Goal: Task Accomplishment & Management: Use online tool/utility

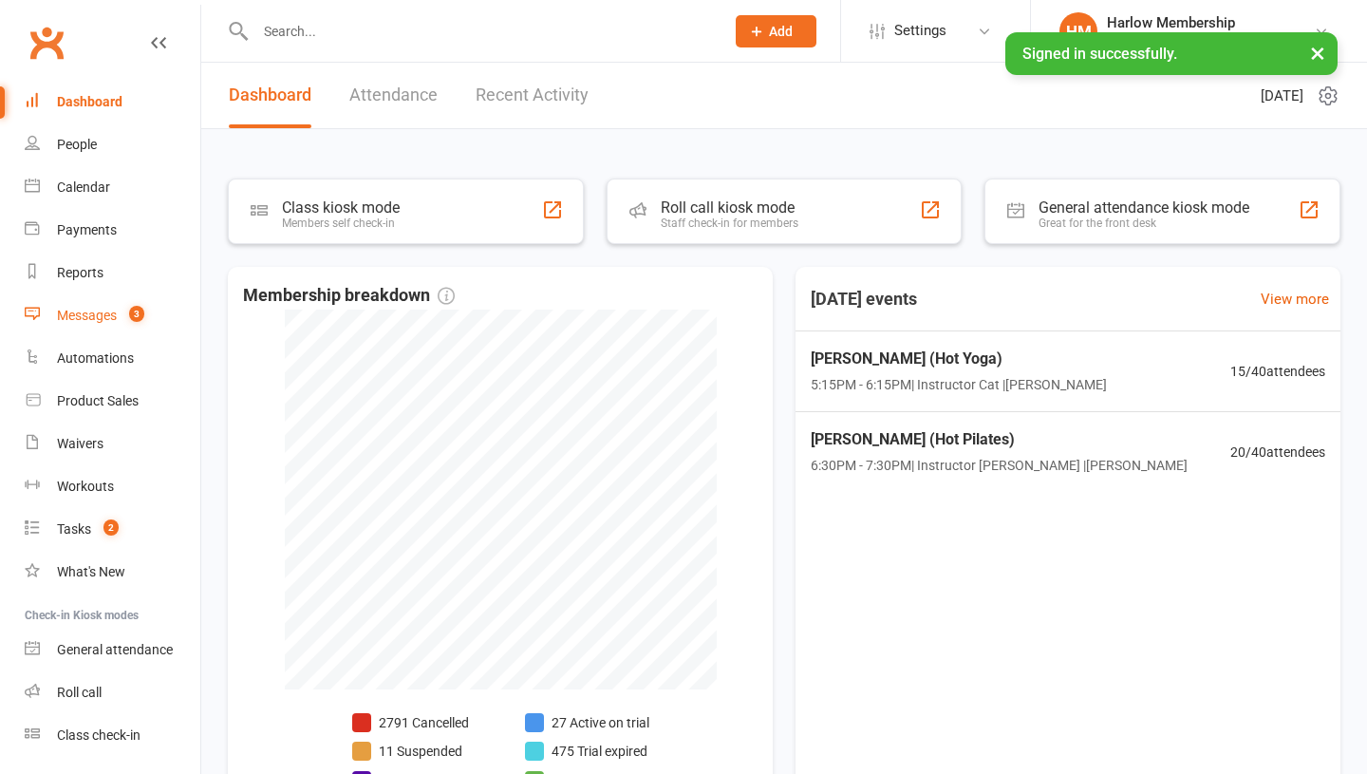
click at [102, 313] on div "Messages" at bounding box center [87, 315] width 60 height 15
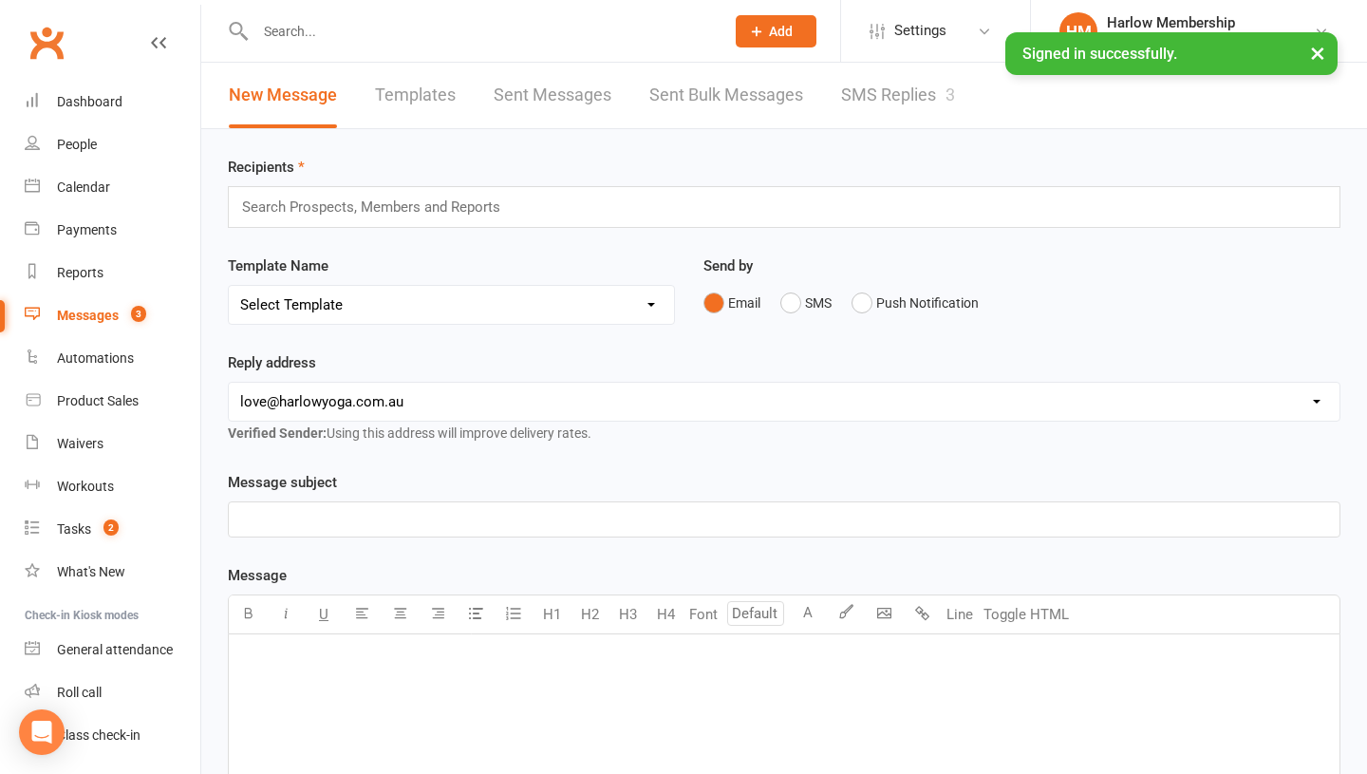
click at [909, 106] on link "SMS Replies 3" at bounding box center [898, 96] width 114 height 66
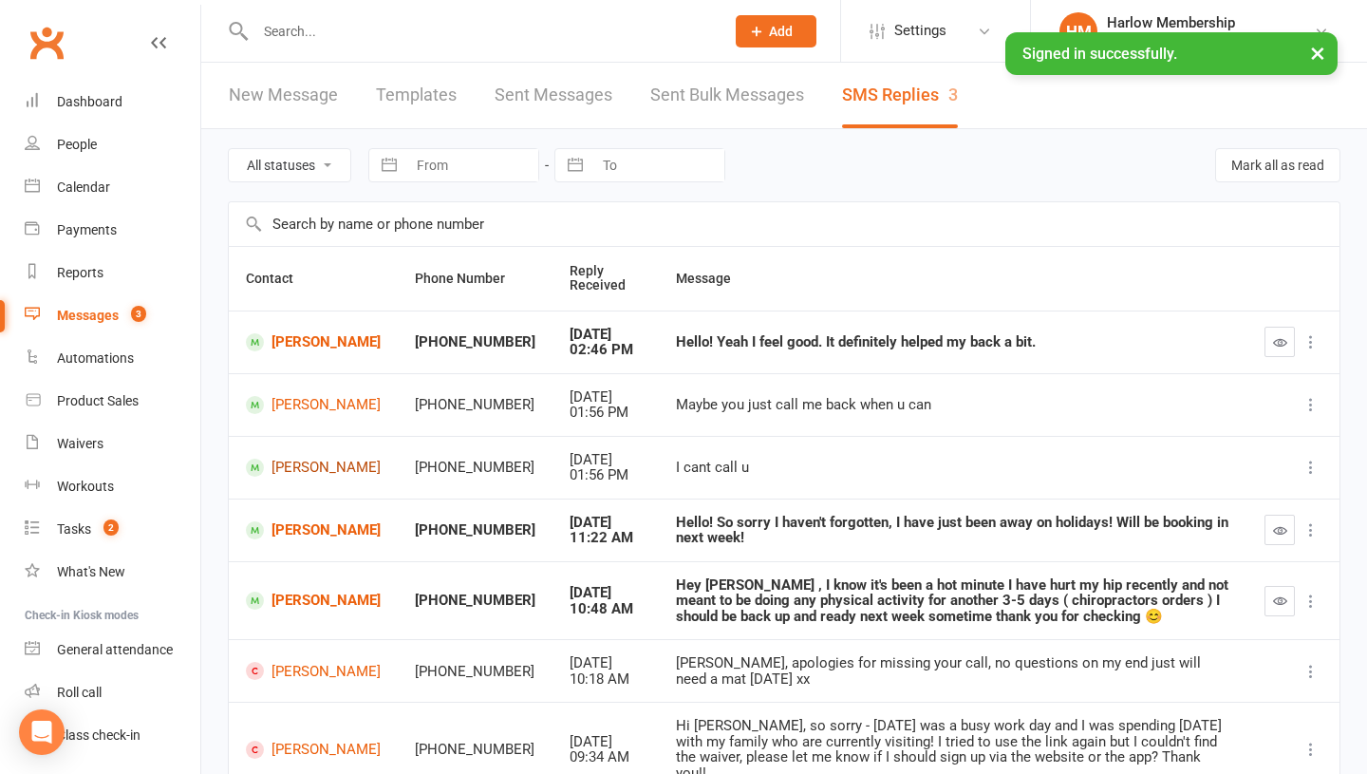
click at [295, 476] on link "Ettie Chansang" at bounding box center [313, 468] width 135 height 18
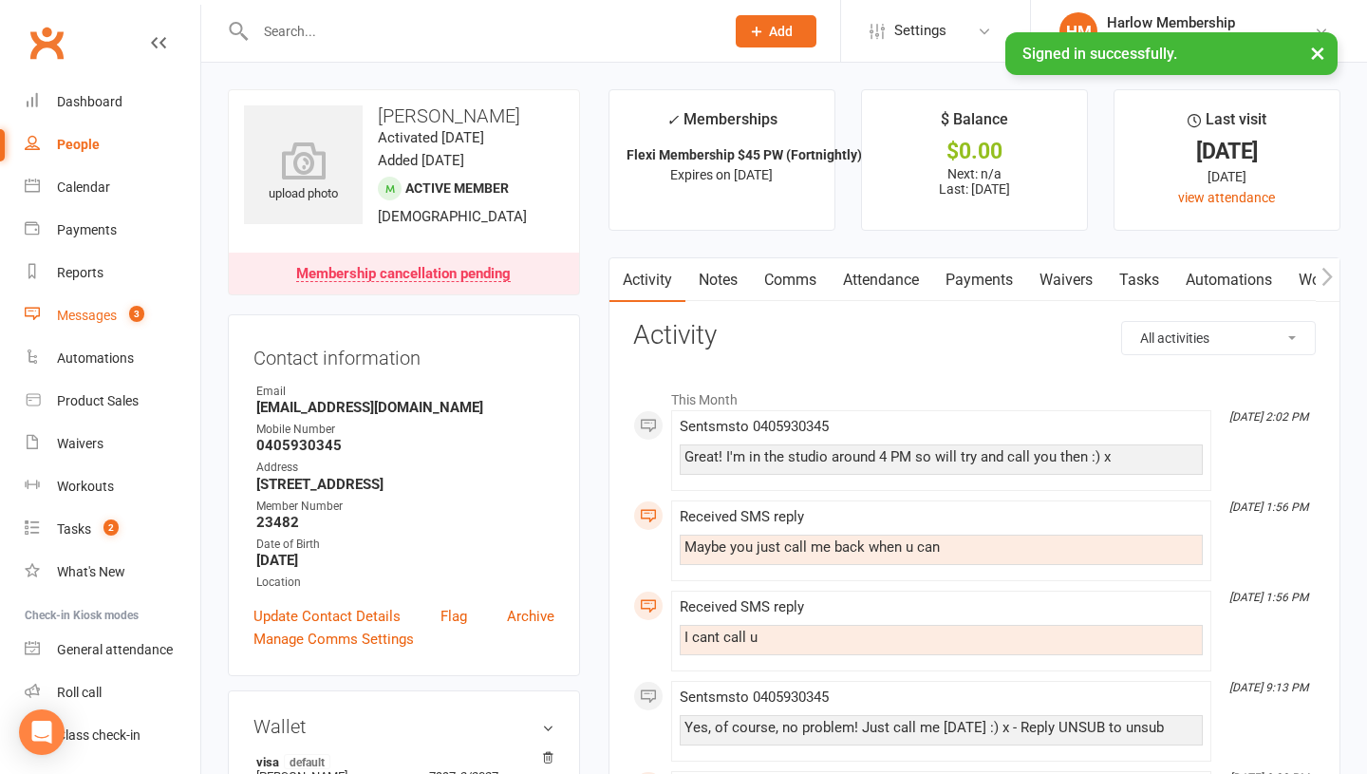
click at [89, 332] on link "Messages 3" at bounding box center [113, 315] width 176 height 43
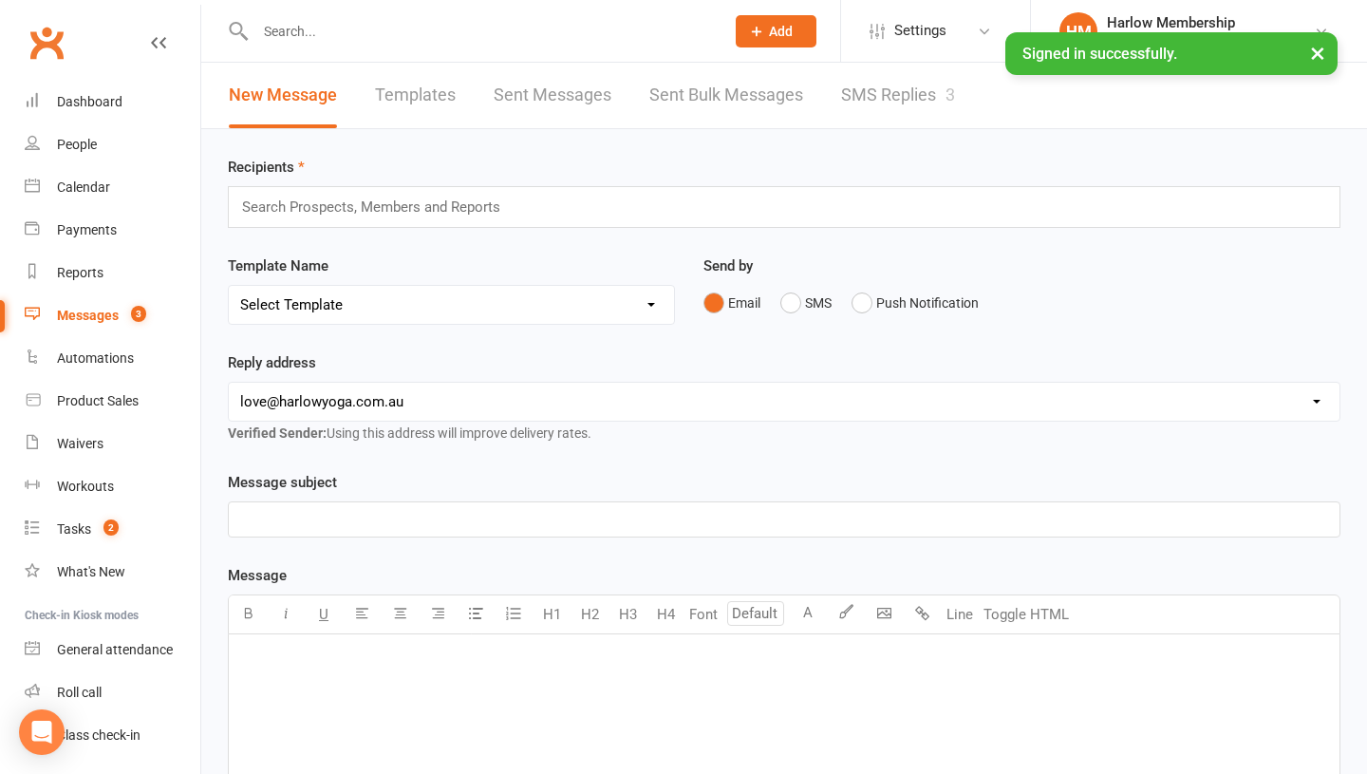
click at [874, 112] on link "SMS Replies 3" at bounding box center [898, 96] width 114 height 66
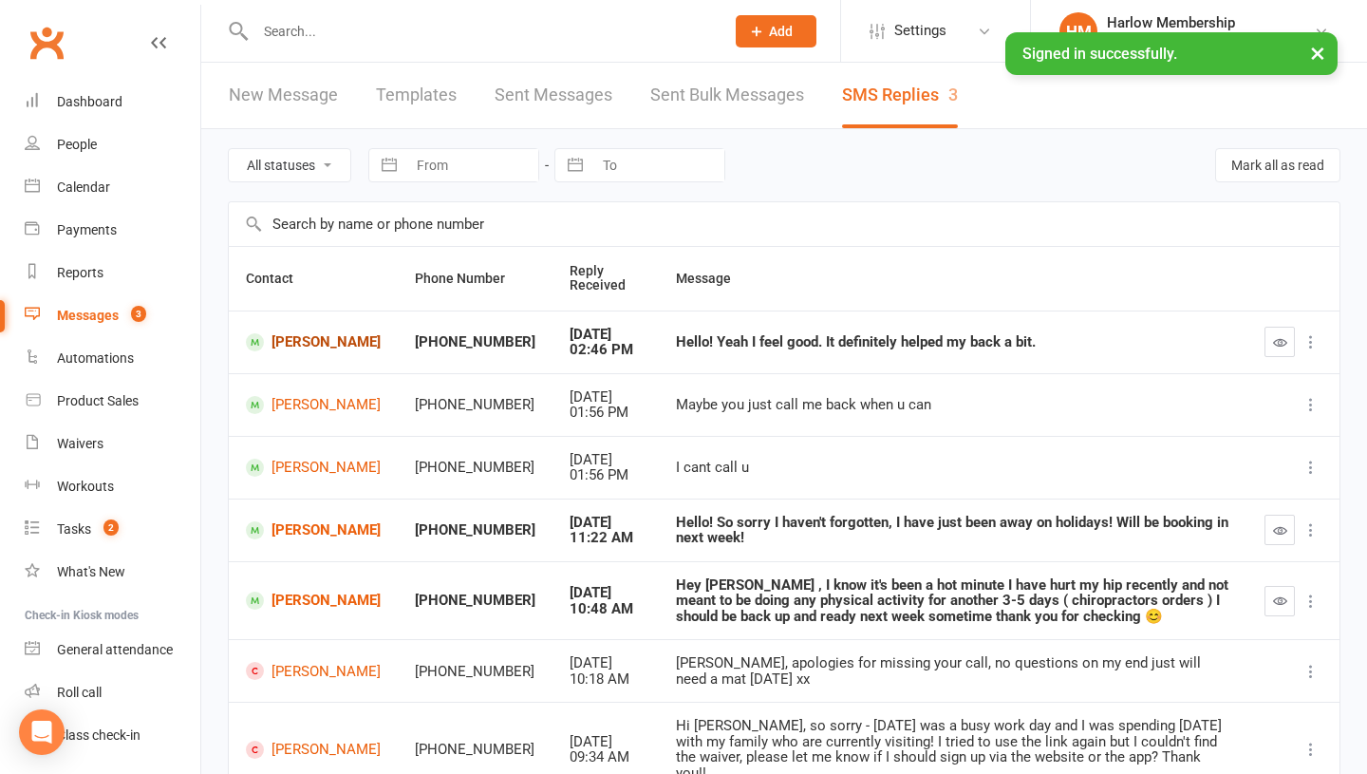
click at [283, 347] on link "[PERSON_NAME]" at bounding box center [313, 342] width 135 height 18
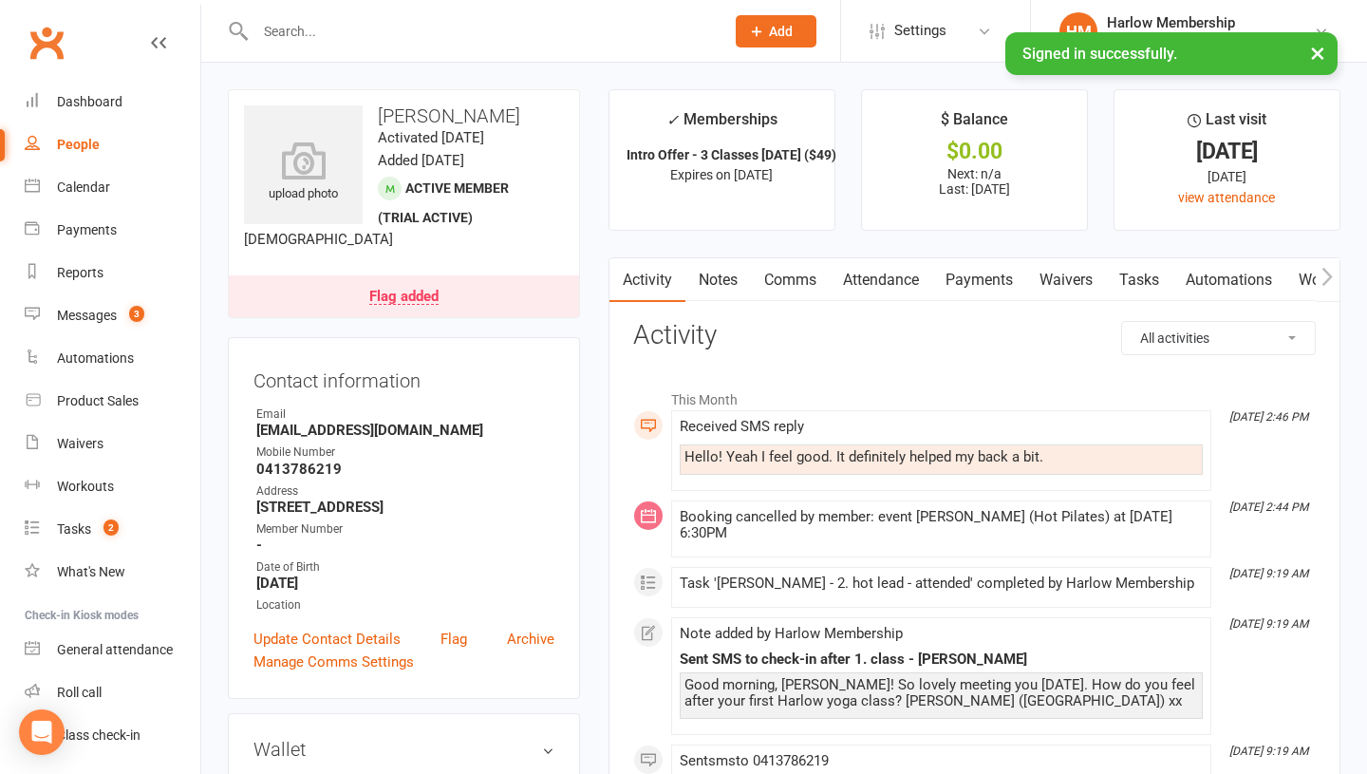
click at [852, 274] on link "Attendance" at bounding box center [881, 280] width 103 height 44
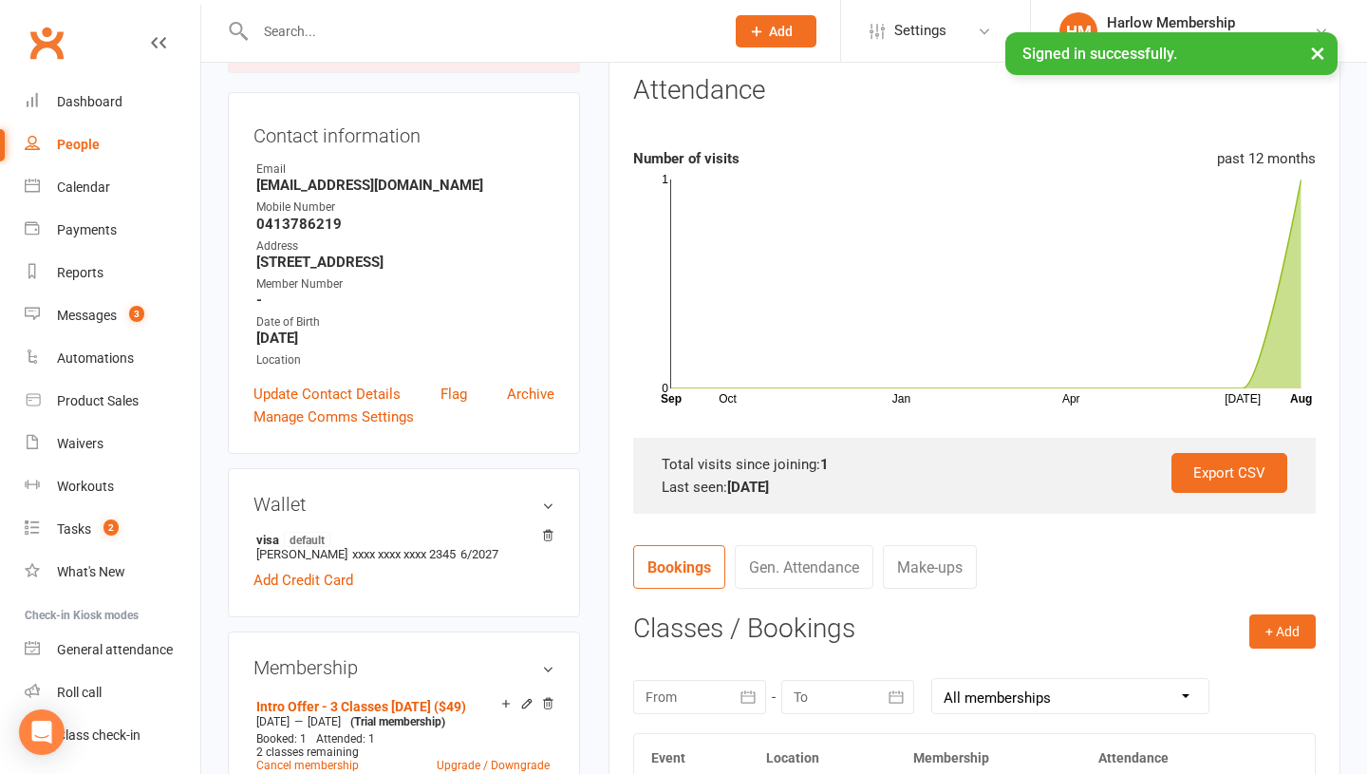
scroll to position [138, 0]
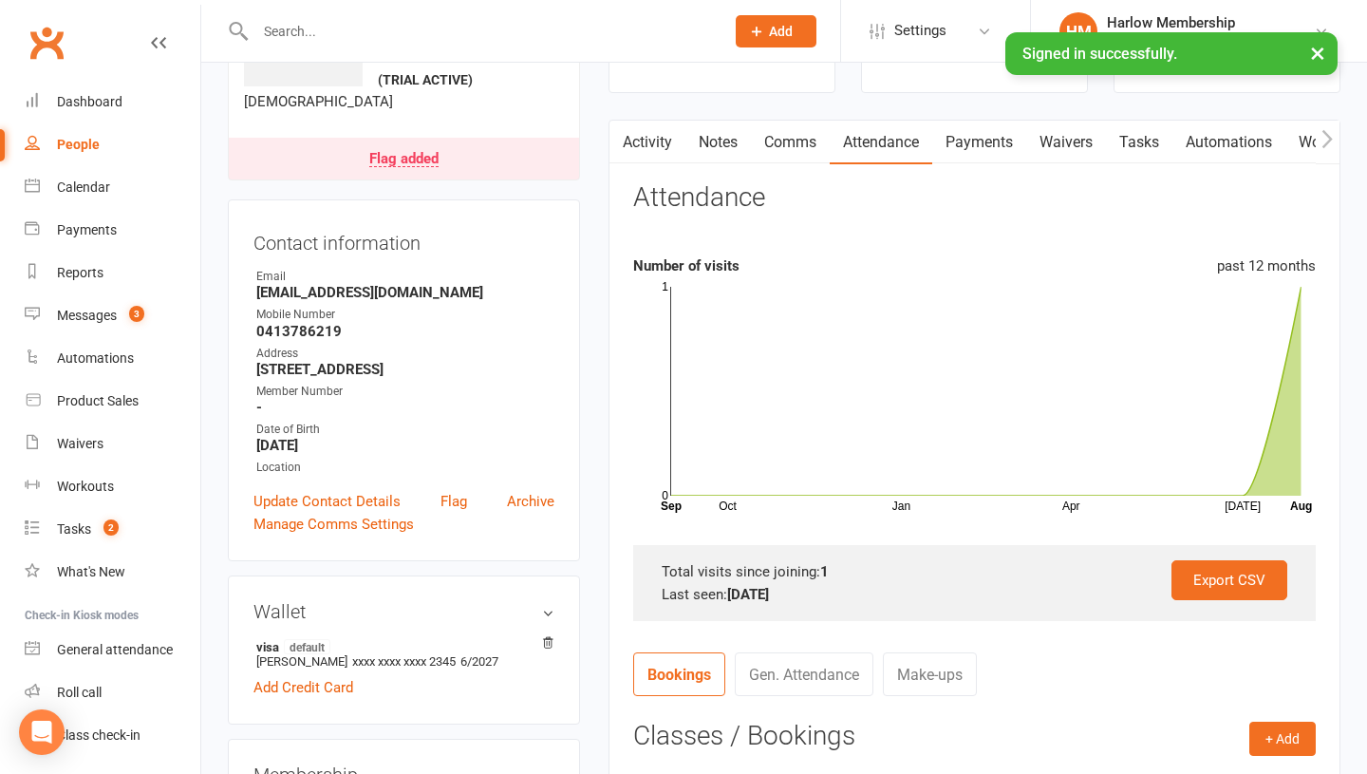
click at [802, 143] on link "Comms" at bounding box center [790, 143] width 79 height 44
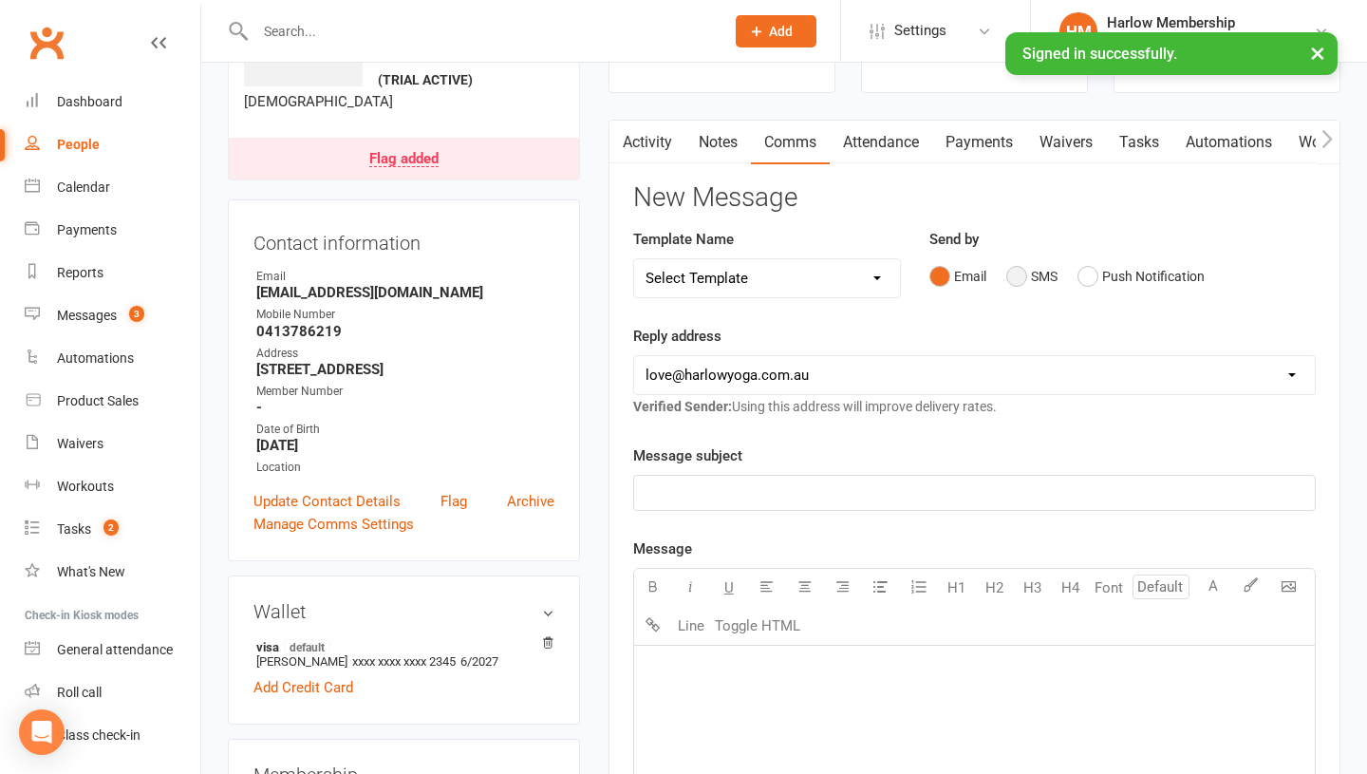
click at [1026, 287] on button "SMS" at bounding box center [1031, 276] width 51 height 36
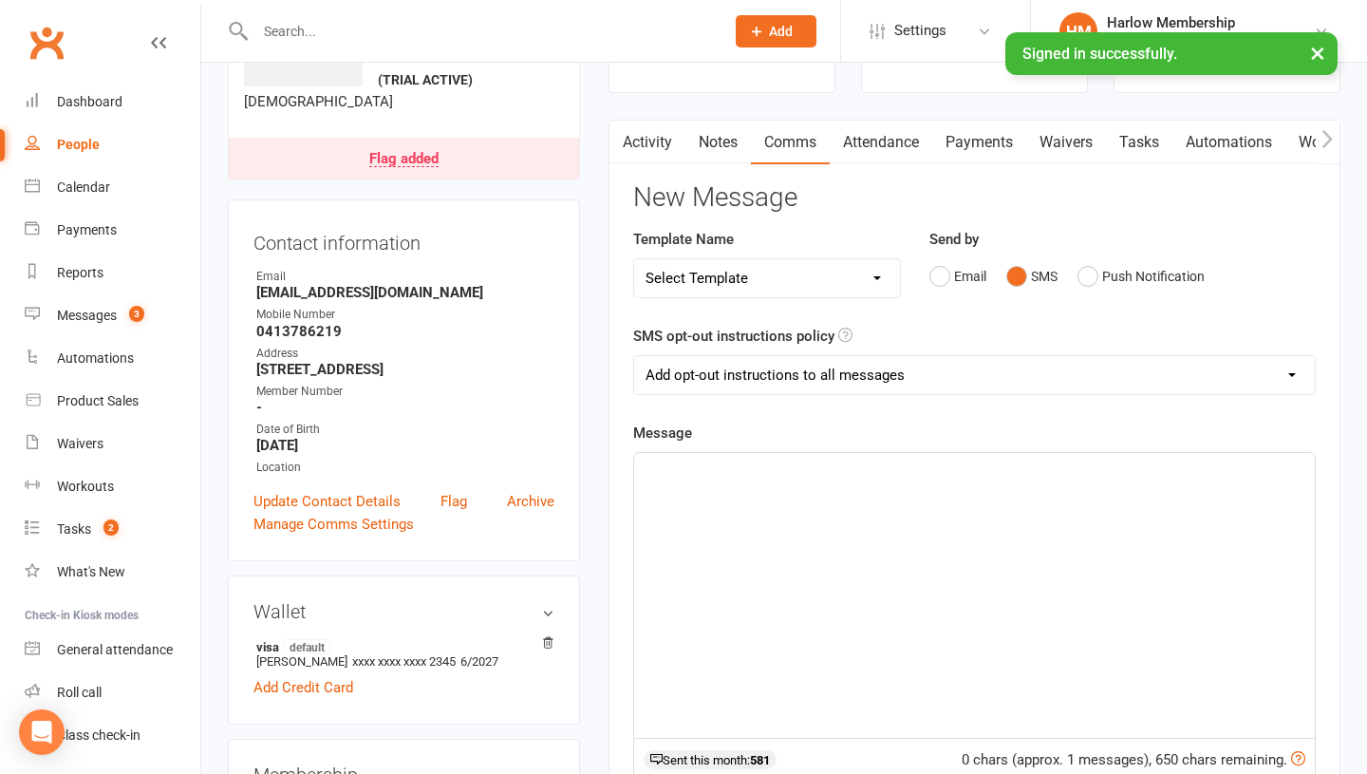
click at [898, 569] on div "﻿" at bounding box center [974, 595] width 681 height 285
click at [929, 471] on span "Yay, amazing! You'll definately start noticing after just 2-3 sessions" at bounding box center [856, 469] width 421 height 17
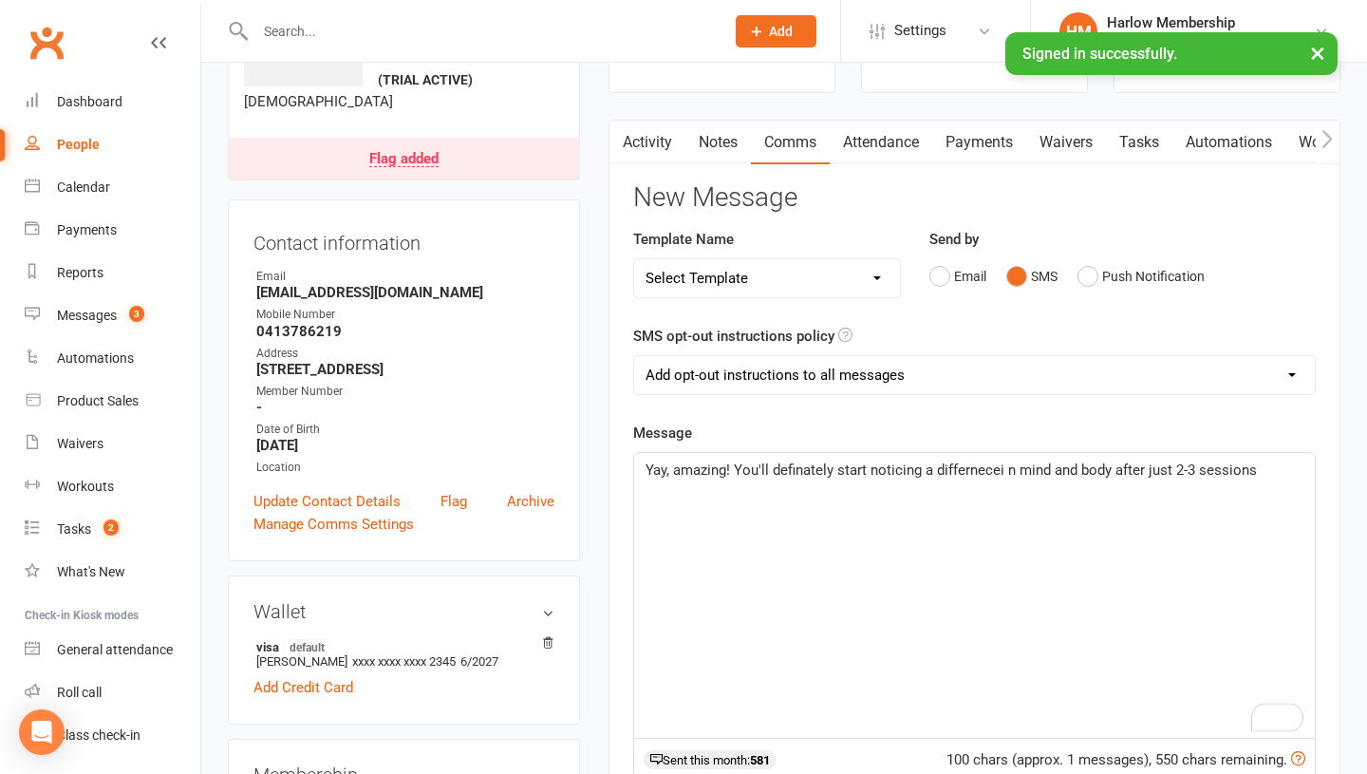
click at [1002, 466] on span "Yay, amazing! You'll definately start noticing a differnecei n mind and body af…" at bounding box center [951, 469] width 611 height 17
click at [1236, 461] on span "Yay, amazing! You'll definitely start noticing a difference in mind and body af…" at bounding box center [950, 469] width 608 height 17
click at [1246, 465] on span "Yay, amazing! You'll definitely start noticing a difference in mind and body af…" at bounding box center [950, 469] width 608 height 17
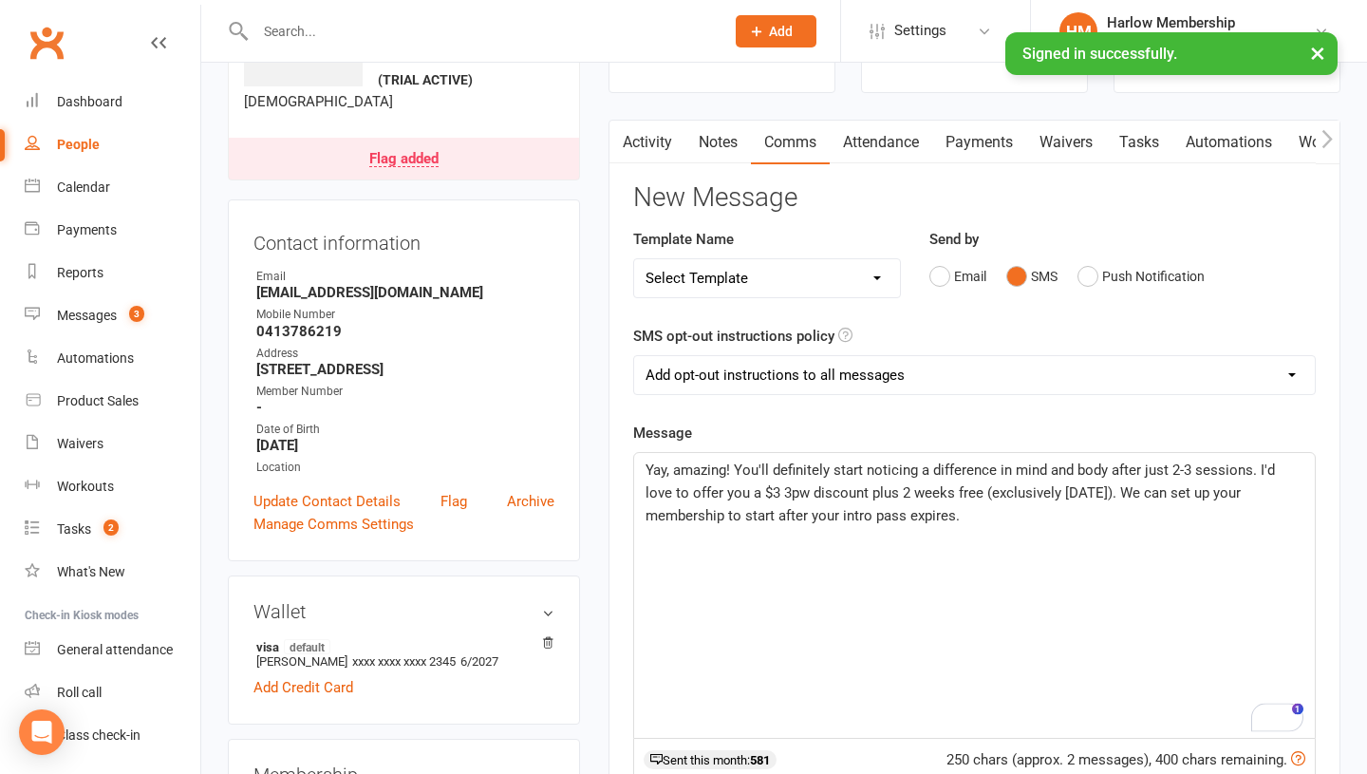
click at [752, 490] on span "Yay, amazing! You'll definitely start noticing a difference in mind and body af…" at bounding box center [962, 492] width 633 height 63
click at [855, 492] on span "Yay, amazing! You'll definitely start noticing a difference in mind and body af…" at bounding box center [962, 492] width 633 height 63
click at [829, 494] on span "Yay, amazing! You'll definitely start noticing a difference in mind and body af…" at bounding box center [962, 492] width 633 height 63
click at [1064, 494] on span "Yay, amazing! You'll definitely start noticing a difference in mind and body af…" at bounding box center [962, 492] width 633 height 63
click at [927, 518] on p "Yay, amazing! You'll definitely start noticing a difference in mind and body af…" at bounding box center [975, 493] width 658 height 68
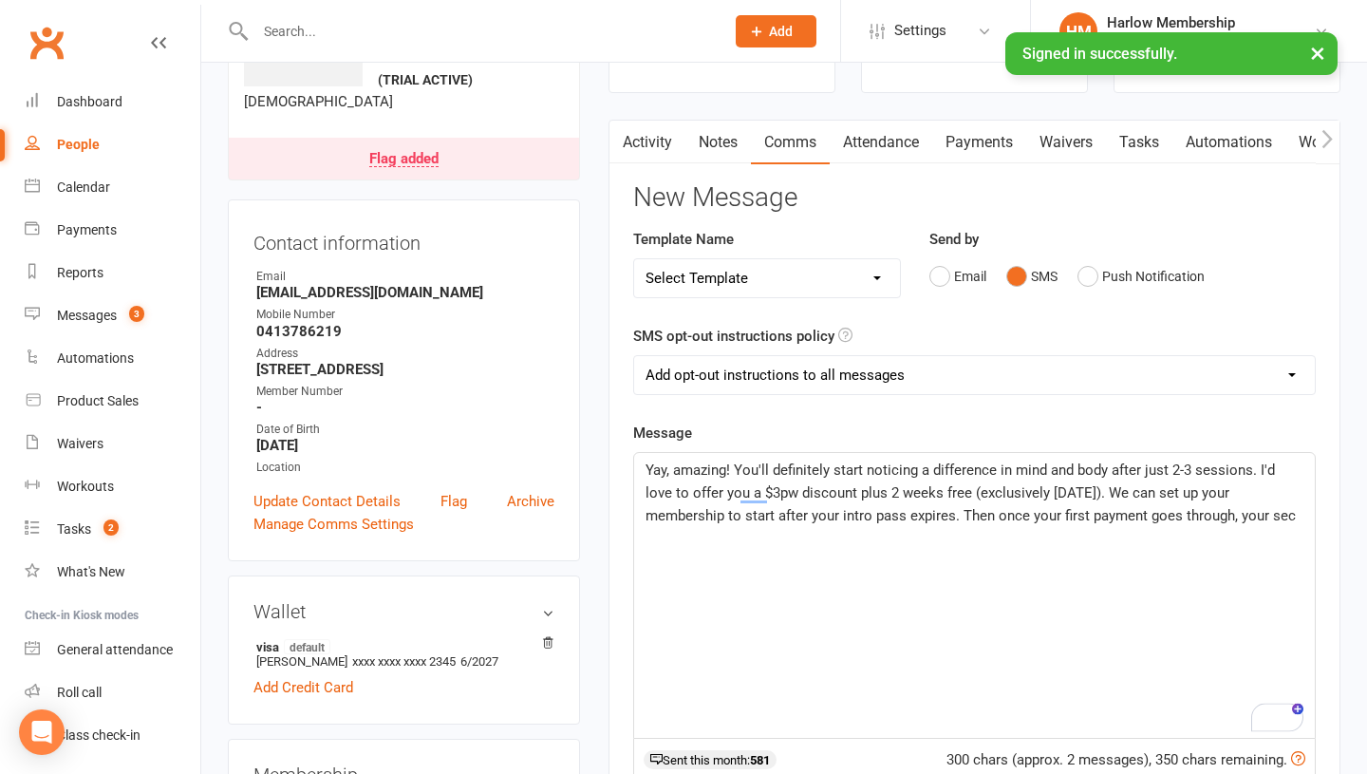
click at [994, 516] on span "Yay, amazing! You'll definitely start noticing a difference in mind and body af…" at bounding box center [971, 492] width 650 height 63
click at [1276, 509] on p "Yay, amazing! You'll definitely start noticing a difference in mind and body af…" at bounding box center [975, 504] width 658 height 91
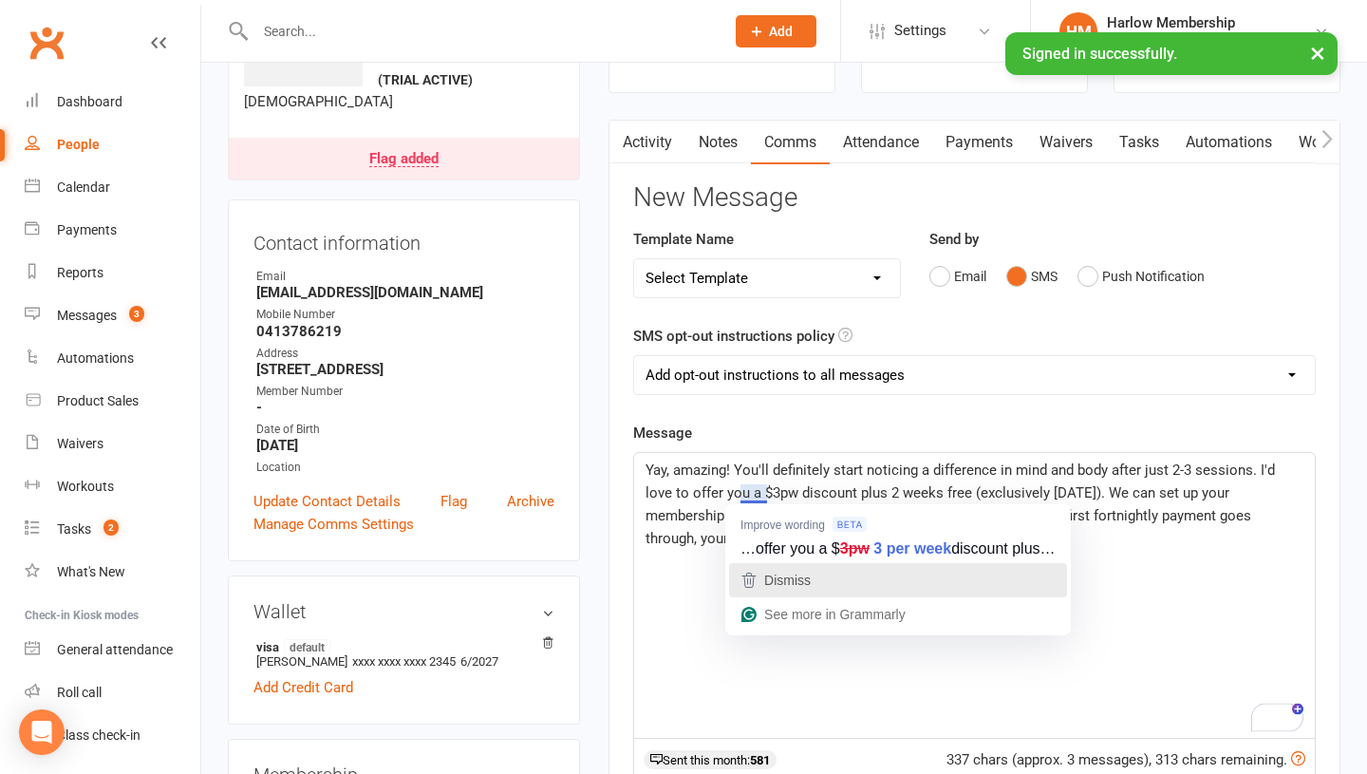
click at [773, 566] on div "Dismiss" at bounding box center [785, 580] width 50 height 28
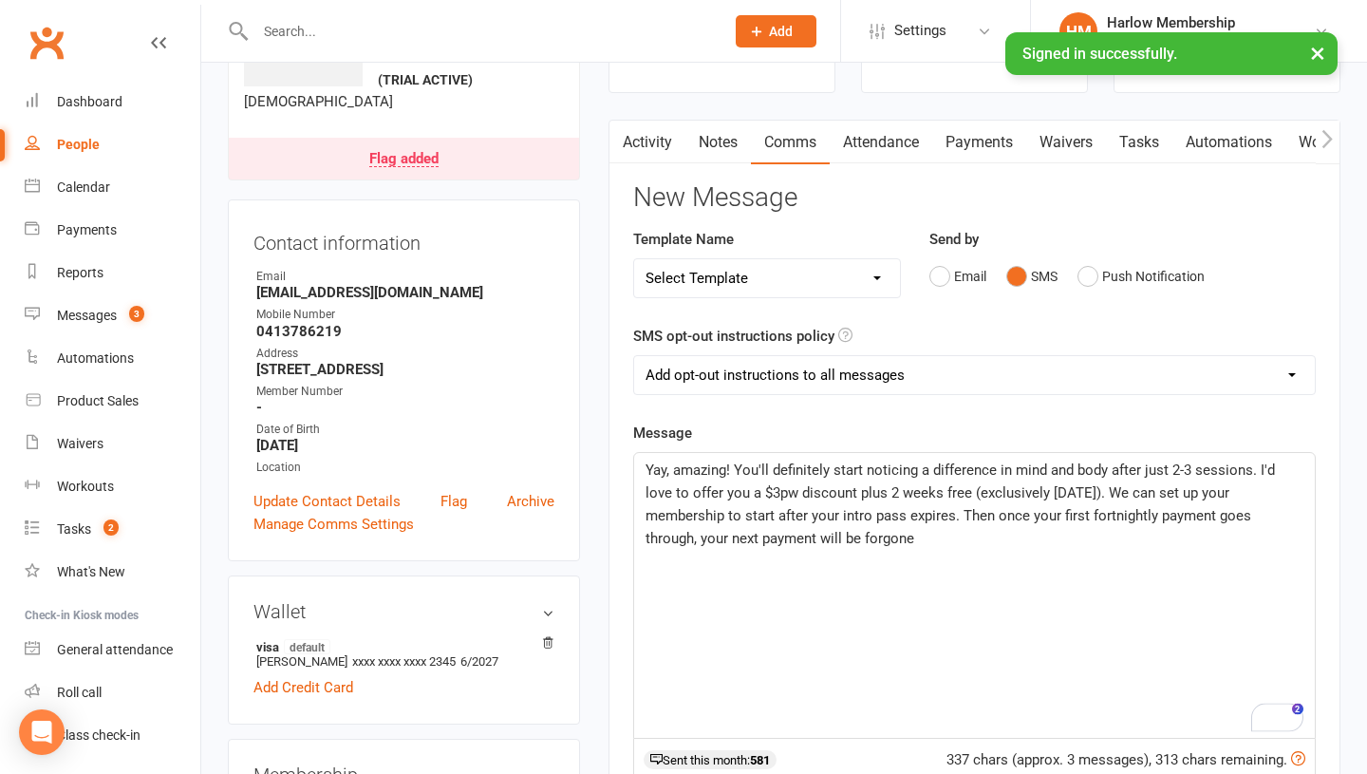
click at [707, 511] on span "Yay, amazing! You'll definitely start noticing a difference in mind and body af…" at bounding box center [962, 503] width 633 height 85
click at [807, 539] on p "Yay, amazing! You'll definitely start noticing a difference in mind and body af…" at bounding box center [975, 504] width 658 height 91
drag, startPoint x: 814, startPoint y: 536, endPoint x: 703, endPoint y: 536, distance: 110.1
click at [703, 536] on p "Yay, amazing! You'll definitely start noticing a difference in mind and body af…" at bounding box center [975, 504] width 658 height 91
click at [963, 516] on span "Yay, amazing! You'll definitely start noticing a difference in mind and body af…" at bounding box center [962, 503] width 633 height 85
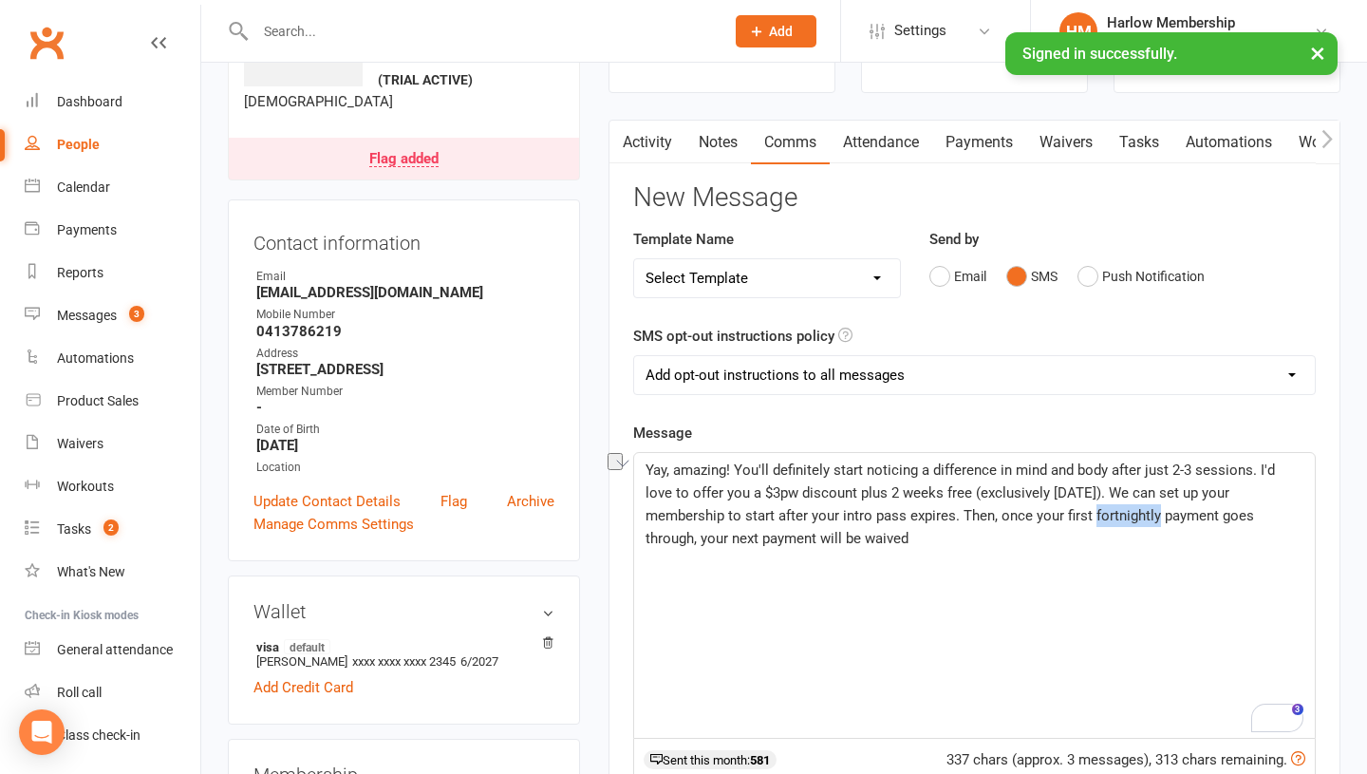
drag, startPoint x: 1062, startPoint y: 515, endPoint x: 997, endPoint y: 511, distance: 65.7
click at [997, 511] on span "Yay, amazing! You'll definitely start noticing a difference in mind and body af…" at bounding box center [962, 503] width 633 height 85
drag, startPoint x: 769, startPoint y: 562, endPoint x: 646, endPoint y: 539, distance: 124.6
click at [646, 539] on div "Yay, amazing! You'll definitely start noticing a difference in mind and body af…" at bounding box center [974, 595] width 681 height 285
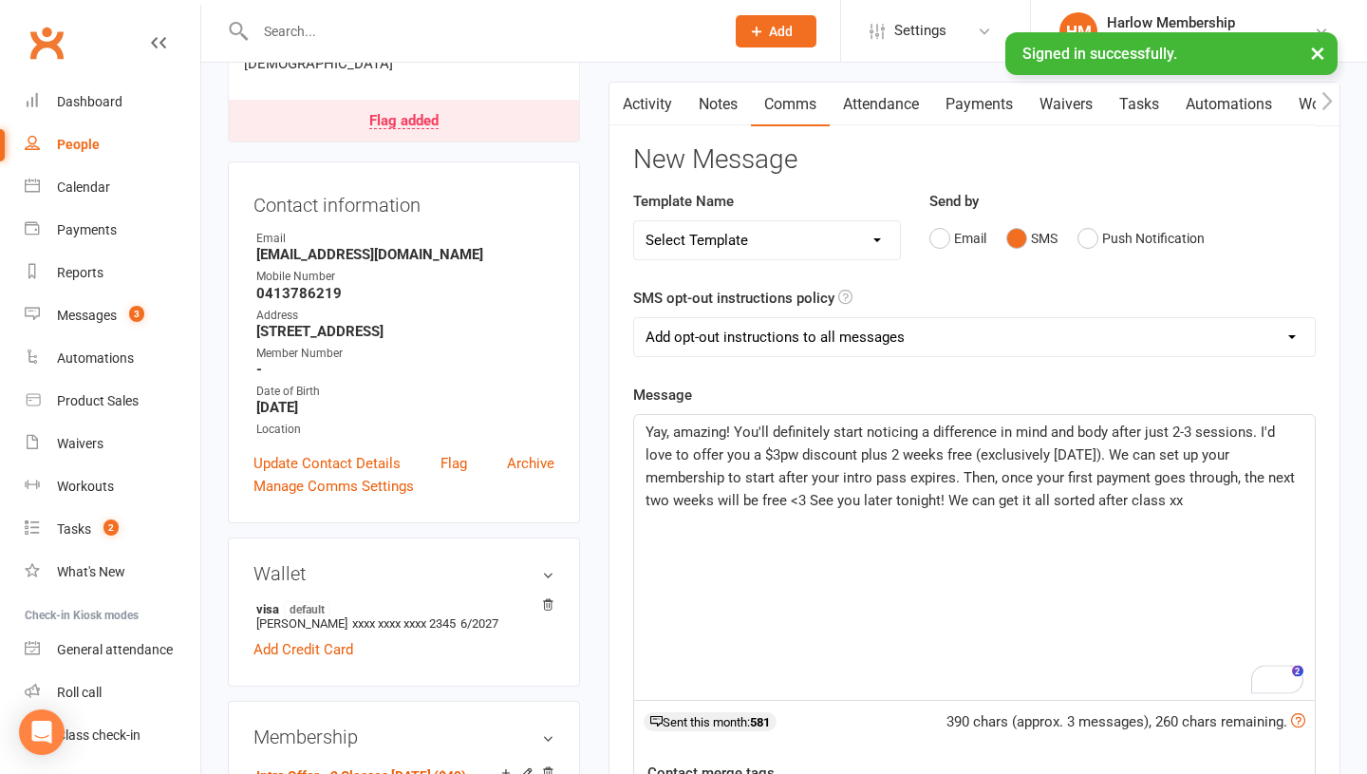
click at [749, 476] on span "Yay, amazing! You'll definitely start noticing a difference in mind and body af…" at bounding box center [972, 465] width 653 height 85
click at [872, 491] on span "Yay, amazing! You'll definitely start noticing a difference in mind and body af…" at bounding box center [972, 465] width 653 height 85
click at [946, 479] on span "Yay, amazing! You'll definitely start noticing a difference in mind and body af…" at bounding box center [972, 465] width 653 height 85
click at [1048, 453] on span "Yay, amazing! You'll definitely start noticing a difference in mind and body af…" at bounding box center [972, 465] width 653 height 85
click at [759, 448] on span "Yay, amazing! You'll definitely start noticing a difference in mind and body af…" at bounding box center [973, 465] width 654 height 85
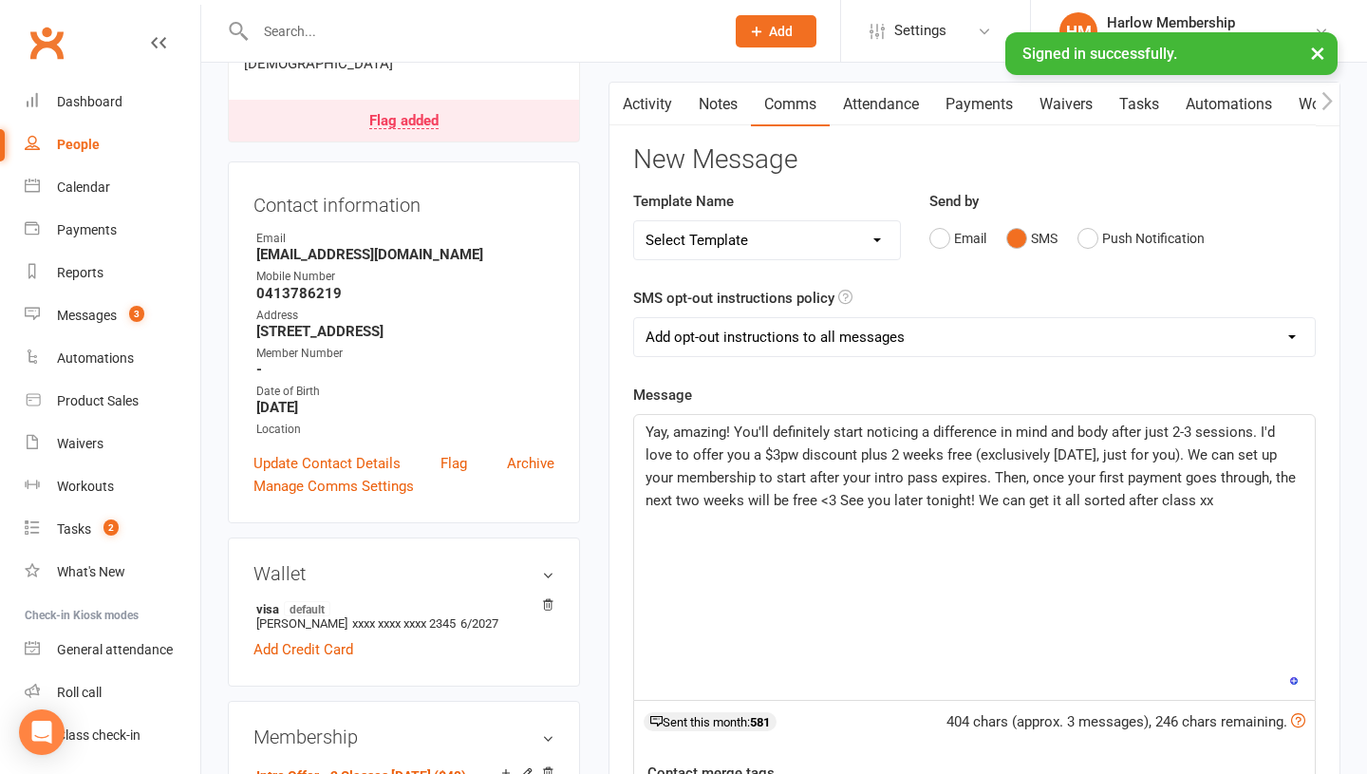
click at [827, 473] on span "Yay, amazing! You'll definitely start noticing a difference in mind and body af…" at bounding box center [973, 465] width 654 height 85
click at [951, 477] on span "Yay, amazing! You'll definitely start noticing a difference in mind and body af…" at bounding box center [973, 465] width 654 height 85
click at [914, 532] on p "Yay, amazing! You'll definitely start noticing a difference in mind and body af…" at bounding box center [975, 478] width 658 height 114
click at [834, 539] on div "Yay, amazing! You'll definitely start noticing a difference in mind and body af…" at bounding box center [974, 557] width 681 height 285
click at [707, 520] on span "Yay, amazing! You'll definitely start noticing a difference in mind and body af…" at bounding box center [971, 477] width 650 height 108
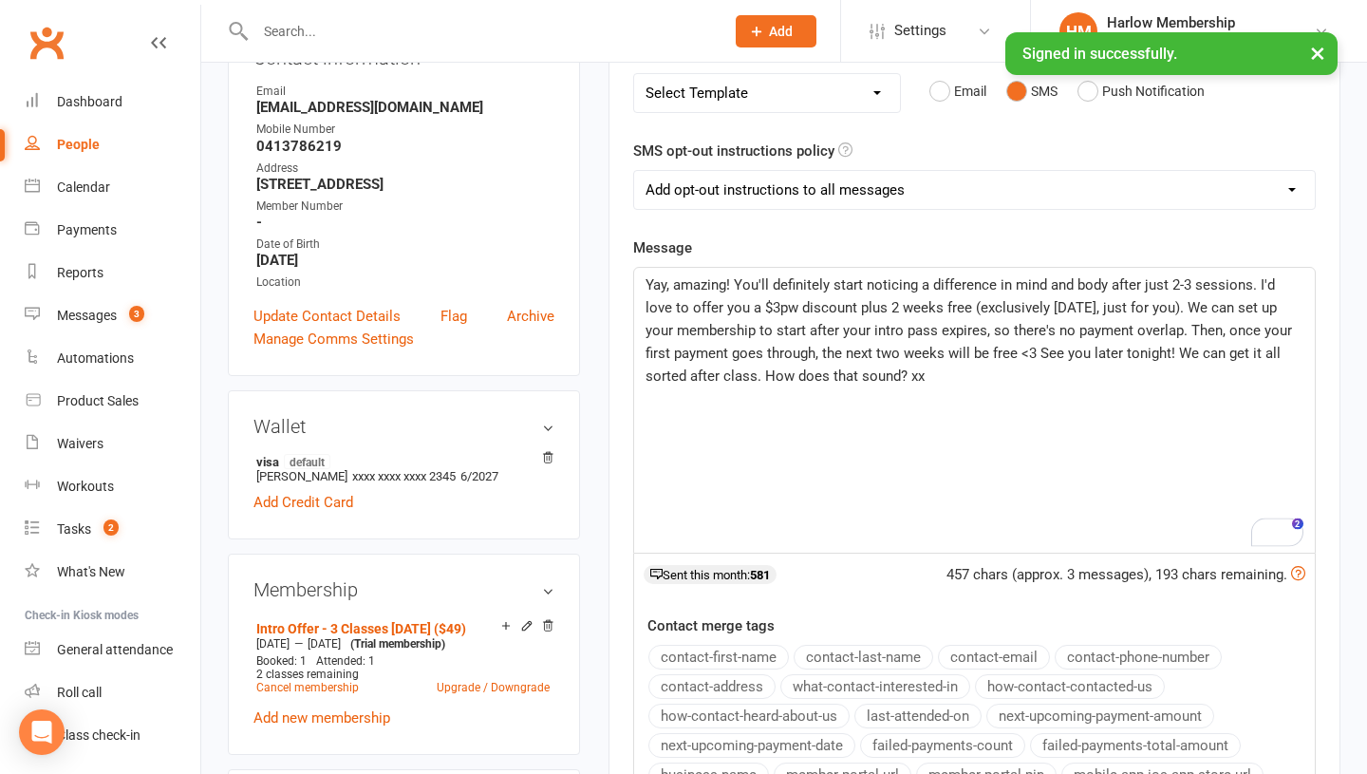
scroll to position [324, 0]
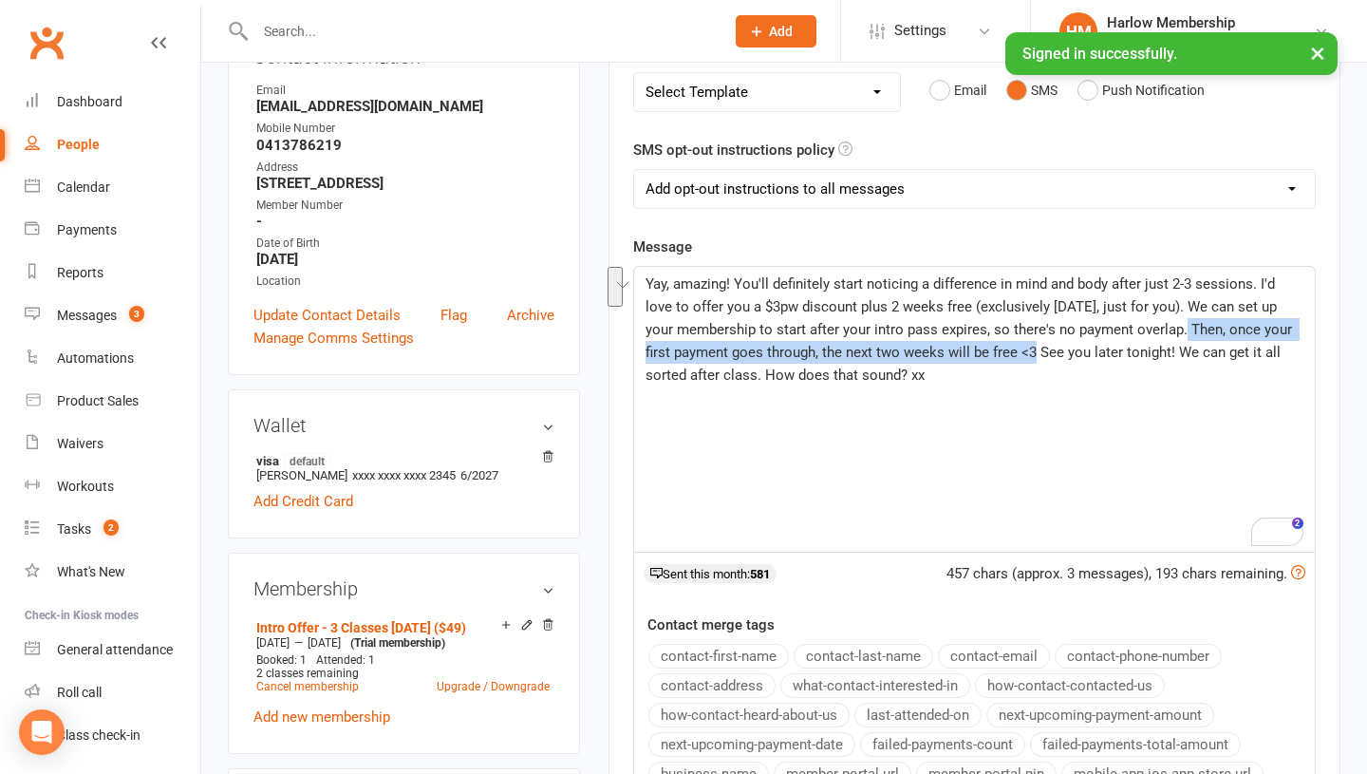
drag, startPoint x: 1157, startPoint y: 330, endPoint x: 1009, endPoint y: 353, distance: 149.8
click at [1009, 353] on span "Yay, amazing! You'll definitely start noticing a difference in mind and body af…" at bounding box center [971, 329] width 650 height 108
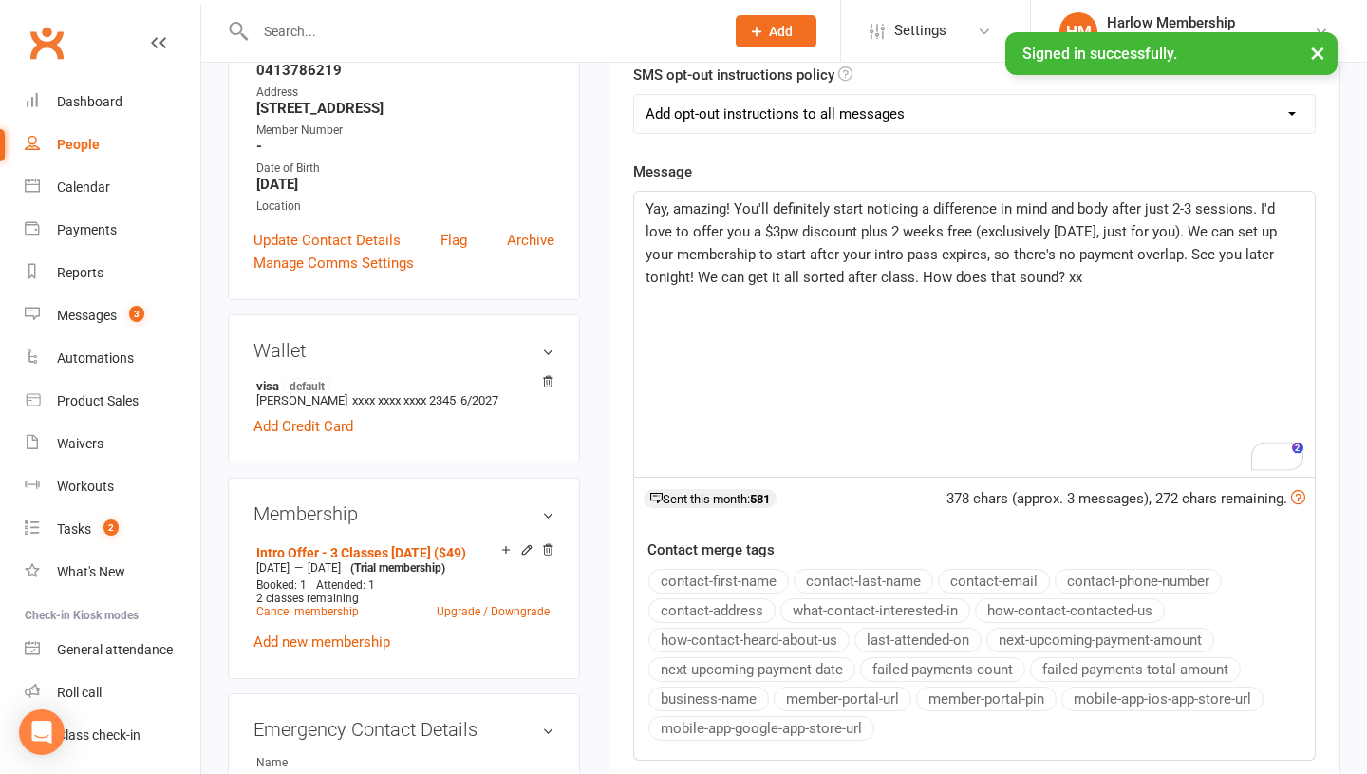
scroll to position [398, 0]
click at [1291, 459] on div "Open Grammarly." at bounding box center [1289, 457] width 24 height 24
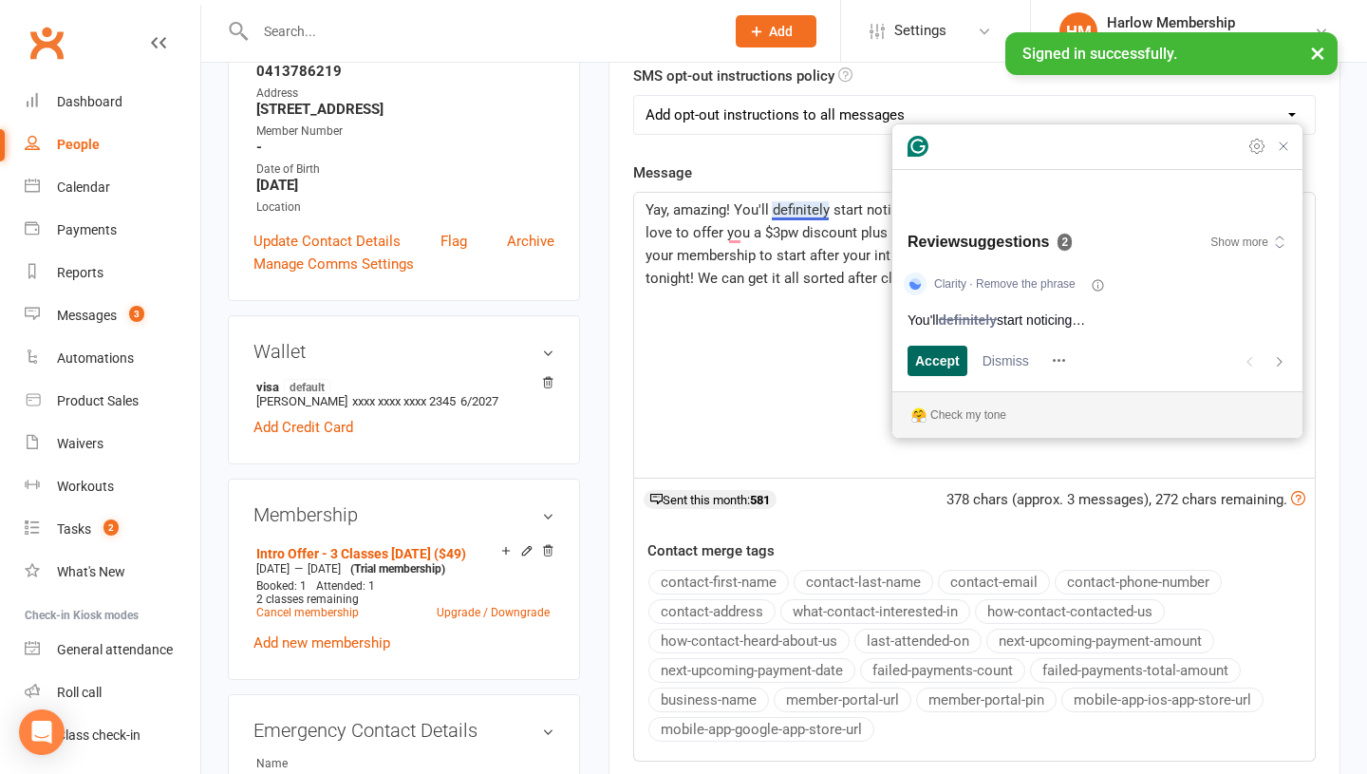
click at [937, 365] on span "Accept" at bounding box center [937, 360] width 45 height 20
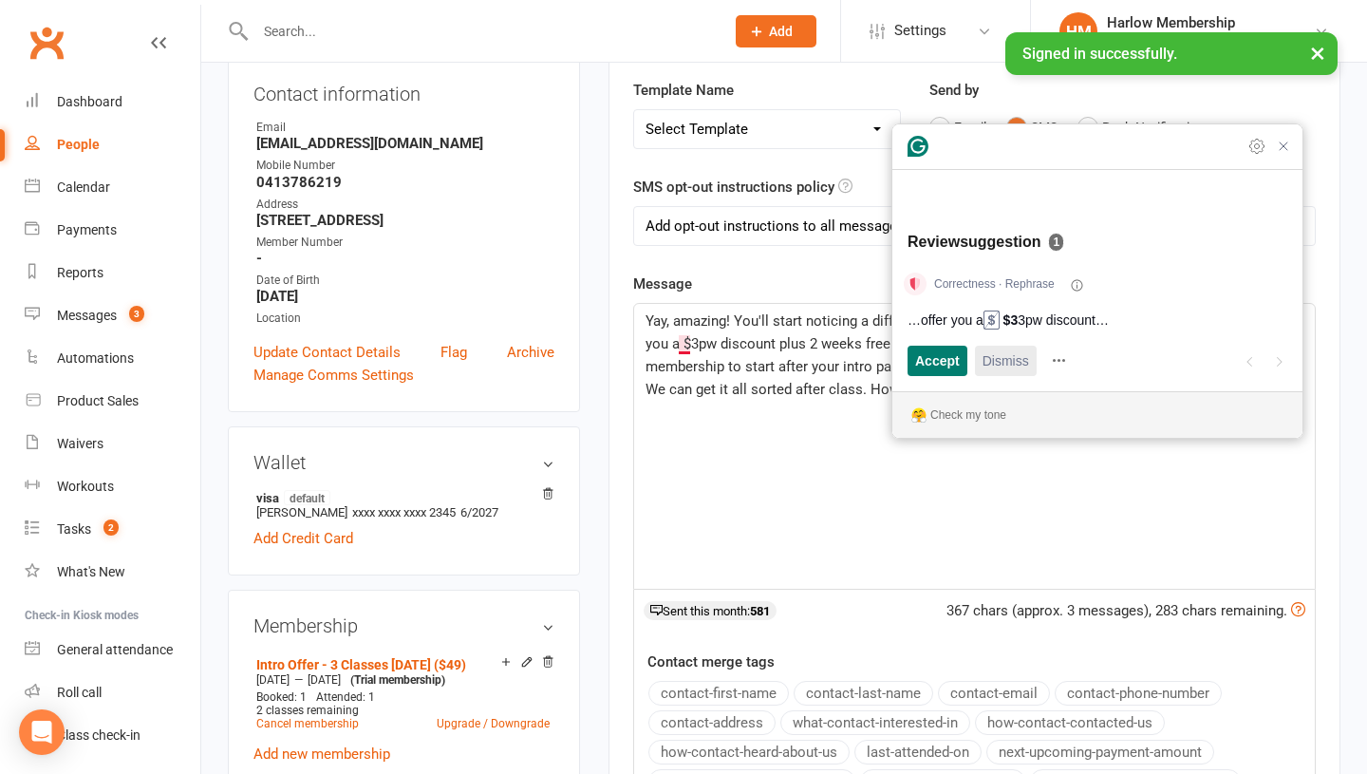
click at [998, 368] on span "Dismiss" at bounding box center [1006, 360] width 47 height 20
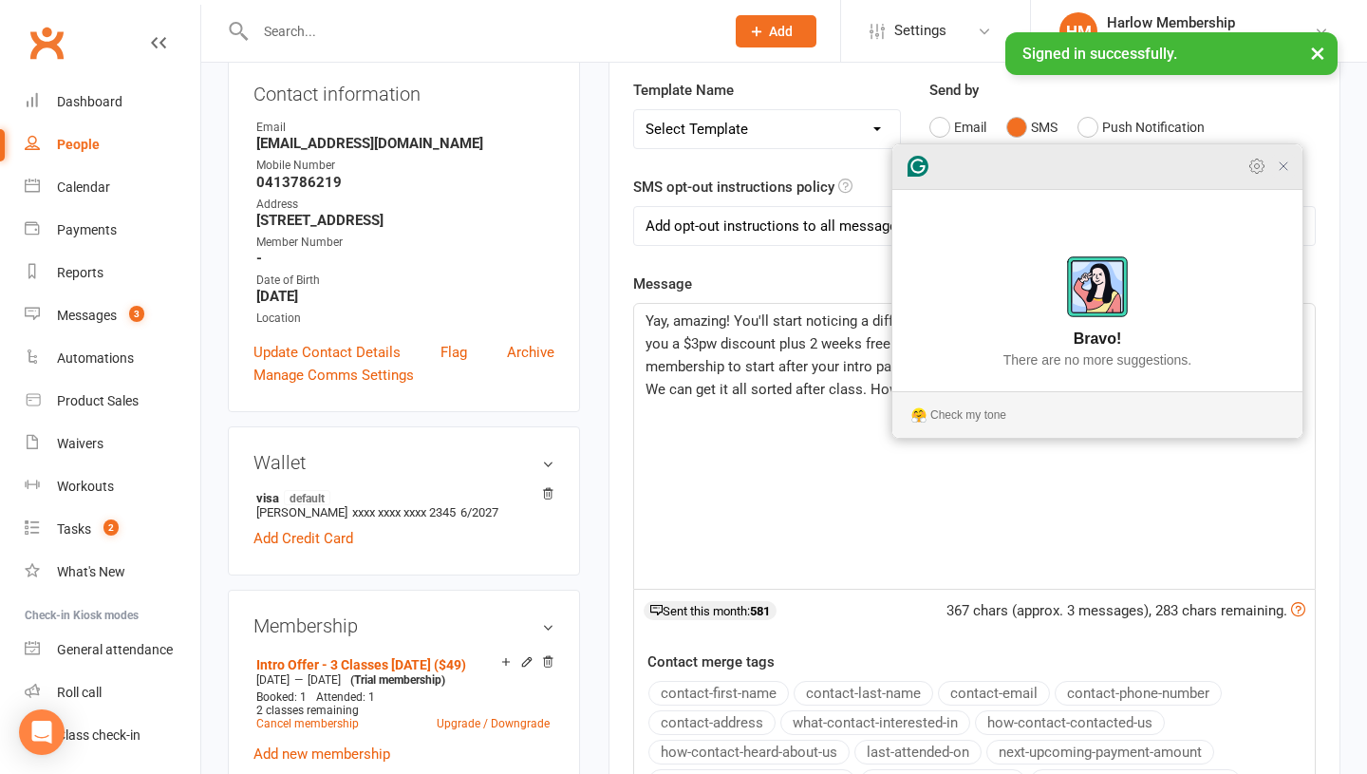
click at [1288, 174] on icon "Close Grammarly Assistant" at bounding box center [1283, 166] width 15 height 15
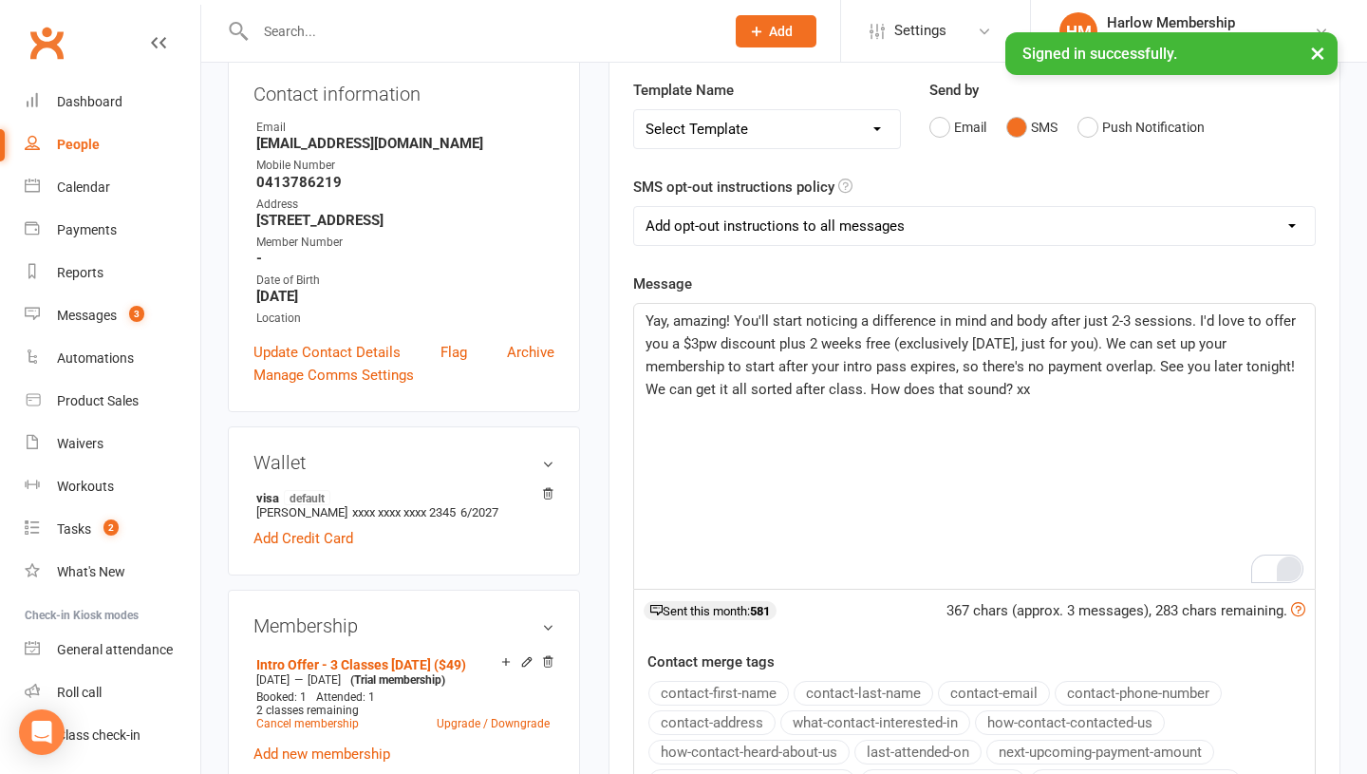
click at [804, 340] on span "Yay, amazing! You'll start noticing a difference in mind and body after just 2-…" at bounding box center [973, 354] width 654 height 85
click at [901, 365] on span "Yay, amazing! You'll start noticing a difference in mind and body after just 2-…" at bounding box center [973, 354] width 654 height 85
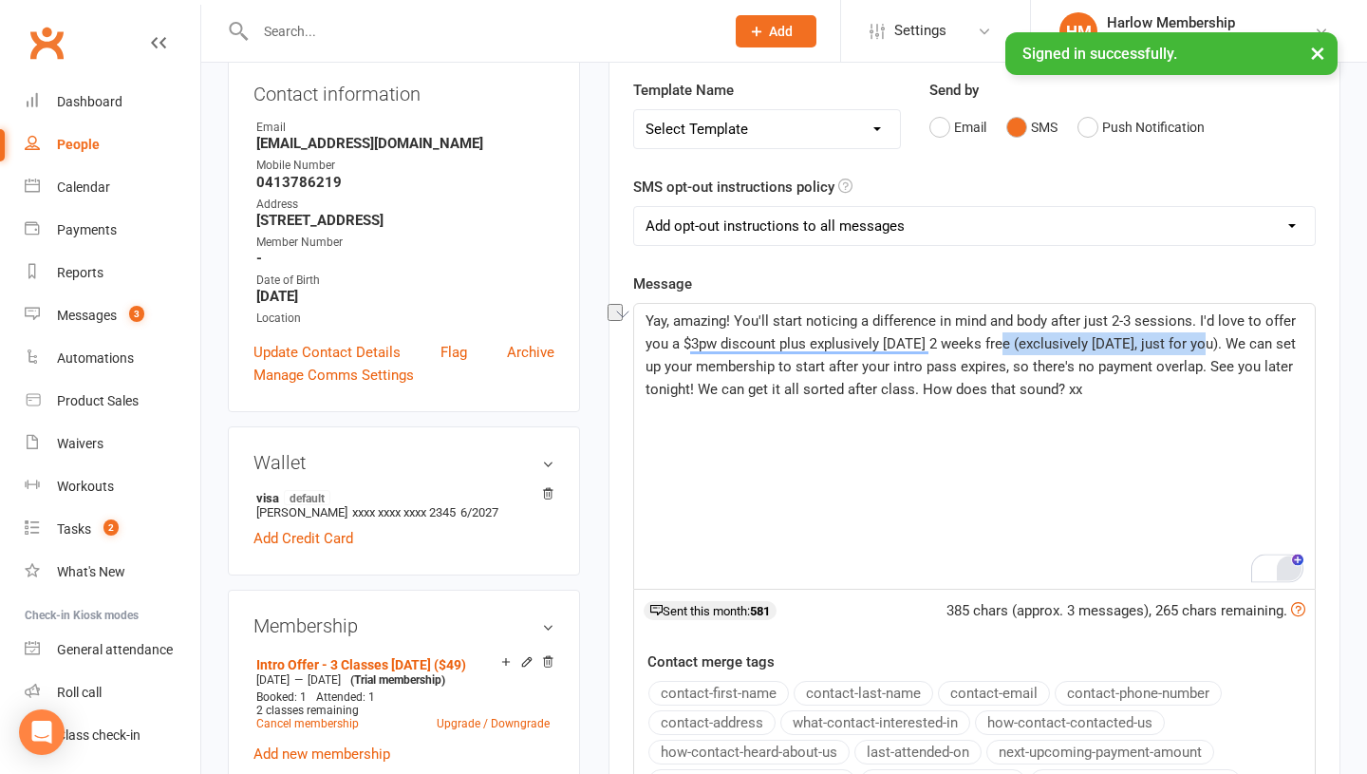
drag, startPoint x: 1000, startPoint y: 340, endPoint x: 1196, endPoint y: 338, distance: 196.5
click at [1196, 338] on span "Yay, amazing! You'll start noticing a difference in mind and body after just 2-…" at bounding box center [973, 354] width 654 height 85
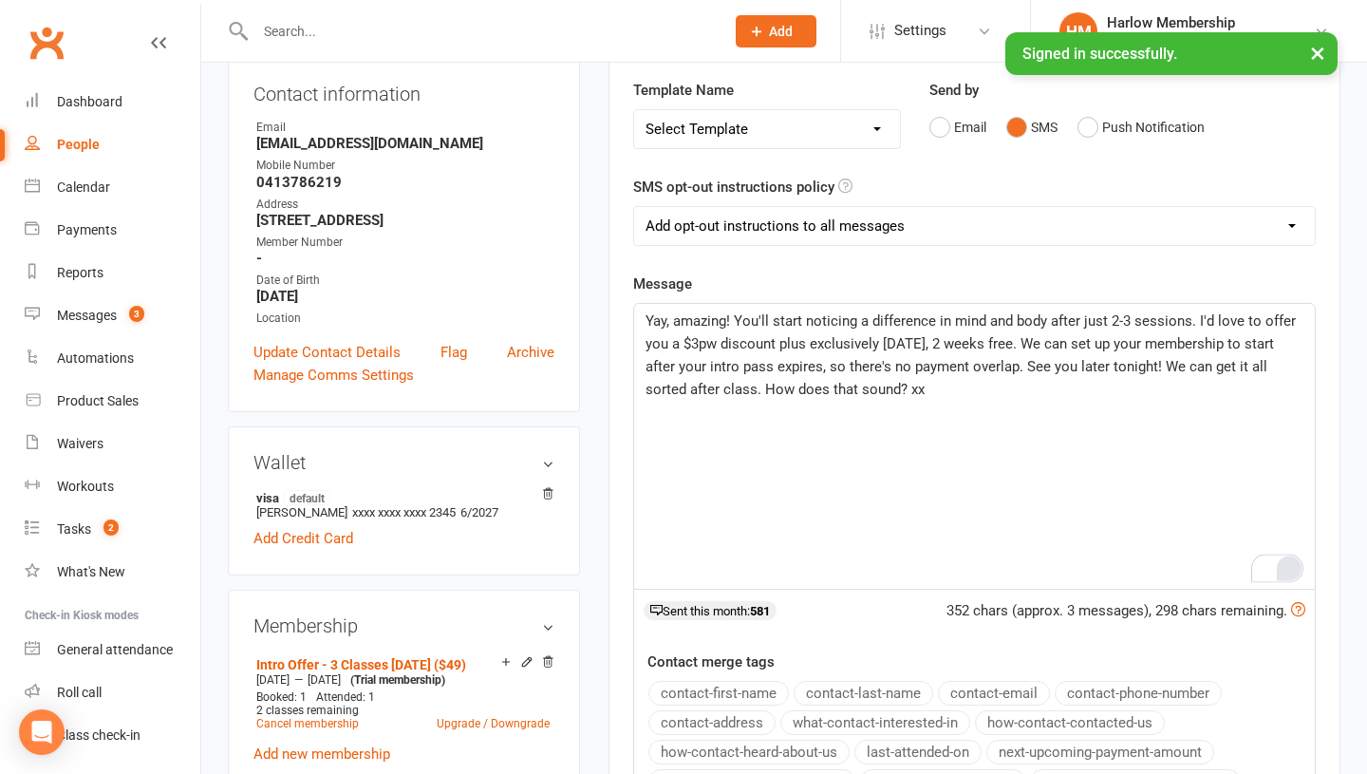
click at [897, 403] on div "Yay, amazing! You'll start noticing a difference in mind and body after just 2-…" at bounding box center [974, 446] width 681 height 285
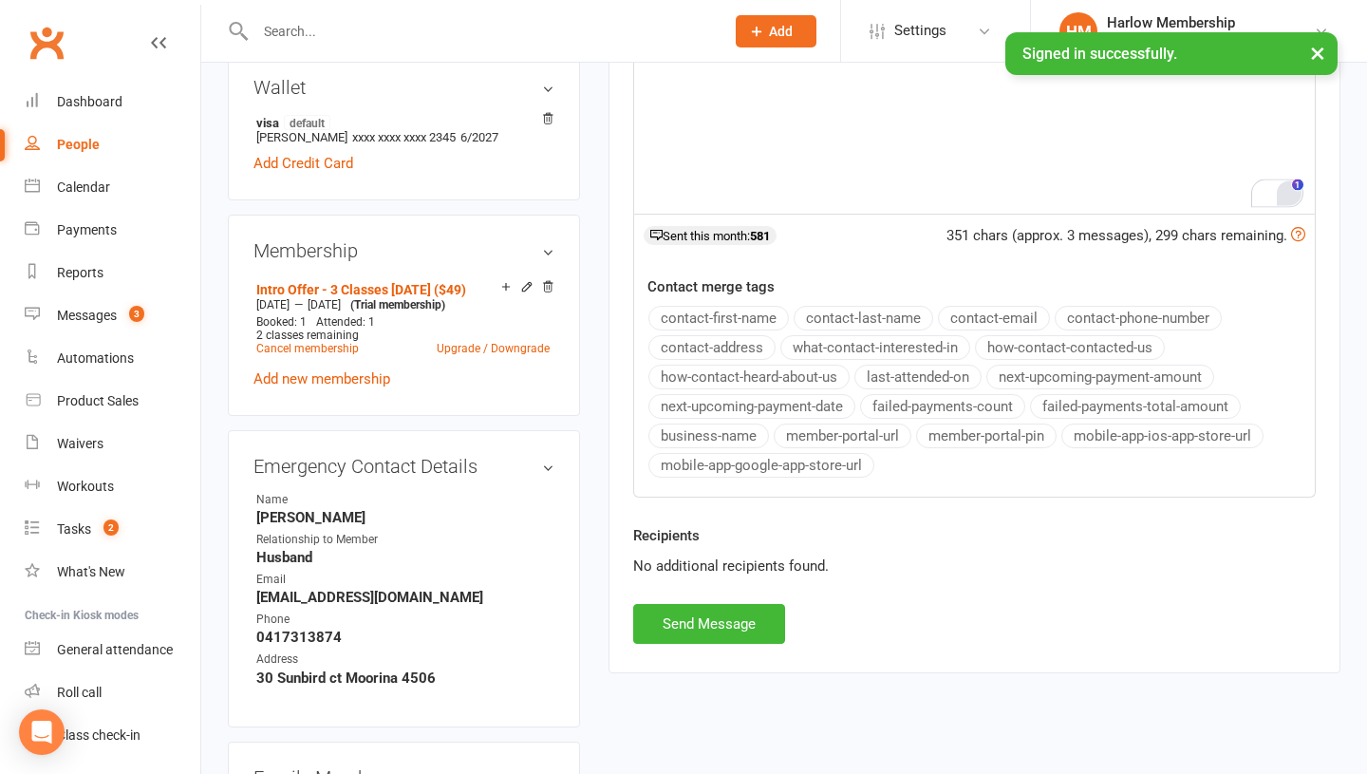
scroll to position [686, 0]
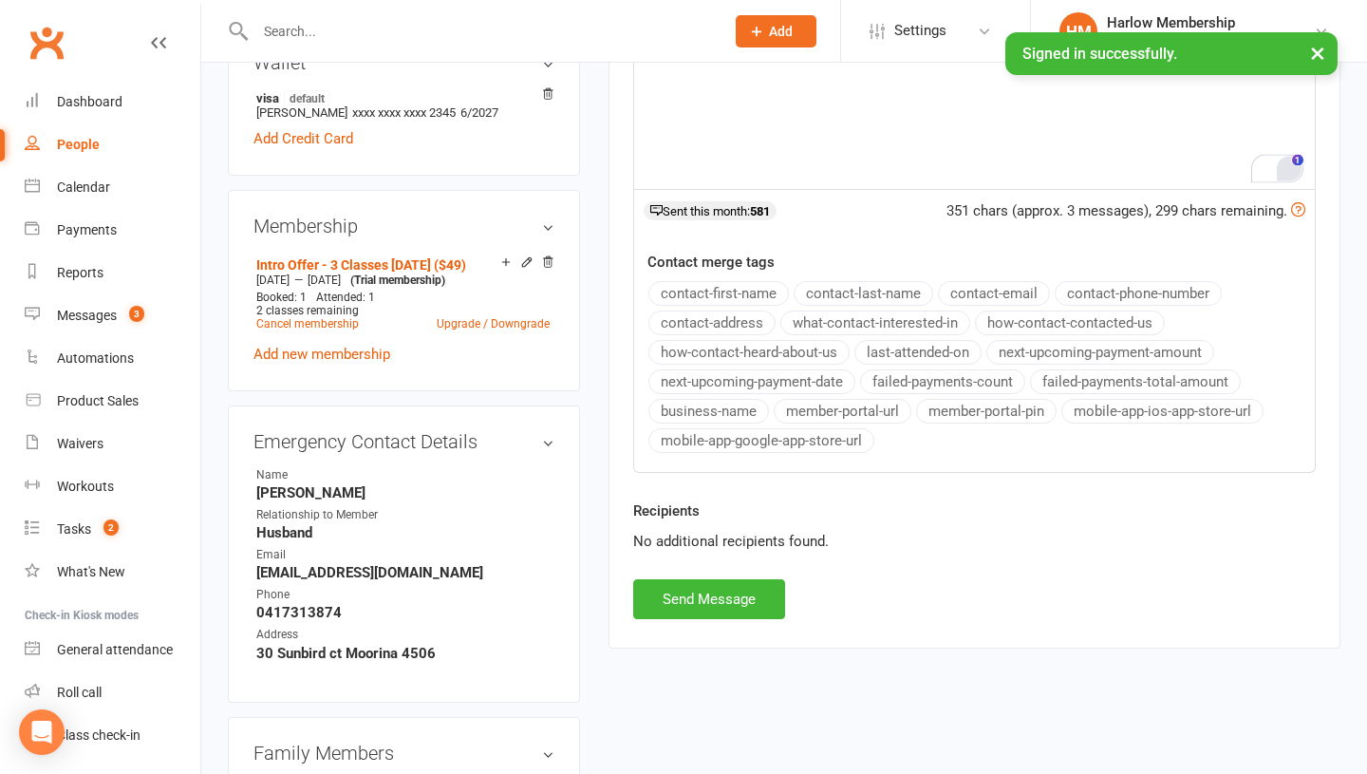
click at [763, 622] on div "Activity Notes Comms Attendance Payments Waivers Tasks Automations Workouts Mob…" at bounding box center [975, 109] width 732 height 1077
click at [733, 608] on button "Send Message" at bounding box center [709, 599] width 152 height 40
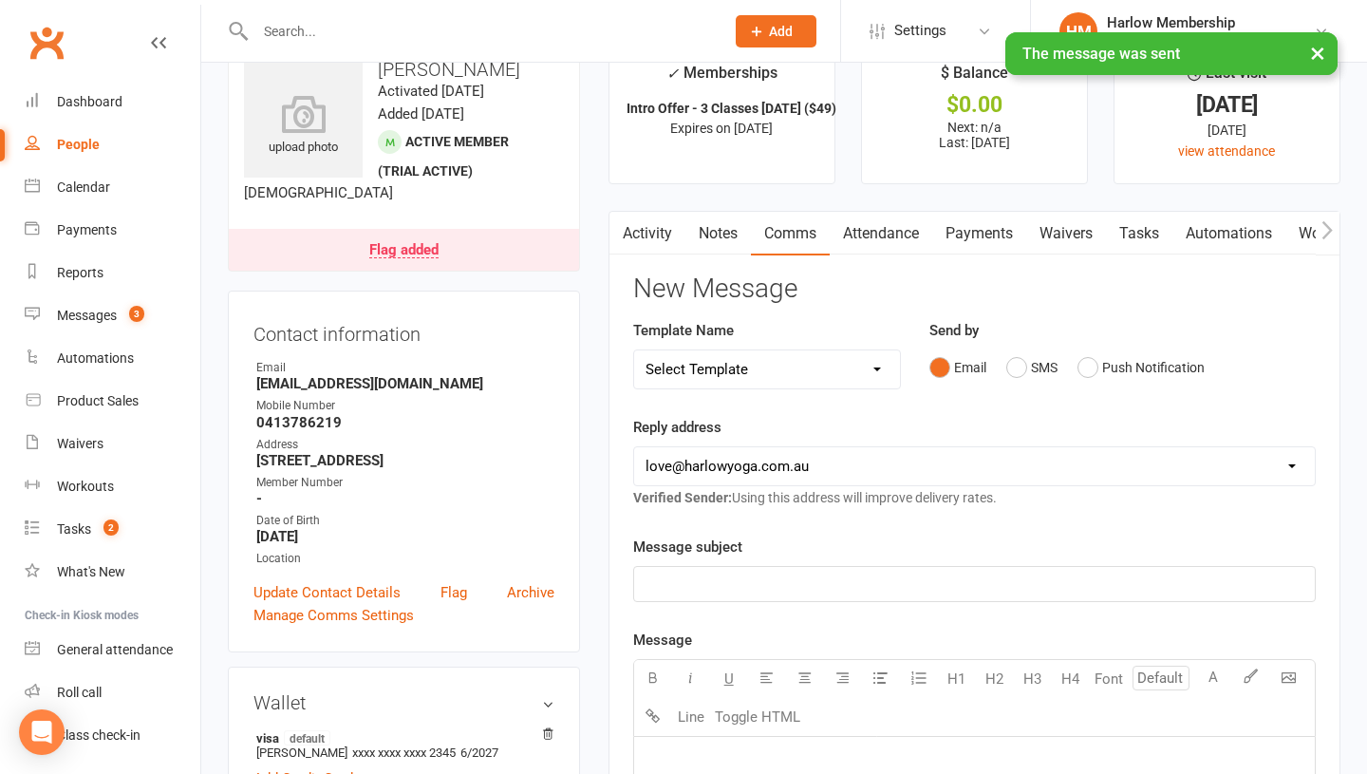
scroll to position [0, 0]
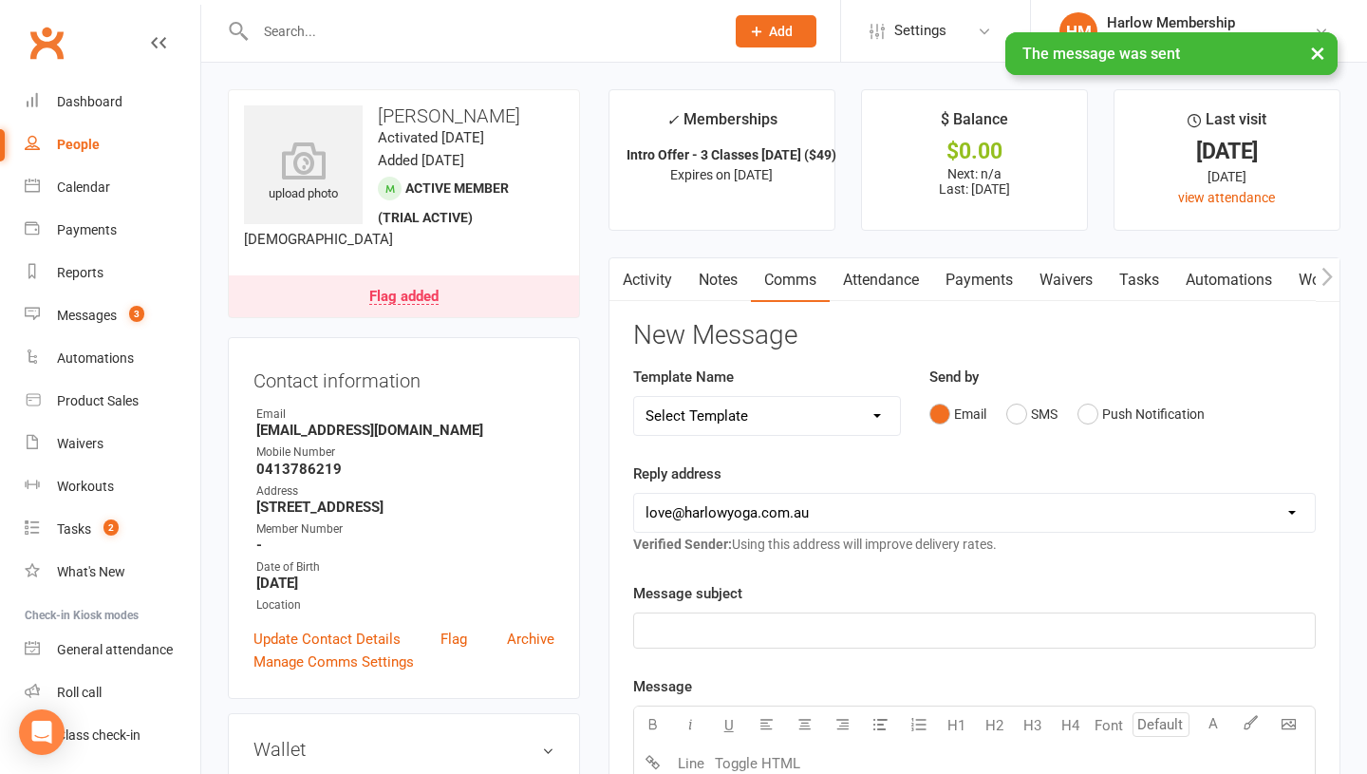
click at [738, 292] on link "Notes" at bounding box center [718, 280] width 66 height 44
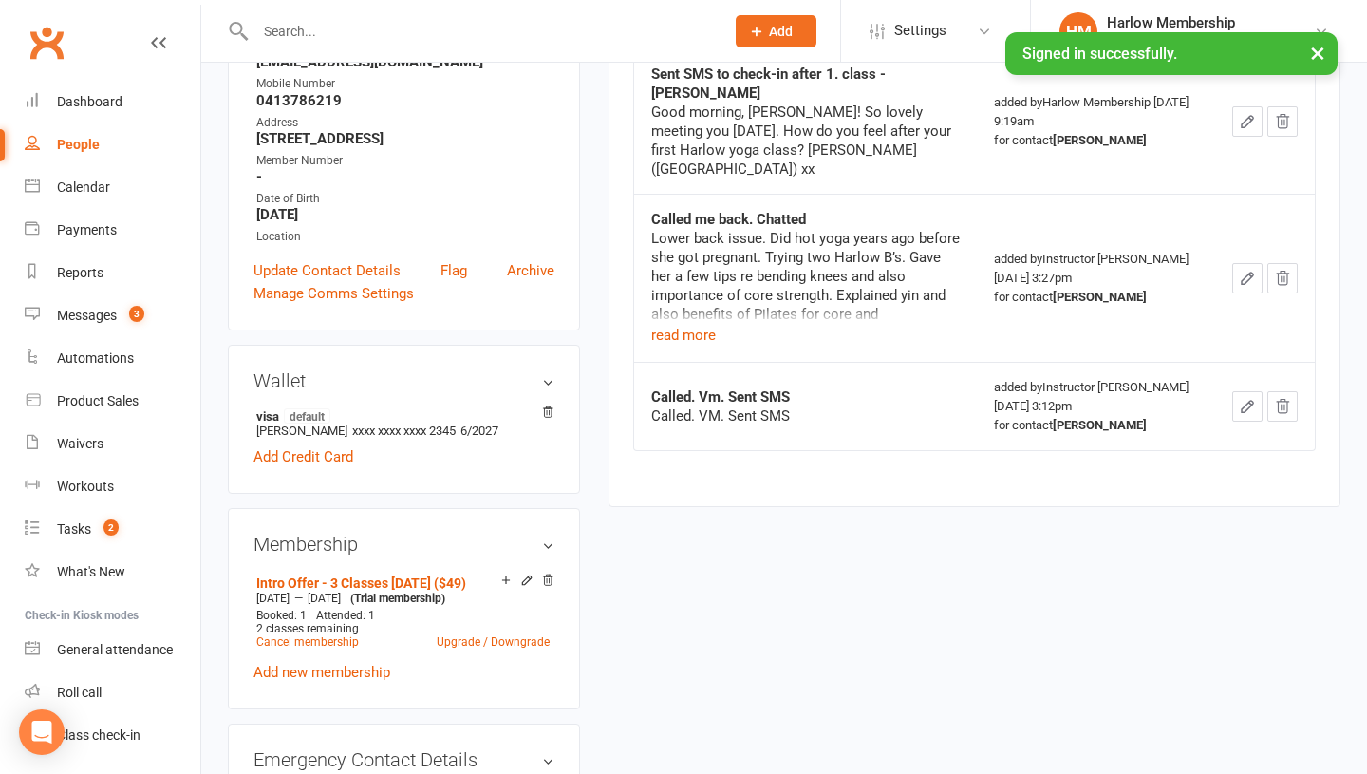
scroll to position [492, 0]
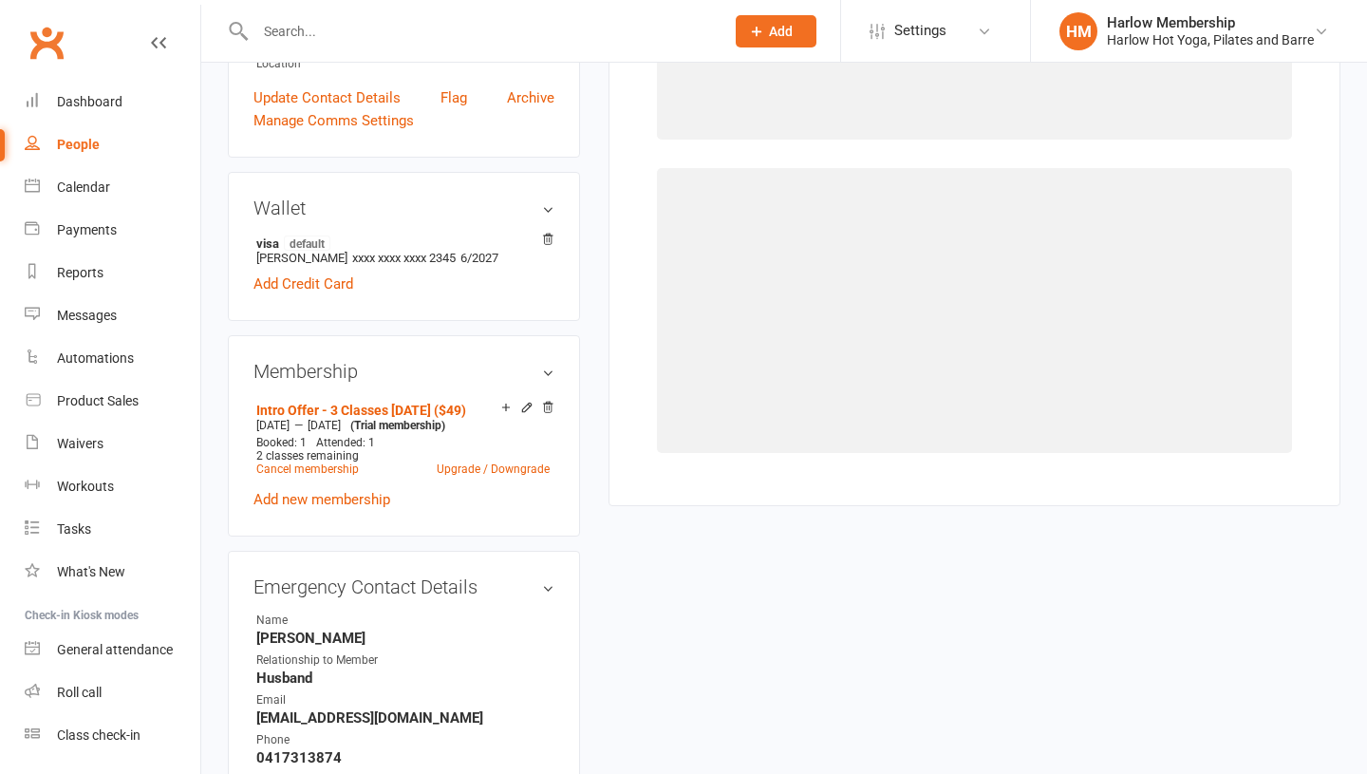
scroll to position [490, 0]
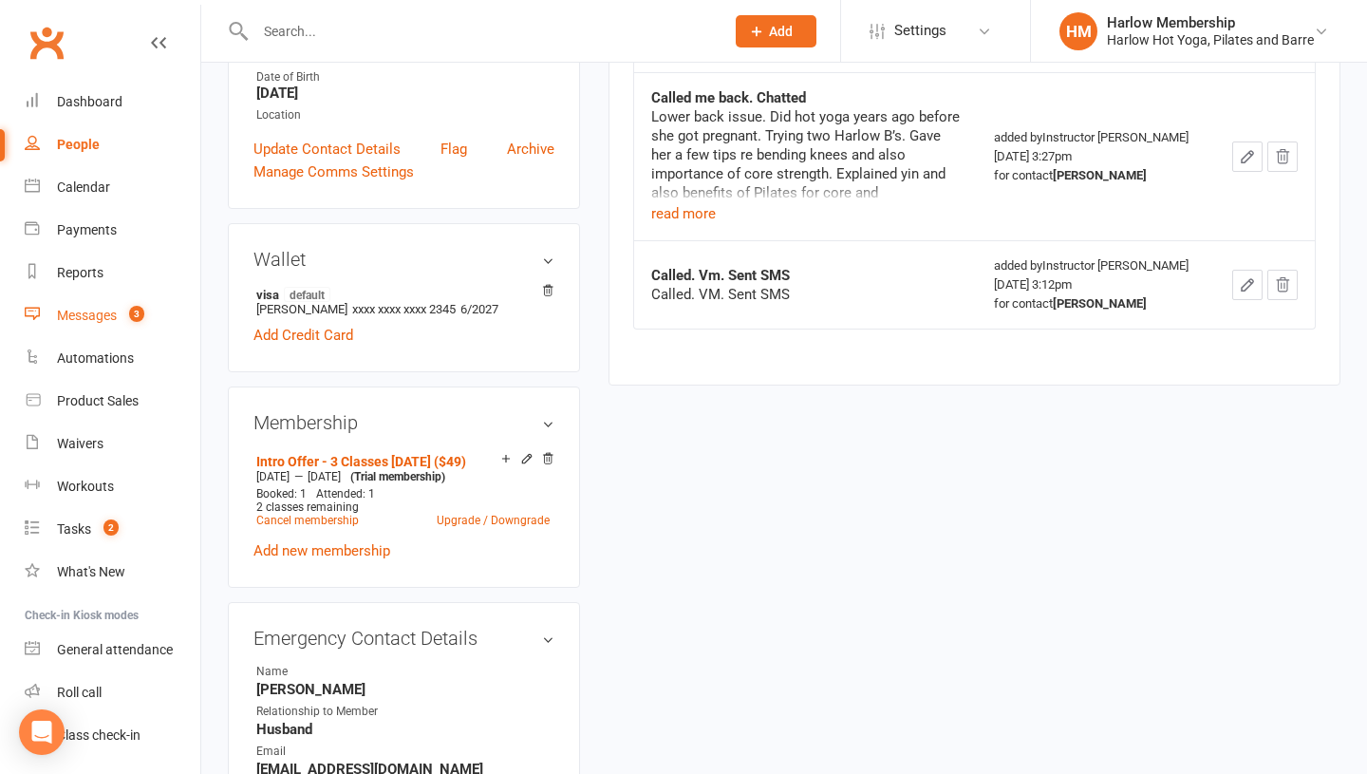
click at [94, 320] on div "Messages" at bounding box center [87, 315] width 60 height 15
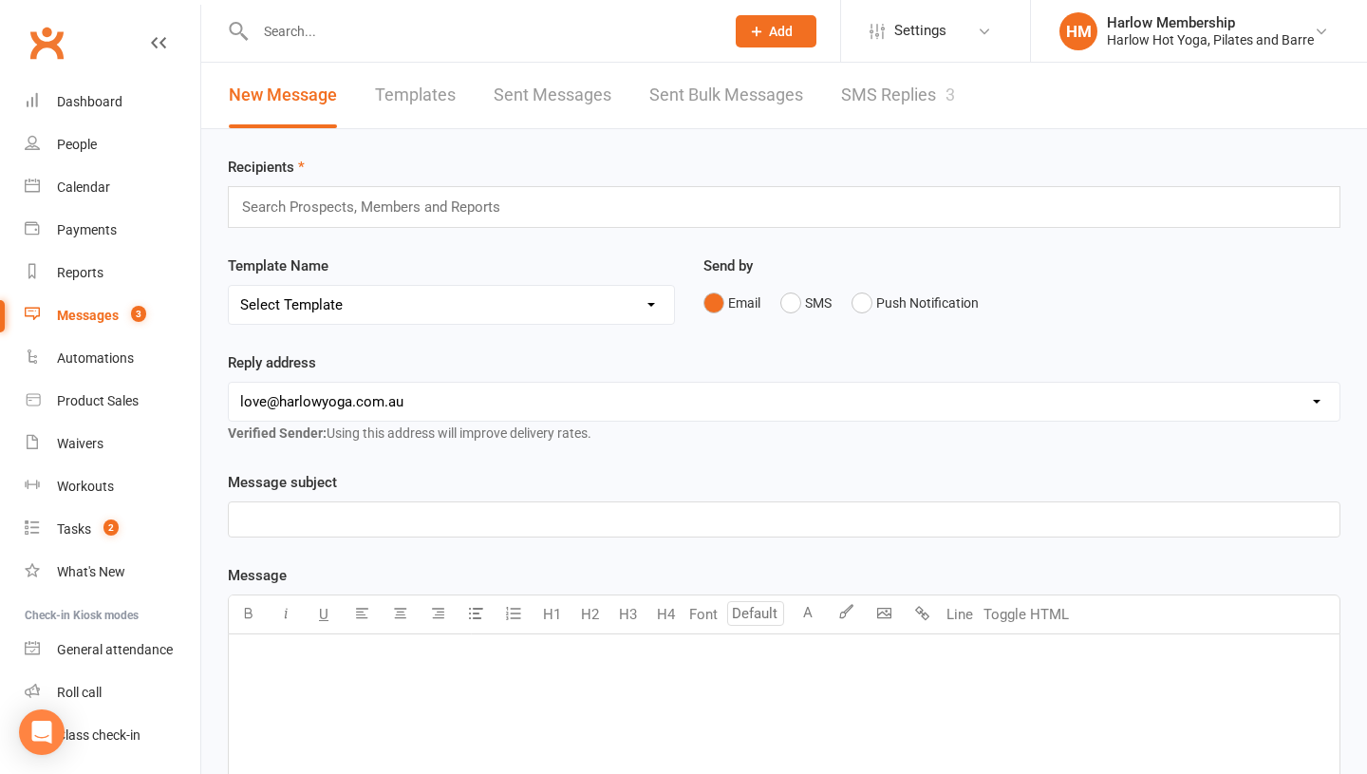
click at [917, 118] on link "SMS Replies 3" at bounding box center [898, 96] width 114 height 66
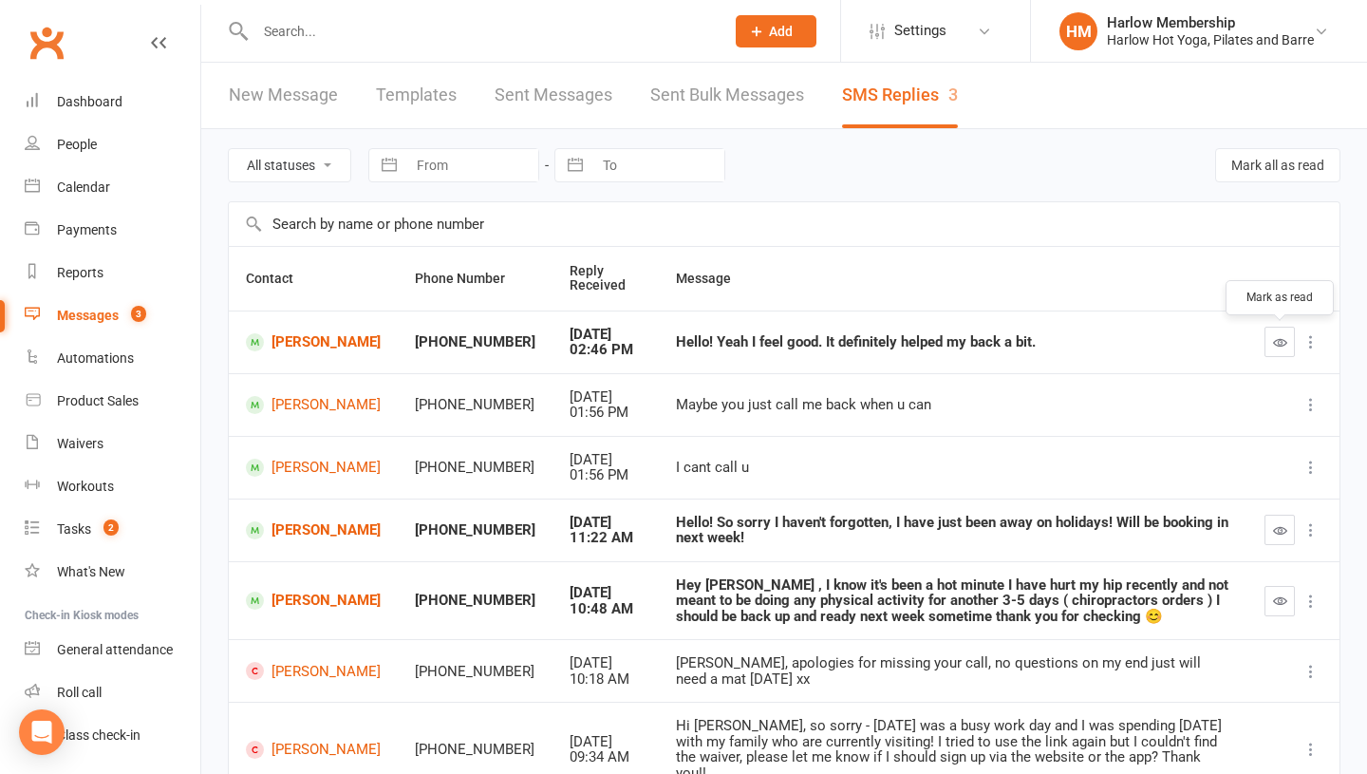
click at [1275, 342] on icon "button" at bounding box center [1280, 342] width 14 height 14
click at [812, 347] on div "Hello! Yeah I feel good. It definitely helped my back a bit." at bounding box center [953, 342] width 554 height 16
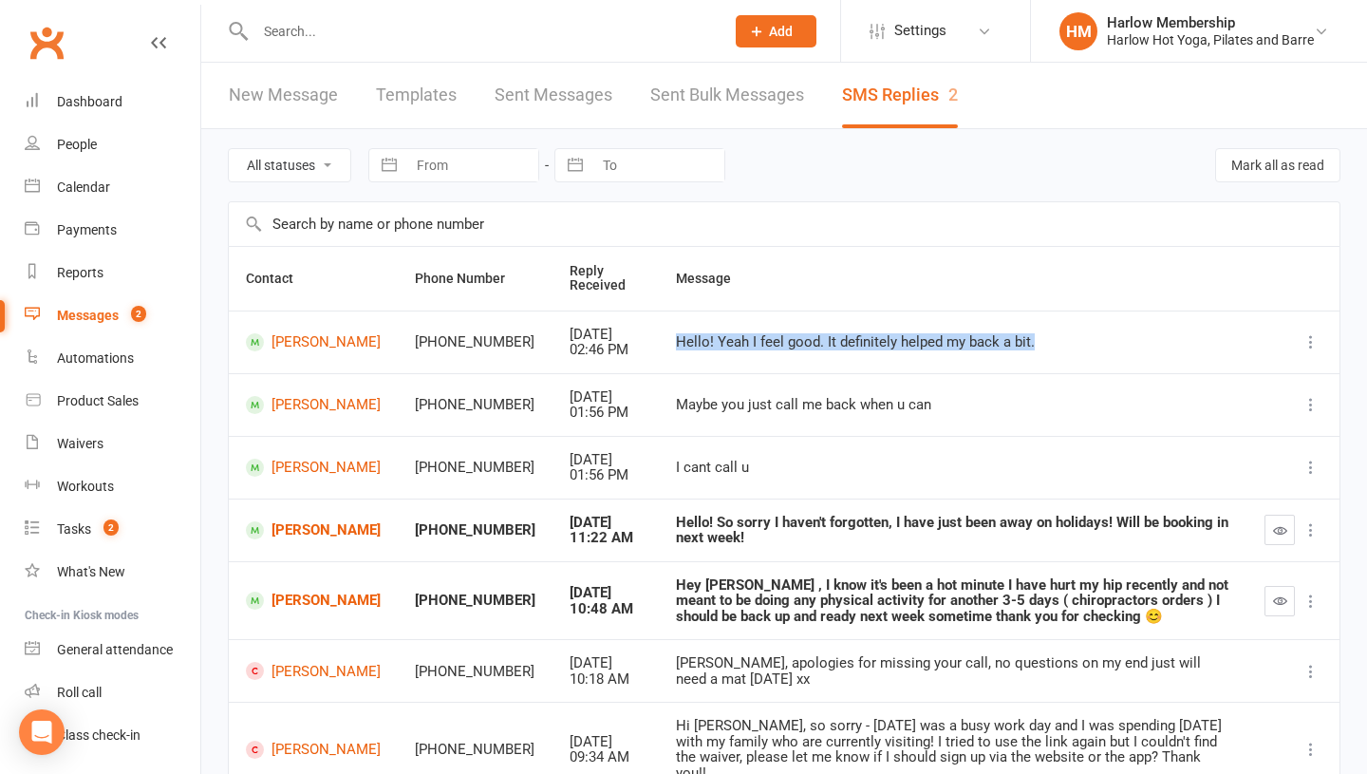
click at [812, 347] on div "Hello! Yeah I feel good. It definitely helped my back a bit." at bounding box center [953, 342] width 554 height 16
copy div "Hello! Yeah I feel good. It definitely helped my back a bit."
click at [281, 342] on link "[PERSON_NAME]" at bounding box center [313, 342] width 135 height 18
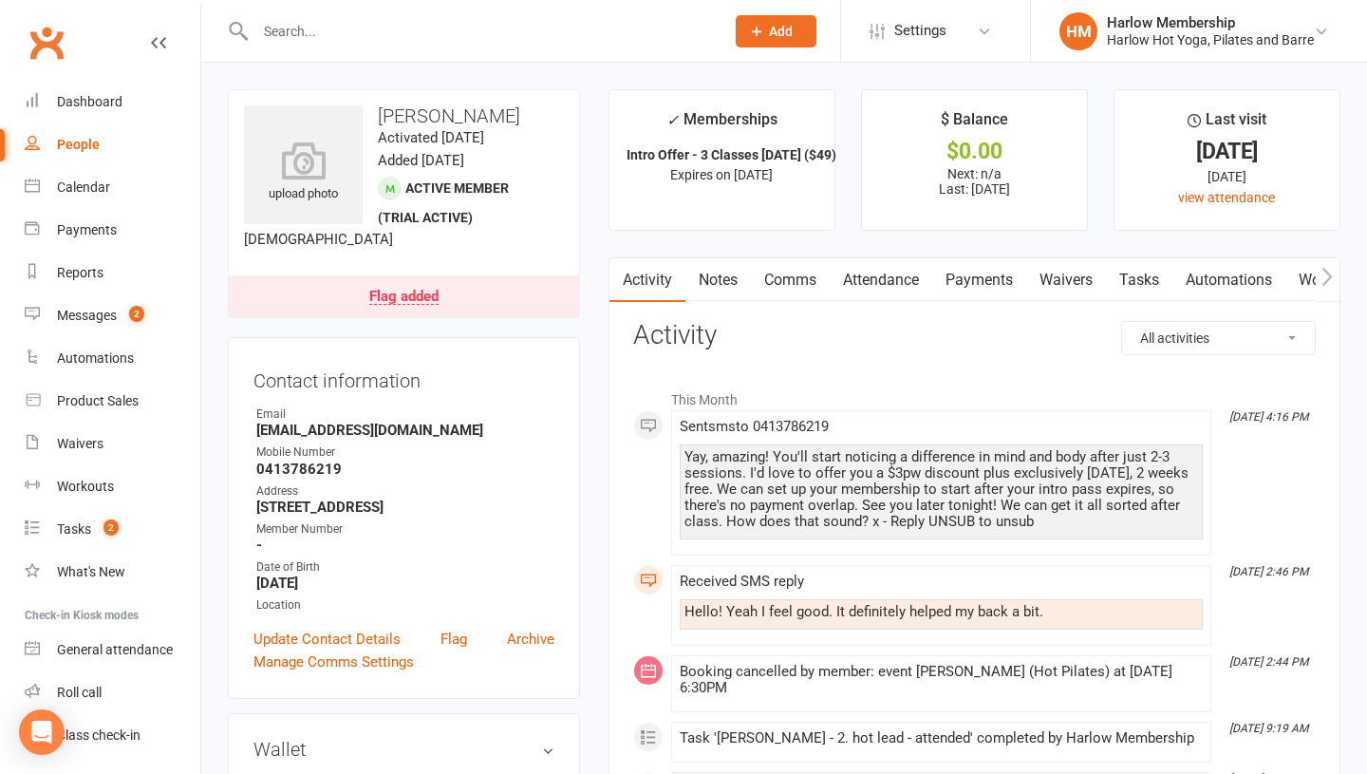
click at [723, 275] on link "Notes" at bounding box center [718, 280] width 66 height 44
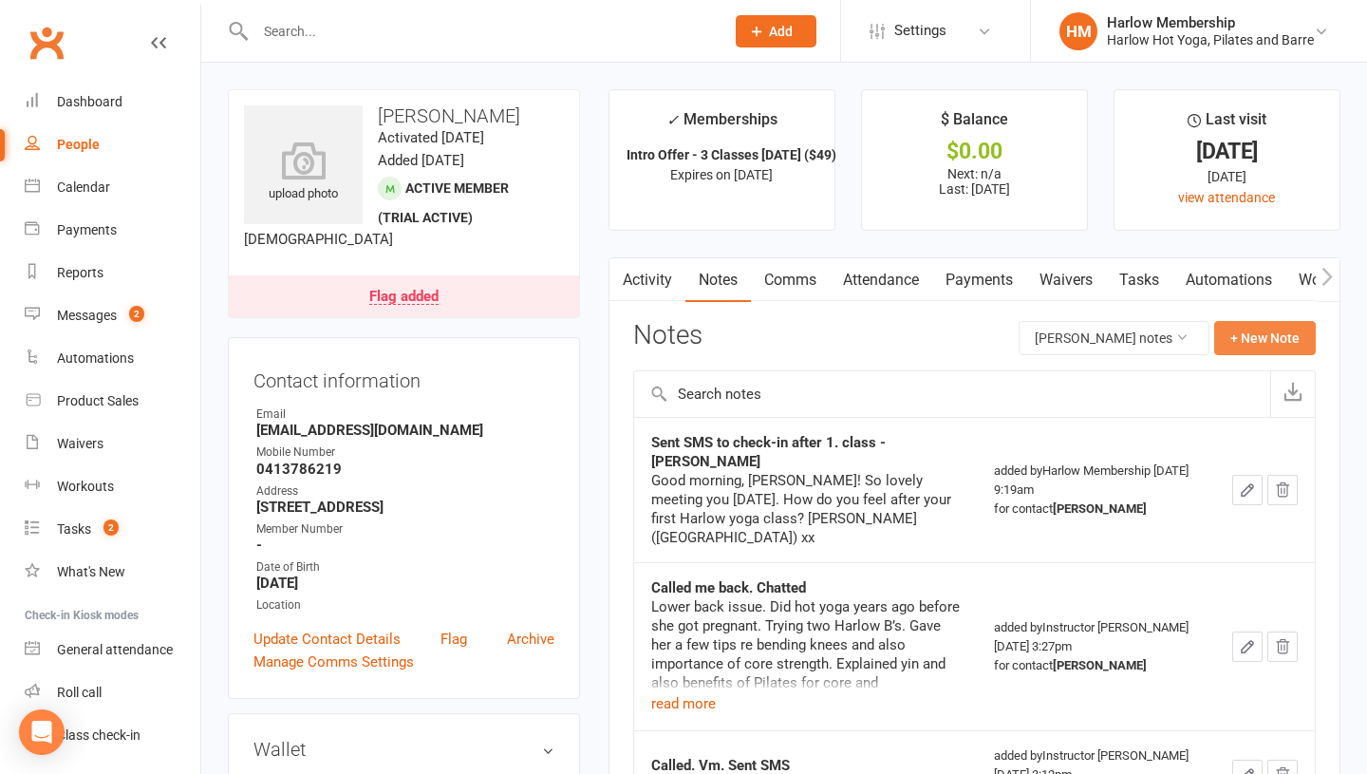
click at [1233, 336] on button "+ New Note" at bounding box center [1265, 338] width 102 height 34
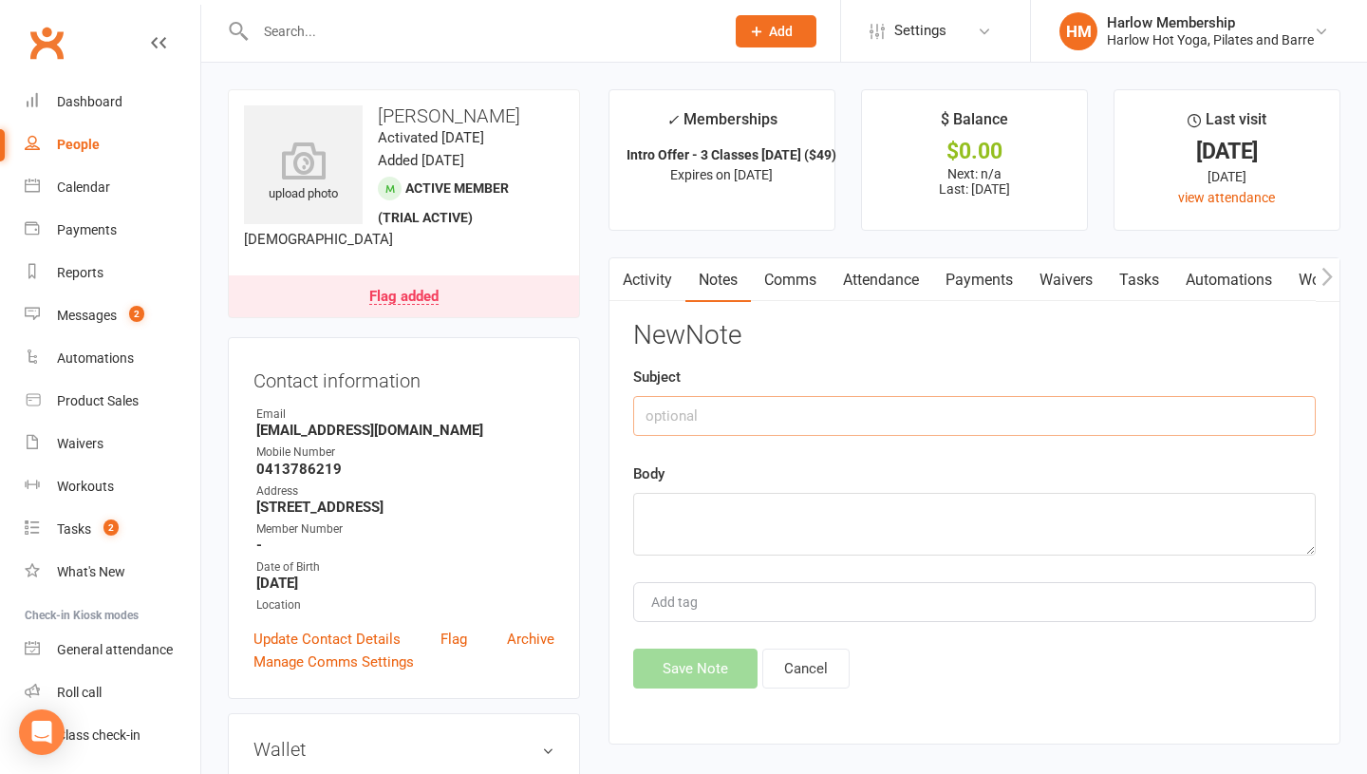
click at [734, 416] on input "text" at bounding box center [974, 416] width 683 height 40
type input "SMS response"
click at [722, 535] on textarea at bounding box center [974, 524] width 683 height 63
paste textarea "Hello! Yeah I feel good. It definitely helped my back a bit."
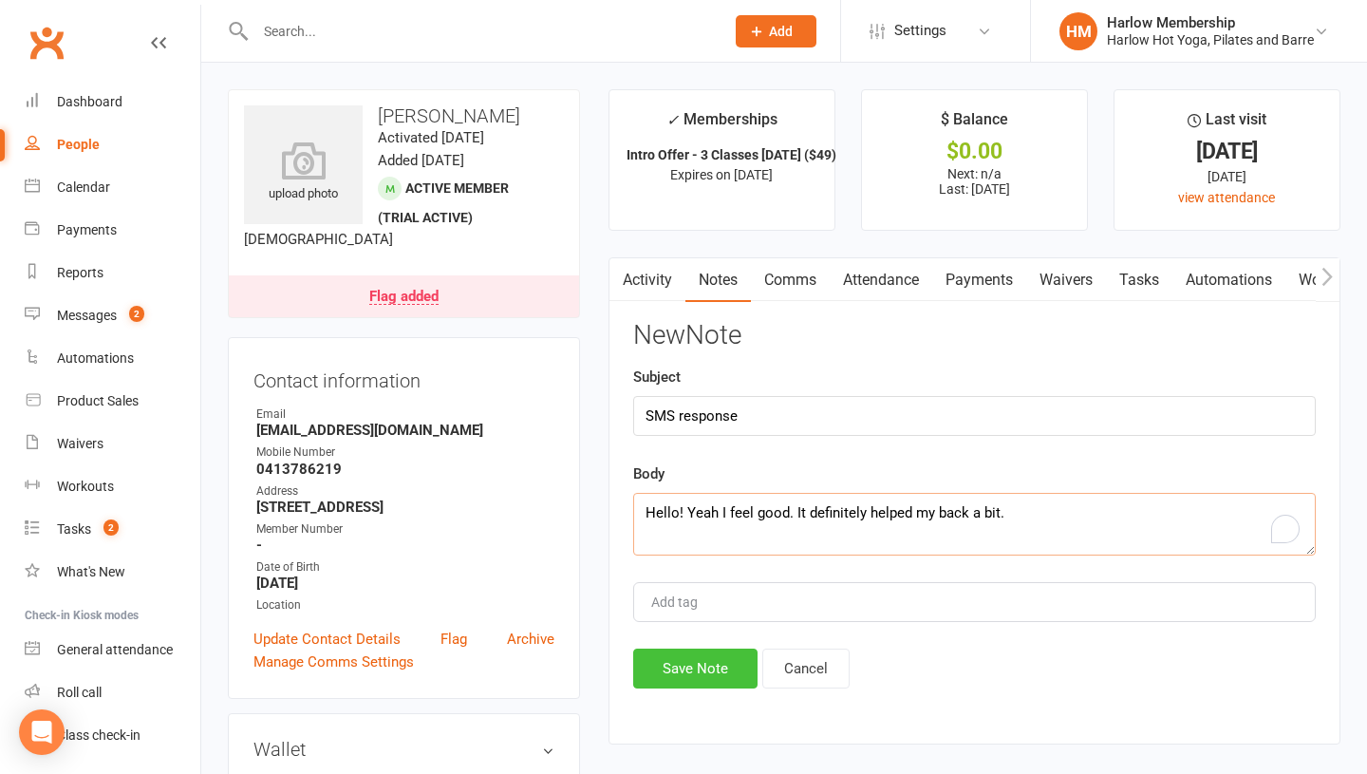
scroll to position [12, 0]
type textarea "Hello! Yeah I feel good. It definitely helped my back a bit."
click at [677, 665] on button "Save Note" at bounding box center [695, 668] width 124 height 40
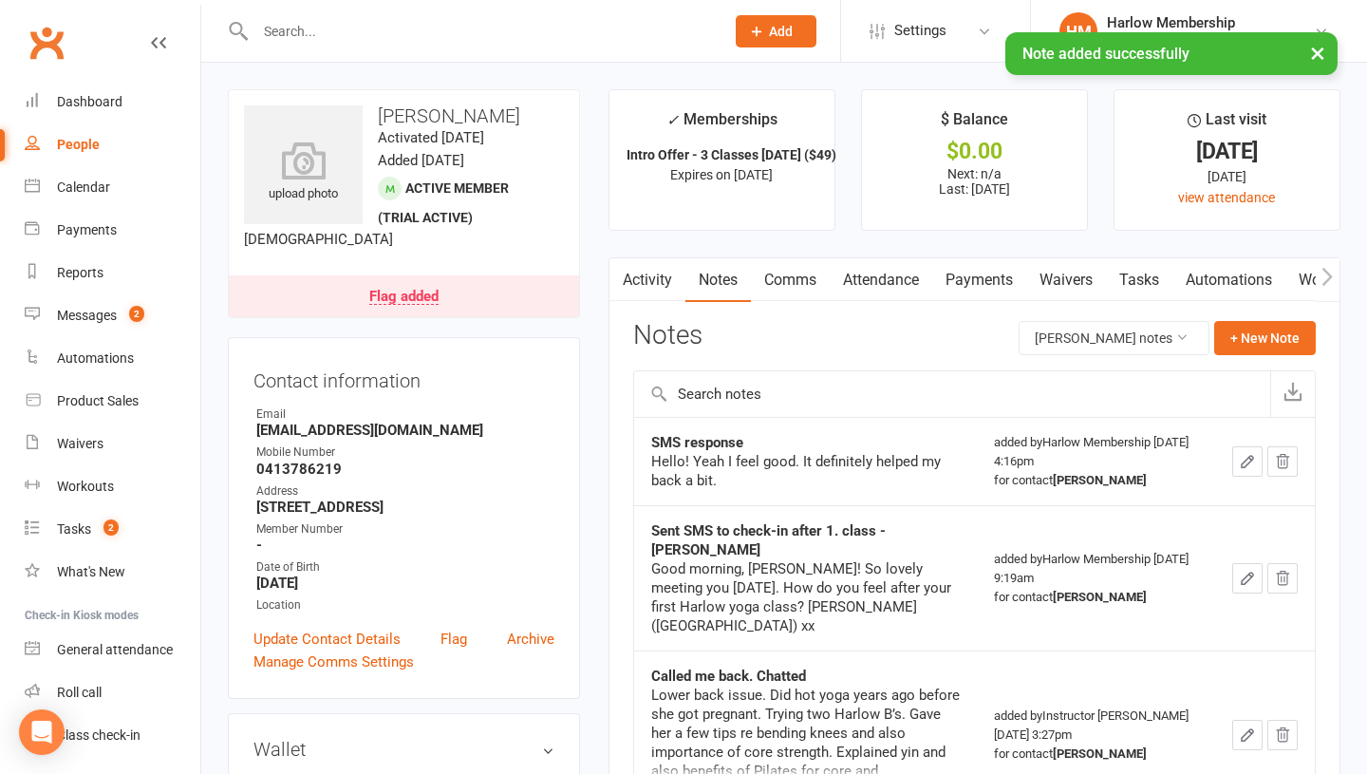
click at [646, 282] on link "Activity" at bounding box center [647, 280] width 76 height 44
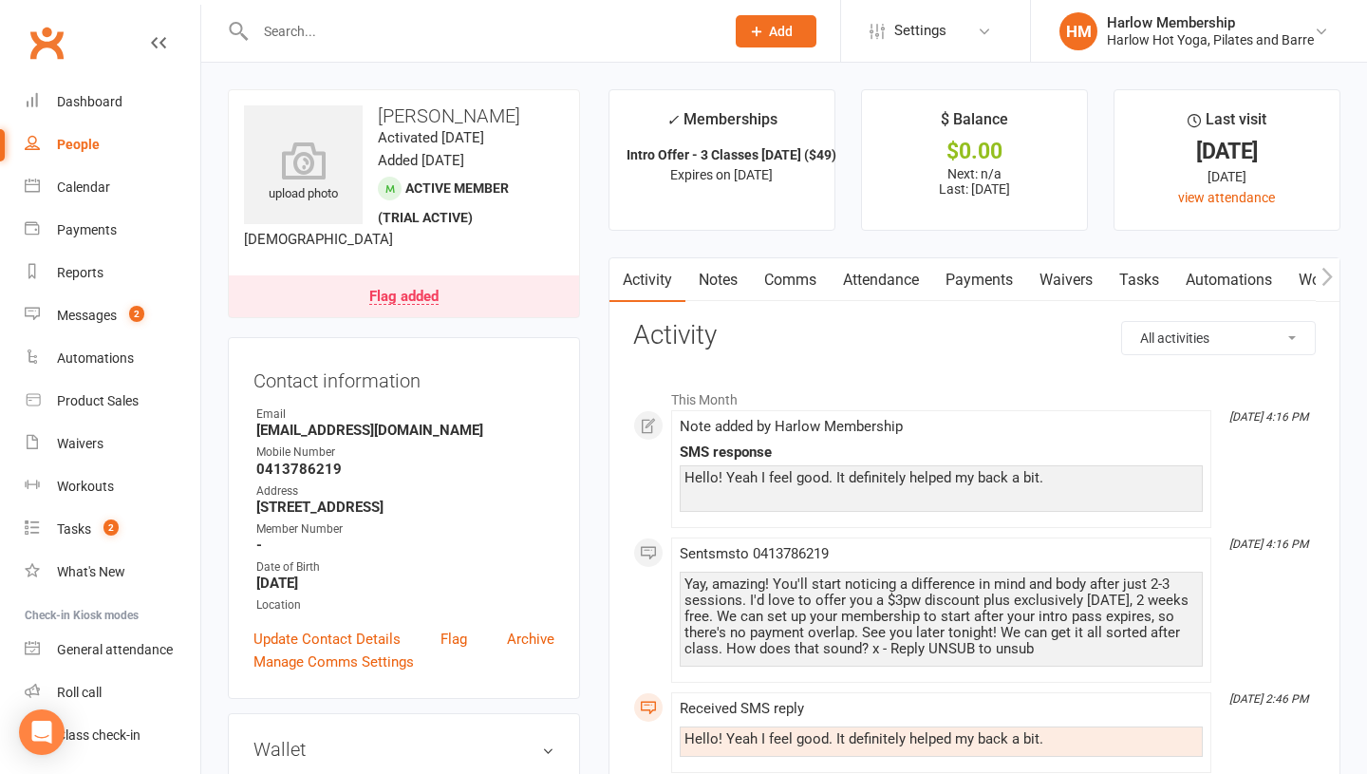
click at [1135, 280] on link "Tasks" at bounding box center [1139, 280] width 66 height 44
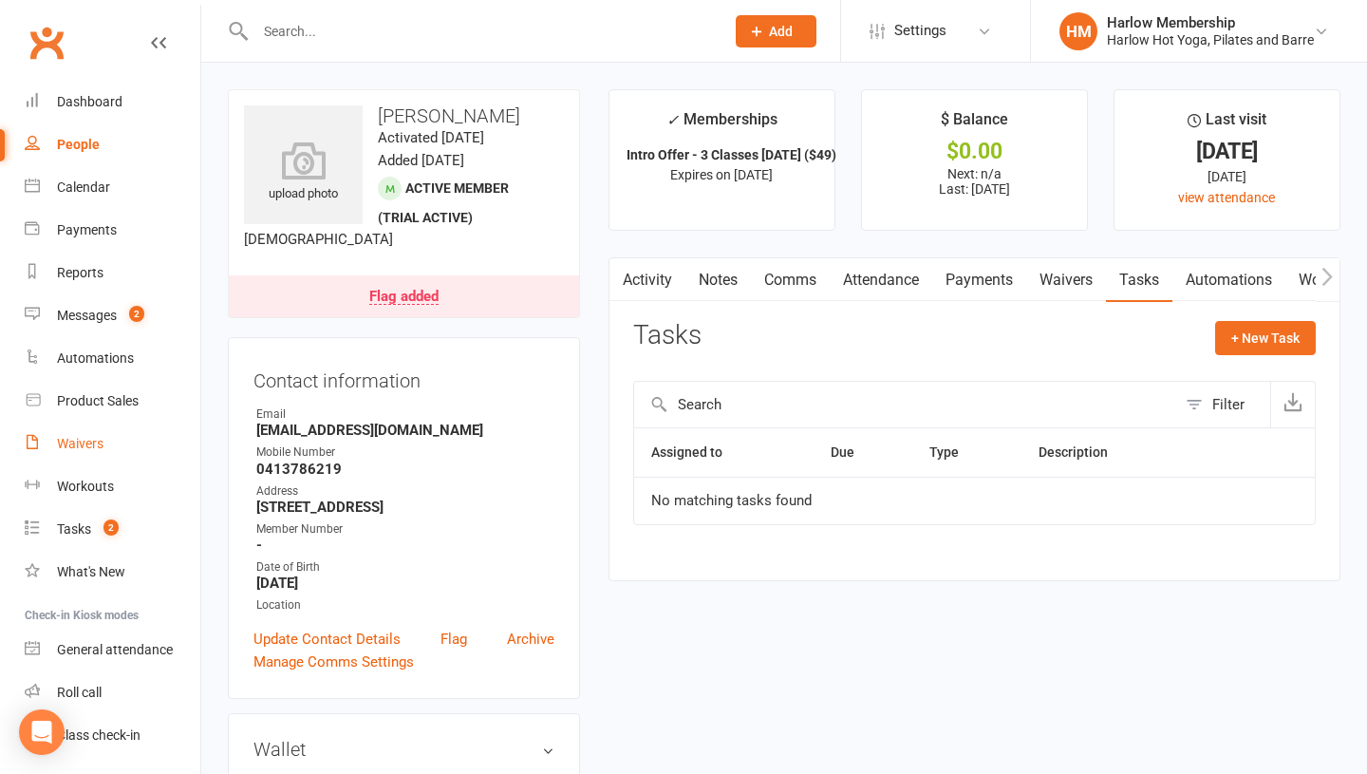
click at [82, 454] on link "Waivers" at bounding box center [113, 443] width 176 height 43
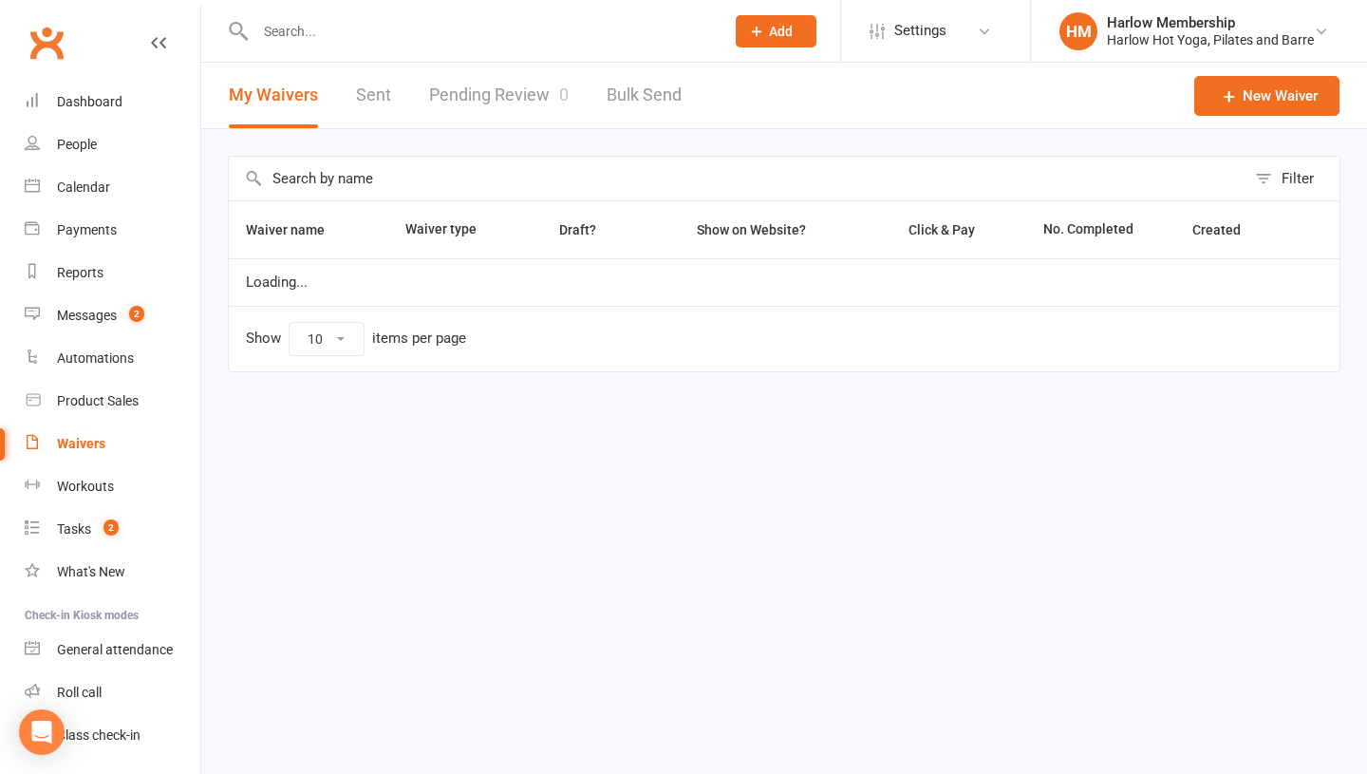
select select "100"
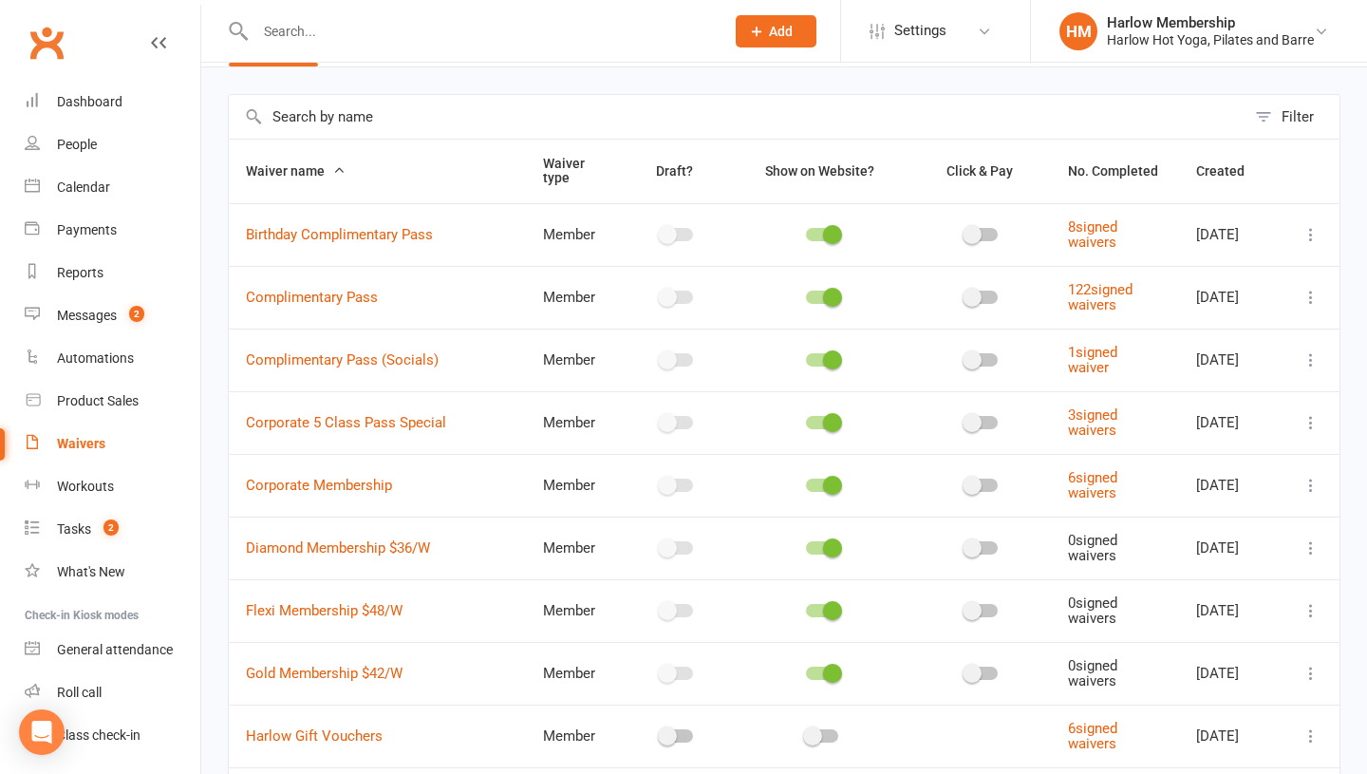
scroll to position [94, 0]
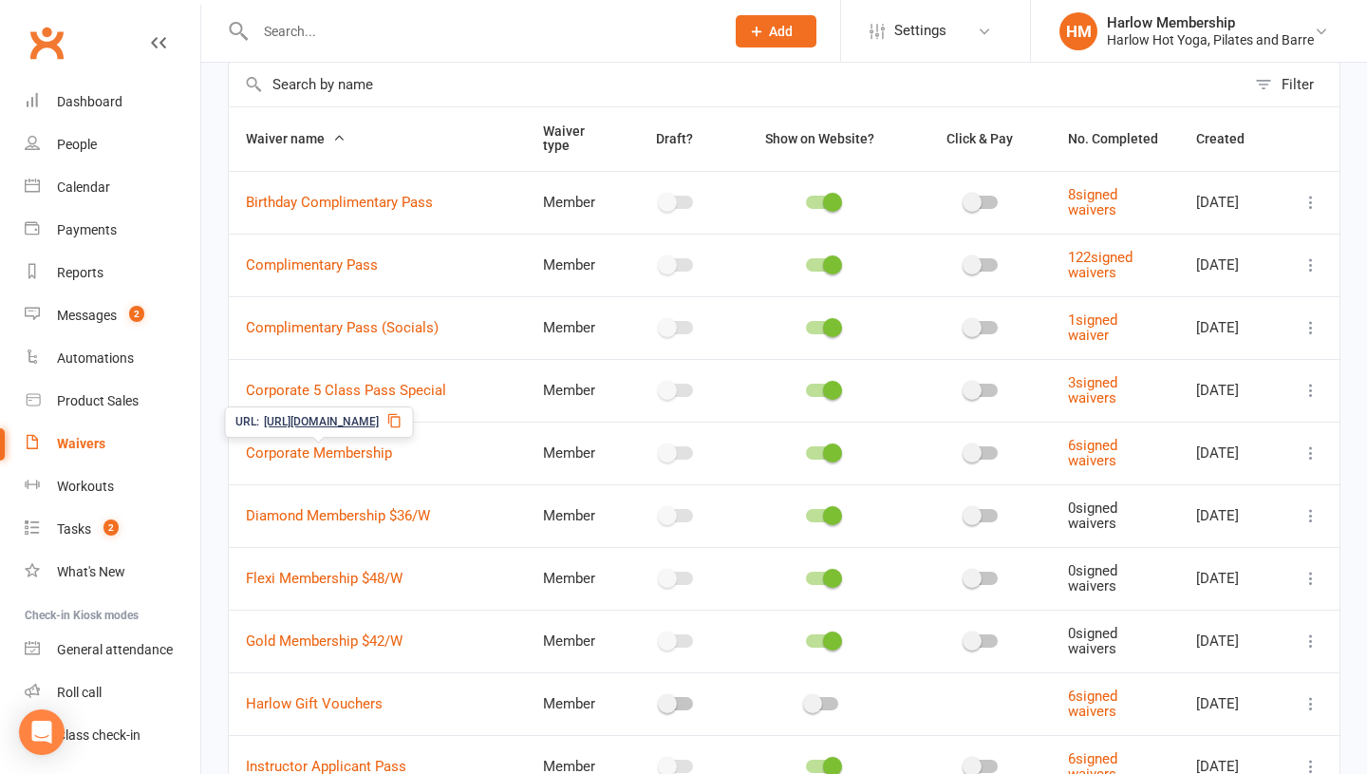
click at [402, 418] on icon at bounding box center [393, 420] width 15 height 15
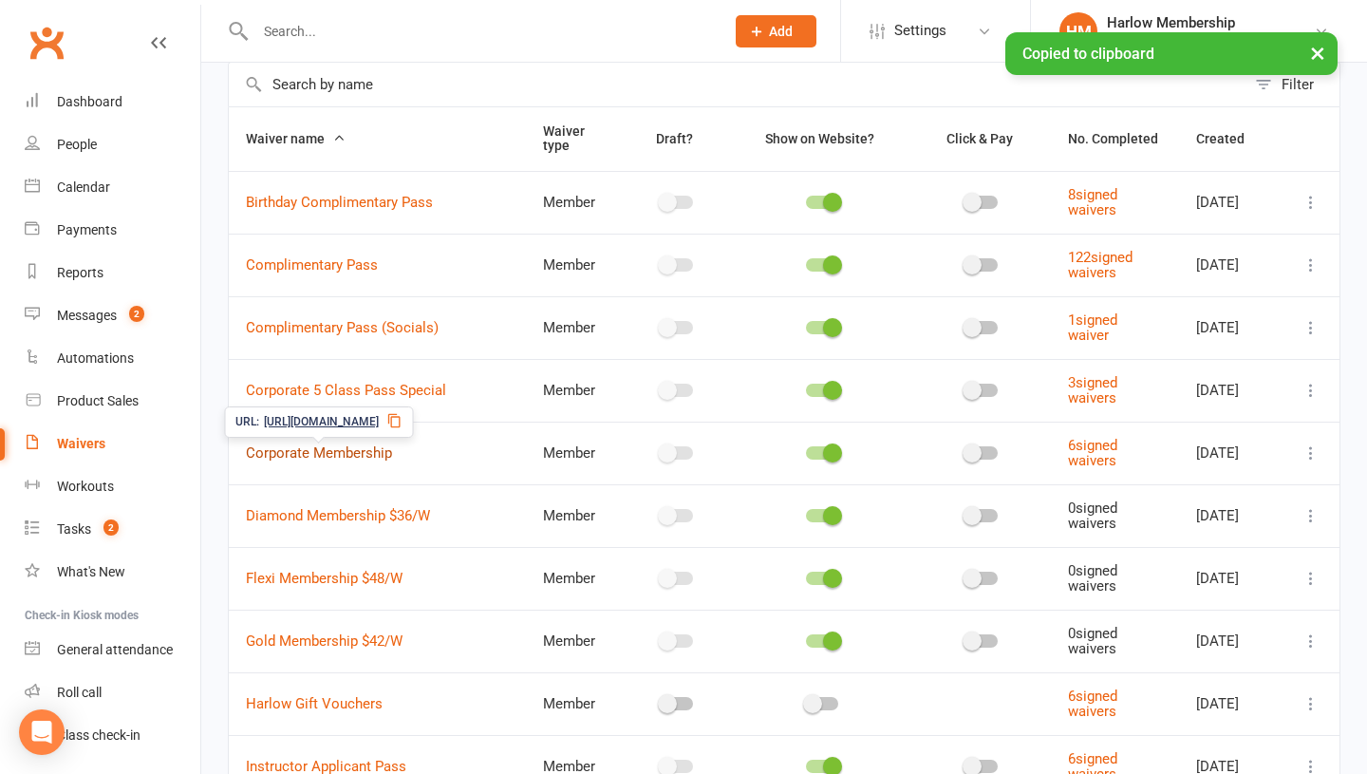
click at [328, 458] on link "Corporate Membership" at bounding box center [319, 452] width 146 height 17
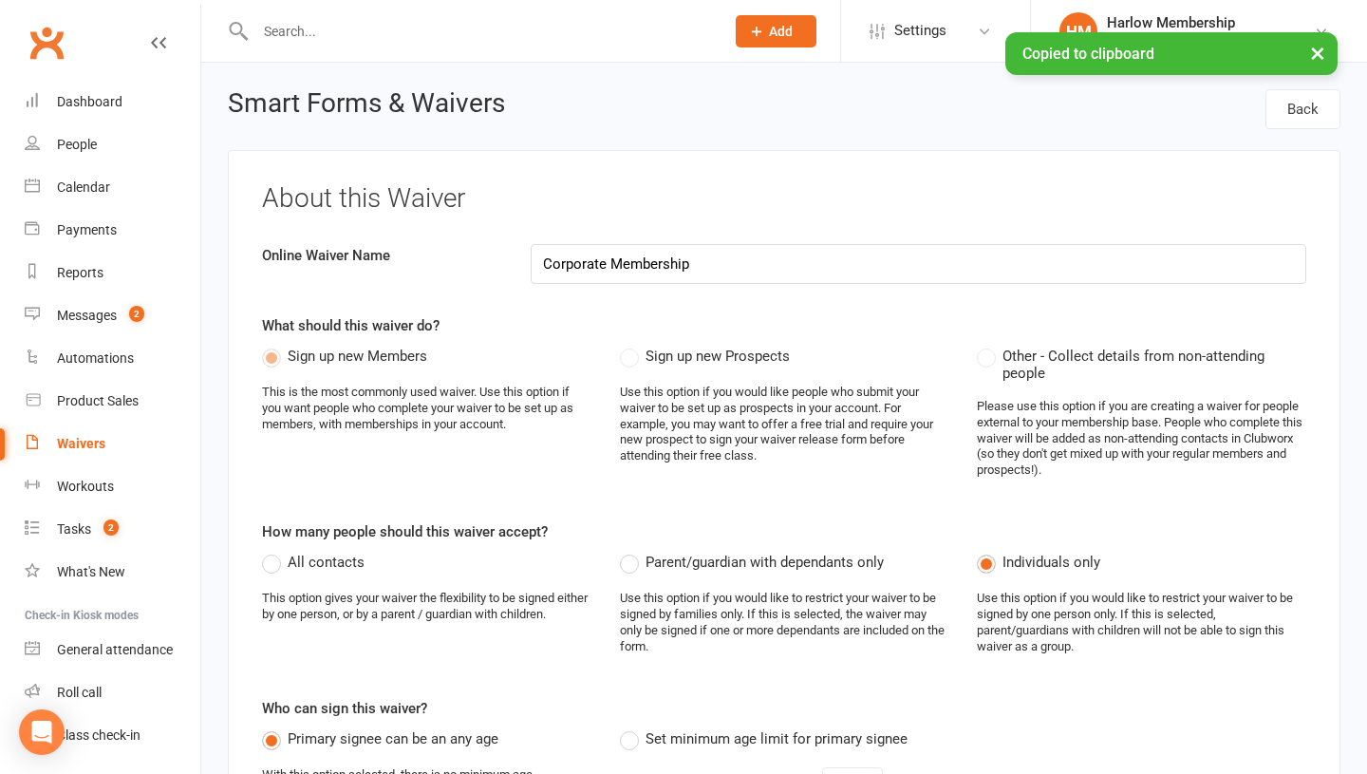
select select "select"
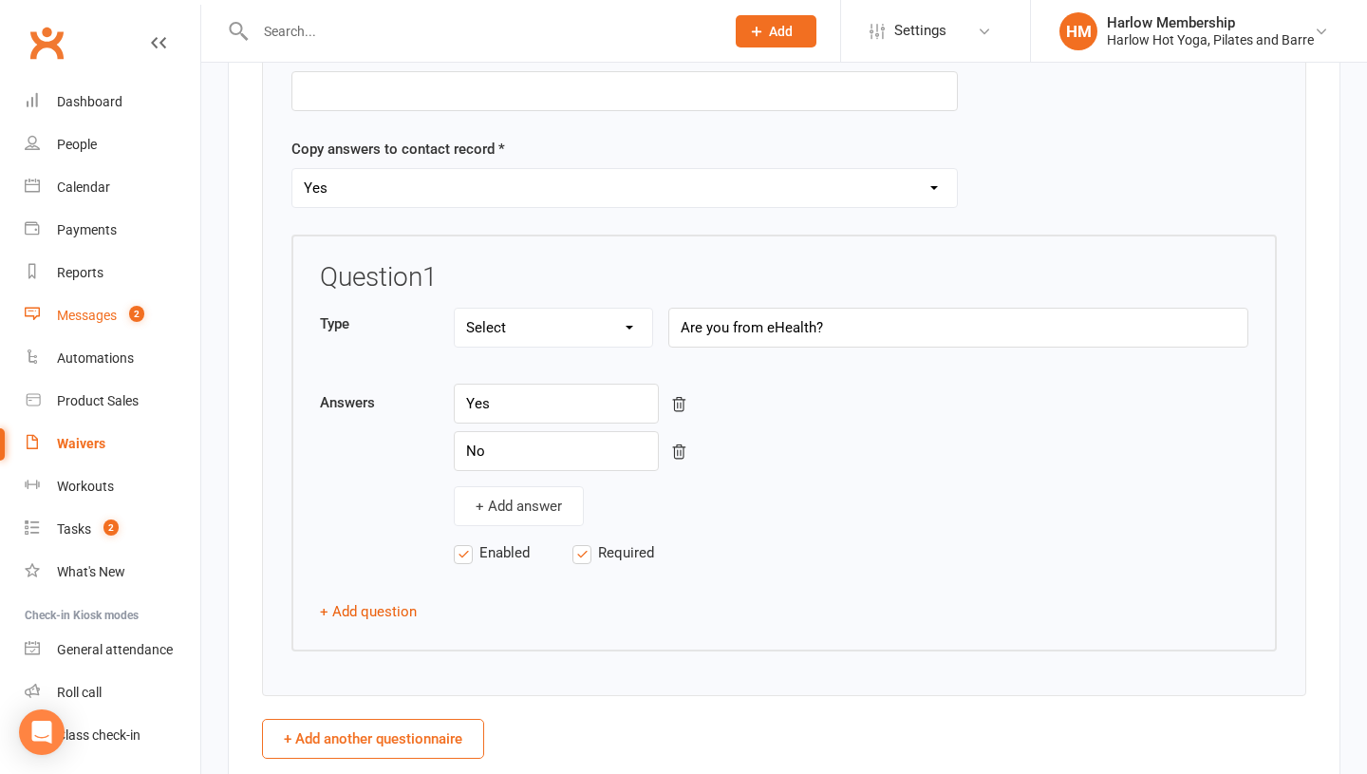
scroll to position [2766, 0]
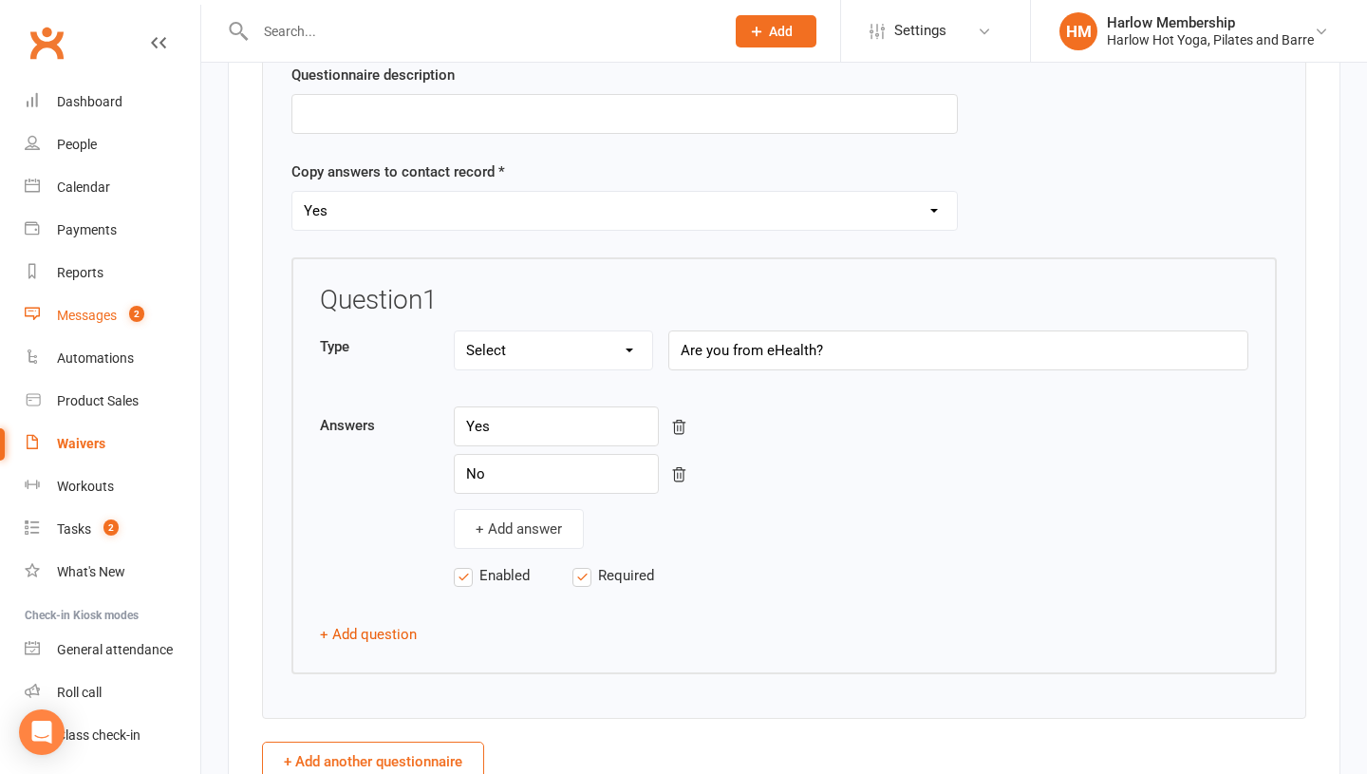
click at [92, 312] on div "Messages" at bounding box center [87, 315] width 60 height 15
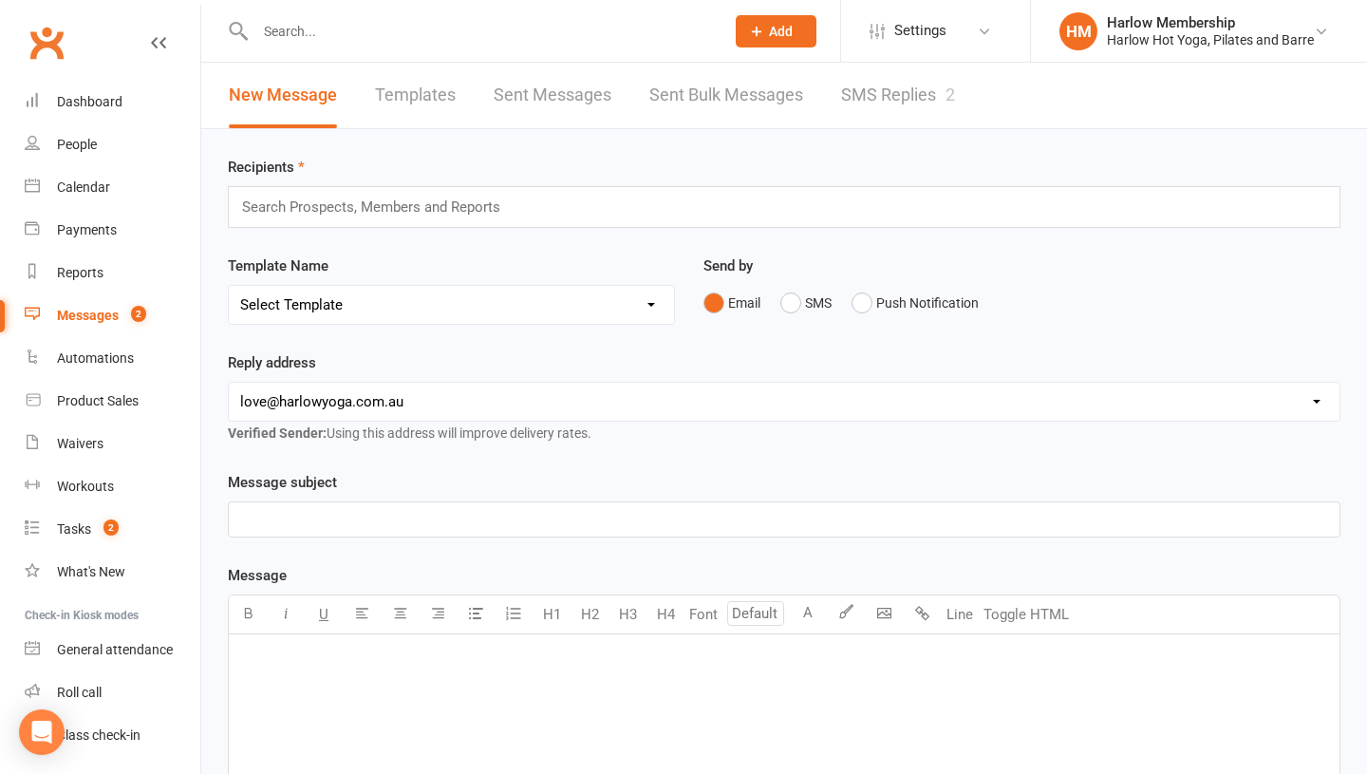
click at [910, 102] on link "SMS Replies 2" at bounding box center [898, 96] width 114 height 66
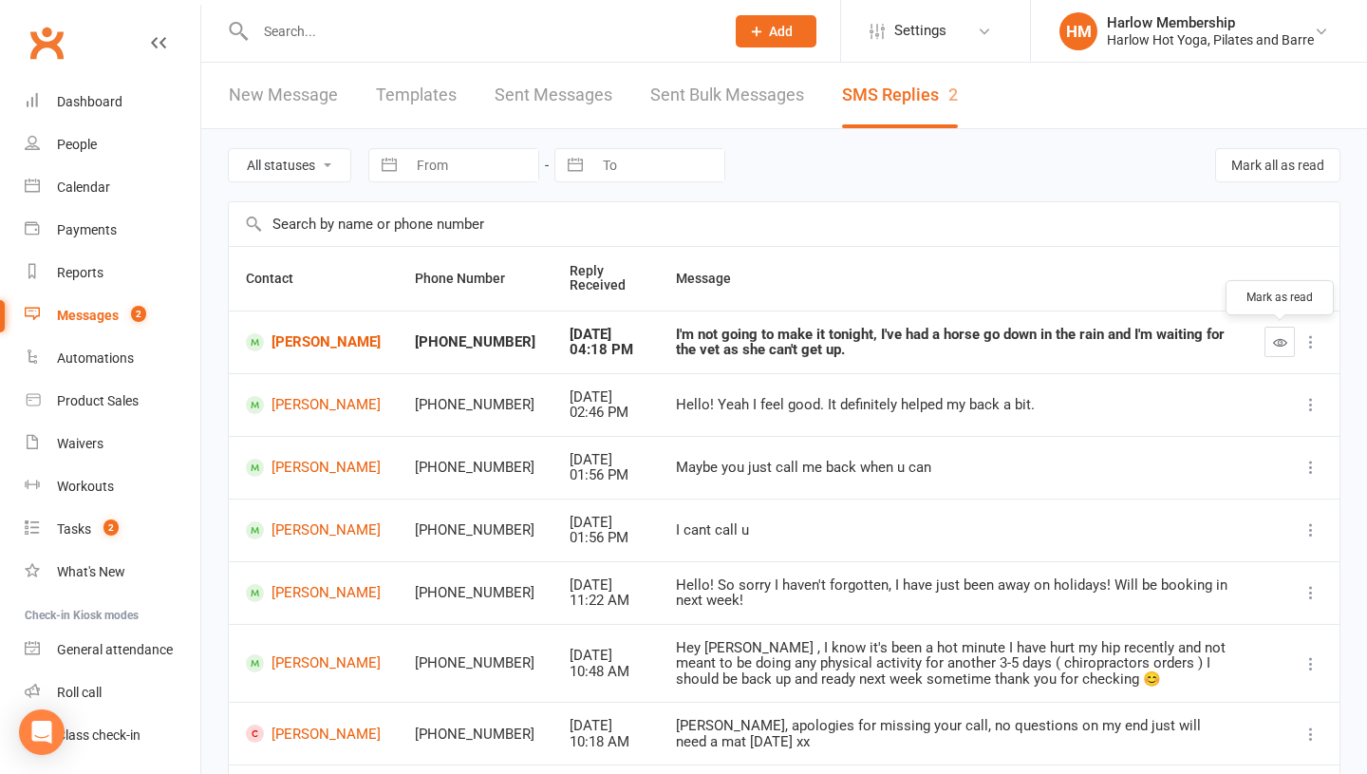
click at [1279, 339] on icon "button" at bounding box center [1280, 342] width 14 height 14
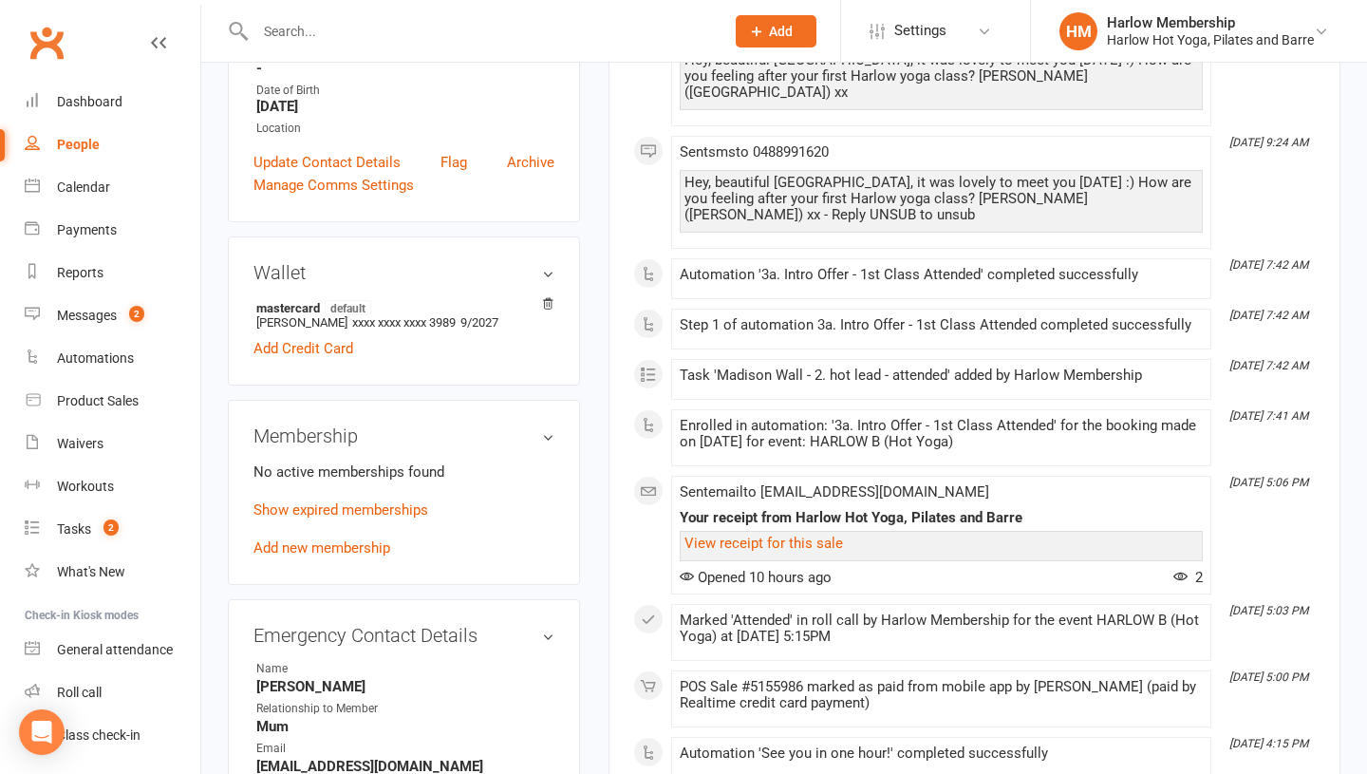
scroll to position [633, 0]
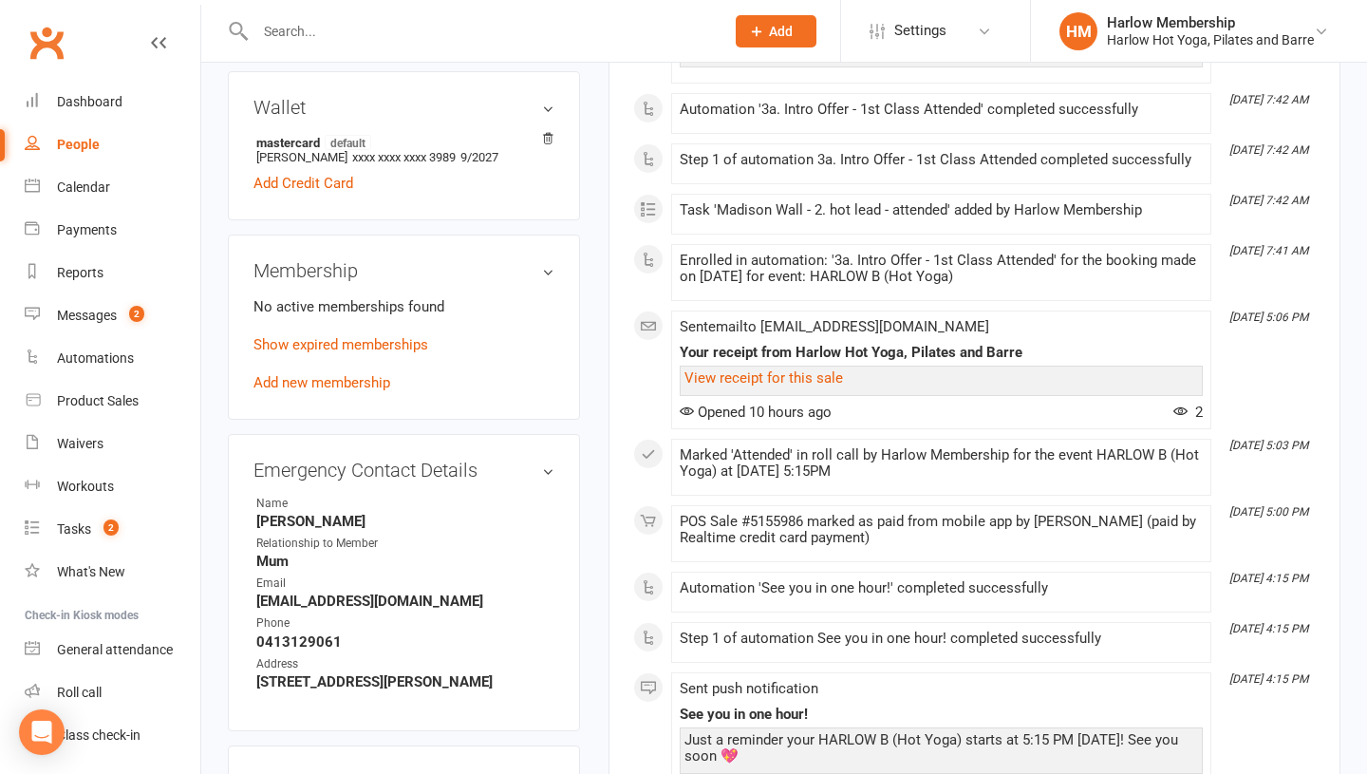
click at [346, 354] on p "Show expired memberships" at bounding box center [403, 344] width 301 height 23
click at [324, 344] on link "Show expired memberships" at bounding box center [340, 344] width 175 height 17
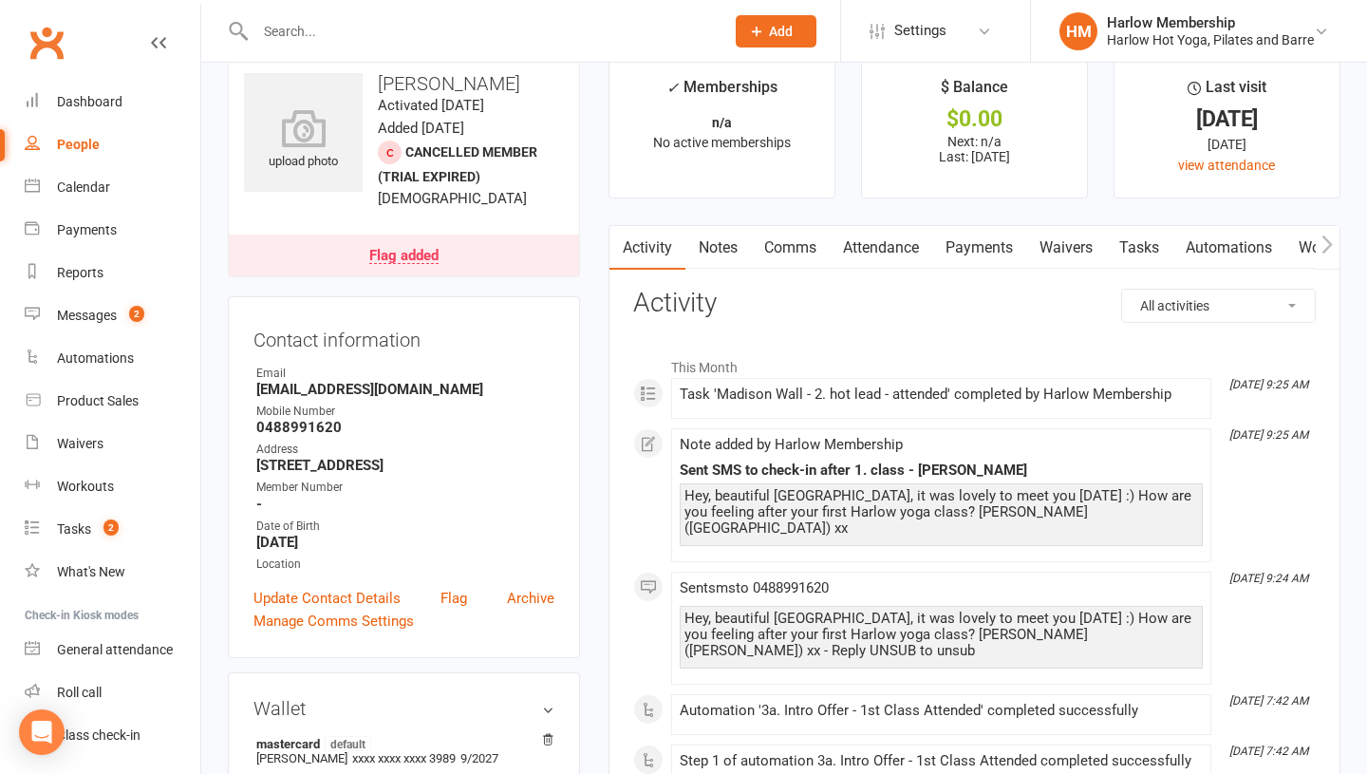
scroll to position [0, 0]
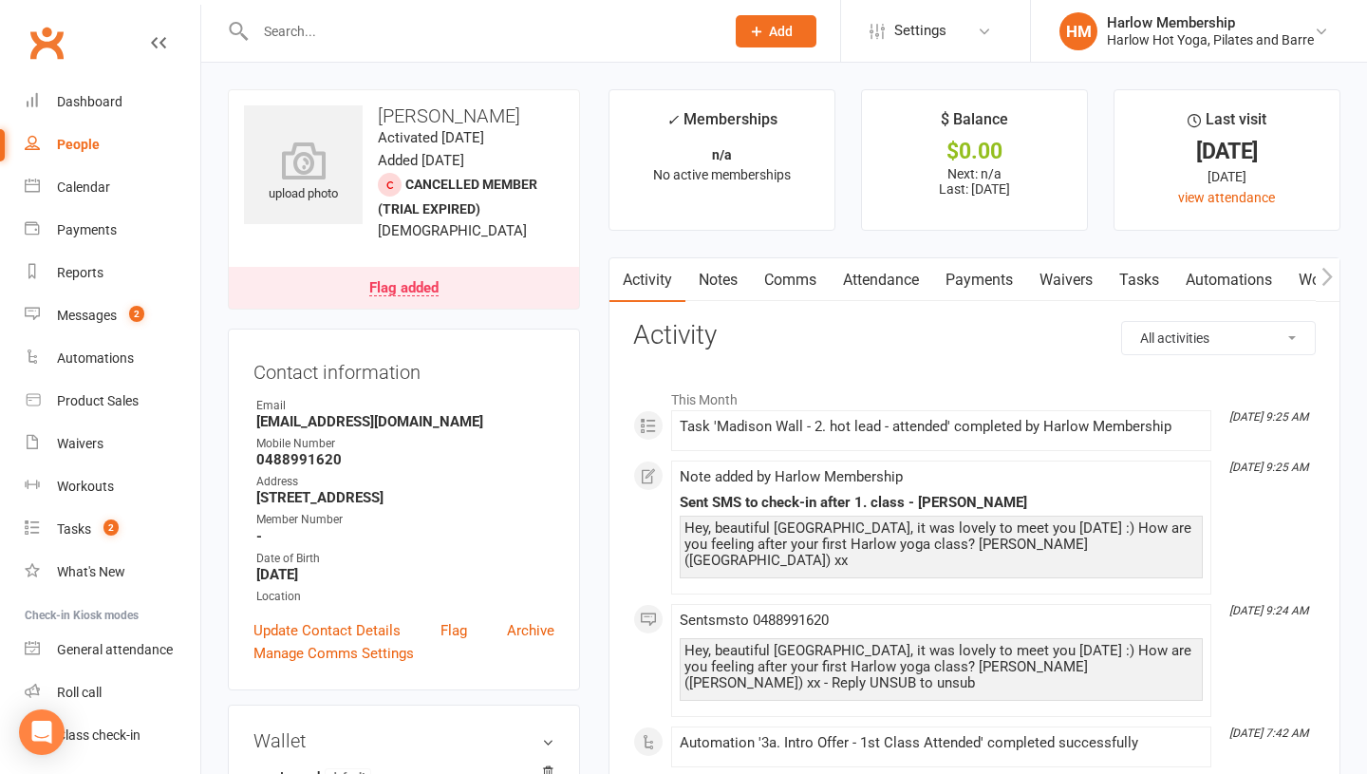
click at [897, 286] on link "Attendance" at bounding box center [881, 280] width 103 height 44
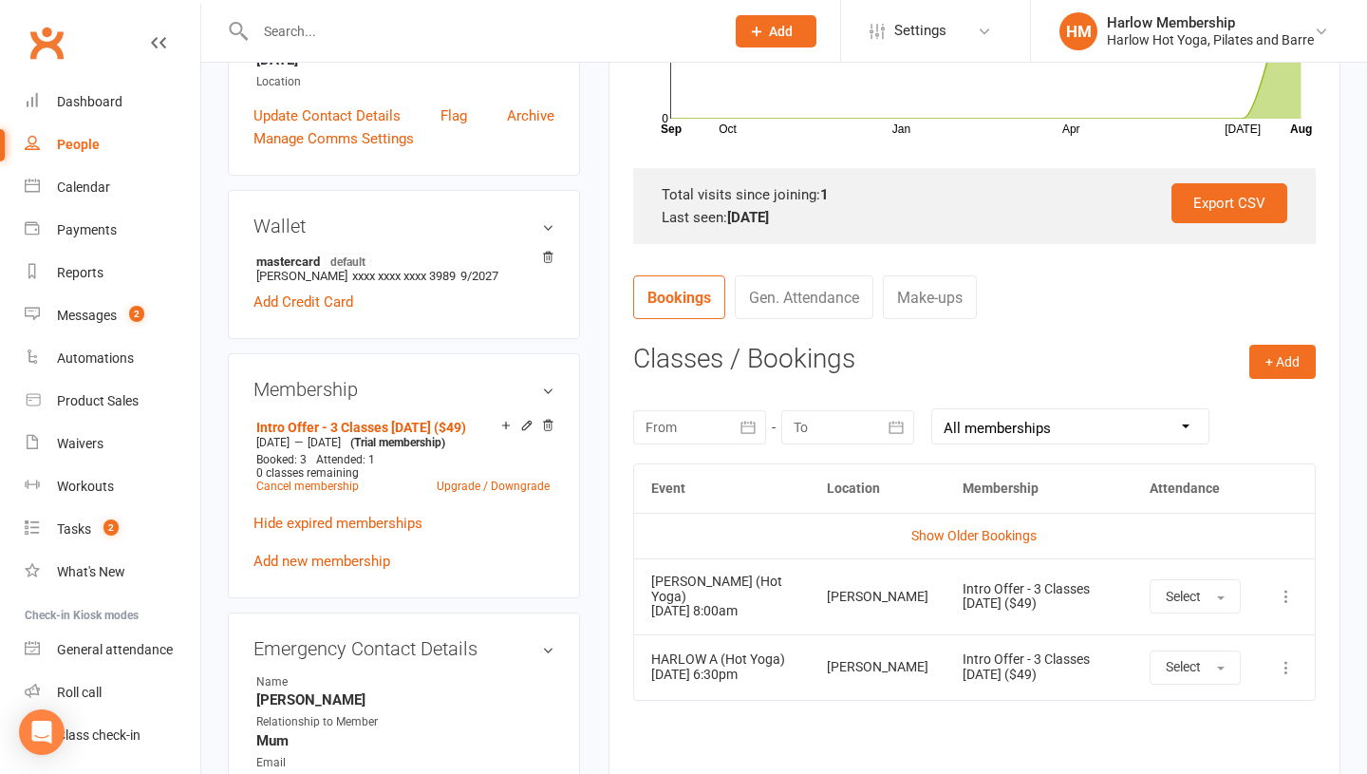
scroll to position [498, 0]
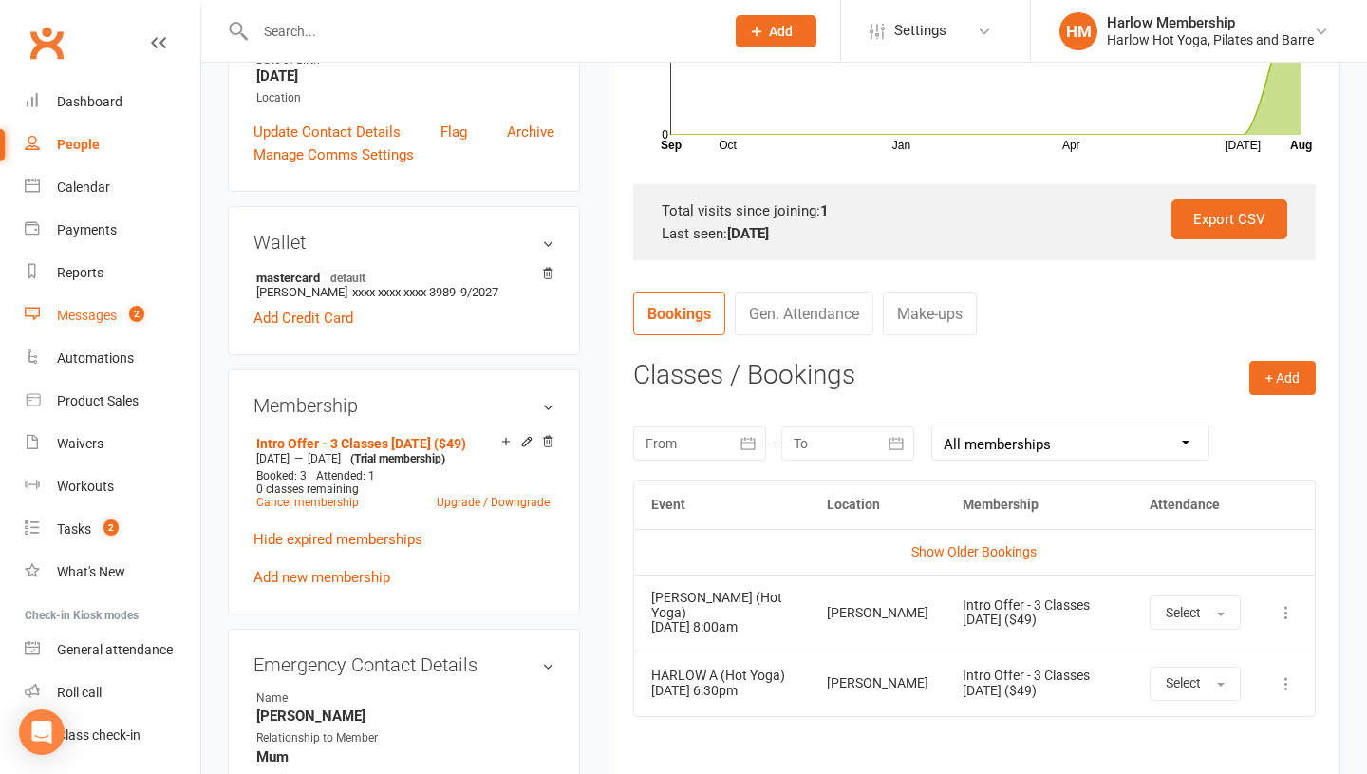
click at [102, 313] on div "Messages" at bounding box center [87, 315] width 60 height 15
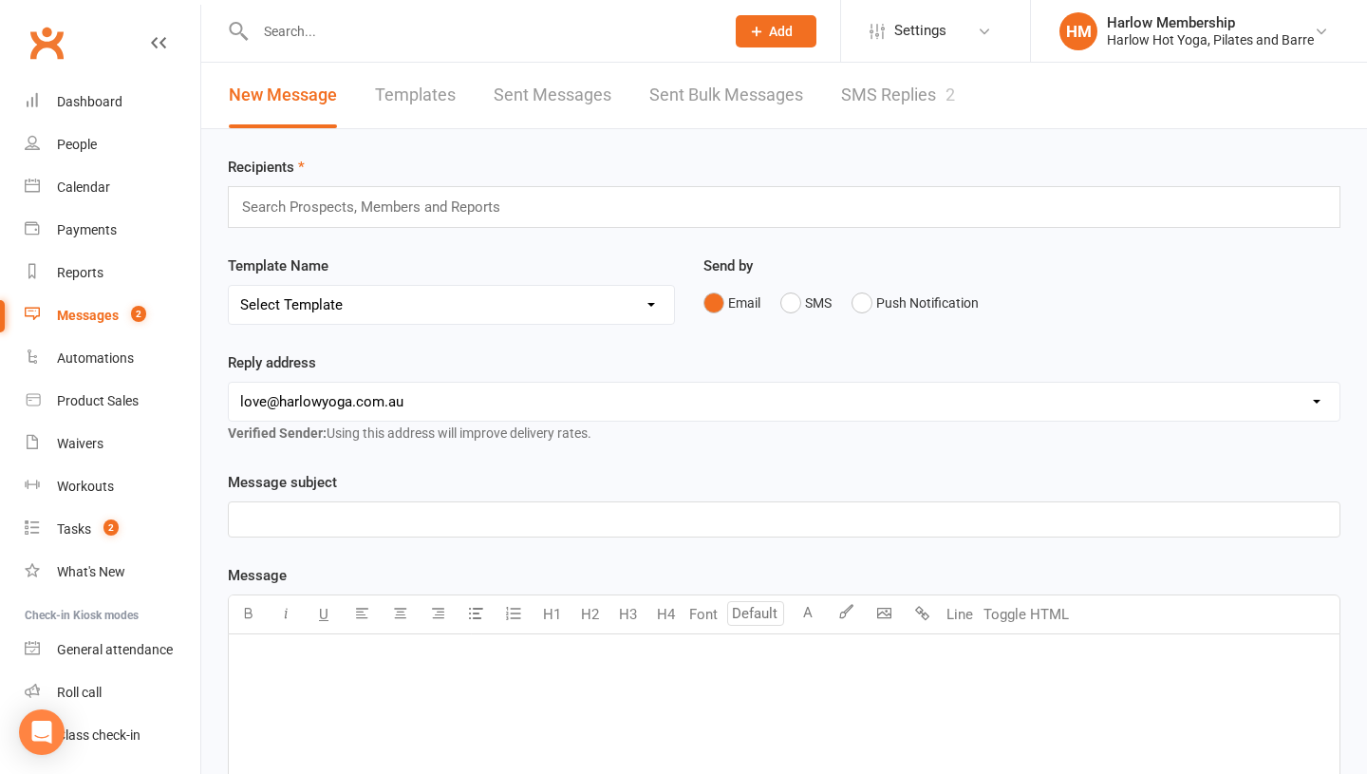
click at [849, 101] on link "SMS Replies 2" at bounding box center [898, 96] width 114 height 66
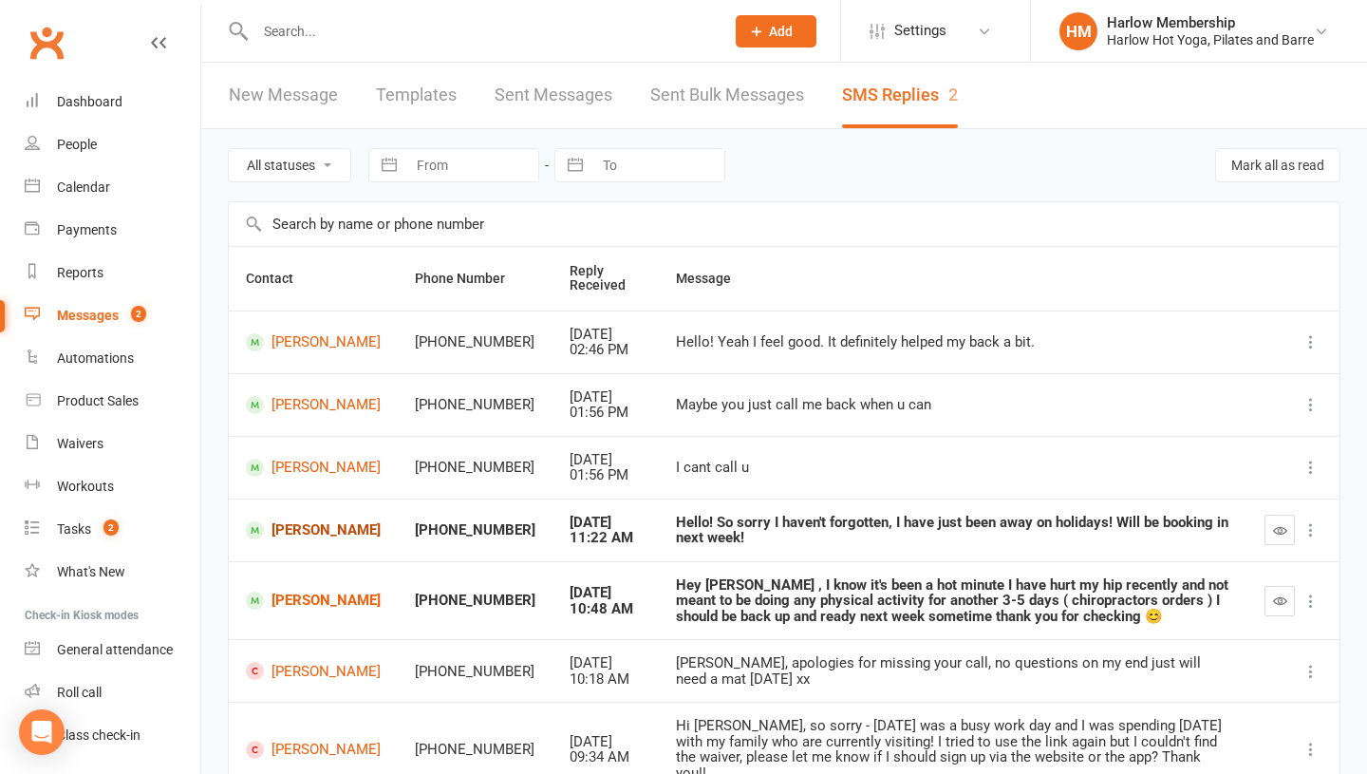
click at [305, 539] on link "Gabby Meyers" at bounding box center [313, 530] width 135 height 18
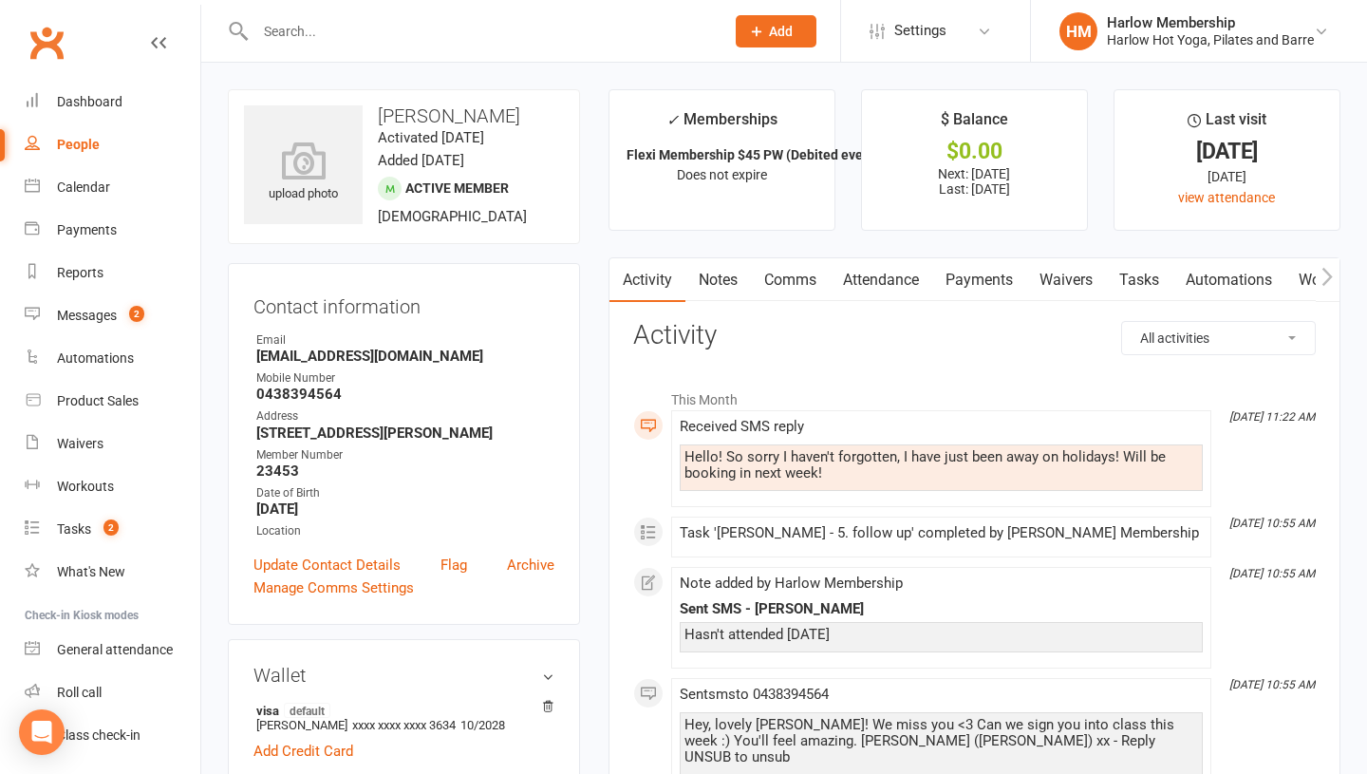
click at [787, 283] on link "Comms" at bounding box center [790, 280] width 79 height 44
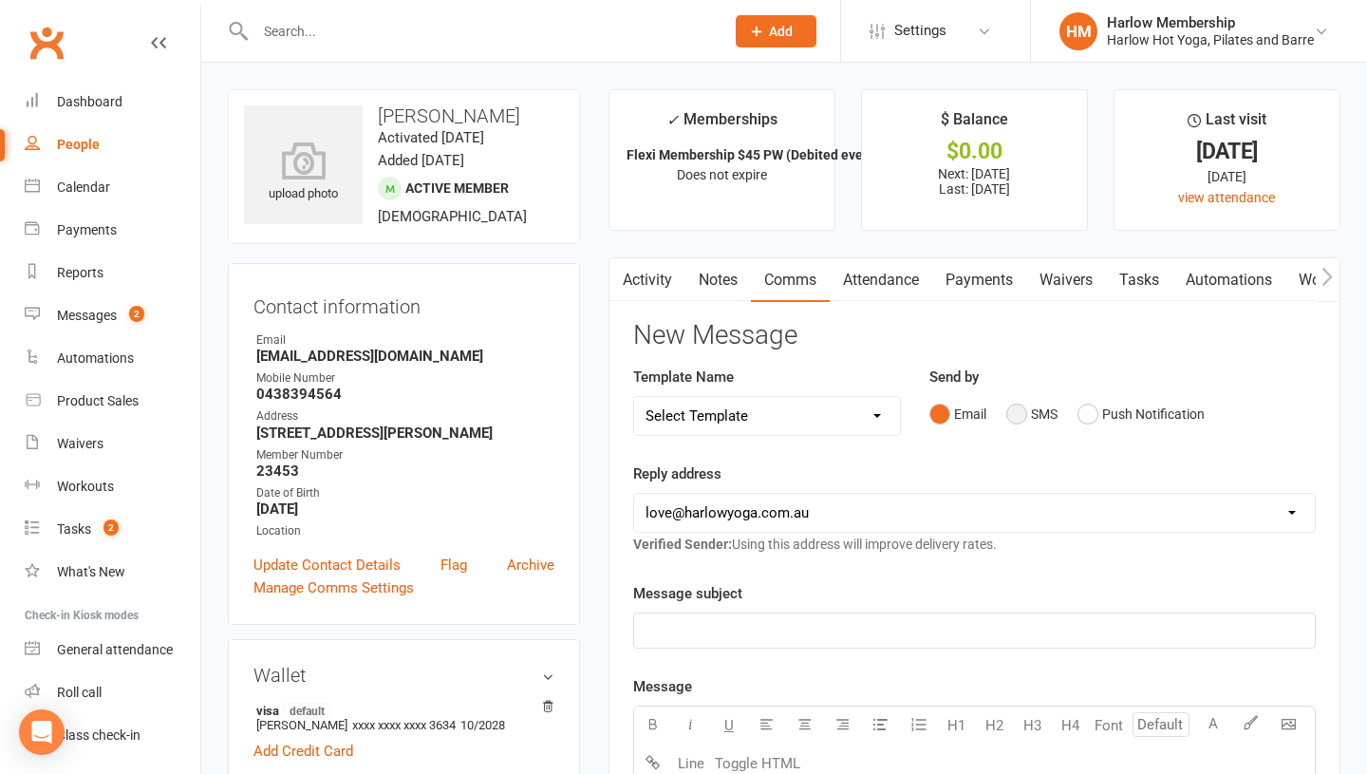
click at [1029, 409] on button "SMS" at bounding box center [1031, 414] width 51 height 36
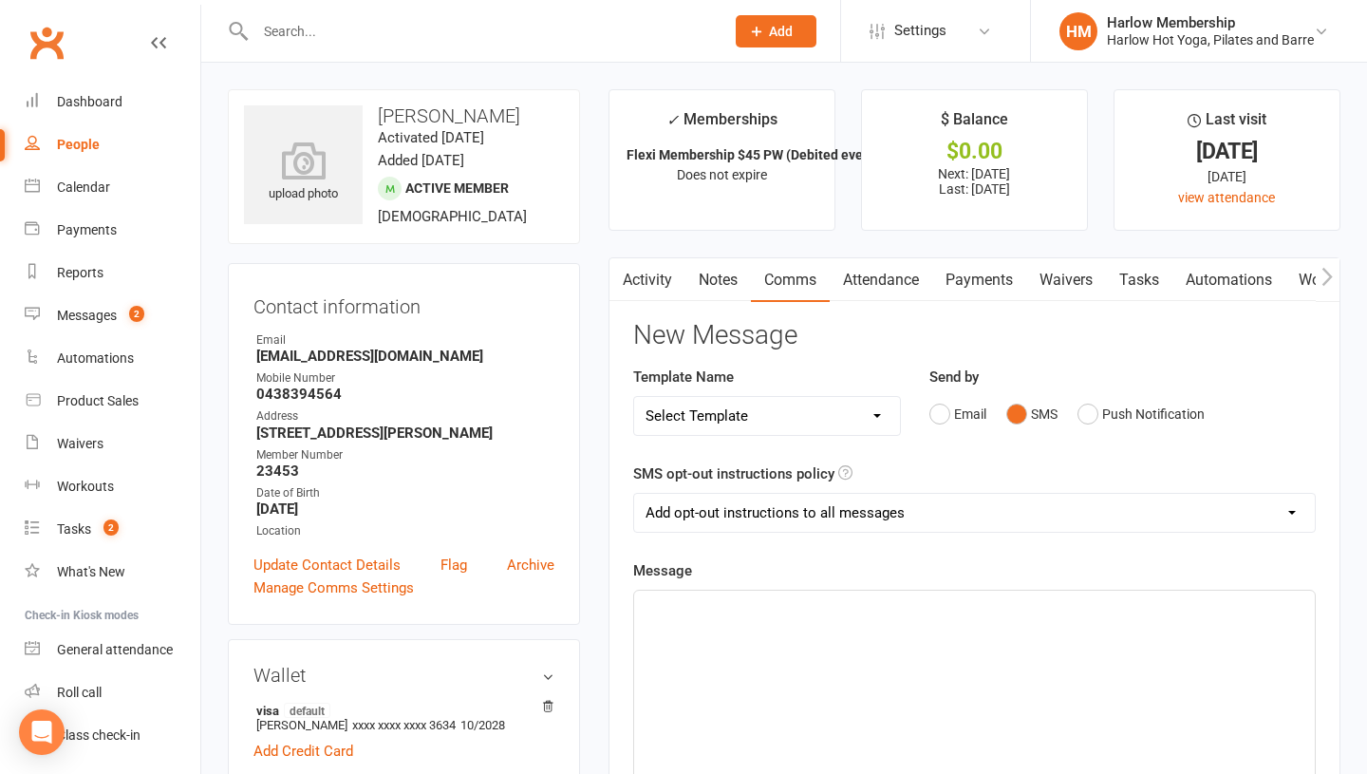
click at [849, 654] on div "﻿" at bounding box center [974, 732] width 681 height 285
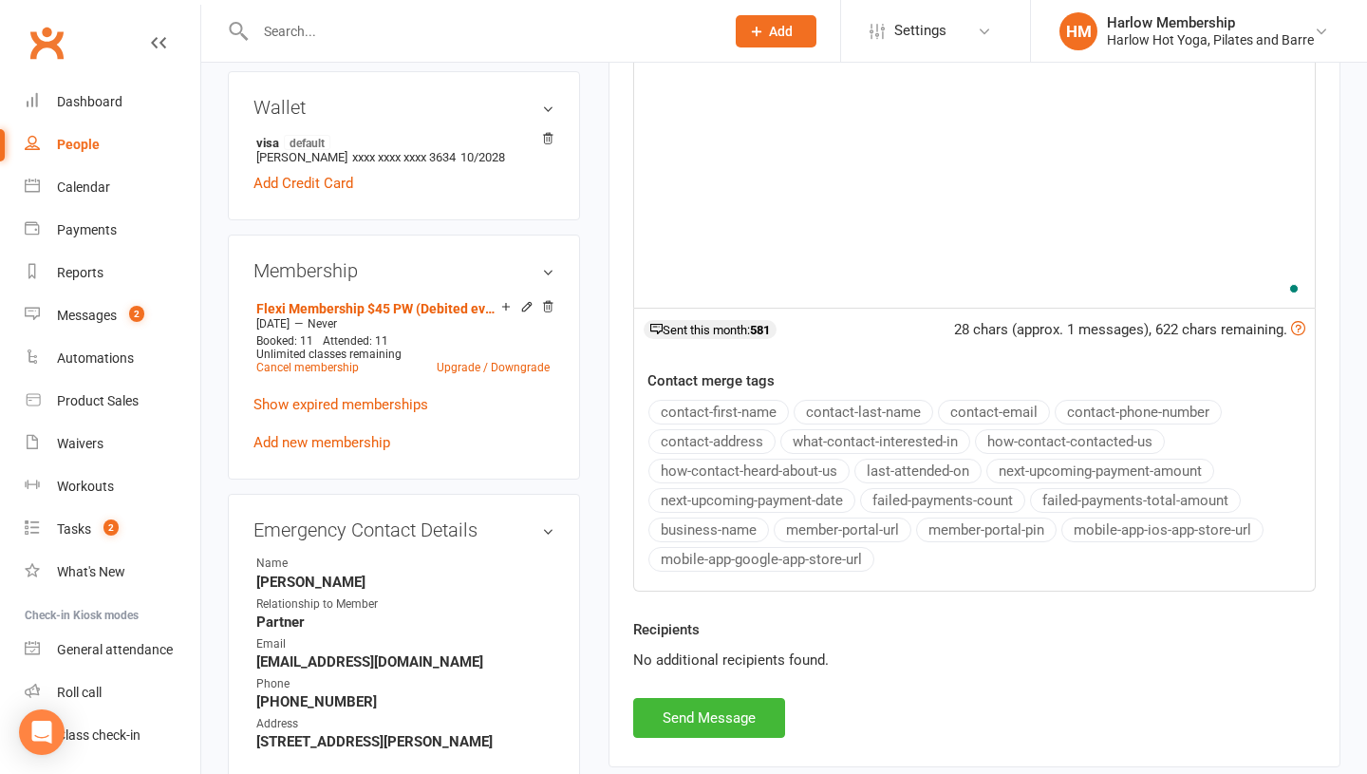
scroll to position [588, 0]
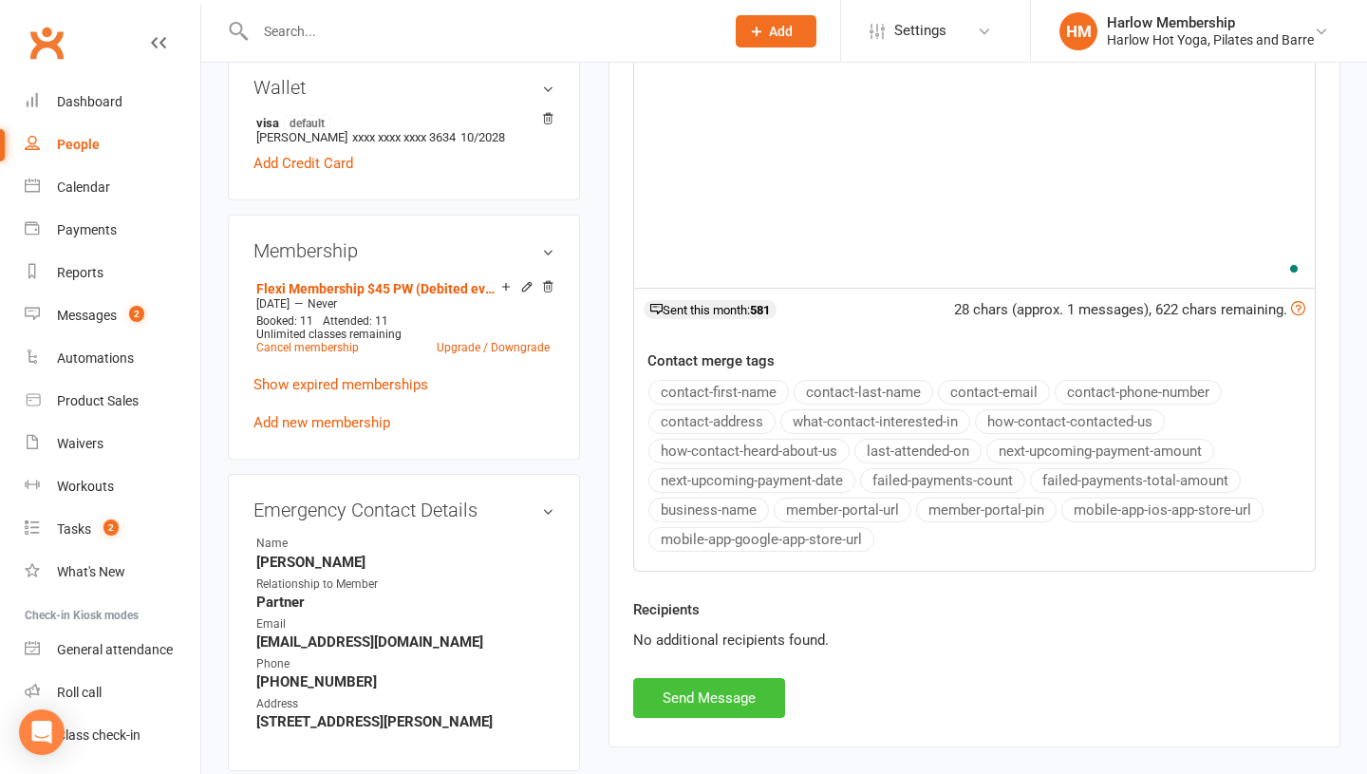
click at [746, 707] on button "Send Message" at bounding box center [709, 698] width 152 height 40
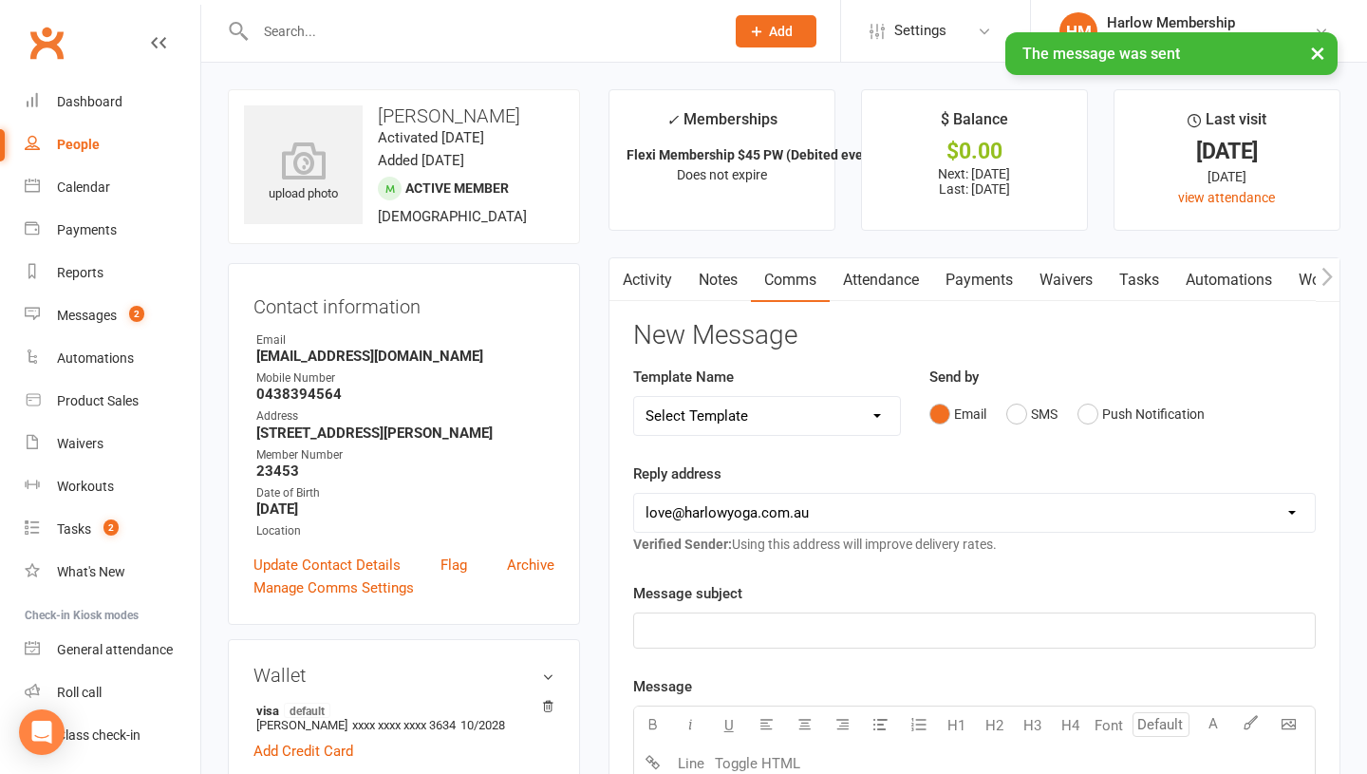
click at [642, 283] on link "Activity" at bounding box center [647, 280] width 76 height 44
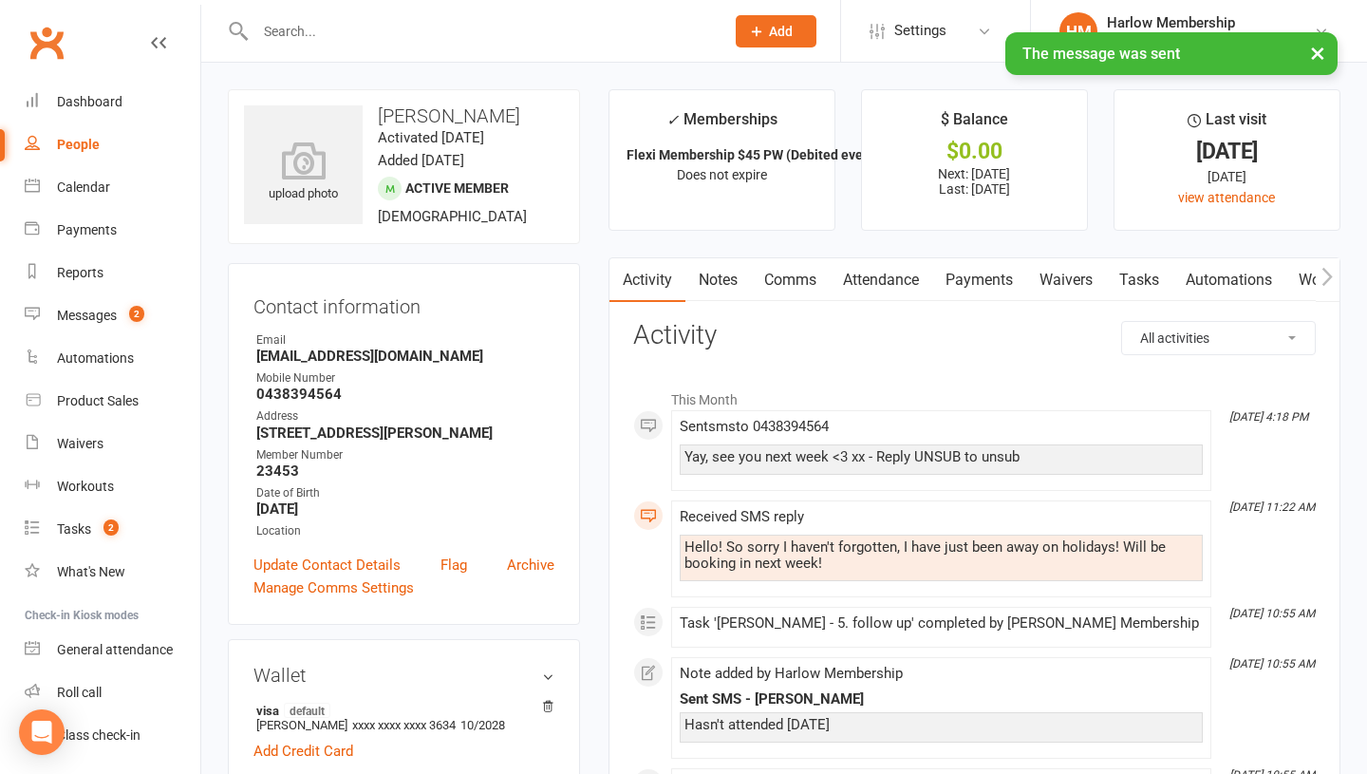
click at [753, 534] on div "Hello! So sorry I haven't forgotten, I have just been away on holidays! Will be…" at bounding box center [941, 557] width 523 height 47
click at [742, 554] on div "Hello! So sorry I haven't forgotten, I have just been away on holidays! Will be…" at bounding box center [941, 555] width 514 height 32
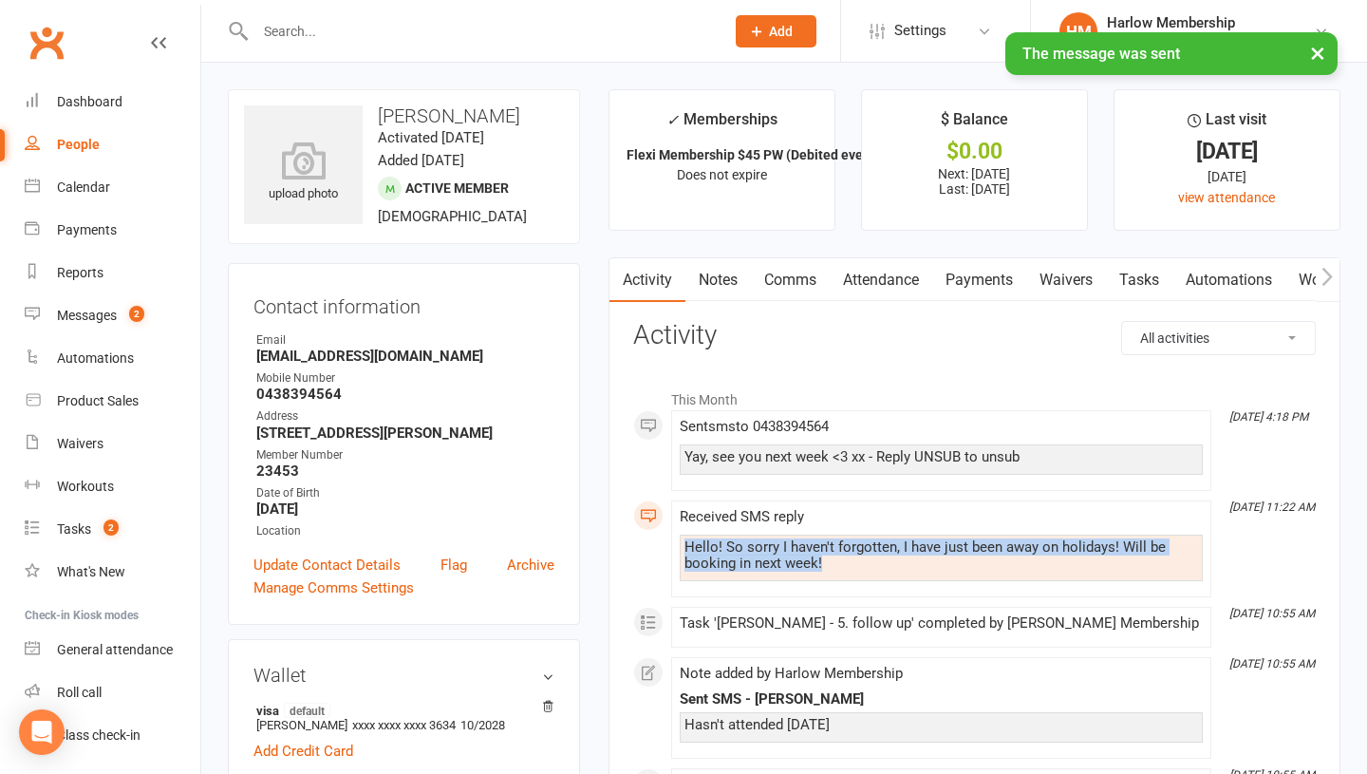
click at [742, 554] on div "Hello! So sorry I haven't forgotten, I have just been away on holidays! Will be…" at bounding box center [941, 555] width 514 height 32
copy div "Hello! So sorry I haven't forgotten, I have just been away on holidays! Will be…"
click at [703, 275] on link "Notes" at bounding box center [718, 280] width 66 height 44
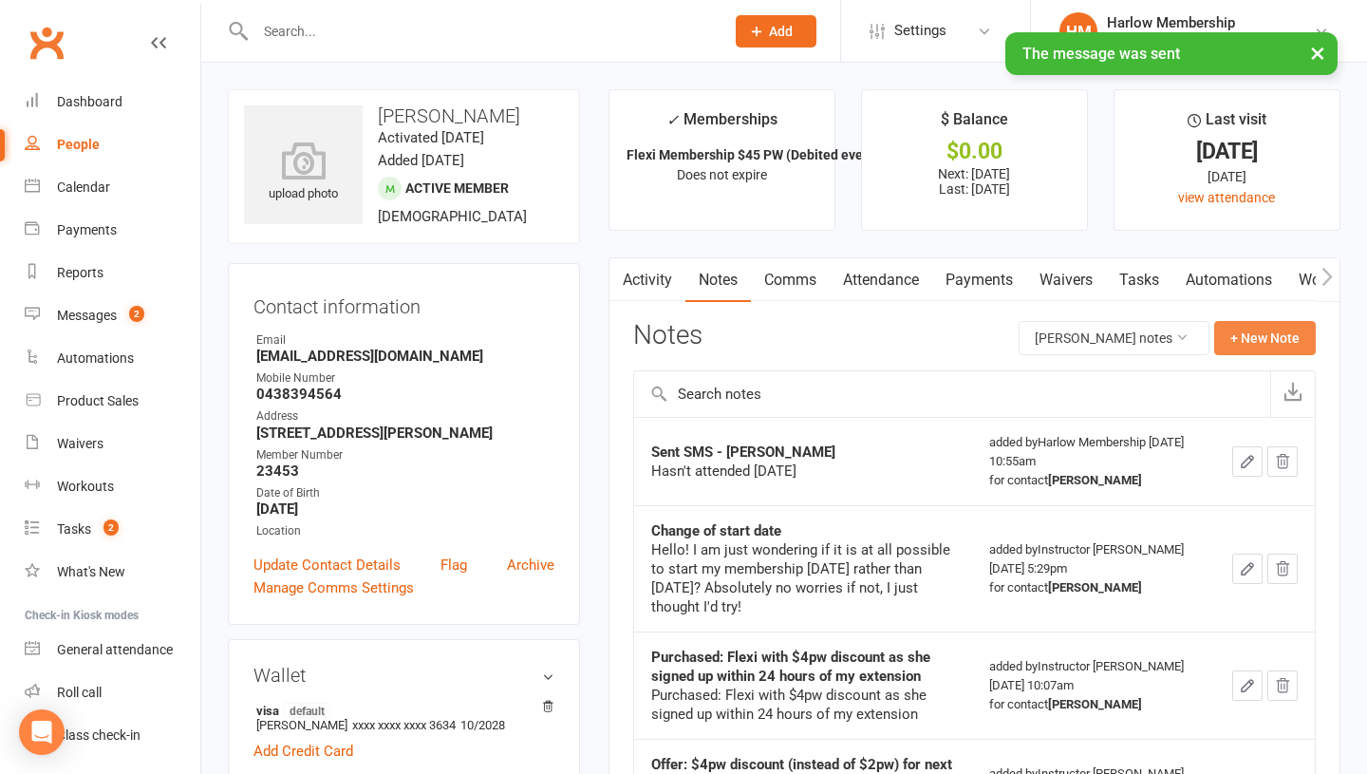
click at [1236, 335] on button "+ New Note" at bounding box center [1265, 338] width 102 height 34
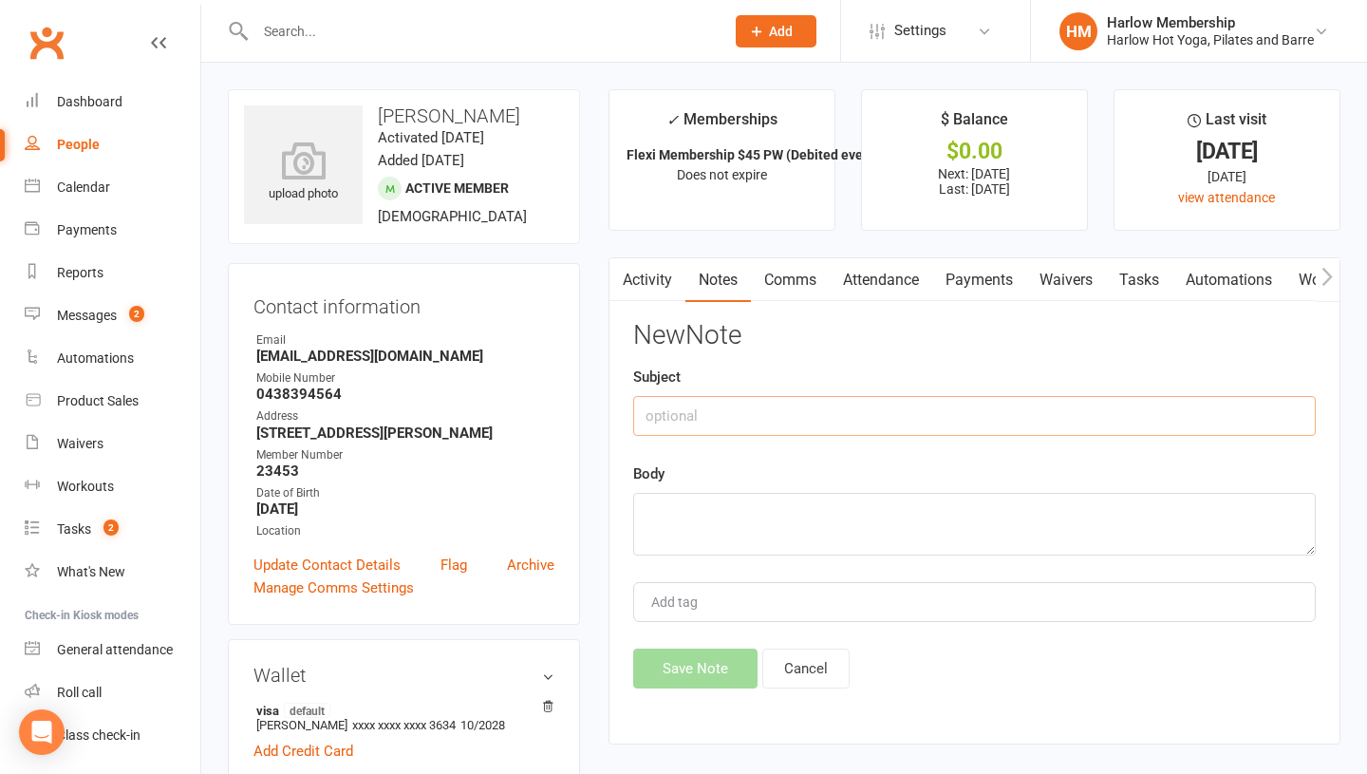
click at [689, 398] on input "text" at bounding box center [974, 416] width 683 height 40
type input "SMS response"
drag, startPoint x: 690, startPoint y: 477, endPoint x: 690, endPoint y: 517, distance: 40.8
click at [690, 481] on div "Body" at bounding box center [974, 508] width 683 height 93
click at [690, 521] on textarea at bounding box center [974, 524] width 683 height 63
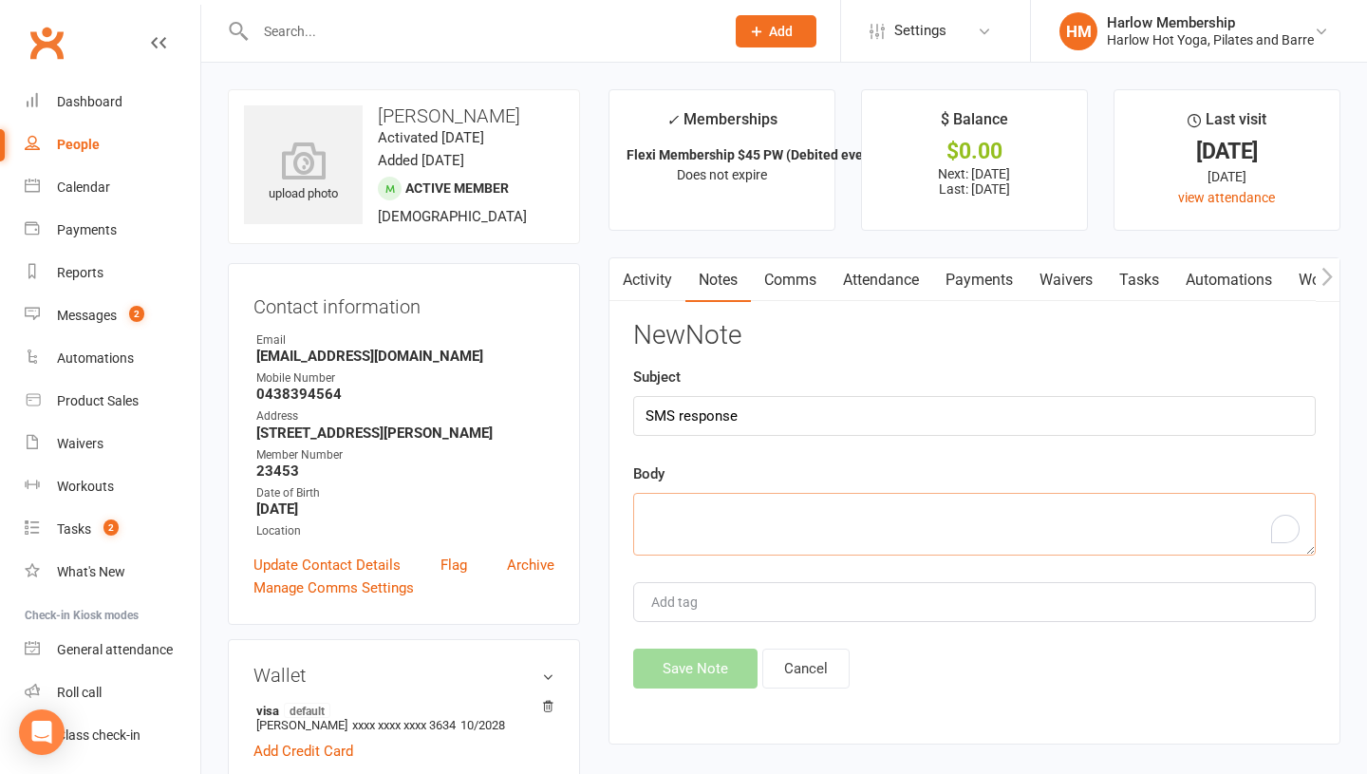
paste textarea "Hello! So sorry I haven't forgotten, I have just been away on holidays! Will be…"
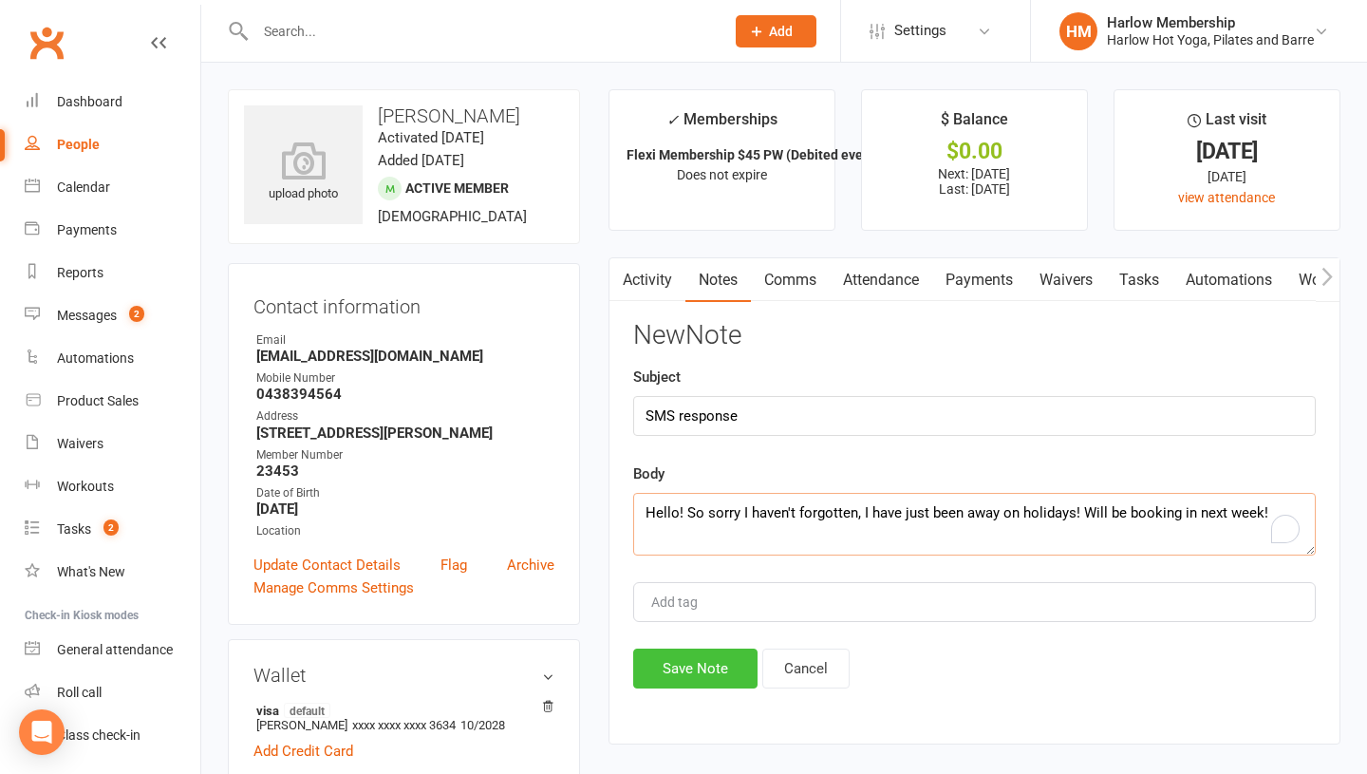
type textarea "Hello! So sorry I haven't forgotten, I have just been away on holidays! Will be…"
click at [662, 663] on button "Save Note" at bounding box center [695, 668] width 124 height 40
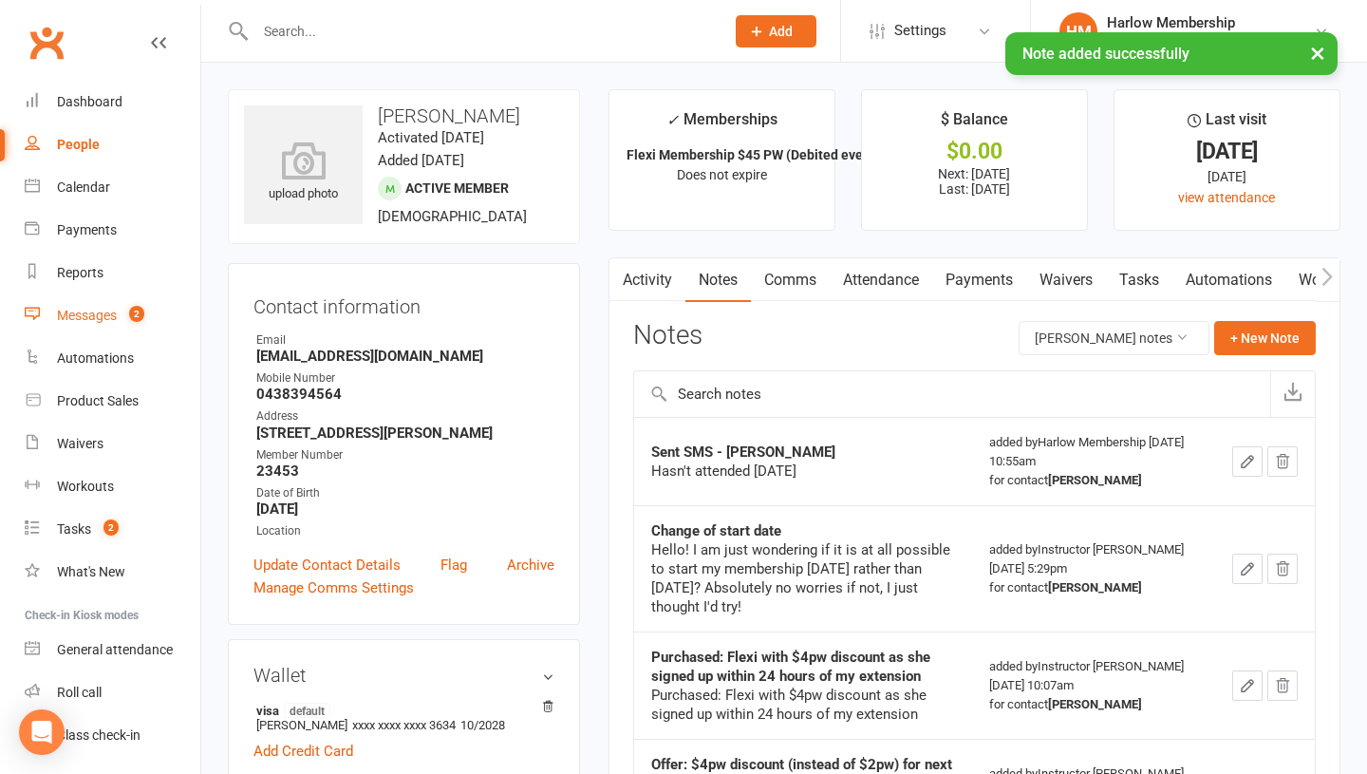
click at [107, 331] on link "Messages 2" at bounding box center [113, 315] width 176 height 43
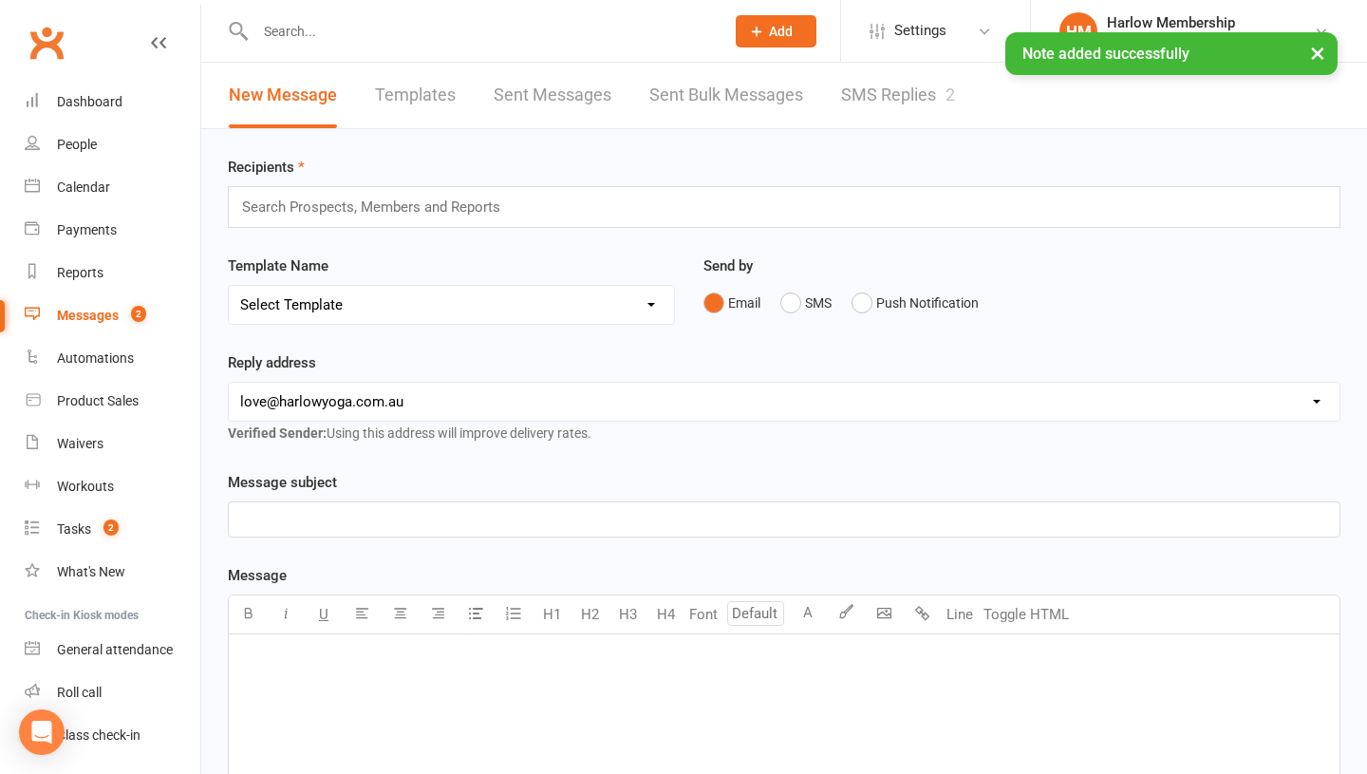
click at [912, 106] on link "SMS Replies 2" at bounding box center [898, 96] width 114 height 66
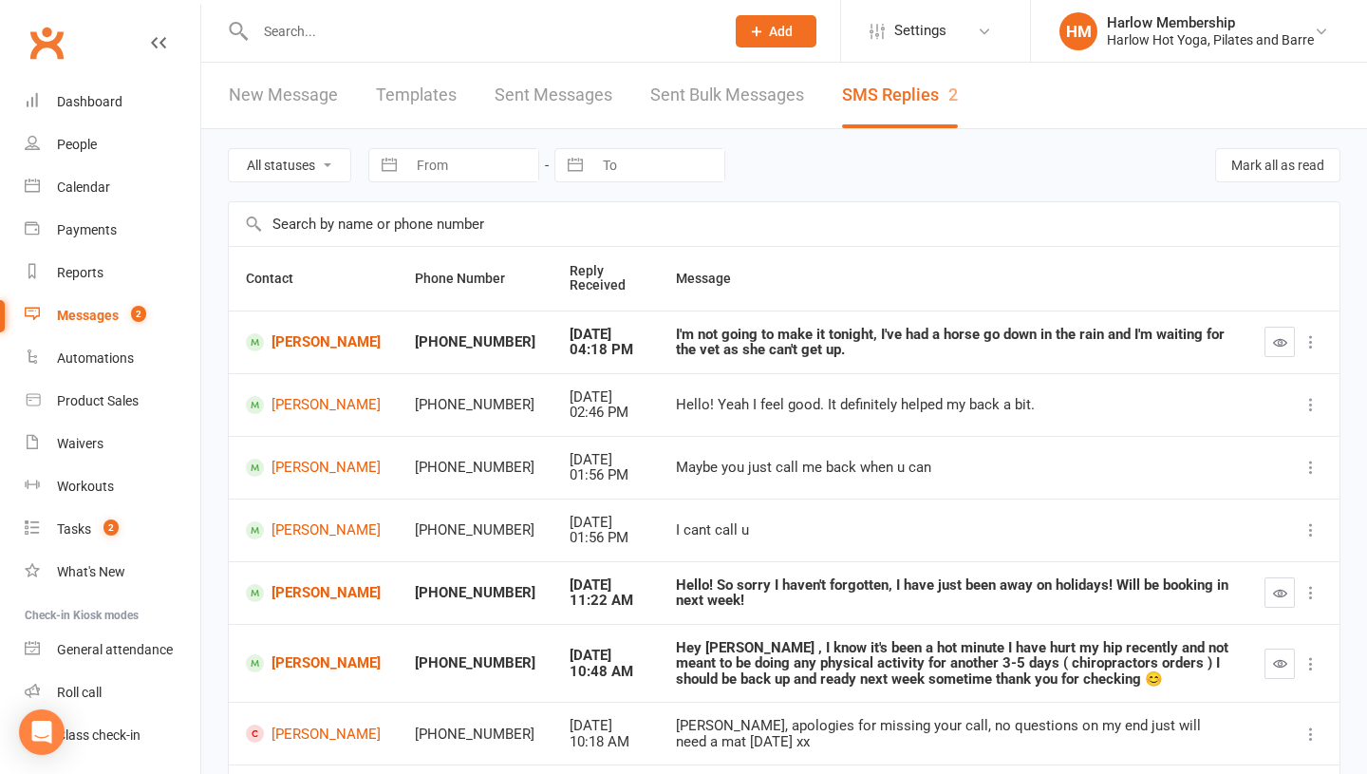
click at [1298, 596] on div at bounding box center [1293, 592] width 58 height 30
click at [1283, 595] on icon "button" at bounding box center [1280, 593] width 14 height 14
click at [288, 661] on link "Nicollah Watson" at bounding box center [313, 663] width 135 height 18
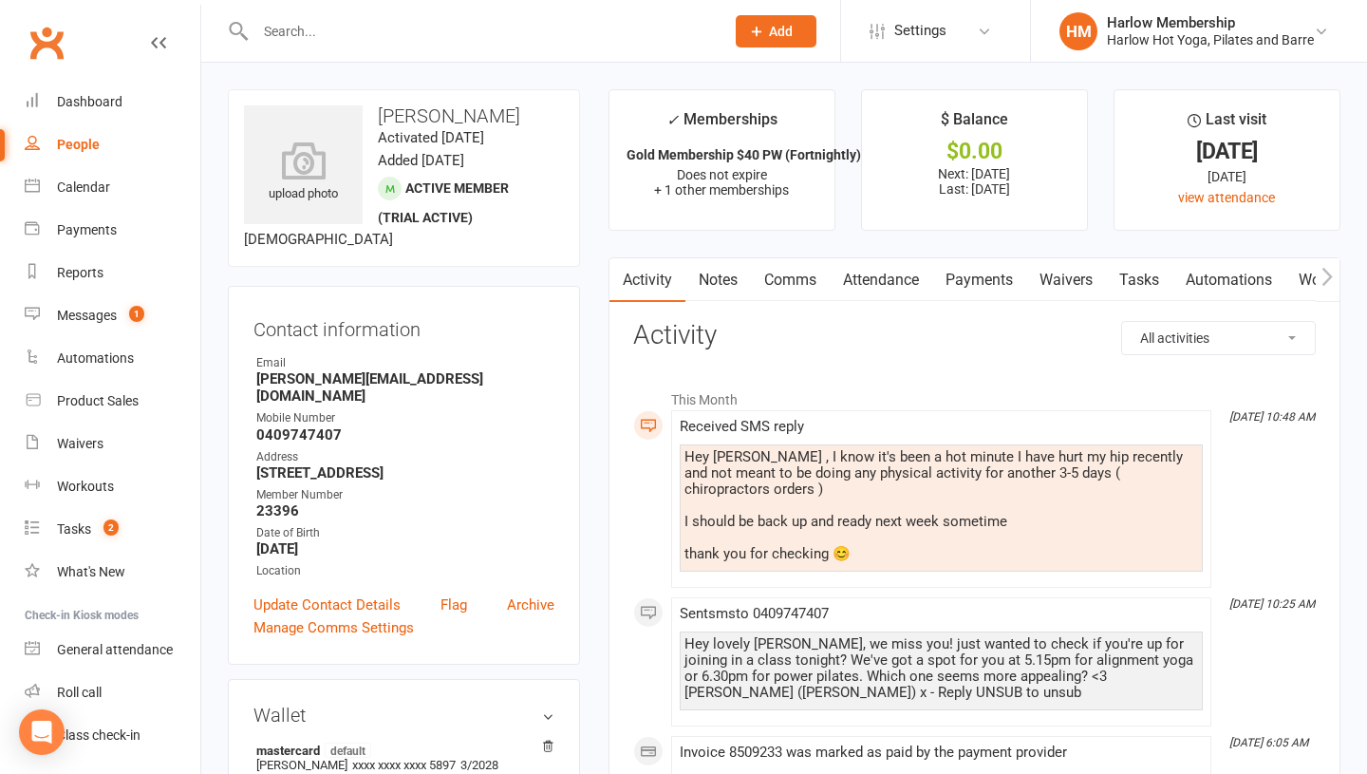
click at [719, 472] on div "Hey Krystyna , I know it's been a hot minute I have hurt my hip recently and no…" at bounding box center [941, 505] width 514 height 113
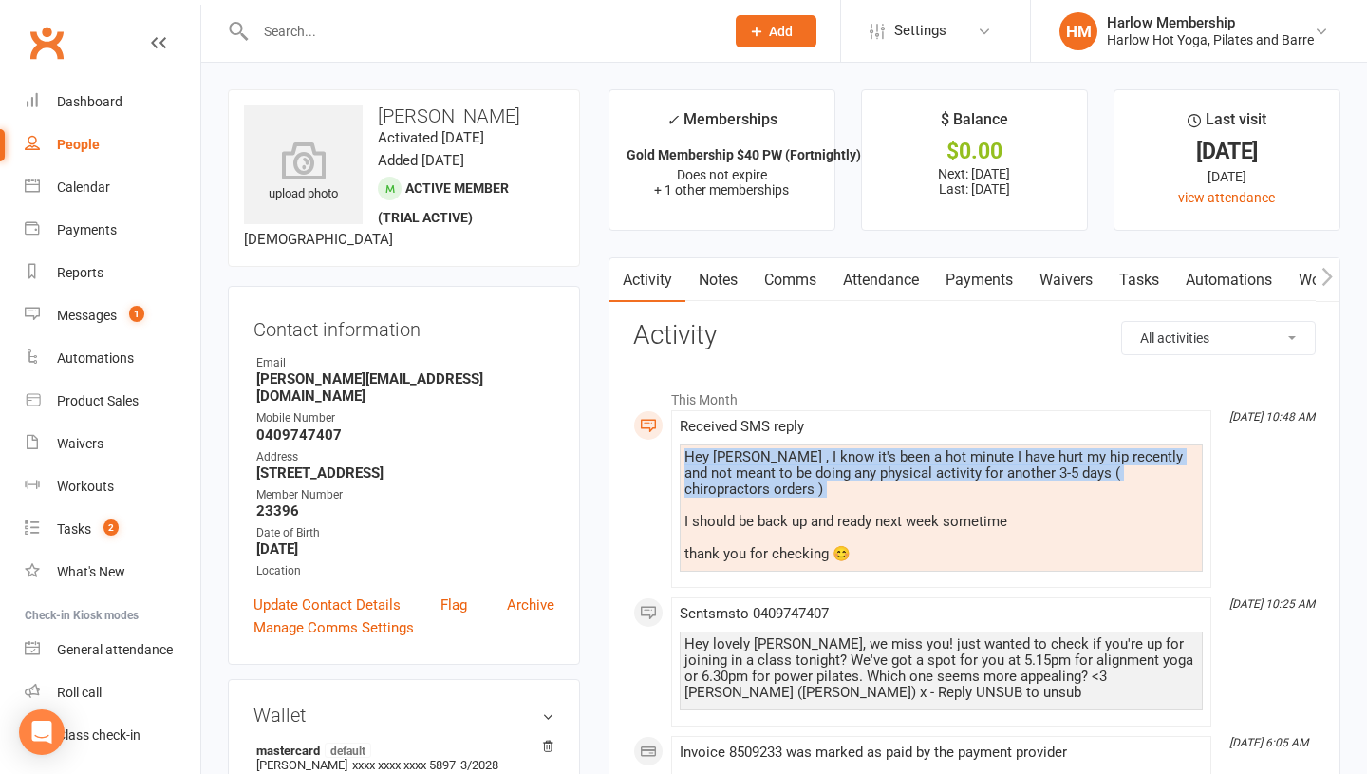
click at [719, 472] on div "Hey Krystyna , I know it's been a hot minute I have hurt my hip recently and no…" at bounding box center [941, 505] width 514 height 113
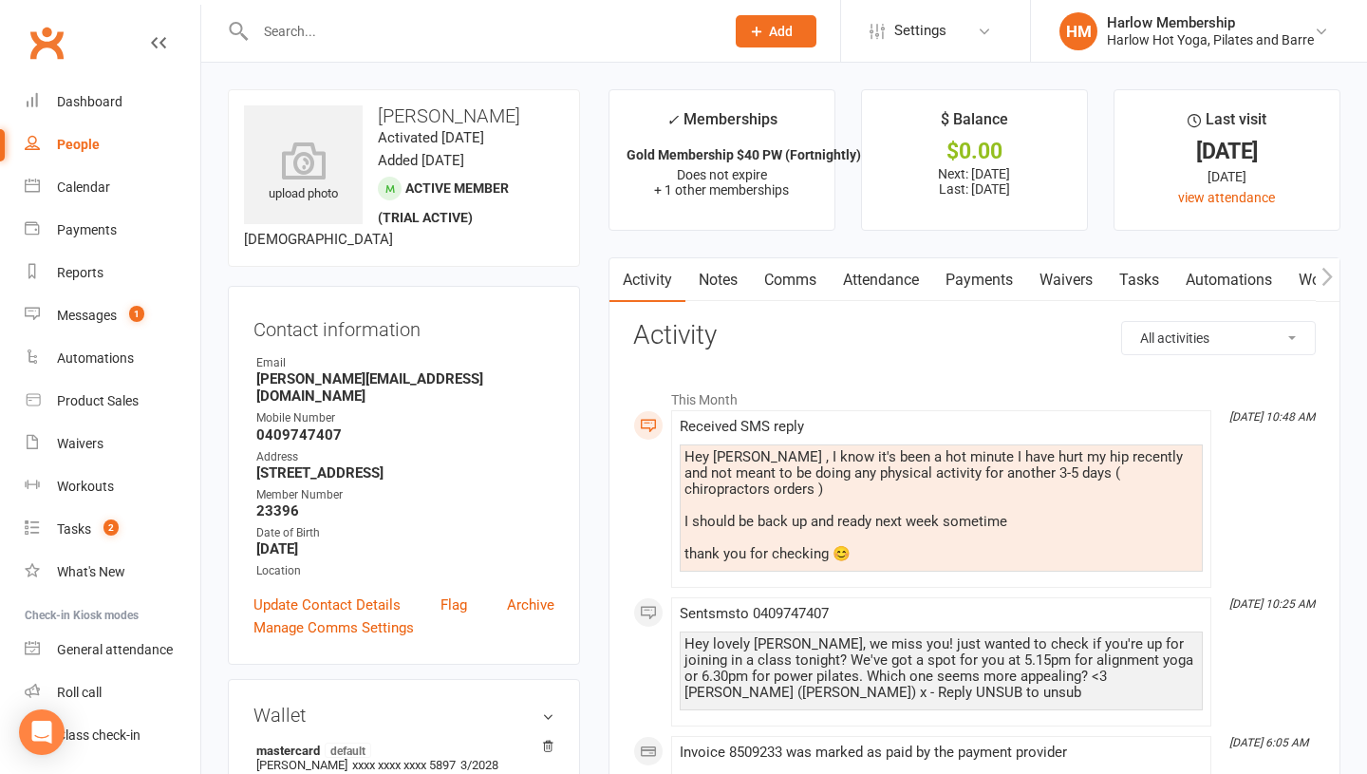
click at [880, 534] on div "Hey Krystyna , I know it's been a hot minute I have hurt my hip recently and no…" at bounding box center [941, 505] width 514 height 113
drag, startPoint x: 880, startPoint y: 548, endPoint x: 682, endPoint y: 449, distance: 221.6
click at [682, 449] on div "Hey Krystyna , I know it's been a hot minute I have hurt my hip recently and no…" at bounding box center [941, 507] width 523 height 127
copy div "Hey Krystyna , I know it's been a hot minute I have hurt my hip recently and no…"
click at [715, 268] on link "Notes" at bounding box center [718, 280] width 66 height 44
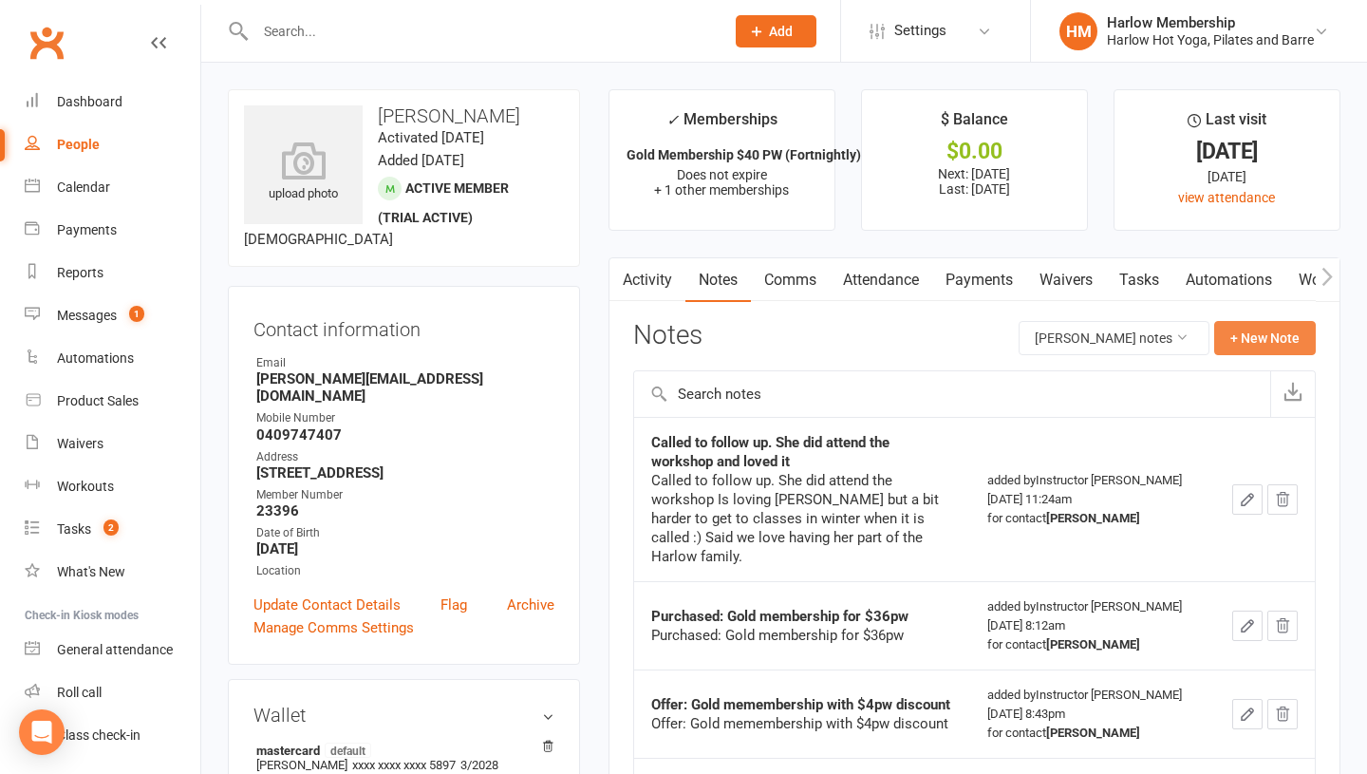
click at [1228, 338] on button "+ New Note" at bounding box center [1265, 338] width 102 height 34
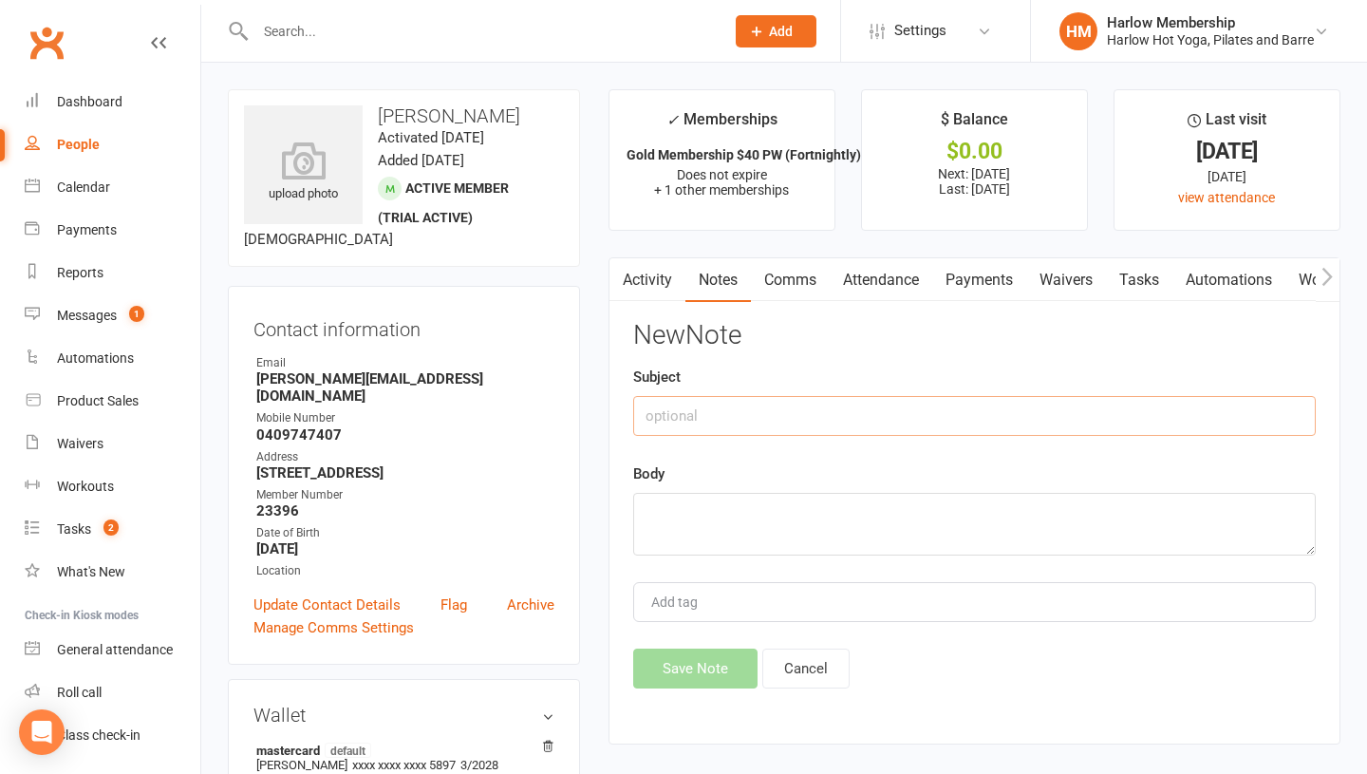
click at [679, 408] on input "text" at bounding box center [974, 416] width 683 height 40
type input "SMS response"
click at [696, 566] on div "New Note Subject SMS response Body Add tag Save Note Cancel" at bounding box center [974, 504] width 683 height 367
click at [641, 515] on textarea at bounding box center [974, 524] width 683 height 63
paste textarea "Hey Krystyna , I know it's been a hot minute I have hurt my hip recently and no…"
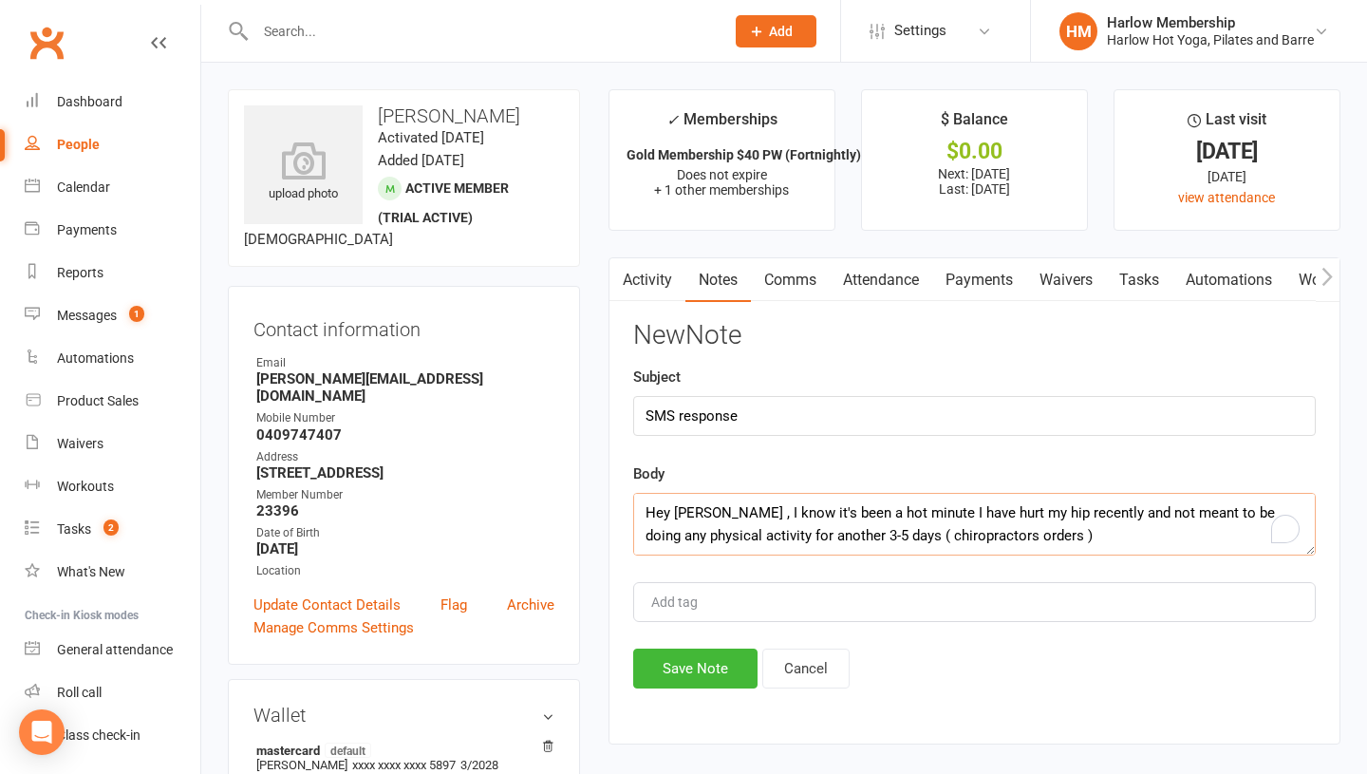
scroll to position [81, 0]
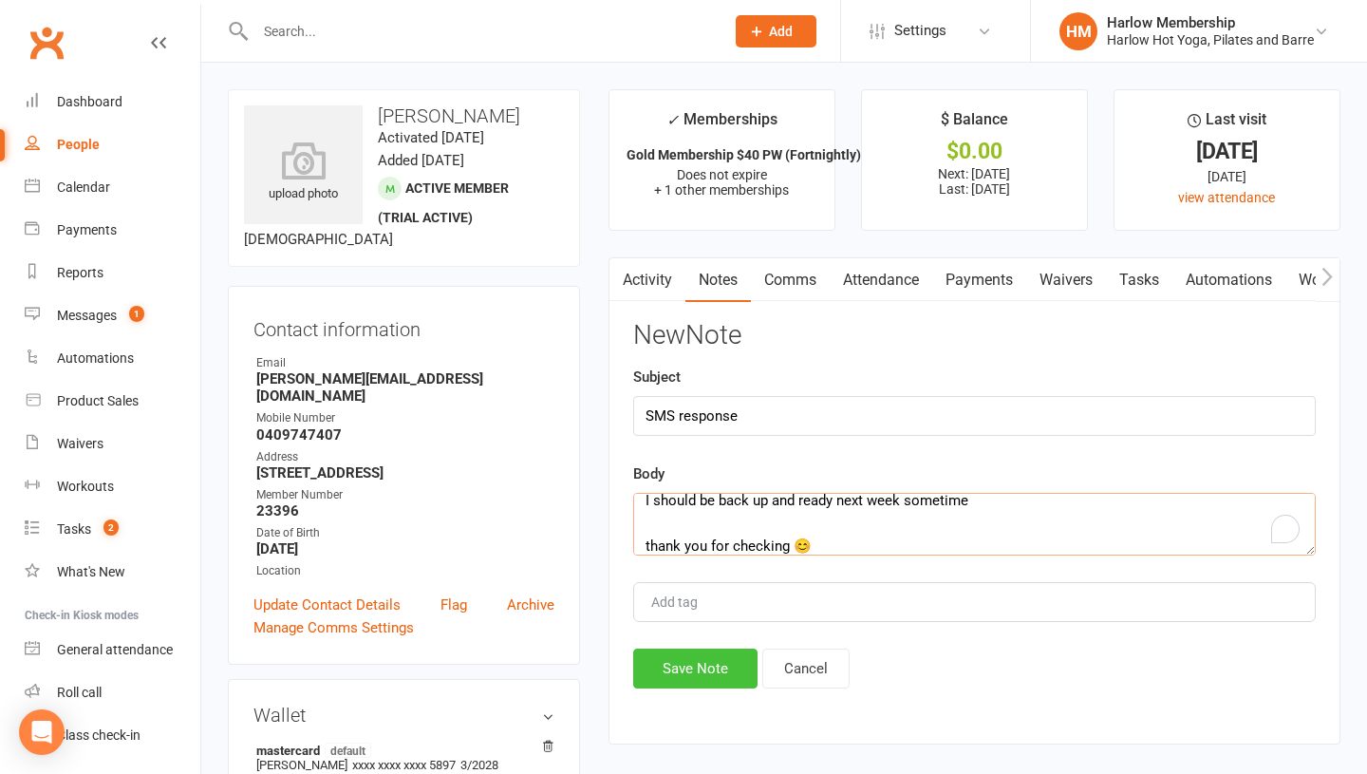
type textarea "Hey Krystyna , I know it's been a hot minute I have hurt my hip recently and no…"
click at [683, 669] on button "Save Note" at bounding box center [695, 668] width 124 height 40
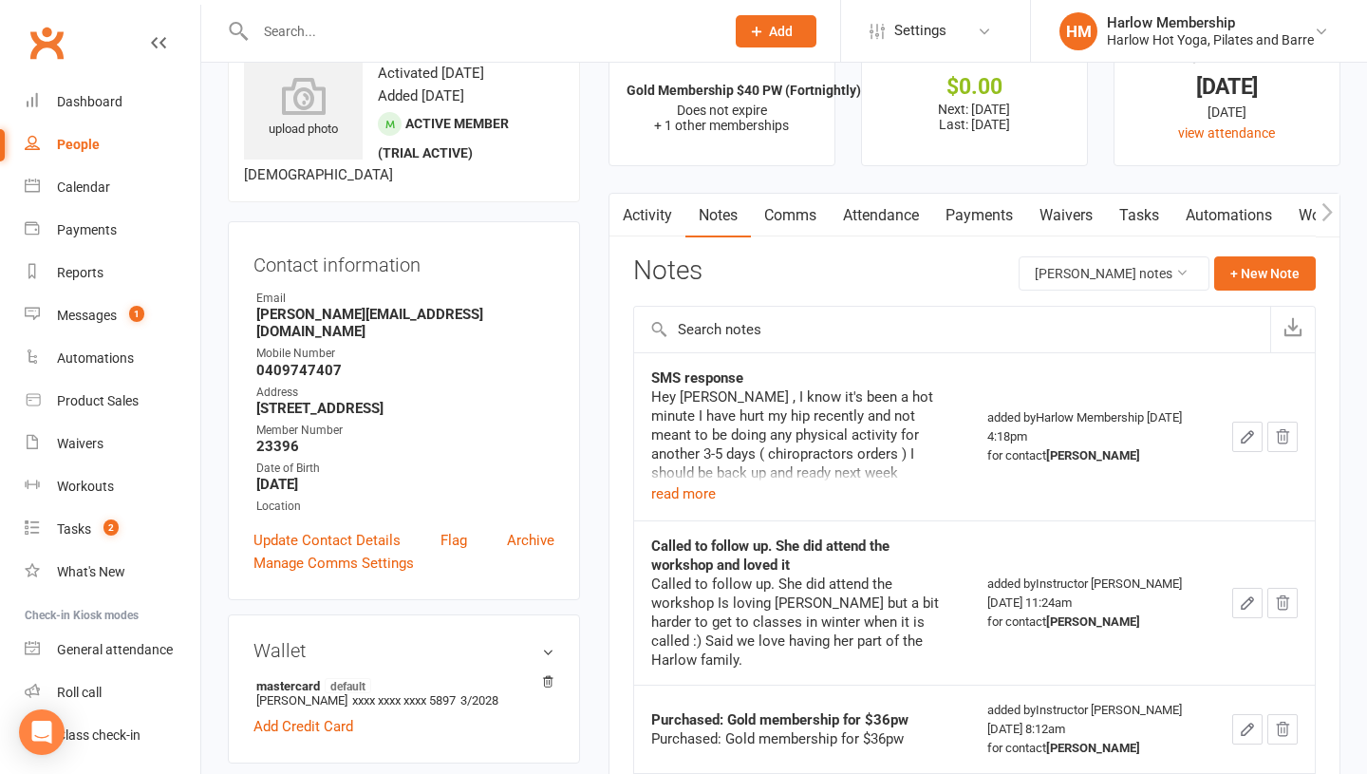
scroll to position [0, 0]
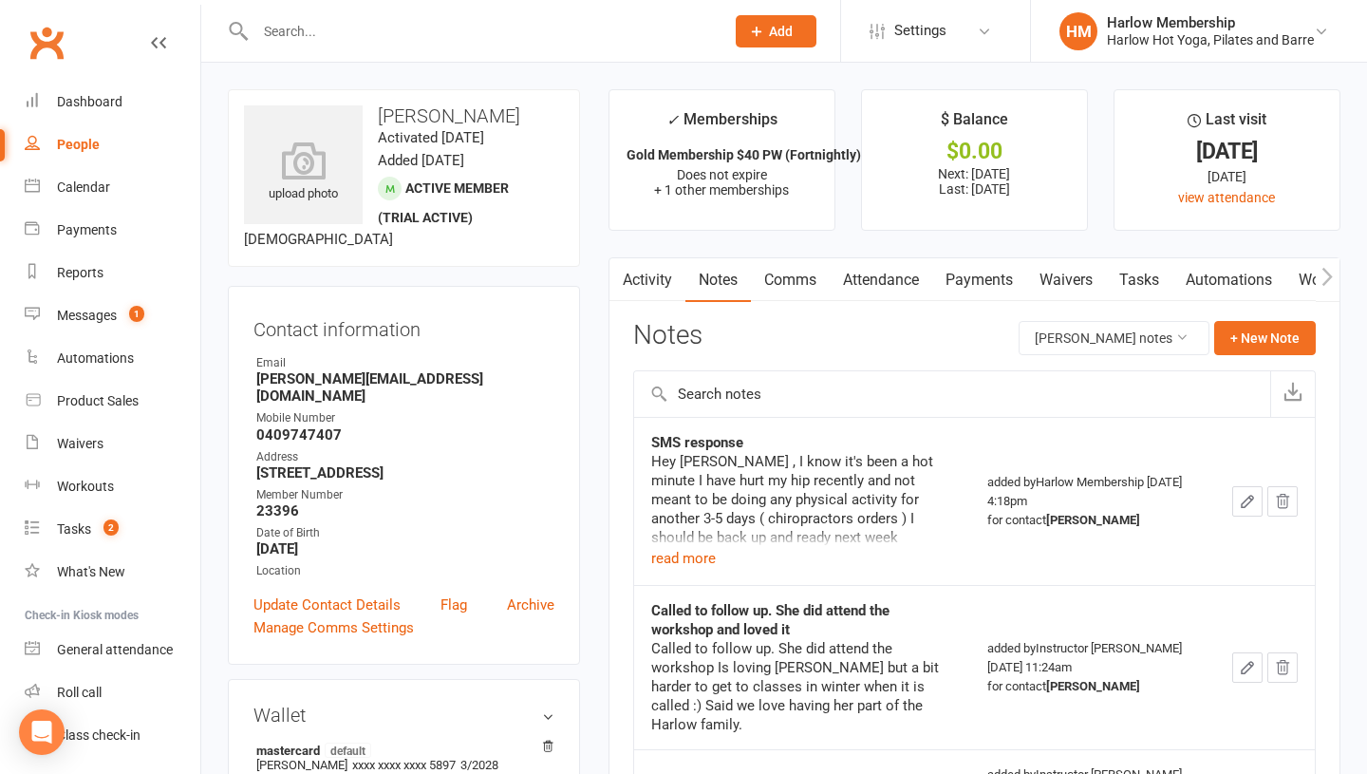
click at [1240, 512] on button "button" at bounding box center [1247, 501] width 30 height 30
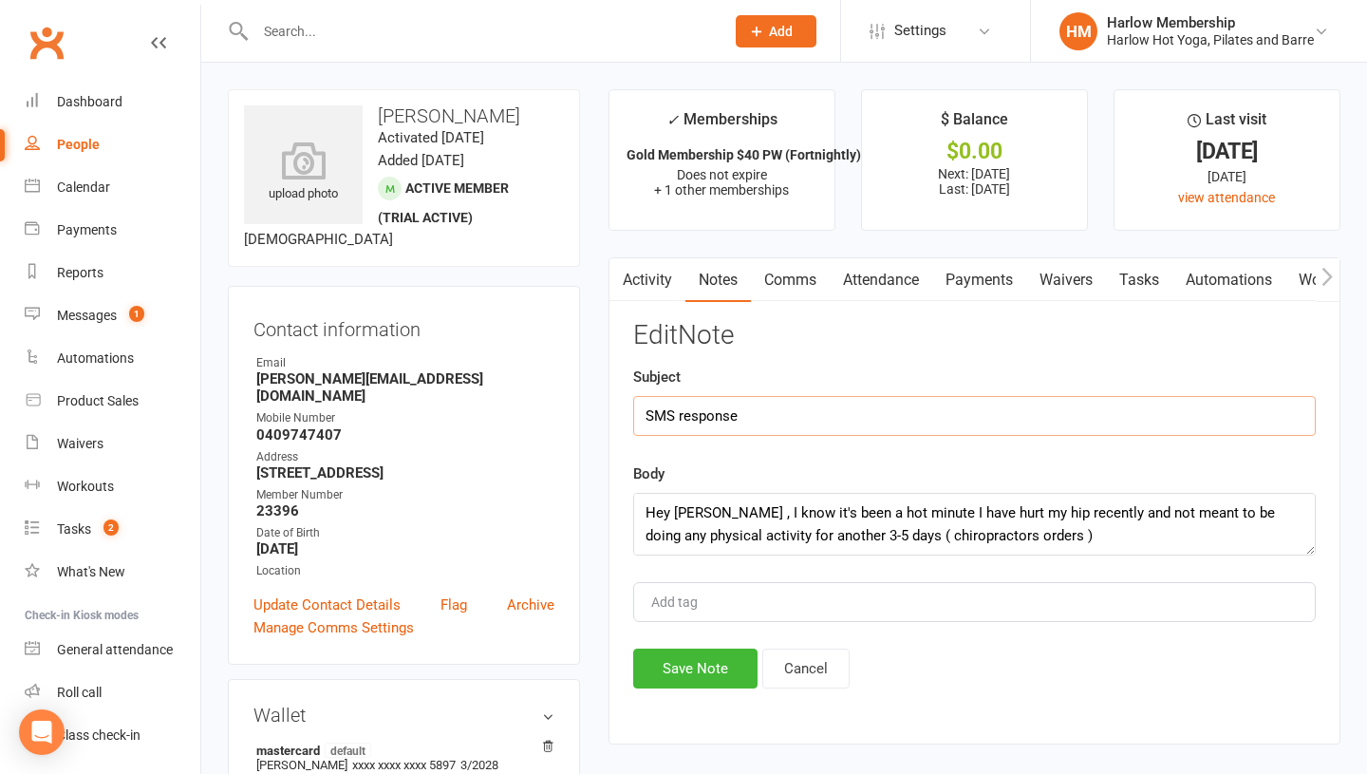
click at [644, 425] on input "SMS response" at bounding box center [974, 416] width 683 height 40
click at [994, 400] on input "Sent customised attendance boost / SMS response" at bounding box center [974, 416] width 683 height 40
click at [983, 417] on input "Sent customised attendance boost / SMS response" at bounding box center [974, 416] width 683 height 40
type input "Sent customised attendance boost / SMS response - Krystyna"
click at [697, 674] on button "Save Note" at bounding box center [695, 668] width 124 height 40
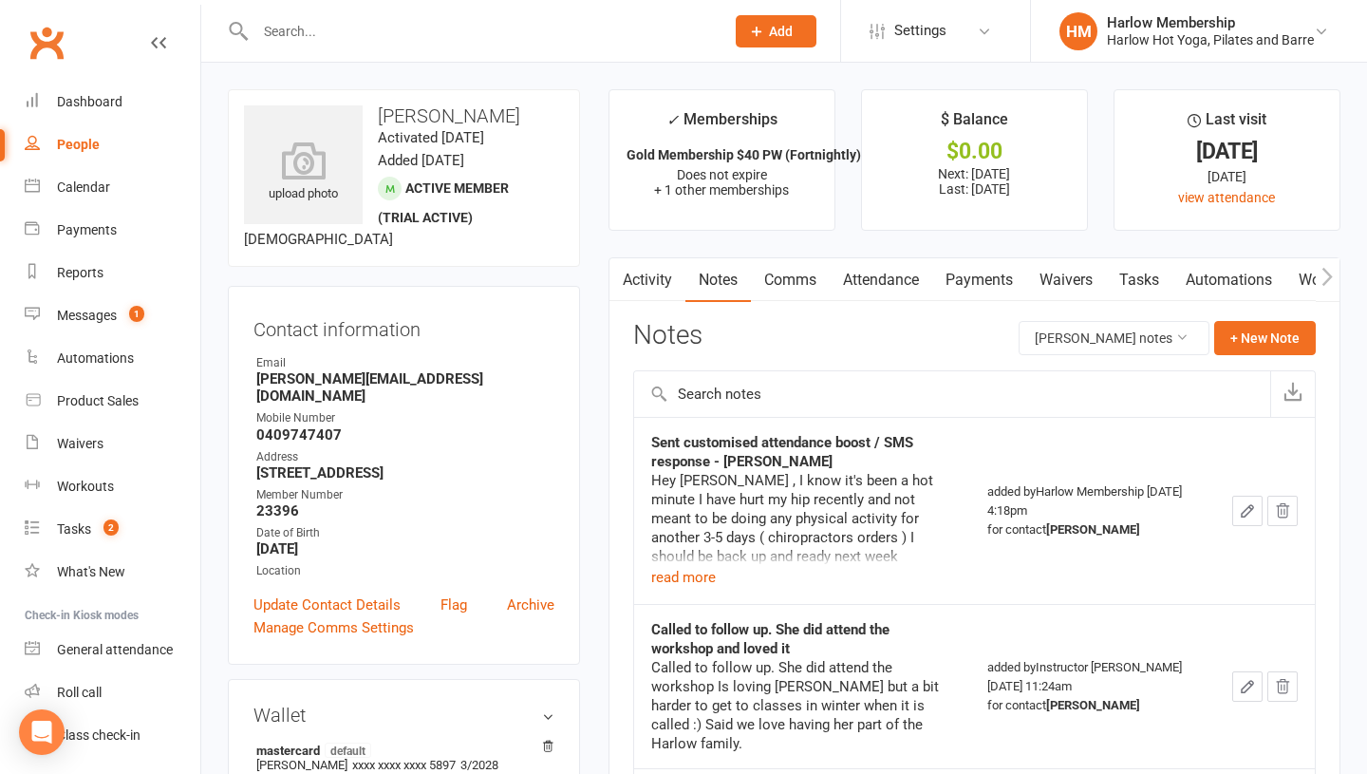
click at [770, 281] on link "Comms" at bounding box center [790, 280] width 79 height 44
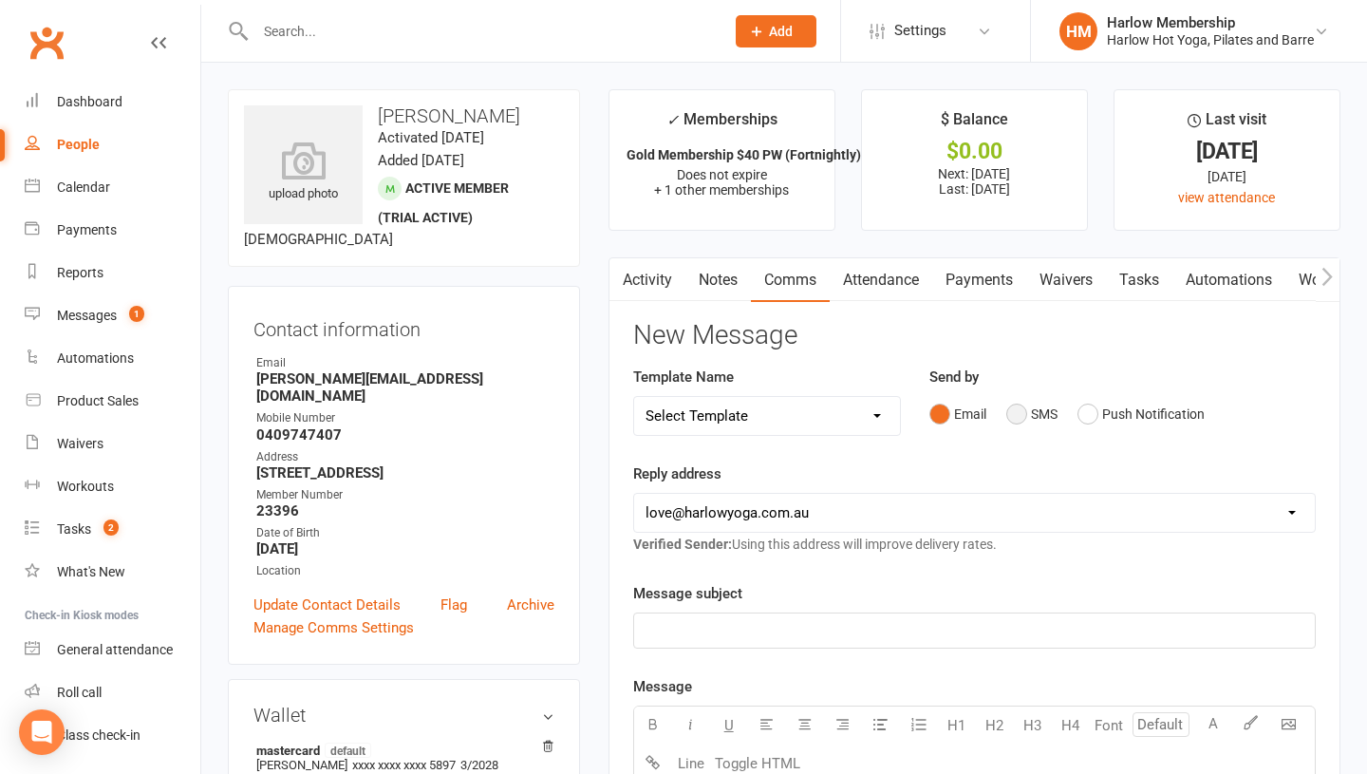
click at [1013, 421] on button "SMS" at bounding box center [1031, 414] width 51 height 36
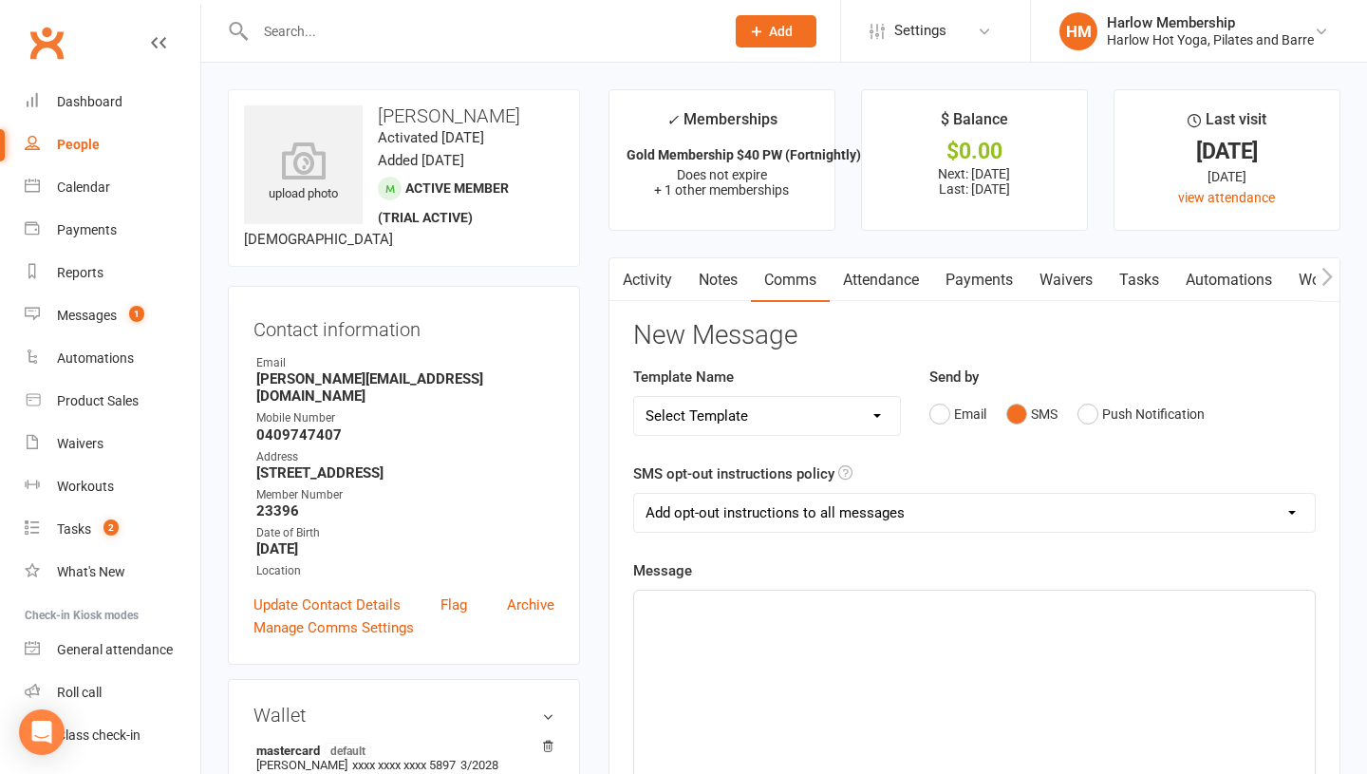
click at [891, 674] on div "﻿" at bounding box center [974, 732] width 681 height 285
click at [830, 596] on p "Yay, we can't wait to welcome you back, lovely <3 xx" at bounding box center [975, 607] width 658 height 23
copy span "Yay, we can't wait to welcome you back, lovely <3 xx"
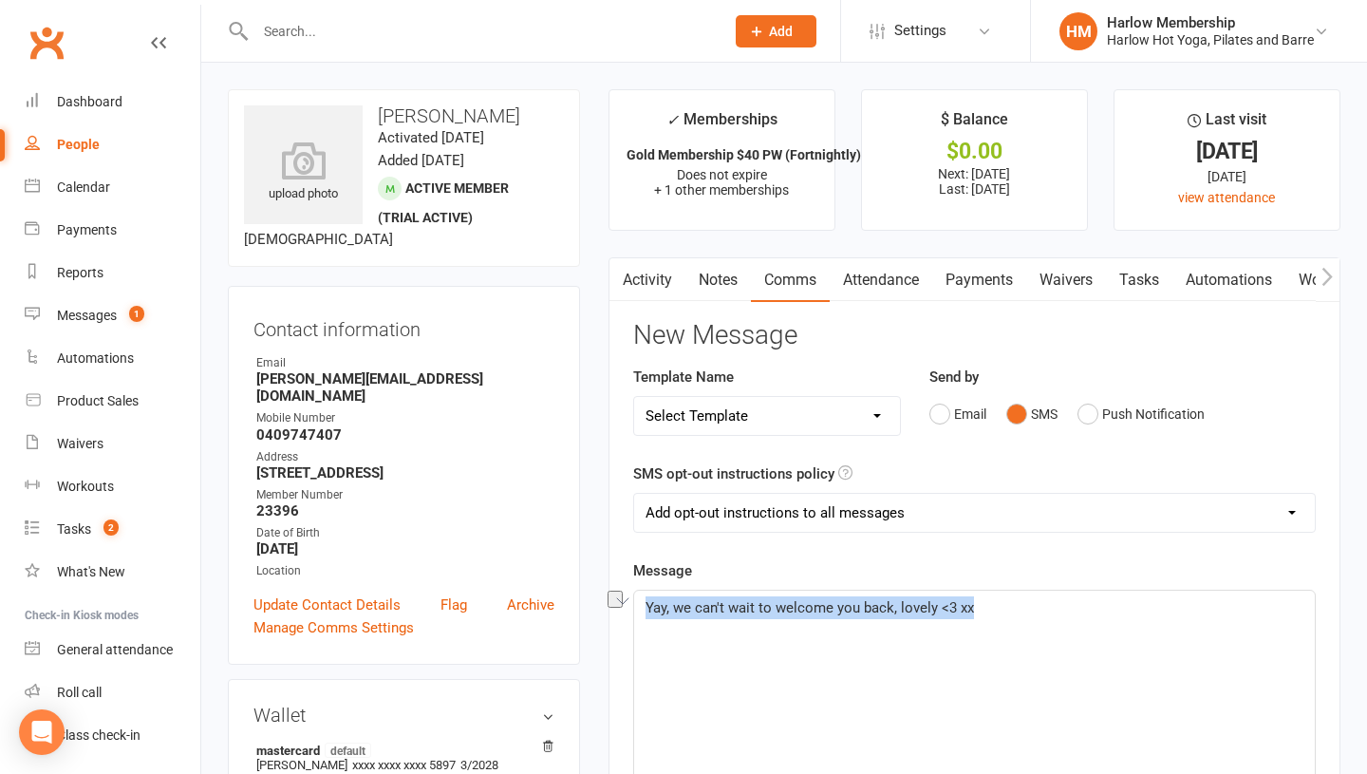
click at [648, 287] on link "Activity" at bounding box center [647, 280] width 76 height 44
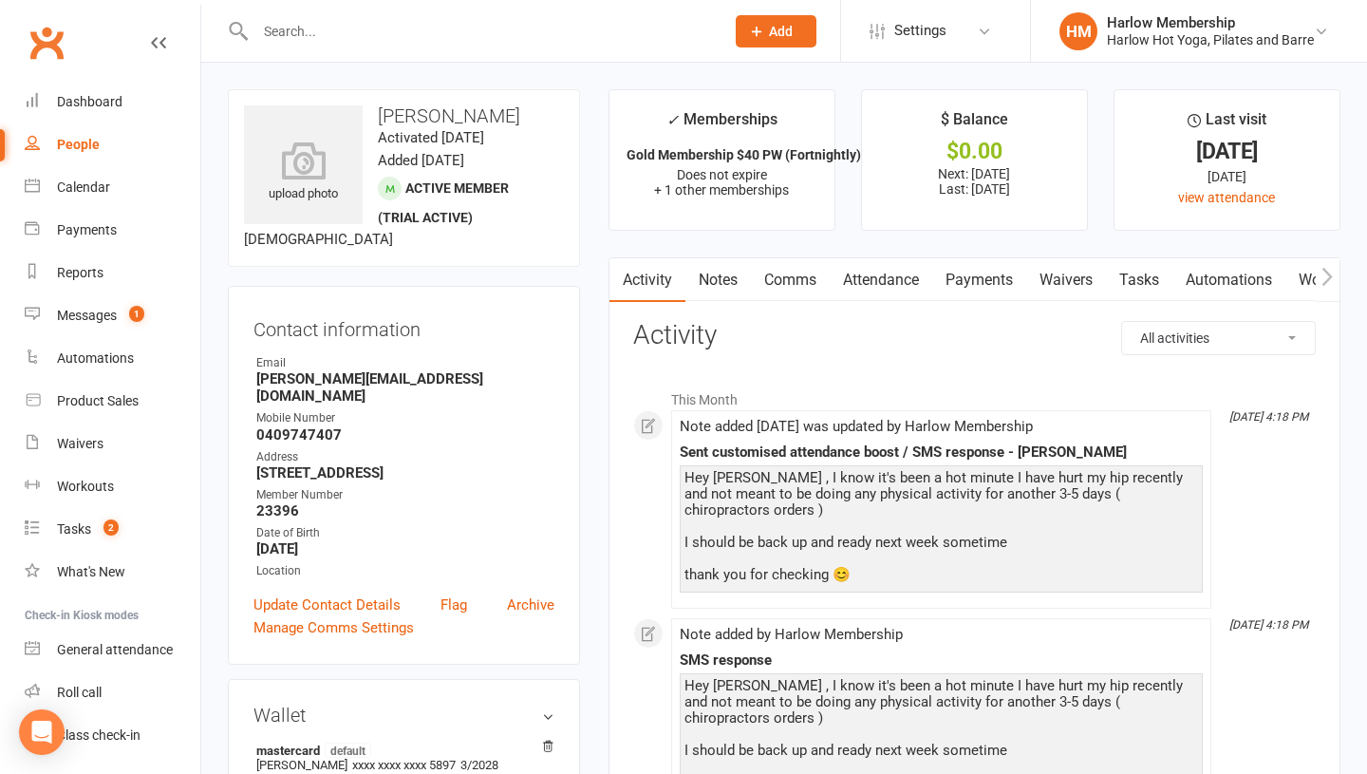
click at [719, 283] on link "Notes" at bounding box center [718, 280] width 66 height 44
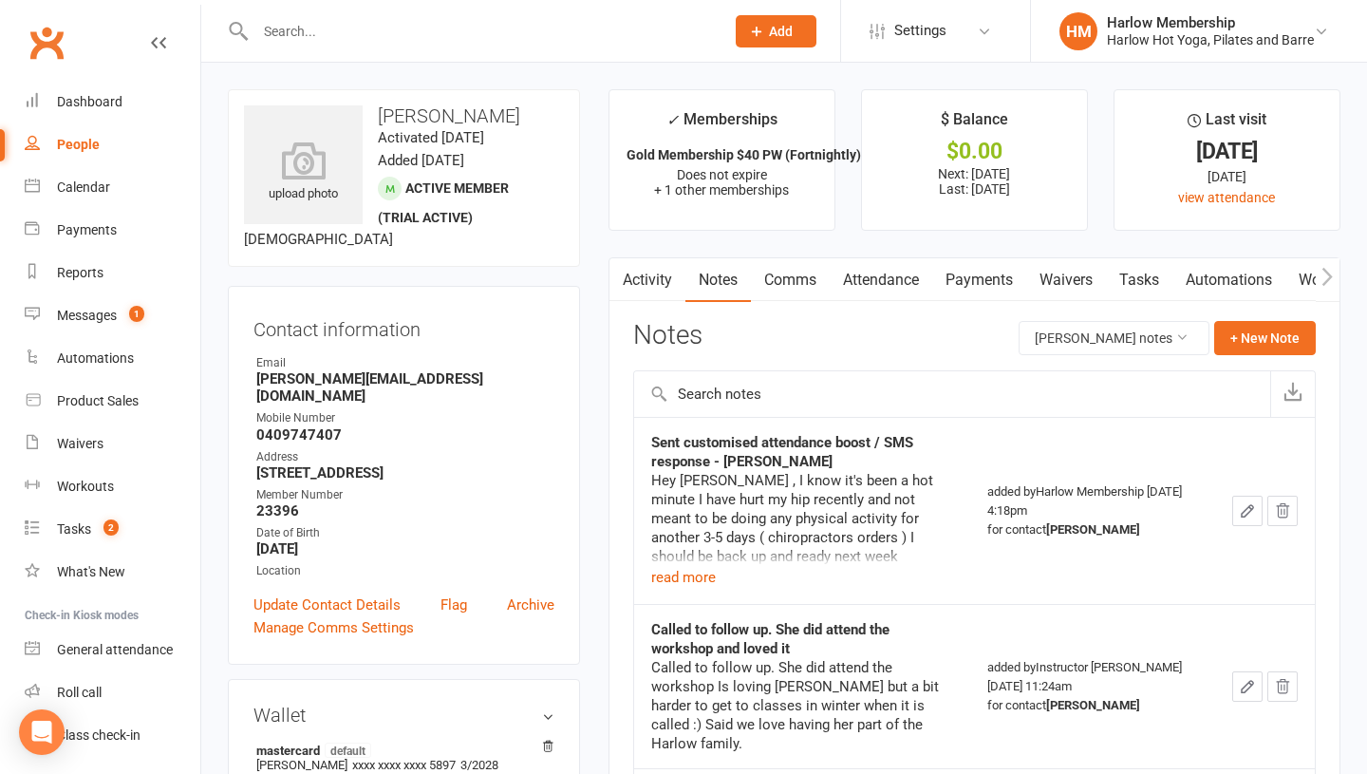
click at [788, 287] on link "Comms" at bounding box center [790, 280] width 79 height 44
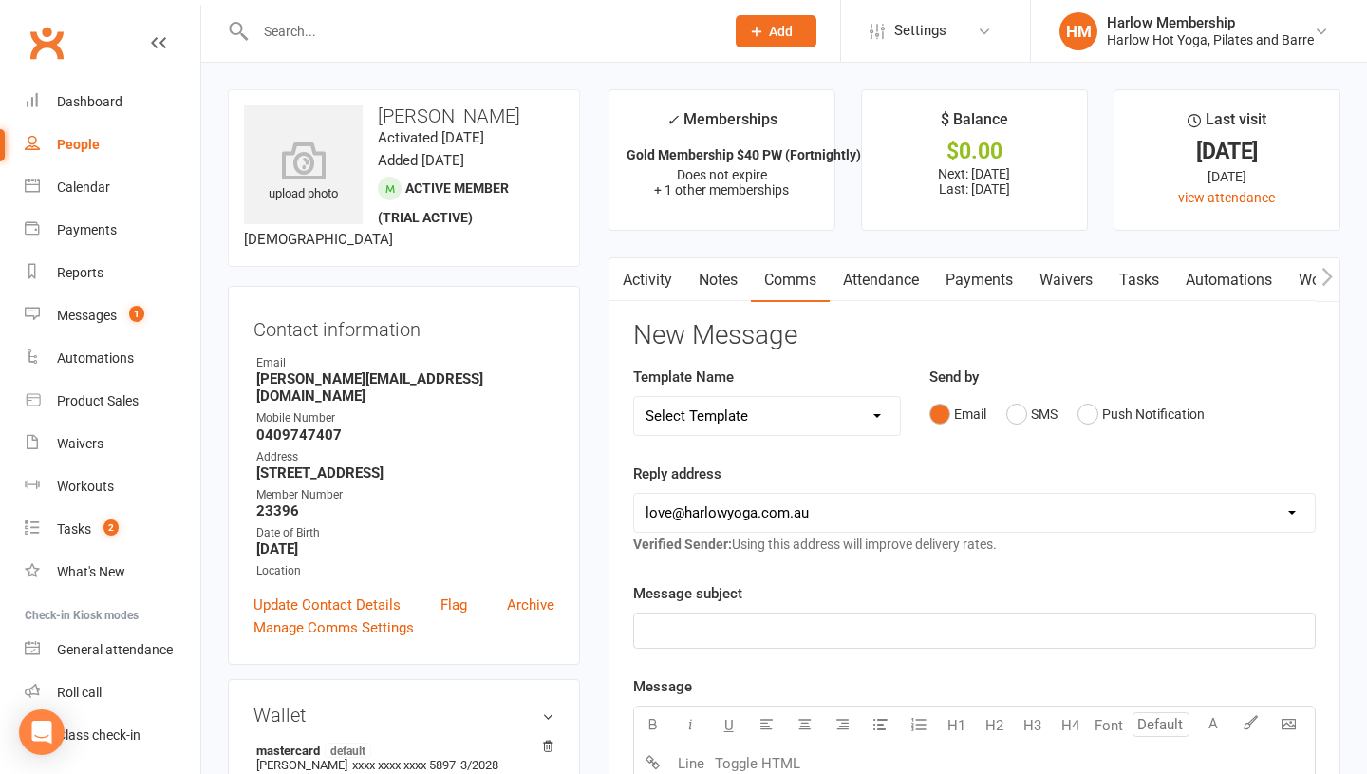
click at [1256, 414] on div "Email SMS Push Notification" at bounding box center [1122, 414] width 386 height 36
click at [1019, 413] on button "SMS" at bounding box center [1031, 414] width 51 height 36
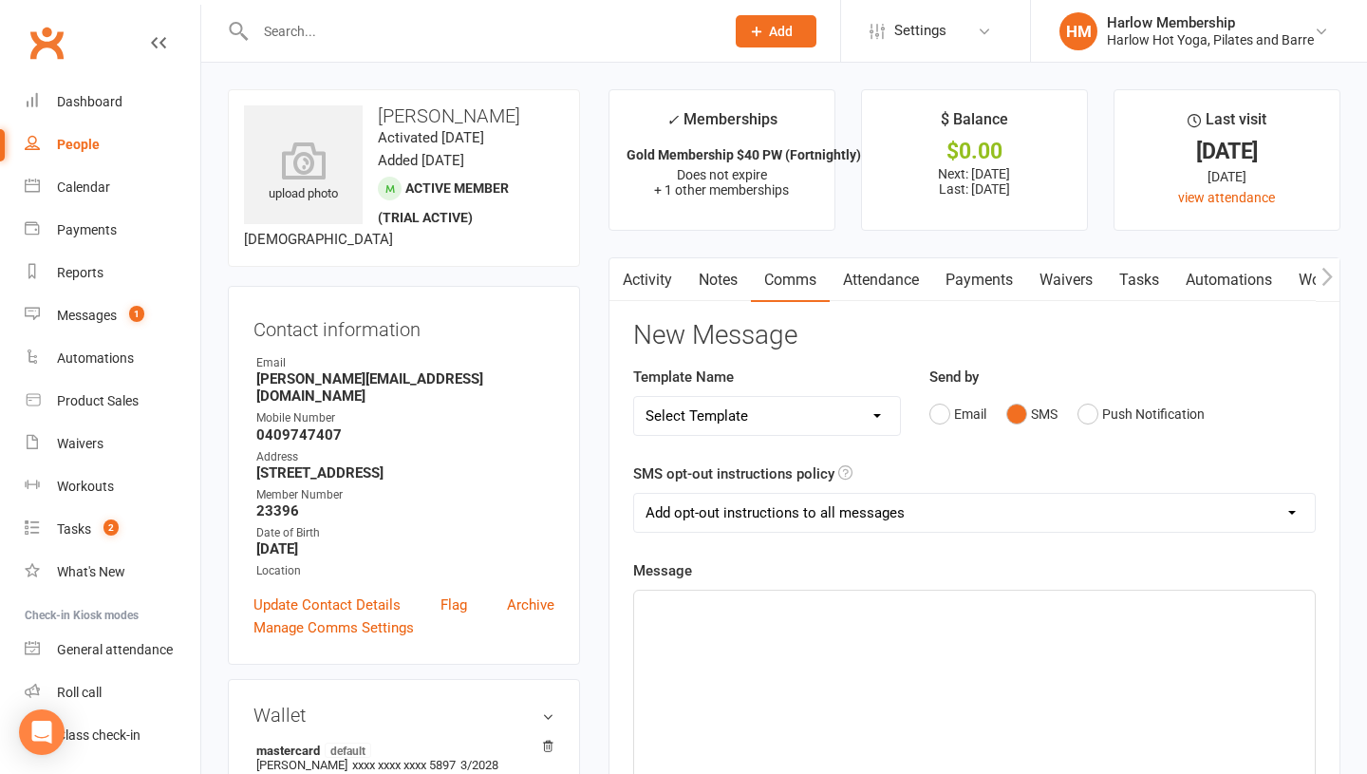
click at [822, 633] on div "﻿" at bounding box center [974, 732] width 681 height 285
paste div "To enrich screen reader interactions, please activate Accessibility in Grammarl…"
click at [642, 605] on div "Yay, we can't wait to welcome you back, lovely <3 xx" at bounding box center [974, 732] width 681 height 285
click at [742, 607] on span "Rest up and yay, we can't wait to welcome you back, lovely <3 xx" at bounding box center [848, 607] width 405 height 17
click at [896, 606] on span "Rest up and yay, we can't wait to welcome you back, lovely <3 xx" at bounding box center [848, 607] width 405 height 17
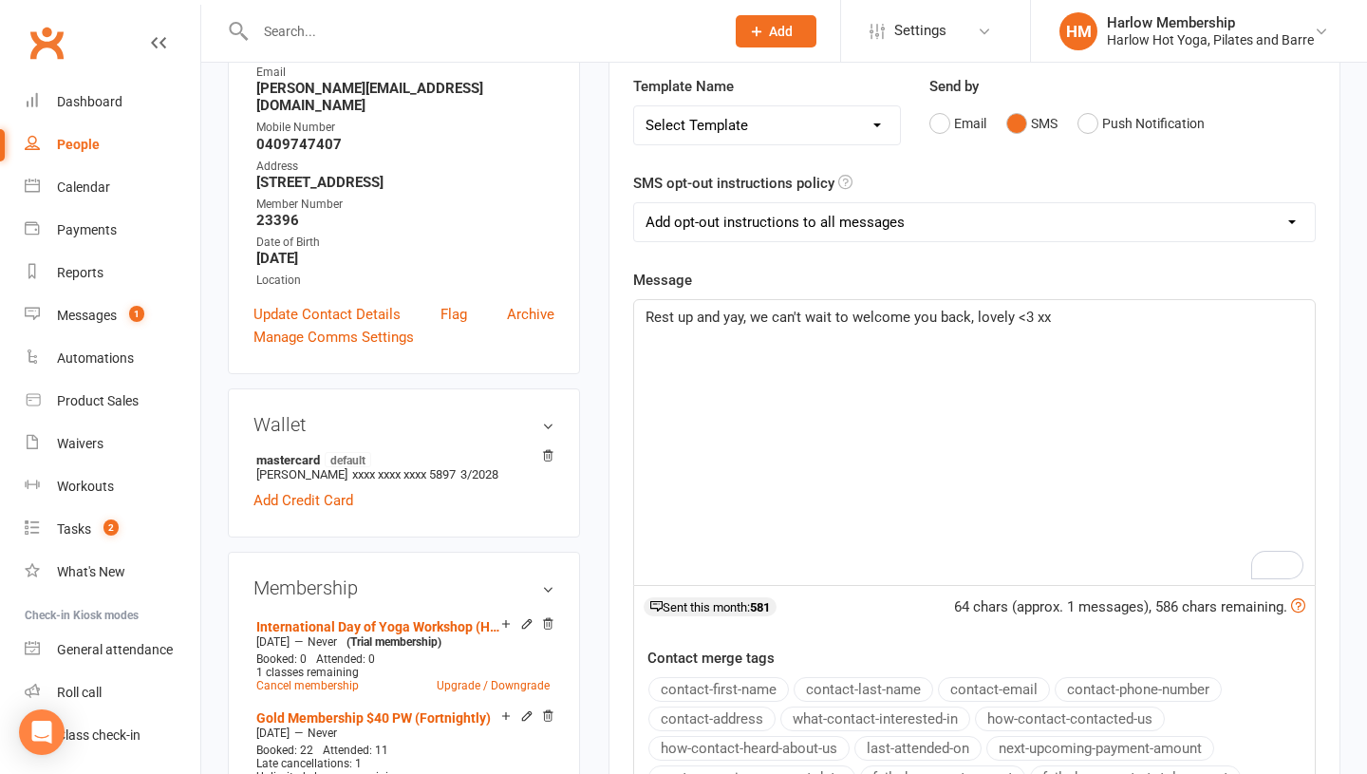
scroll to position [342, 0]
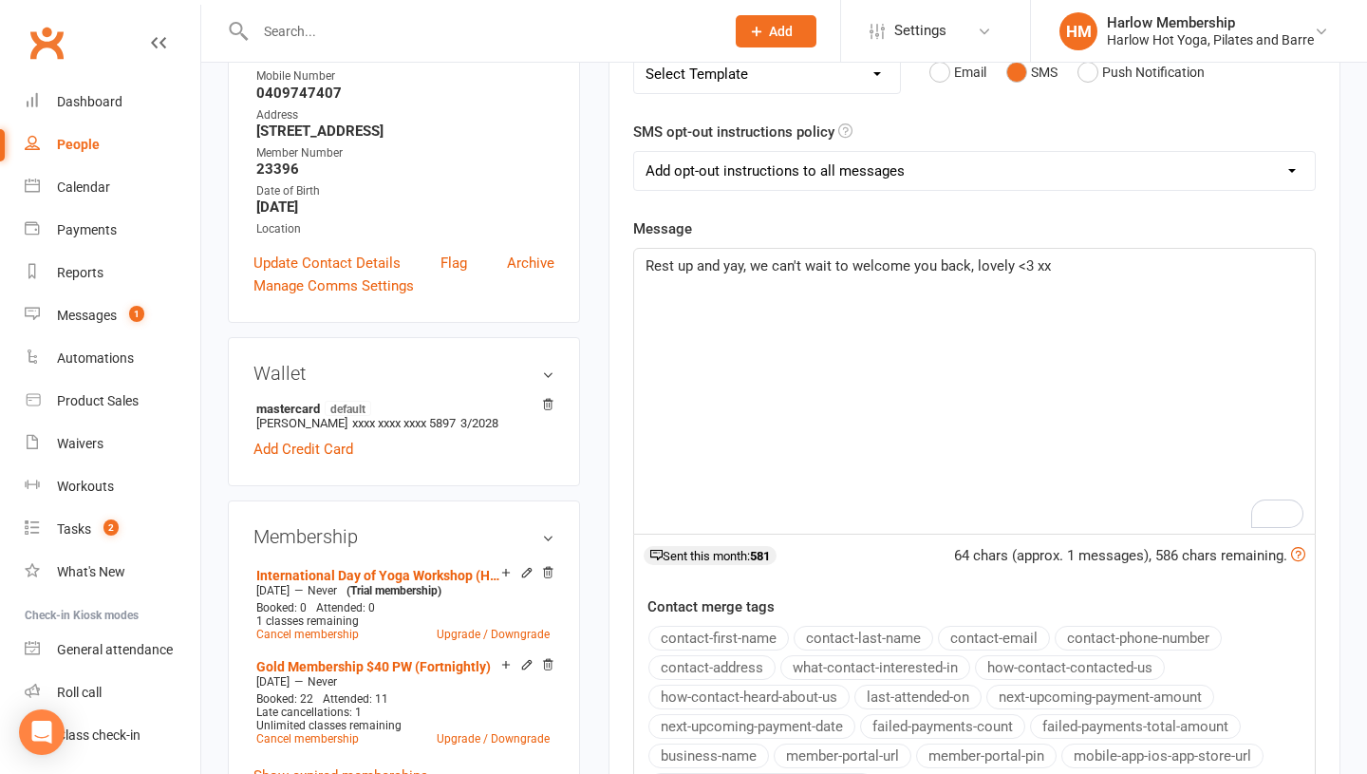
click at [647, 264] on span "Rest up and yay, we can't wait to welcome you back, lovely <3 xx" at bounding box center [848, 265] width 405 height 17
drag, startPoint x: 1189, startPoint y: 265, endPoint x: 1147, endPoint y: 263, distance: 41.8
click at [1147, 263] on span "Oh, sorry to hear that lovely! Rest up and yay, we can't wait to welcome you ba…" at bounding box center [939, 265] width 587 height 17
click at [822, 278] on div "Oh, sorry to hear that, lovely! Rest up and yay, we can't wait to welcome you b…" at bounding box center [974, 391] width 681 height 285
click at [837, 263] on span "Oh, sorry to hear that, lovely! Rest up and yay, we can't wait to welcome you b…" at bounding box center [952, 265] width 613 height 17
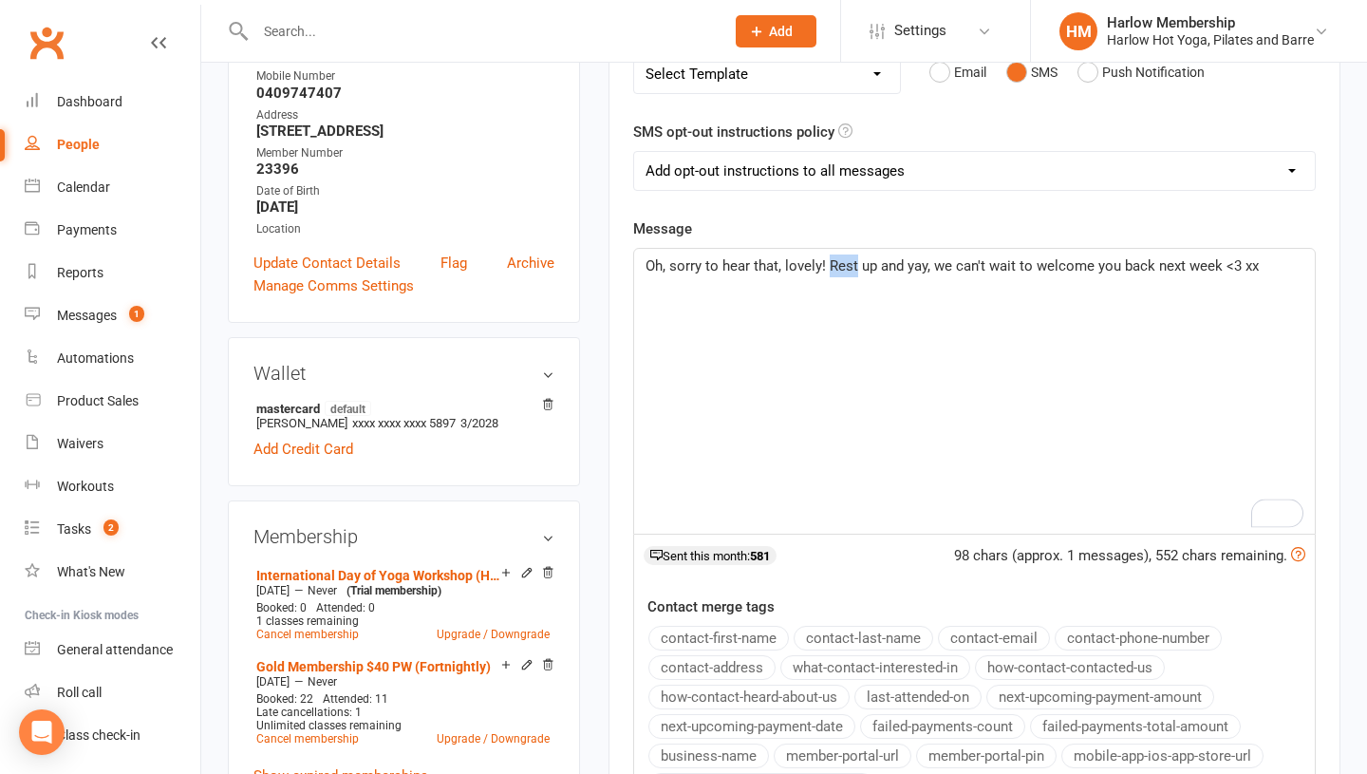
click at [837, 263] on span "Oh, sorry to hear that, lovely! Rest up and yay, we can't wait to welcome you b…" at bounding box center [952, 265] width 613 height 17
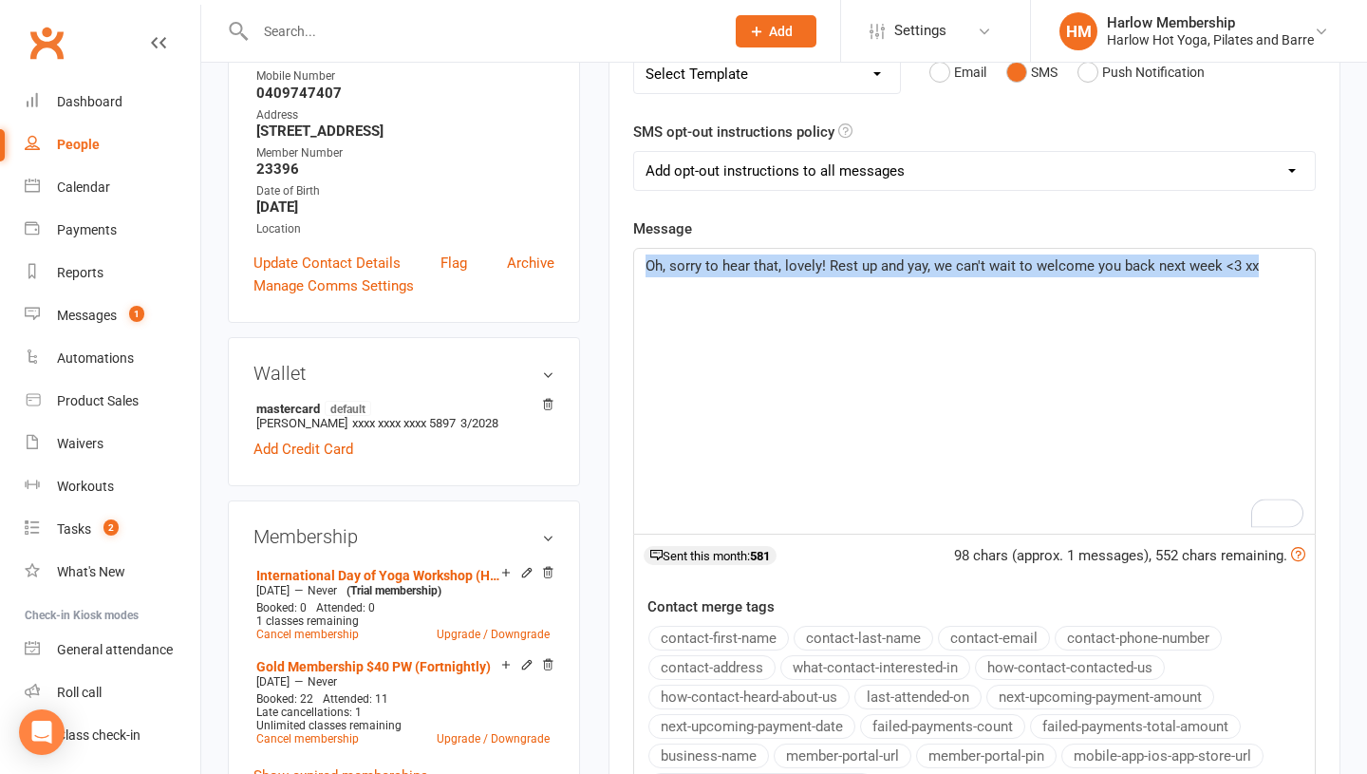
click at [837, 263] on span "Oh, sorry to hear that, lovely! Rest up and yay, we can't wait to welcome you b…" at bounding box center [952, 265] width 613 height 17
copy span "Oh, sorry to hear that, lovely! Rest up and yay, we can't wait to welcome you b…"
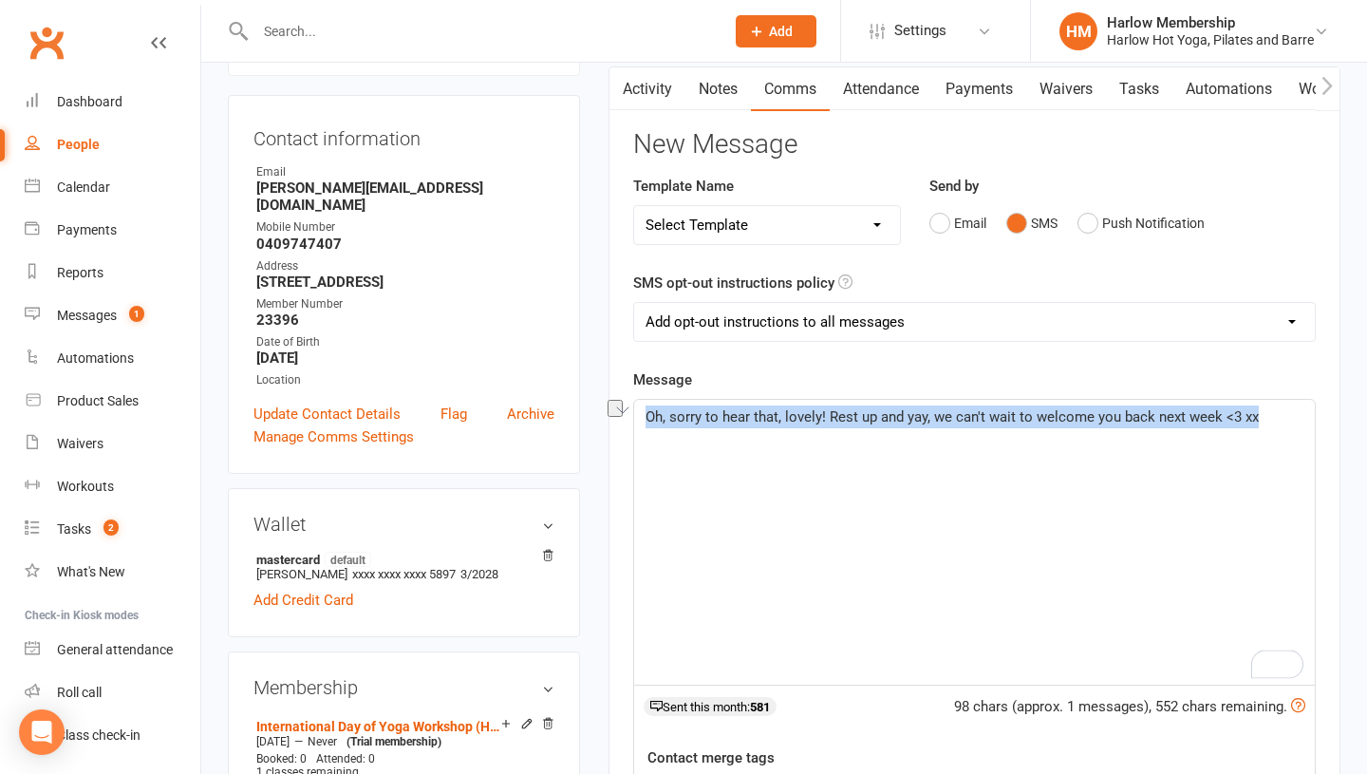
click at [663, 73] on link "Activity" at bounding box center [647, 89] width 76 height 44
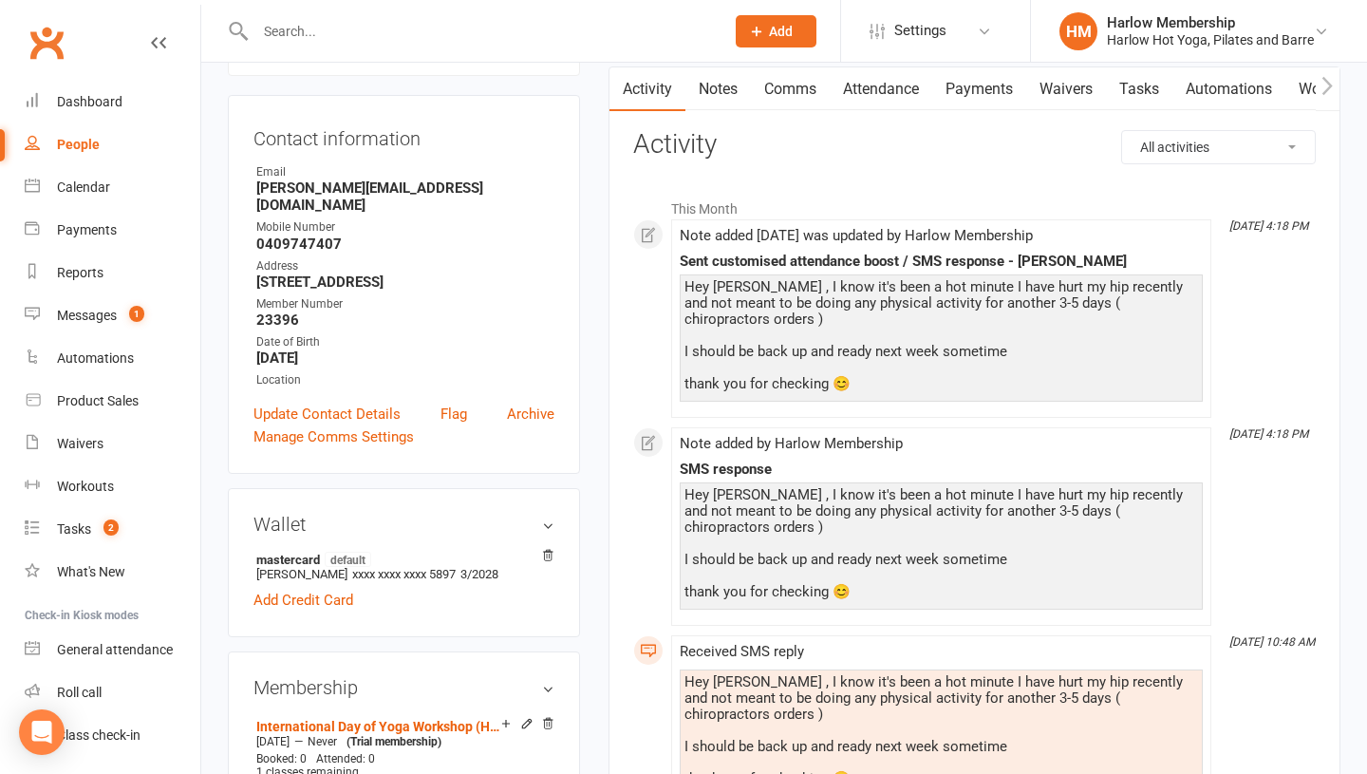
click at [706, 78] on link "Notes" at bounding box center [718, 89] width 66 height 44
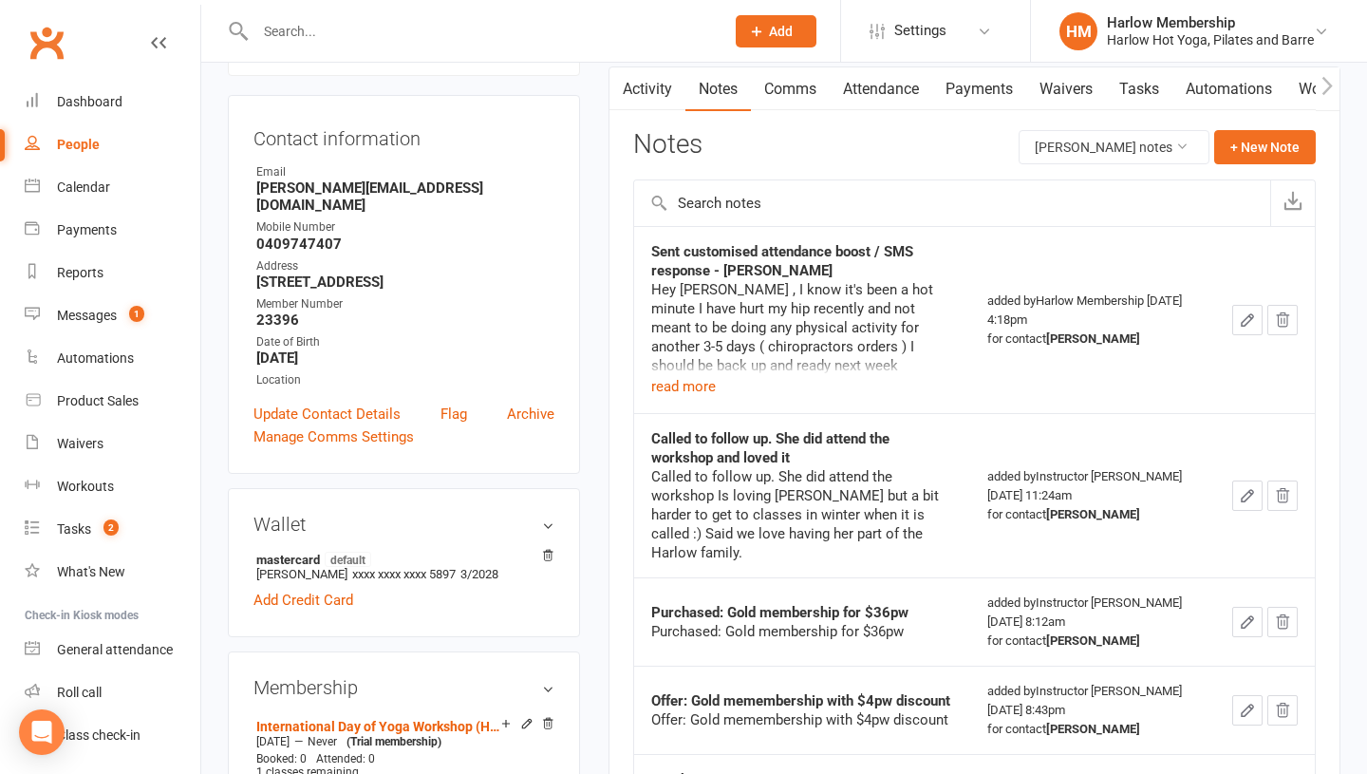
click at [797, 95] on link "Comms" at bounding box center [790, 89] width 79 height 44
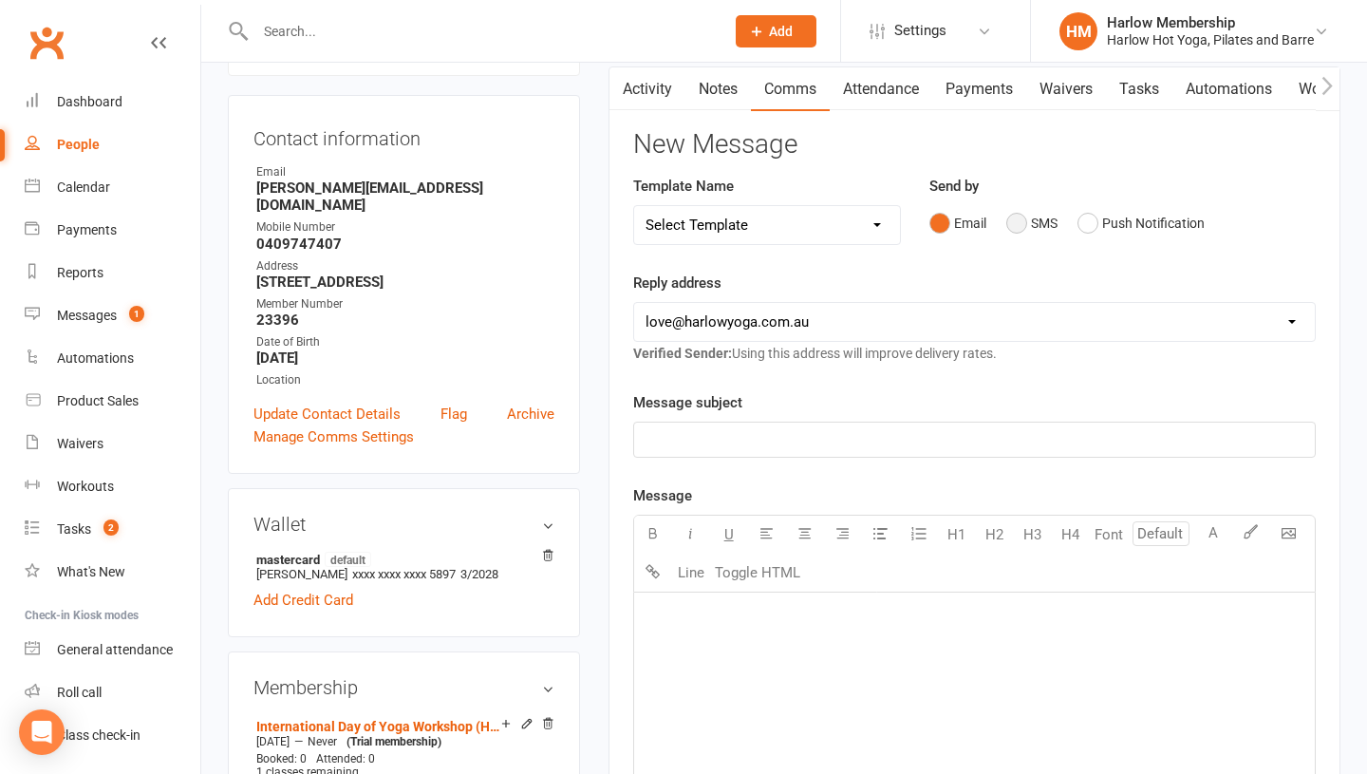
click at [1021, 225] on button "SMS" at bounding box center [1031, 223] width 51 height 36
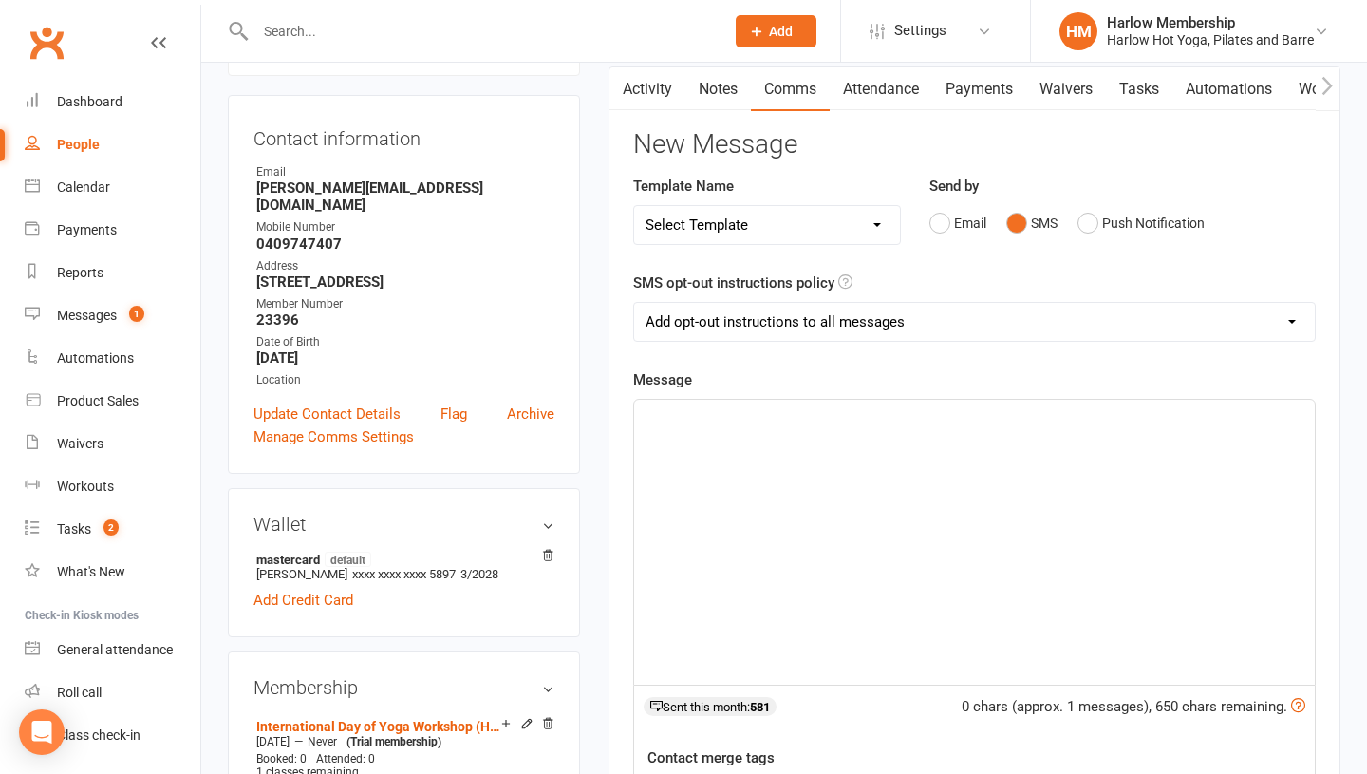
click at [957, 641] on div "﻿" at bounding box center [974, 542] width 681 height 285
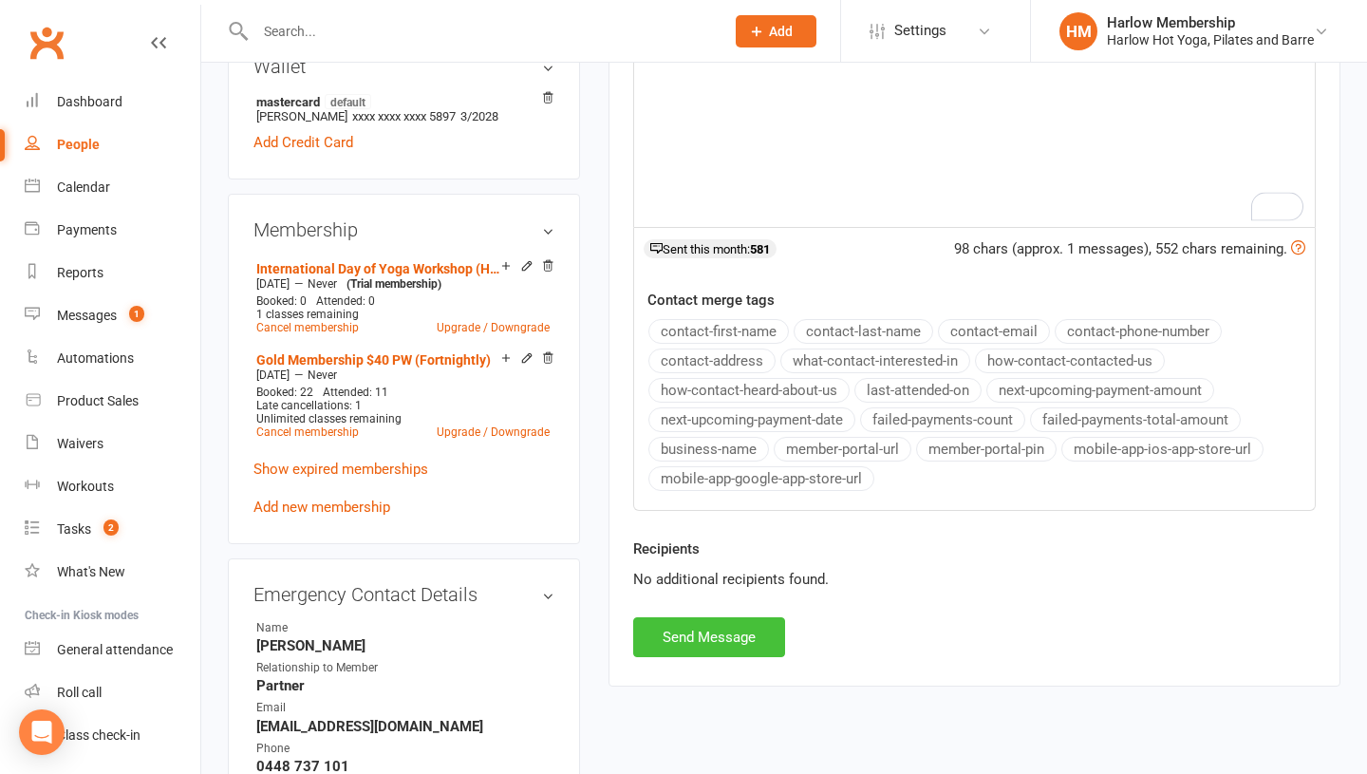
click at [682, 642] on button "Send Message" at bounding box center [709, 637] width 152 height 40
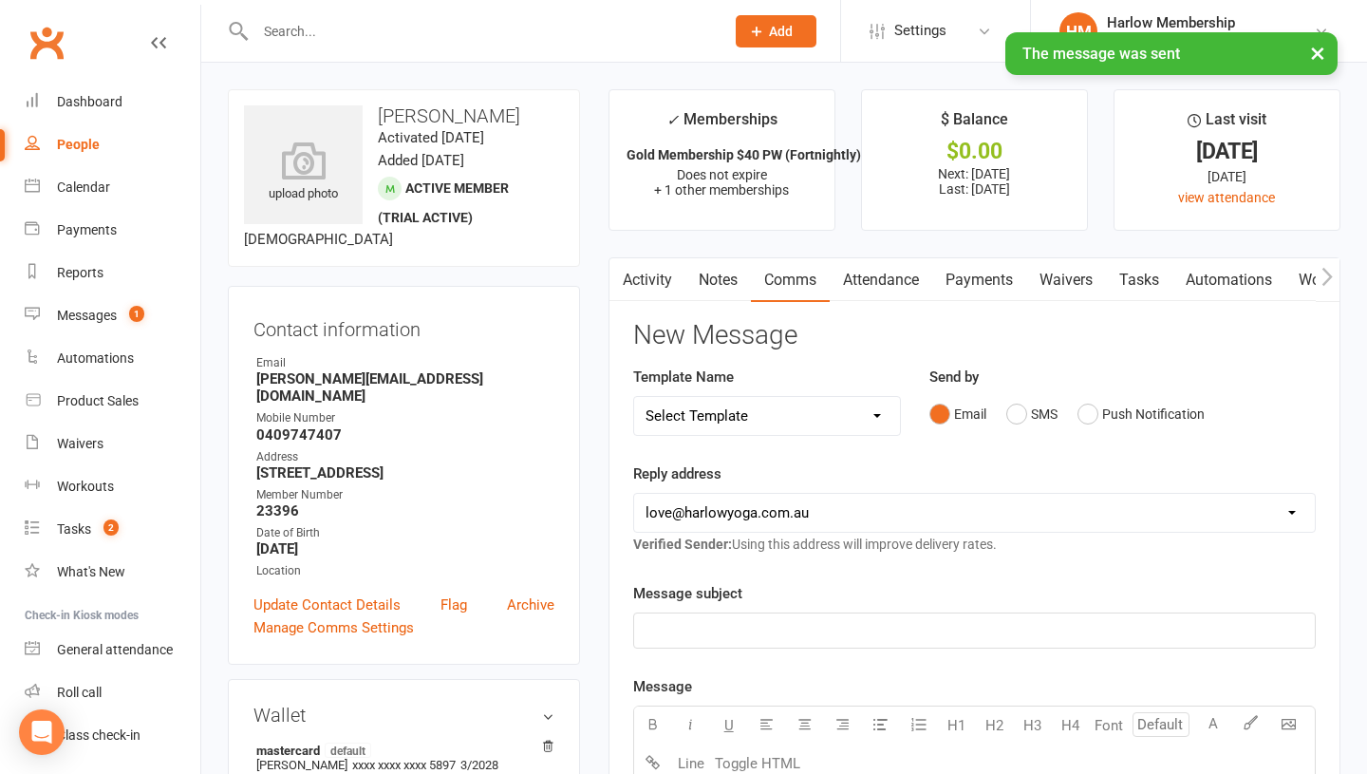
click at [1151, 282] on link "Tasks" at bounding box center [1139, 280] width 66 height 44
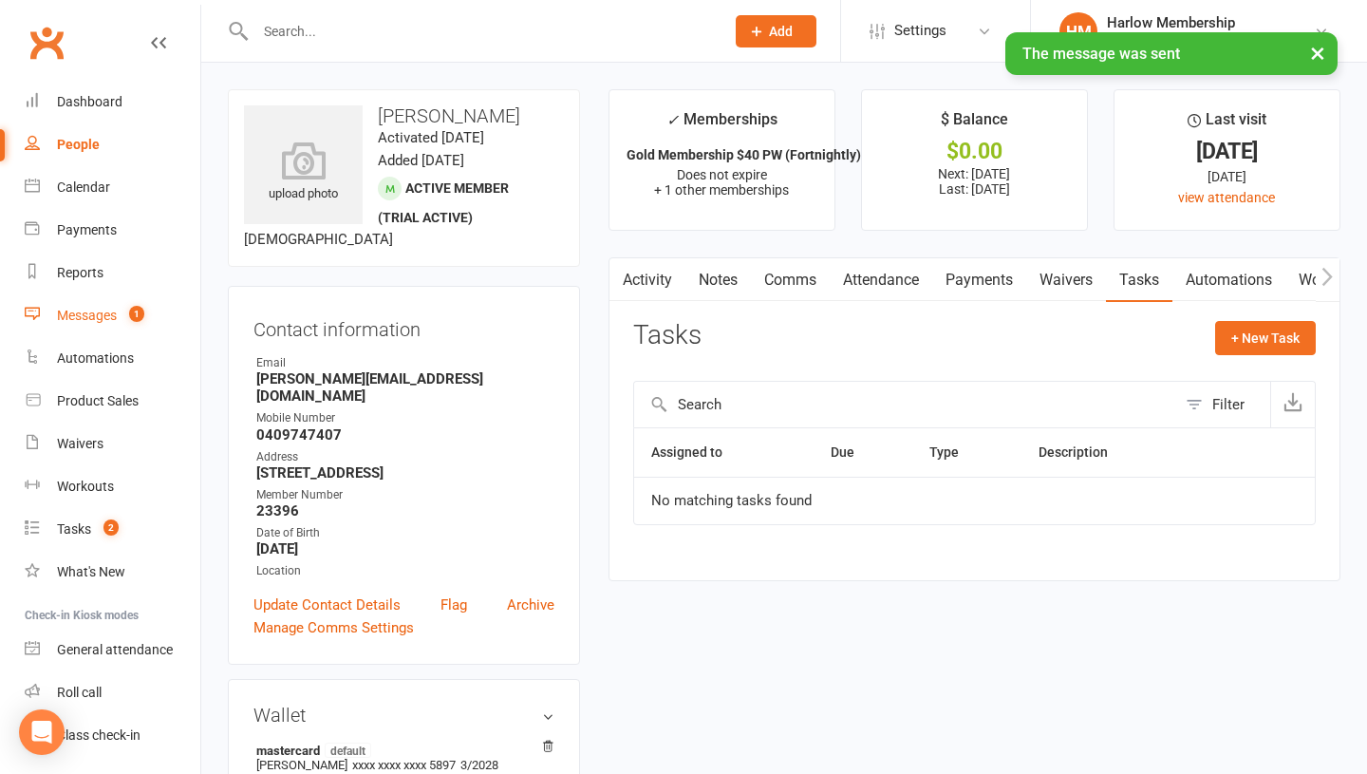
click at [125, 320] on count-badge "1" at bounding box center [132, 315] width 25 height 15
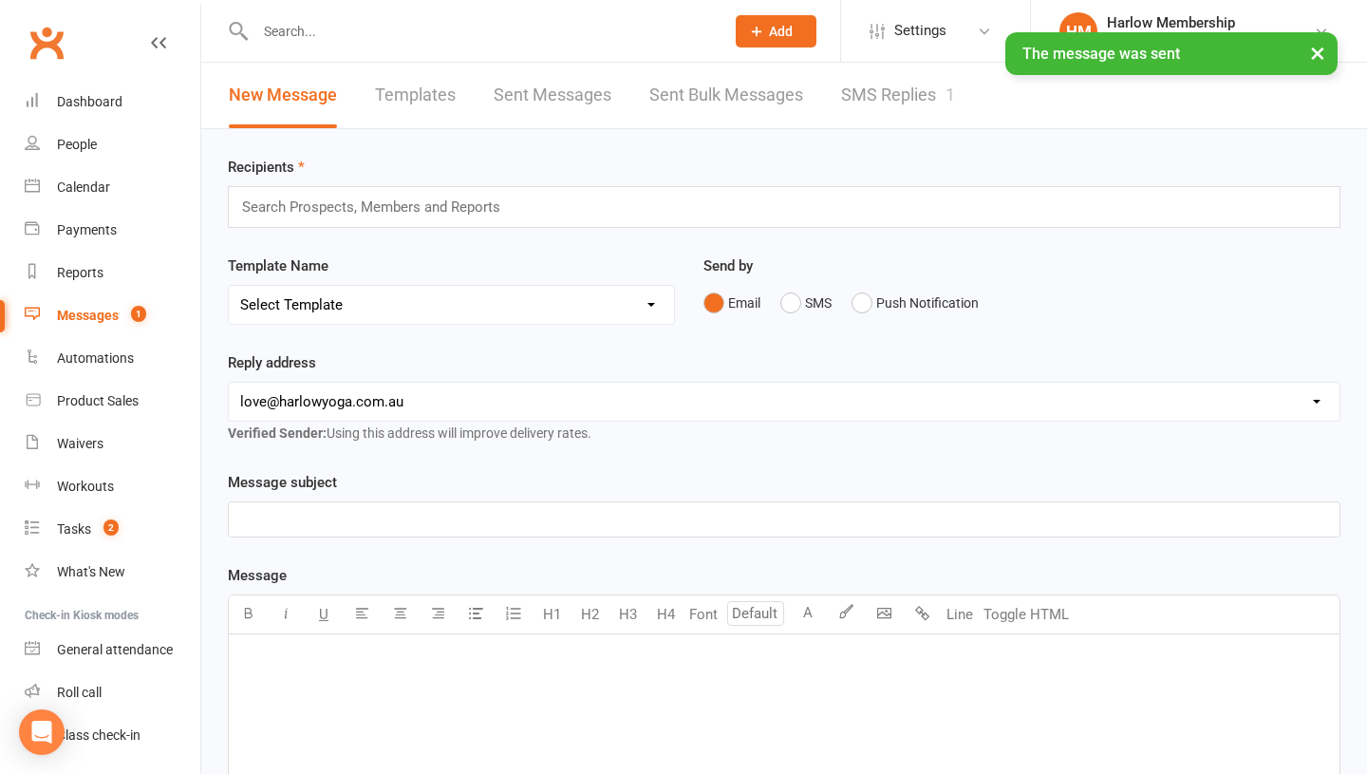
click at [907, 113] on link "SMS Replies 1" at bounding box center [898, 96] width 114 height 66
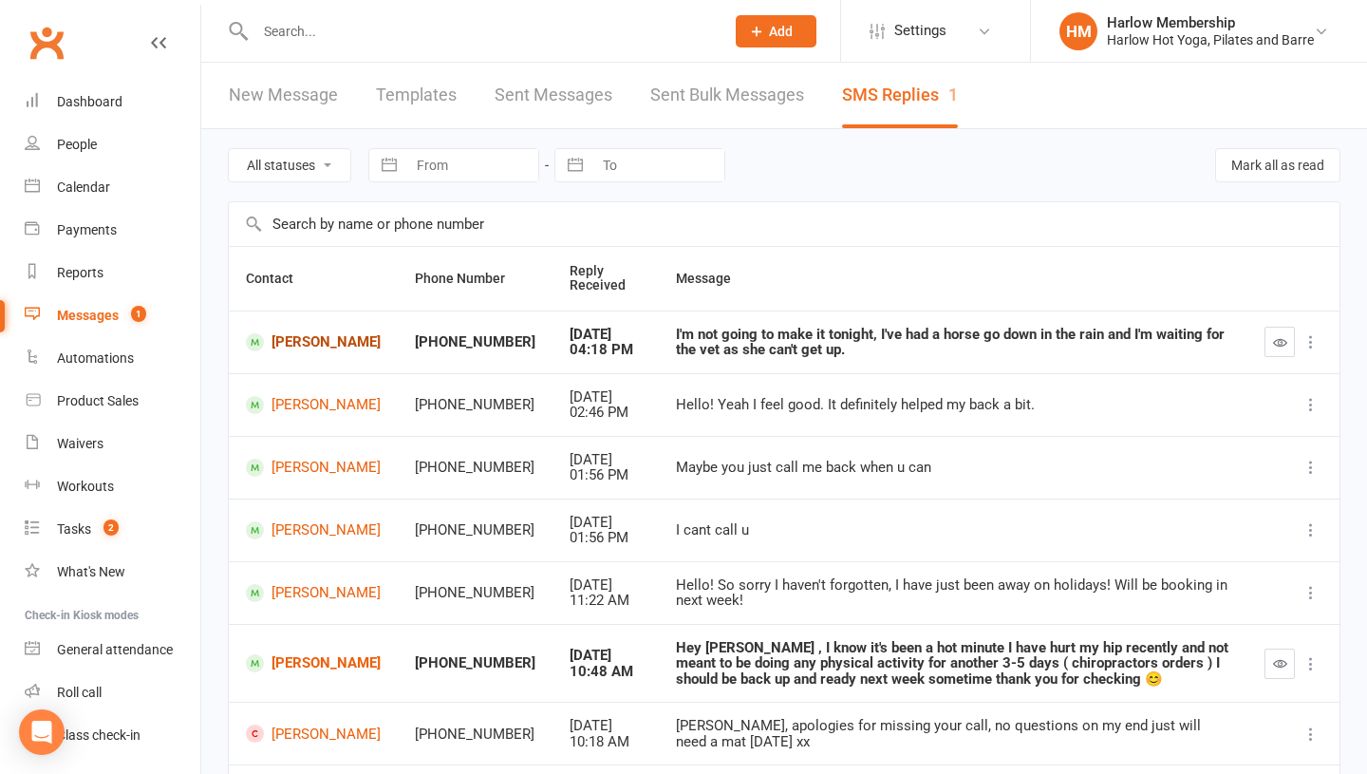
click at [298, 347] on link "[PERSON_NAME]" at bounding box center [313, 342] width 135 height 18
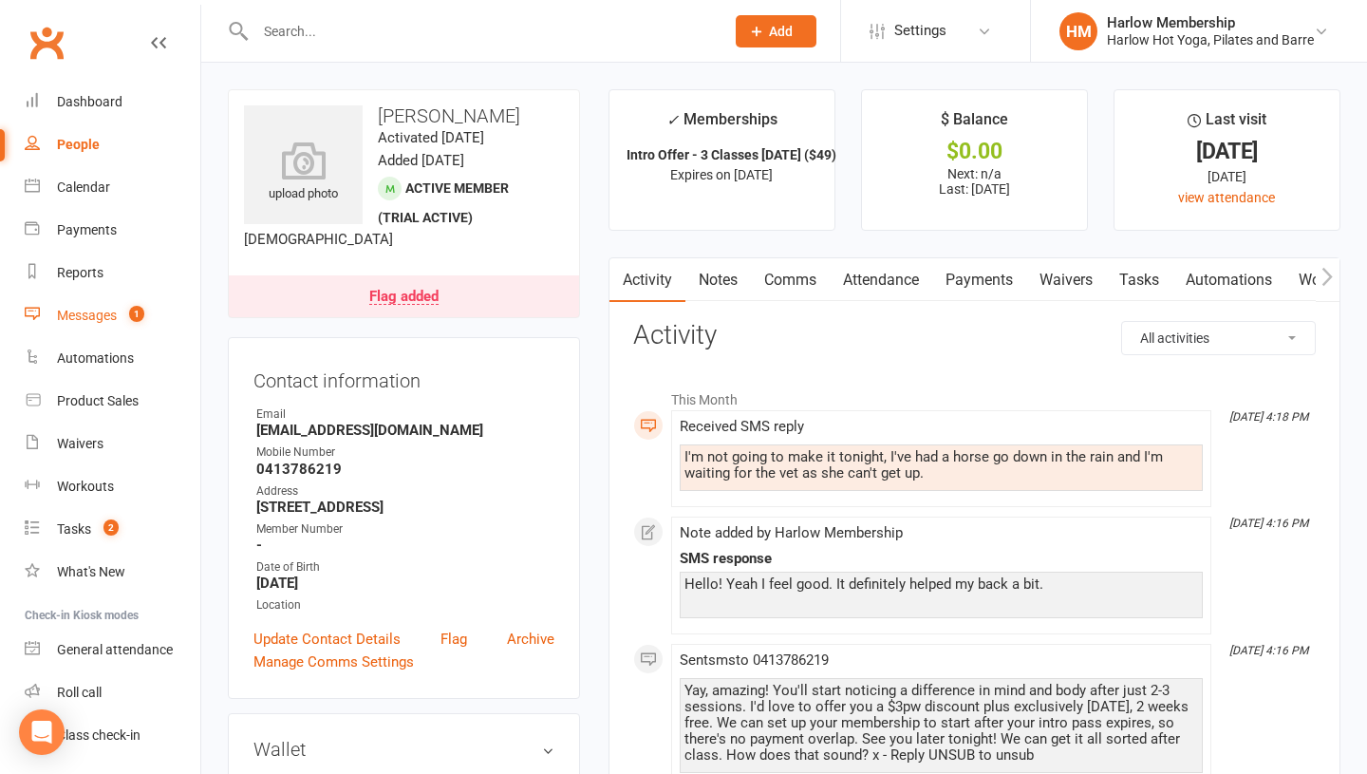
click at [93, 316] on div "Messages" at bounding box center [87, 315] width 60 height 15
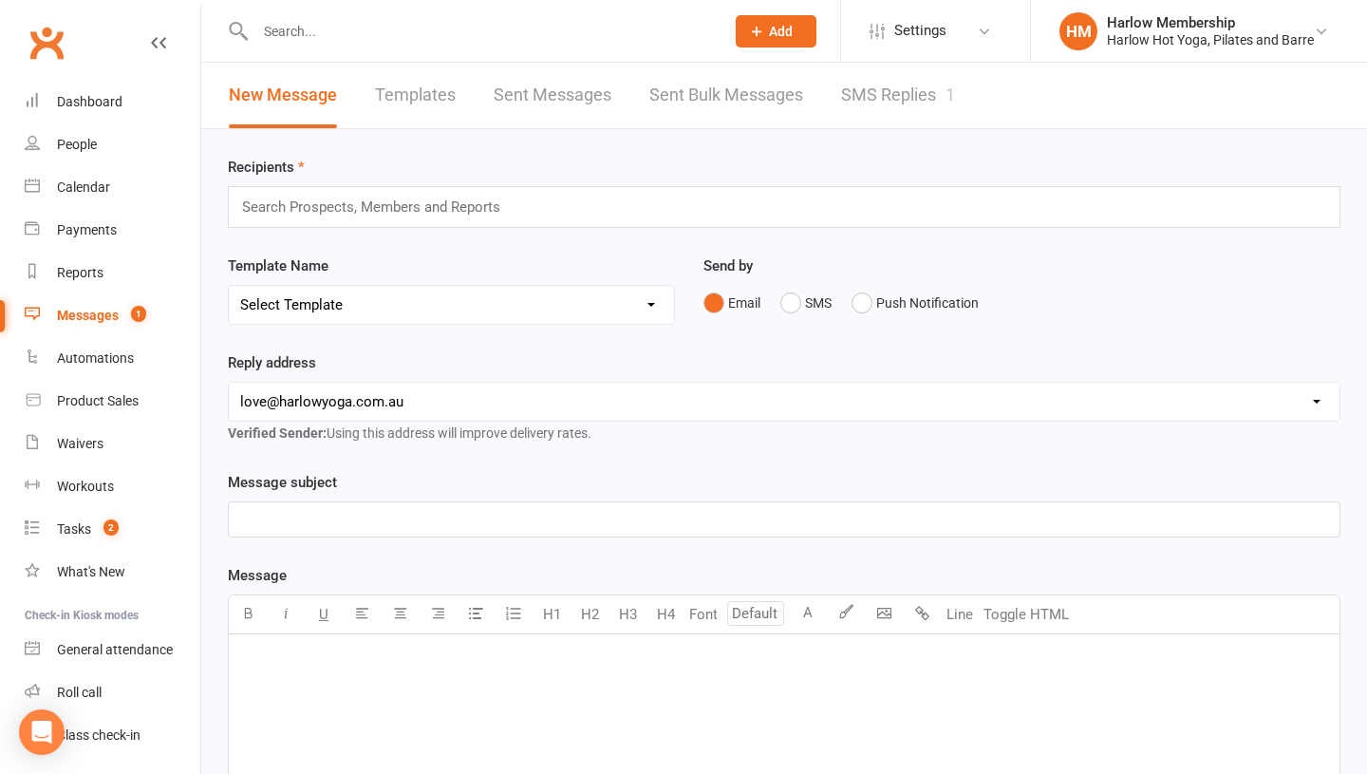
click at [885, 96] on link "SMS Replies 1" at bounding box center [898, 96] width 114 height 66
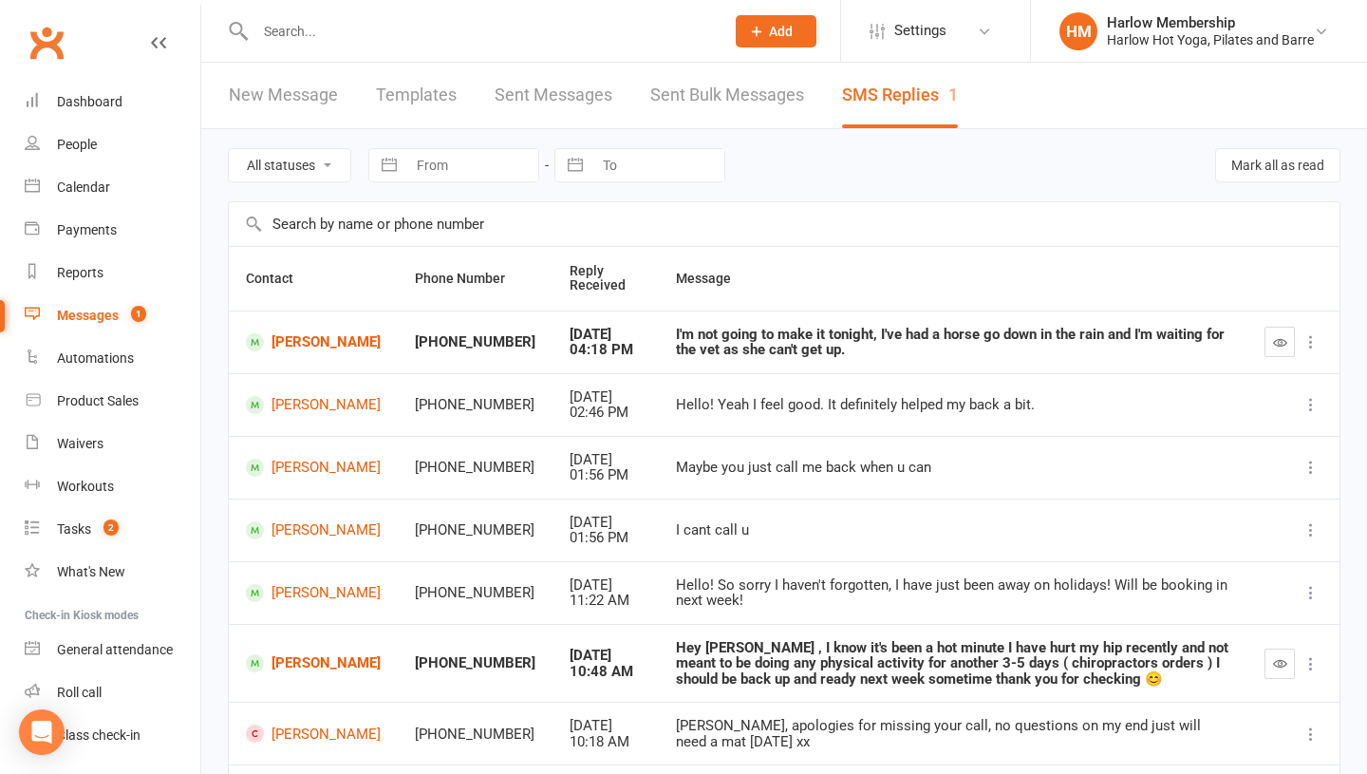
click at [1280, 661] on icon "button" at bounding box center [1280, 663] width 14 height 14
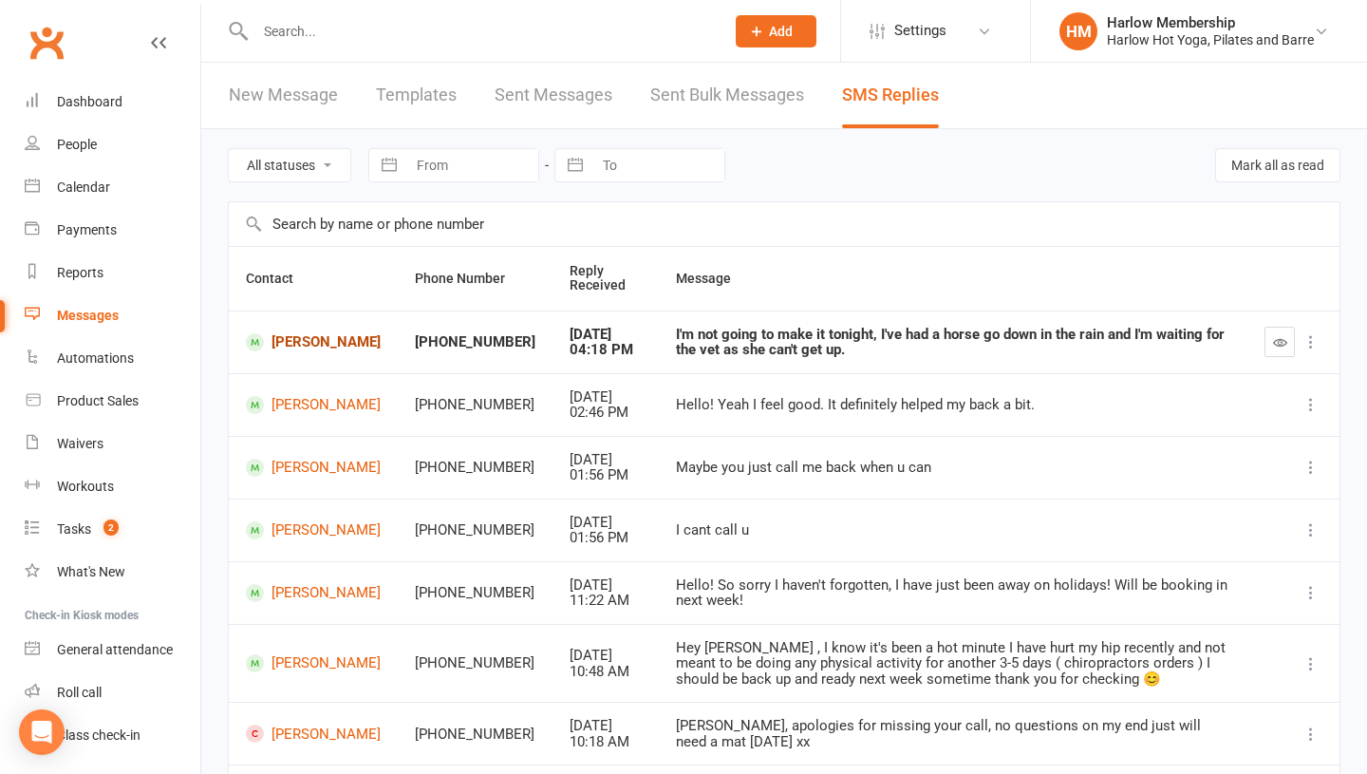
click at [276, 336] on link "[PERSON_NAME]" at bounding box center [313, 342] width 135 height 18
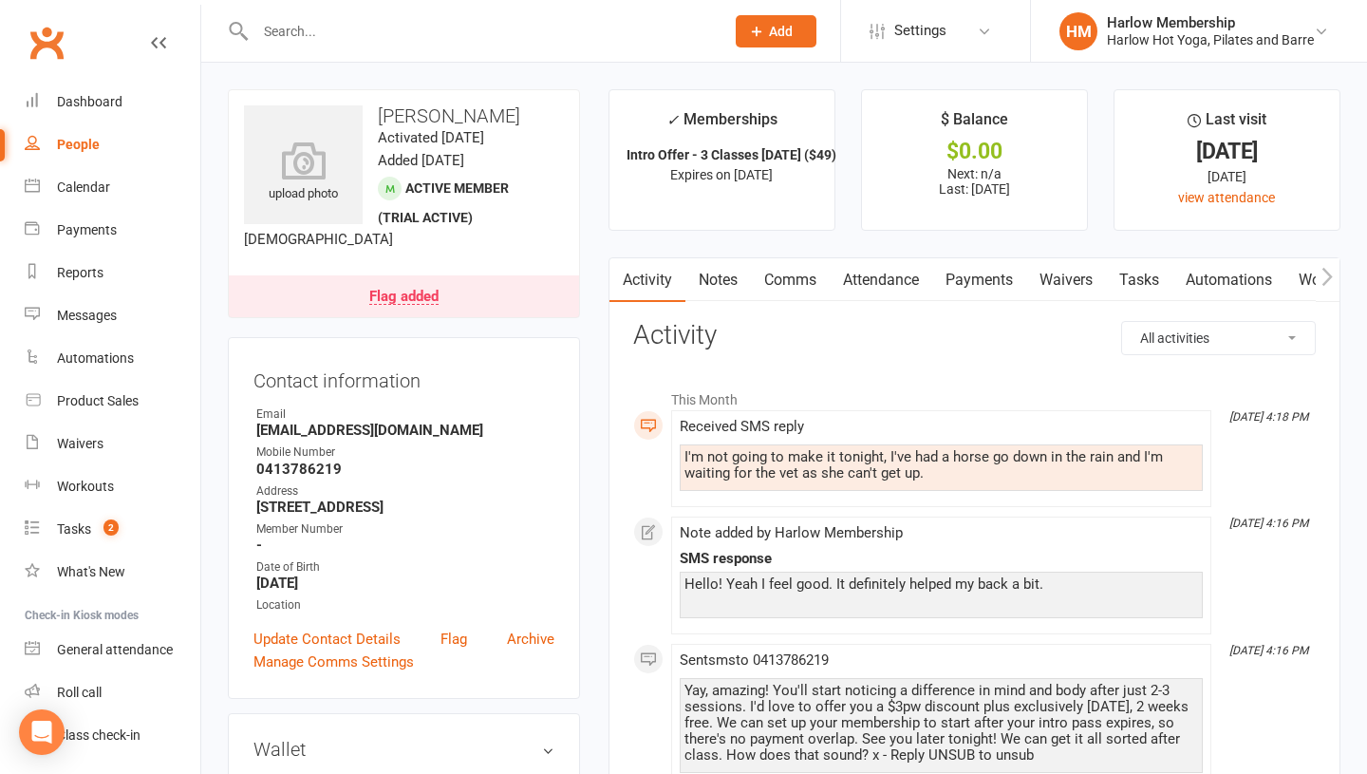
click at [794, 279] on link "Comms" at bounding box center [790, 280] width 79 height 44
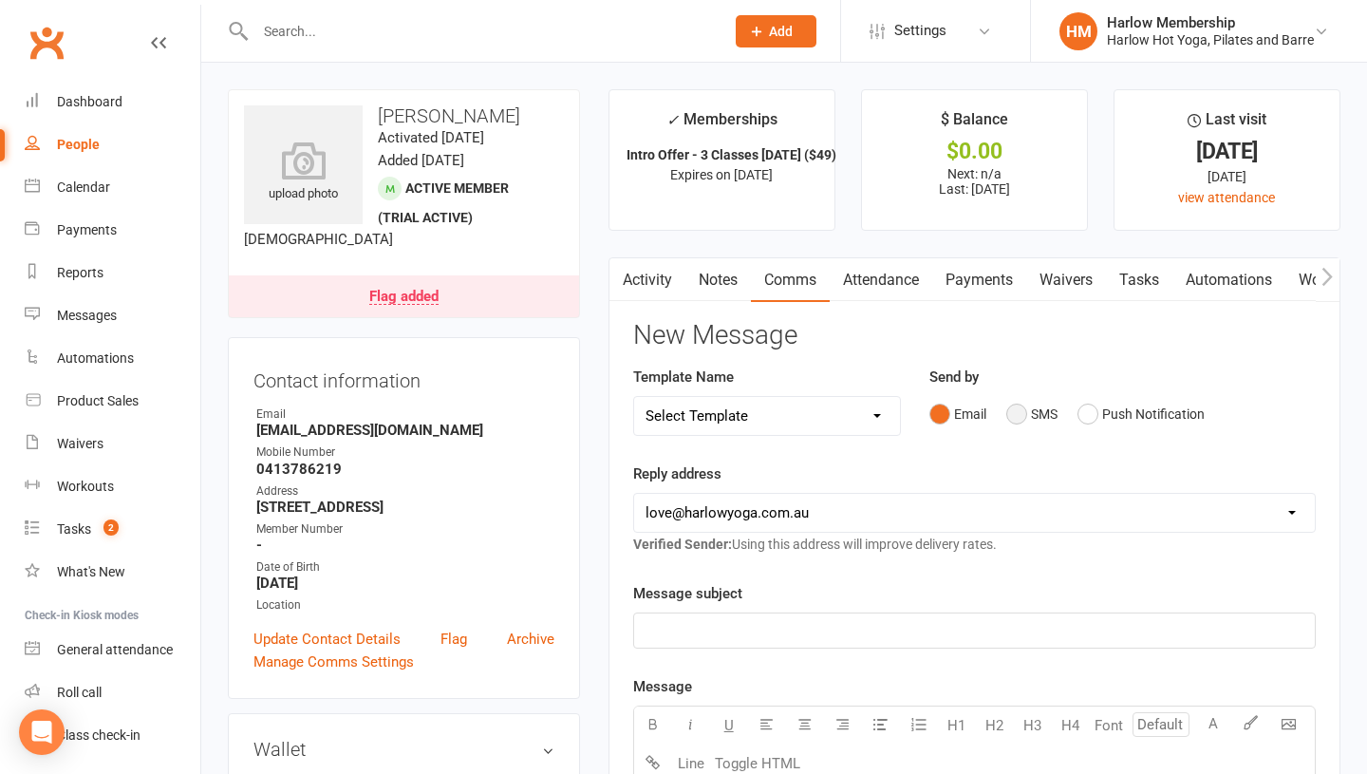
click at [1016, 411] on button "SMS" at bounding box center [1031, 414] width 51 height 36
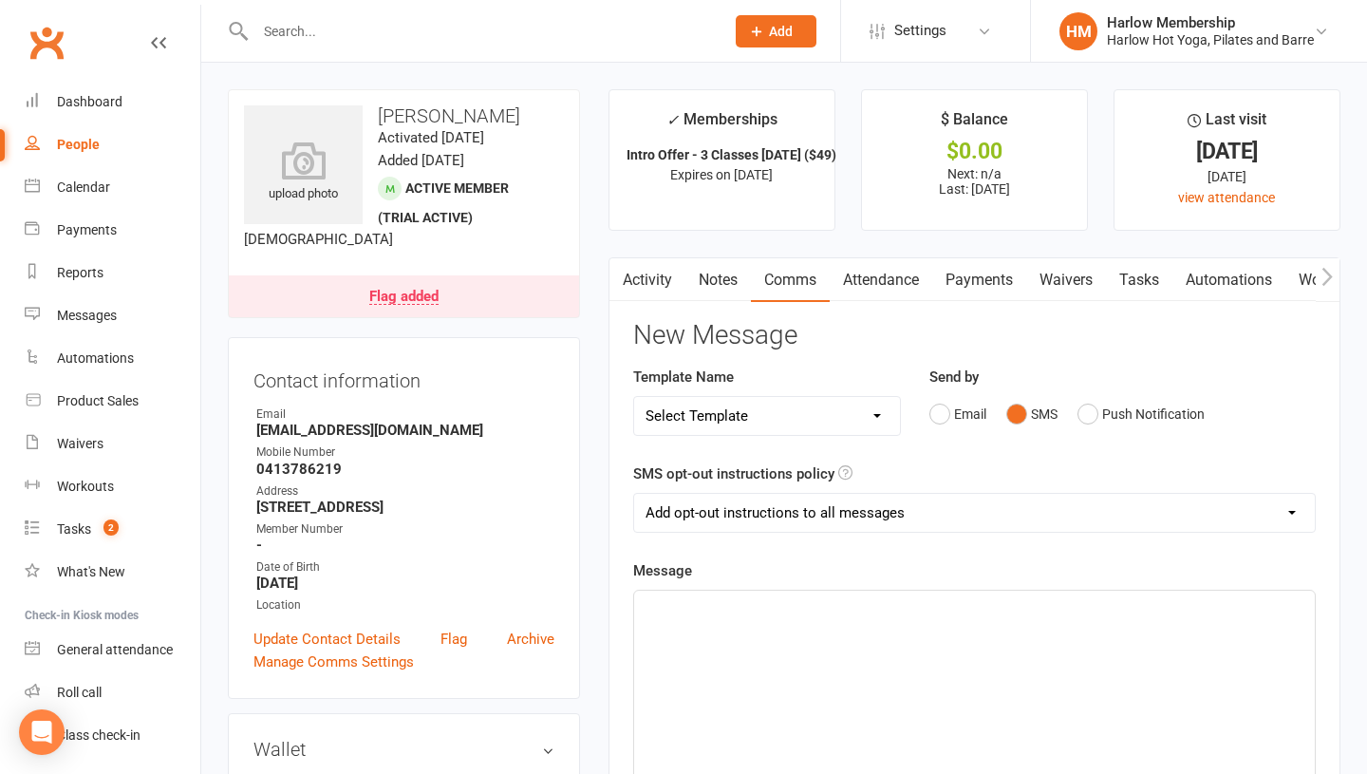
click at [909, 613] on p "﻿" at bounding box center [975, 607] width 658 height 23
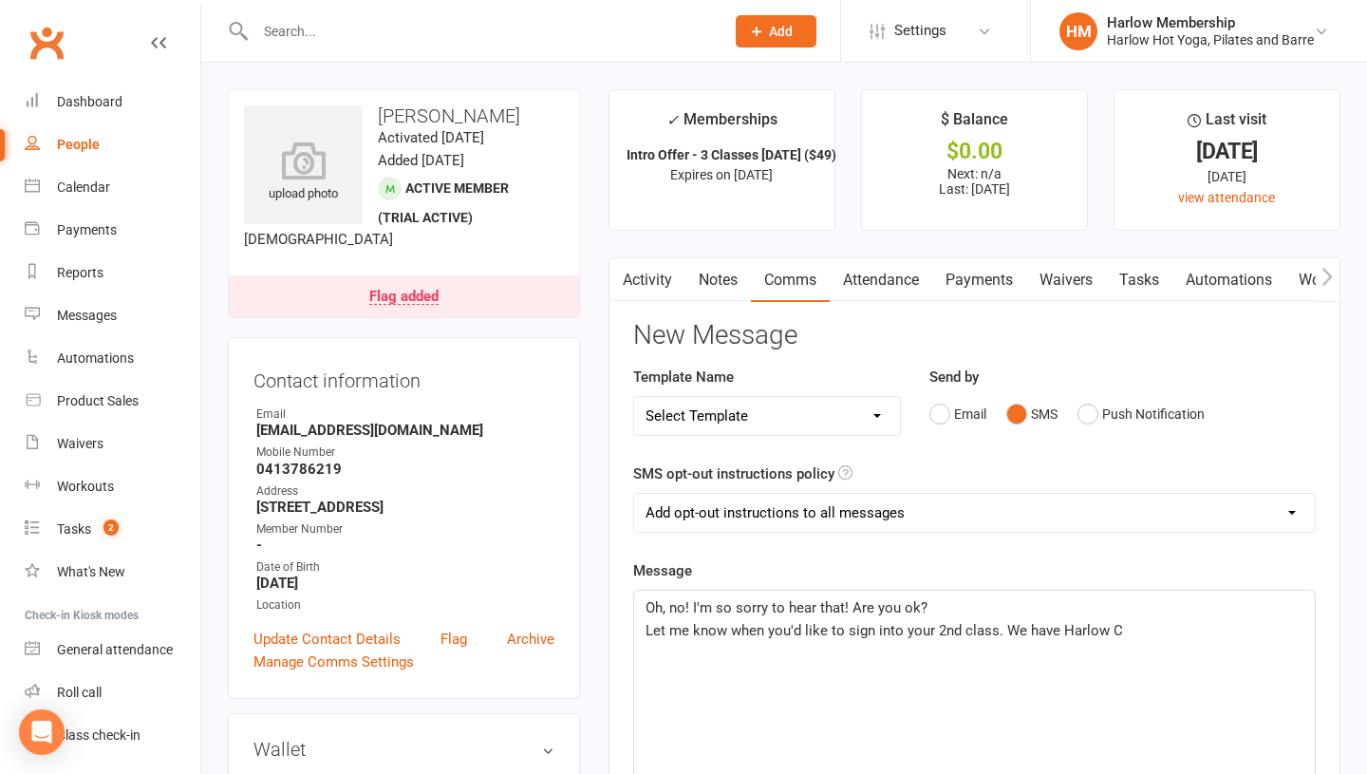
click at [1066, 631] on span "Let me know when you'd like to sign into your 2nd class. We have Harlow C" at bounding box center [885, 630] width 478 height 17
click at [827, 634] on span "Let me know when you'd like to sign into your 2nd class. We have both pilates a…" at bounding box center [952, 642] width 613 height 40
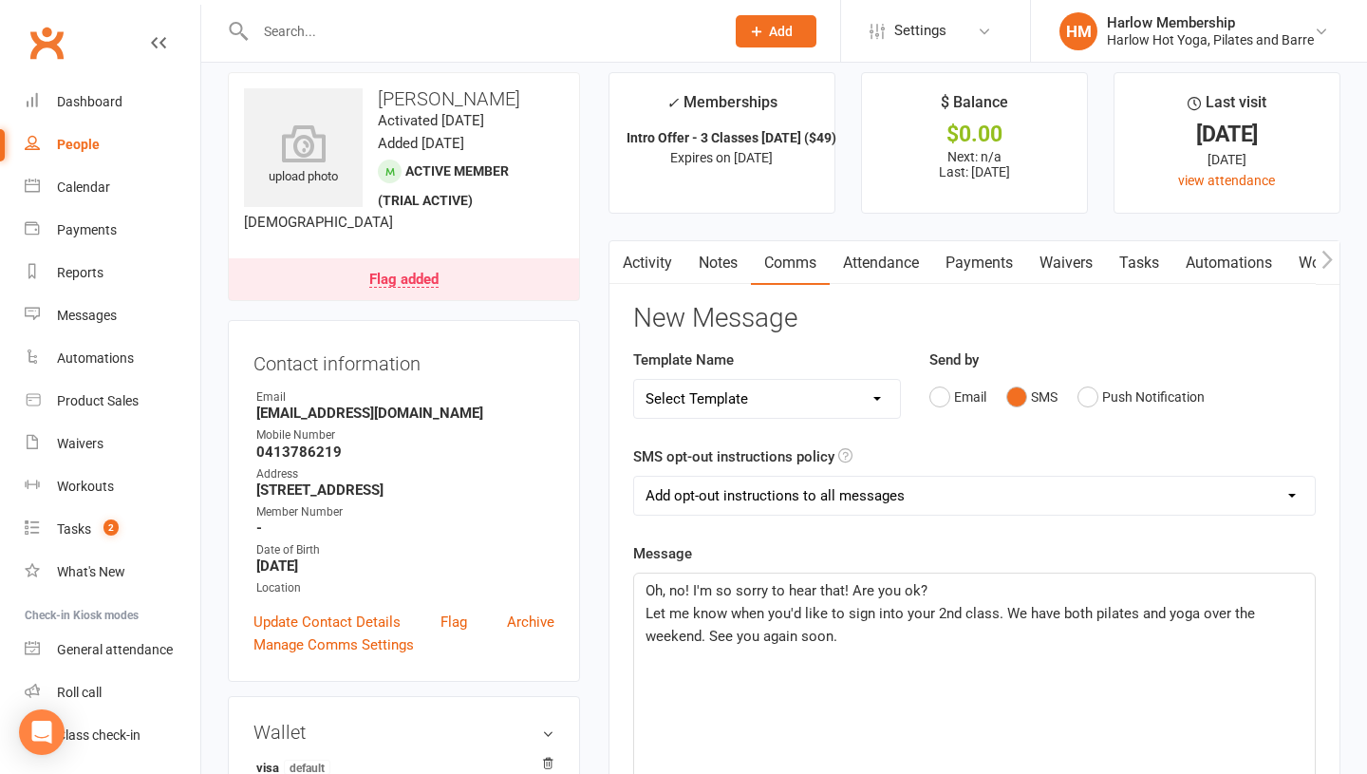
scroll to position [16, 0]
click at [646, 611] on span "Let me know when you'd like to sign into your 2nd class. We have both pilates a…" at bounding box center [952, 626] width 613 height 40
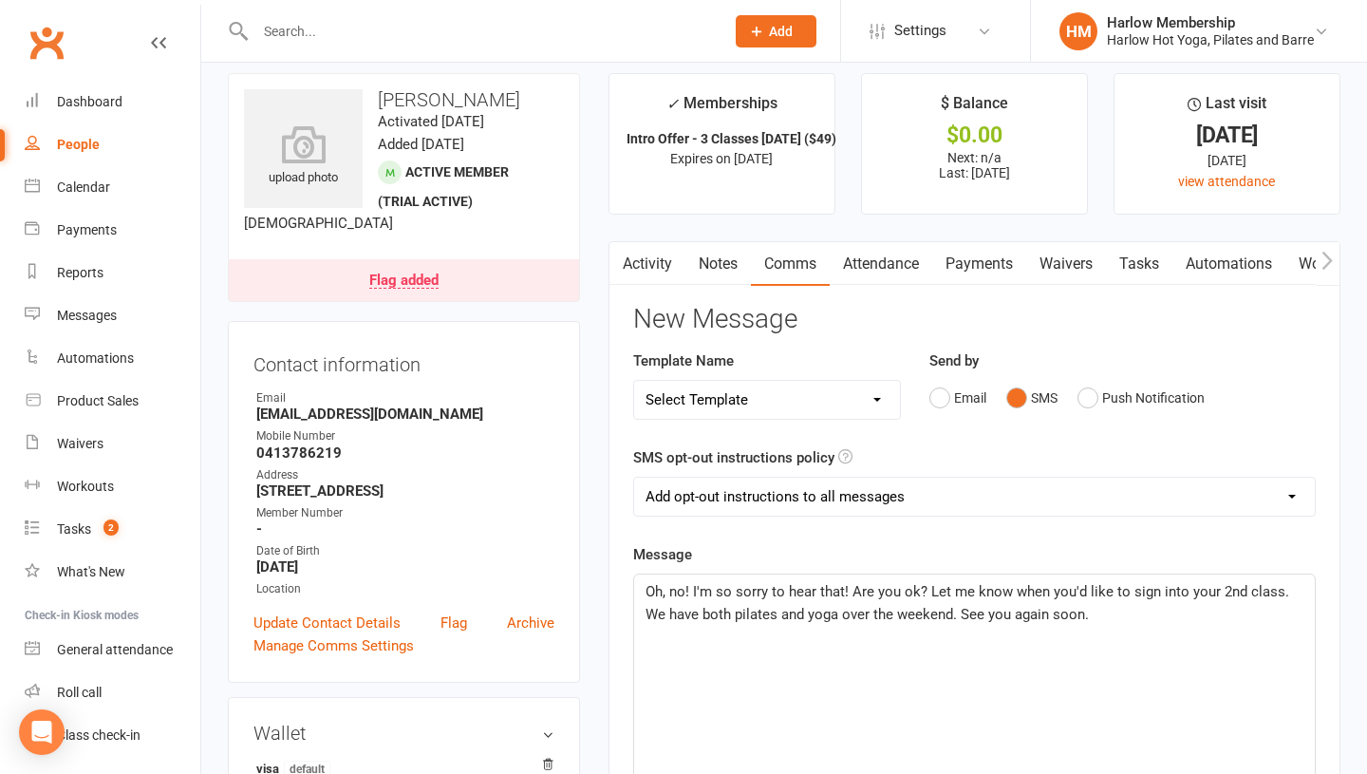
click at [703, 602] on p "Oh, no! I'm so sorry to hear that! Are you ok? Let me know when you'd like to s…" at bounding box center [975, 603] width 658 height 46
click at [934, 613] on span "Oh, no! I'm so sorry to hear that! Are you ok? Let me know when you'd like to s…" at bounding box center [969, 603] width 647 height 40
drag, startPoint x: 1051, startPoint y: 608, endPoint x: 940, endPoint y: 622, distance: 112.0
click at [940, 622] on span "Oh, no! I'm so sorry to hear that! Are you ok? Let me know when you'd like to s…" at bounding box center [969, 603] width 647 height 40
drag, startPoint x: 1224, startPoint y: 610, endPoint x: 1087, endPoint y: 615, distance: 136.8
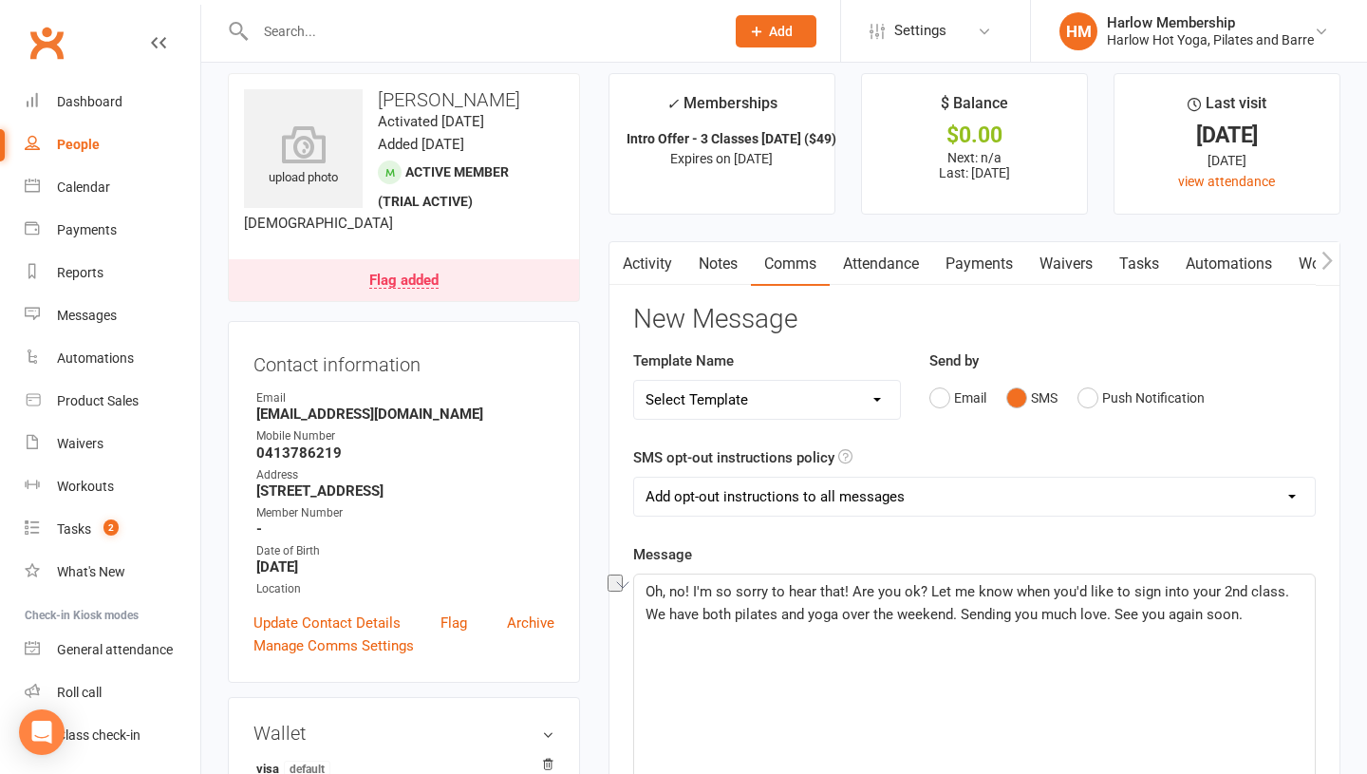
click at [1087, 615] on p "Oh, no! I'm so sorry to hear that! Are you ok? Let me know when you'd like to s…" at bounding box center [975, 603] width 658 height 46
drag, startPoint x: 1126, startPoint y: 617, endPoint x: 649, endPoint y: 586, distance: 477.6
click at [649, 586] on p "Oh, no! I'm so sorry to hear that! Are you ok? Let me know when you'd like to s…" at bounding box center [975, 603] width 658 height 46
copy span "Oh, no! I'm so sorry to hear that! Are you ok? Let me know when you'd like to s…"
click at [638, 269] on link "Activity" at bounding box center [647, 264] width 76 height 44
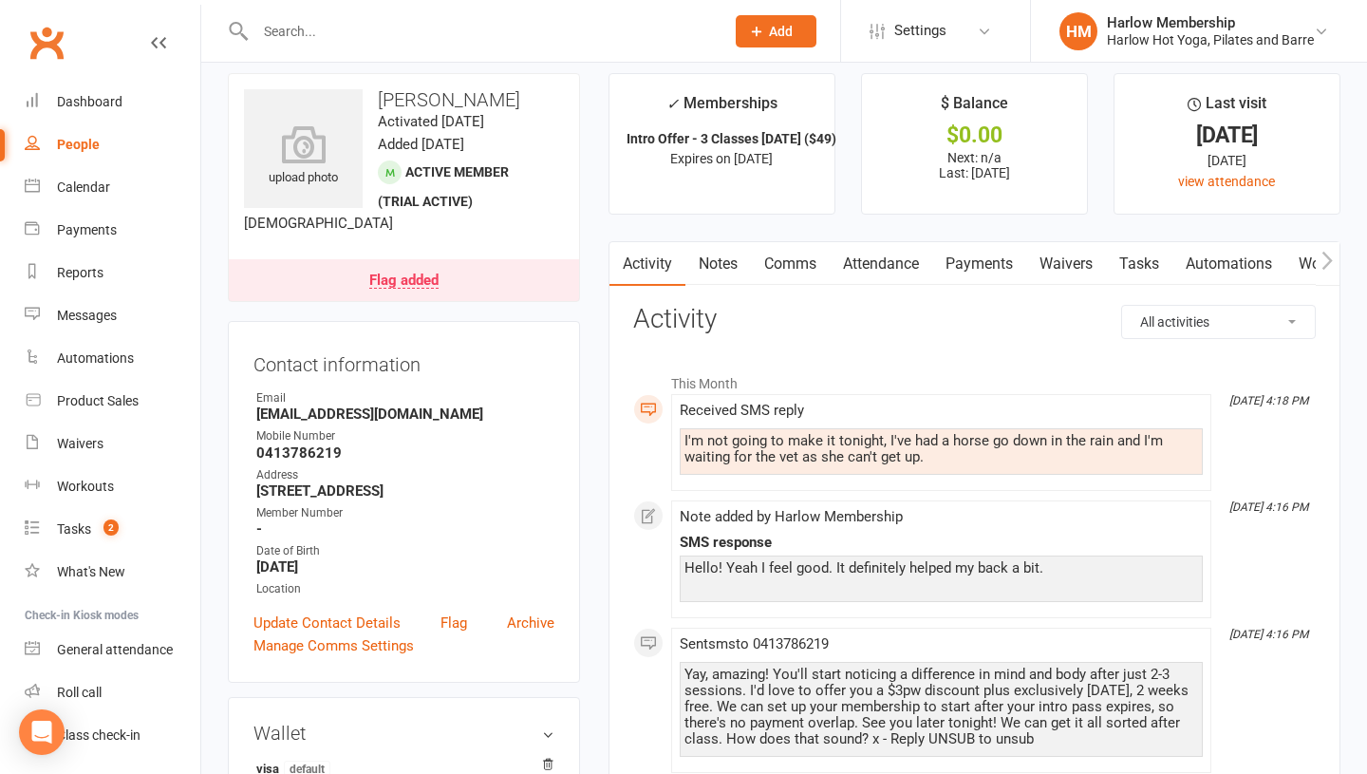
click at [703, 262] on link "Notes" at bounding box center [718, 264] width 66 height 44
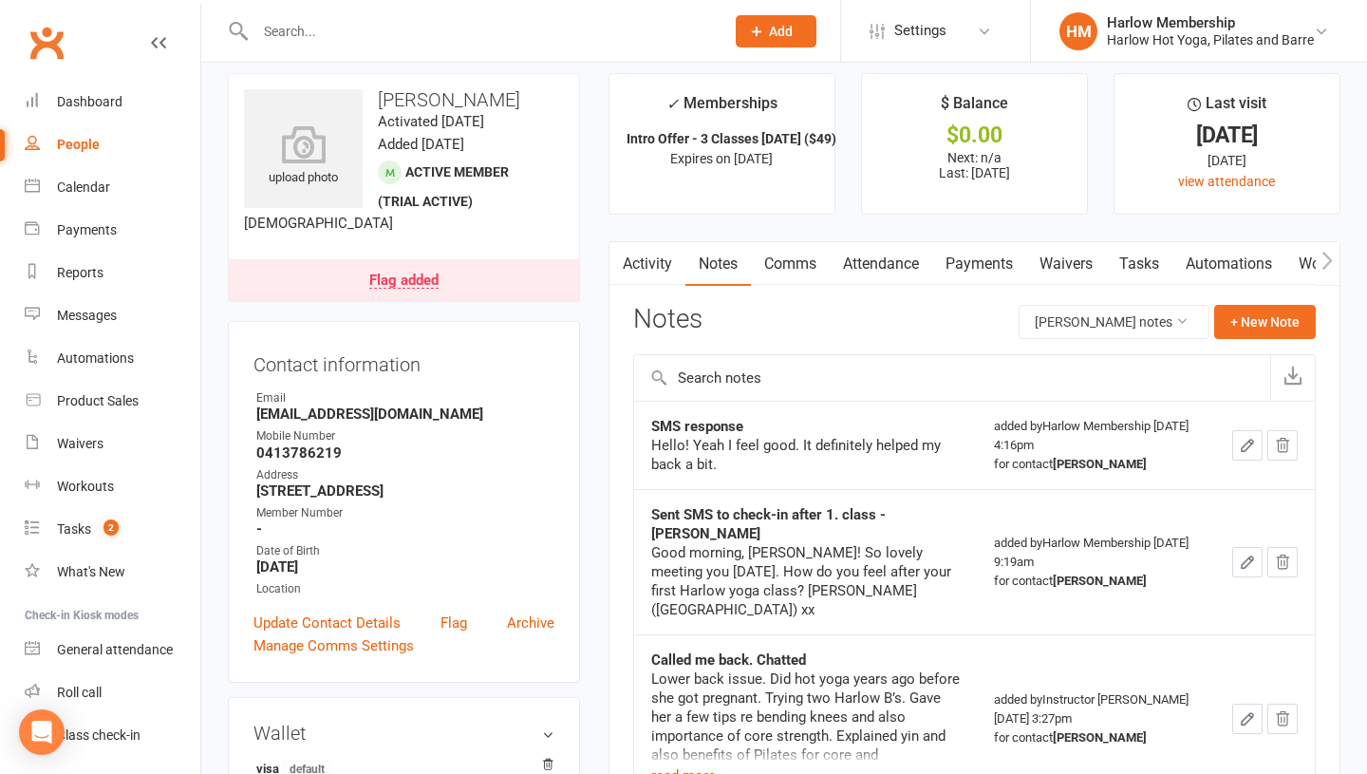
click at [769, 272] on link "Comms" at bounding box center [790, 264] width 79 height 44
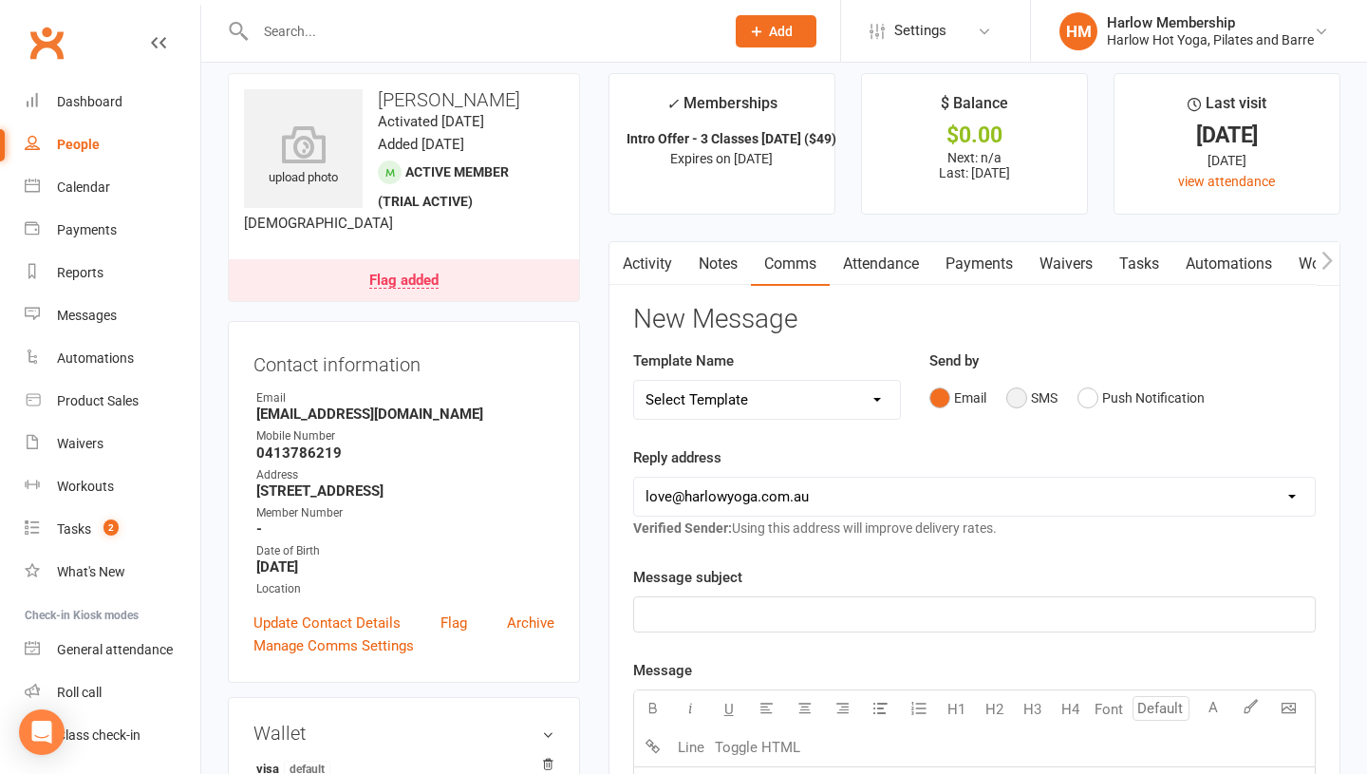
click at [1028, 408] on button "SMS" at bounding box center [1031, 398] width 51 height 36
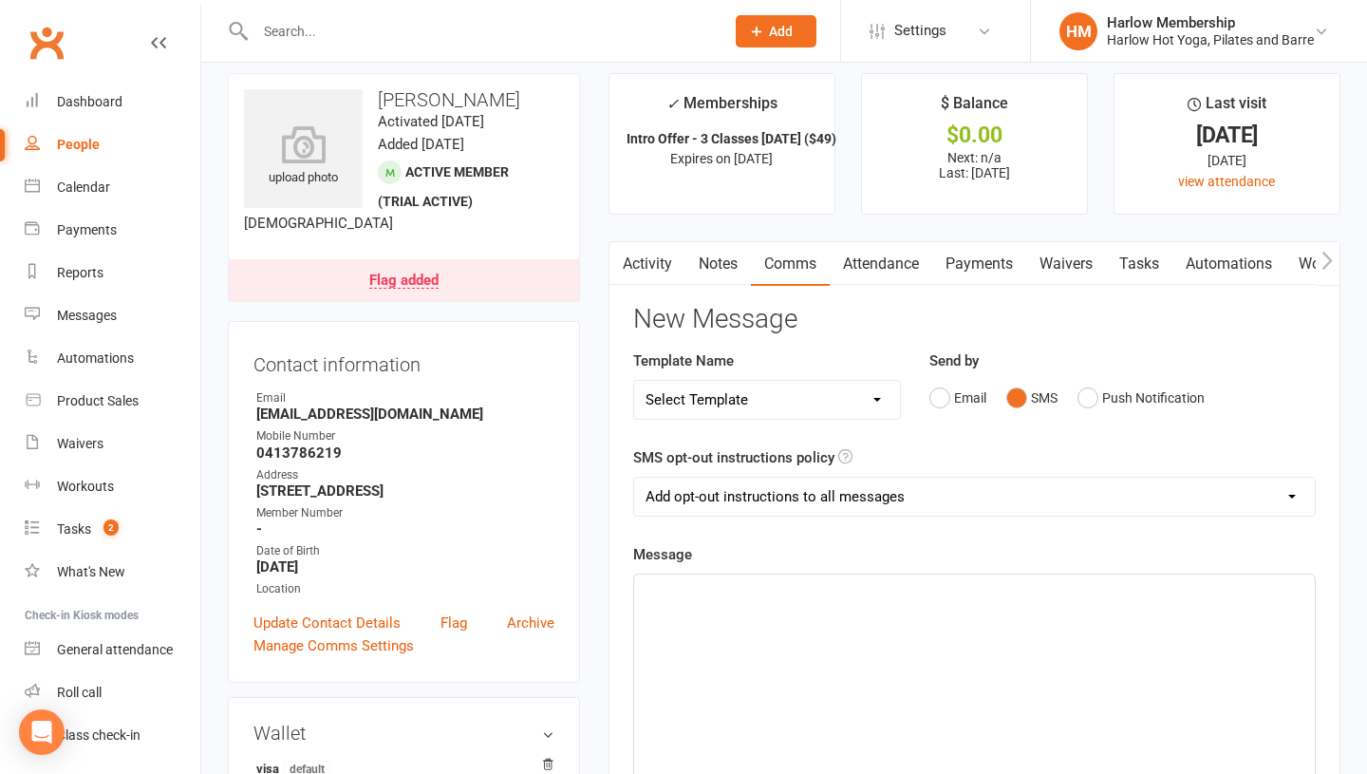
click at [932, 621] on div "﻿" at bounding box center [974, 716] width 681 height 285
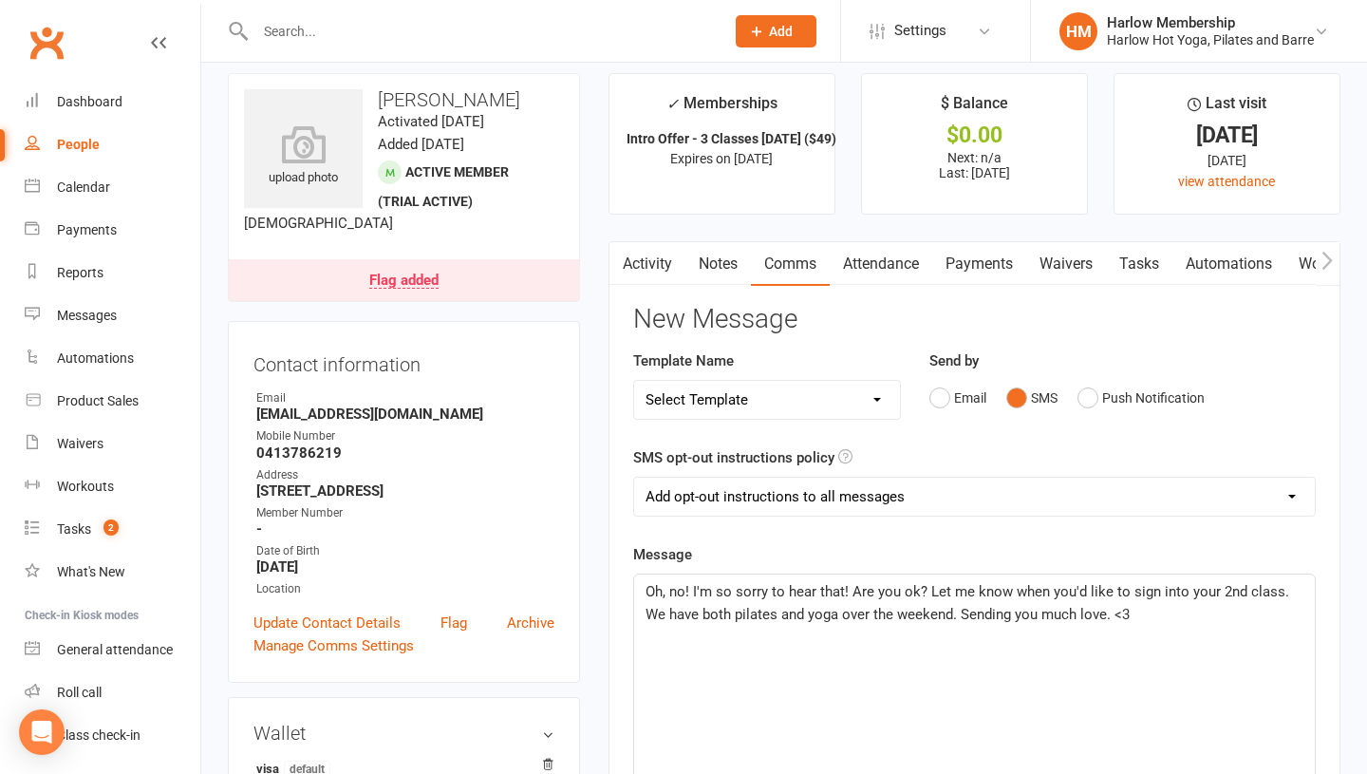
scroll to position [65, 0]
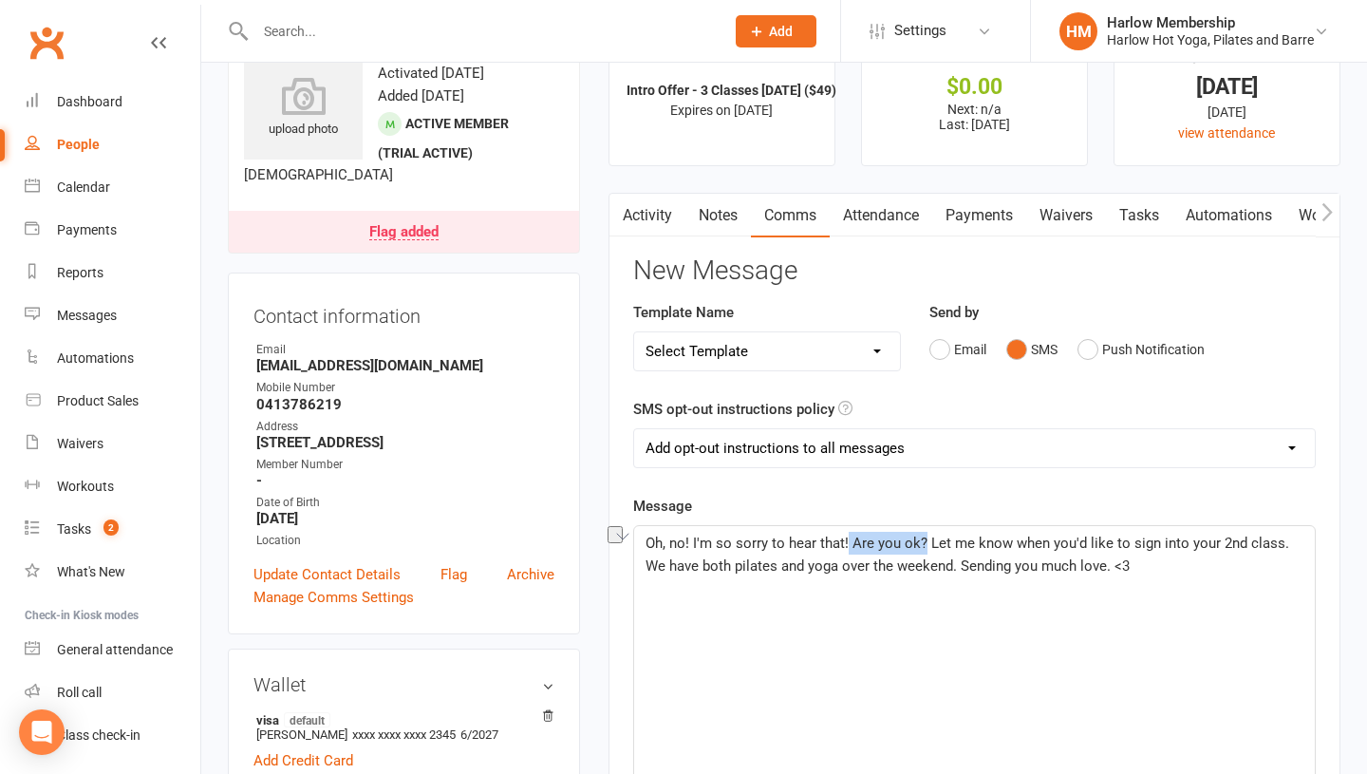
drag, startPoint x: 923, startPoint y: 539, endPoint x: 845, endPoint y: 539, distance: 77.8
click at [845, 539] on span "Oh, no! I'm so sorry to hear that! Are you ok? Let me know when you'd like to s…" at bounding box center [969, 554] width 647 height 40
drag, startPoint x: 853, startPoint y: 538, endPoint x: 1280, endPoint y: 538, distance: 426.2
click at [1280, 538] on span "Oh, no! I'm so sorry to hear that! Are you ok? Let me know when you'd like to s…" at bounding box center [969, 554] width 647 height 40
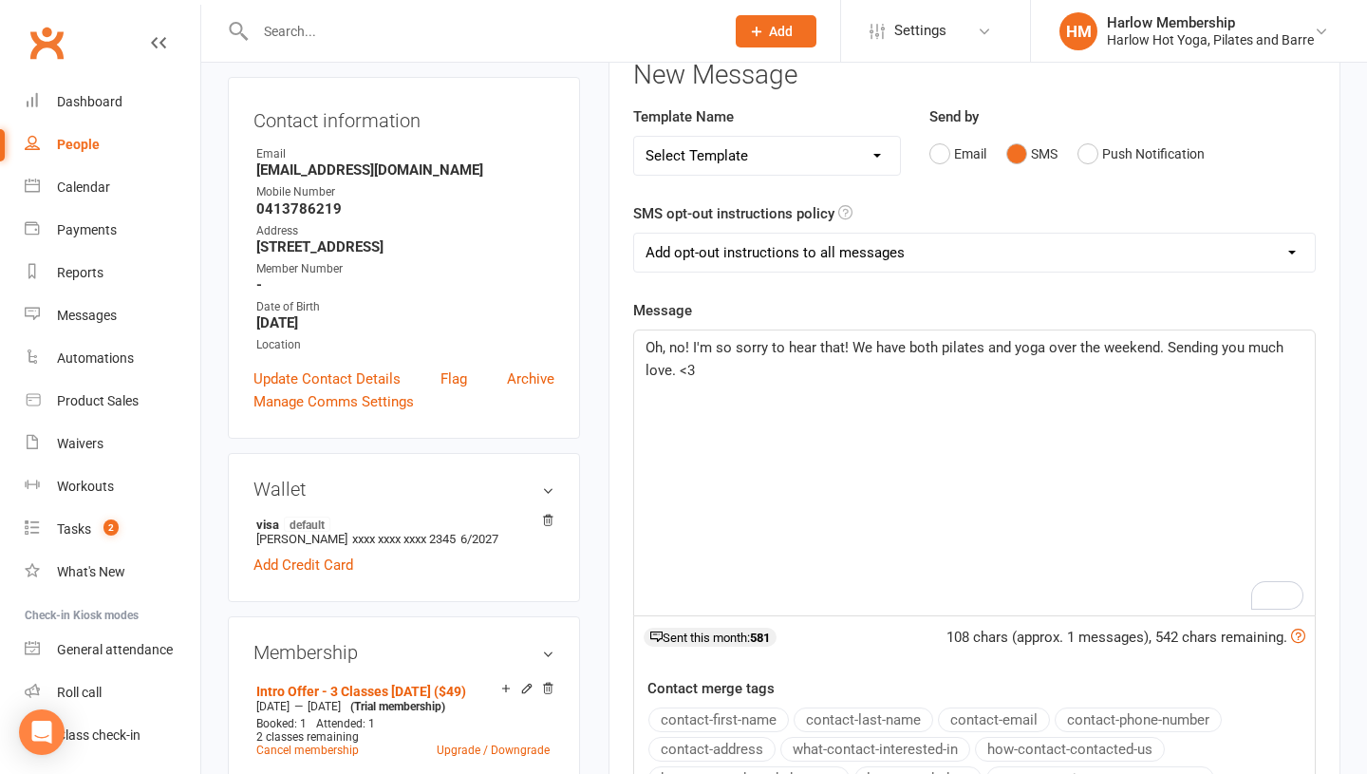
scroll to position [236, 0]
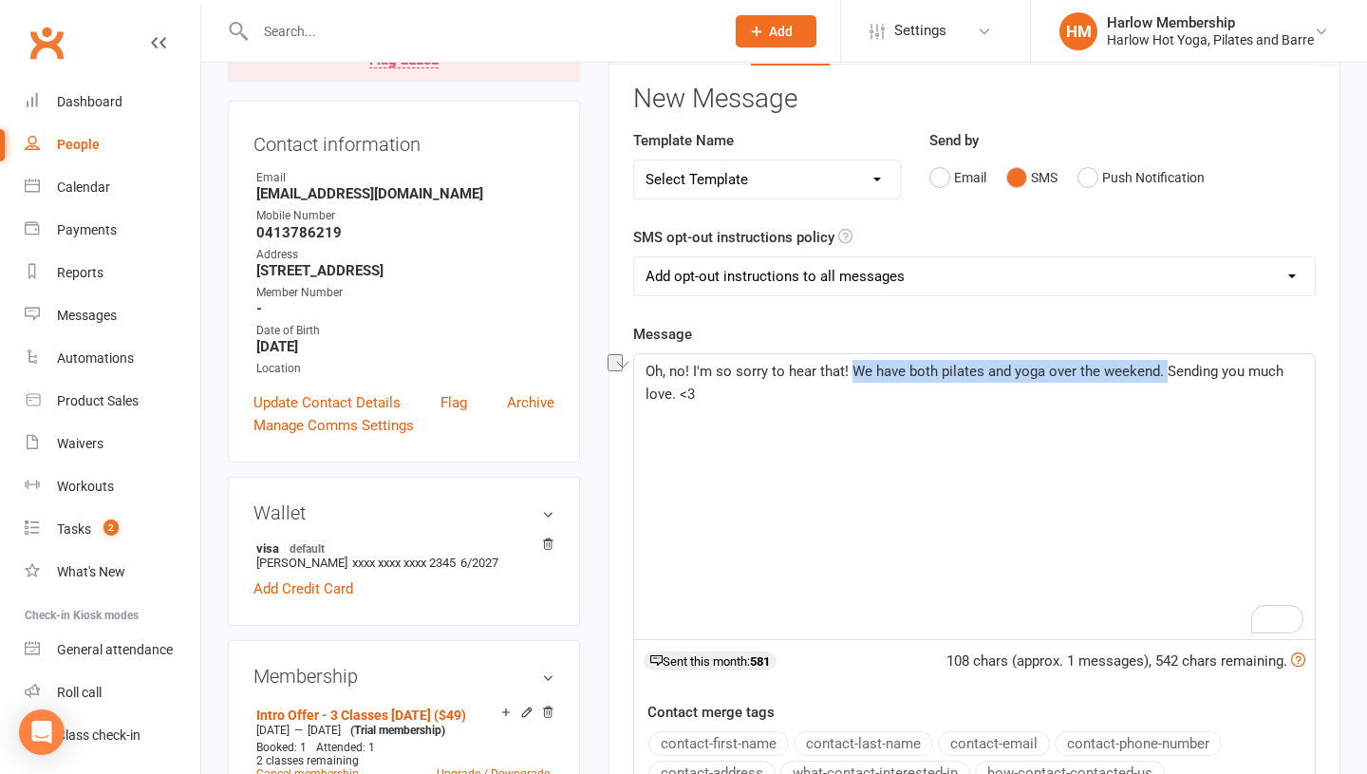
drag, startPoint x: 849, startPoint y: 365, endPoint x: 1163, endPoint y: 369, distance: 314.2
click at [1163, 369] on span "Oh, no! I'm so sorry to hear that! We have both pilates and yoga over the weeke…" at bounding box center [967, 383] width 642 height 40
click at [705, 400] on span "Oh, no! I'm so sorry to hear that! Please let me know when everything is ok, an…" at bounding box center [975, 383] width 658 height 40
click at [777, 425] on div "Oh, no! I'm so sorry to hear that! Please let me know when everything is ok, an…" at bounding box center [974, 496] width 681 height 285
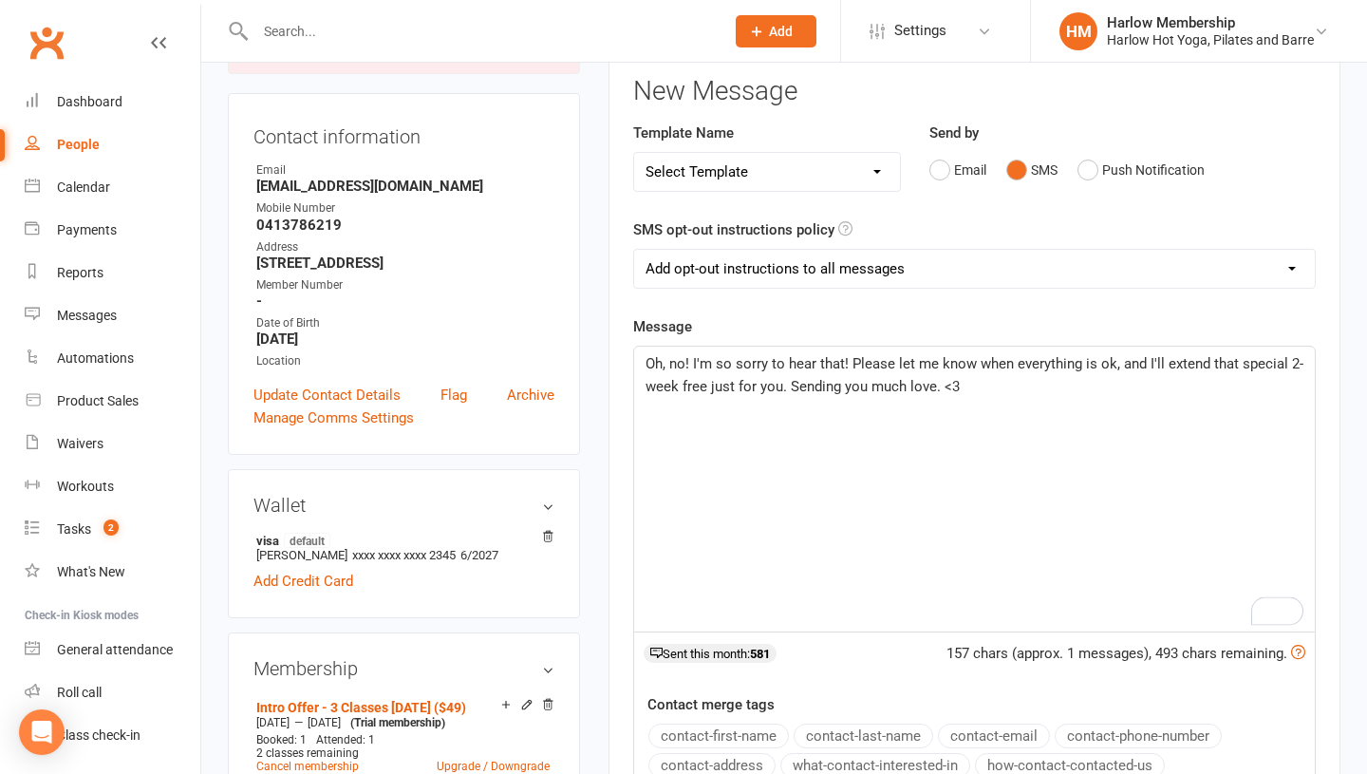
click at [1283, 362] on span "Oh, no! I'm so sorry to hear that! Please let me know when everything is ok, an…" at bounding box center [975, 375] width 658 height 40
click at [789, 386] on span "Oh, no! I'm so sorry to hear that! Please let me know when everything is ok, an…" at bounding box center [969, 375] width 646 height 40
click at [760, 430] on div "Oh, no! I'm so sorry to hear that! Please let me know when everything is ok, an…" at bounding box center [974, 489] width 681 height 285
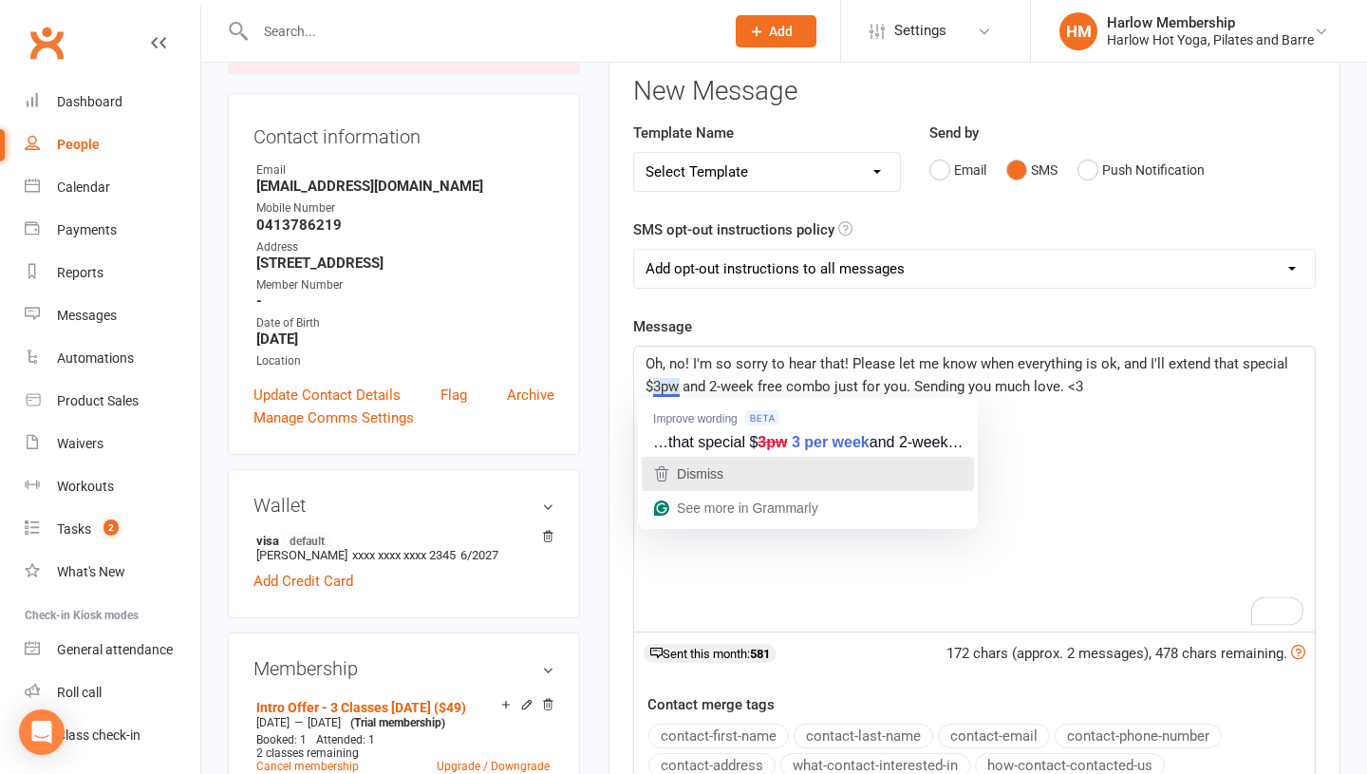
click at [679, 479] on span "Dismiss" at bounding box center [700, 473] width 47 height 15
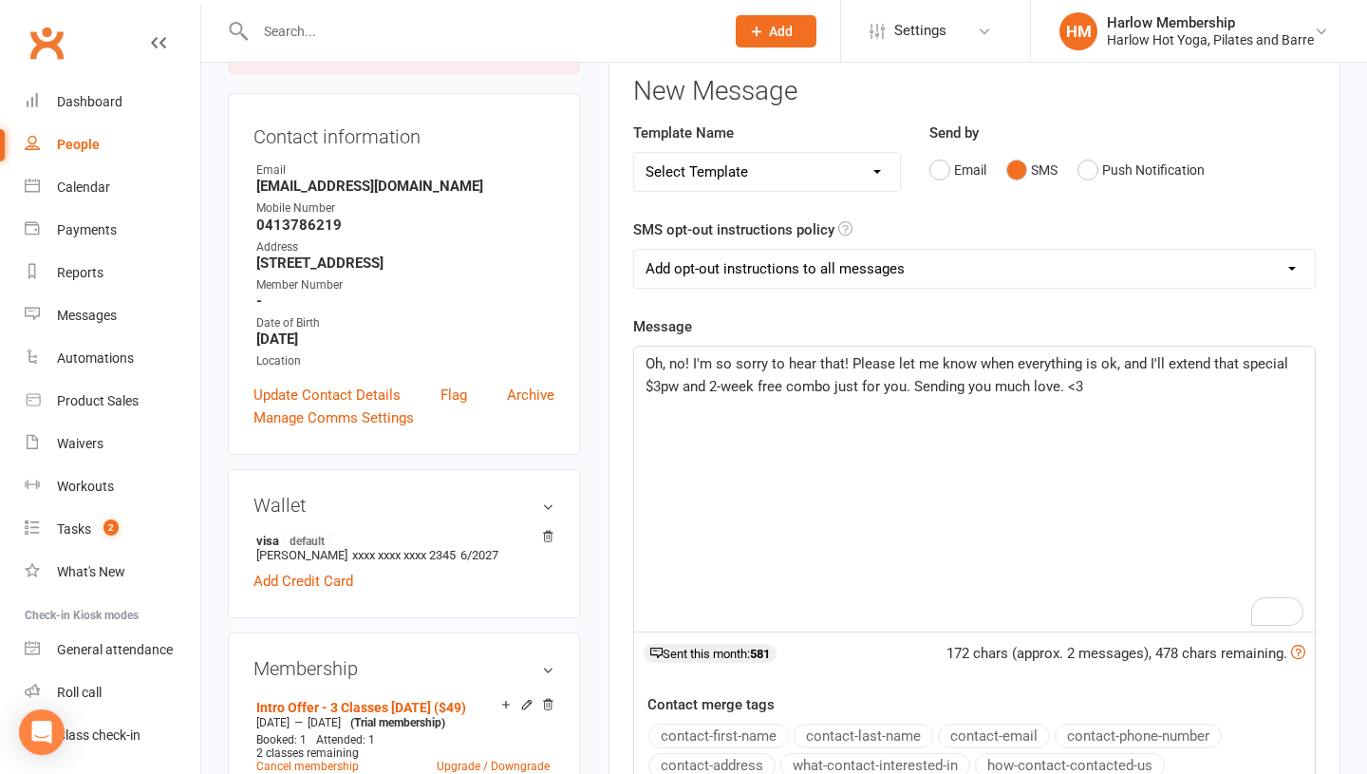
scroll to position [253, 0]
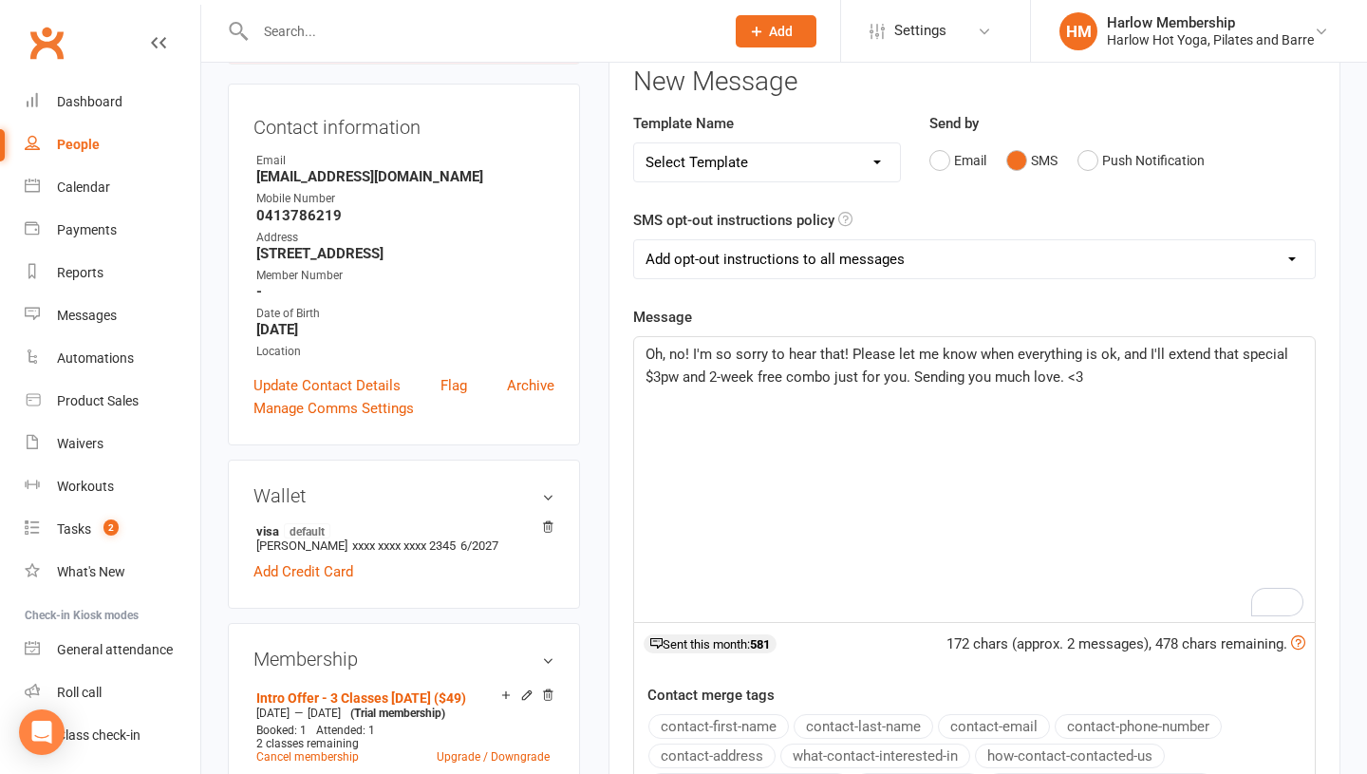
click at [912, 382] on span "Oh, no! I'm so sorry to hear that! Please let me know when everything is ok, an…" at bounding box center [969, 366] width 646 height 40
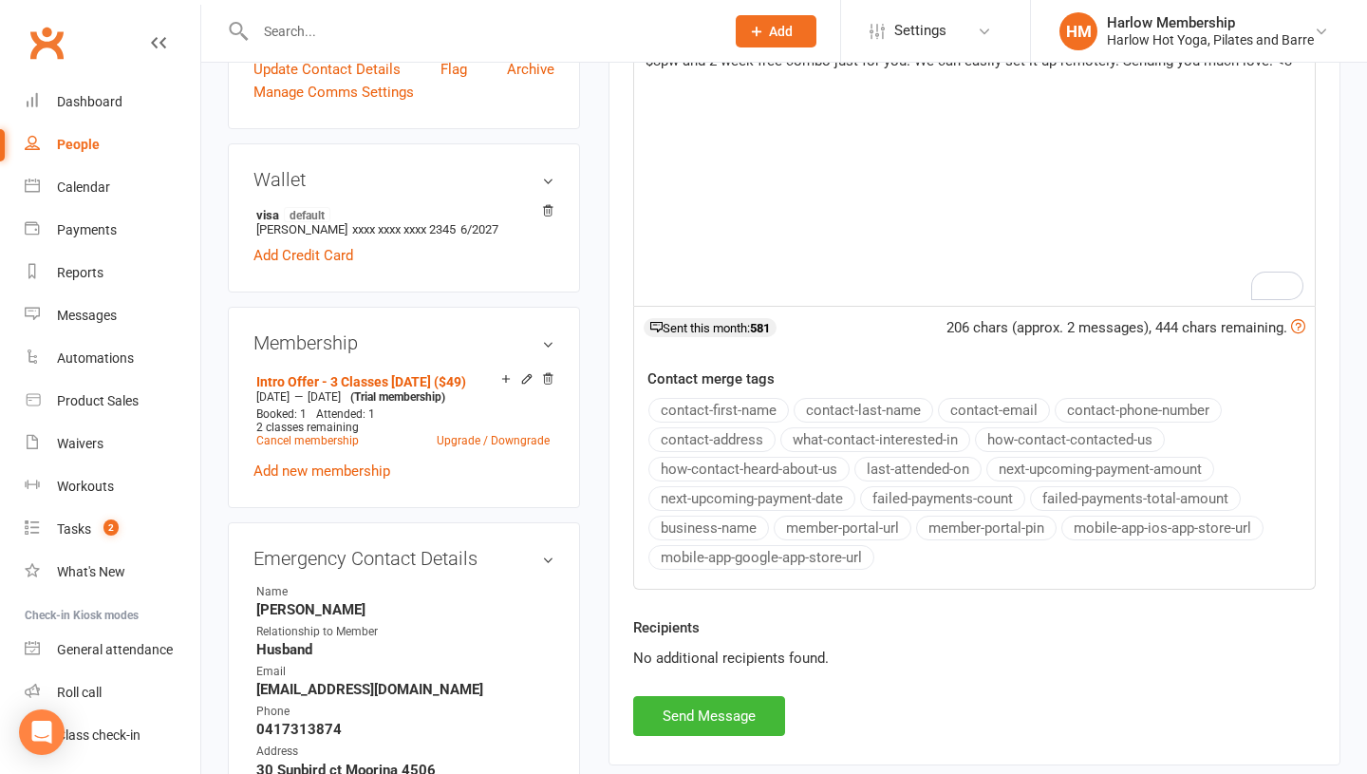
scroll to position [575, 0]
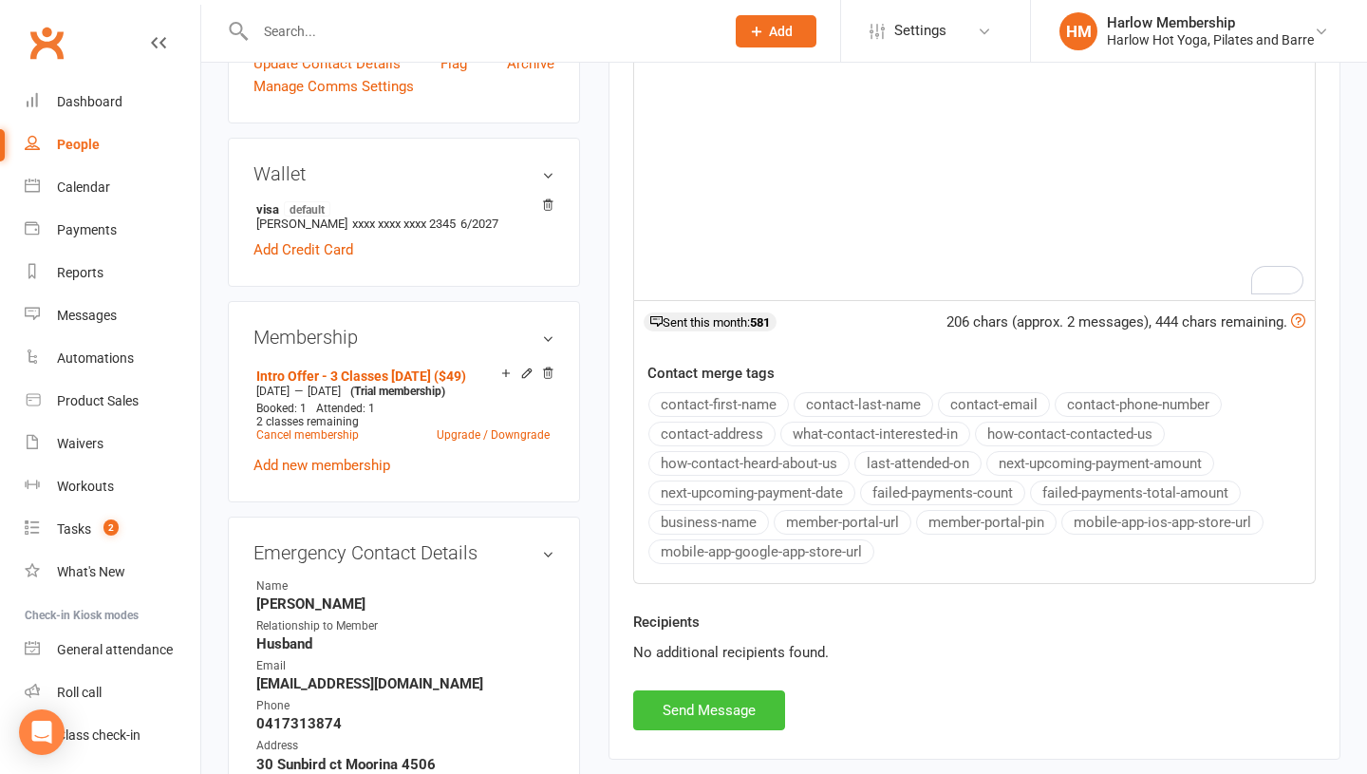
click at [713, 710] on button "Send Message" at bounding box center [709, 710] width 152 height 40
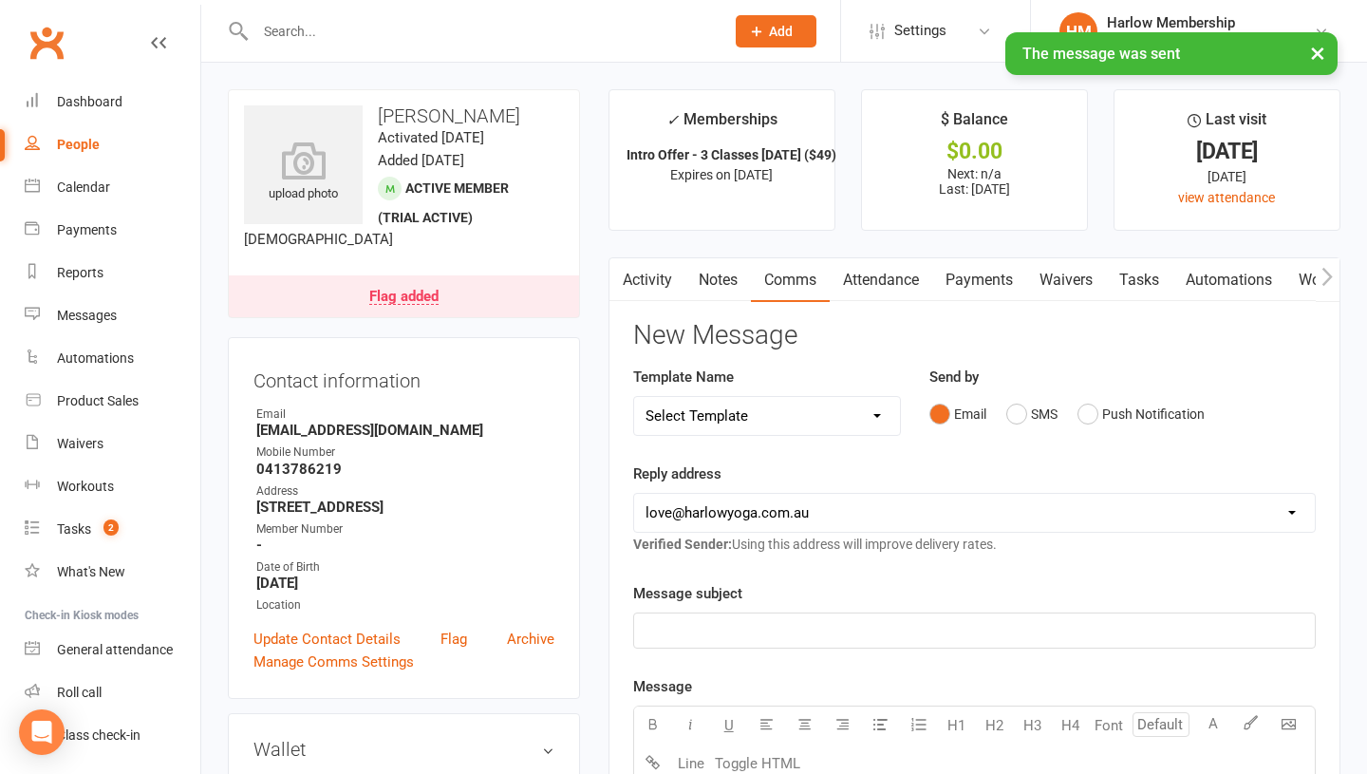
click at [702, 280] on link "Notes" at bounding box center [718, 280] width 66 height 44
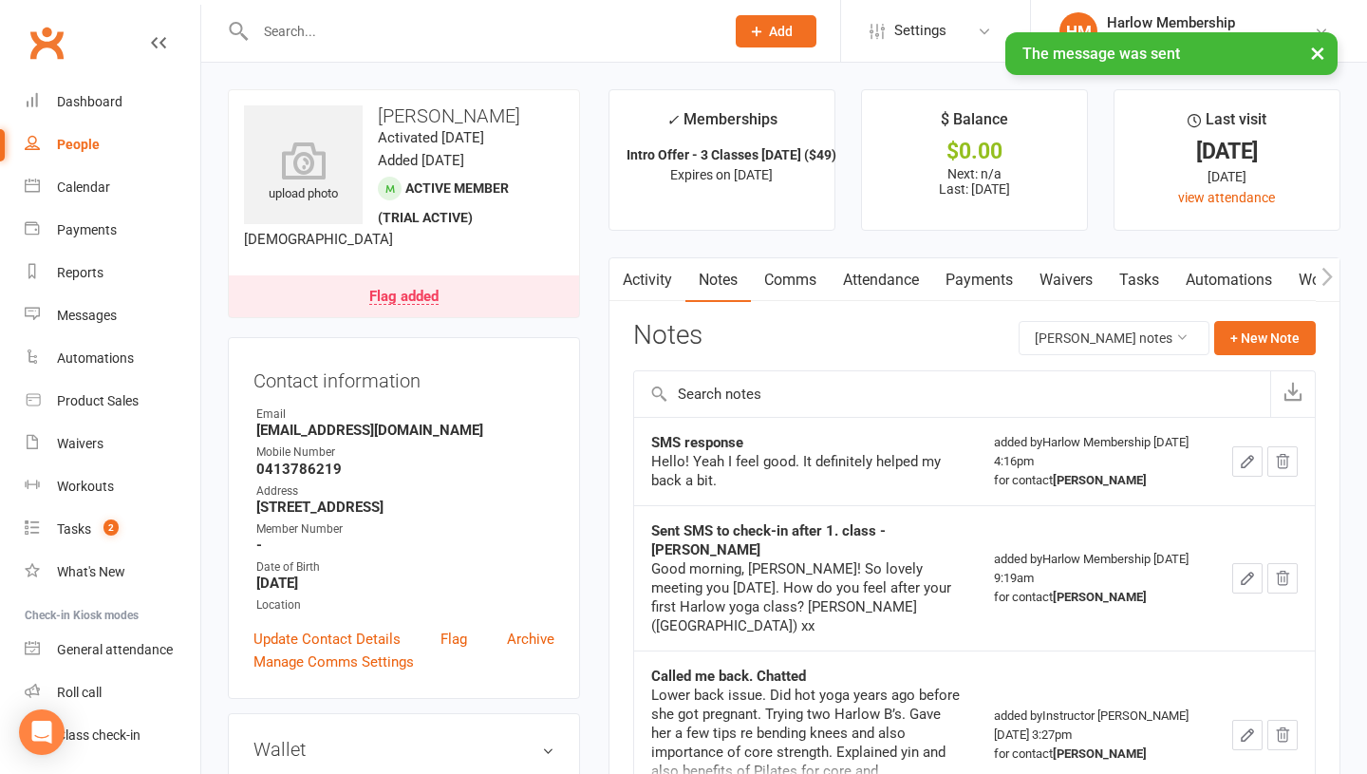
click at [1142, 272] on link "Tasks" at bounding box center [1139, 280] width 66 height 44
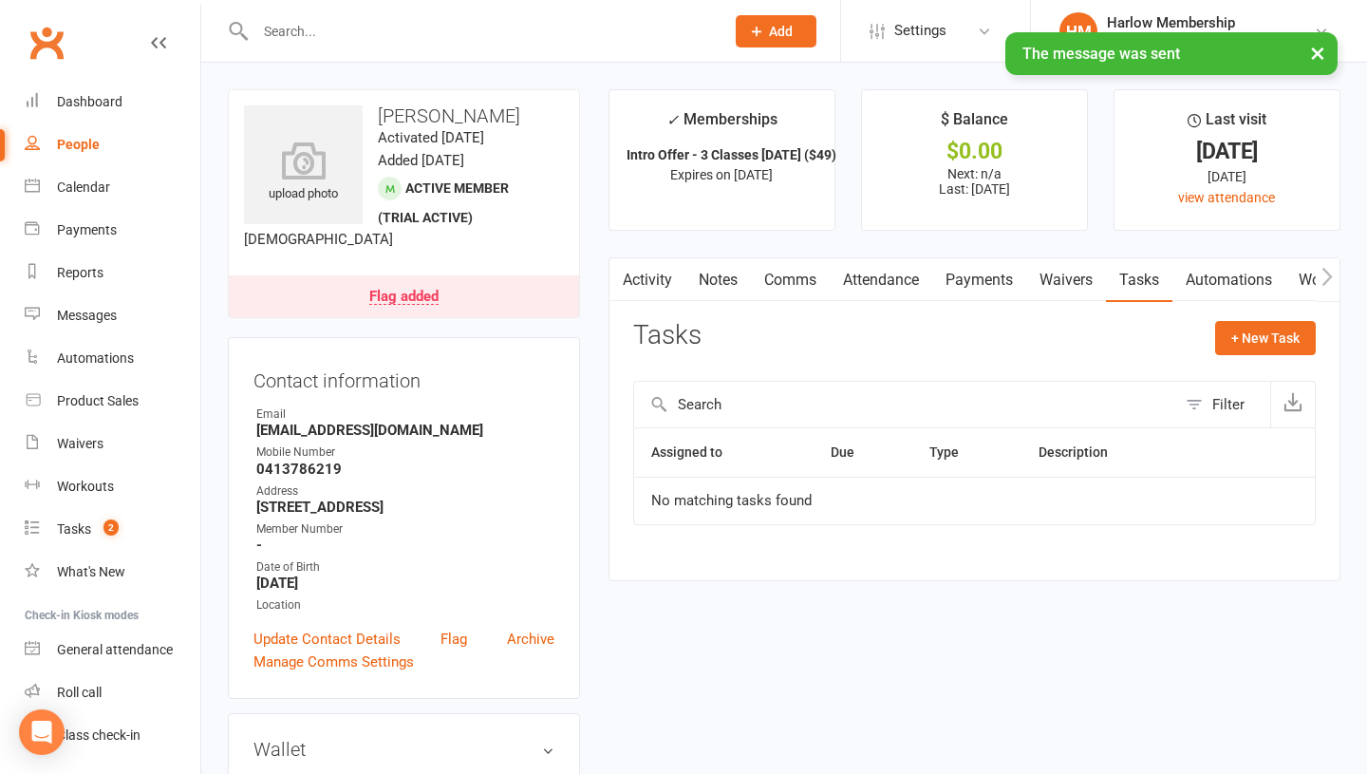
click at [718, 290] on link "Notes" at bounding box center [718, 280] width 66 height 44
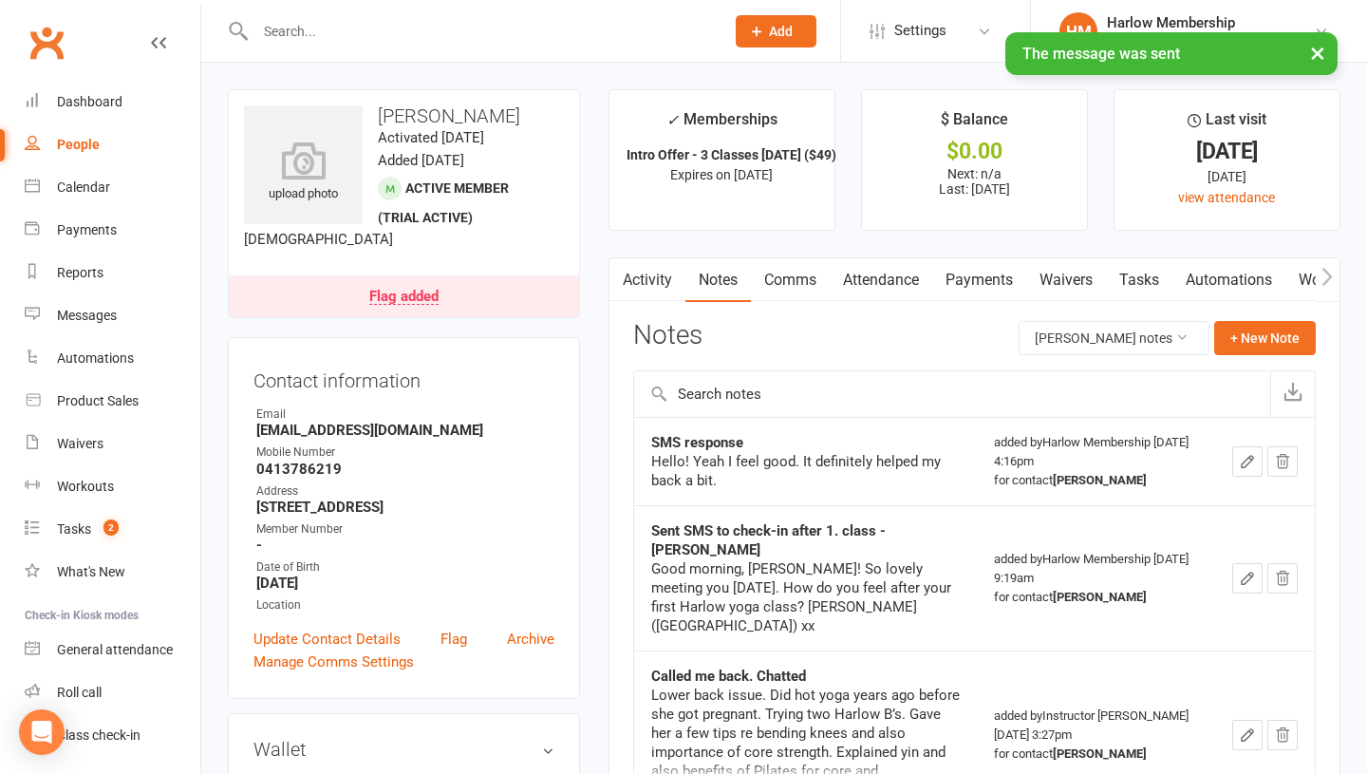
click at [665, 278] on link "Activity" at bounding box center [647, 280] width 76 height 44
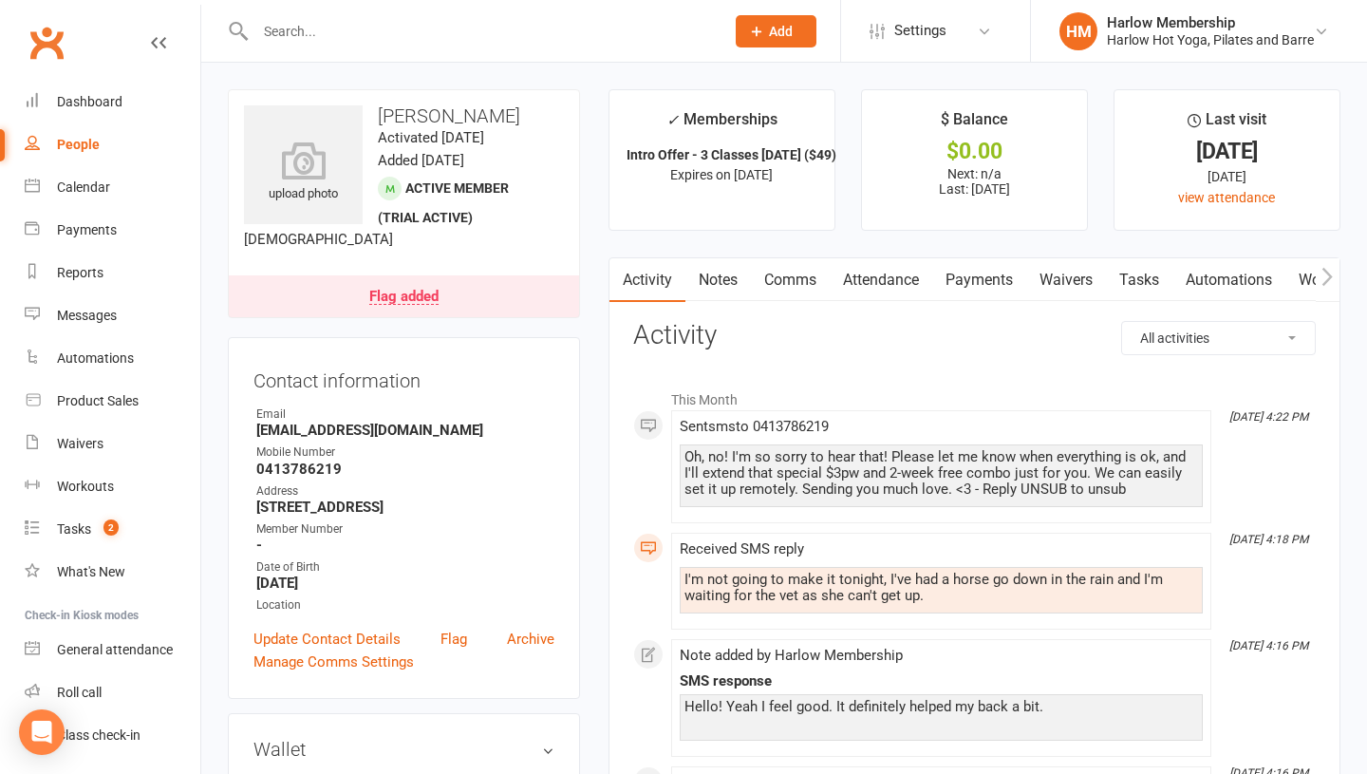
click at [734, 477] on div "Oh, no! I'm so sorry to hear that! Please let me know when everything is ok, an…" at bounding box center [941, 473] width 514 height 48
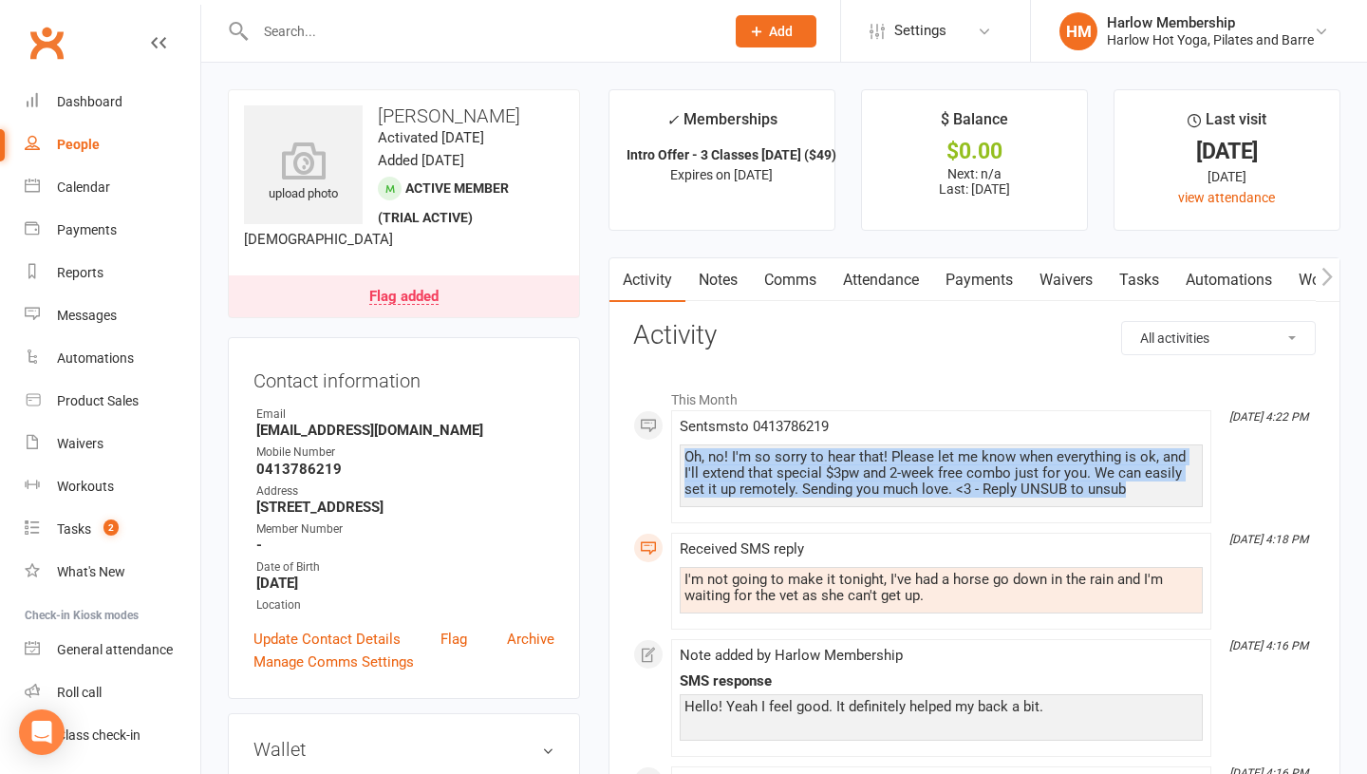
click at [734, 477] on div "Oh, no! I'm so sorry to hear that! Please let me know when everything is ok, an…" at bounding box center [941, 473] width 514 height 48
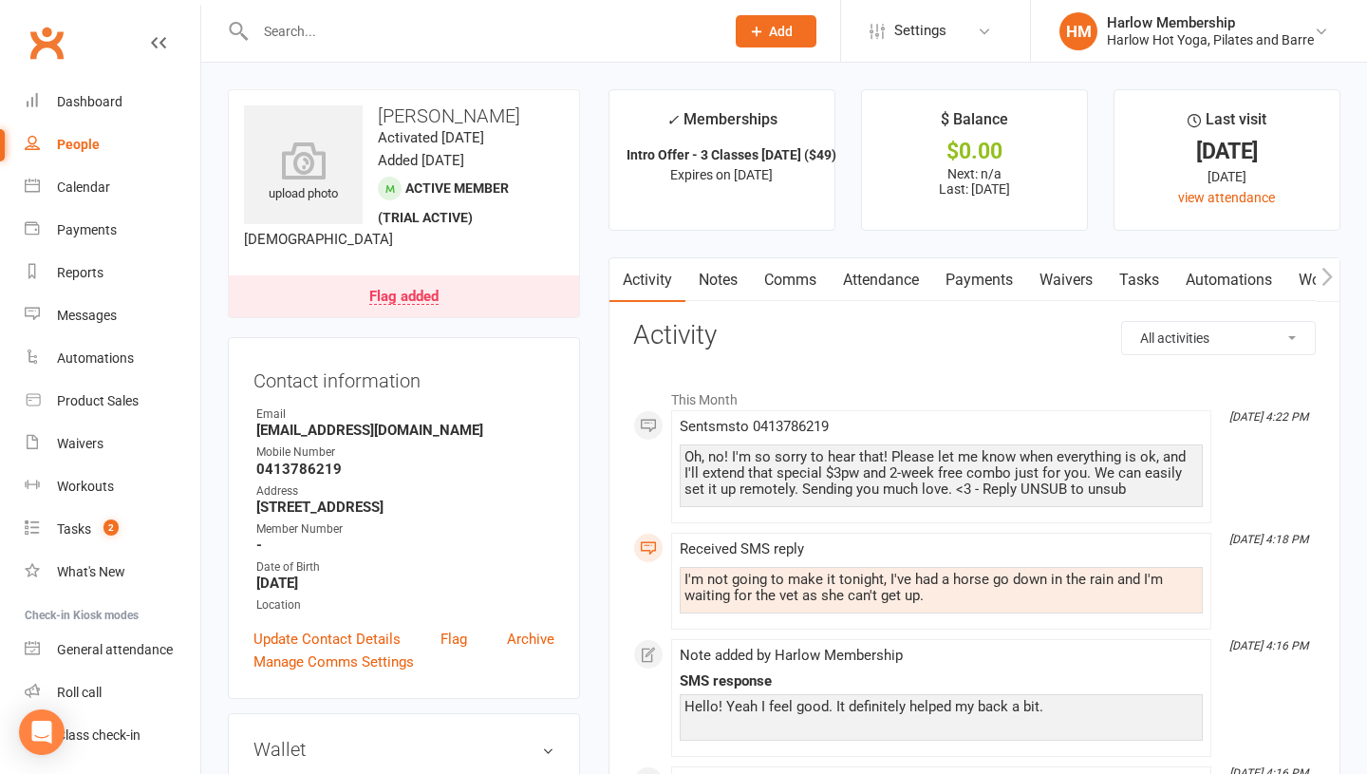
click at [741, 598] on div "I'm not going to make it tonight, I've had a horse go down in the rain and I'm …" at bounding box center [941, 587] width 514 height 32
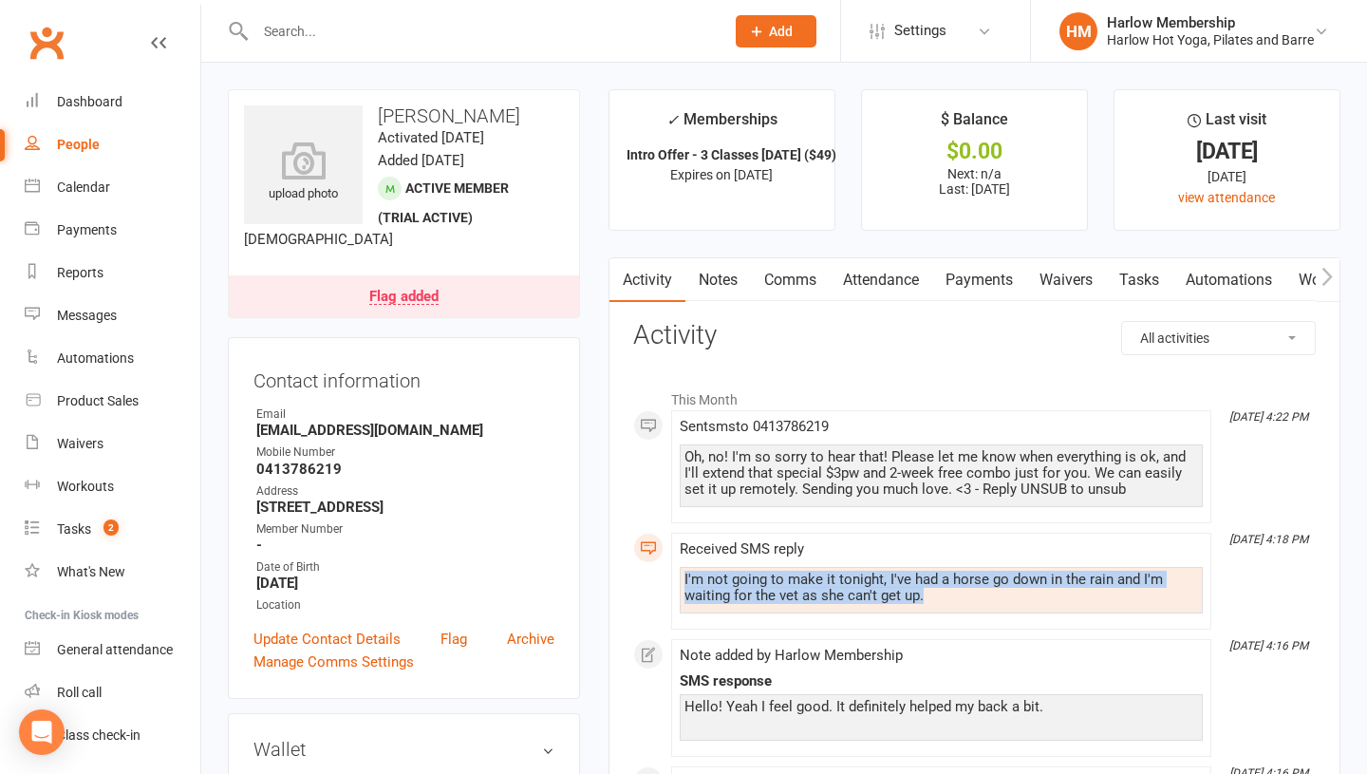
click at [741, 598] on div "I'm not going to make it tonight, I've had a horse go down in the rain and I'm …" at bounding box center [941, 587] width 514 height 32
copy div "I'm not going to make it tonight, I've had a horse go down in the rain and I'm …"
click at [713, 291] on link "Notes" at bounding box center [718, 280] width 66 height 44
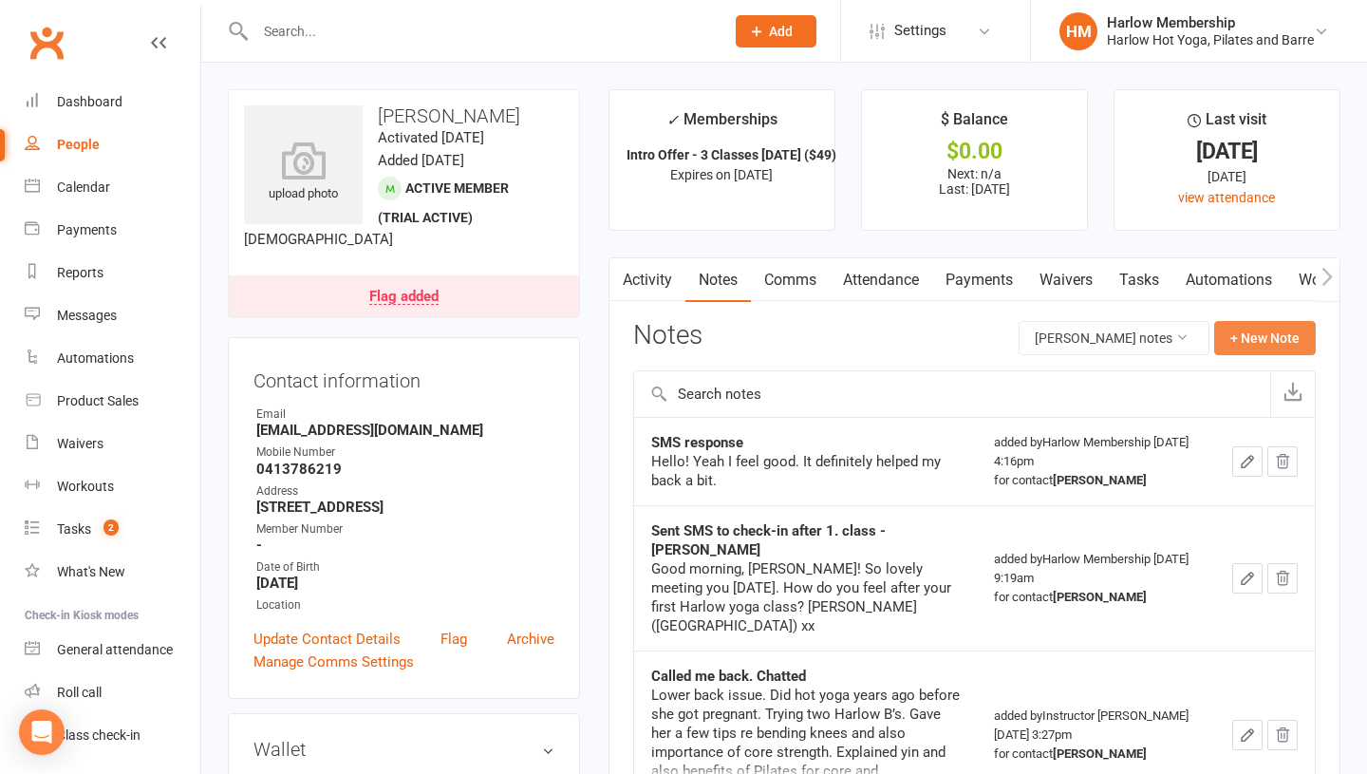
click at [1246, 336] on button "+ New Note" at bounding box center [1265, 338] width 102 height 34
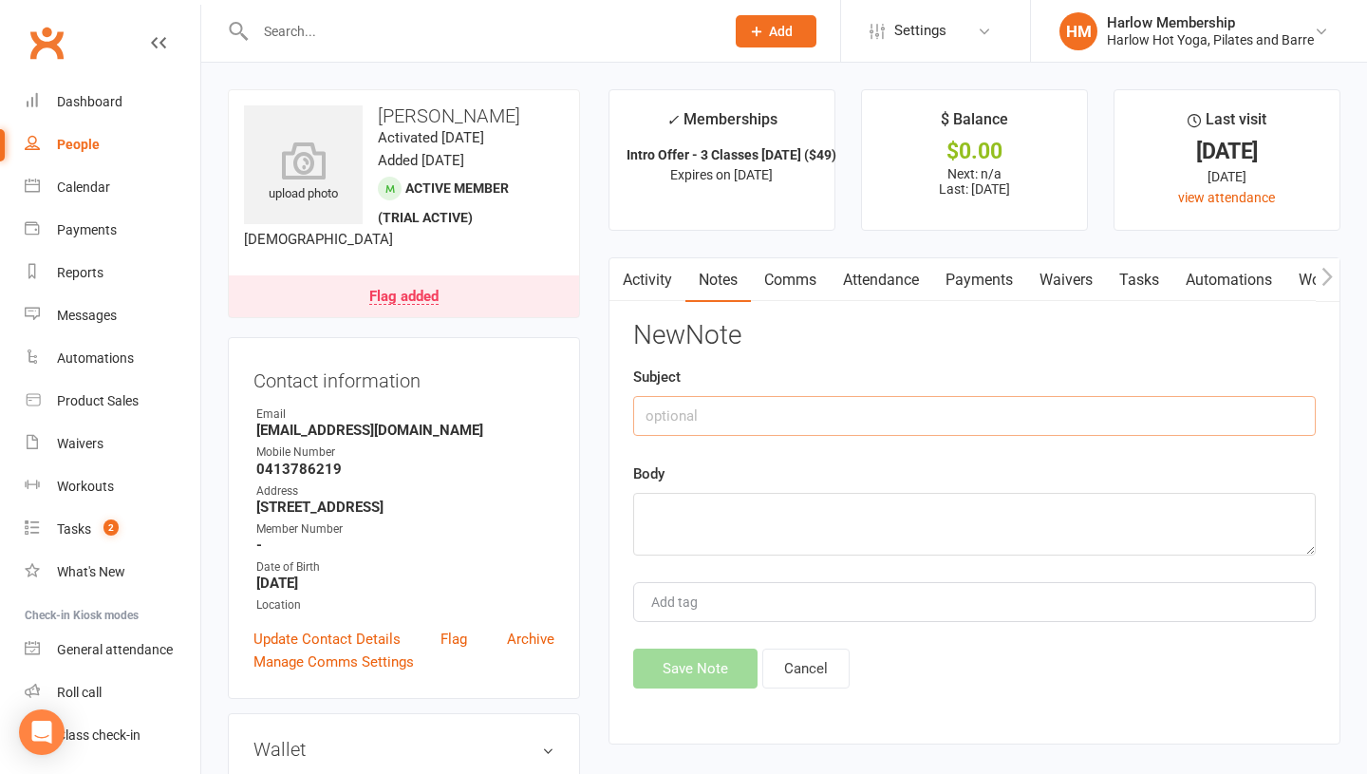
click at [792, 421] on input "text" at bounding box center [974, 416] width 683 height 40
click at [735, 518] on textarea at bounding box center [974, 524] width 683 height 63
paste textarea "I'm not going to make it tonight, I've had a horse go down in the rain and I'm …"
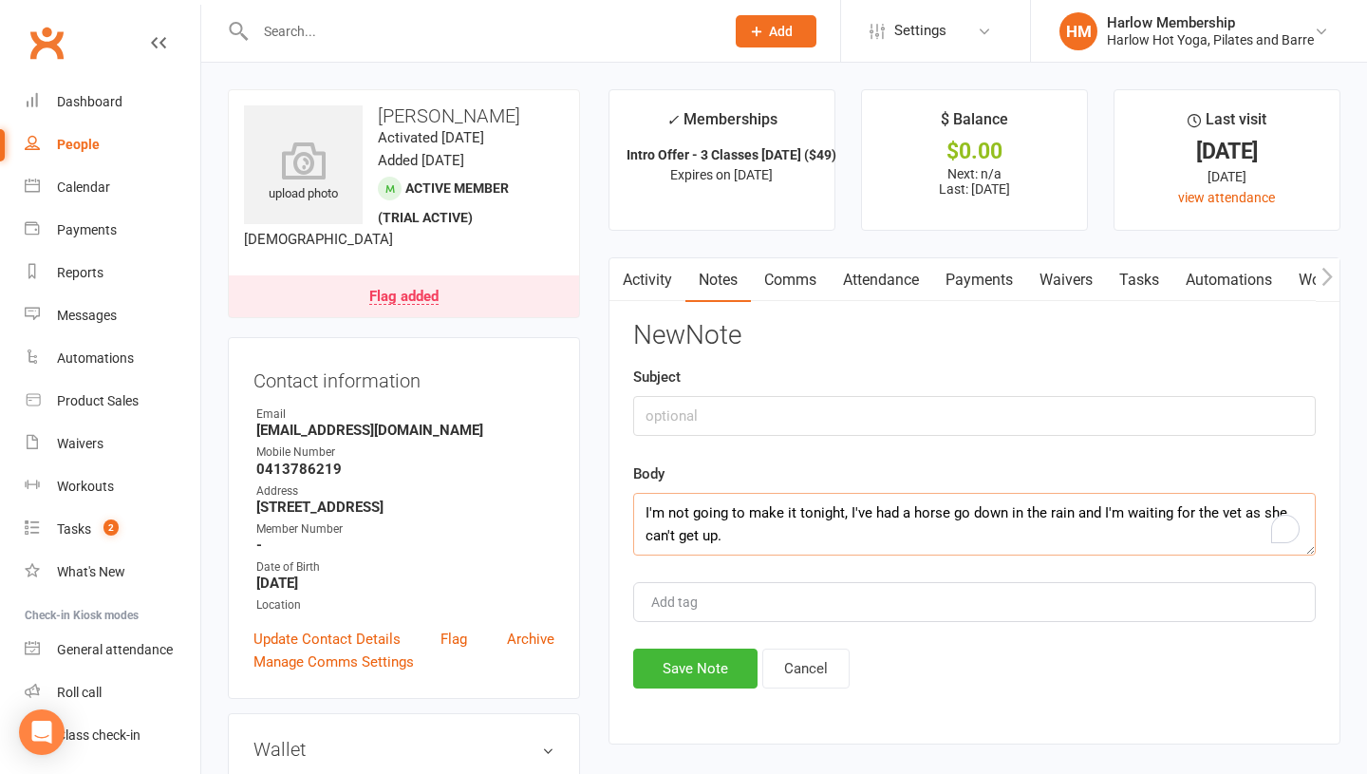
scroll to position [12, 0]
type textarea "I'm not going to make it tonight, I've had a horse go down in the rain and I'm …"
click at [679, 672] on button "Save Note" at bounding box center [695, 668] width 124 height 40
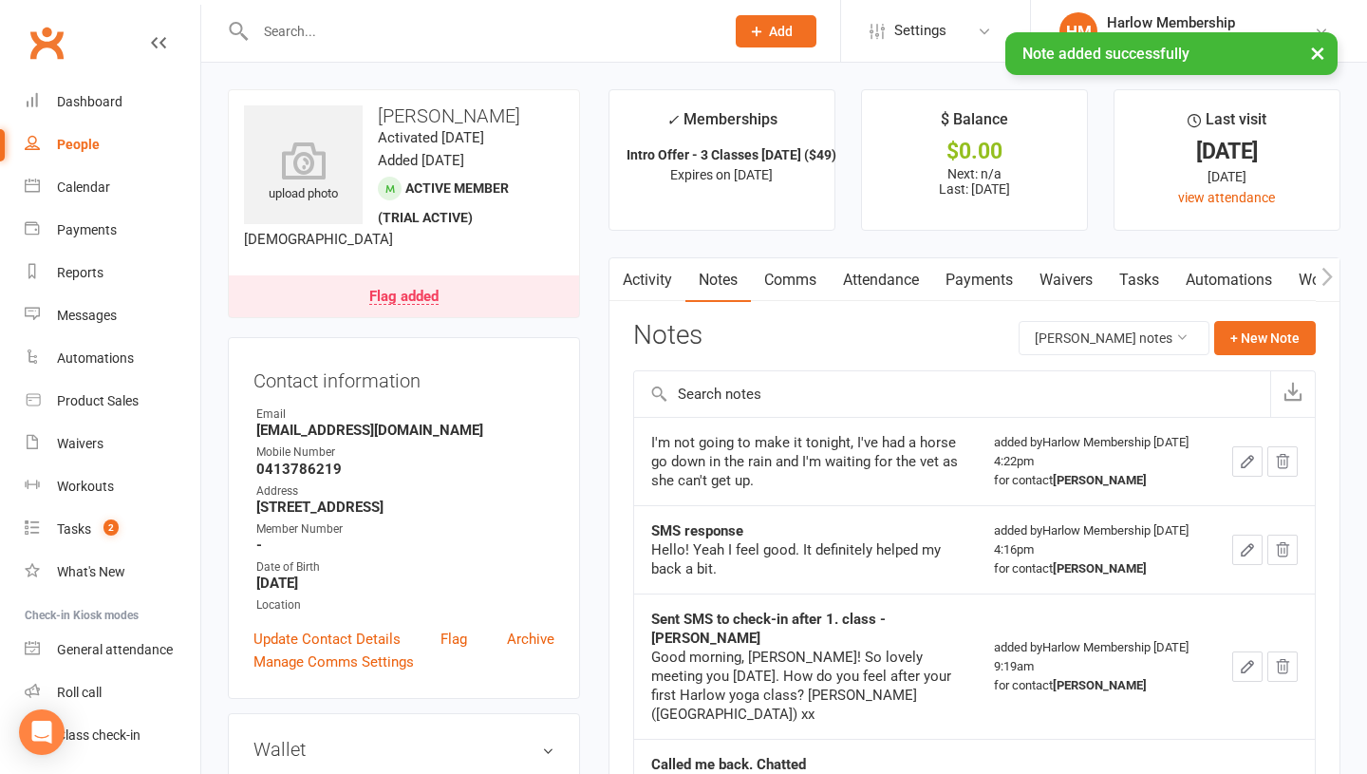
click at [1248, 456] on icon "button" at bounding box center [1247, 461] width 17 height 17
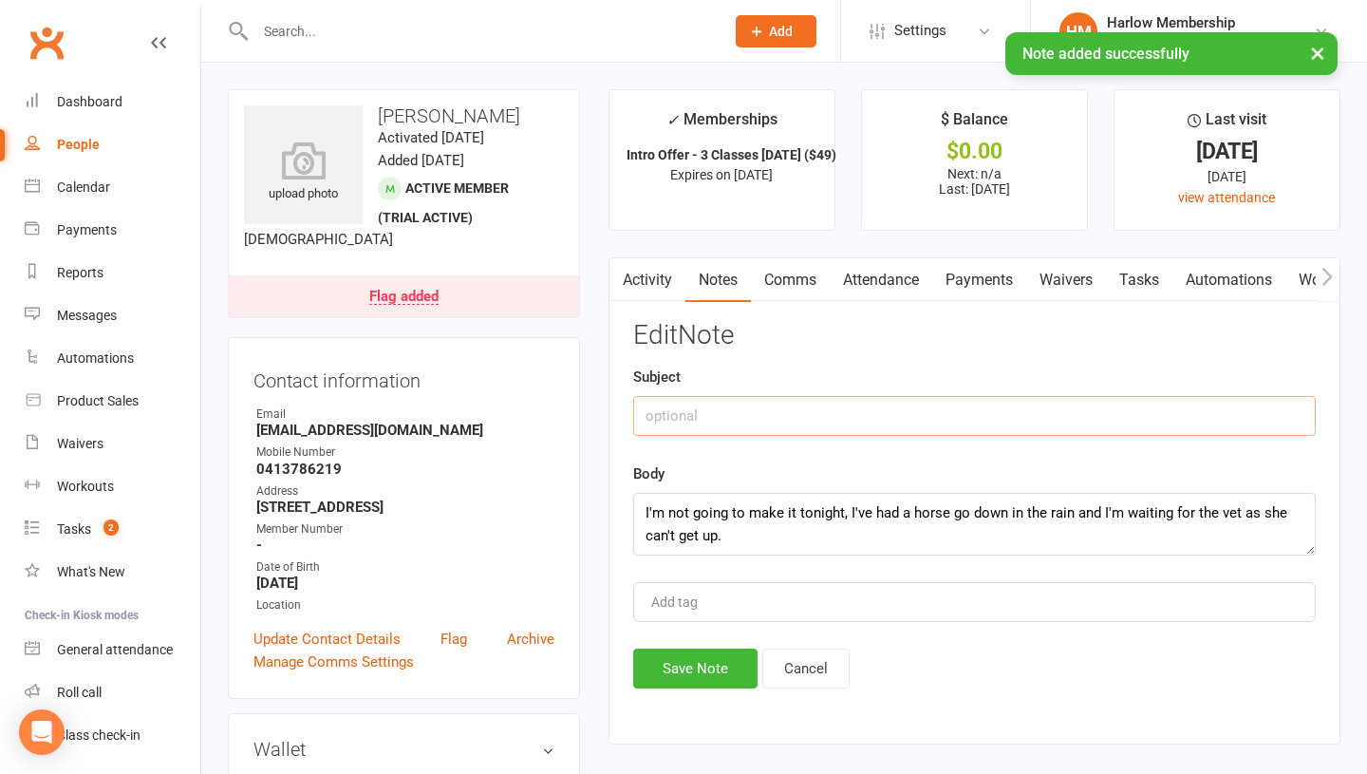
click at [633, 421] on input "text" at bounding box center [974, 416] width 683 height 40
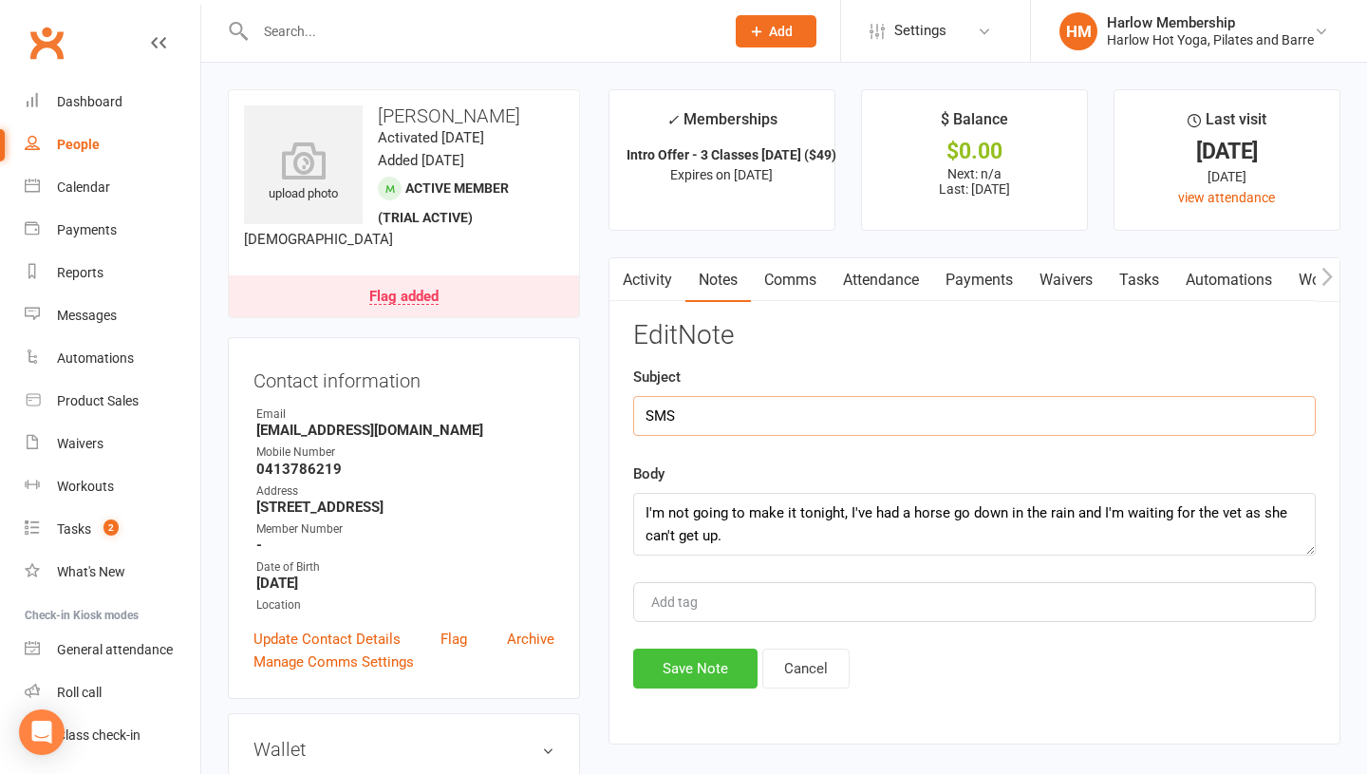
type input "SMS"
click at [656, 674] on button "Save Note" at bounding box center [695, 668] width 124 height 40
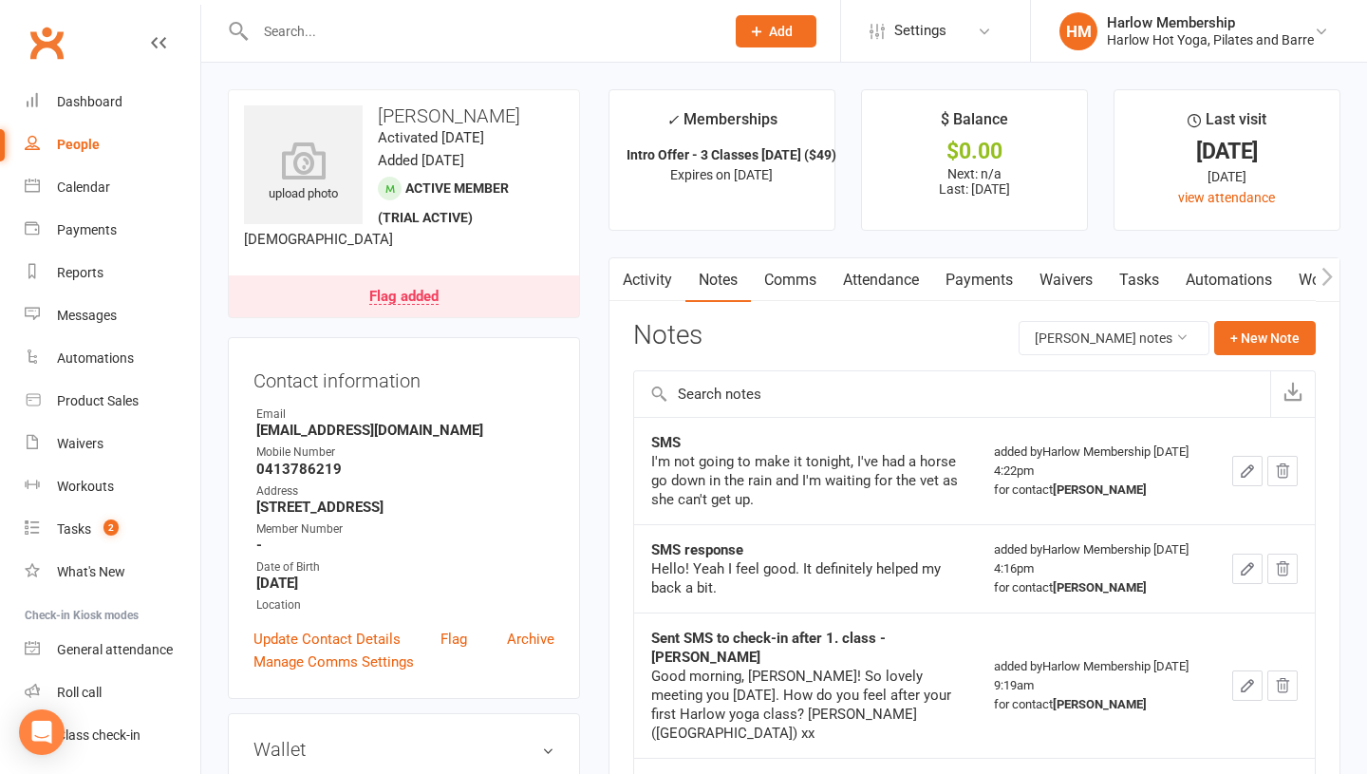
scroll to position [100, 0]
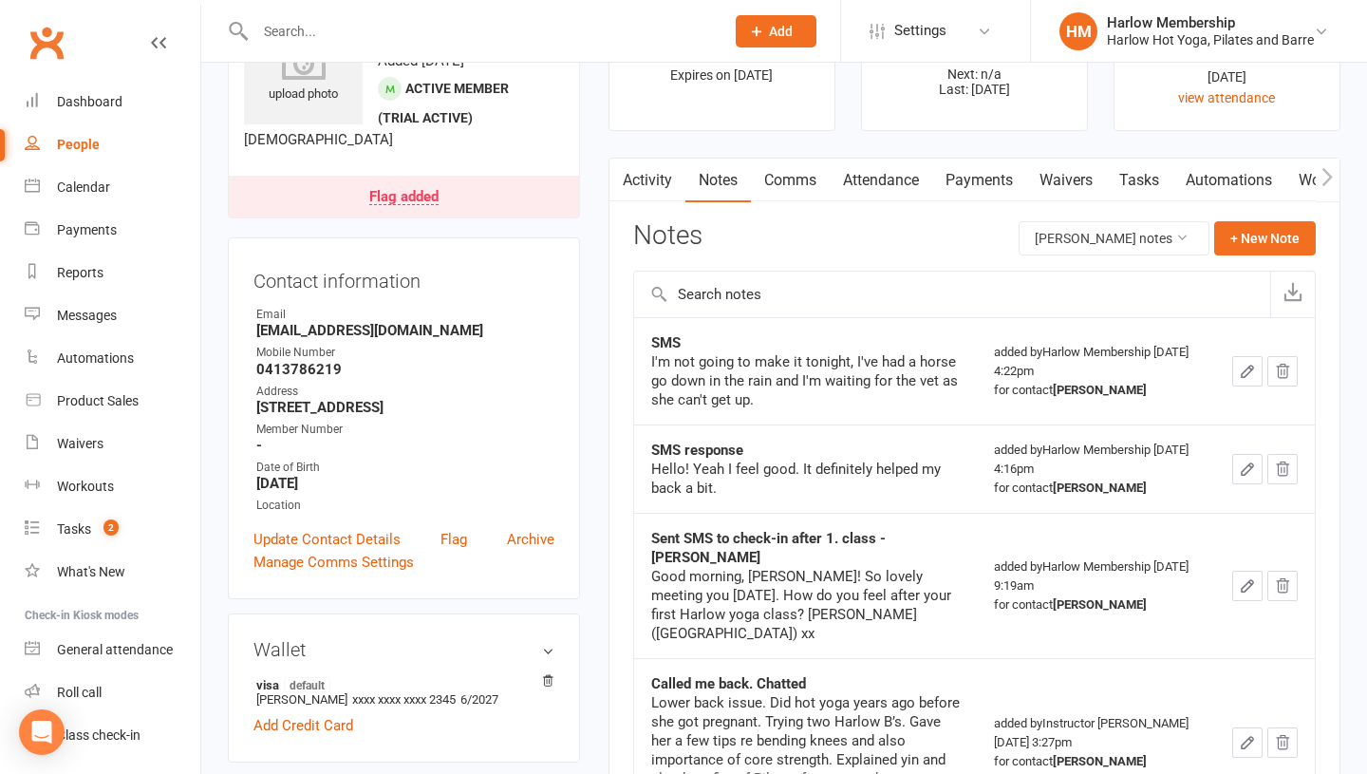
click at [1237, 365] on button "button" at bounding box center [1247, 371] width 30 height 30
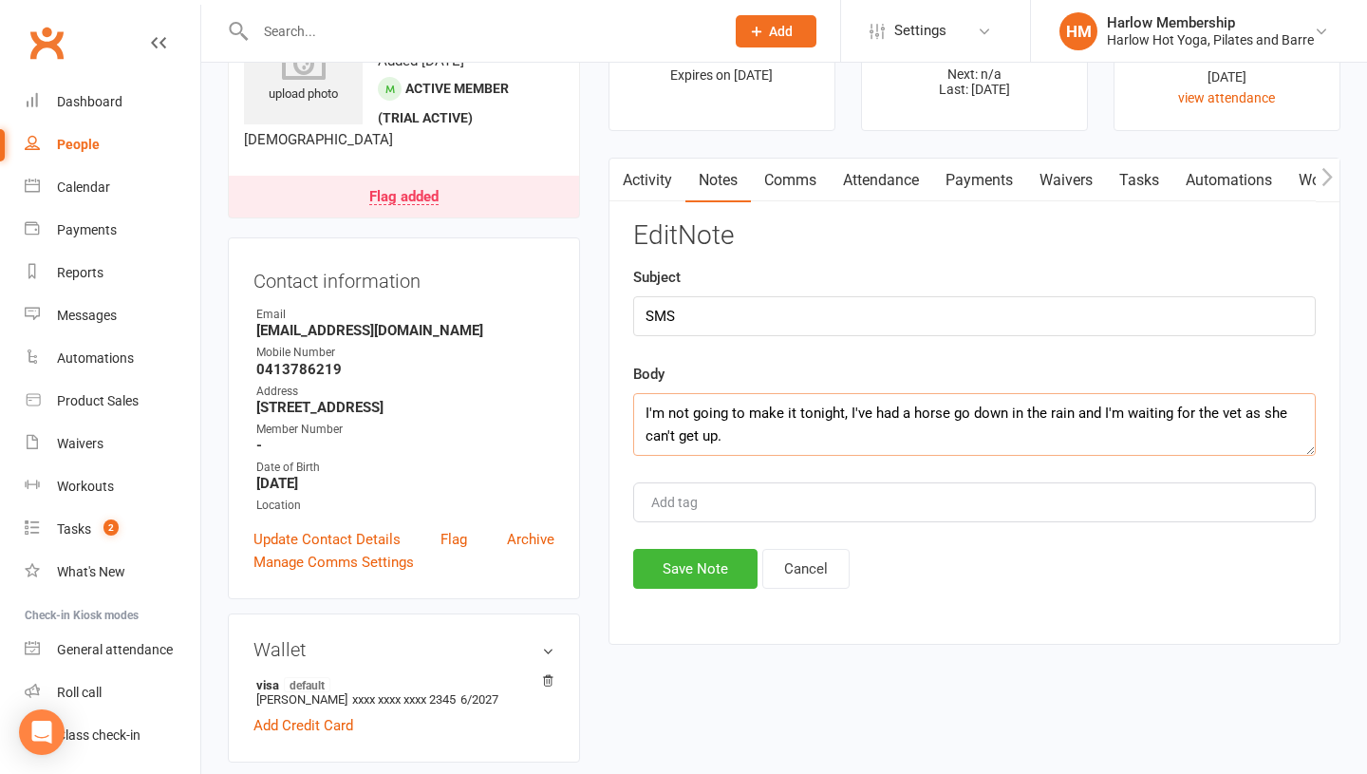
click at [645, 411] on textarea "I'm not going to make it tonight, I've had a horse go down in the rain and I'm …" at bounding box center [974, 424] width 683 height 63
type textarea "Sent an SMS I'm not going to make it tonight, I've had a horse go down in the r…"
click at [794, 553] on button "Cancel" at bounding box center [805, 569] width 87 height 40
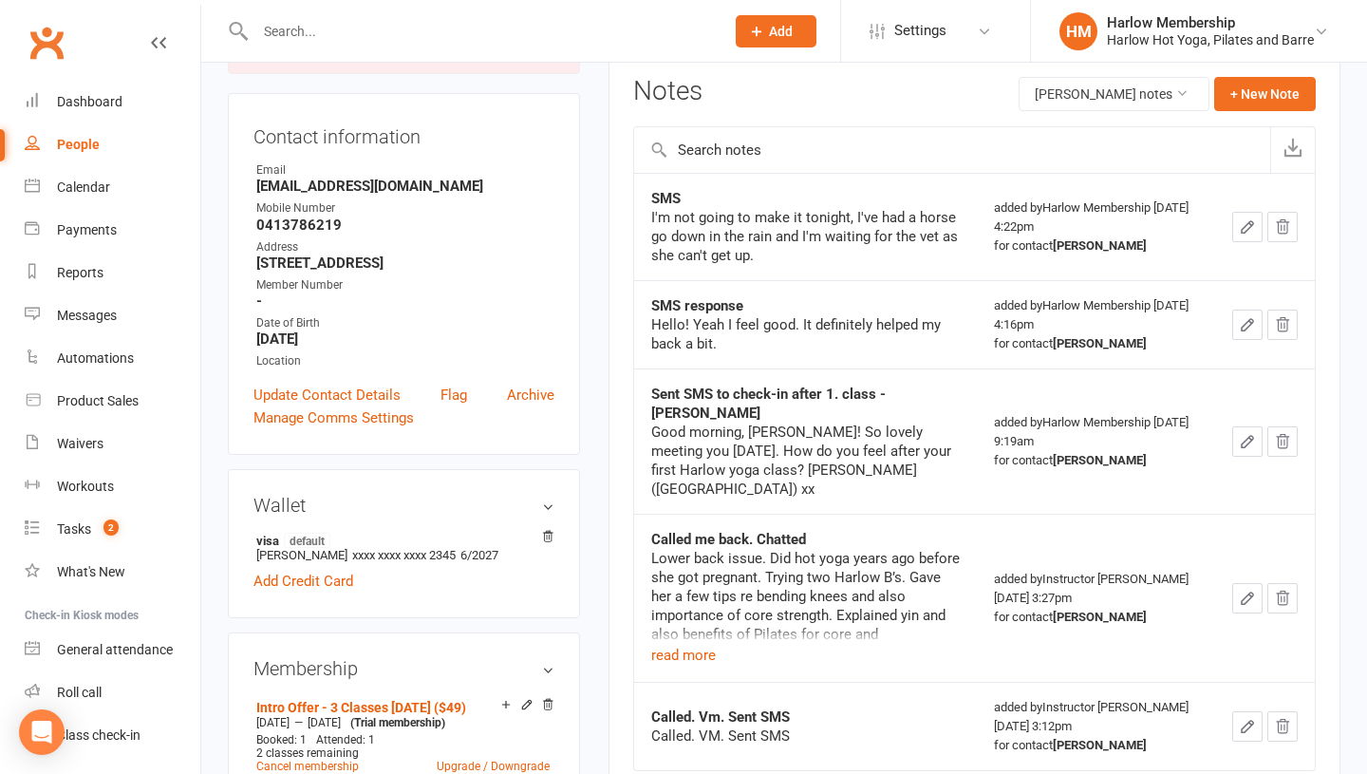
scroll to position [253, 0]
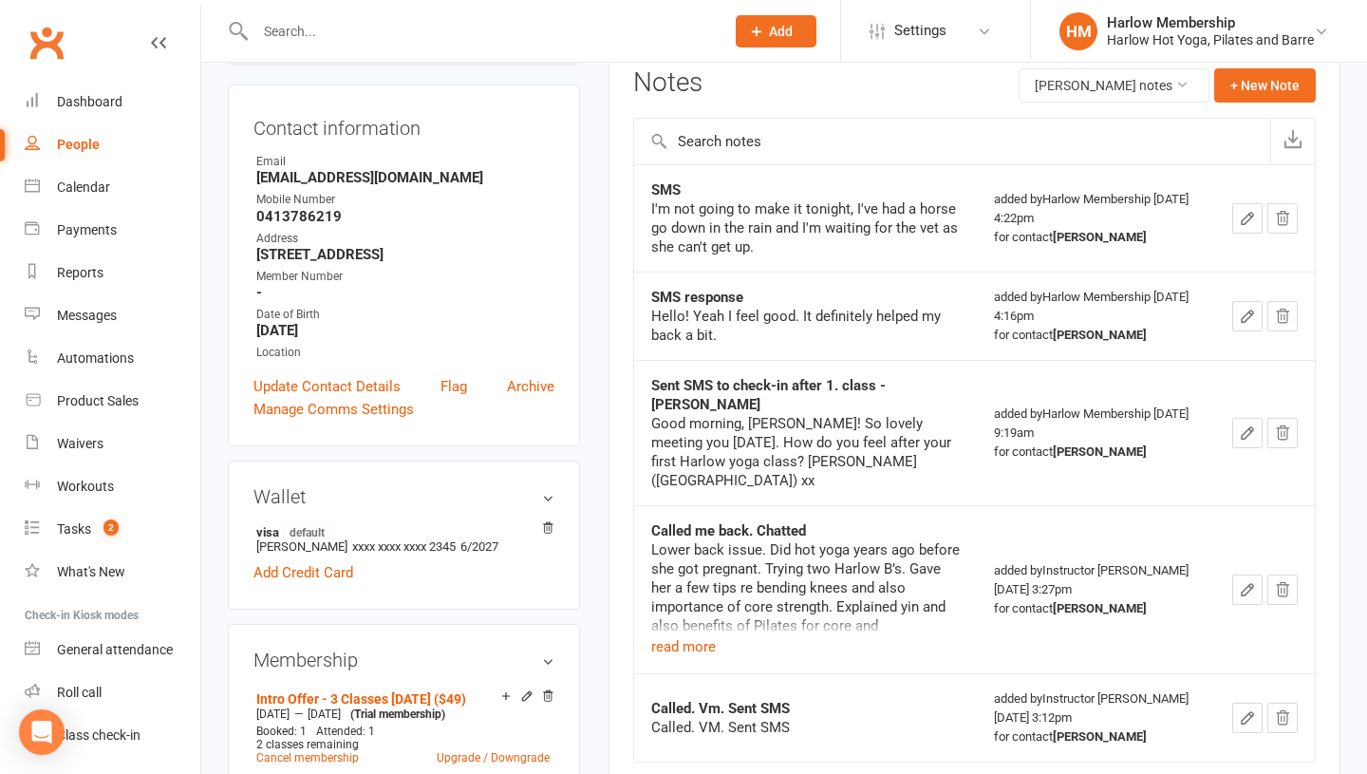
click at [1242, 709] on icon "button" at bounding box center [1247, 717] width 17 height 17
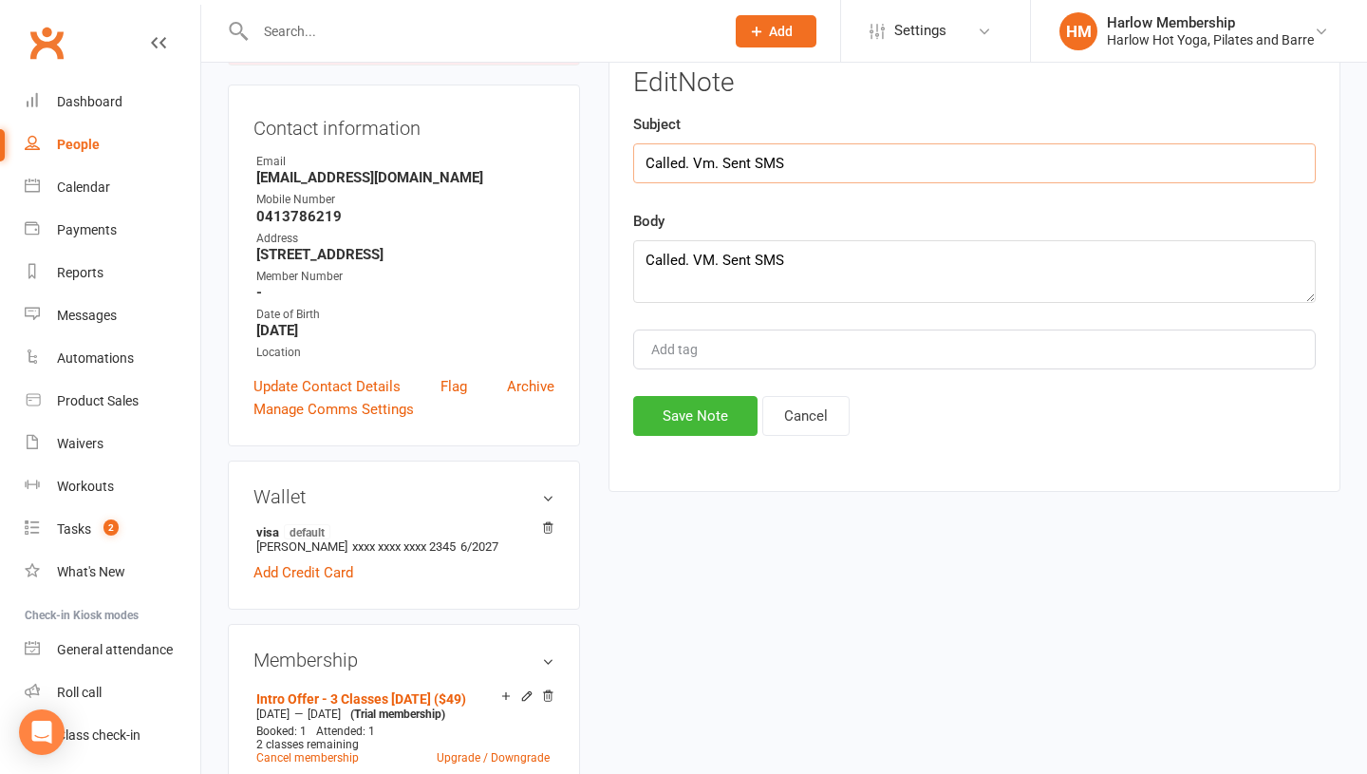
click at [708, 167] on input "Called. Vm. Sent SMS" at bounding box center [974, 163] width 683 height 40
type input "Called. VM. Sent SMS"
click at [698, 424] on button "Save Note" at bounding box center [695, 416] width 124 height 40
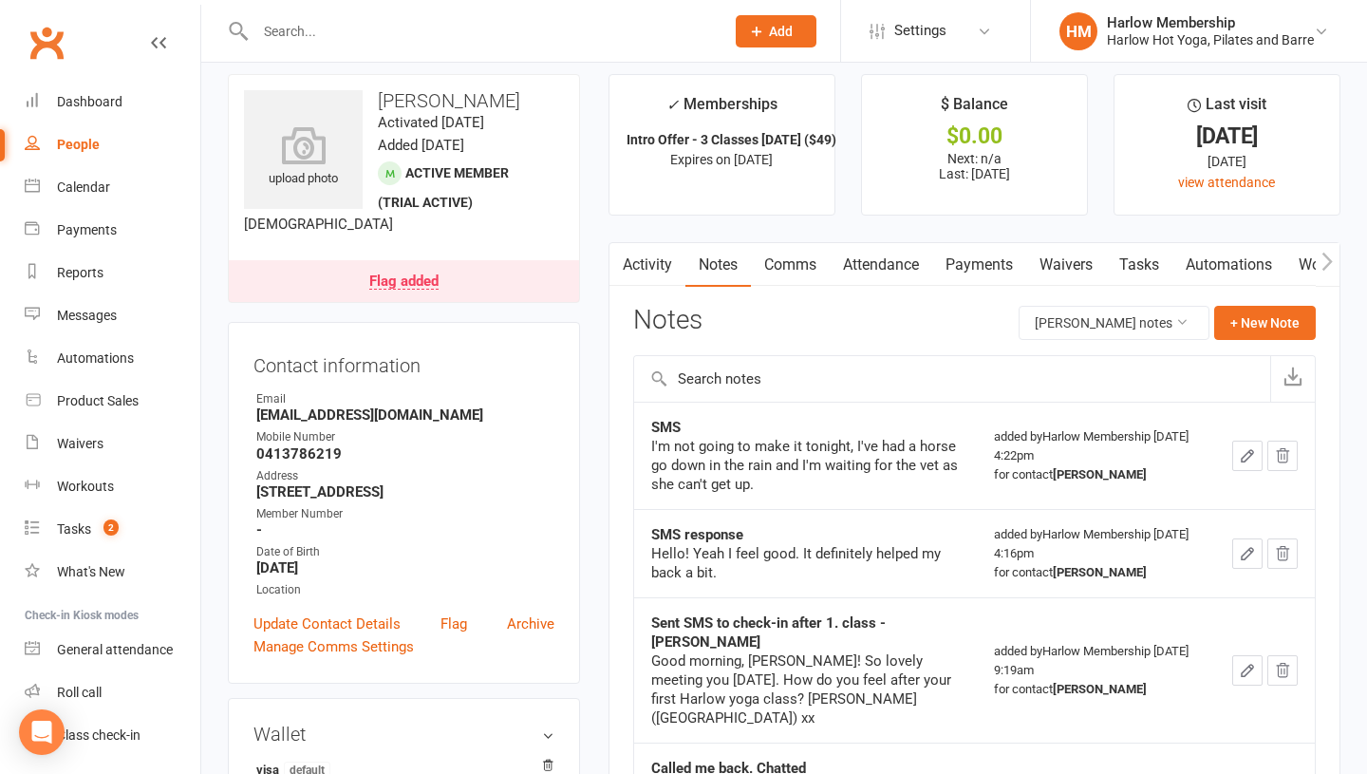
scroll to position [0, 0]
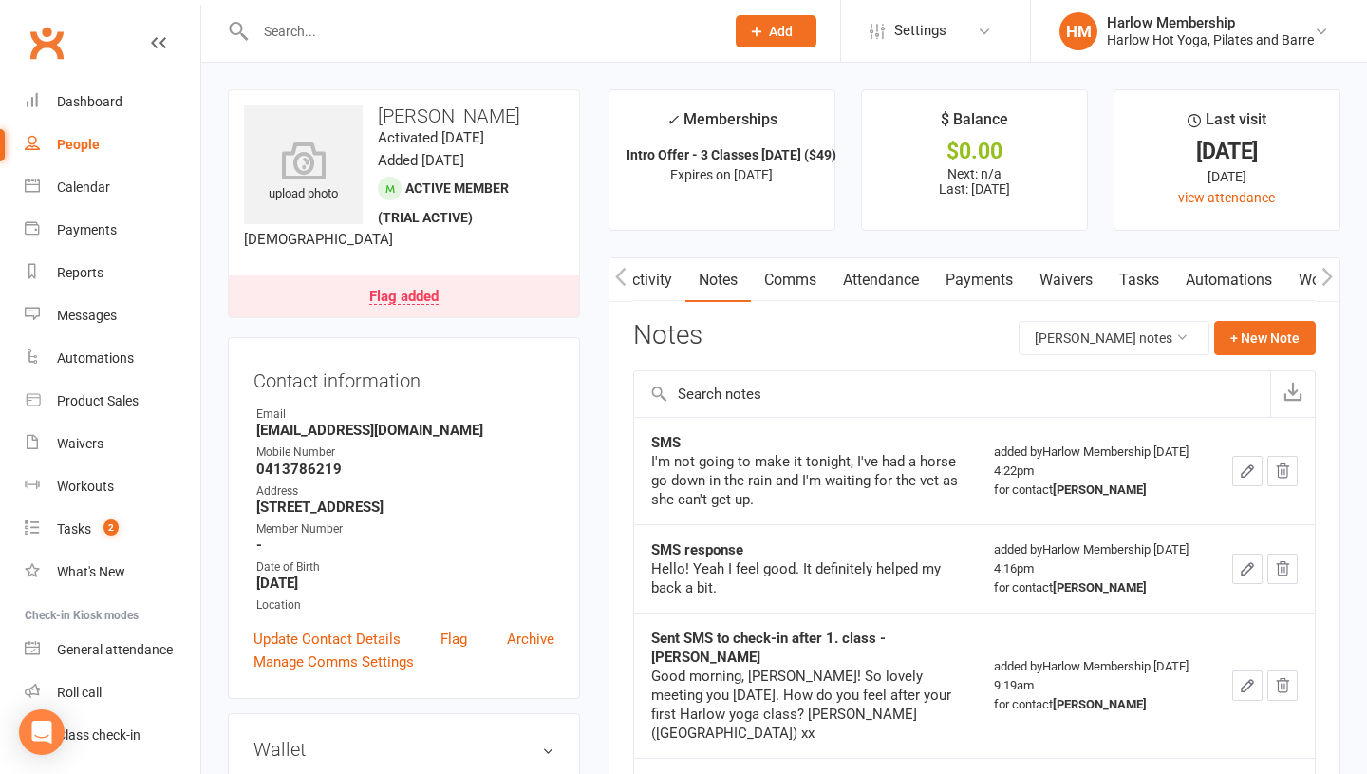
click at [1147, 289] on link "Tasks" at bounding box center [1139, 280] width 66 height 44
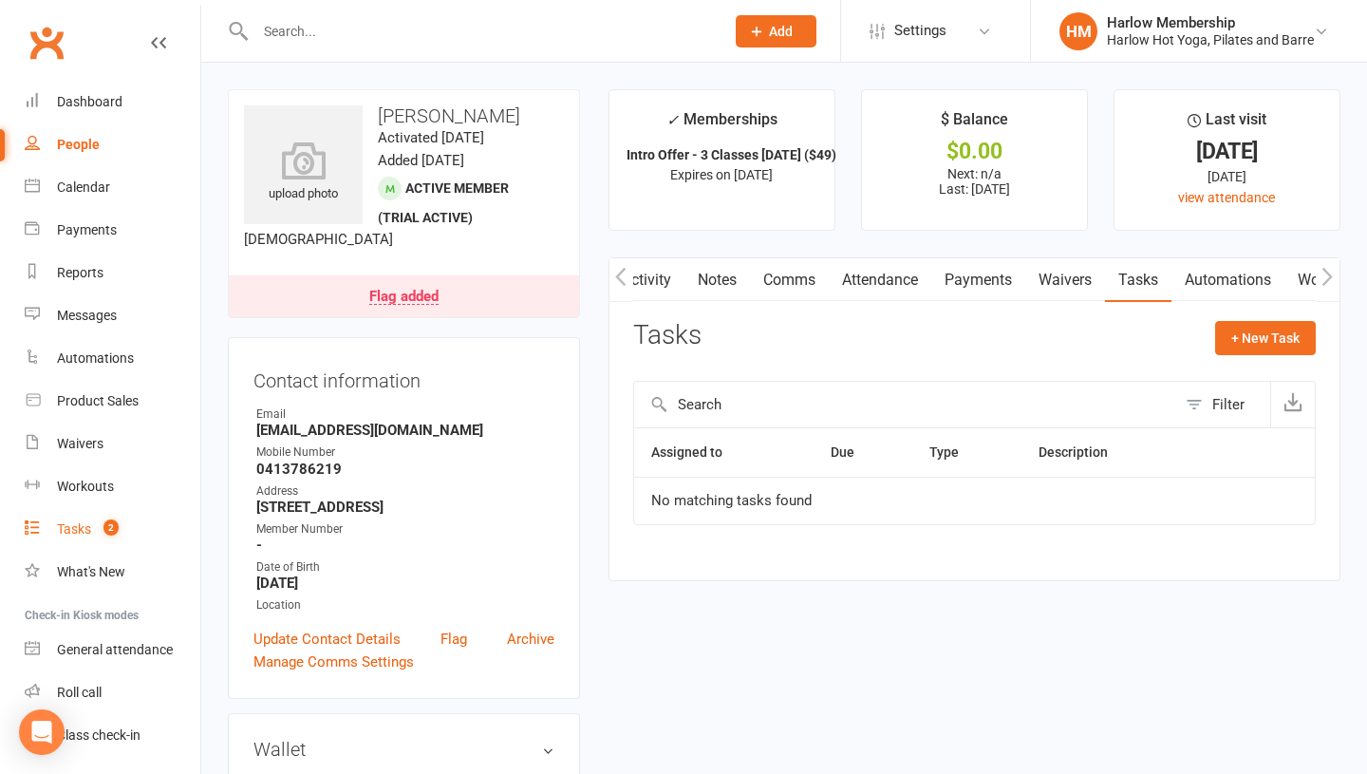
click at [94, 534] on count-badge "2" at bounding box center [106, 528] width 25 height 15
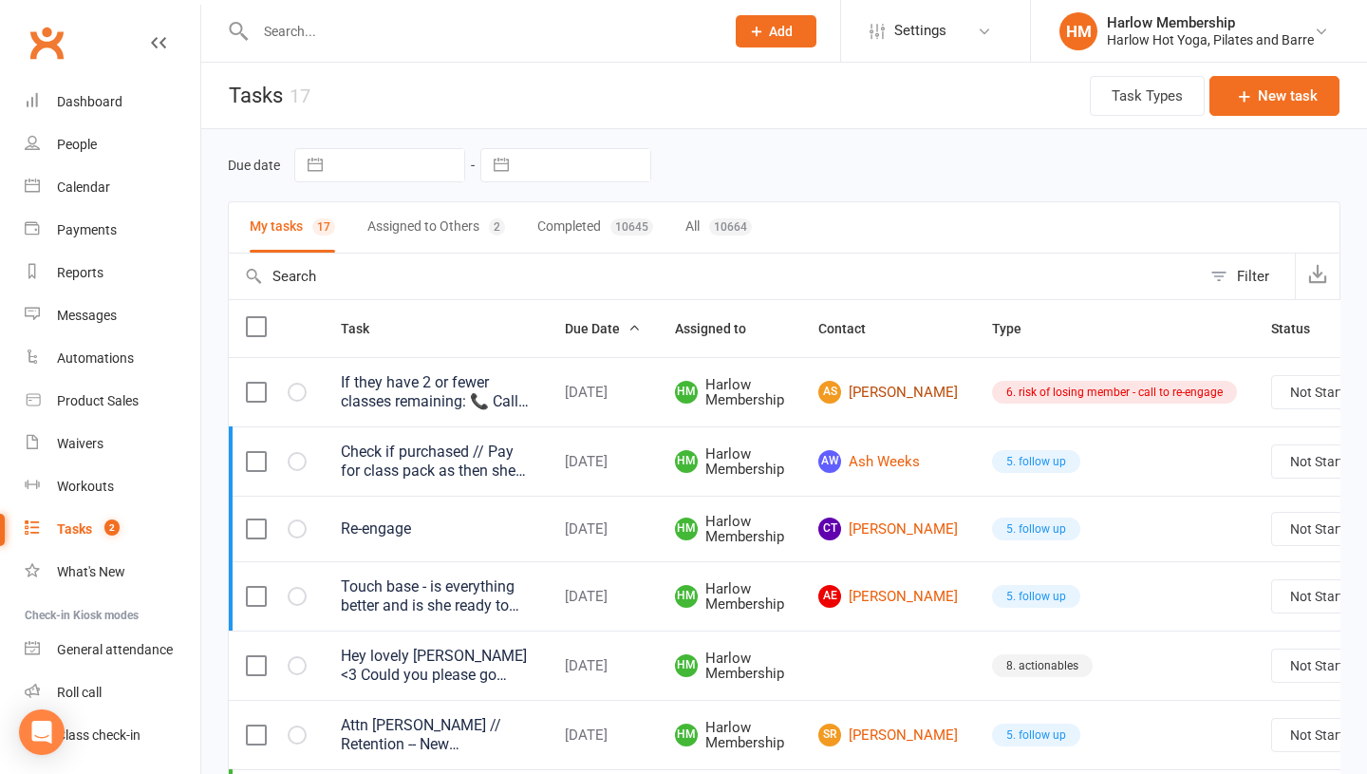
click at [872, 389] on link "AS [PERSON_NAME]" at bounding box center [888, 392] width 140 height 23
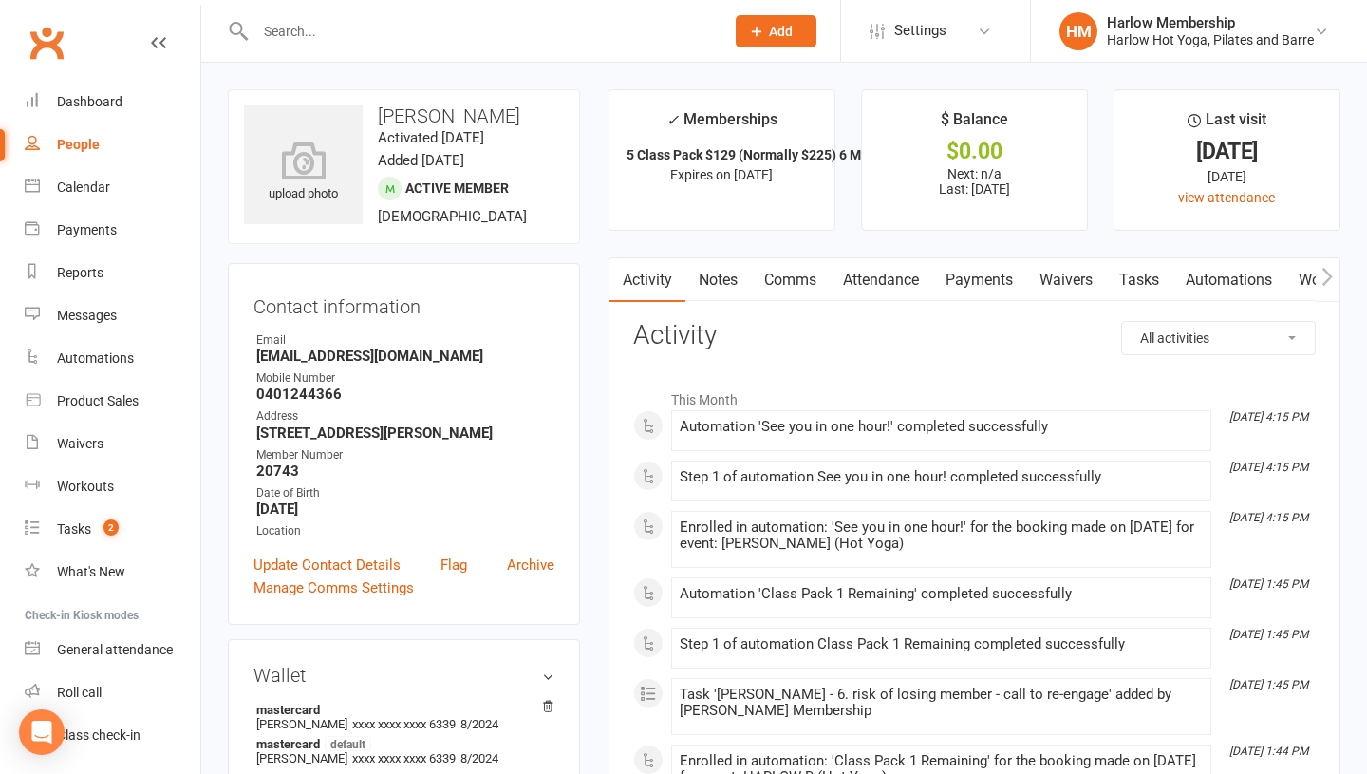
click at [797, 283] on link "Comms" at bounding box center [790, 280] width 79 height 44
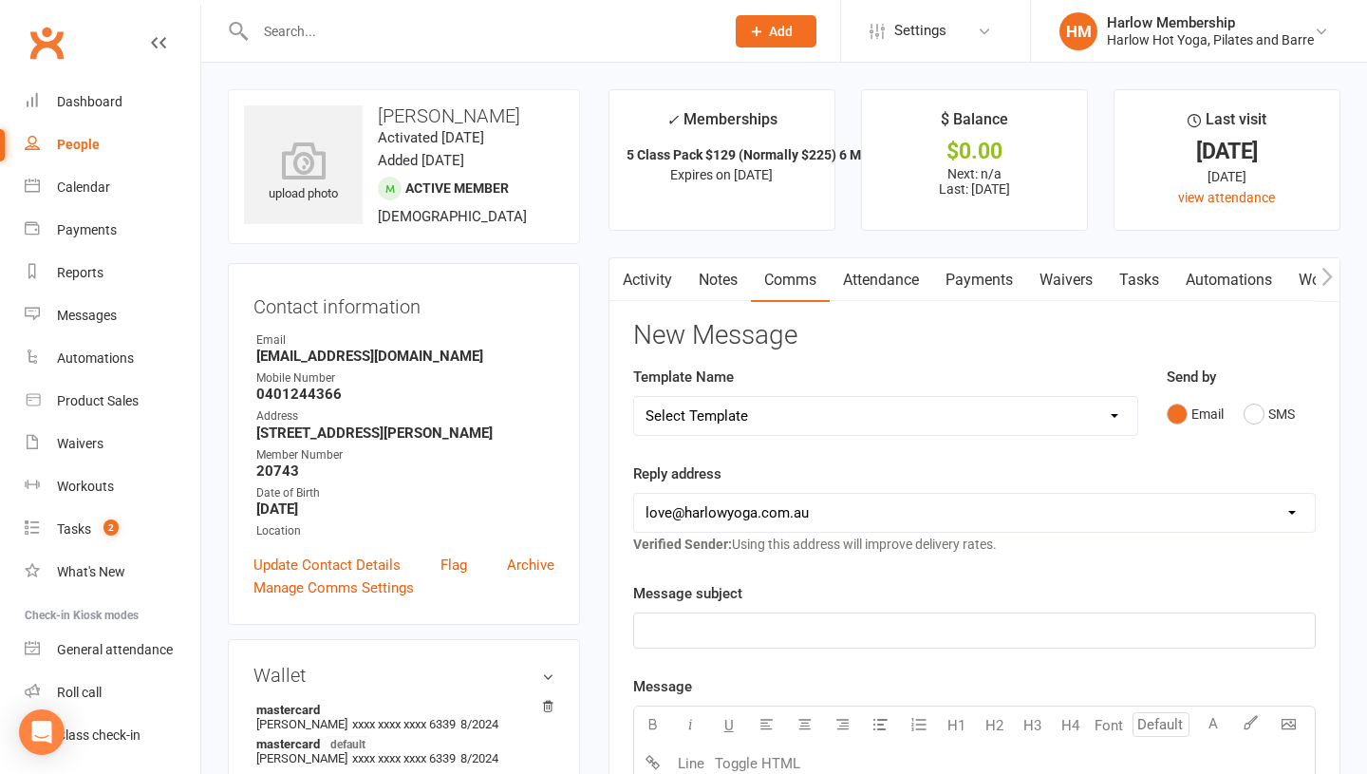
click at [733, 283] on link "Notes" at bounding box center [718, 280] width 66 height 44
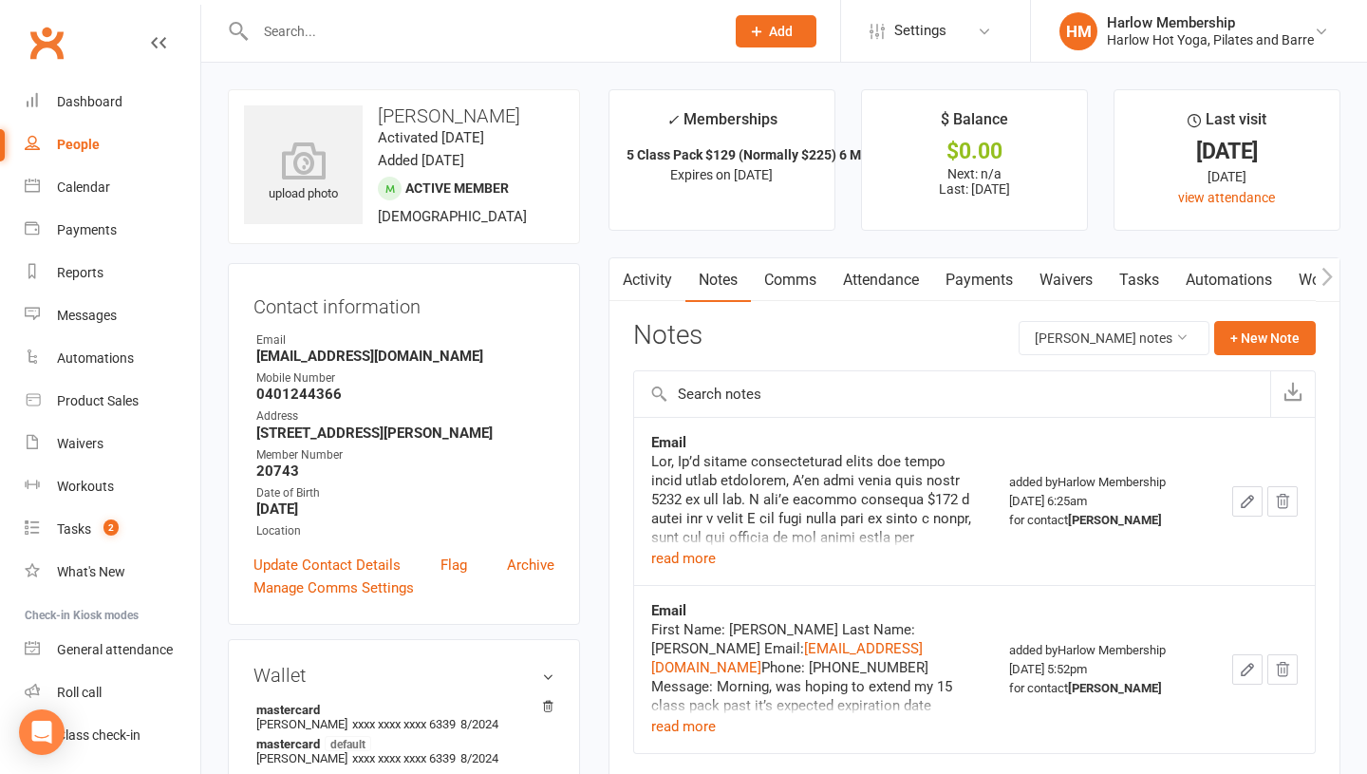
click at [873, 282] on link "Attendance" at bounding box center [881, 280] width 103 height 44
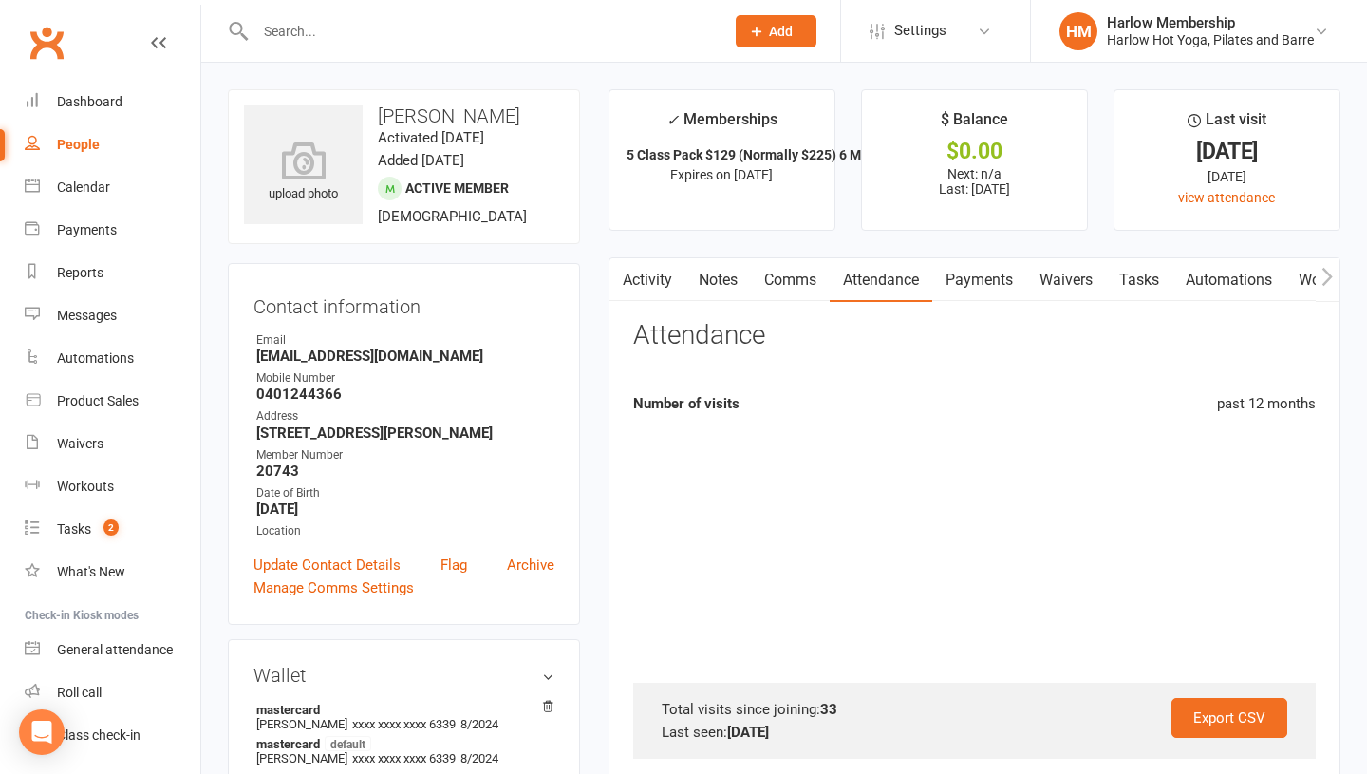
click at [972, 287] on link "Payments" at bounding box center [979, 280] width 94 height 44
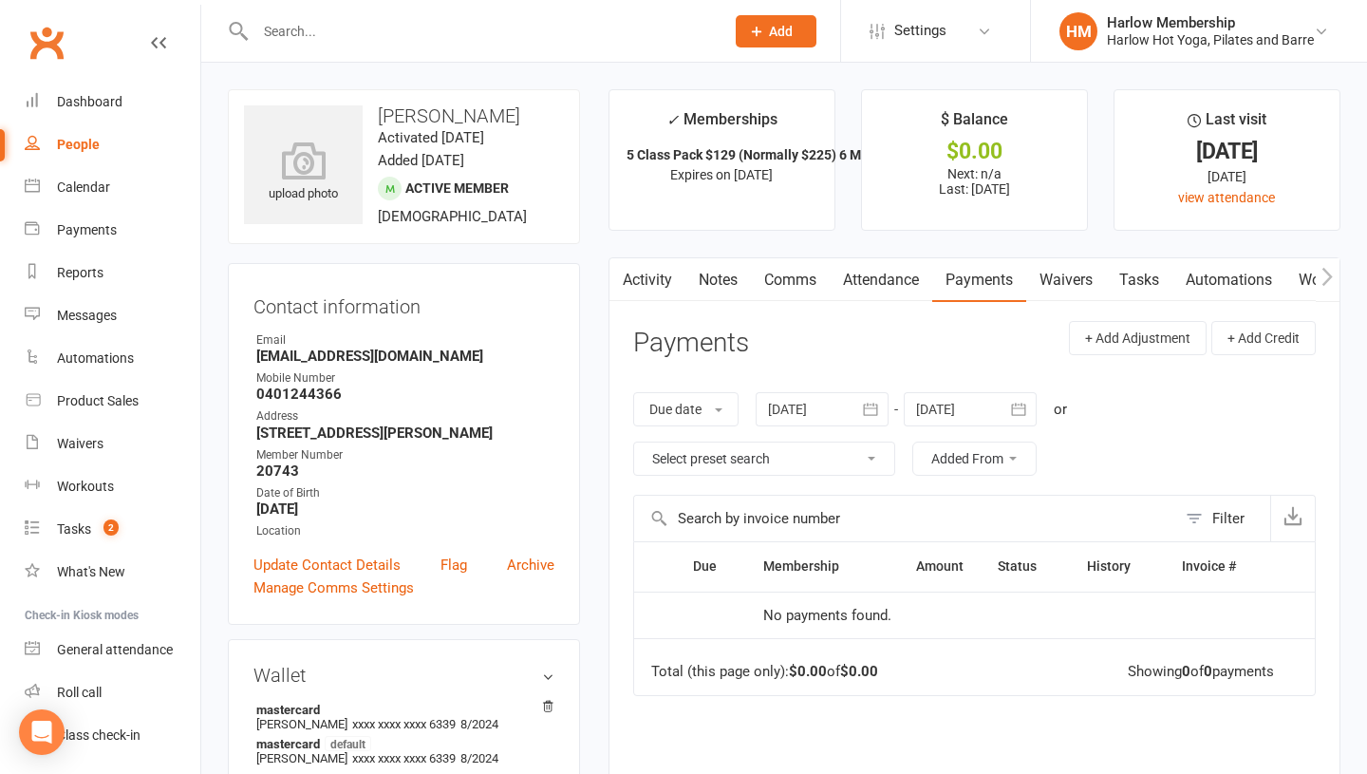
scroll to position [126, 0]
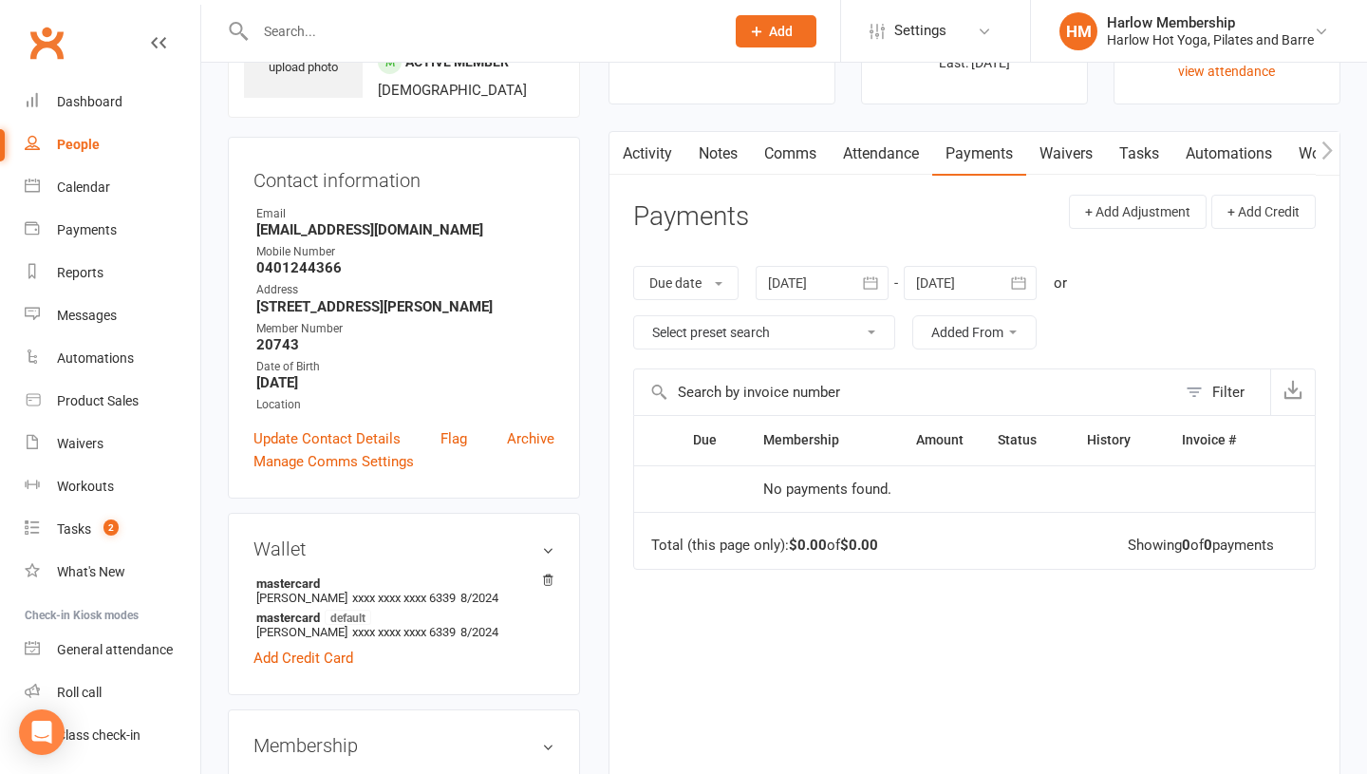
click at [872, 163] on link "Attendance" at bounding box center [881, 154] width 103 height 44
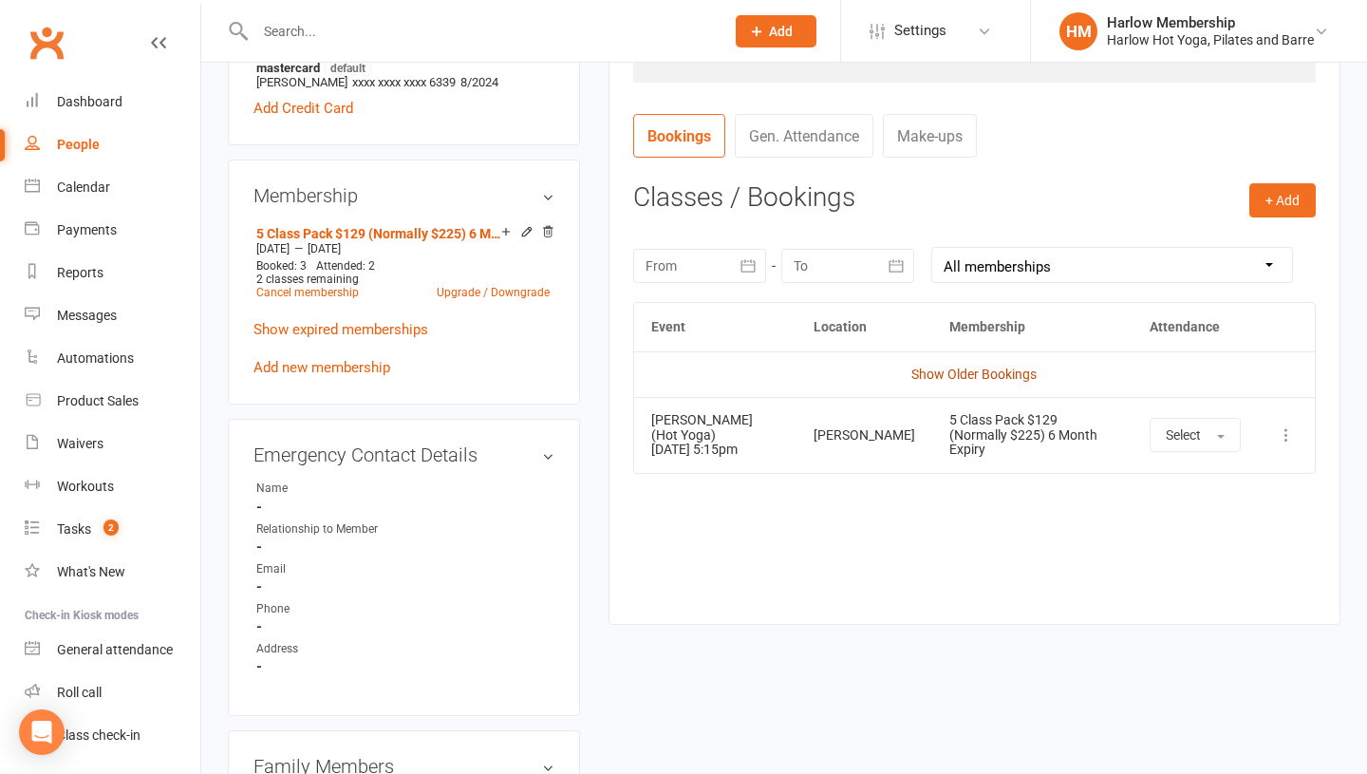
scroll to position [677, 0]
click at [933, 379] on link "Show Older Bookings" at bounding box center [973, 372] width 125 height 15
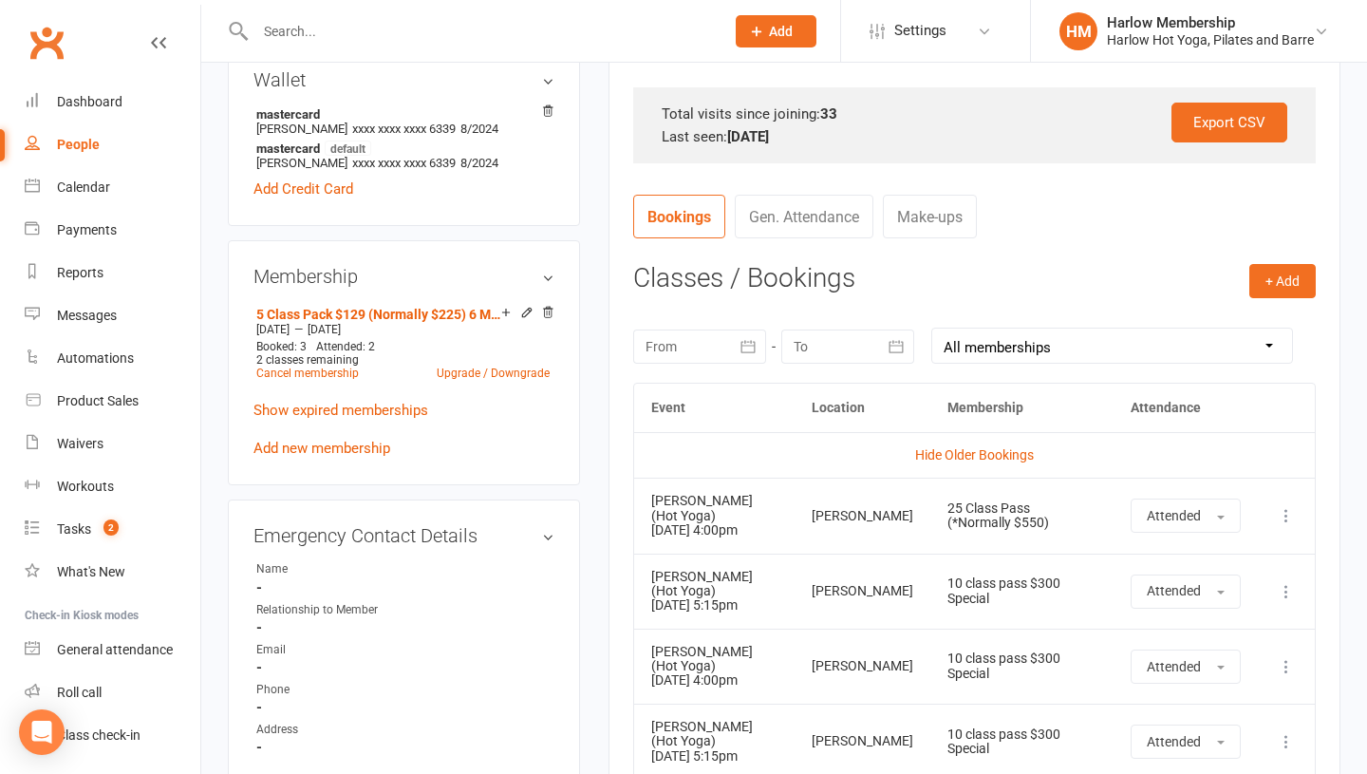
scroll to position [0, 0]
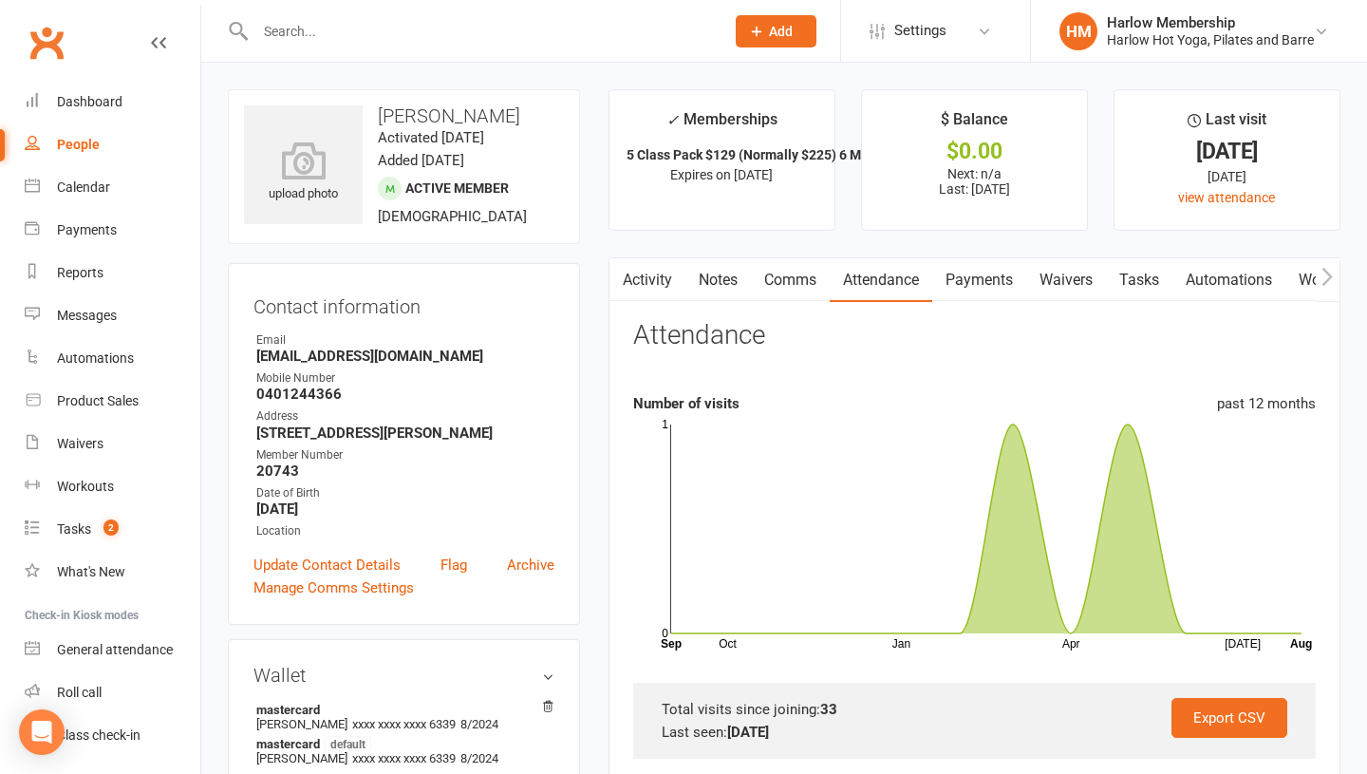
click at [772, 277] on link "Comms" at bounding box center [790, 280] width 79 height 44
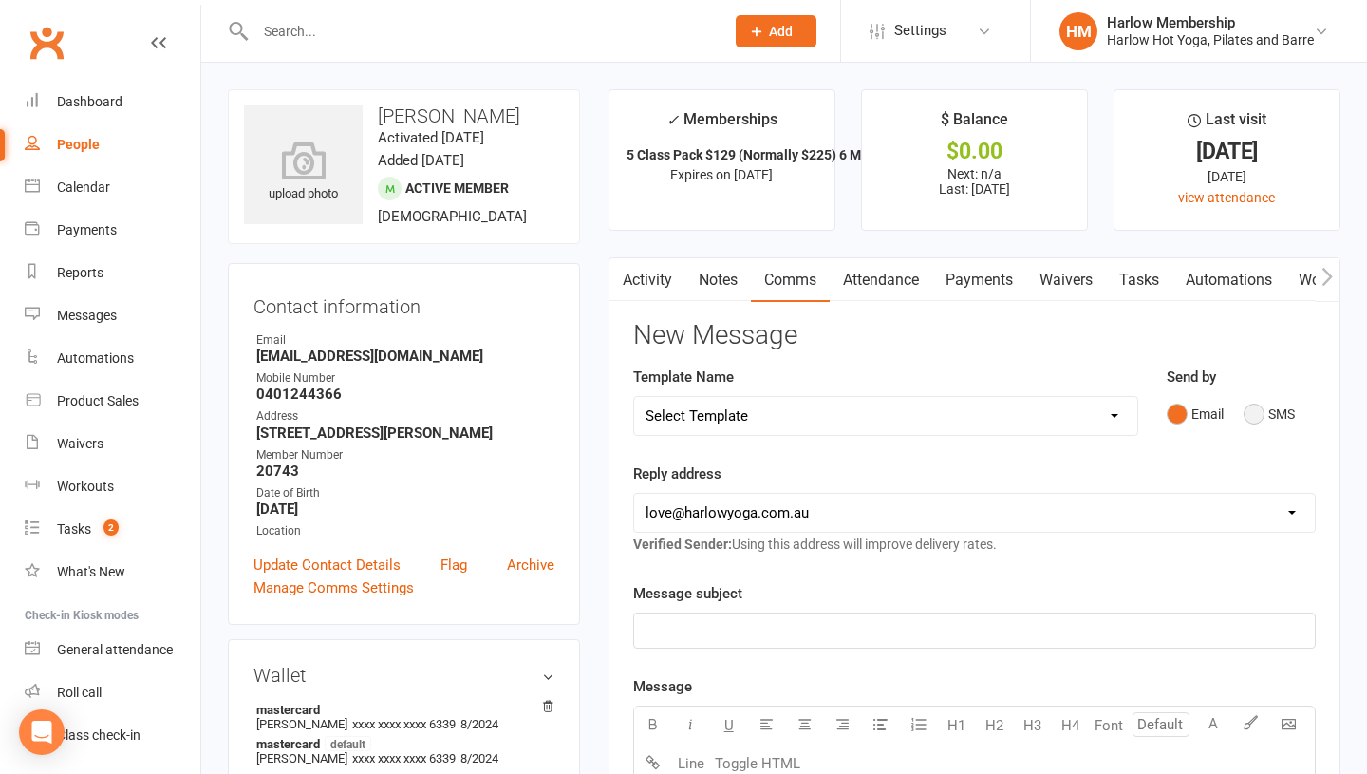
click at [1246, 408] on button "SMS" at bounding box center [1269, 414] width 51 height 36
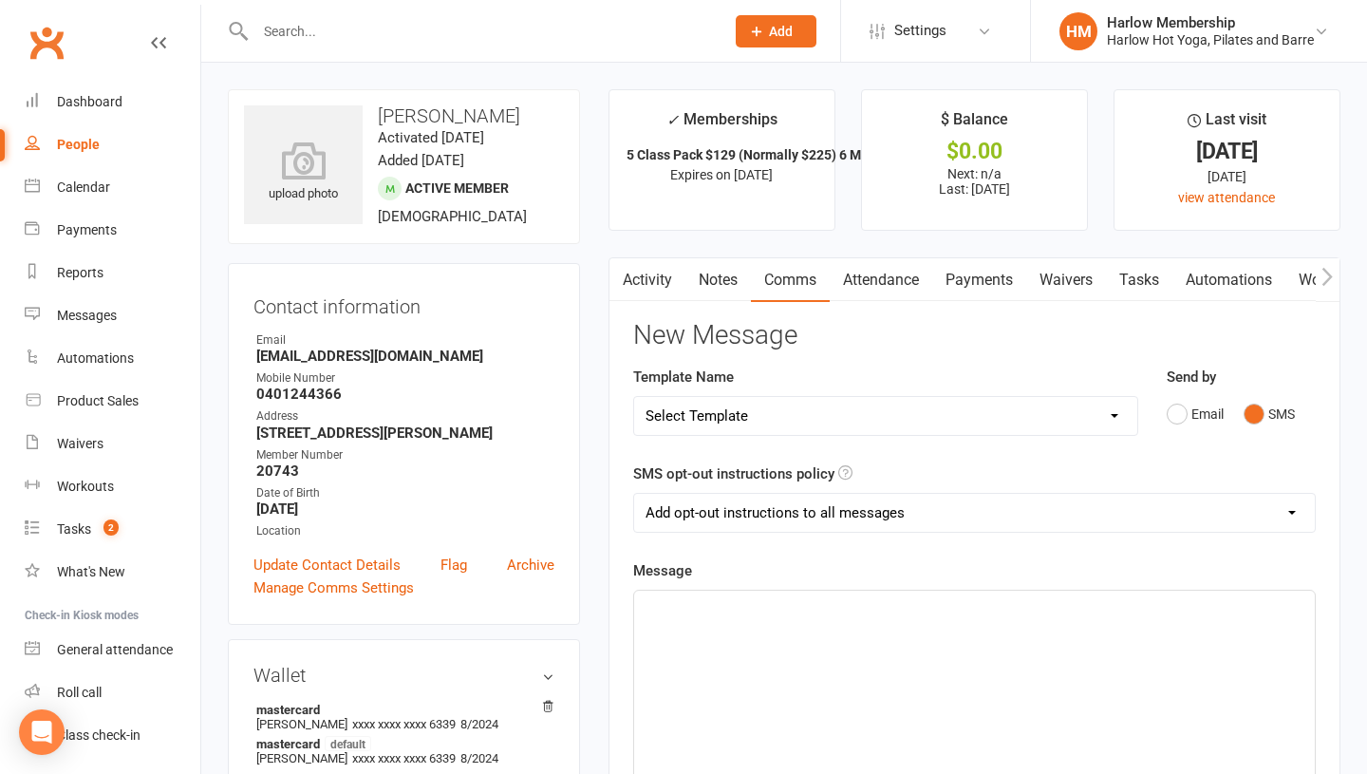
click at [926, 630] on div "﻿" at bounding box center [974, 732] width 681 height 285
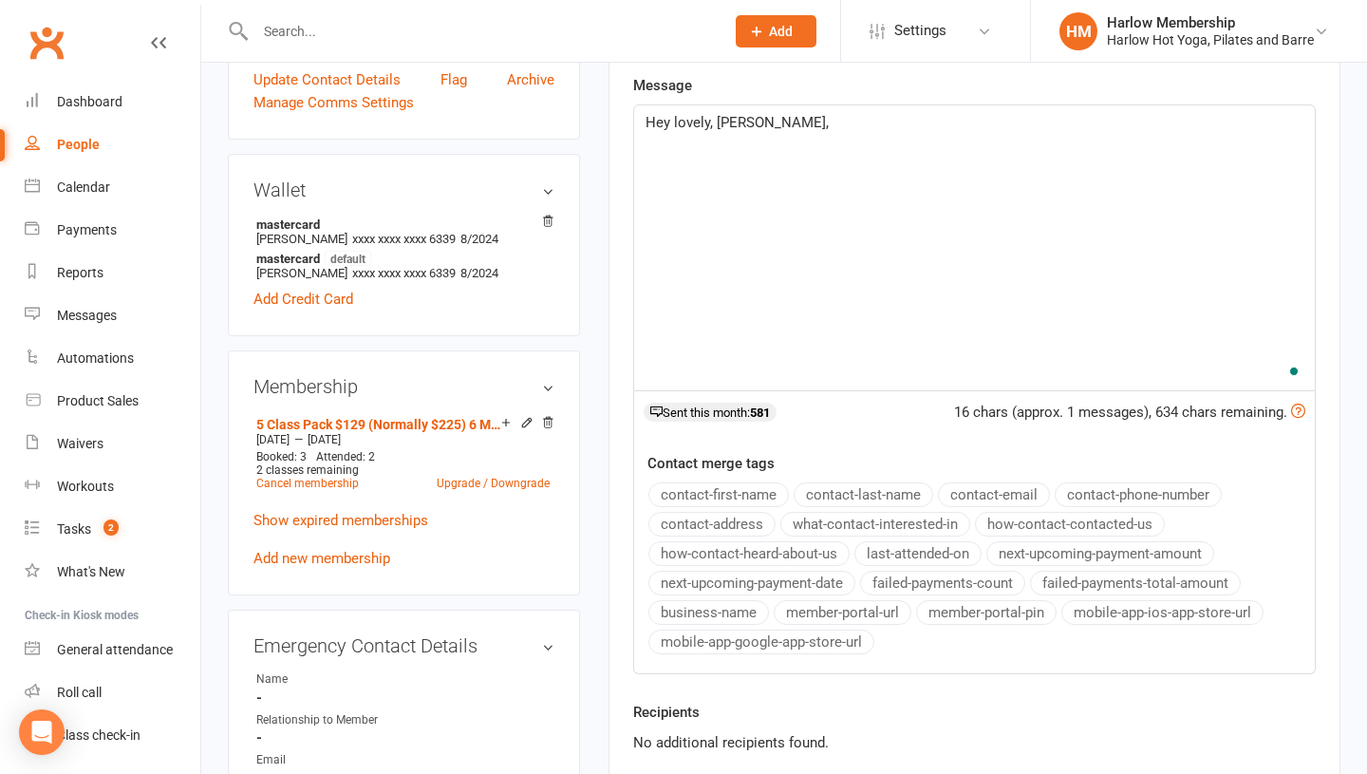
scroll to position [571, 0]
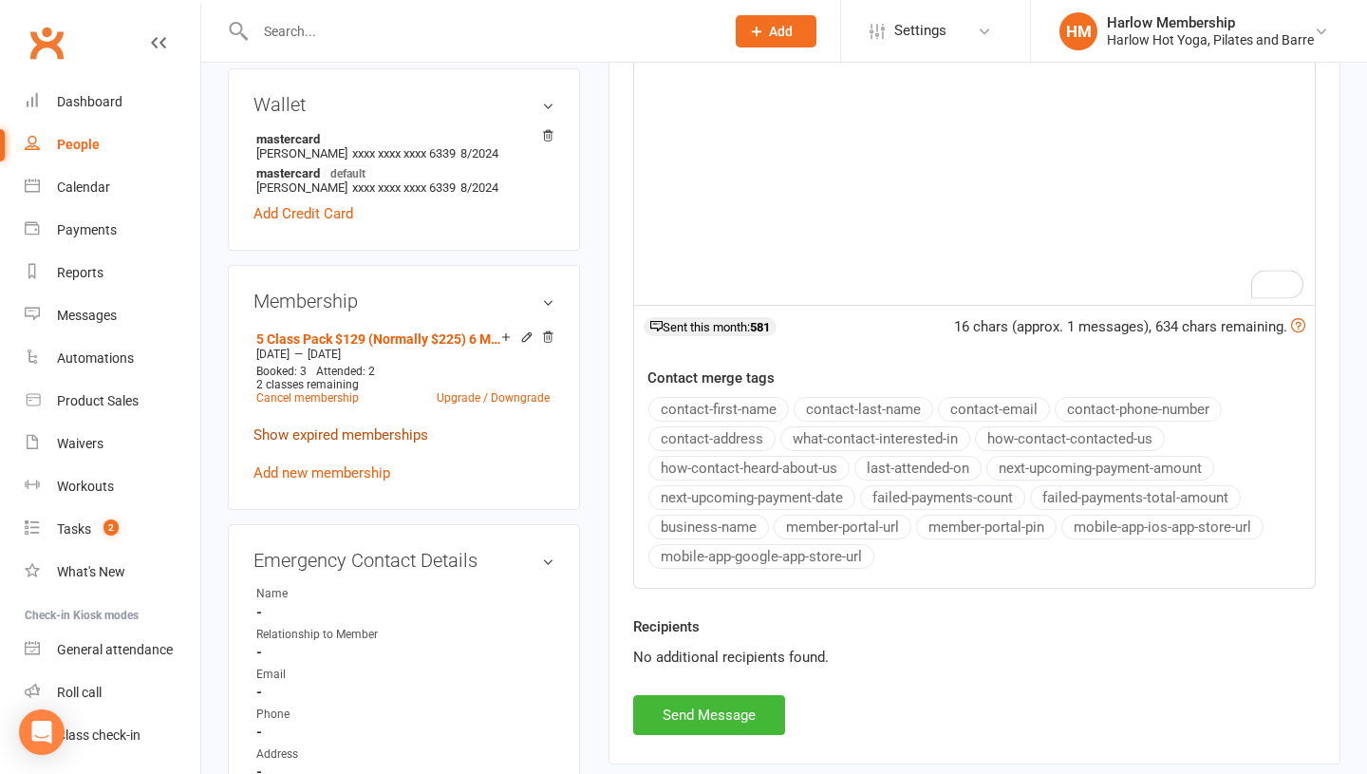
click at [366, 435] on link "Show expired memberships" at bounding box center [340, 434] width 175 height 17
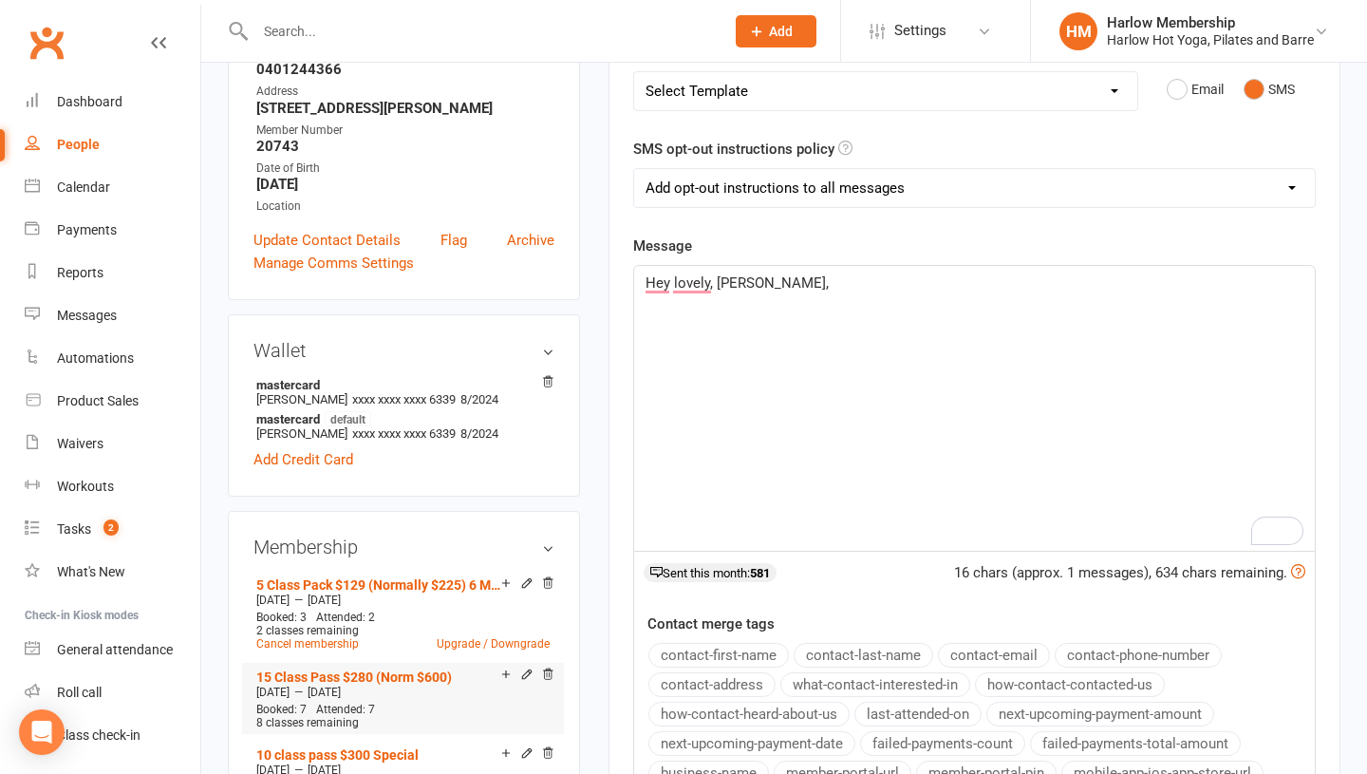
scroll to position [234, 0]
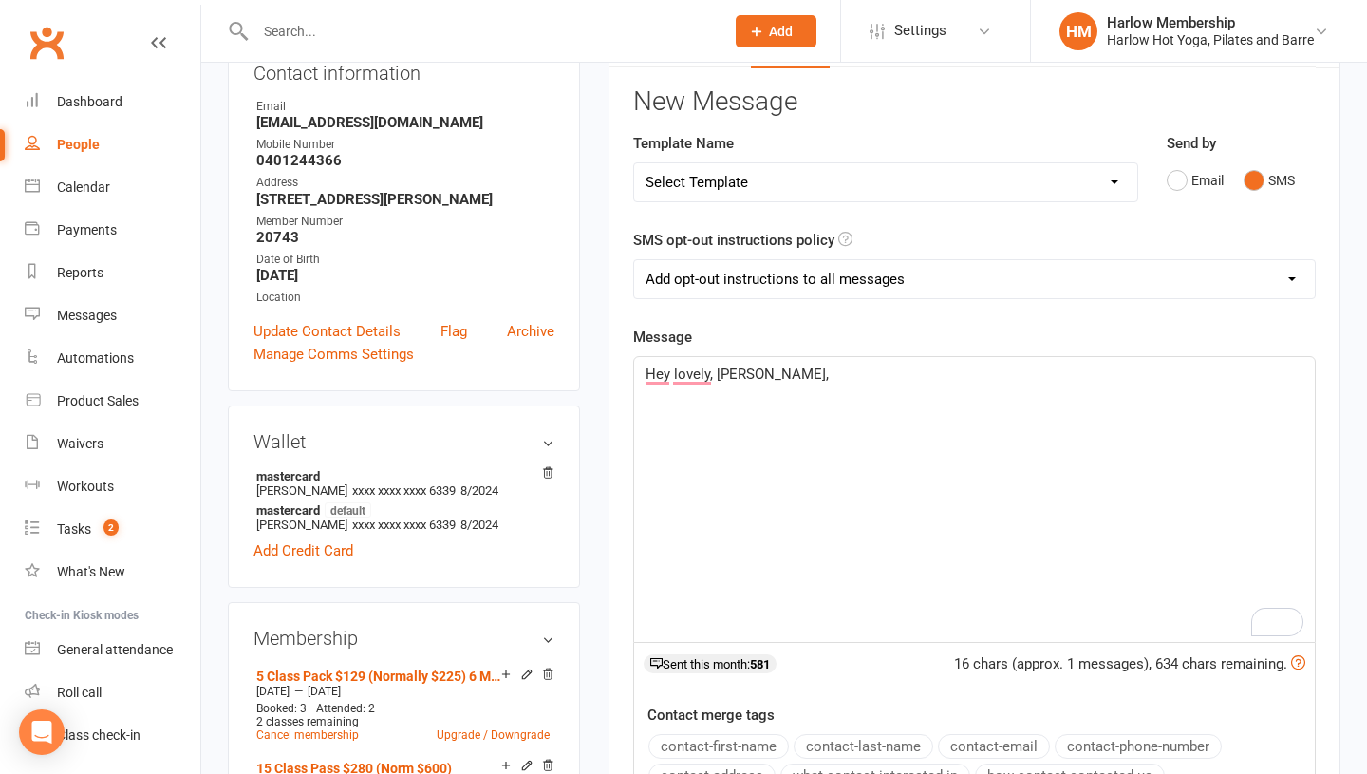
click at [797, 369] on p "Hey lovely, Amy," at bounding box center [975, 374] width 658 height 23
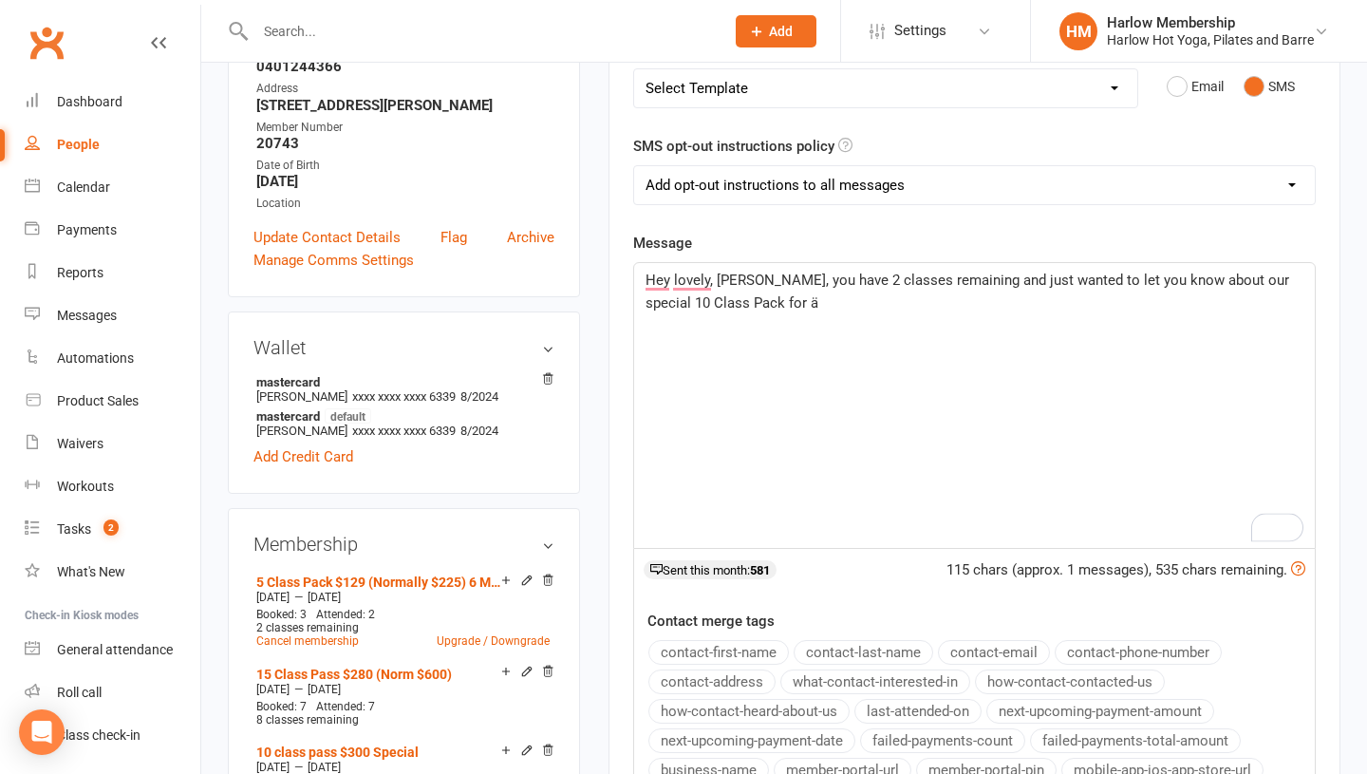
scroll to position [331, 0]
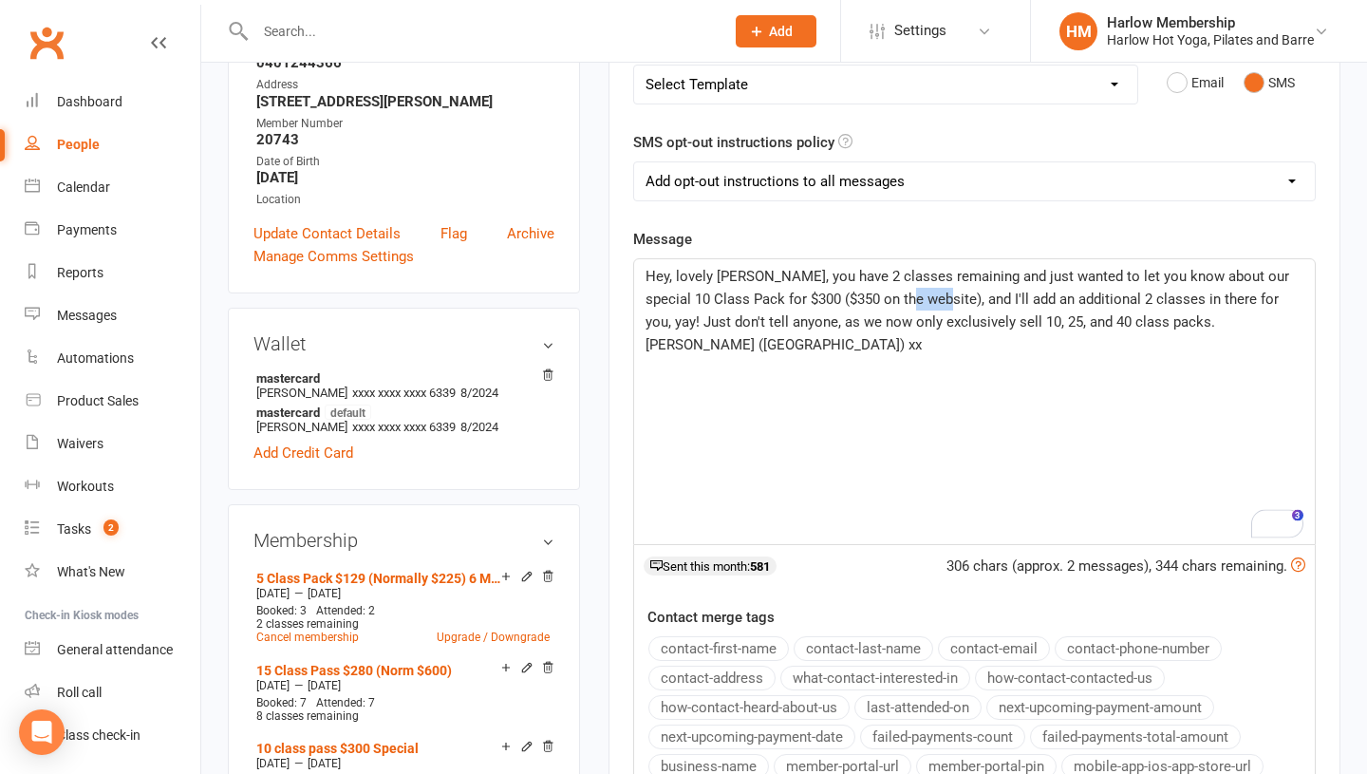
drag, startPoint x: 945, startPoint y: 293, endPoint x: 912, endPoint y: 297, distance: 32.5
click at [912, 297] on span "Hey, lovely Amy, you have 2 classes remaining and just wanted to let you know a…" at bounding box center [969, 310] width 647 height 85
click at [943, 313] on span "Hey, lovely Amy, you have 2 classes remaining and just wanted to let you know a…" at bounding box center [974, 310] width 657 height 85
click at [1237, 328] on span "Hey, lovely Amy, you have 2 classes remaining and just wanted to let you know a…" at bounding box center [974, 310] width 657 height 85
click at [1289, 535] on div "3" at bounding box center [1289, 524] width 25 height 25
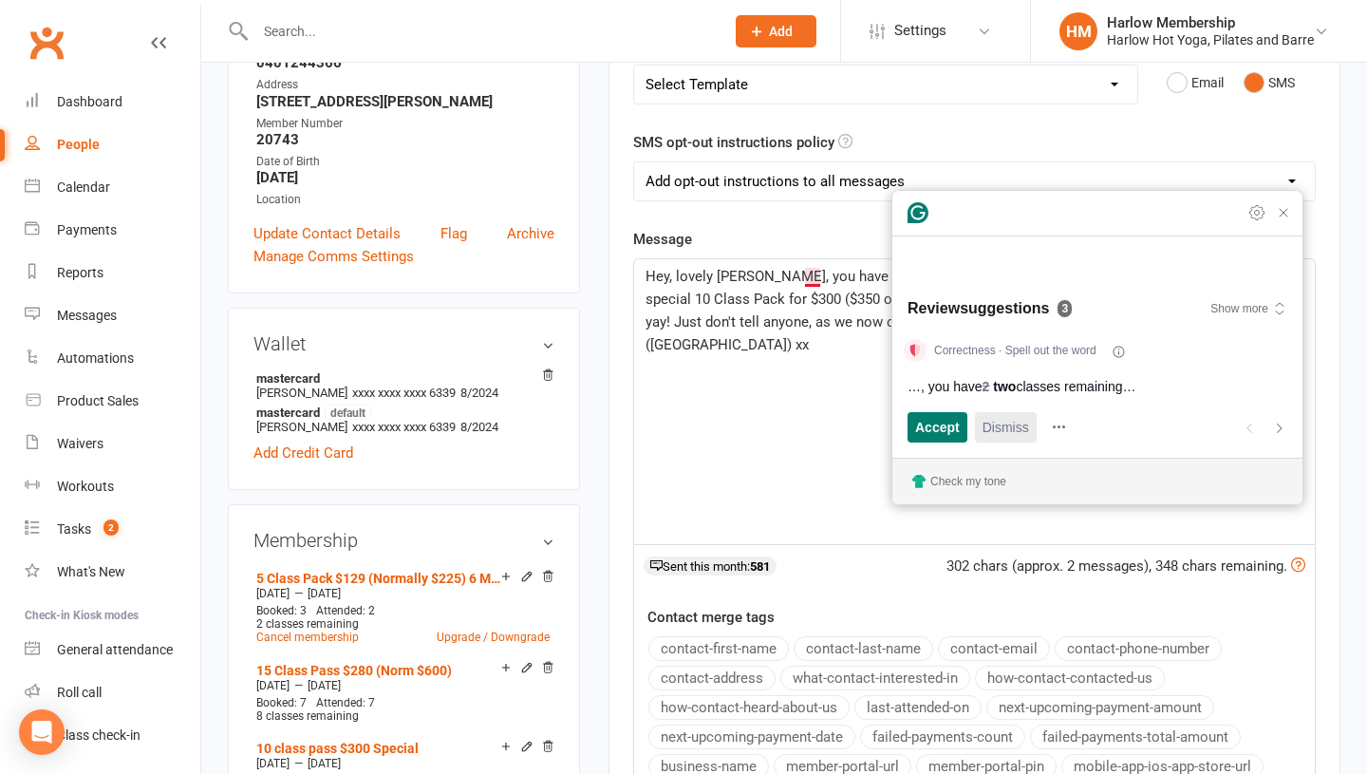
click at [1013, 426] on span "Dismiss" at bounding box center [1006, 427] width 47 height 20
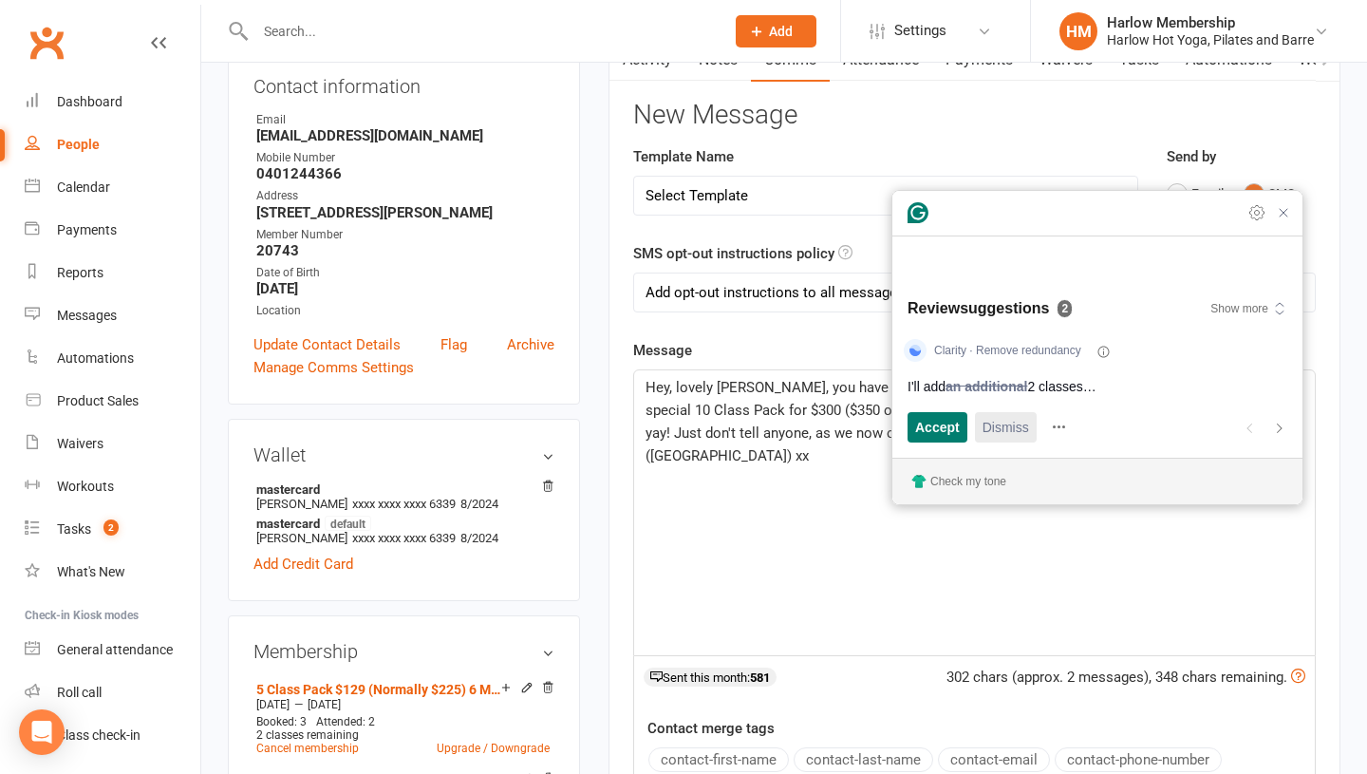
click at [1013, 426] on span "Dismiss" at bounding box center [1006, 427] width 47 height 20
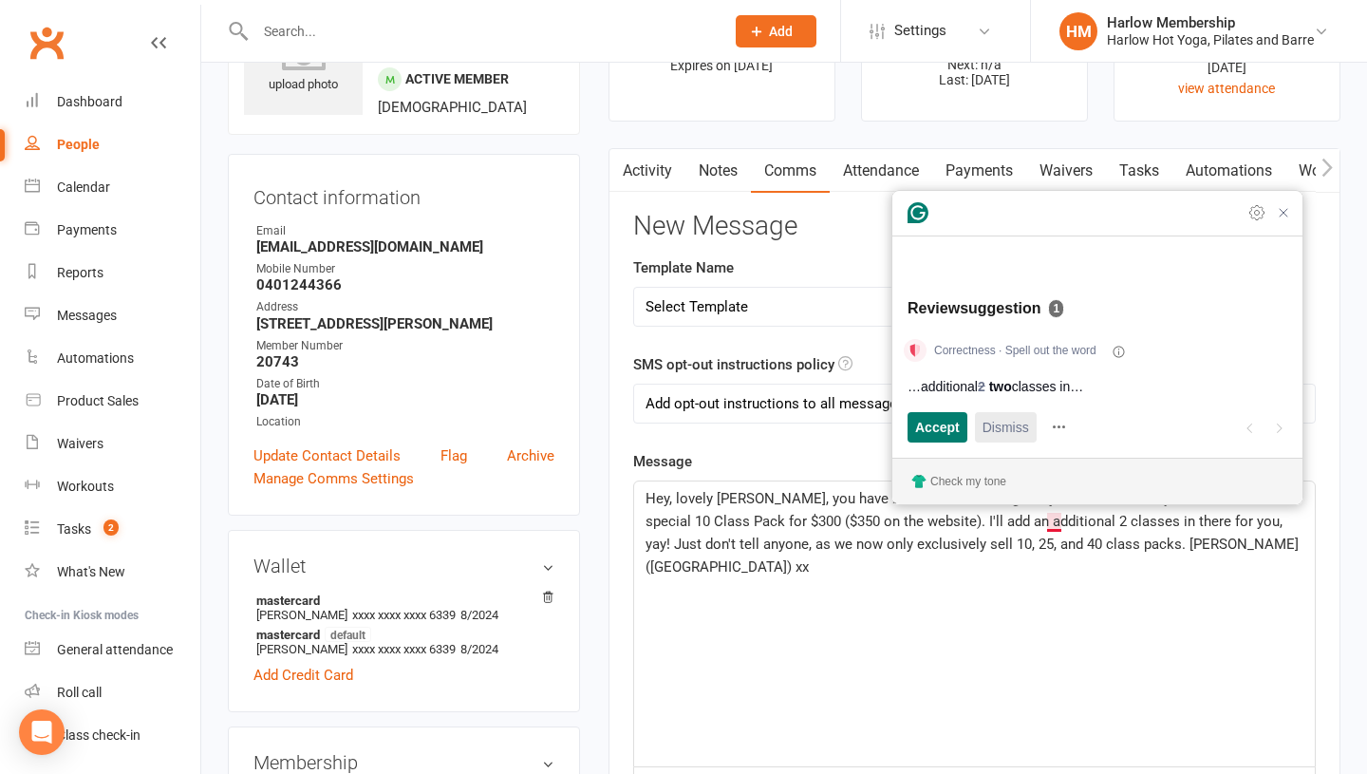
click at [1013, 426] on span "Dismiss" at bounding box center [1006, 427] width 47 height 20
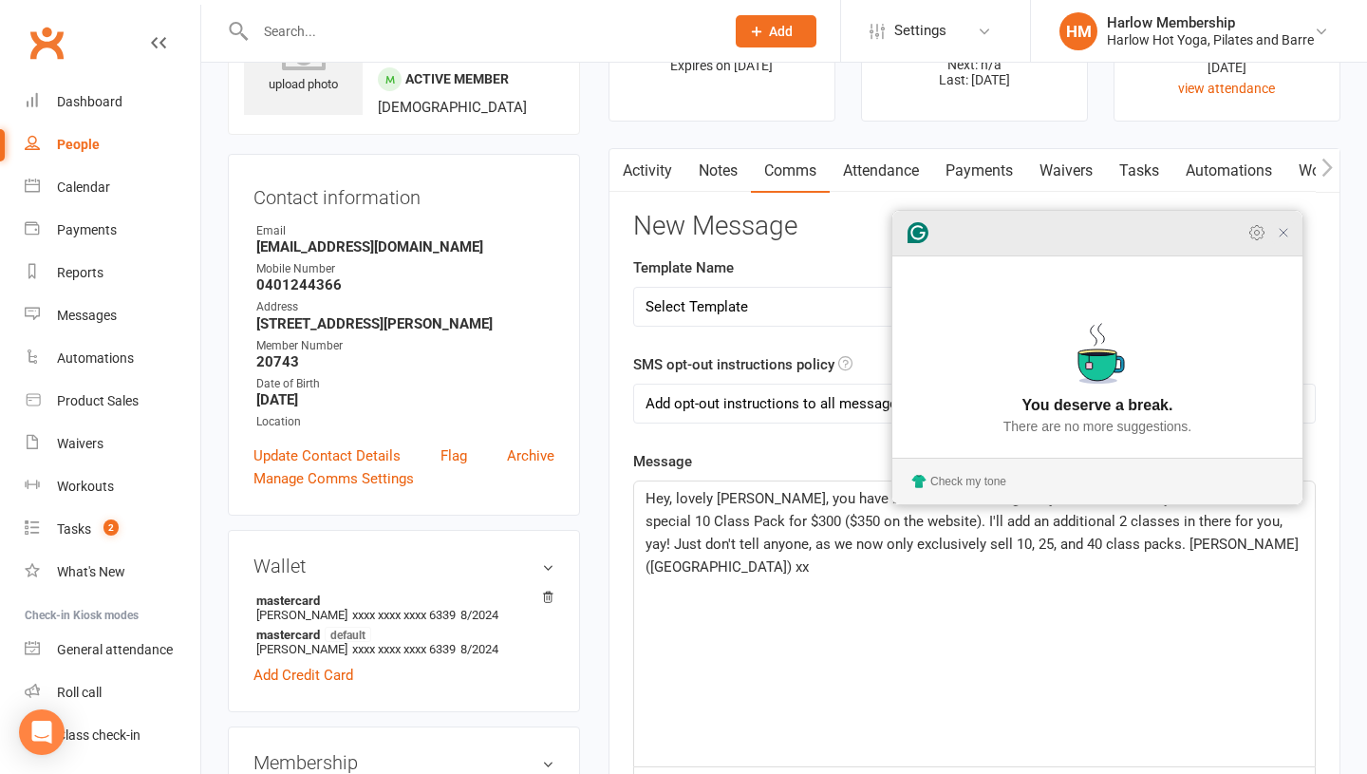
click at [1279, 240] on icon "Close Grammarly Assistant" at bounding box center [1283, 232] width 15 height 15
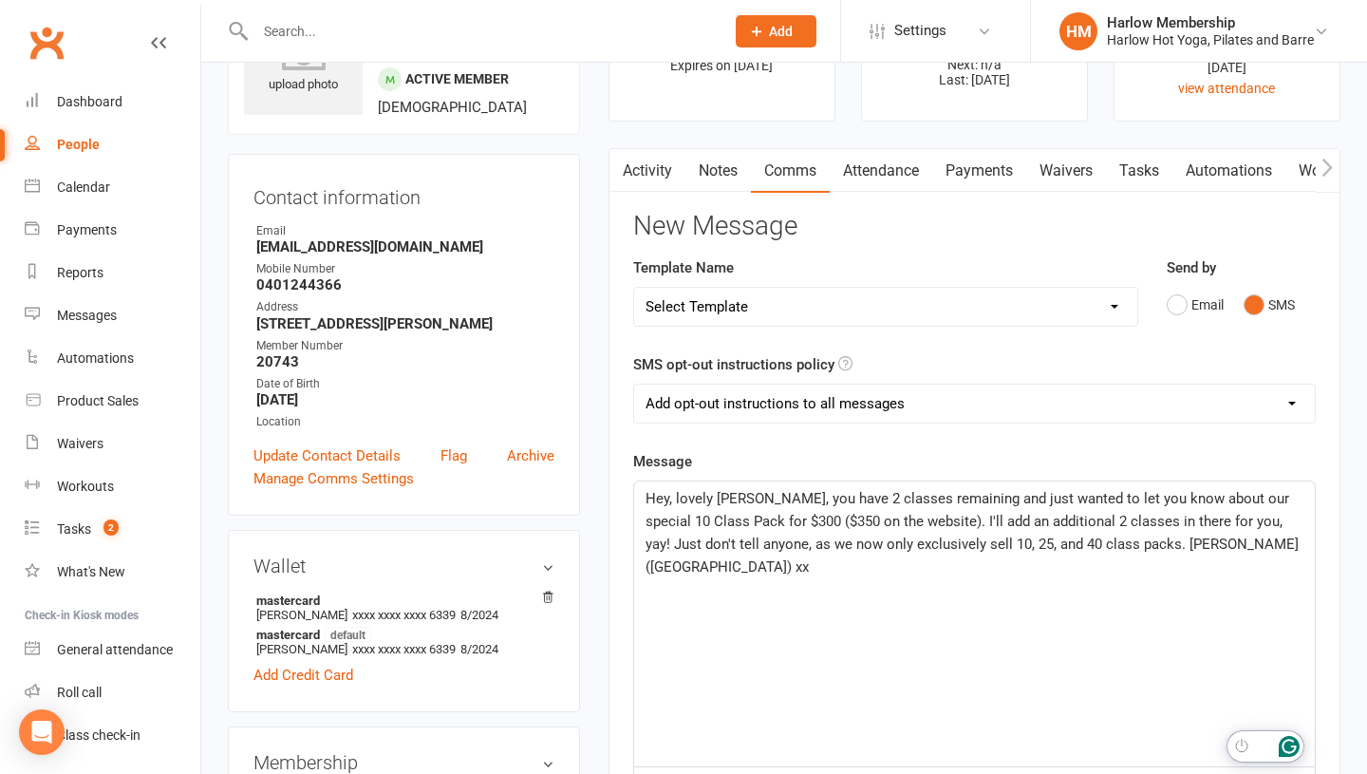
scroll to position [188, 0]
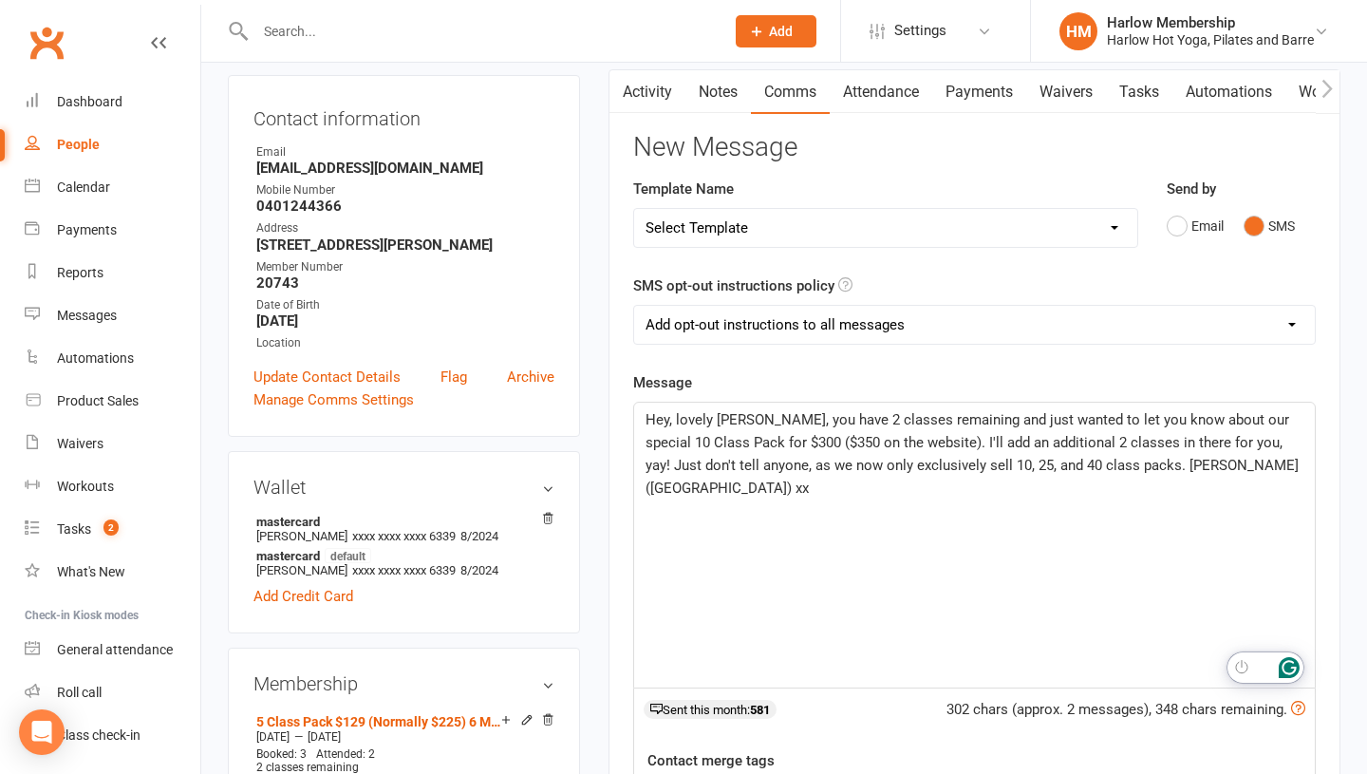
click at [1131, 461] on span "Hey, lovely Amy, you have 2 classes remaining and just wanted to let you know a…" at bounding box center [974, 453] width 657 height 85
click at [1126, 464] on span "Hey, lovely Amy, you have 2 classes remaining and just wanted to let you know a…" at bounding box center [974, 453] width 657 height 85
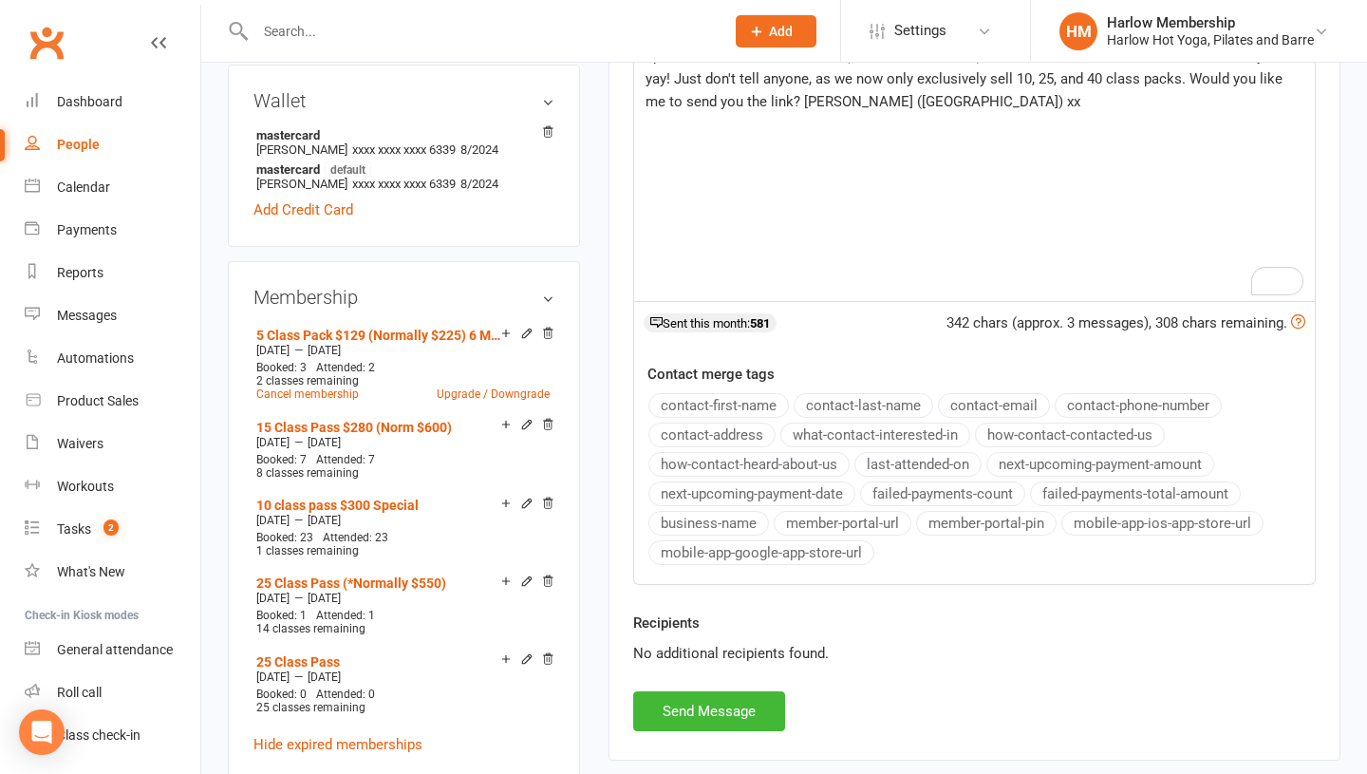
scroll to position [571, 0]
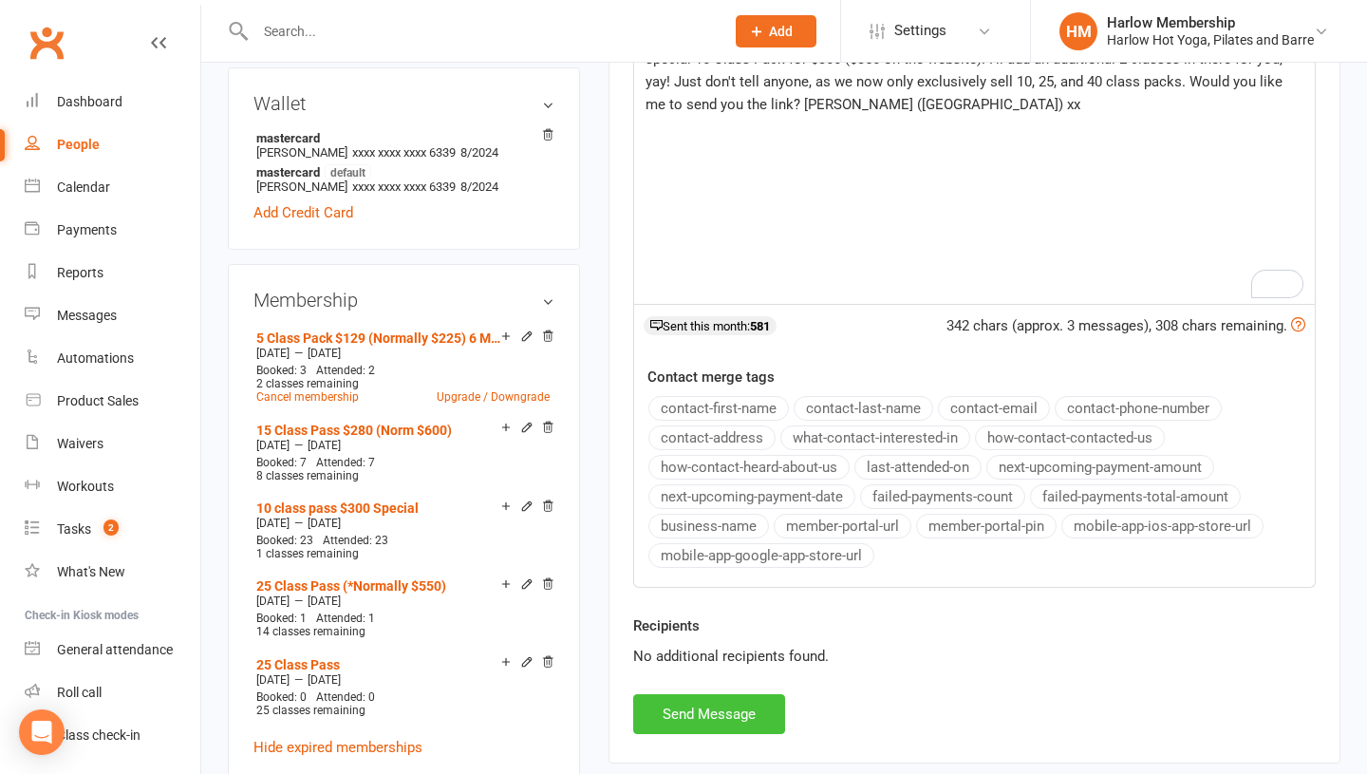
click at [691, 700] on button "Send Message" at bounding box center [709, 714] width 152 height 40
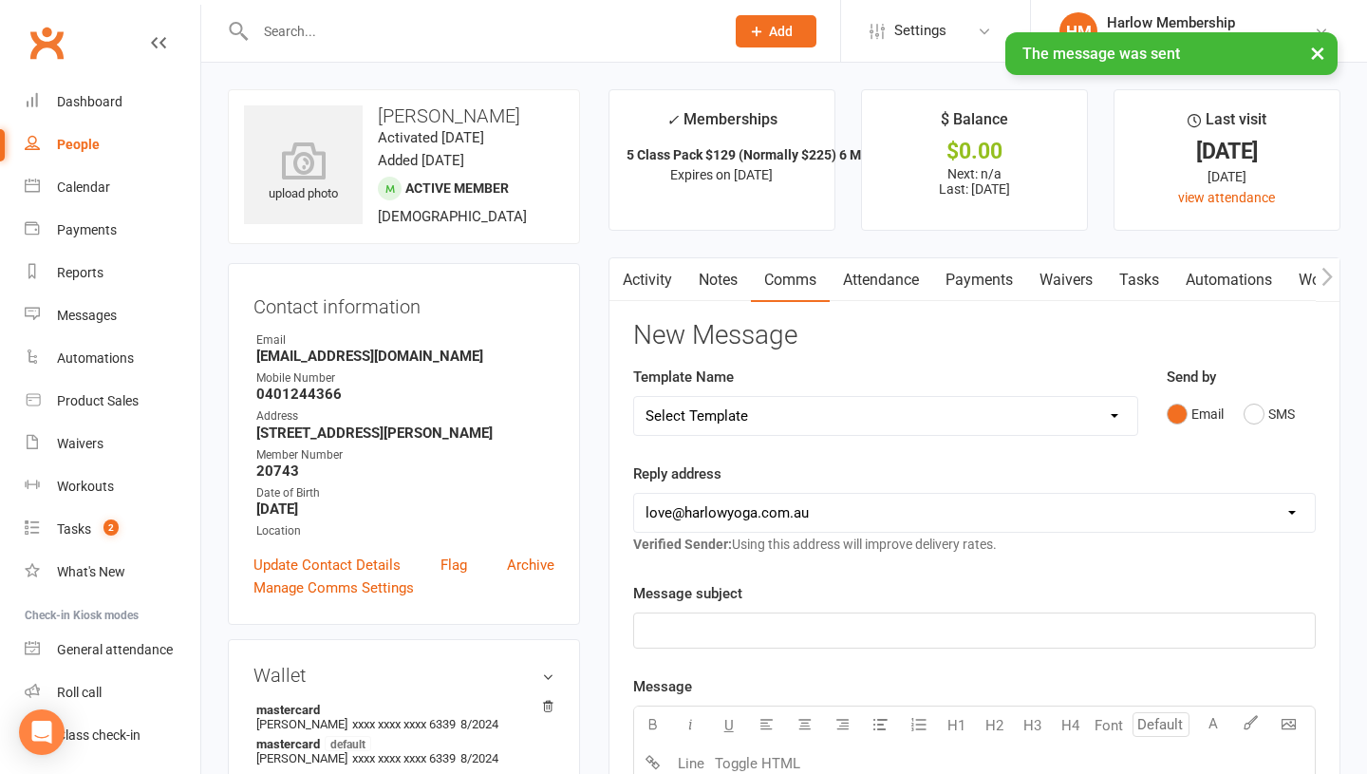
click at [721, 291] on link "Notes" at bounding box center [718, 280] width 66 height 44
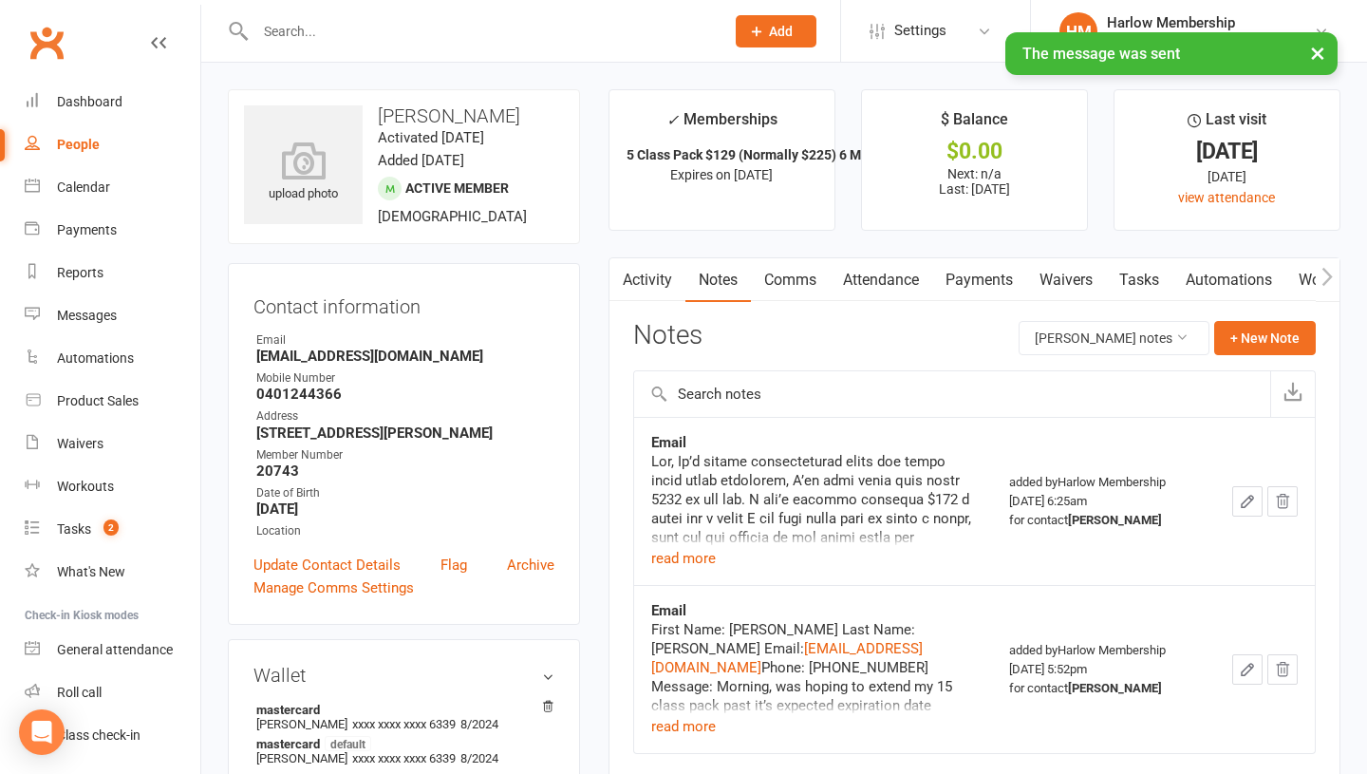
click at [651, 288] on link "Activity" at bounding box center [647, 280] width 76 height 44
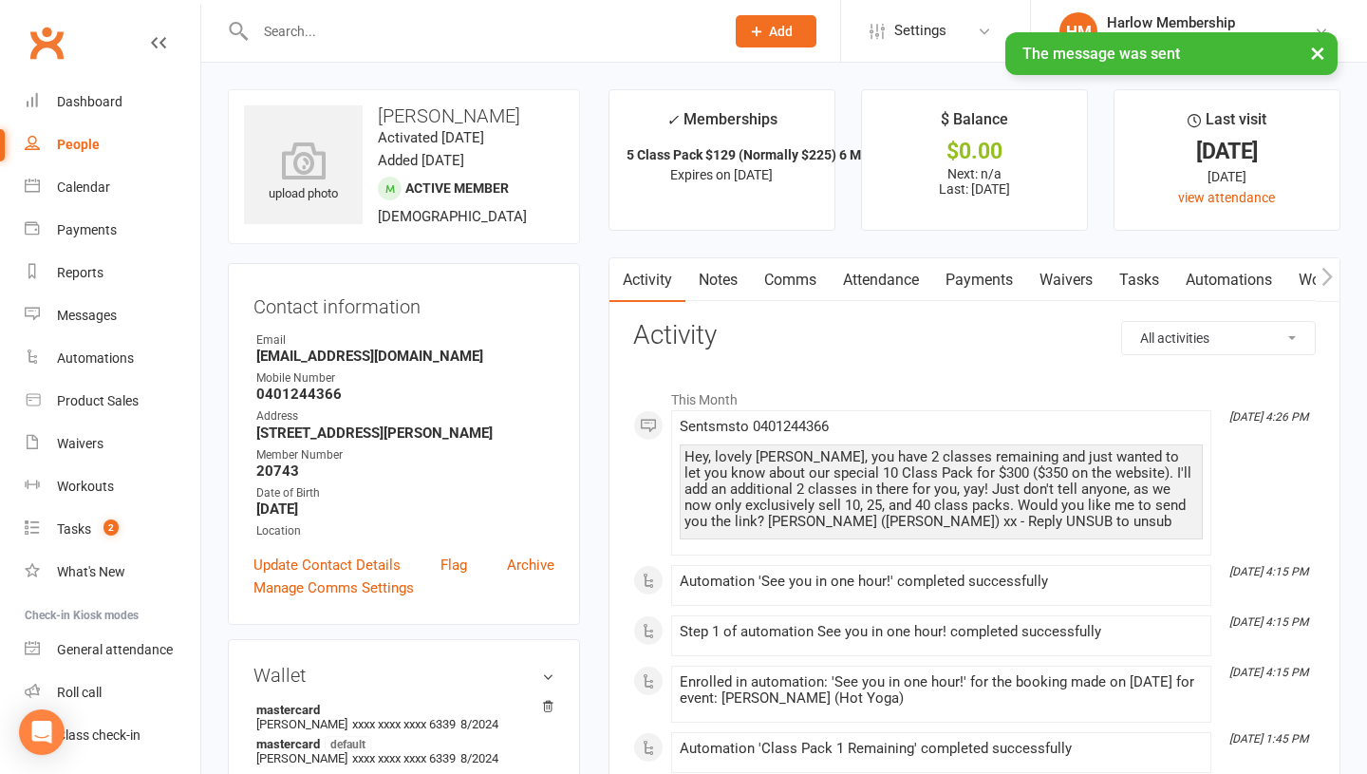
click at [724, 449] on div "Hey, lovely Amy, you have 2 classes remaining and just wanted to let you know a…" at bounding box center [941, 489] width 514 height 81
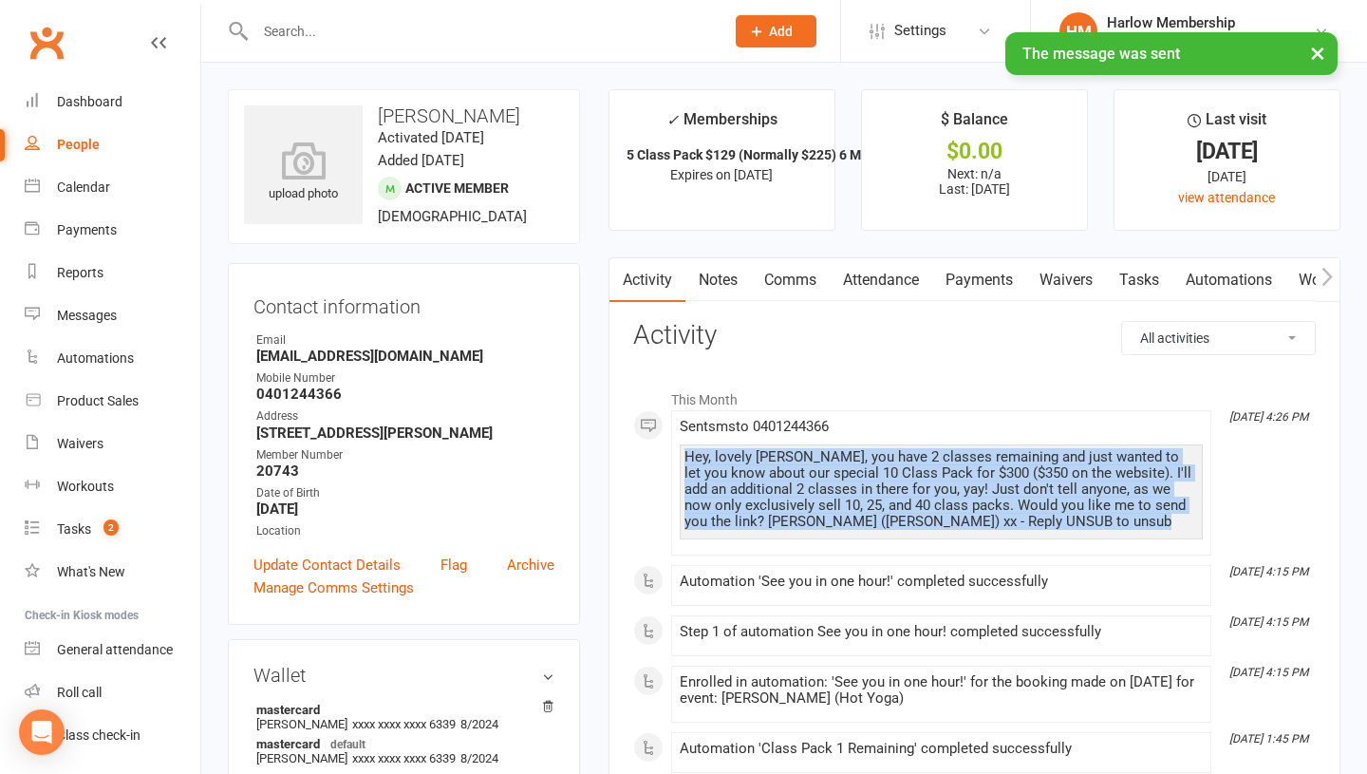
click at [724, 449] on div "Hey, lovely Amy, you have 2 classes remaining and just wanted to let you know a…" at bounding box center [941, 489] width 514 height 81
copy div "Hey, lovely Amy, you have 2 classes remaining and just wanted to let you know a…"
click at [714, 274] on link "Notes" at bounding box center [718, 280] width 66 height 44
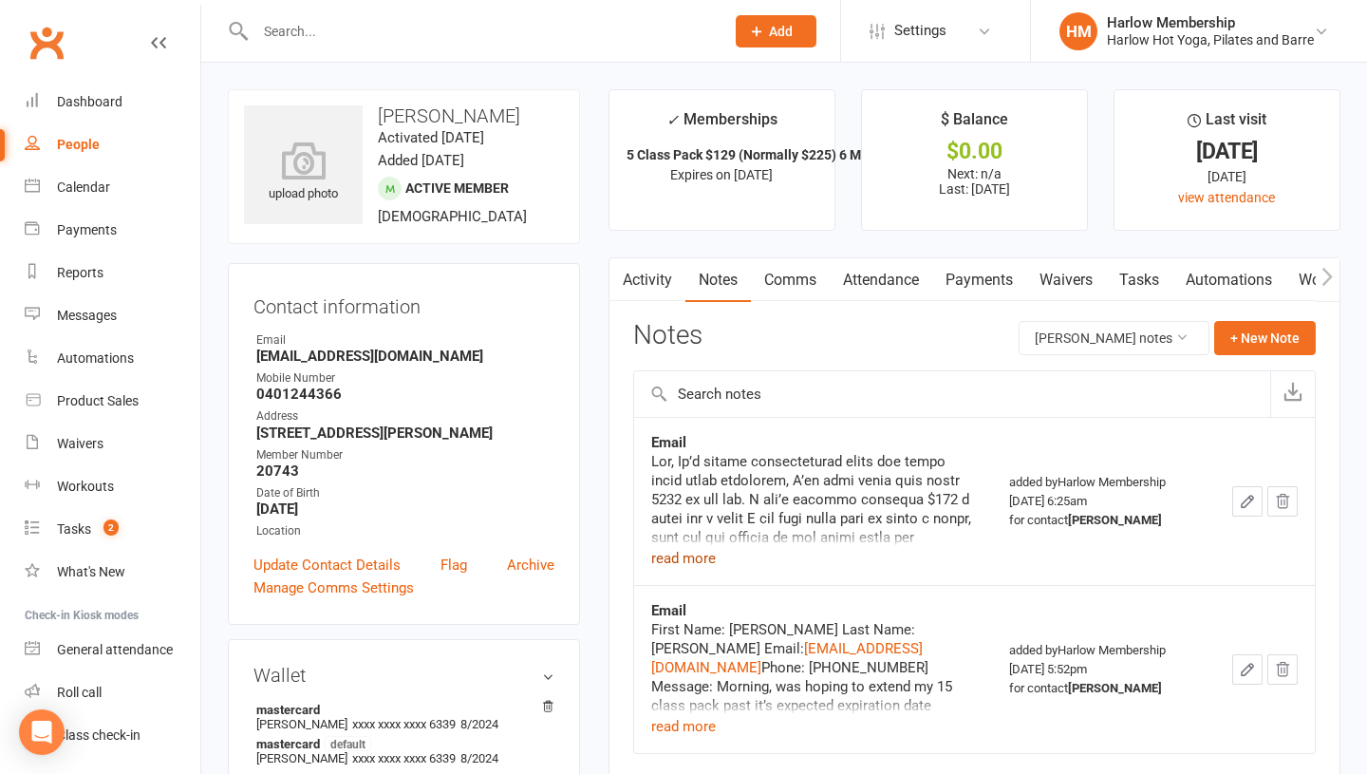
click at [700, 556] on button "read more" at bounding box center [683, 558] width 65 height 23
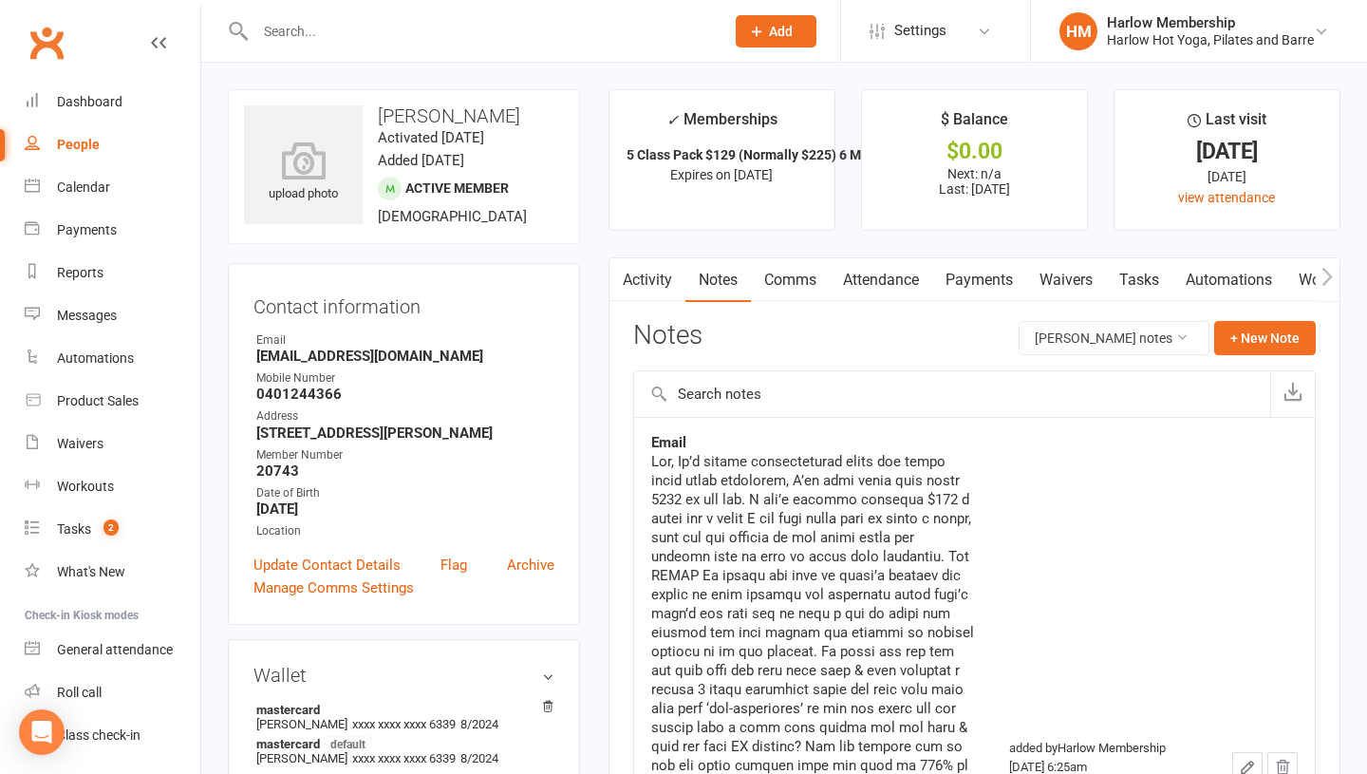
click at [655, 284] on link "Activity" at bounding box center [647, 280] width 76 height 44
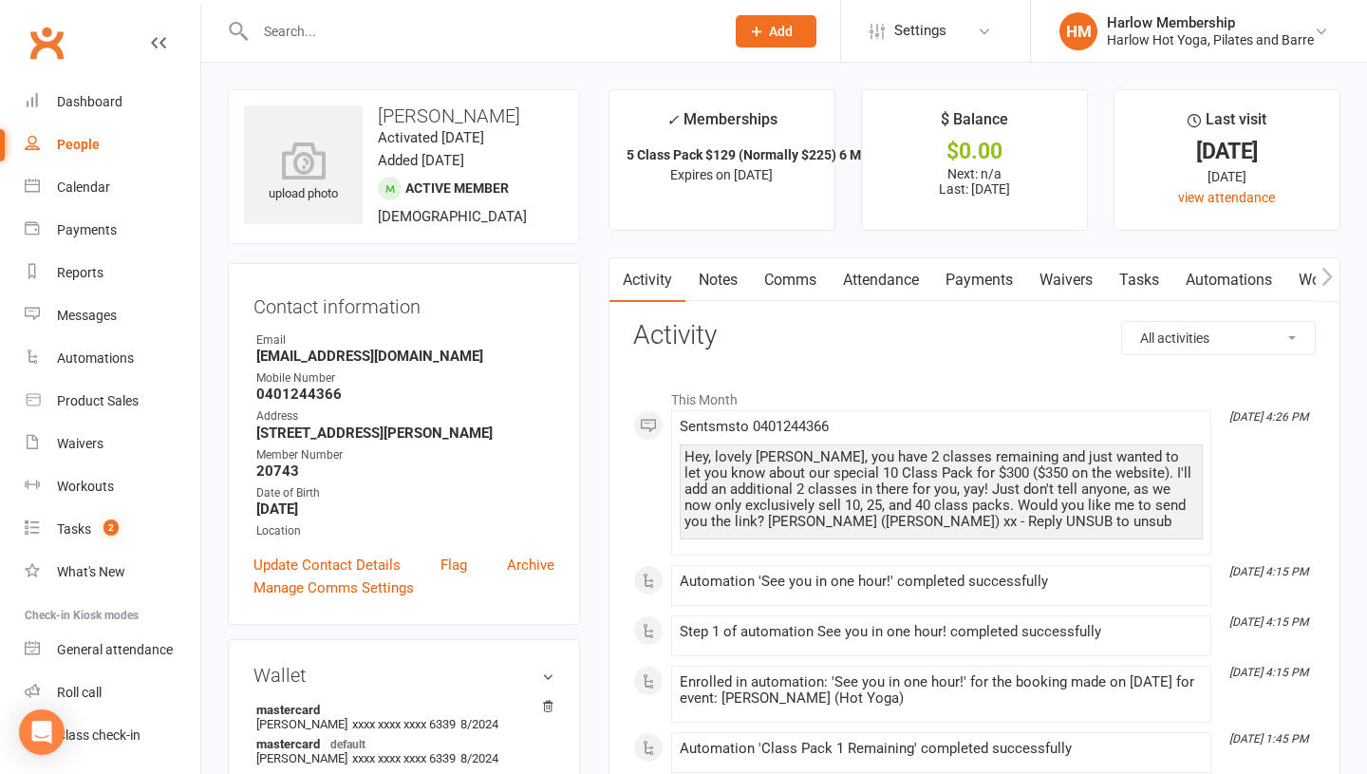
click at [778, 276] on link "Comms" at bounding box center [790, 280] width 79 height 44
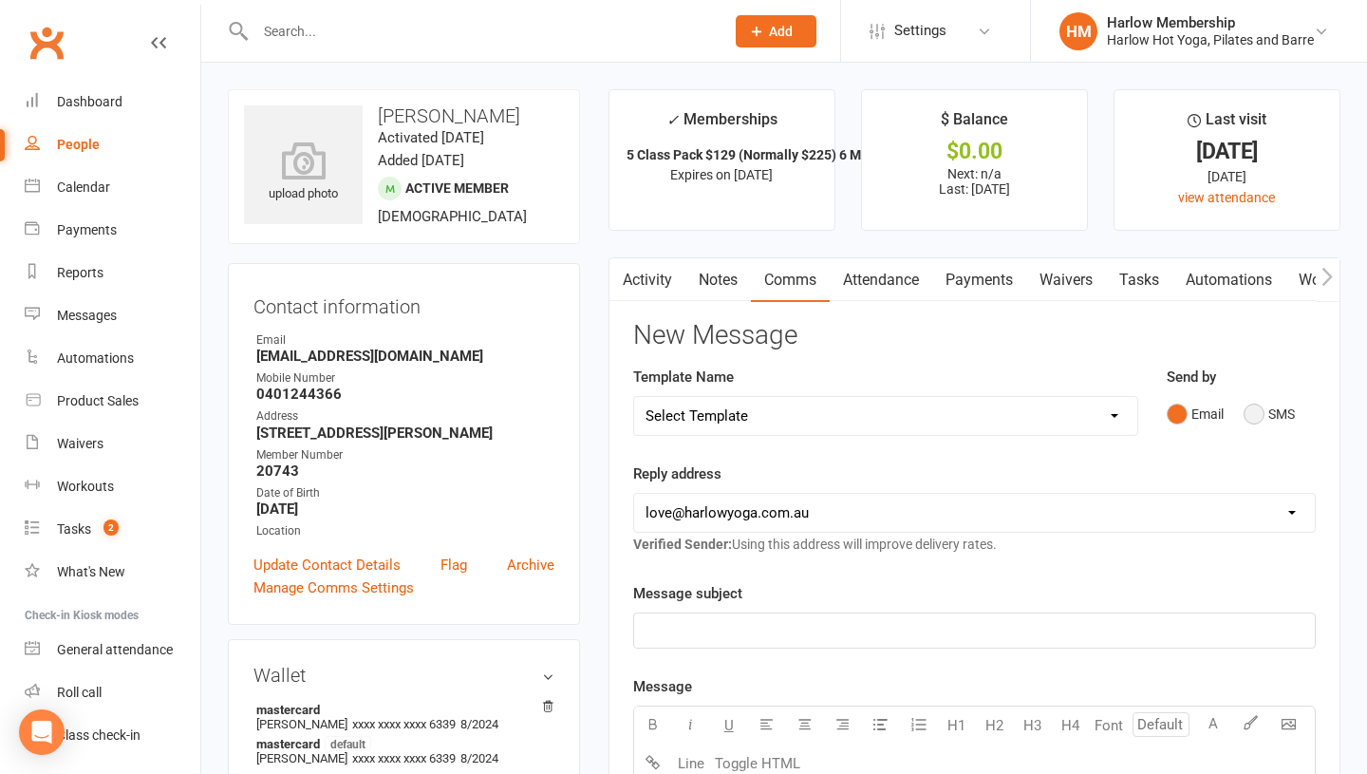
click at [1260, 421] on button "SMS" at bounding box center [1269, 414] width 51 height 36
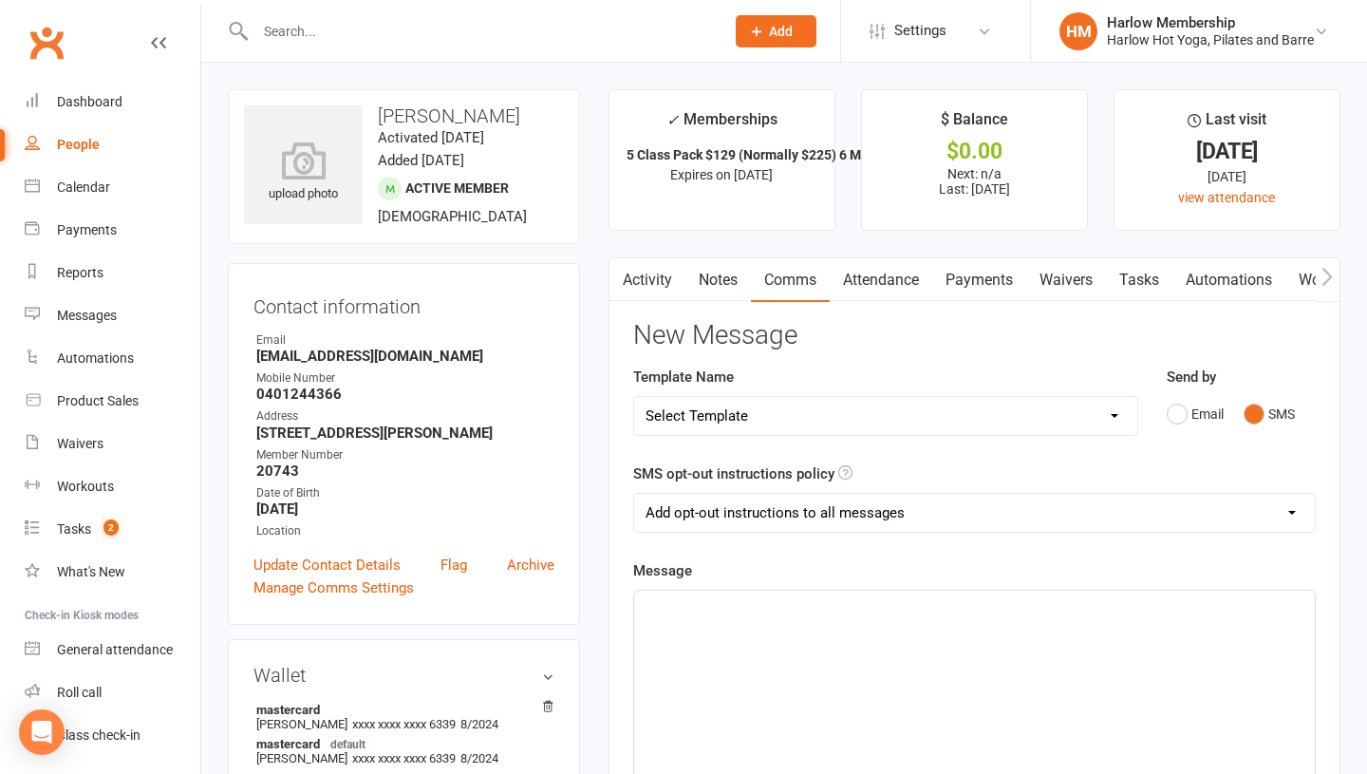
click at [847, 721] on div "﻿" at bounding box center [974, 732] width 681 height 285
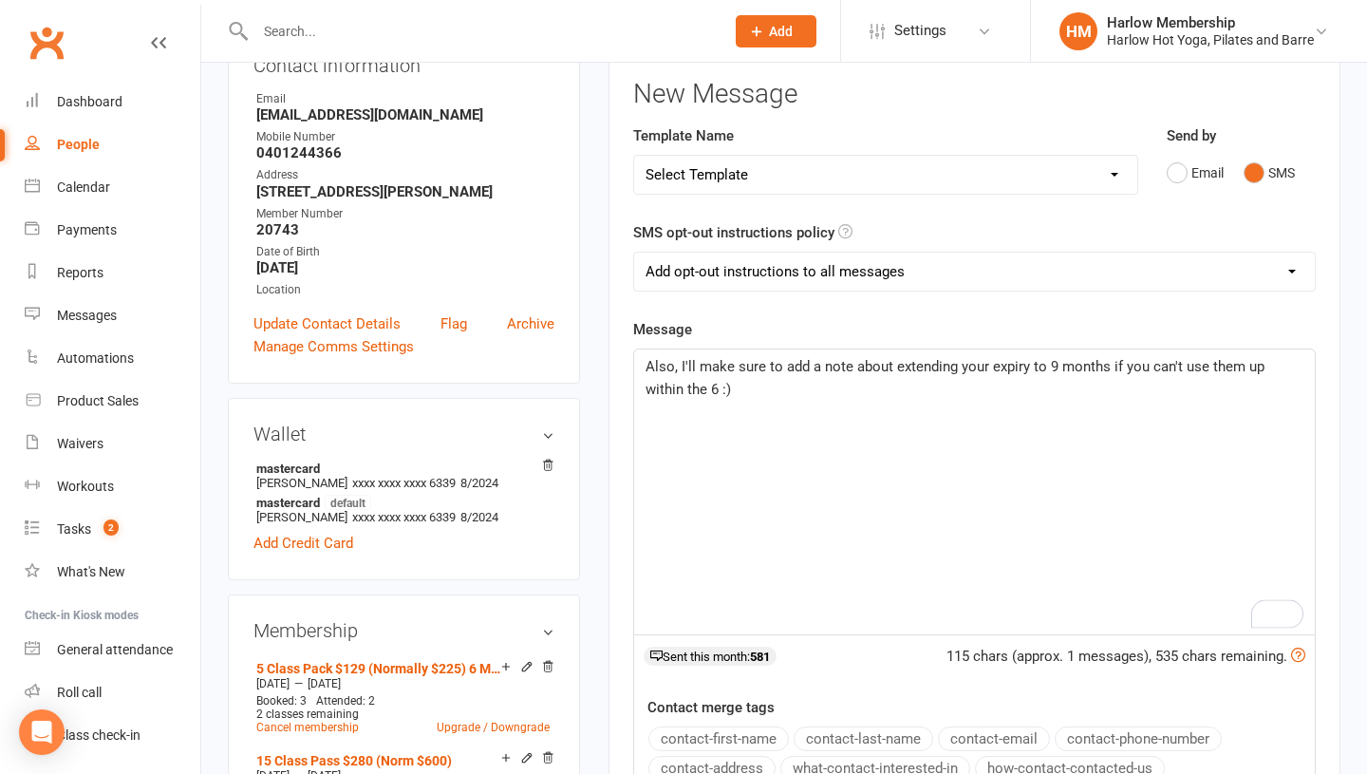
scroll to position [353, 0]
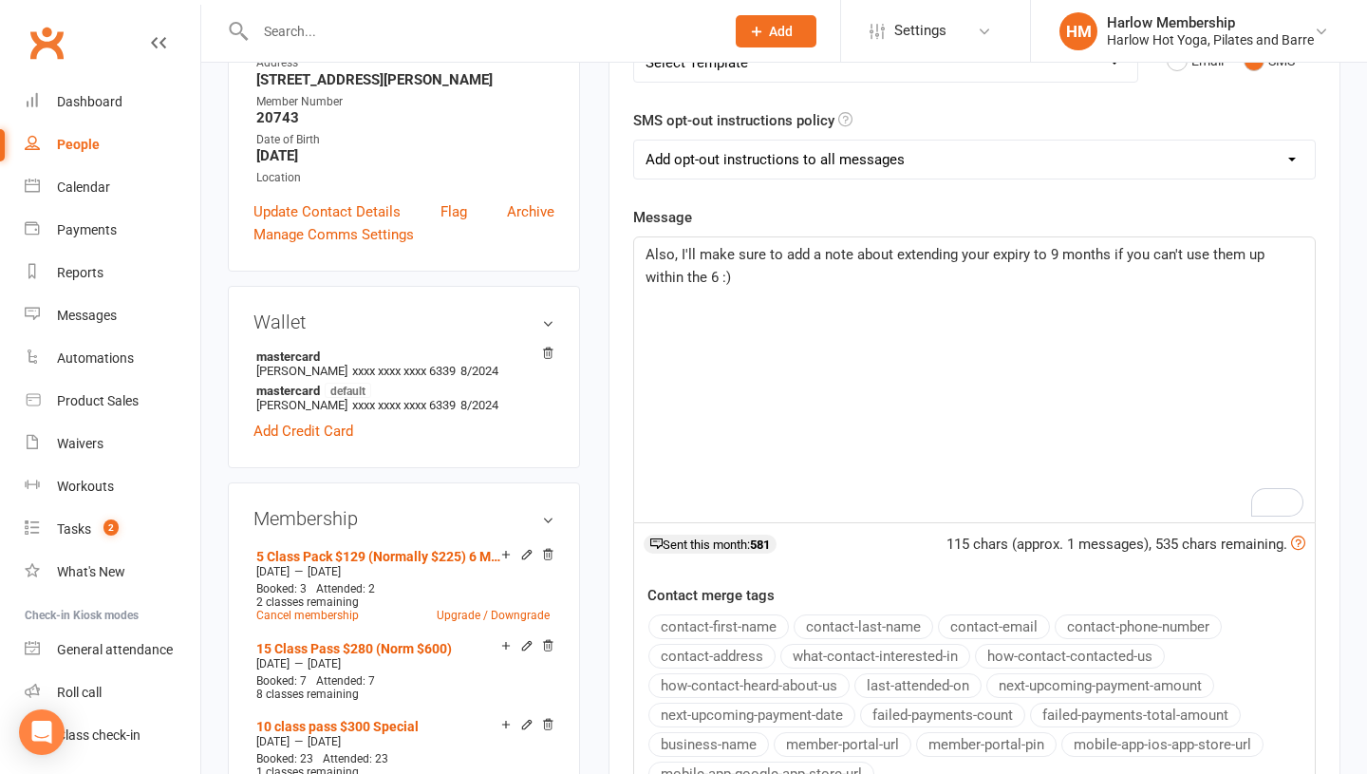
click at [678, 253] on span "Also, I'll make sure to add a note about extending your expiry to 9 months if y…" at bounding box center [957, 266] width 623 height 40
click at [903, 290] on div "Also, just reading your notes, I'll make sure to add a note about extending you…" at bounding box center [974, 379] width 681 height 285
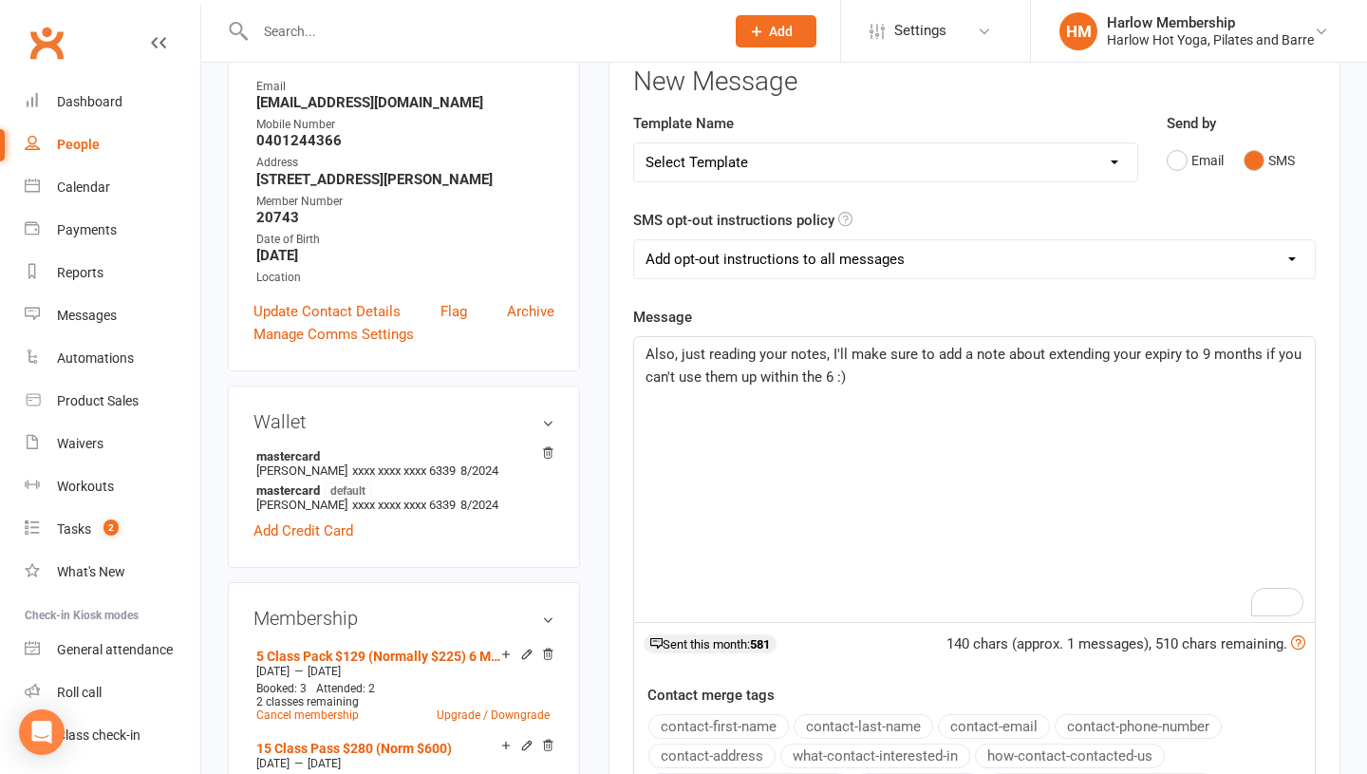
scroll to position [204, 0]
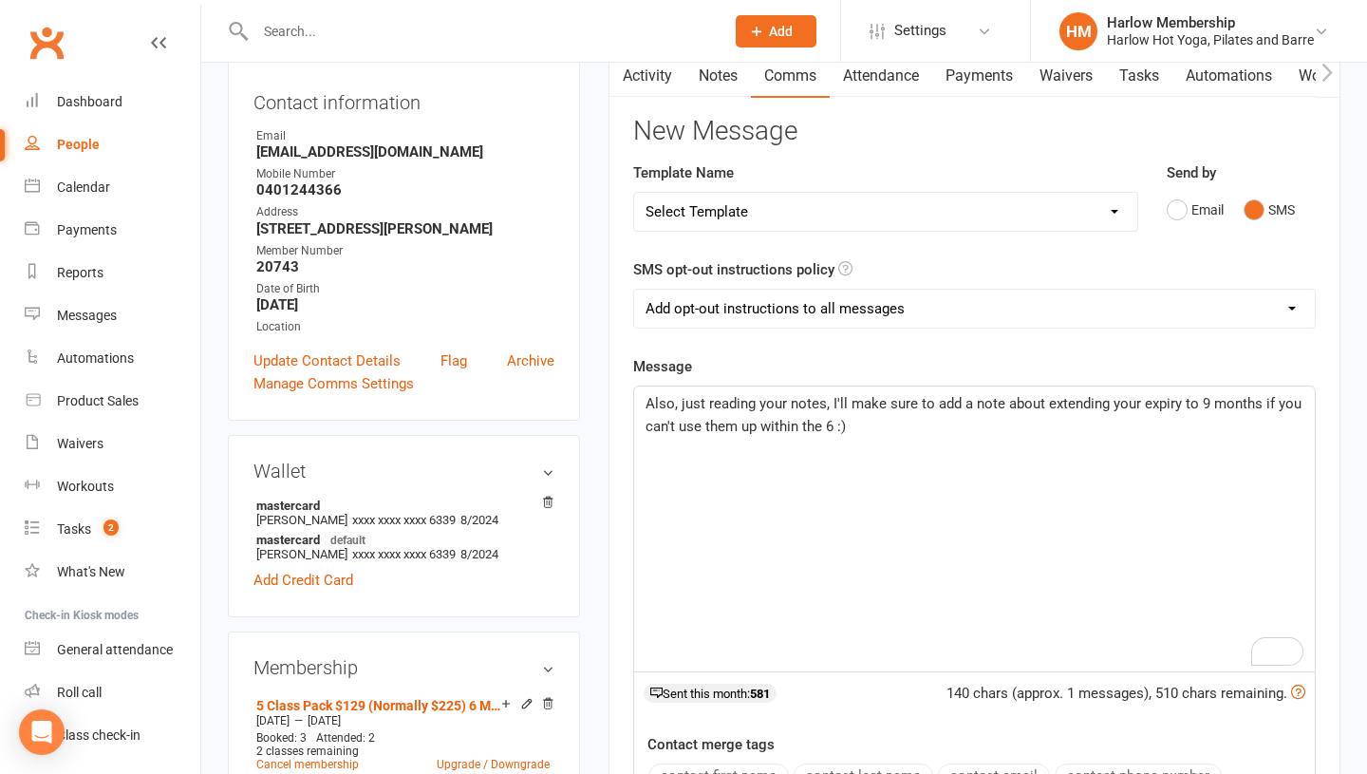
click at [682, 298] on select "Add opt-out instructions to all messages Add opt-out instructions for messages …" at bounding box center [974, 309] width 681 height 38
select select "2"
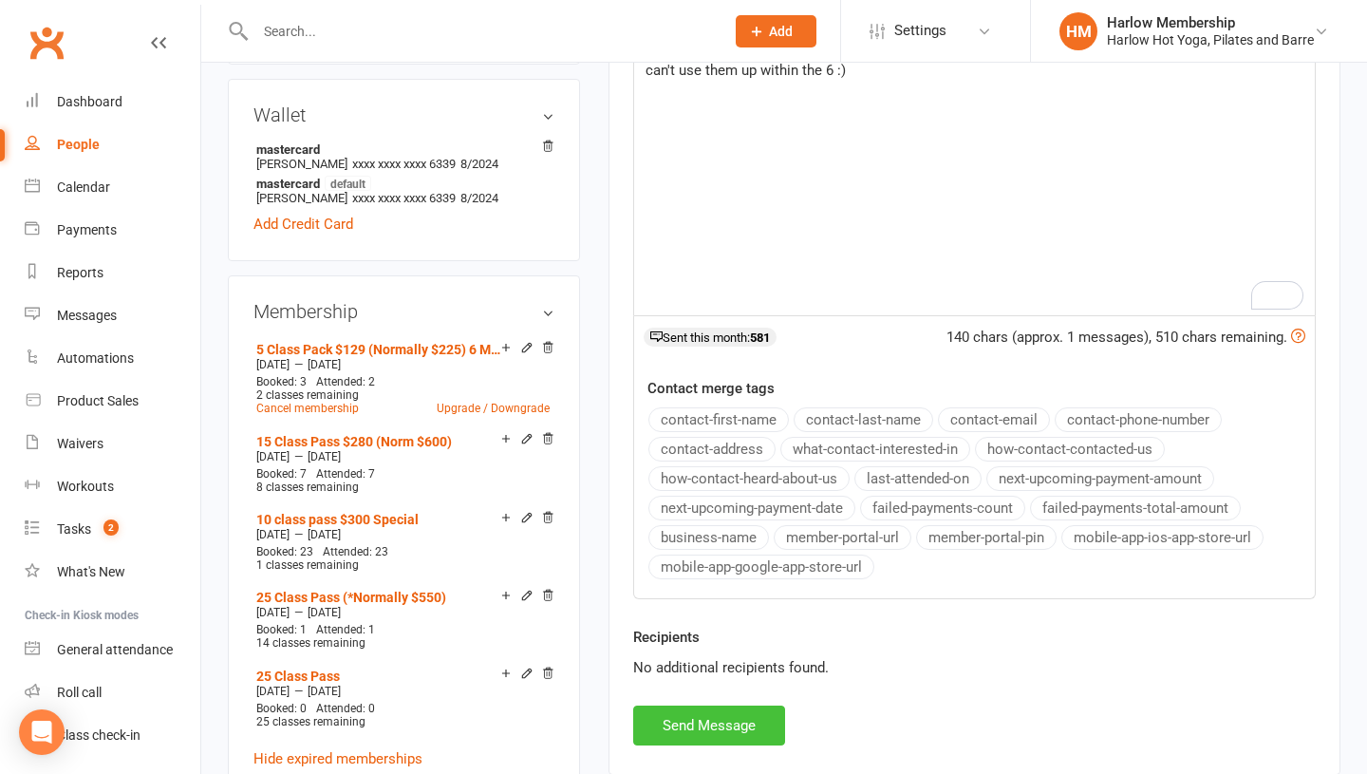
click at [715, 721] on button "Send Message" at bounding box center [709, 725] width 152 height 40
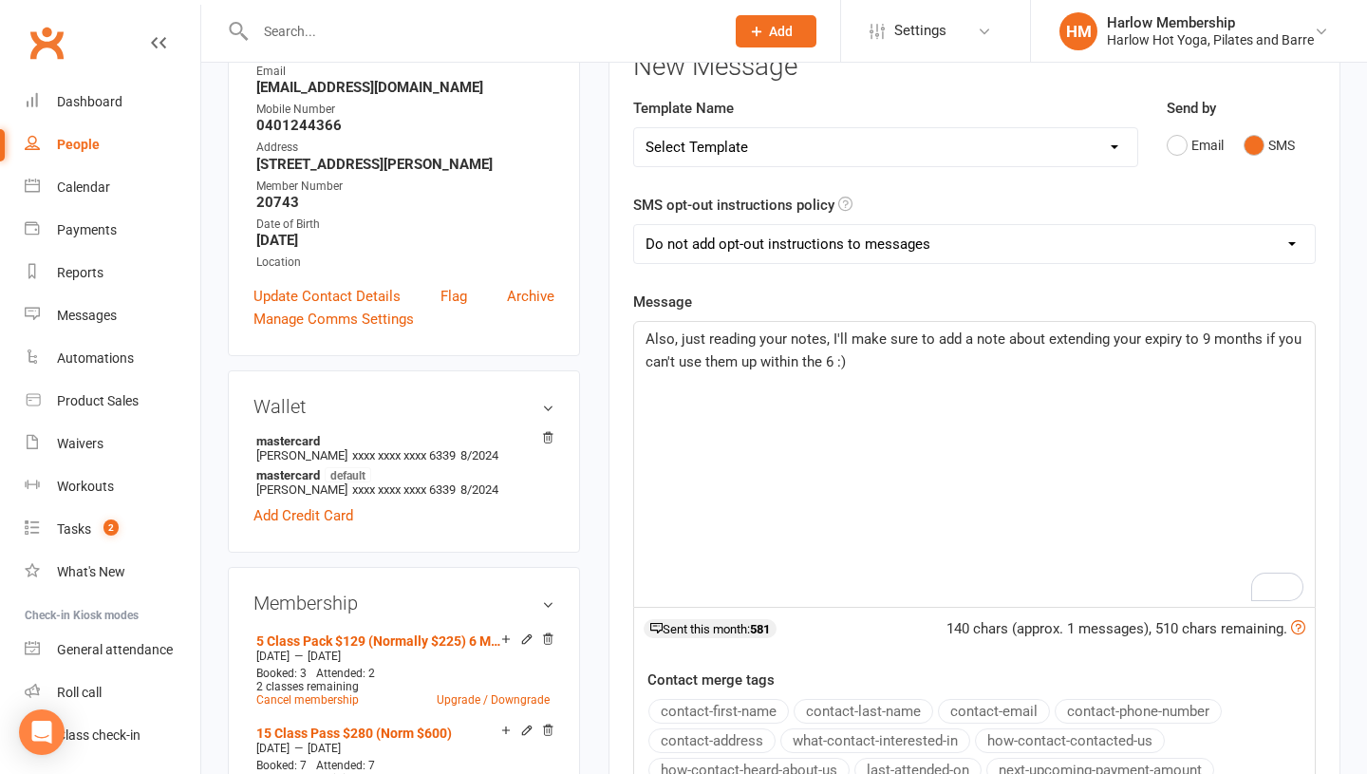
scroll to position [0, 0]
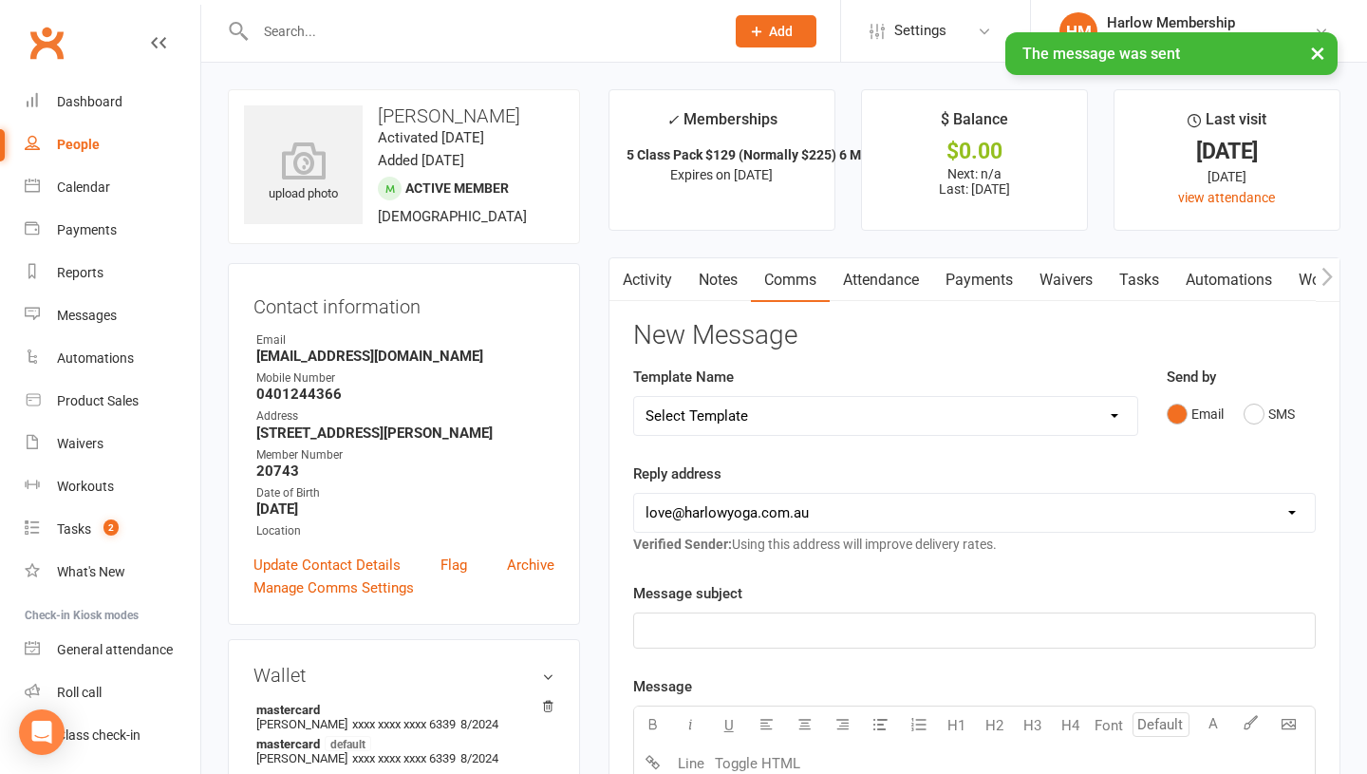
click at [730, 298] on link "Notes" at bounding box center [718, 280] width 66 height 44
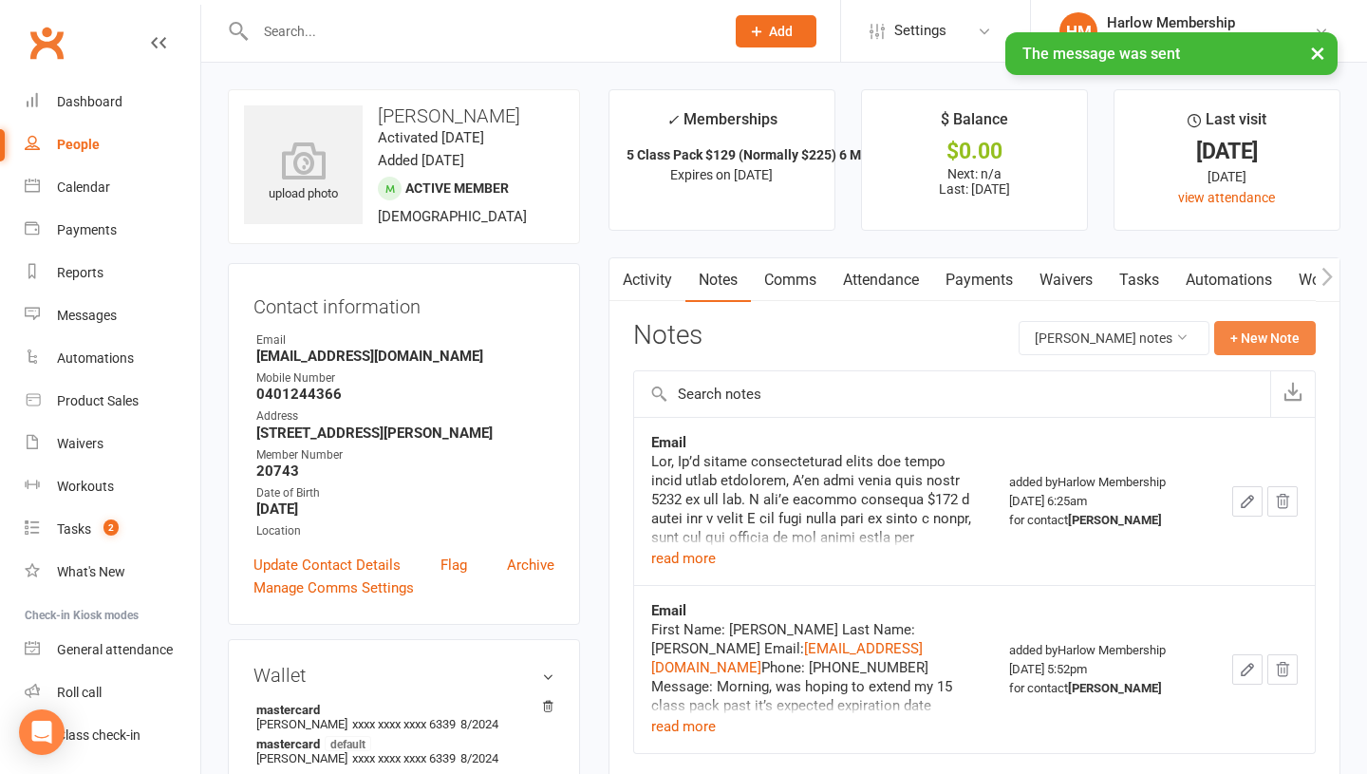
click at [1246, 327] on button "+ New Note" at bounding box center [1265, 338] width 102 height 34
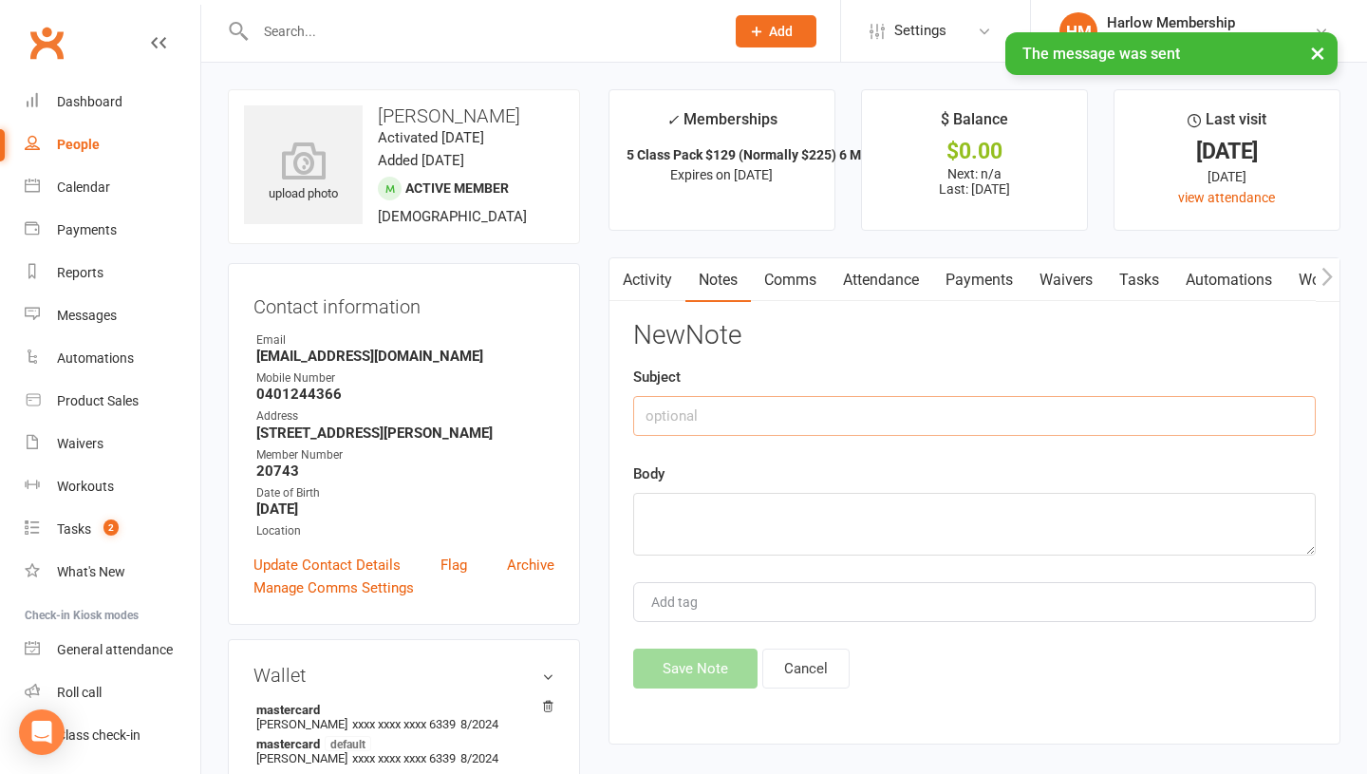
click at [779, 401] on input "text" at bounding box center [974, 416] width 683 height 40
type input "Offer"
click at [707, 538] on textarea at bounding box center [974, 524] width 683 height 63
paste textarea "Hey, lovely Amy, you have 2 classes remaining and just wanted to let you know a…"
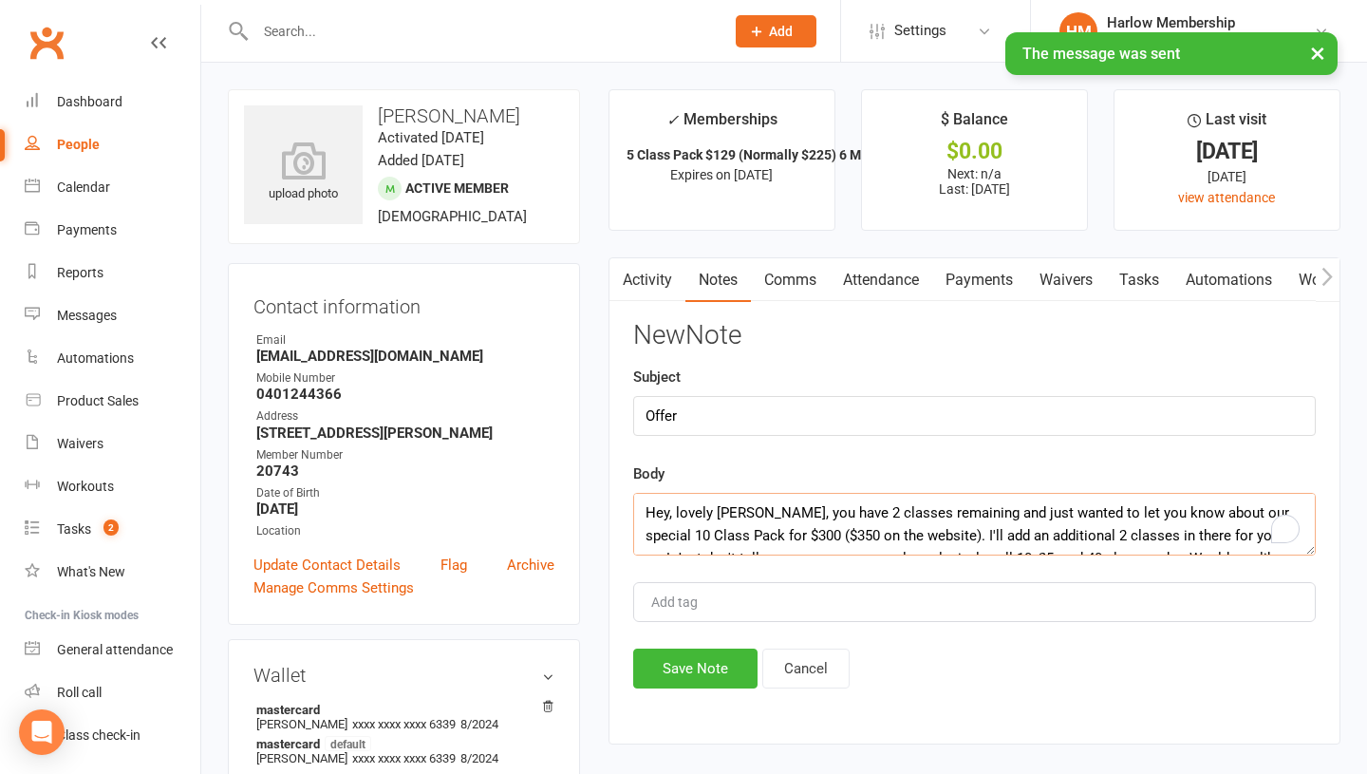
scroll to position [58, 0]
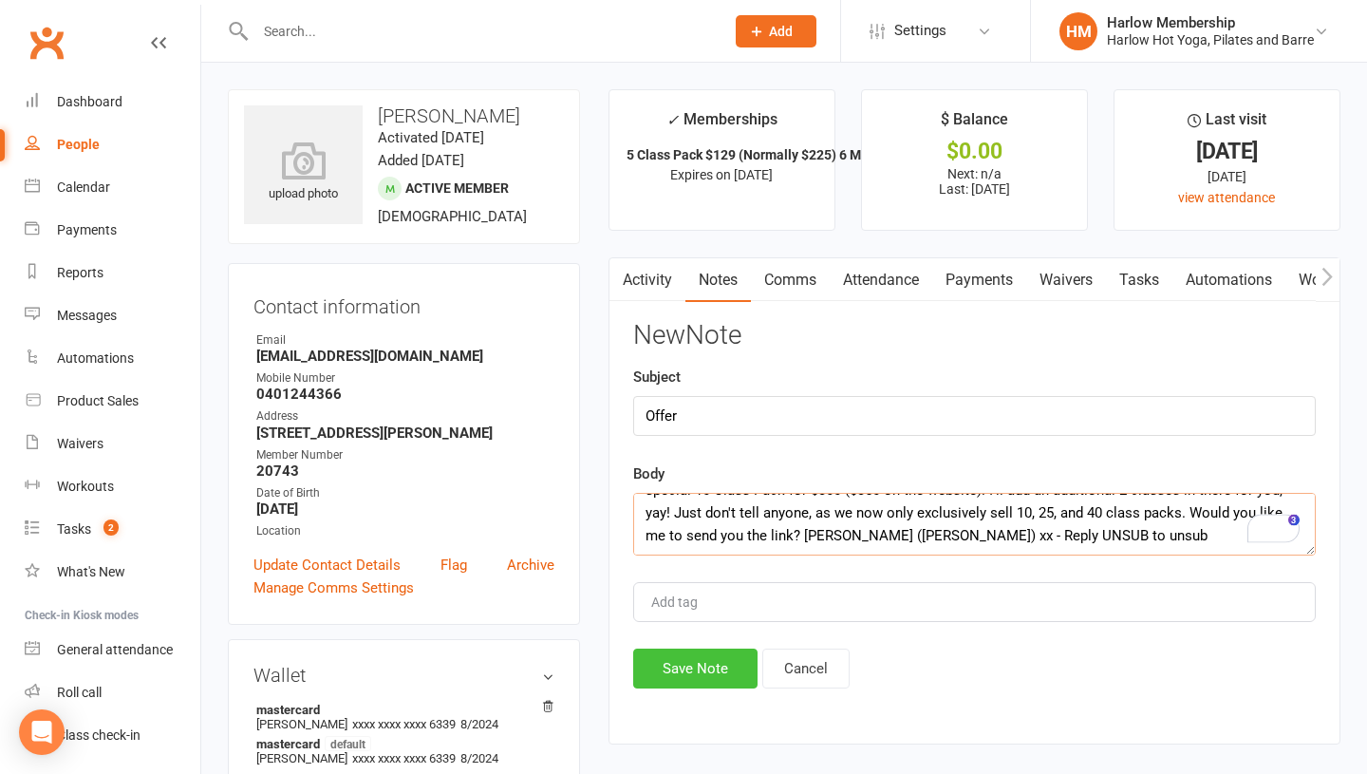
type textarea "Hey, lovely Amy, you have 2 classes remaining and just wanted to let you know a…"
click at [700, 671] on button "Save Note" at bounding box center [695, 668] width 124 height 40
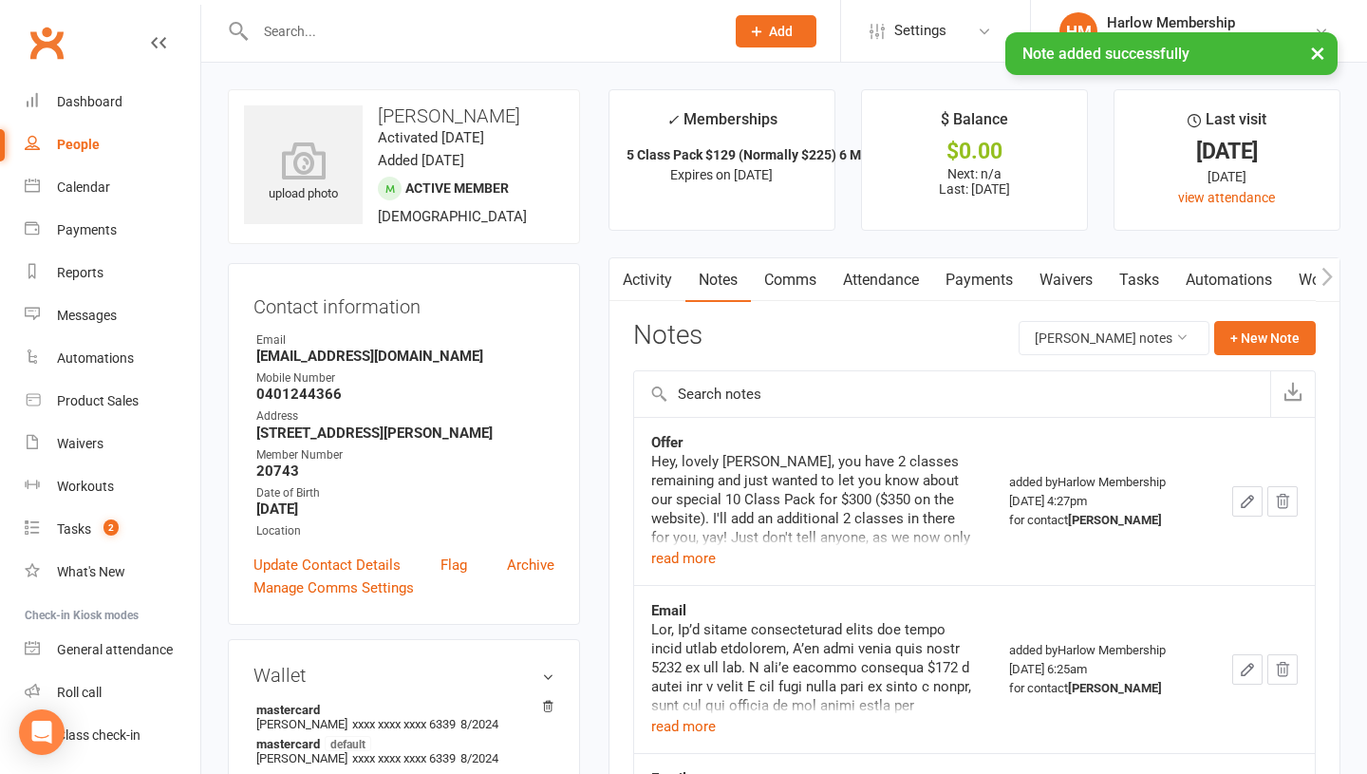
click at [648, 278] on link "Activity" at bounding box center [647, 280] width 76 height 44
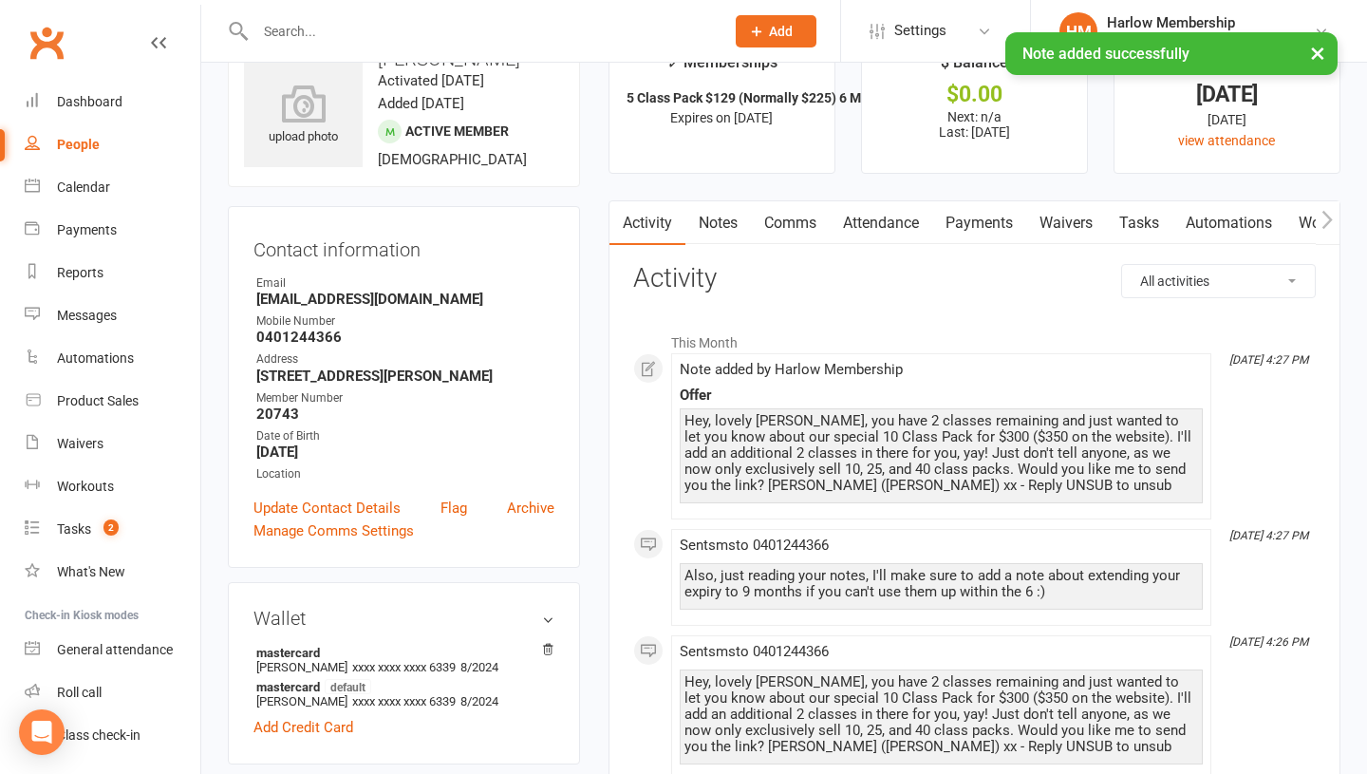
scroll to position [58, 0]
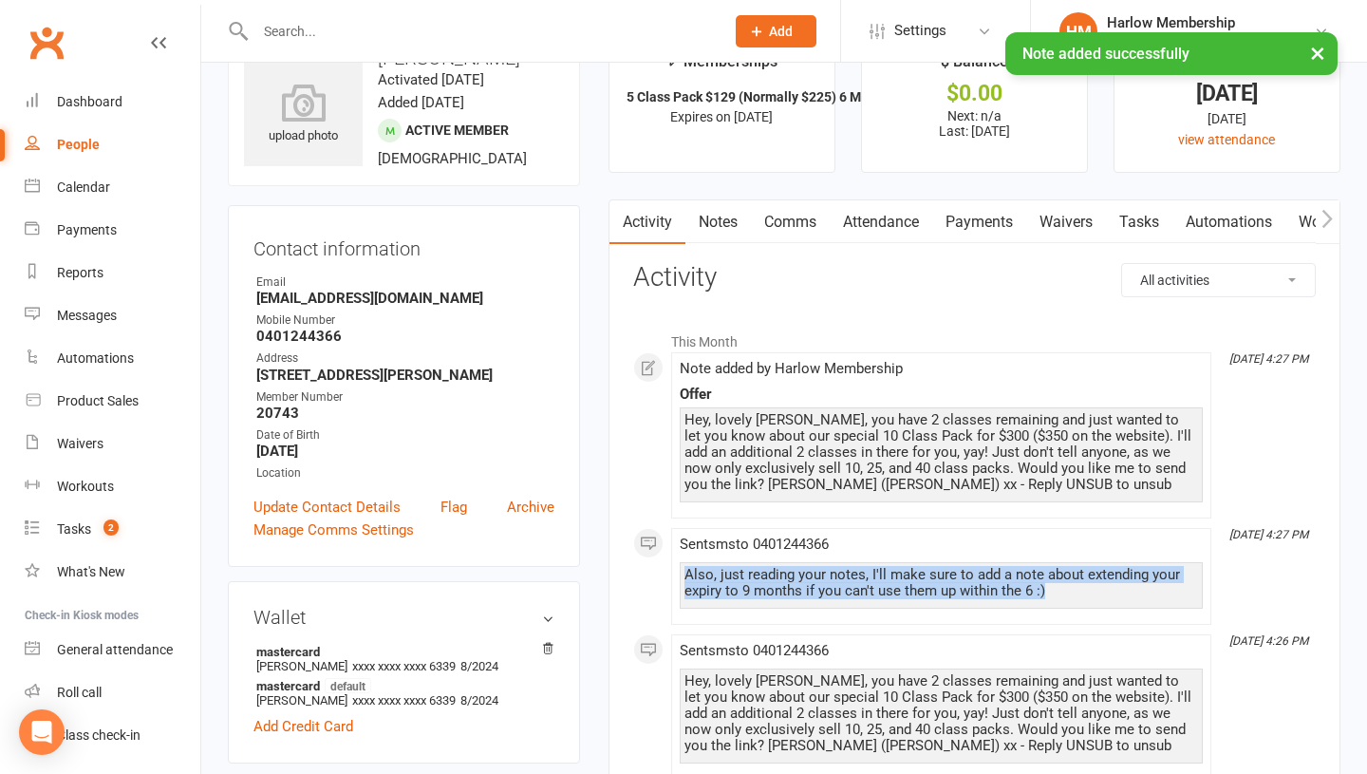
drag, startPoint x: 683, startPoint y: 577, endPoint x: 1059, endPoint y: 590, distance: 377.1
click at [1059, 590] on div "Also, just reading your notes, I'll make sure to add a note about extending you…" at bounding box center [941, 585] width 523 height 47
copy div "Also, just reading your notes, I'll make sure to add a note about extending you…"
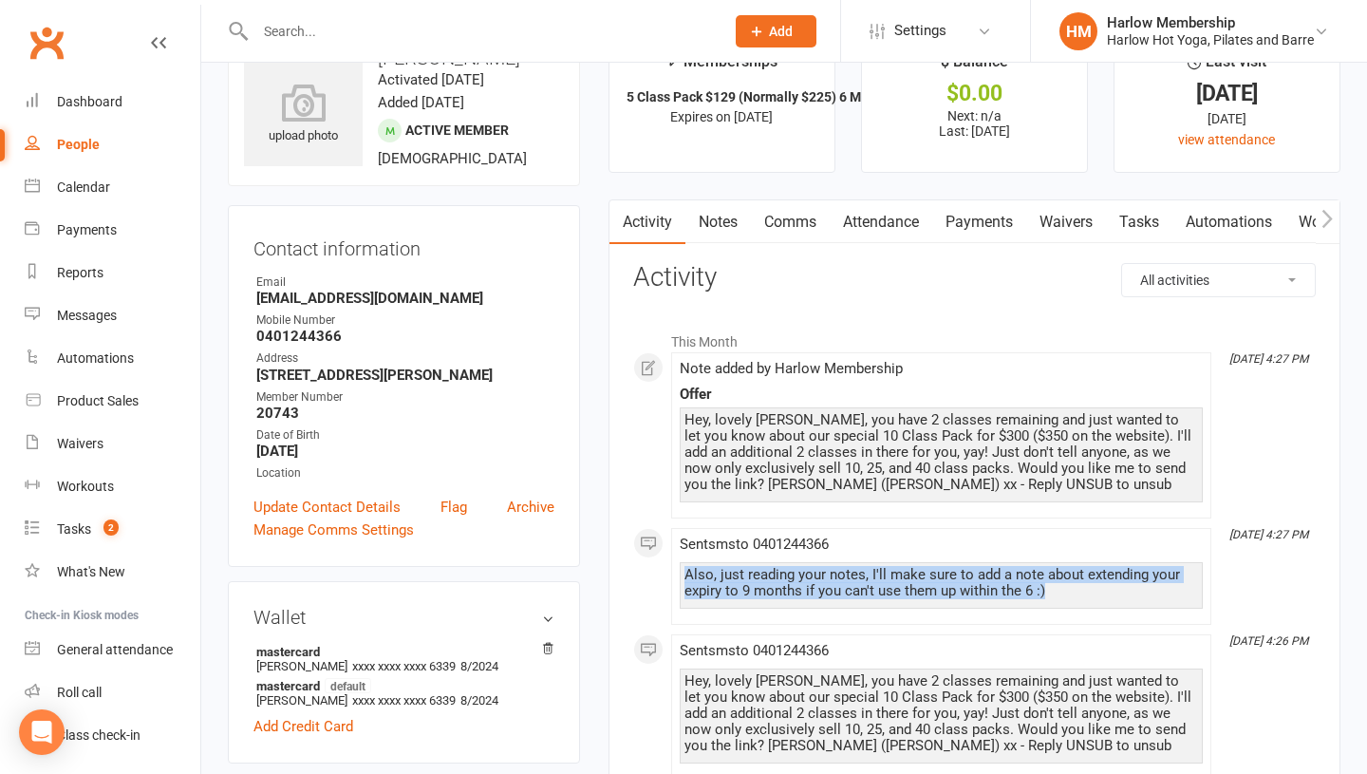
click at [708, 232] on link "Notes" at bounding box center [718, 222] width 66 height 44
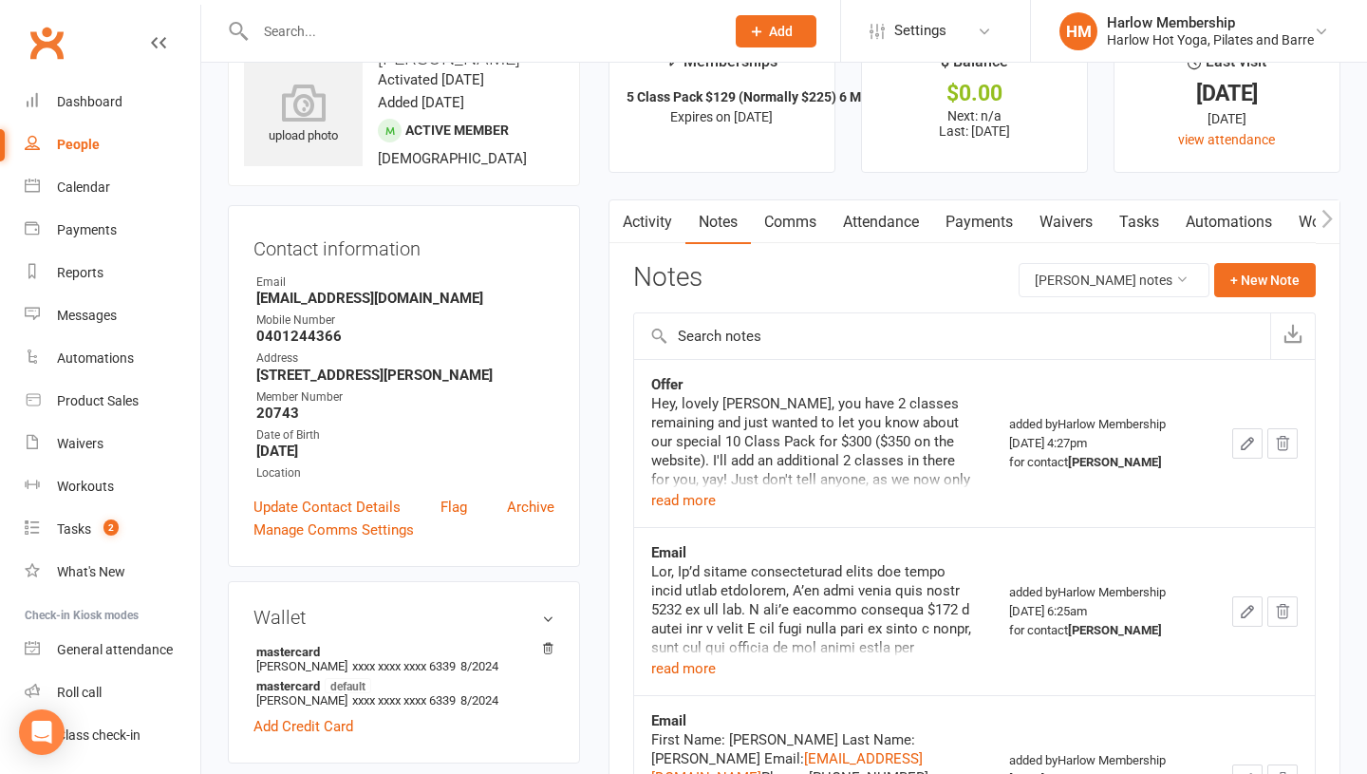
click at [1253, 451] on icon "button" at bounding box center [1247, 443] width 17 height 17
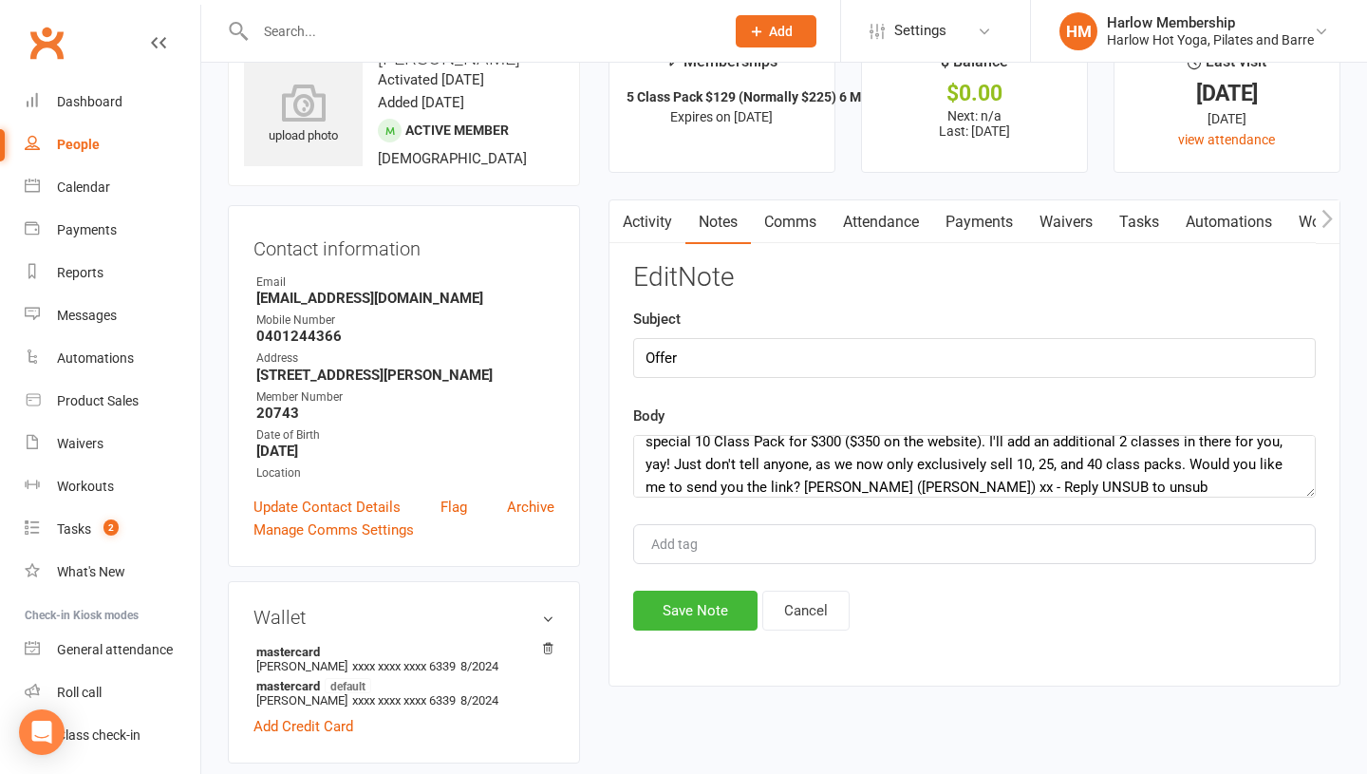
scroll to position [44, 0]
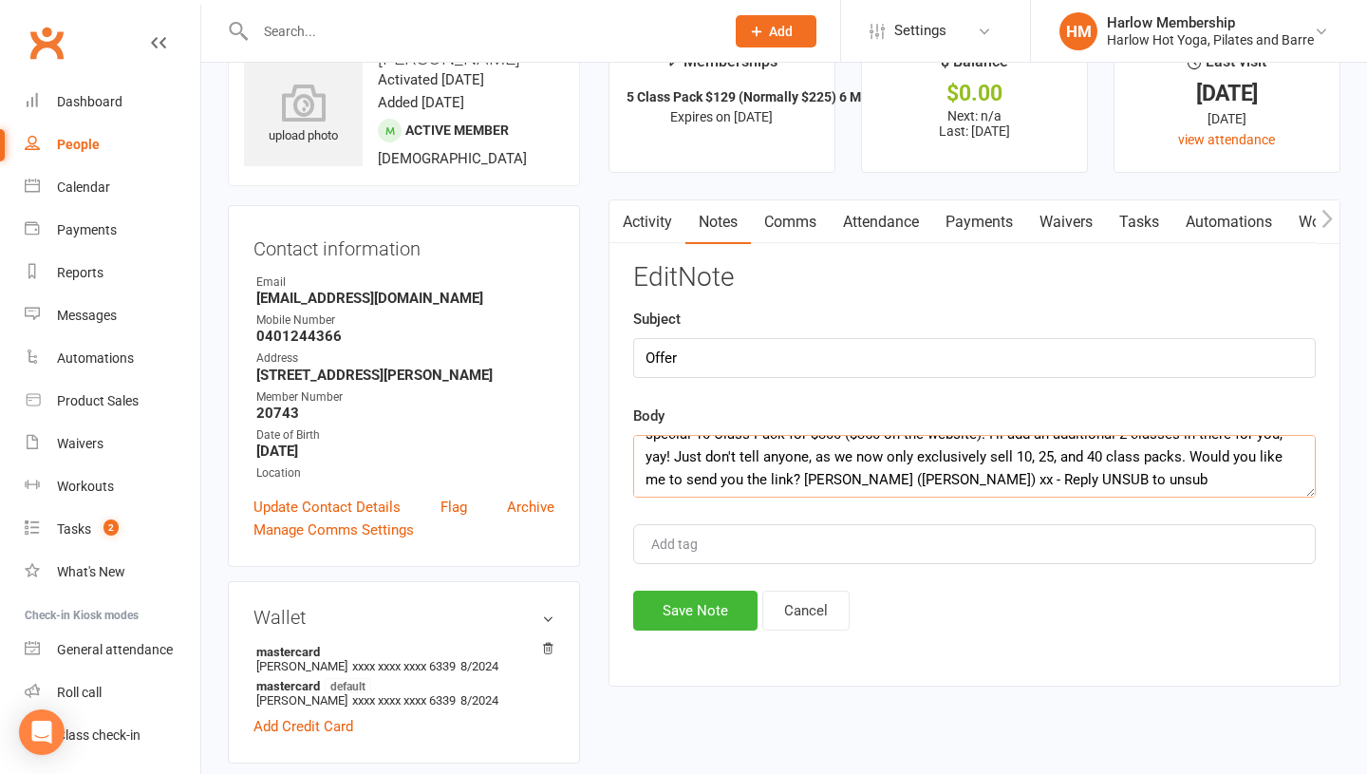
click at [1043, 480] on textarea "Hey, lovely Amy, you have 2 classes remaining and just wanted to let you know a…" at bounding box center [974, 466] width 683 height 63
paste textarea "Also, just reading your notes, I'll make sure to add a note about extending you…"
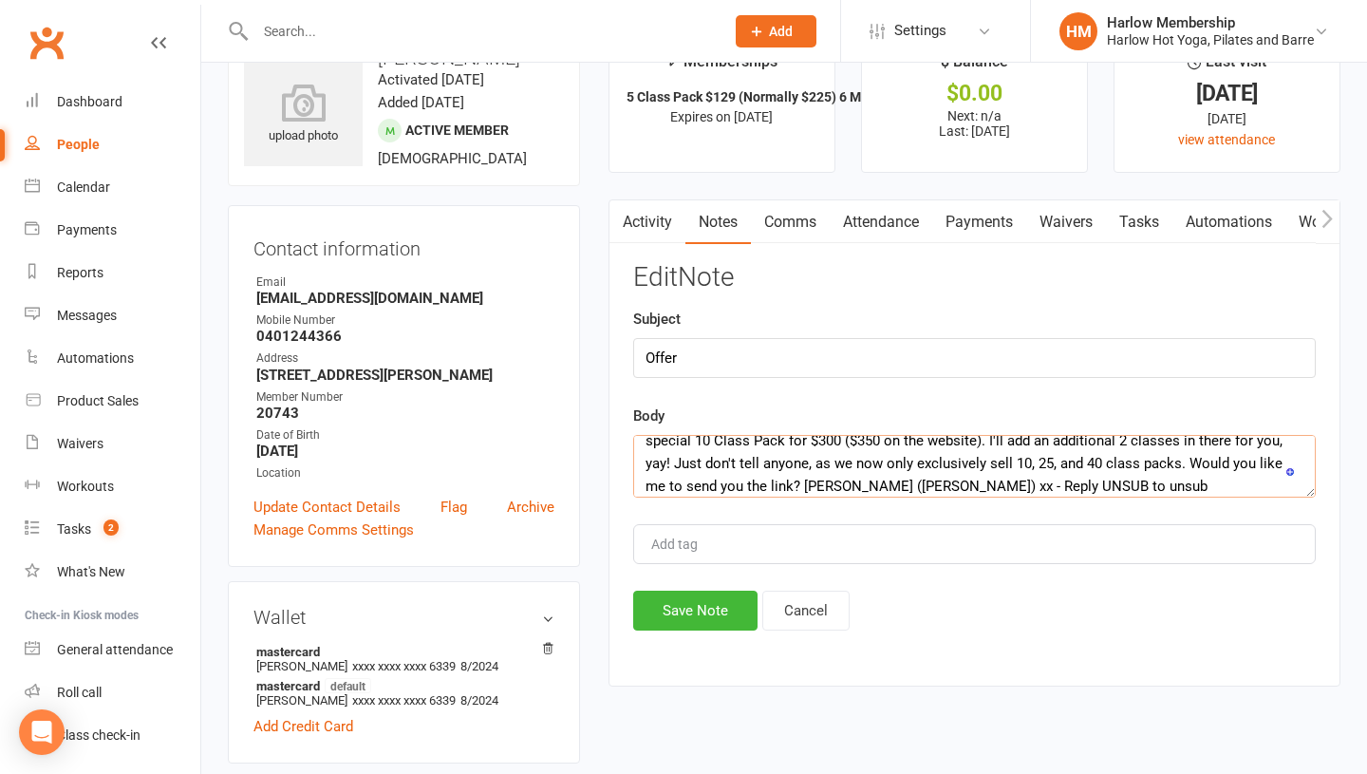
scroll to position [0, 0]
type textarea "Hey, lovely Amy, you have 2 classes remaining and just wanted to let you know a…"
click at [691, 613] on button "Save Note" at bounding box center [695, 610] width 124 height 40
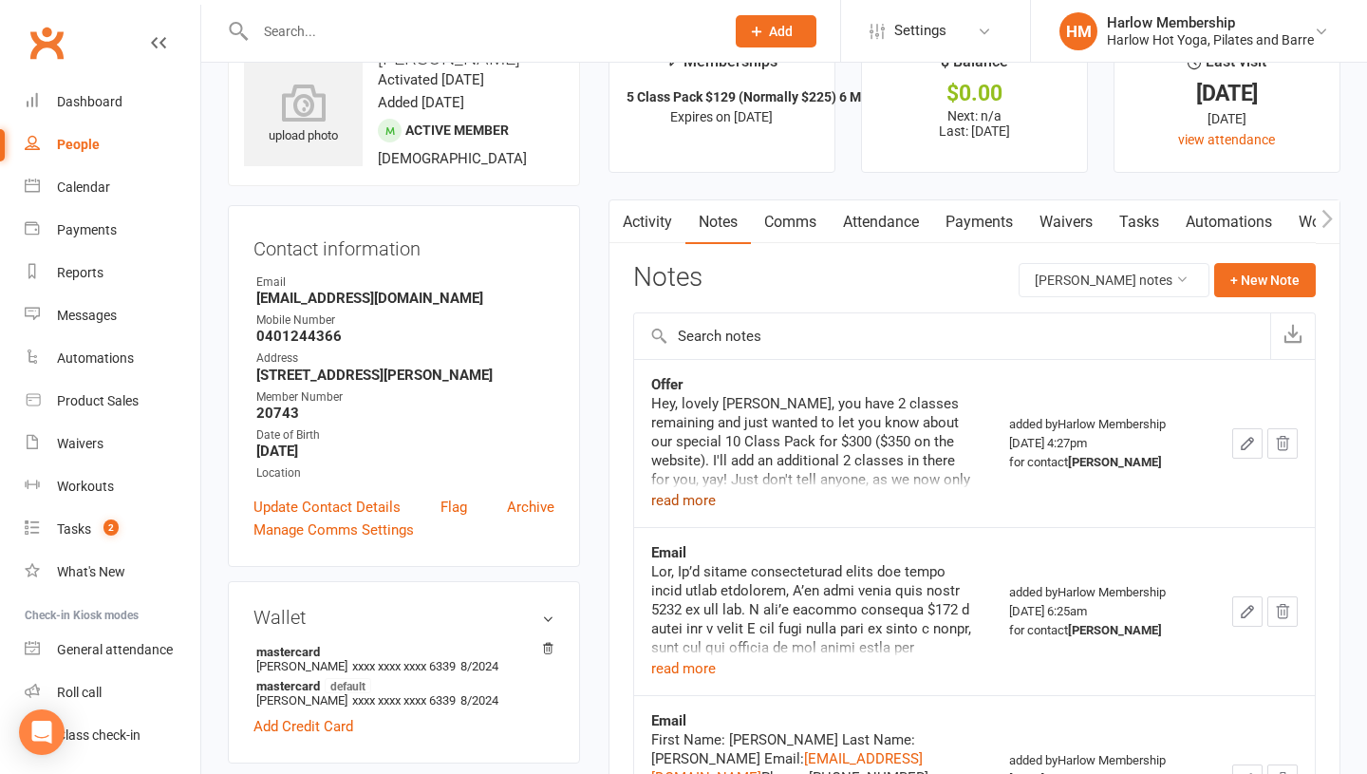
click at [691, 507] on button "read more" at bounding box center [683, 500] width 65 height 23
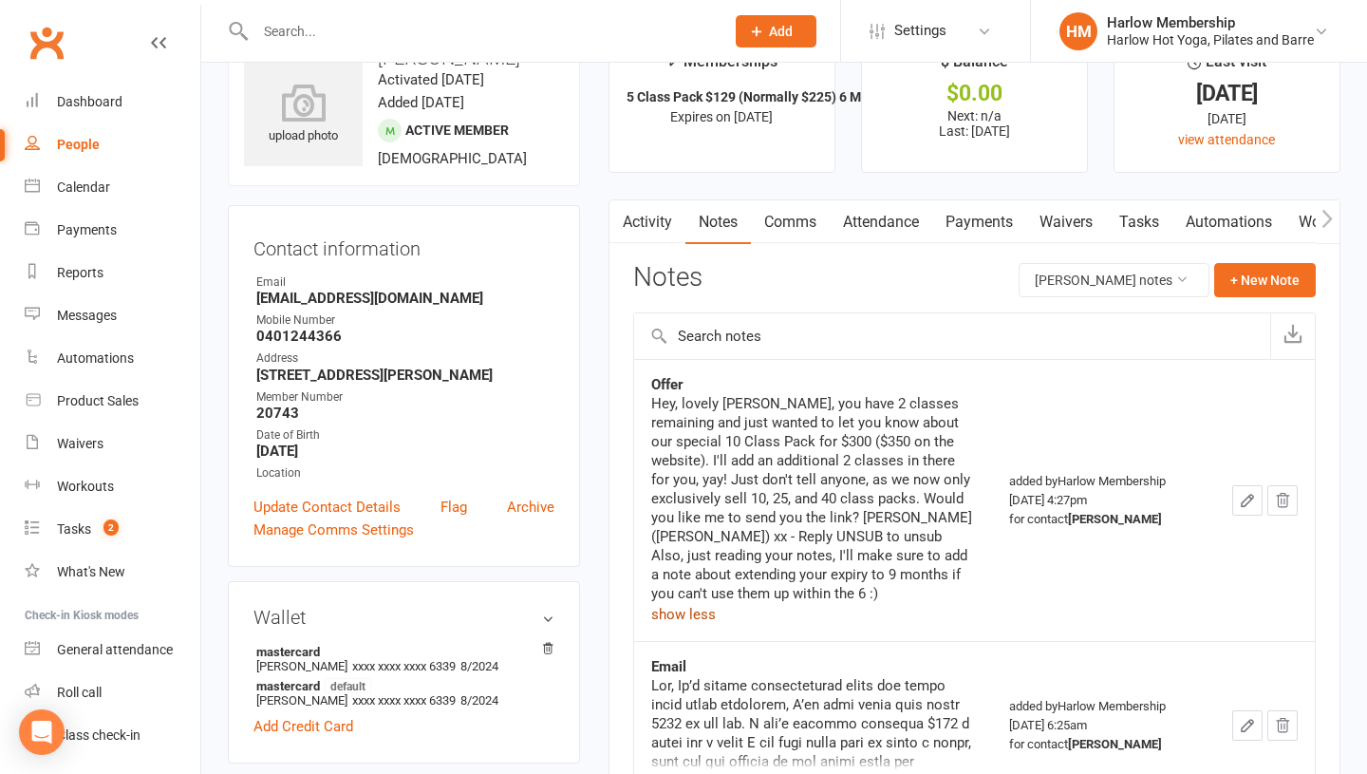
click at [785, 216] on link "Comms" at bounding box center [790, 222] width 79 height 44
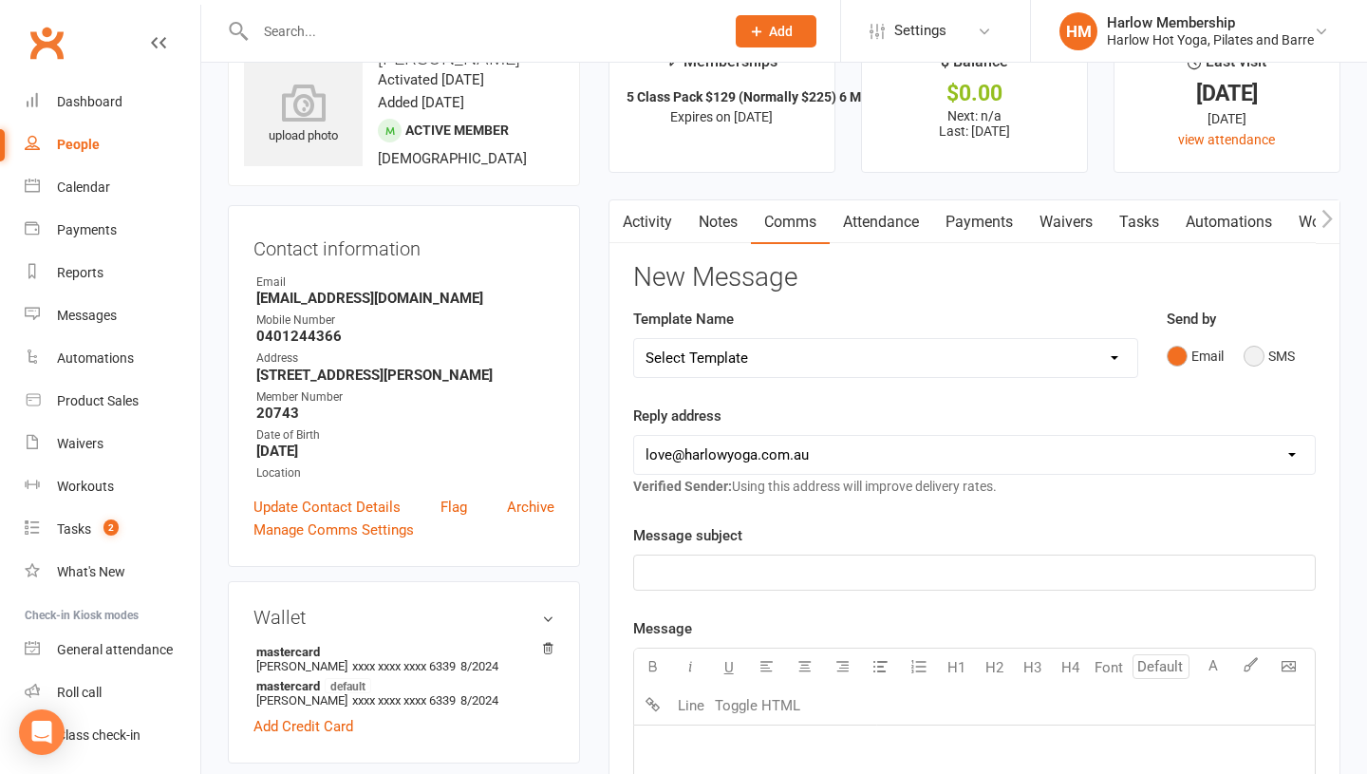
click at [1253, 352] on button "SMS" at bounding box center [1269, 356] width 51 height 36
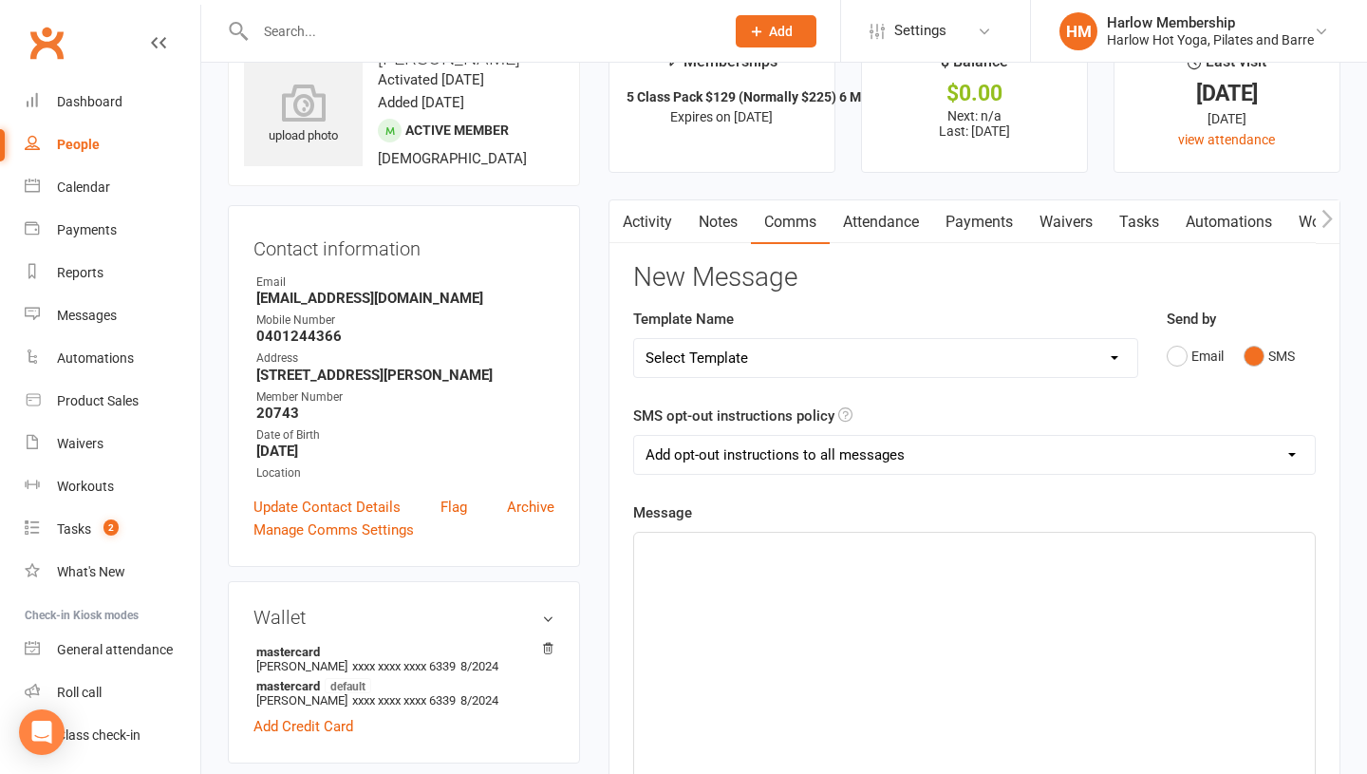
click at [888, 622] on div "﻿" at bounding box center [974, 675] width 681 height 285
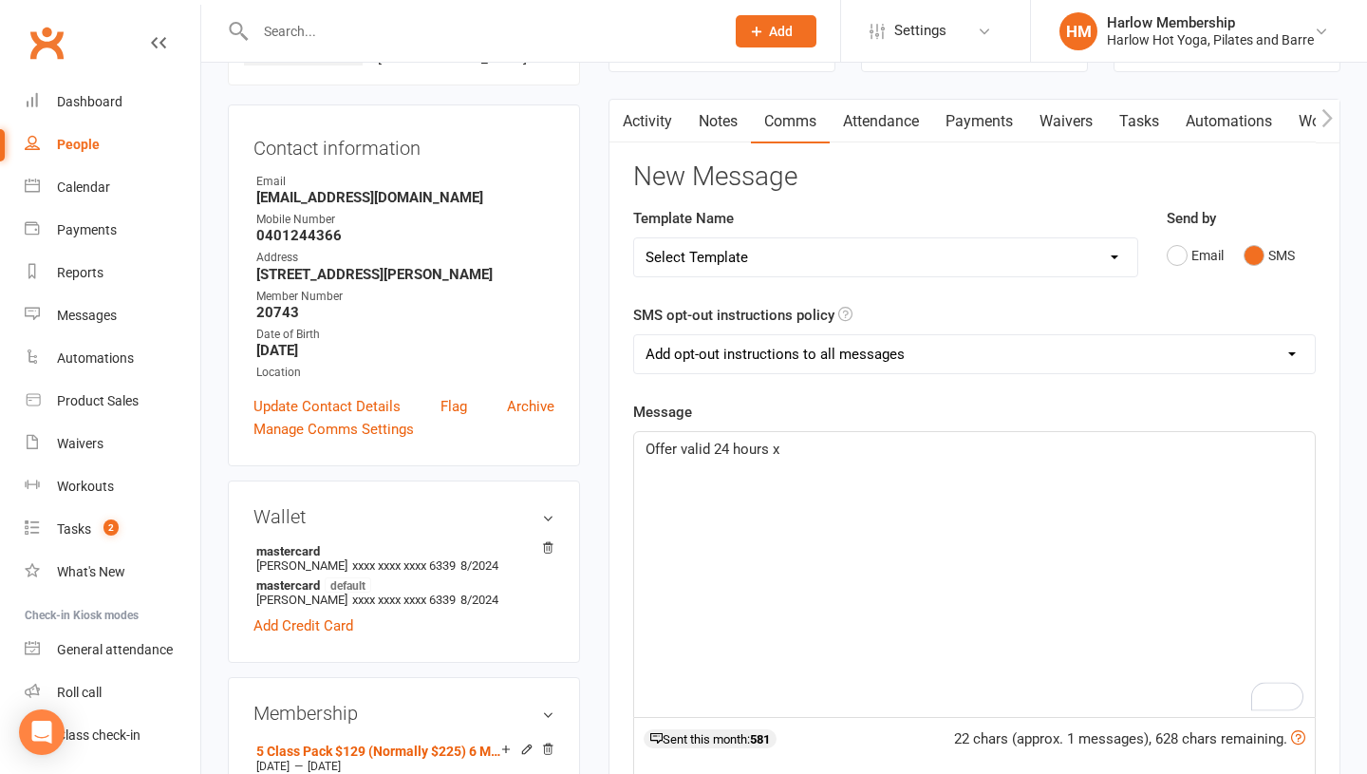
click at [630, 117] on button "button" at bounding box center [621, 121] width 24 height 43
click at [1139, 117] on link "Tasks" at bounding box center [1139, 122] width 66 height 44
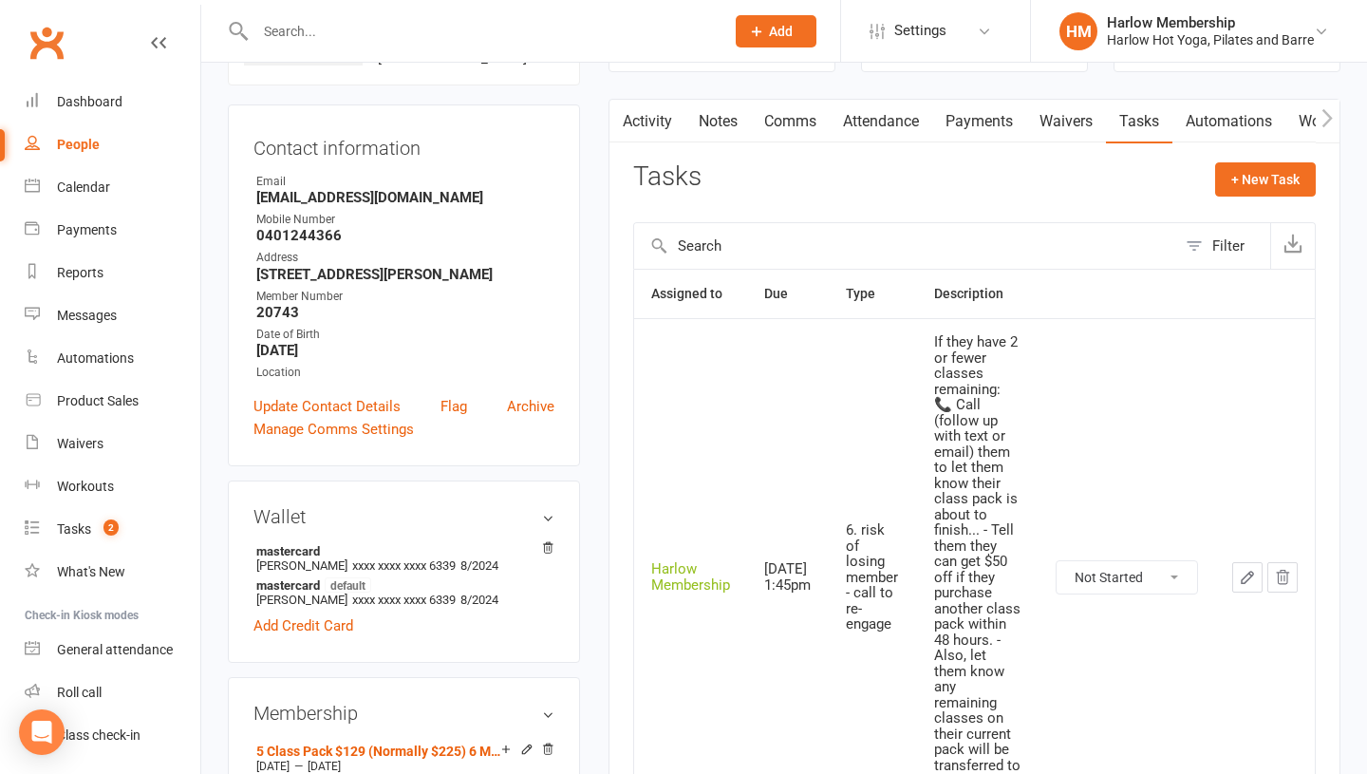
click at [1099, 580] on select "Not Started In Progress Waiting Complete" at bounding box center [1127, 577] width 140 height 32
select select "unstarted"
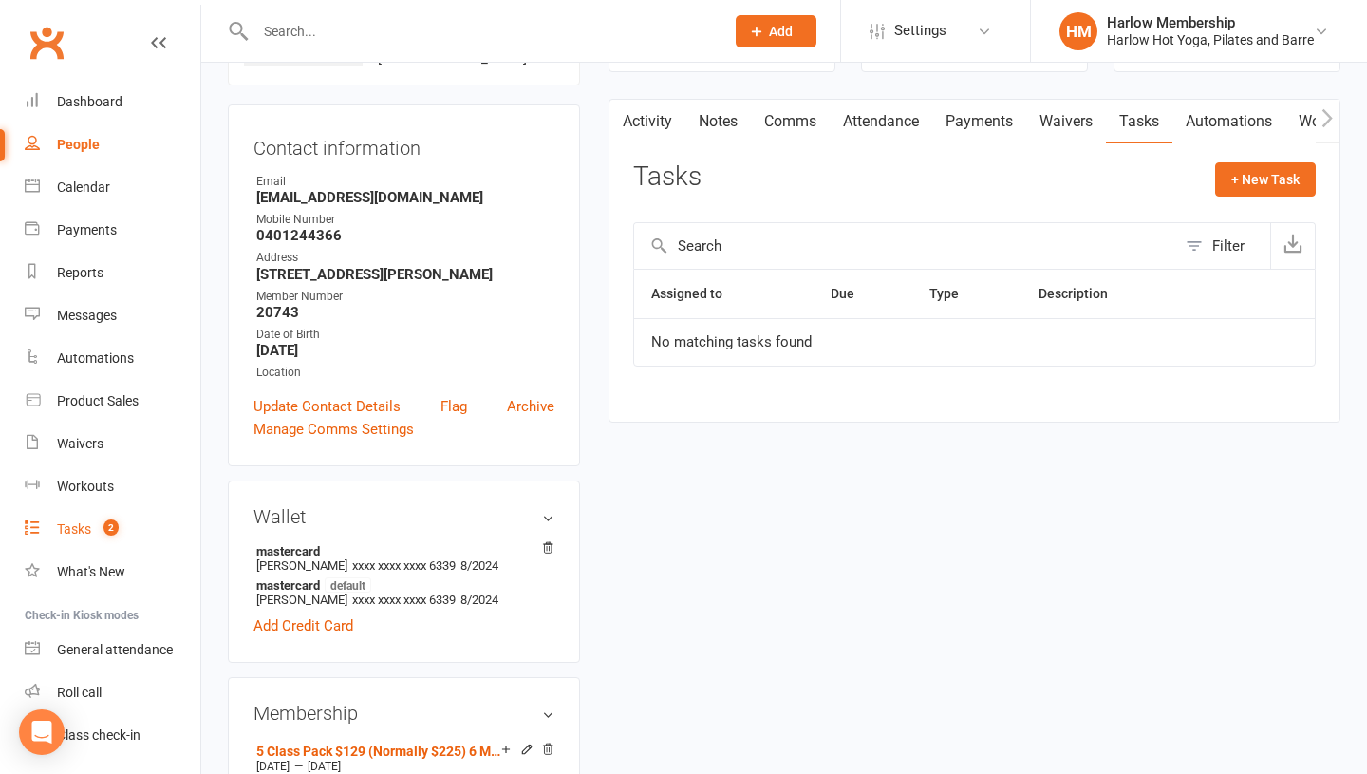
click at [57, 509] on link "Tasks 2" at bounding box center [113, 529] width 176 height 43
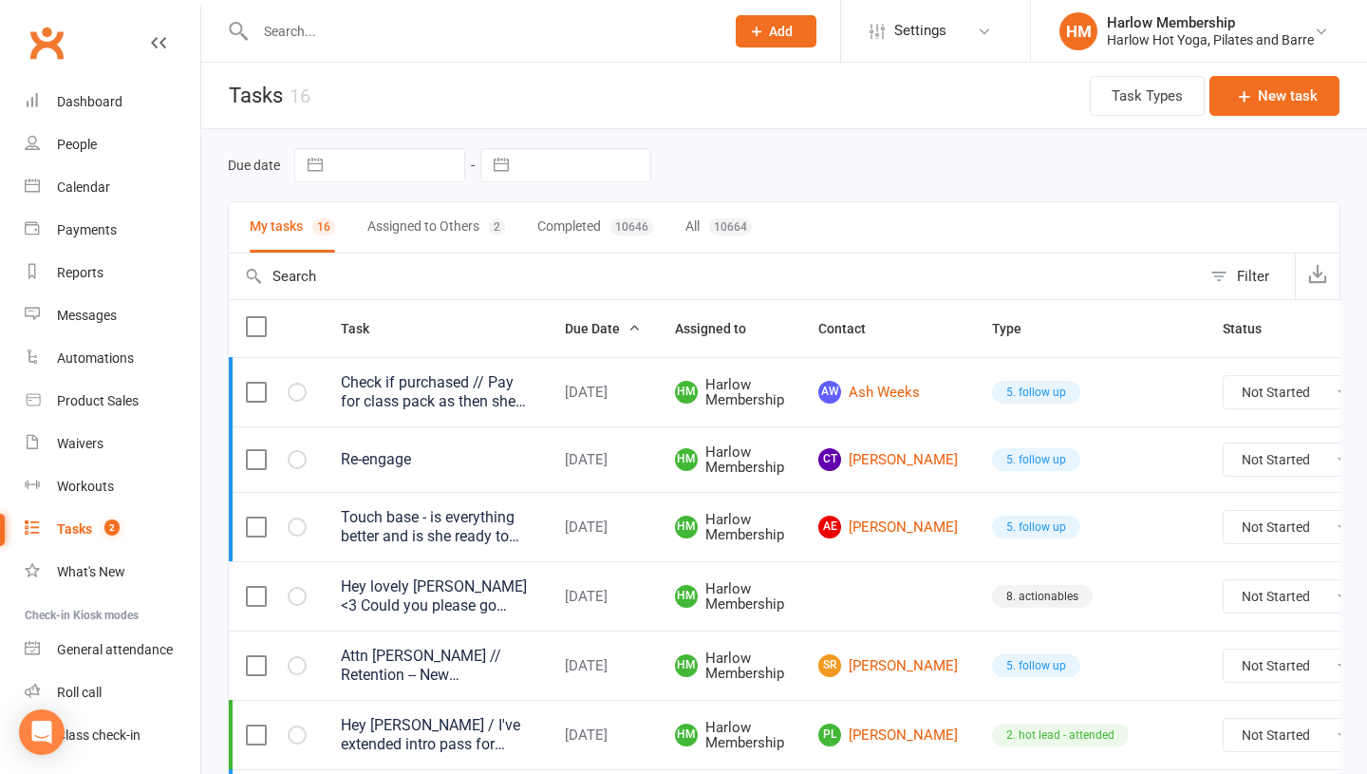
click at [384, 233] on button "Assigned to Others 2" at bounding box center [436, 227] width 138 height 50
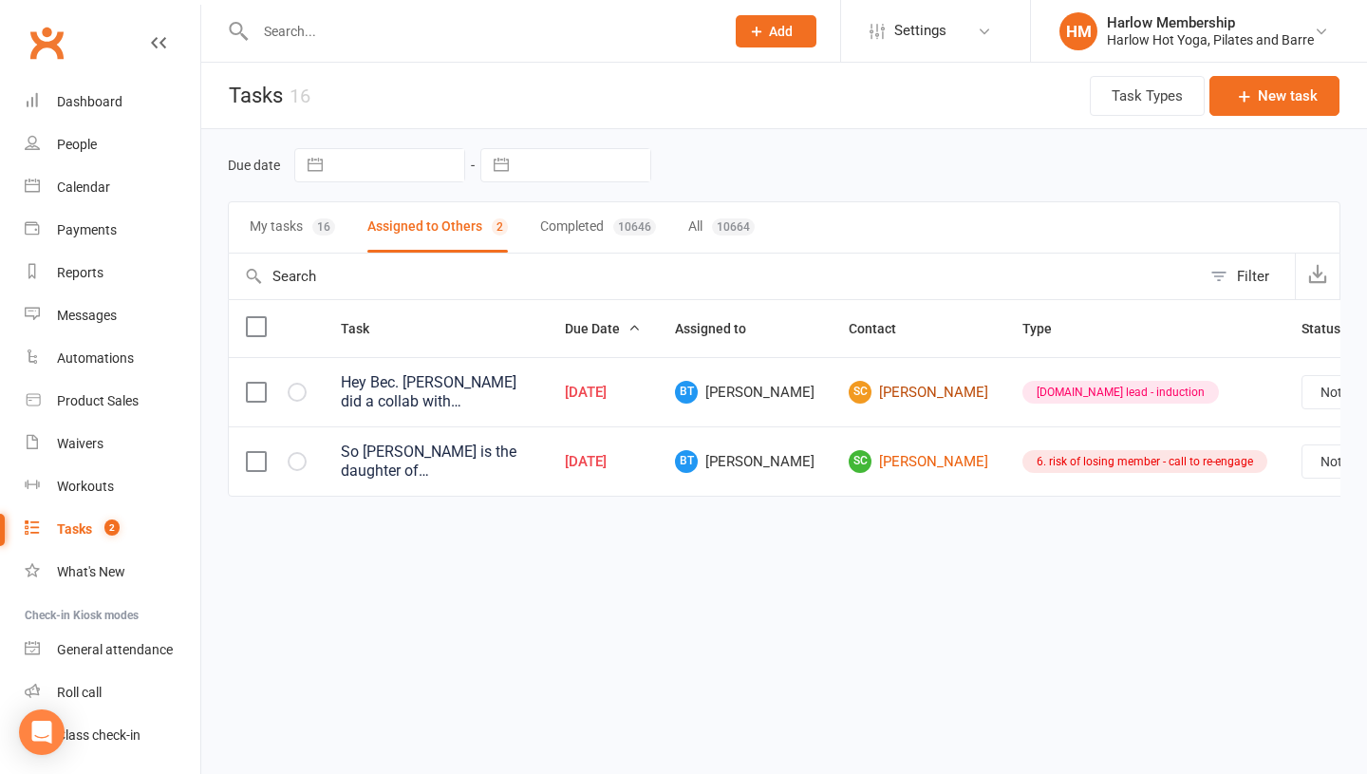
click at [849, 387] on link "SC Shania Christensen" at bounding box center [919, 392] width 140 height 23
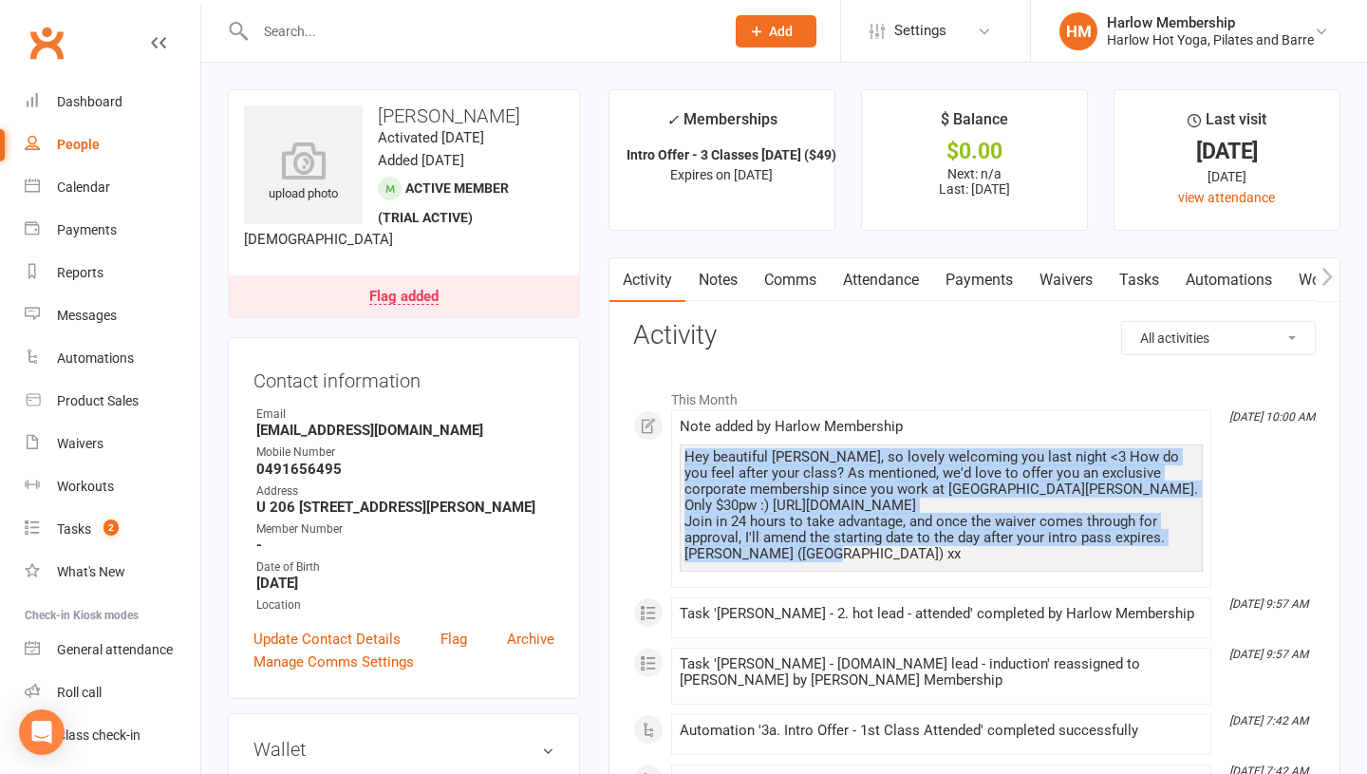
drag, startPoint x: 684, startPoint y: 450, endPoint x: 820, endPoint y: 563, distance: 176.6
click at [820, 563] on div "Hey beautiful [PERSON_NAME], so lovely welcoming you last night <3 How do you f…" at bounding box center [941, 507] width 523 height 127
copy div "Hey beautiful [PERSON_NAME], so lovely welcoming you last night <3 How do you f…"
click at [709, 275] on link "Notes" at bounding box center [718, 280] width 66 height 44
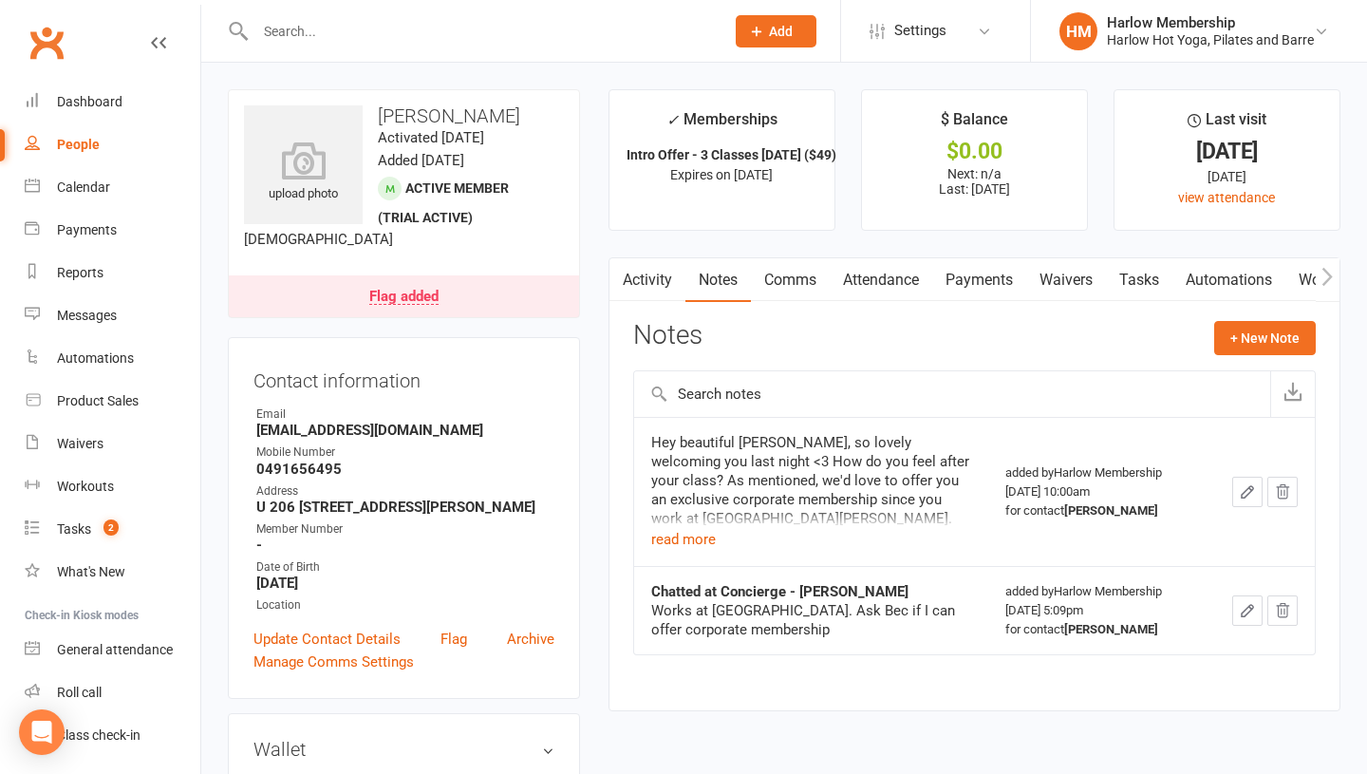
click at [775, 277] on link "Comms" at bounding box center [790, 280] width 79 height 44
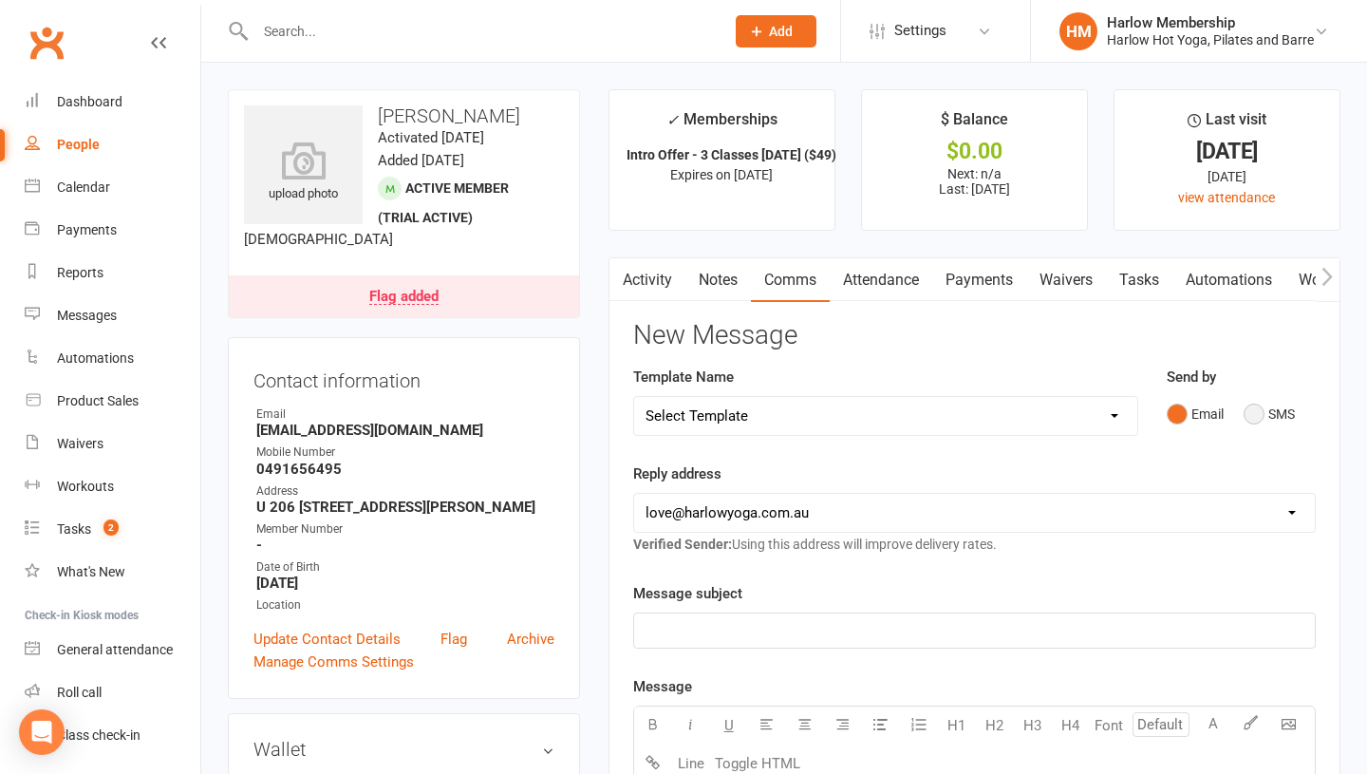
click at [1243, 408] on div "Email SMS" at bounding box center [1241, 414] width 149 height 36
click at [1248, 408] on button "SMS" at bounding box center [1269, 414] width 51 height 36
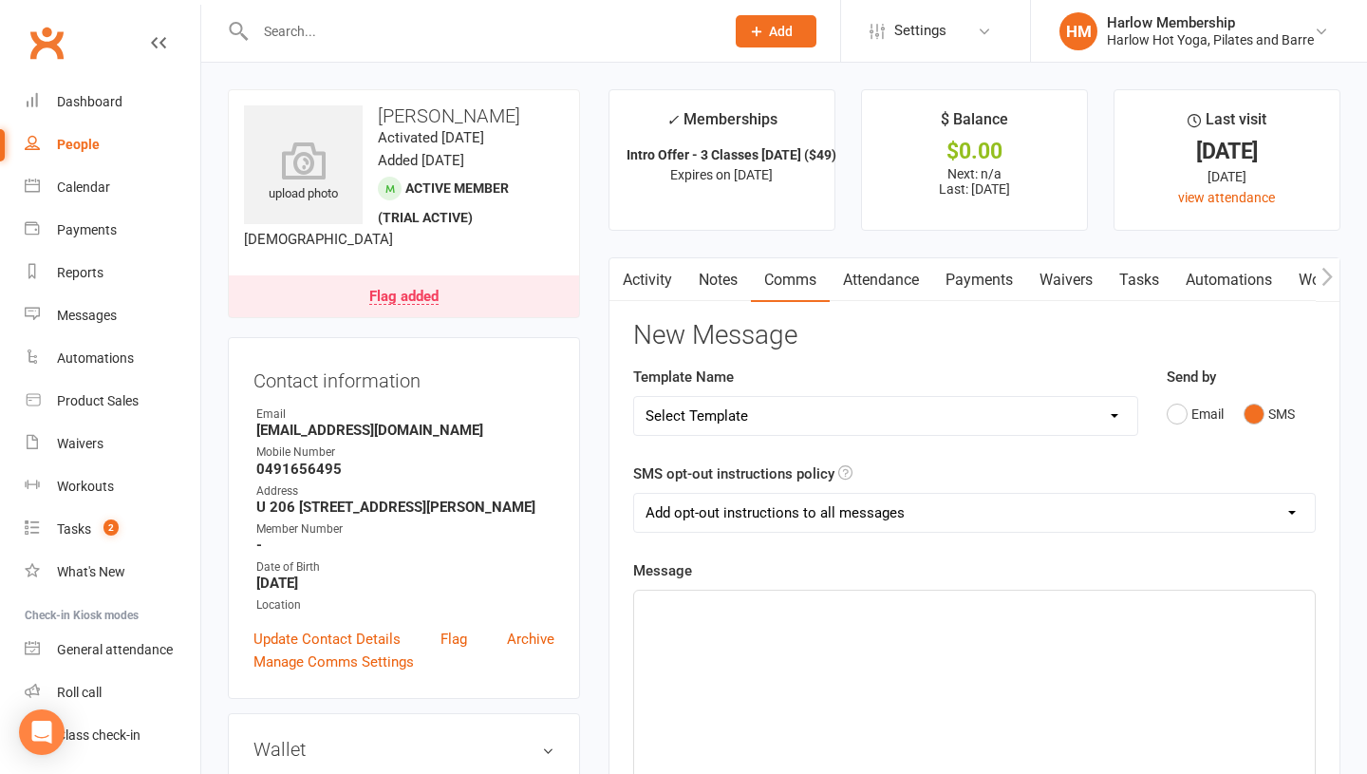
click at [979, 644] on div "﻿" at bounding box center [974, 732] width 681 height 285
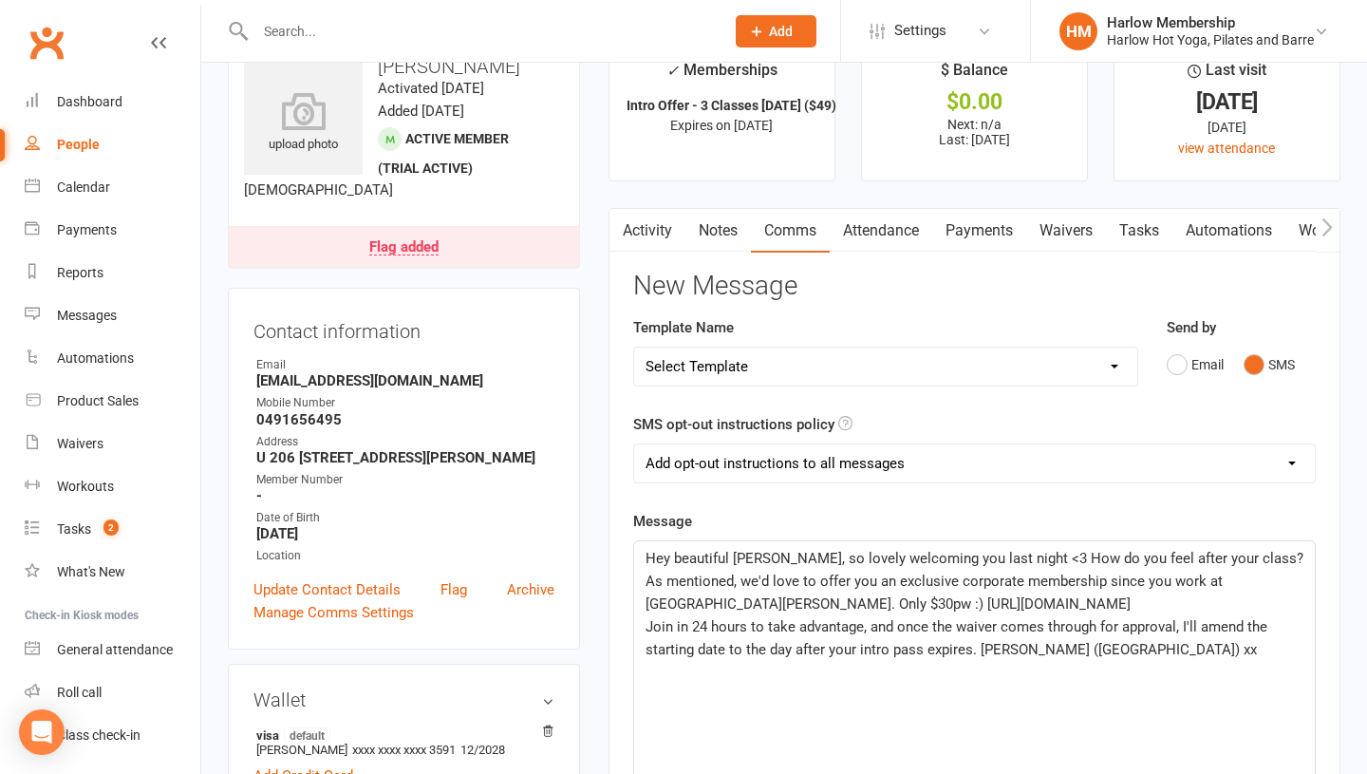
scroll to position [48, 0]
click at [812, 609] on span "Hey beautiful Shania, so lovely welcoming you last night <3 How do you feel aft…" at bounding box center [977, 582] width 662 height 63
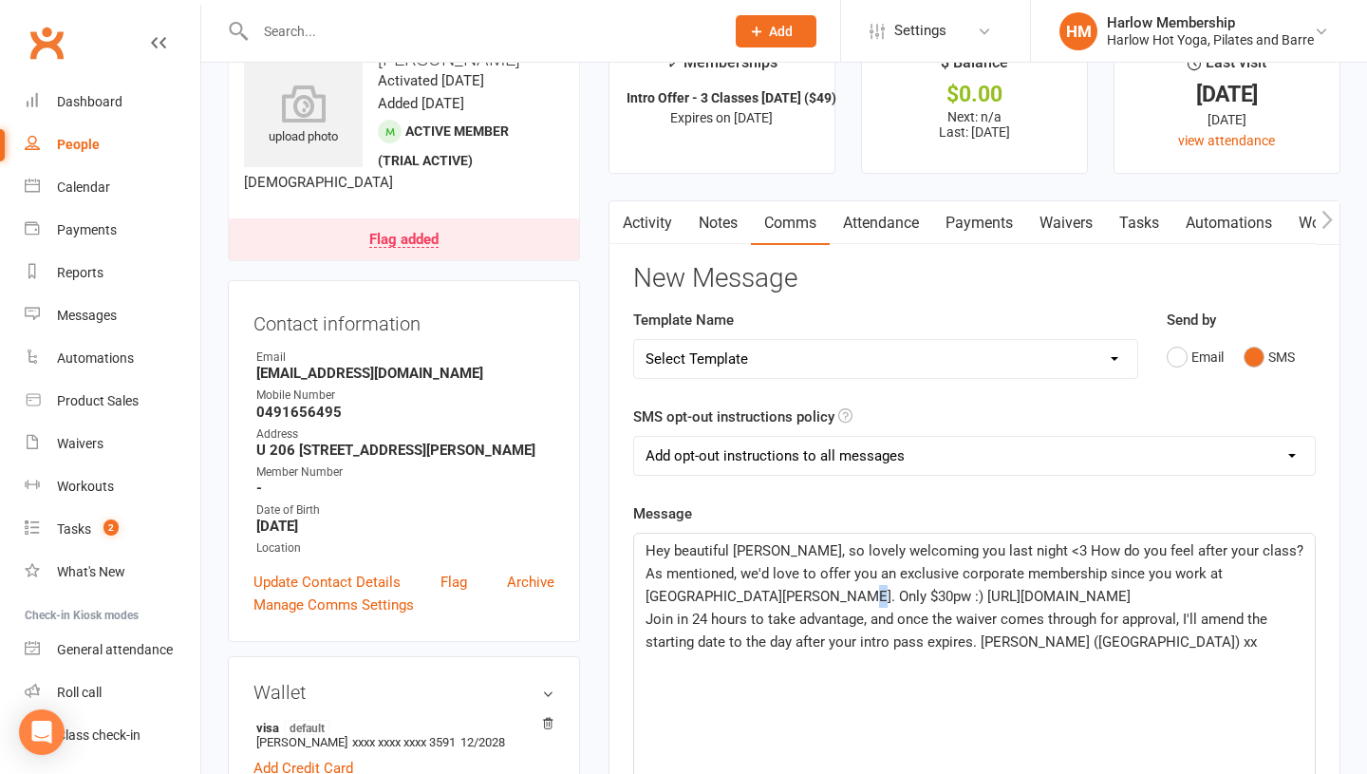
click at [801, 624] on span "Join in 24 hours to take advantage, and once the waiver comes through for appro…" at bounding box center [959, 630] width 626 height 40
click at [981, 639] on span "Join in 24 hours to take advantage, and once the waiver comes through for appro…" at bounding box center [959, 630] width 626 height 40
drag, startPoint x: 1087, startPoint y: 590, endPoint x: 826, endPoint y: 592, distance: 261.1
click at [826, 592] on p "Hey beautiful Shania, so lovely welcoming you last night <3 How do you feel aft…" at bounding box center [975, 573] width 658 height 68
click at [982, 640] on span "Join in 24 hours to take advantage, and once the waiver comes through for appro…" at bounding box center [959, 641] width 626 height 63
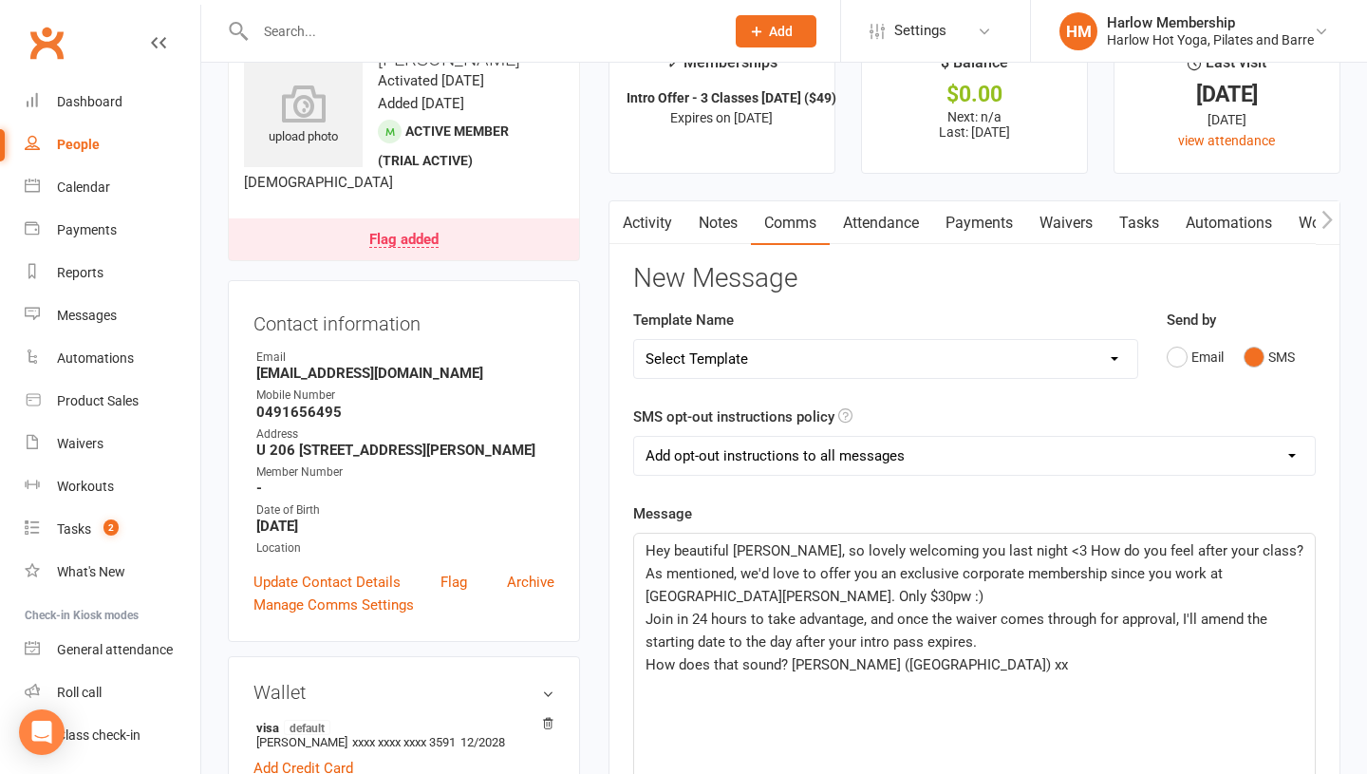
click at [812, 592] on span "Hey beautiful Shania, so lovely welcoming you last night <3 How do you feel aft…" at bounding box center [977, 573] width 662 height 63
drag, startPoint x: 785, startPoint y: 595, endPoint x: 741, endPoint y: 598, distance: 43.8
click at [741, 598] on p "Hey beautiful Shania, so lovely welcoming you last night <3 How do you feel aft…" at bounding box center [975, 573] width 658 height 68
click at [787, 665] on span "How does that sound? Krystyna (Harlow) xx" at bounding box center [857, 664] width 422 height 17
click at [792, 663] on span "How does that sound? Krystyna (Harlow) xx" at bounding box center [857, 664] width 422 height 17
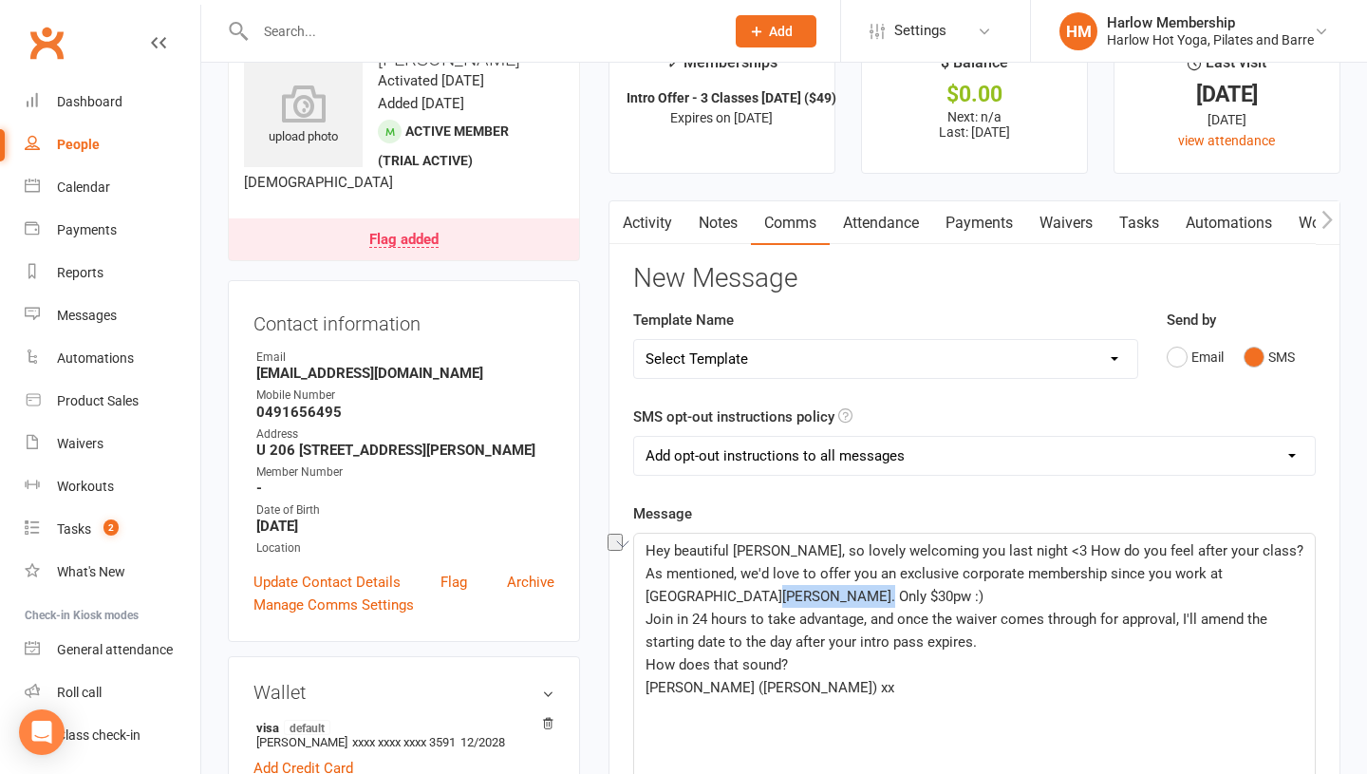
drag, startPoint x: 831, startPoint y: 594, endPoint x: 740, endPoint y: 592, distance: 91.2
click at [740, 592] on p "Hey beautiful Shania, so lovely welcoming you last night <3 How do you feel aft…" at bounding box center [975, 573] width 658 height 68
click at [646, 625] on span "Join in 24 hours to take advantage, and once the waiver comes through for appro…" at bounding box center [959, 630] width 626 height 40
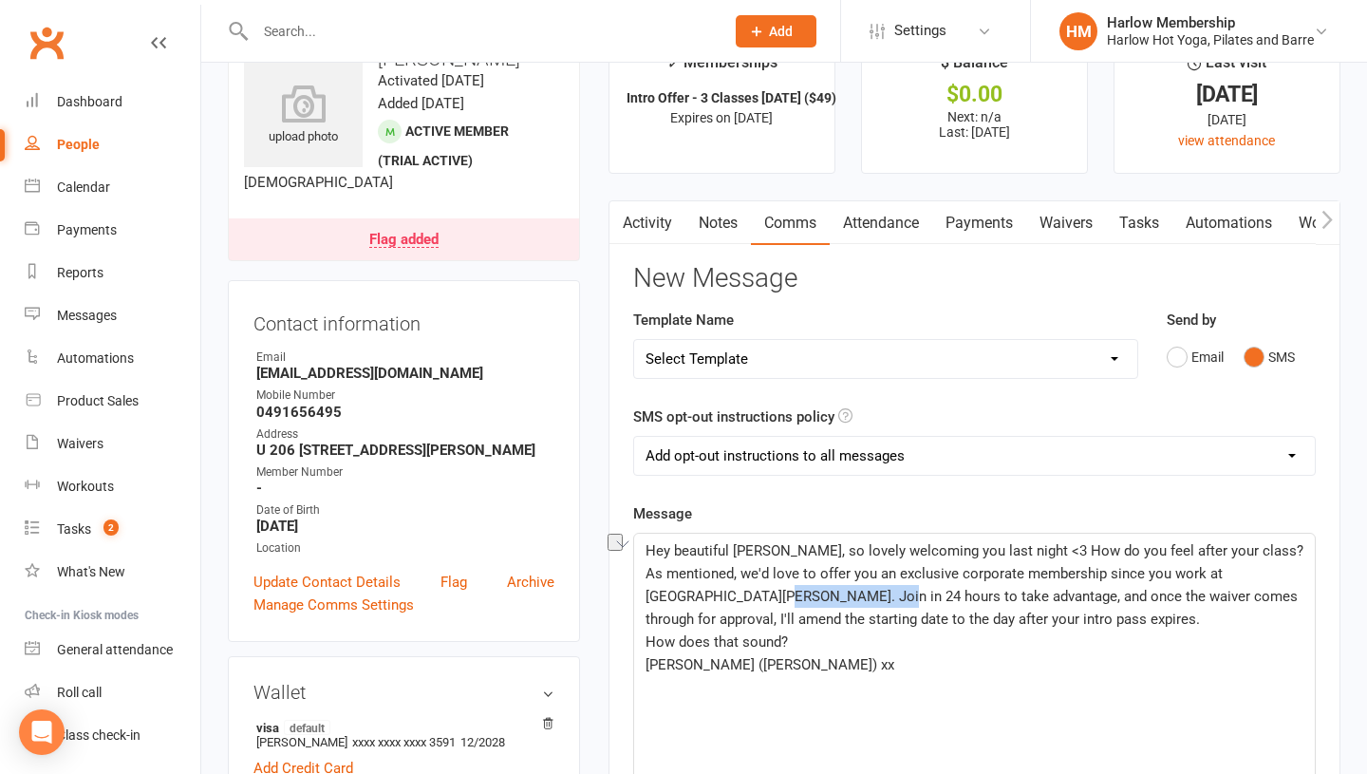
drag, startPoint x: 762, startPoint y: 593, endPoint x: 846, endPoint y: 597, distance: 83.6
click at [846, 597] on span "Hey beautiful Shania, so lovely welcoming you last night <3 How do you feel aft…" at bounding box center [977, 584] width 662 height 85
click at [860, 599] on span "Hey beautiful Shania, so lovely welcoming you last night <3 How do you feel aft…" at bounding box center [977, 584] width 662 height 85
drag, startPoint x: 860, startPoint y: 599, endPoint x: 736, endPoint y: 596, distance: 124.4
click at [736, 596] on span "Hey beautiful Shania, so lovely welcoming you last night <3 How do you feel aft…" at bounding box center [977, 584] width 662 height 85
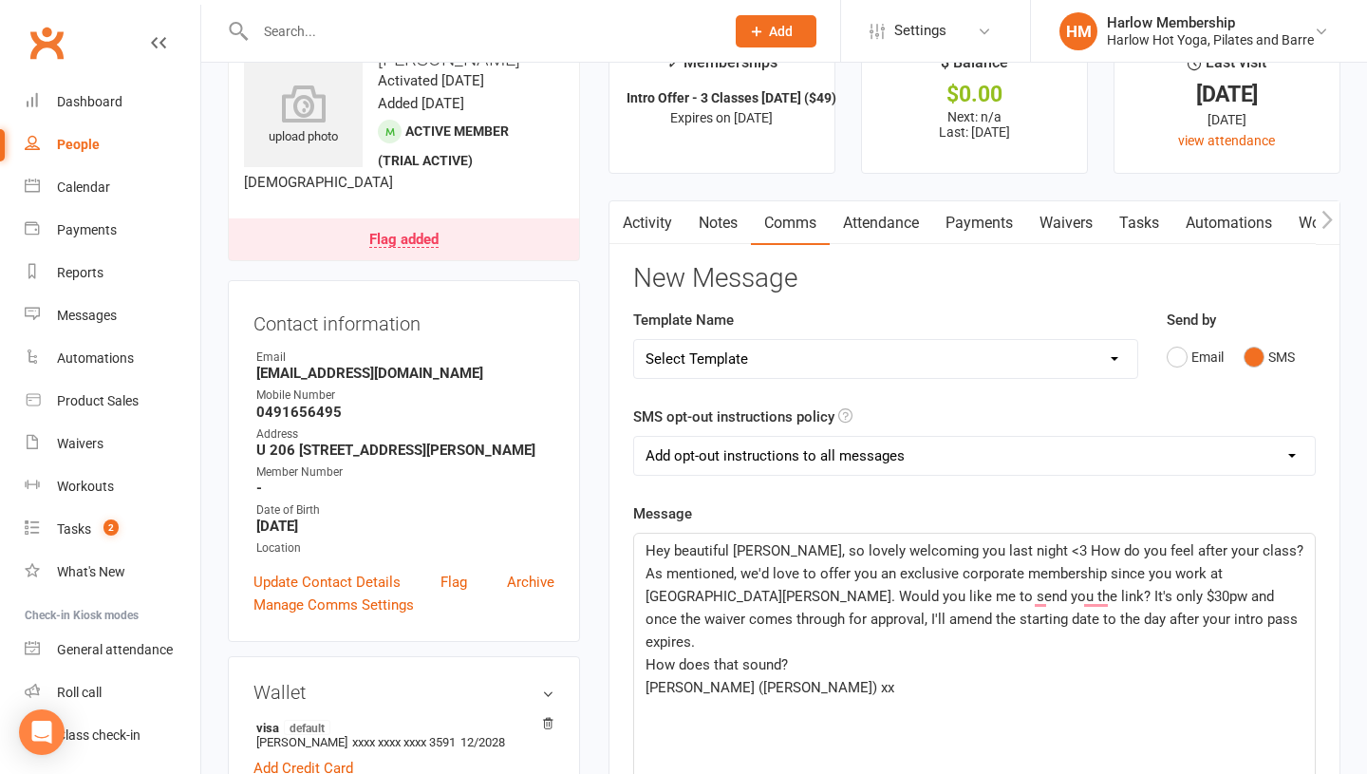
click at [677, 656] on span "How does that sound?" at bounding box center [717, 664] width 142 height 17
click at [646, 656] on span "Krystyna (Harlow) xx" at bounding box center [770, 664] width 249 height 17
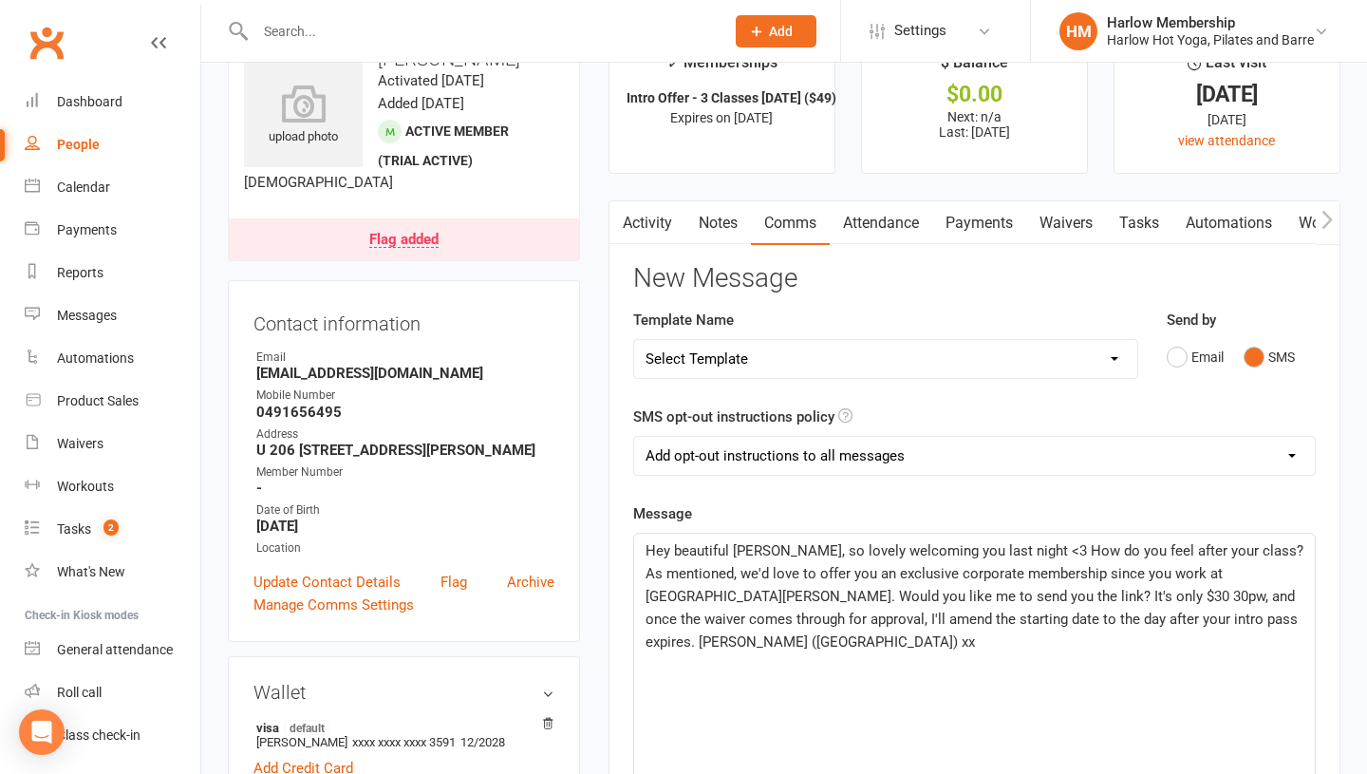
click at [1083, 601] on span "Hey beautiful Shania, so lovely welcoming you last night <3 How do you feel aft…" at bounding box center [977, 596] width 662 height 108
click at [967, 619] on span "Hey beautiful Shania, so lovely welcoming you last night <3 How do you feel aft…" at bounding box center [977, 596] width 662 height 108
click at [1236, 619] on span "Hey beautiful Shania, so lovely welcoming you last night <3 How do you feel aft…" at bounding box center [977, 596] width 662 height 108
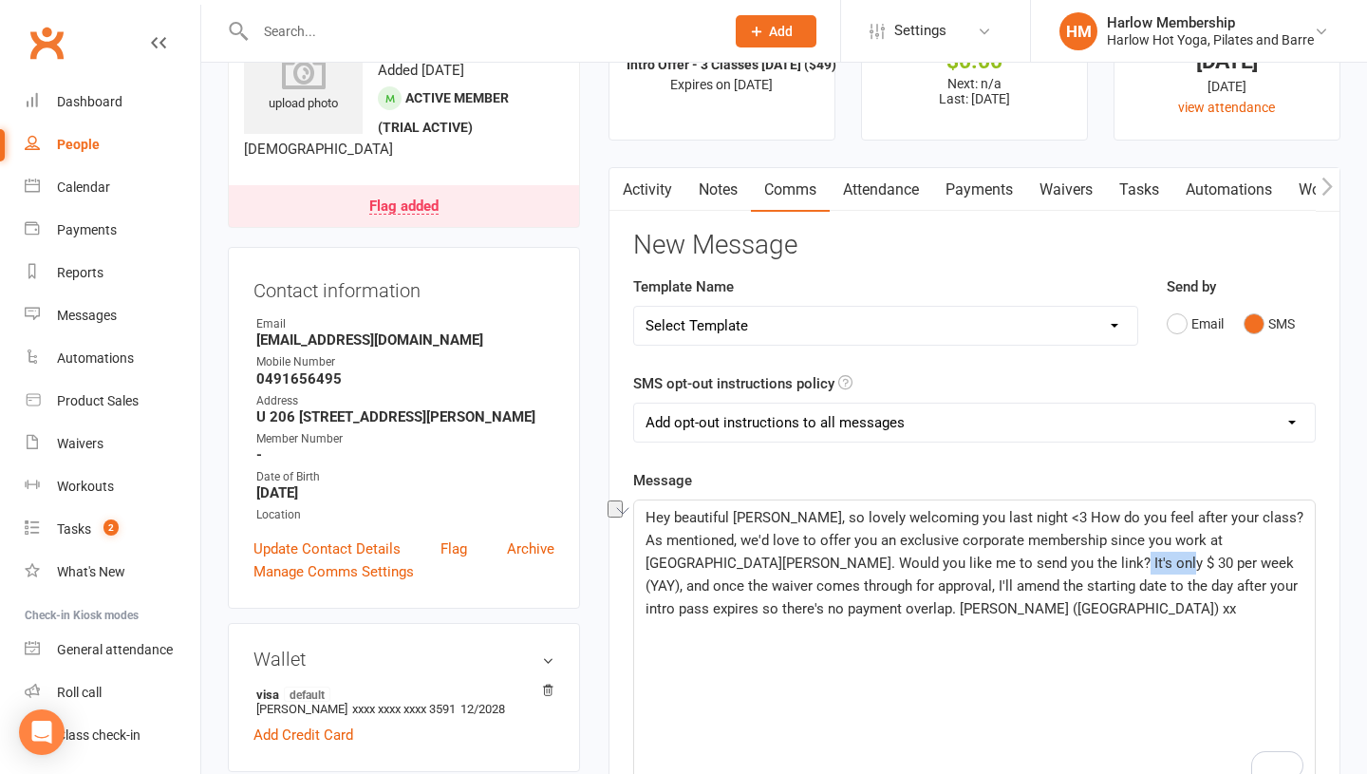
drag, startPoint x: 1127, startPoint y: 565, endPoint x: 1064, endPoint y: 566, distance: 62.7
click at [1064, 566] on span "Hey beautiful Shania, so lovely welcoming you last night <3 How do you feel aft…" at bounding box center [977, 563] width 662 height 108
click at [1075, 590] on span "Hey beautiful Shania, so lovely welcoming you last night <3 How do you feel aft…" at bounding box center [977, 563] width 662 height 108
click at [1050, 561] on span "Hey beautiful Shania, so lovely welcoming you last night <3 How do you feel aft…" at bounding box center [977, 563] width 662 height 108
click at [1002, 615] on p "Hey beautiful Shania, so lovely welcoming you last night <3 How do you feel aft…" at bounding box center [975, 563] width 658 height 114
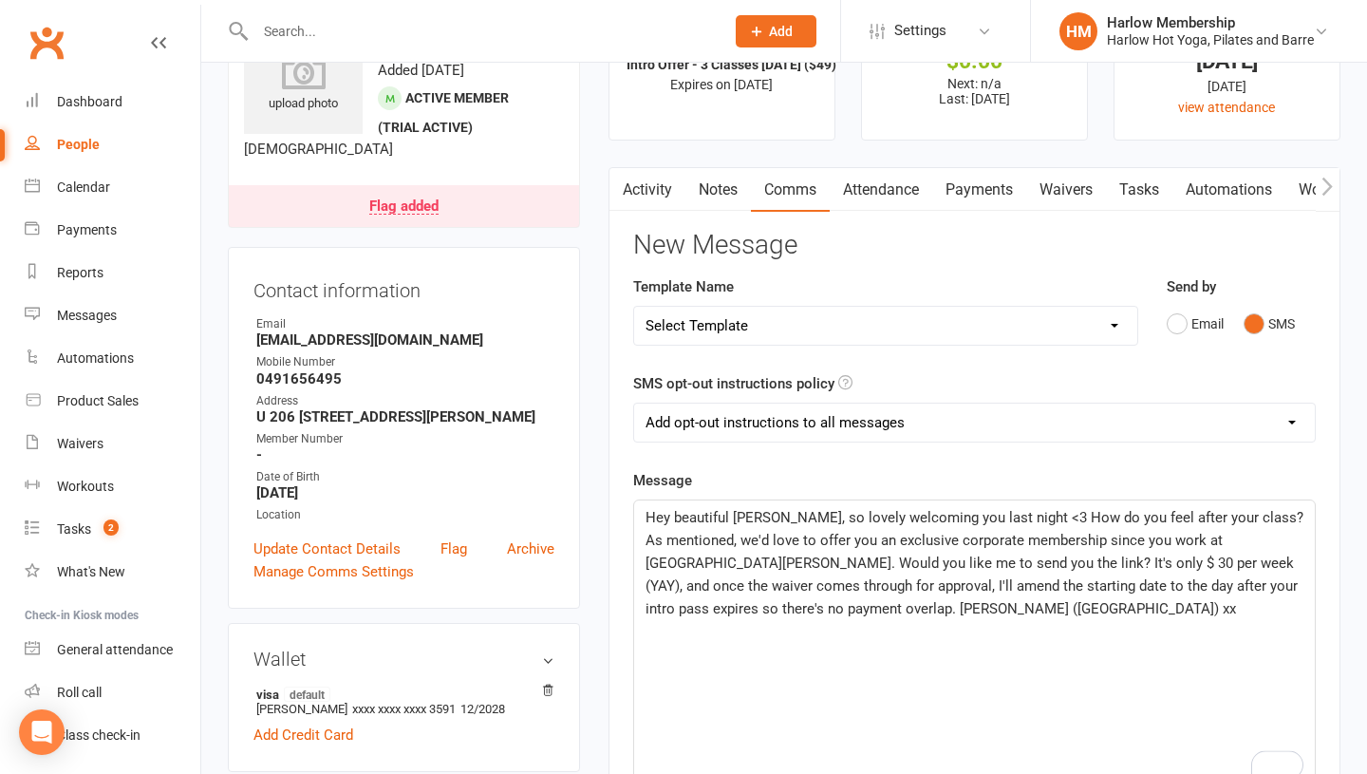
click at [1047, 618] on p "Hey beautiful Shania, so lovely welcoming you last night <3 How do you feel aft…" at bounding box center [975, 563] width 658 height 114
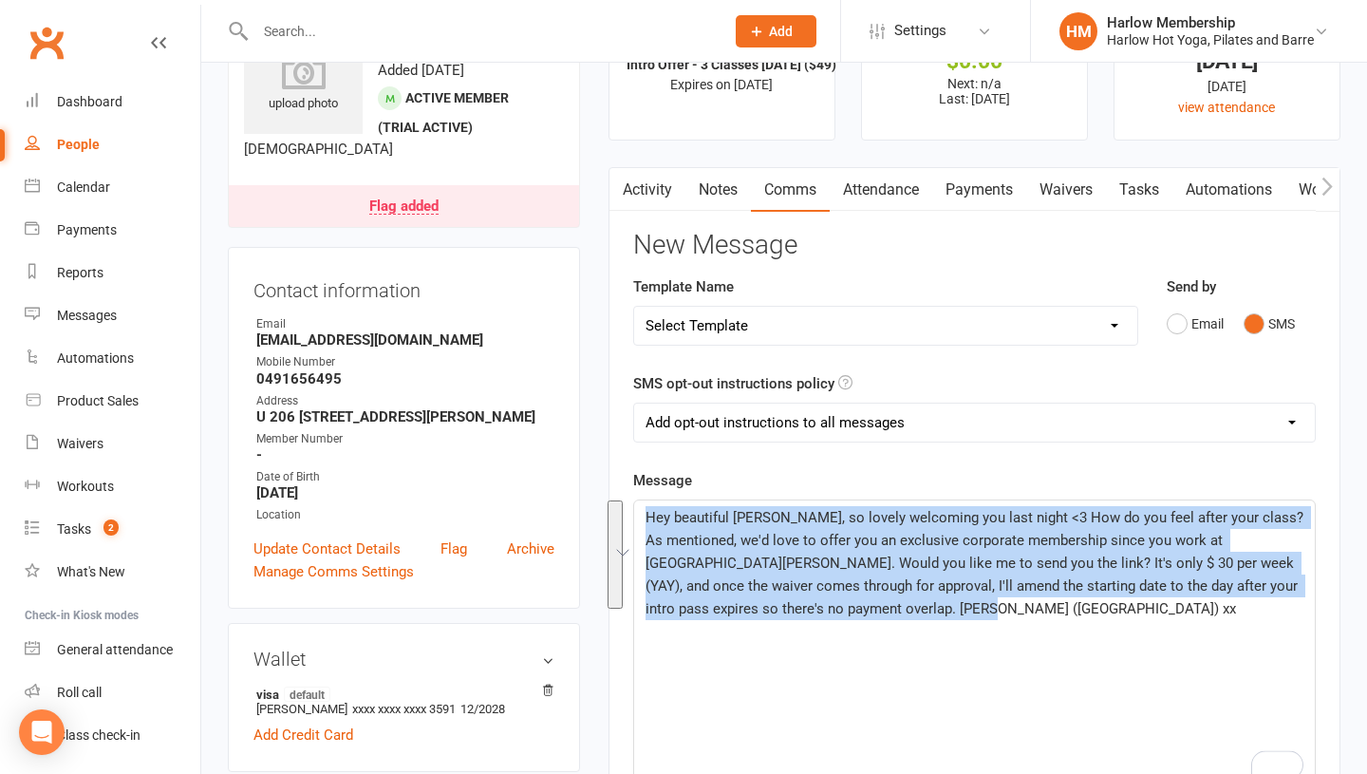
drag, startPoint x: 1047, startPoint y: 618, endPoint x: 617, endPoint y: 509, distance: 443.7
click at [617, 509] on div "Activity Notes Comms Attendance Payments Waivers Tasks Automations Workouts Mob…" at bounding box center [975, 705] width 732 height 1077
copy span "Hey beautiful Shania, so lovely welcoming you last night <3 How do you feel aft…"
click at [1152, 195] on link "Tasks" at bounding box center [1139, 190] width 66 height 44
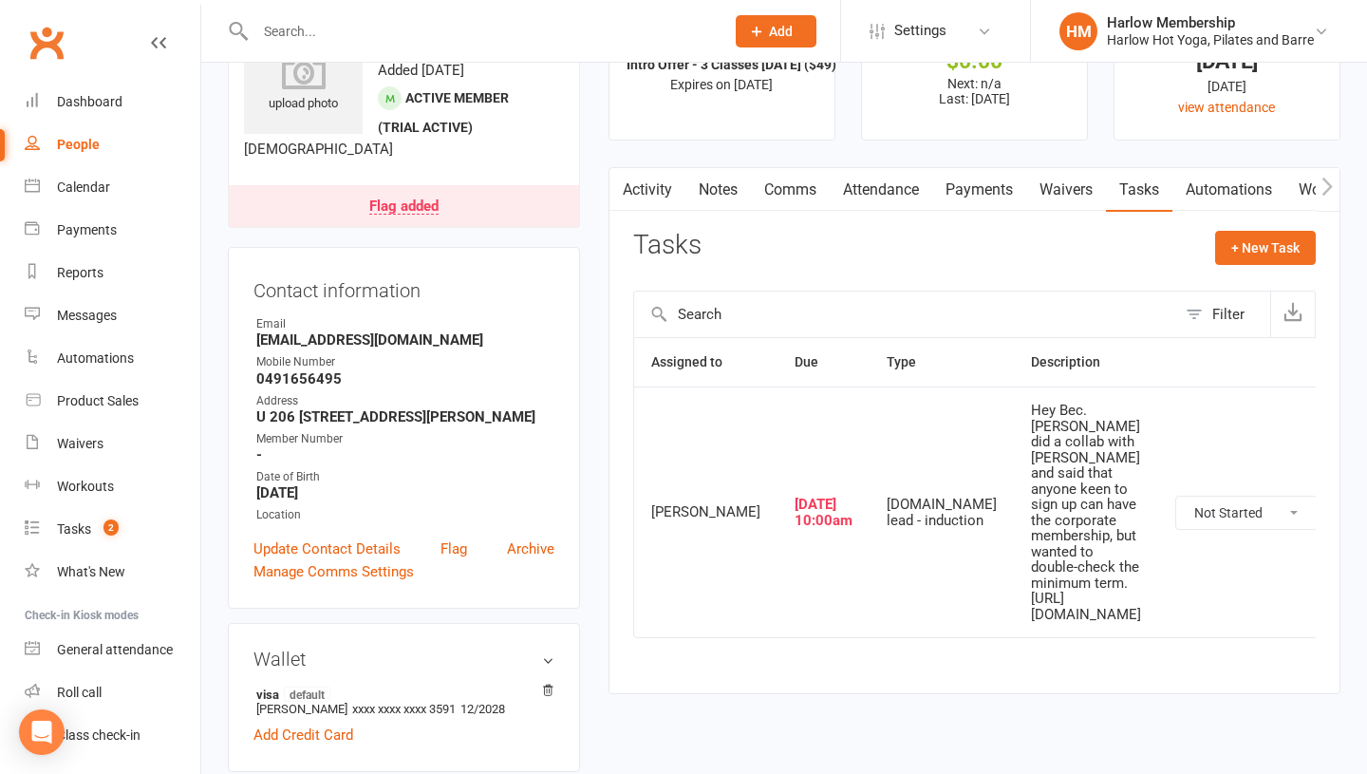
click at [1259, 496] on select "Not Started In Progress Waiting Complete" at bounding box center [1246, 512] width 140 height 32
select select "unstarted"
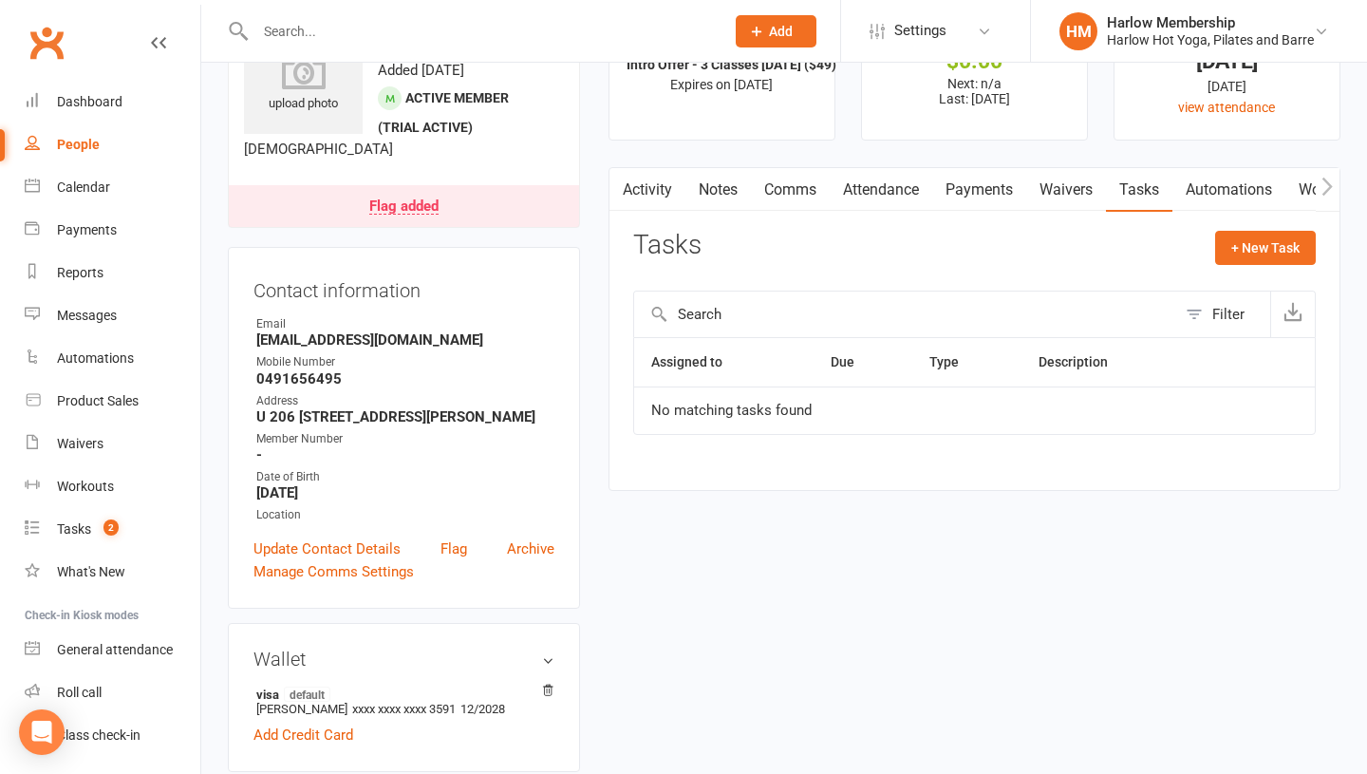
click at [635, 186] on link "Activity" at bounding box center [647, 190] width 76 height 44
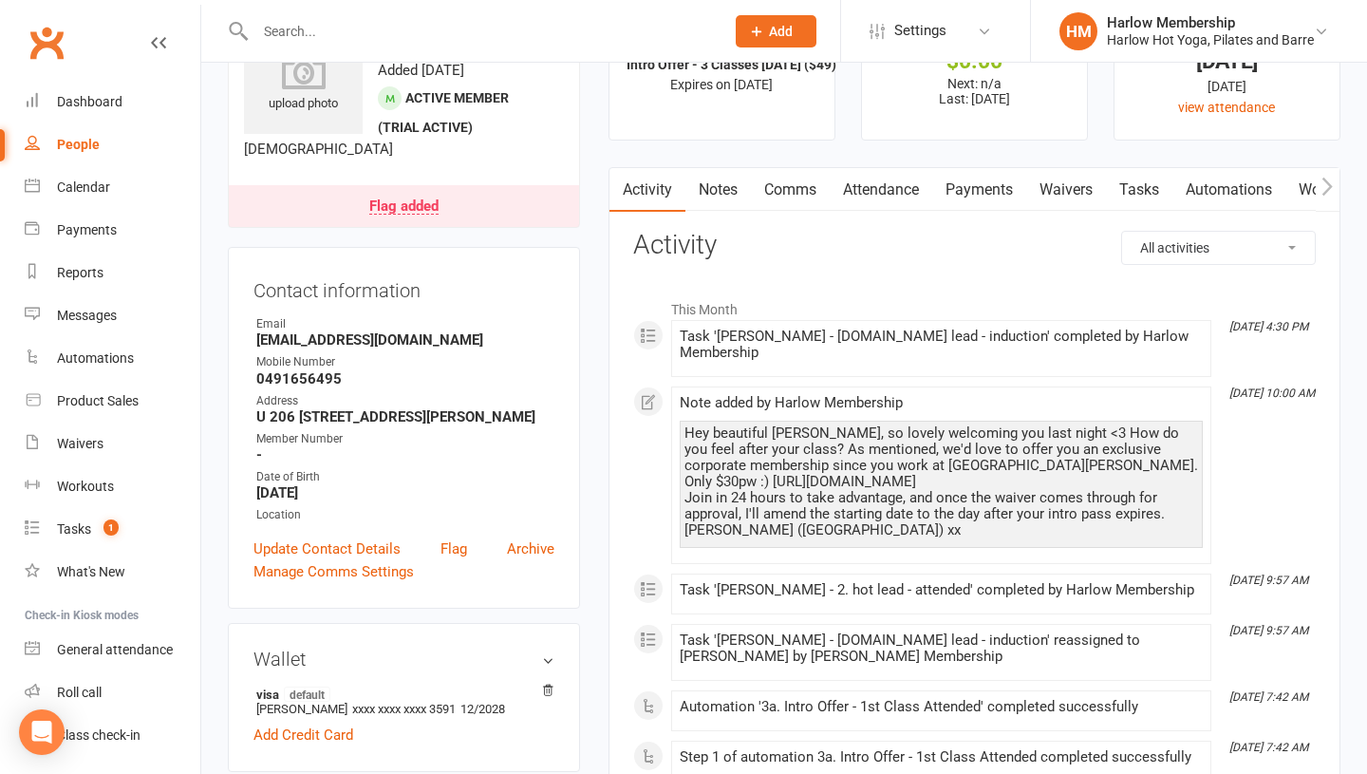
click at [709, 189] on link "Notes" at bounding box center [718, 190] width 66 height 44
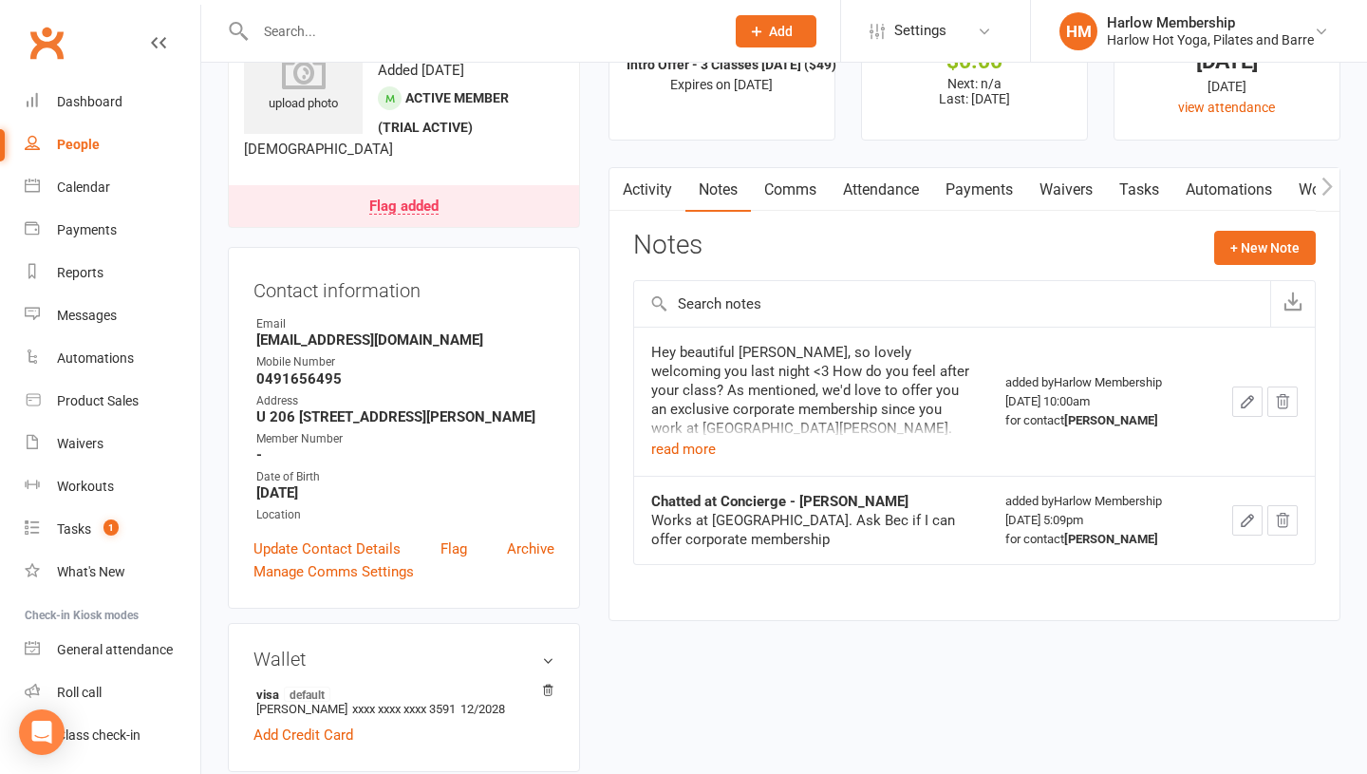
click at [1246, 397] on icon "button" at bounding box center [1247, 401] width 17 height 17
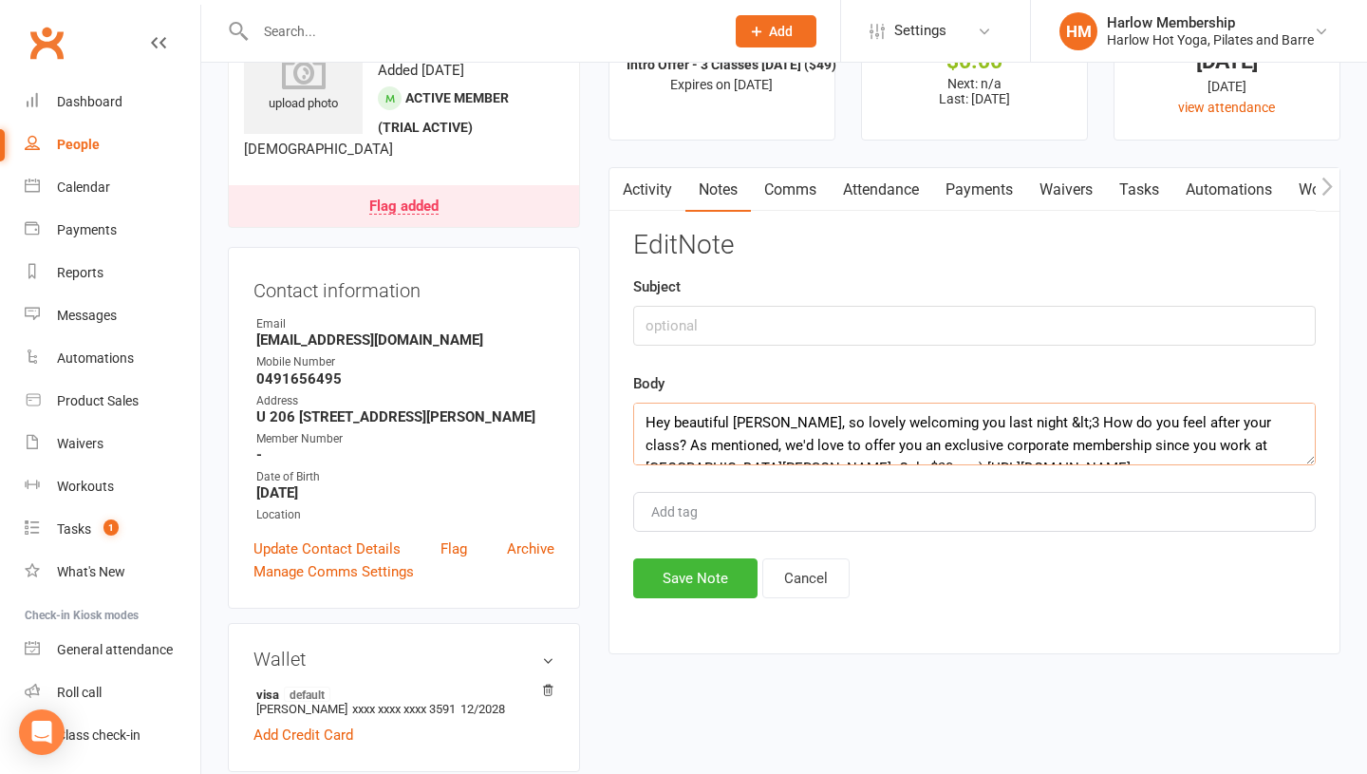
click at [717, 439] on textarea "Hey beautiful Shania, so lovely welcoming you last night &lt;3 How do you feel …" at bounding box center [974, 434] width 683 height 63
paste textarea "<3 How do you feel after your class? As mentioned, we'd love to offer you an ex…"
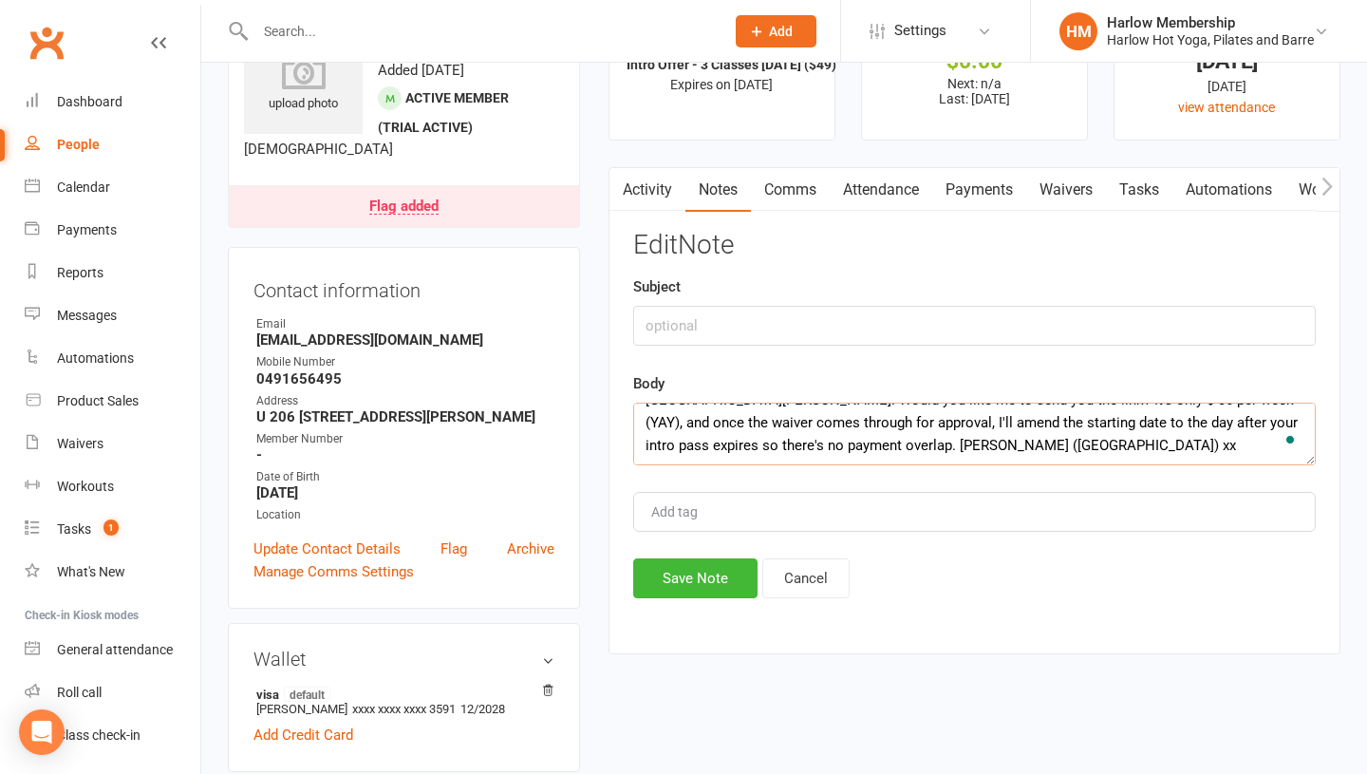
scroll to position [68, 0]
type textarea "Hey beautiful Shania, so lovely welcoming you last night <3 How do you feel aft…"
click at [682, 595] on button "Save Note" at bounding box center [695, 578] width 124 height 40
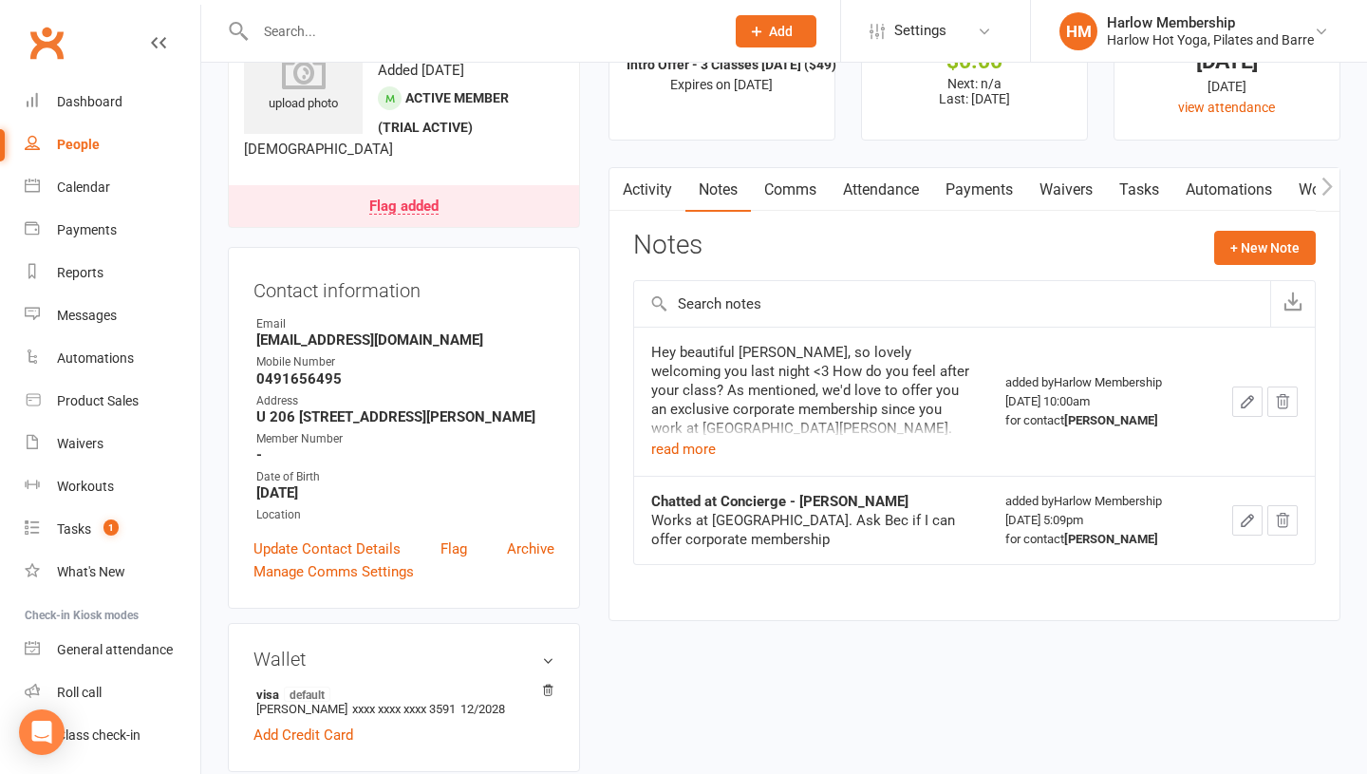
click at [1243, 392] on button "button" at bounding box center [1247, 401] width 30 height 30
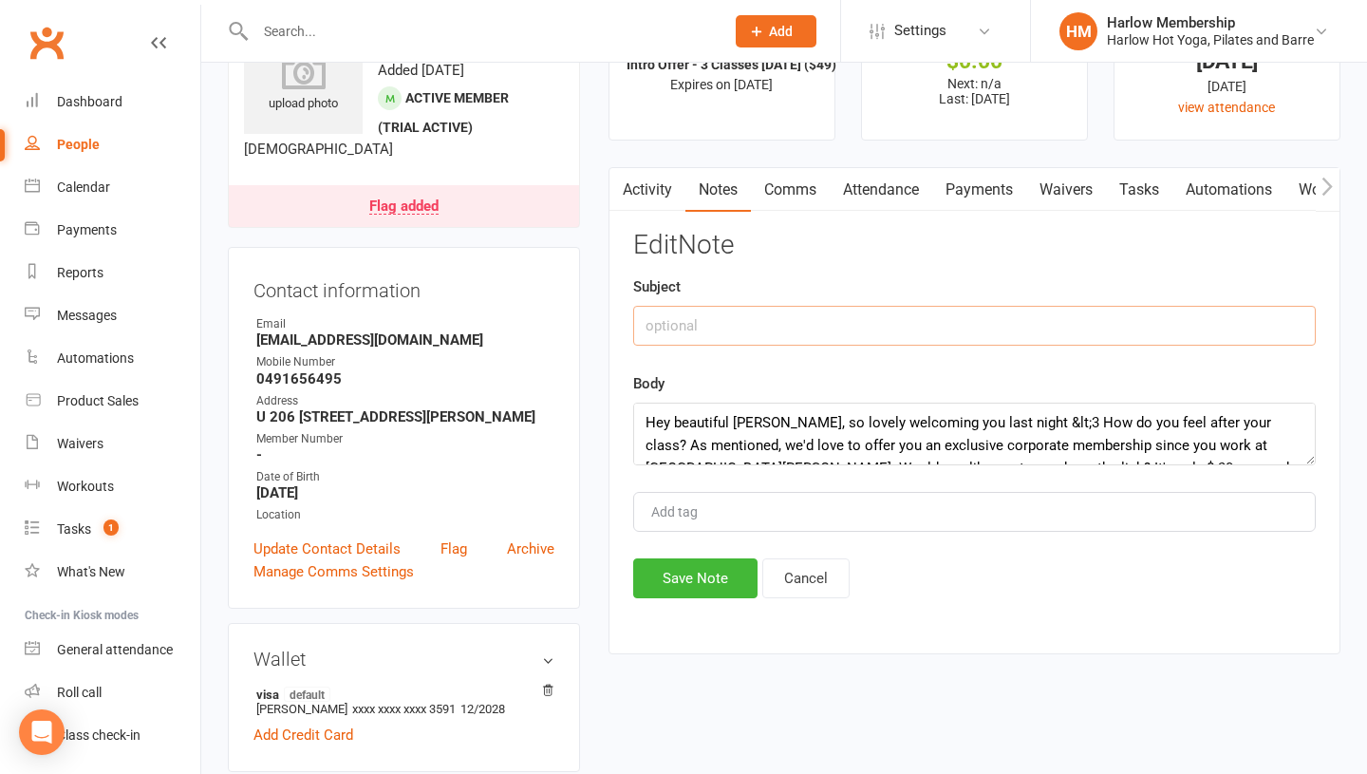
click at [711, 334] on input "text" at bounding box center [974, 326] width 683 height 40
type input "Offer"
click at [664, 574] on button "Save Note" at bounding box center [695, 578] width 124 height 40
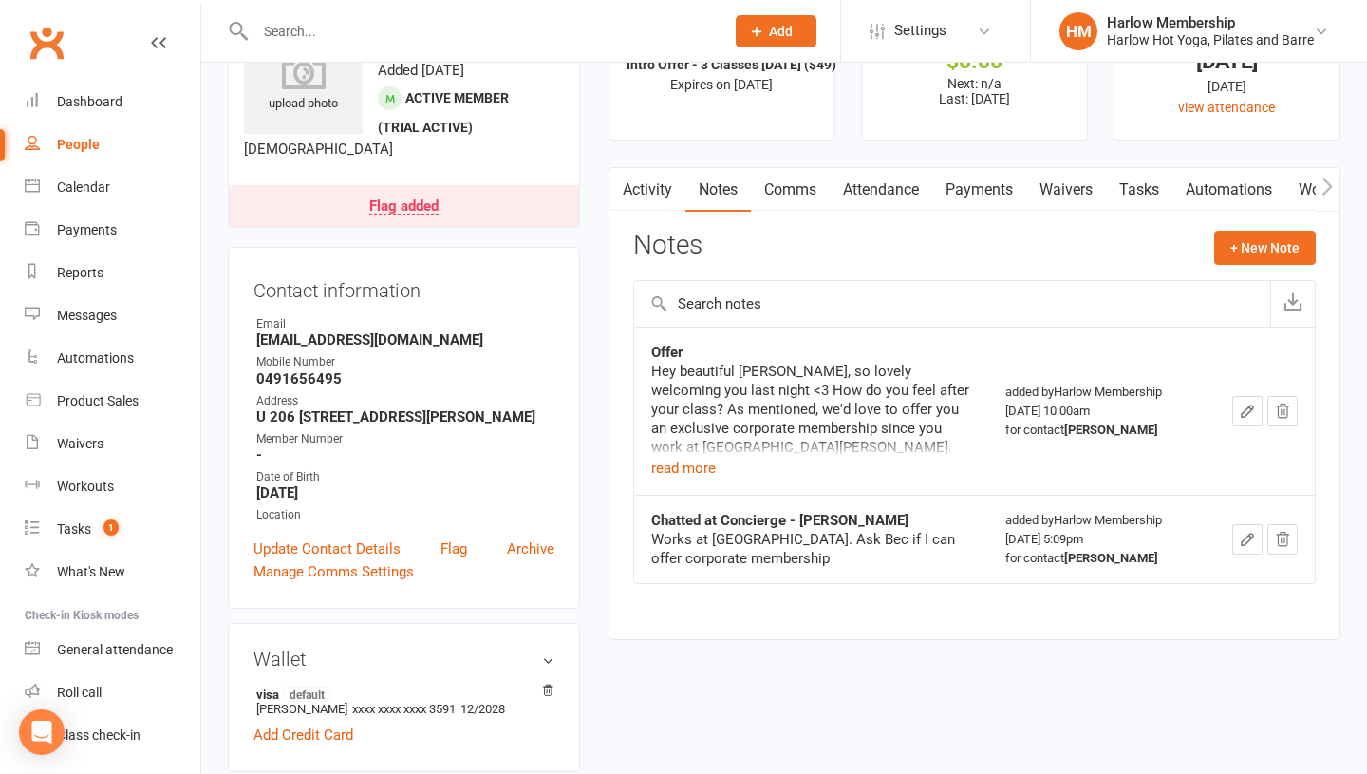
click at [684, 456] on div "Hey beautiful Shania, so lovely welcoming you last night <3 How do you feel aft…" at bounding box center [811, 409] width 320 height 95
click at [678, 469] on button "read more" at bounding box center [683, 468] width 65 height 23
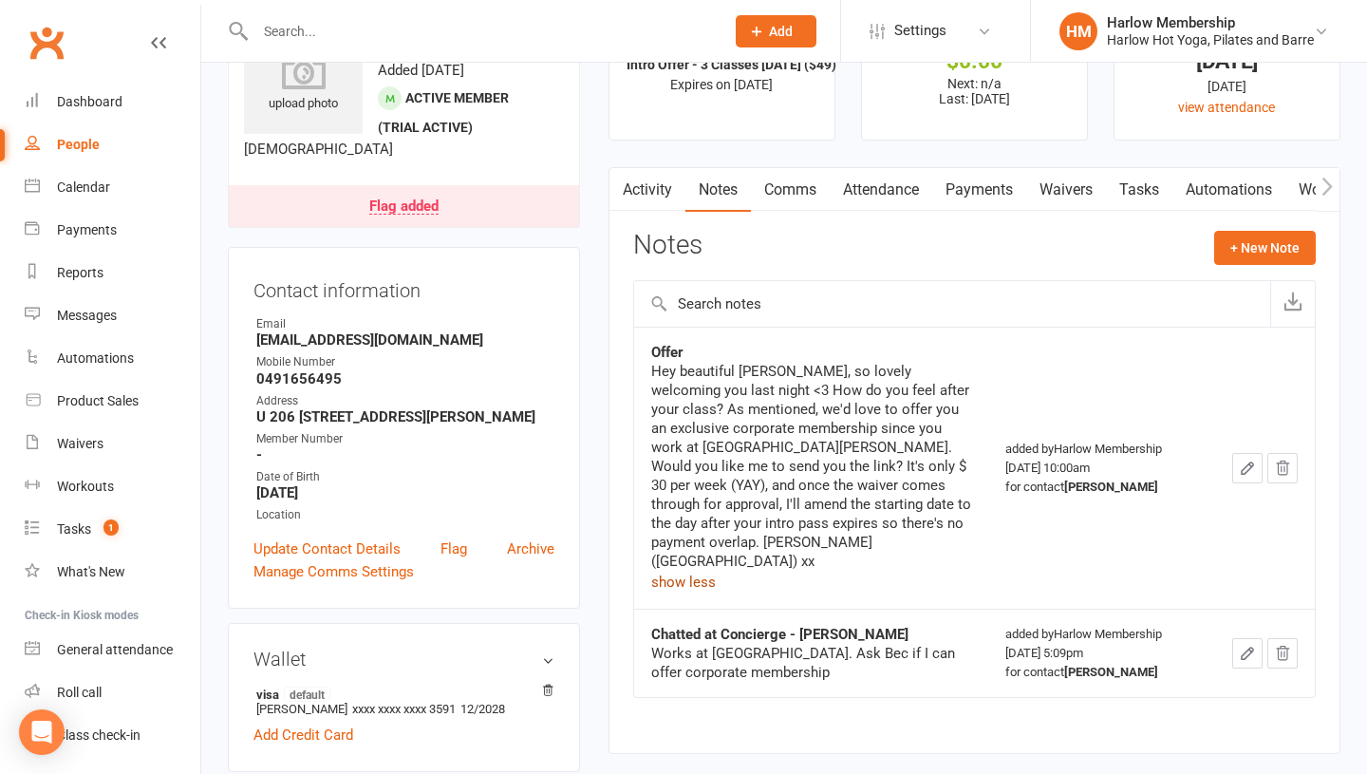
click at [778, 206] on link "Comms" at bounding box center [790, 190] width 79 height 44
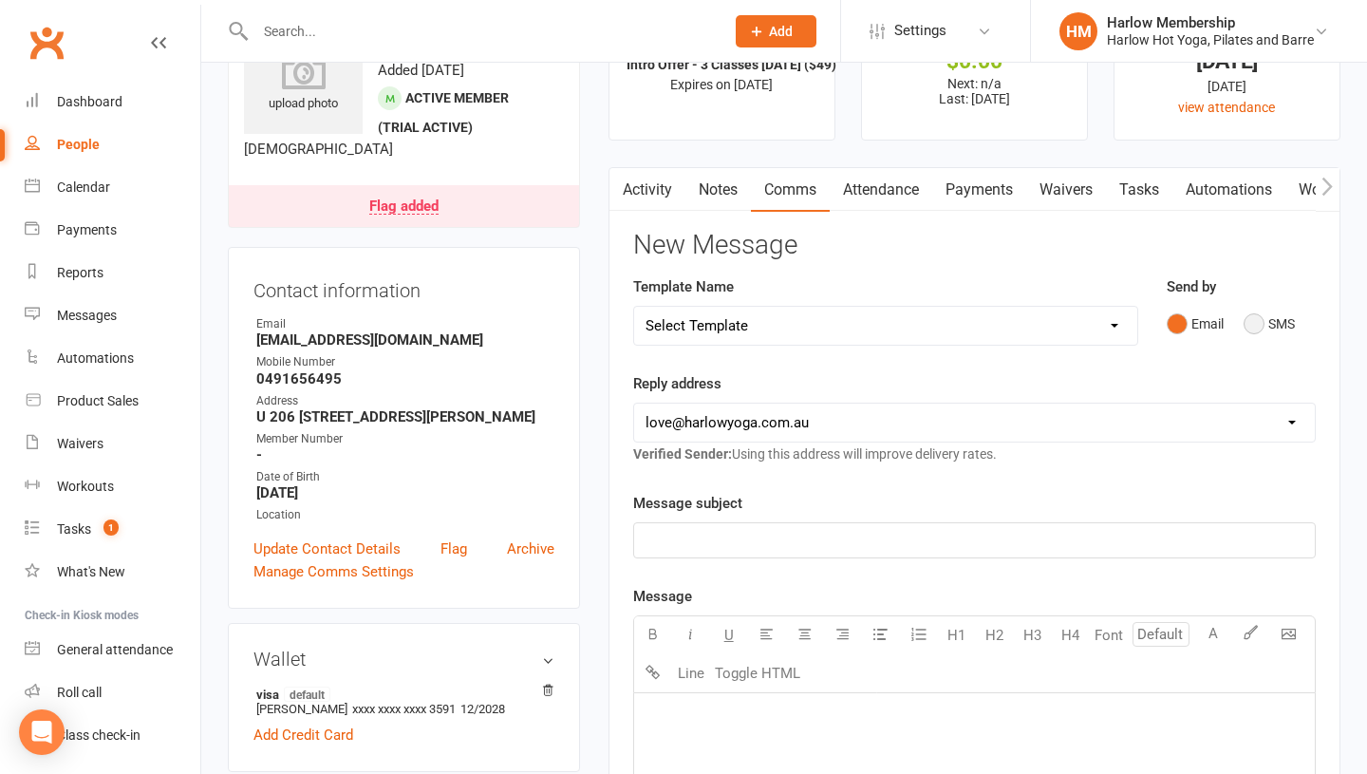
click at [1252, 326] on button "SMS" at bounding box center [1269, 324] width 51 height 36
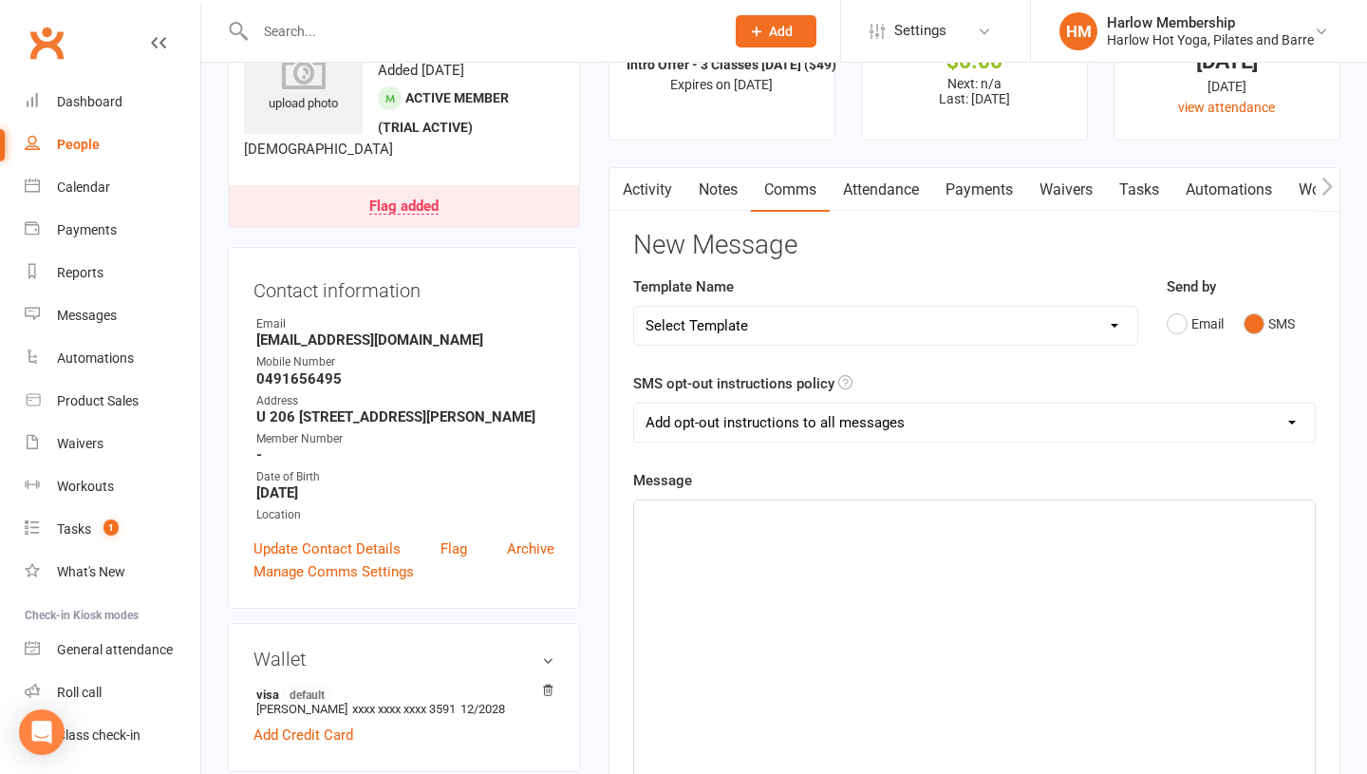
click at [1005, 569] on div "﻿" at bounding box center [974, 642] width 681 height 285
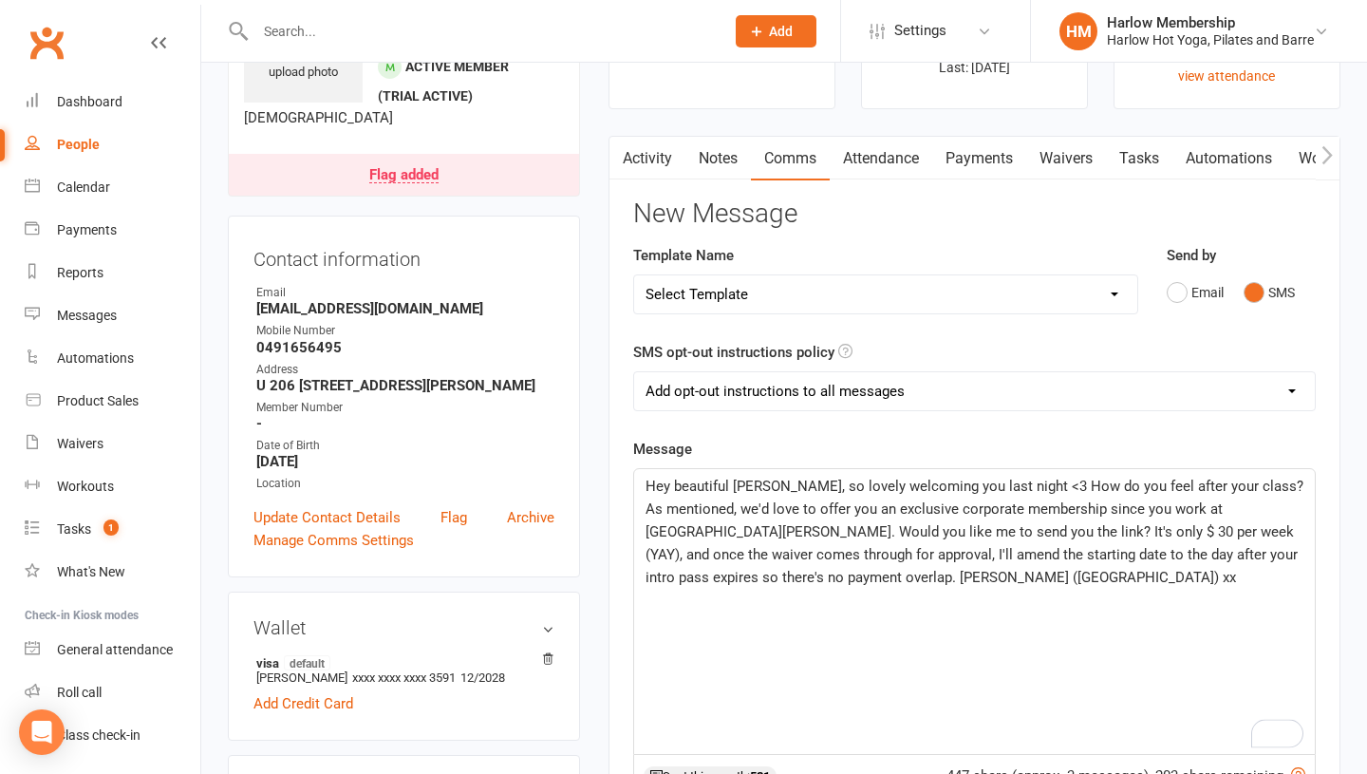
scroll to position [130, 0]
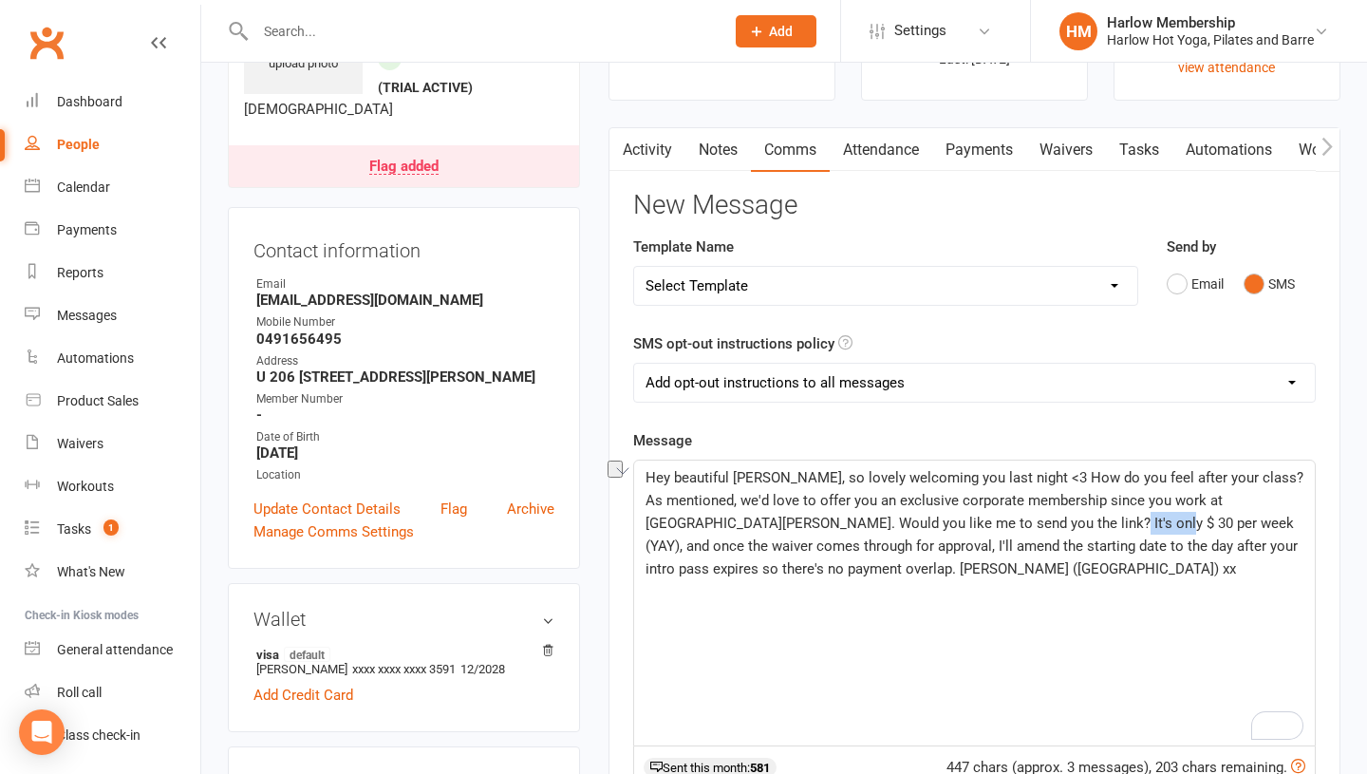
drag, startPoint x: 1126, startPoint y: 520, endPoint x: 1065, endPoint y: 525, distance: 60.9
click at [1065, 525] on span "Hey beautiful Shania, so lovely welcoming you last night <3 How do you feel aft…" at bounding box center [977, 523] width 662 height 108
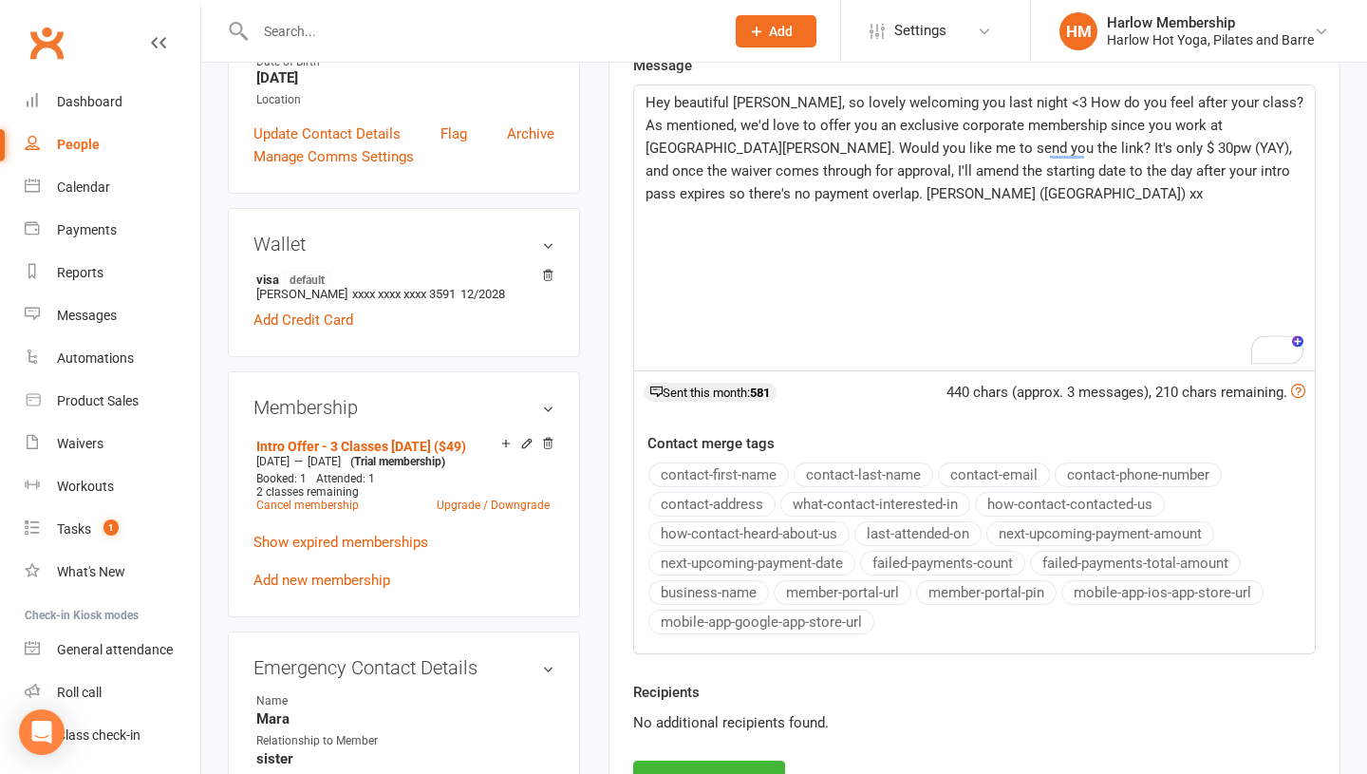
scroll to position [503, 0]
click at [676, 767] on button "Send Message" at bounding box center [709, 782] width 152 height 40
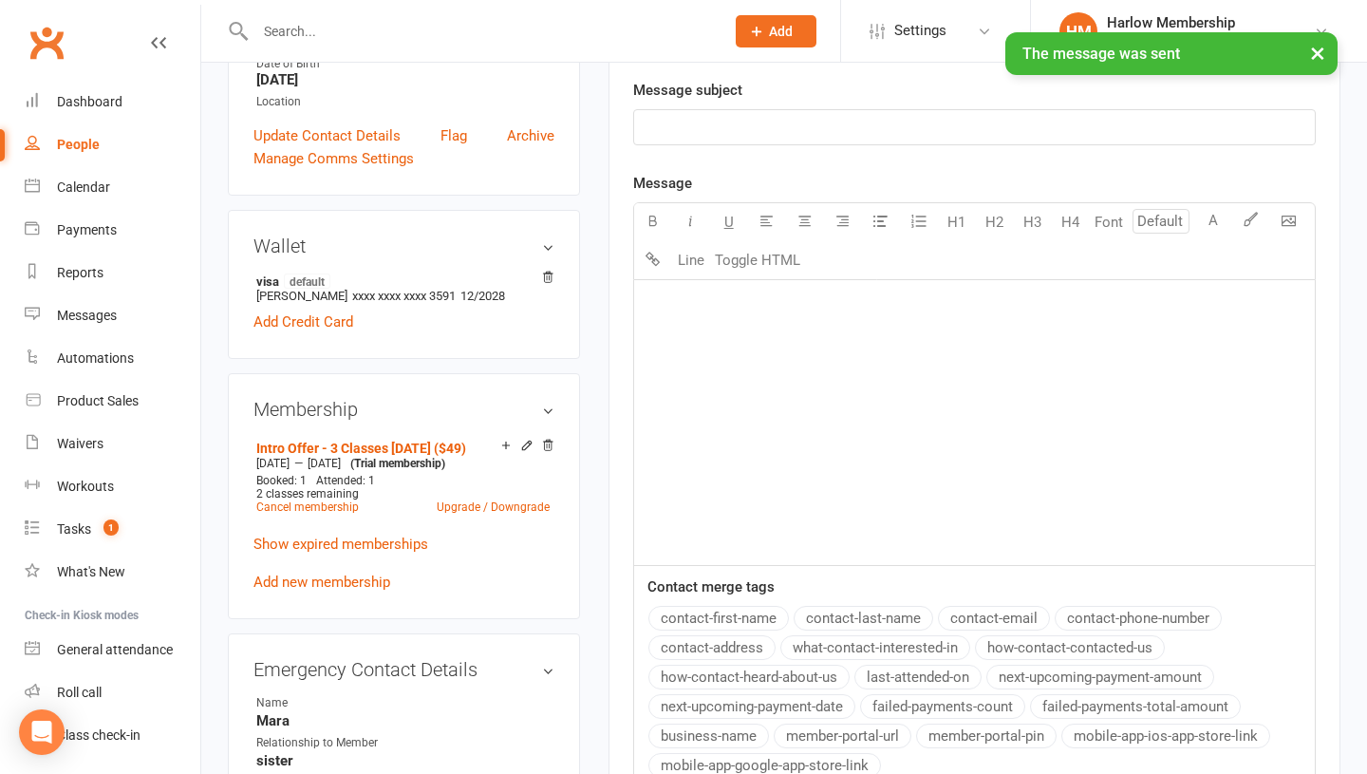
scroll to position [0, 0]
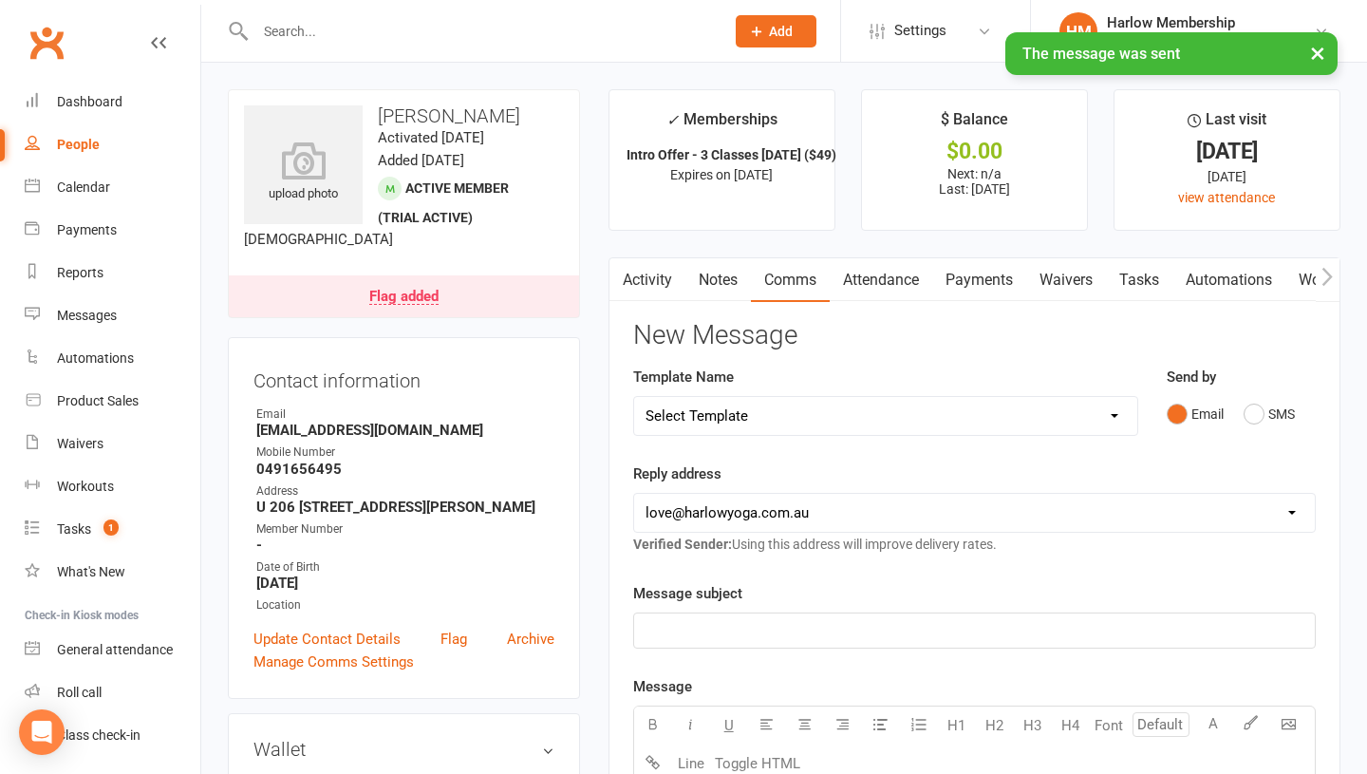
click at [1151, 275] on link "Tasks" at bounding box center [1139, 280] width 66 height 44
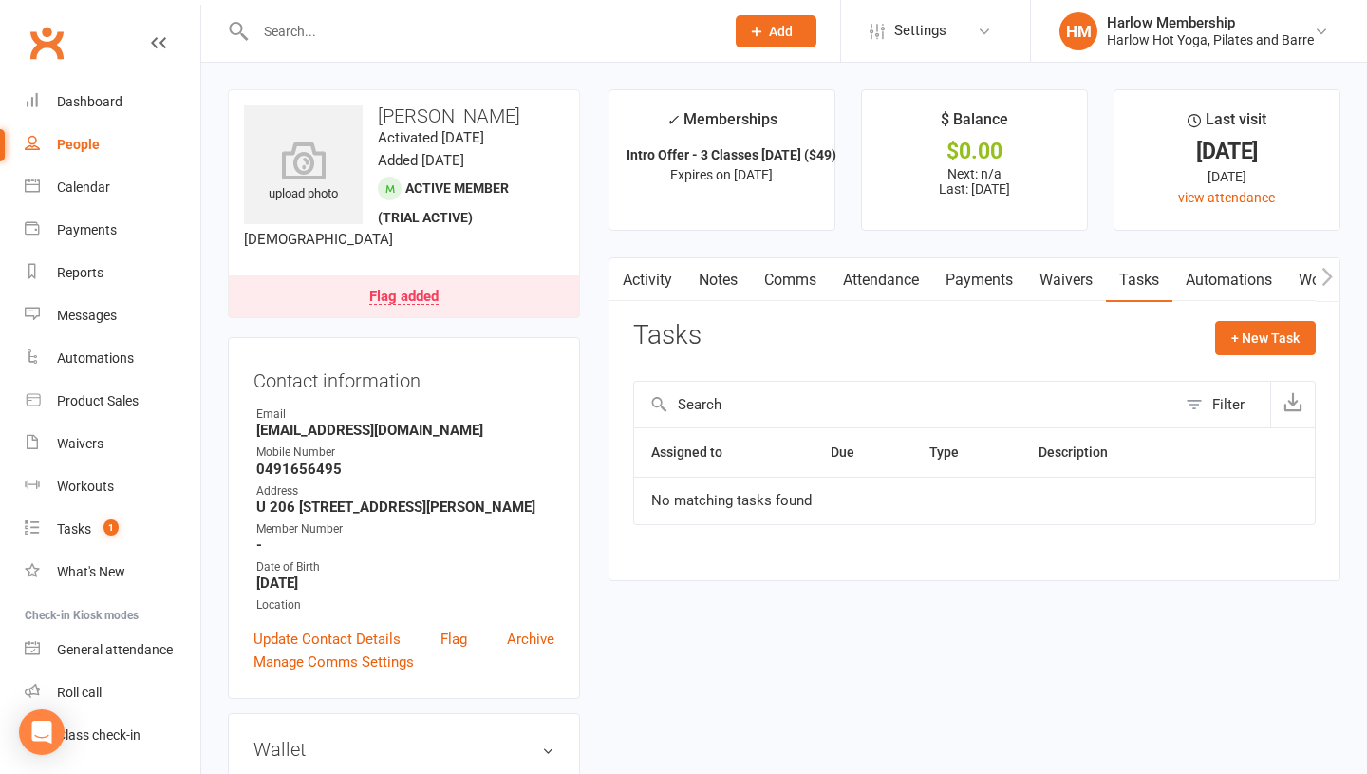
click at [733, 285] on link "Notes" at bounding box center [718, 280] width 66 height 44
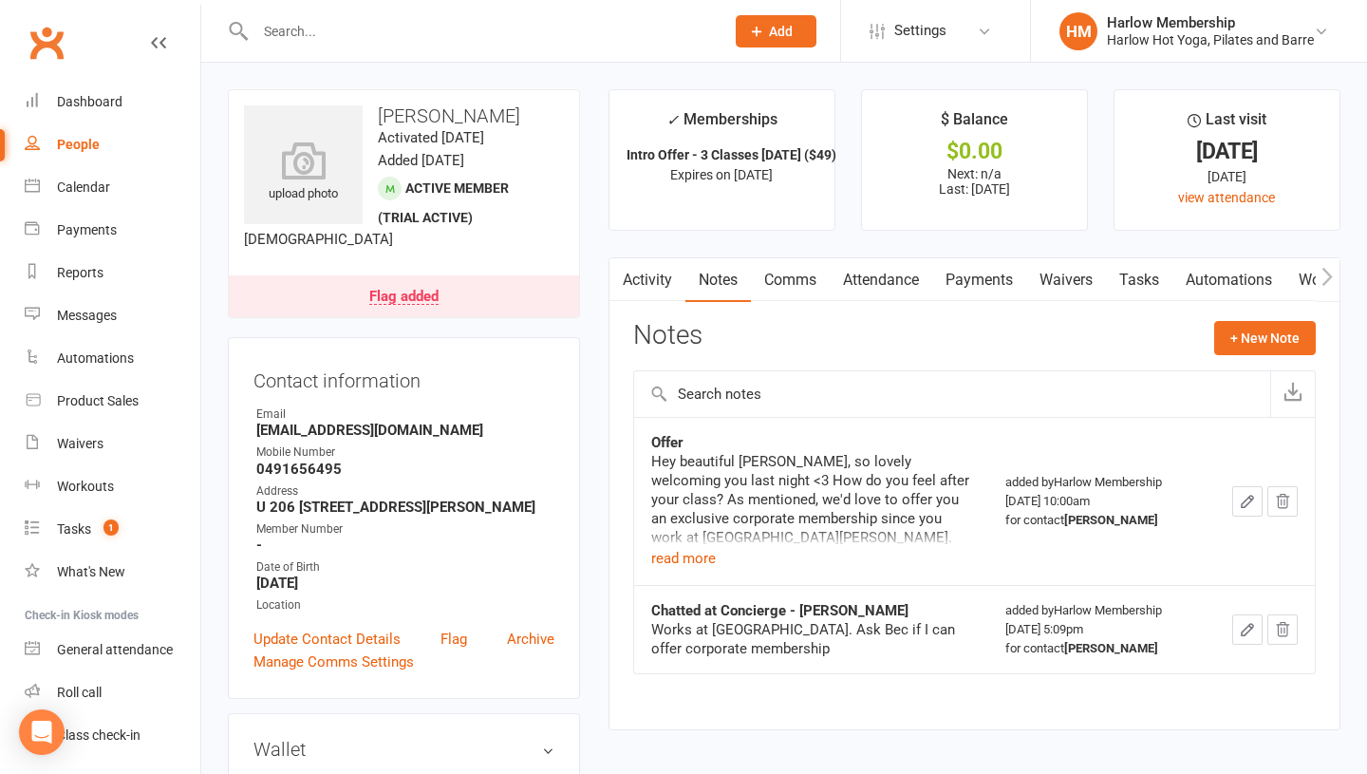
click at [1257, 496] on button "button" at bounding box center [1247, 501] width 30 height 30
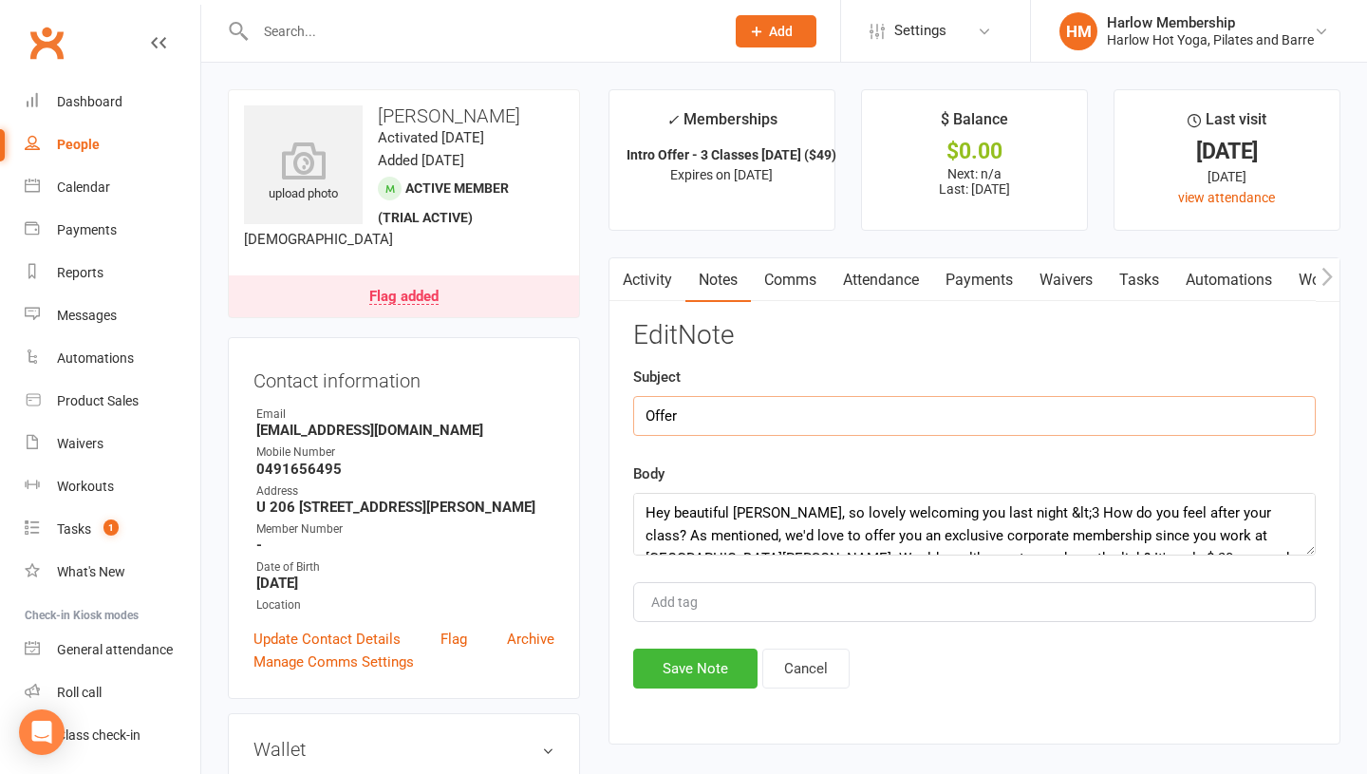
click at [800, 434] on input "Offer" at bounding box center [974, 416] width 683 height 40
type input "Offer: corporate membership"
click at [711, 681] on button "Save Note" at bounding box center [695, 668] width 124 height 40
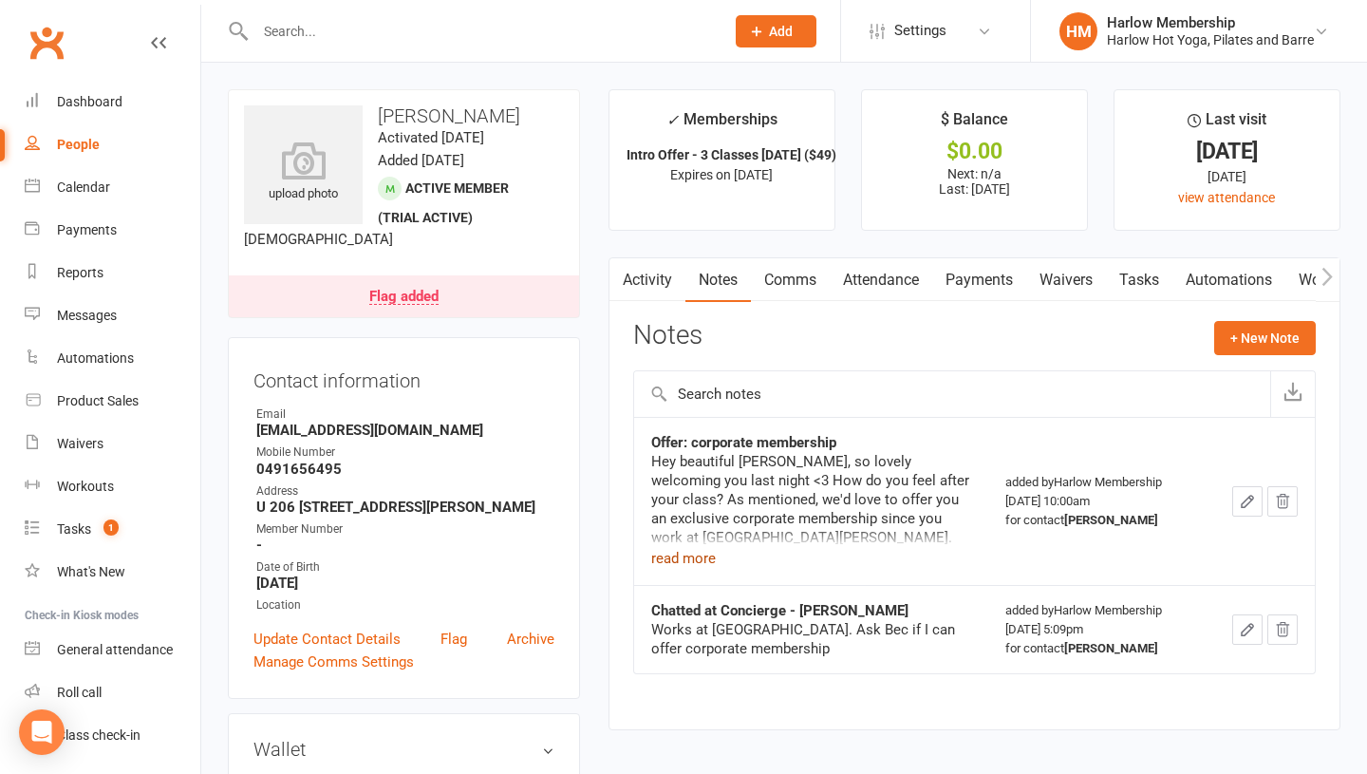
click at [702, 563] on button "read more" at bounding box center [683, 558] width 65 height 23
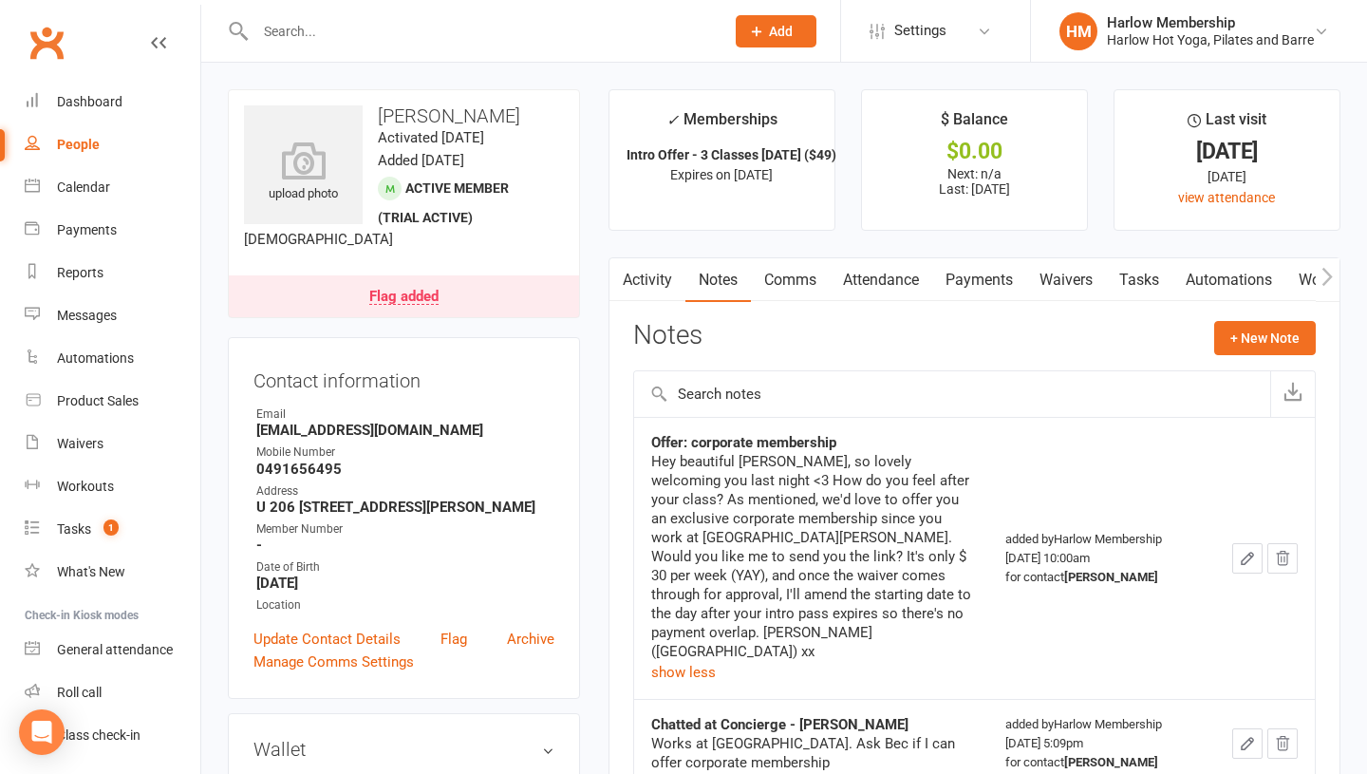
click at [1238, 558] on button "button" at bounding box center [1247, 558] width 30 height 30
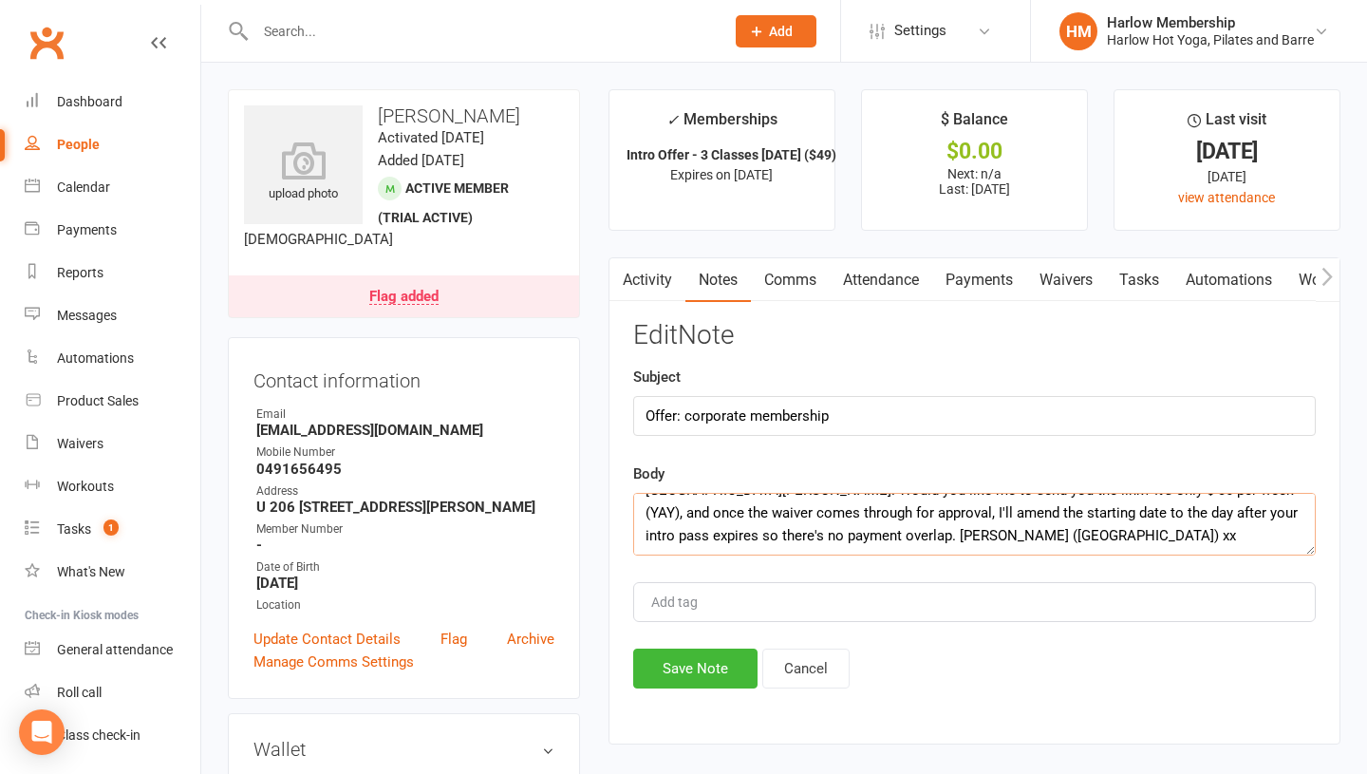
click at [986, 535] on textarea "Hey beautiful Shania, so lovely welcoming you last night &lt;3 How do you feel …" at bounding box center [974, 524] width 683 height 63
paste textarea "https://app.clubworx.com/s/ZBsSa4xC"
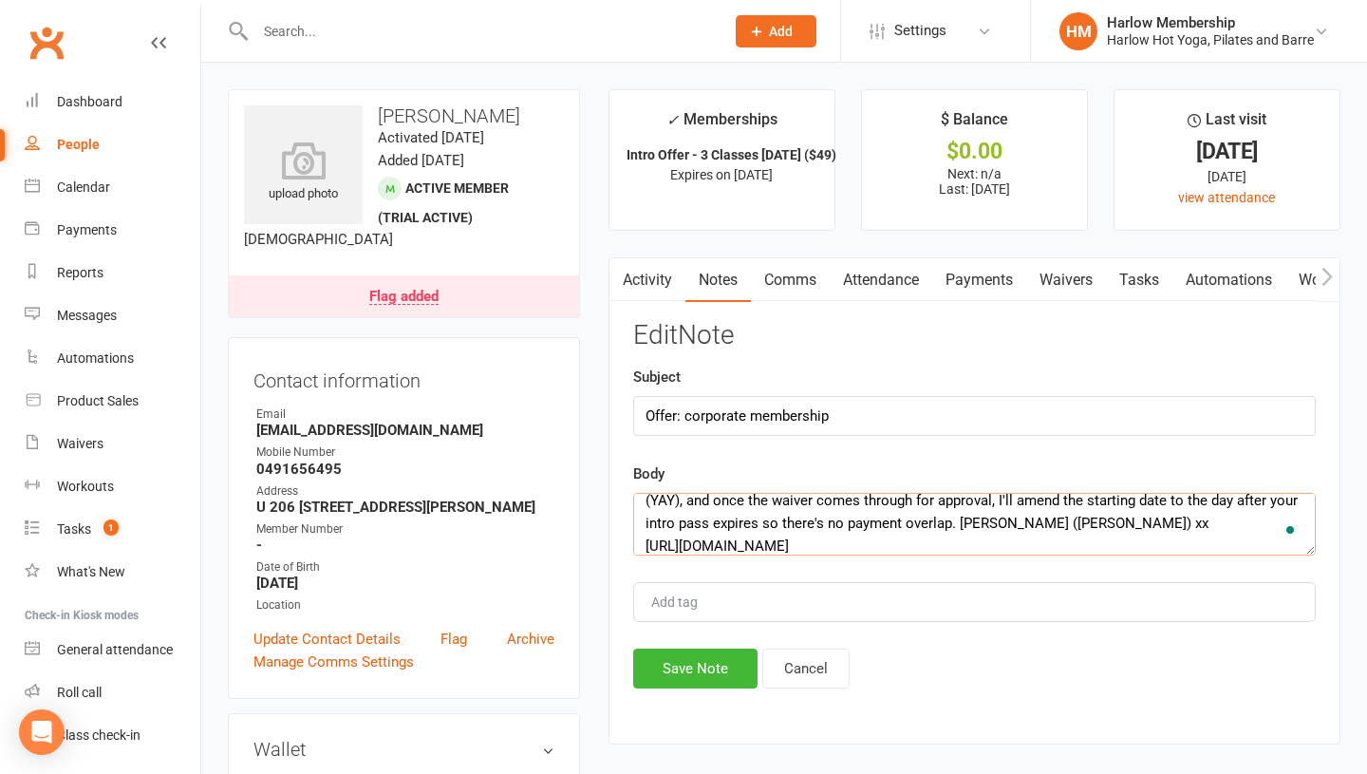
type textarea "Hey beautiful Shania, so lovely welcoming you last night &lt;3 How do you feel …"
click at [671, 693] on div "Activity Notes Comms Attendance Payments Waivers Tasks Automations Workouts Mob…" at bounding box center [975, 500] width 732 height 487
click at [665, 683] on button "Save Note" at bounding box center [695, 668] width 124 height 40
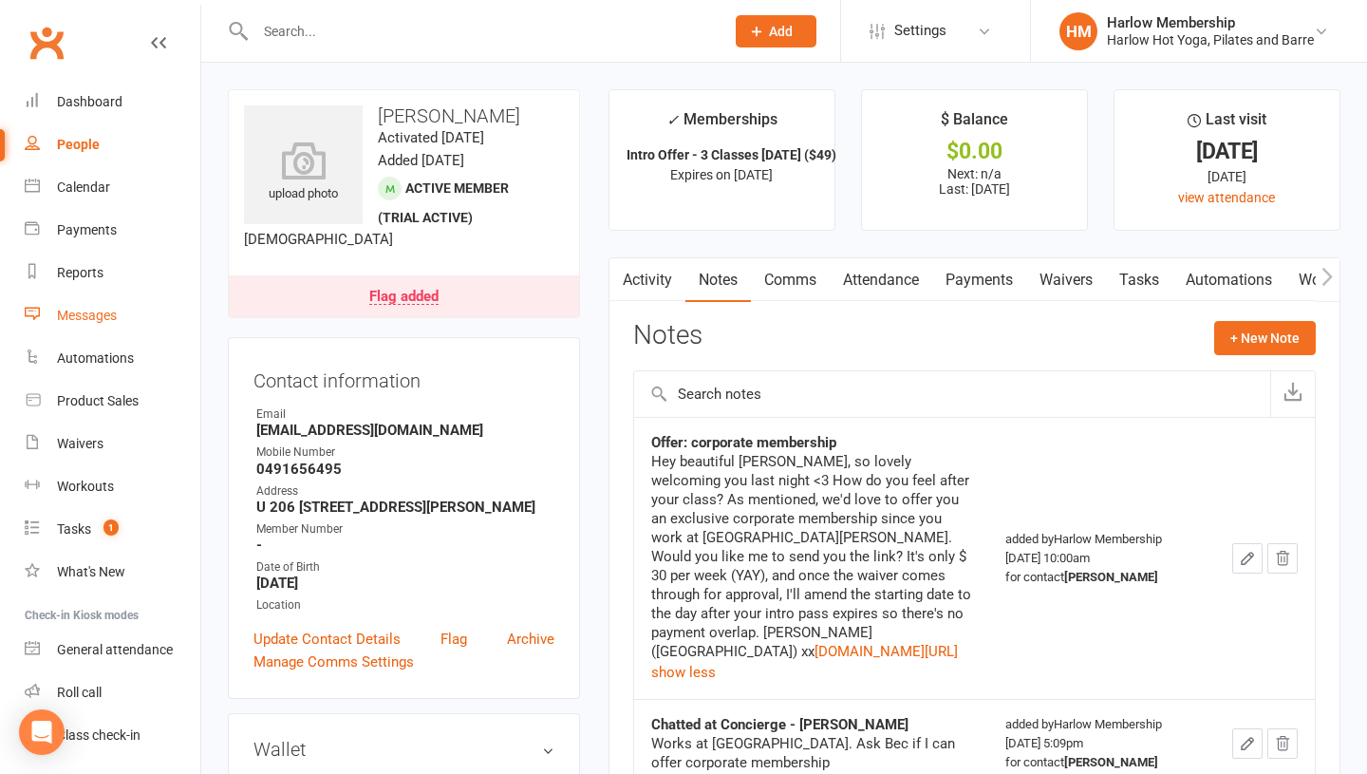
click at [76, 308] on div "Messages" at bounding box center [87, 315] width 60 height 15
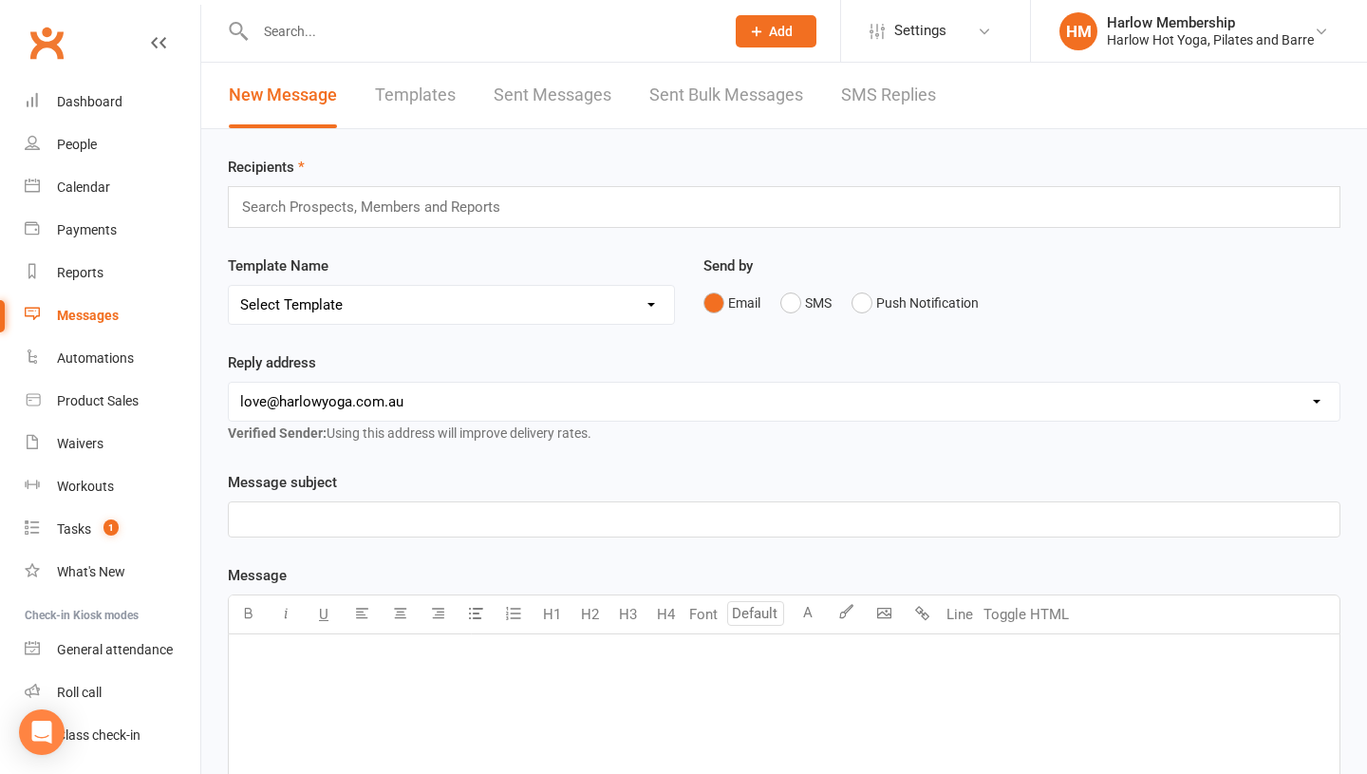
click at [873, 98] on link "SMS Replies" at bounding box center [888, 96] width 95 height 66
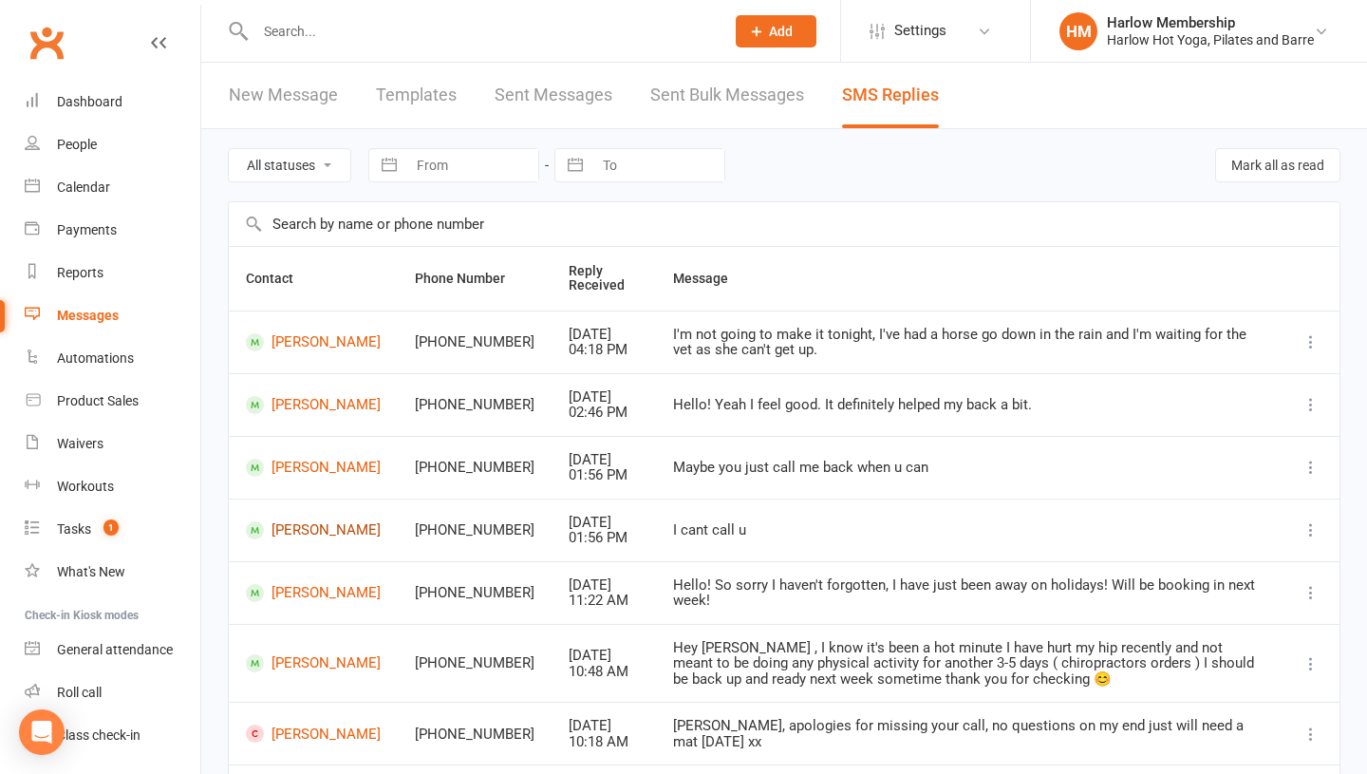
click at [296, 539] on link "Ettie Chansang" at bounding box center [313, 530] width 135 height 18
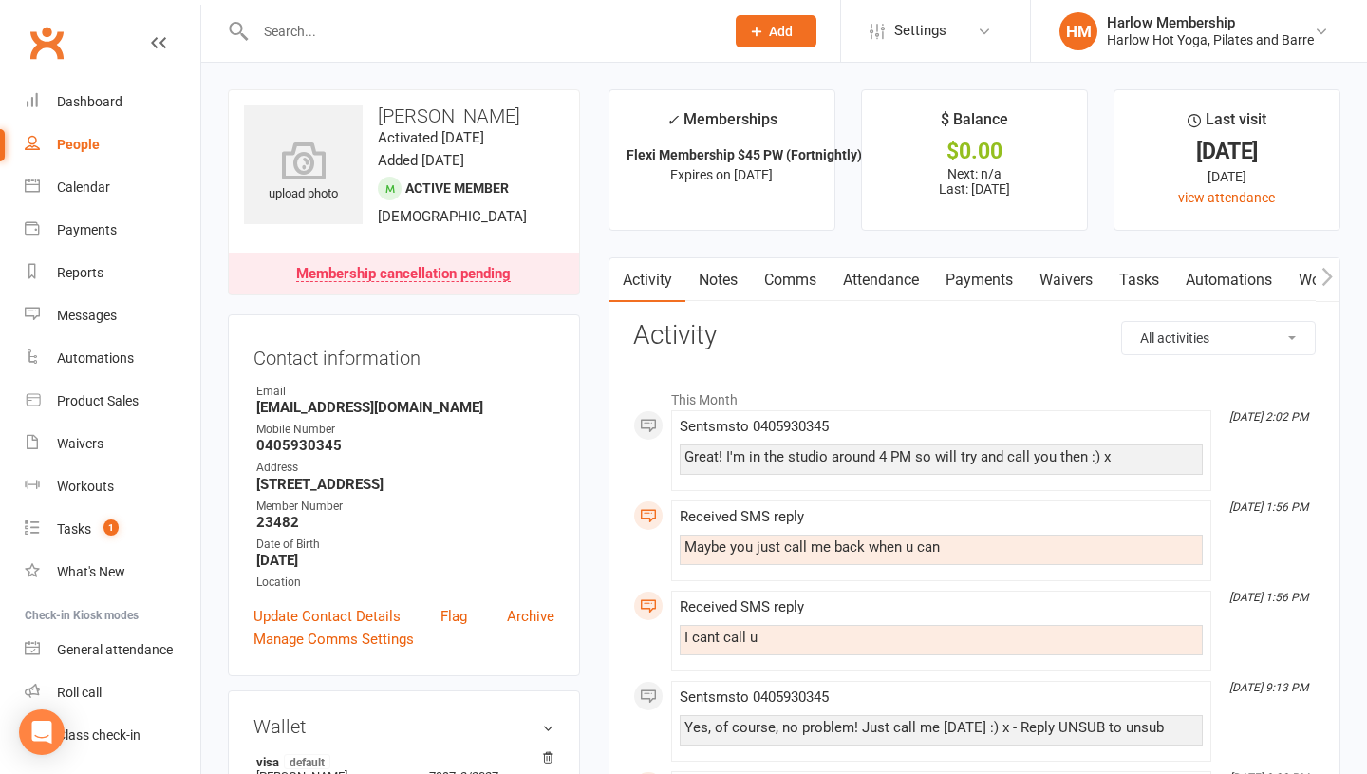
click at [767, 276] on link "Comms" at bounding box center [790, 280] width 79 height 44
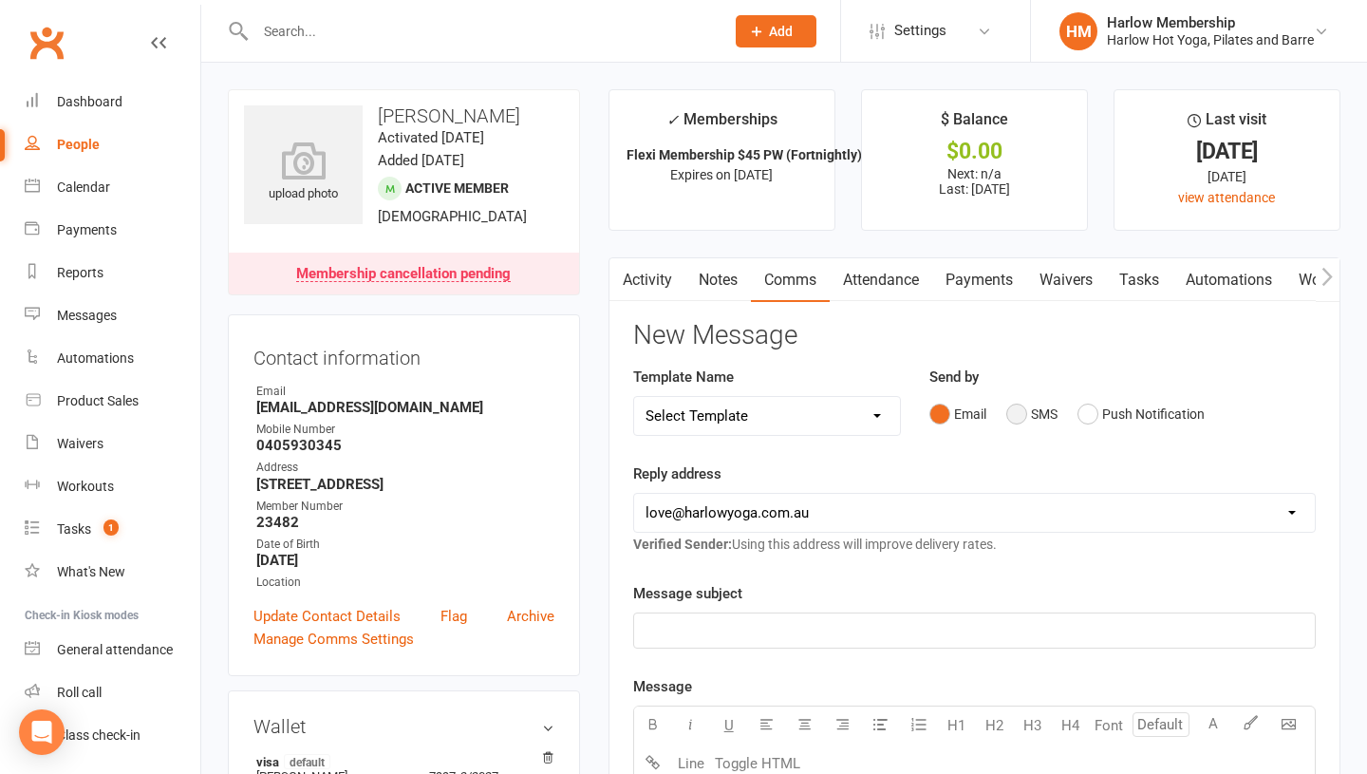
click at [1024, 410] on button "SMS" at bounding box center [1031, 414] width 51 height 36
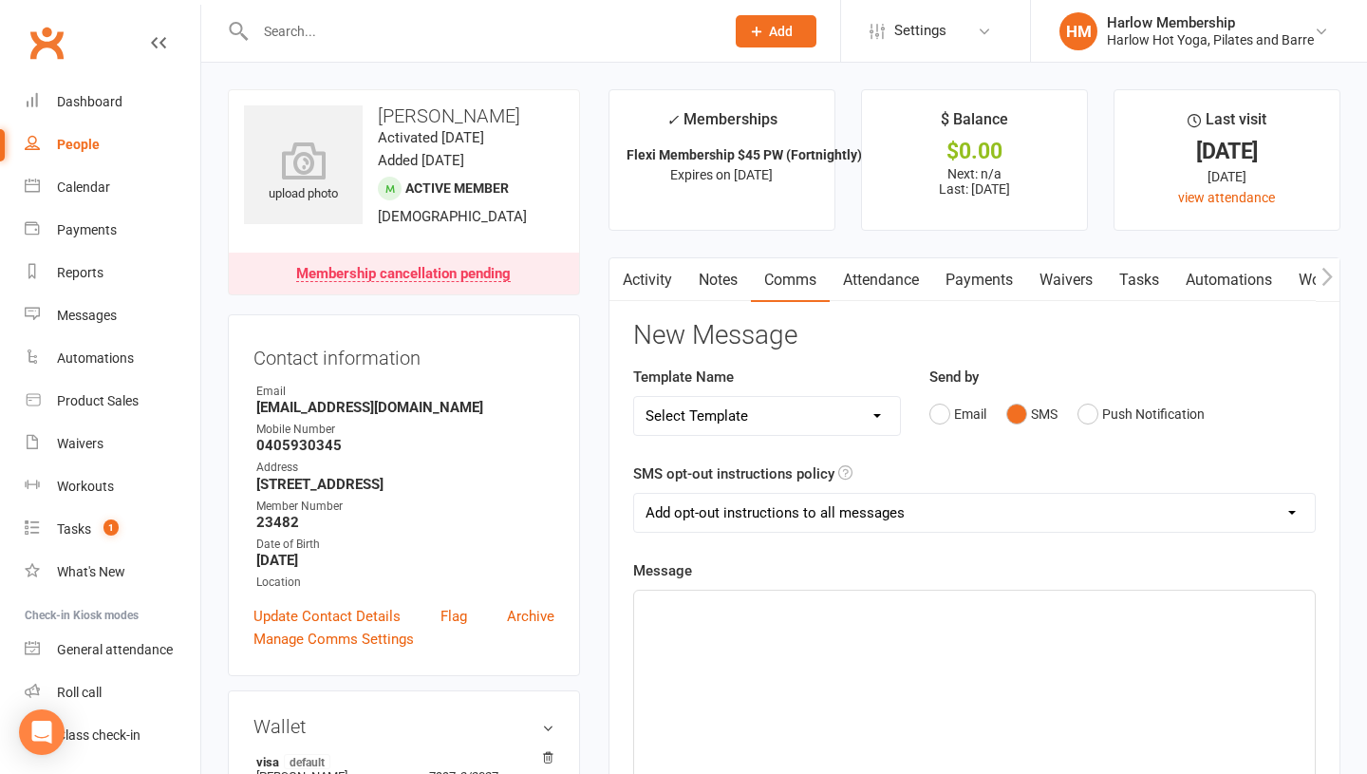
click at [888, 601] on p "﻿" at bounding box center [975, 607] width 658 height 23
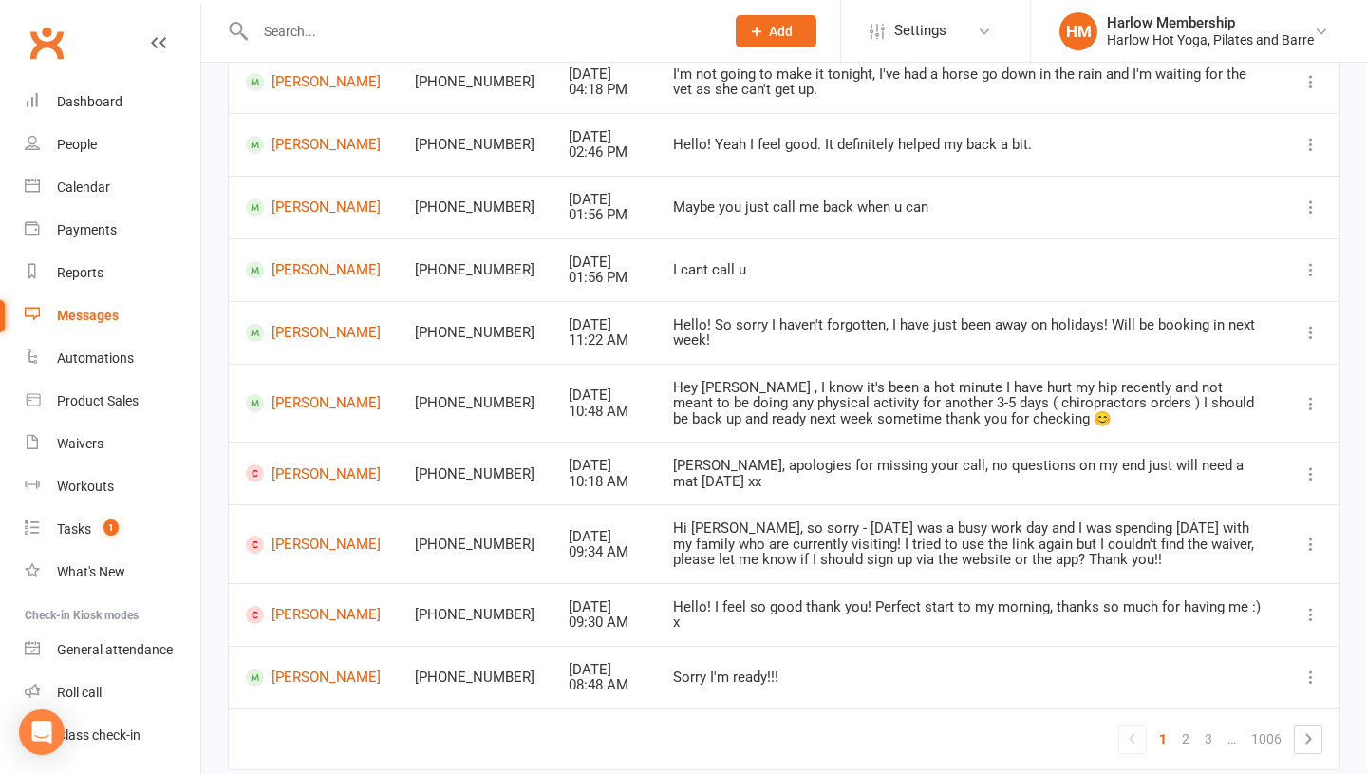
scroll to position [258, 0]
click at [51, 531] on link "Tasks 1" at bounding box center [113, 529] width 176 height 43
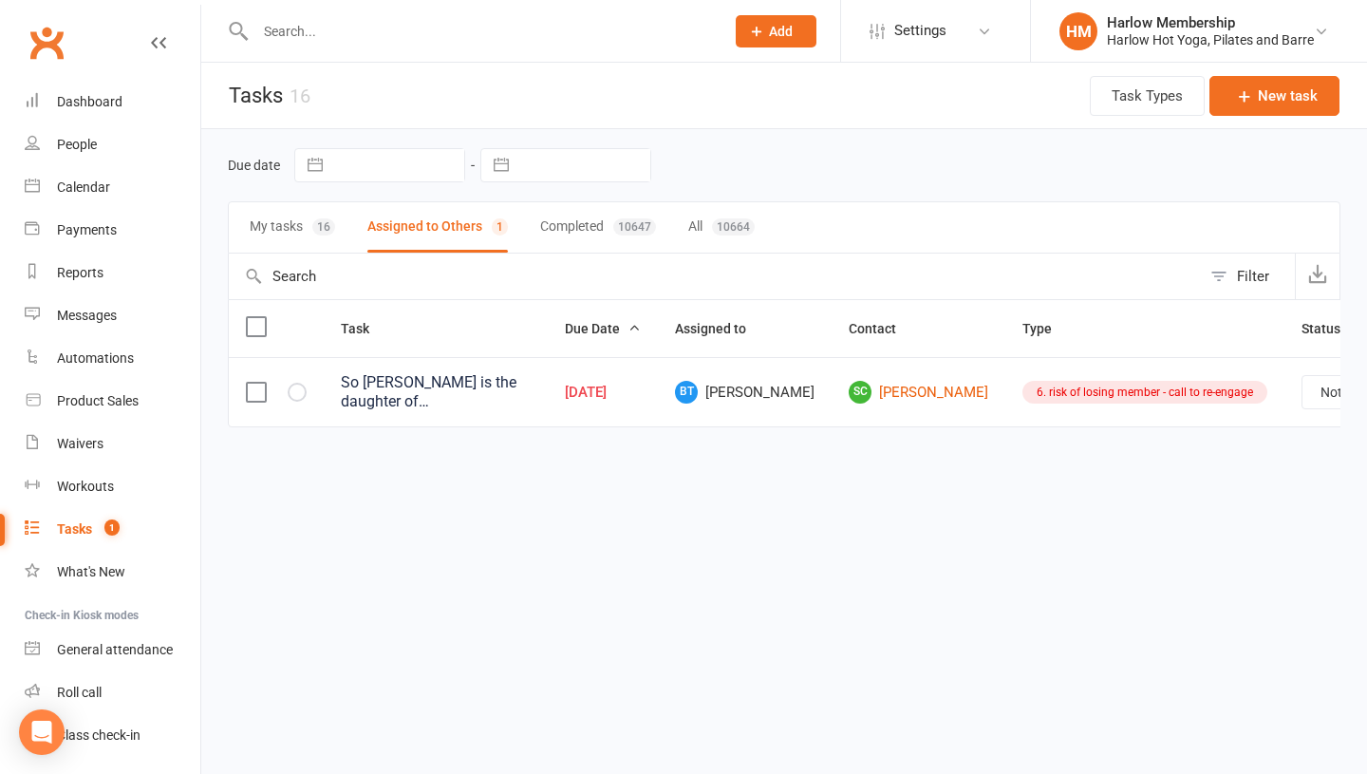
click at [268, 213] on button "My tasks 16" at bounding box center [292, 227] width 85 height 50
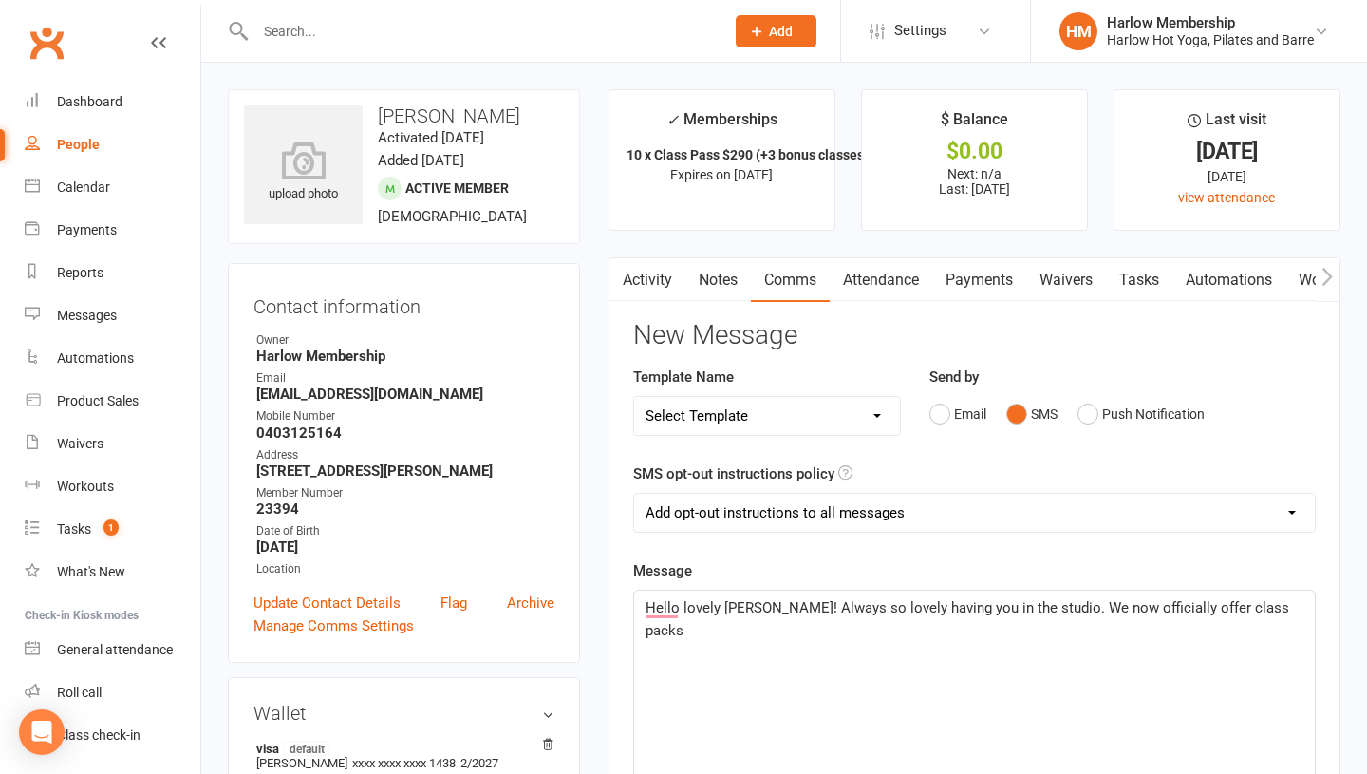
click at [1021, 619] on div "Hello lovely [PERSON_NAME]! Always so lovely having you in the studio. We now o…" at bounding box center [974, 732] width 681 height 285
click at [1020, 610] on span "Hello lovely [PERSON_NAME]! Always so lovely having you in the studio. We now o…" at bounding box center [969, 619] width 647 height 40
click at [1254, 614] on p "Hello lovely [PERSON_NAME]! Always so lovely having you in the studio. We now o…" at bounding box center [975, 619] width 658 height 46
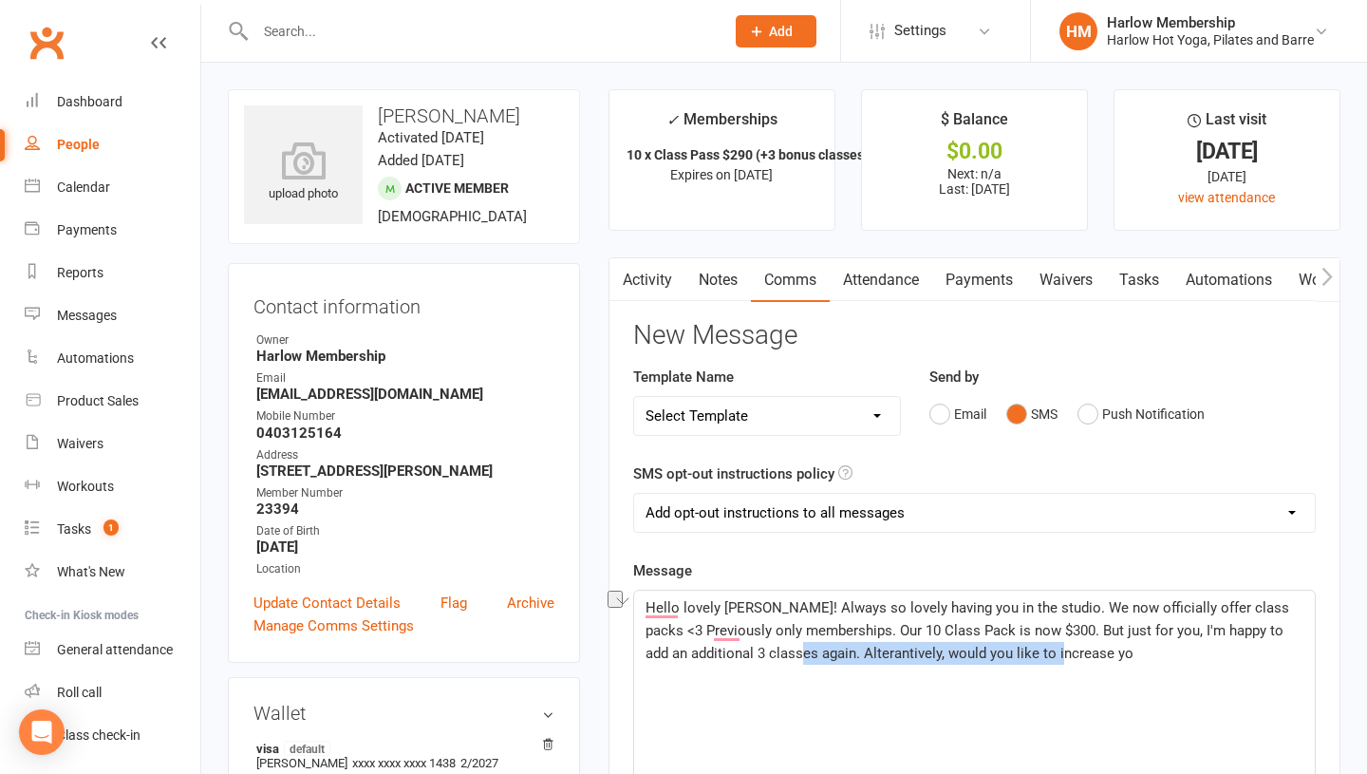
drag, startPoint x: 991, startPoint y: 651, endPoint x: 818, endPoint y: 650, distance: 172.8
click at [818, 650] on p "Hello lovely [PERSON_NAME]! Always so lovely having you in the studio. We now o…" at bounding box center [975, 630] width 658 height 68
click at [788, 648] on span "Hello, lovely [PERSON_NAME]! Always so lovely having you in the studio. We now …" at bounding box center [971, 630] width 650 height 63
click at [887, 631] on span "Hello, lovely [PERSON_NAME]! Always so lovely having you in the studio. We now …" at bounding box center [971, 630] width 650 height 63
click at [1038, 655] on p "Hello, lovely [PERSON_NAME]! Always so lovely having you in the studio. We now …" at bounding box center [975, 630] width 658 height 68
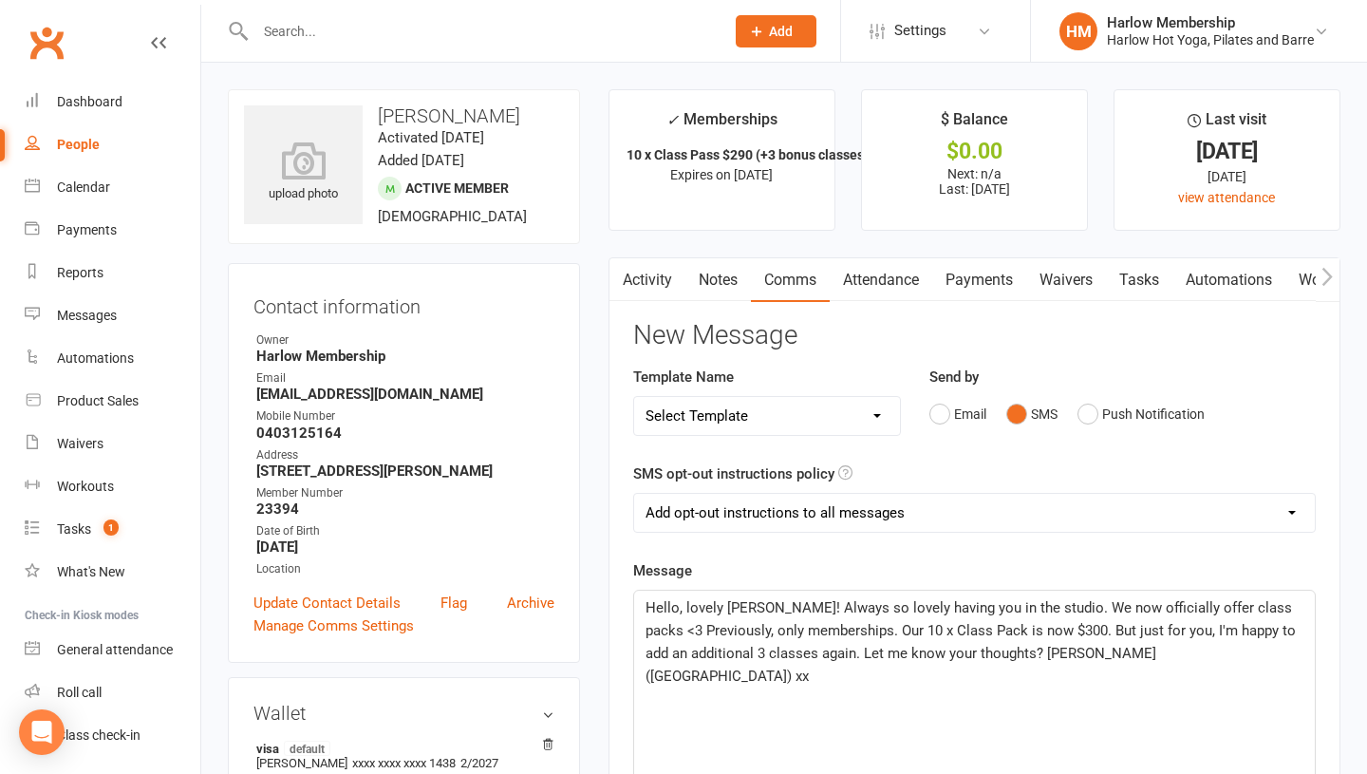
click at [1036, 629] on span "Hello, lovely [PERSON_NAME]! Always so lovely having you in the studio. We now …" at bounding box center [973, 641] width 654 height 85
click at [1232, 630] on span "Hello, lovely [PERSON_NAME]! Always so lovely having you in the studio. We now …" at bounding box center [973, 641] width 654 height 85
drag, startPoint x: 962, startPoint y: 654, endPoint x: 924, endPoint y: 653, distance: 38.0
click at [924, 653] on span "Hello, lovely [PERSON_NAME]! Always so lovely having you in the studio. We now …" at bounding box center [973, 641] width 654 height 85
click at [841, 627] on span "Hello, lovely [PERSON_NAME]! Always so lovely having you in the studio. We now …" at bounding box center [973, 641] width 654 height 85
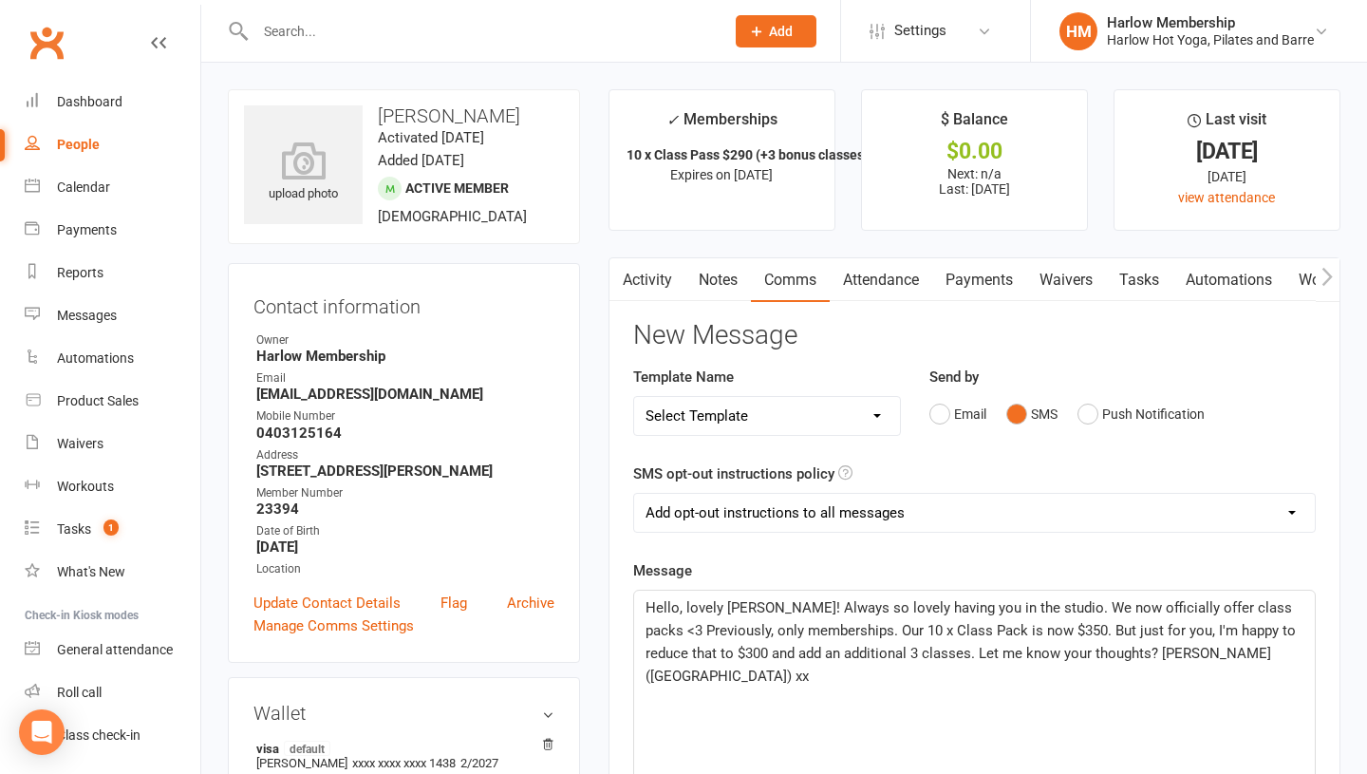
click at [1051, 629] on span "Hello, lovely [PERSON_NAME]! Always so lovely having you in the studio. We now …" at bounding box center [973, 641] width 654 height 85
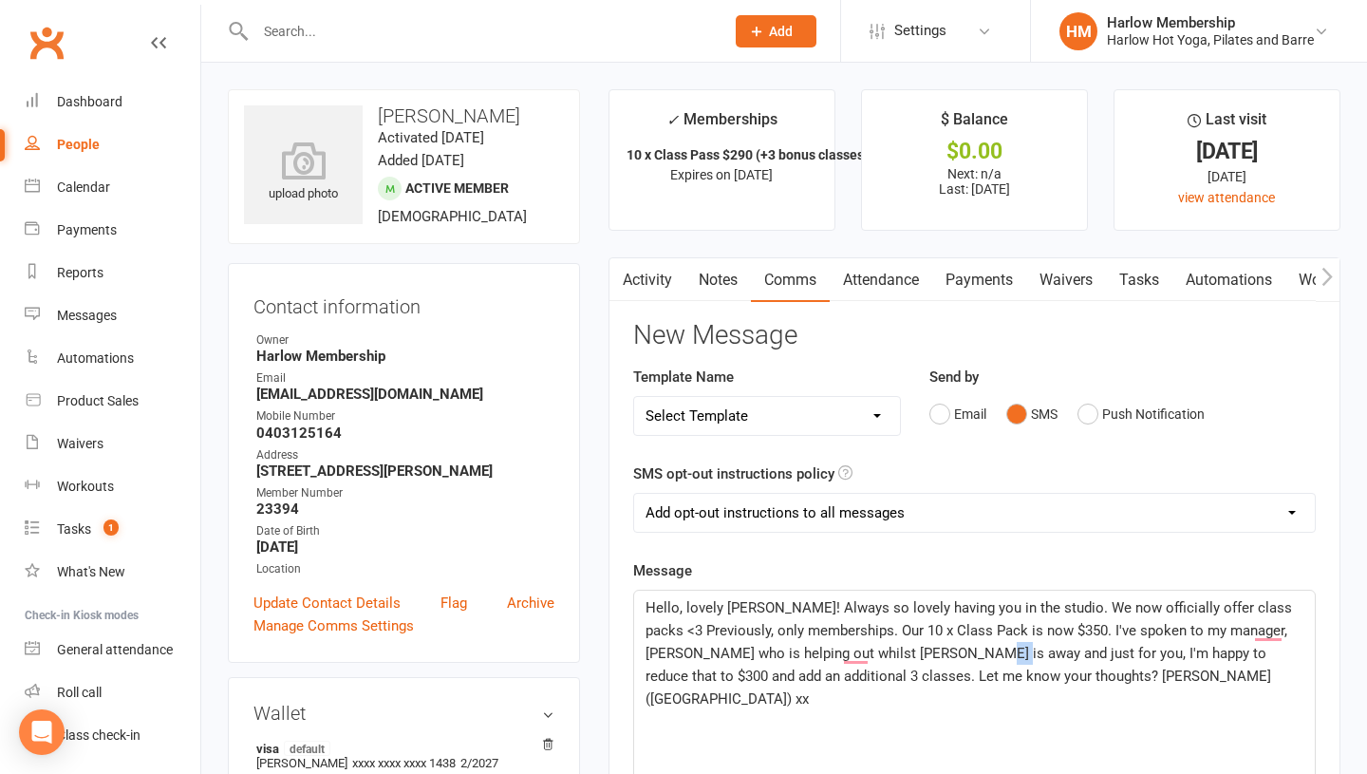
drag, startPoint x: 965, startPoint y: 648, endPoint x: 947, endPoint y: 649, distance: 18.1
click at [947, 649] on span "Hello, lovely [PERSON_NAME]! Always so lovely having you in the studio. We now …" at bounding box center [971, 653] width 650 height 108
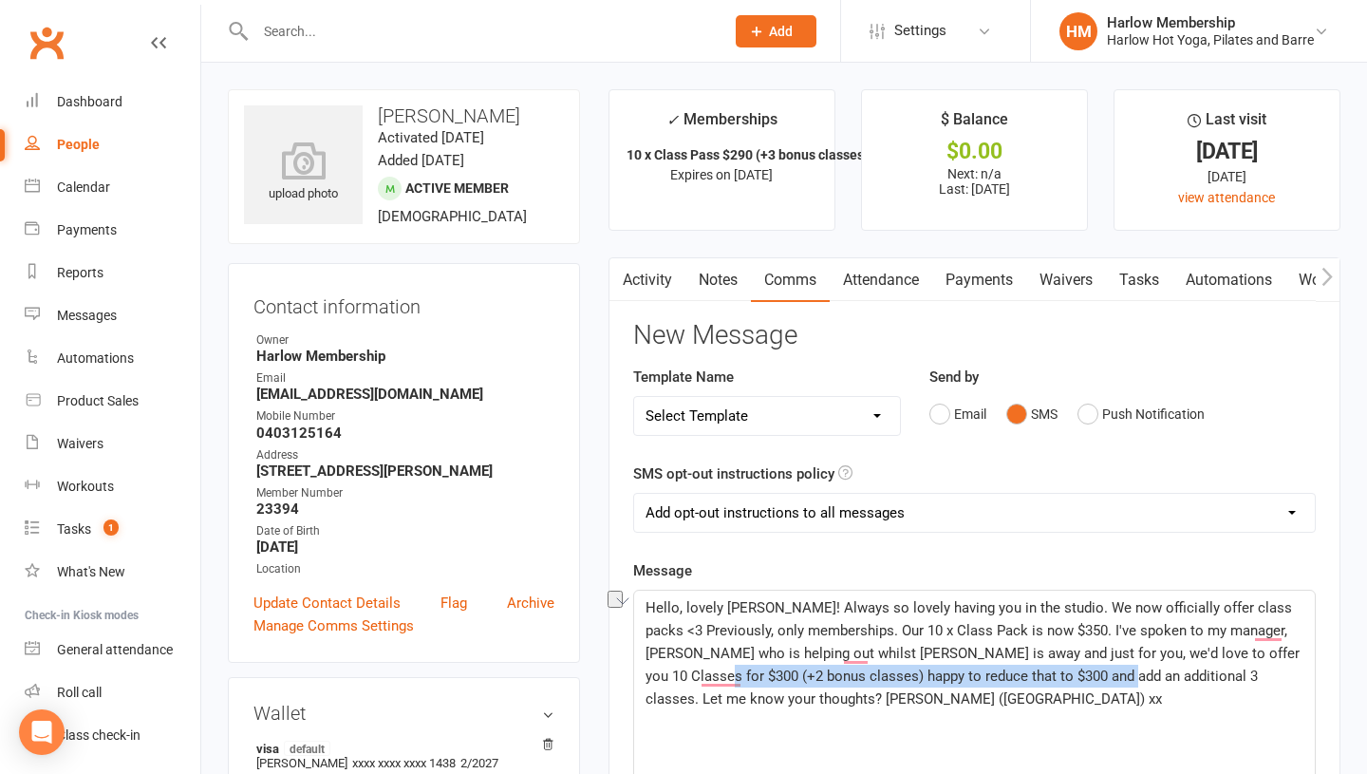
drag, startPoint x: 1093, startPoint y: 674, endPoint x: 699, endPoint y: 674, distance: 394.0
click at [699, 674] on span "Hello, lovely Sue! Always so lovely having you in the studio. We now officially…" at bounding box center [975, 653] width 658 height 108
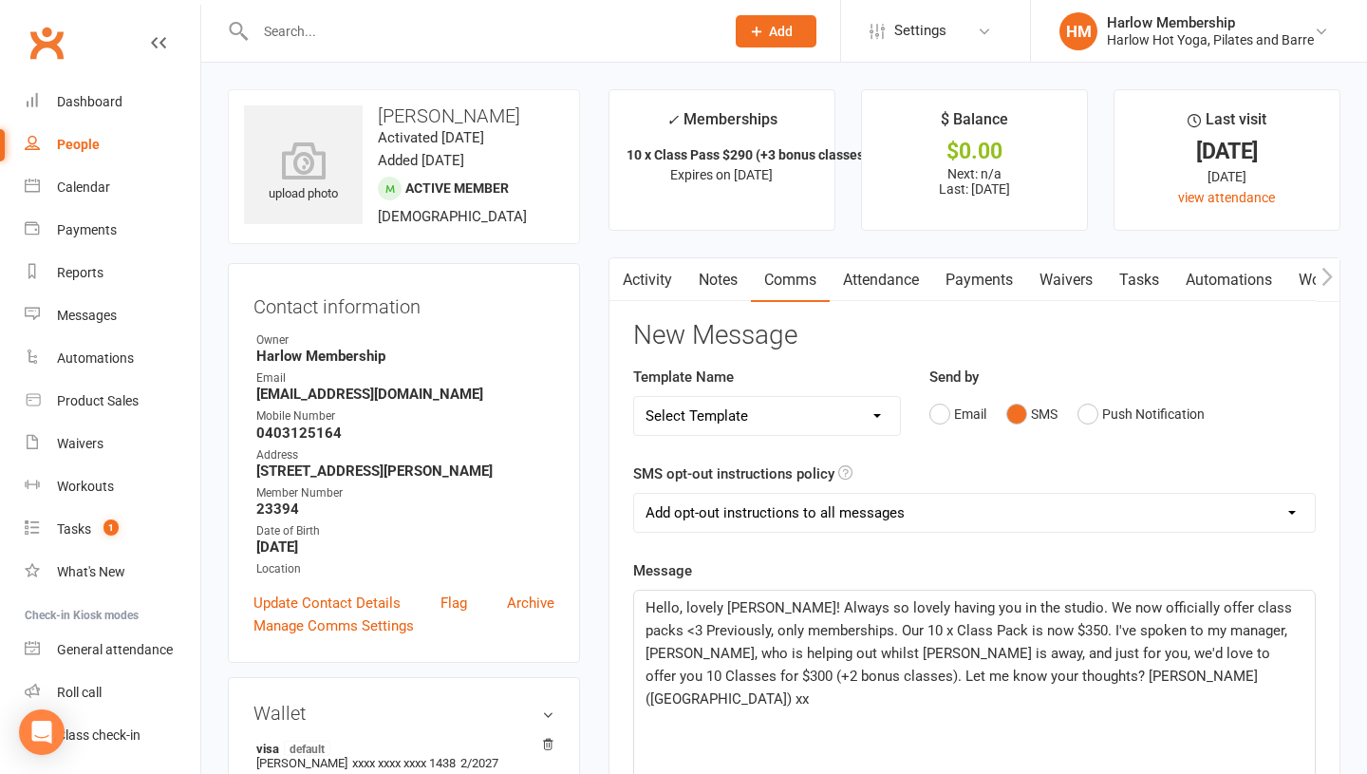
click at [830, 672] on span "Hello, lovely Sue! Always so lovely having you in the studio. We now officially…" at bounding box center [971, 653] width 650 height 108
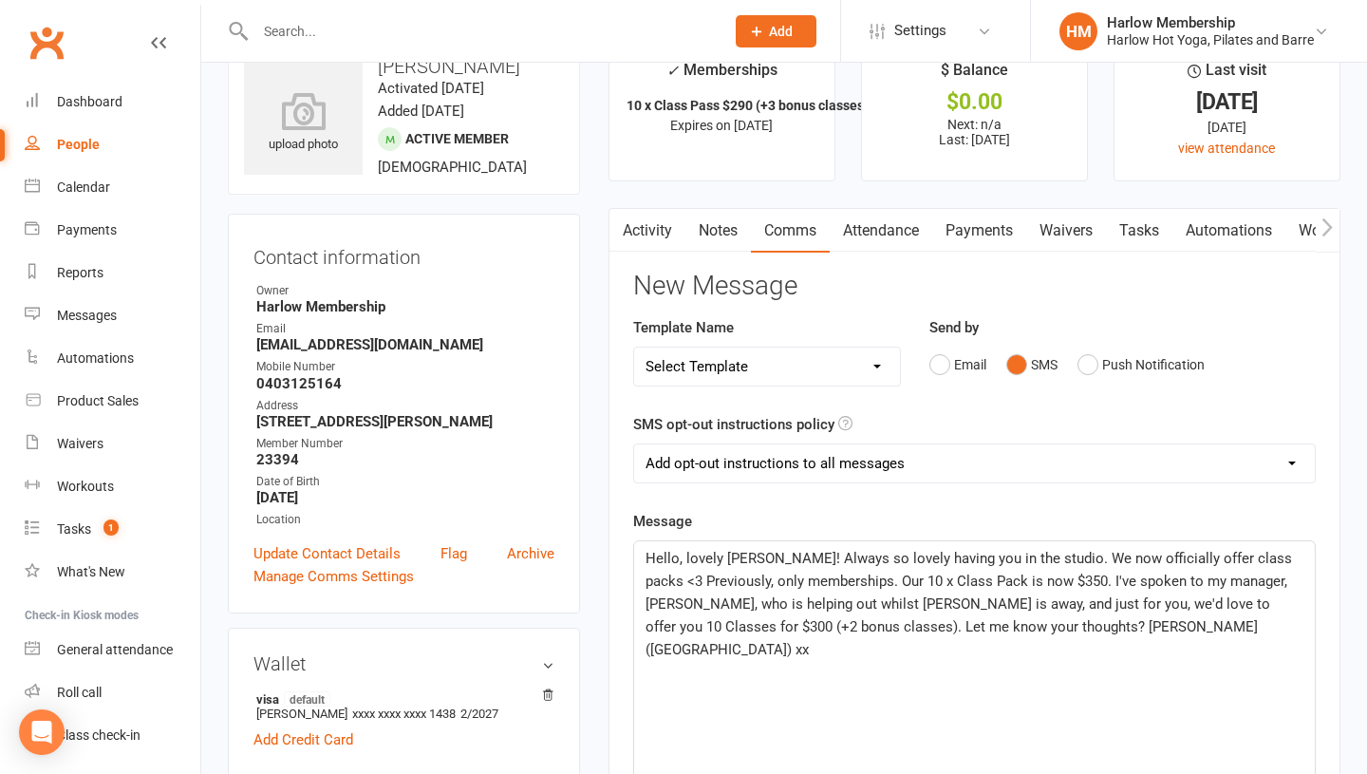
scroll to position [53, 0]
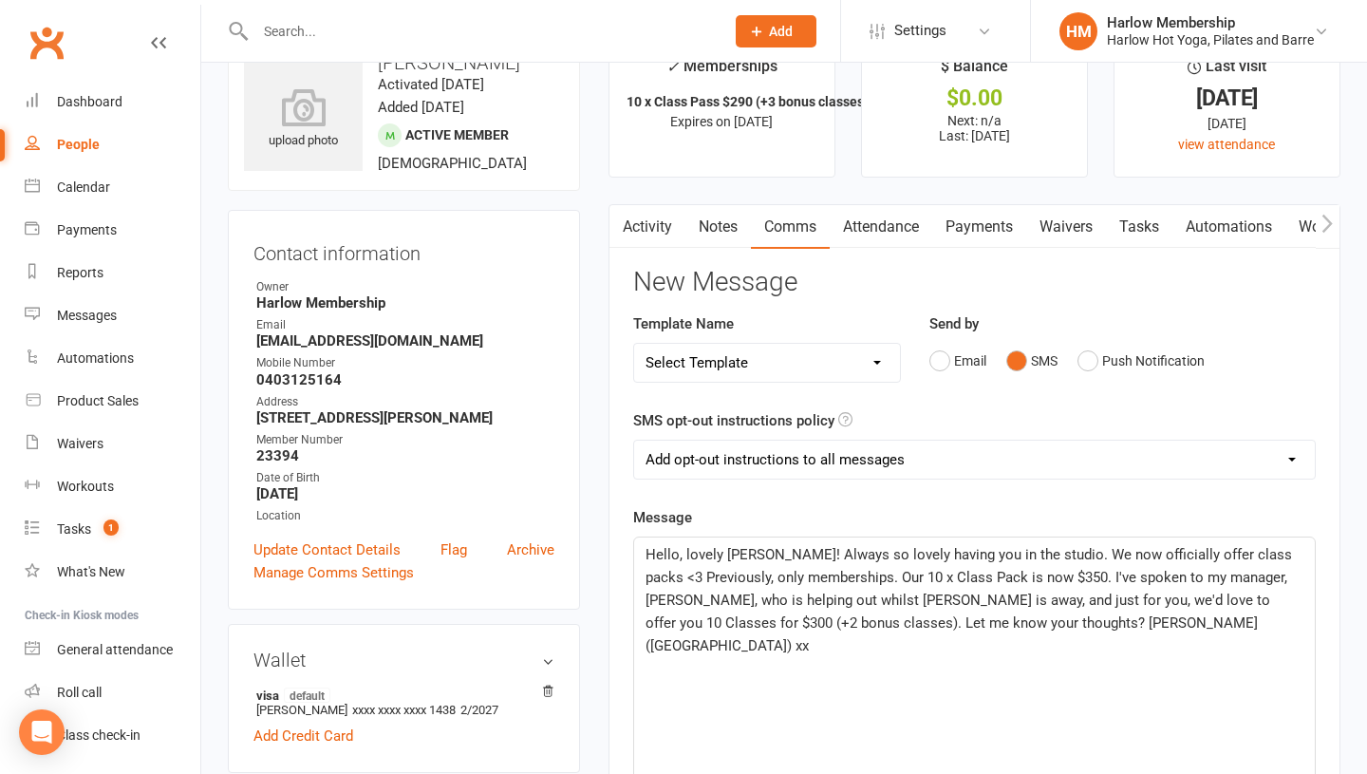
click at [1105, 596] on span "Hello, lovely Sue! Always so lovely having you in the studio. We now officially…" at bounding box center [971, 600] width 650 height 108
click at [1125, 594] on span "Hello, lovely Sue! Always so lovely having you in the studio. We now officially…" at bounding box center [971, 600] width 650 height 108
drag, startPoint x: 707, startPoint y: 624, endPoint x: 887, endPoint y: 619, distance: 179.5
click at [887, 619] on span "Hello, lovely Sue! Always so lovely having you in the studio. We now officially…" at bounding box center [971, 600] width 650 height 108
click at [1041, 577] on span "Hello, lovely Sue! Always so lovely having you in the studio. We now officially…" at bounding box center [971, 600] width 650 height 108
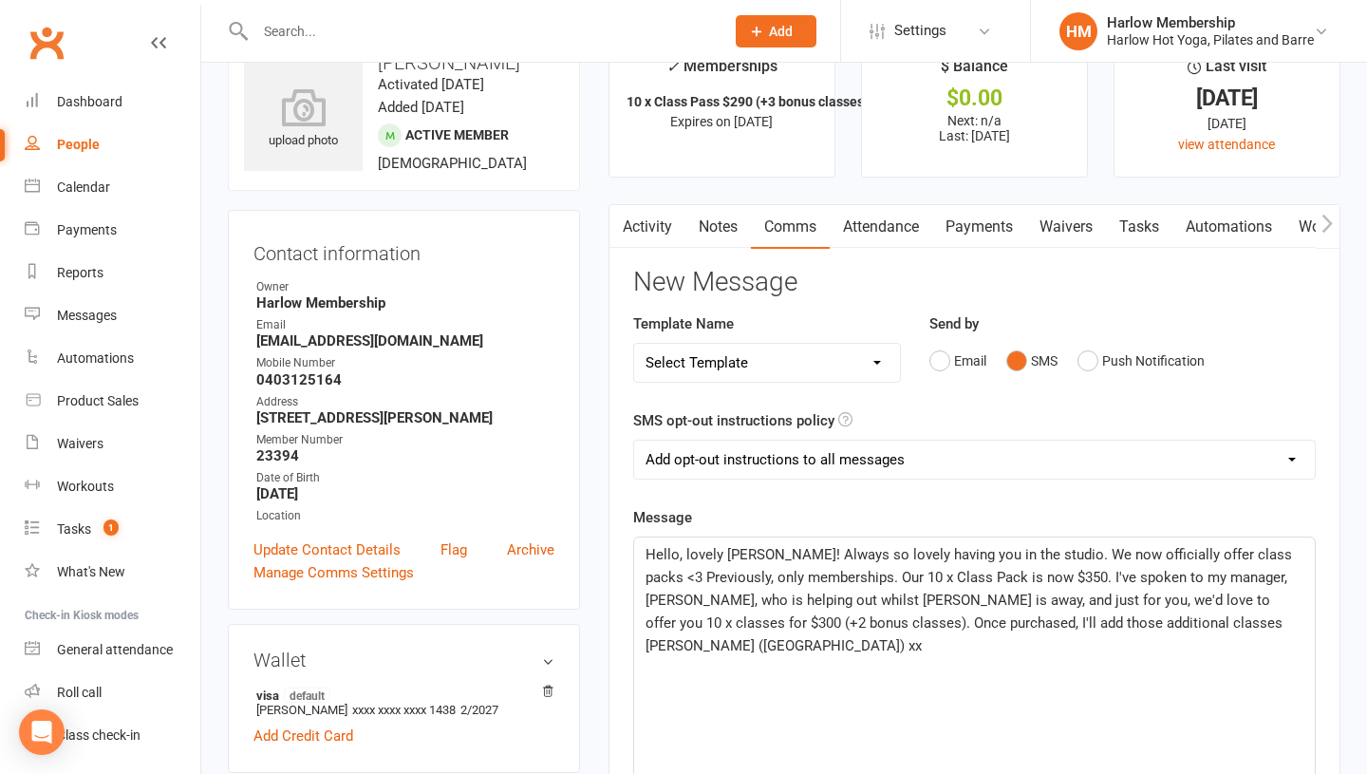
click at [1016, 618] on span "Hello, lovely Sue! Always so lovely having you in the studio. We now officially…" at bounding box center [971, 600] width 650 height 108
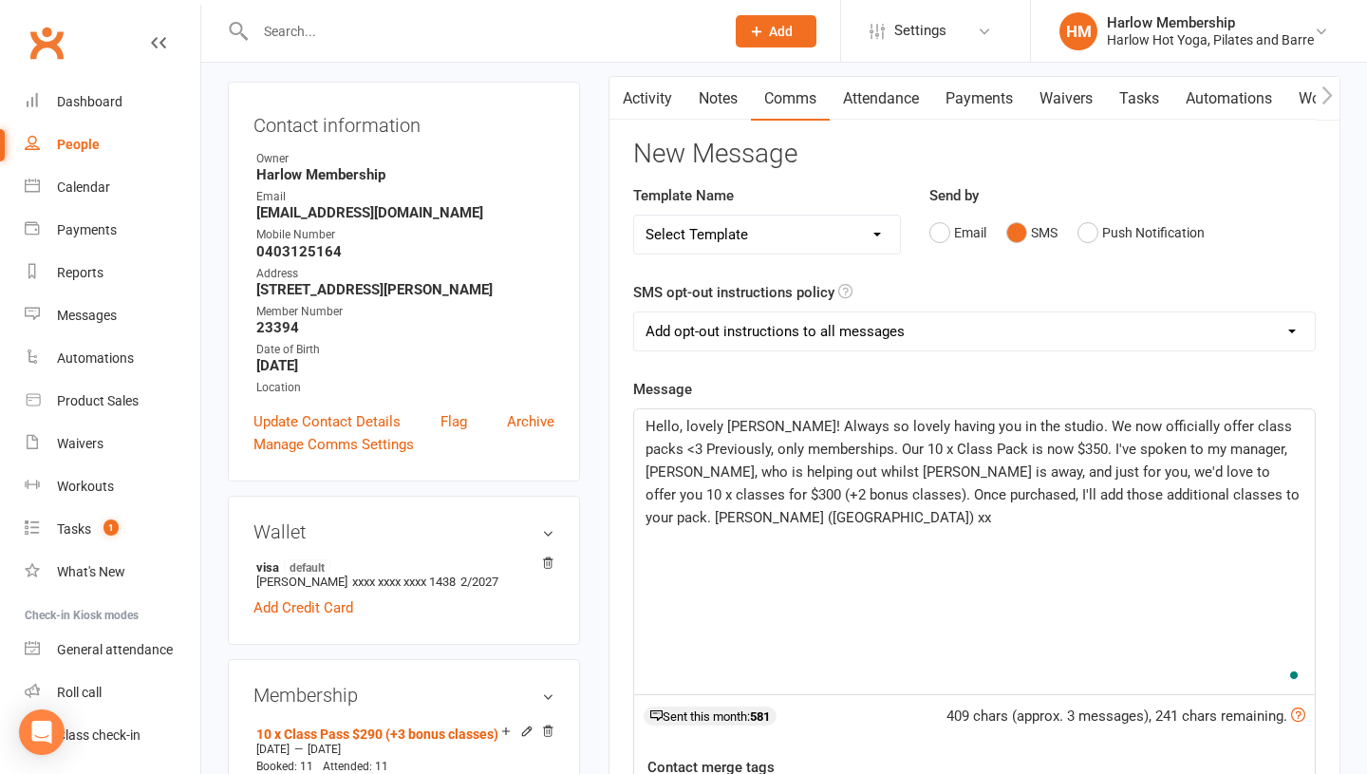
click at [835, 467] on span "Hello, lovely Sue! Always so lovely having you in the studio. We now officially…" at bounding box center [975, 472] width 658 height 108
click at [777, 448] on span "Hello, lovely Sue! Always so lovely having you in the studio. We now officially…" at bounding box center [975, 472] width 658 height 108
click at [1043, 448] on span "Hello, lovely Sue! Always so lovely having you in the studio. We now officially…" at bounding box center [975, 472] width 658 height 108
click at [964, 493] on span "Hello, lovely Sue! Always so lovely having you in the studio. We now officially…" at bounding box center [975, 472] width 658 height 108
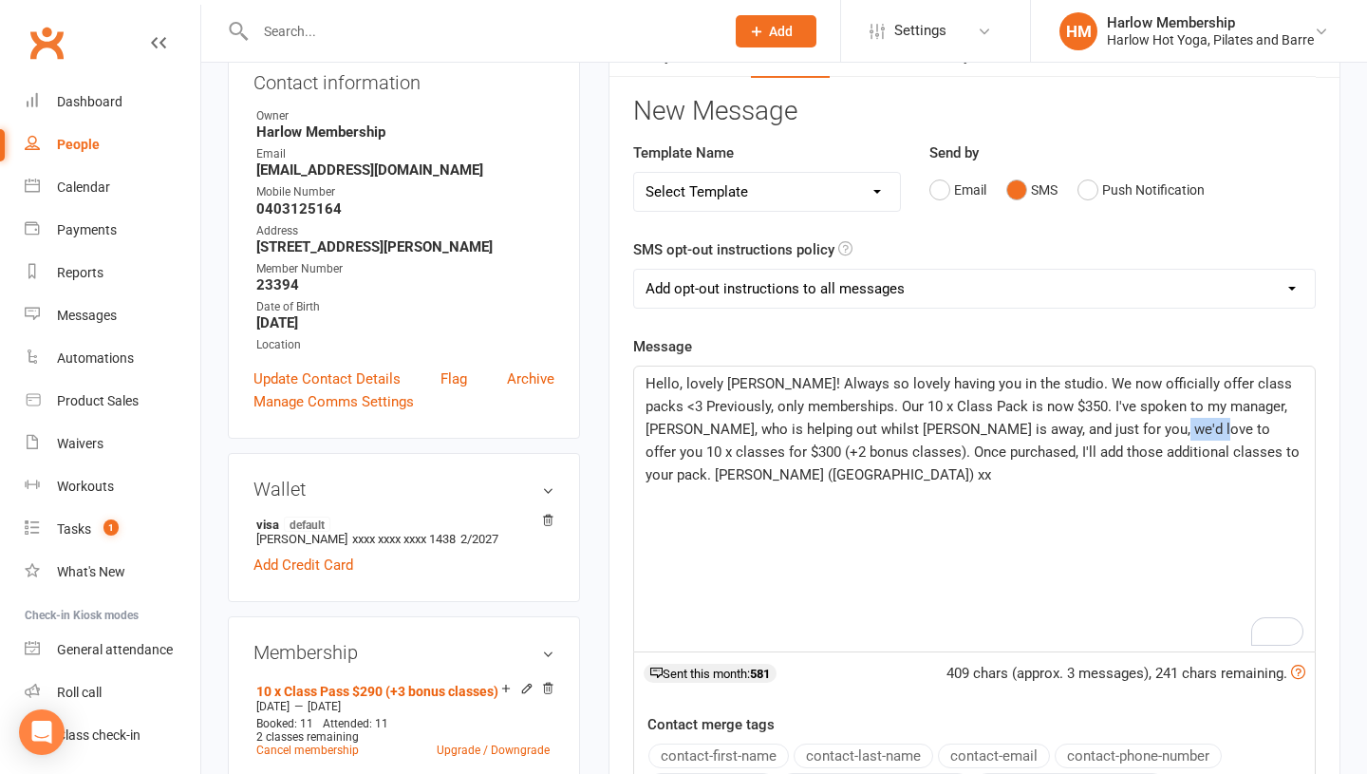
drag, startPoint x: 1166, startPoint y: 429, endPoint x: 1120, endPoint y: 433, distance: 45.7
click at [1120, 433] on span "Hello, lovely Sue! Always so lovely having you in the studio. We now officially…" at bounding box center [975, 429] width 658 height 108
click at [1143, 453] on span "Hello, lovely Sue! Always so lovely having you in the studio. We now officially…" at bounding box center [971, 429] width 650 height 108
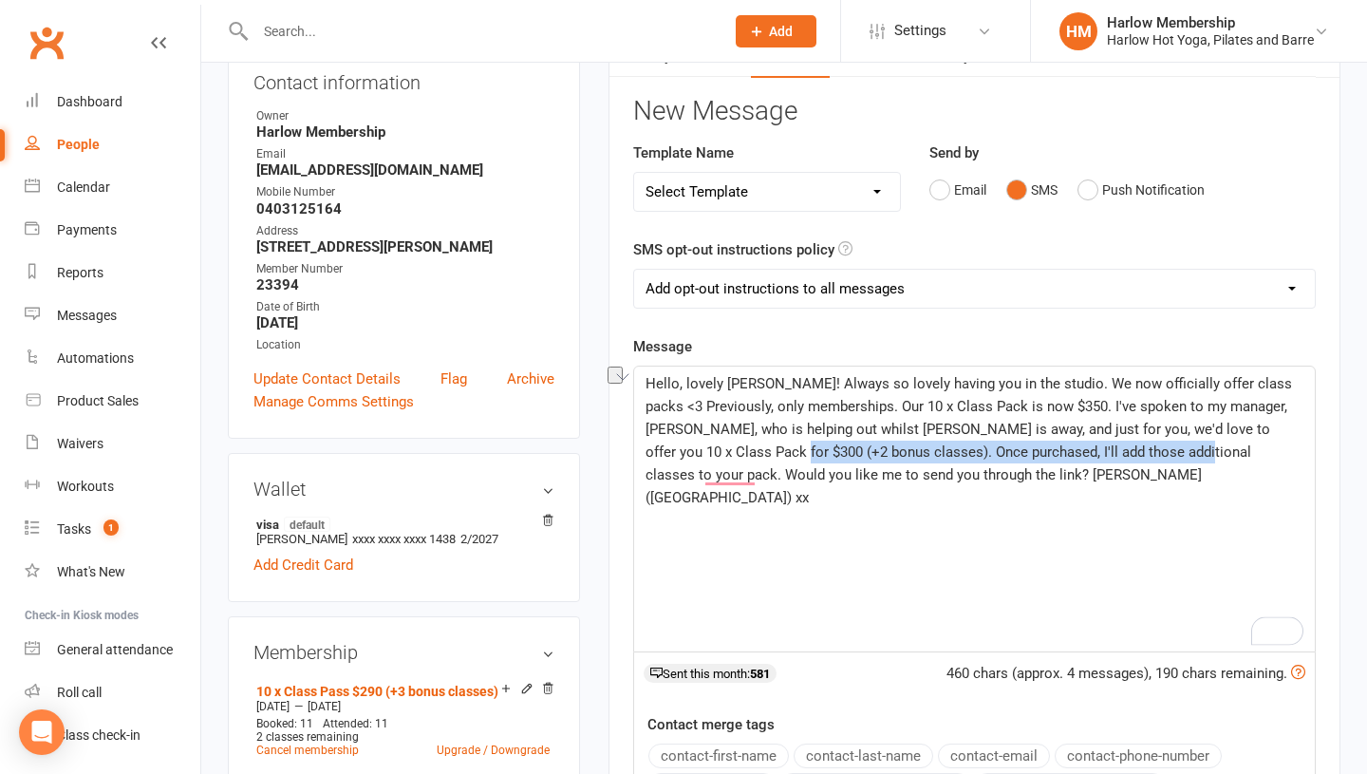
drag, startPoint x: 1144, startPoint y: 449, endPoint x: 751, endPoint y: 447, distance: 393.0
click at [750, 448] on span "Hello, lovely Sue! Always so lovely having you in the studio. We now officially…" at bounding box center [971, 440] width 650 height 131
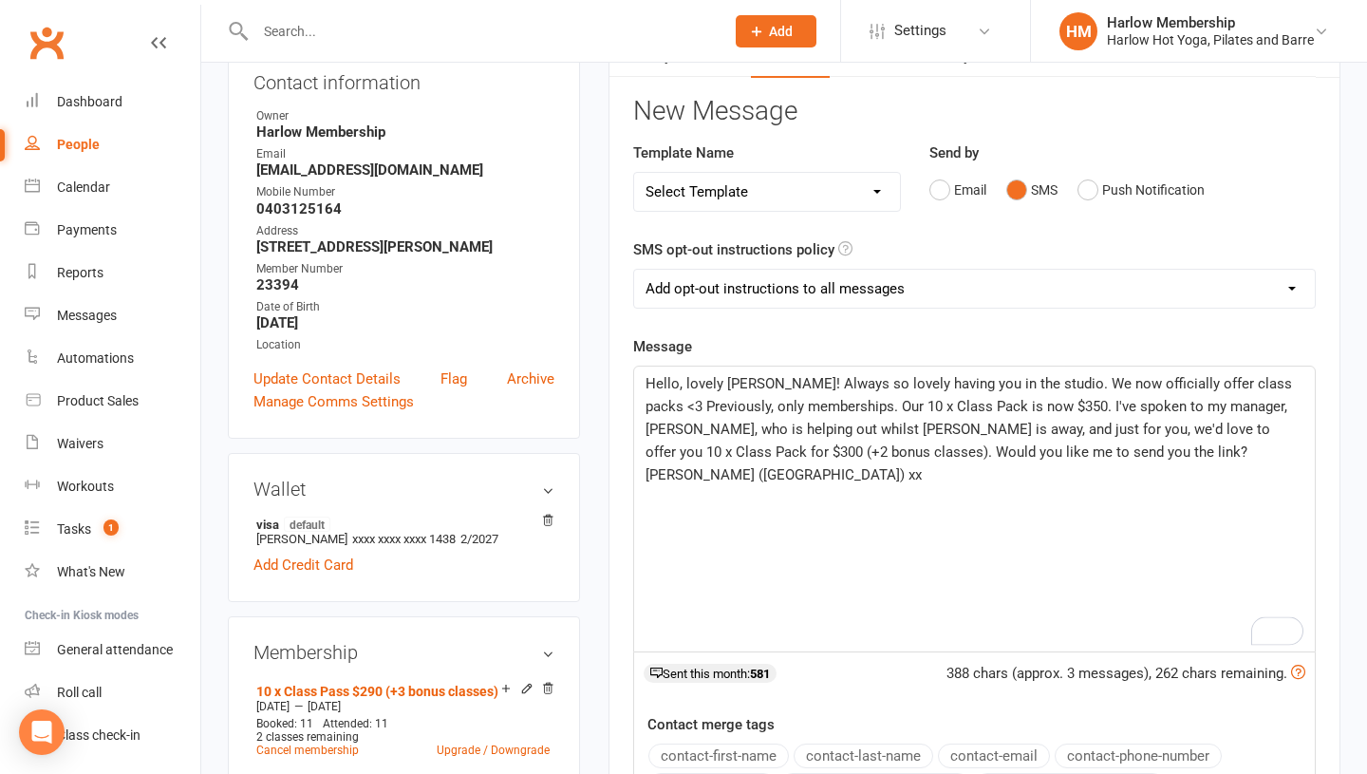
click at [967, 492] on div "Hello, lovely Sue! Always so lovely having you in the studio. We now officially…" at bounding box center [974, 508] width 681 height 285
click at [800, 430] on span "Hello, lovely Sue! Always so lovely having you in the studio. We now officially…" at bounding box center [971, 429] width 650 height 108
click at [826, 410] on span "Hello, lovely Sue! Always so lovely having you in the studio. We now officially…" at bounding box center [971, 429] width 650 height 108
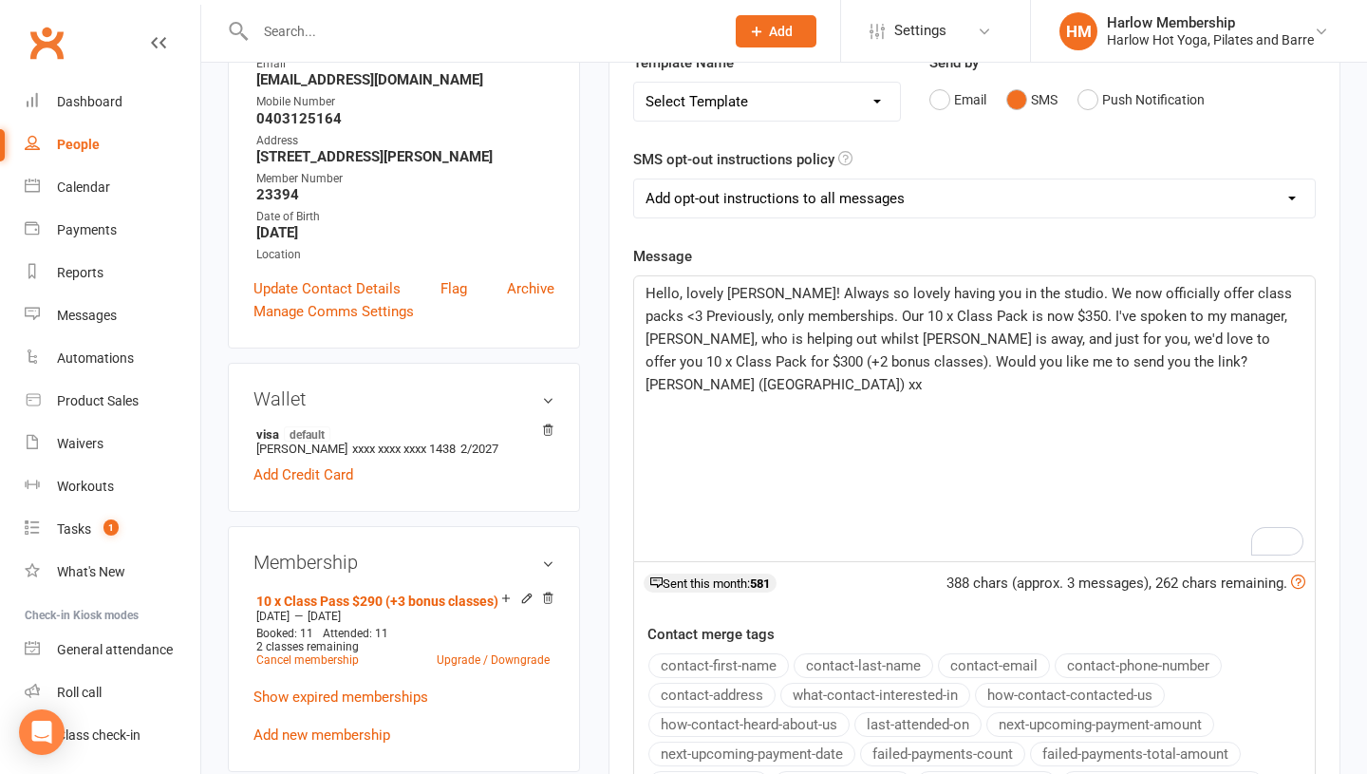
scroll to position [349, 0]
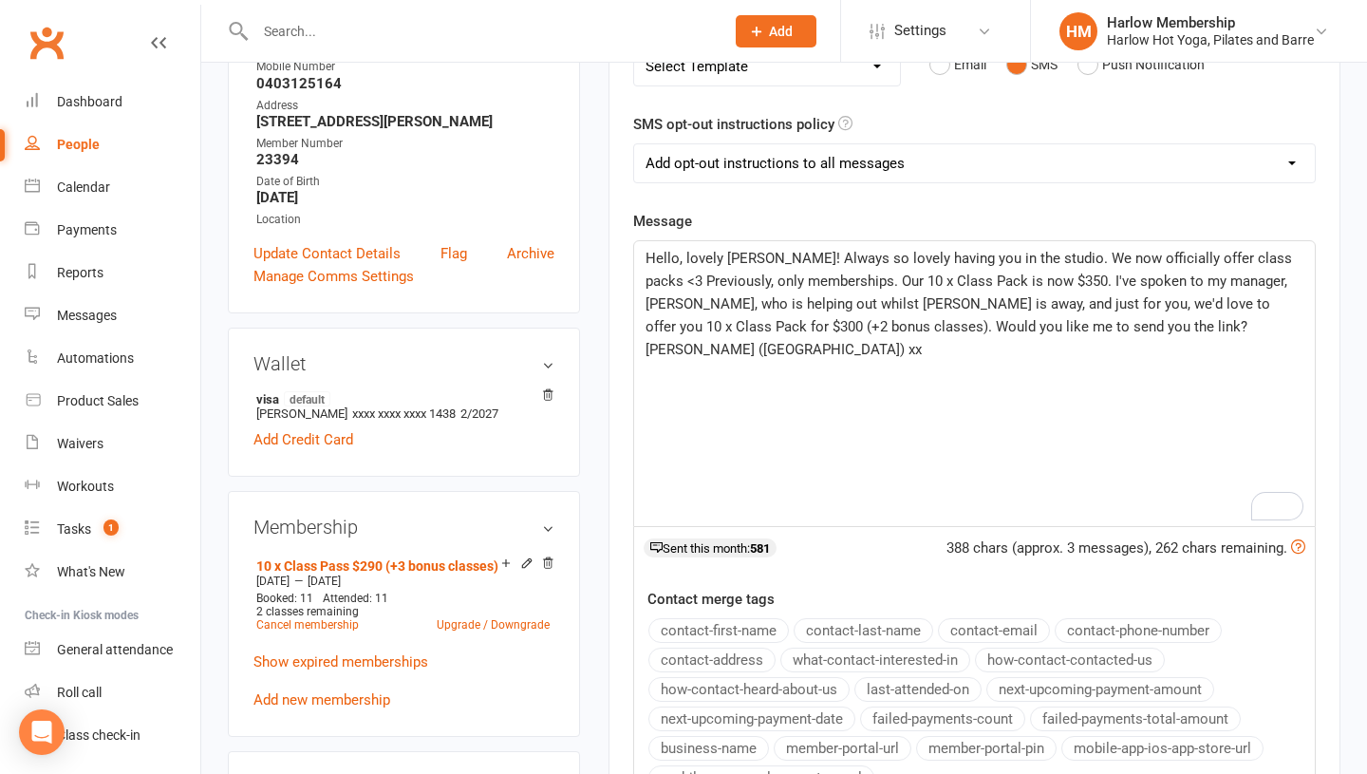
click at [840, 281] on span "Hello, lovely Sue! Always so lovely having you in the studio. We now officially…" at bounding box center [971, 304] width 650 height 108
click at [941, 277] on span "Hello, lovely Sue! Always so lovely having you in the studio. We now officially…" at bounding box center [975, 304] width 659 height 108
click at [955, 302] on span "Hello, lovely Sue! Always so lovely having you in the studio. We now officially…" at bounding box center [971, 304] width 650 height 108
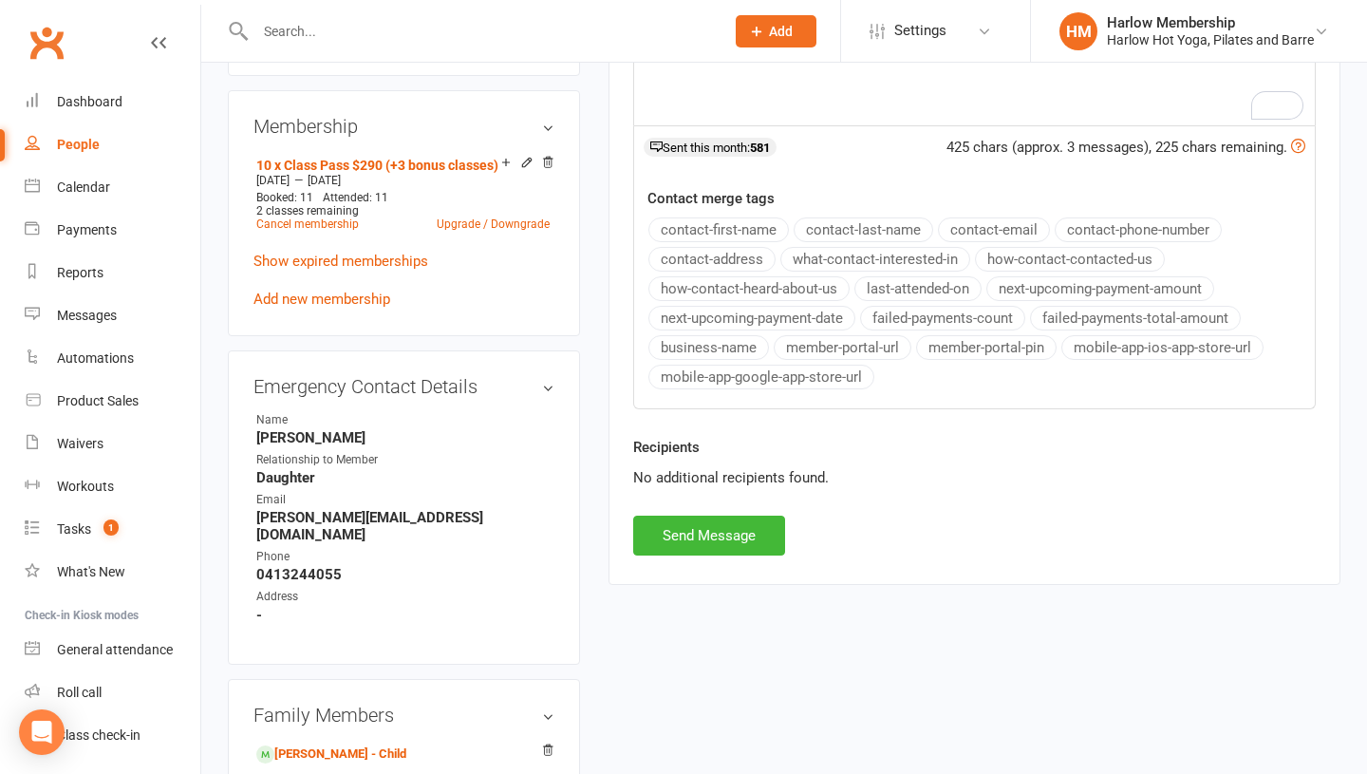
scroll to position [748, 0]
click at [728, 539] on button "Send Message" at bounding box center [709, 537] width 152 height 40
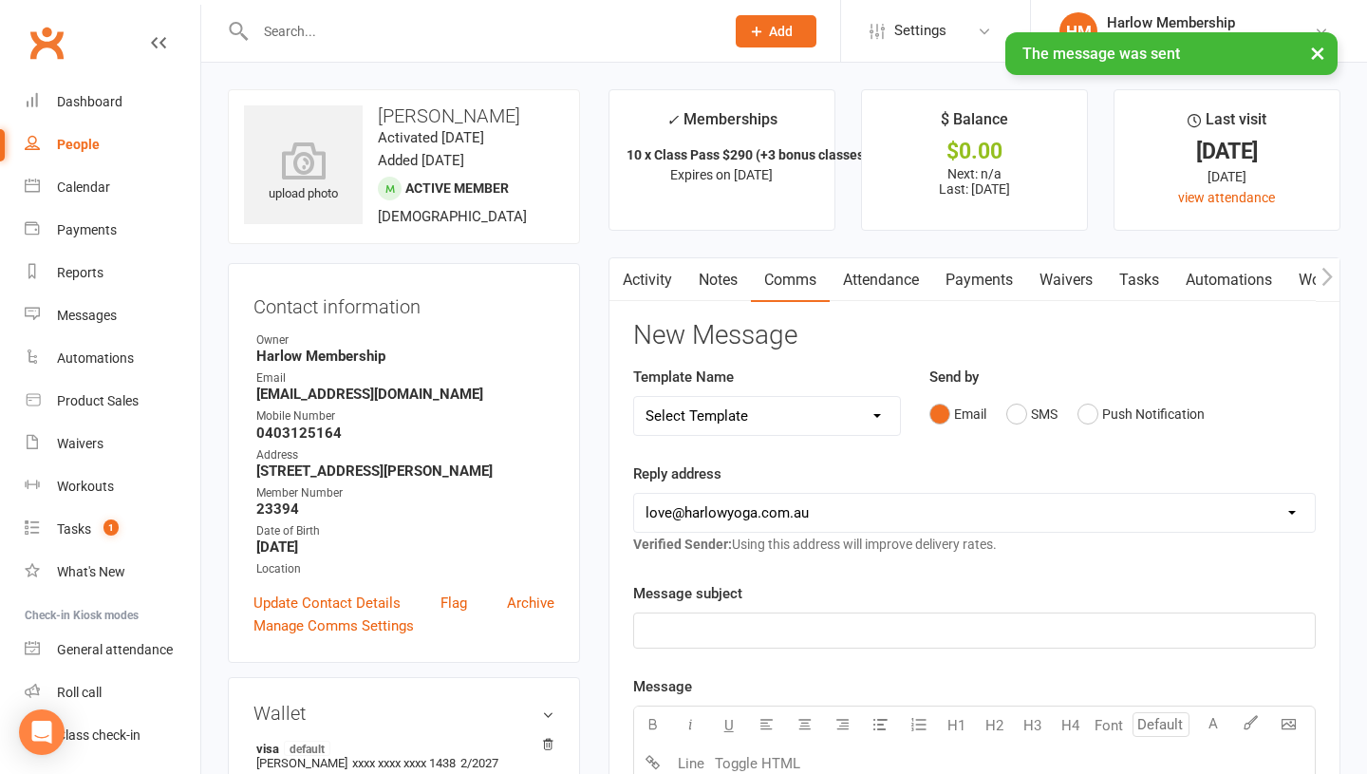
click at [661, 281] on link "Activity" at bounding box center [647, 280] width 76 height 44
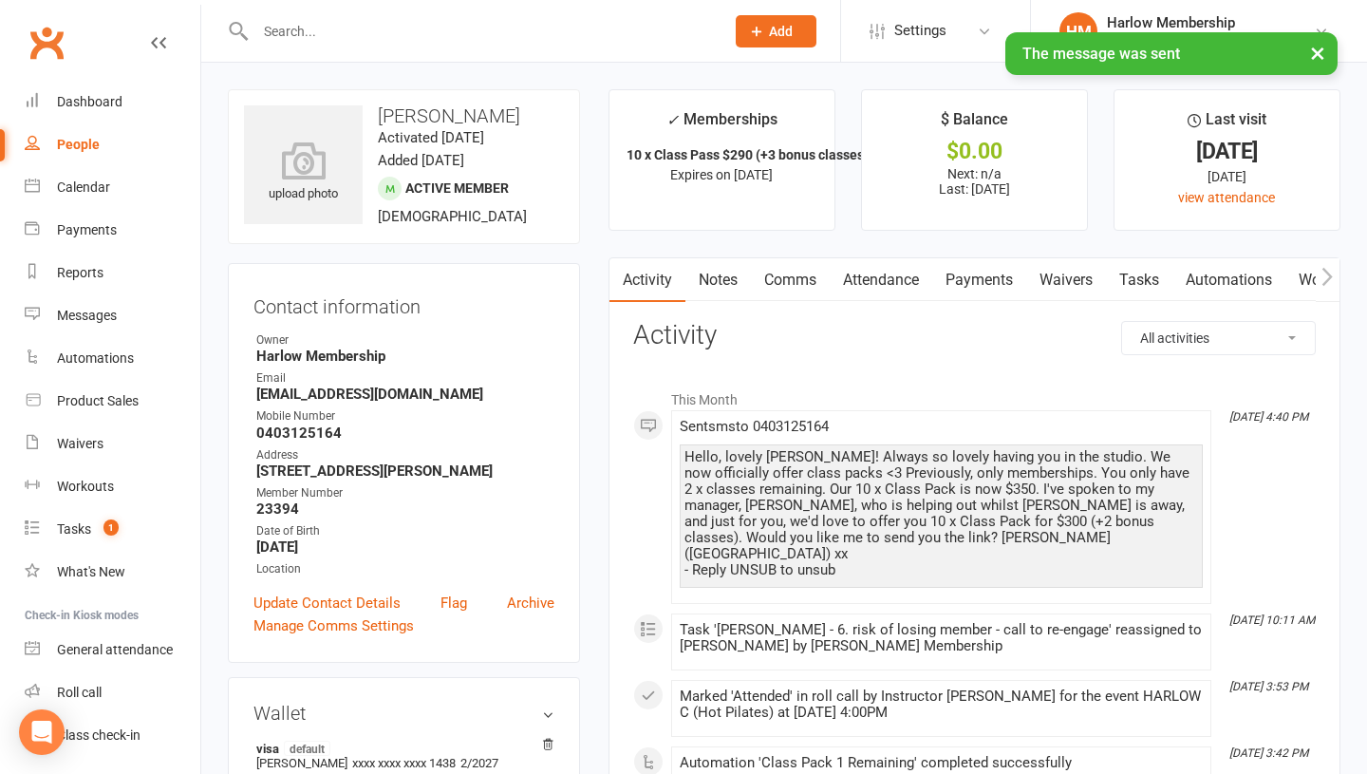
click at [743, 476] on div "Hello, lovely Sue! Always so lovely having you in the studio. We now officially…" at bounding box center [941, 513] width 514 height 129
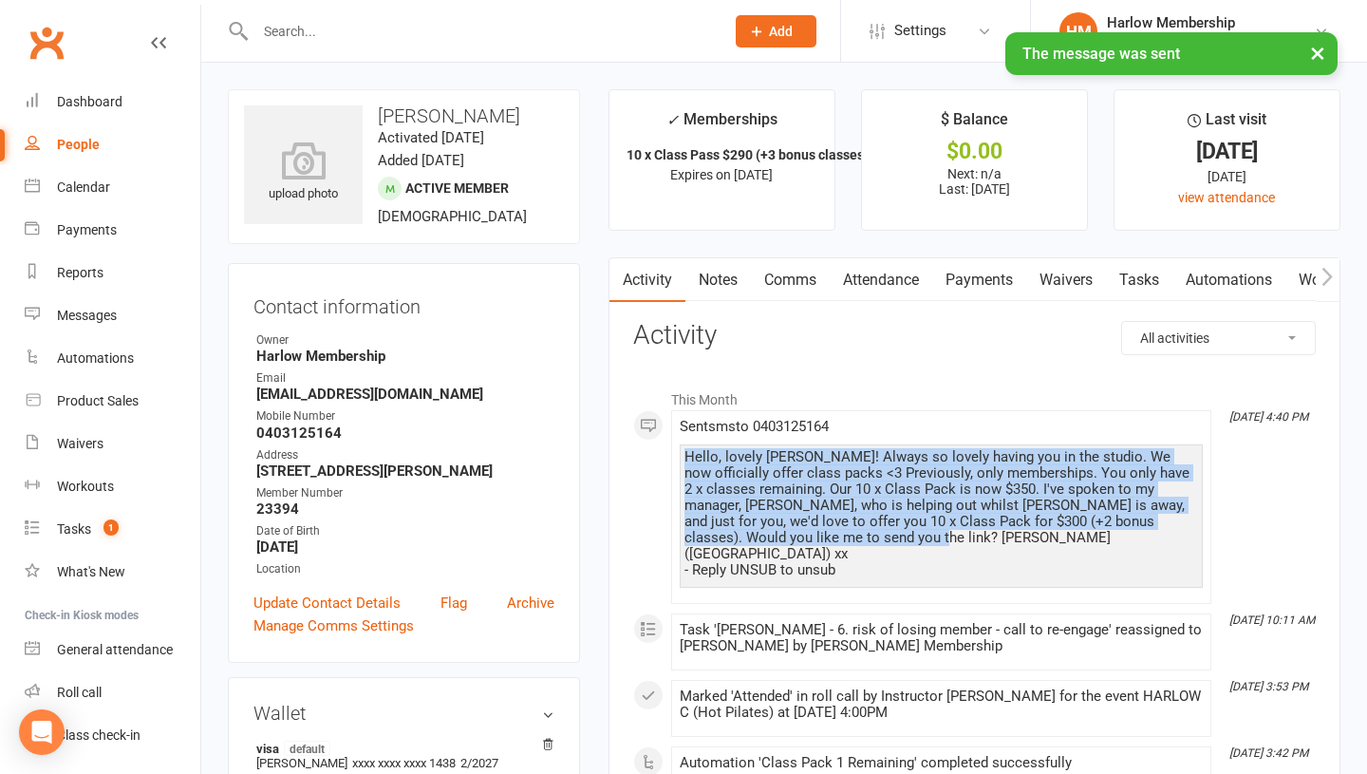
drag, startPoint x: 829, startPoint y: 532, endPoint x: 679, endPoint y: 449, distance: 171.2
click at [680, 449] on div "Hello, lovely Sue! Always so lovely having you in the studio. We now officially…" at bounding box center [941, 515] width 523 height 143
copy div "Hello, lovely Sue! Always so lovely having you in the studio. We now officially…"
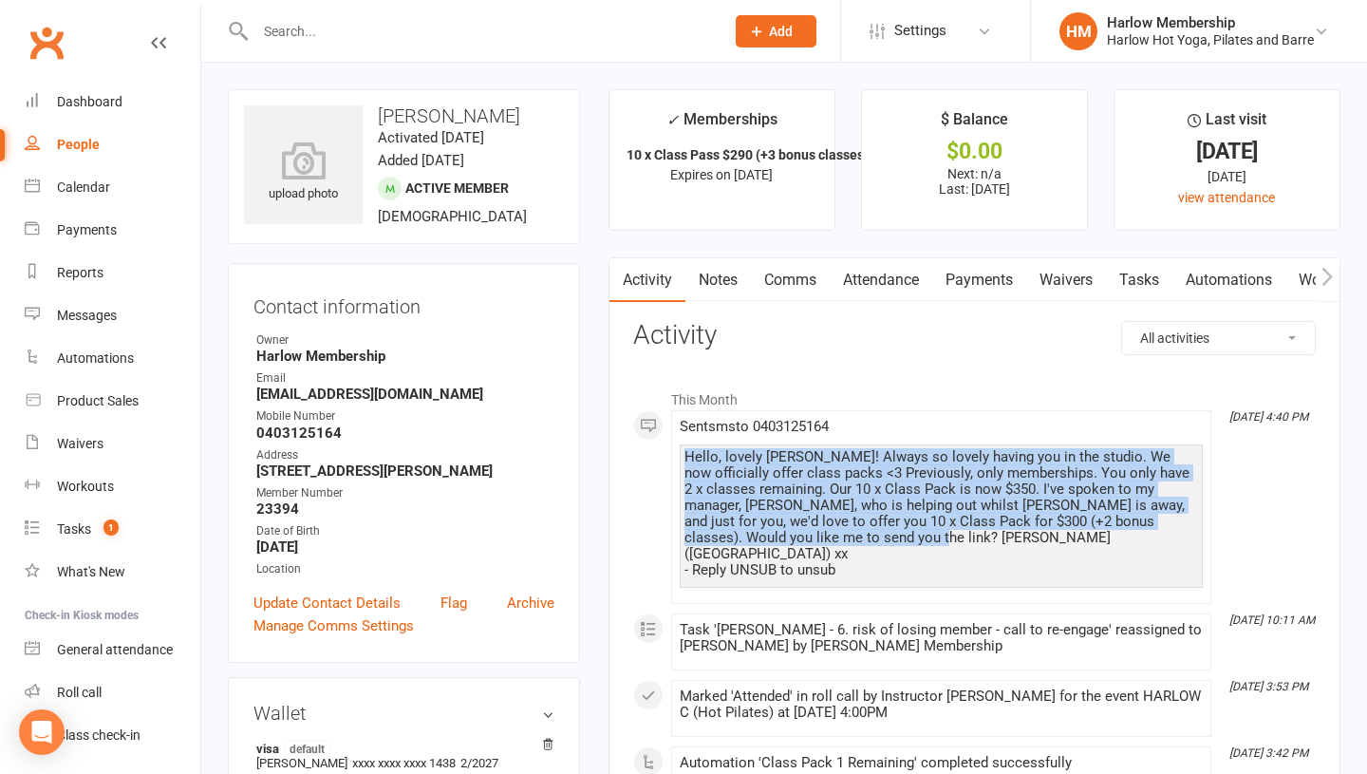
click at [715, 290] on link "Notes" at bounding box center [718, 280] width 66 height 44
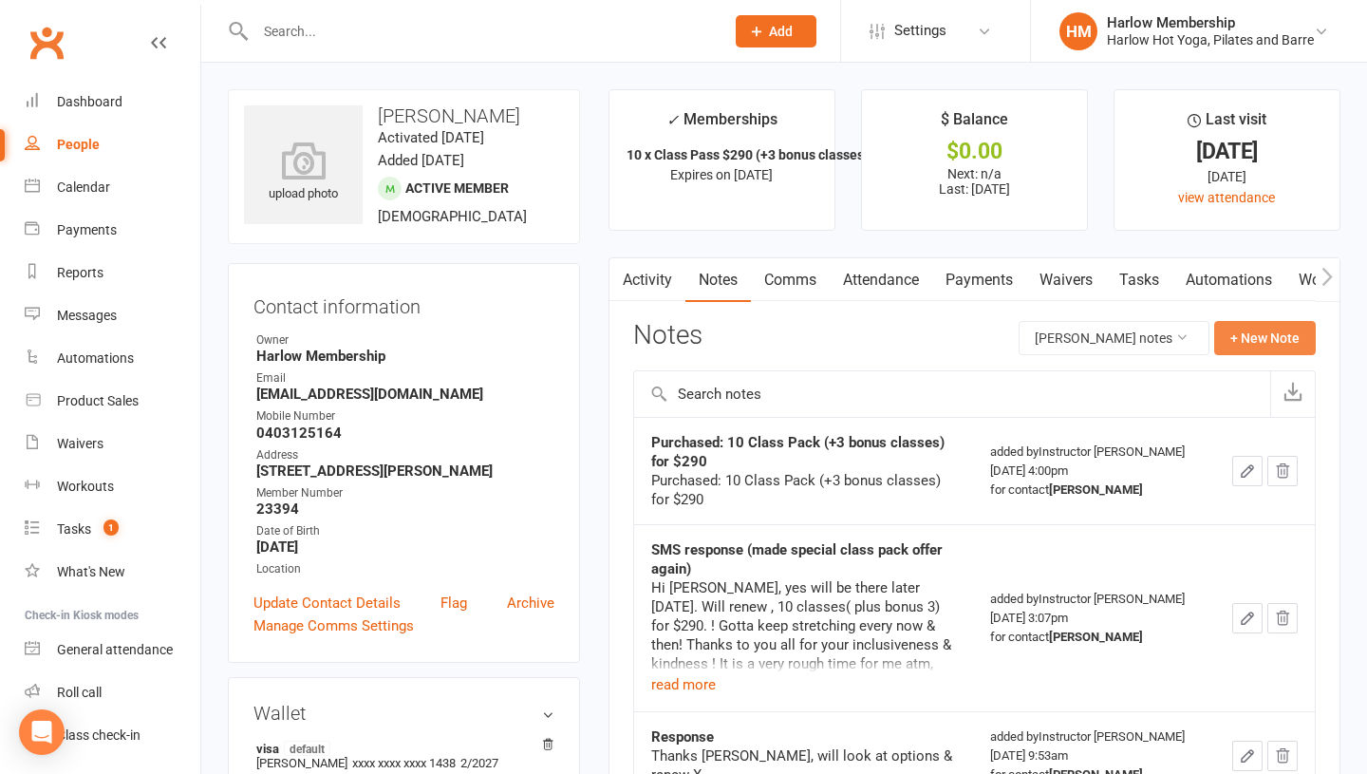
click at [1259, 334] on button "+ New Note" at bounding box center [1265, 338] width 102 height 34
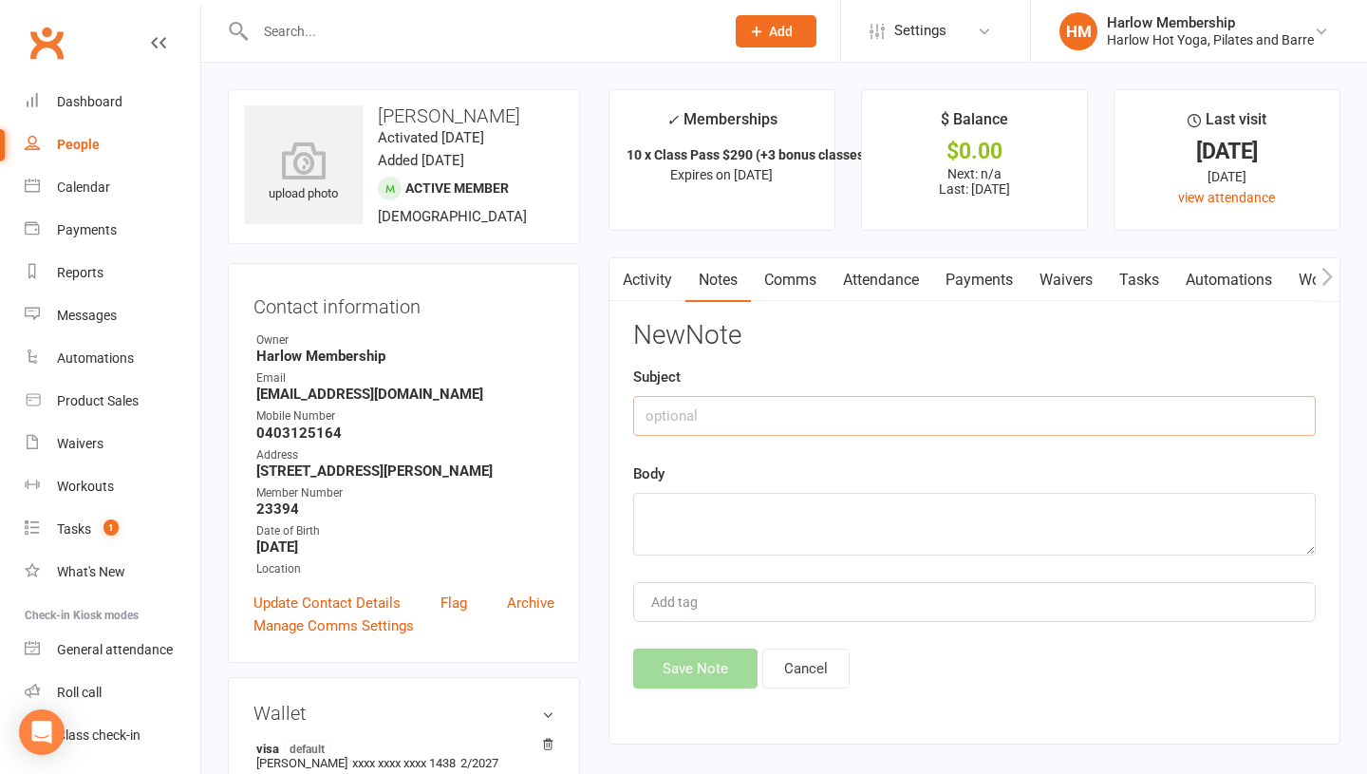
click at [660, 412] on input "text" at bounding box center [974, 416] width 683 height 40
type input "Offer: 10 Classes for $300 (usually $350) plus 2 bonus classes"
click at [640, 527] on textarea at bounding box center [974, 524] width 683 height 63
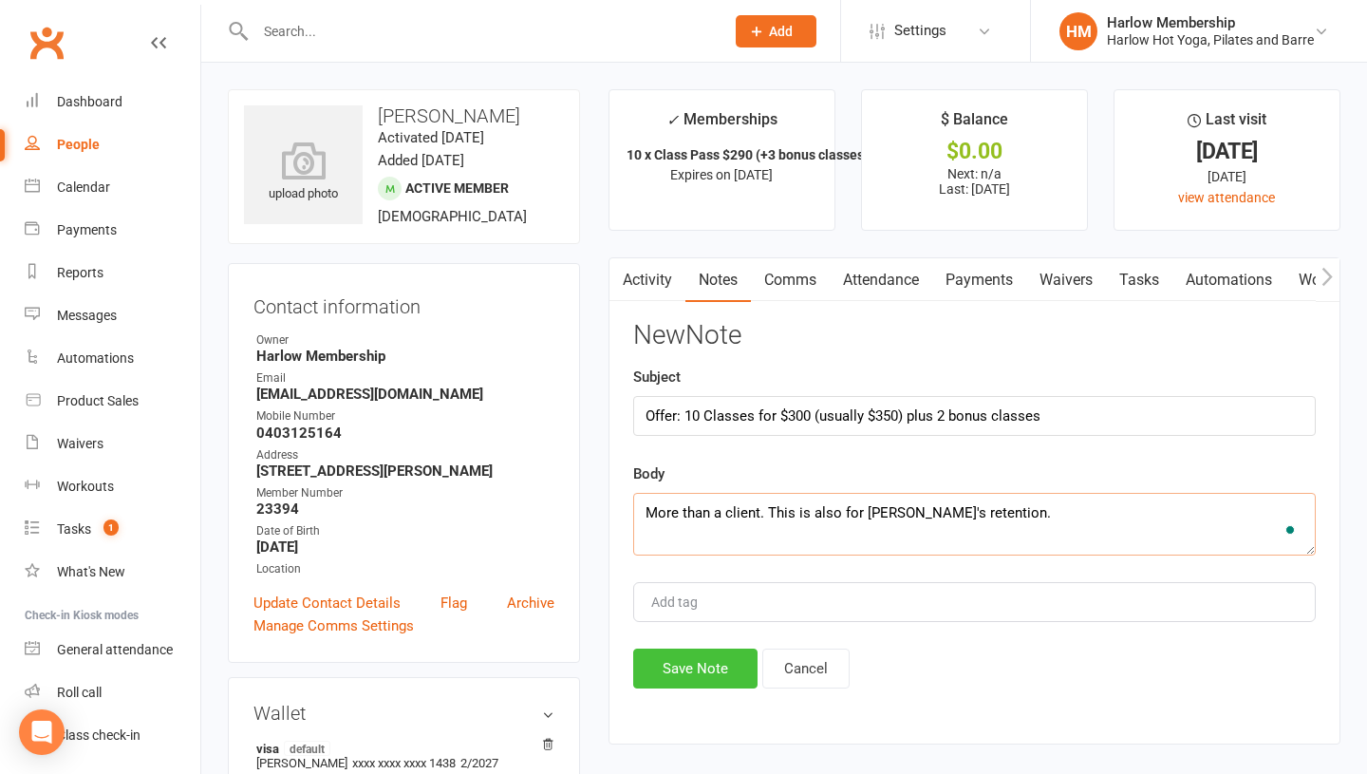
type textarea "More than a client. This is also for Sally's retention."
click at [666, 670] on button "Save Note" at bounding box center [695, 668] width 124 height 40
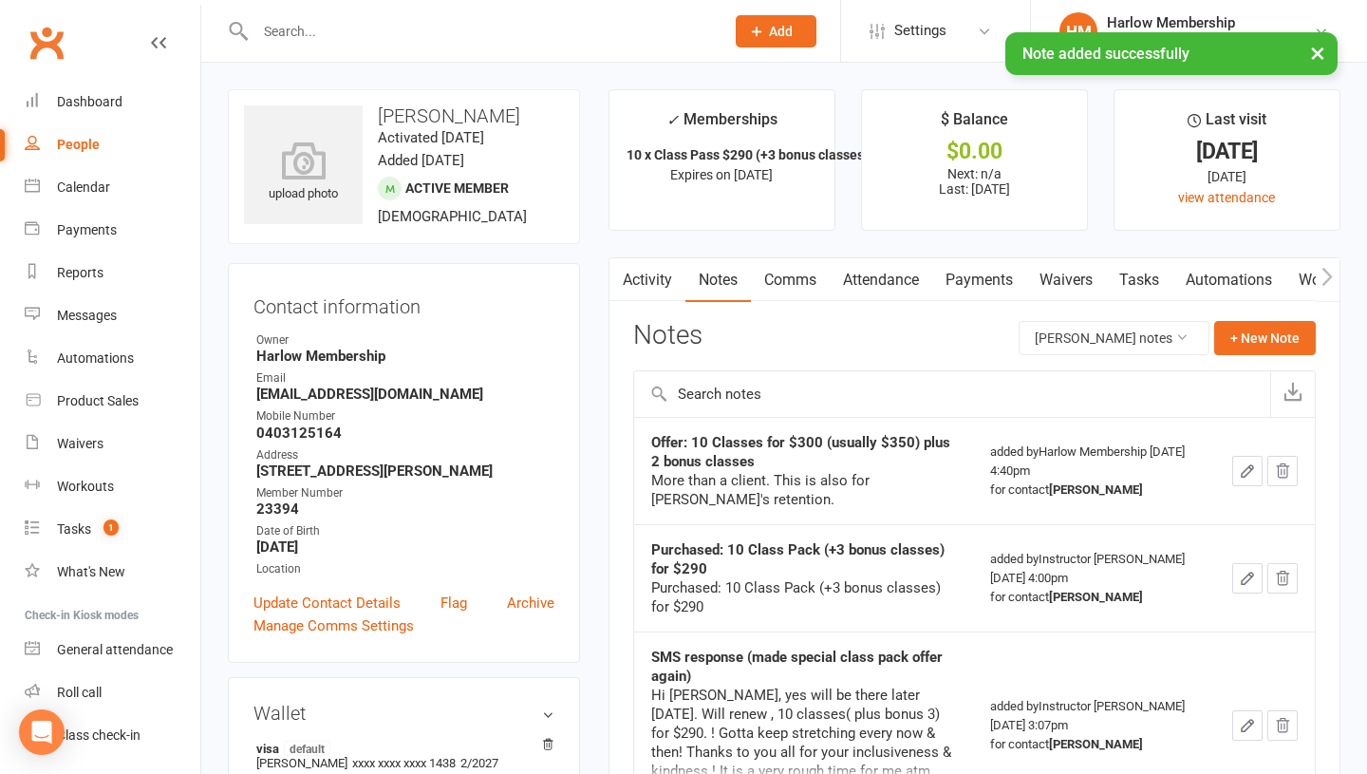
click at [1127, 272] on link "Tasks" at bounding box center [1139, 280] width 66 height 44
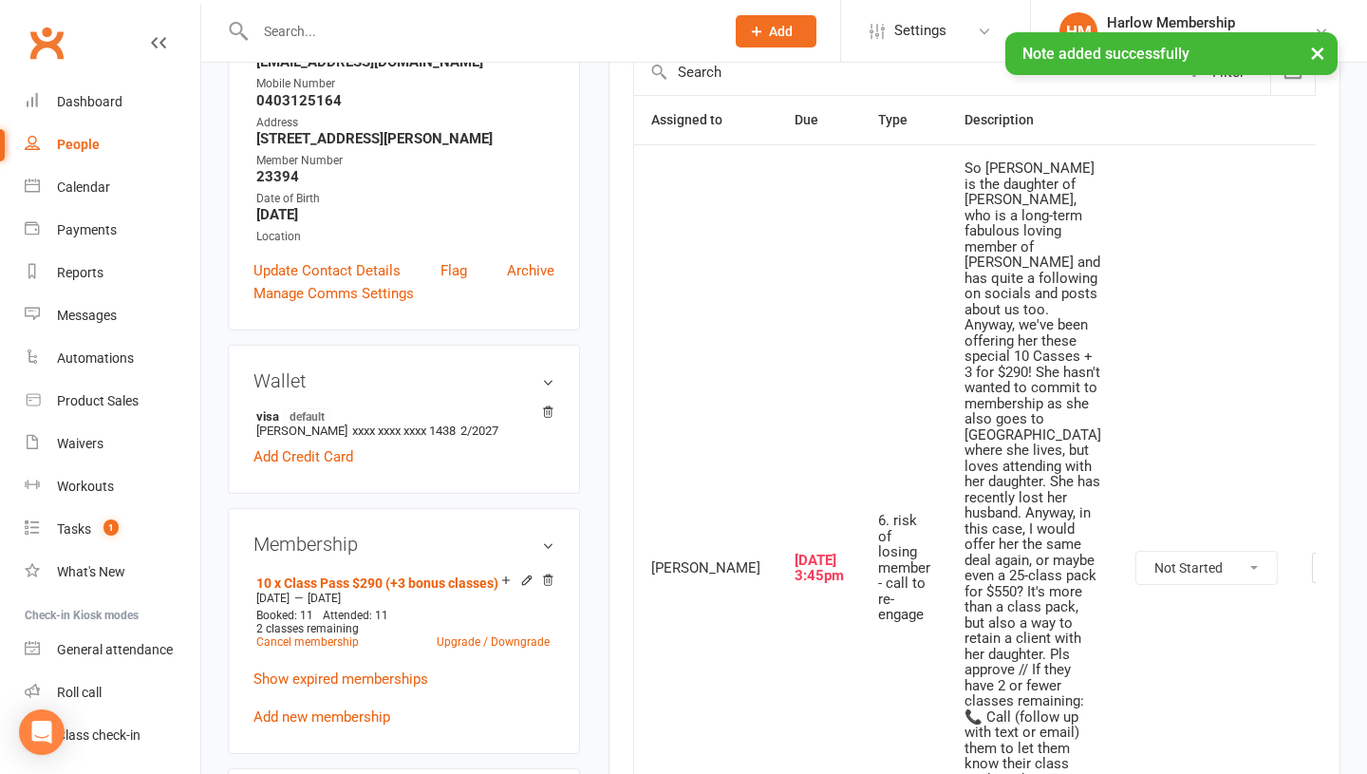
scroll to position [333, 0]
click at [1136, 583] on select "Not Started In Progress Waiting Complete" at bounding box center [1206, 567] width 140 height 32
select select "unstarted"
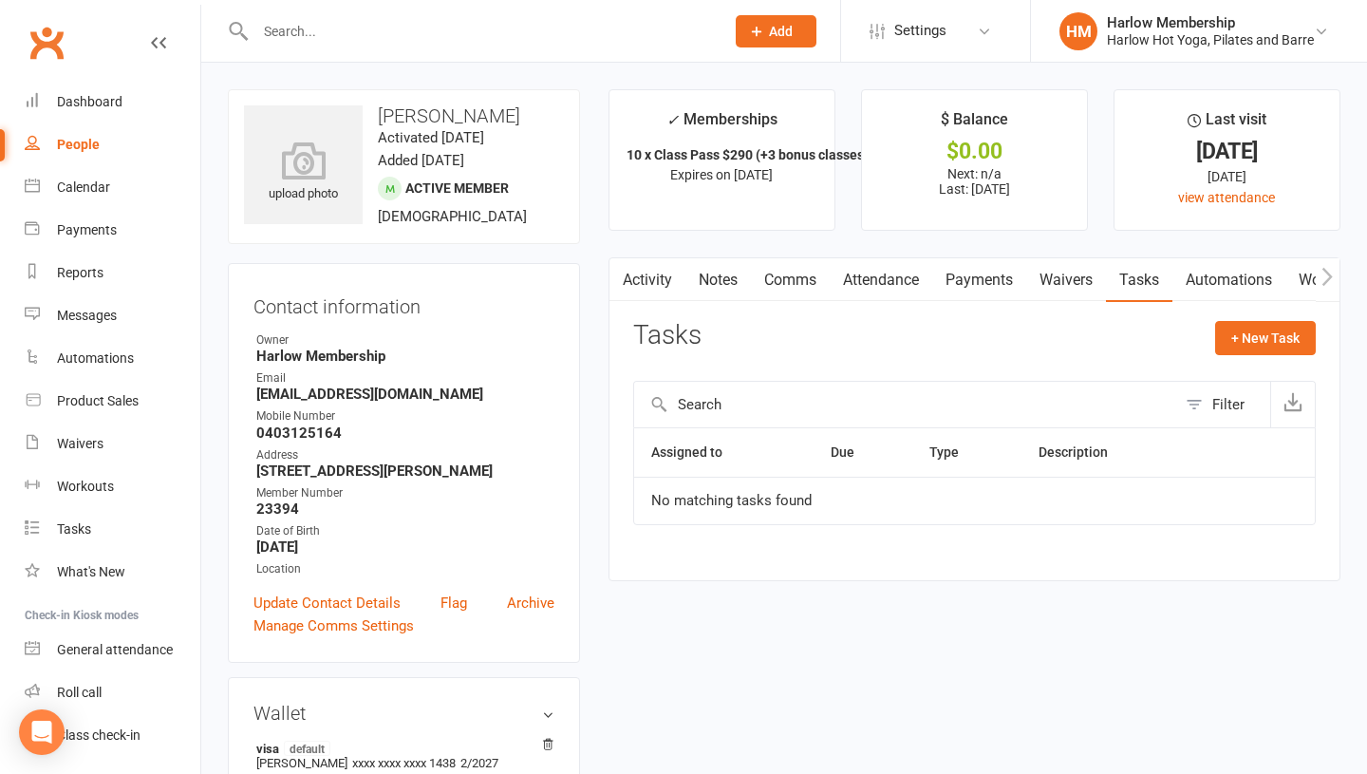
click at [649, 288] on link "Activity" at bounding box center [647, 280] width 76 height 44
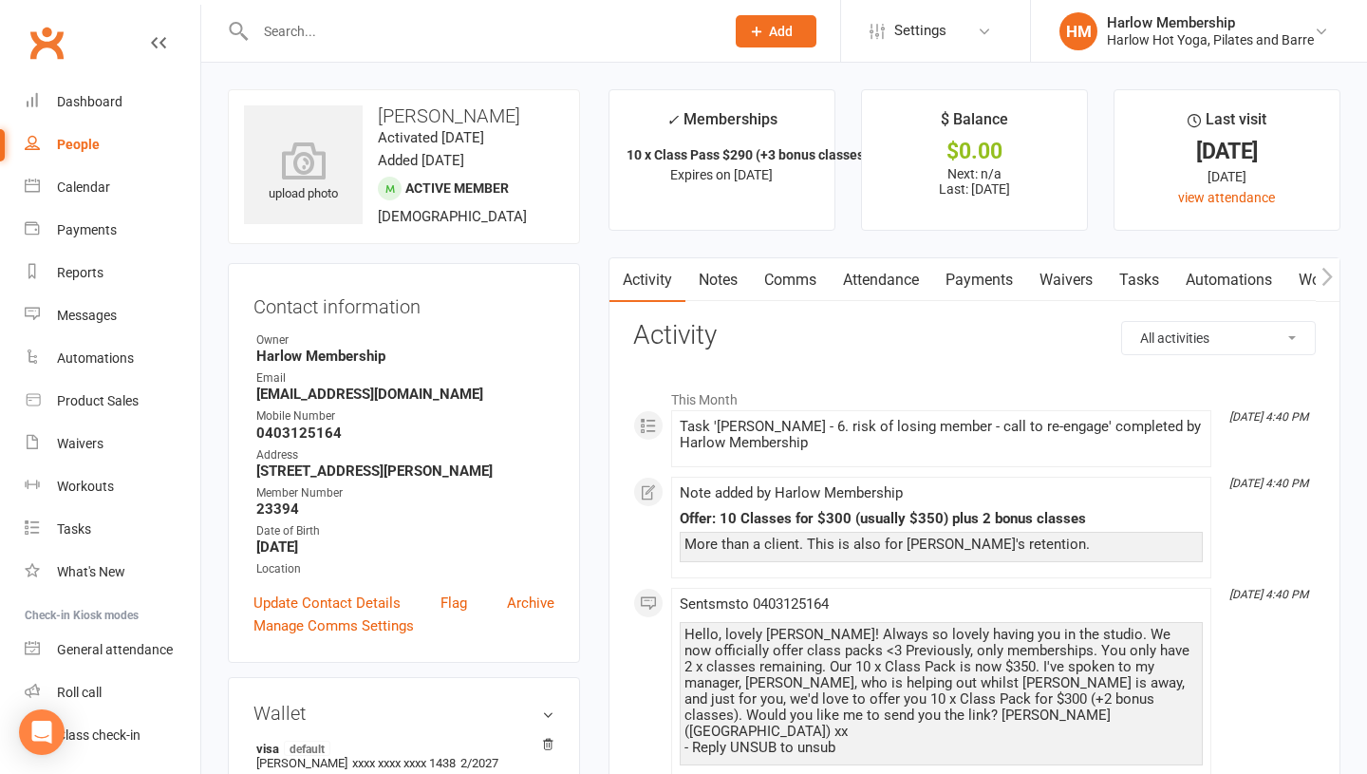
click at [705, 279] on link "Notes" at bounding box center [718, 280] width 66 height 44
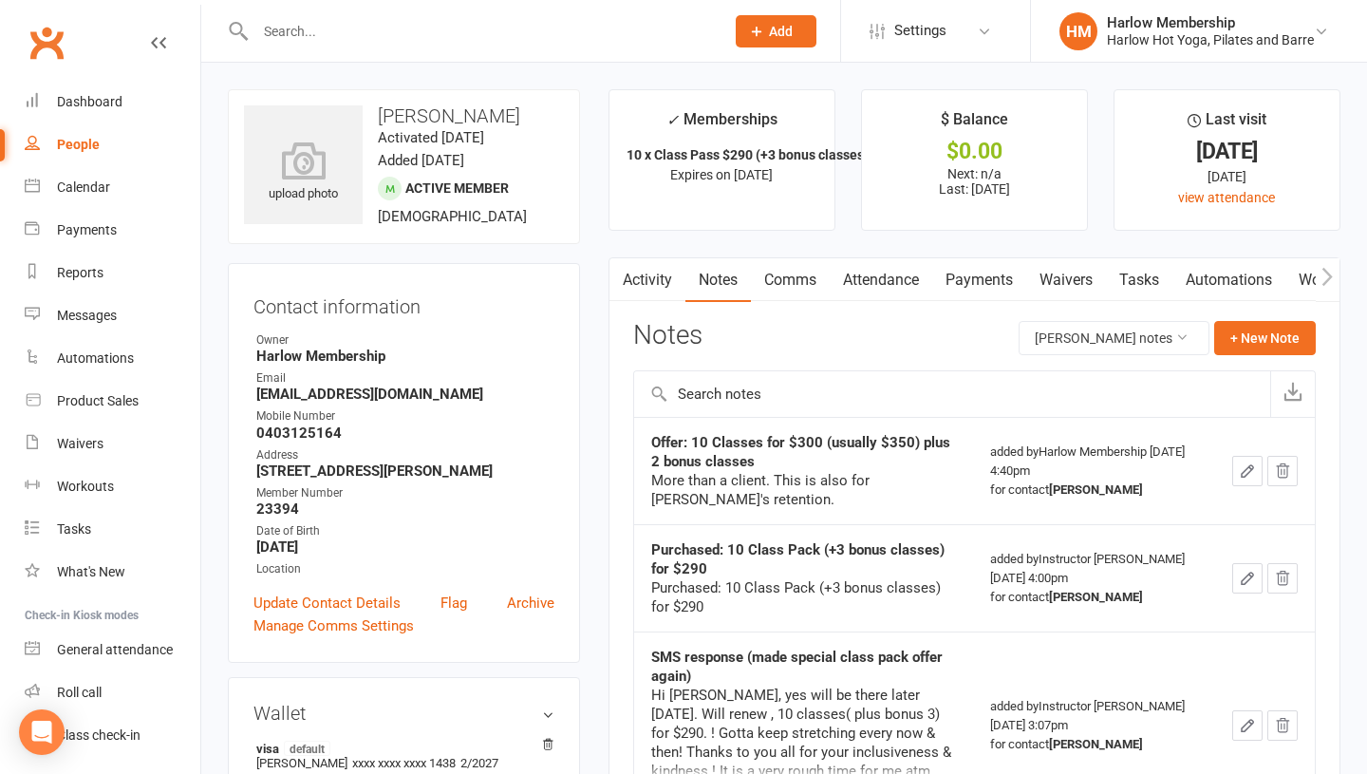
click at [635, 294] on scrollable-tabs "Activity Notes Comms Attendance Payments Waivers Tasks Automations Workouts Mob…" at bounding box center [974, 280] width 730 height 44
click at [644, 283] on link "Activity" at bounding box center [647, 280] width 76 height 44
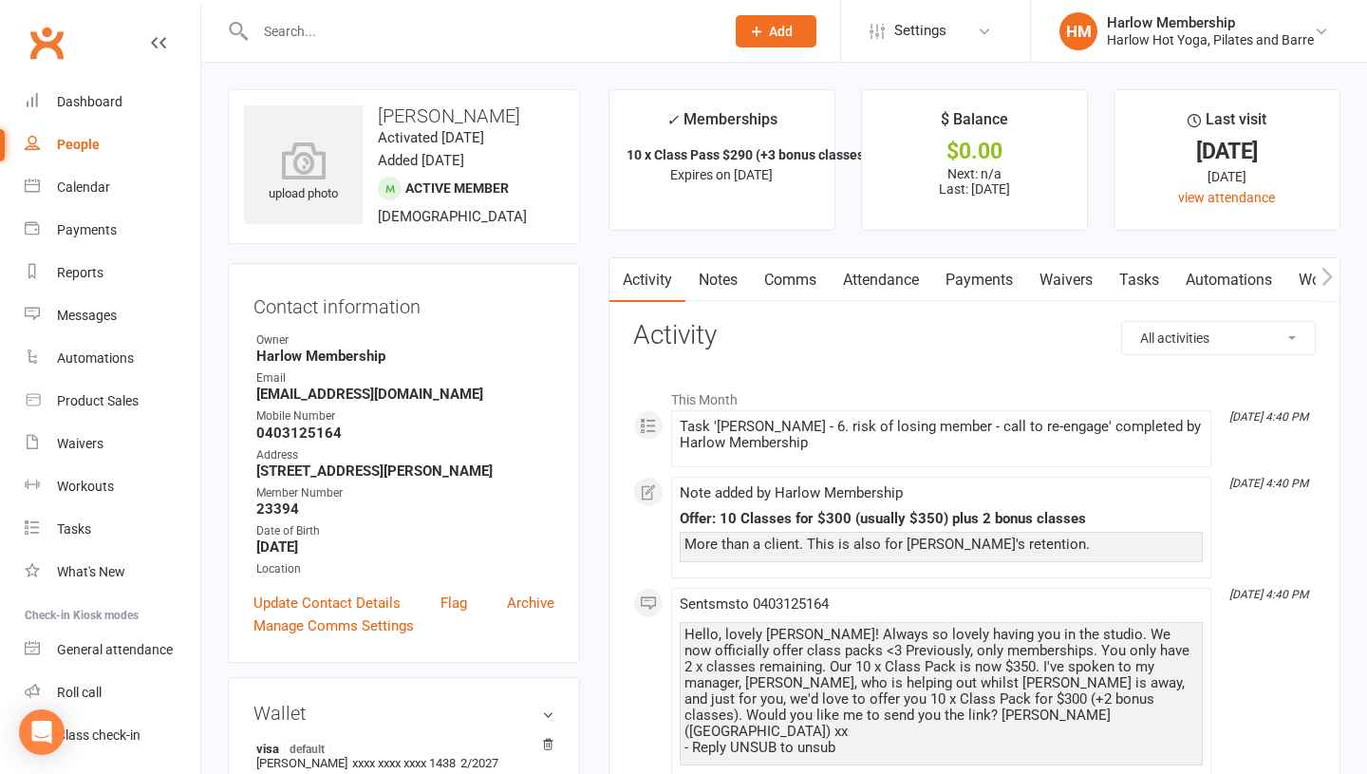
click at [1102, 260] on link "Waivers" at bounding box center [1066, 280] width 80 height 44
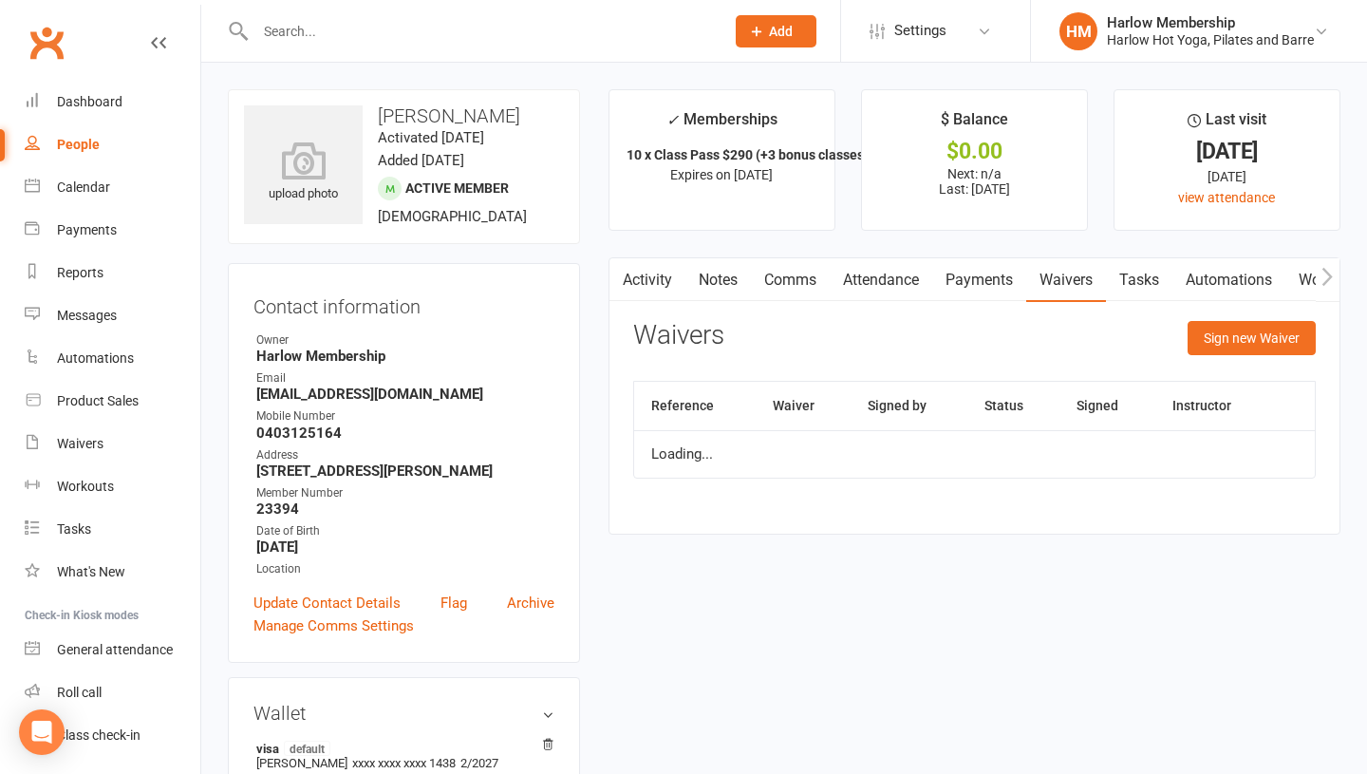
click at [1133, 264] on link "Tasks" at bounding box center [1139, 280] width 66 height 44
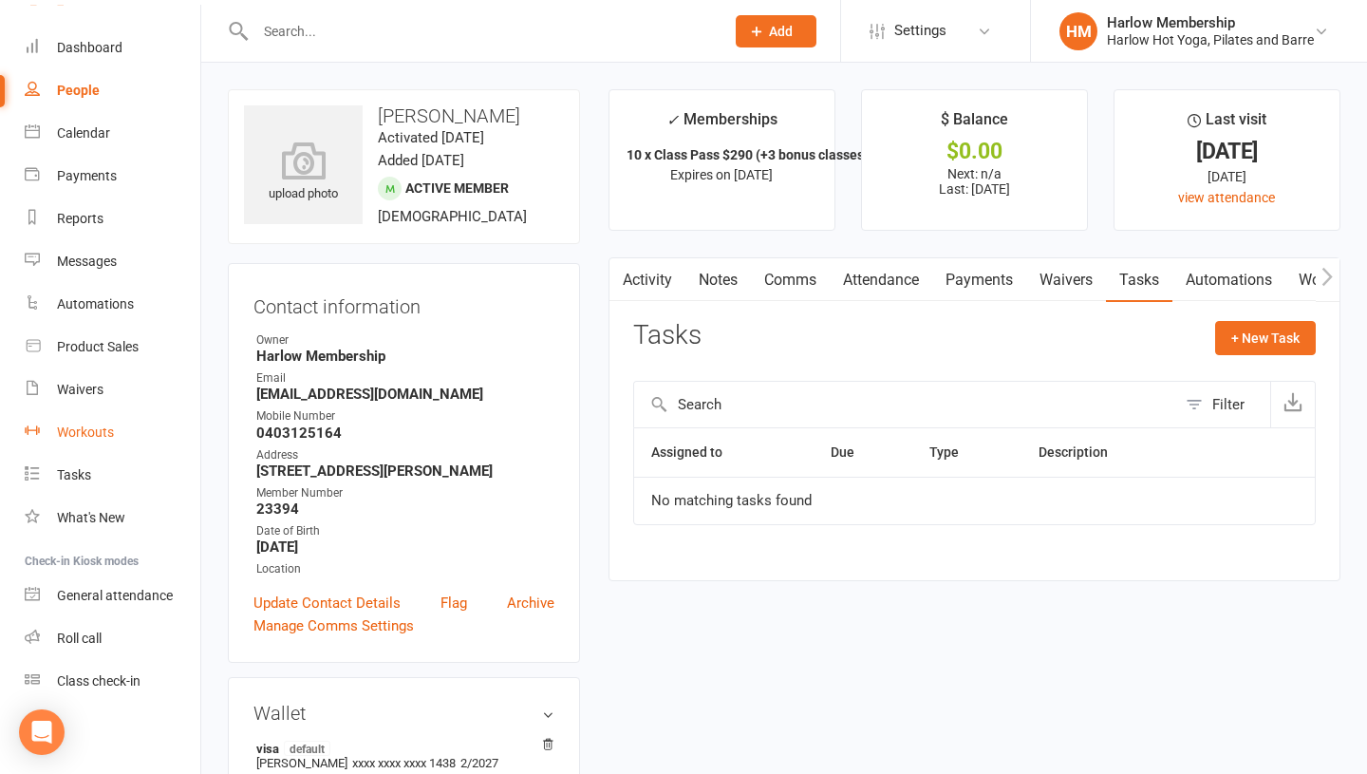
scroll to position [53, 0]
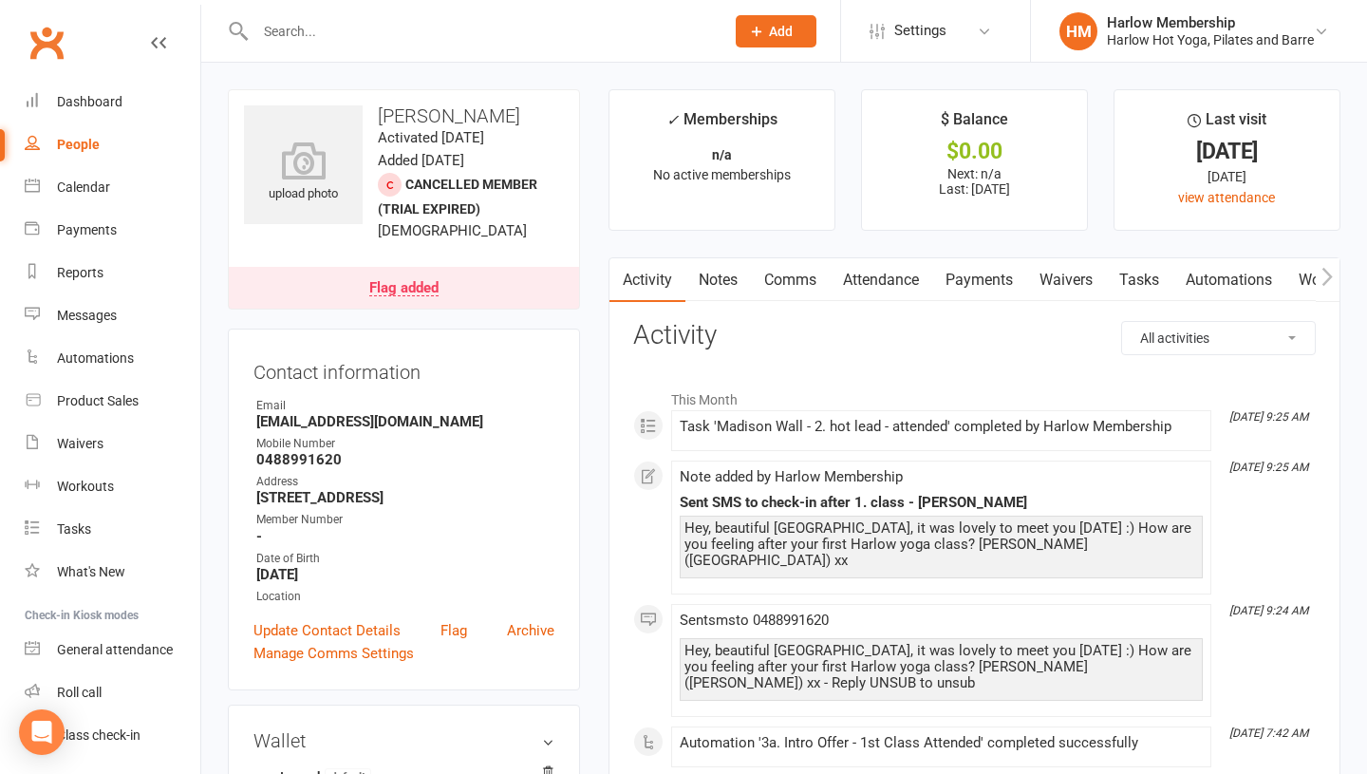
click at [314, 40] on input "text" at bounding box center [480, 31] width 461 height 27
paste input "[PERSON_NAME]"
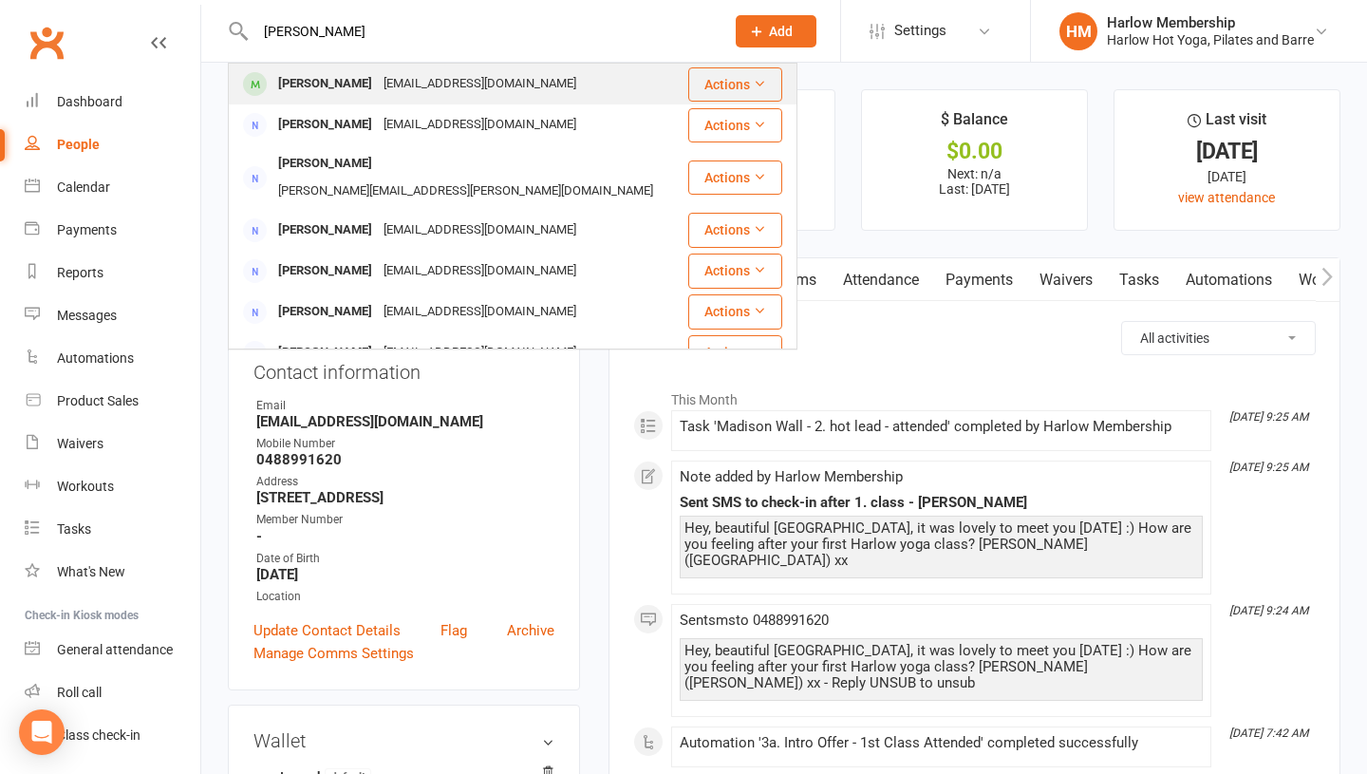
type input "[PERSON_NAME]"
click at [314, 74] on div "Shania Christensen" at bounding box center [324, 84] width 105 height 28
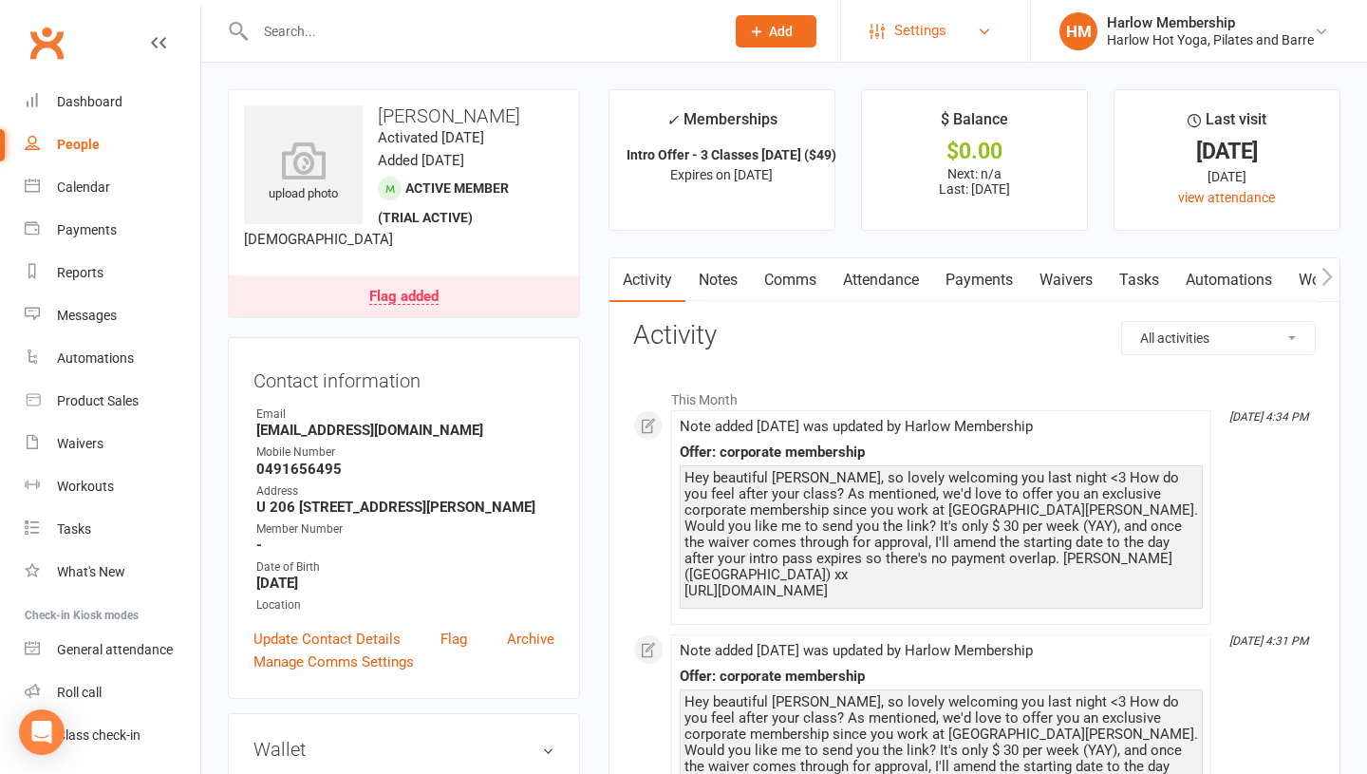
click at [899, 40] on span "Settings" at bounding box center [920, 30] width 52 height 43
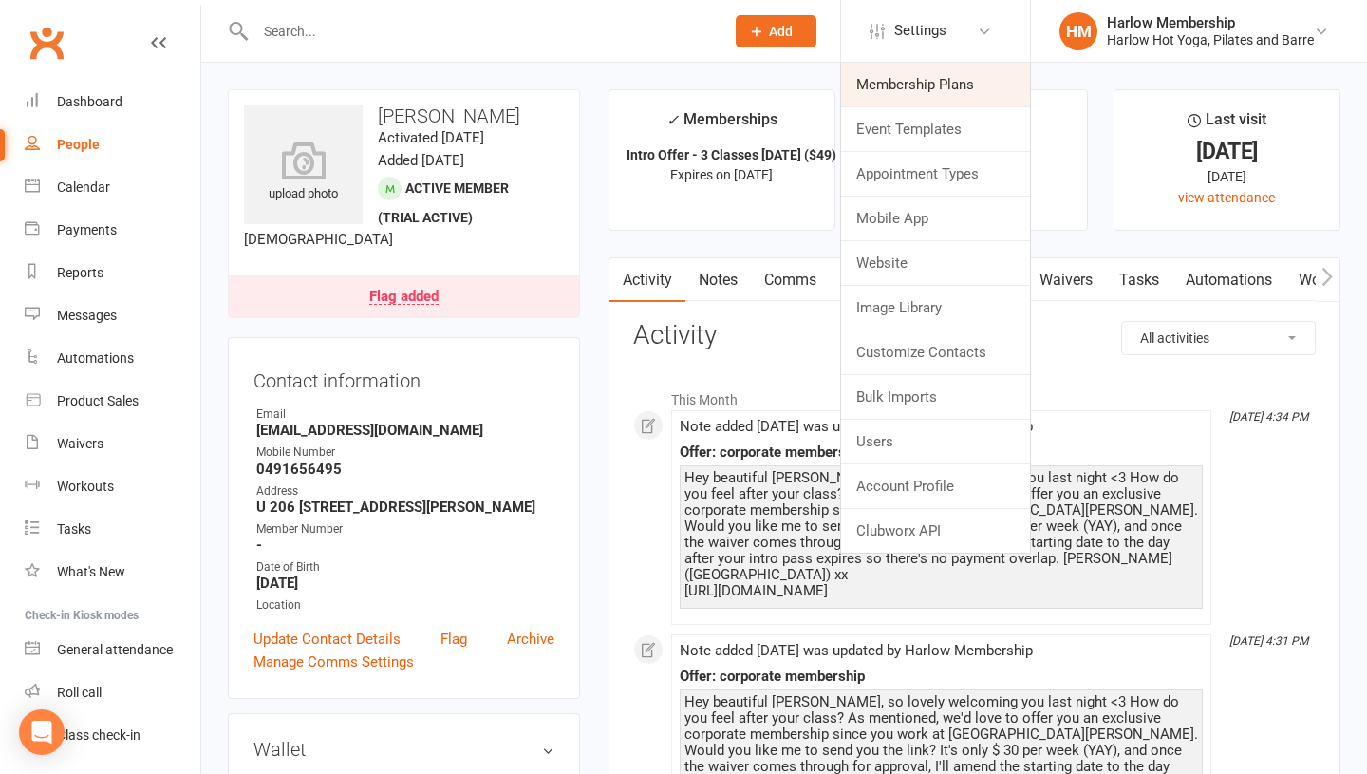
click at [916, 84] on link "Membership Plans" at bounding box center [935, 85] width 189 height 44
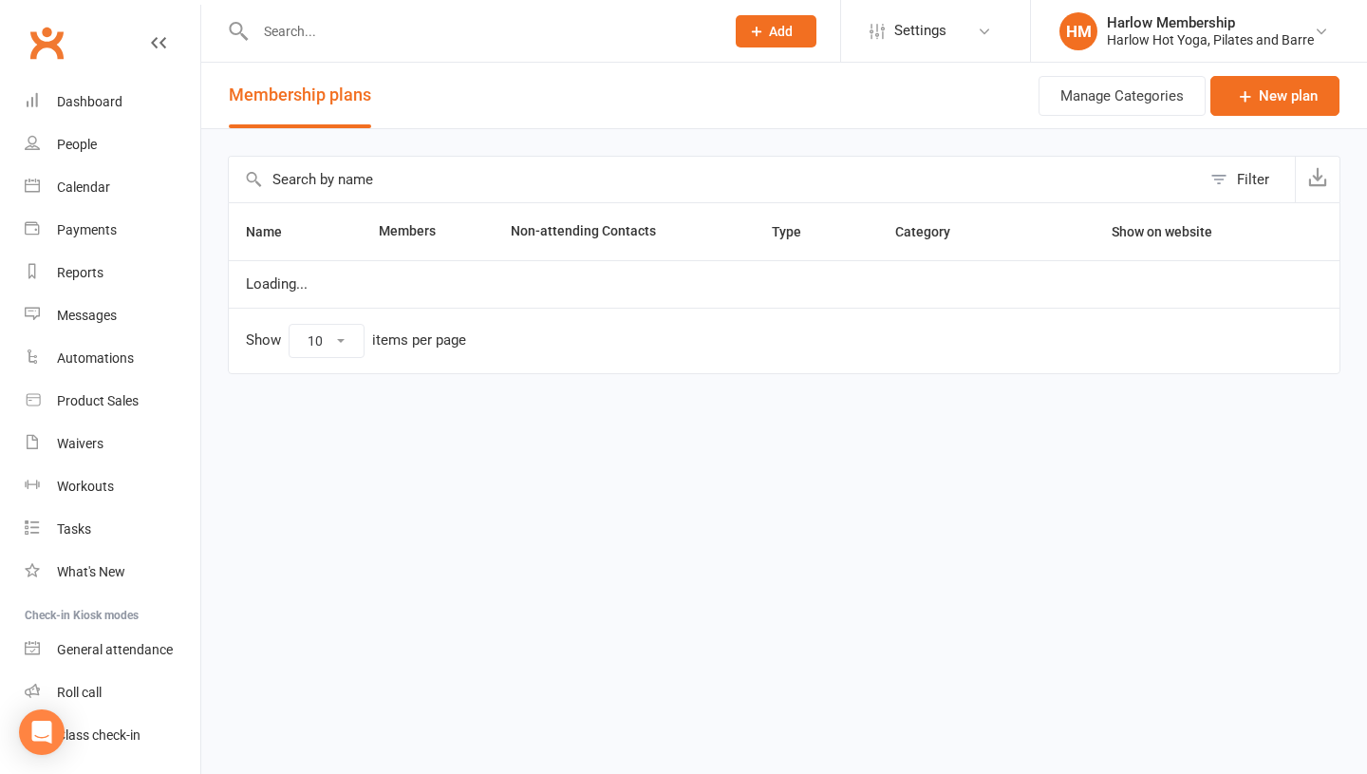
select select "100"
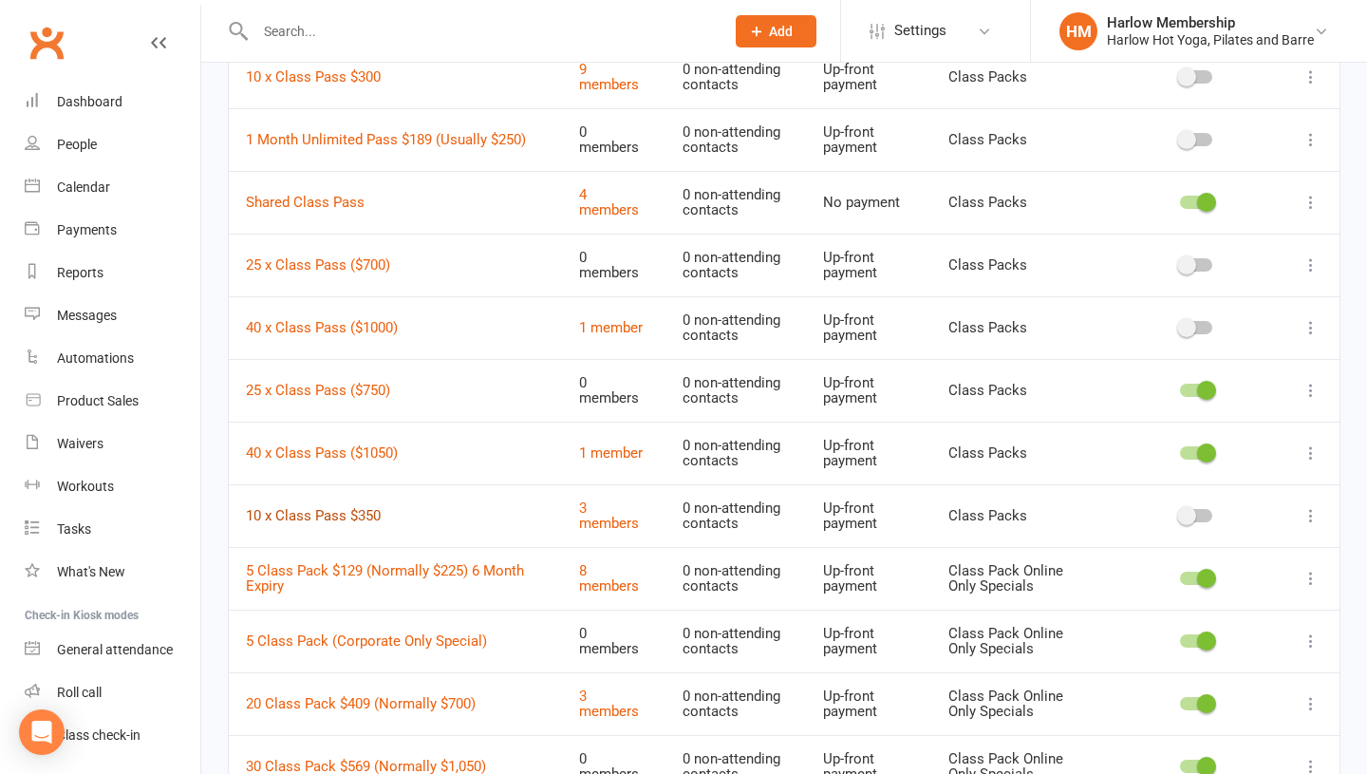
scroll to position [1792, 0]
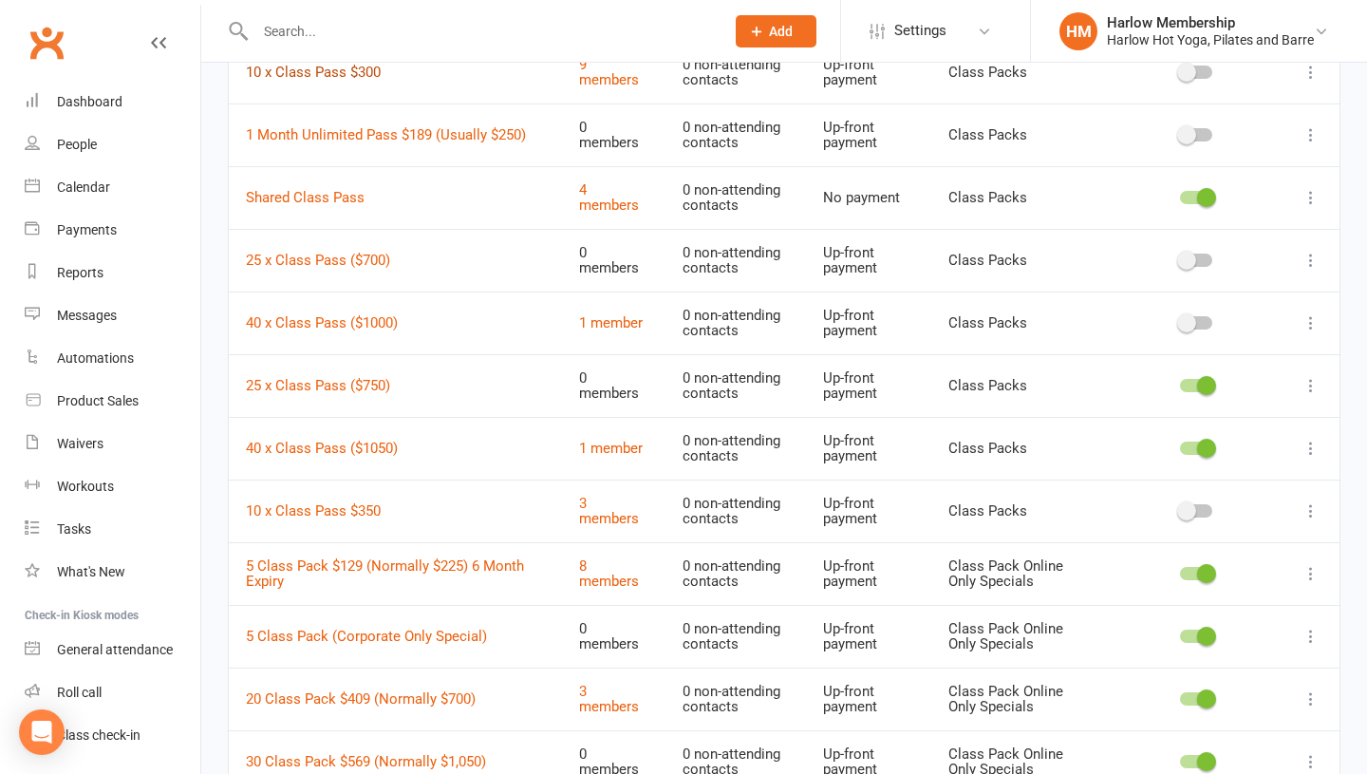
click at [306, 69] on link "10 x Class Pass $300" at bounding box center [313, 72] width 135 height 17
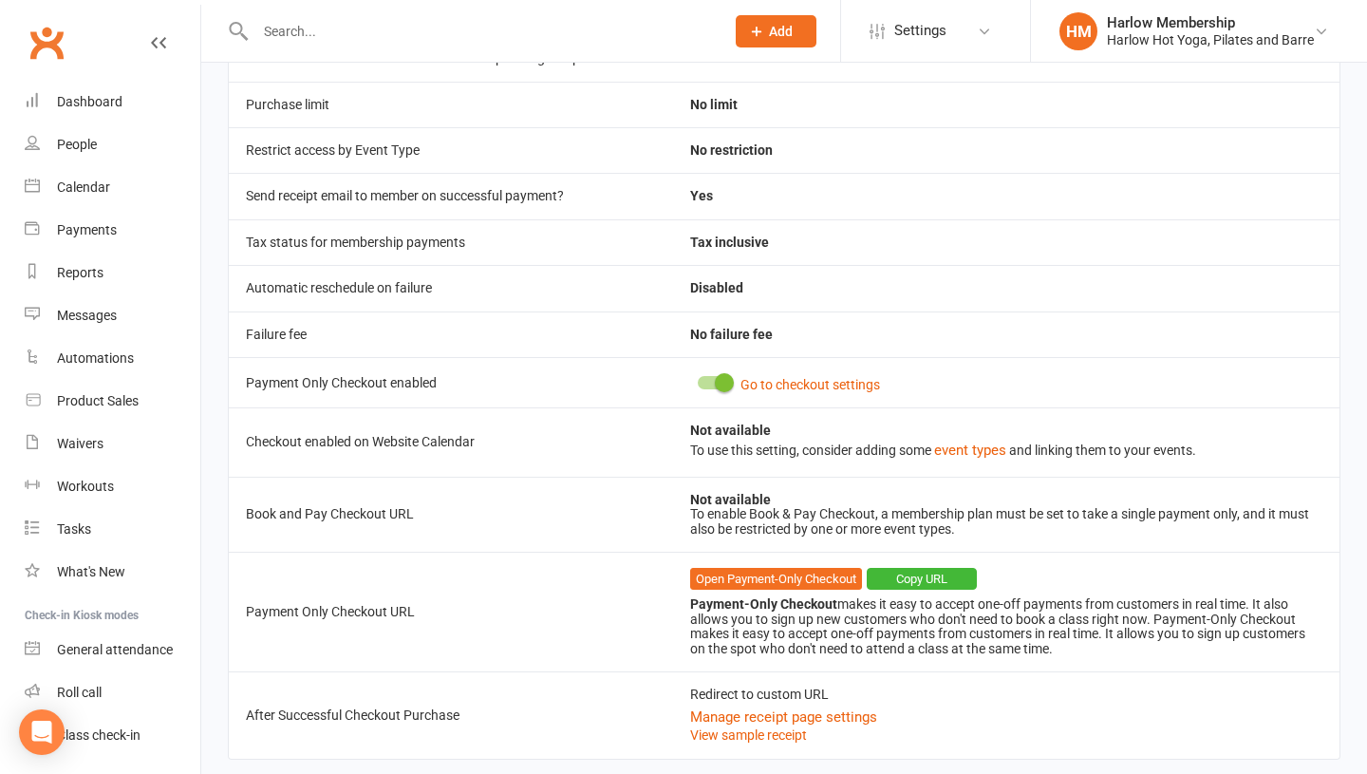
scroll to position [648, 0]
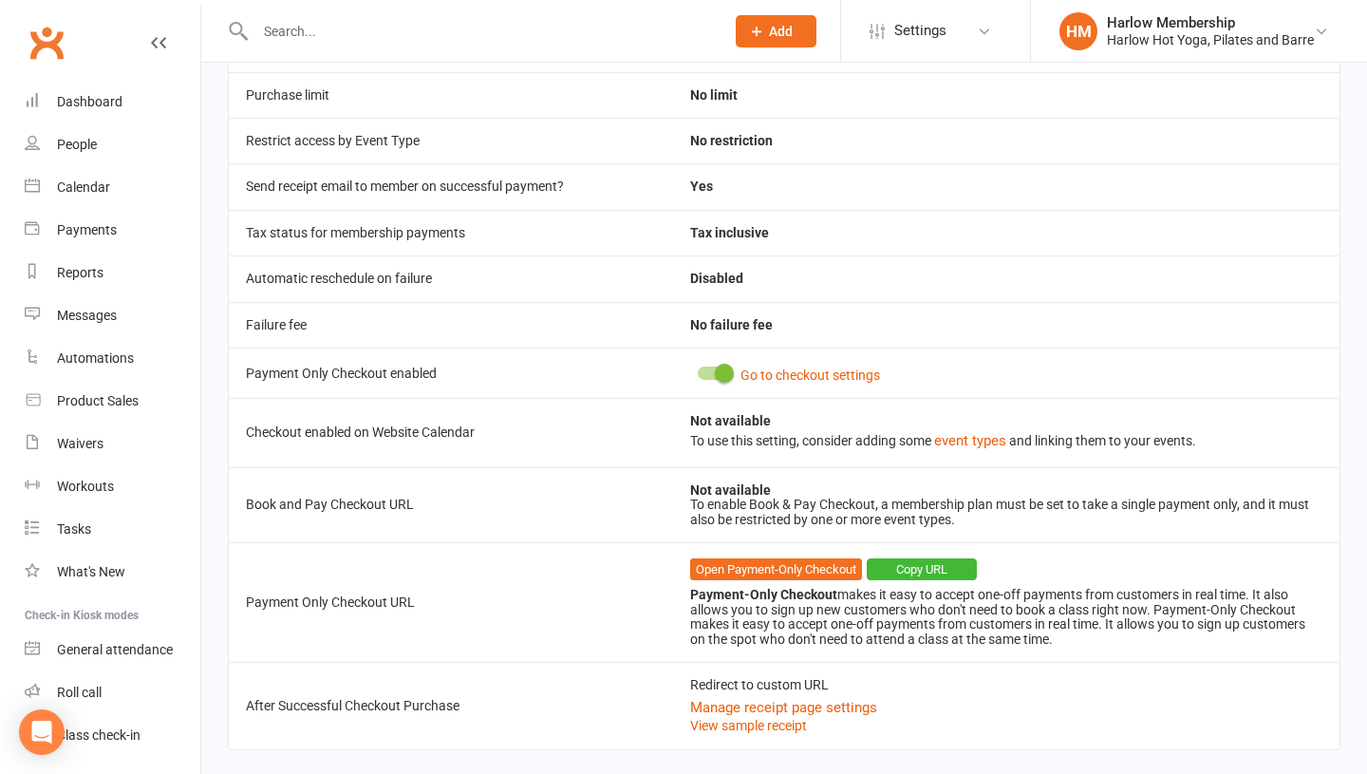
click at [906, 580] on td "Open Payment-Only Checkout Copy URL Payment-Only Checkout makes it easy to acce…" at bounding box center [1006, 602] width 666 height 120
click at [919, 577] on button "Copy URL" at bounding box center [922, 569] width 110 height 23
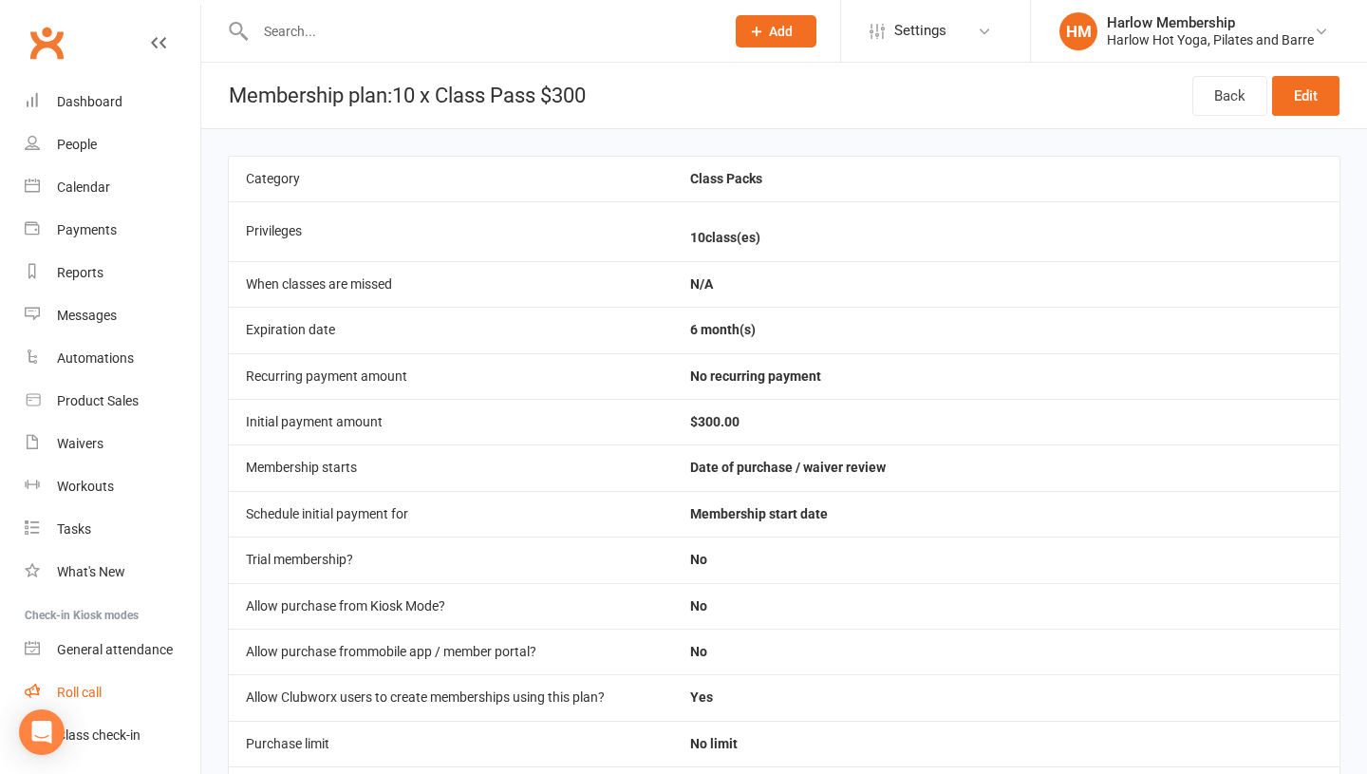
click at [107, 699] on link "Roll call" at bounding box center [113, 692] width 176 height 43
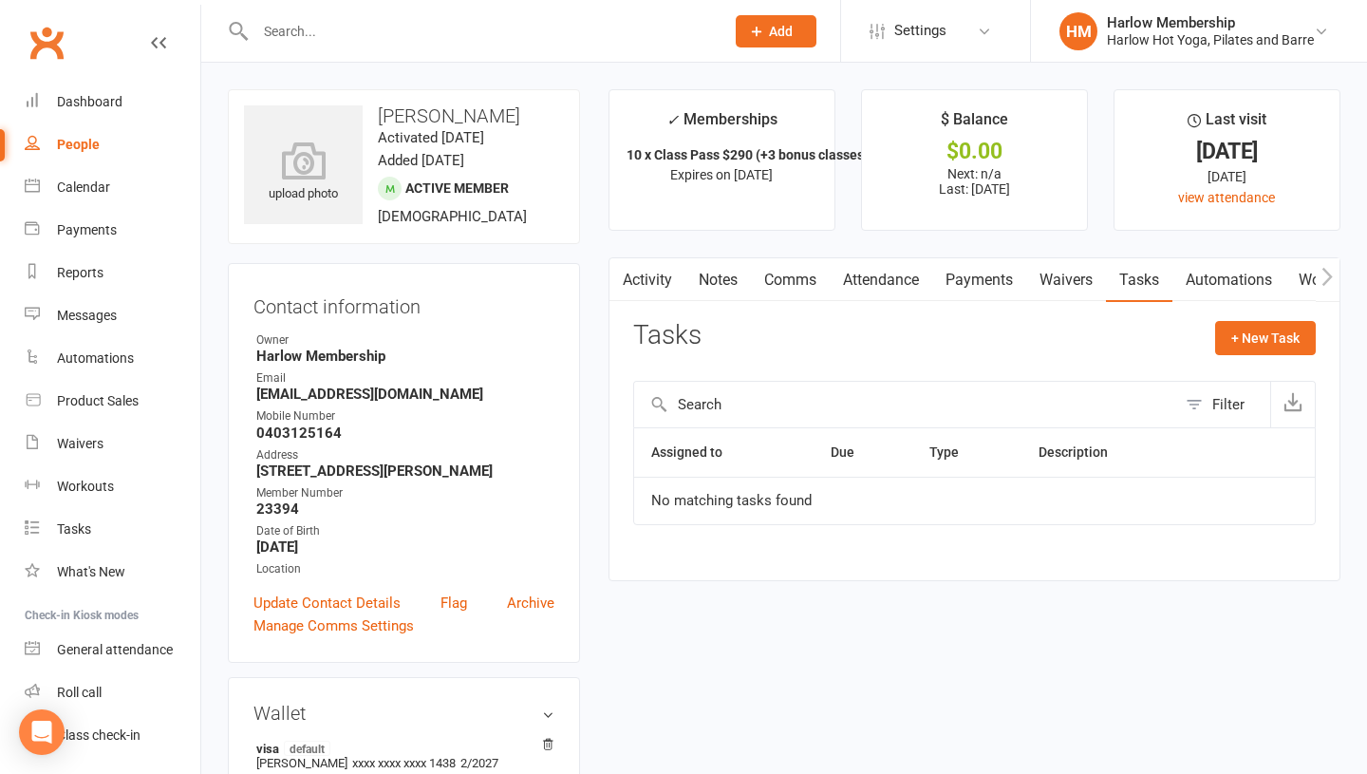
click at [712, 290] on link "Notes" at bounding box center [718, 280] width 66 height 44
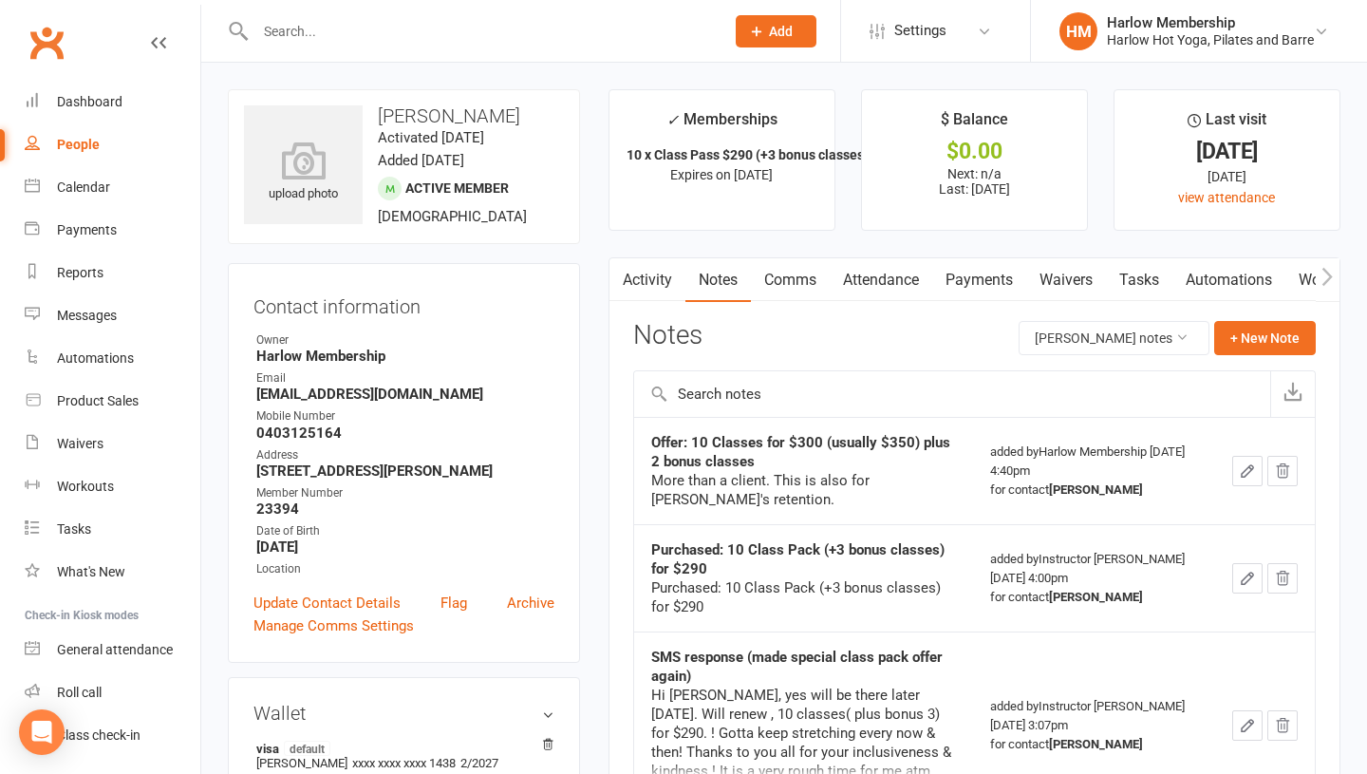
click at [651, 292] on link "Activity" at bounding box center [647, 280] width 76 height 44
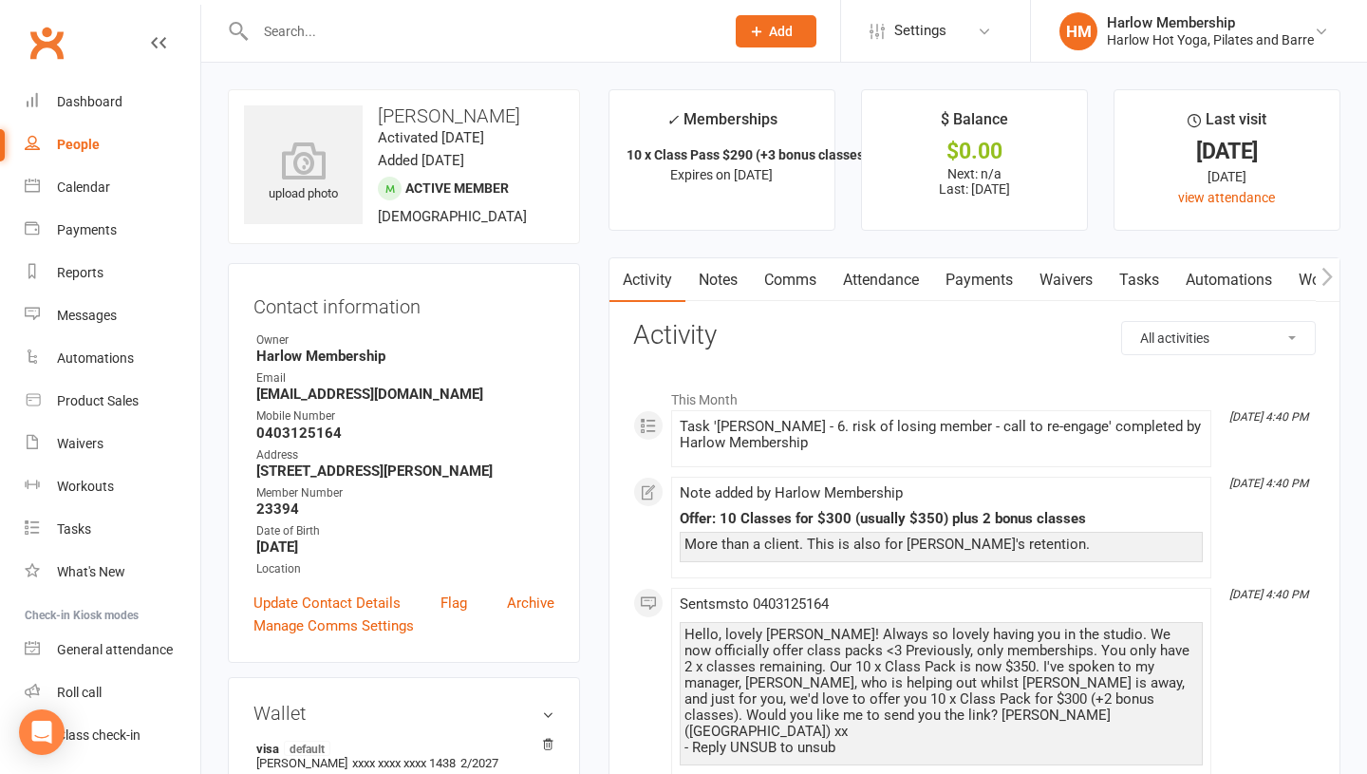
click at [716, 277] on link "Notes" at bounding box center [718, 280] width 66 height 44
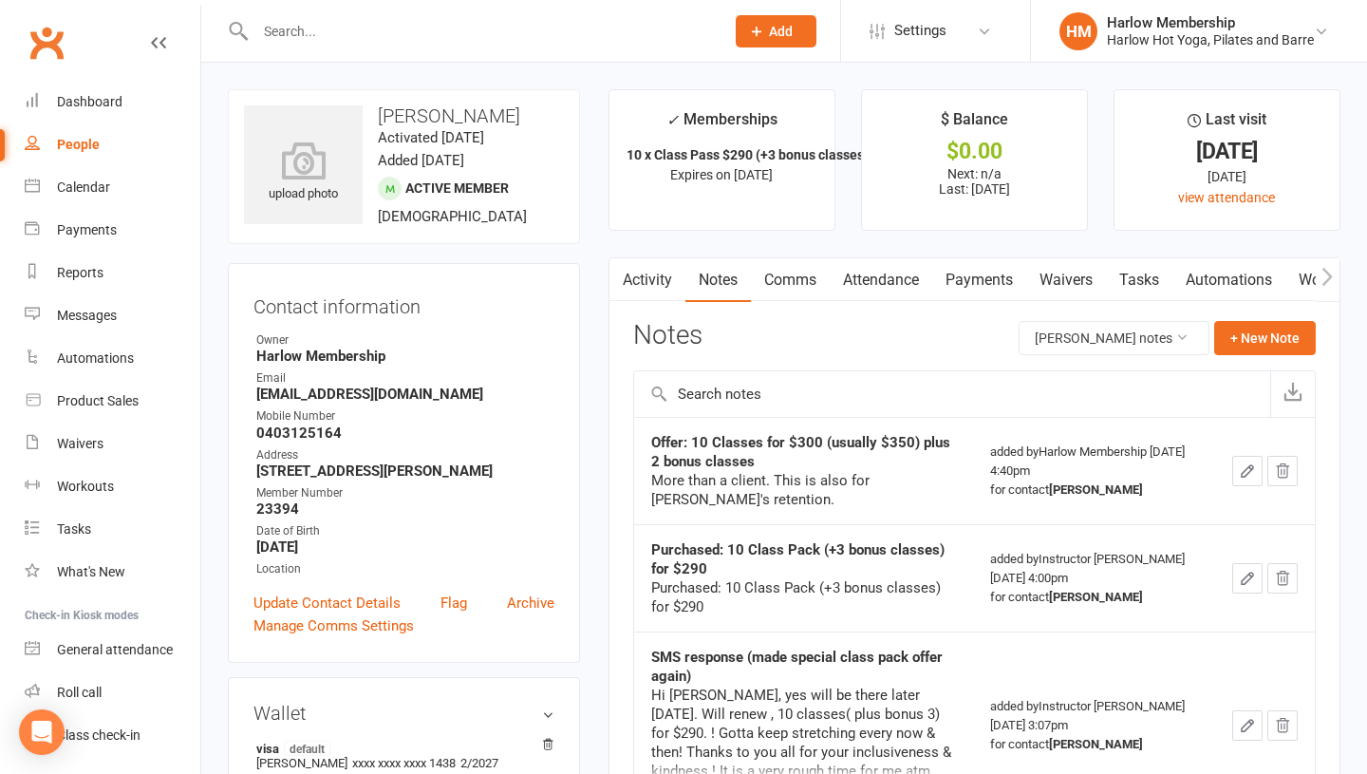
click at [1239, 478] on icon "button" at bounding box center [1247, 470] width 17 height 17
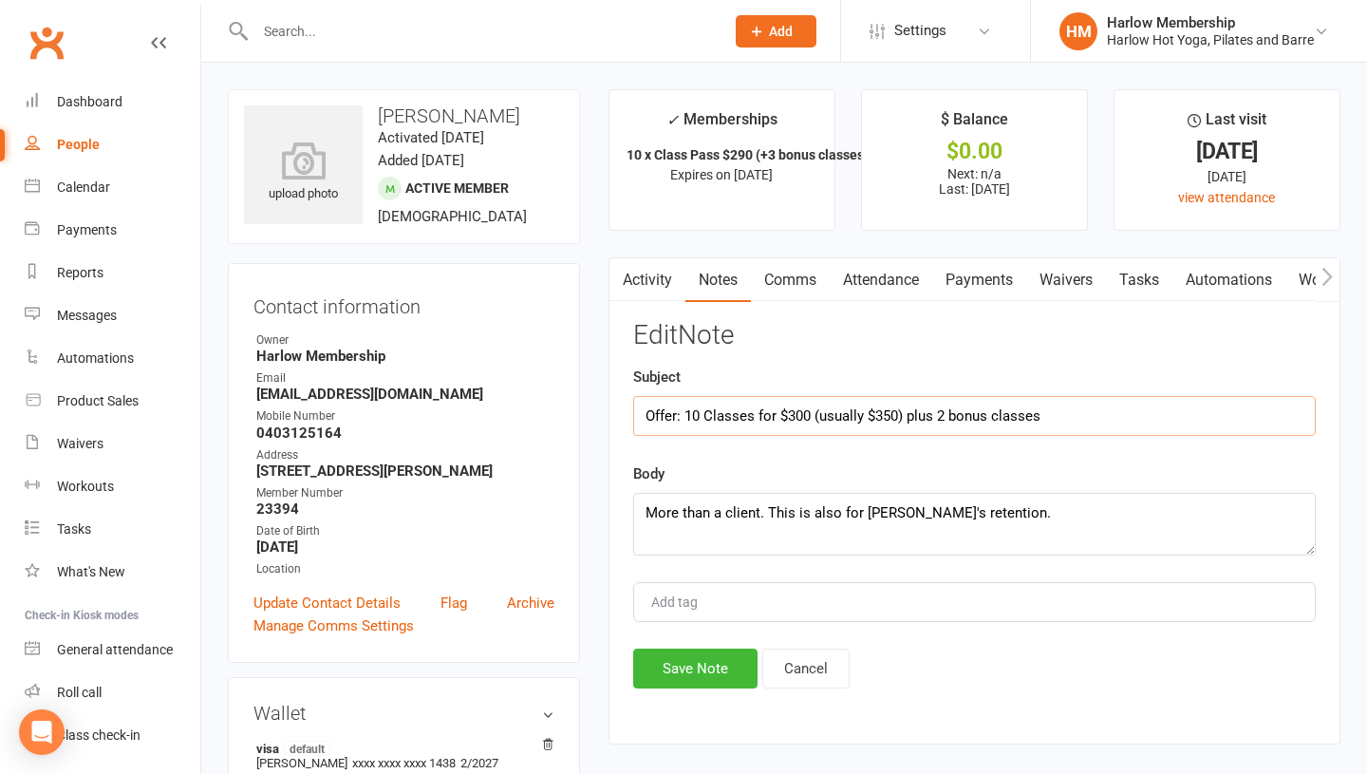
click at [943, 411] on input "Offer: 10 Classes for $300 (usually $350) plus 2 bonus classes" at bounding box center [974, 416] width 683 height 40
type input "Offer: 10 Classes for $300 (usually $350) plus 3 bonus classes"
click at [688, 675] on button "Save Note" at bounding box center [695, 668] width 124 height 40
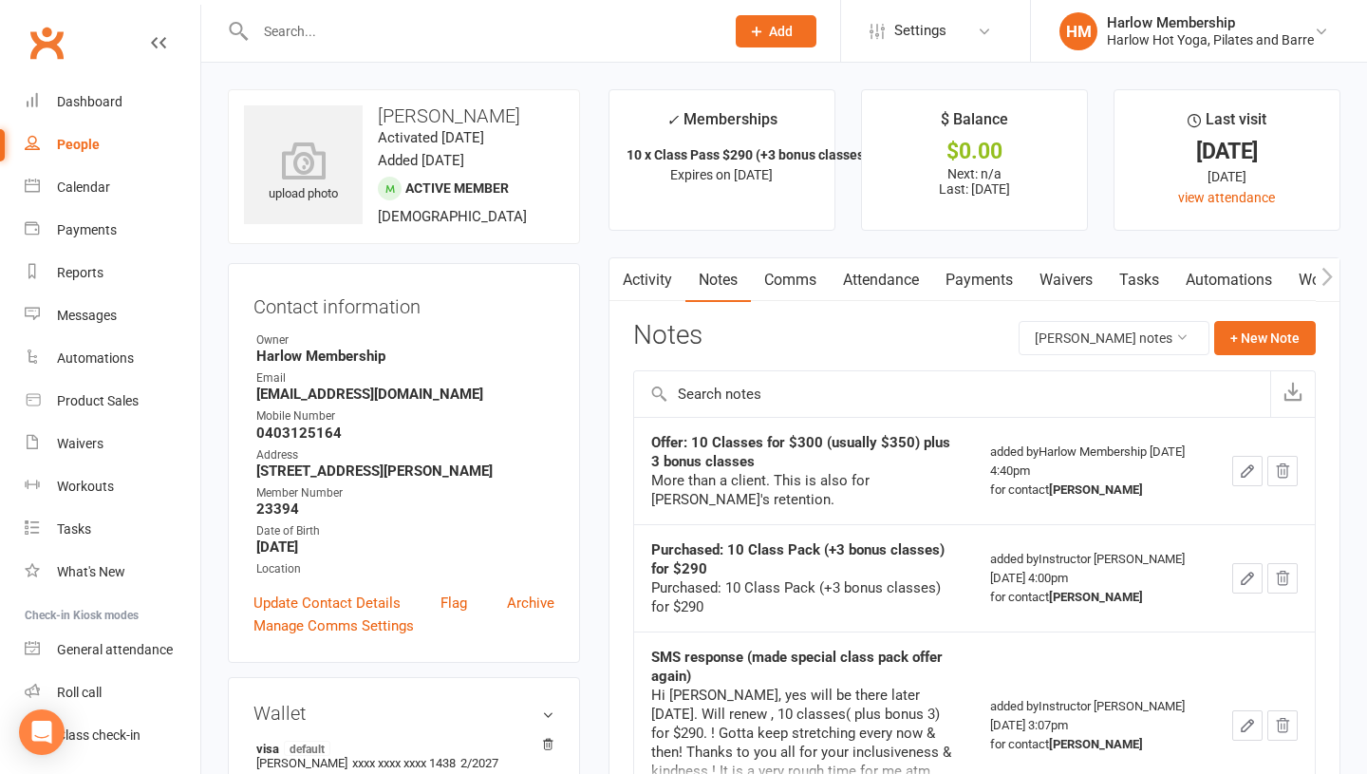
click at [1239, 463] on icon "button" at bounding box center [1247, 470] width 17 height 17
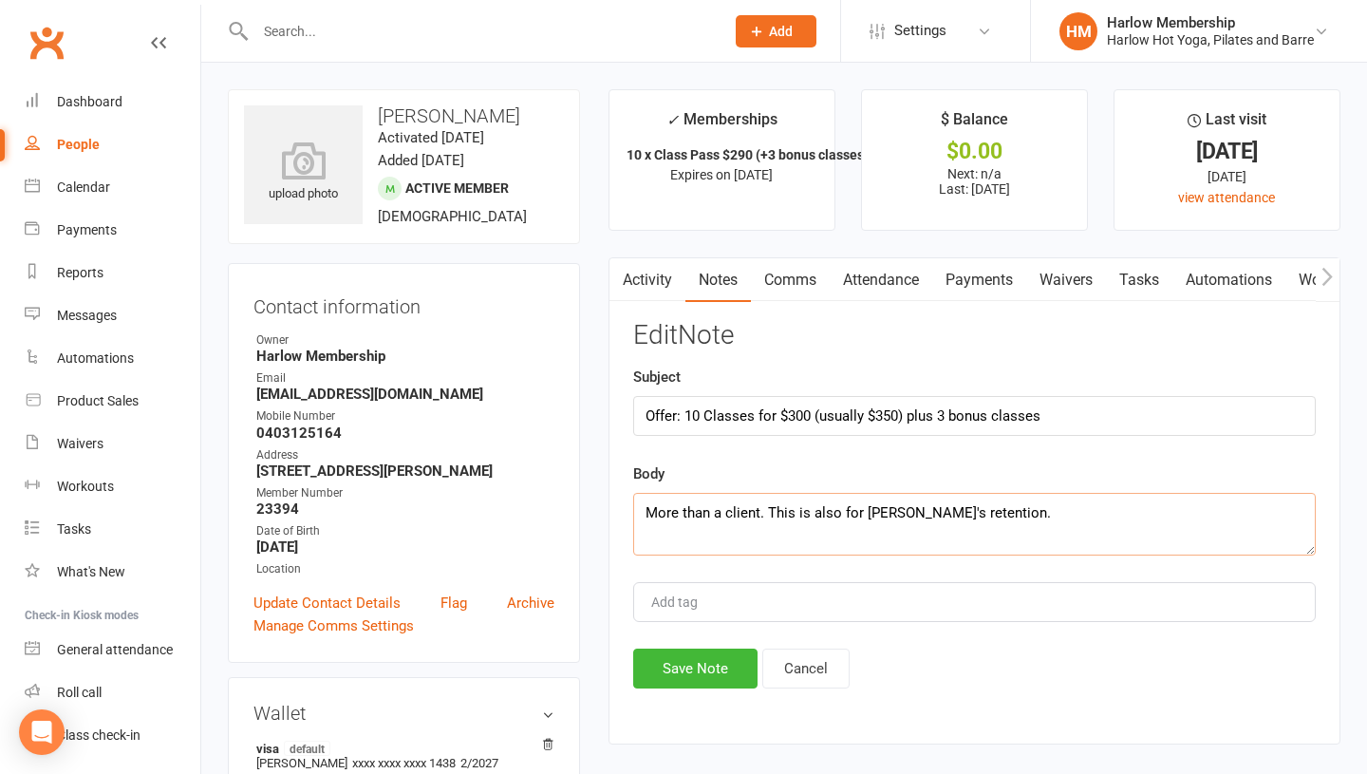
click at [1084, 543] on textarea "More than a client. This is also for [PERSON_NAME]'s retention." at bounding box center [974, 524] width 683 height 63
type textarea "More than a client. This is also for [PERSON_NAME]'s retention."
click at [701, 661] on button "Save Note" at bounding box center [695, 668] width 124 height 40
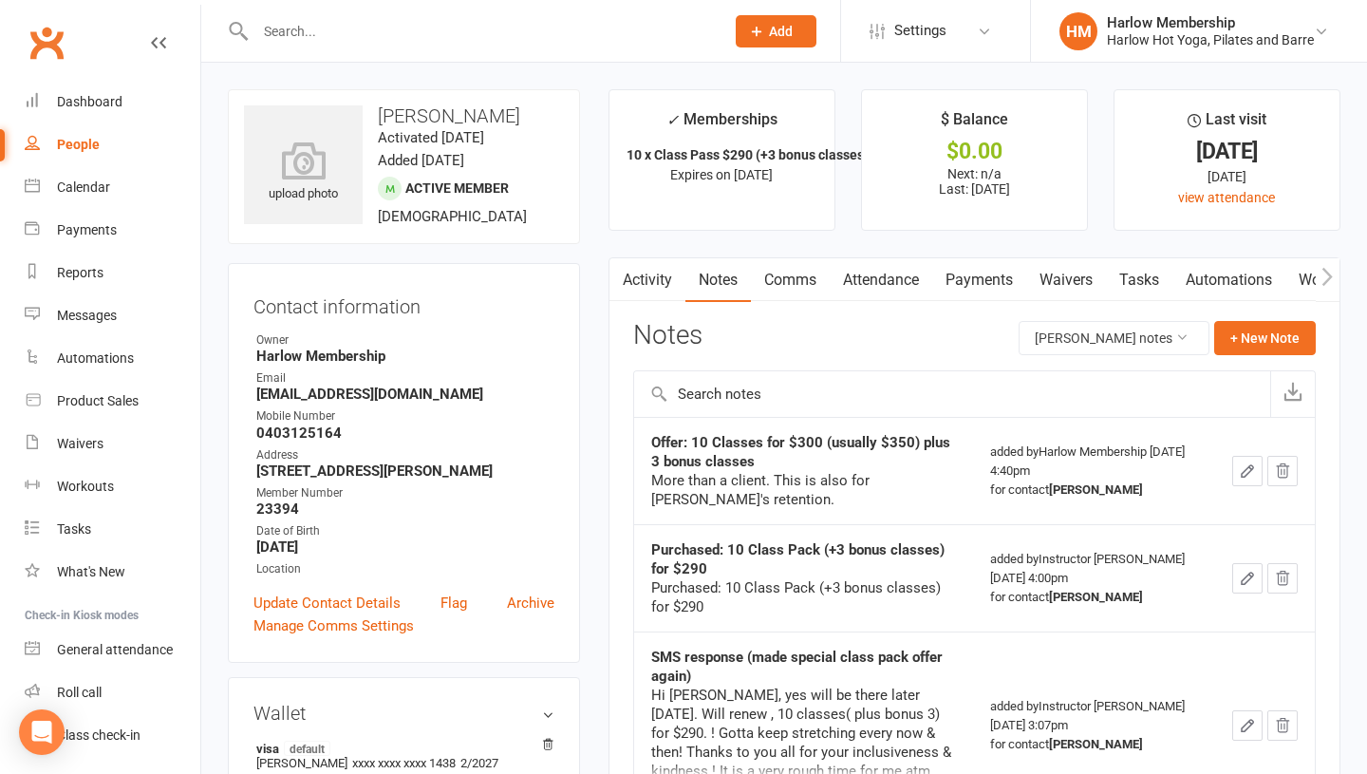
click at [636, 292] on link "Activity" at bounding box center [647, 280] width 76 height 44
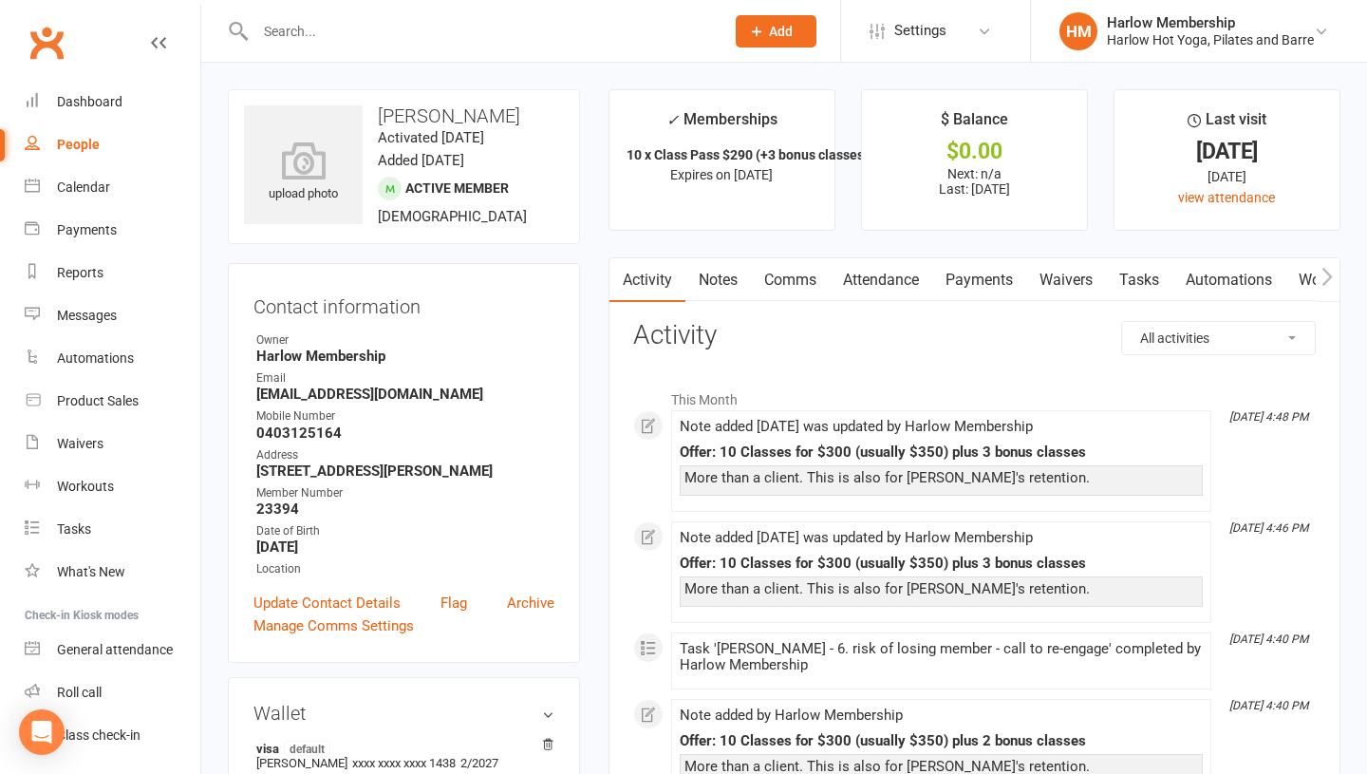
click at [768, 284] on link "Comms" at bounding box center [790, 280] width 79 height 44
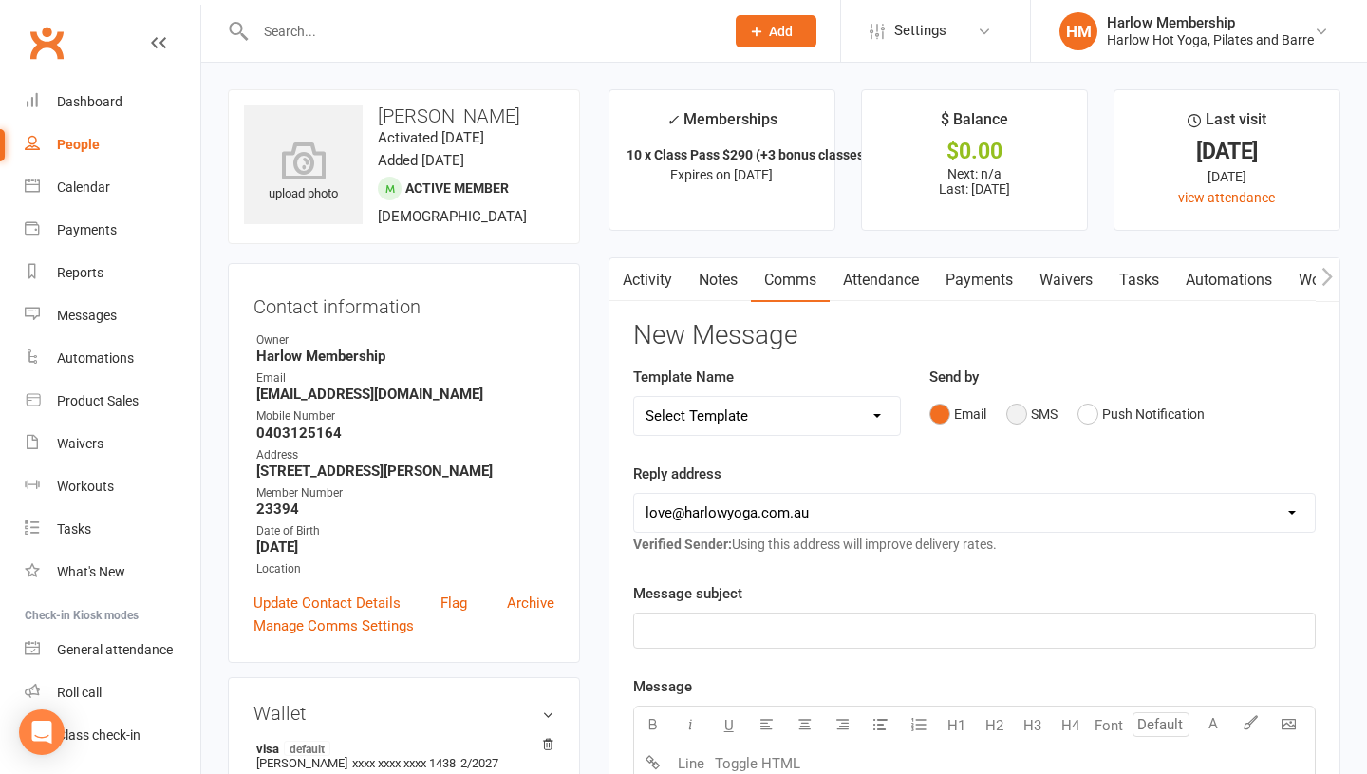
click at [1030, 429] on button "SMS" at bounding box center [1031, 414] width 51 height 36
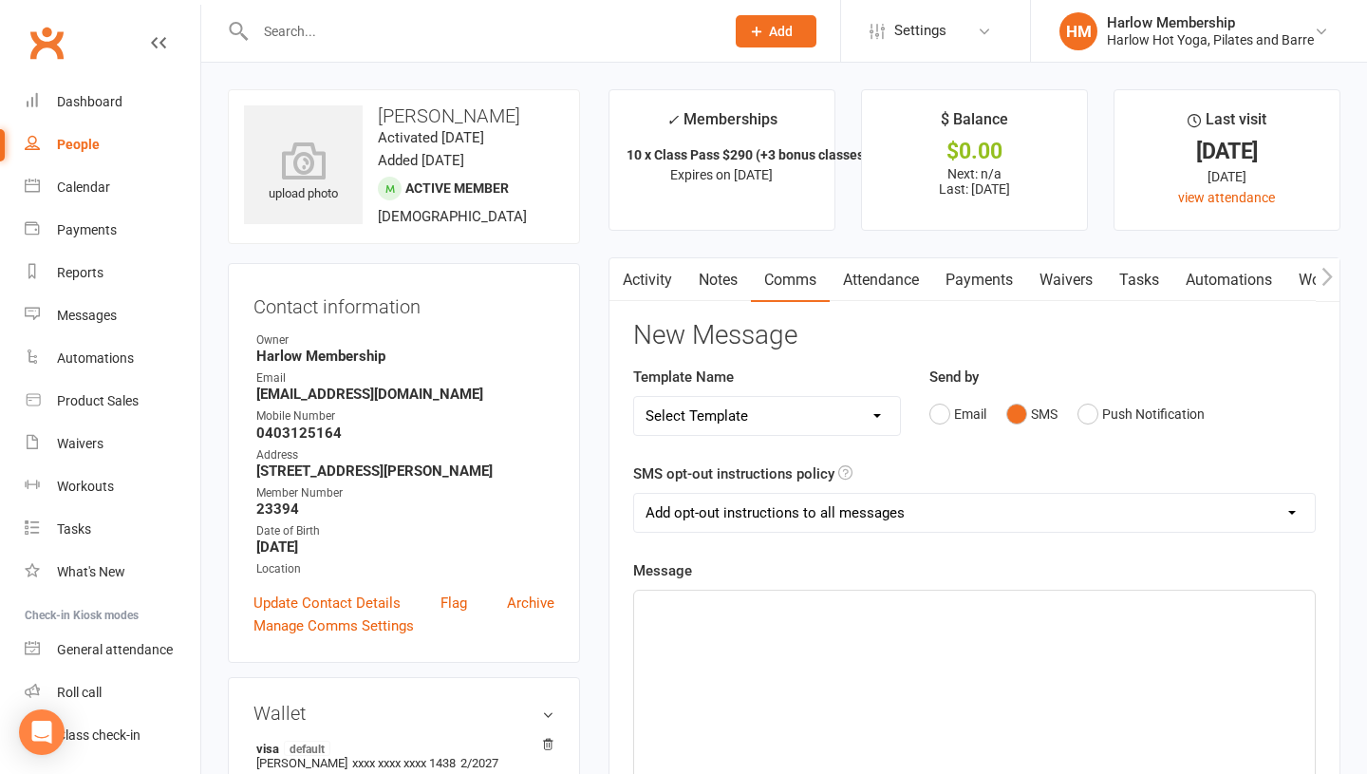
click at [778, 671] on div "﻿" at bounding box center [974, 732] width 681 height 285
click at [647, 602] on span "https://app.clubworx.com/websites/harlow/book_and_pay/offers/1f69cd45-f181-4567…" at bounding box center [717, 607] width 143 height 17
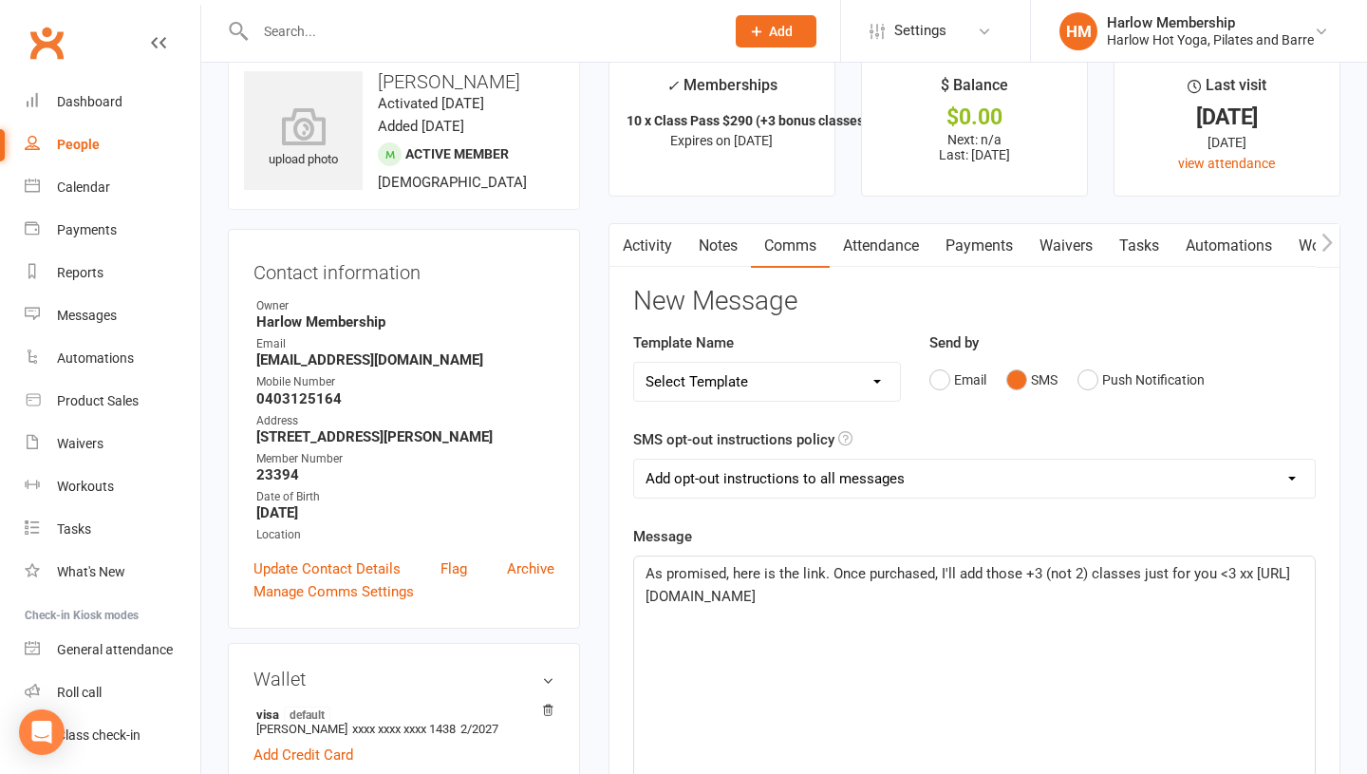
scroll to position [42, 0]
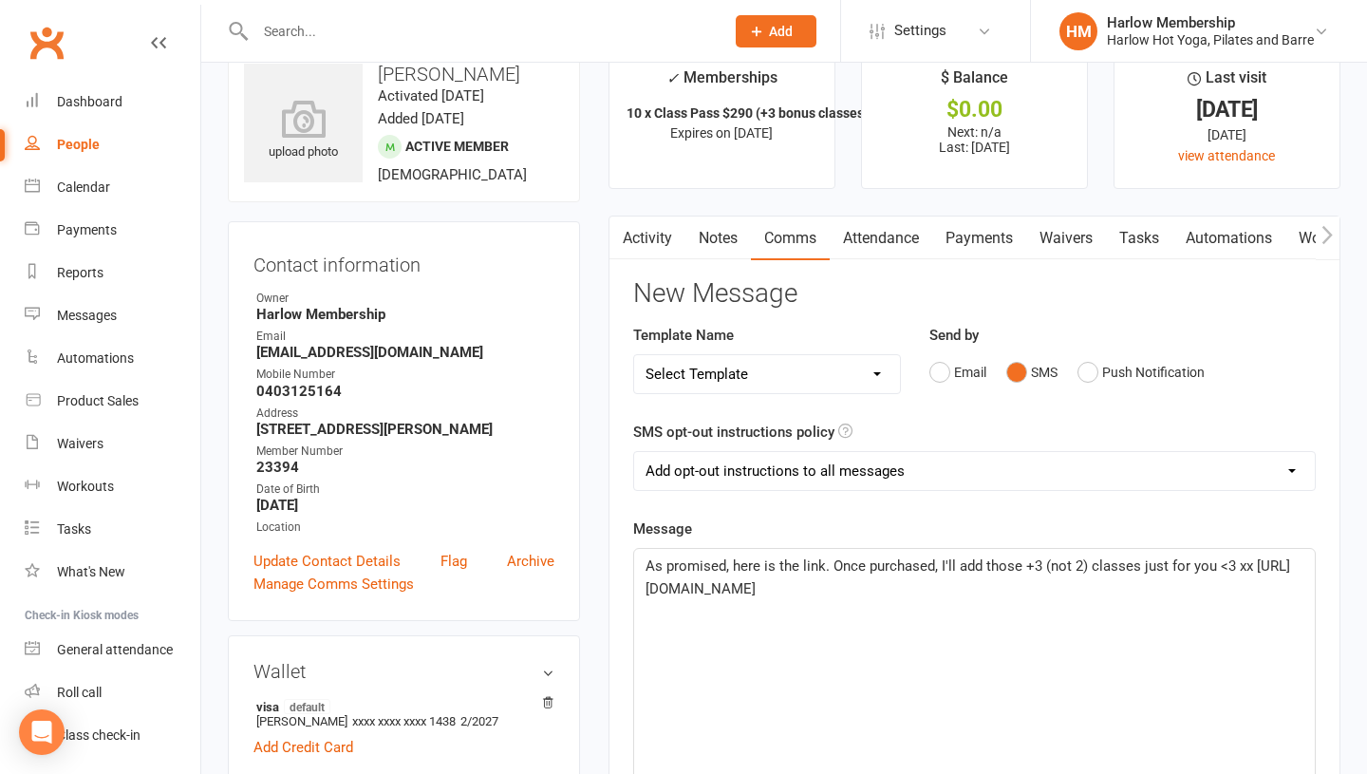
click at [821, 571] on span "As promised, here is the link. Once purchased, I'll add those +3 (not 2) classe…" at bounding box center [968, 577] width 645 height 40
drag, startPoint x: 805, startPoint y: 610, endPoint x: 640, endPoint y: 596, distance: 165.8
click at [640, 596] on div "As promised, here is the link. Once purchased, I'll add those +3 (not 2) classe…" at bounding box center [974, 691] width 681 height 285
copy span "https://app.clubworx.com/websites/harlow/book_and_pay/offers/1f69cd45-f181-4567…"
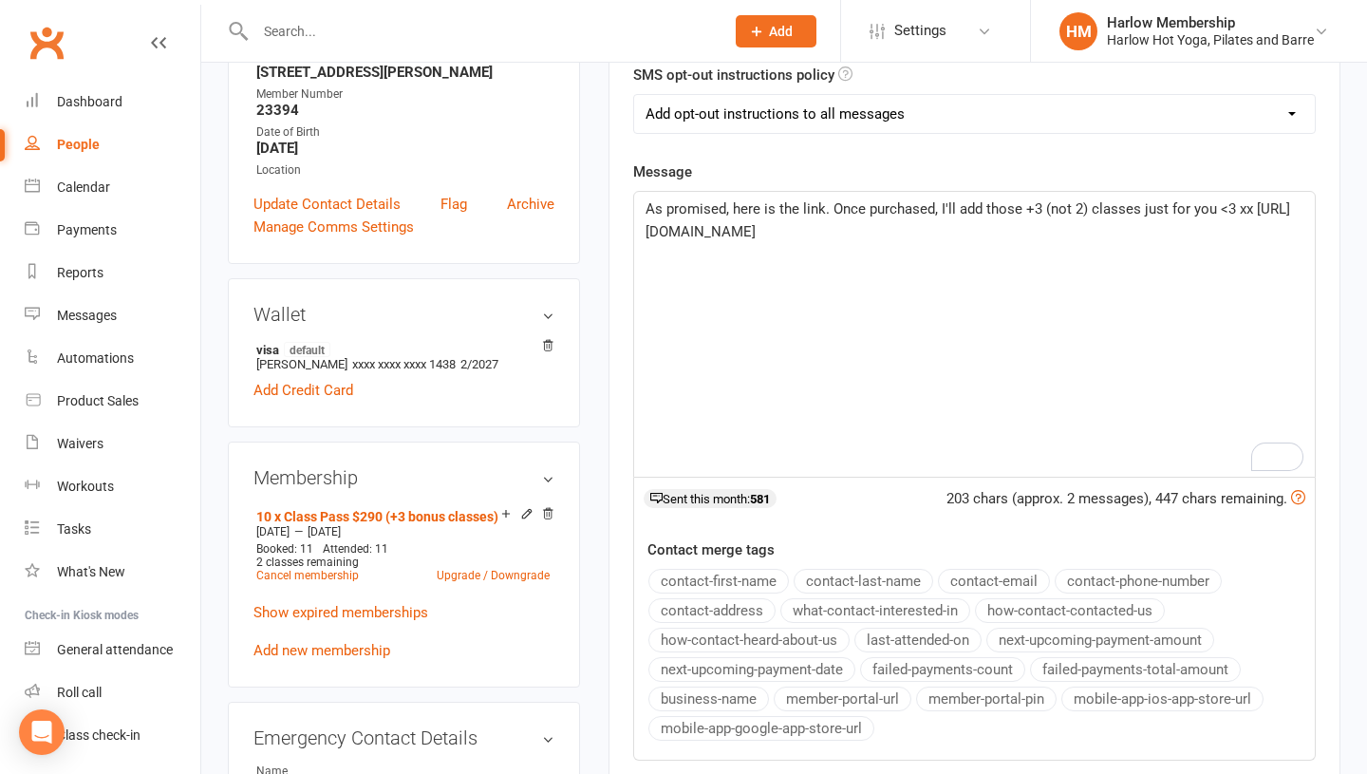
scroll to position [154, 0]
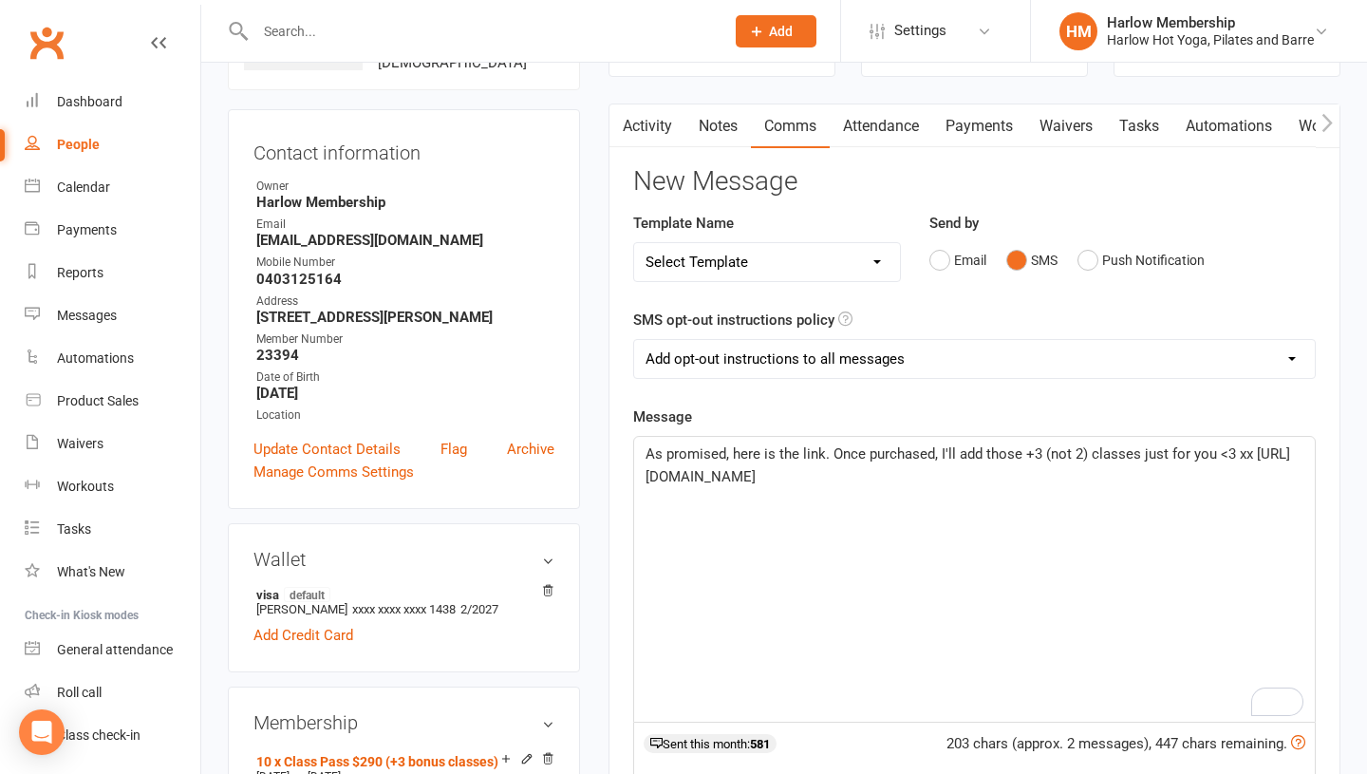
click at [644, 443] on div "As promised, here is the link. Once purchased, I'll add those +3 (not 2) classe…" at bounding box center [974, 579] width 681 height 285
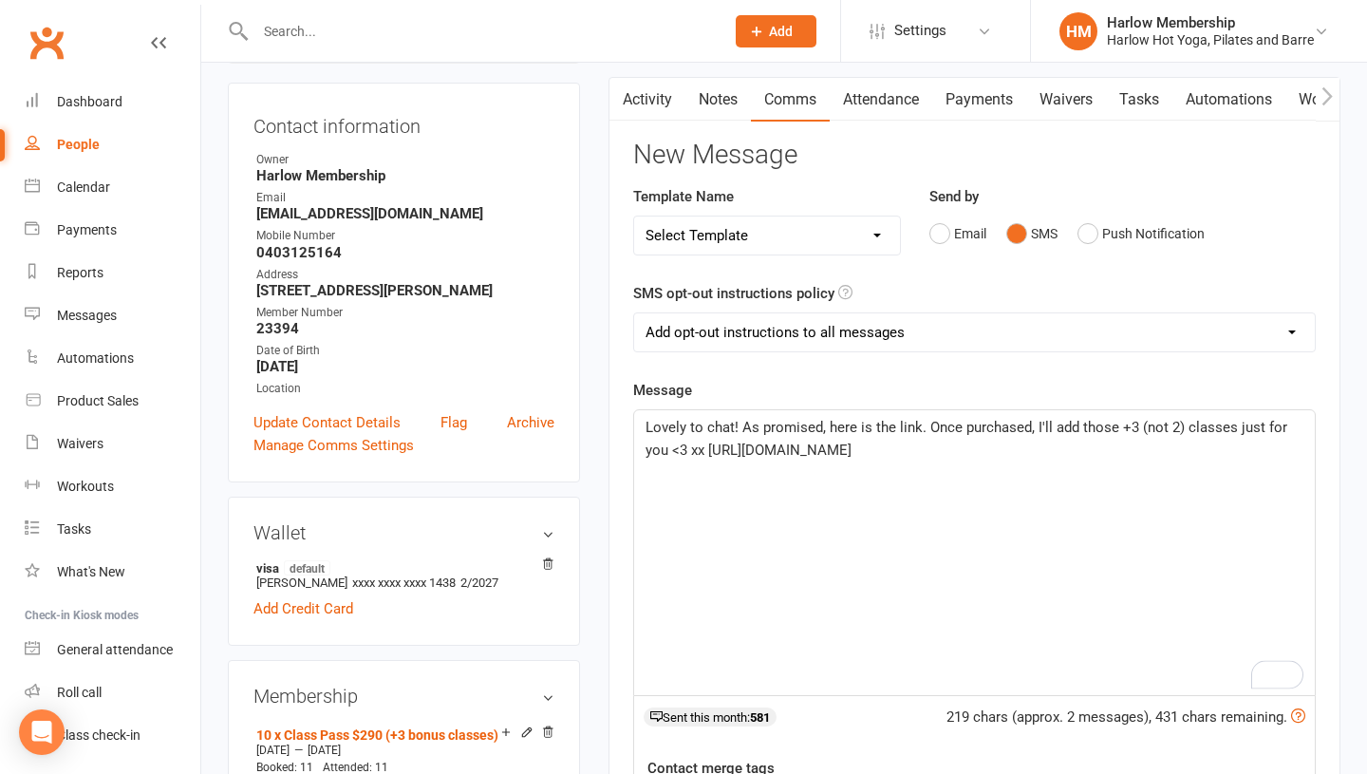
scroll to position [538, 0]
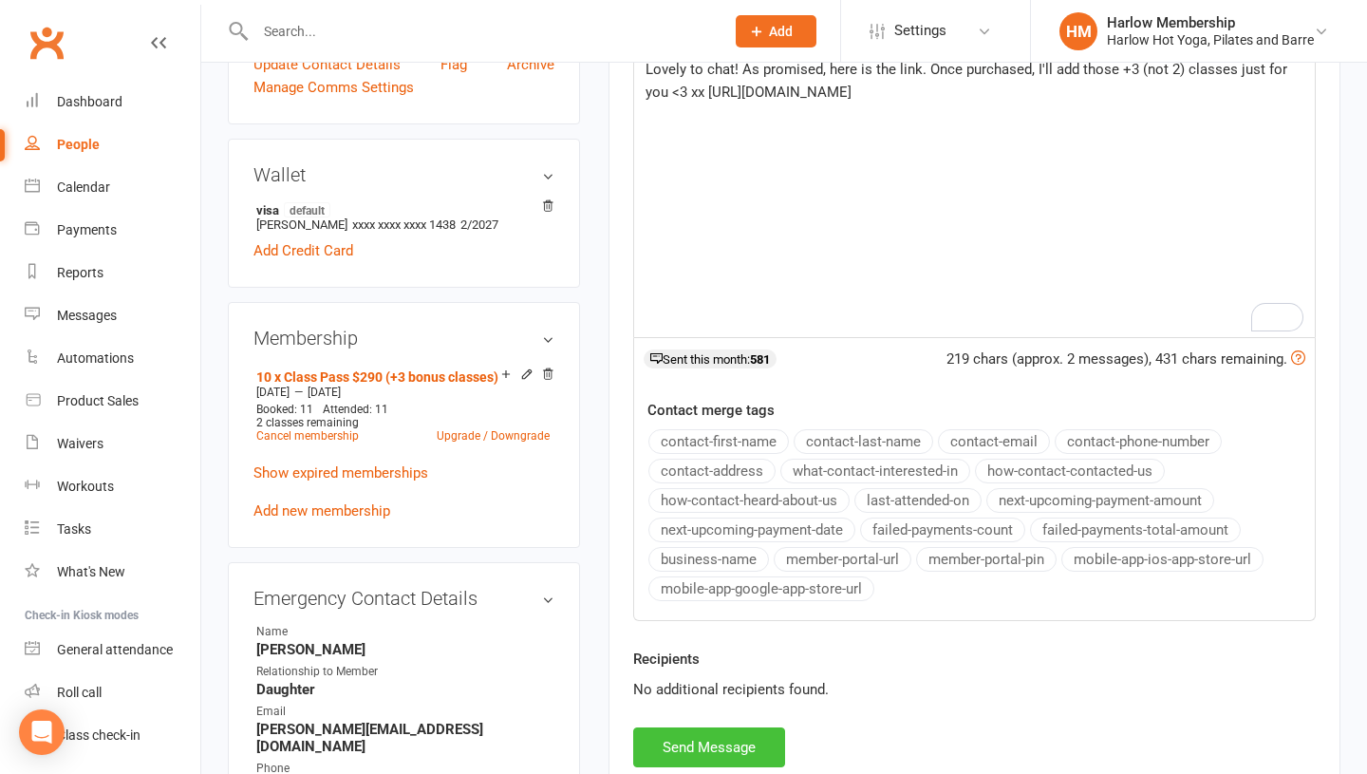
click at [709, 739] on button "Send Message" at bounding box center [709, 747] width 152 height 40
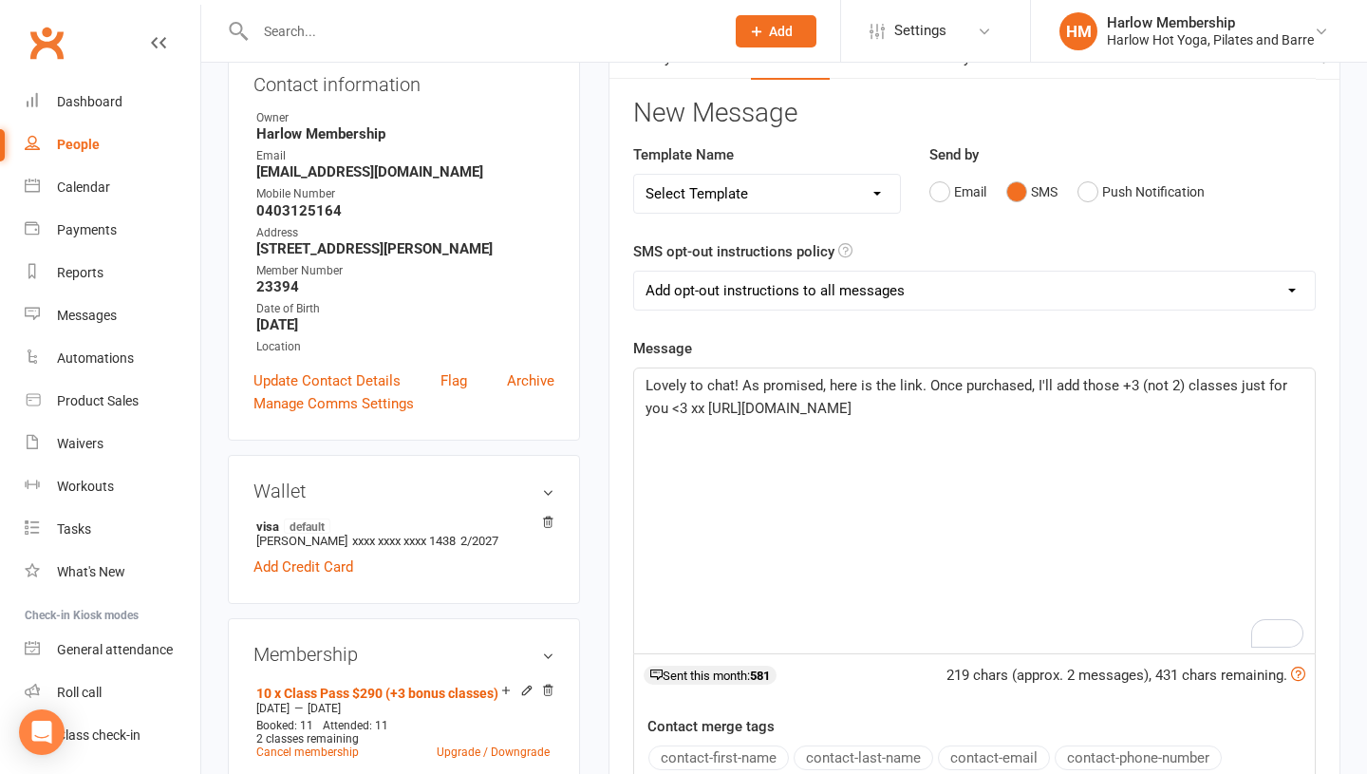
scroll to position [0, 0]
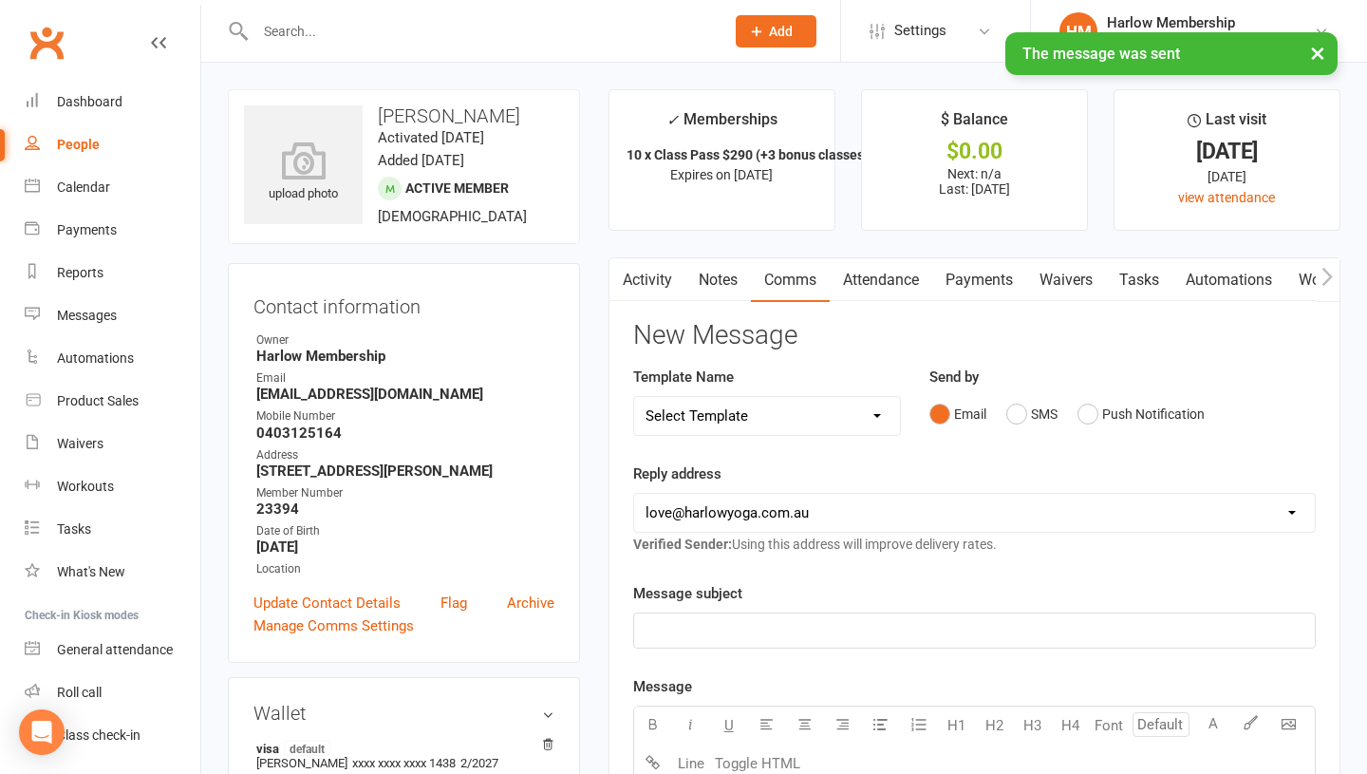
click at [1146, 287] on link "Tasks" at bounding box center [1139, 280] width 66 height 44
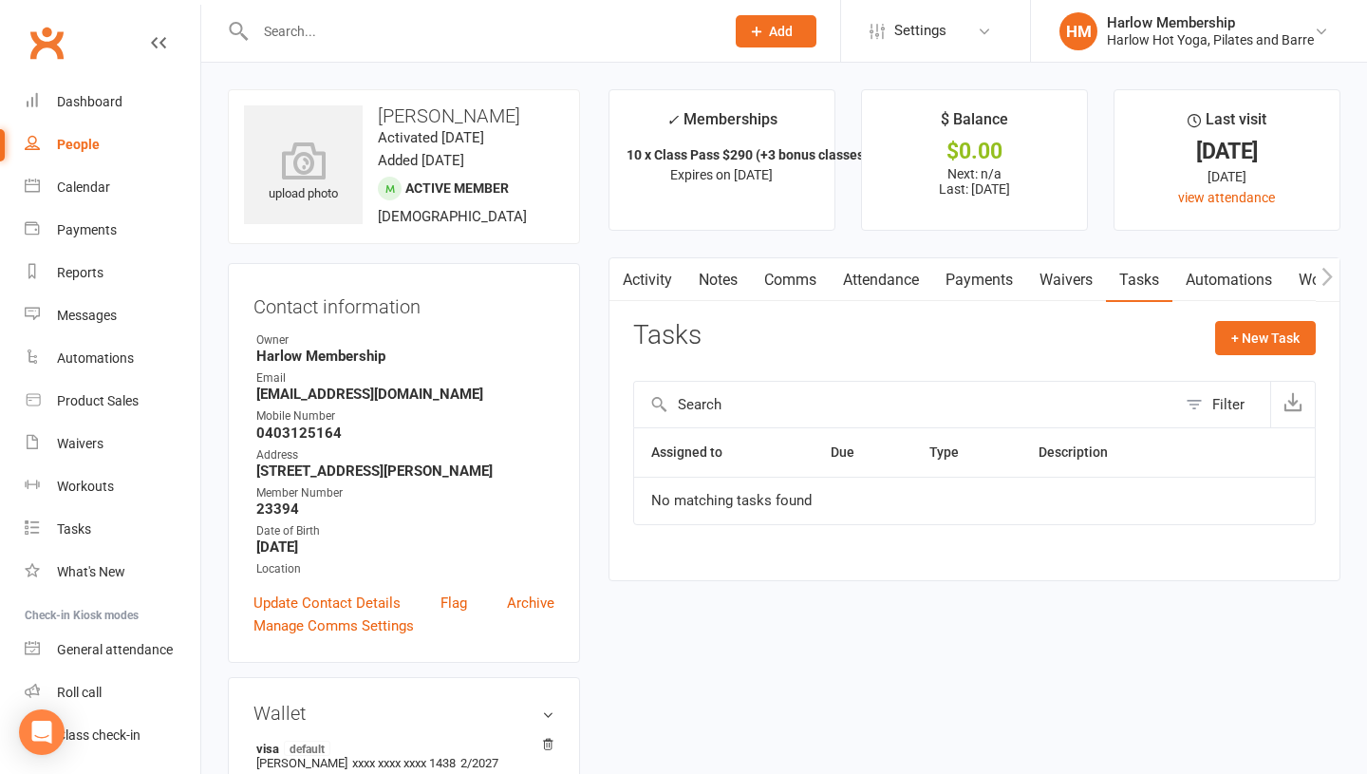
click at [327, 45] on div at bounding box center [469, 31] width 483 height 62
click at [1267, 331] on button "+ New Task" at bounding box center [1265, 338] width 101 height 34
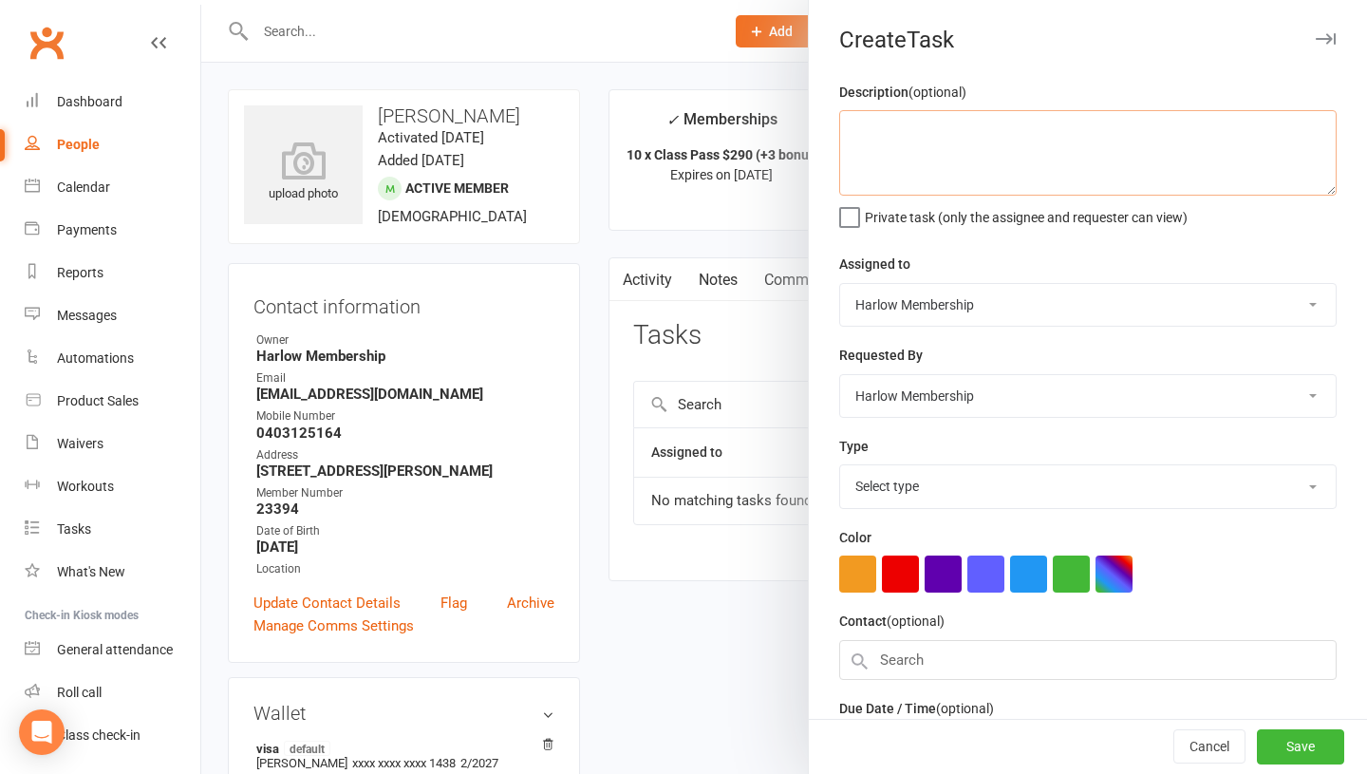
click at [926, 154] on textarea at bounding box center [1087, 152] width 497 height 85
type textarea "She has a bit o"
click at [1202, 750] on button "Cancel" at bounding box center [1209, 747] width 72 height 34
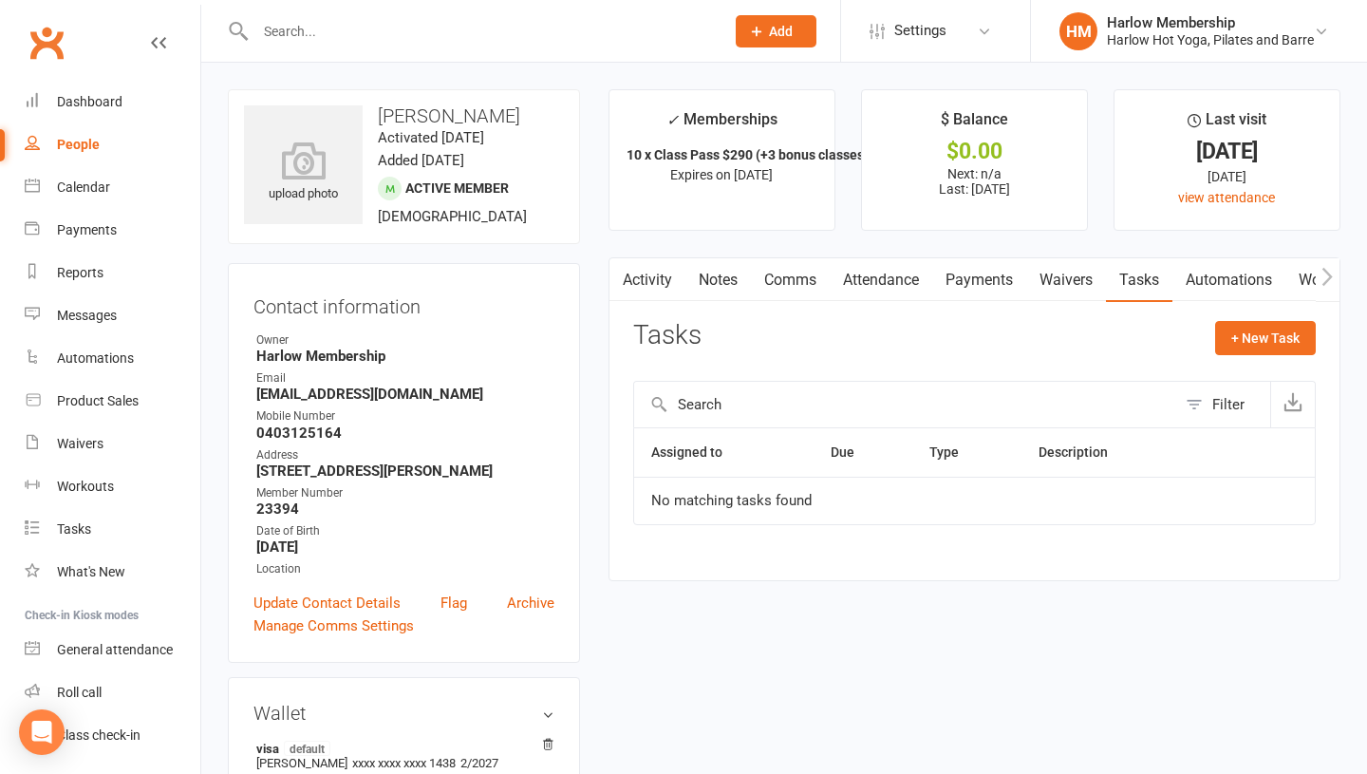
click at [646, 288] on link "Activity" at bounding box center [647, 280] width 76 height 44
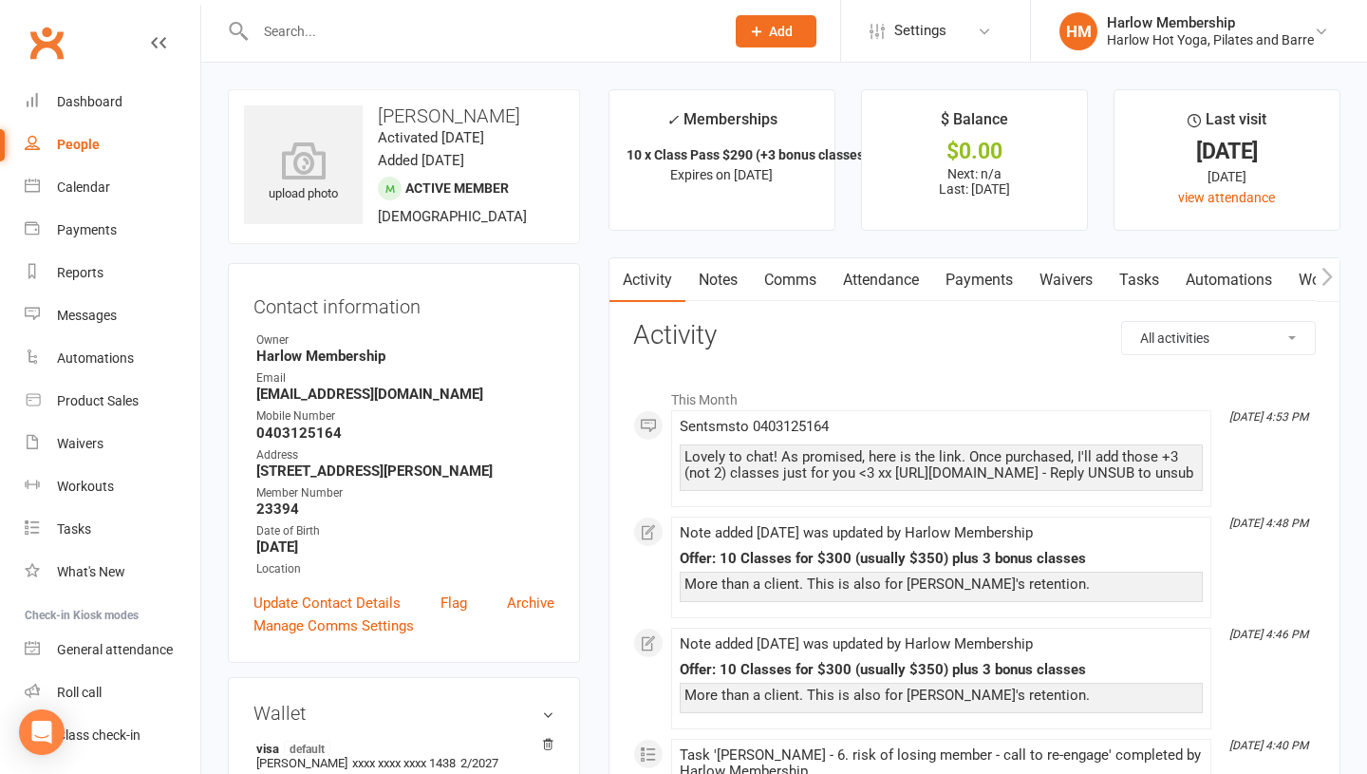
click at [347, 38] on input "text" at bounding box center [480, 31] width 461 height 27
paste input "[PERSON_NAME]"
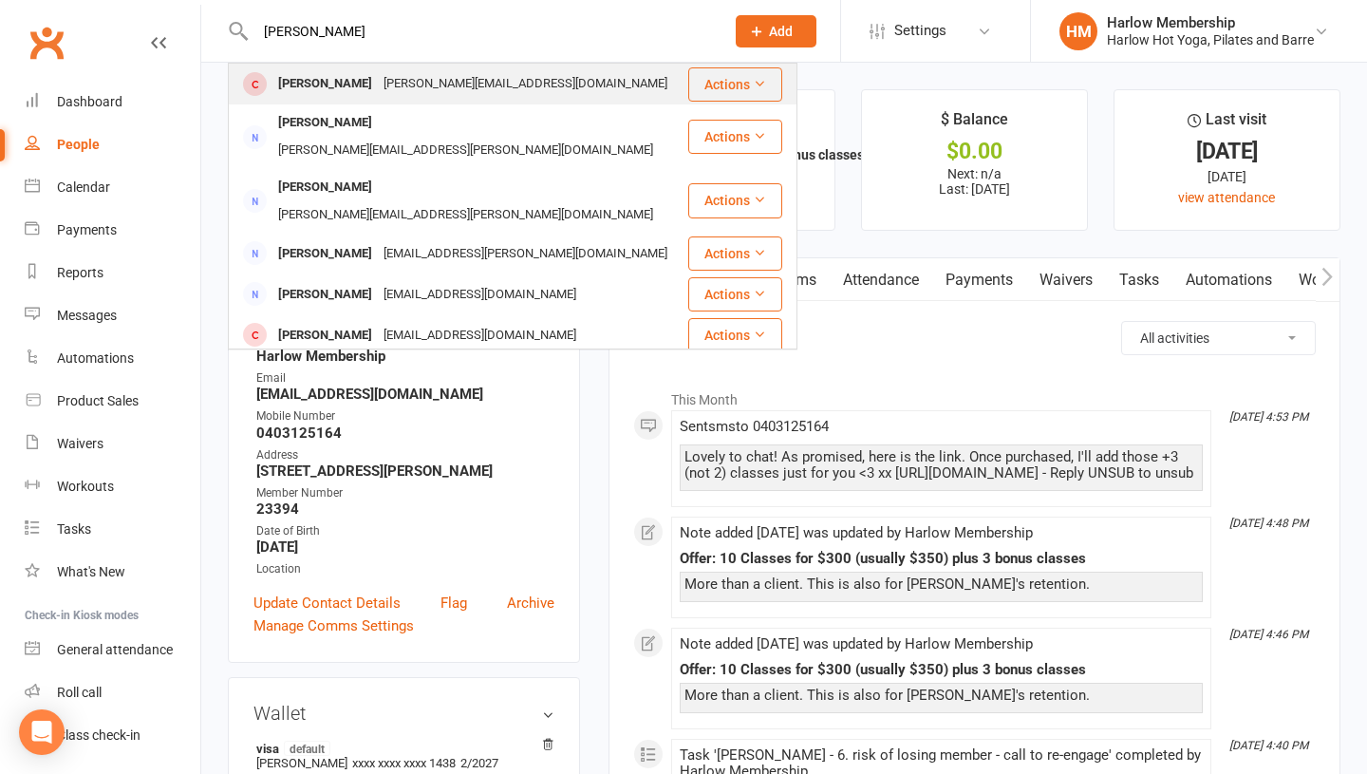
type input "[PERSON_NAME]"
click at [333, 77] on div "[PERSON_NAME]" at bounding box center [324, 84] width 105 height 28
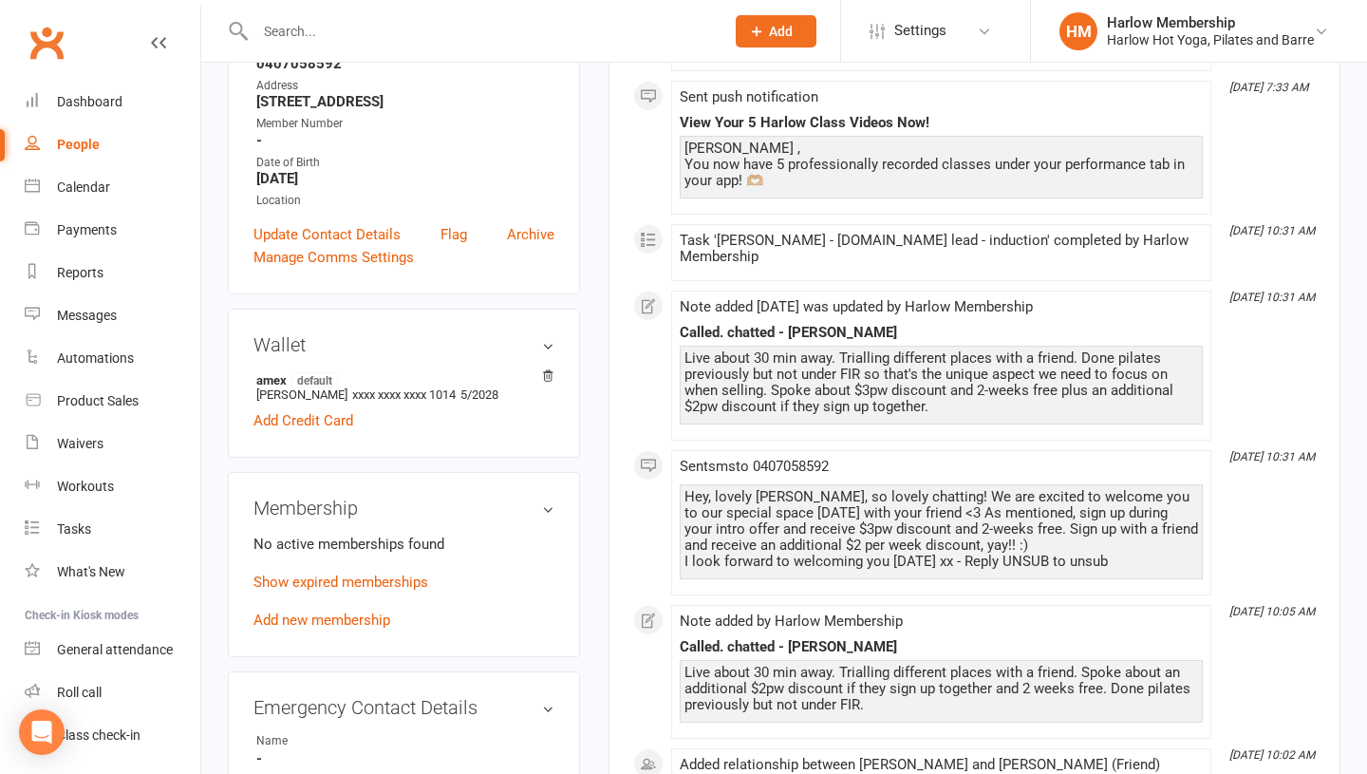
scroll to position [414, 0]
click at [393, 580] on link "Show expired memberships" at bounding box center [340, 580] width 175 height 17
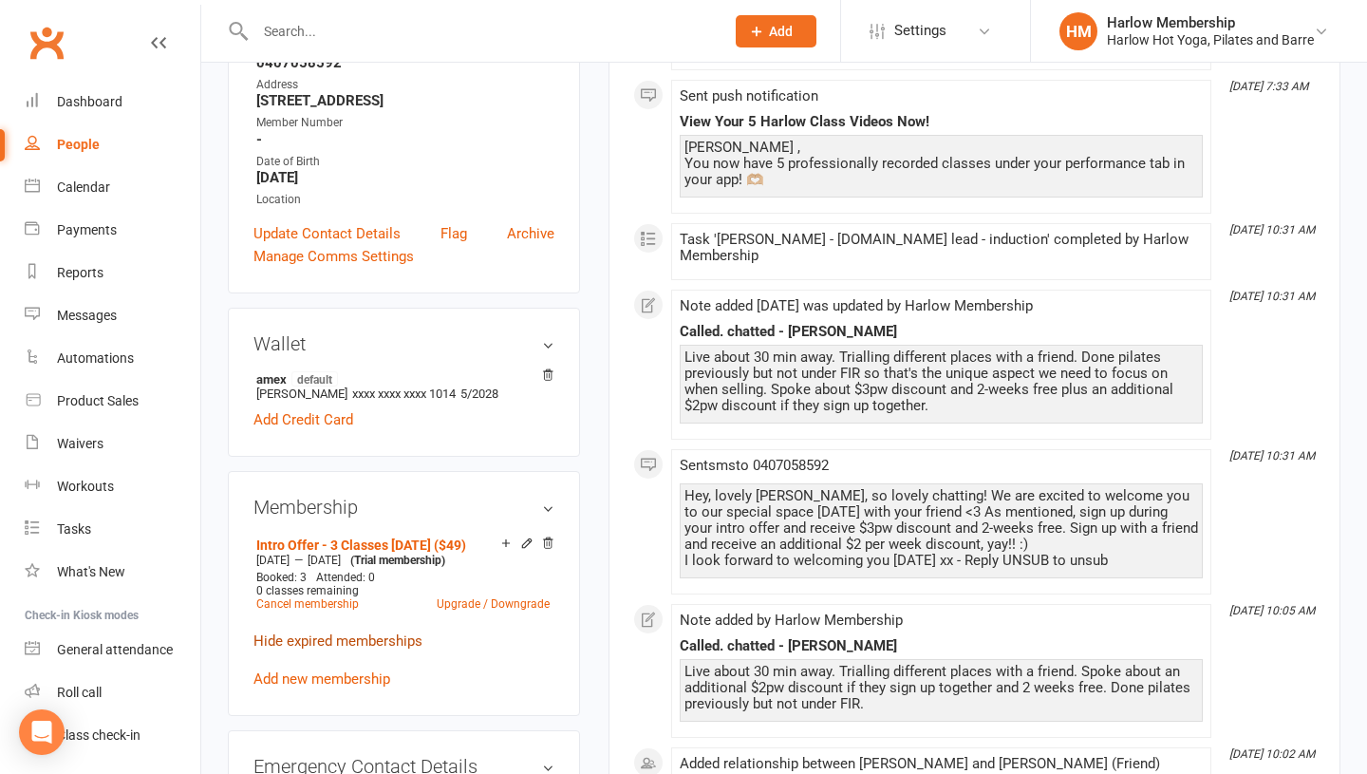
scroll to position [0, 0]
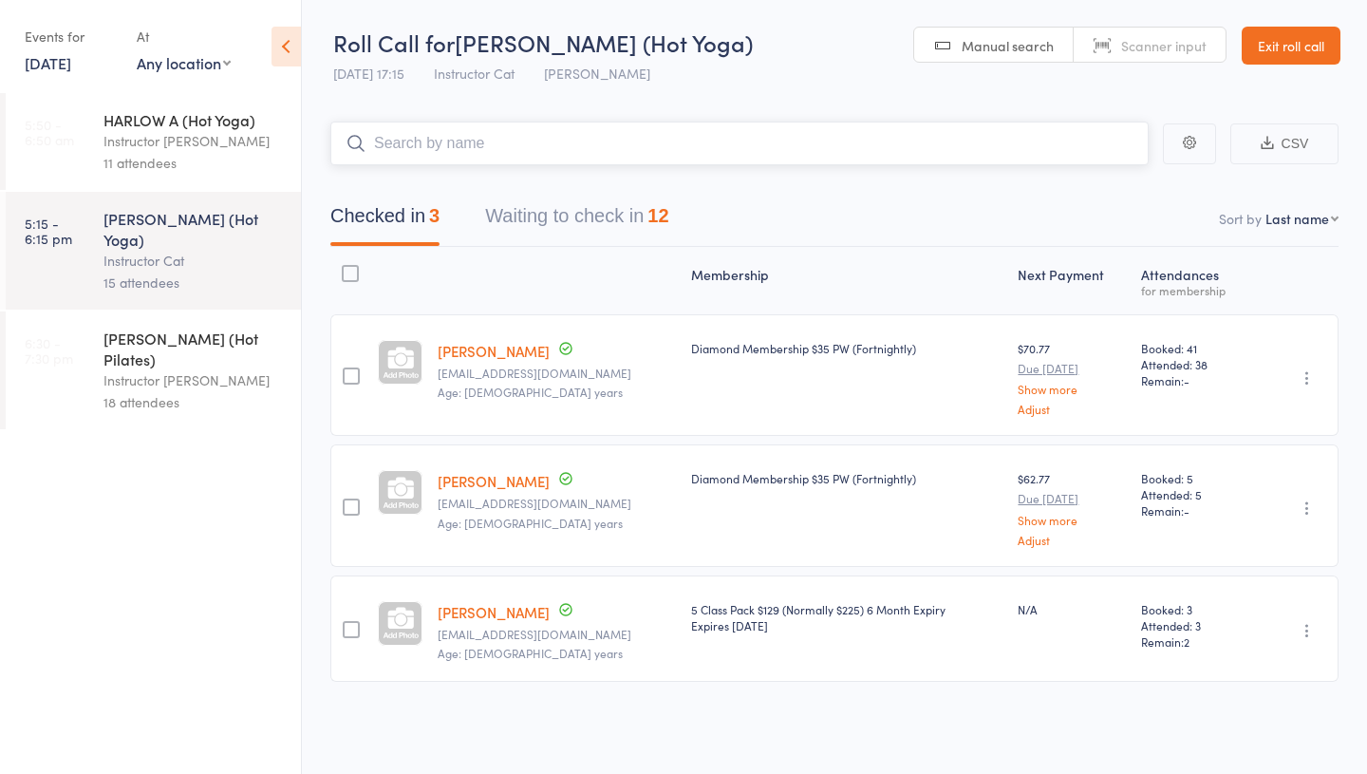
click at [1286, 229] on nav "Checked in 3 Waiting to check in 12" at bounding box center [835, 221] width 1054 height 50
click at [1302, 213] on select "First name Last name Birthday [DATE]? Behind on payments? Check in time Next pa…" at bounding box center [1301, 218] width 73 height 19
select select "5"
click at [561, 220] on button "Waiting to check in 12" at bounding box center [576, 221] width 183 height 50
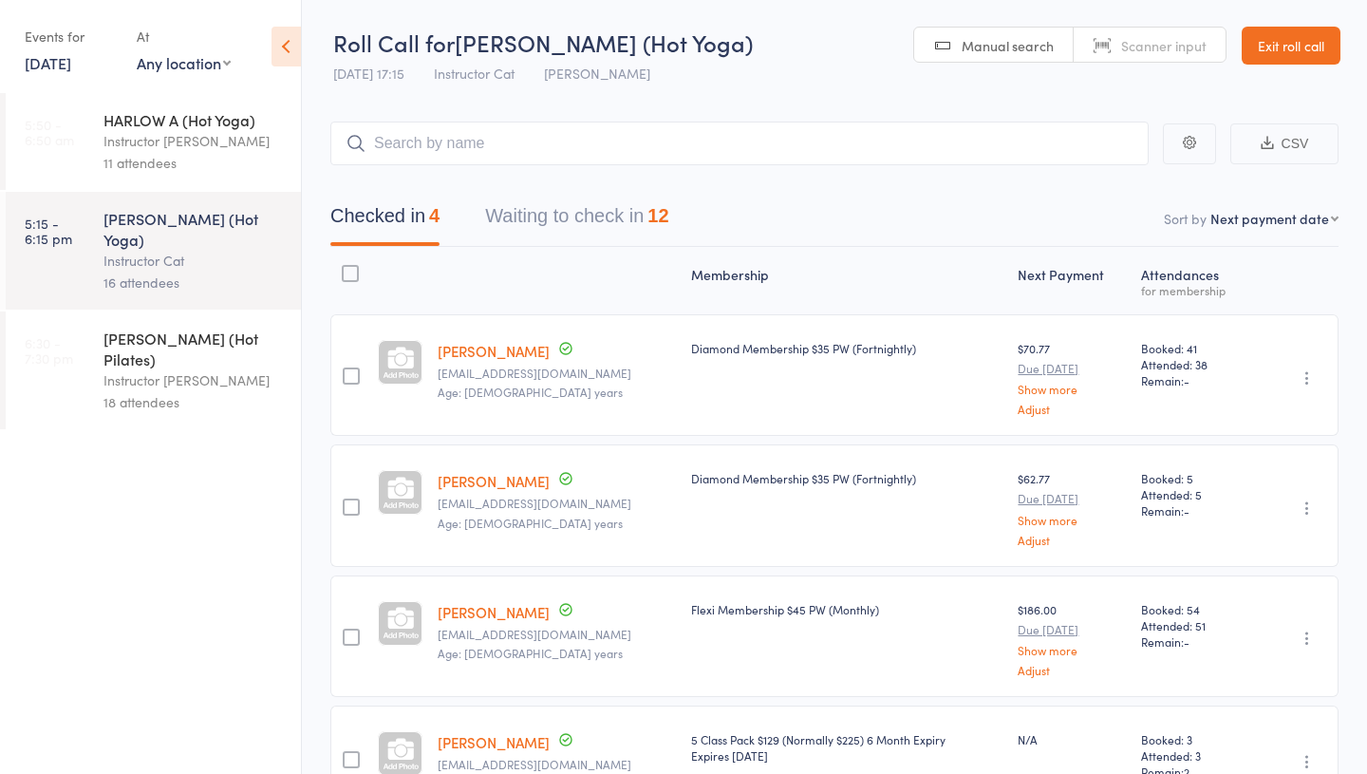
click at [602, 246] on div "Checked in 4 Waiting to check in 12" at bounding box center [834, 206] width 1008 height 82
click at [571, 220] on button "Waiting to check in 12" at bounding box center [576, 221] width 183 height 50
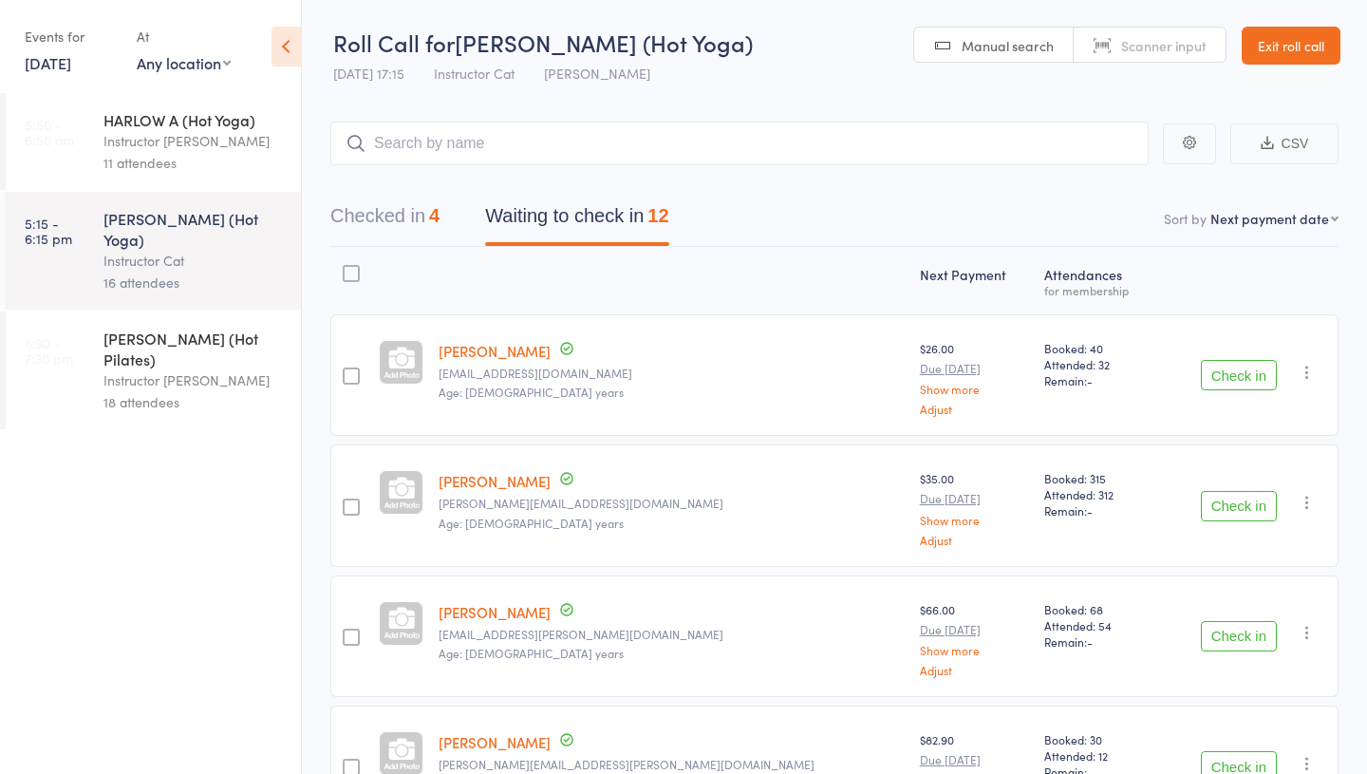
click at [74, 21] on div "Events for" at bounding box center [71, 36] width 93 height 31
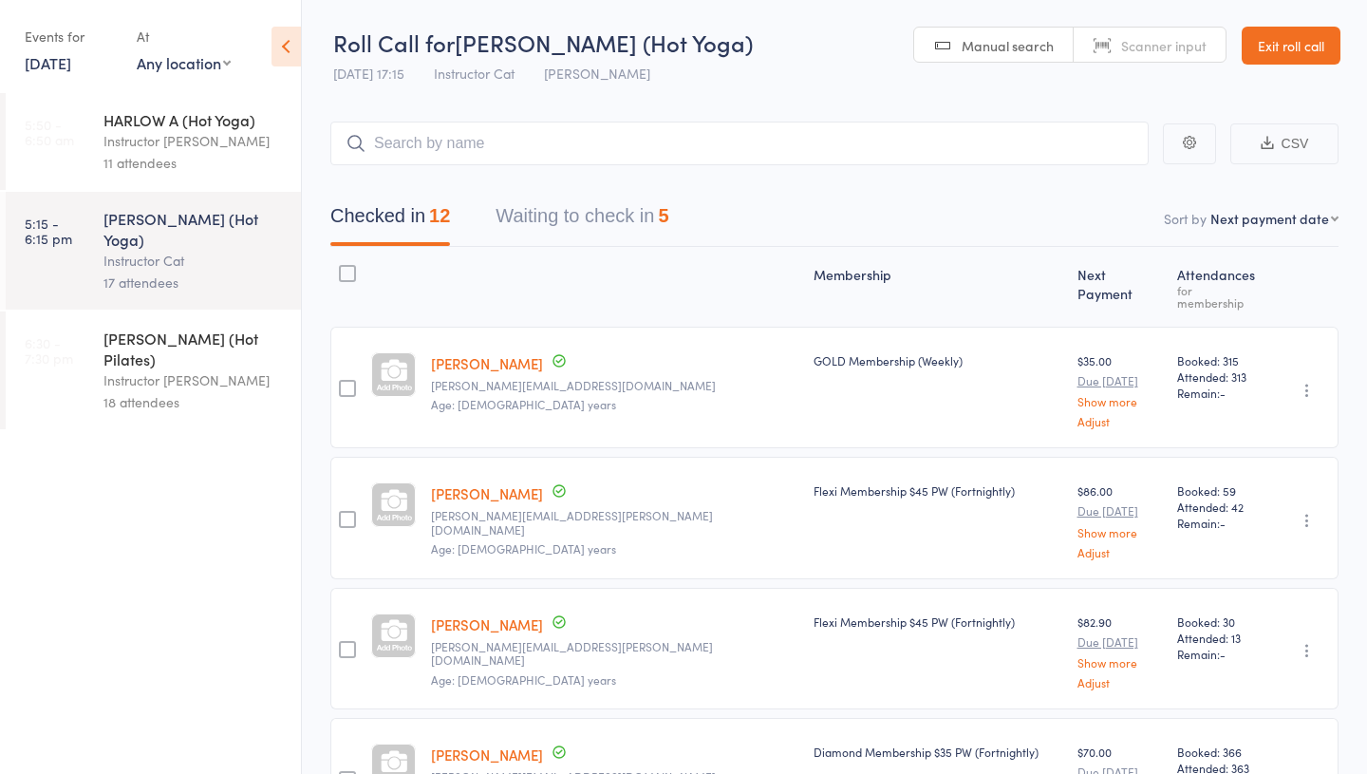
click at [537, 237] on button "Waiting to check in 5" at bounding box center [582, 221] width 173 height 50
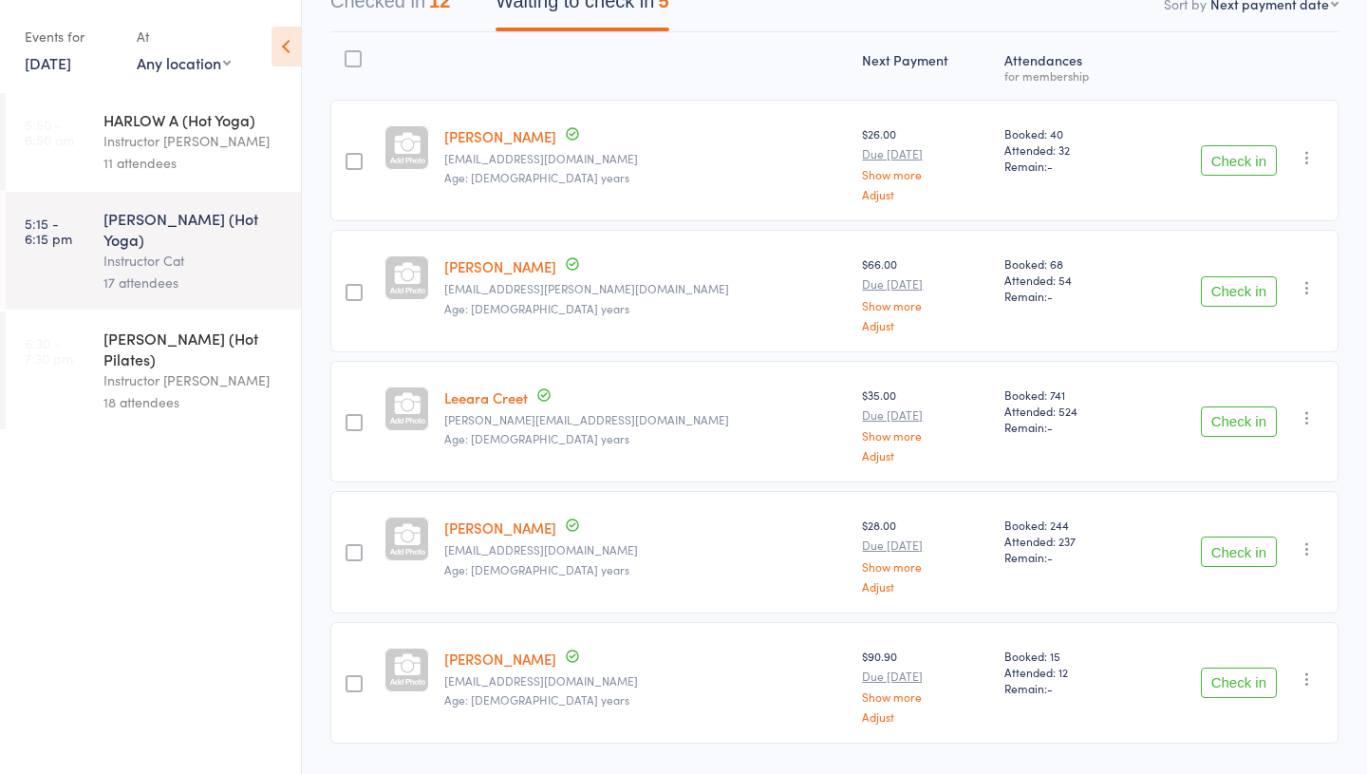
scroll to position [263, 0]
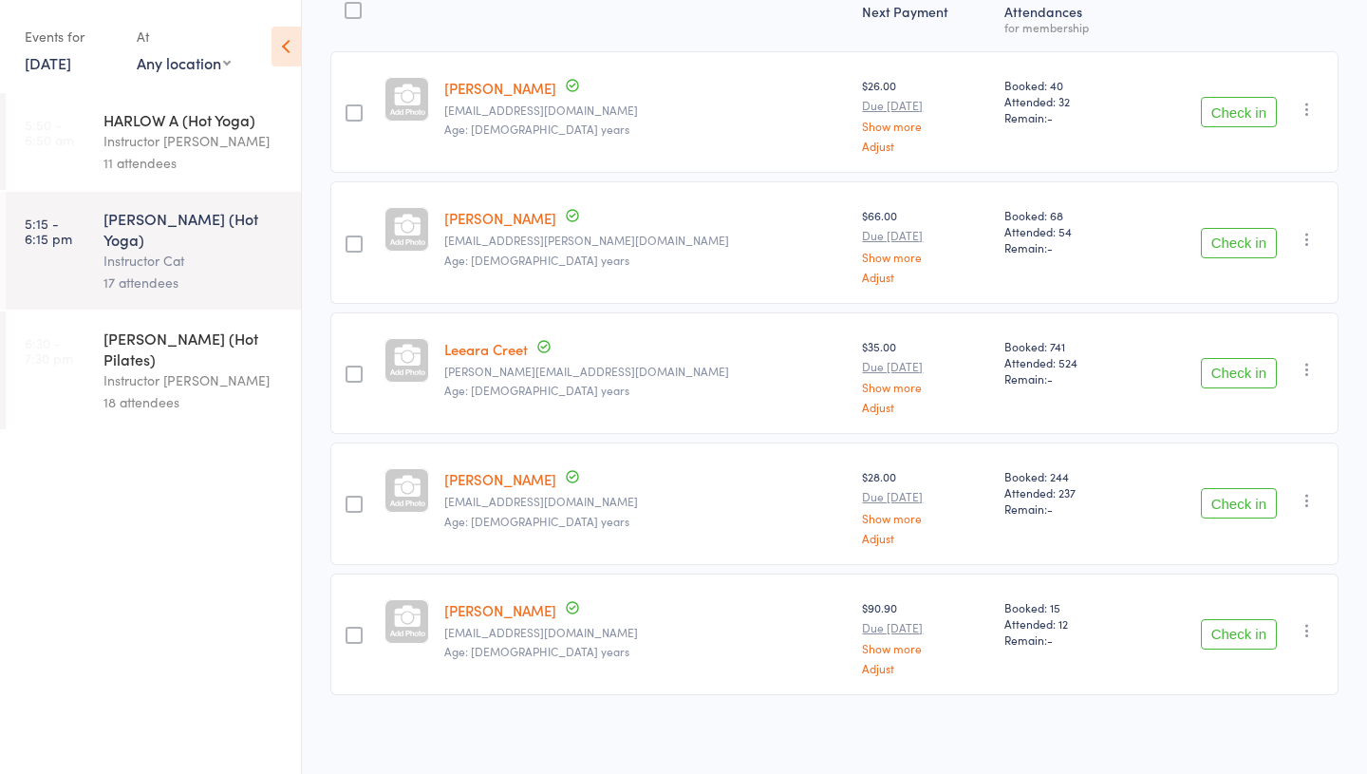
click at [143, 369] on div "Instructor [PERSON_NAME]" at bounding box center [193, 380] width 181 height 22
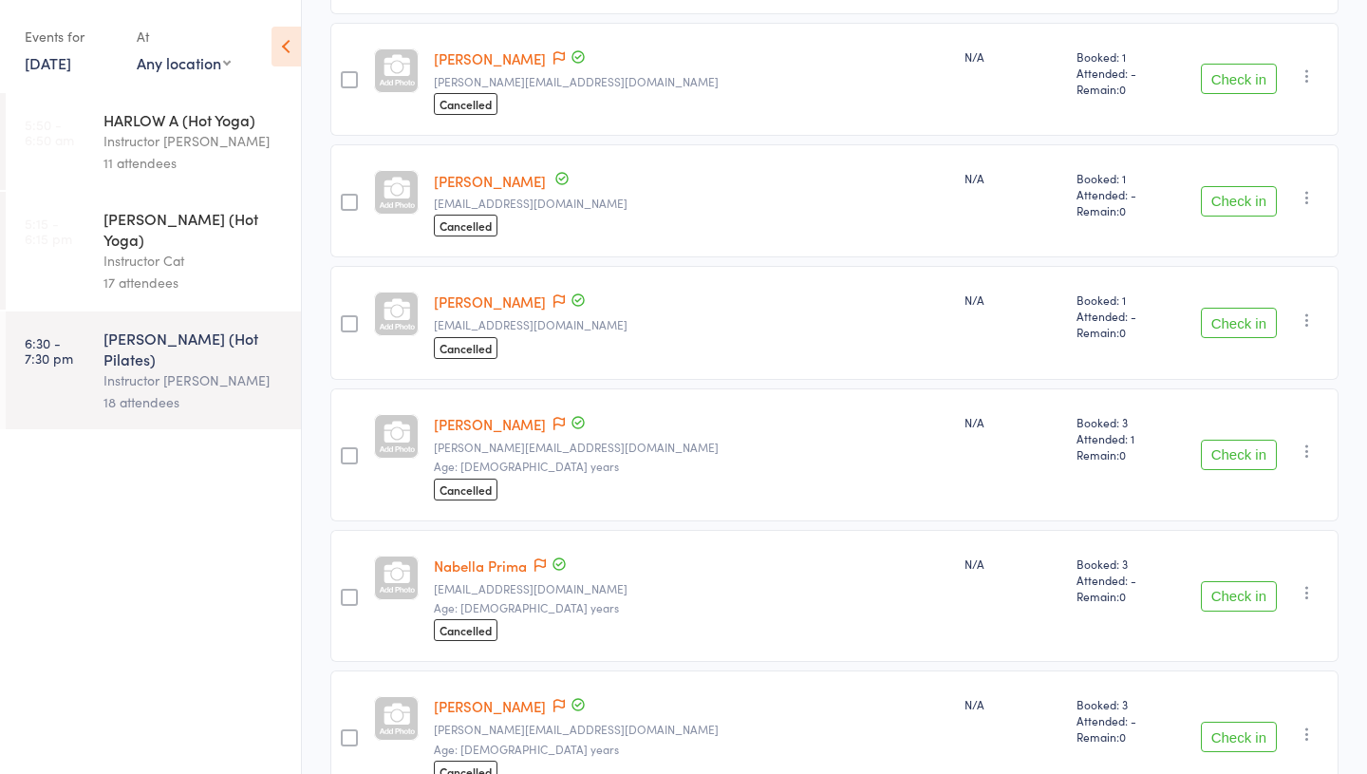
scroll to position [1962, 0]
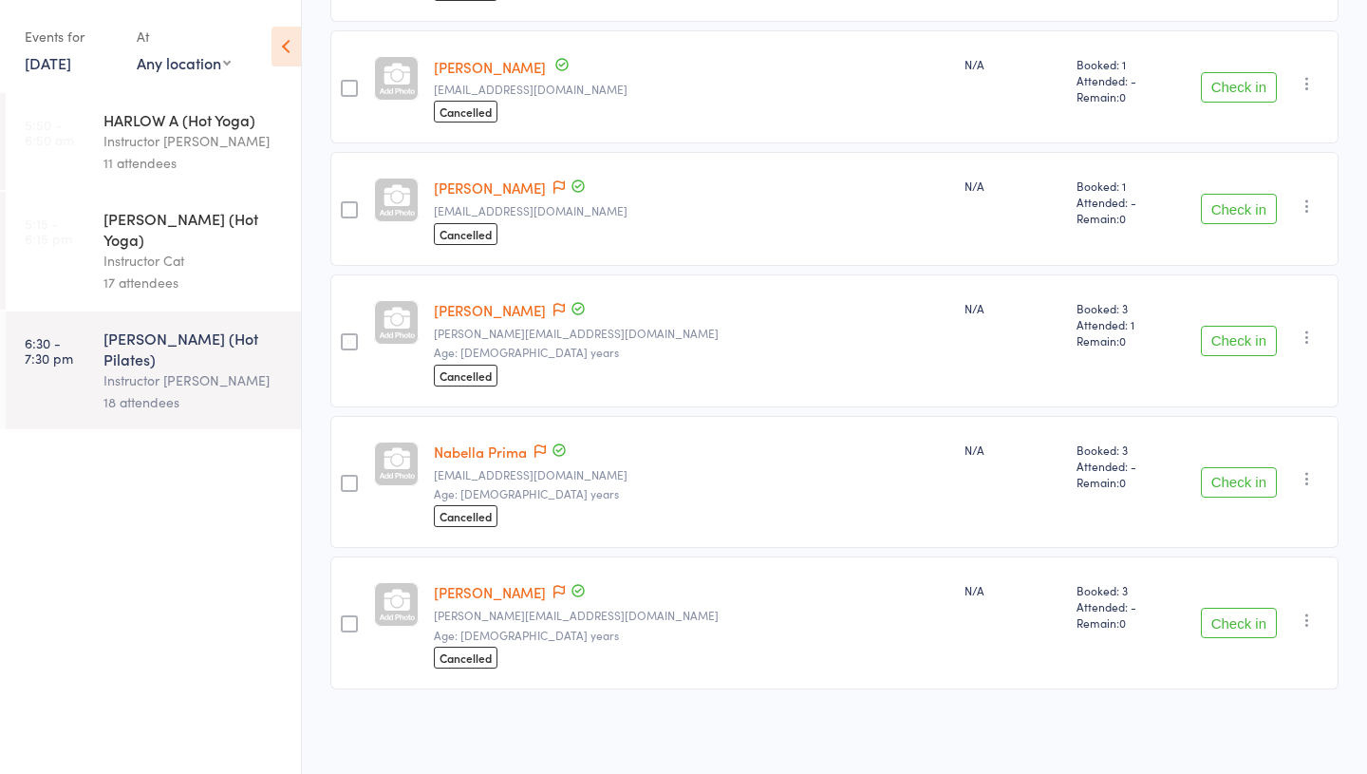
click at [179, 250] on div "Instructor Cat" at bounding box center [193, 261] width 181 height 22
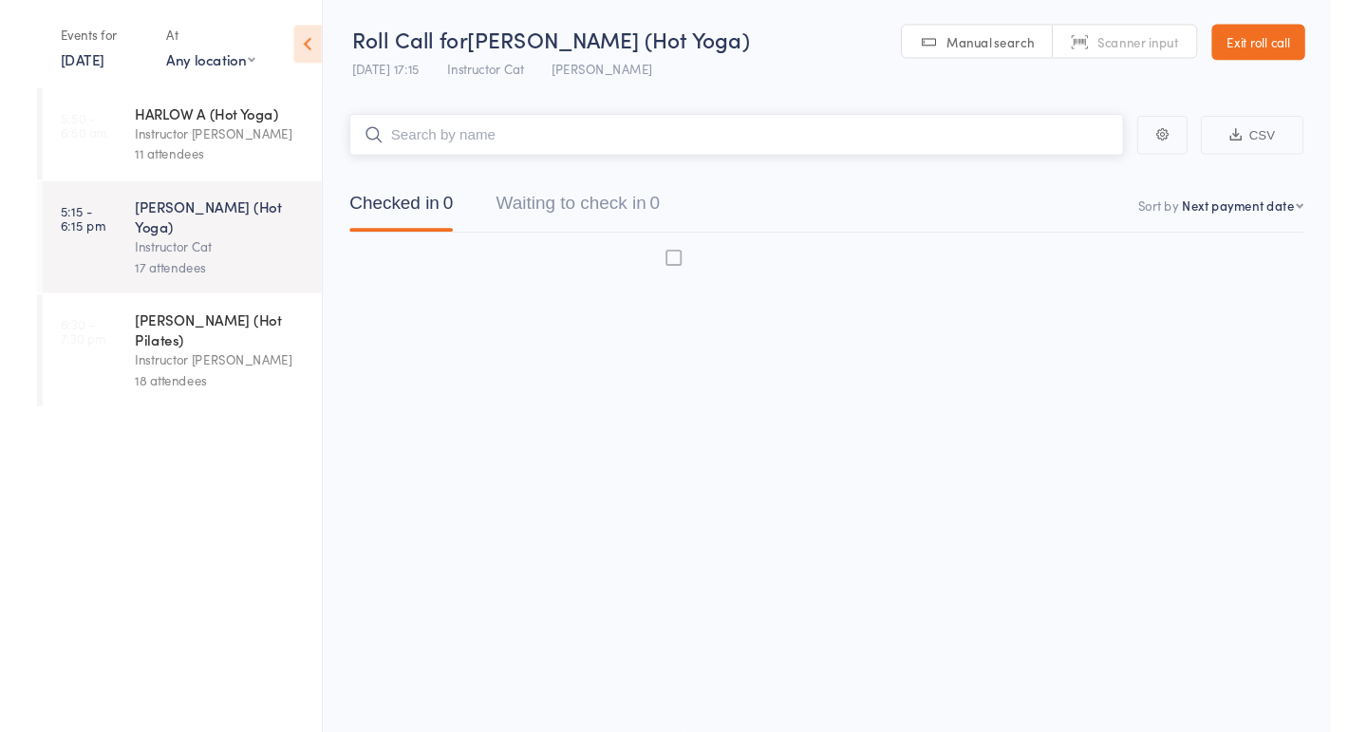
scroll to position [1, 0]
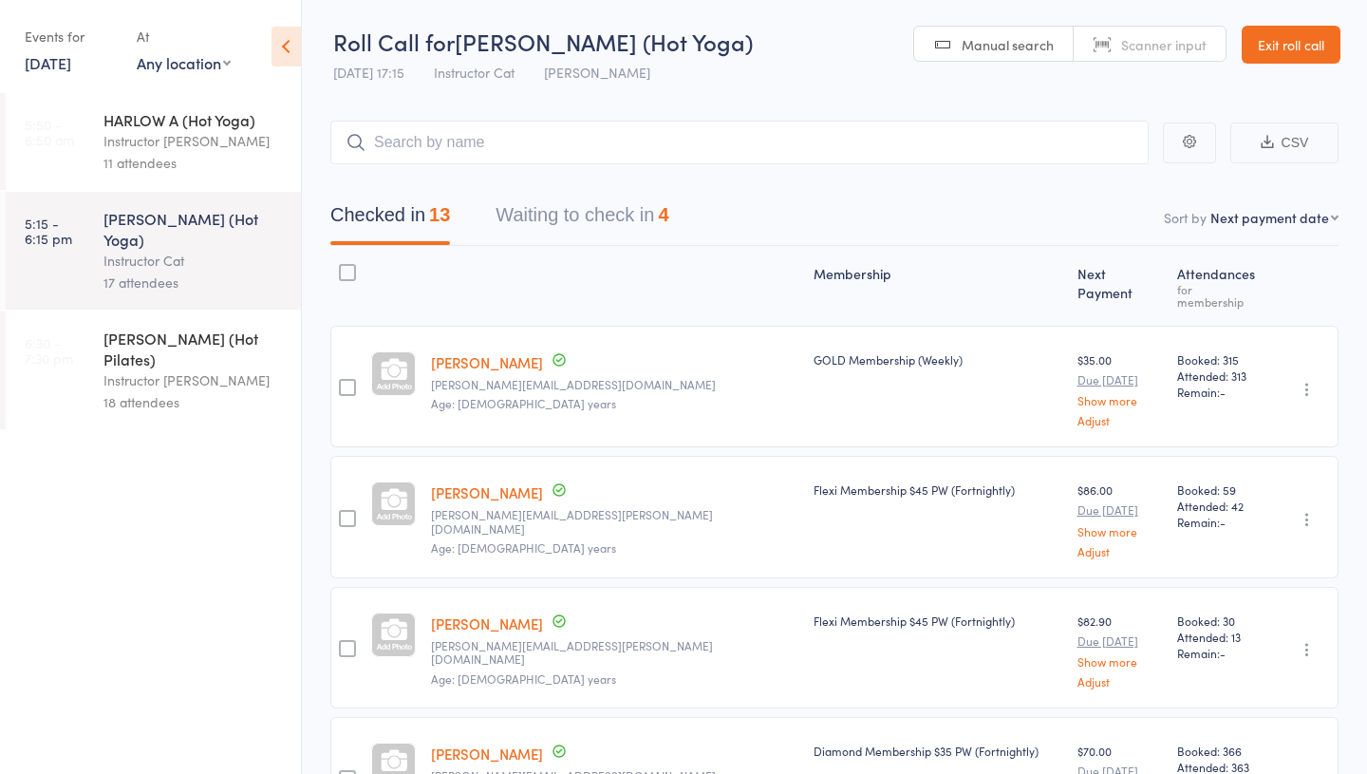
click at [196, 369] on div "Instructor [PERSON_NAME]" at bounding box center [193, 380] width 181 height 22
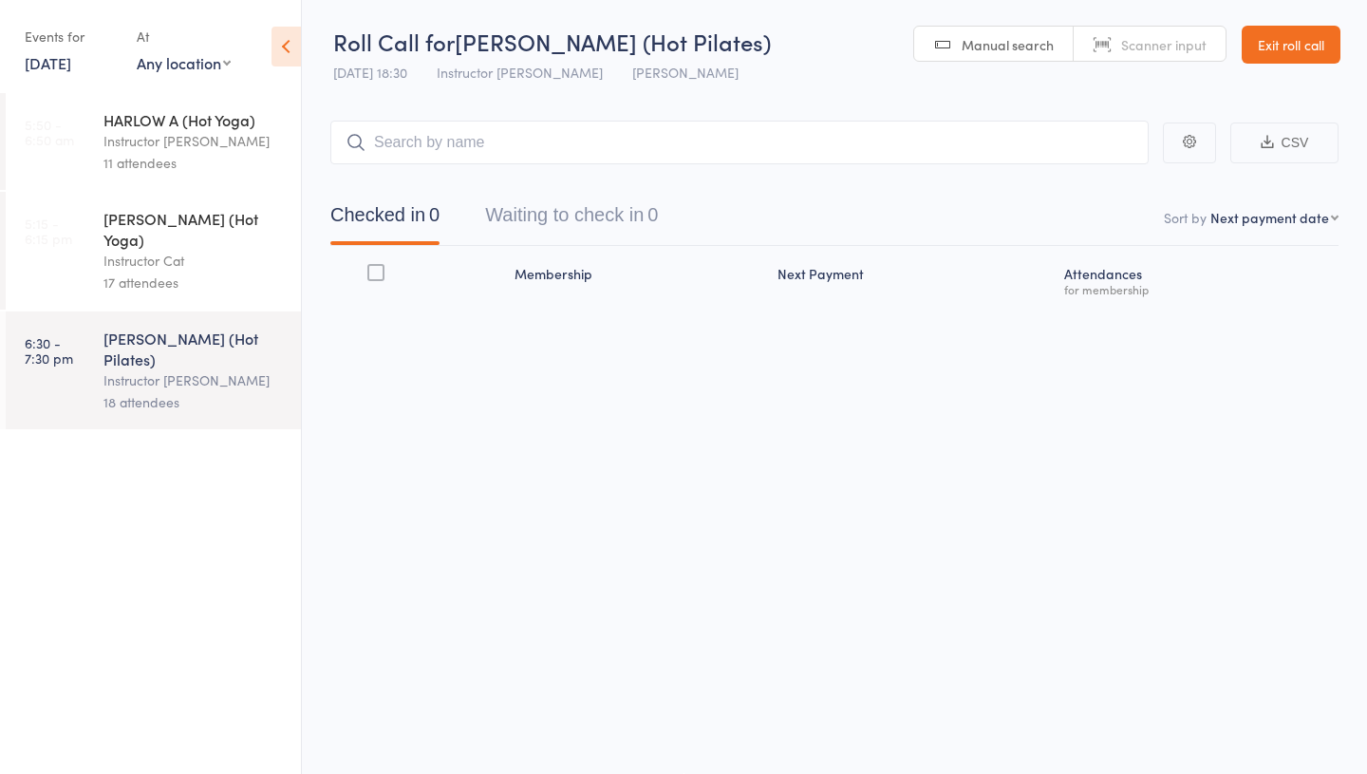
click at [177, 220] on div "[PERSON_NAME] (Hot Yoga)" at bounding box center [193, 229] width 181 height 42
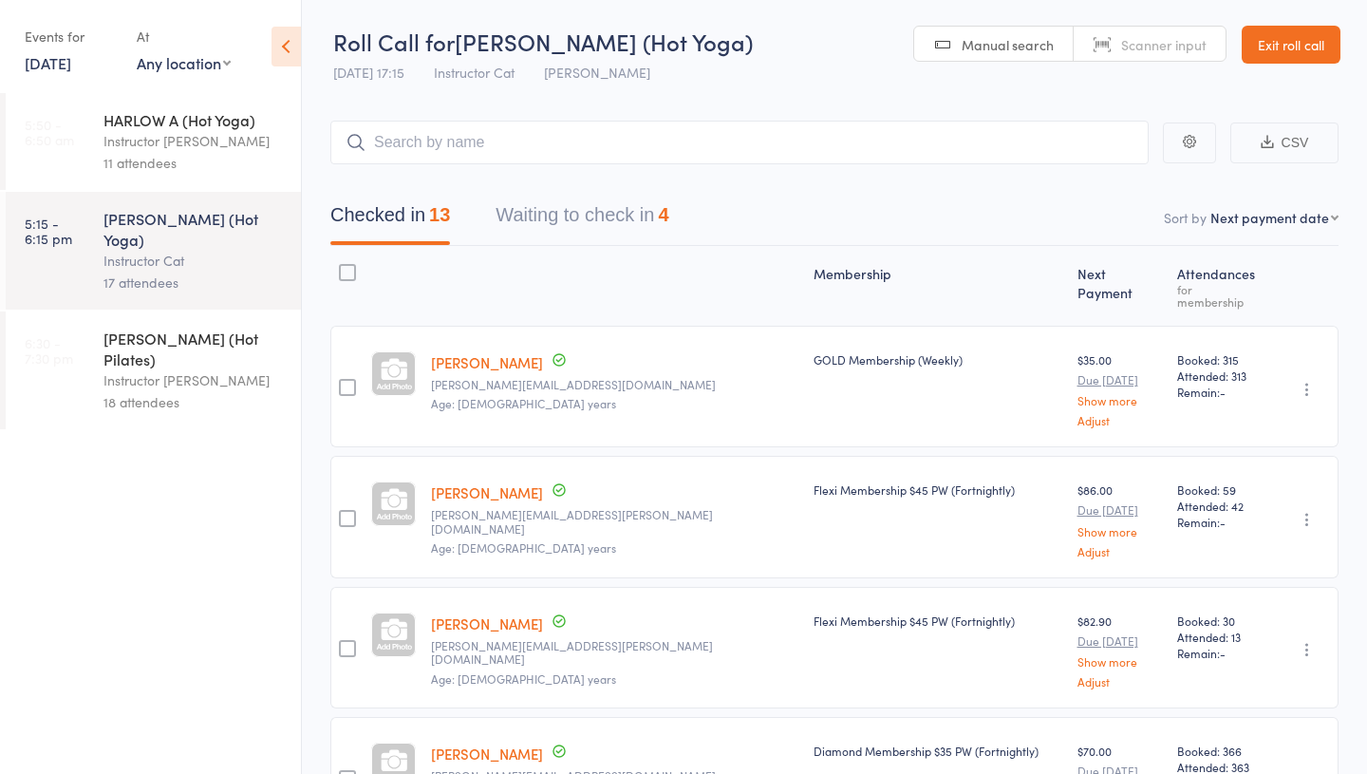
click at [164, 130] on div "Instructor [PERSON_NAME]" at bounding box center [193, 141] width 181 height 22
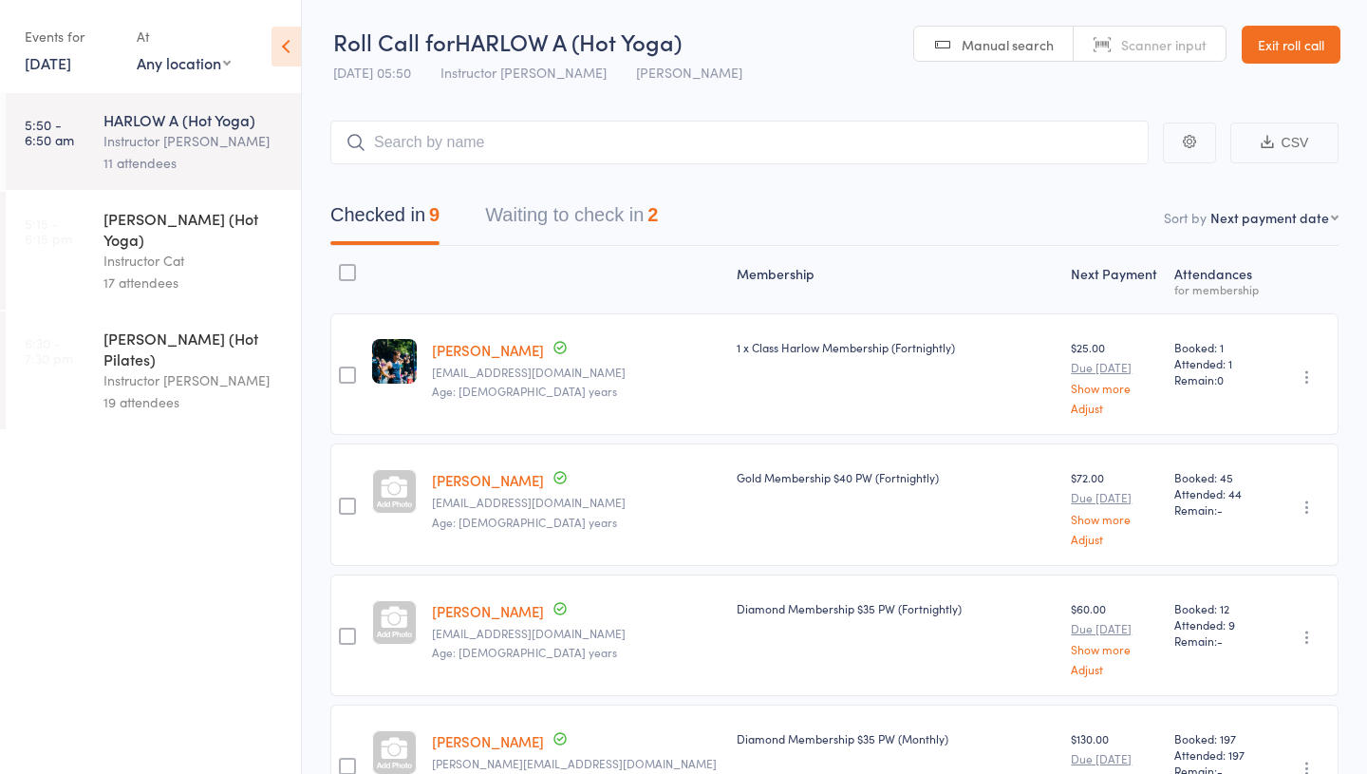
click at [146, 210] on div "[PERSON_NAME] (Hot Yoga)" at bounding box center [193, 229] width 181 height 42
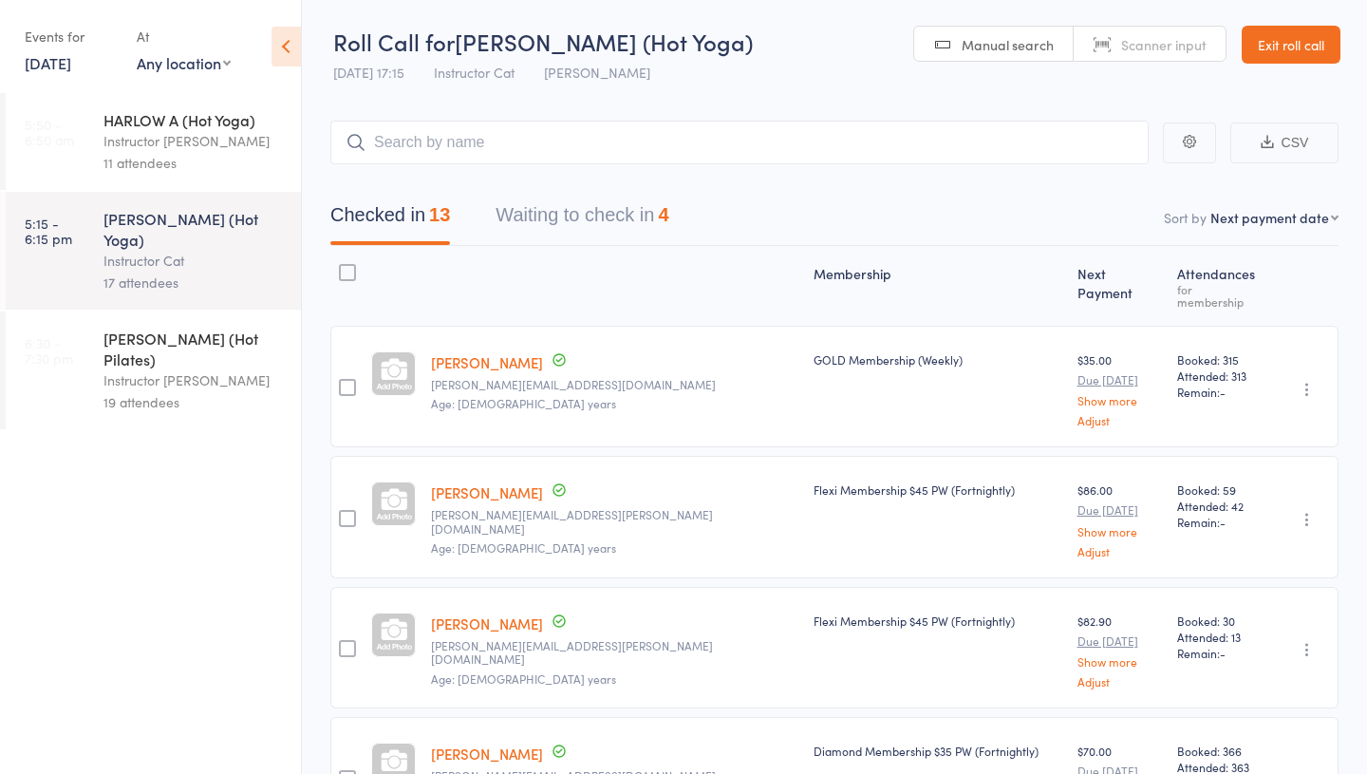
click at [186, 112] on div "HARLOW A (Hot Yoga)" at bounding box center [193, 119] width 181 height 21
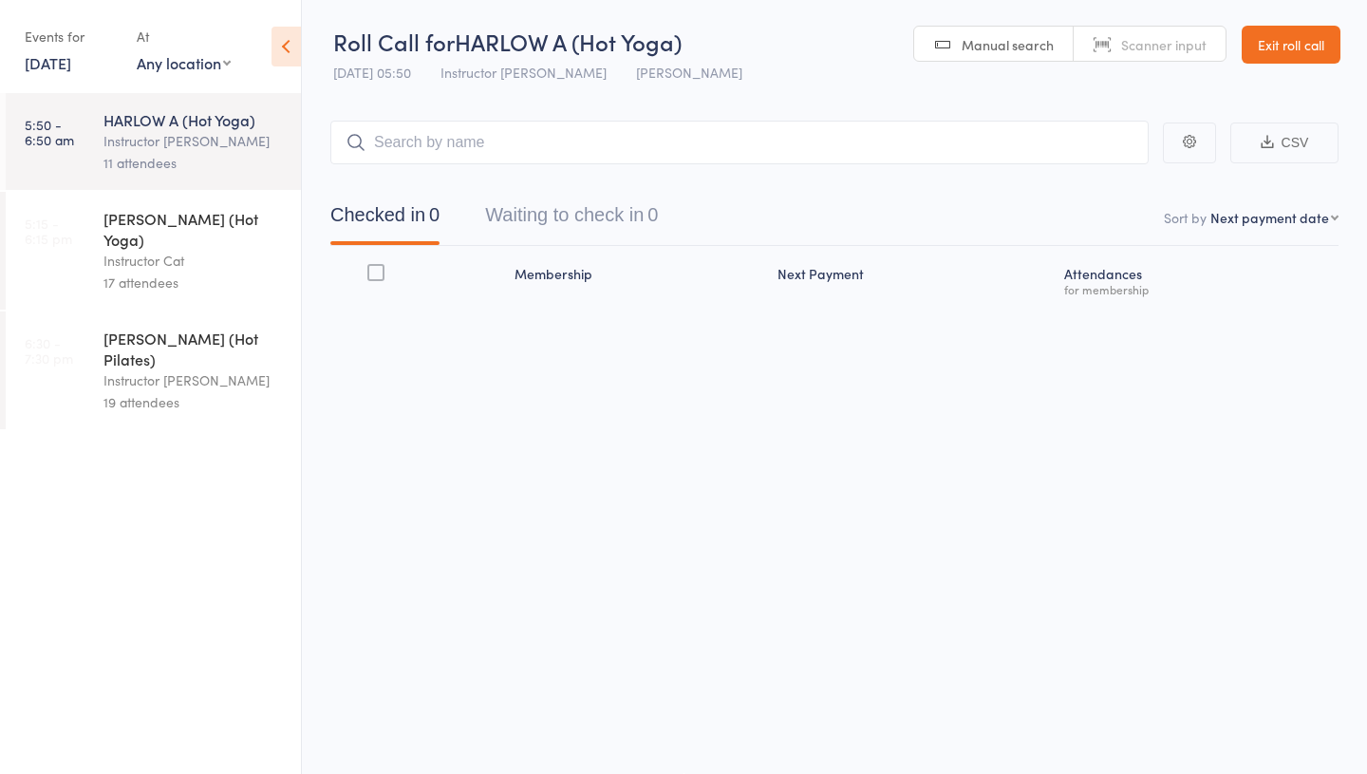
click at [190, 250] on div "Instructor Cat" at bounding box center [193, 261] width 181 height 22
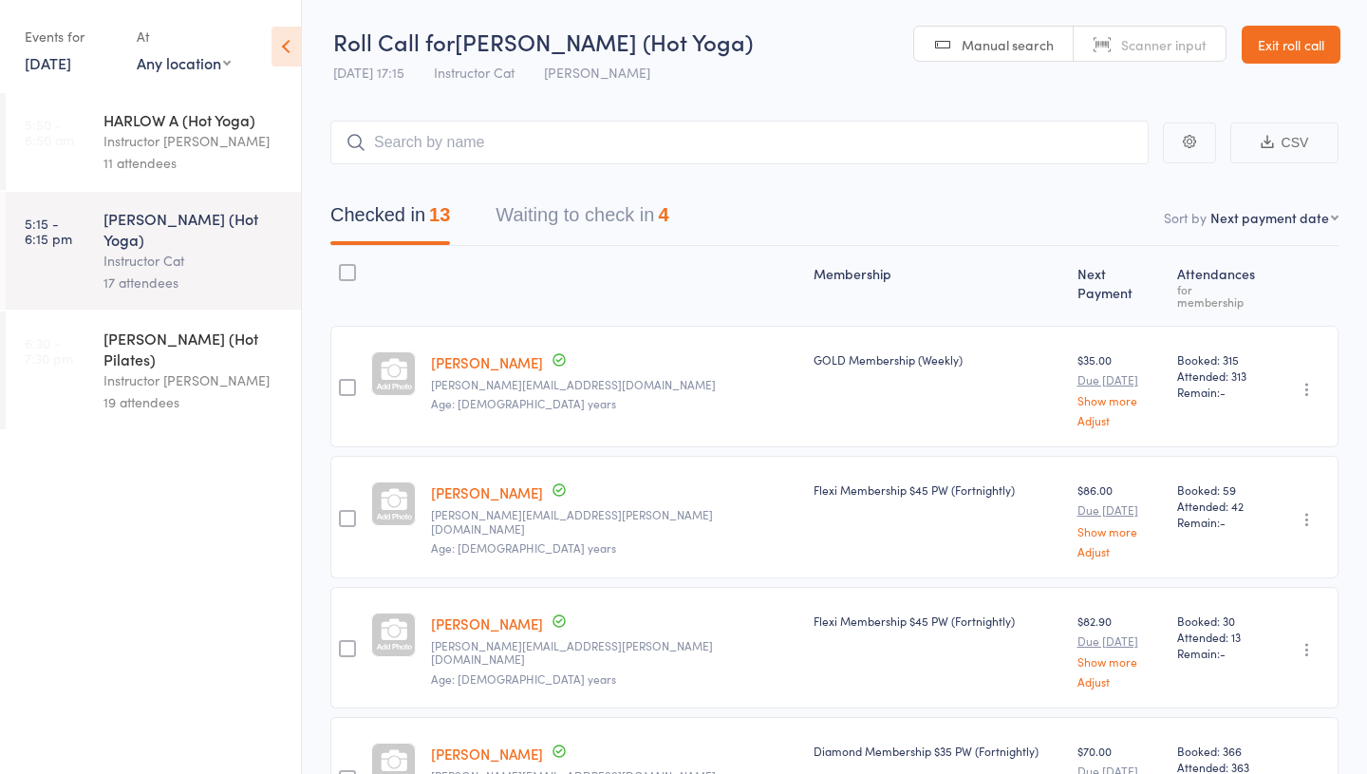
click at [580, 216] on button "Waiting to check in 4" at bounding box center [582, 220] width 173 height 50
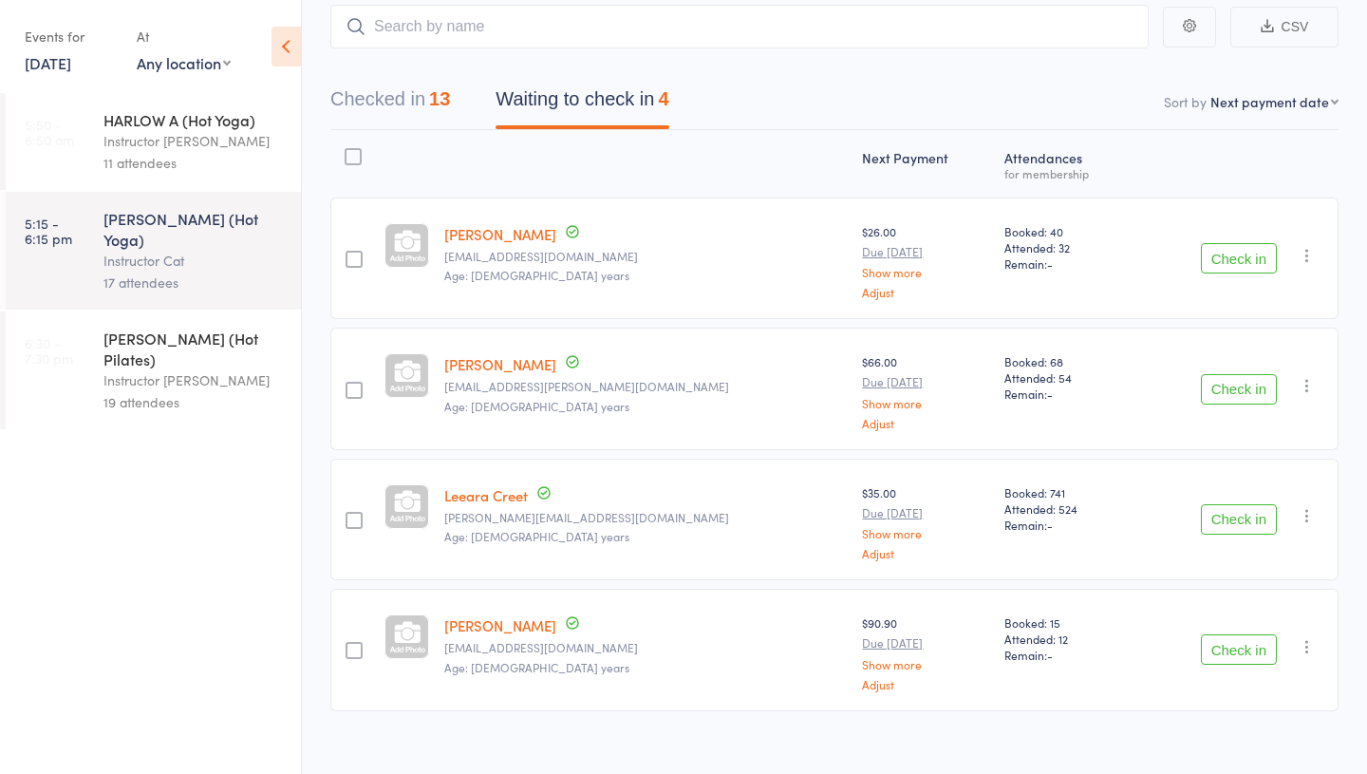
scroll to position [139, 0]
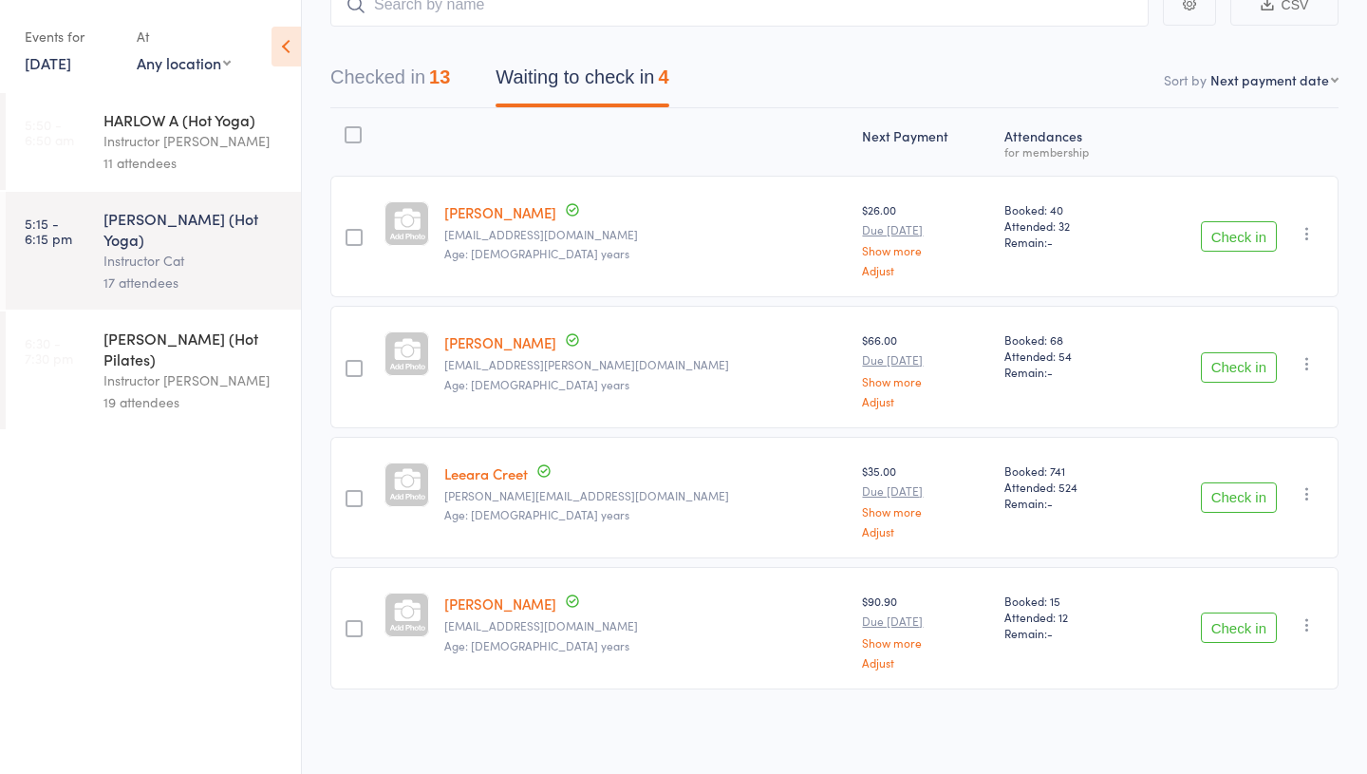
click at [141, 391] on div "19 attendees" at bounding box center [193, 402] width 181 height 22
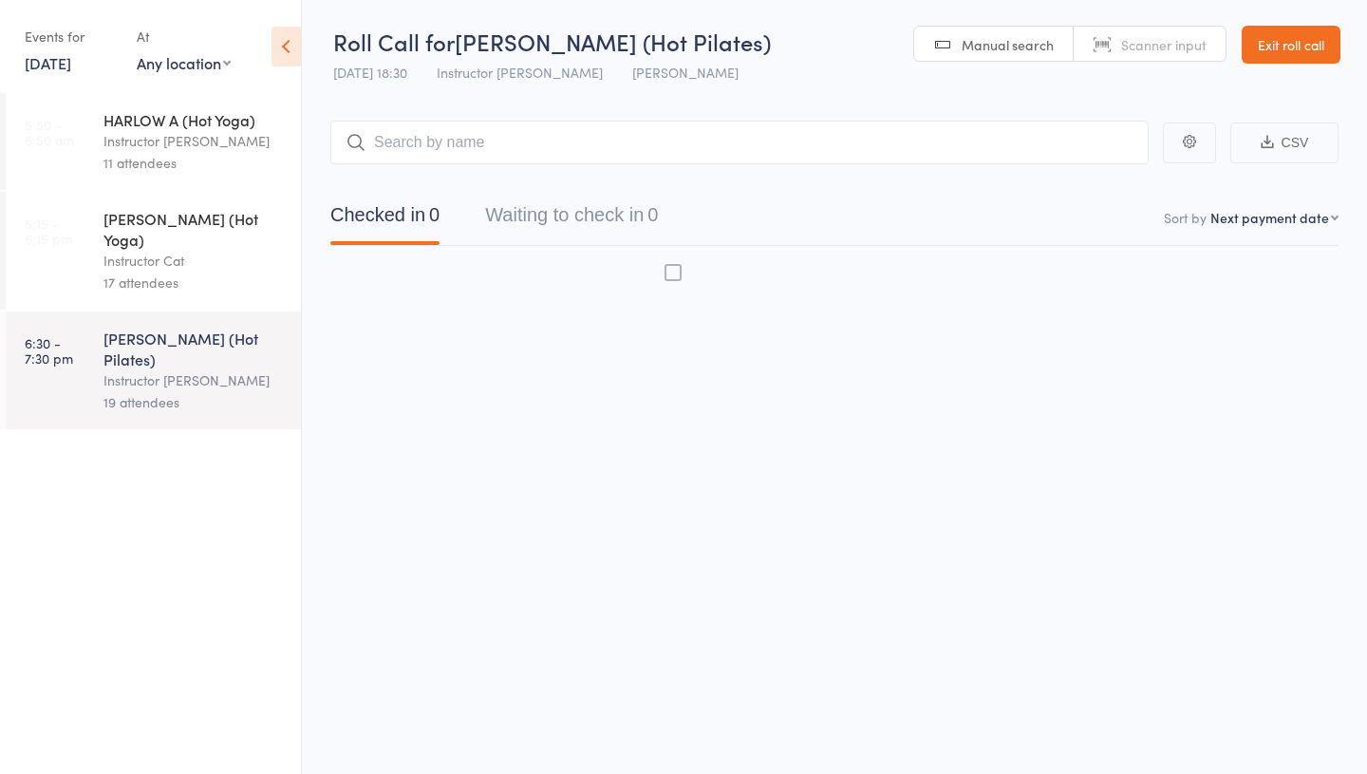
scroll to position [1, 0]
click at [156, 272] on div "17 attendees" at bounding box center [193, 283] width 181 height 22
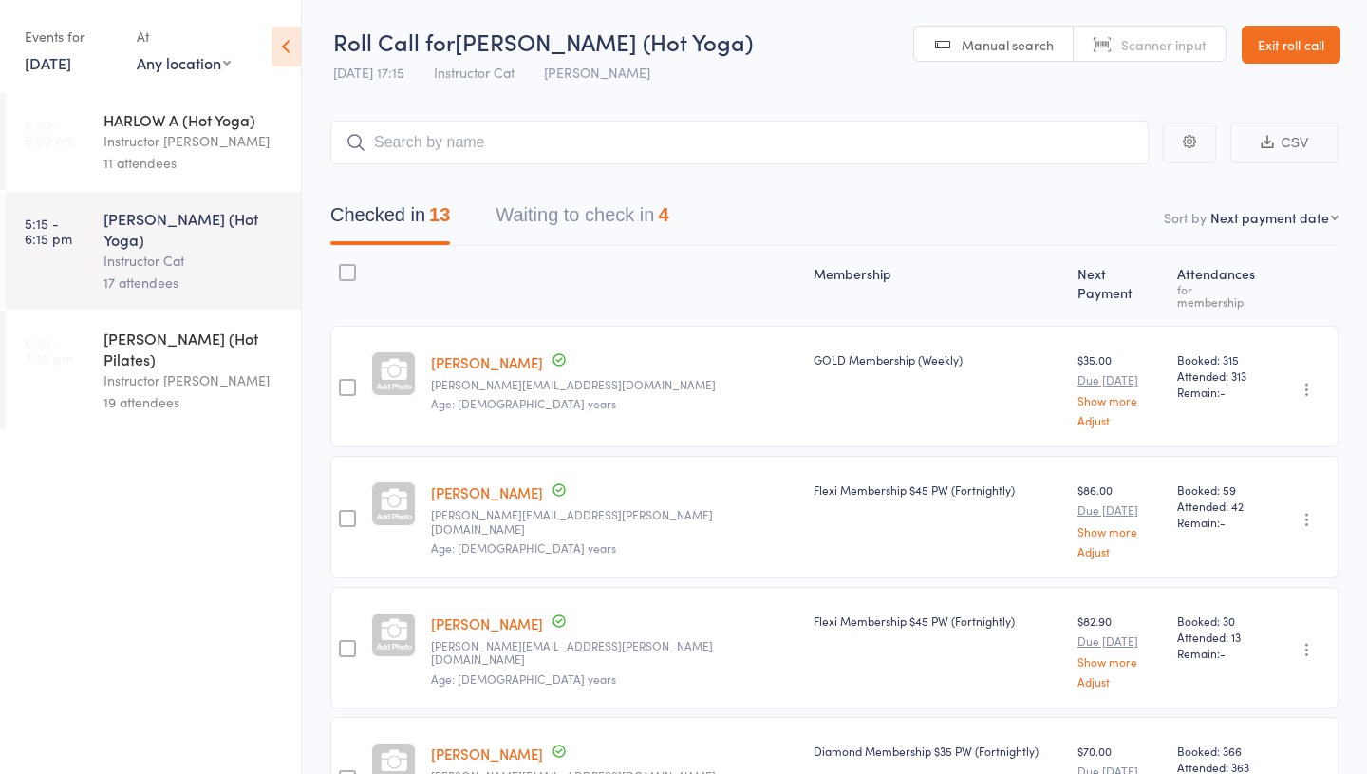
click at [65, 55] on link "[DATE]" at bounding box center [48, 62] width 47 height 21
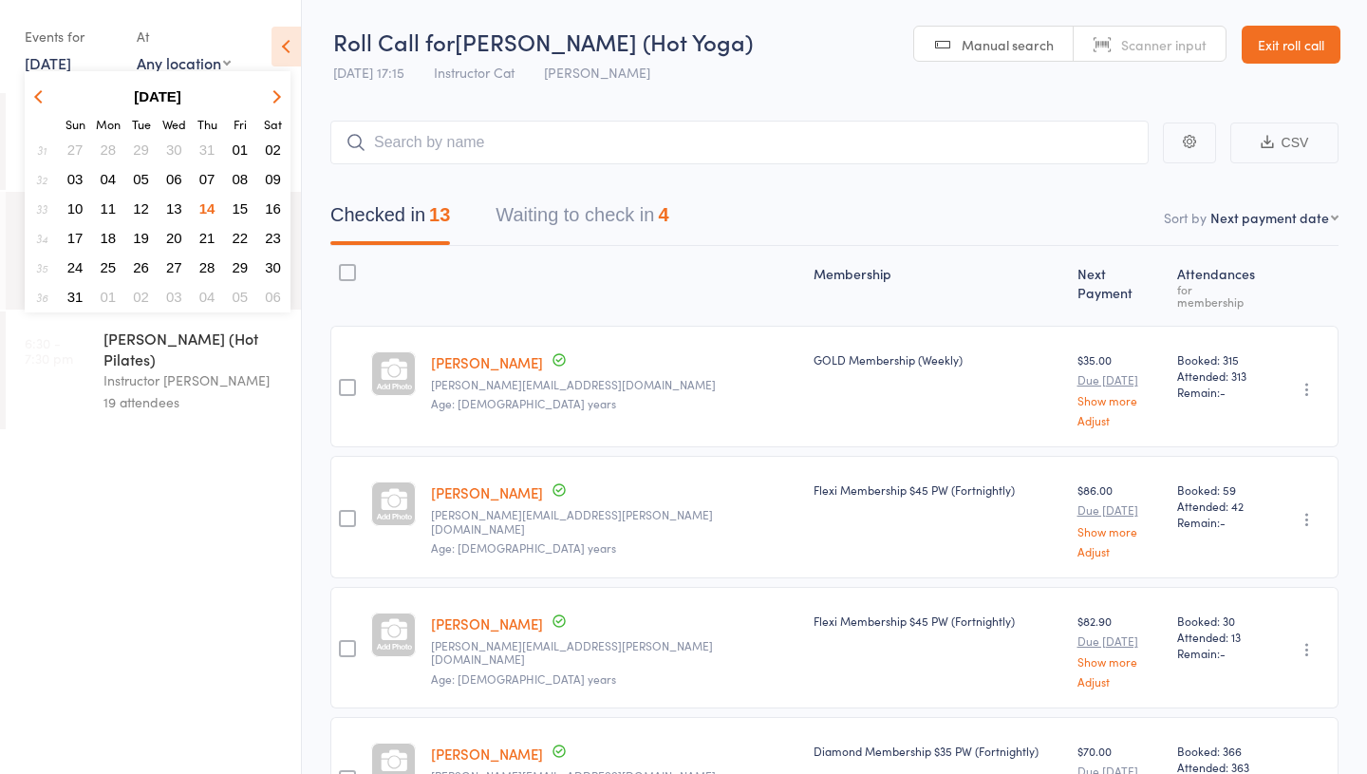
click at [81, 234] on span "17" at bounding box center [75, 238] width 16 height 16
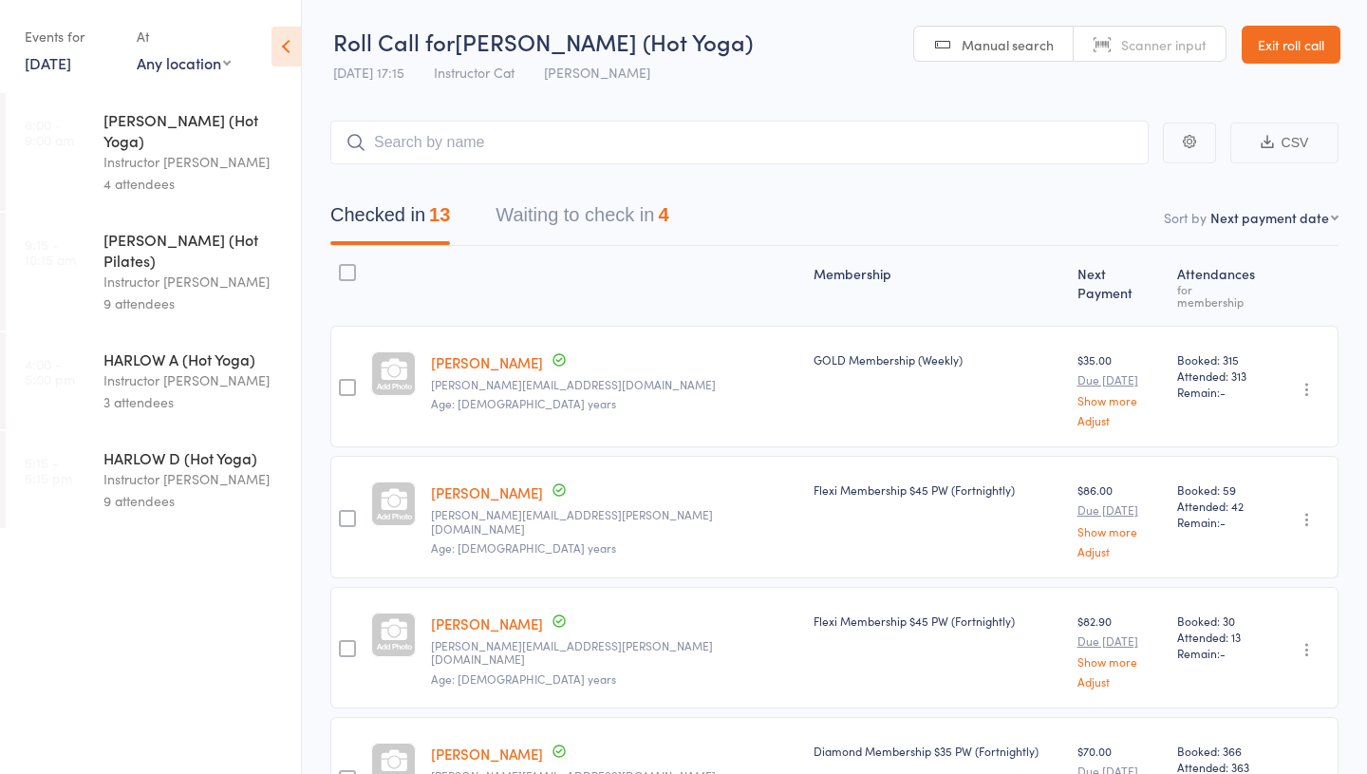
click at [149, 447] on div "HARLOW D (Hot Yoga)" at bounding box center [193, 457] width 181 height 21
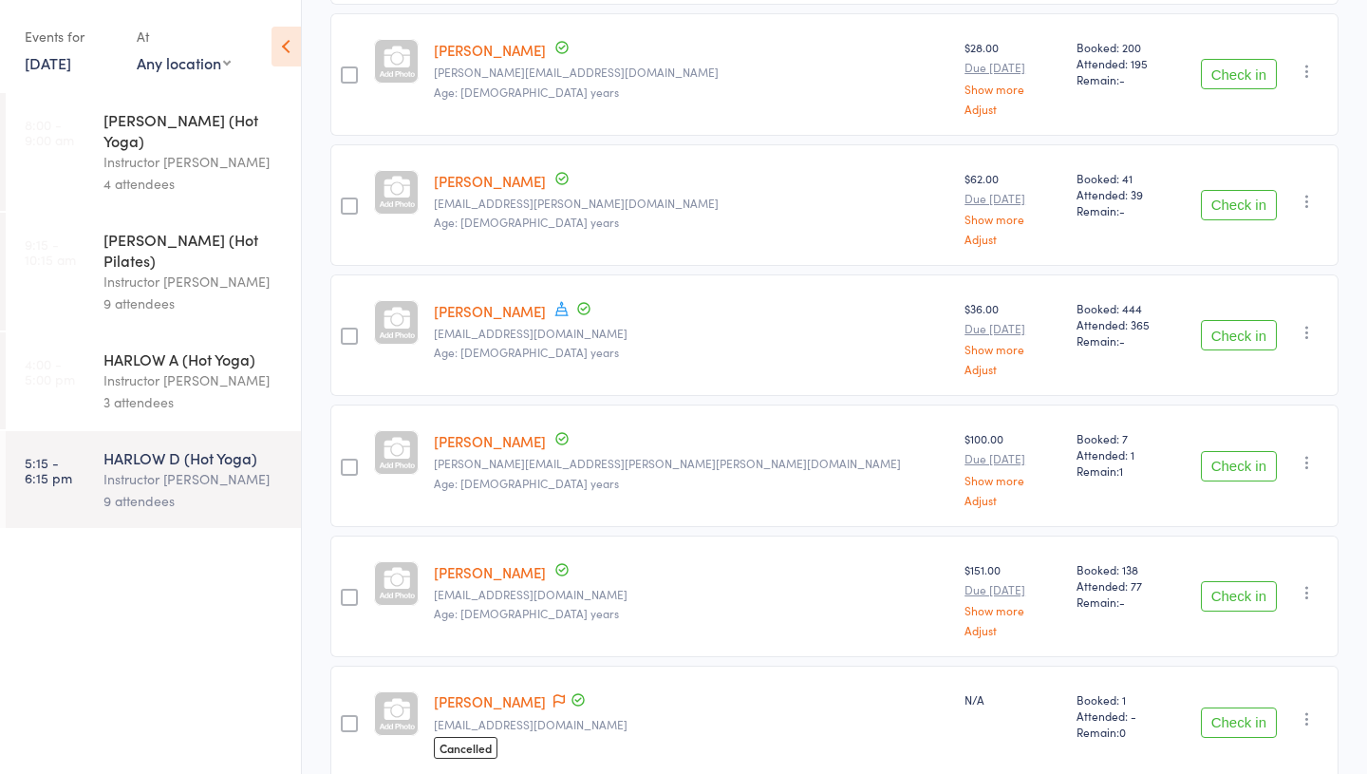
scroll to position [782, 0]
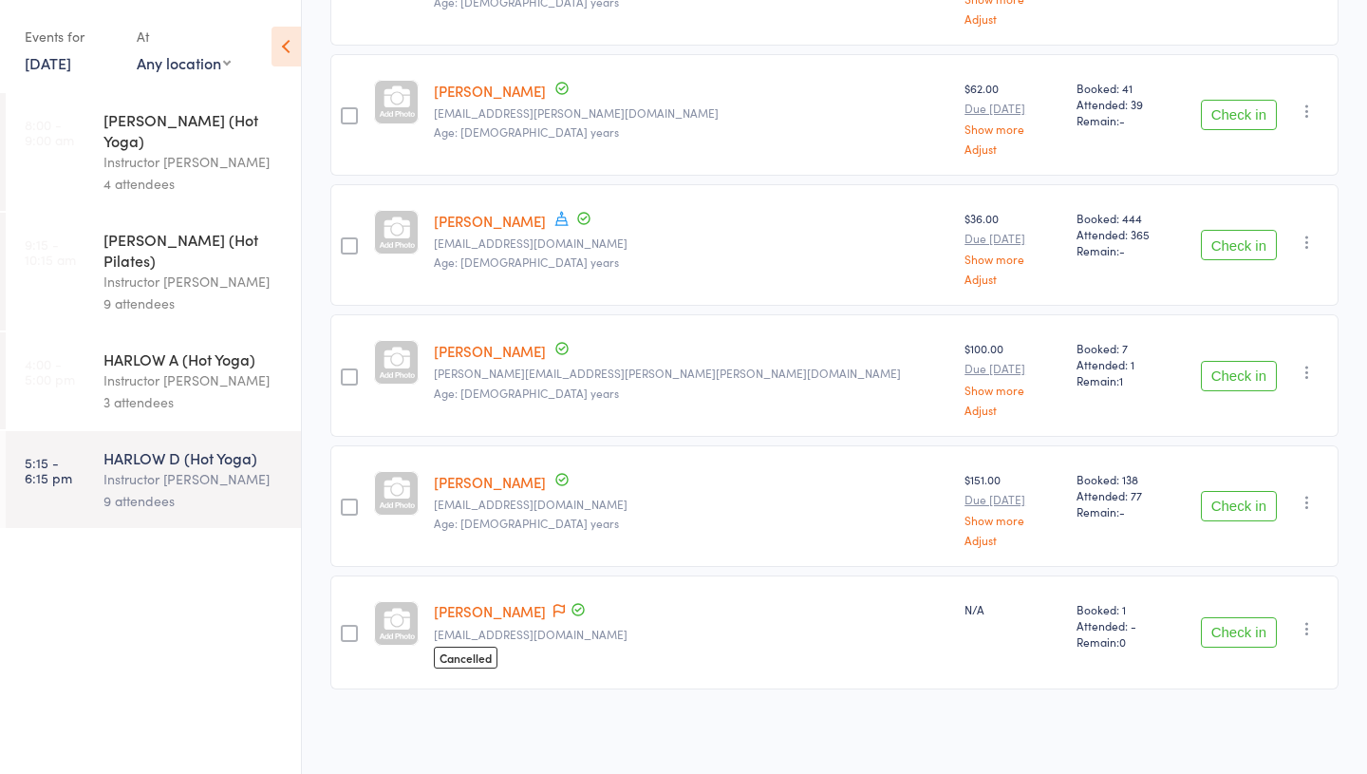
click at [152, 391] on div "3 attendees" at bounding box center [193, 402] width 181 height 22
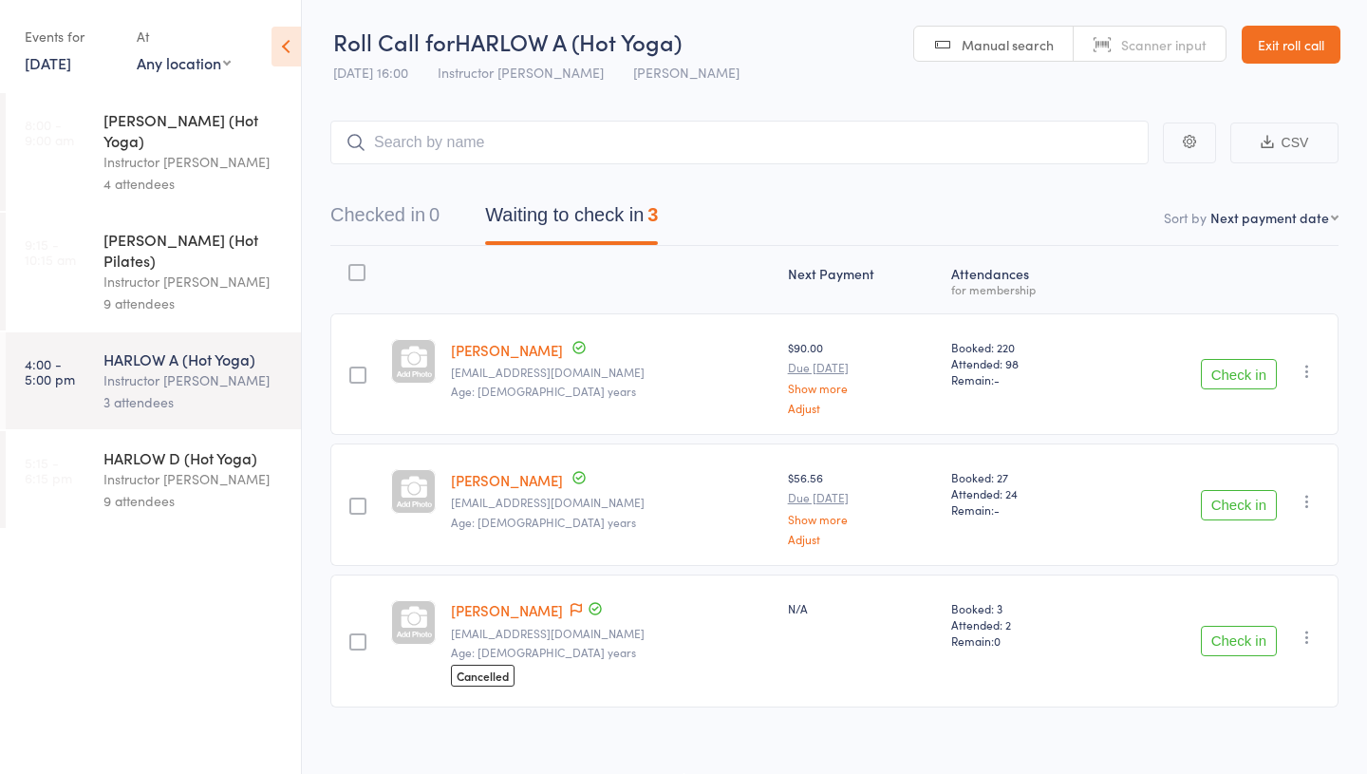
click at [71, 67] on link "17 Aug, 2025" at bounding box center [48, 62] width 47 height 21
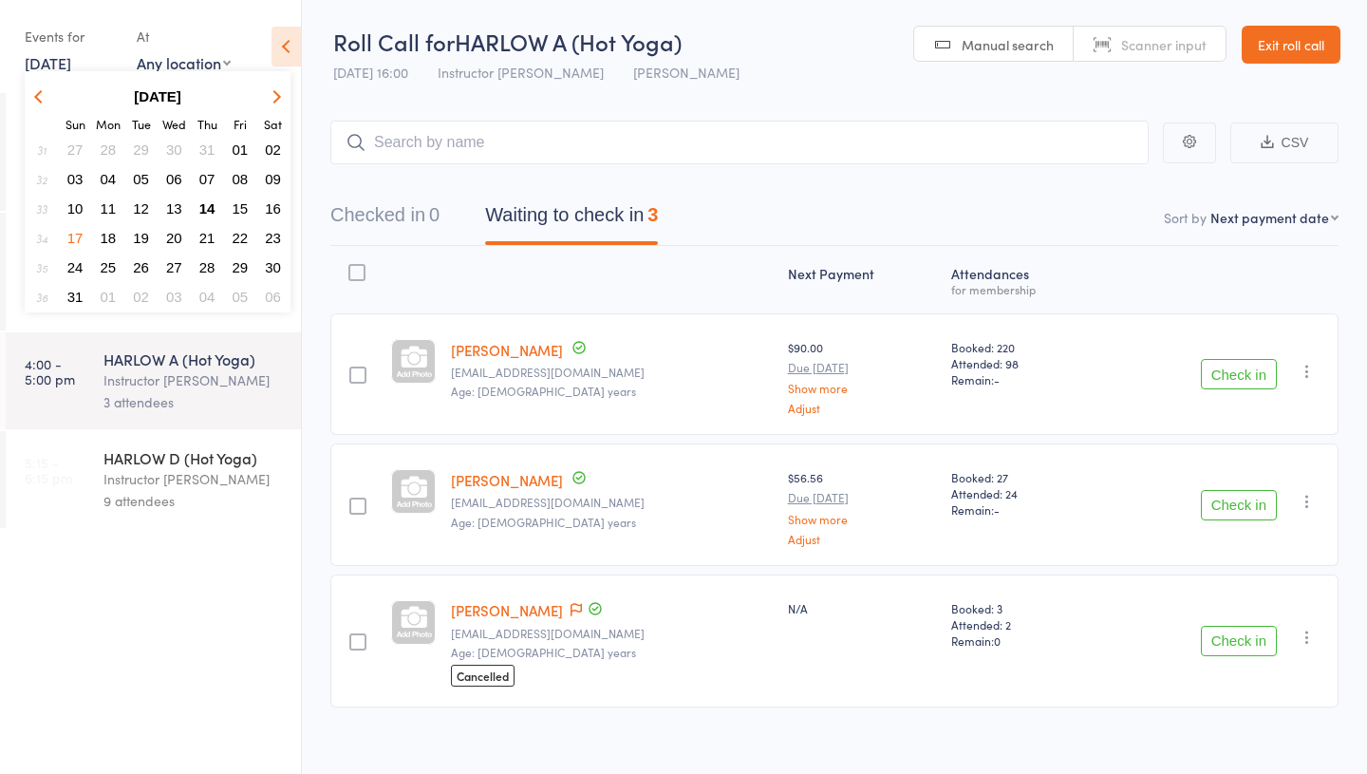
click at [79, 234] on span "17" at bounding box center [75, 238] width 16 height 16
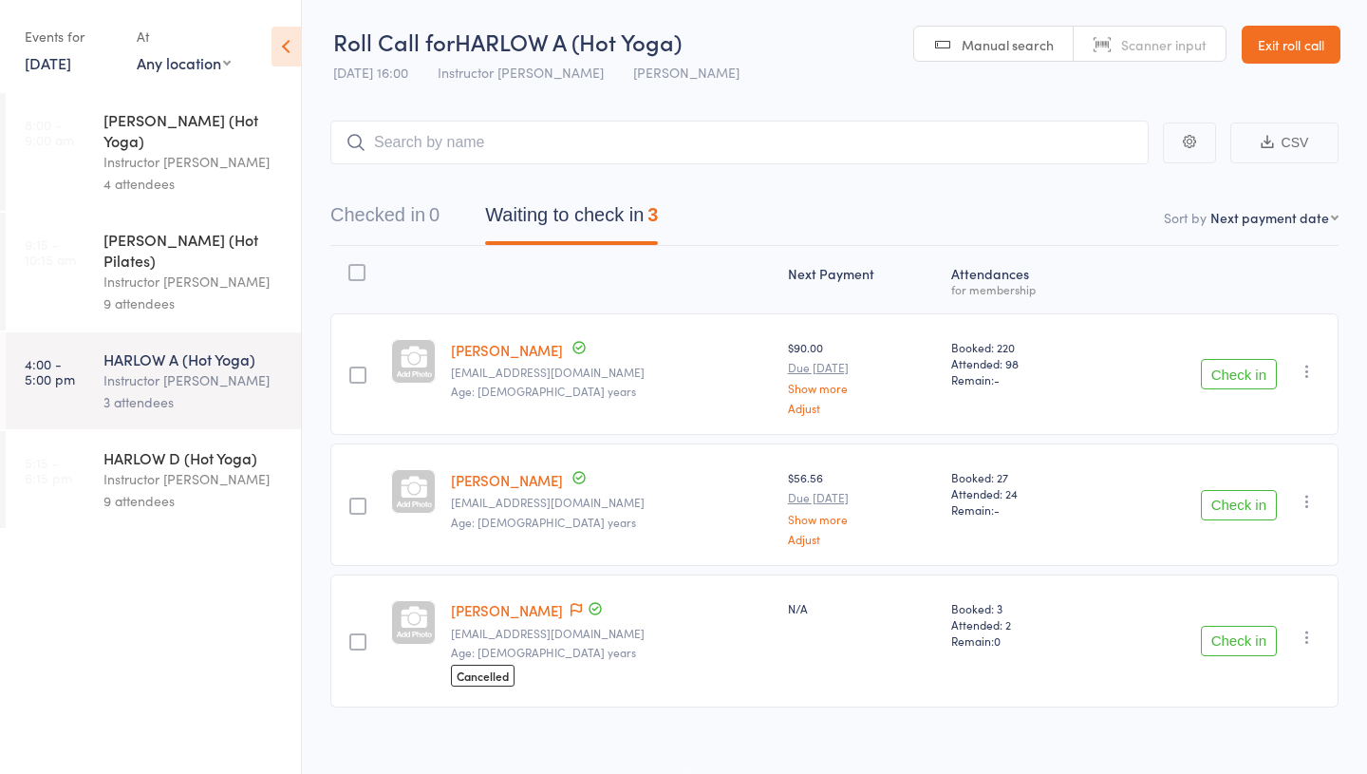
click at [130, 447] on div "HARLOW D (Hot Yoga)" at bounding box center [193, 457] width 181 height 21
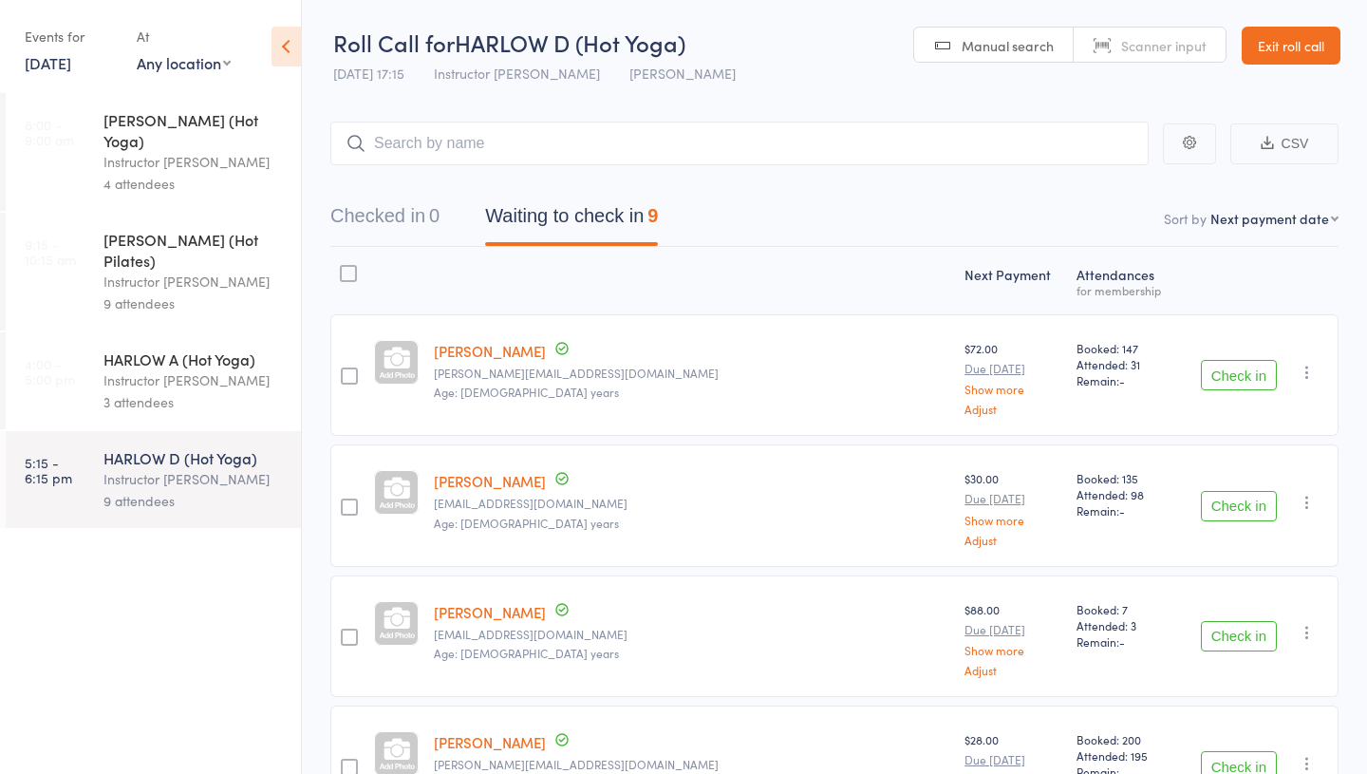
click at [186, 369] on div "Instructor Krystyna" at bounding box center [193, 380] width 181 height 22
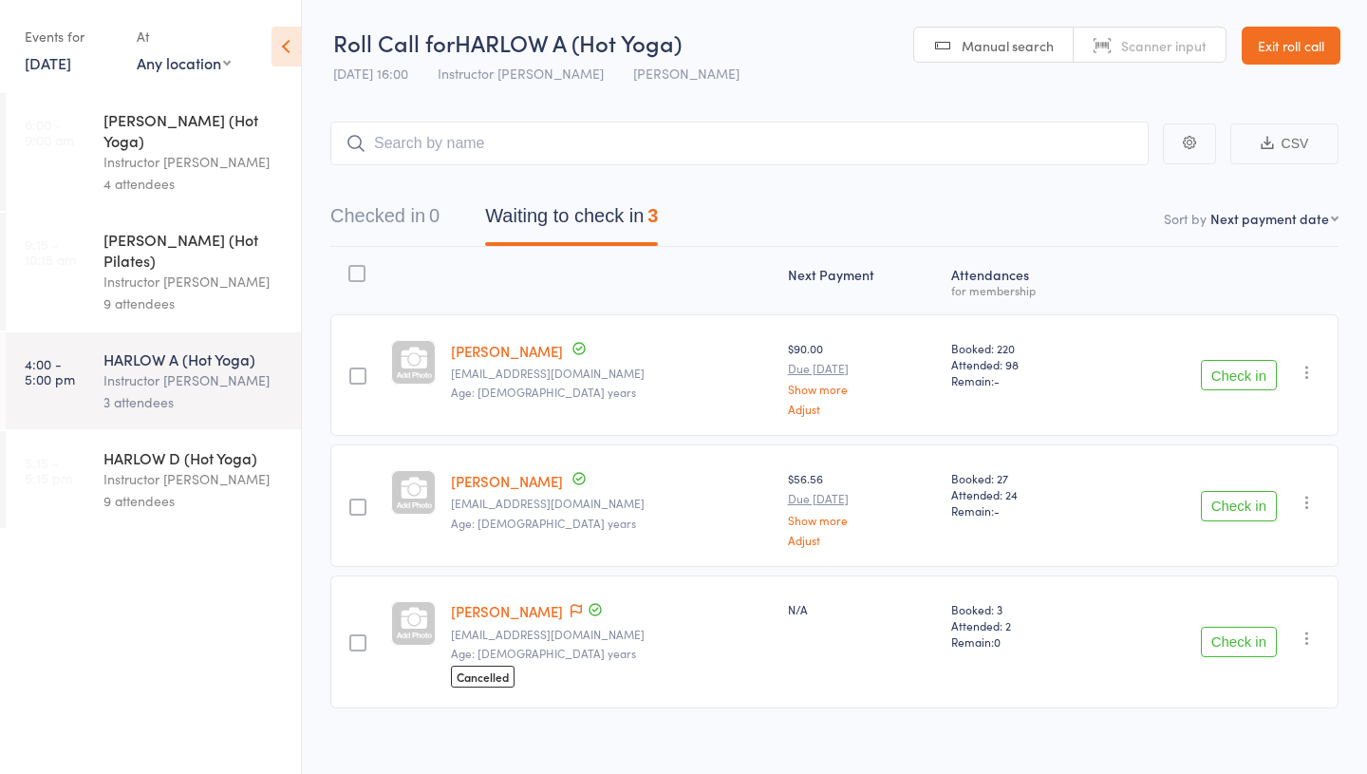
click at [66, 53] on link "17 Aug, 2025" at bounding box center [48, 62] width 47 height 21
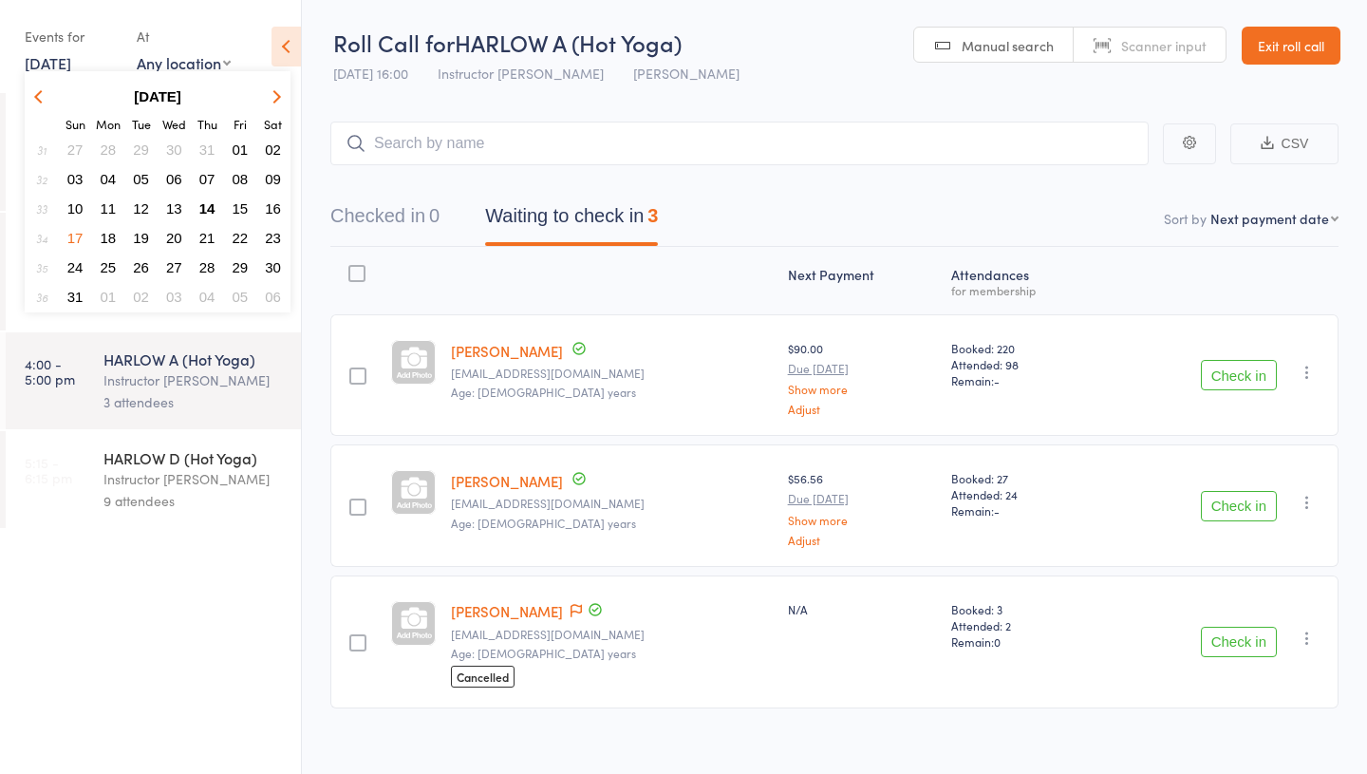
click at [108, 241] on span "18" at bounding box center [109, 238] width 16 height 16
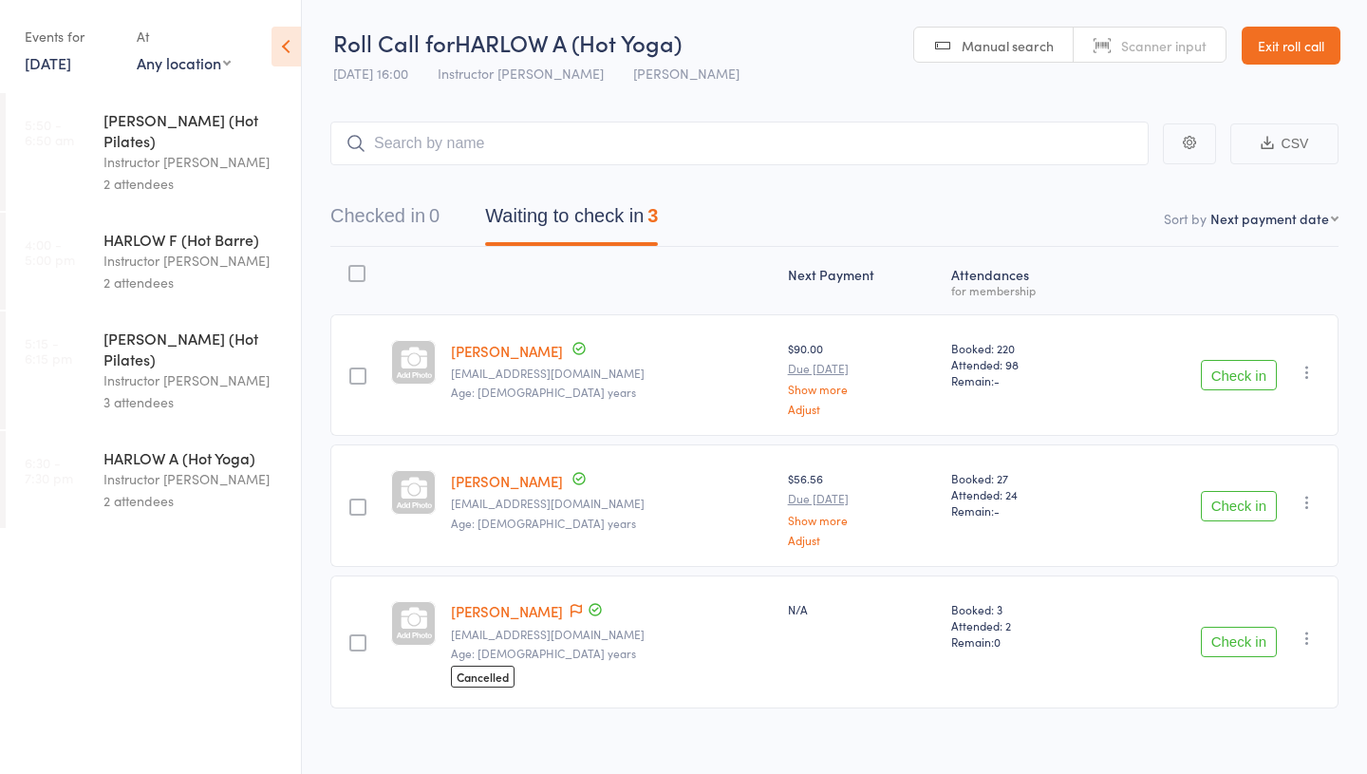
click at [71, 61] on link "18 Aug, 2025" at bounding box center [48, 62] width 47 height 21
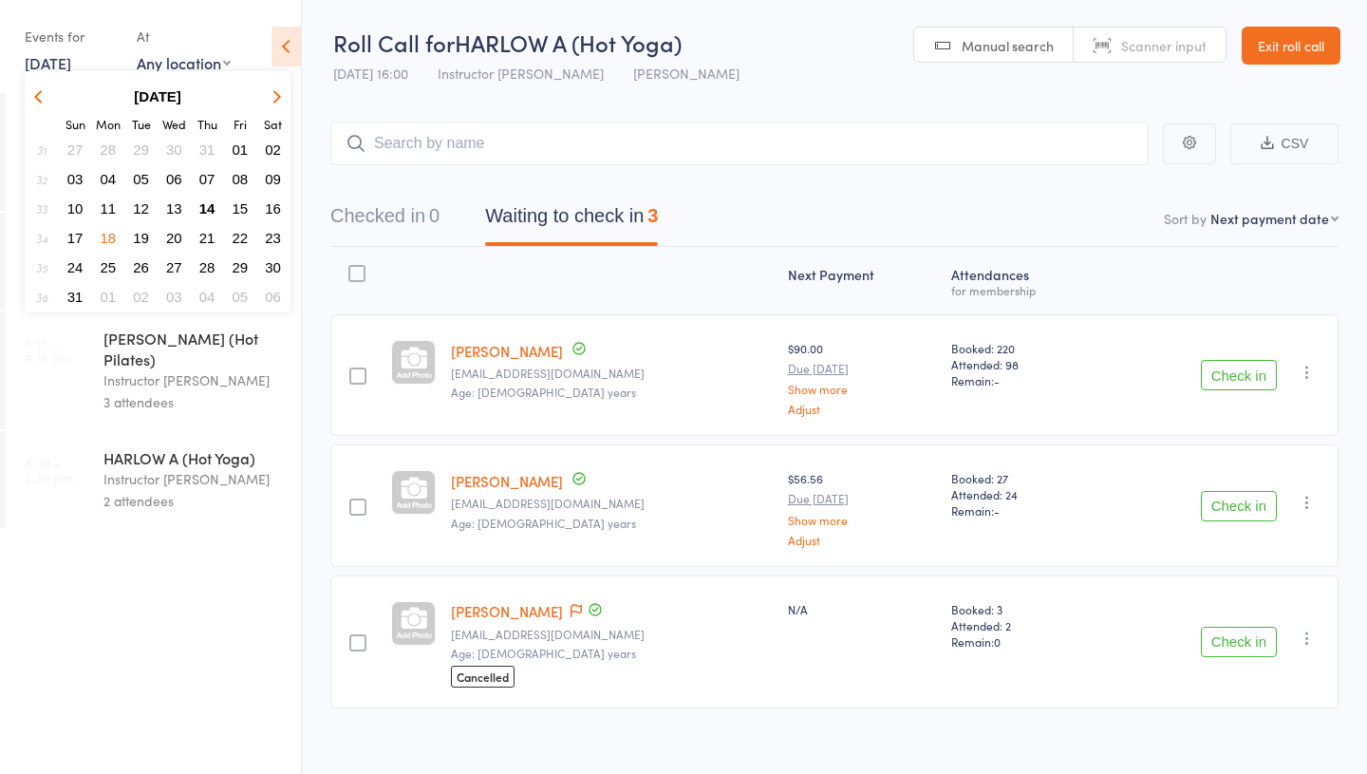
click at [202, 206] on span "14" at bounding box center [207, 208] width 16 height 16
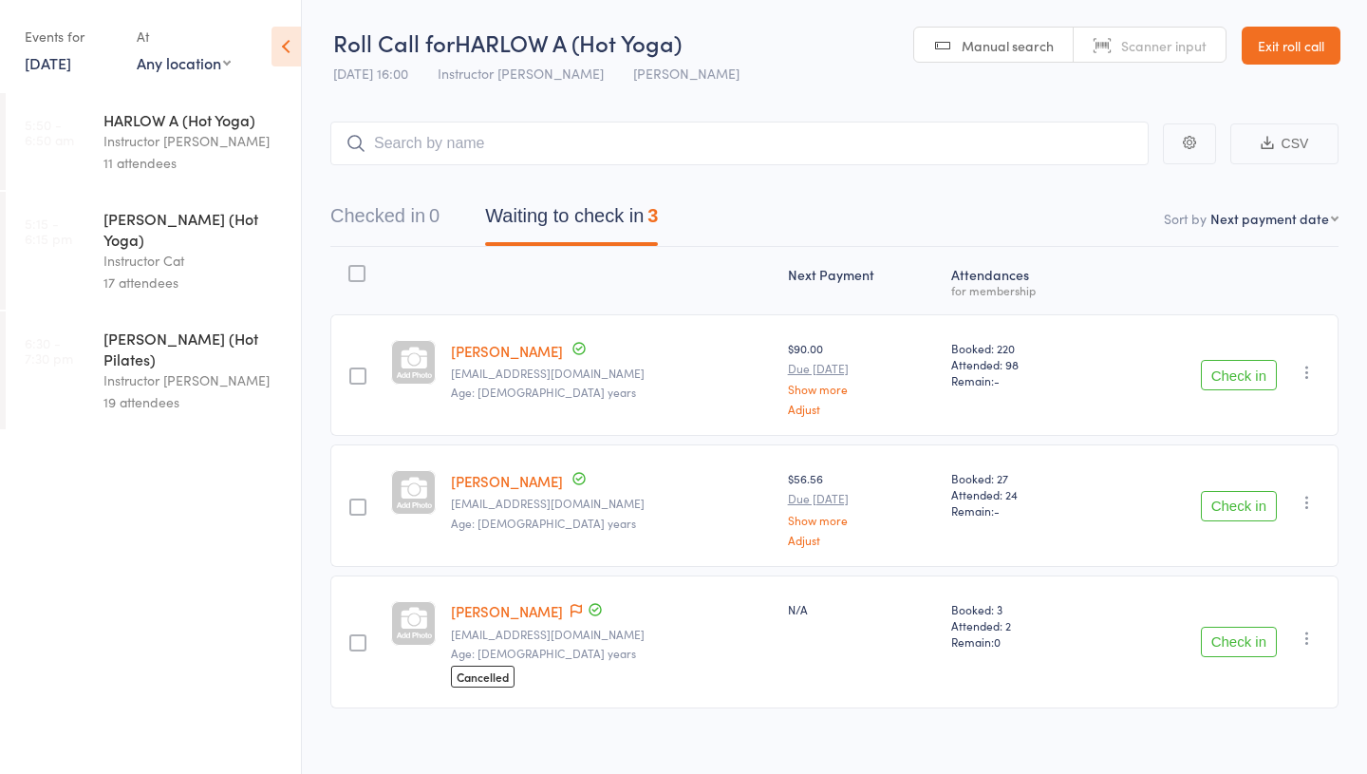
click at [1303, 52] on link "Exit roll call" at bounding box center [1291, 46] width 99 height 38
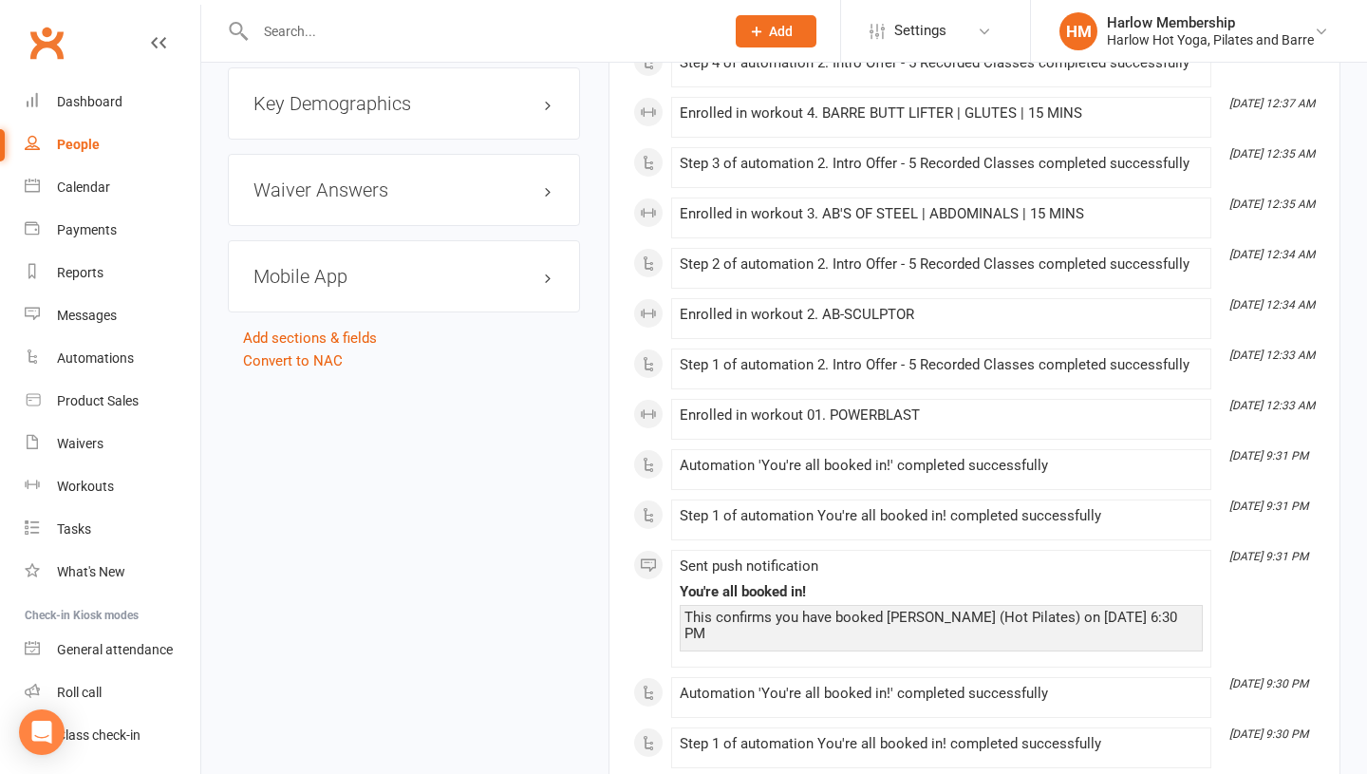
scroll to position [1862, 0]
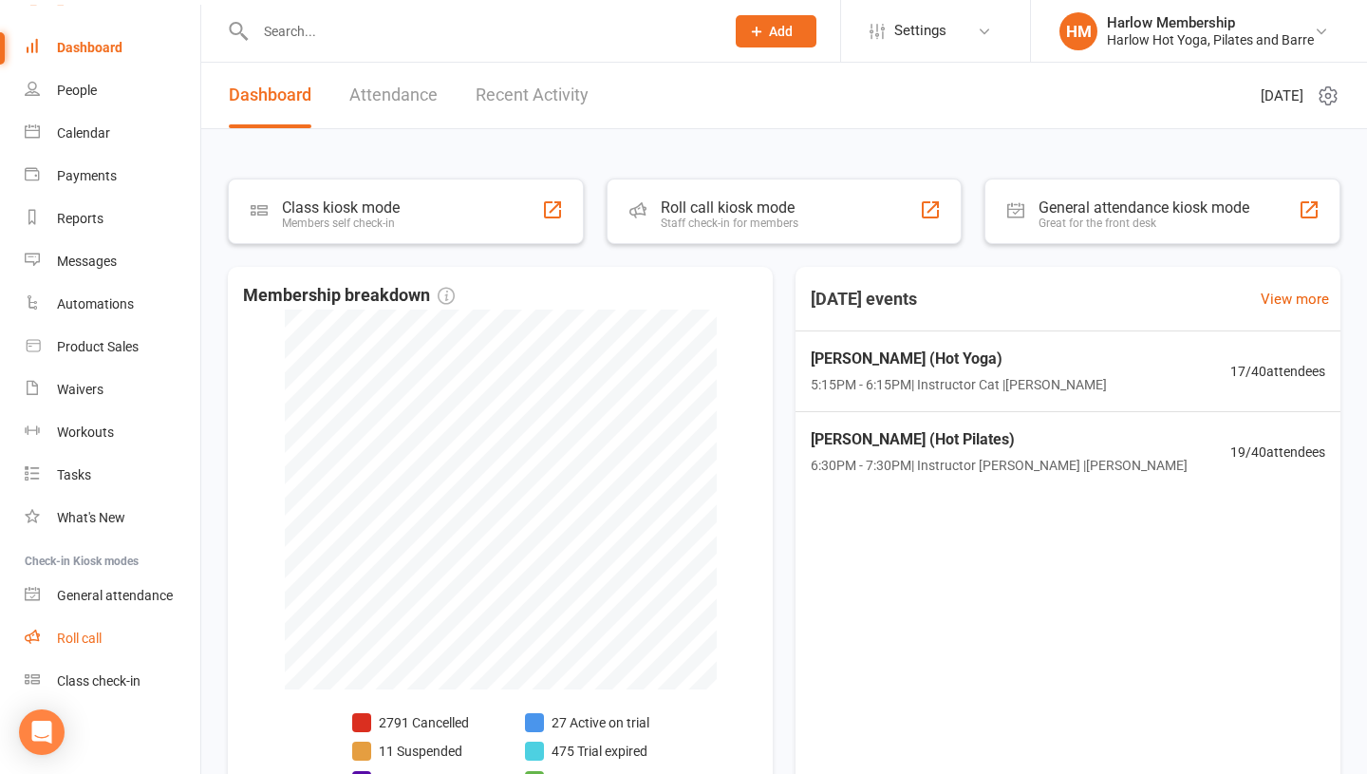
scroll to position [52, 0]
click at [78, 382] on link "Waivers" at bounding box center [113, 391] width 176 height 43
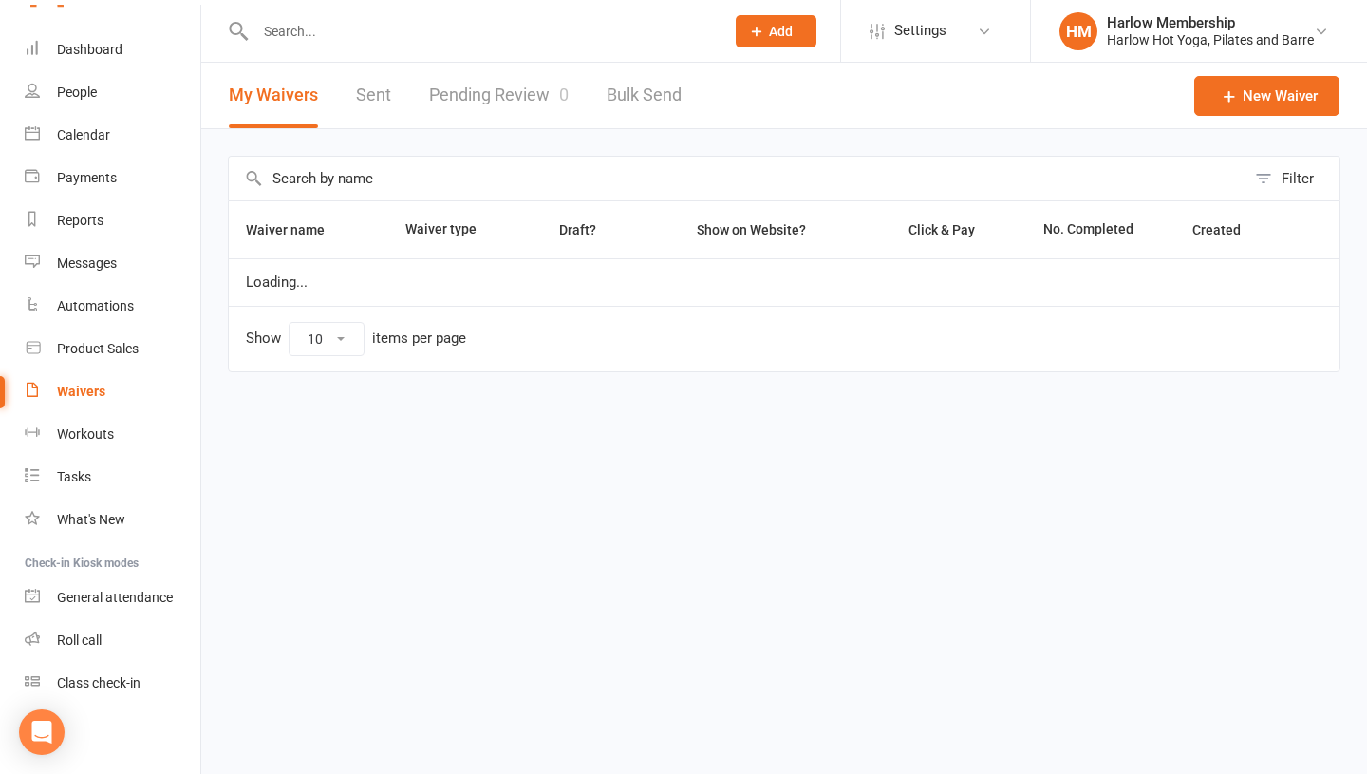
select select "100"
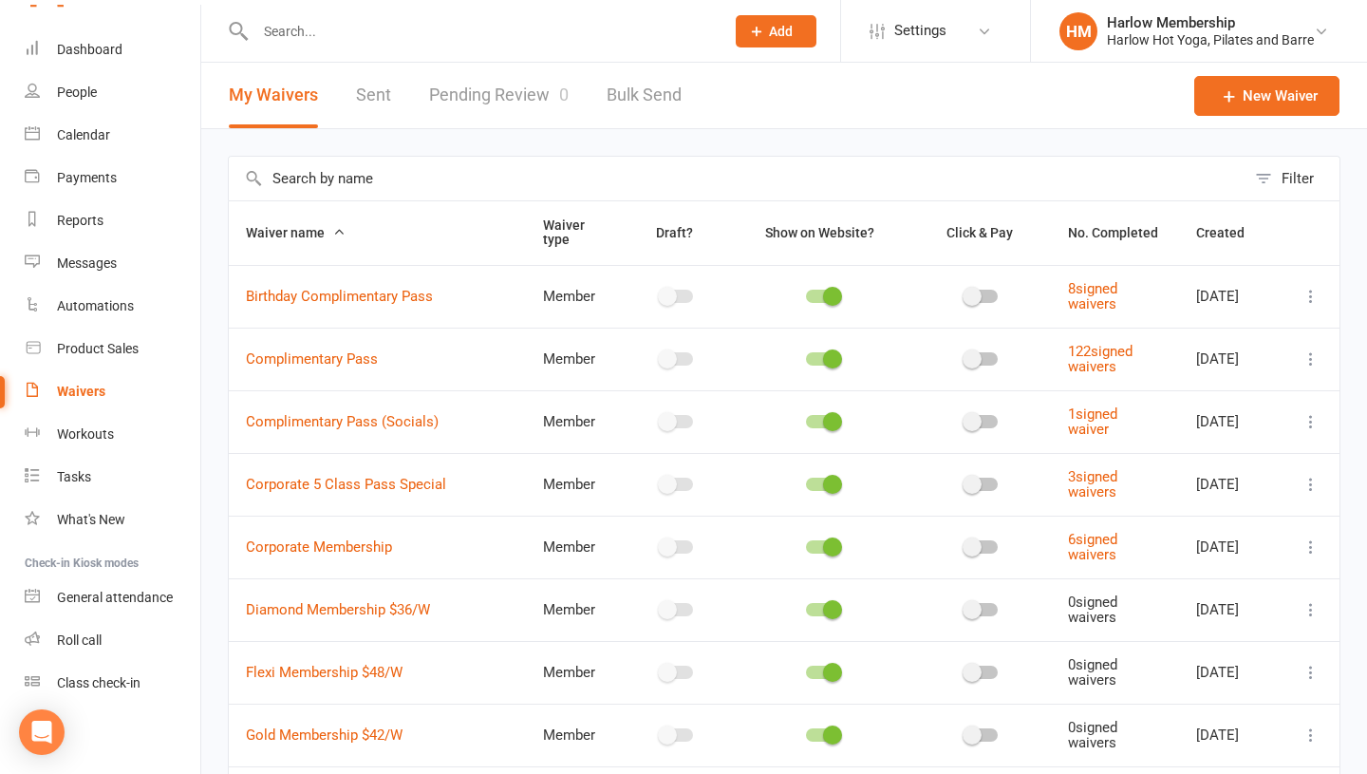
click at [377, 96] on link "Sent" at bounding box center [373, 96] width 35 height 66
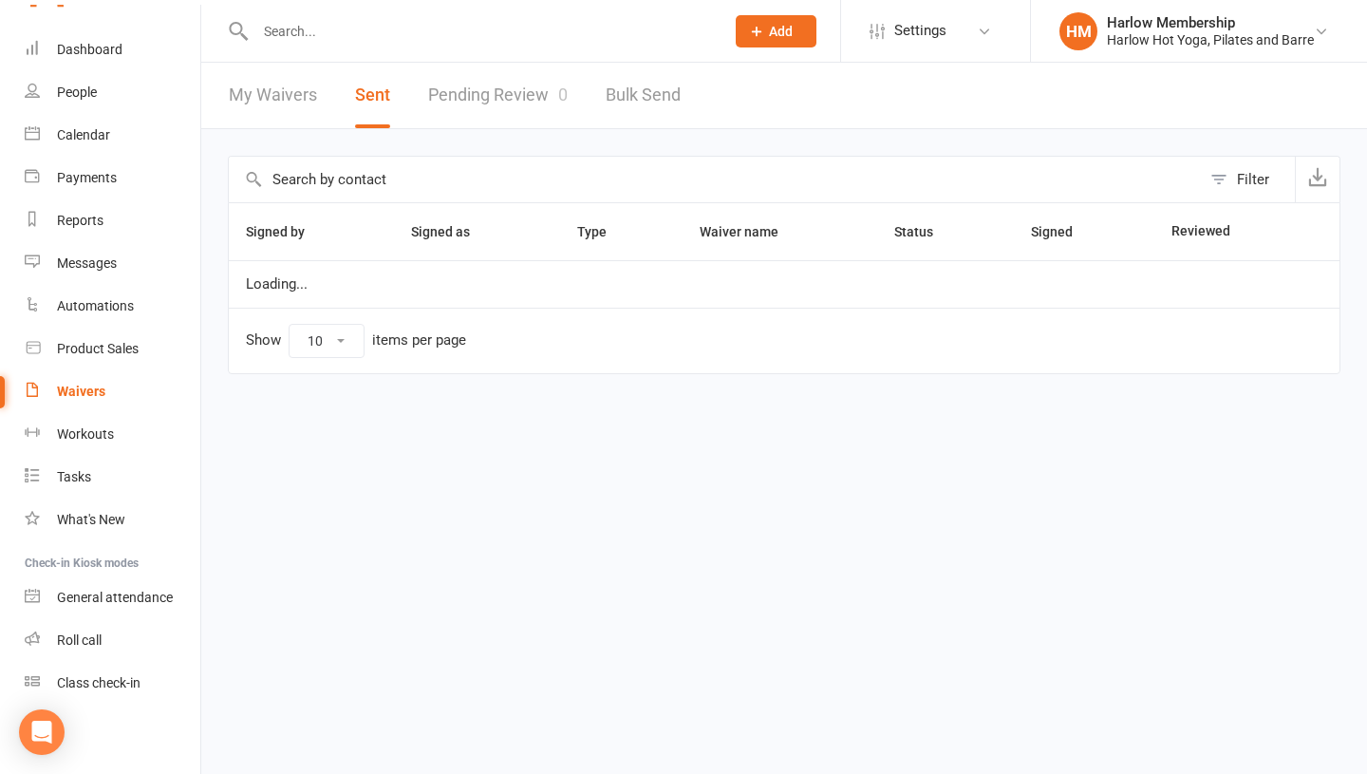
select select "100"
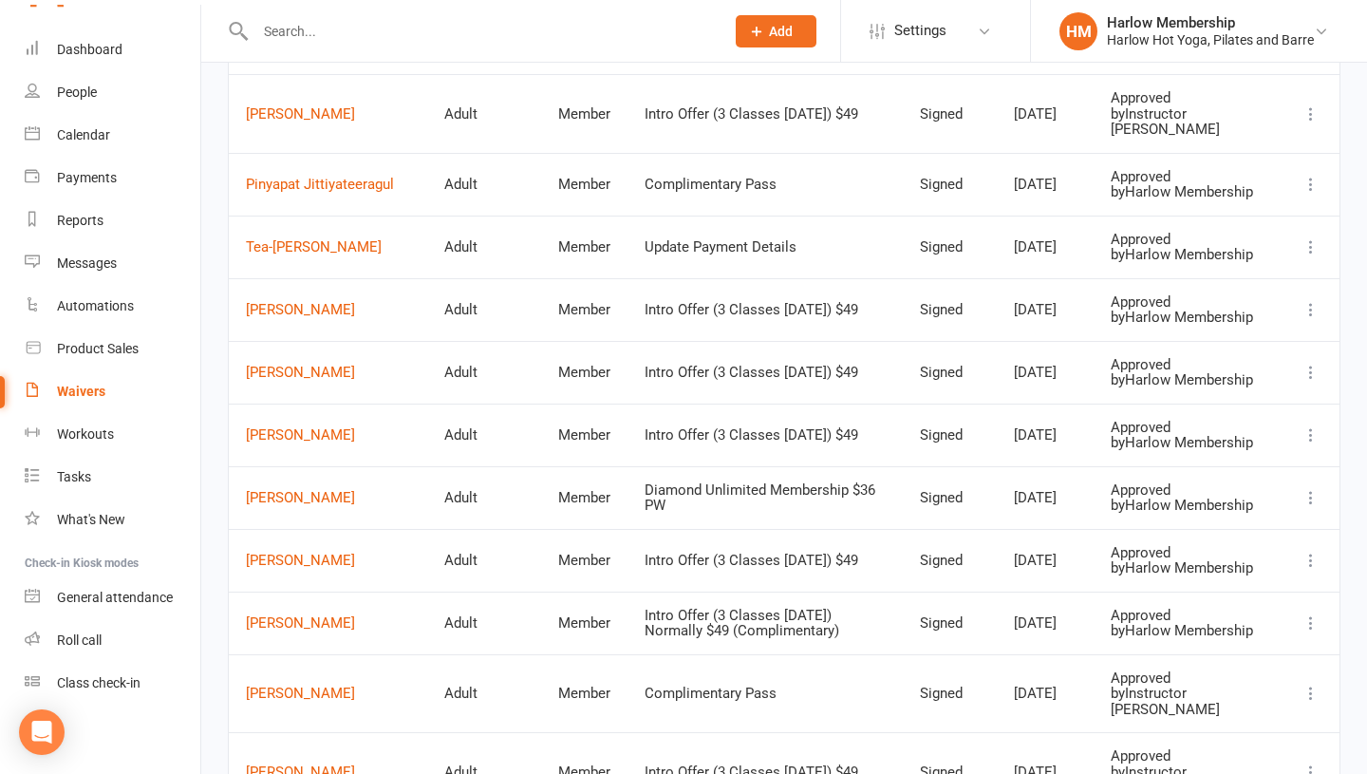
scroll to position [592, 0]
click at [284, 444] on link "[PERSON_NAME]" at bounding box center [328, 436] width 164 height 16
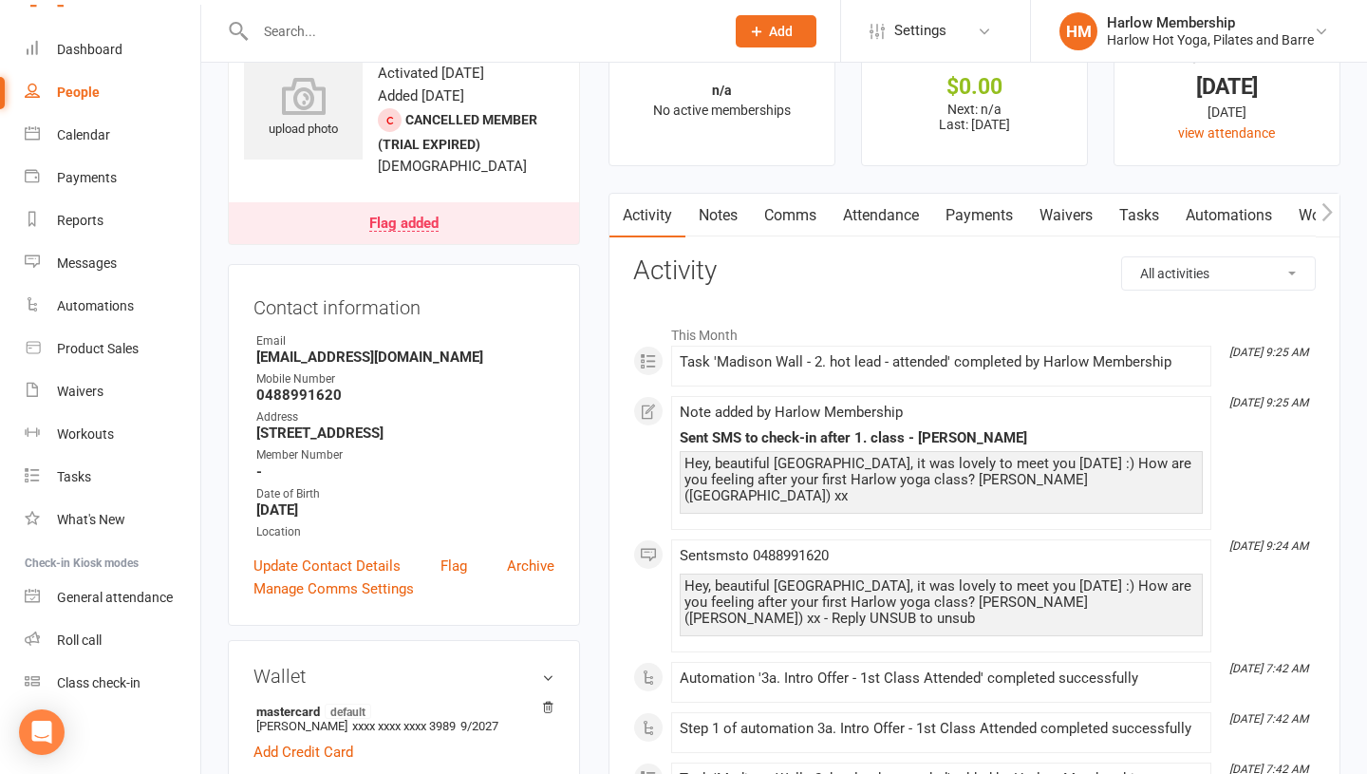
scroll to position [66, 0]
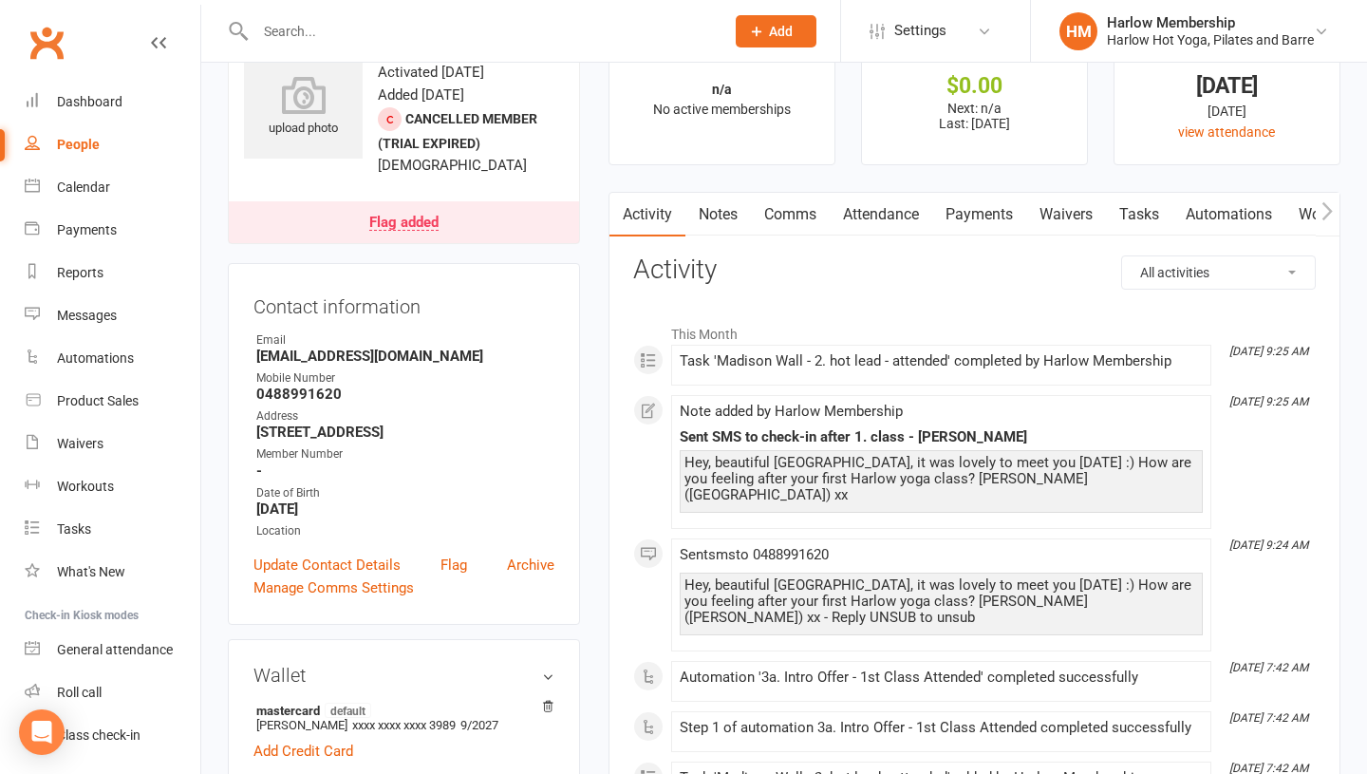
click at [728, 218] on link "Notes" at bounding box center [718, 215] width 66 height 44
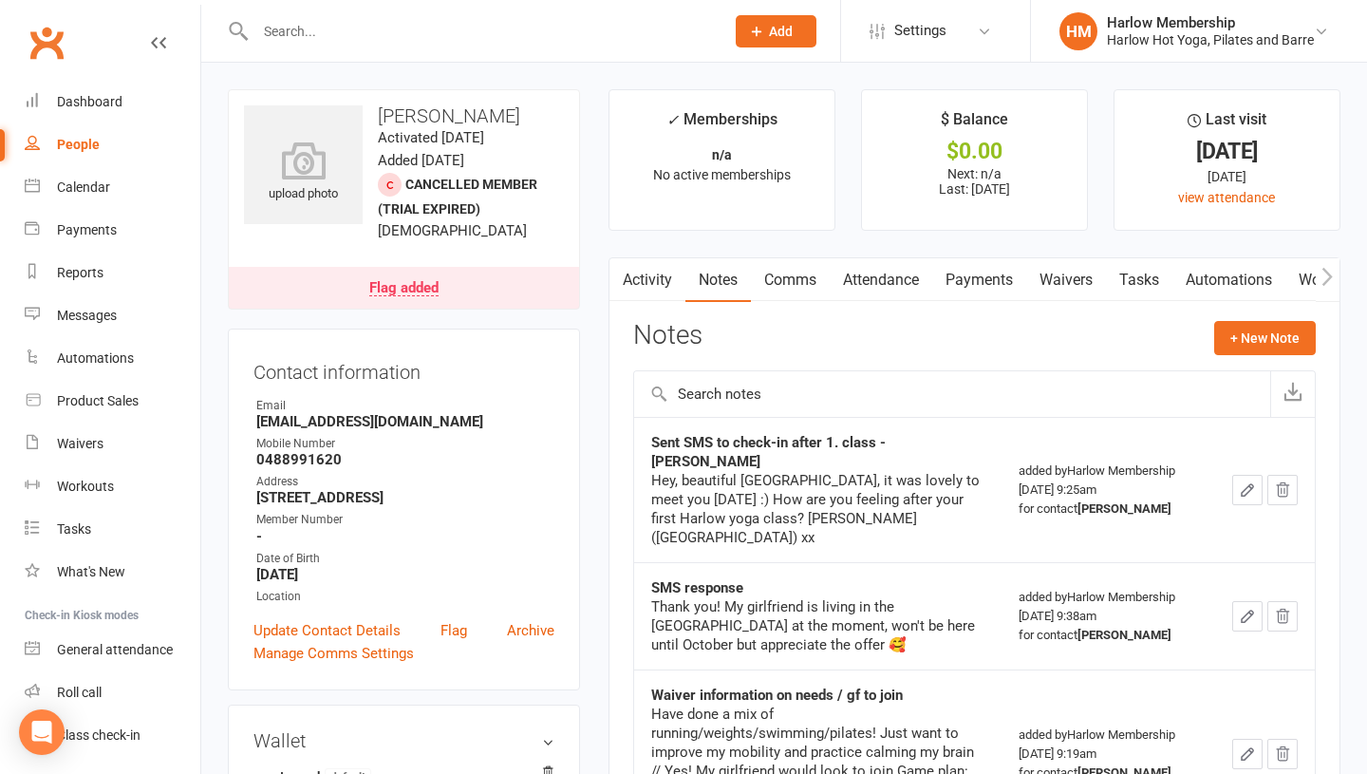
click at [340, 36] on input "text" at bounding box center [480, 31] width 461 height 27
paste input "[PERSON_NAME]"
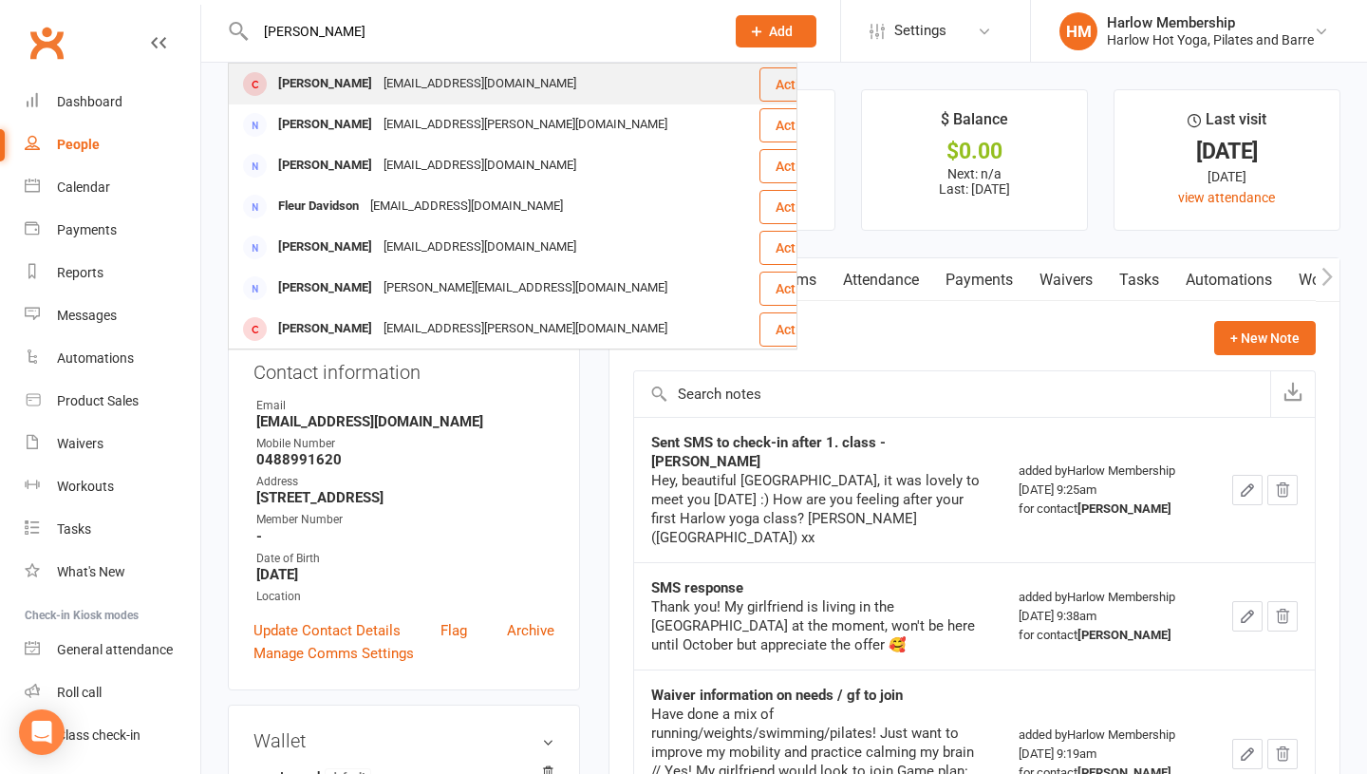
type input "[PERSON_NAME]"
click at [357, 82] on div "[PERSON_NAME]" at bounding box center [324, 84] width 105 height 28
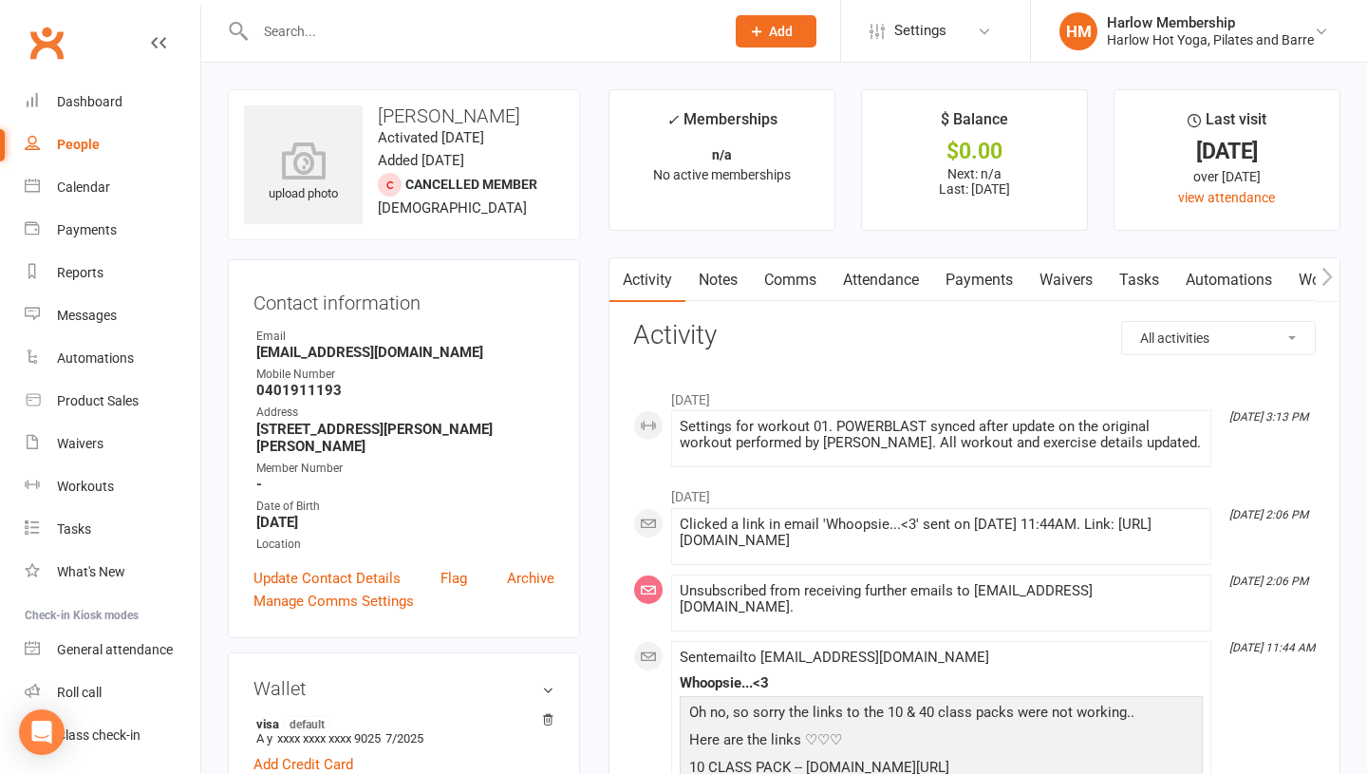
click at [382, 30] on input "text" at bounding box center [480, 31] width 461 height 27
paste input "[EMAIL_ADDRESS][DOMAIN_NAME]"
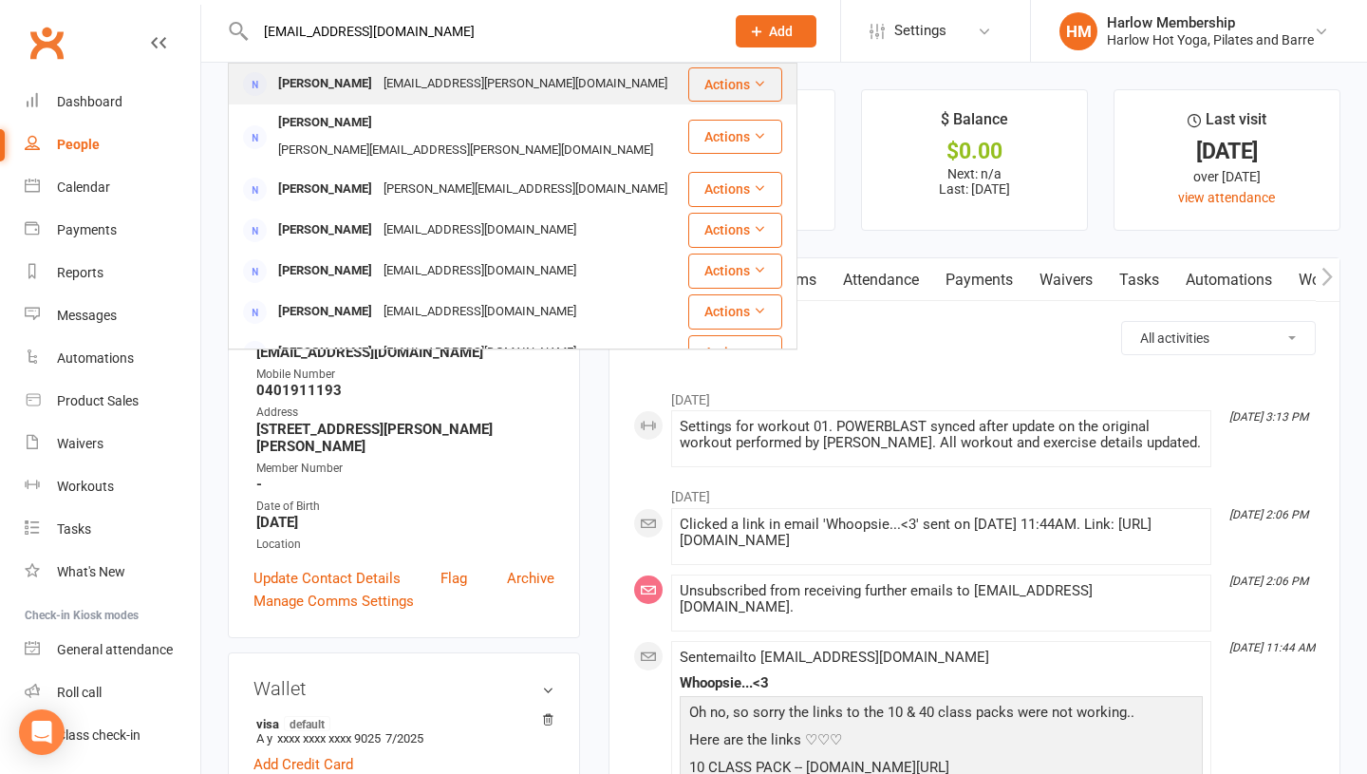
type input "[EMAIL_ADDRESS][DOMAIN_NAME]"
click at [378, 84] on div "[EMAIL_ADDRESS][PERSON_NAME][DOMAIN_NAME]" at bounding box center [525, 84] width 295 height 28
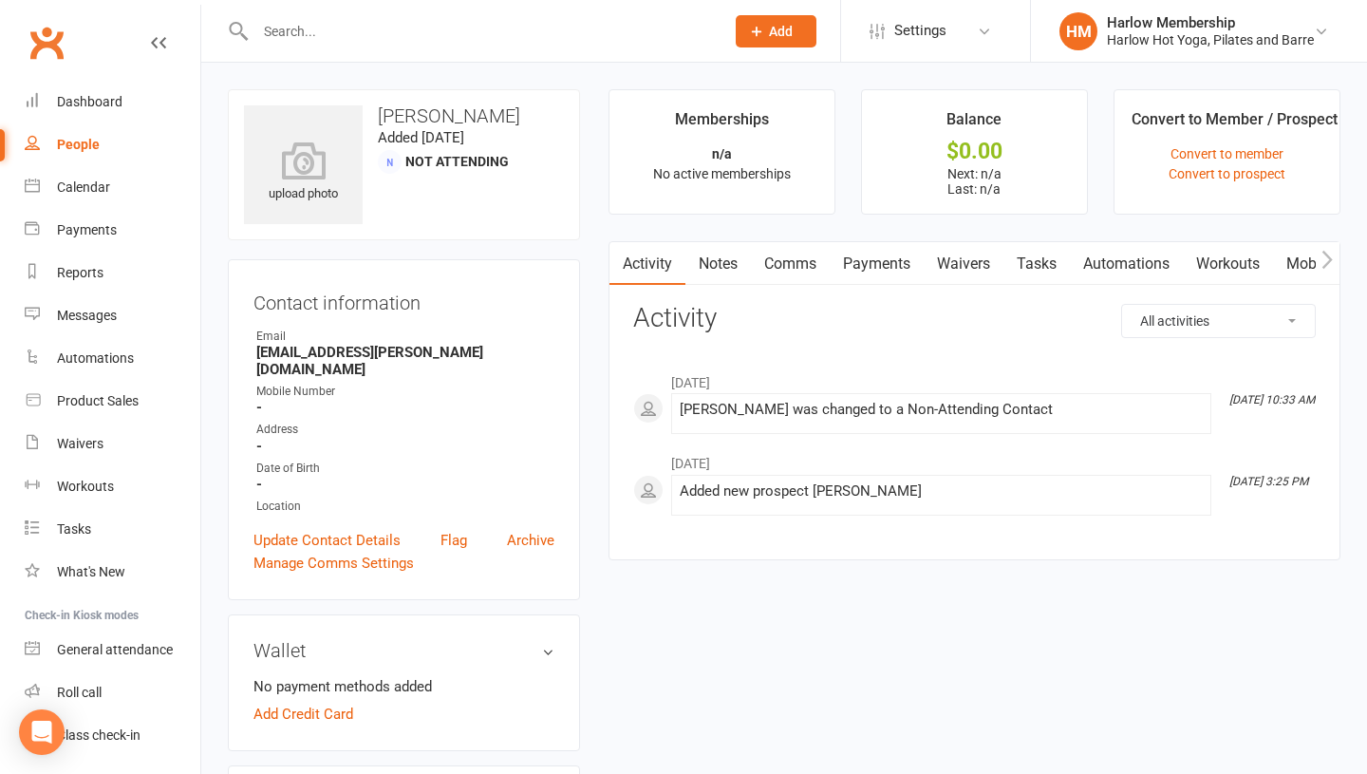
click at [328, 37] on input "text" at bounding box center [480, 31] width 461 height 27
paste input "[EMAIL_ADDRESS][DOMAIN_NAME]"
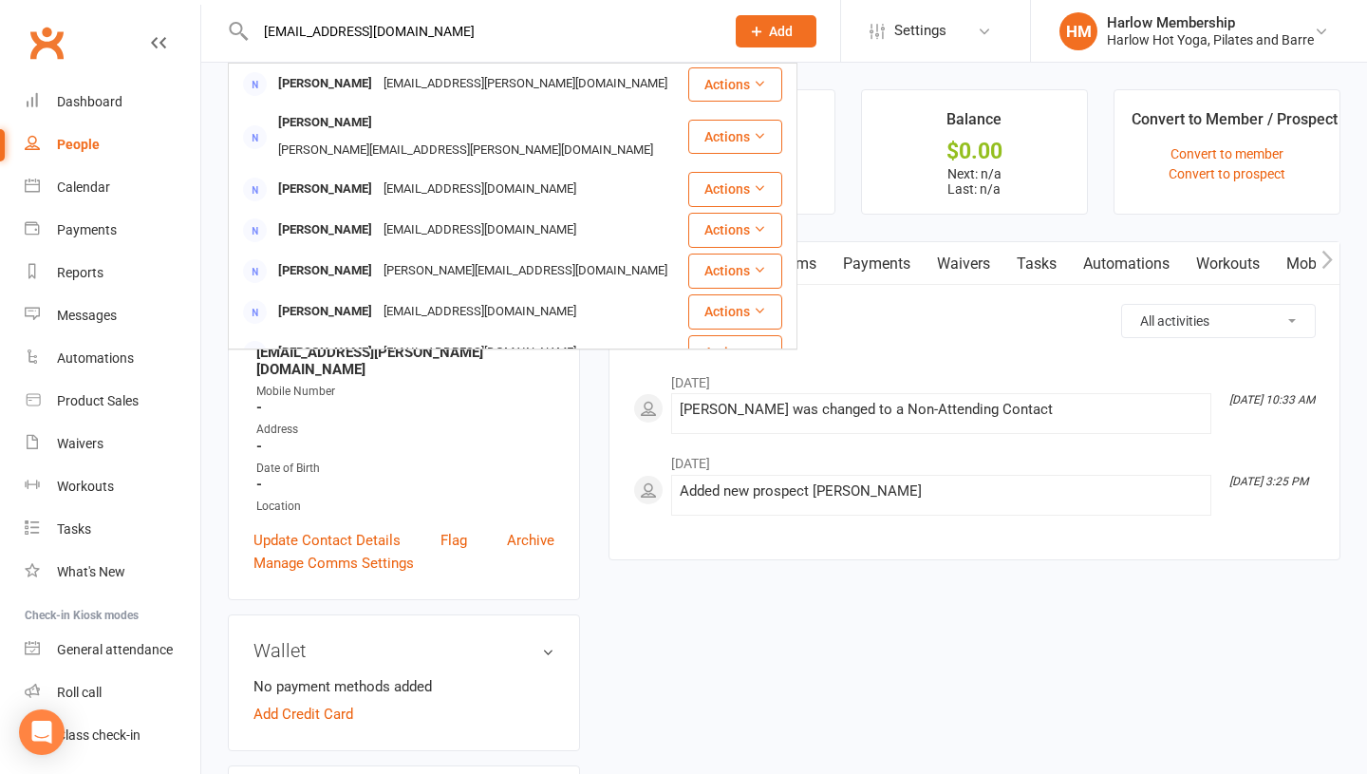
type input "[EMAIL_ADDRESS][DOMAIN_NAME]"
click at [293, 23] on input "[EMAIL_ADDRESS][DOMAIN_NAME]" at bounding box center [480, 31] width 461 height 27
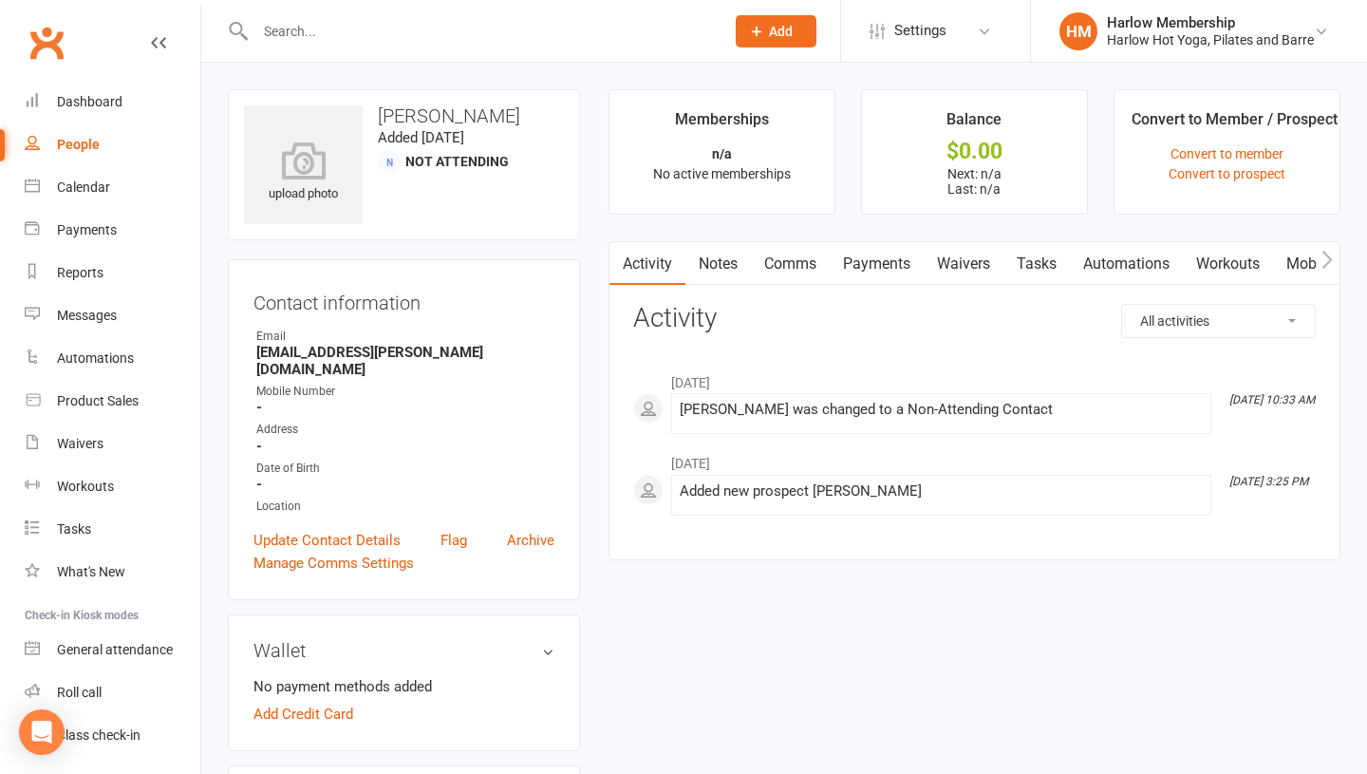
paste input "[PERSON_NAME]"
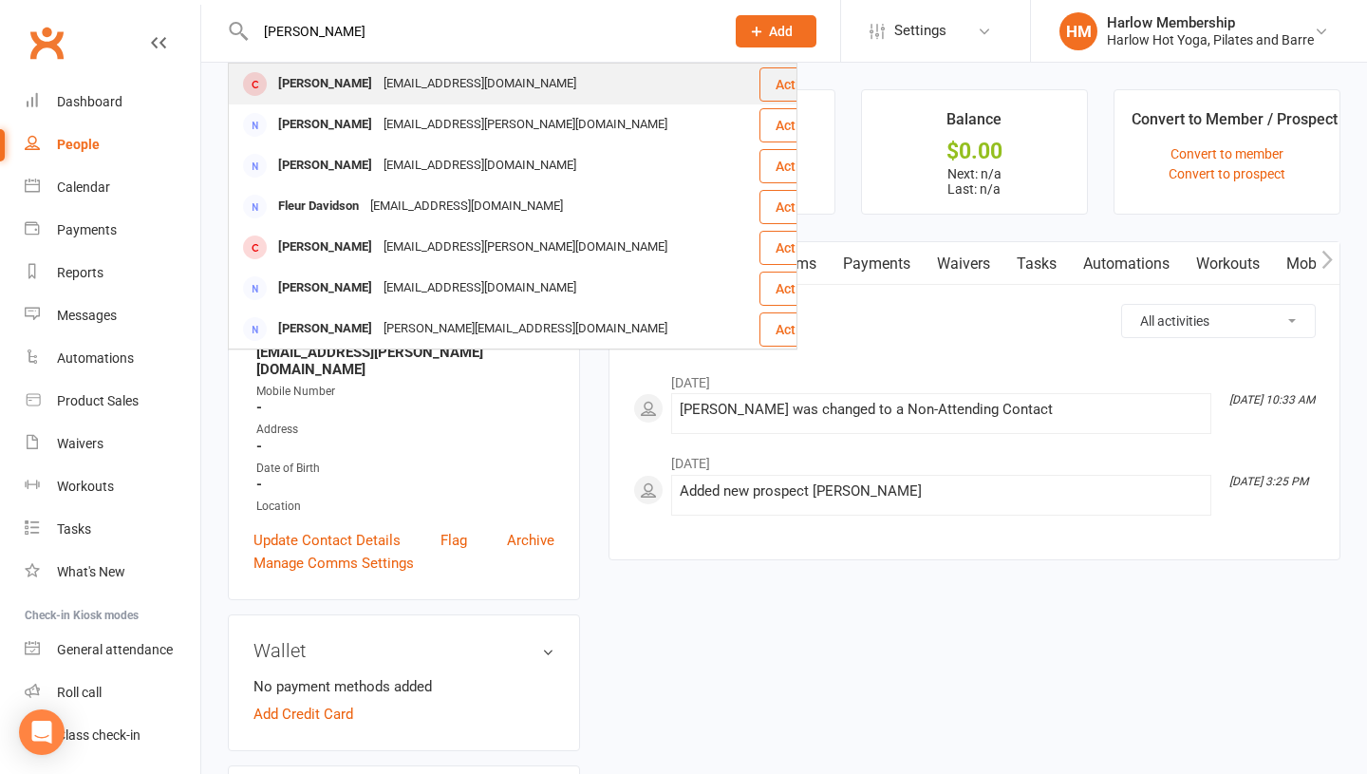
type input "[PERSON_NAME]"
click at [310, 75] on div "[PERSON_NAME]" at bounding box center [324, 84] width 105 height 28
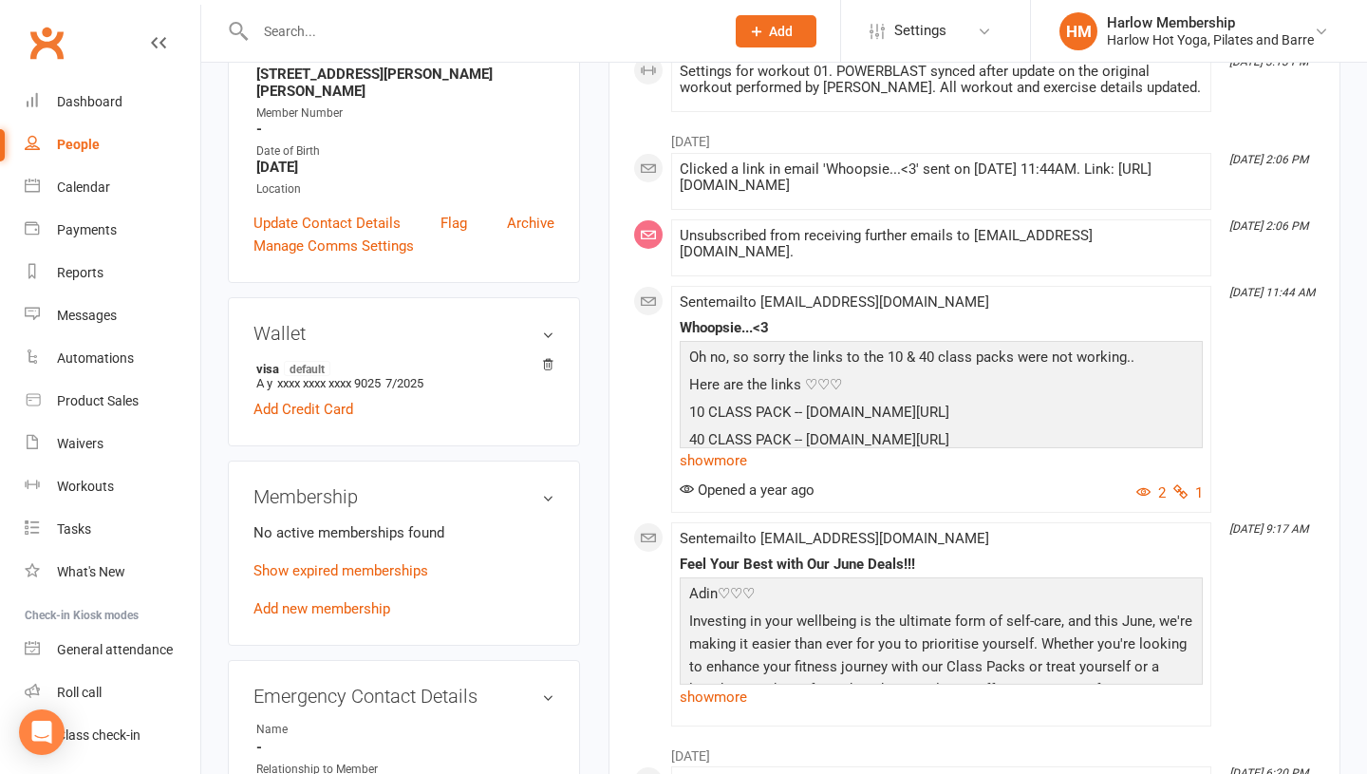
scroll to position [405, 0]
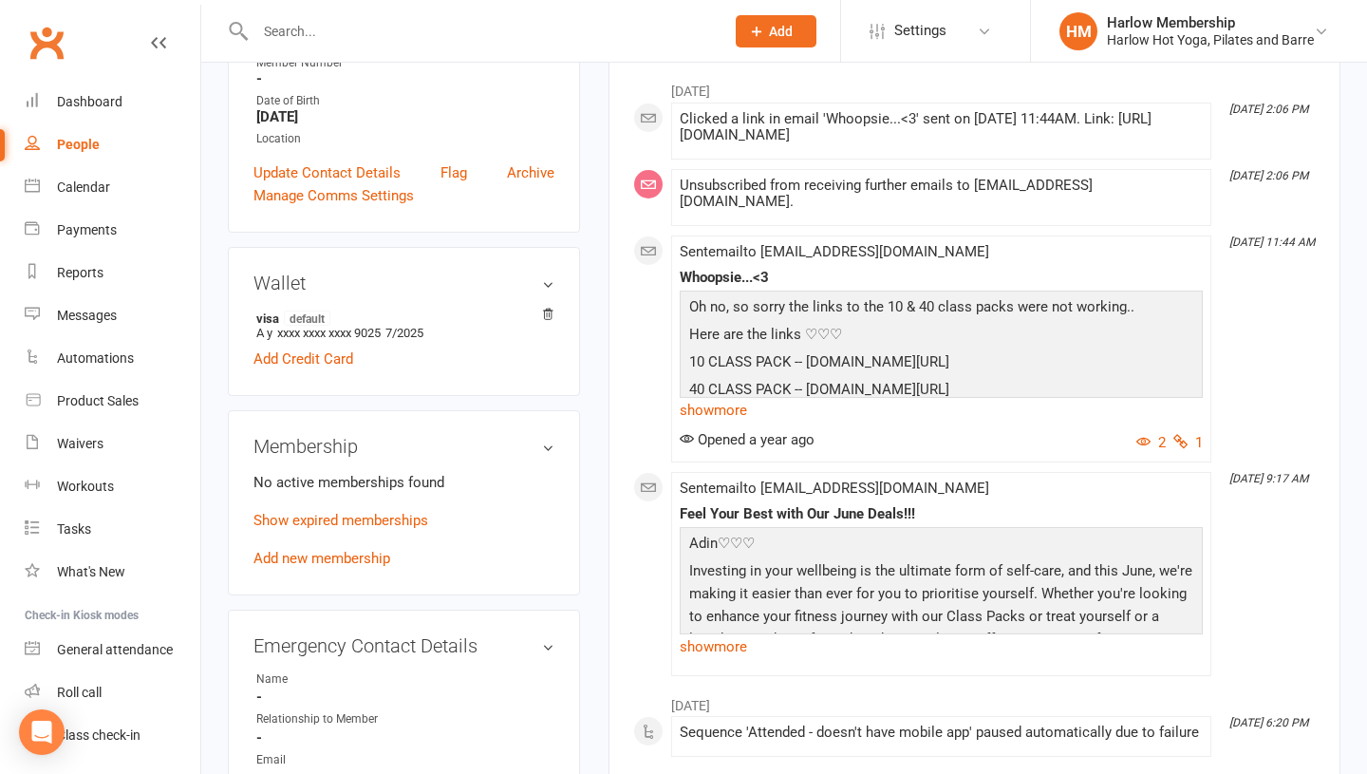
click at [397, 514] on p "Show expired memberships" at bounding box center [403, 520] width 301 height 23
click at [384, 512] on link "Show expired memberships" at bounding box center [340, 520] width 175 height 17
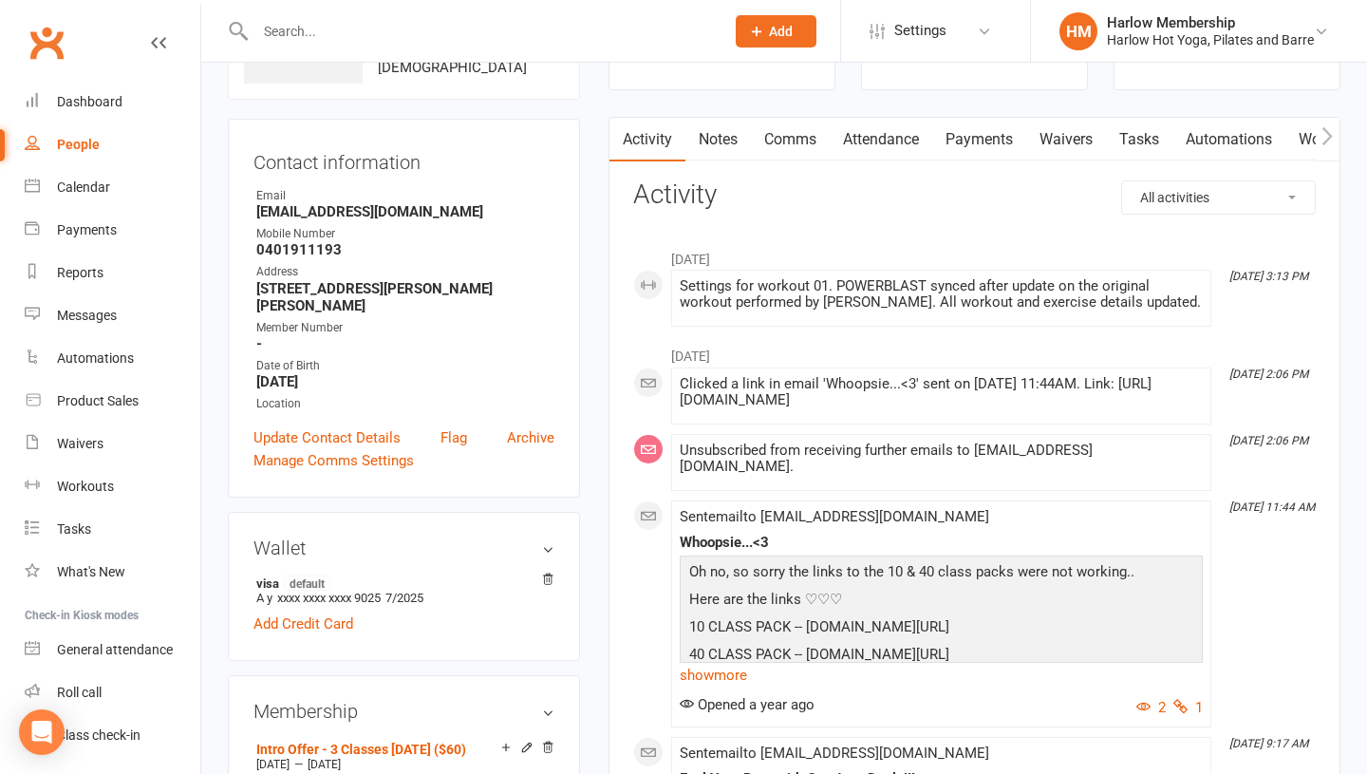
scroll to position [0, 0]
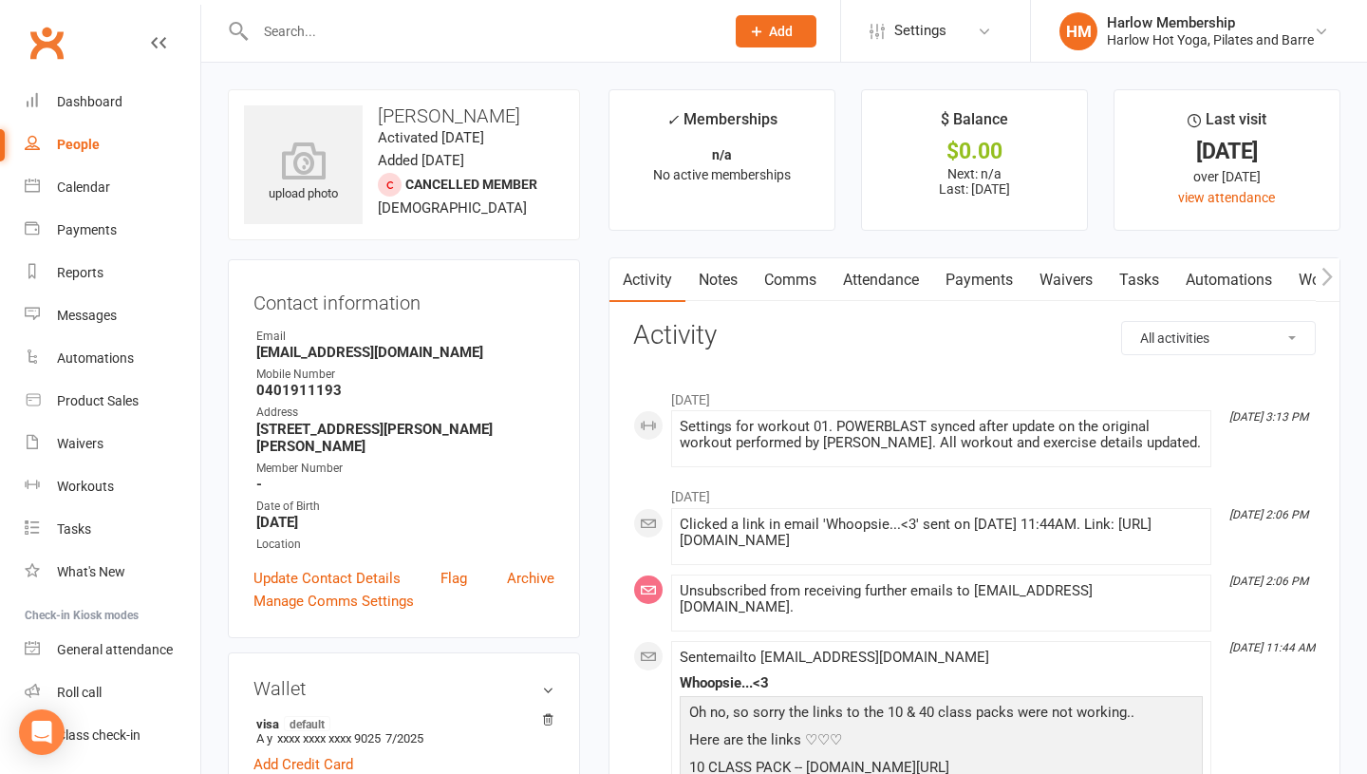
click at [361, 27] on input "text" at bounding box center [480, 31] width 461 height 27
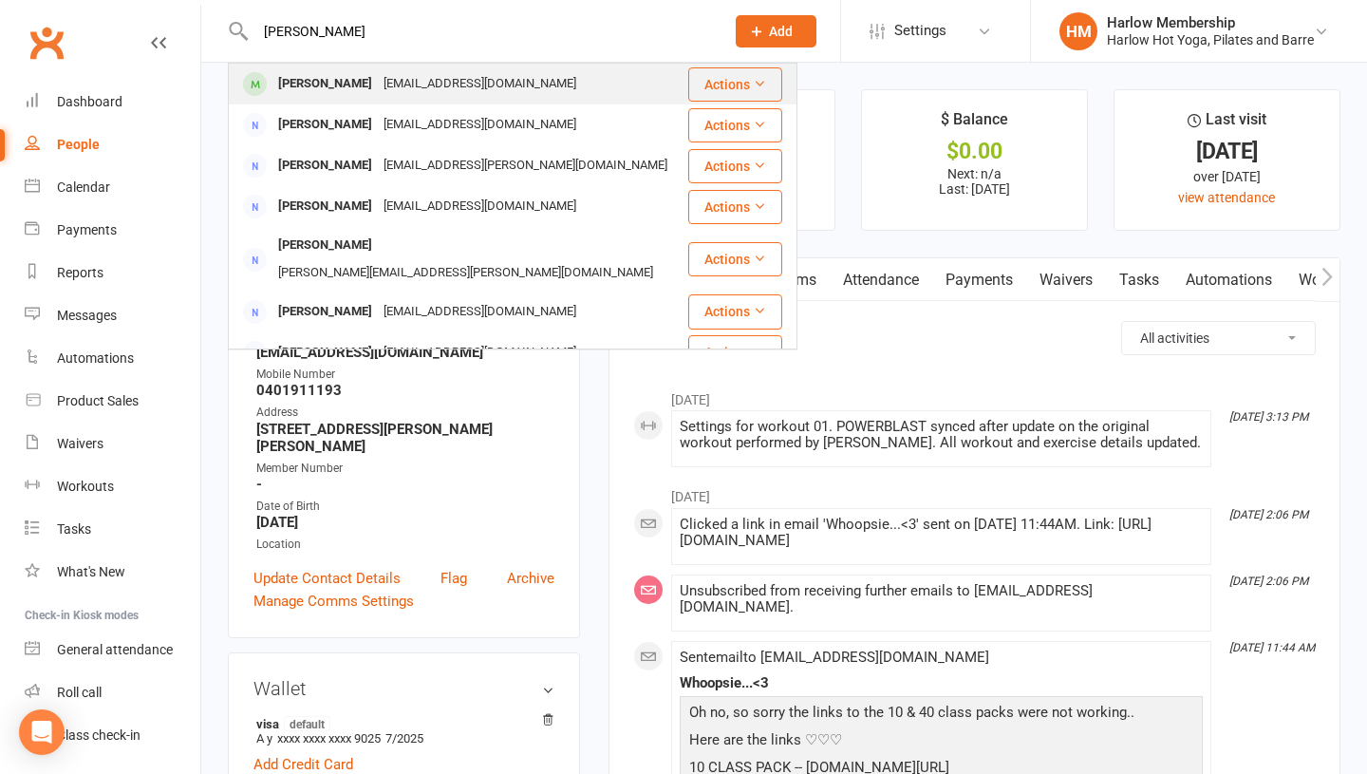
type input "Lizzie Gralton"
click at [305, 84] on div "Lizzie Gralton" at bounding box center [324, 84] width 105 height 28
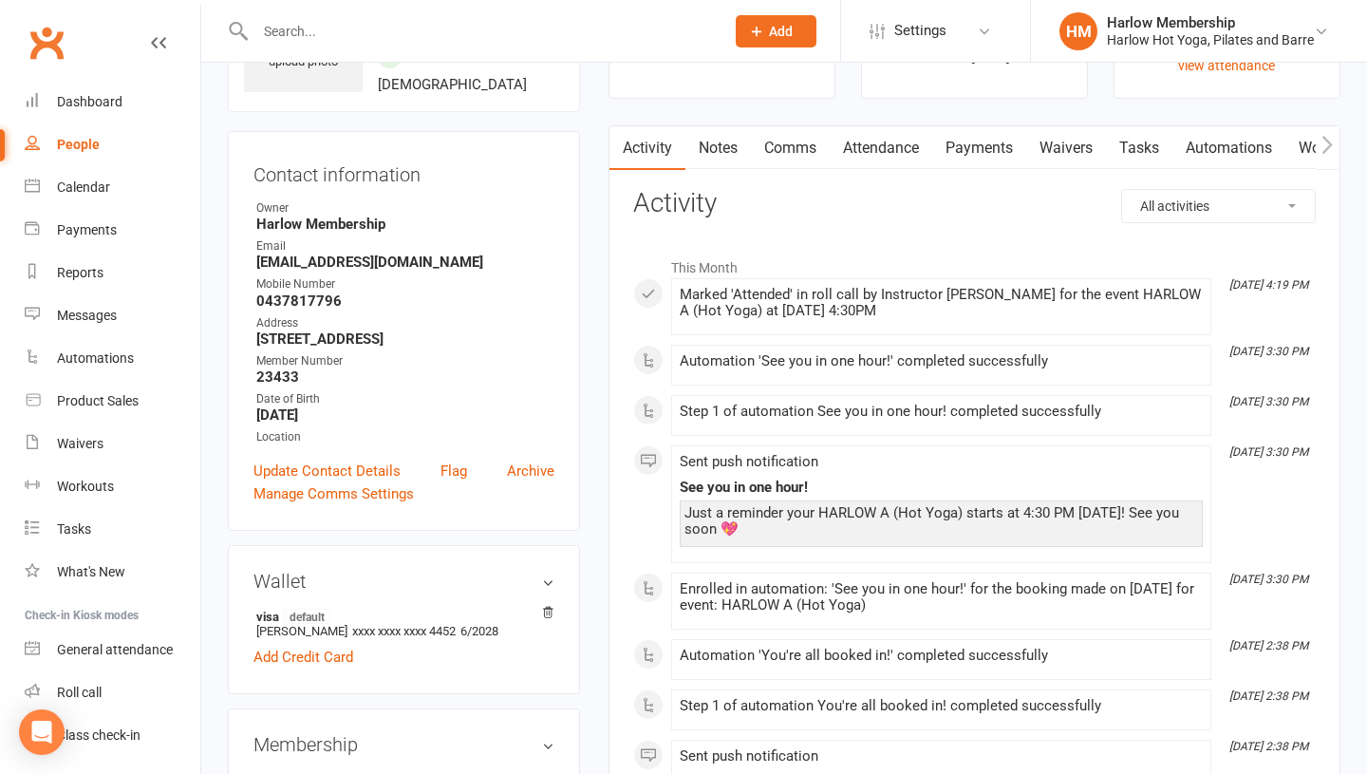
scroll to position [120, 0]
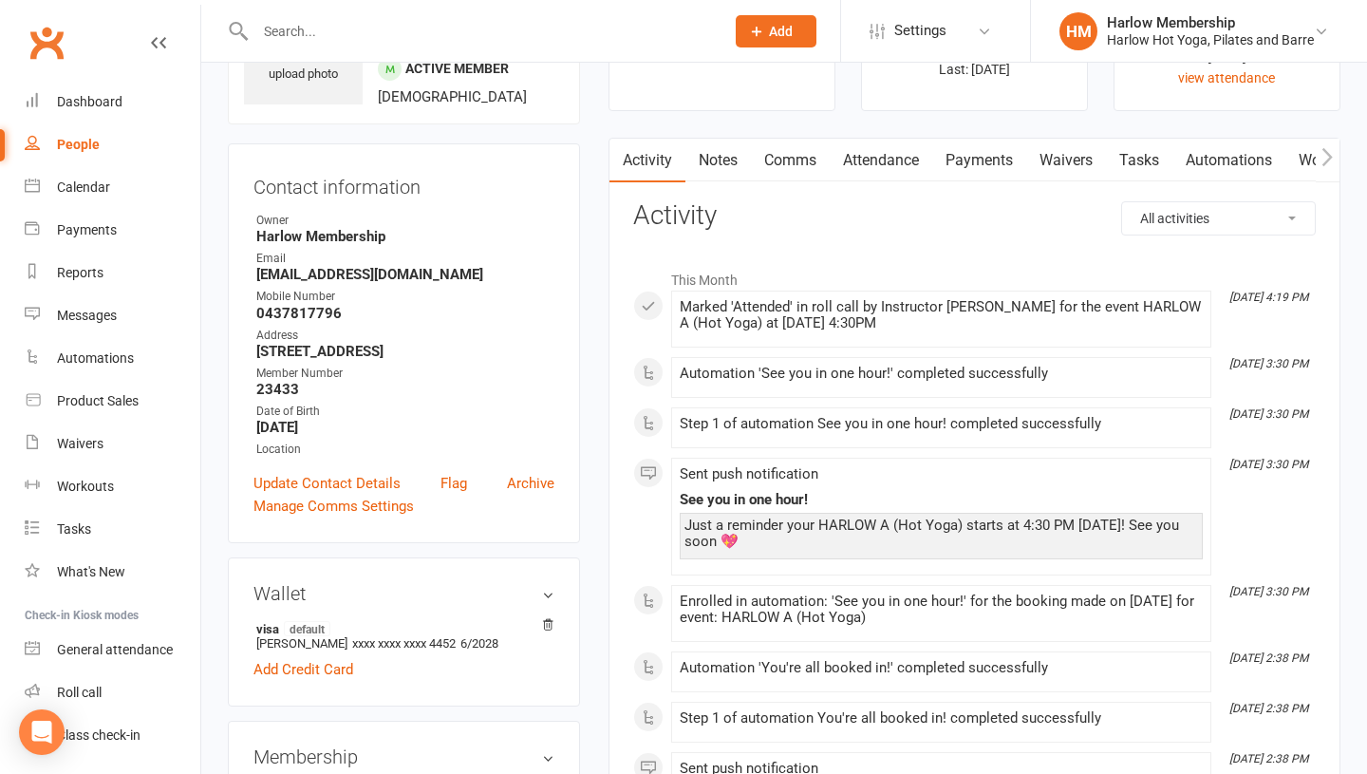
click at [879, 164] on link "Attendance" at bounding box center [881, 161] width 103 height 44
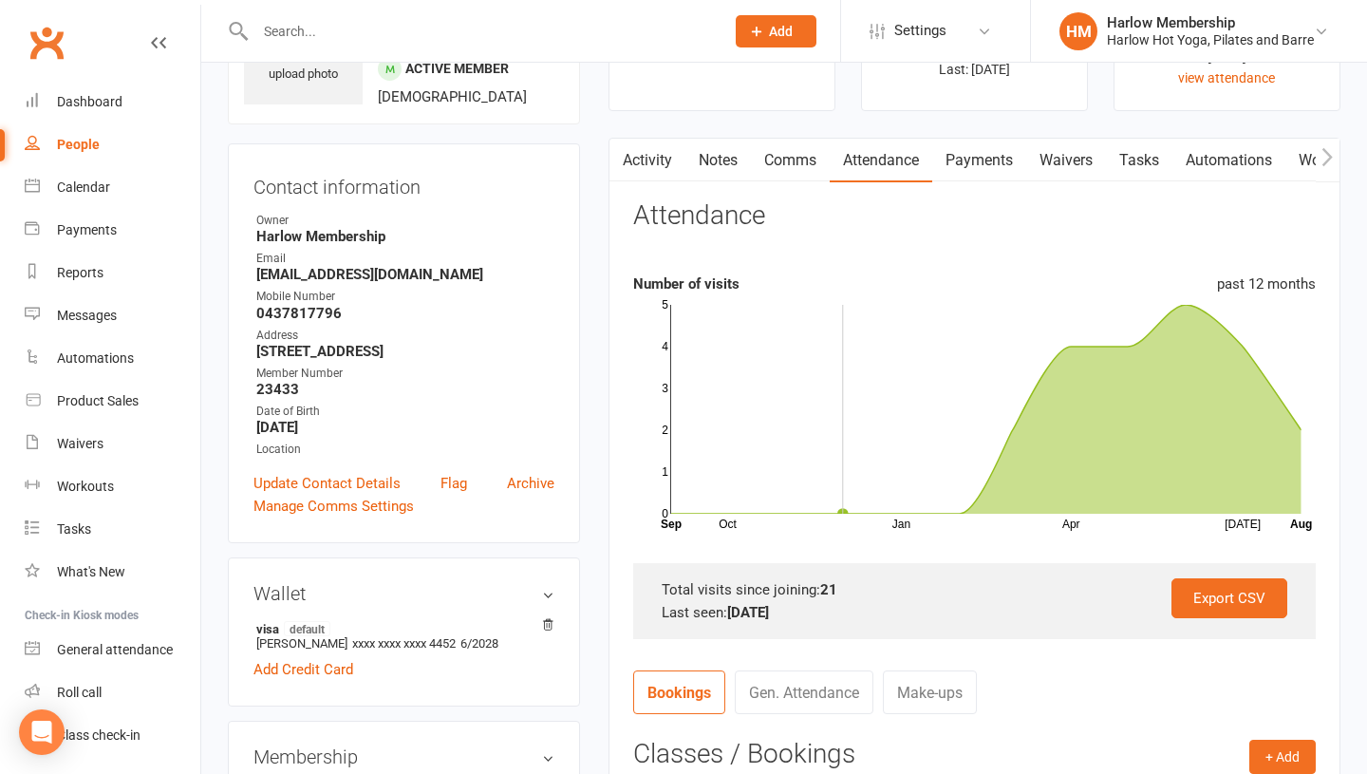
scroll to position [573, 0]
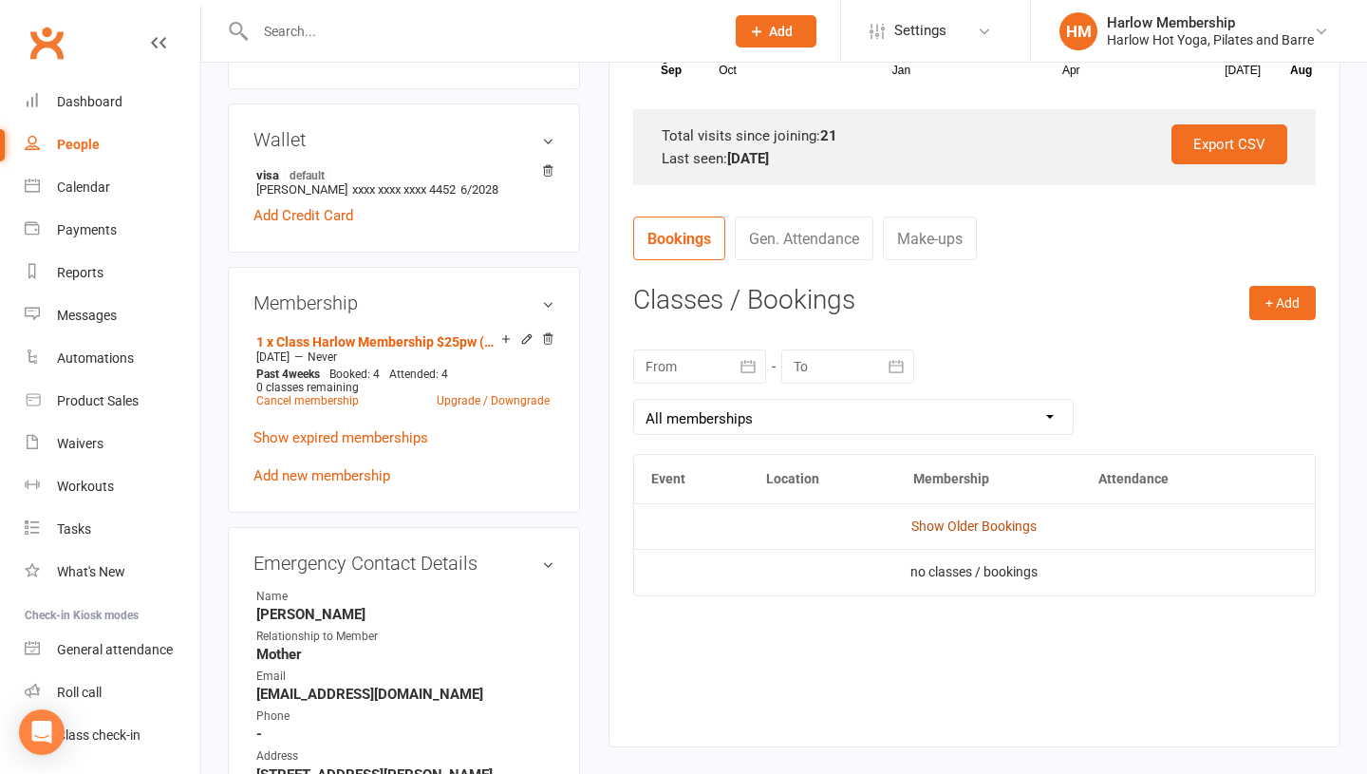
click at [966, 531] on link "Show Older Bookings" at bounding box center [973, 525] width 125 height 15
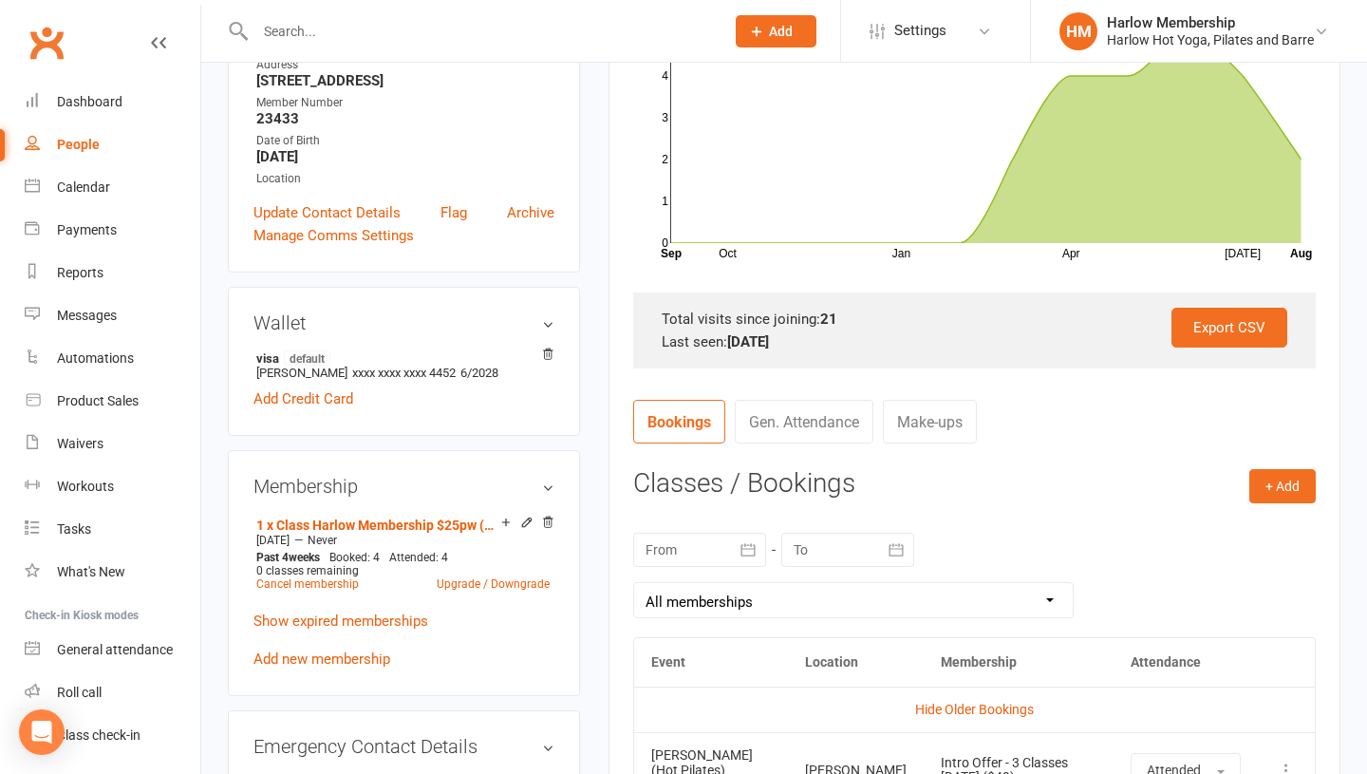
scroll to position [0, 0]
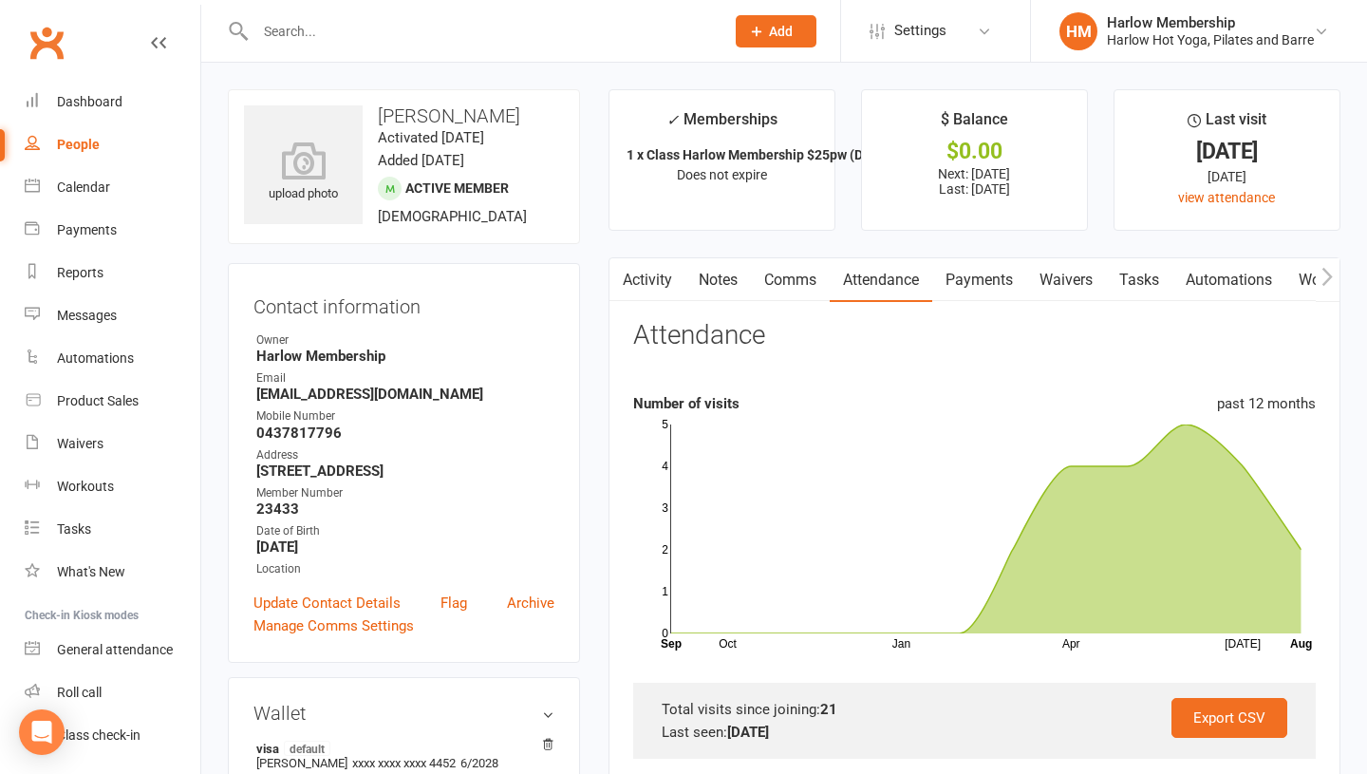
click at [990, 284] on link "Payments" at bounding box center [979, 280] width 94 height 44
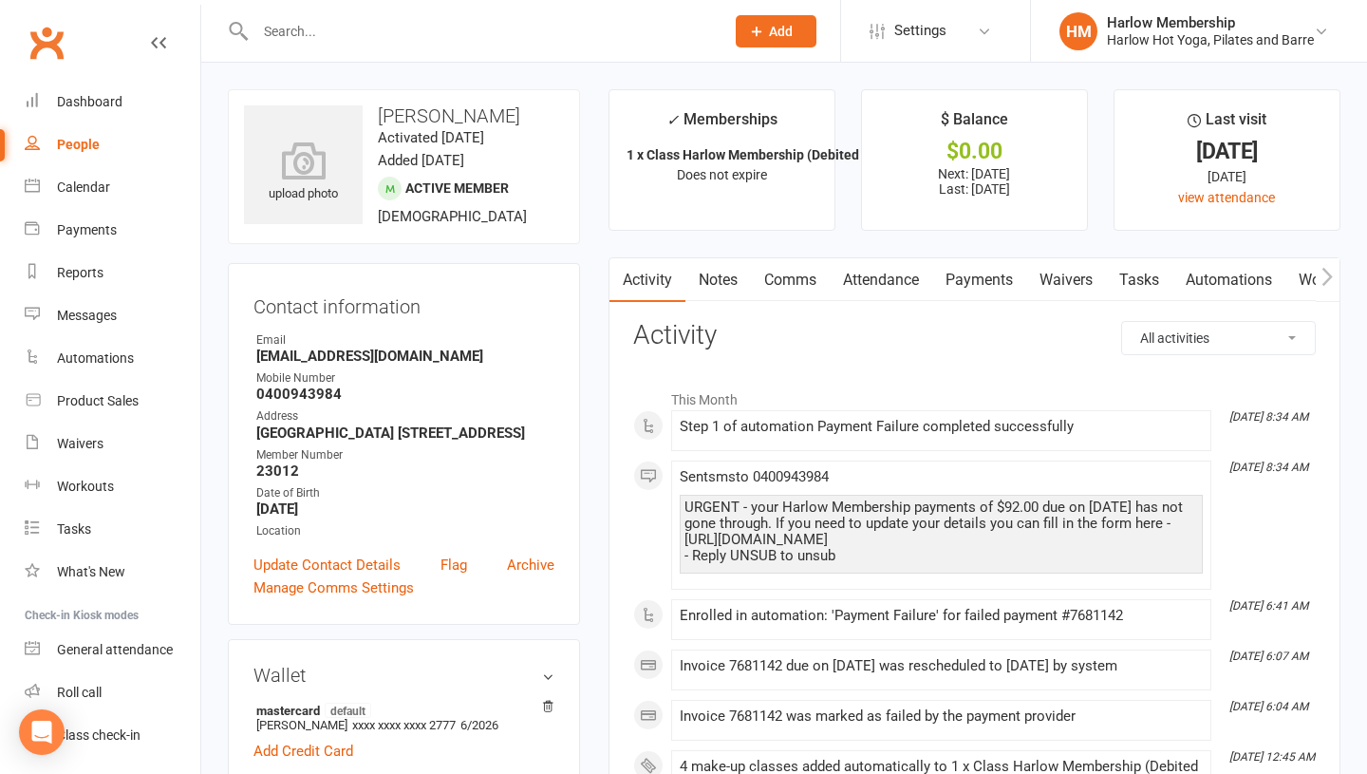
click at [981, 274] on link "Payments" at bounding box center [979, 280] width 94 height 44
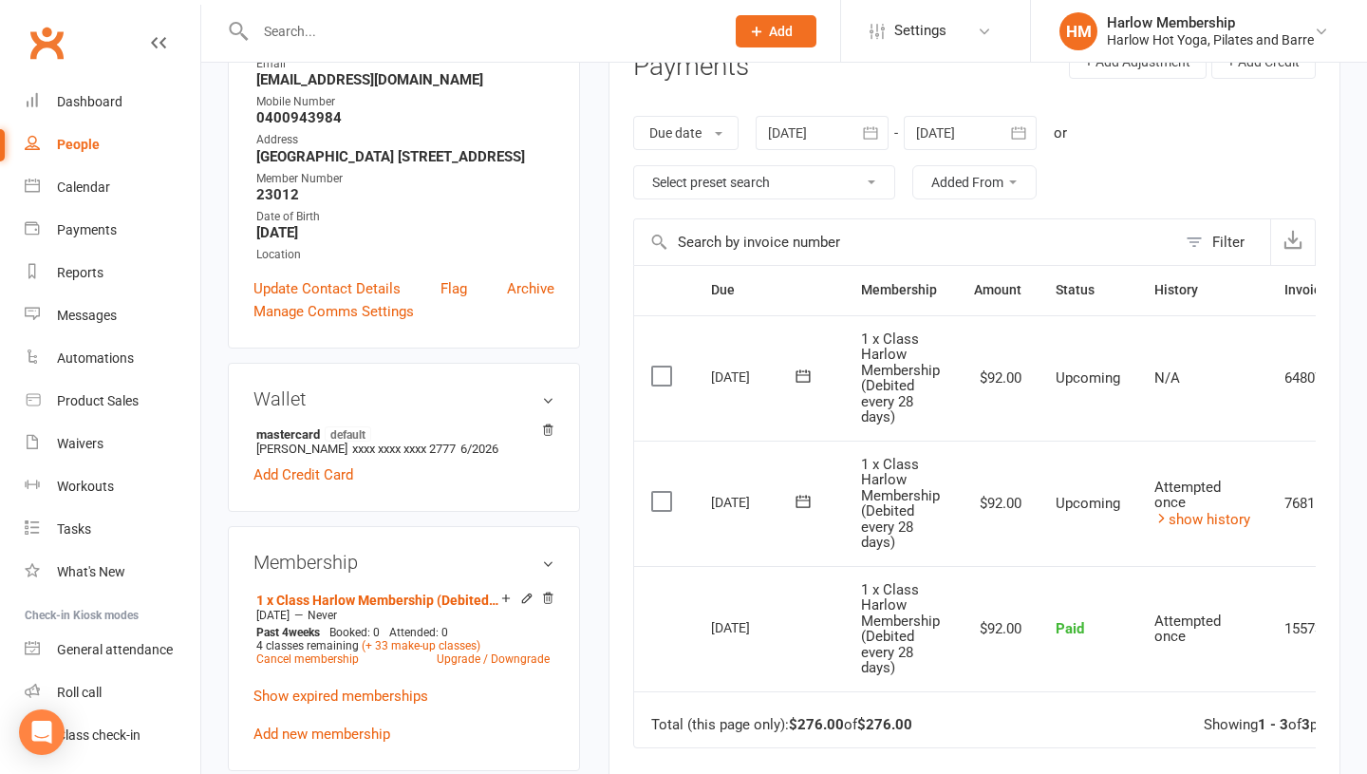
scroll to position [279, 0]
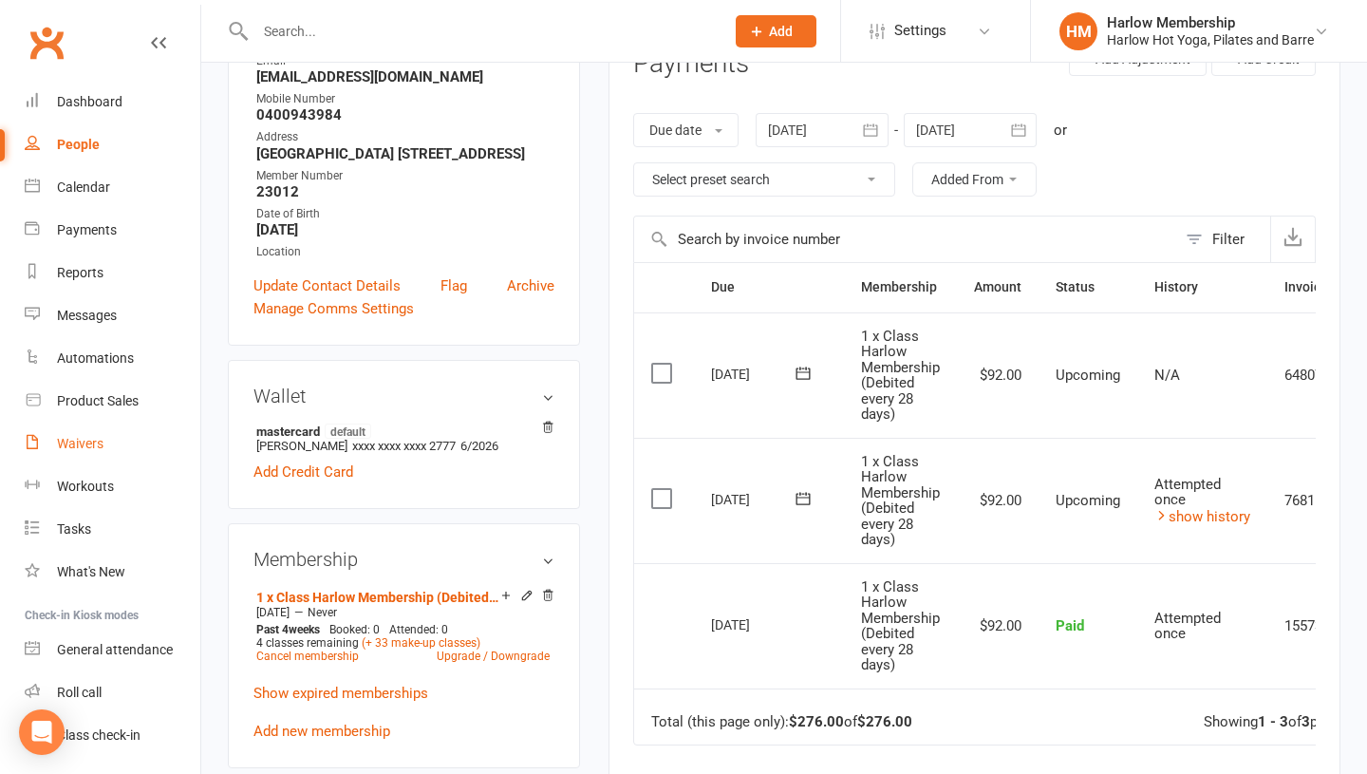
click at [75, 444] on div "Waivers" at bounding box center [80, 443] width 47 height 15
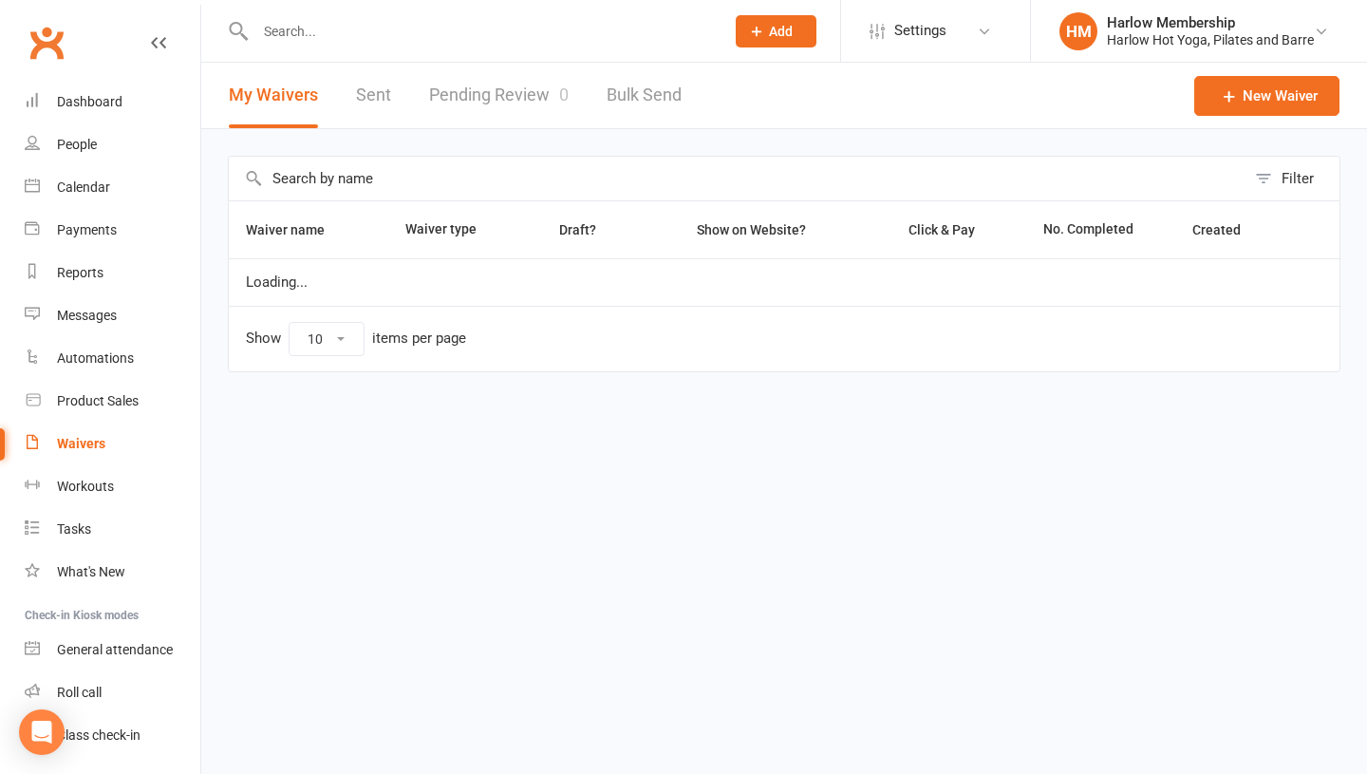
select select "100"
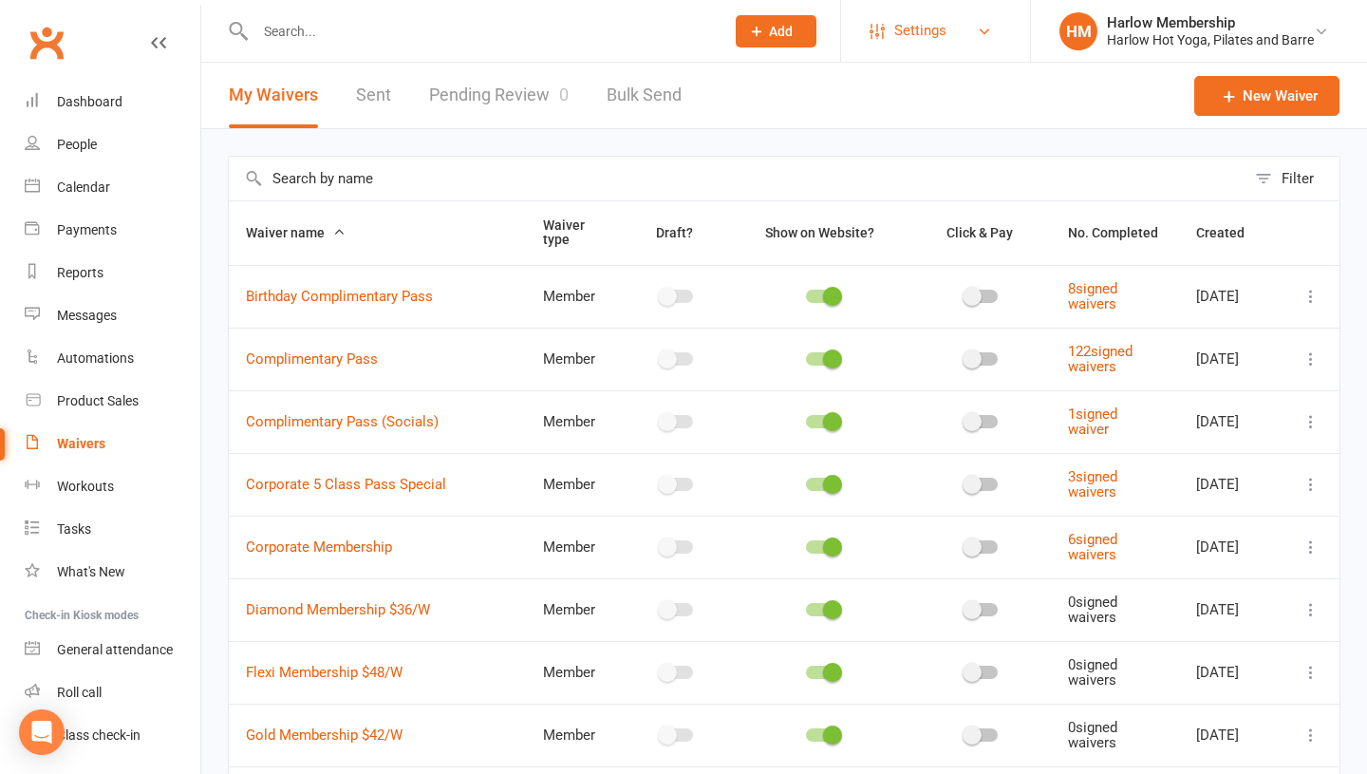
click at [936, 42] on span "Settings" at bounding box center [920, 30] width 52 height 43
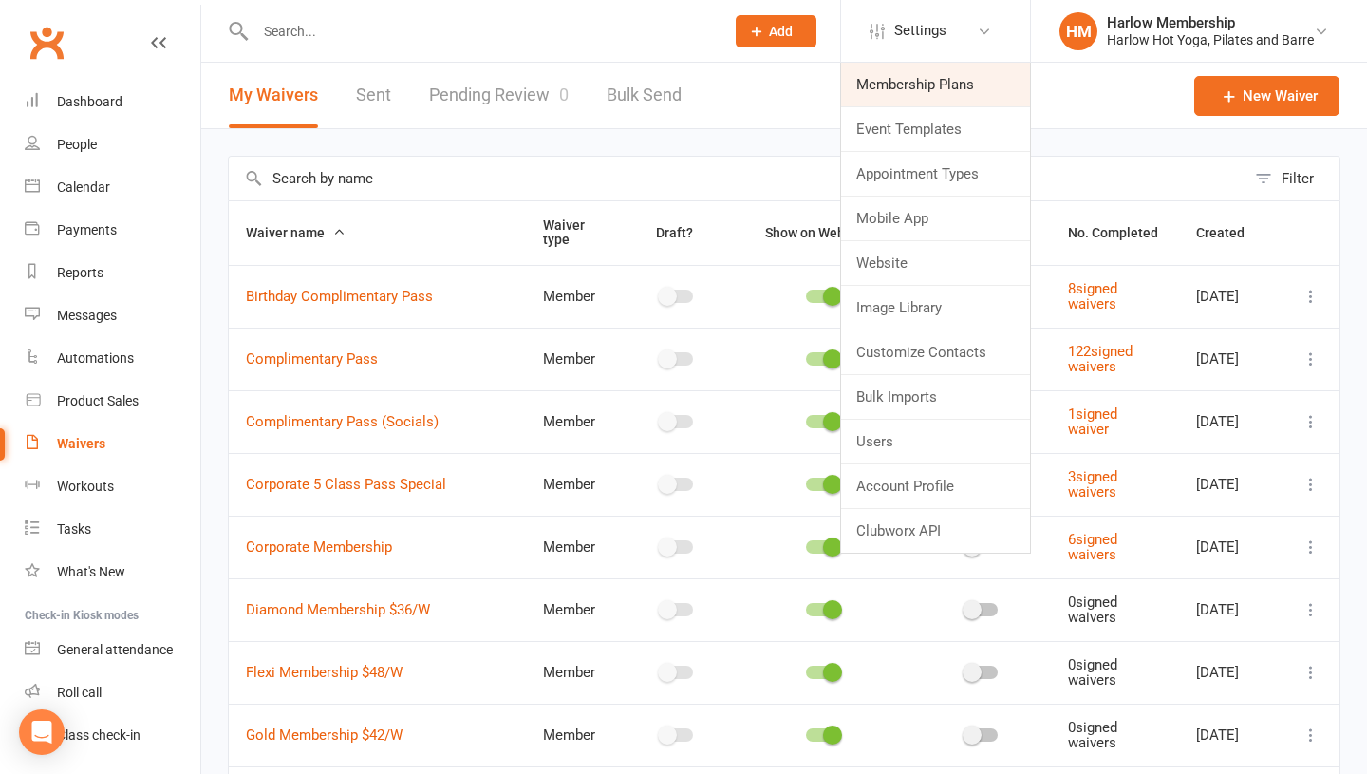
click at [908, 95] on link "Membership Plans" at bounding box center [935, 85] width 189 height 44
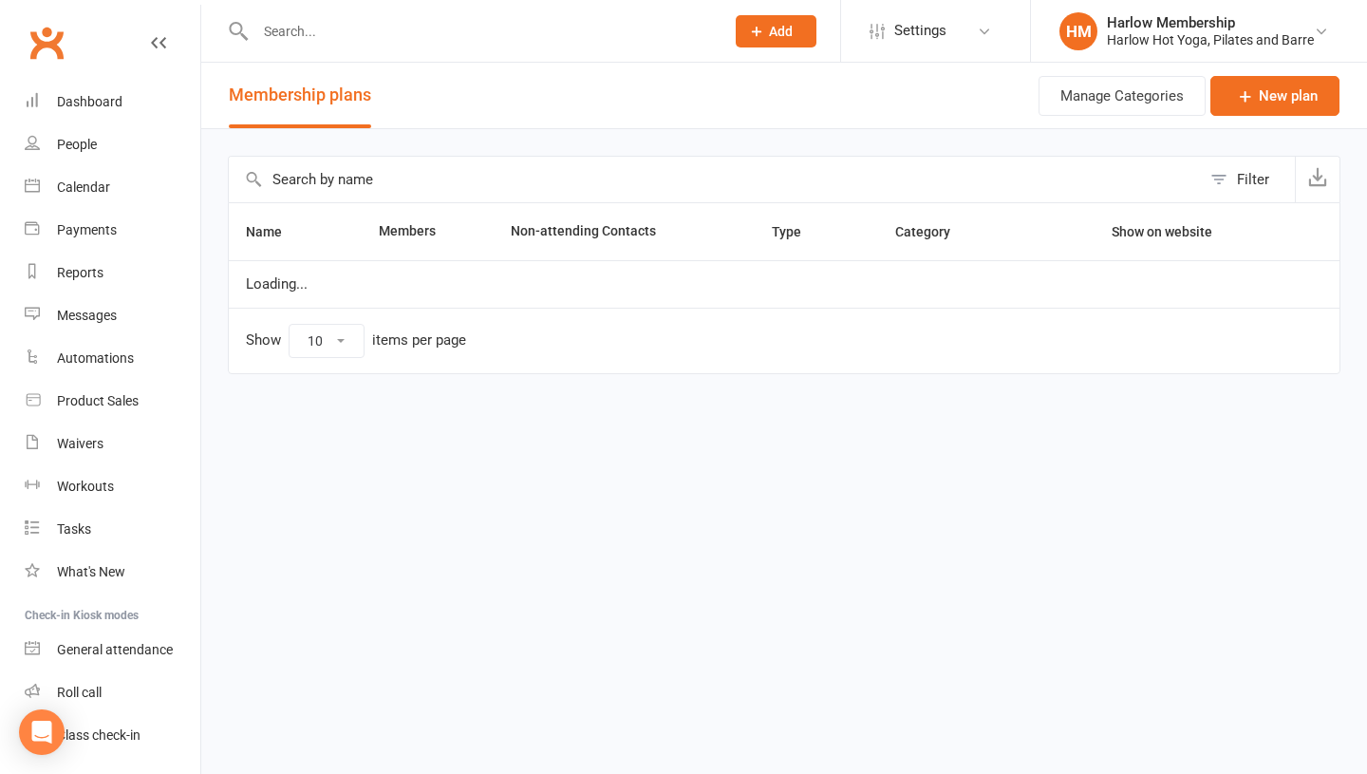
select select "100"
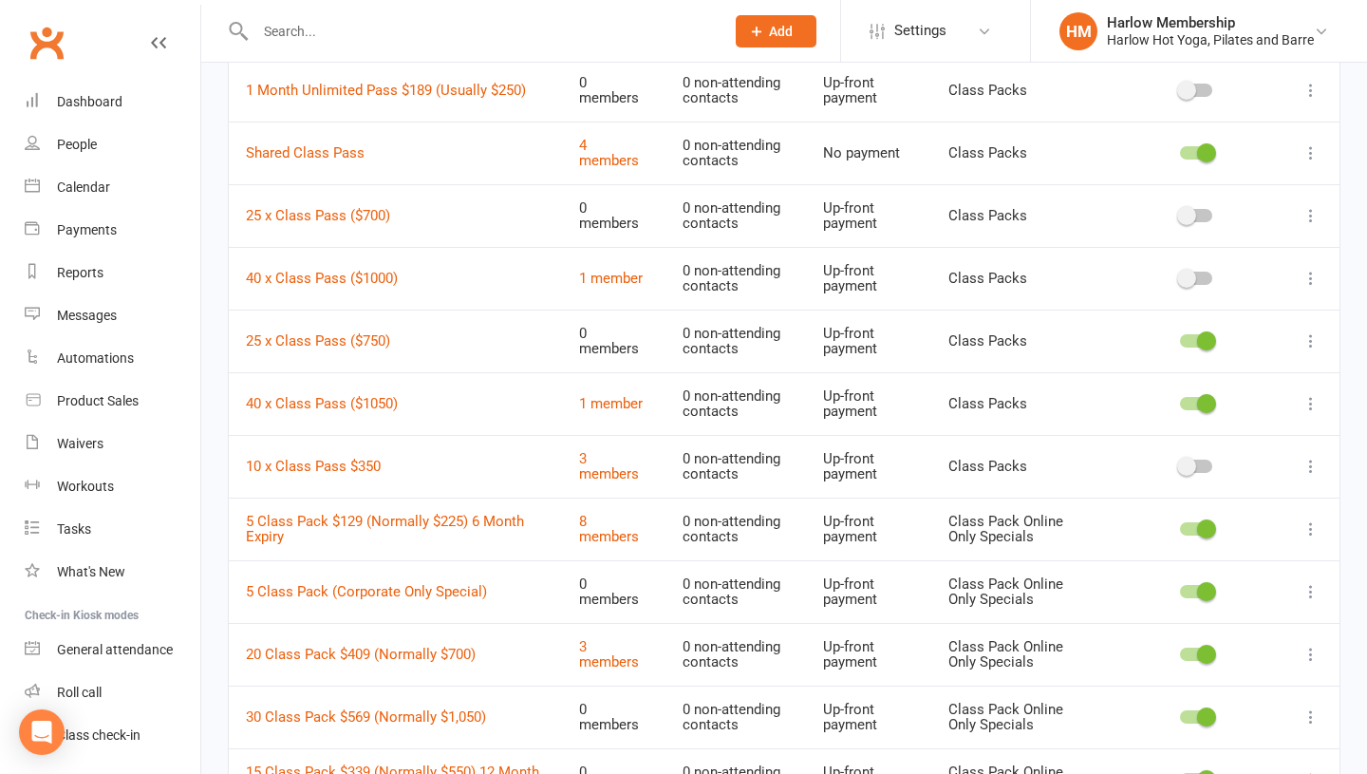
scroll to position [1862, 0]
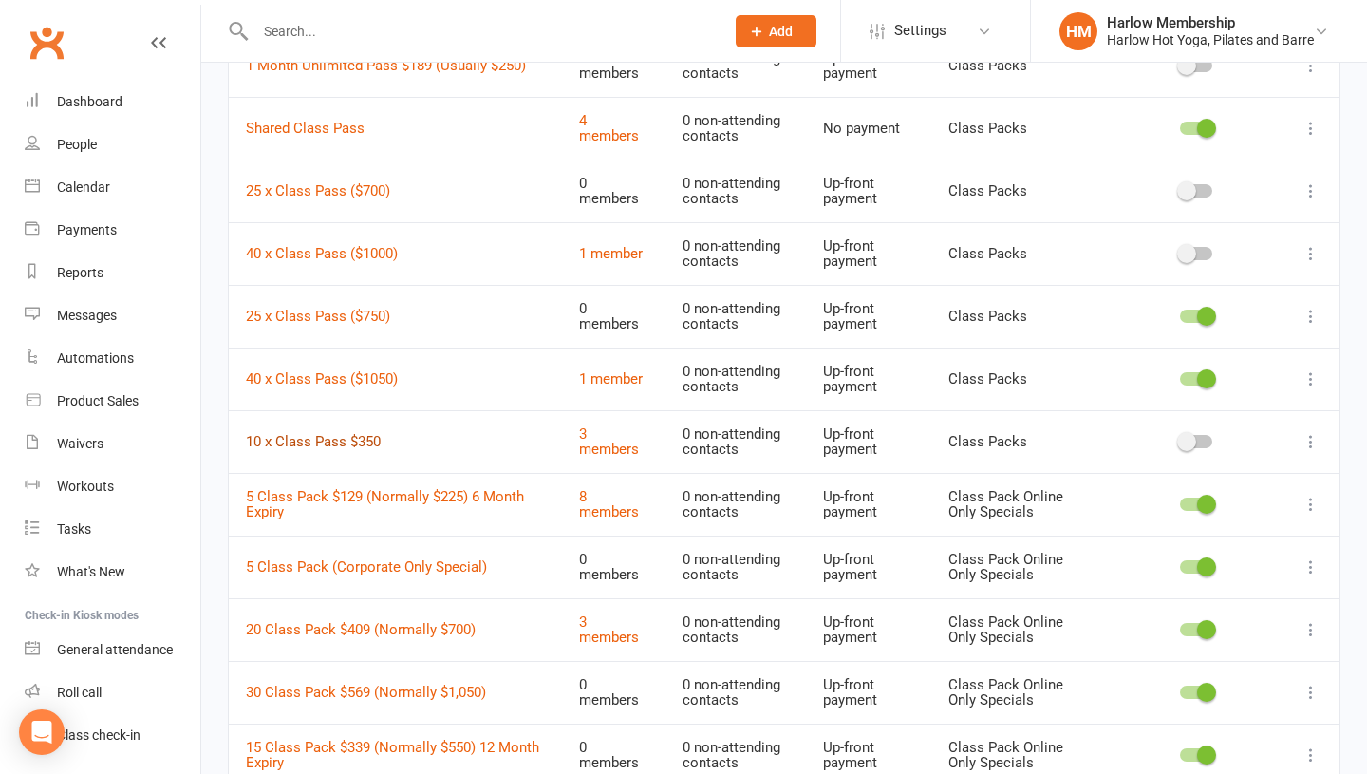
click at [336, 441] on link "10 x Class Pass $350" at bounding box center [313, 441] width 135 height 17
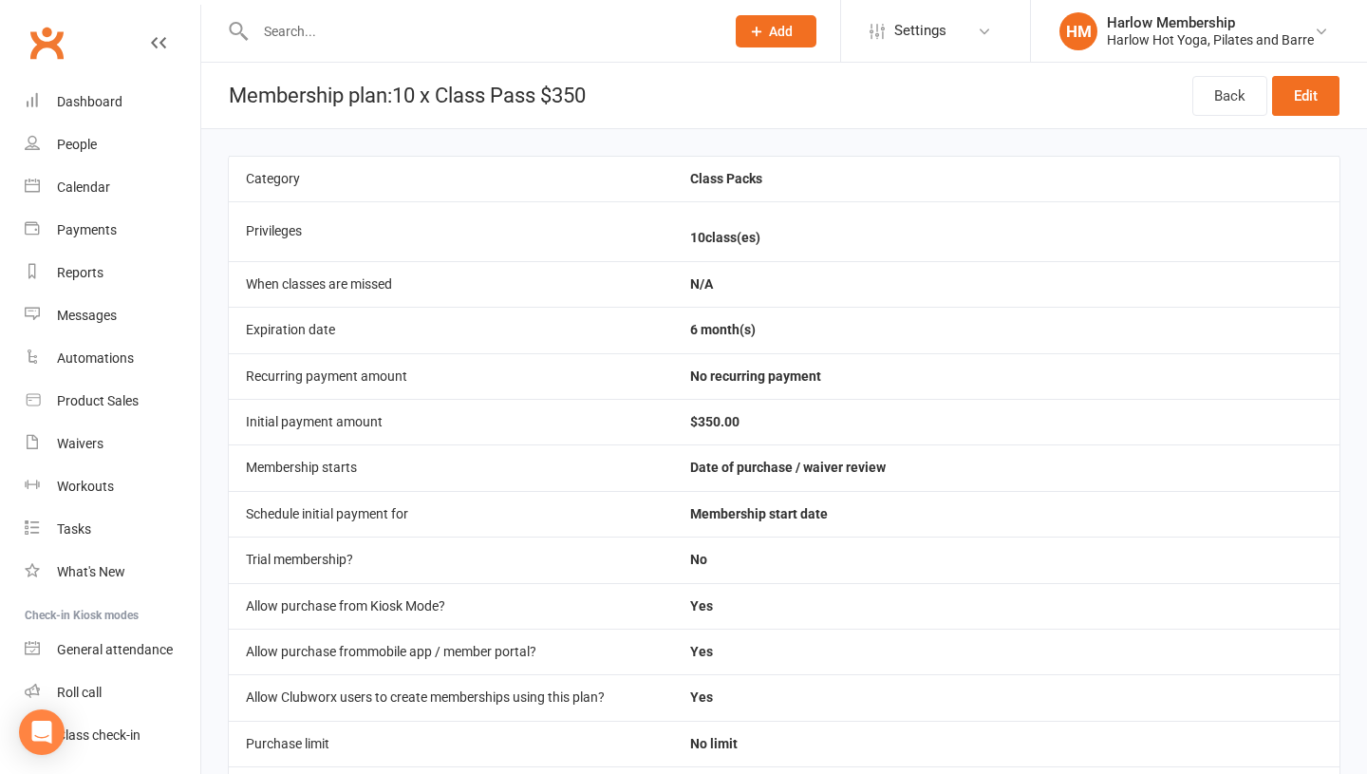
scroll to position [679, 0]
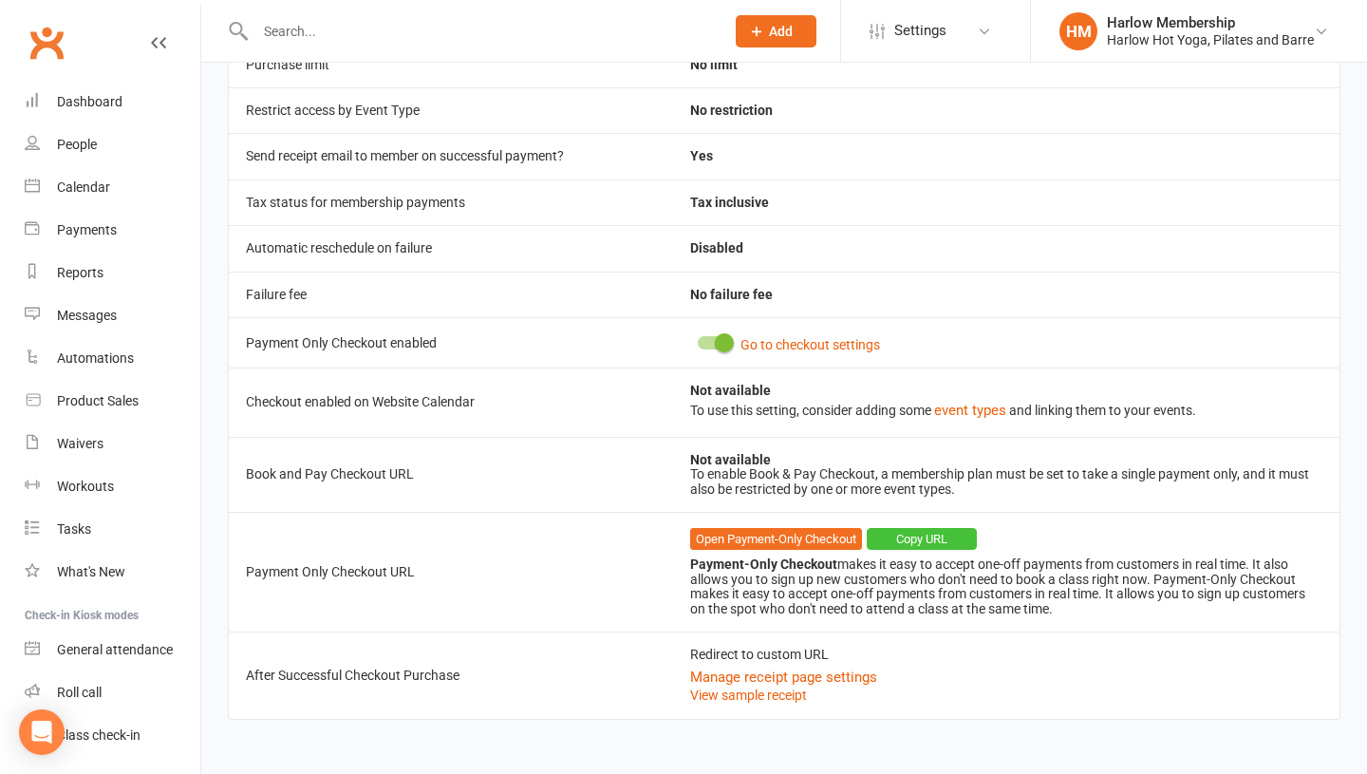
click at [916, 540] on button "Copy URL" at bounding box center [922, 539] width 110 height 23
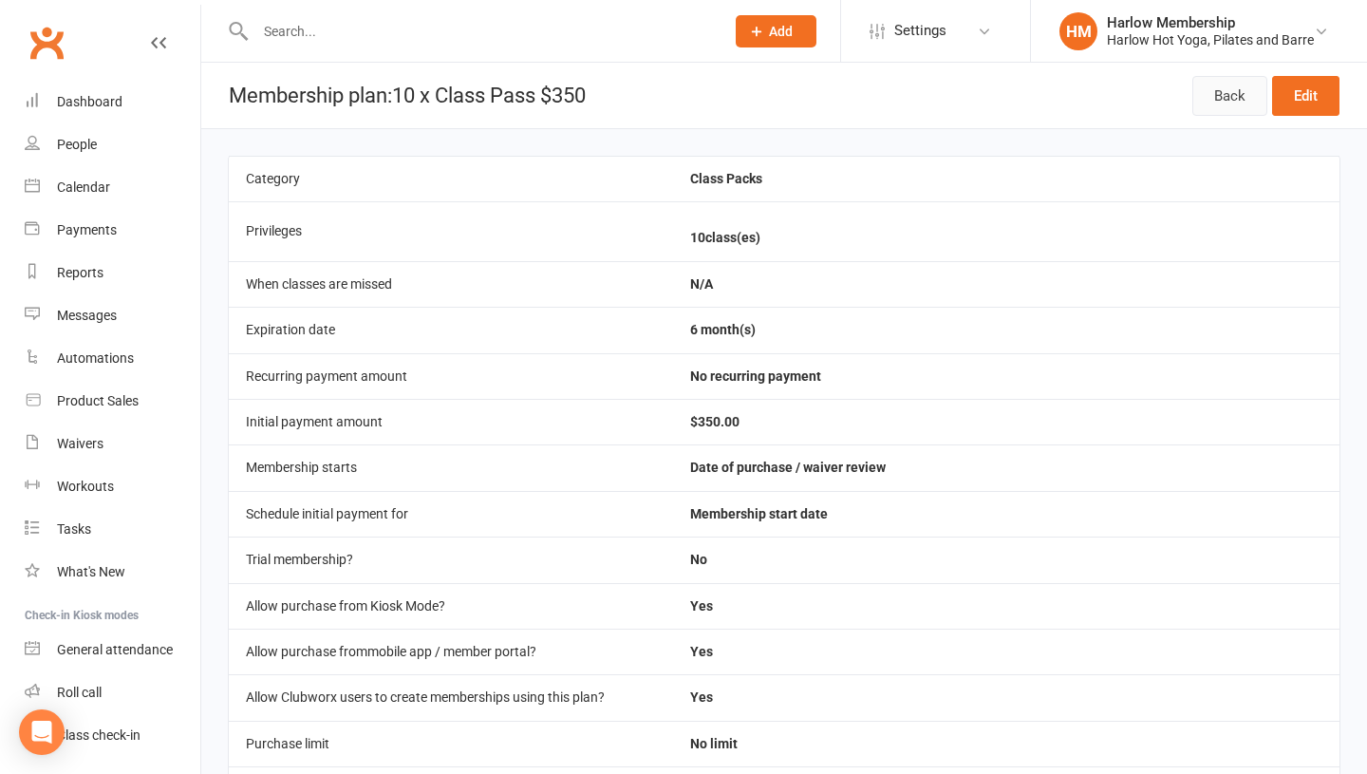
click at [1207, 103] on link "Back" at bounding box center [1229, 96] width 75 height 40
select select "100"
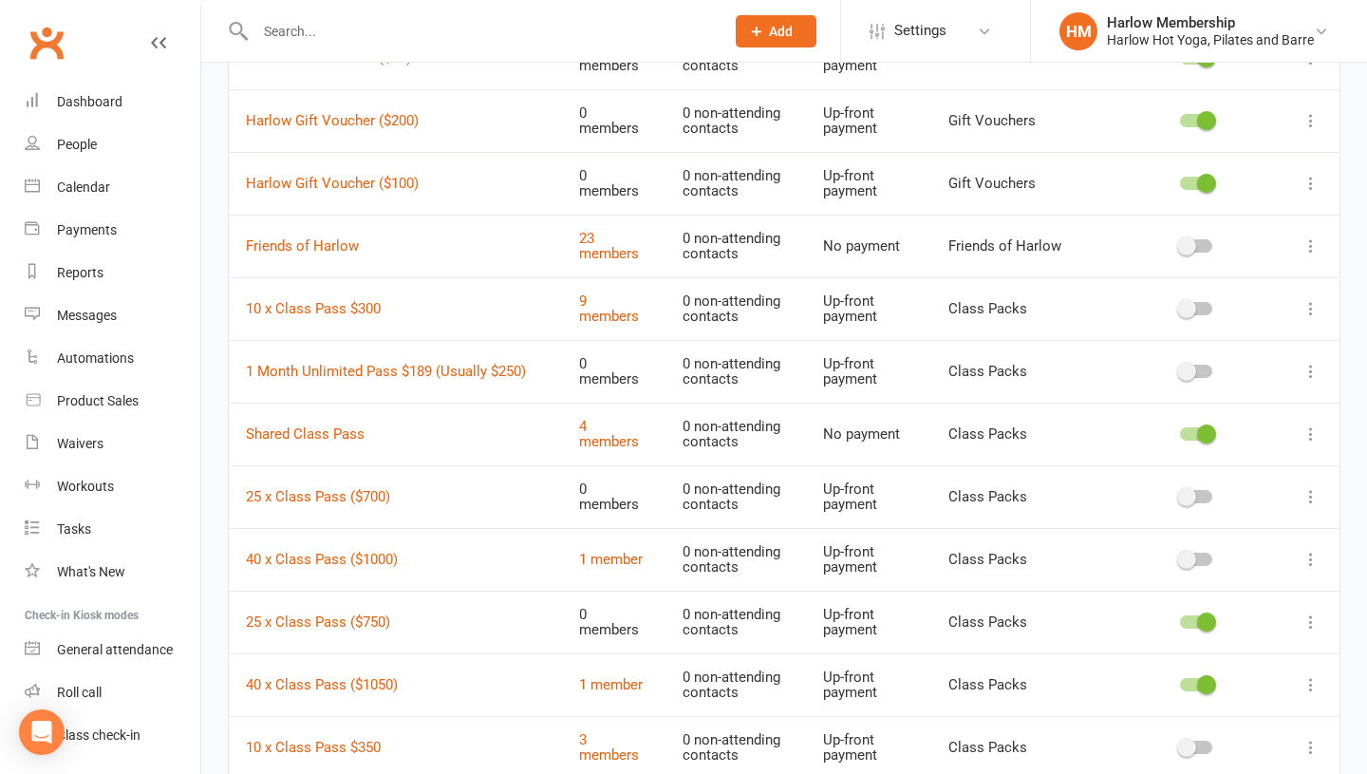
scroll to position [1588, 0]
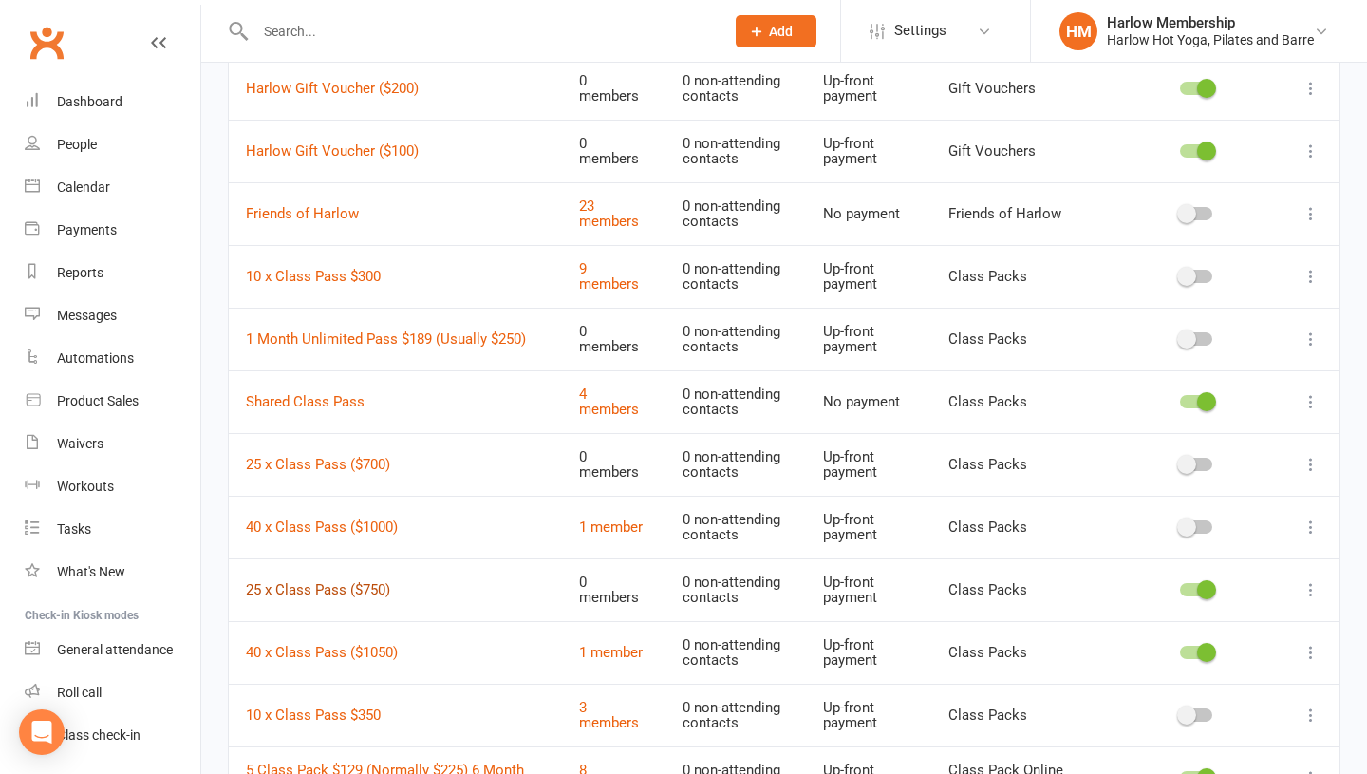
click at [308, 589] on link "25 x Class Pass ($750)" at bounding box center [318, 589] width 144 height 17
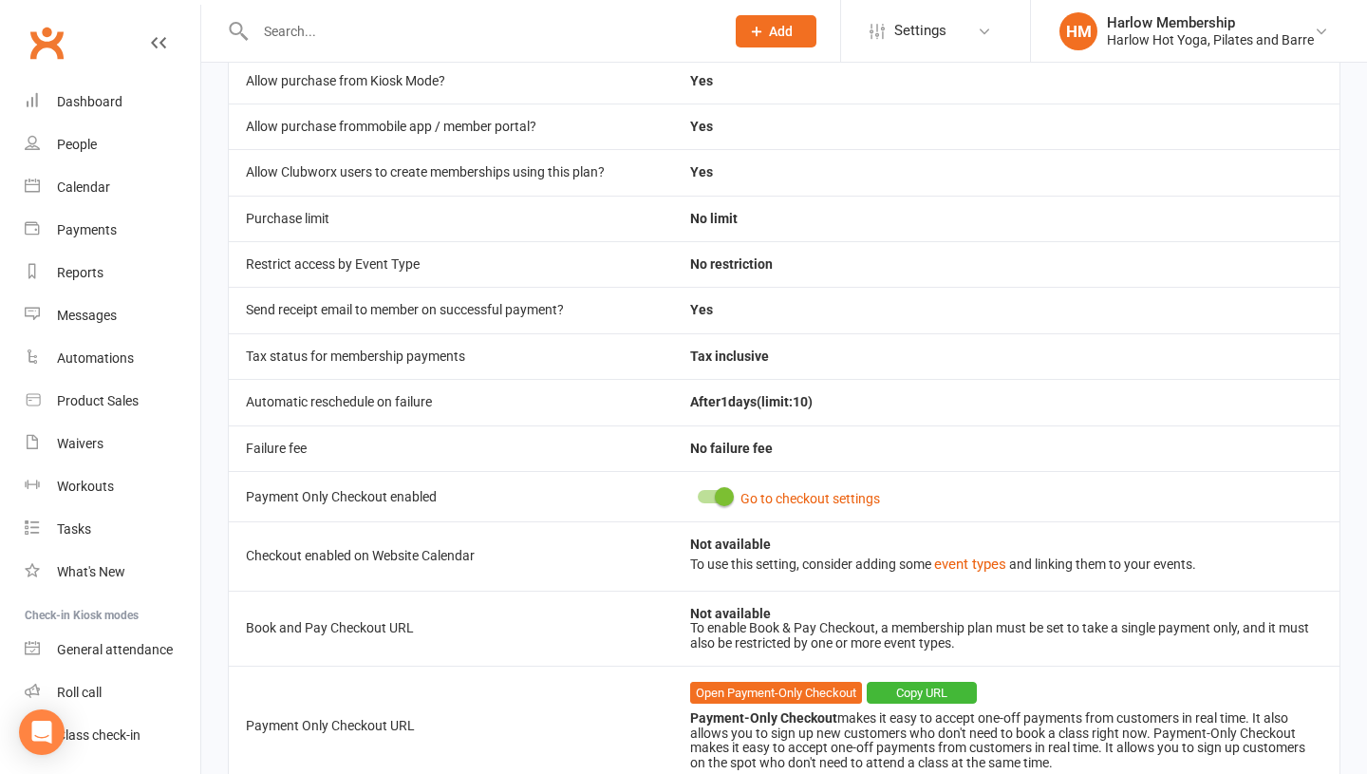
scroll to position [679, 0]
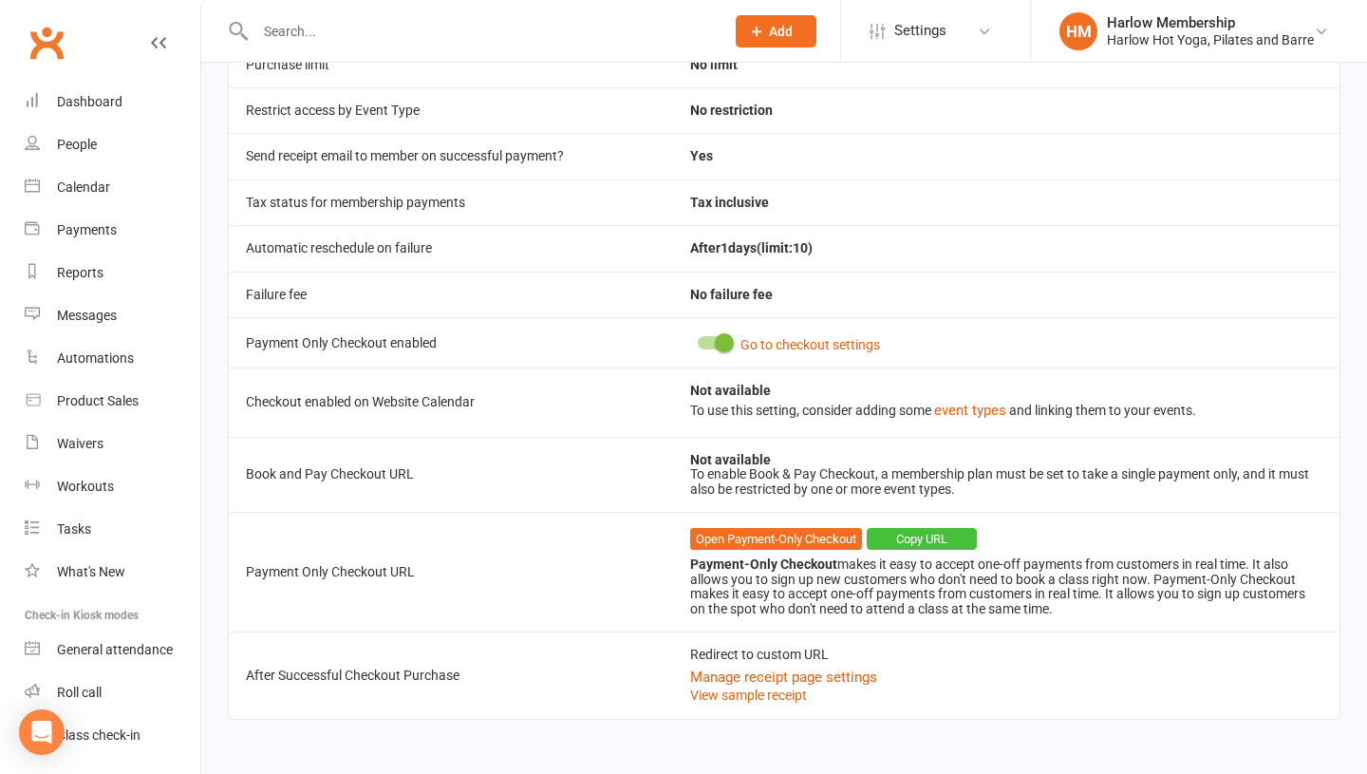
click at [920, 535] on button "Copy URL" at bounding box center [922, 539] width 110 height 23
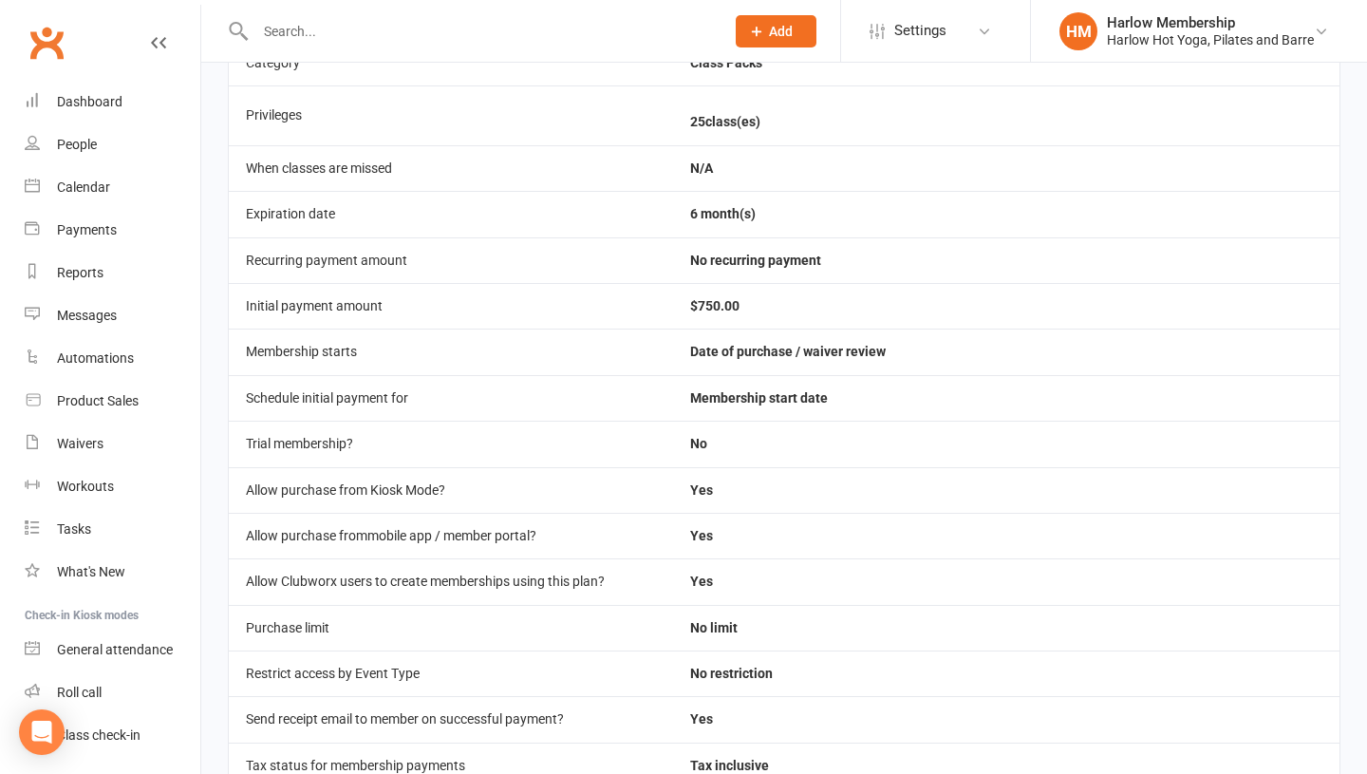
scroll to position [0, 0]
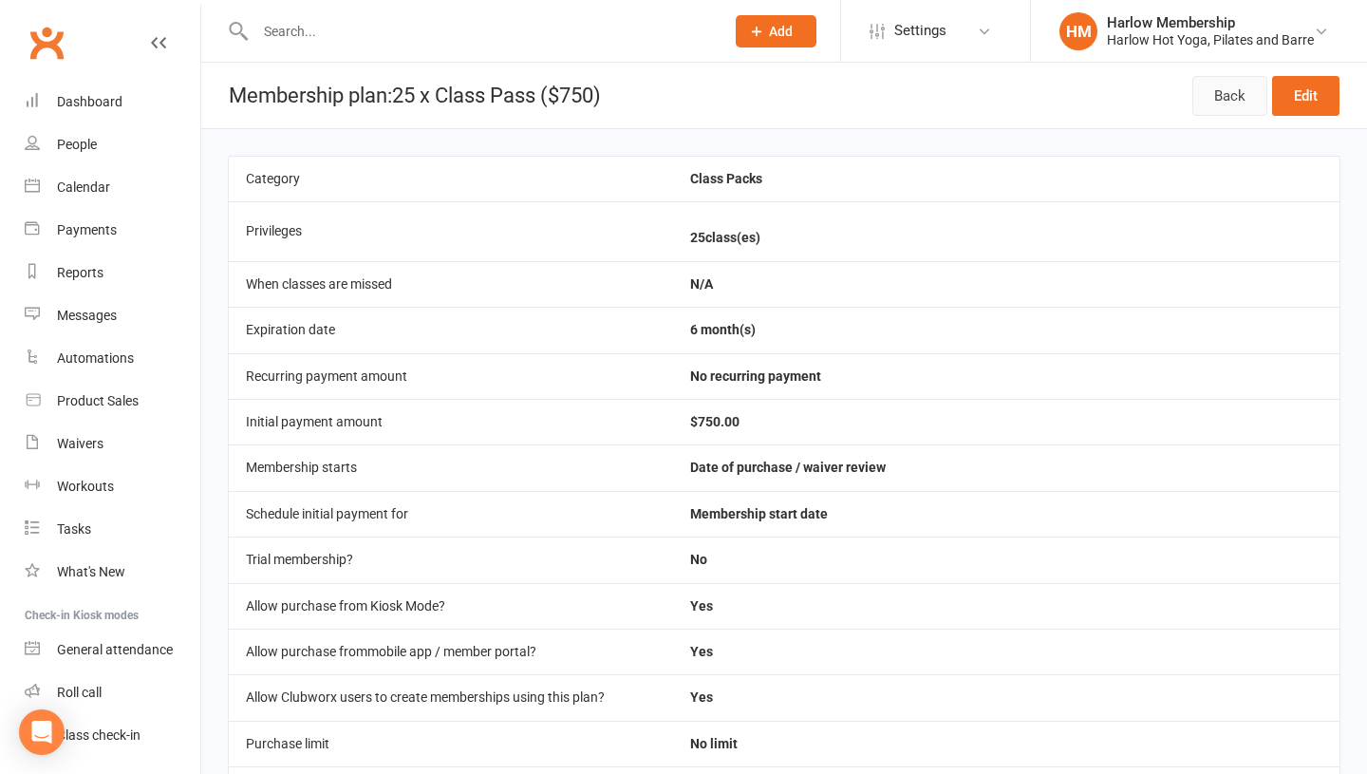
click at [1214, 101] on link "Back" at bounding box center [1229, 96] width 75 height 40
select select "100"
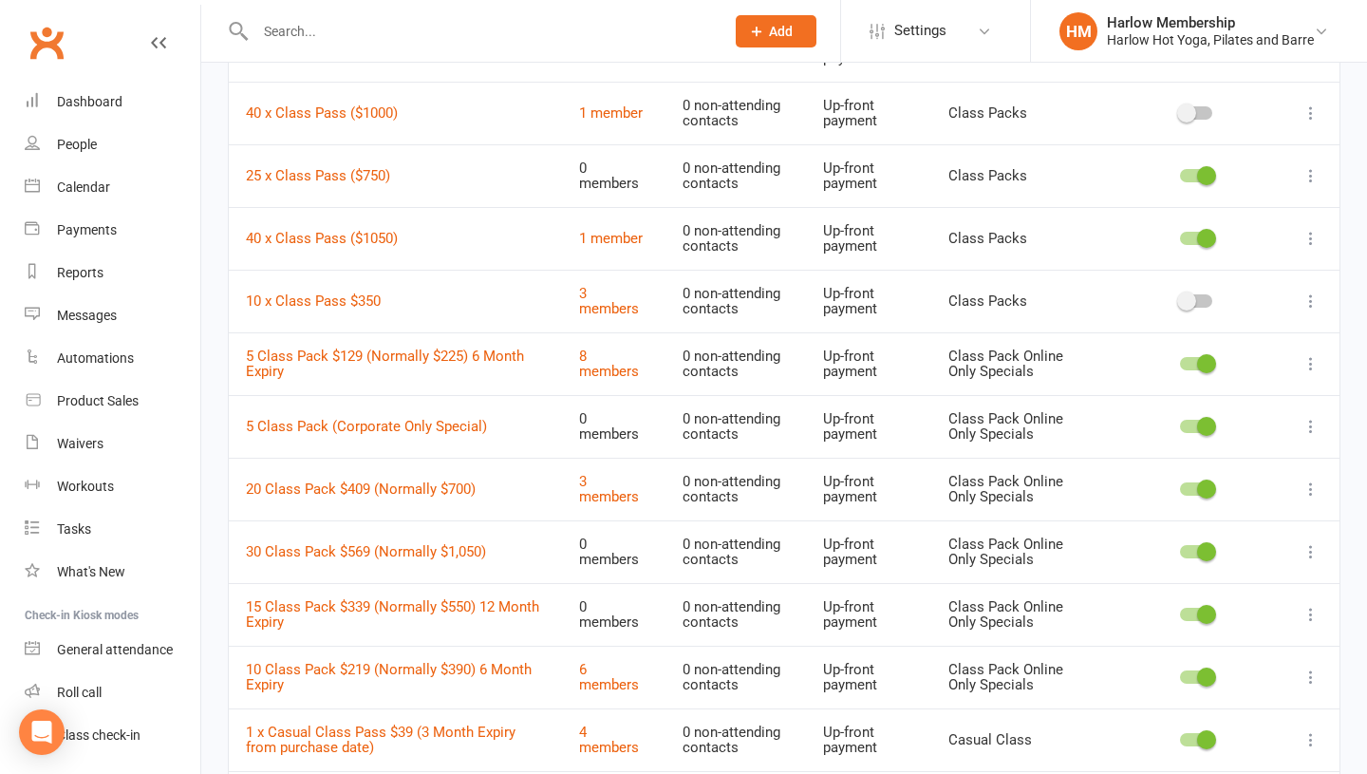
scroll to position [1950, 0]
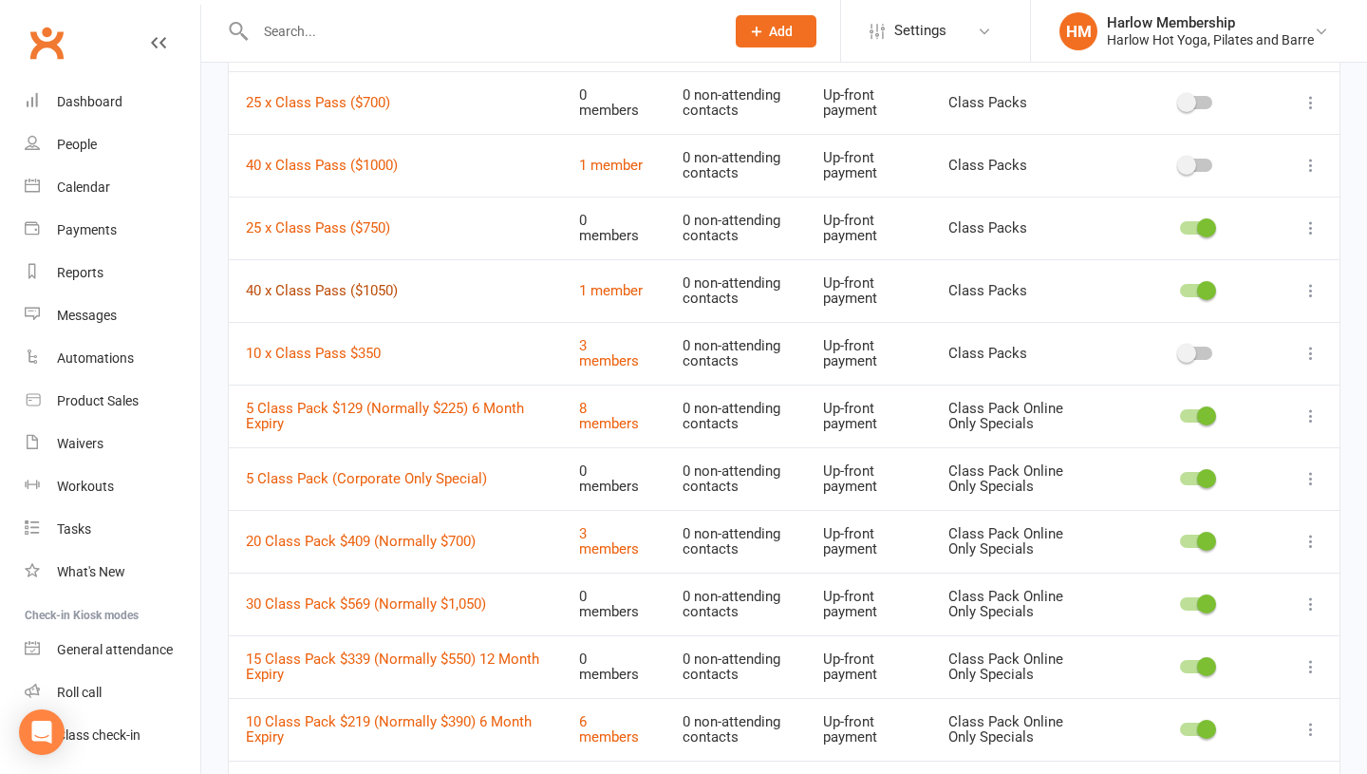
click at [328, 288] on link "40 x Class Pass ($1050)" at bounding box center [322, 290] width 152 height 17
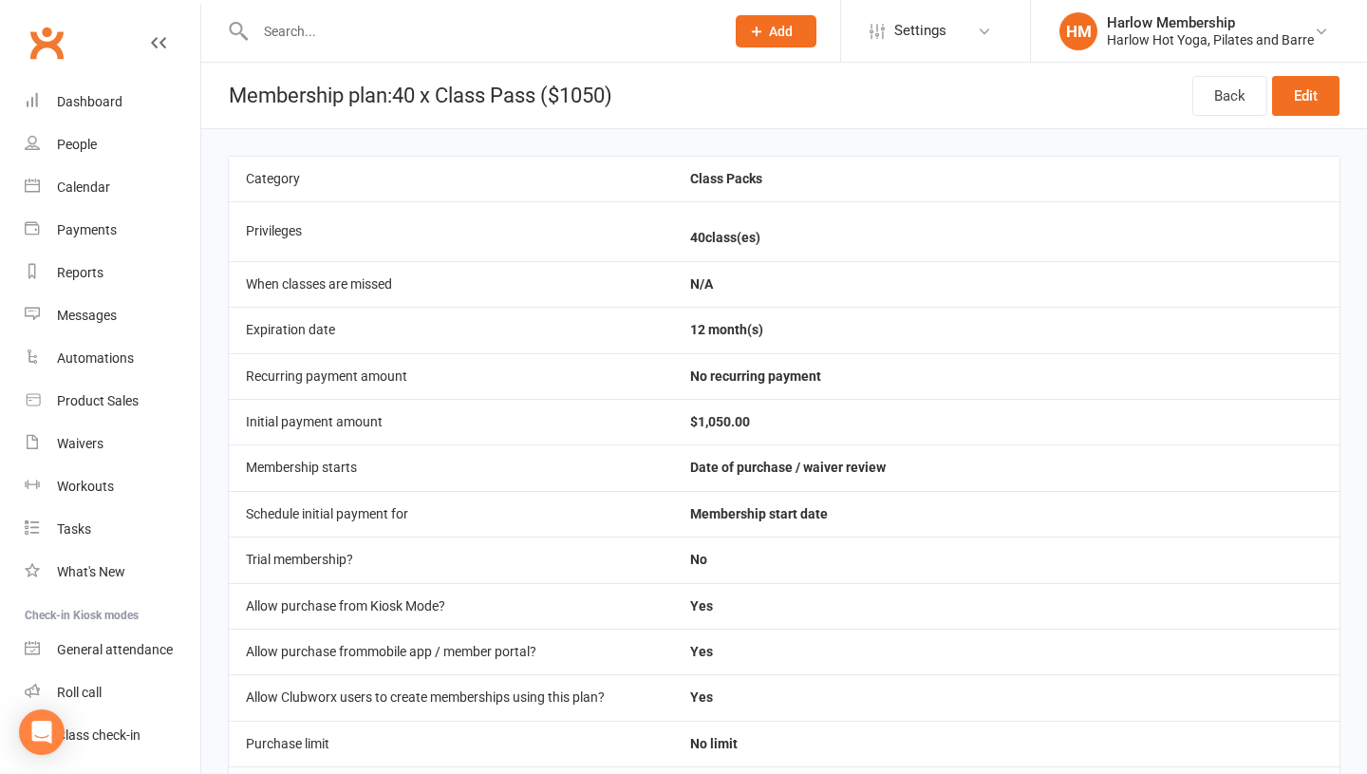
scroll to position [679, 0]
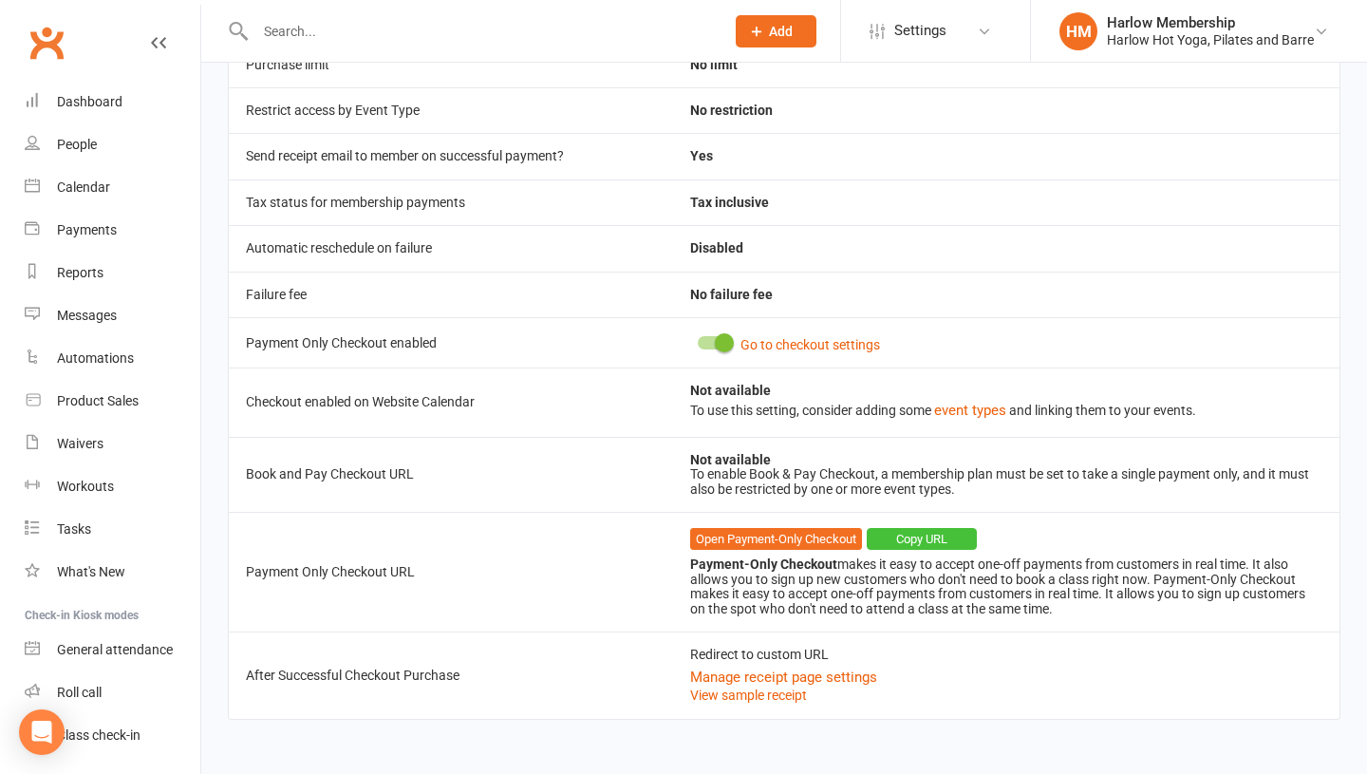
click at [942, 536] on button "Copy URL" at bounding box center [922, 539] width 110 height 23
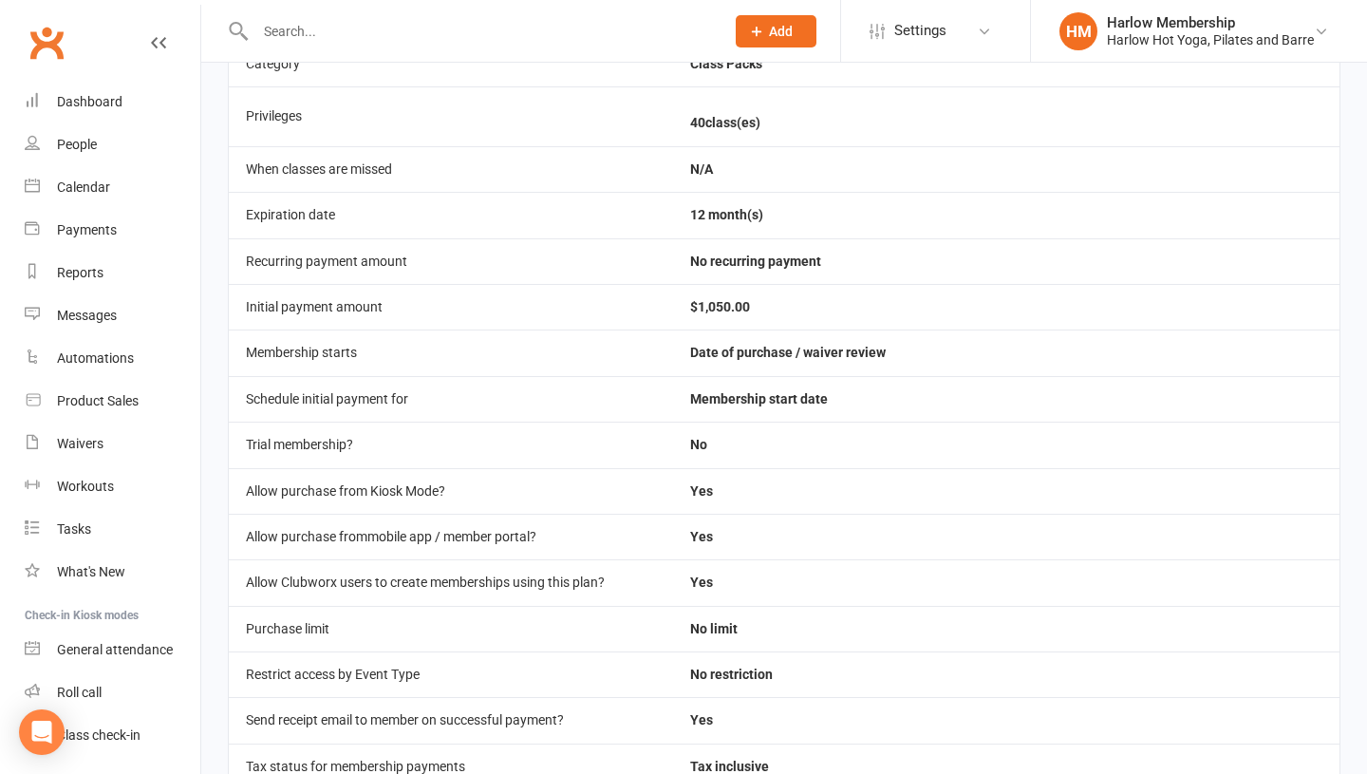
scroll to position [0, 0]
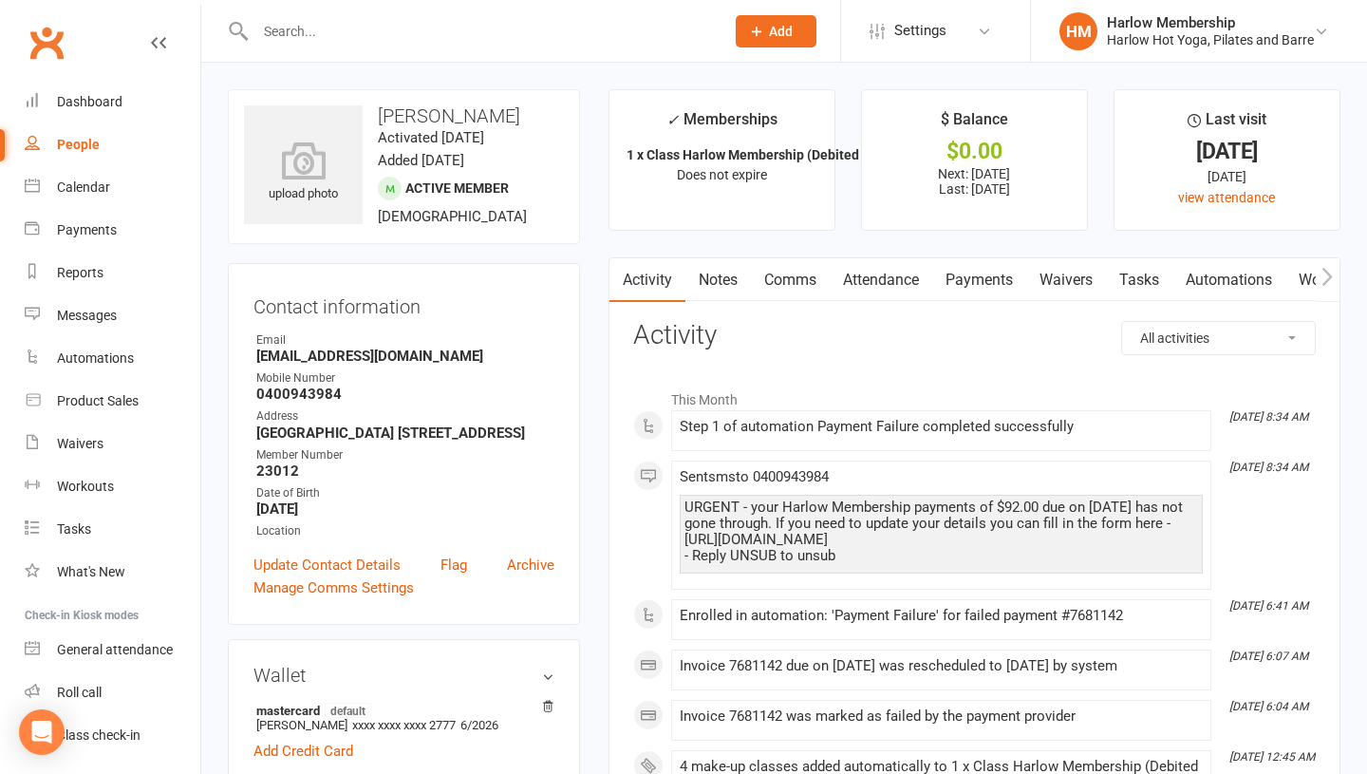
click at [730, 275] on link "Notes" at bounding box center [718, 280] width 66 height 44
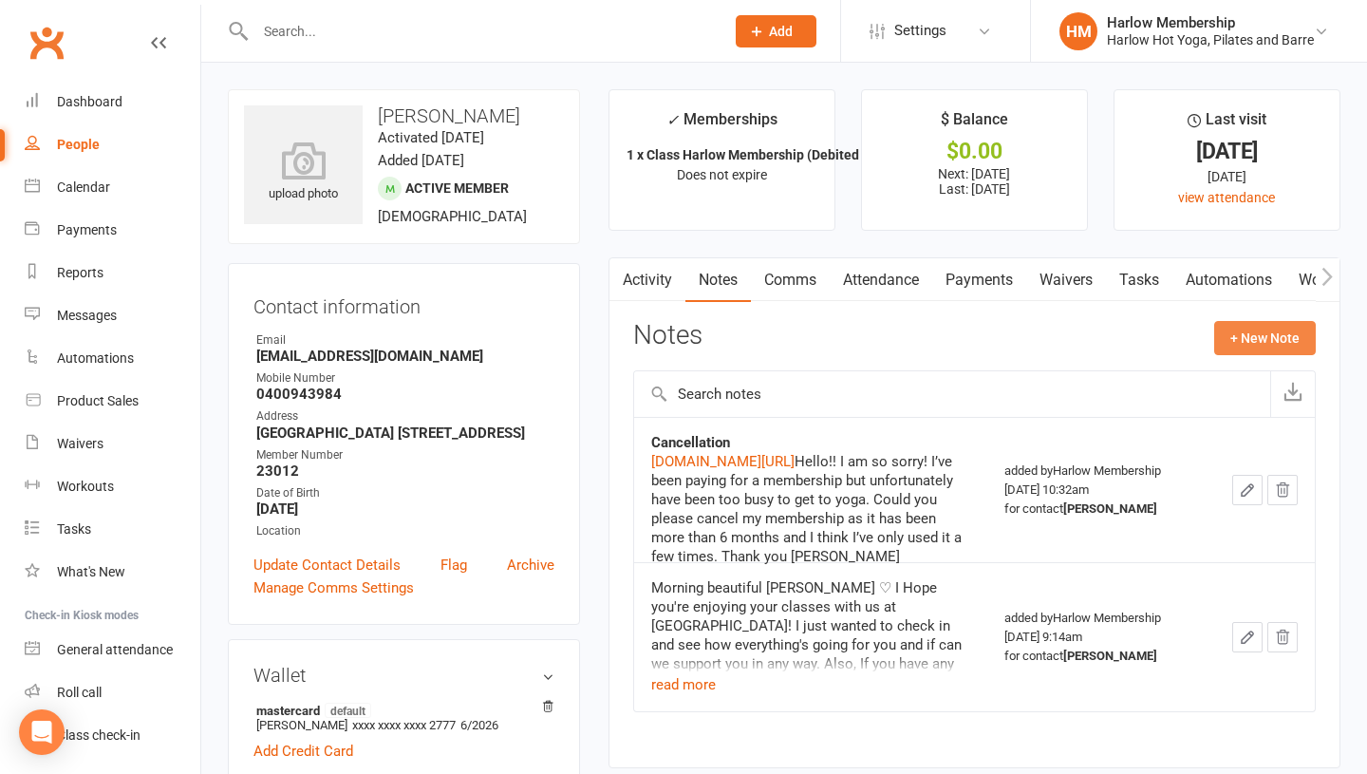
click at [1233, 336] on button "+ New Note" at bounding box center [1265, 338] width 102 height 34
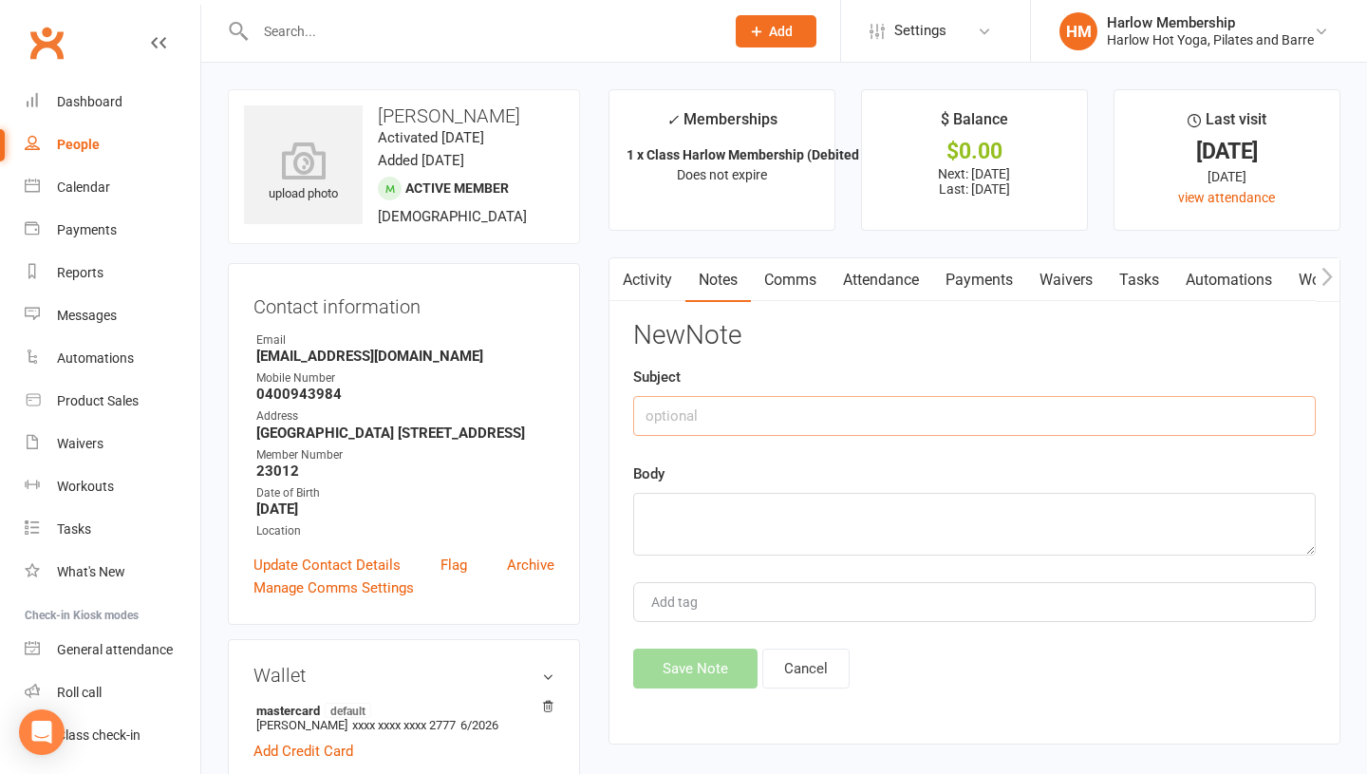
click at [655, 410] on input "text" at bounding box center [974, 416] width 683 height 40
type input "Cancellation"
click at [671, 530] on textarea at bounding box center [974, 524] width 683 height 63
paste textarea "[URL][DOMAIN_NAME]"
type textarea "[URL][DOMAIN_NAME]"
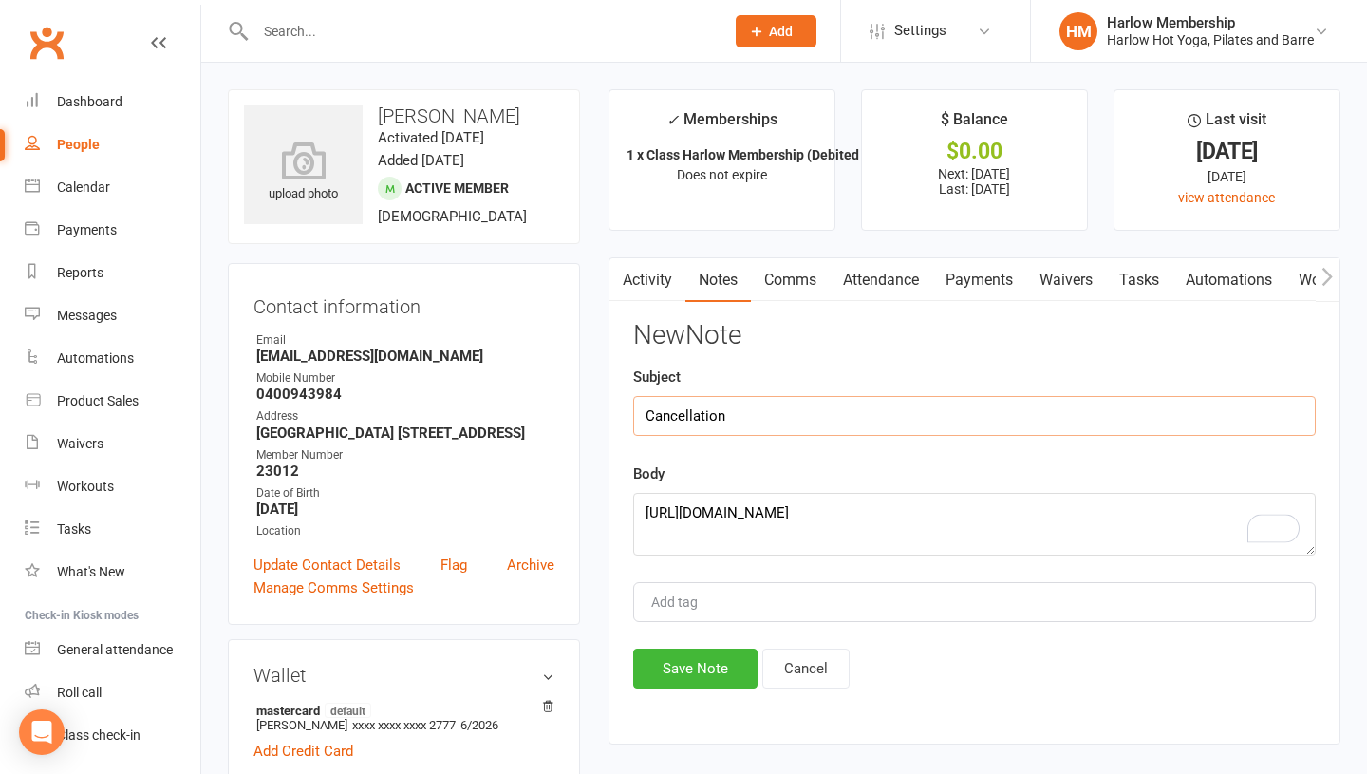
click at [745, 430] on input "Cancellation" at bounding box center [974, 416] width 683 height 40
type input "Cancellation request - [PERSON_NAME]"
click at [689, 651] on button "Save Note" at bounding box center [695, 668] width 124 height 40
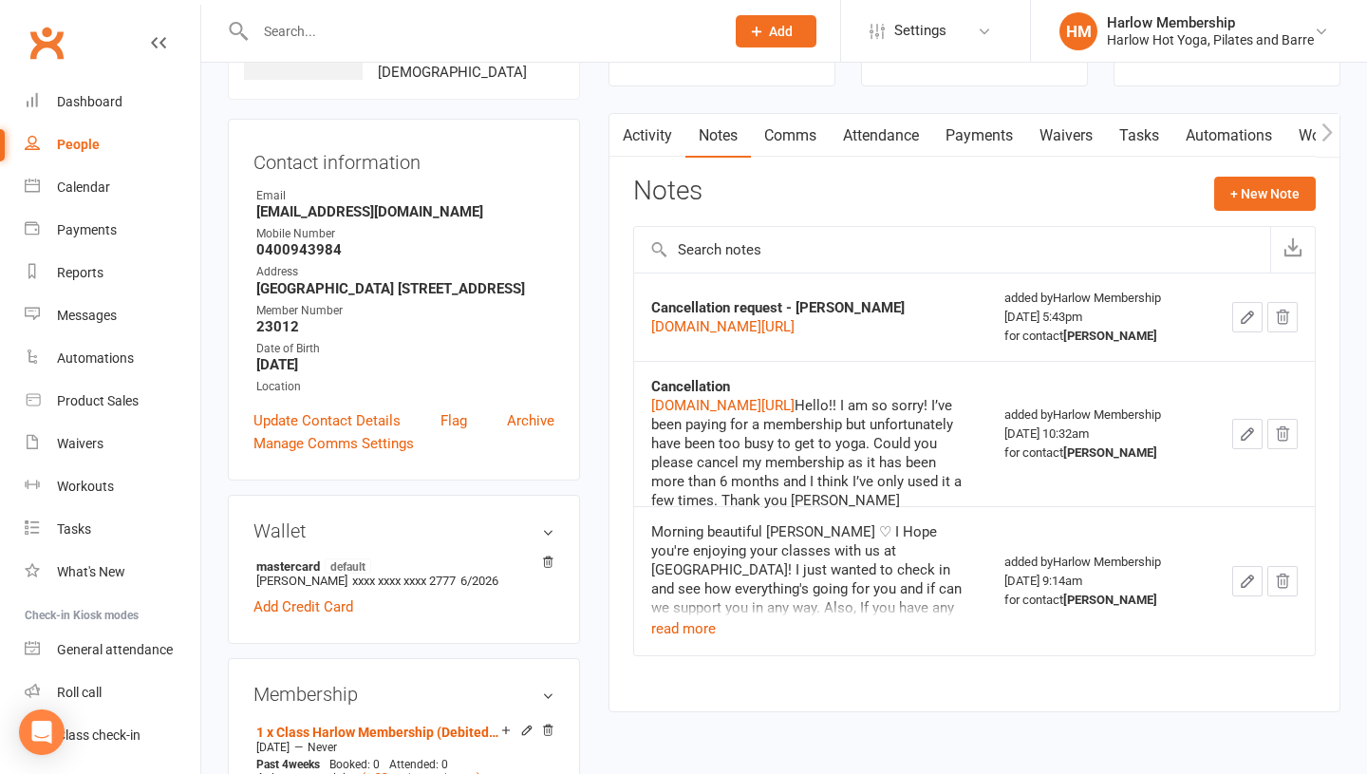
scroll to position [110, 0]
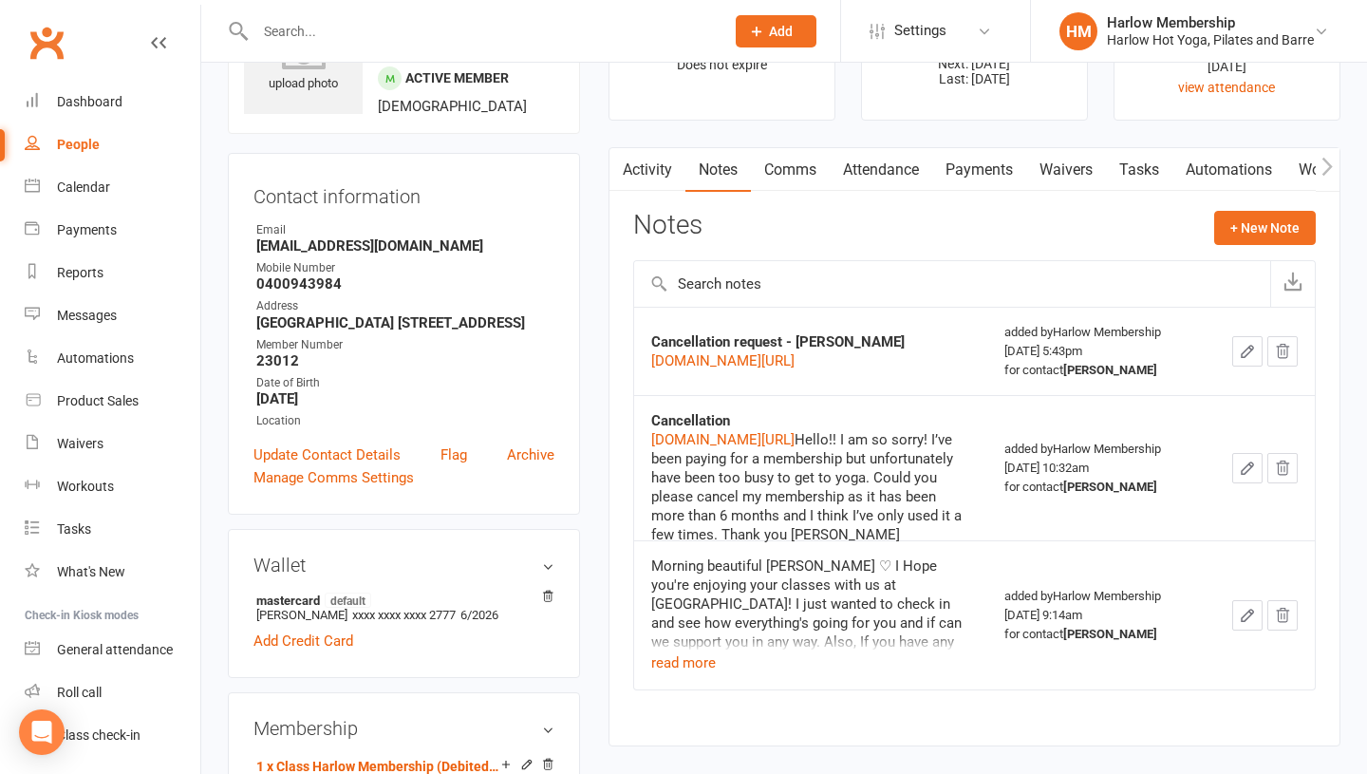
click at [786, 184] on link "Comms" at bounding box center [790, 170] width 79 height 44
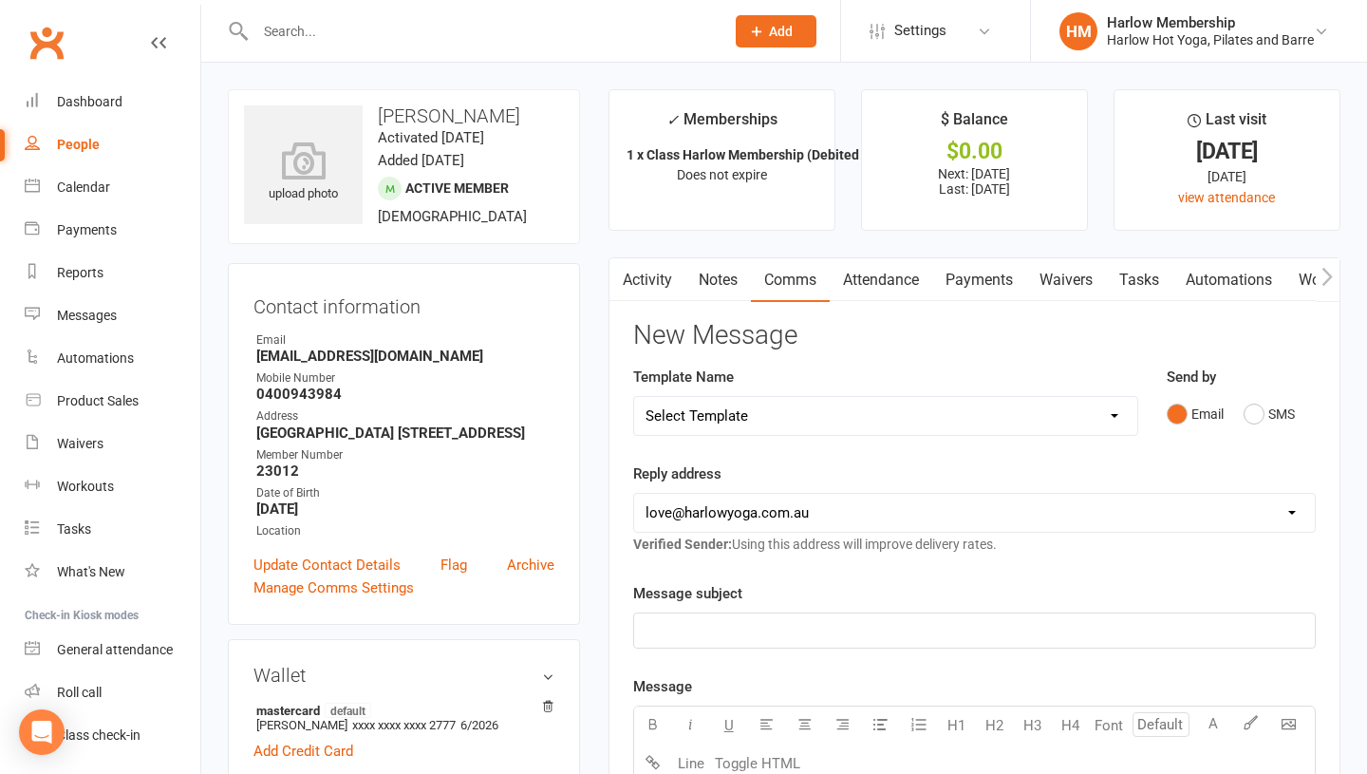
click at [951, 280] on link "Payments" at bounding box center [979, 280] width 94 height 44
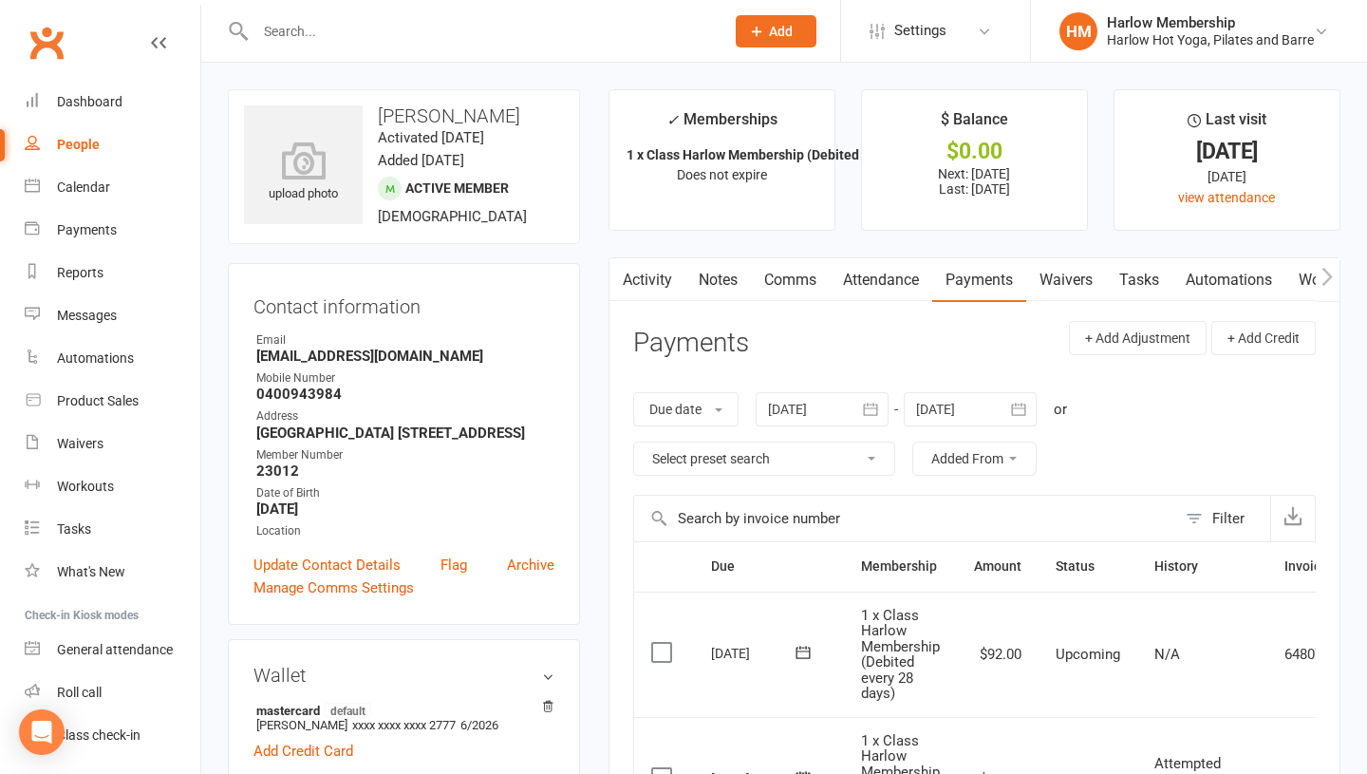
scroll to position [336, 0]
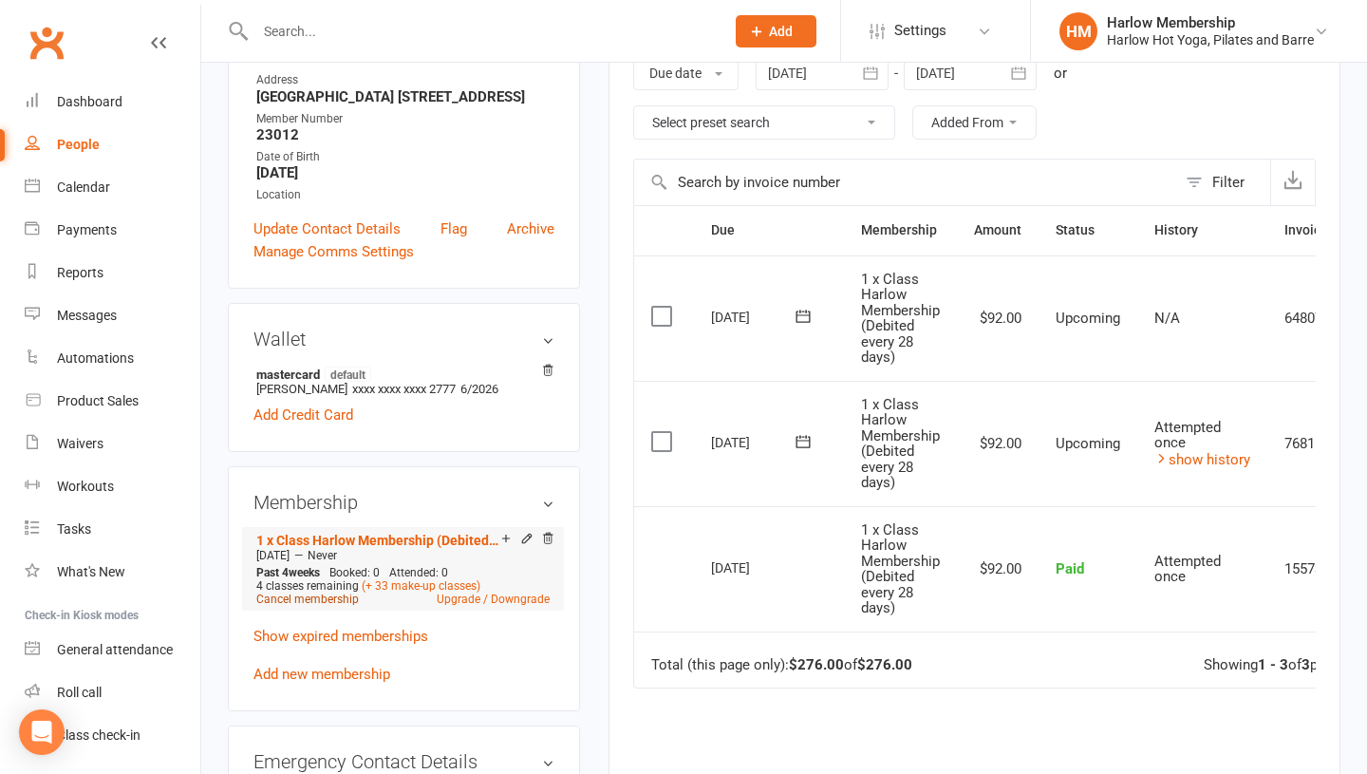
click at [324, 595] on link "Cancel membership" at bounding box center [307, 598] width 103 height 13
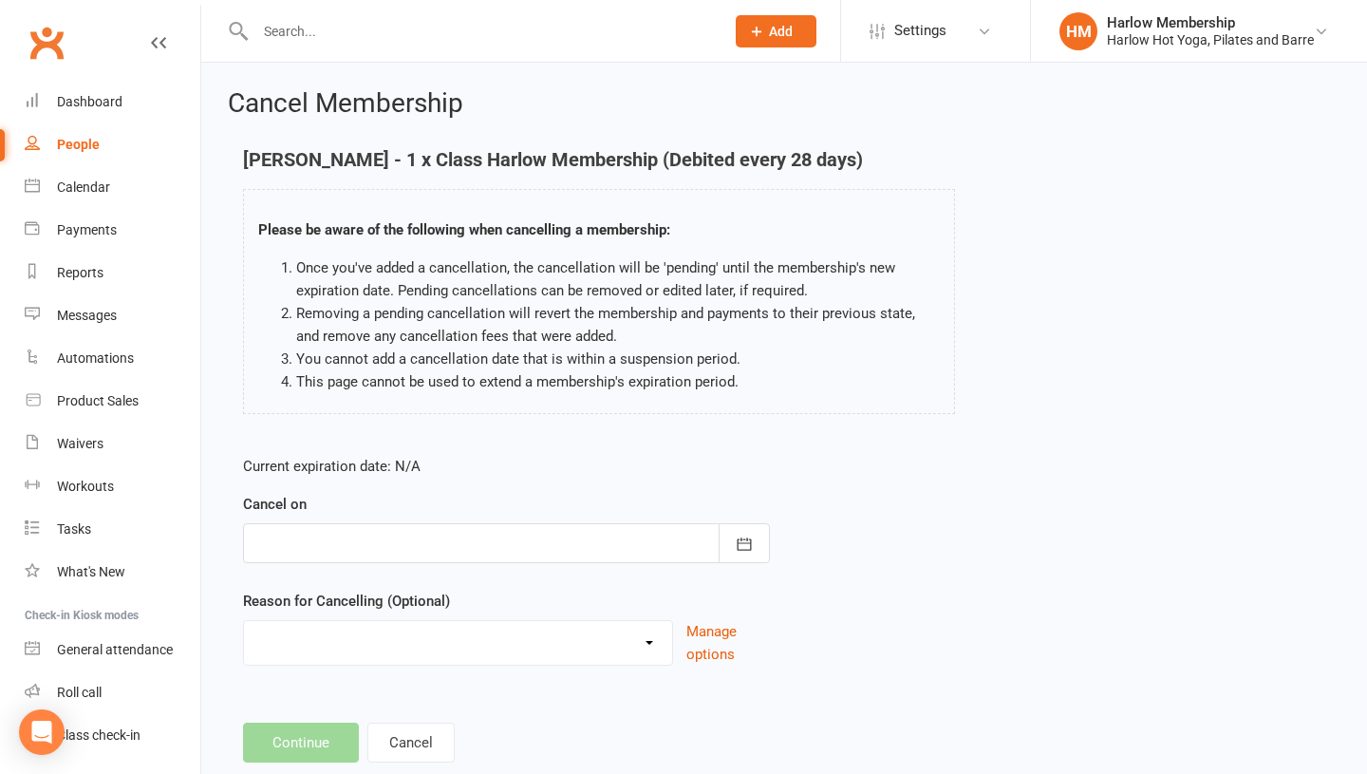
click at [450, 546] on div at bounding box center [506, 543] width 527 height 40
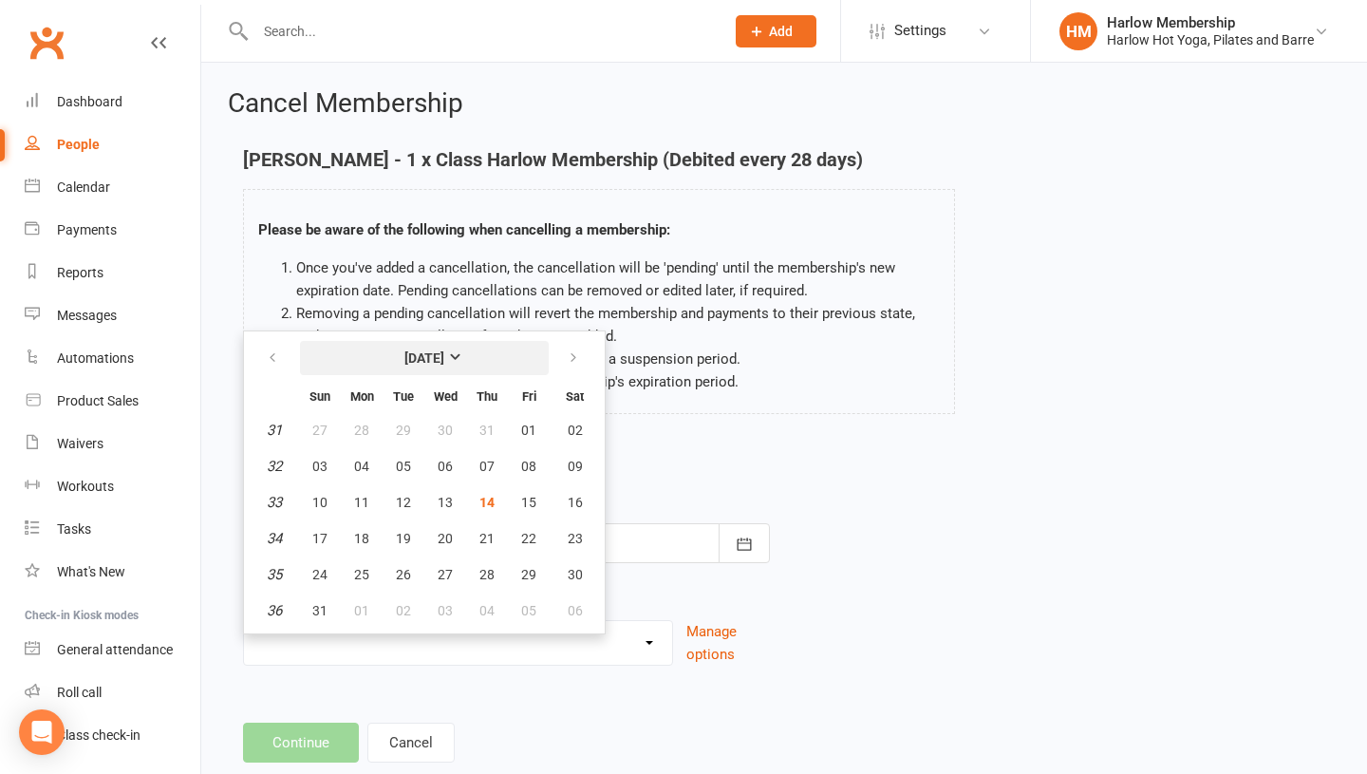
click at [463, 354] on button "August 2025" at bounding box center [424, 358] width 249 height 34
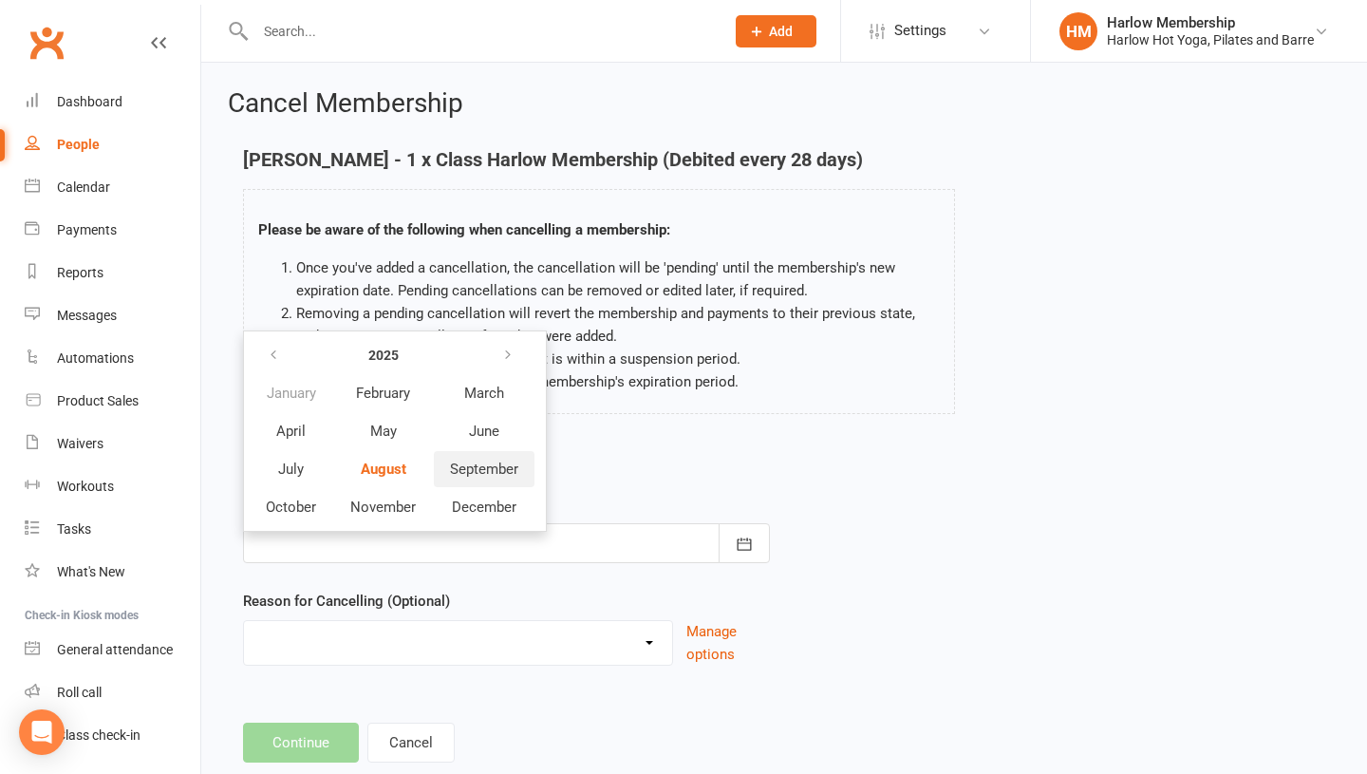
click at [461, 464] on span "September" at bounding box center [484, 468] width 68 height 17
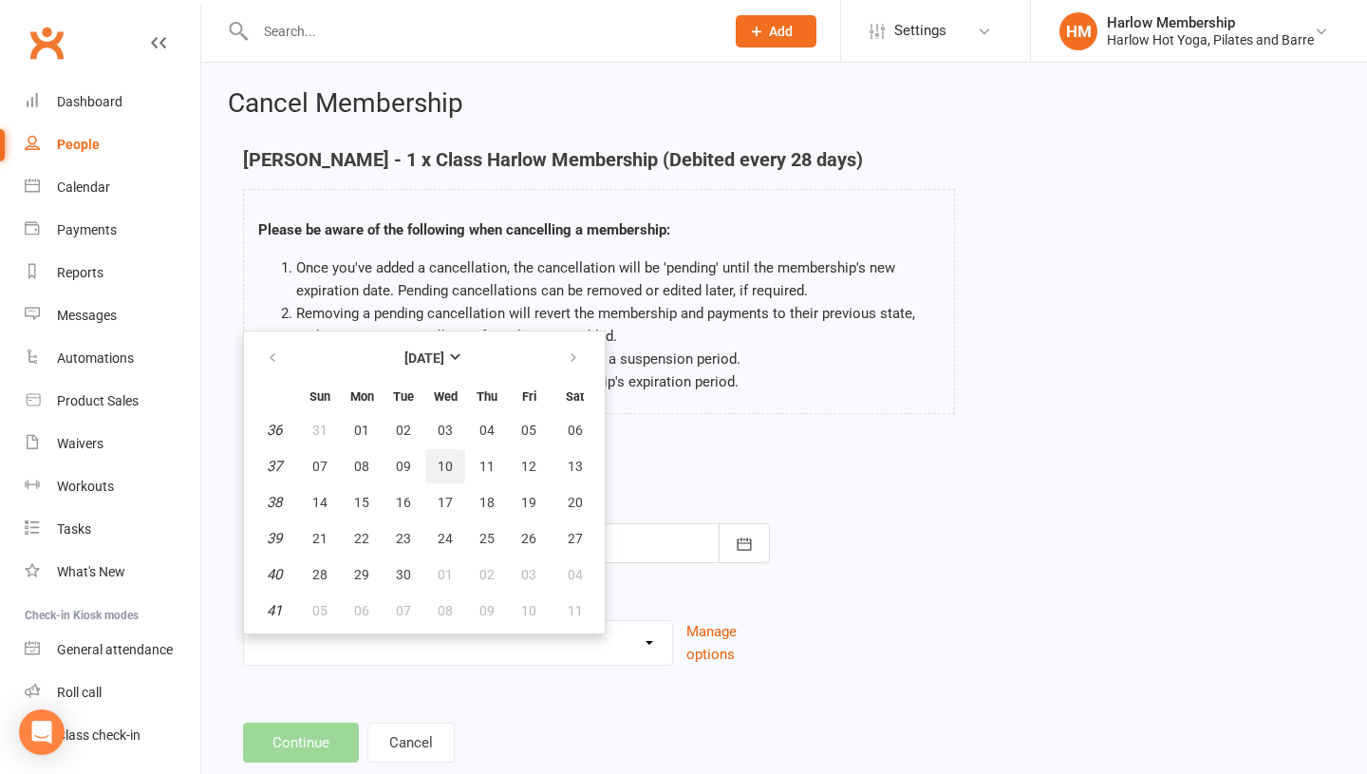
click at [438, 465] on span "10" at bounding box center [445, 466] width 15 height 15
type input "10 Sep 2025"
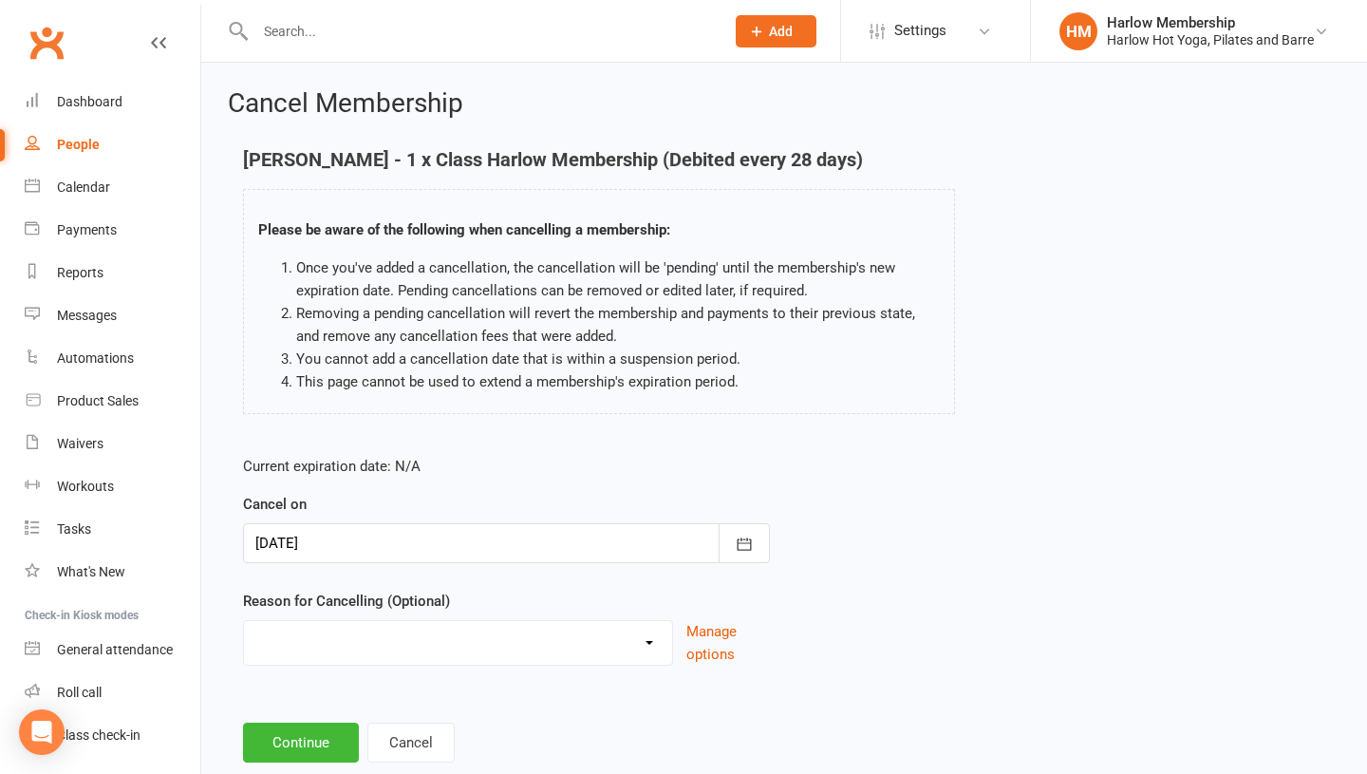
click at [353, 651] on select "Don’t enjoy classes Holiday Injury Joined somewhere else Move out of area Movin…" at bounding box center [458, 640] width 428 height 38
select select "6"
click at [315, 742] on button "Continue" at bounding box center [301, 742] width 116 height 40
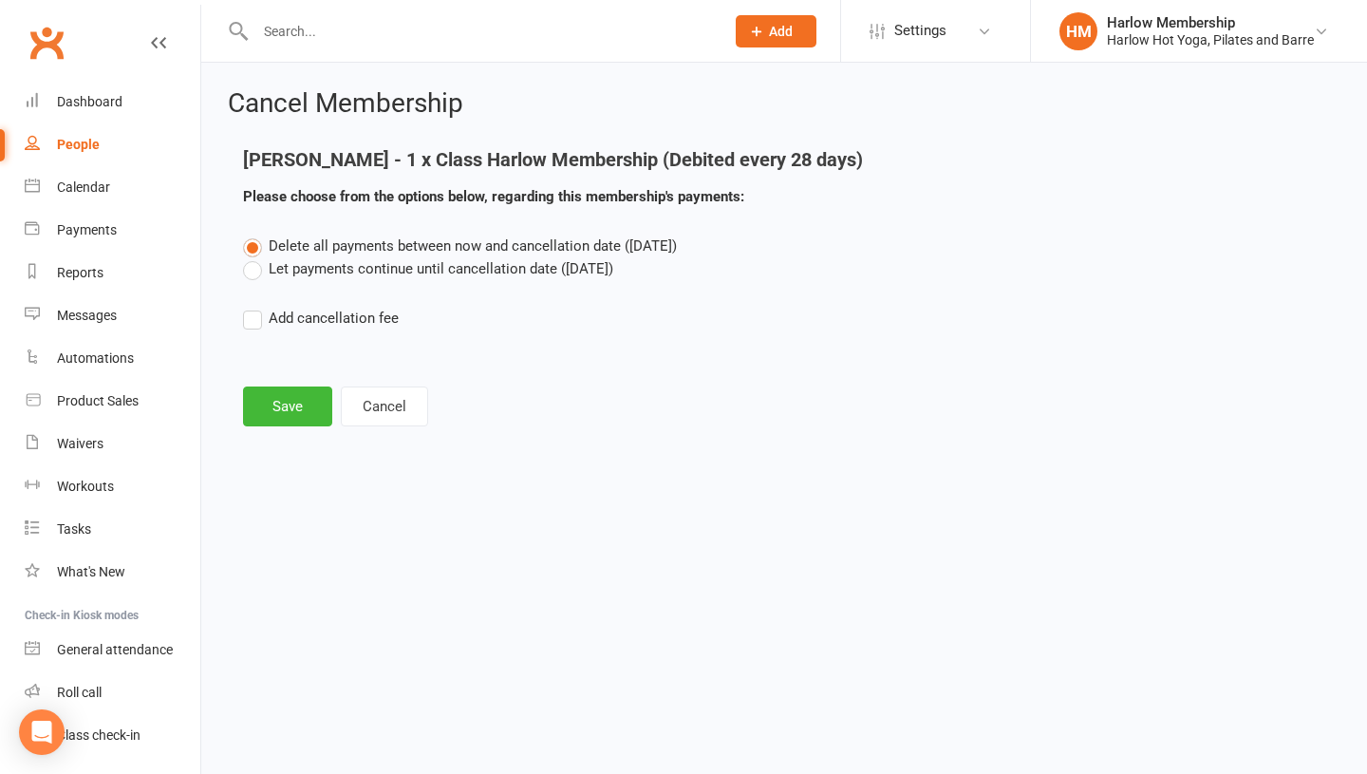
click at [252, 277] on label "Let payments continue until cancellation date (Sep 10, 2025)" at bounding box center [428, 268] width 370 height 23
click at [252, 257] on input "Let payments continue until cancellation date (Sep 10, 2025)" at bounding box center [249, 257] width 12 height 0
click at [282, 422] on button "Save" at bounding box center [287, 406] width 89 height 40
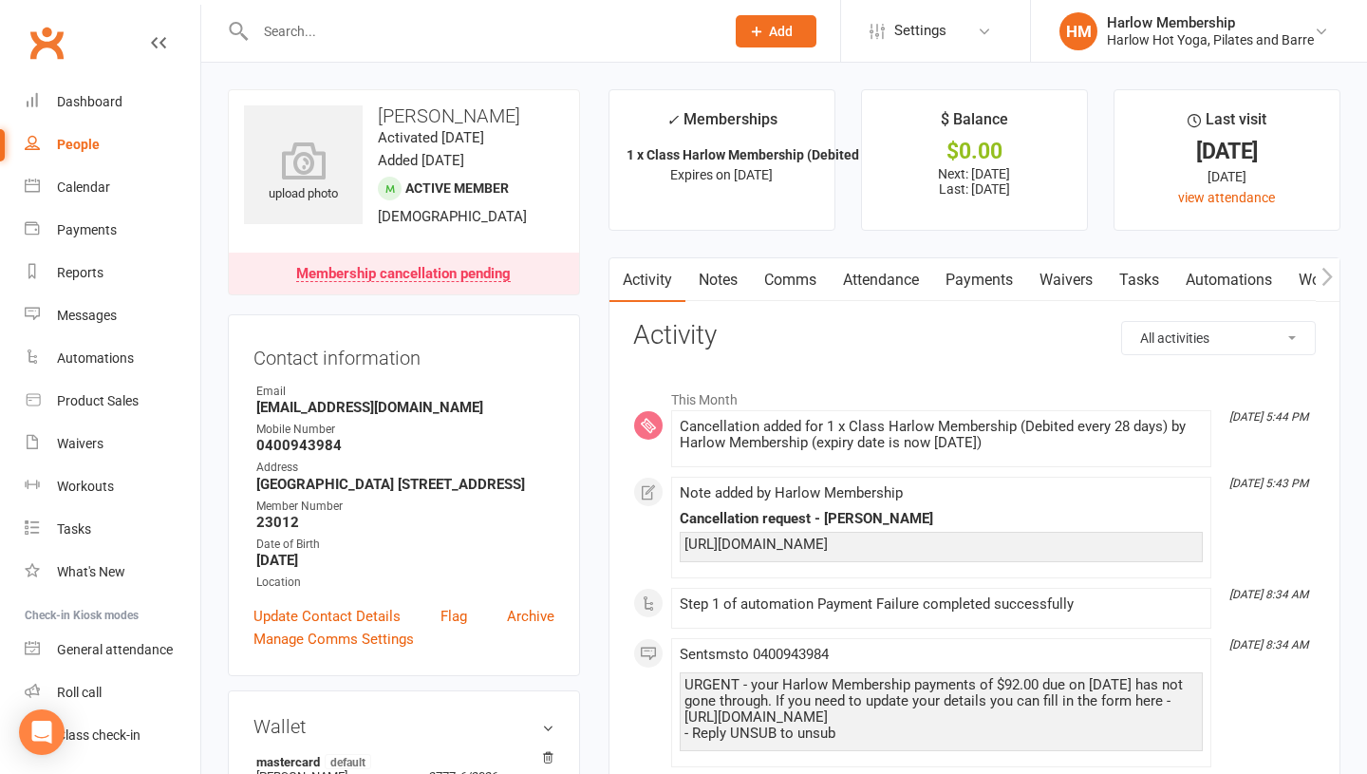
click at [74, 143] on div "People" at bounding box center [78, 144] width 43 height 15
select select "100"
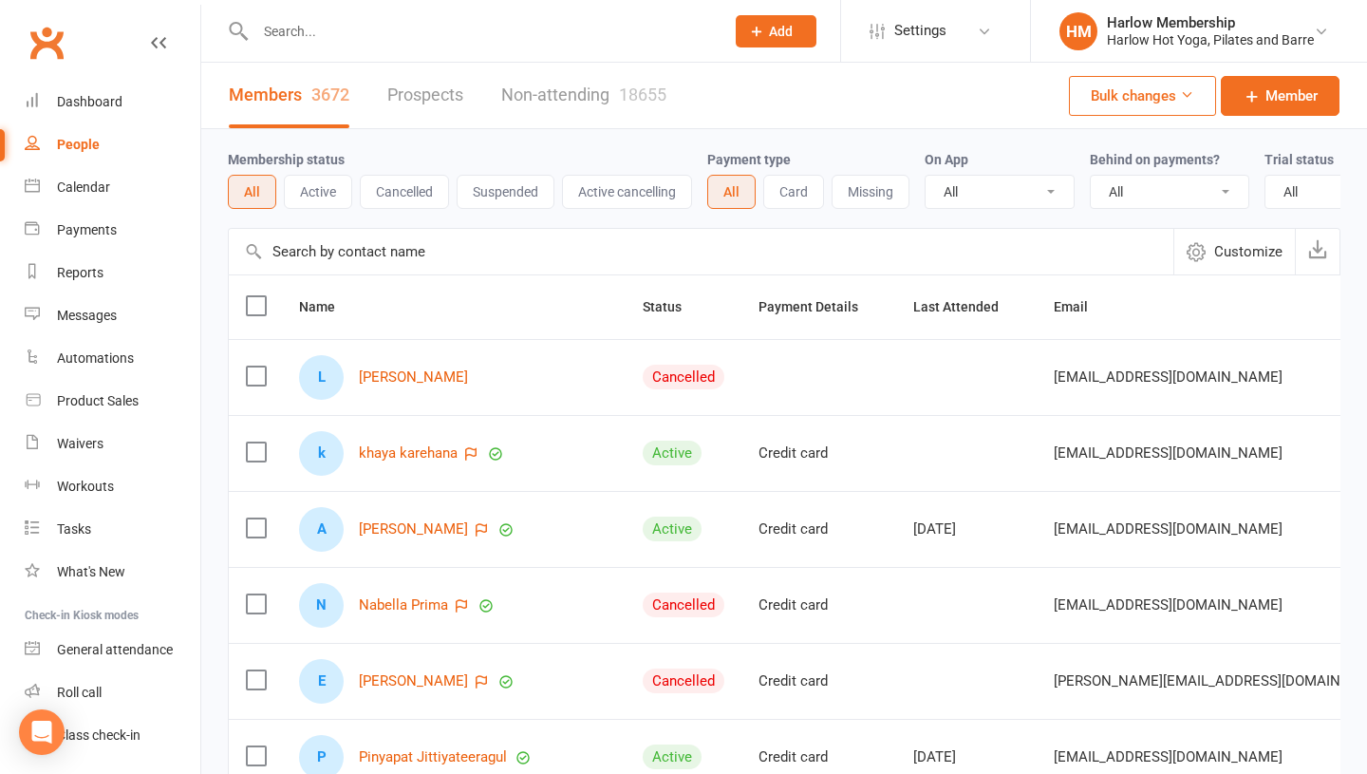
click at [300, 32] on input "text" at bounding box center [480, 31] width 461 height 27
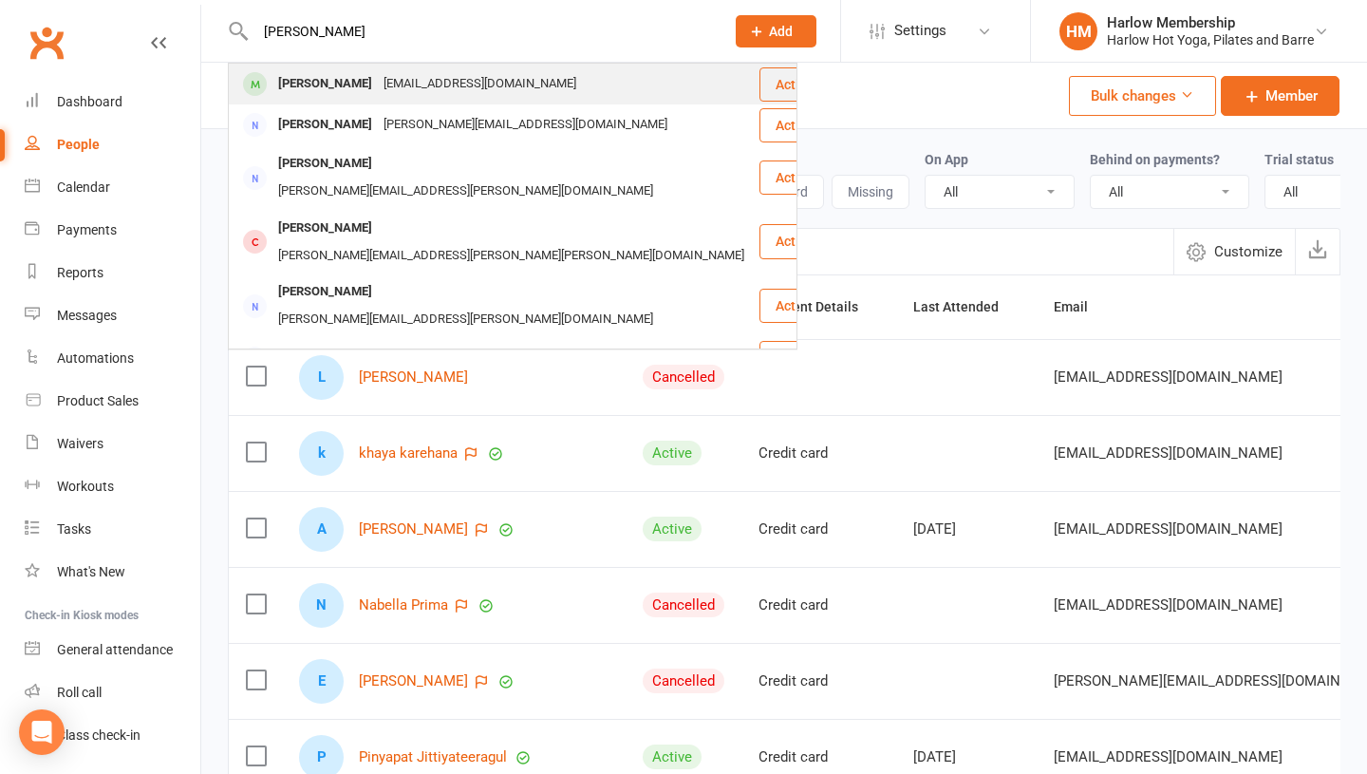
type input "Christine Rudolph"
click at [273, 74] on div "Christine Rudolph" at bounding box center [324, 84] width 105 height 28
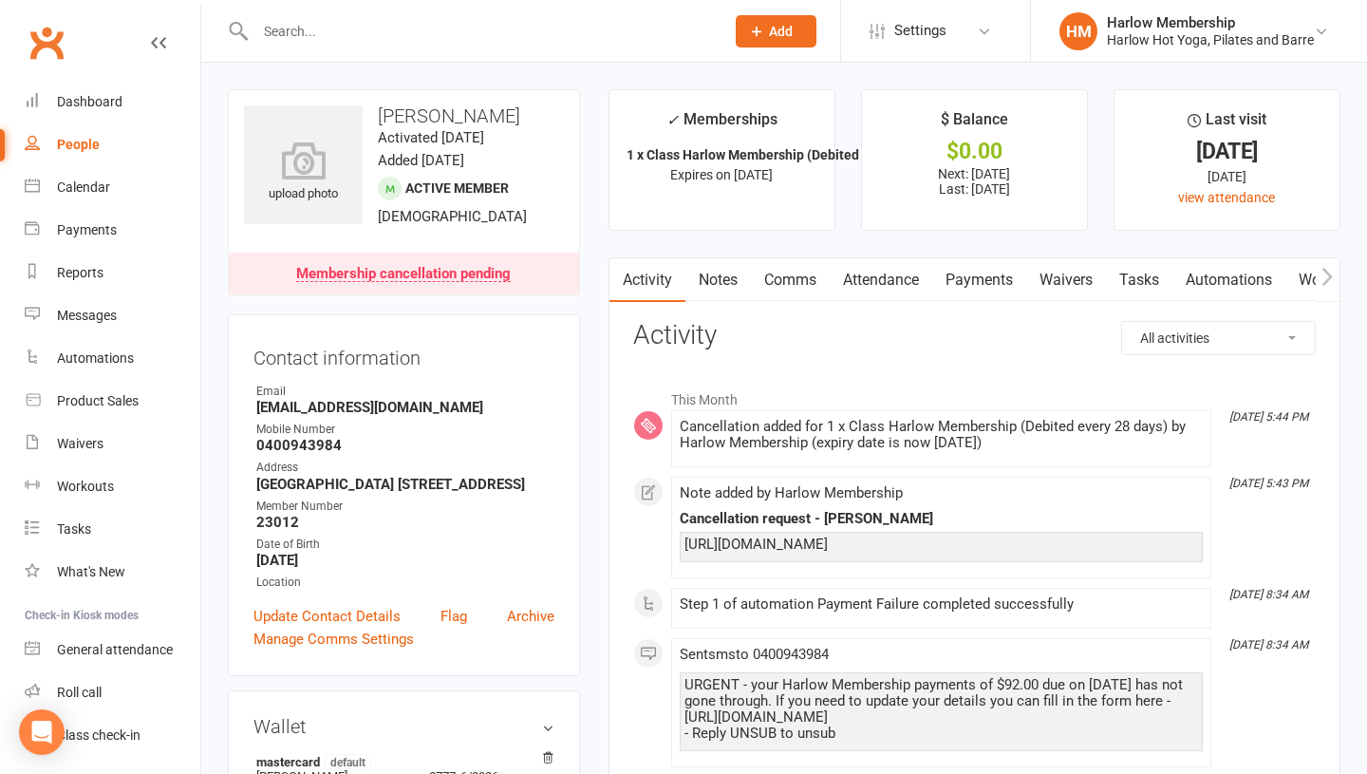
click at [450, 105] on h3 "Christine Rudolph" at bounding box center [404, 115] width 320 height 21
copy h3 "Christine Rudolph"
click at [94, 199] on link "Calendar" at bounding box center [113, 187] width 176 height 43
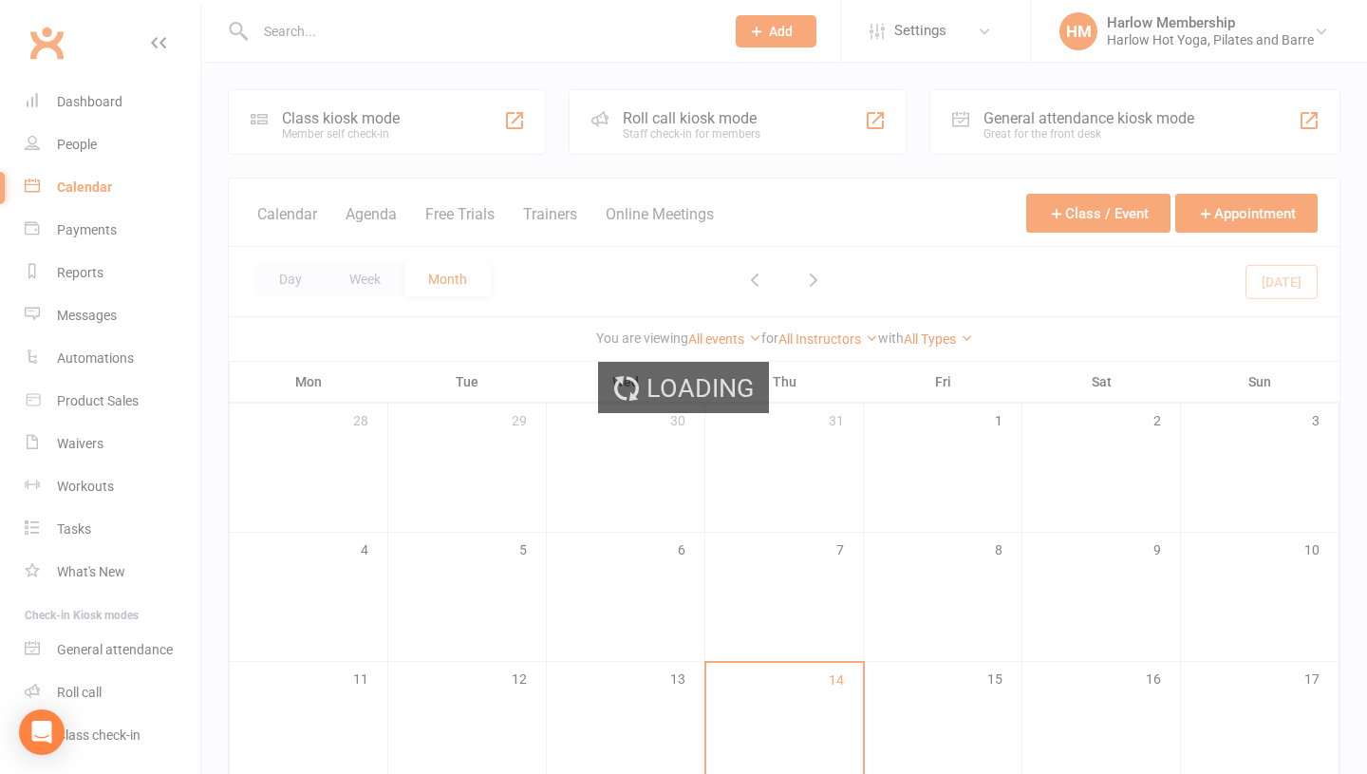
click at [69, 149] on div "Loading" at bounding box center [683, 387] width 1367 height 774
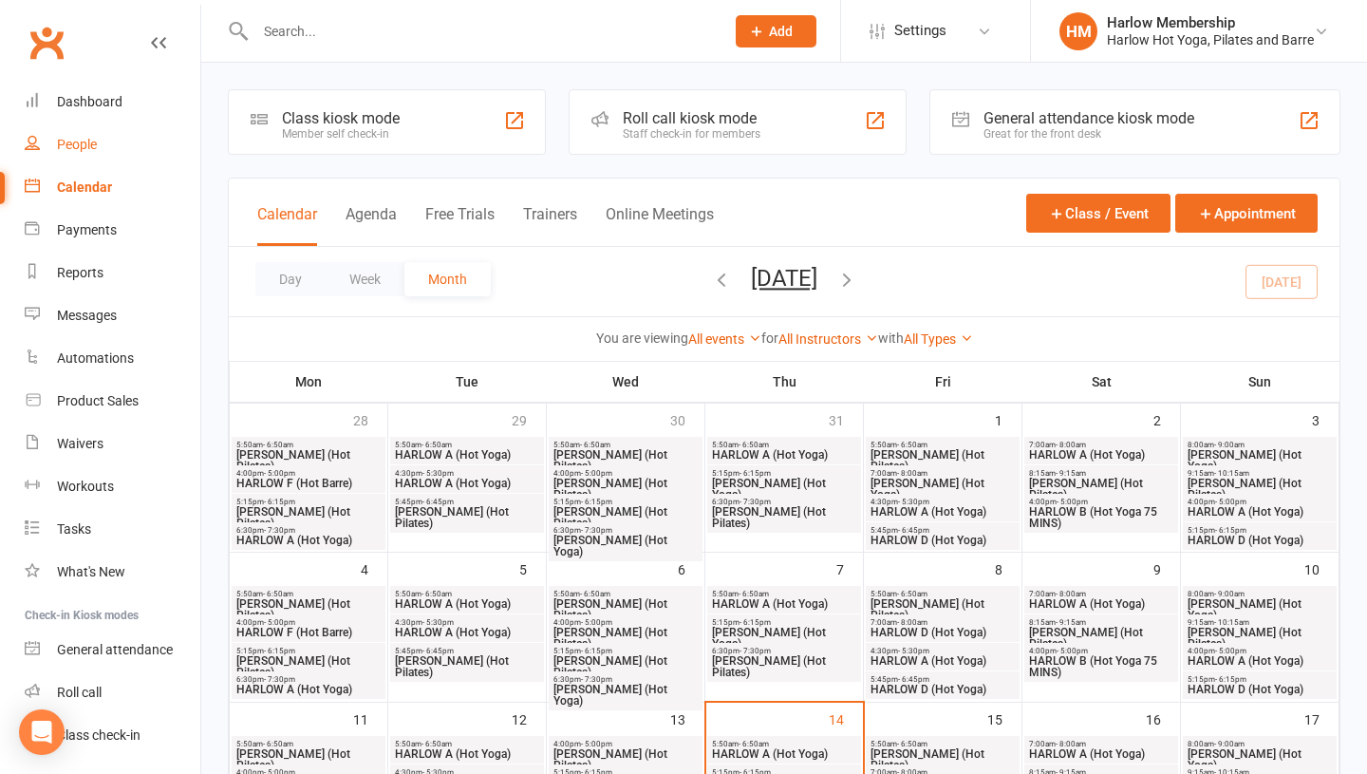
click at [69, 149] on div "People" at bounding box center [77, 144] width 40 height 15
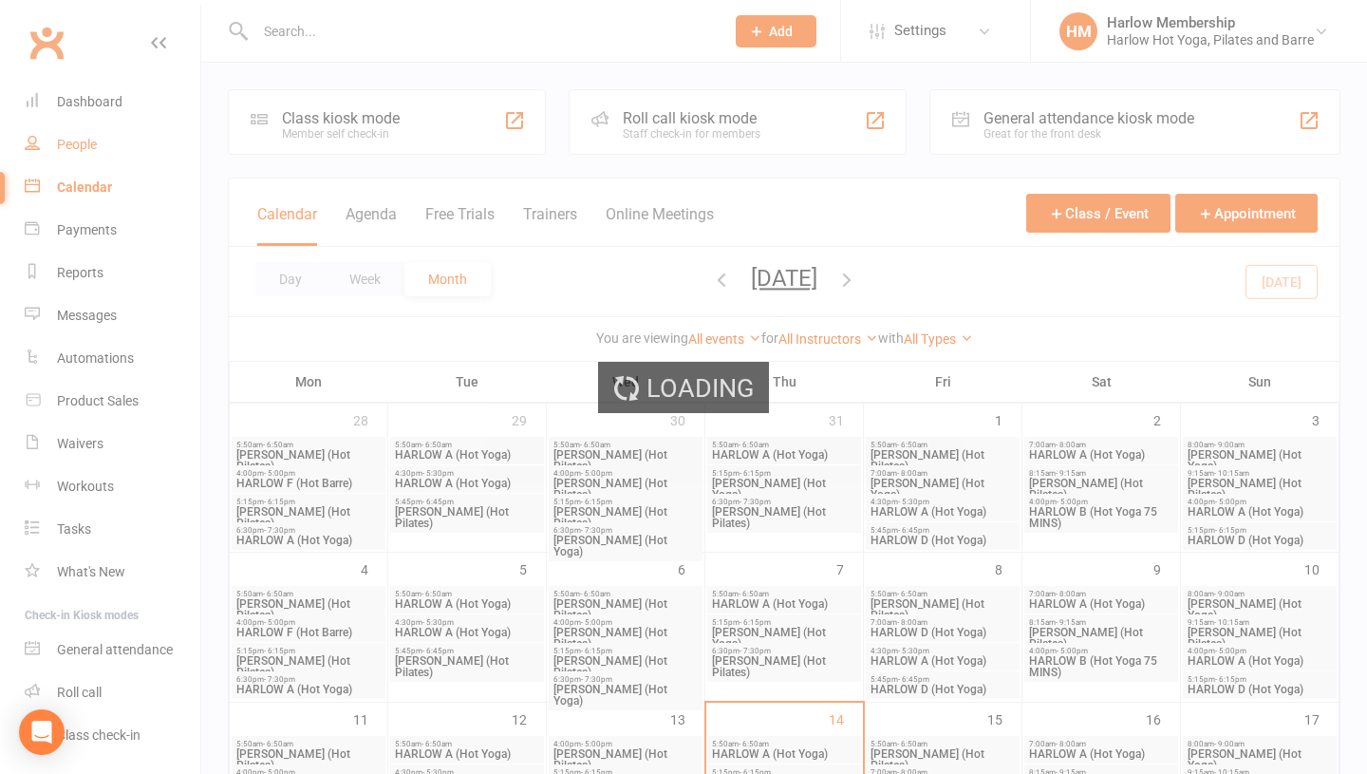
select select "100"
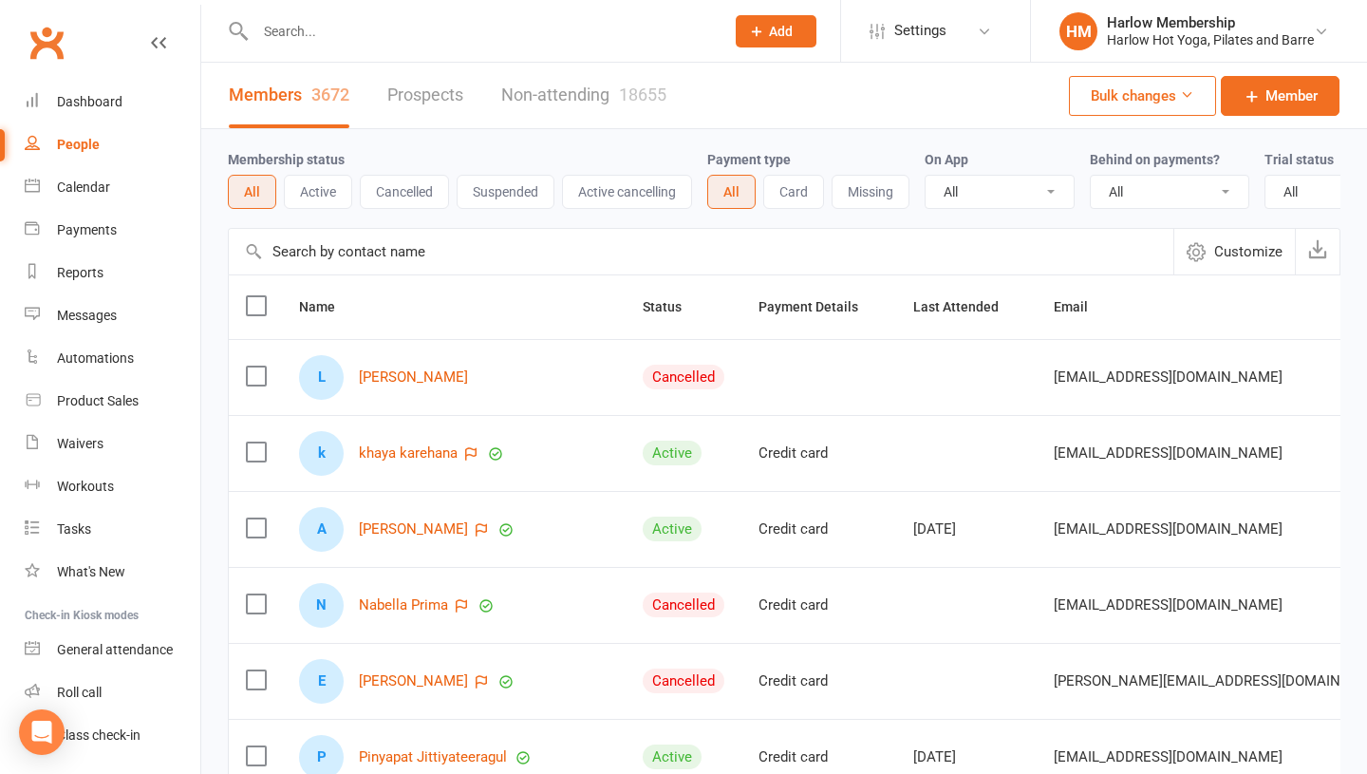
click at [305, 245] on input "text" at bounding box center [701, 252] width 945 height 46
paste input "Christine Rudolph"
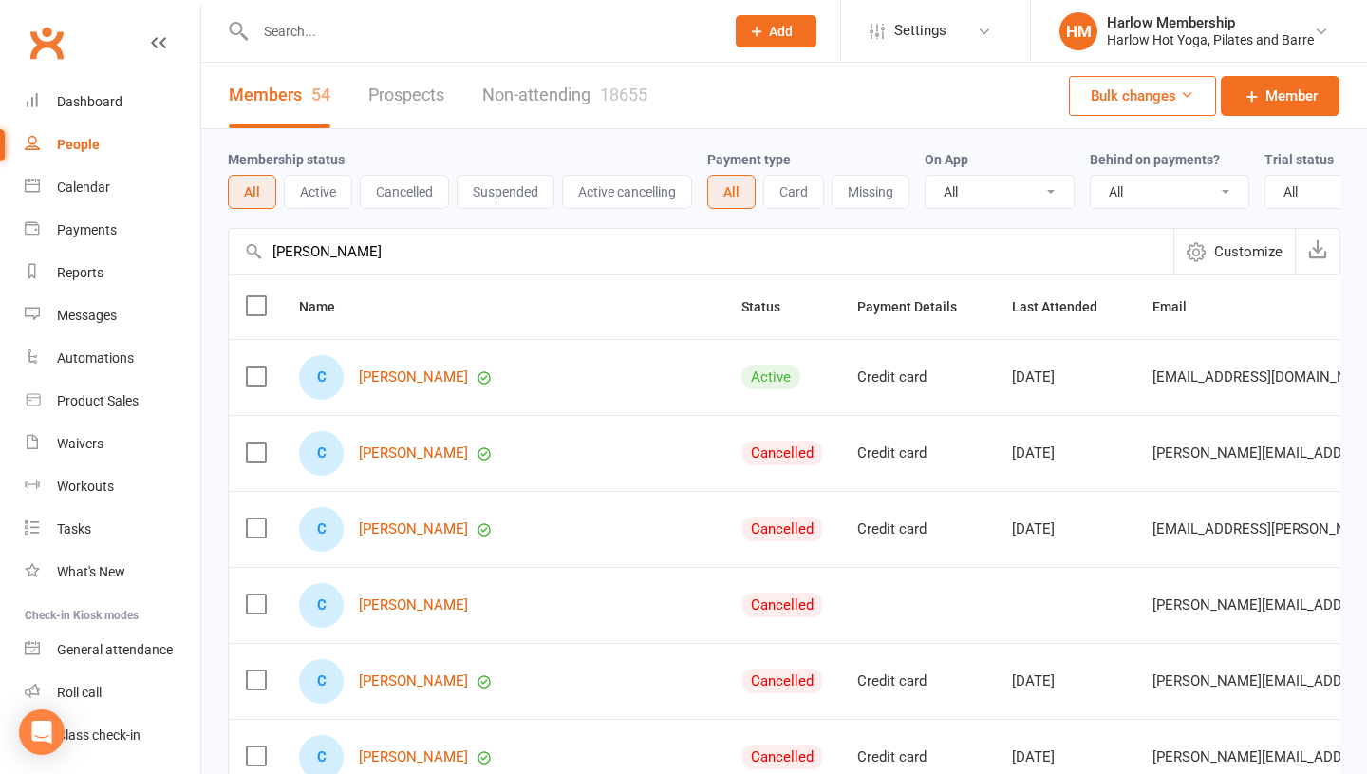
type input "Christine Rudolph"
drag, startPoint x: 471, startPoint y: 370, endPoint x: 358, endPoint y: 376, distance: 113.1
click at [358, 376] on div "C Christine Rudolph" at bounding box center [503, 377] width 408 height 45
copy link "Christine Rudolph"
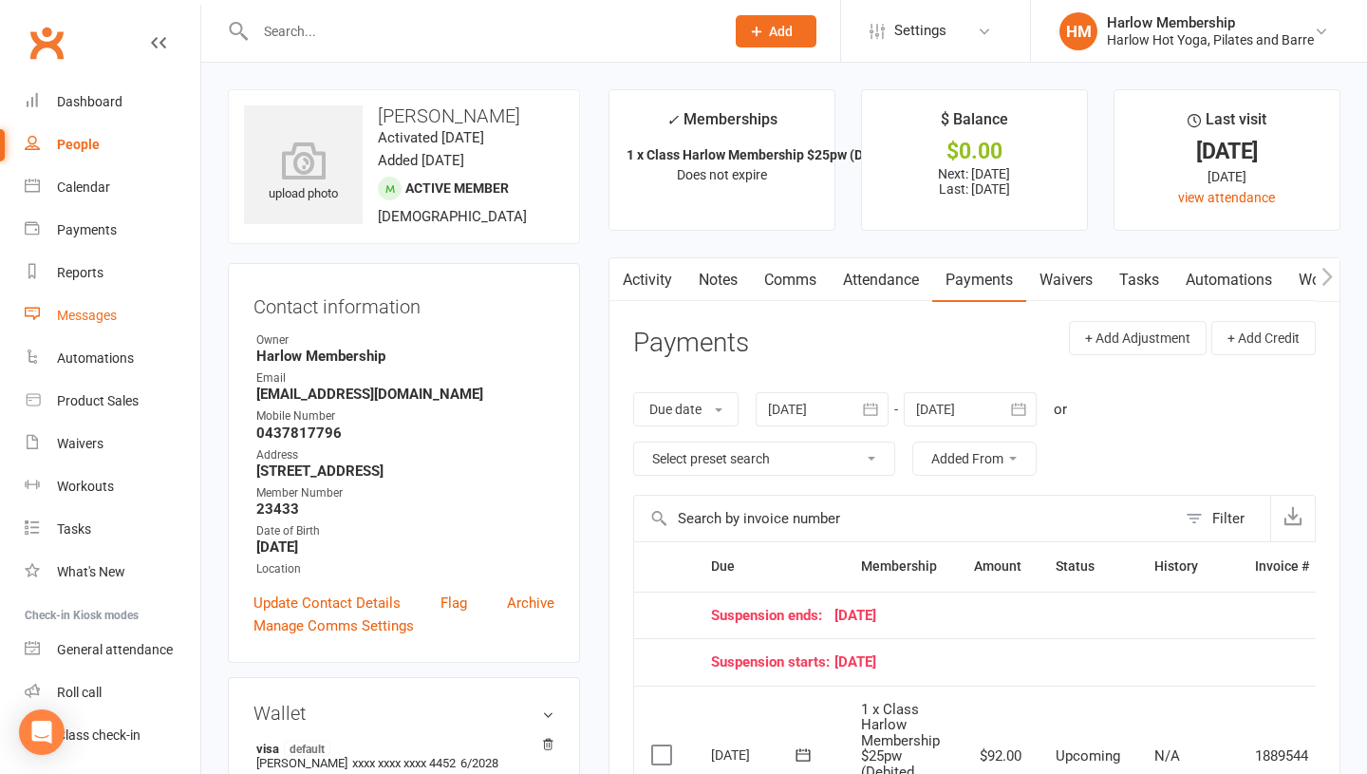
click at [89, 304] on link "Messages" at bounding box center [113, 315] width 176 height 43
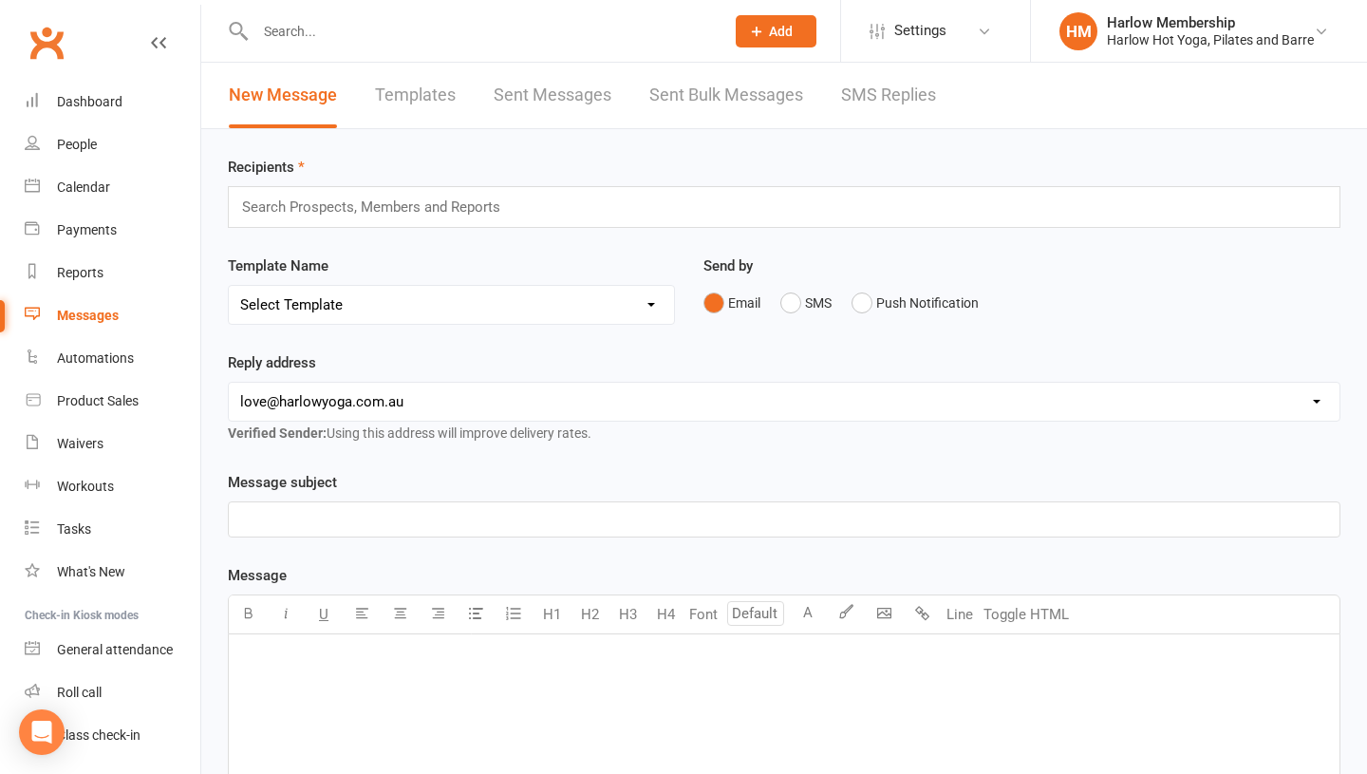
click at [867, 88] on link "SMS Replies" at bounding box center [888, 96] width 95 height 66
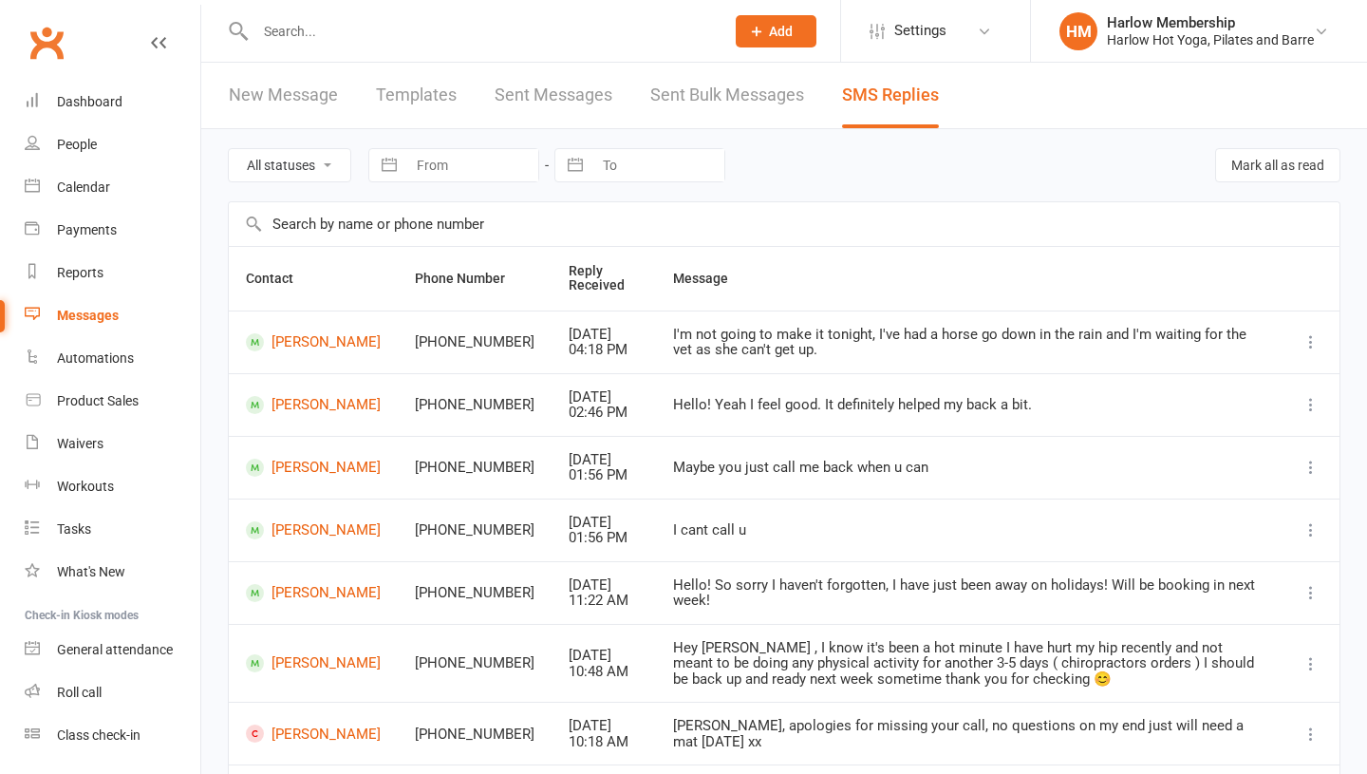
scroll to position [321, 0]
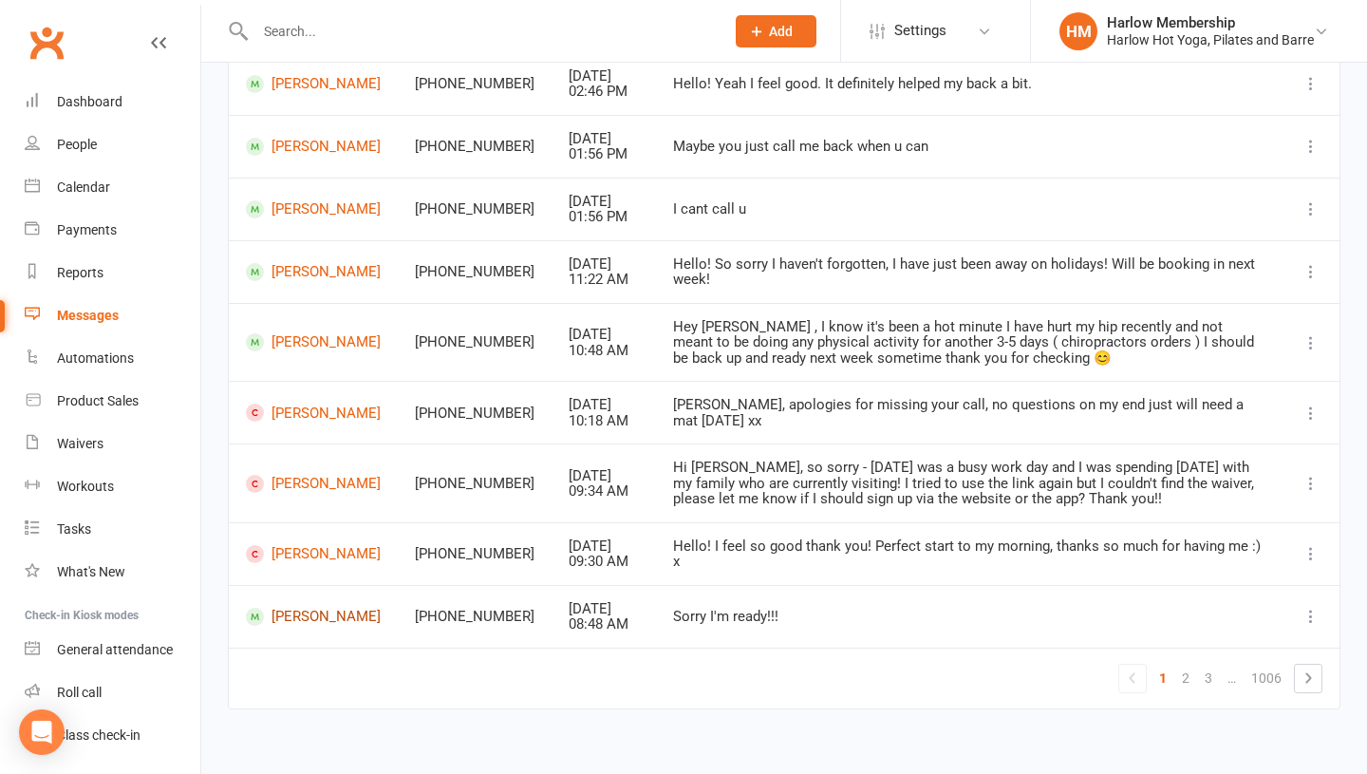
click at [297, 615] on link "[PERSON_NAME]" at bounding box center [313, 617] width 135 height 18
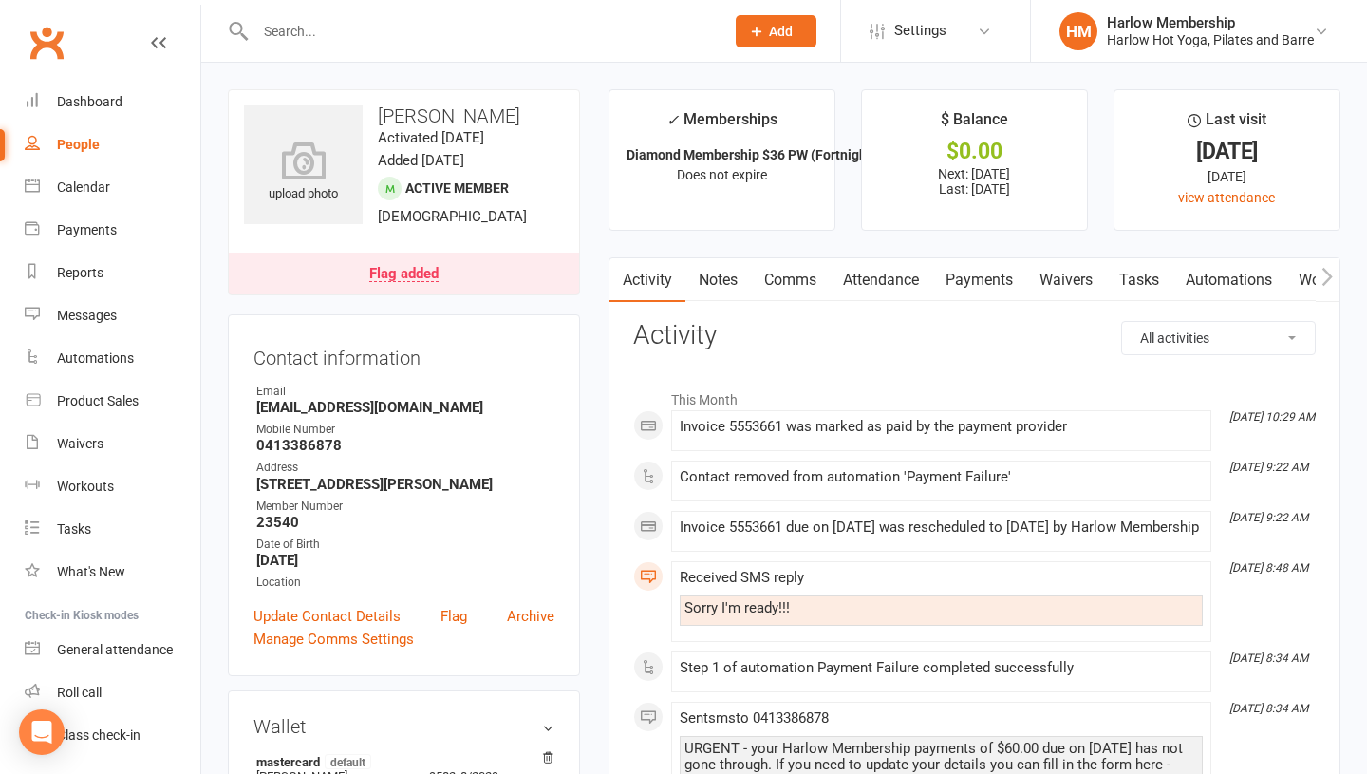
click at [1151, 272] on link "Tasks" at bounding box center [1139, 280] width 66 height 44
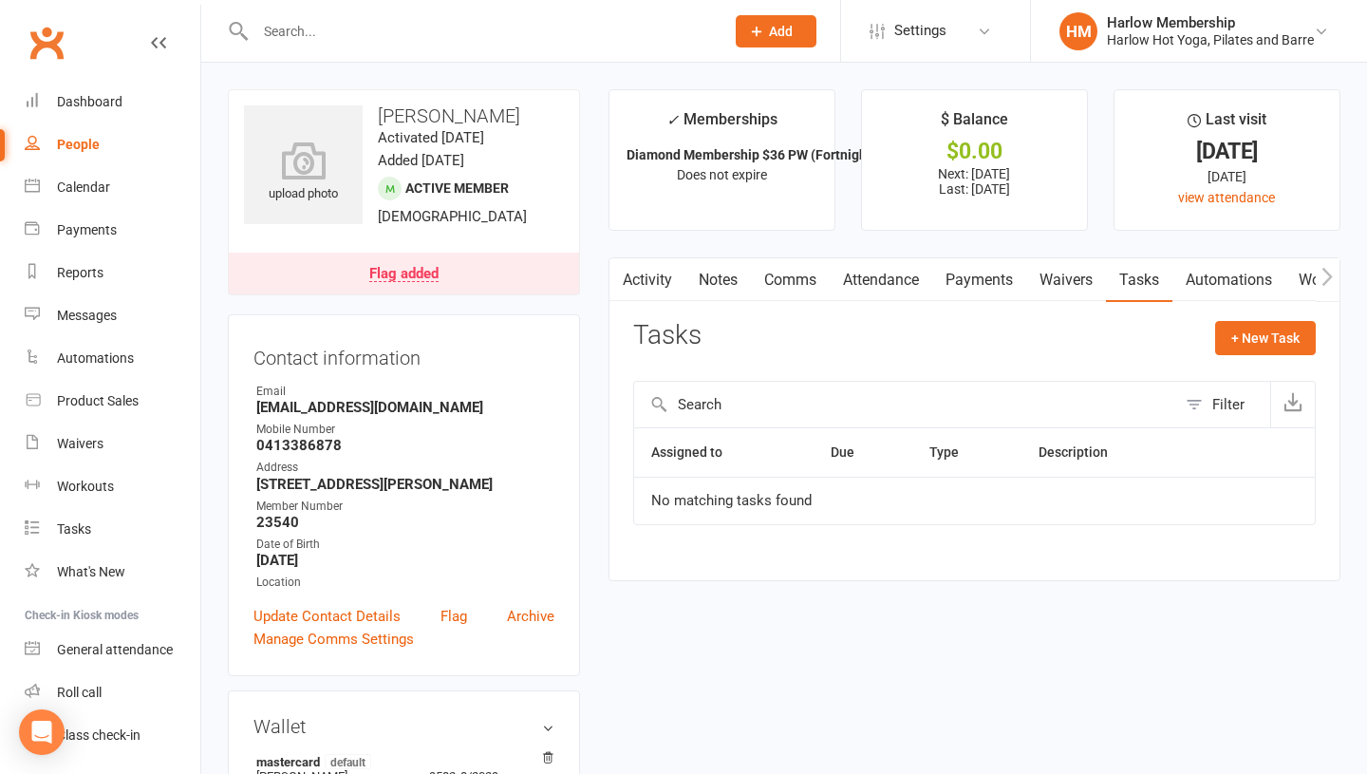
click at [725, 272] on link "Notes" at bounding box center [718, 280] width 66 height 44
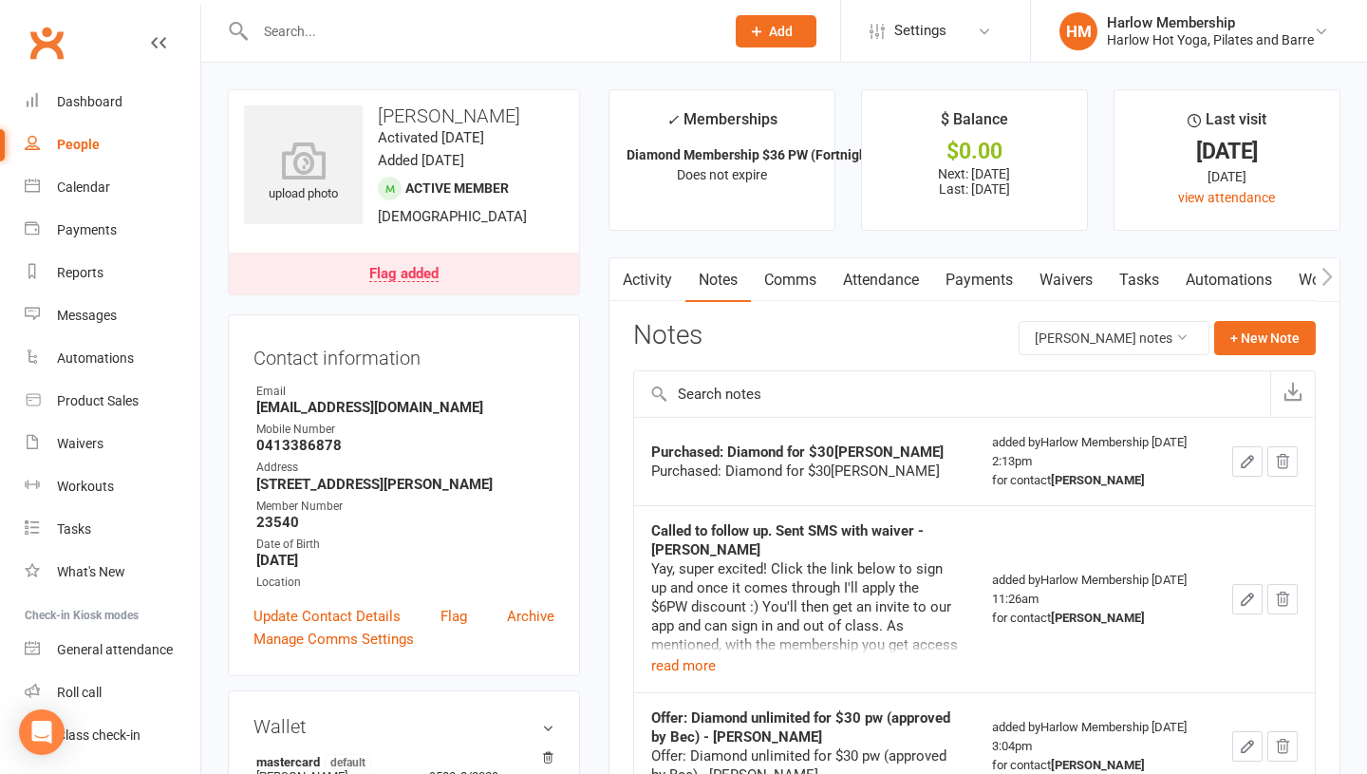
click at [783, 281] on link "Comms" at bounding box center [790, 280] width 79 height 44
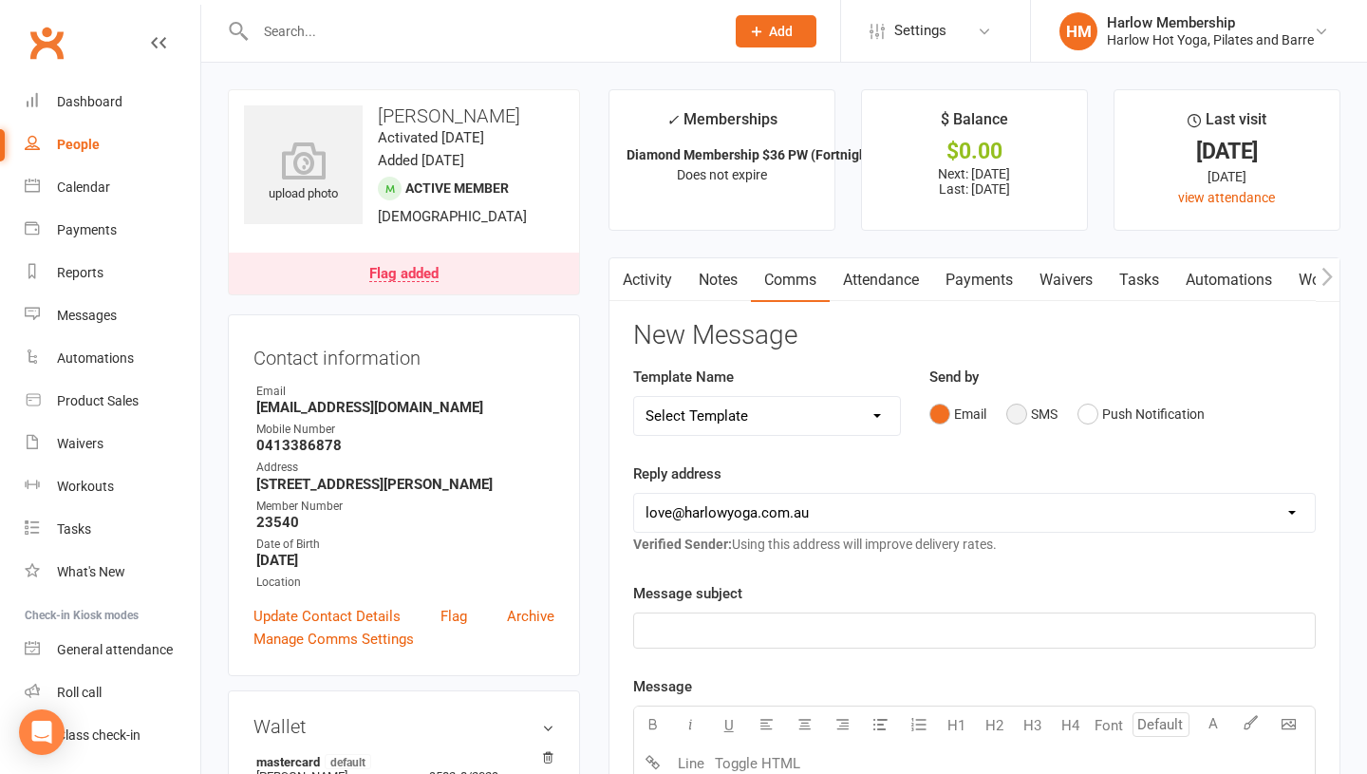
click at [1016, 420] on button "SMS" at bounding box center [1031, 414] width 51 height 36
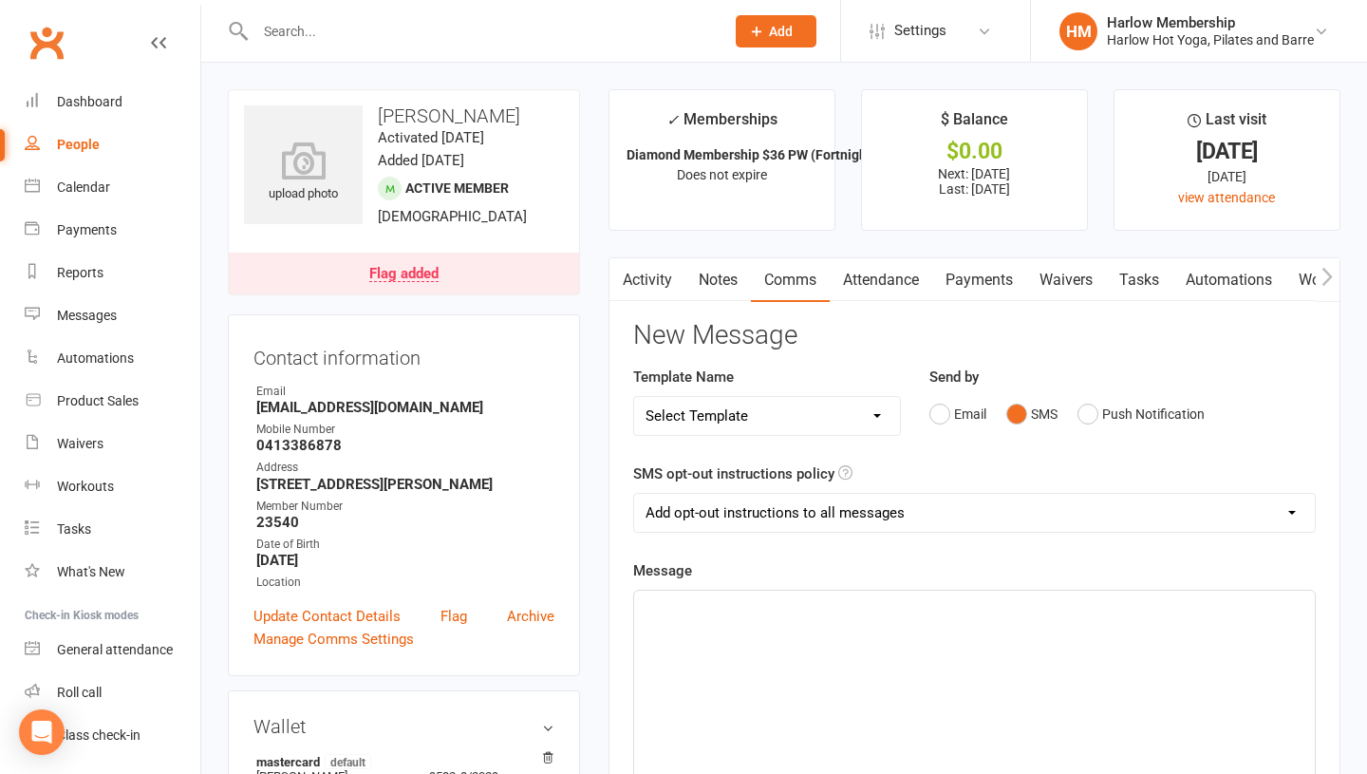
click at [826, 667] on div "﻿" at bounding box center [974, 732] width 681 height 285
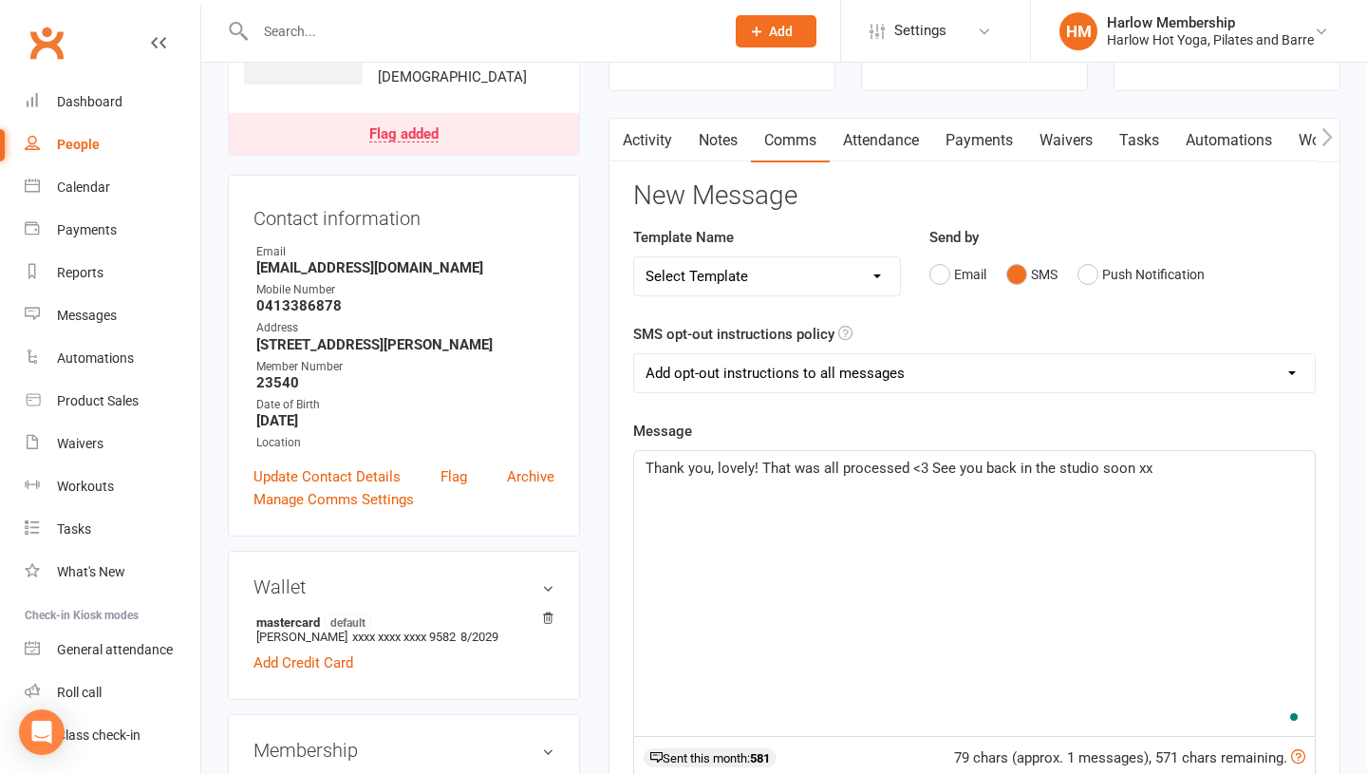
scroll to position [141, 0]
click at [751, 556] on div "Thank you, lovely! That was all processed <3 See you back in the studio soon xx" at bounding box center [974, 591] width 681 height 285
click at [1020, 459] on span "Thank you, lovely! That was all processed <3 See you back in the studio soon xx" at bounding box center [899, 466] width 507 height 17
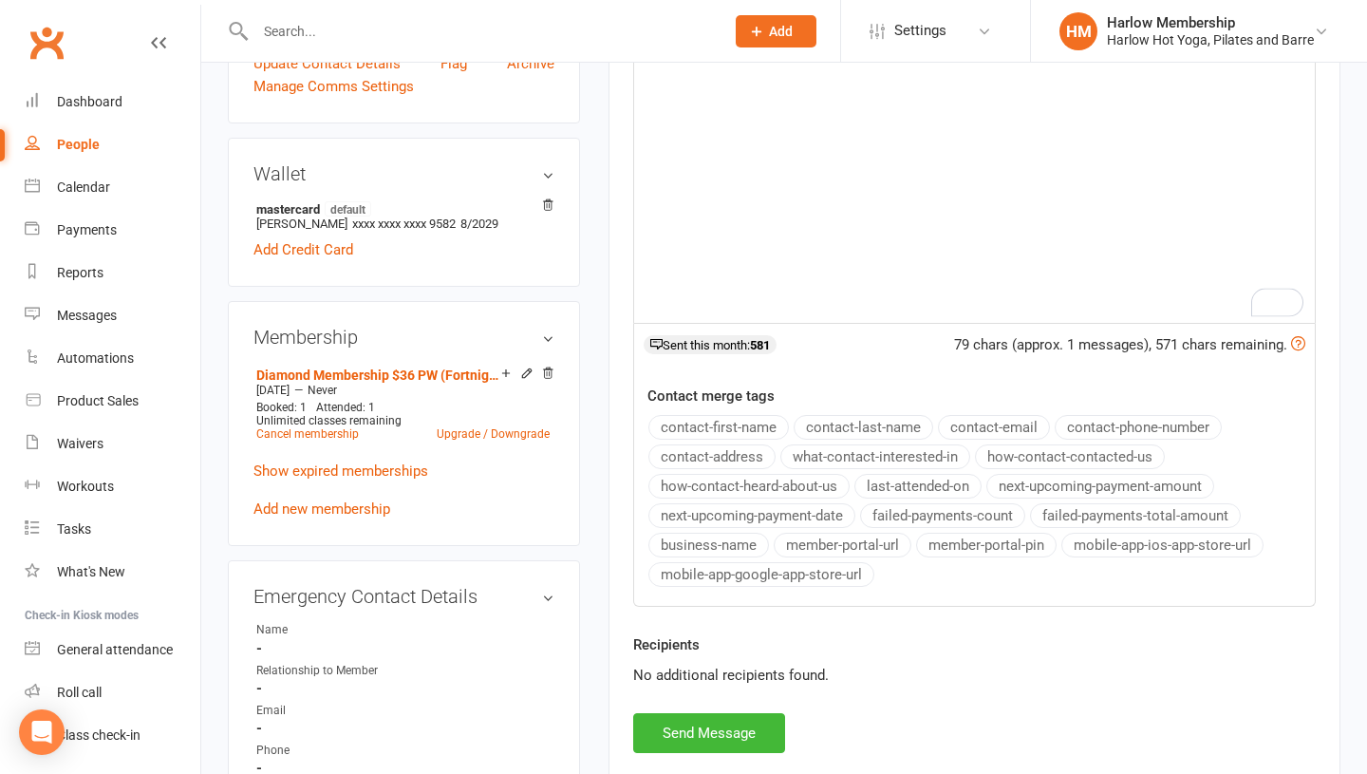
scroll to position [554, 0]
click at [683, 723] on button "Send Message" at bounding box center [709, 731] width 152 height 40
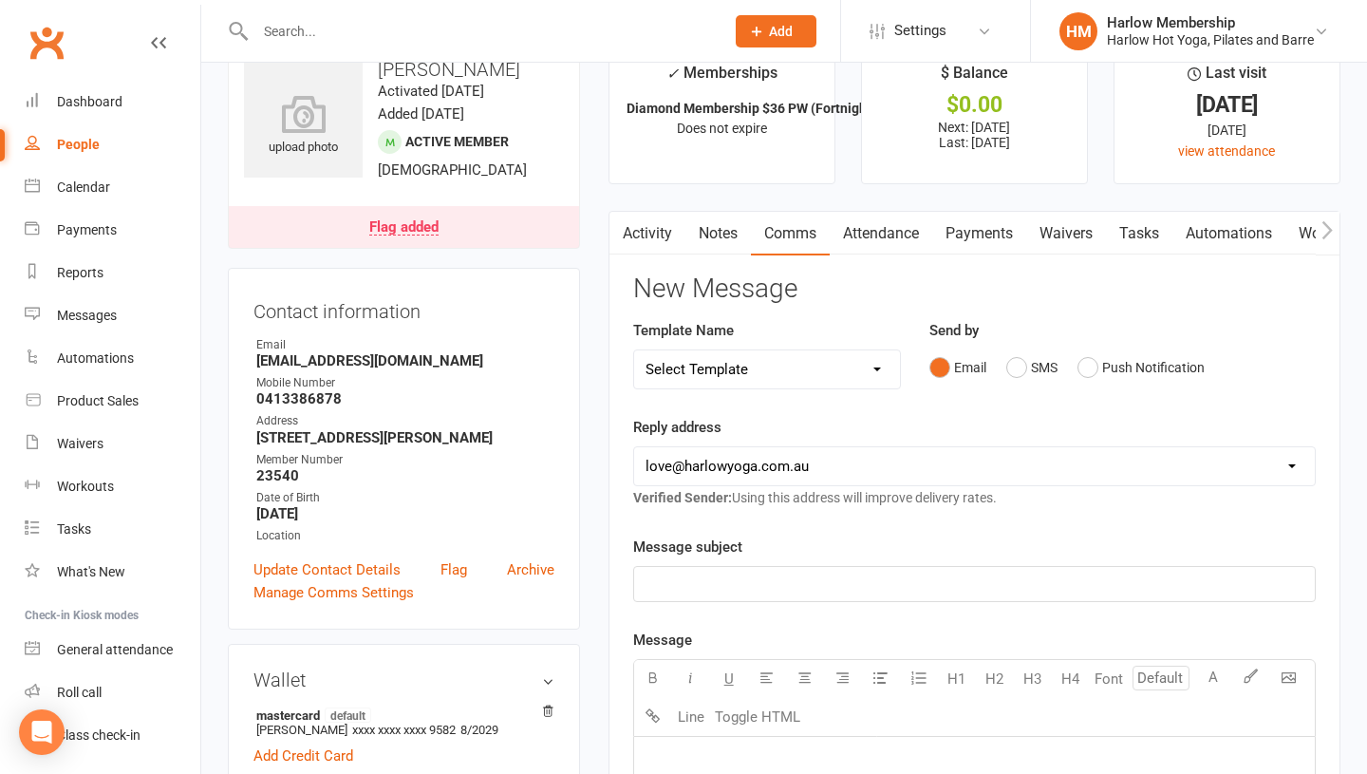
scroll to position [0, 0]
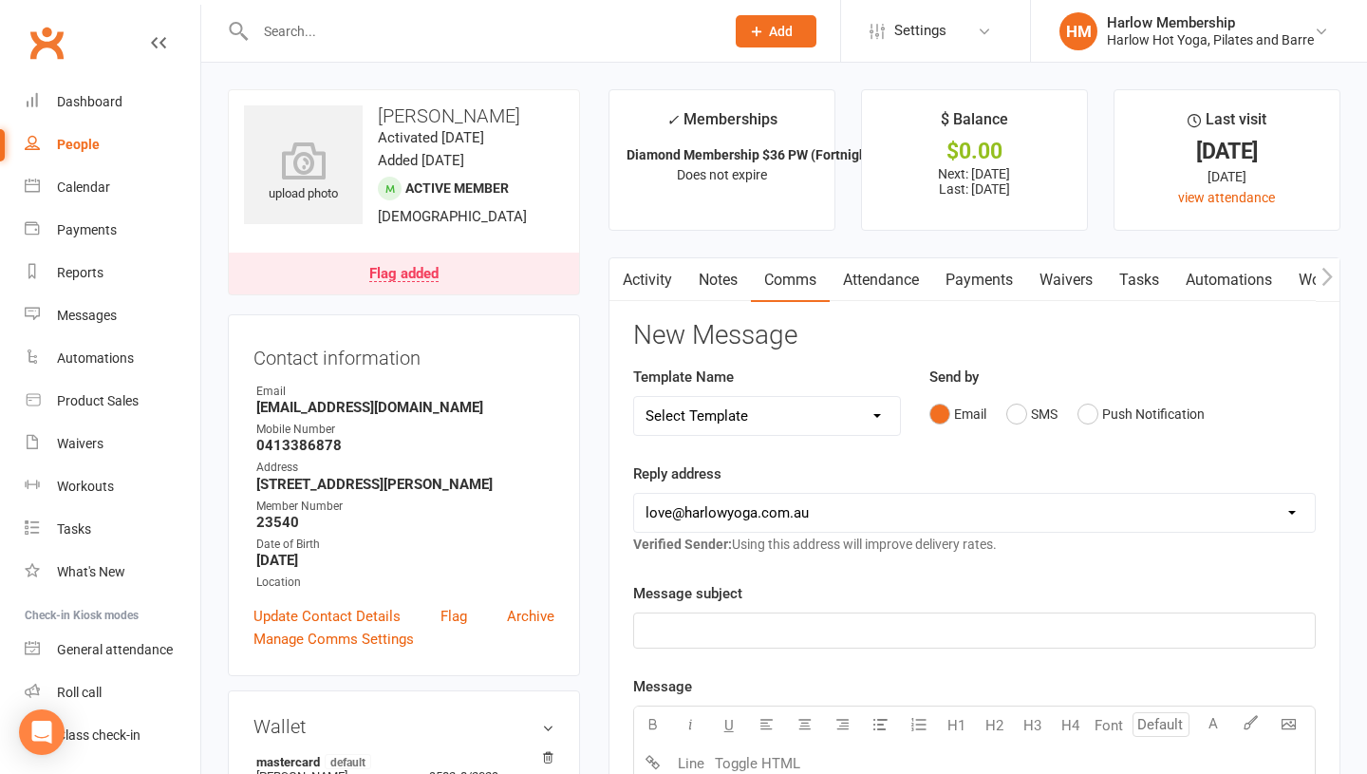
click at [708, 288] on link "Notes" at bounding box center [718, 280] width 66 height 44
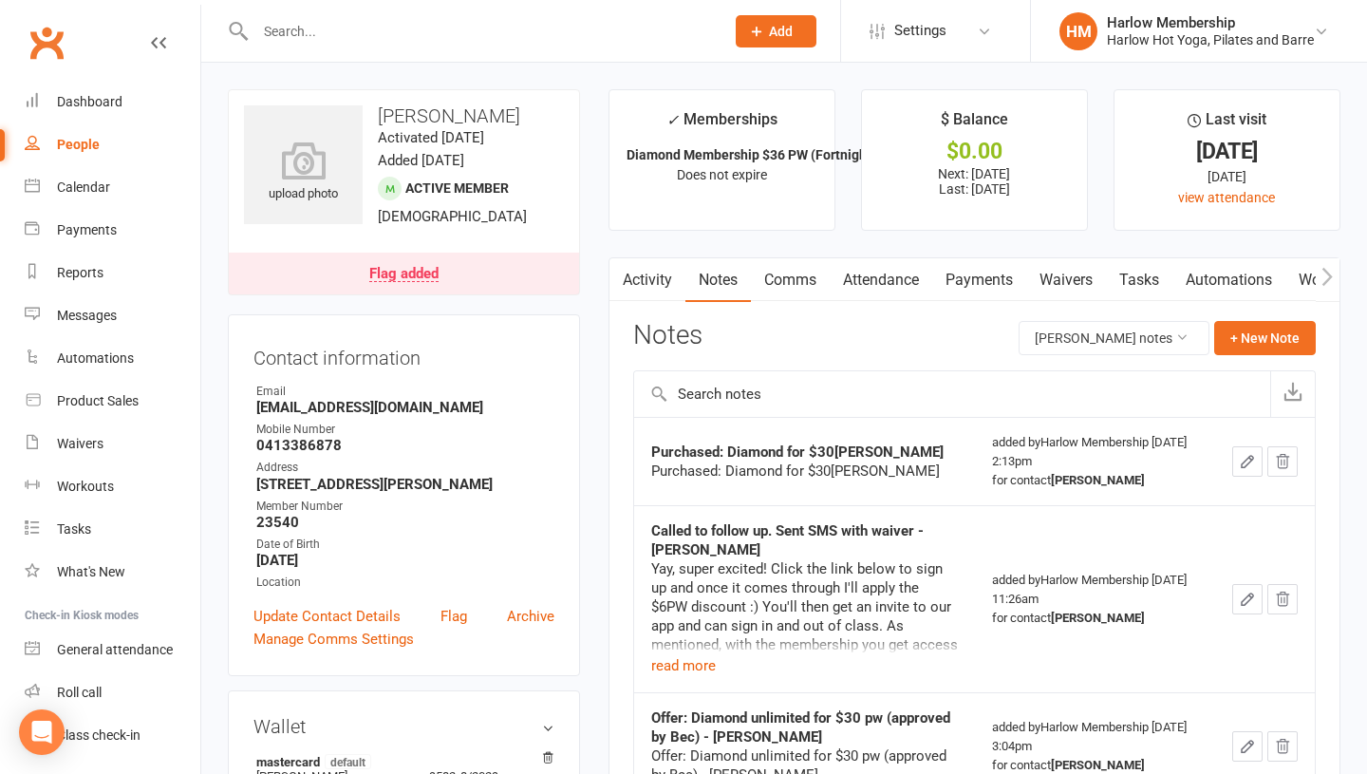
click at [660, 295] on link "Activity" at bounding box center [647, 280] width 76 height 44
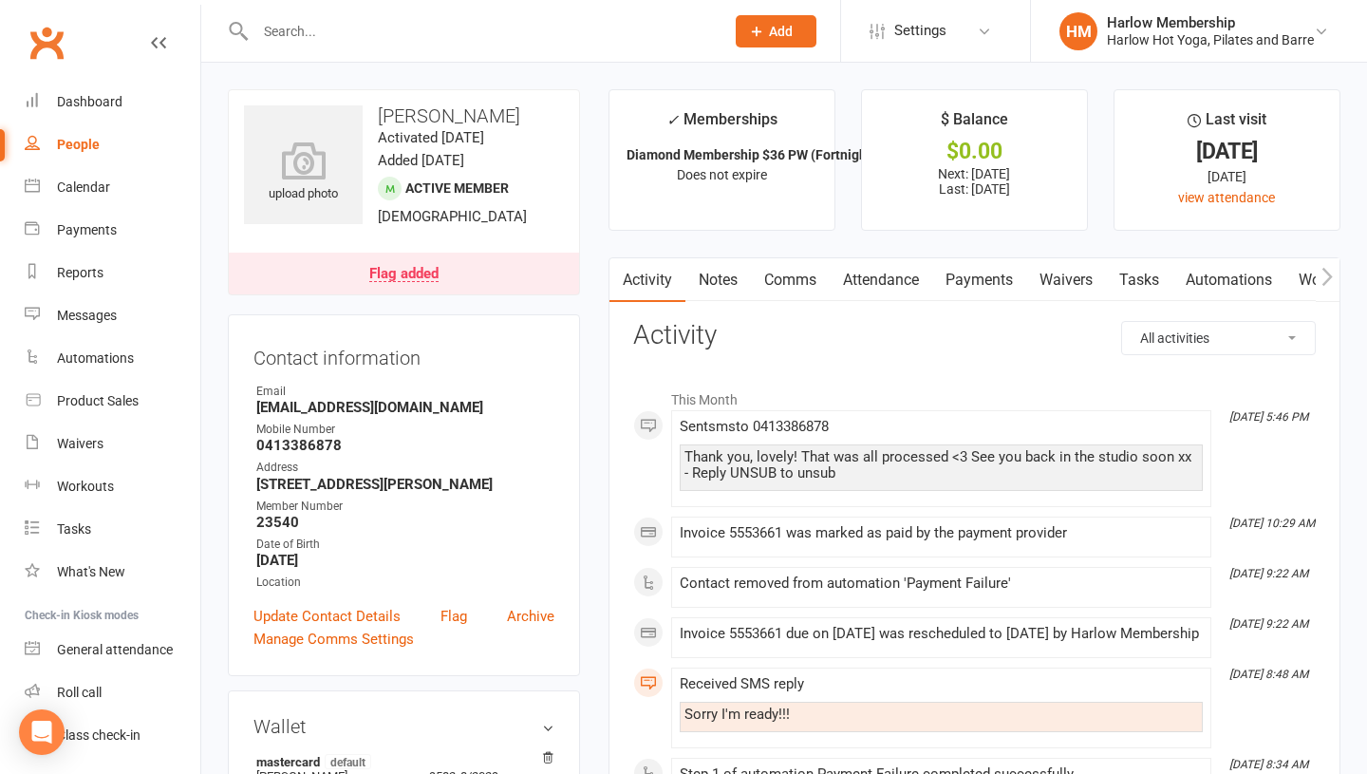
scroll to position [54, 0]
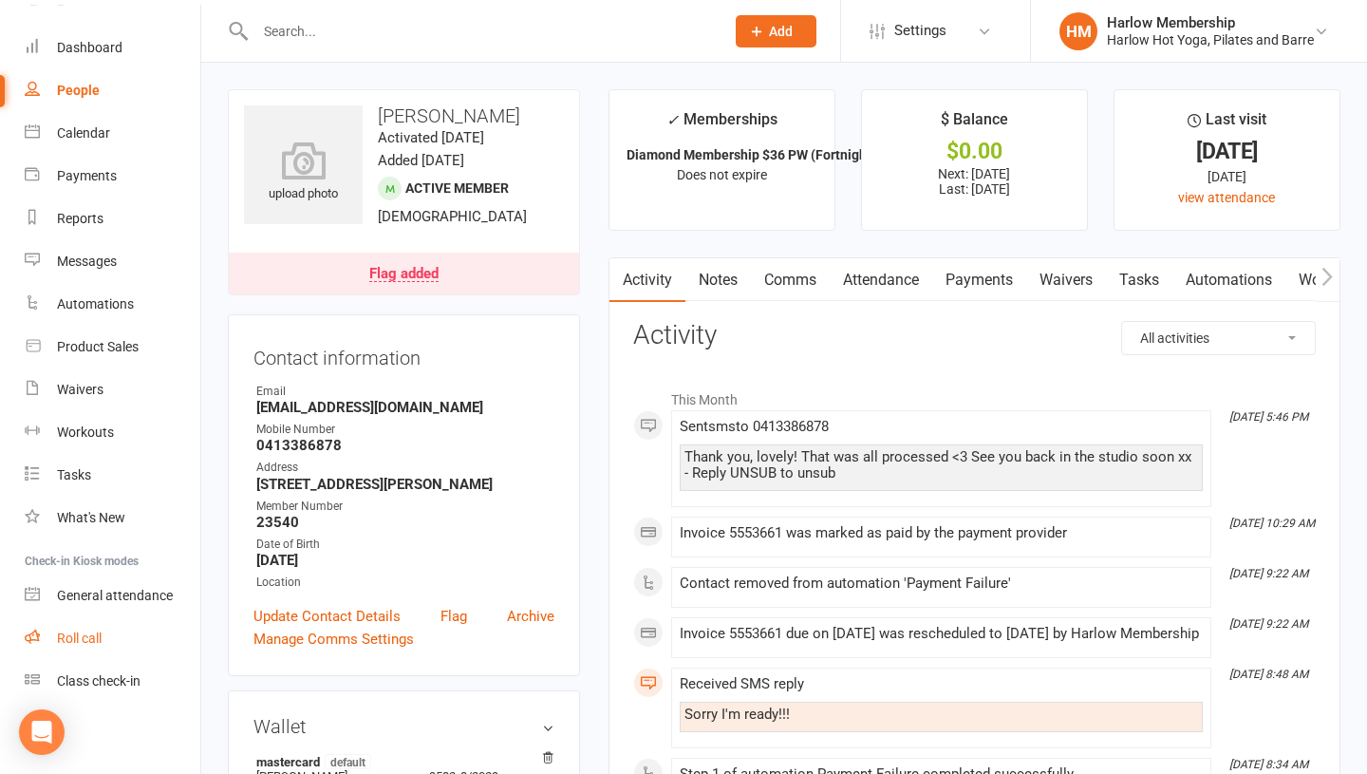
click at [109, 643] on link "Roll call" at bounding box center [113, 638] width 176 height 43
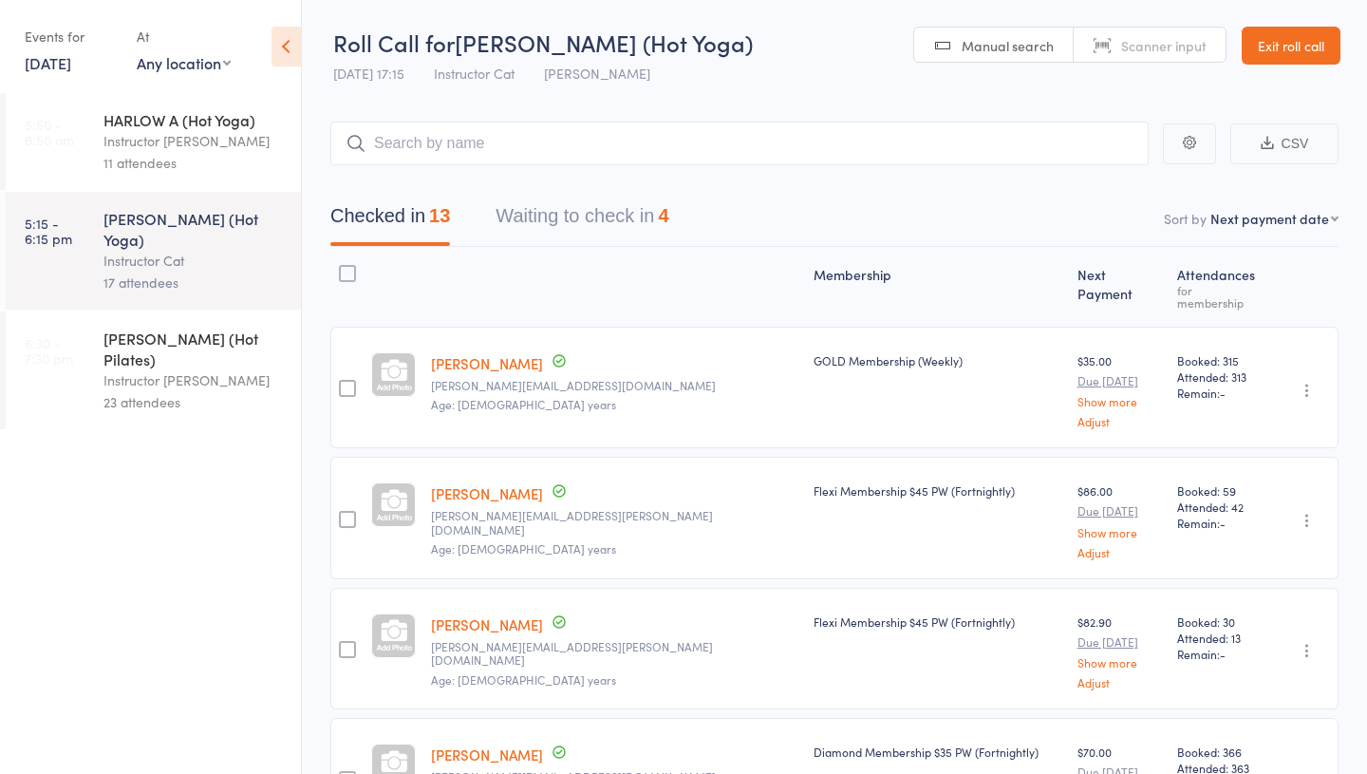
click at [162, 369] on div "Instructor [PERSON_NAME]" at bounding box center [193, 380] width 181 height 22
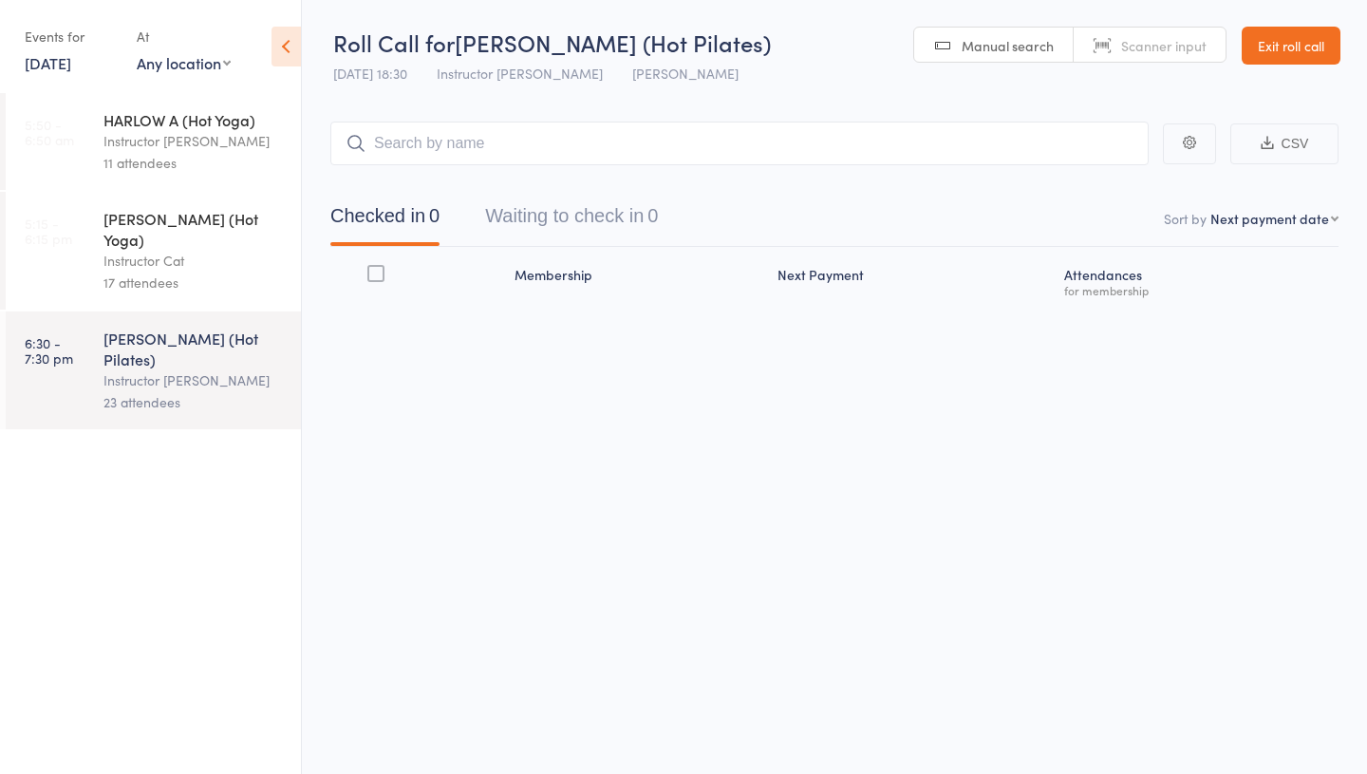
click at [152, 250] on div "Instructor Cat" at bounding box center [193, 261] width 181 height 22
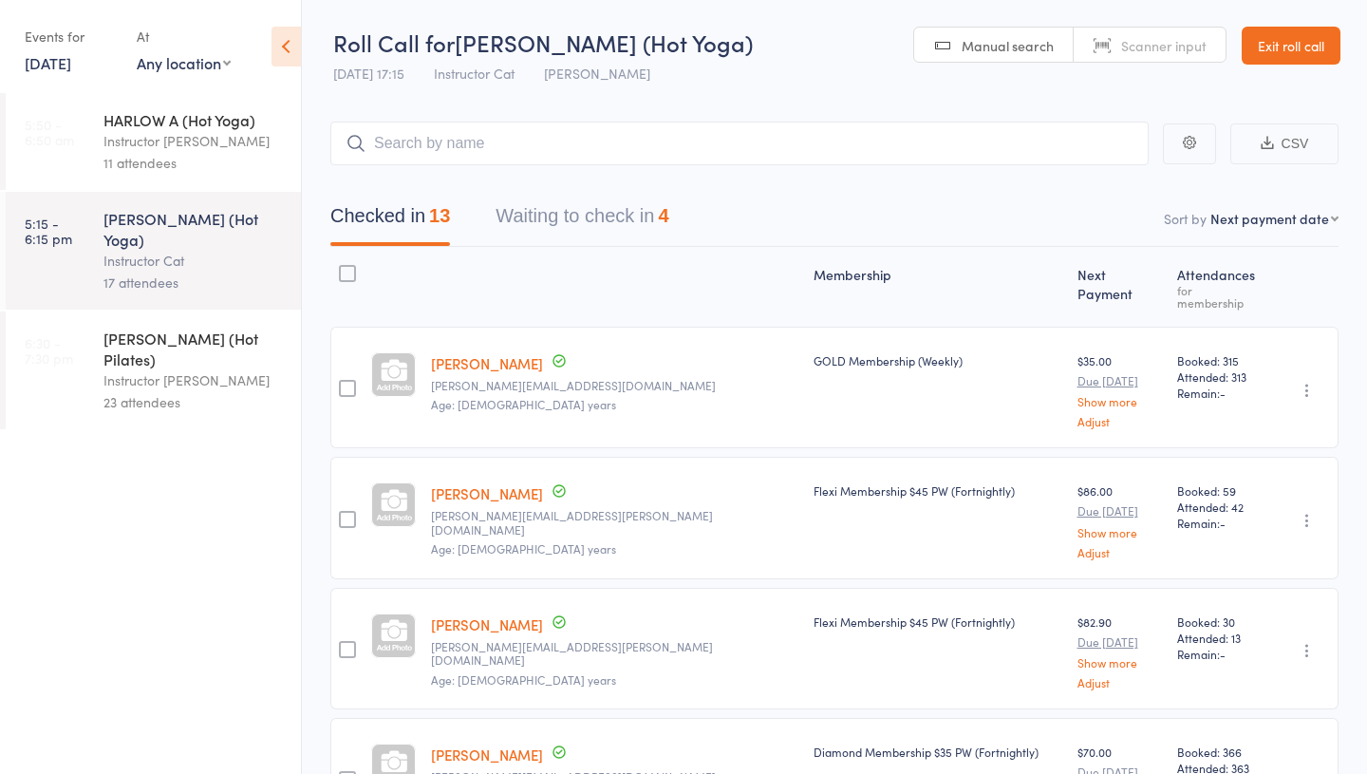
click at [566, 223] on button "Waiting to check in 4" at bounding box center [582, 221] width 173 height 50
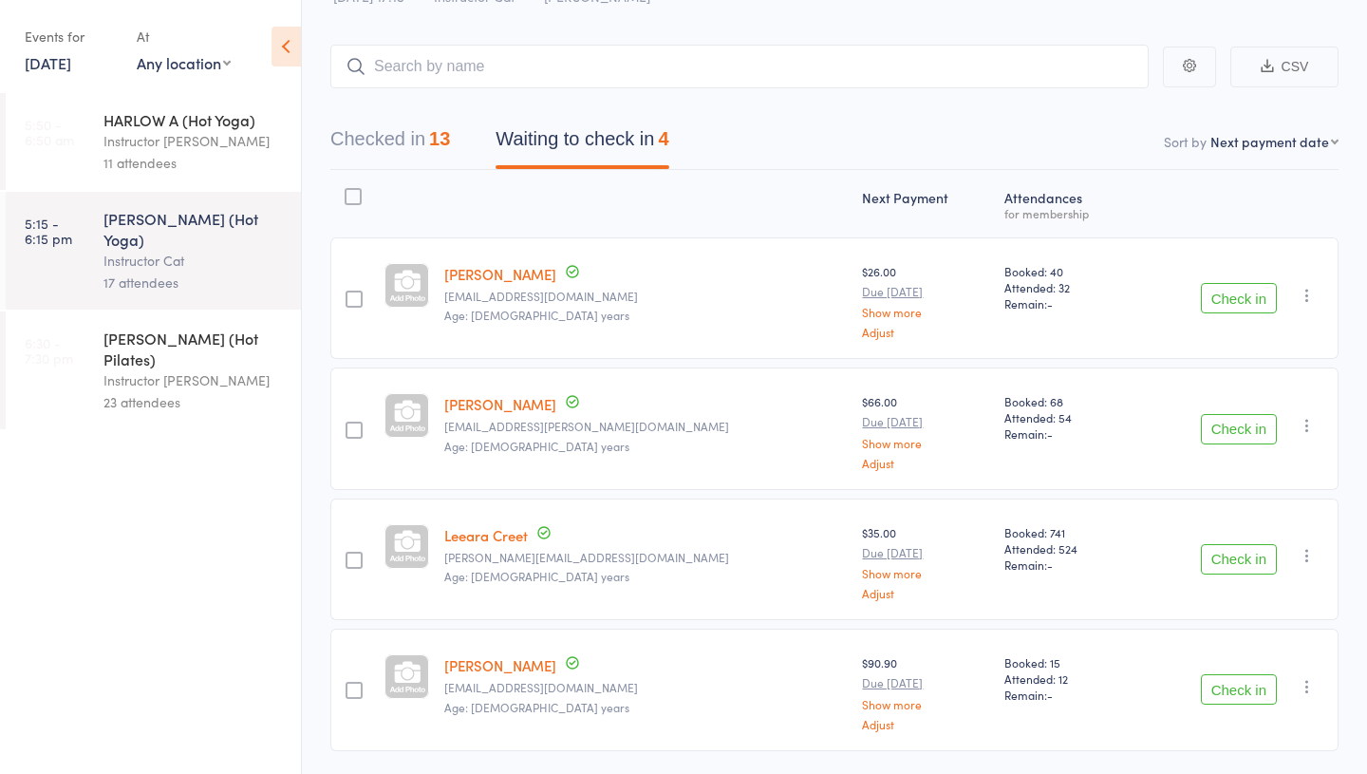
scroll to position [139, 0]
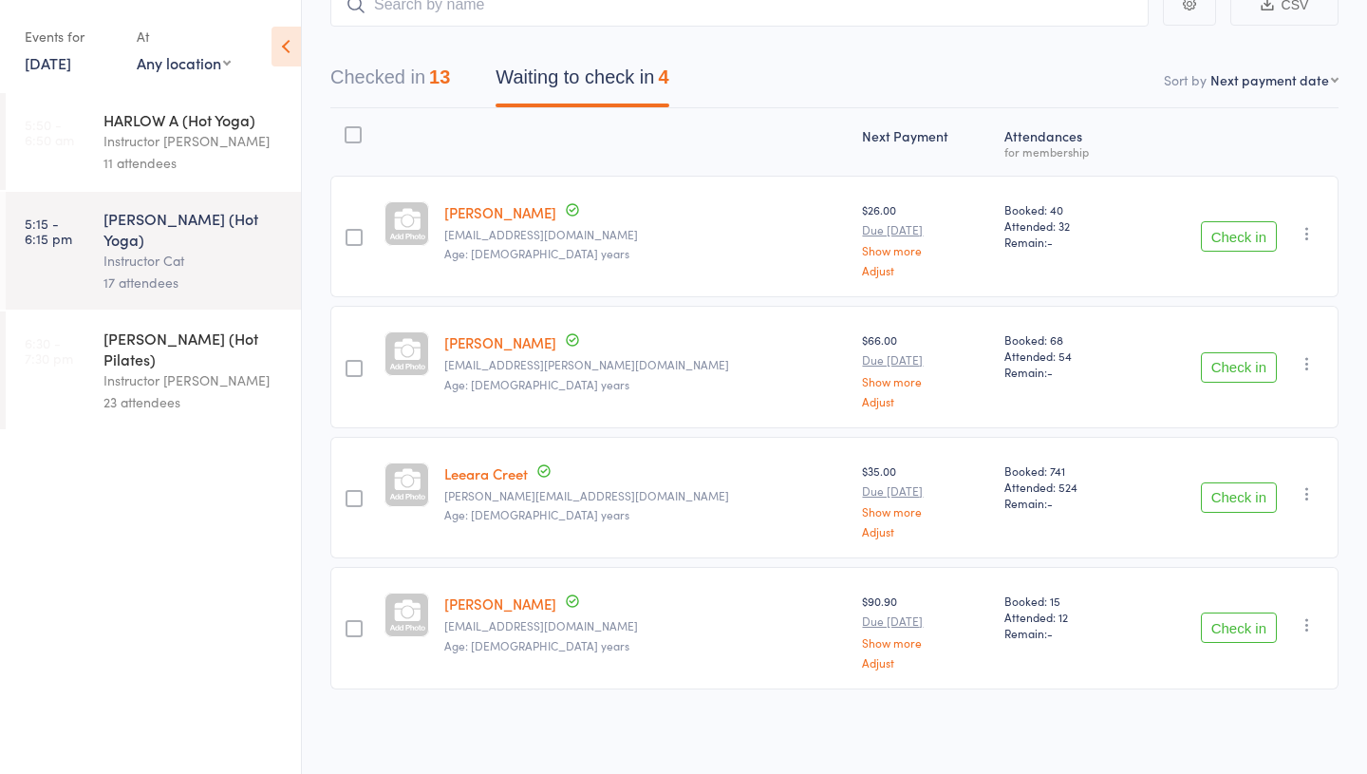
click at [143, 369] on div "Instructor Emma" at bounding box center [193, 380] width 181 height 22
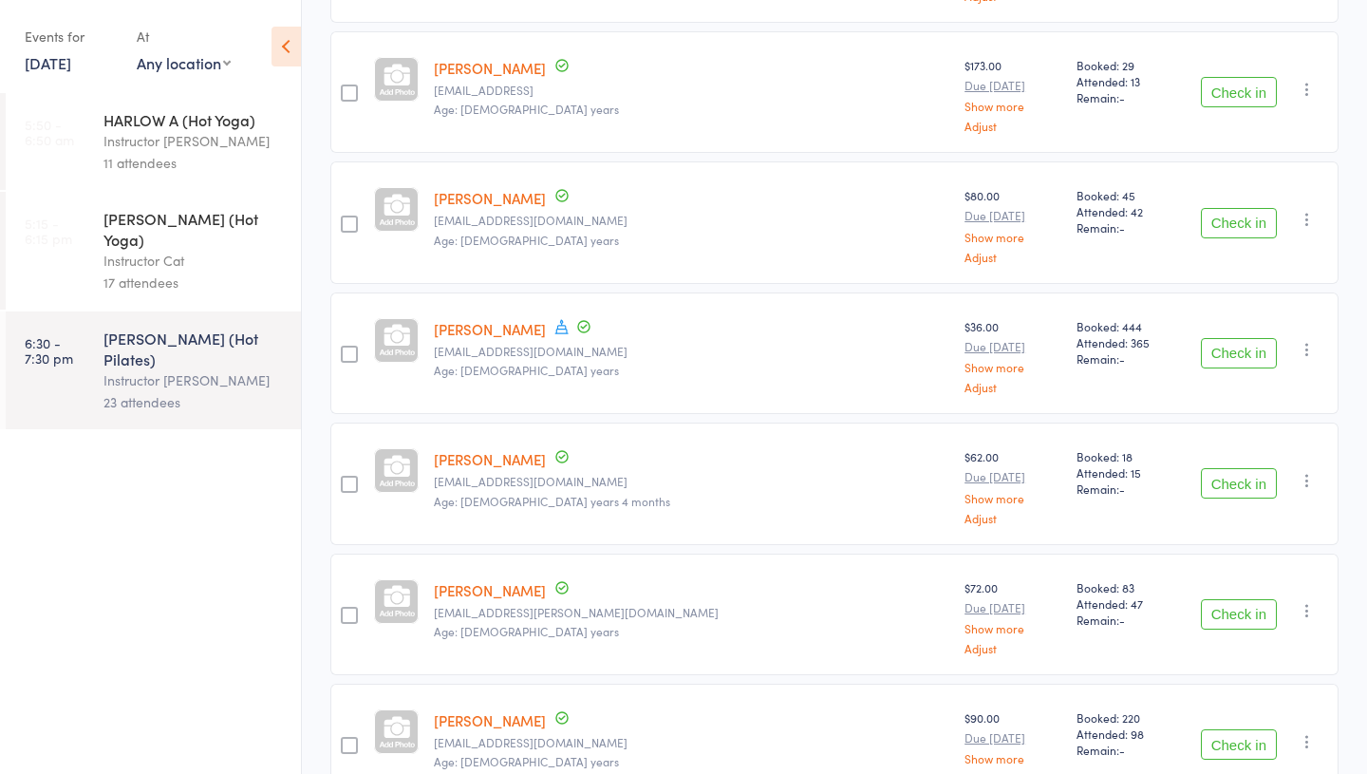
scroll to position [417, 0]
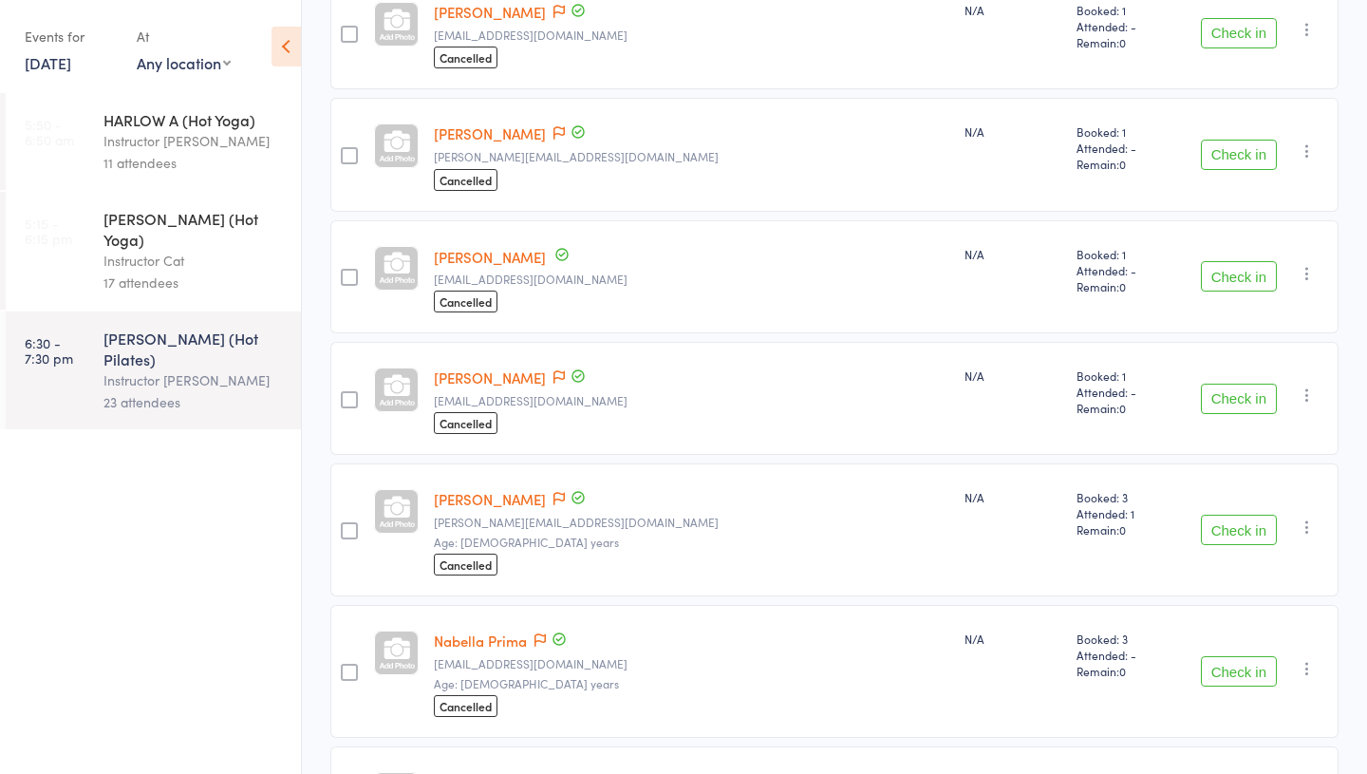
scroll to position [2599, 0]
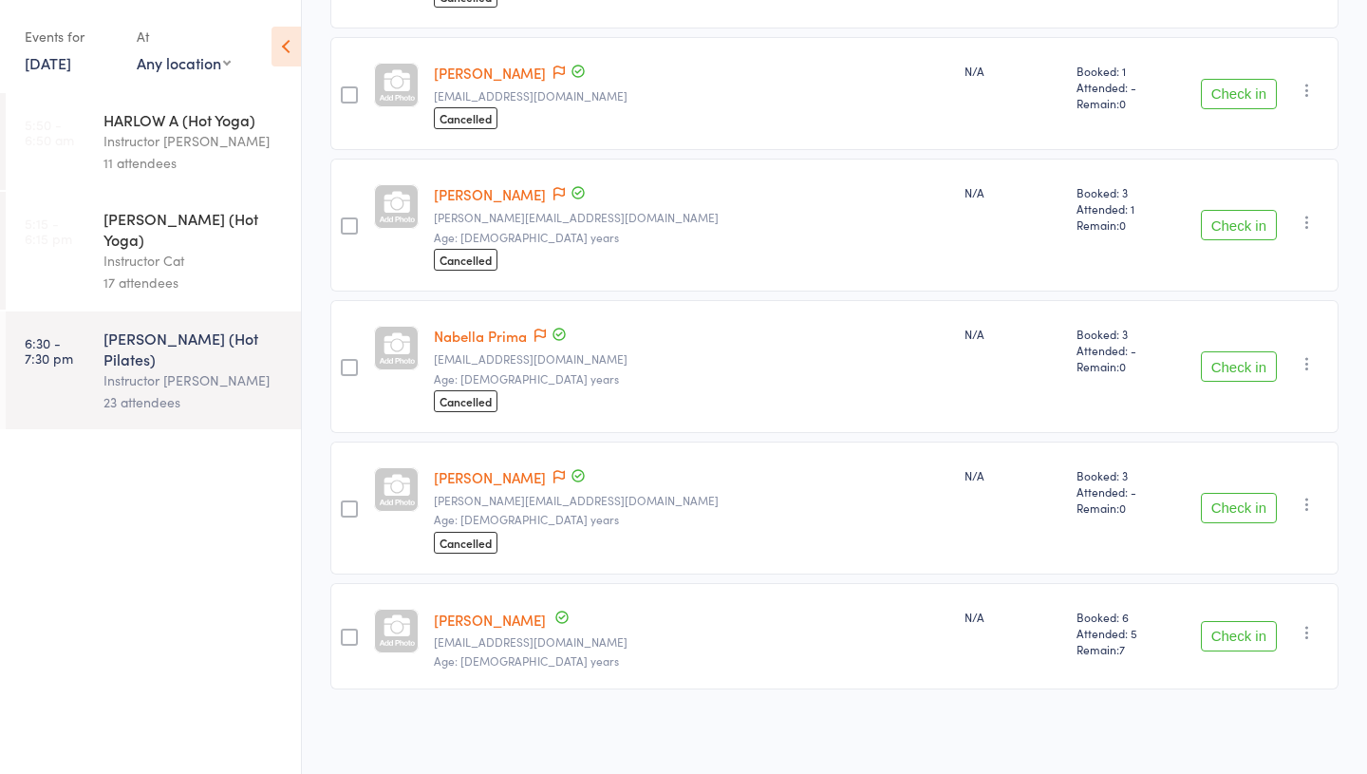
click at [483, 479] on link "[PERSON_NAME]" at bounding box center [490, 477] width 112 height 20
click at [482, 336] on link "Nabella Prima" at bounding box center [480, 336] width 93 height 20
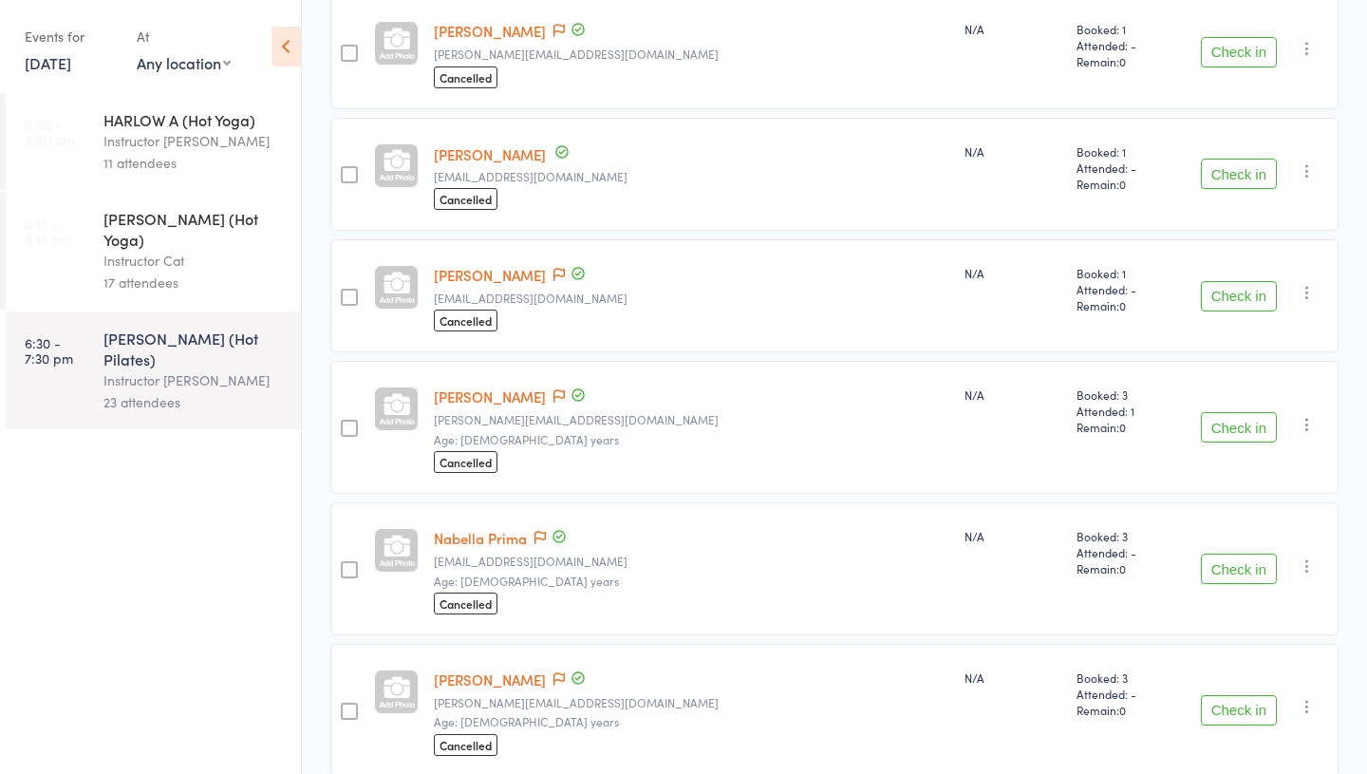
scroll to position [2359, 0]
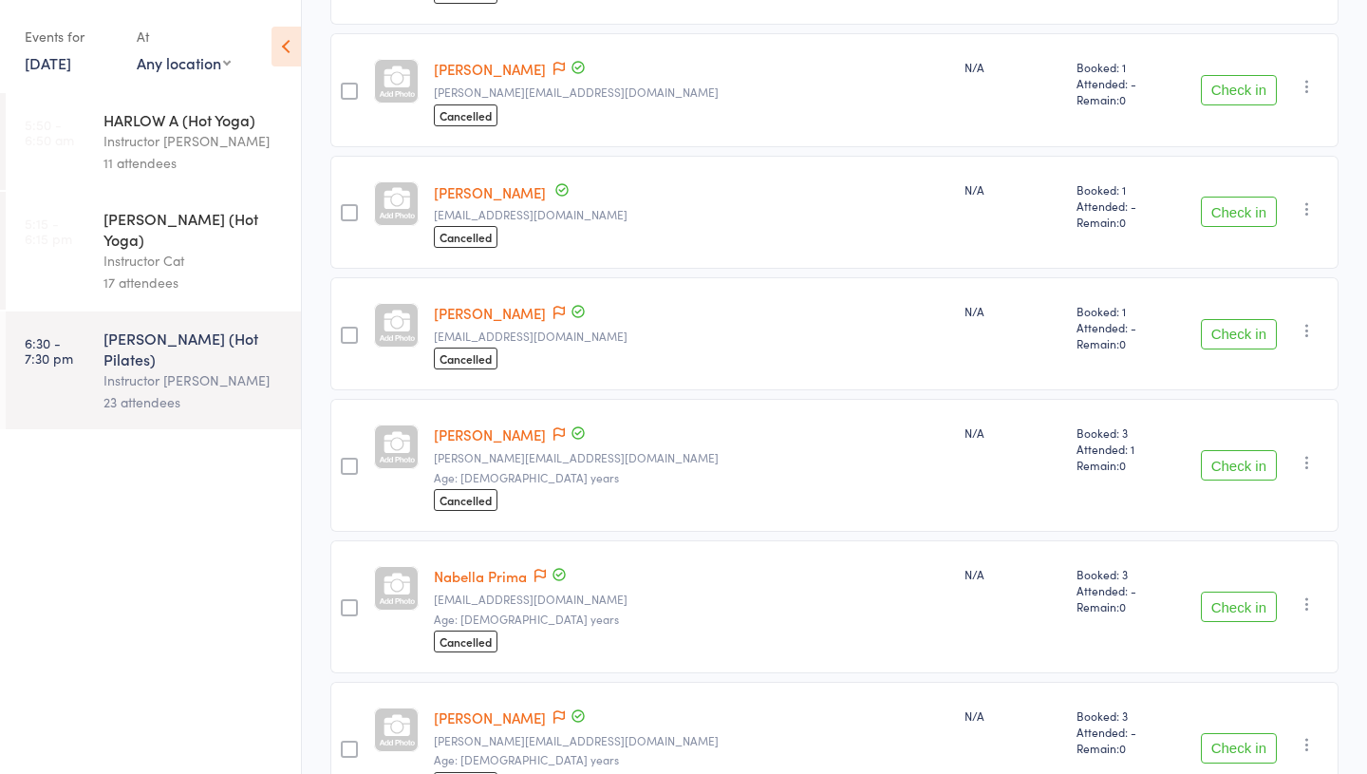
click at [506, 315] on link "Alisha Harbott" at bounding box center [490, 313] width 112 height 20
click at [488, 194] on link "Hana O’Neill" at bounding box center [490, 192] width 112 height 20
click at [463, 71] on link "Waleed Diab" at bounding box center [490, 69] width 112 height 20
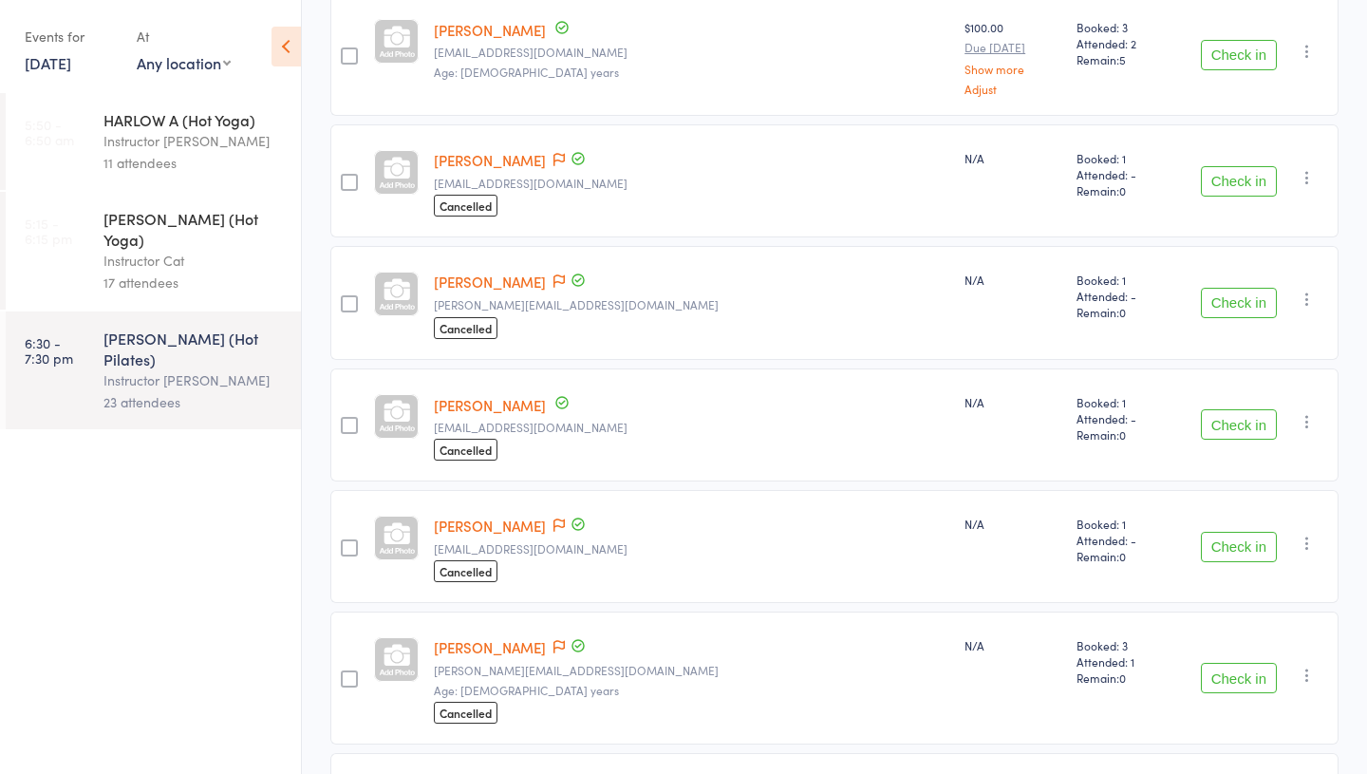
scroll to position [2096, 0]
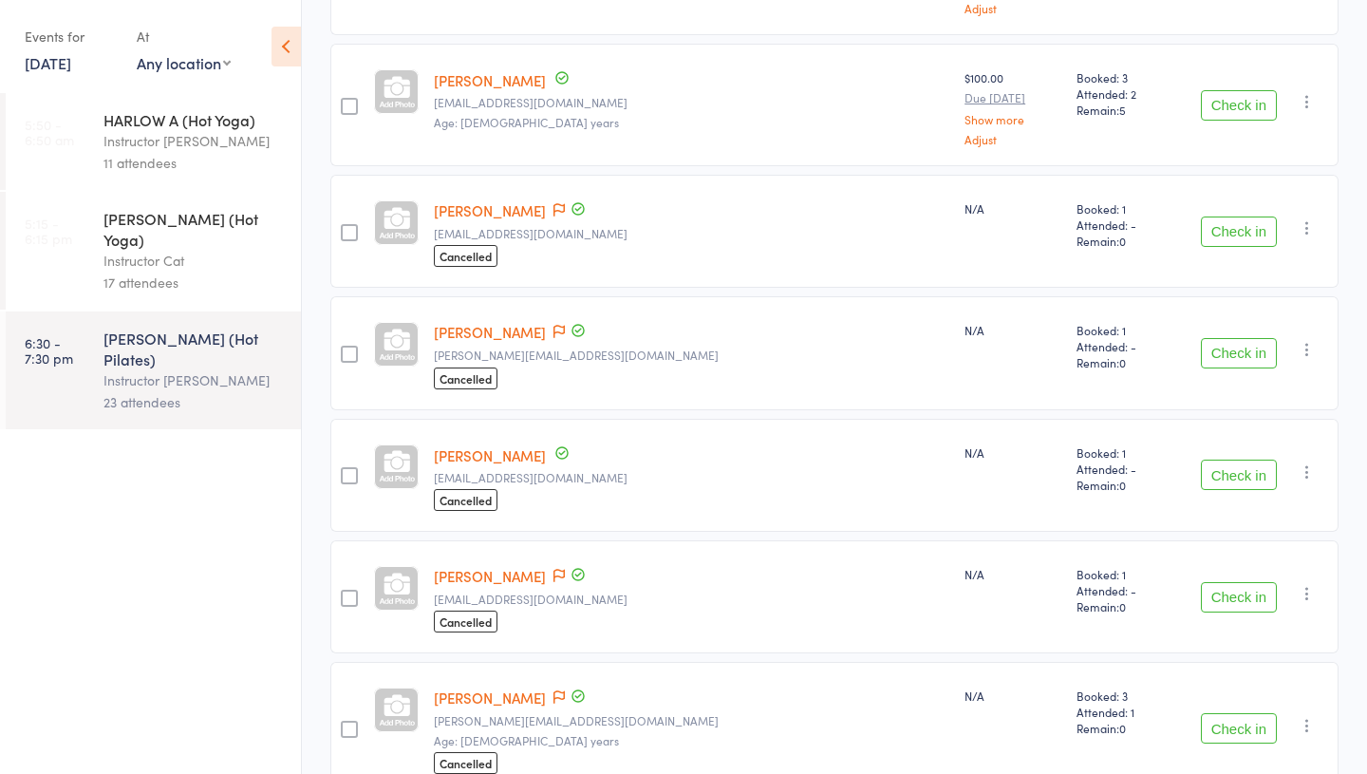
click at [483, 209] on link "Lara Addley" at bounding box center [490, 210] width 112 height 20
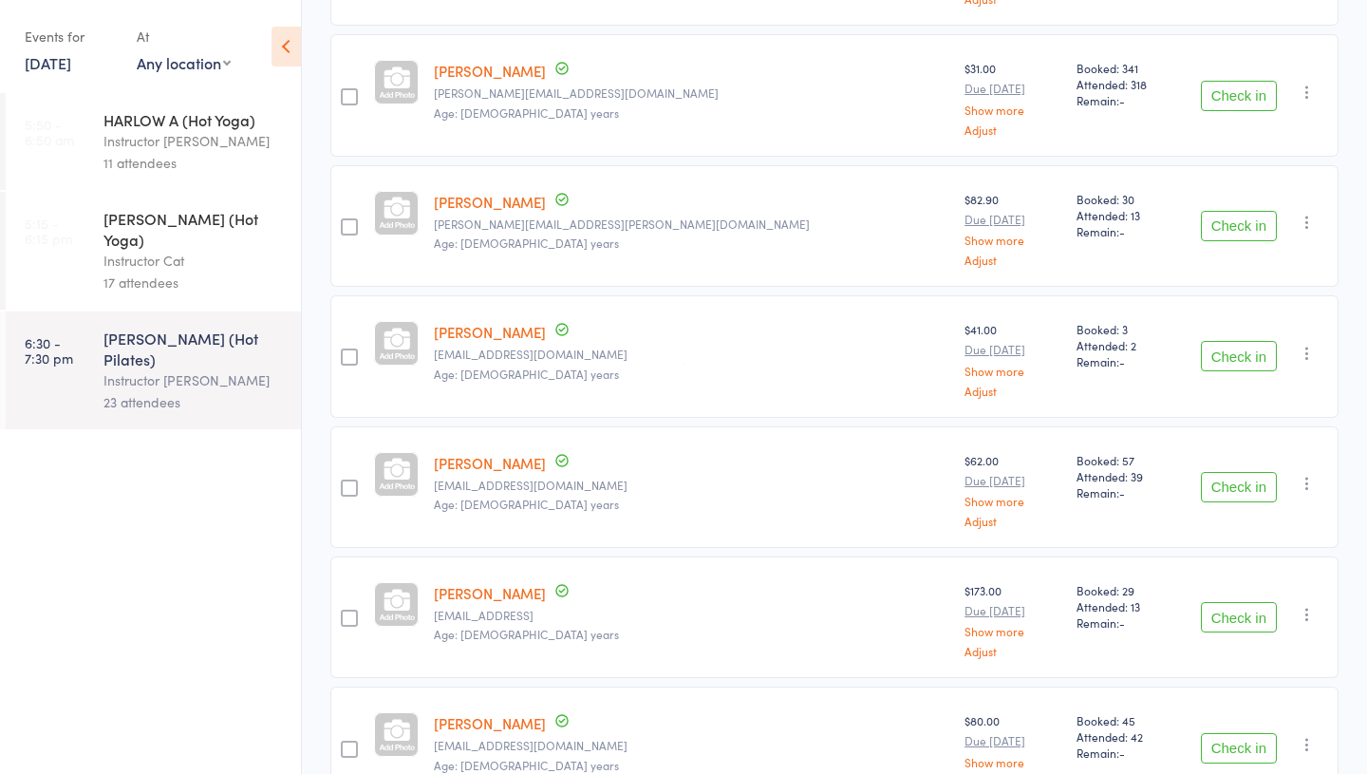
scroll to position [0, 0]
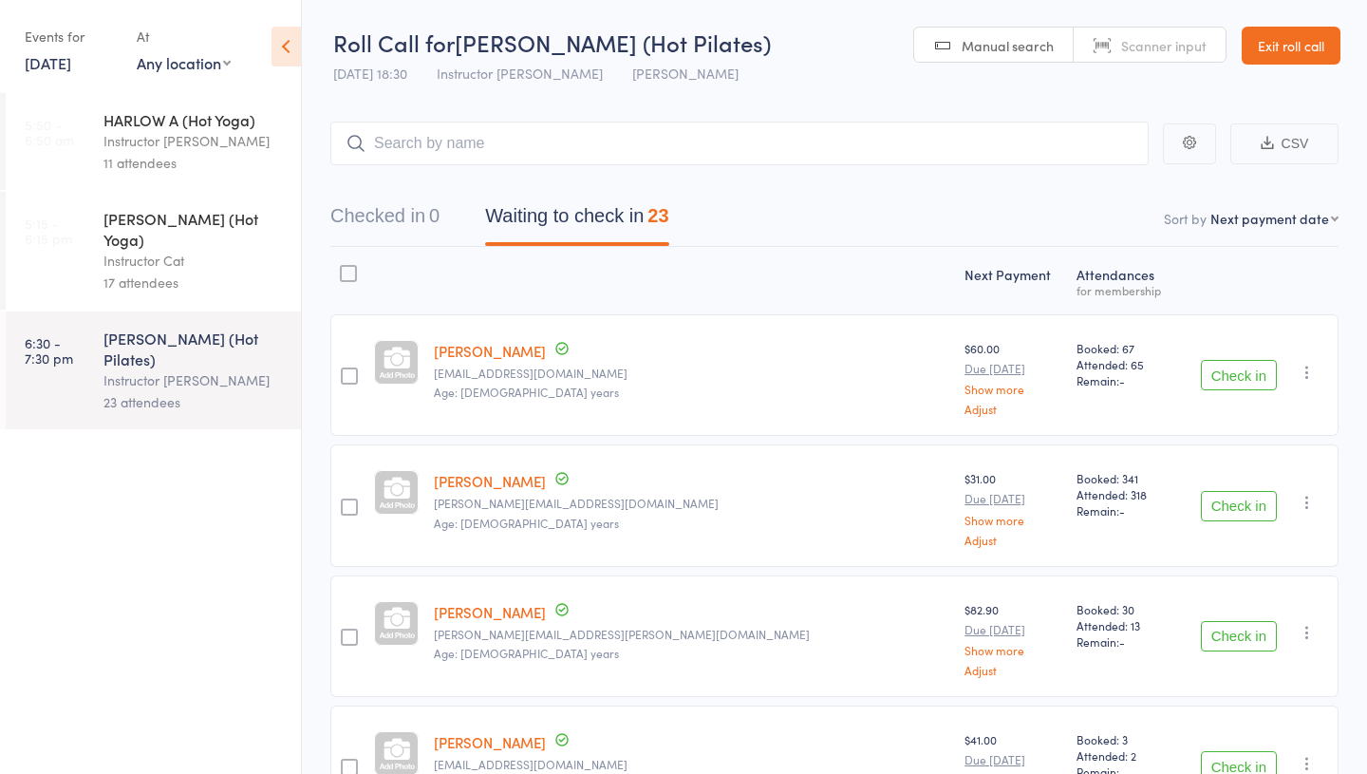
click at [71, 70] on link "14 Aug, 2025" at bounding box center [48, 62] width 47 height 21
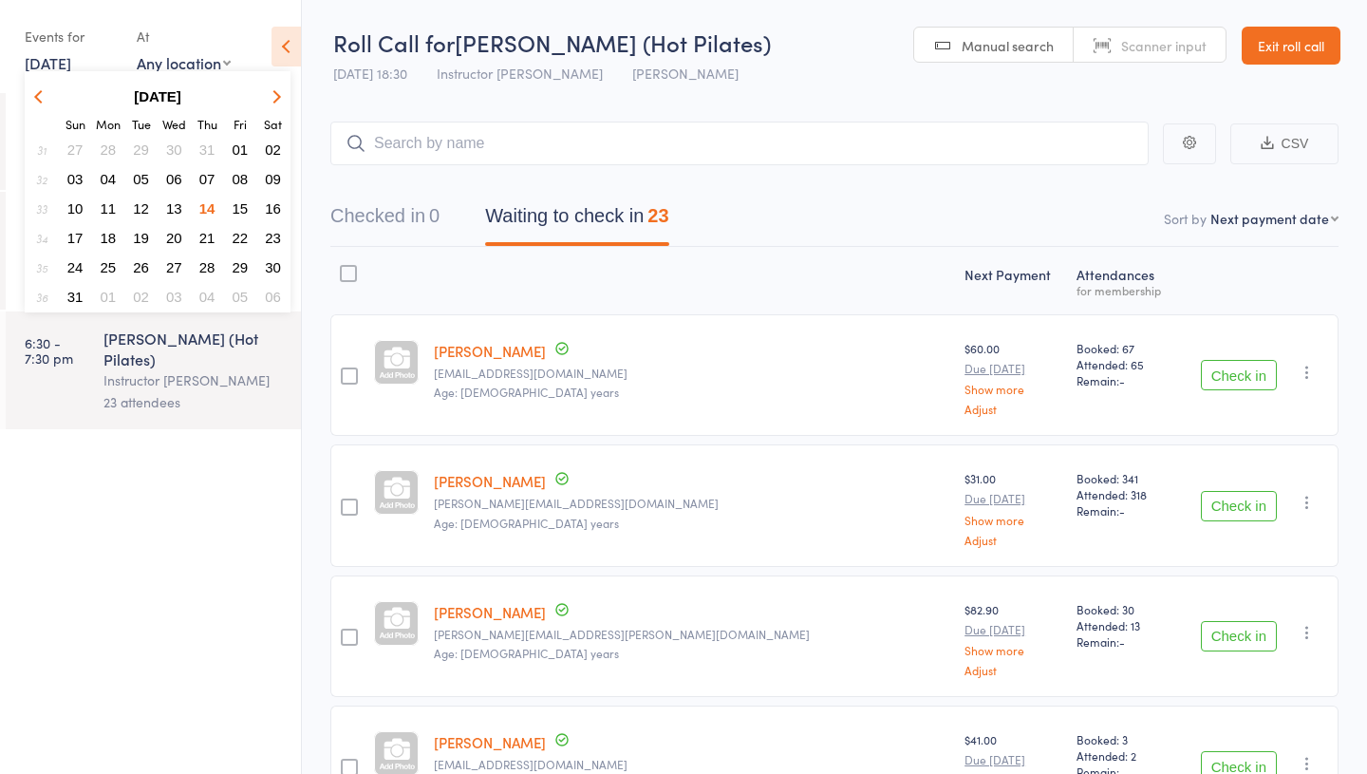
click at [239, 207] on span "15" at bounding box center [241, 208] width 16 height 16
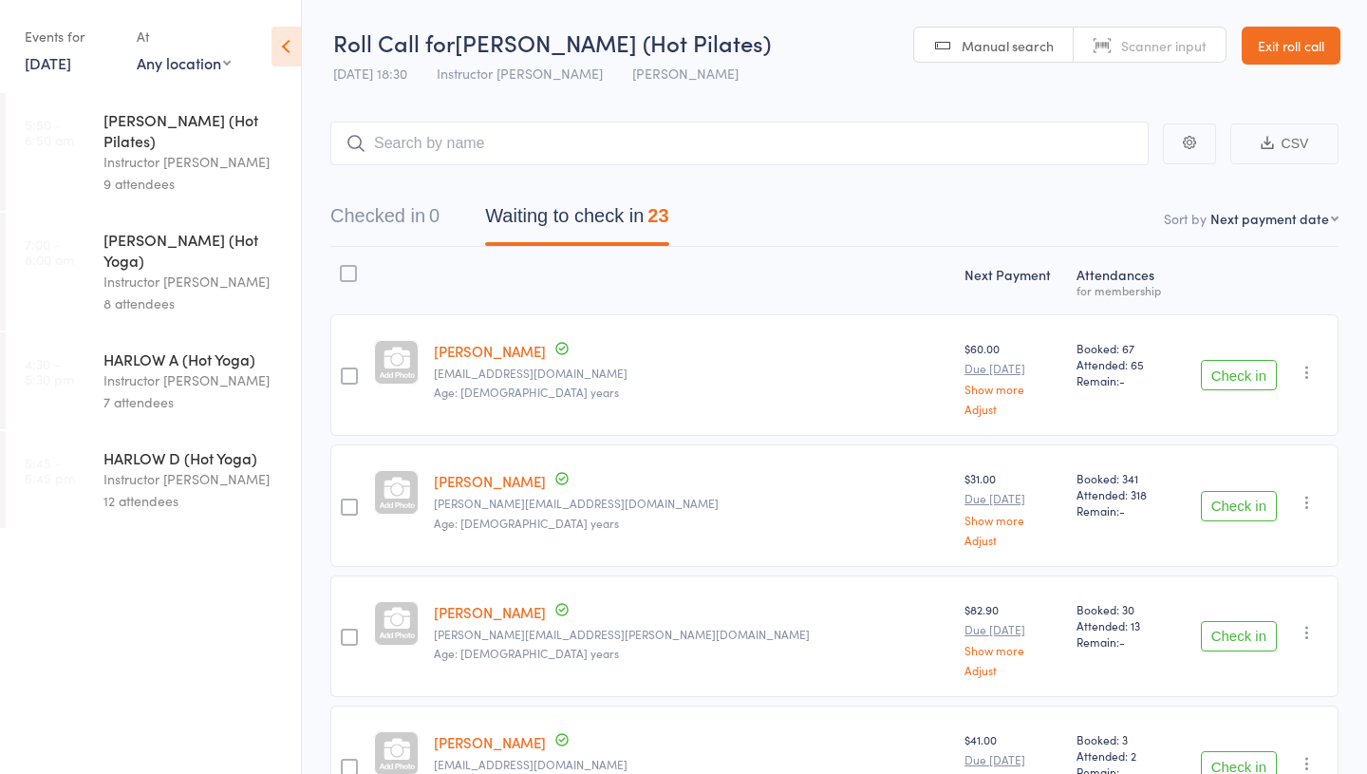
click at [140, 118] on div "HARLOW C (Hot Pilates)" at bounding box center [193, 130] width 181 height 42
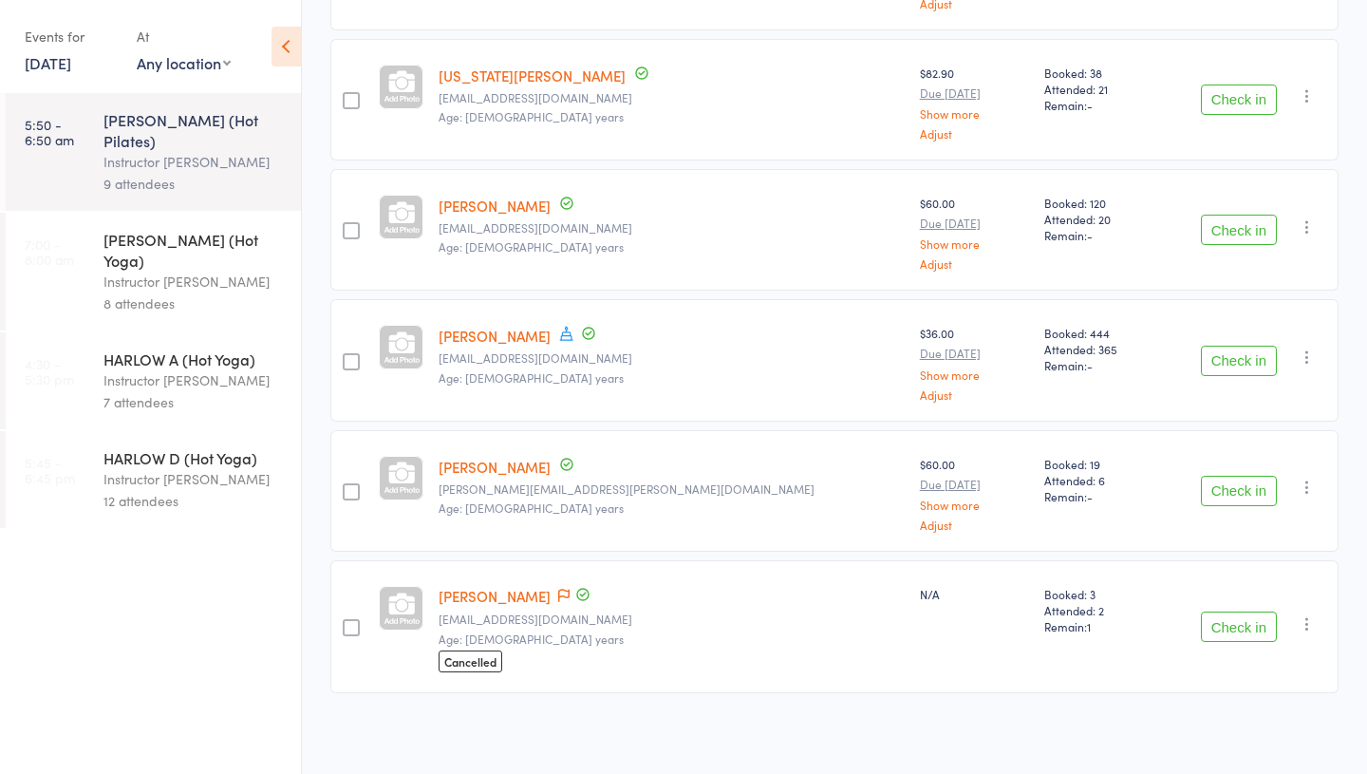
scroll to position [801, 0]
click at [171, 271] on div "Instructor Kaitlyn" at bounding box center [193, 282] width 181 height 22
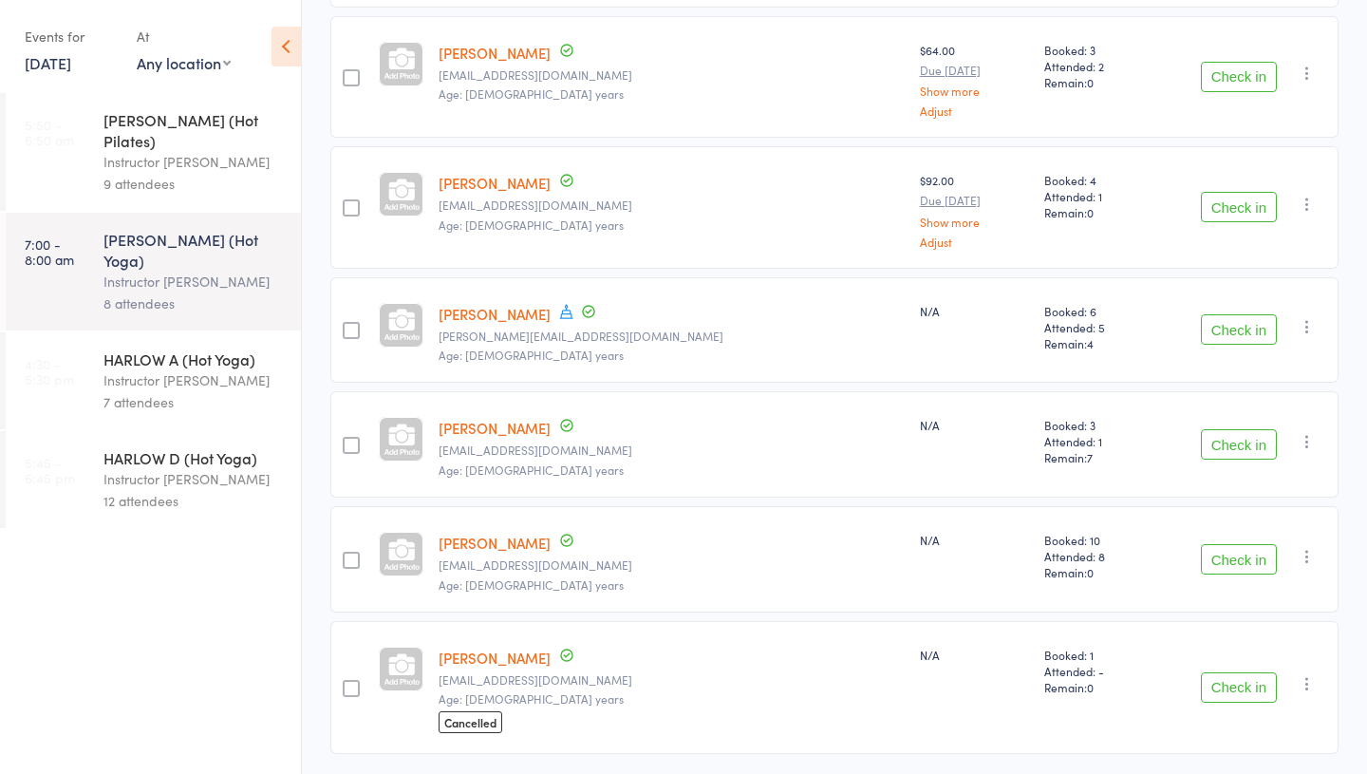
scroll to position [624, 0]
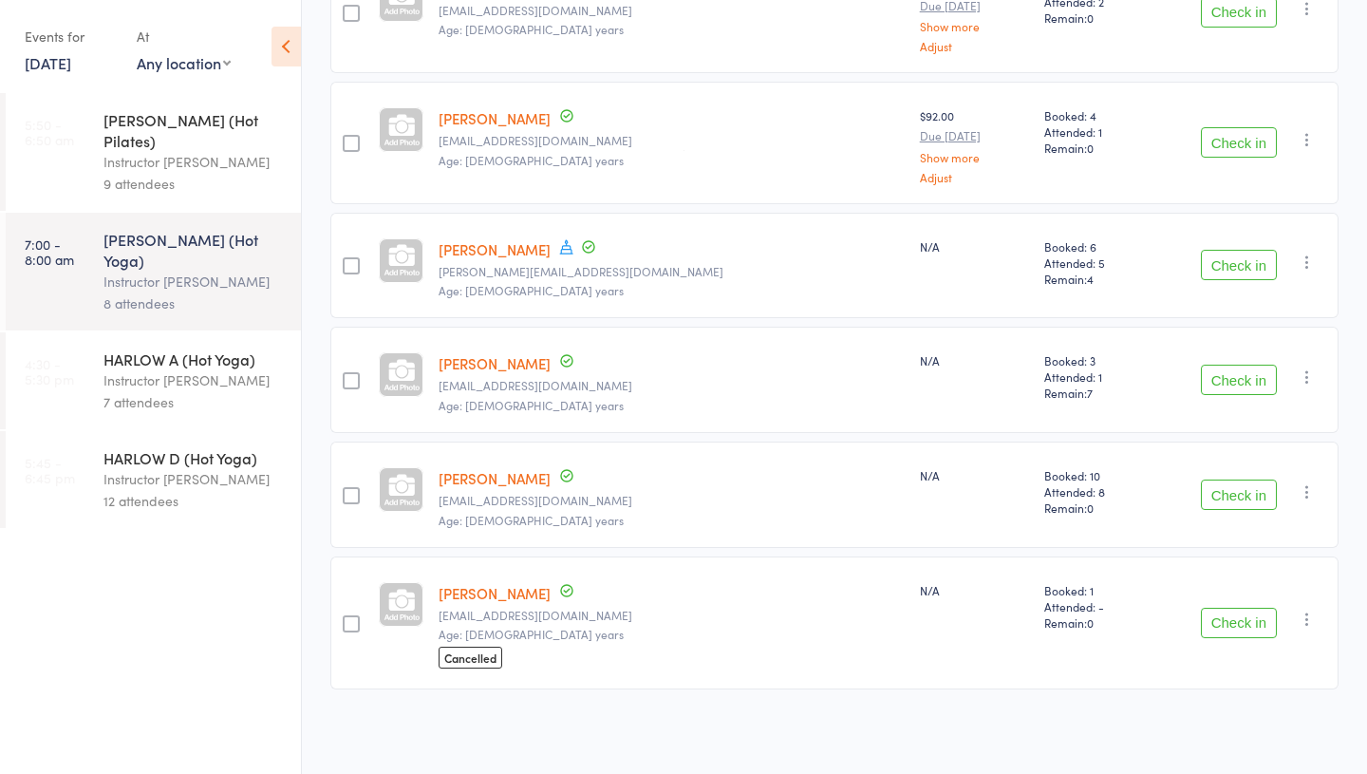
click at [508, 592] on link "Lauren O’Gorman" at bounding box center [495, 593] width 112 height 20
click at [483, 480] on link "Elle O’Brien" at bounding box center [495, 478] width 112 height 20
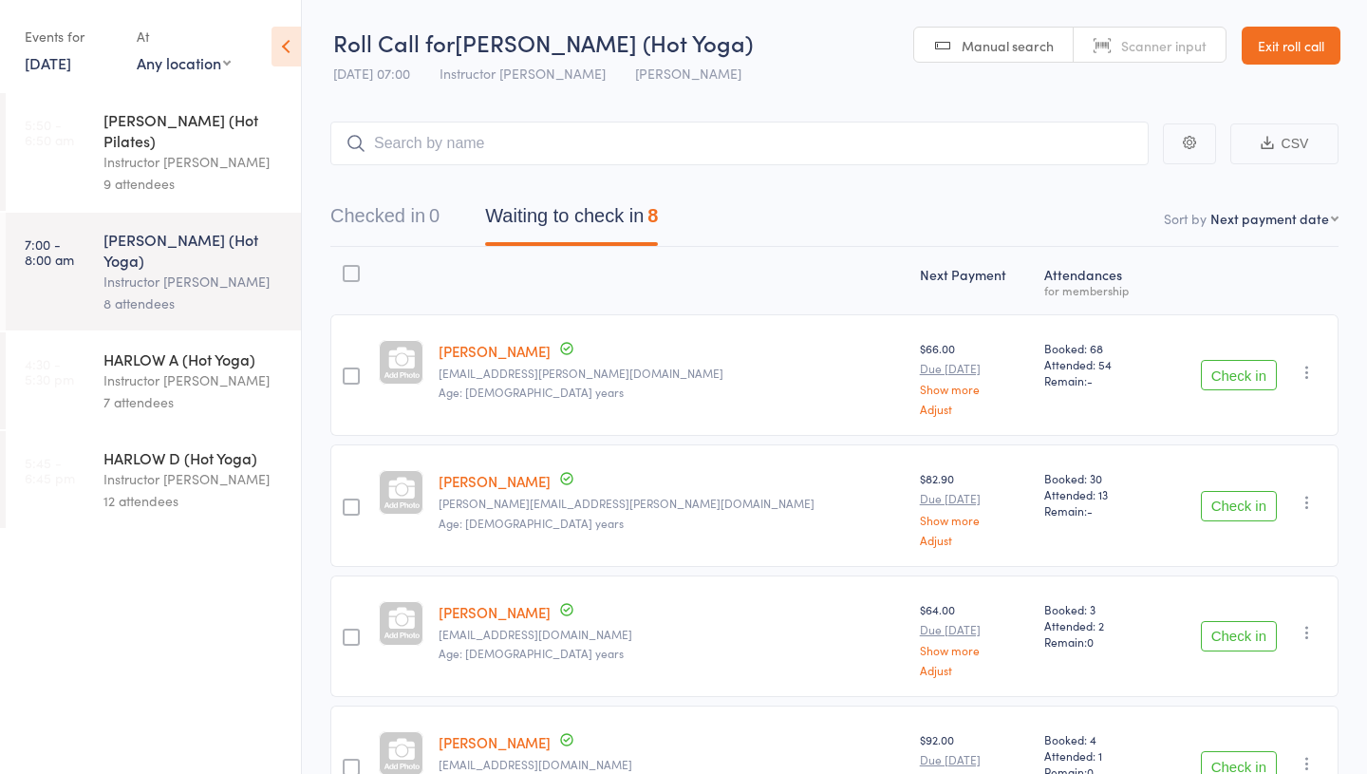
click at [118, 348] on div "HARLOW A (Hot Yoga)" at bounding box center [193, 358] width 181 height 21
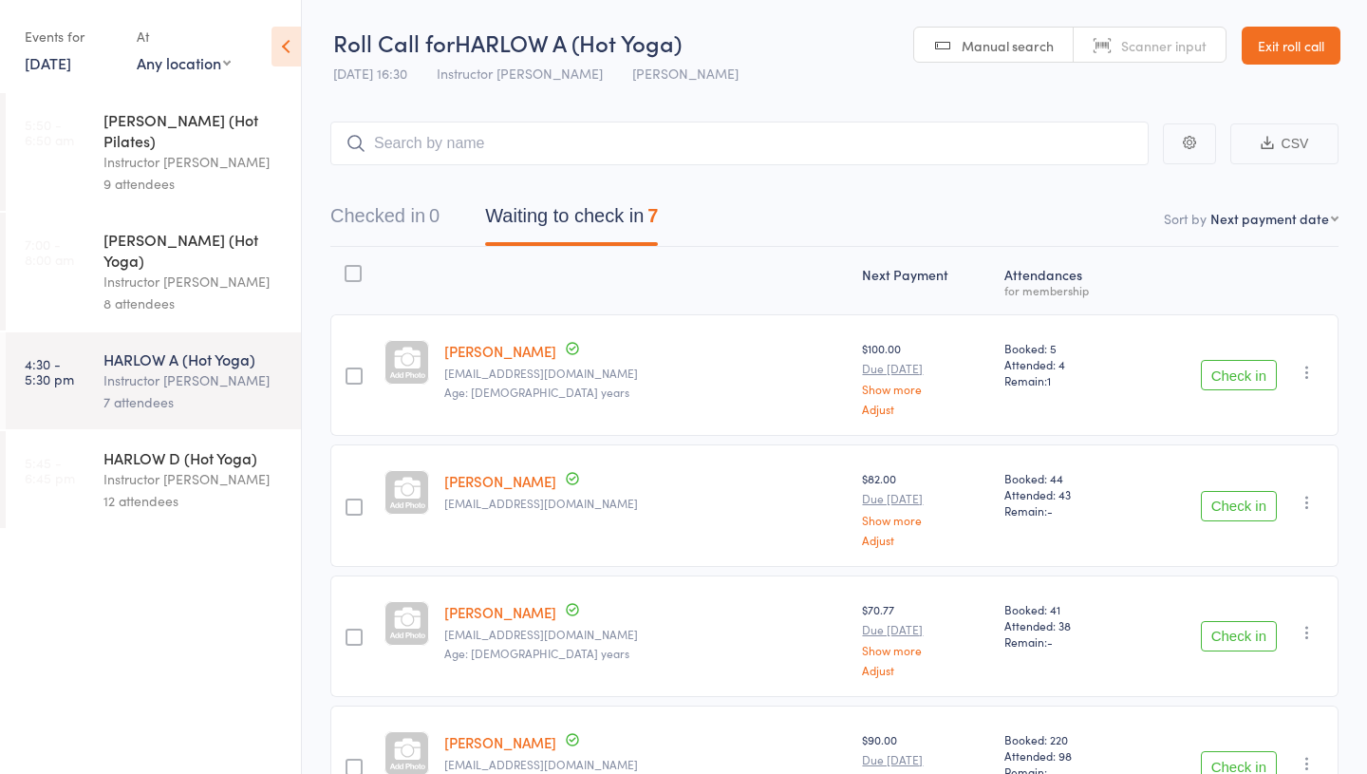
click at [64, 61] on link "15 Aug, 2025" at bounding box center [48, 62] width 47 height 21
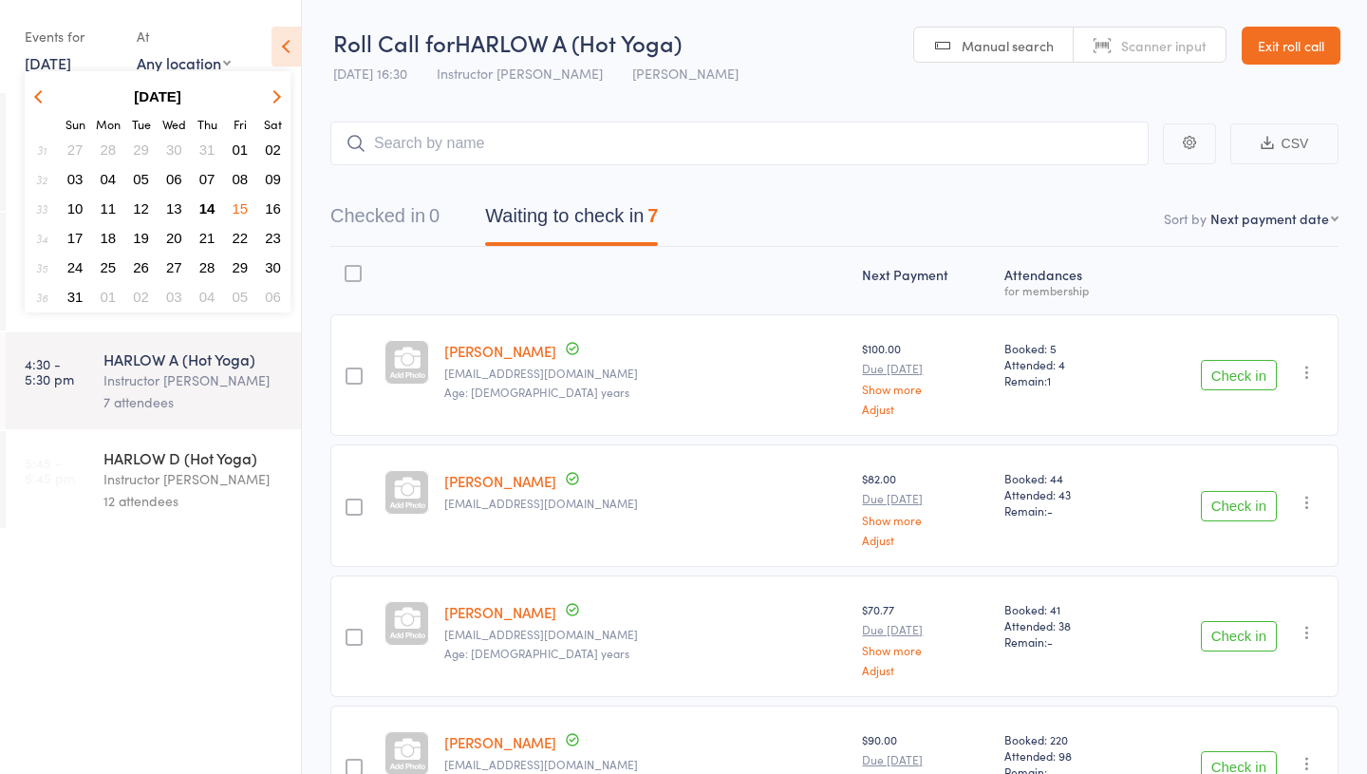
click at [240, 201] on span "15" at bounding box center [241, 208] width 16 height 16
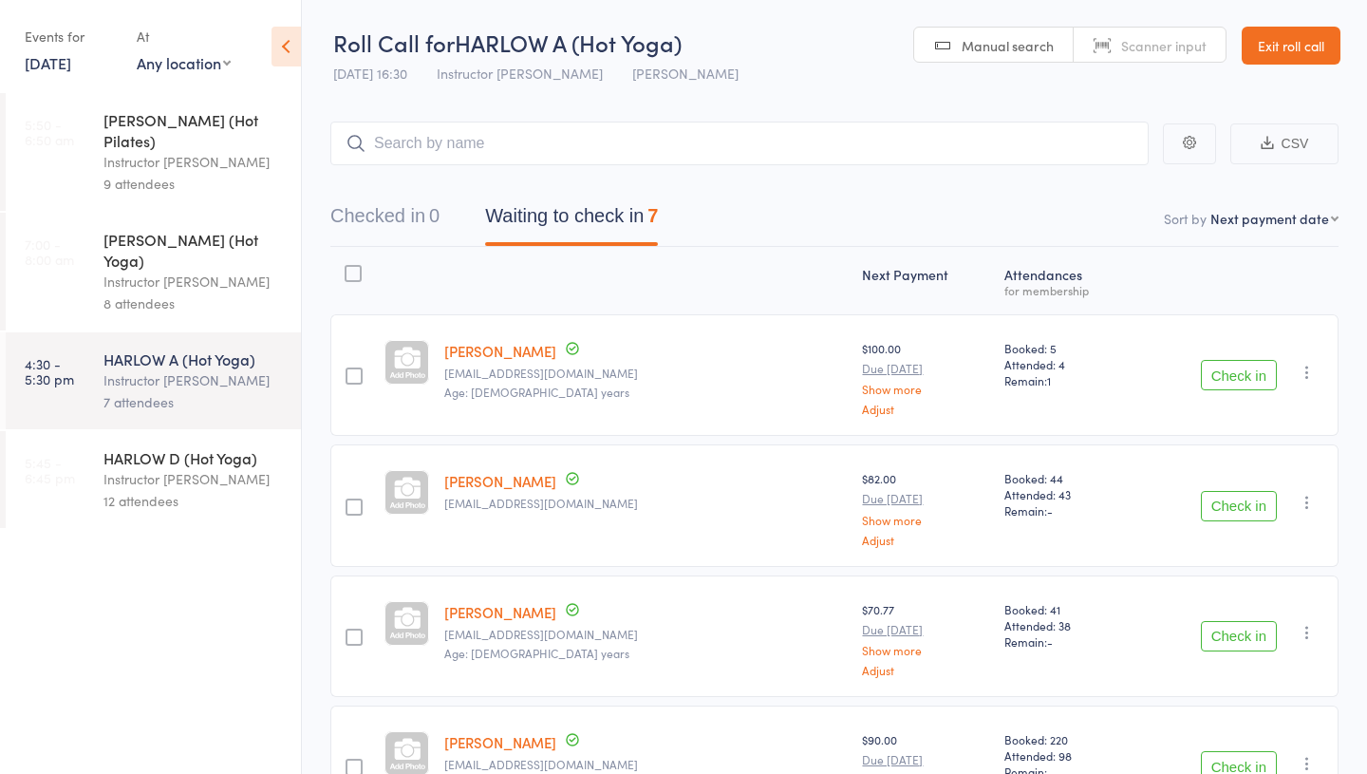
click at [71, 59] on link "15 Aug, 2025" at bounding box center [48, 62] width 47 height 21
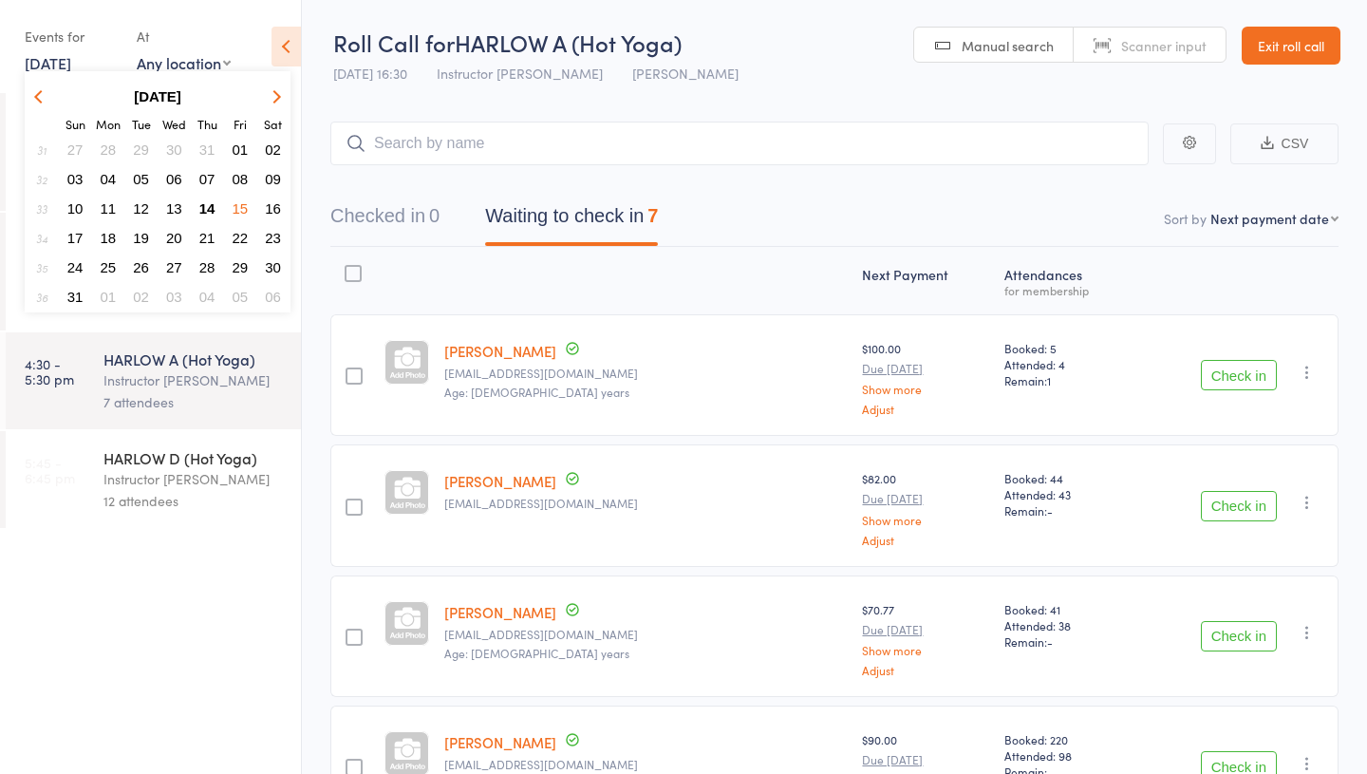
click at [212, 198] on button "14" at bounding box center [207, 209] width 29 height 26
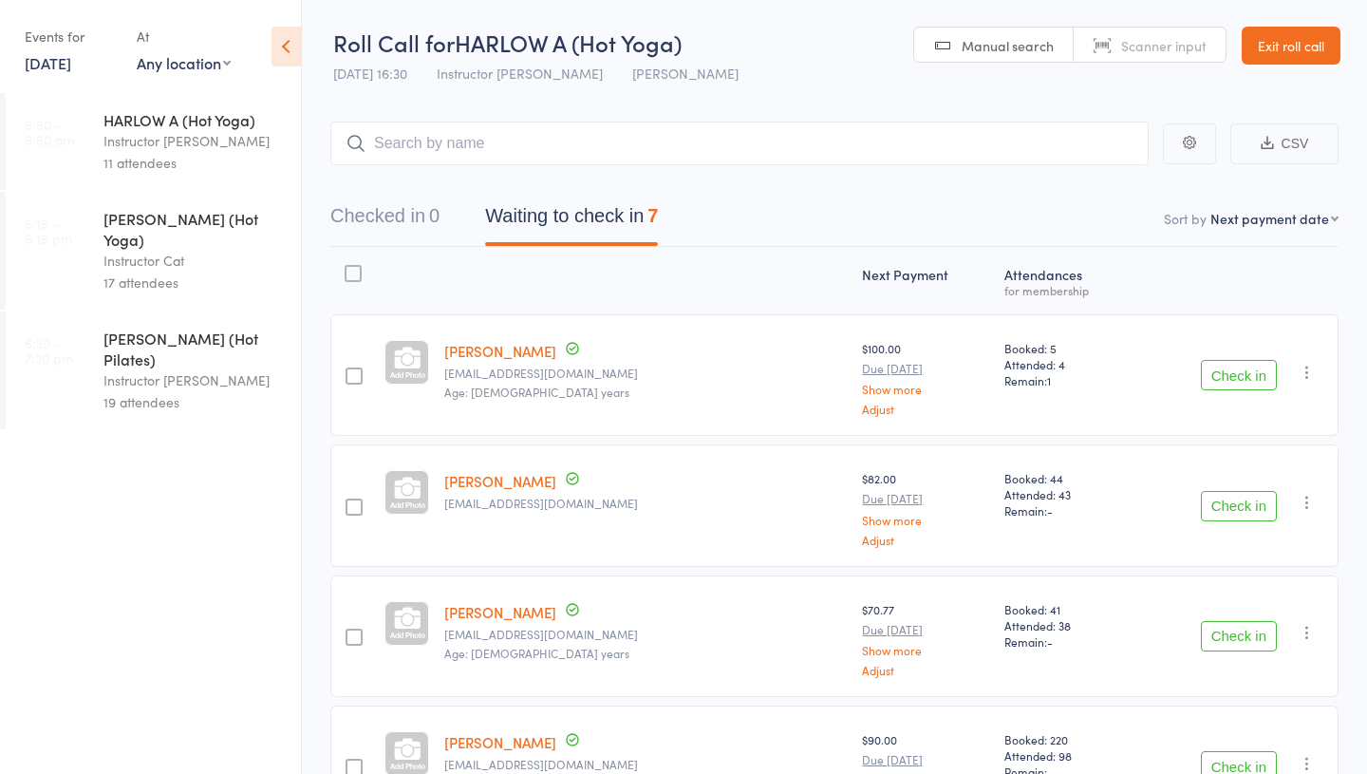
click at [183, 391] on div "19 attendees" at bounding box center [193, 402] width 181 height 22
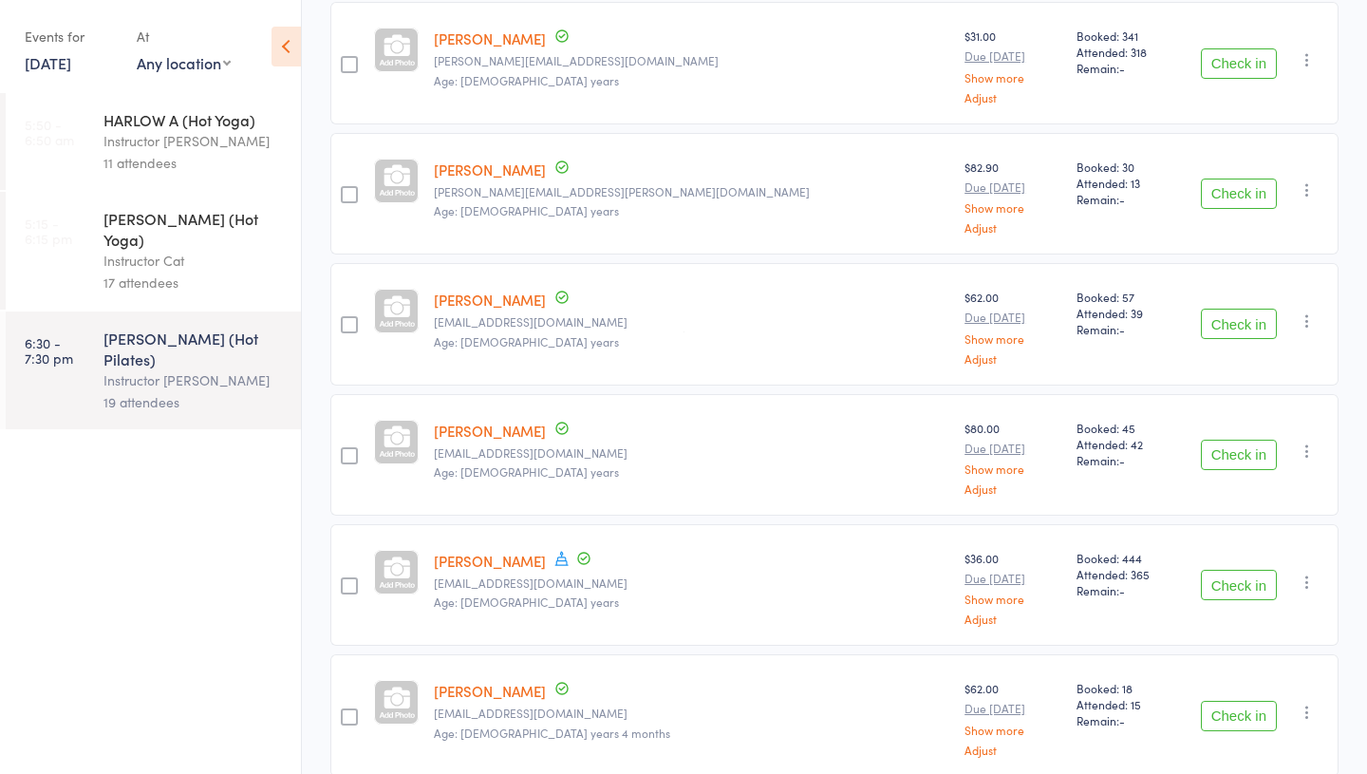
scroll to position [496, 0]
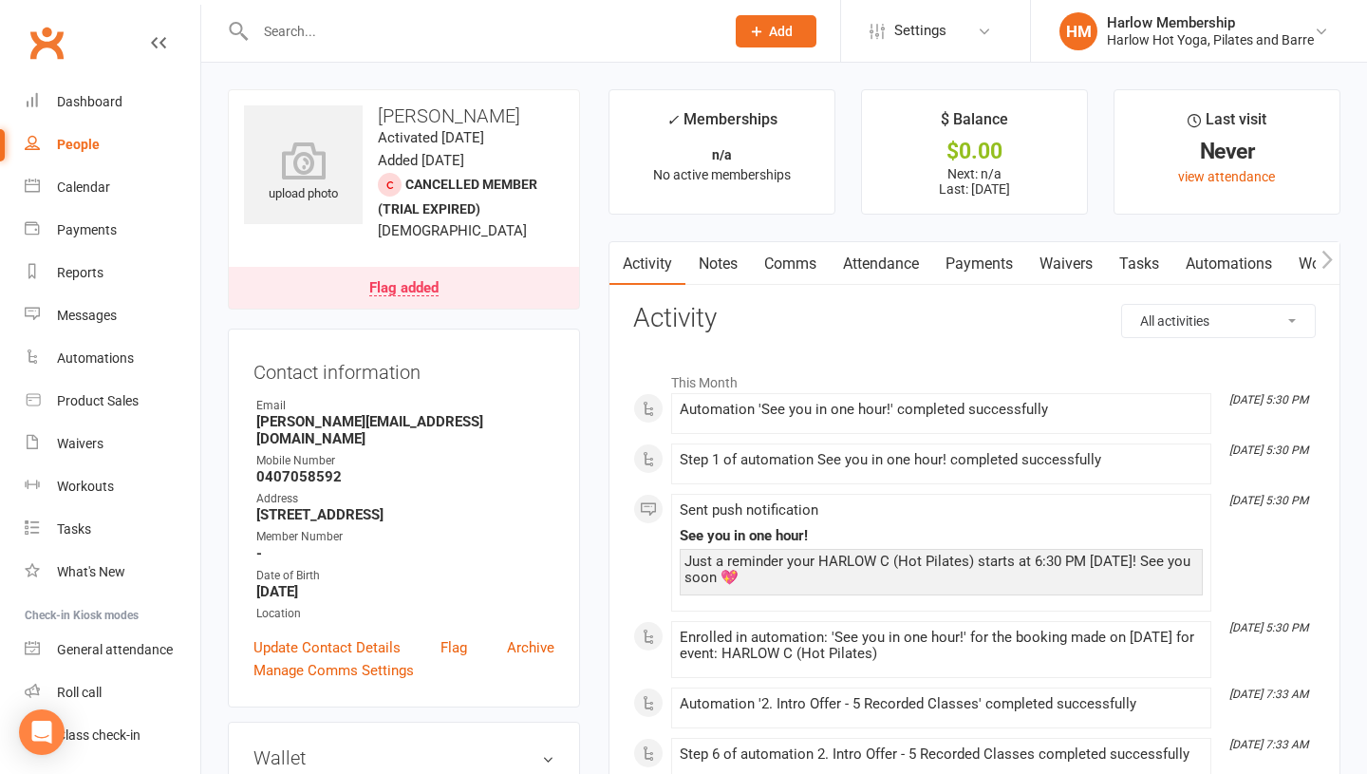
click at [708, 264] on link "Notes" at bounding box center [718, 264] width 66 height 44
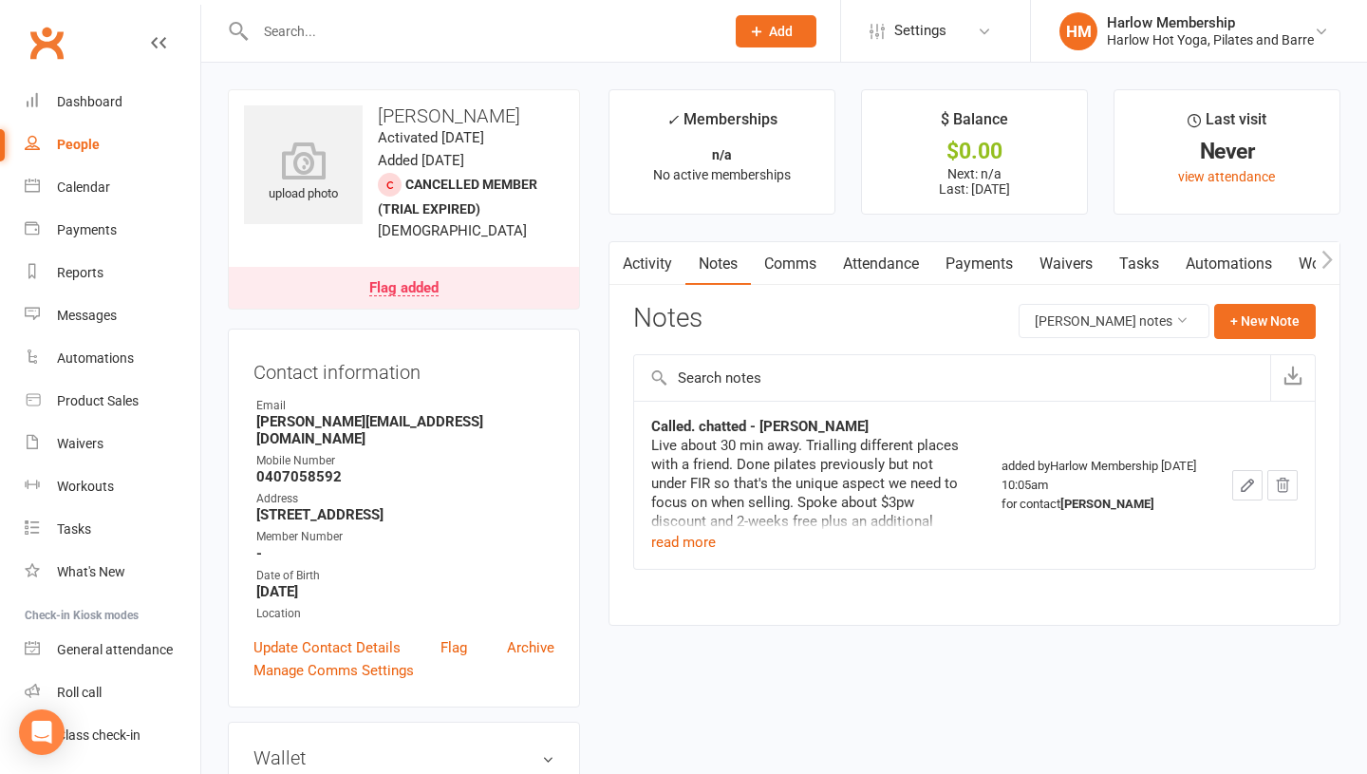
click at [651, 269] on link "Activity" at bounding box center [647, 264] width 76 height 44
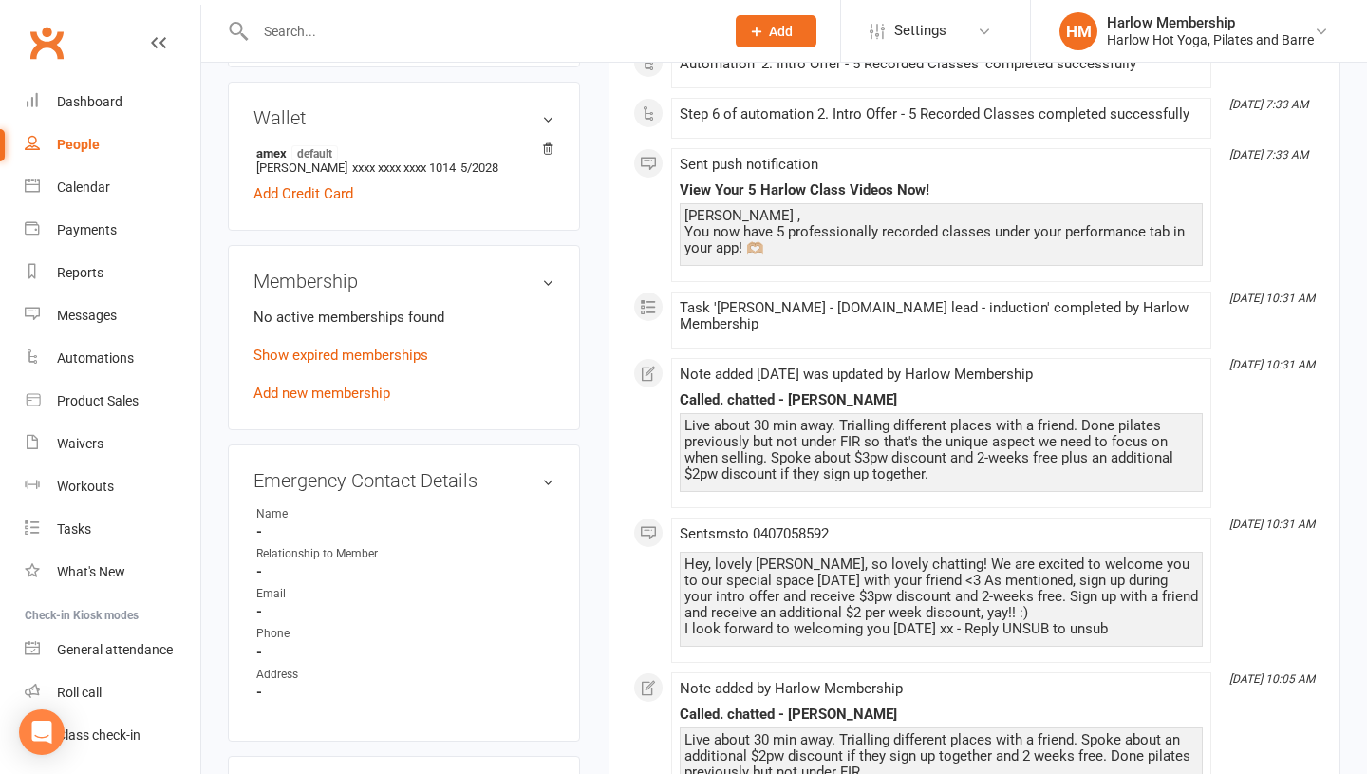
scroll to position [715, 0]
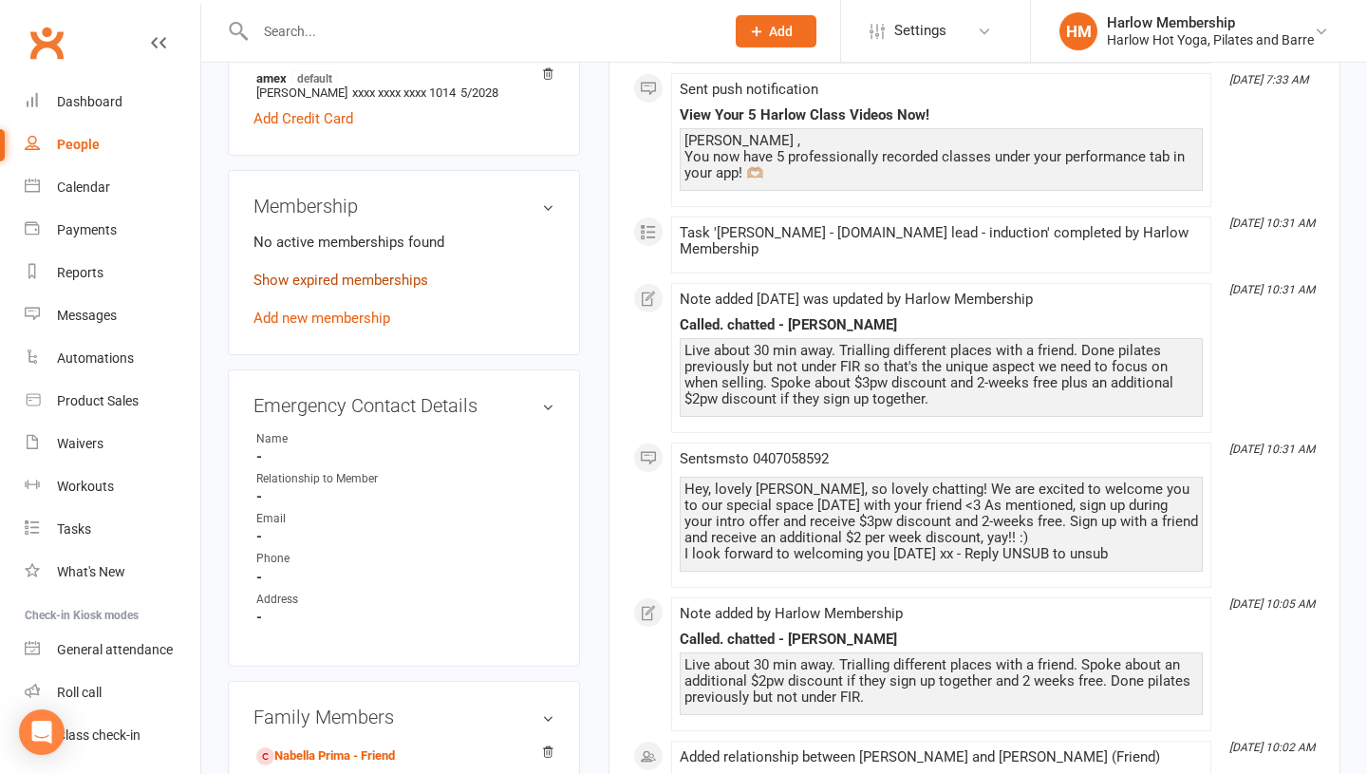
click at [353, 281] on link "Show expired memberships" at bounding box center [340, 280] width 175 height 17
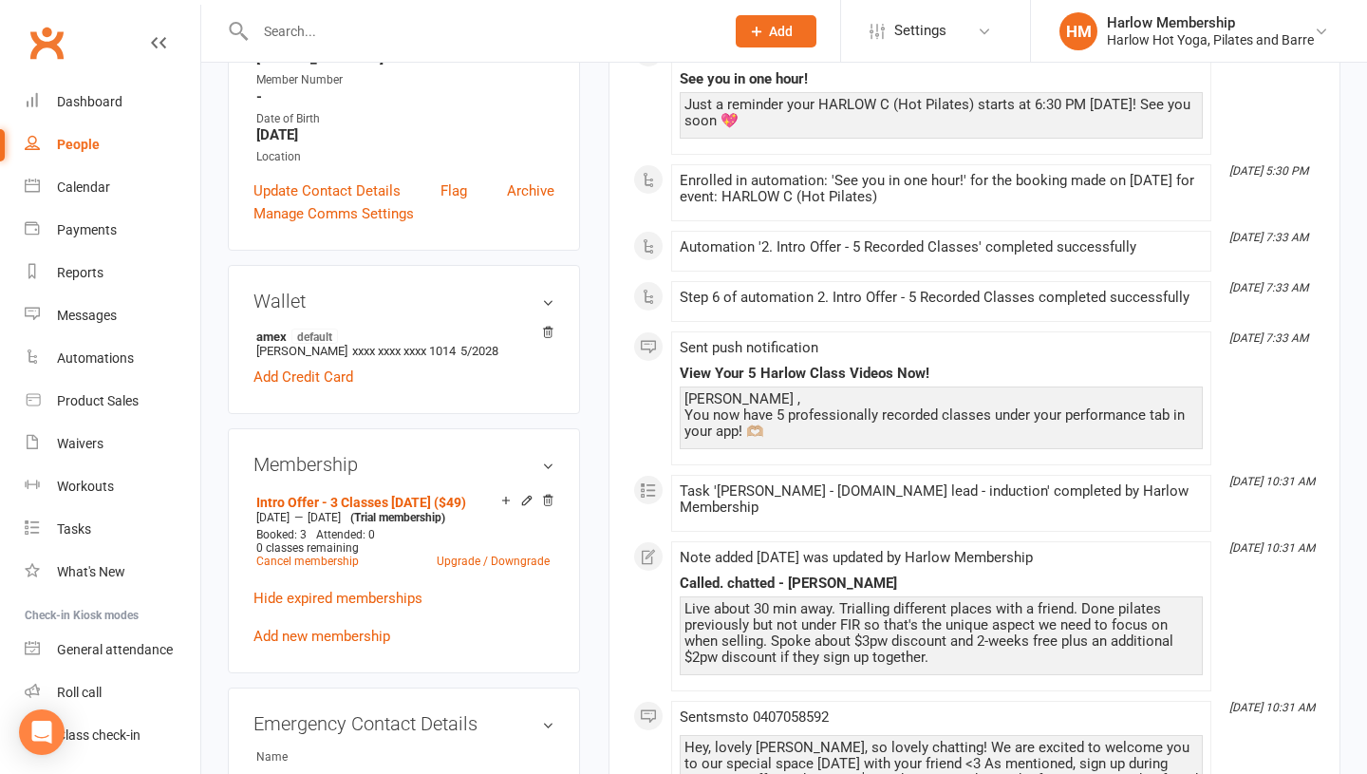
scroll to position [0, 0]
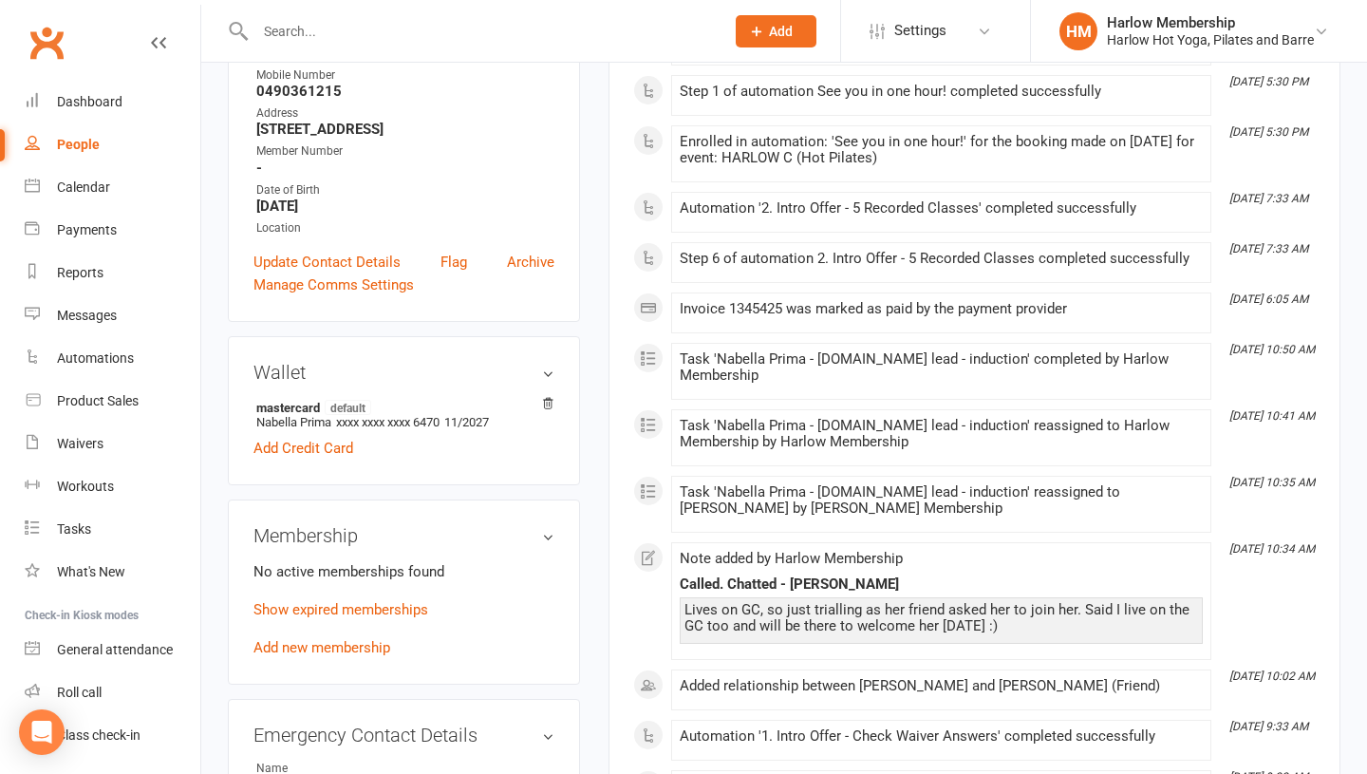
scroll to position [384, 0]
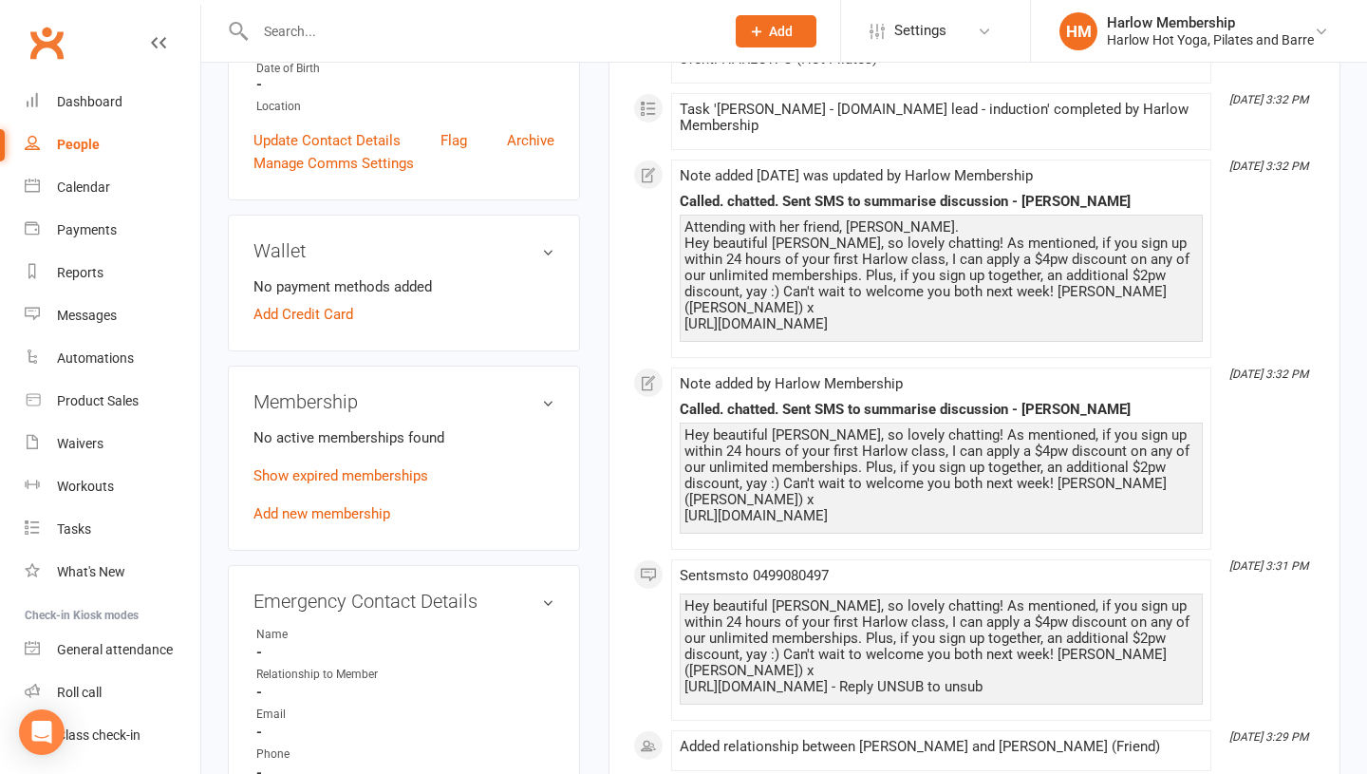
scroll to position [665, 0]
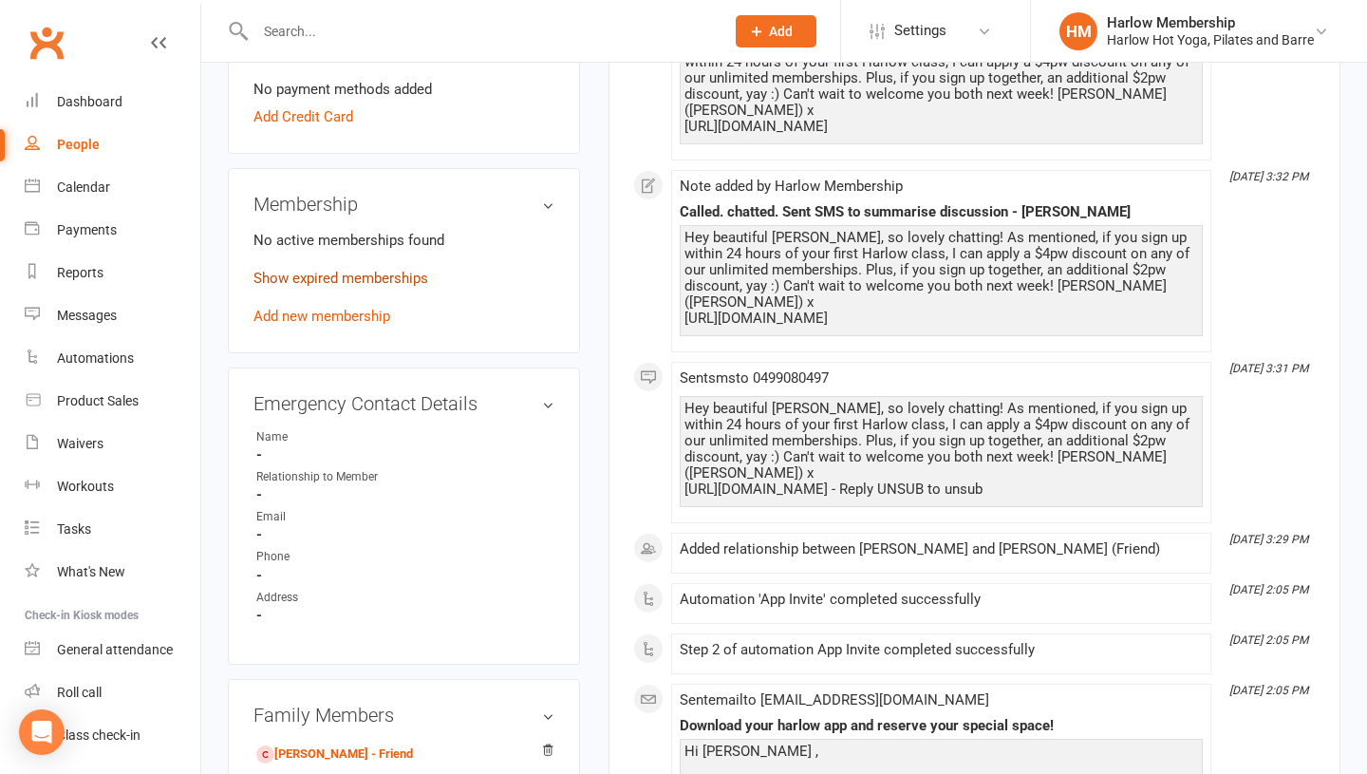
click at [334, 275] on link "Show expired memberships" at bounding box center [340, 278] width 175 height 17
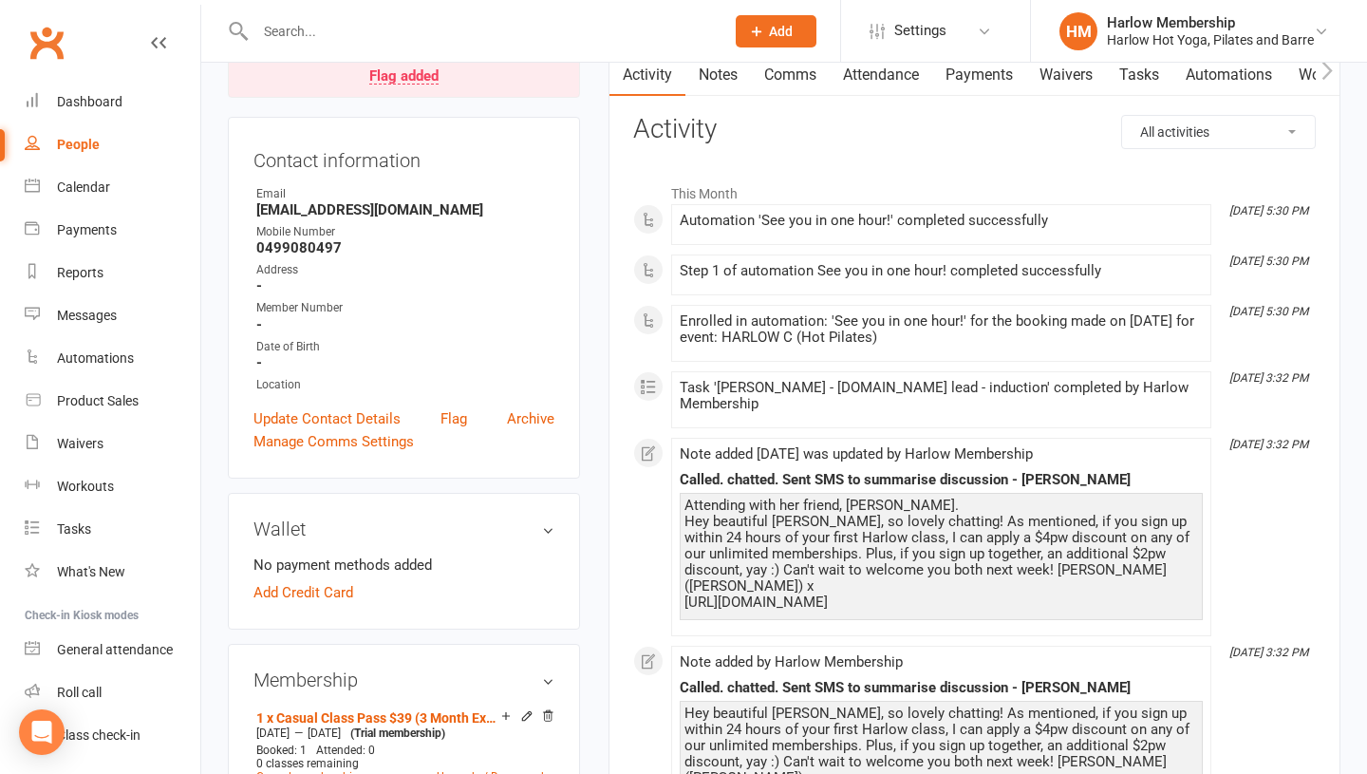
scroll to position [0, 0]
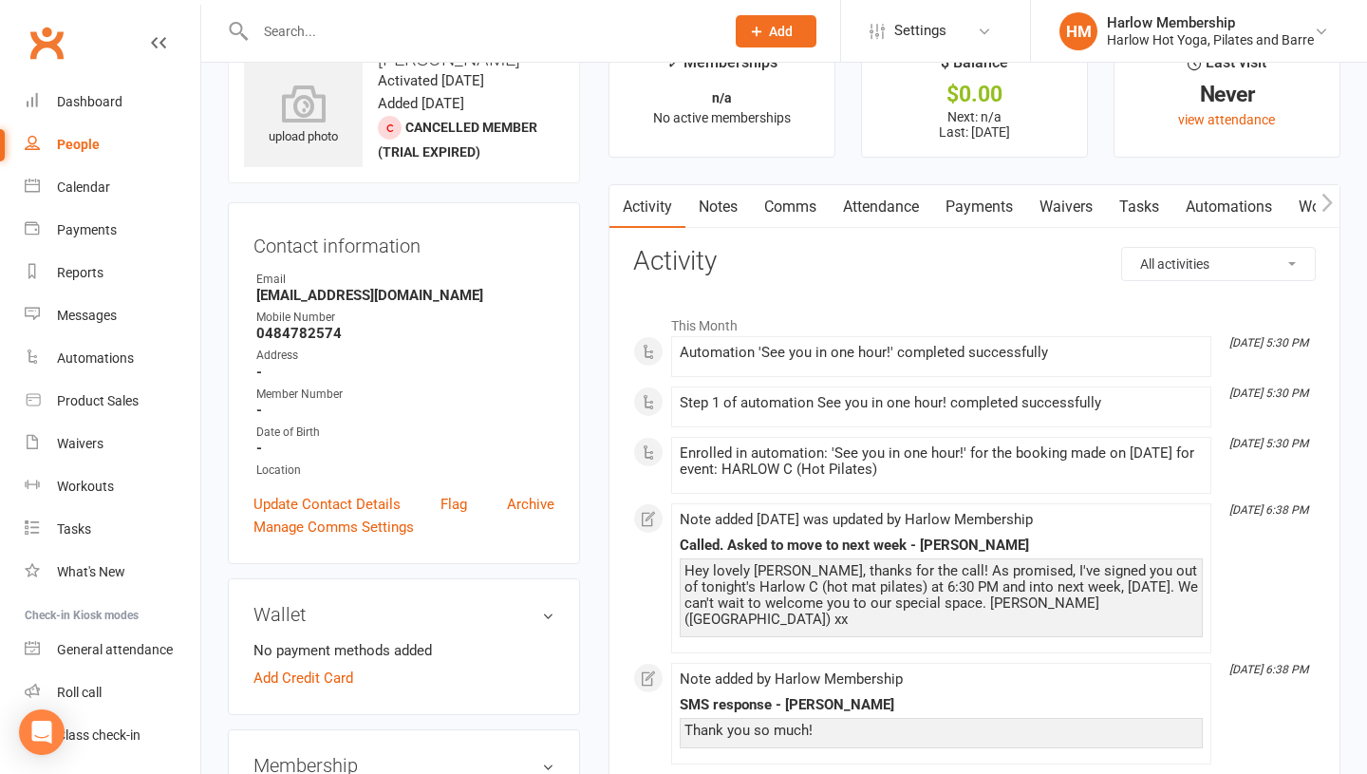
scroll to position [66, 0]
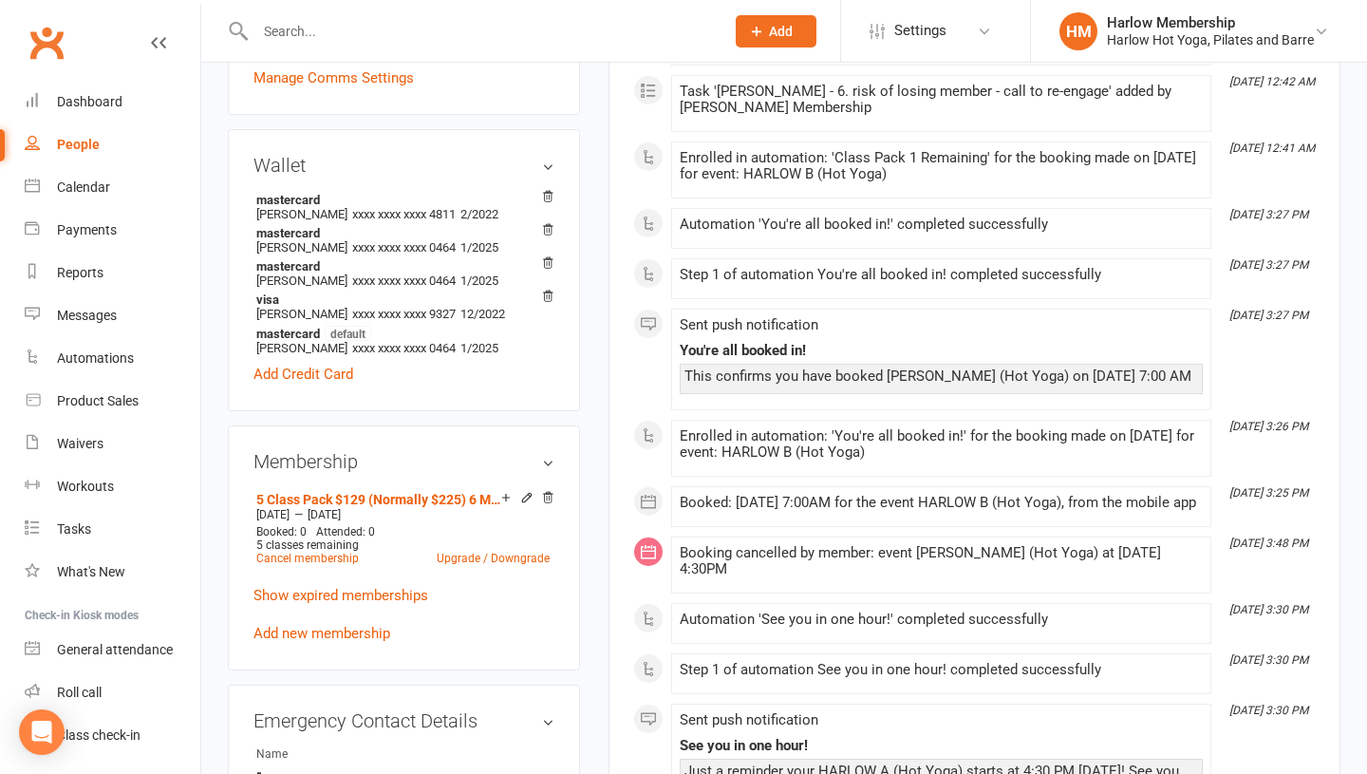
scroll to position [529, 0]
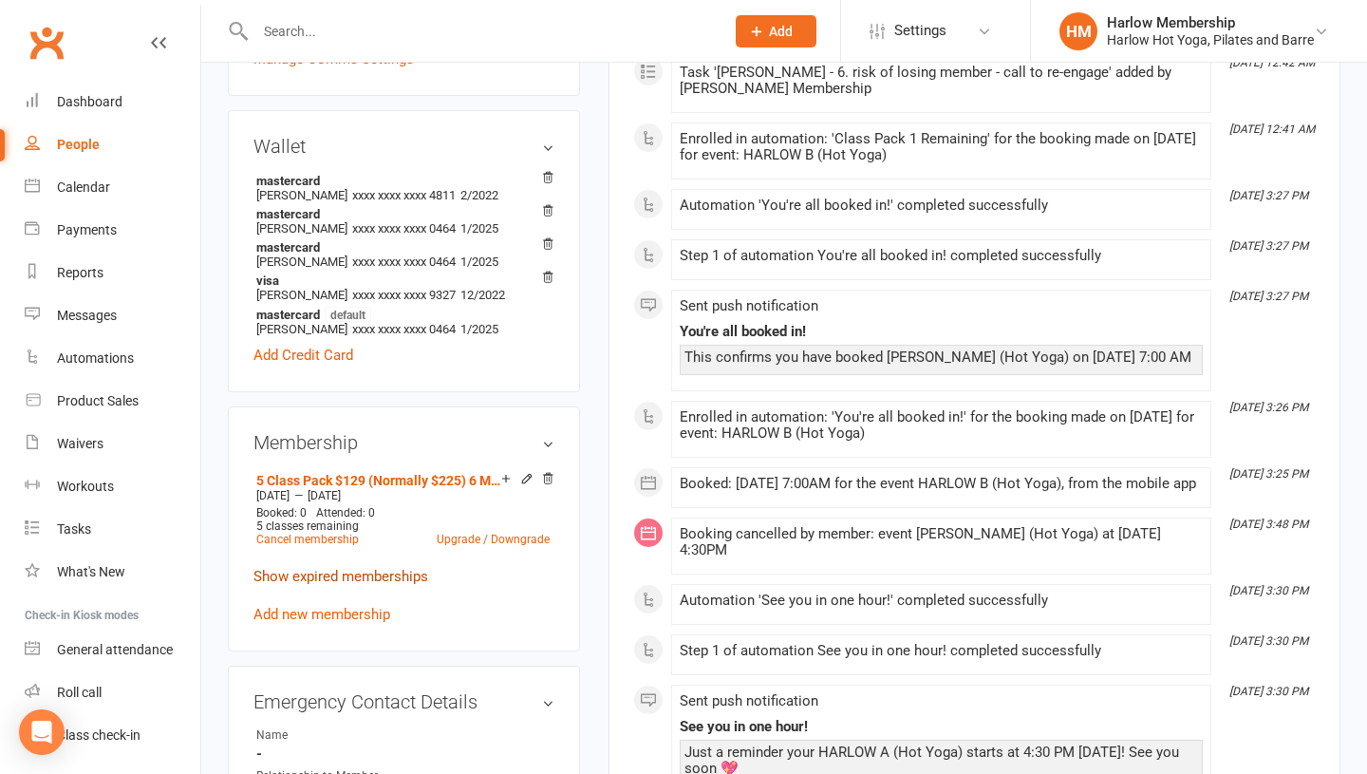
click at [361, 581] on link "Show expired memberships" at bounding box center [340, 576] width 175 height 17
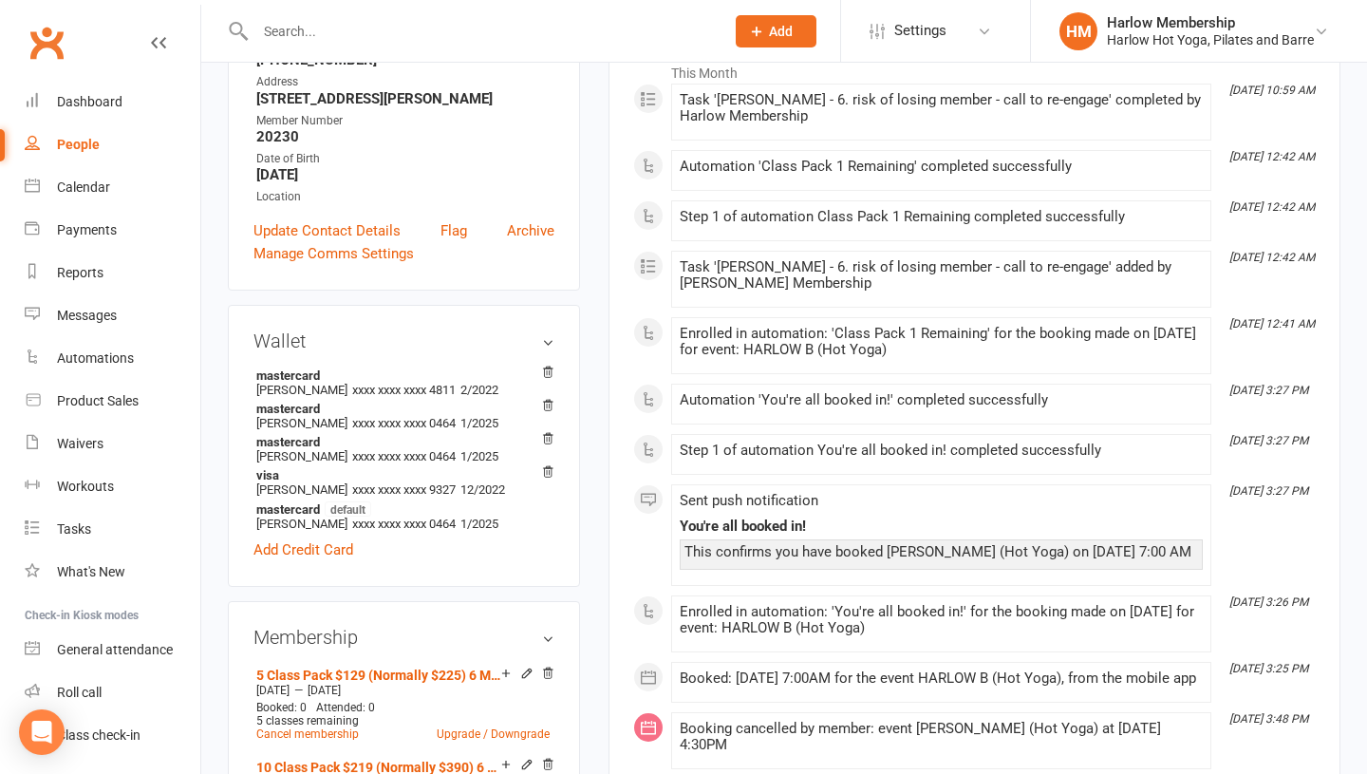
scroll to position [0, 0]
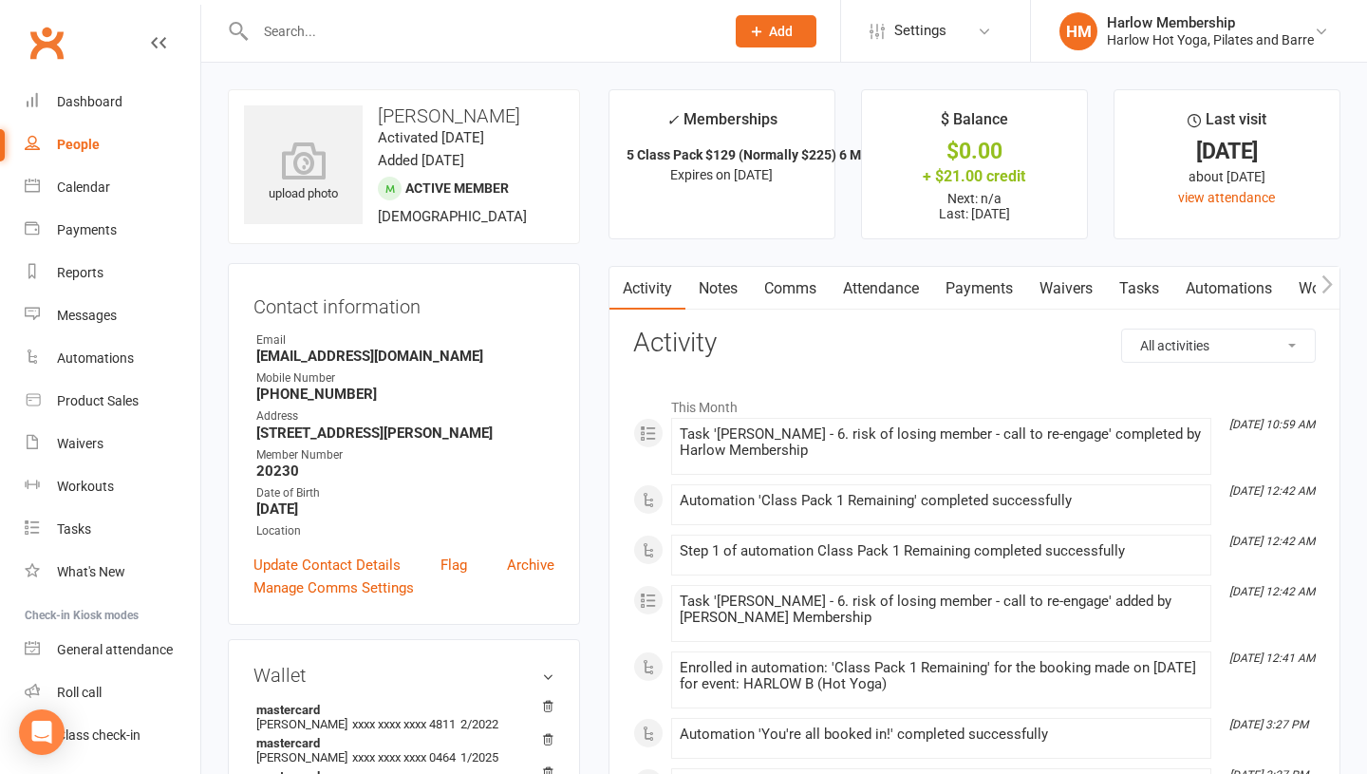
click at [709, 290] on link "Notes" at bounding box center [718, 289] width 66 height 44
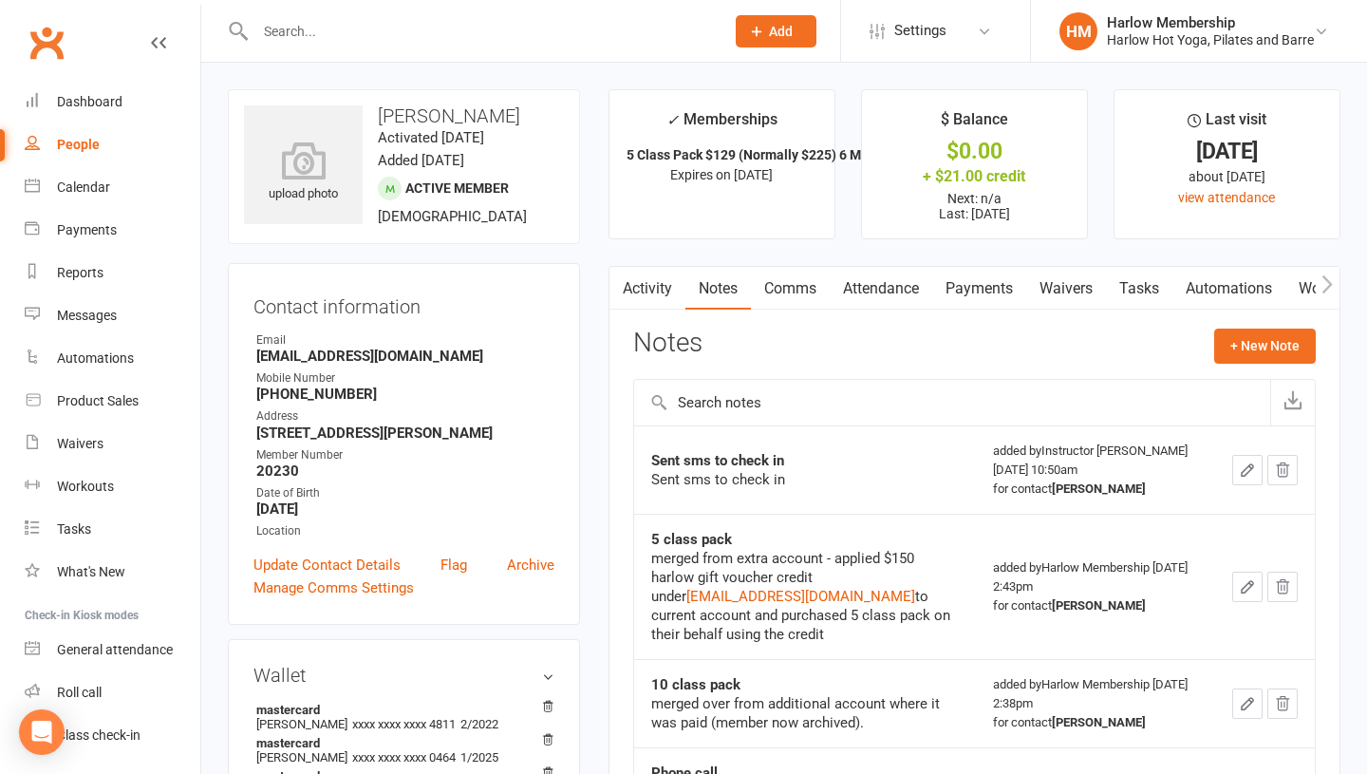
click at [776, 284] on link "Comms" at bounding box center [790, 289] width 79 height 44
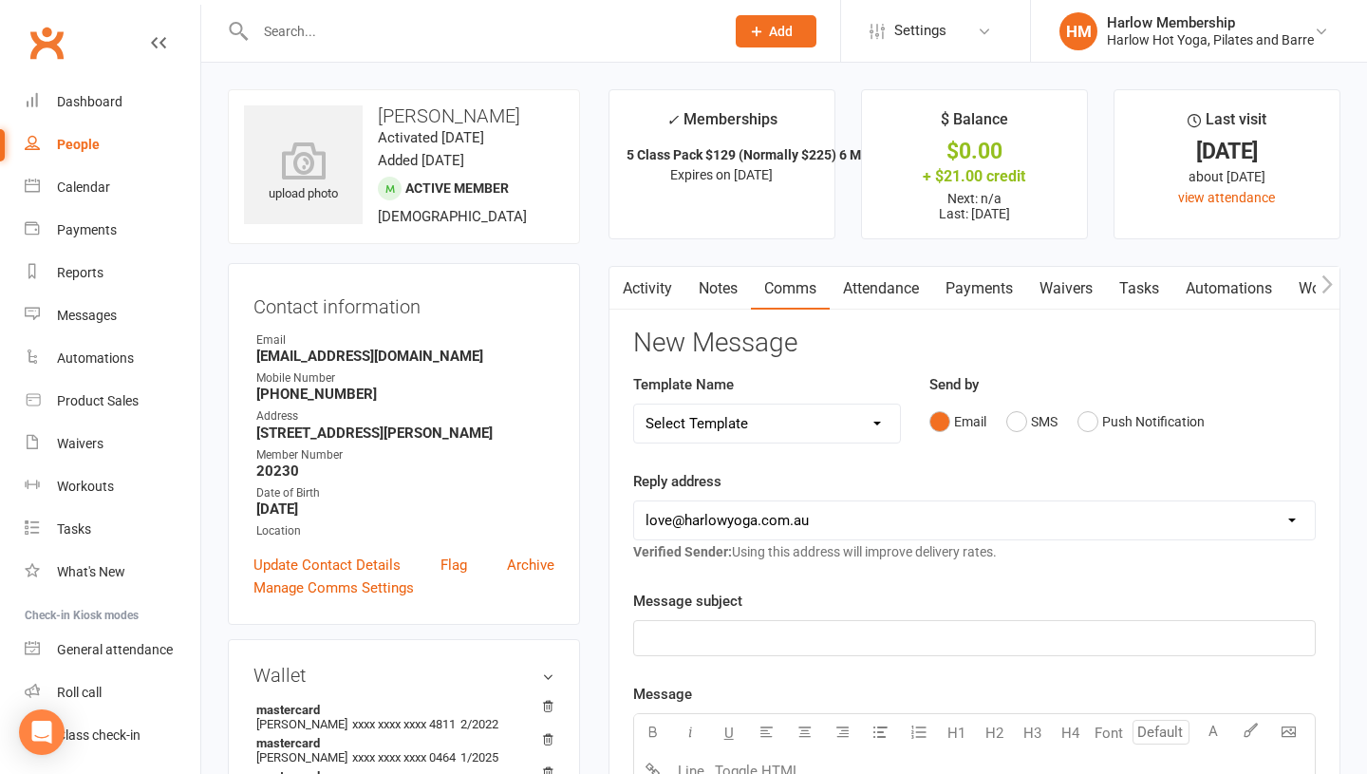
click at [681, 292] on link "Activity" at bounding box center [647, 289] width 76 height 44
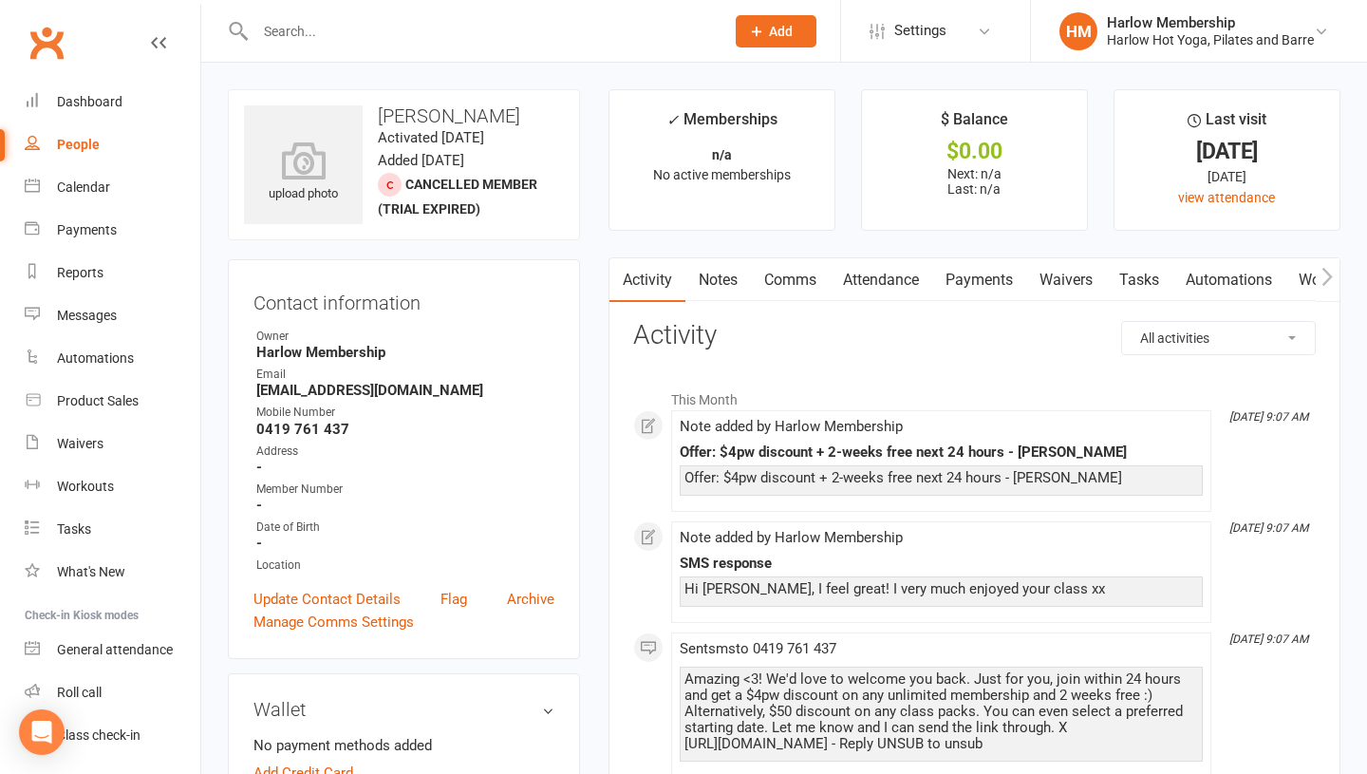
click at [799, 268] on link "Comms" at bounding box center [790, 280] width 79 height 44
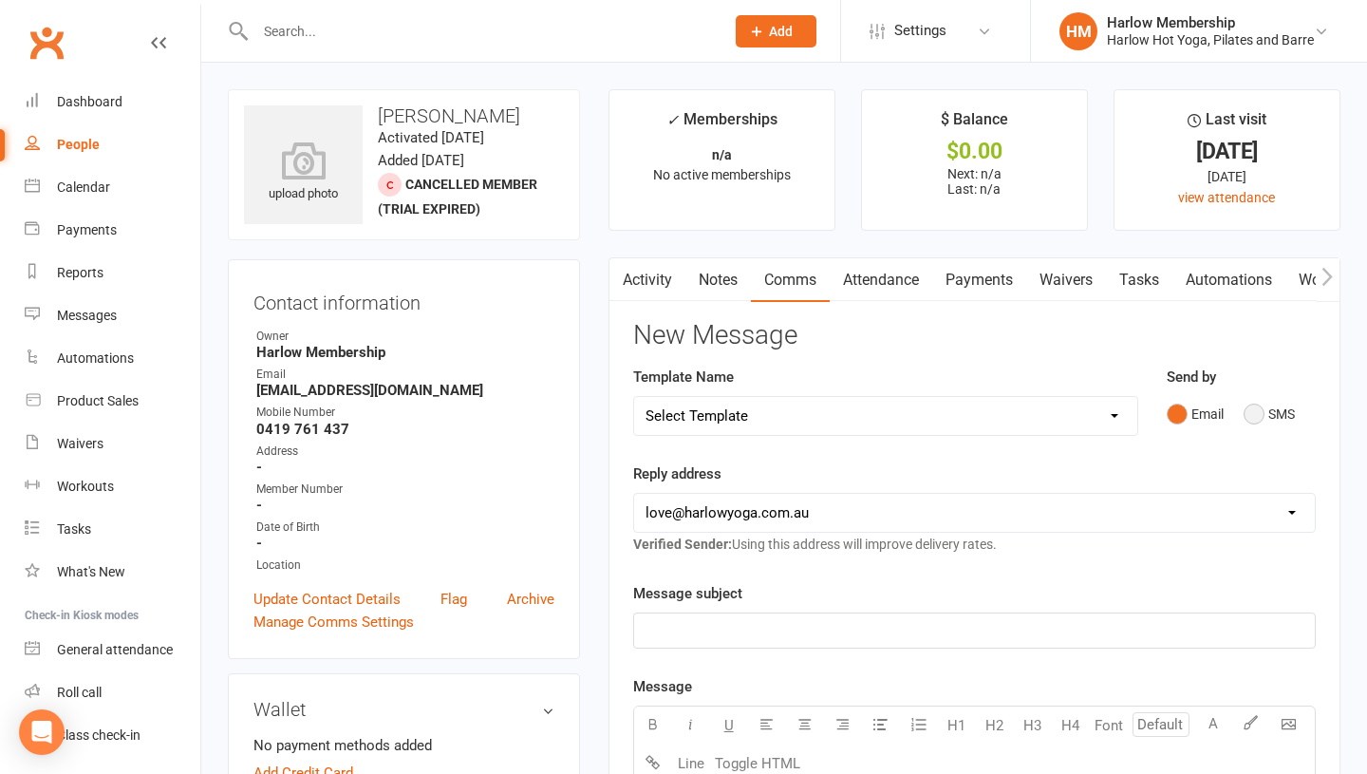
click at [1268, 423] on button "SMS" at bounding box center [1269, 414] width 51 height 36
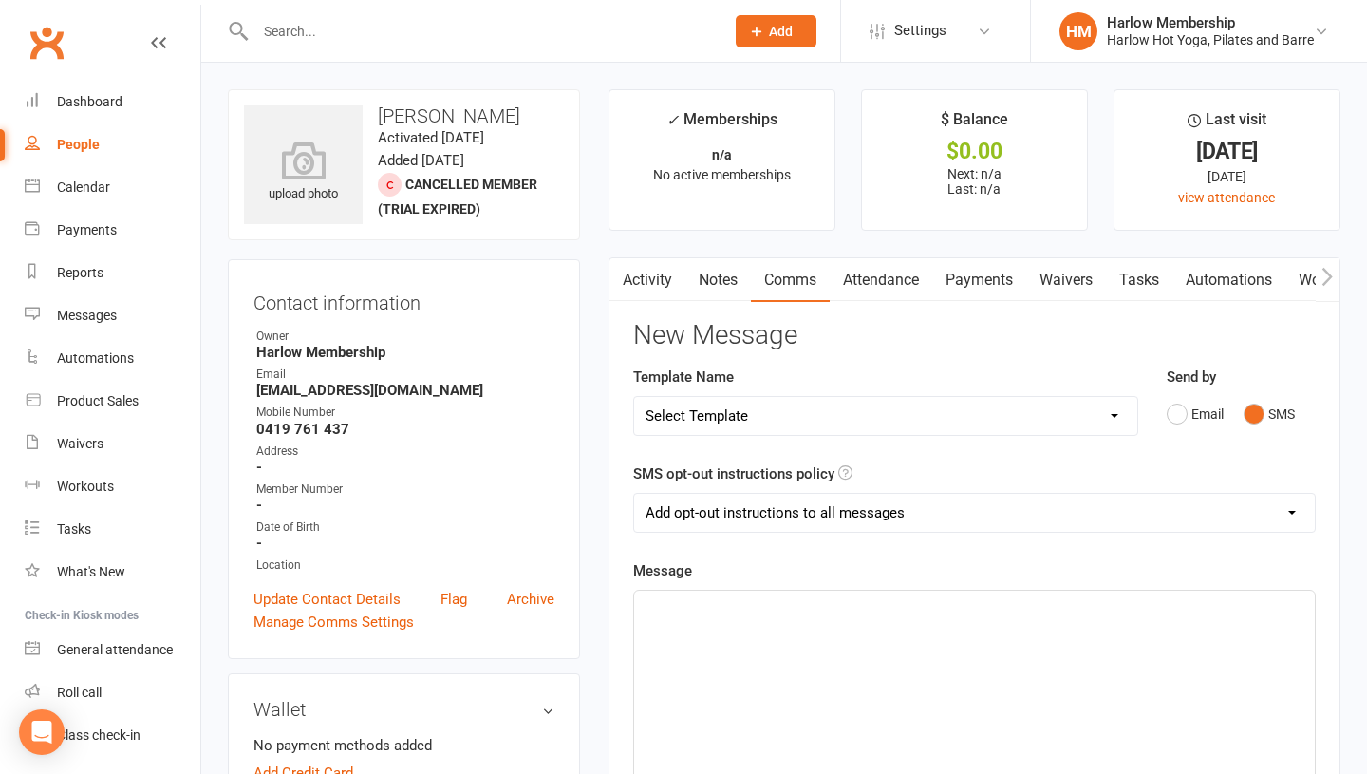
click at [869, 620] on div "﻿" at bounding box center [974, 732] width 681 height 285
click at [1127, 617] on p "Hey, lovely [PERSON_NAME]! Just checking in if you received our special offers …" at bounding box center [975, 607] width 658 height 23
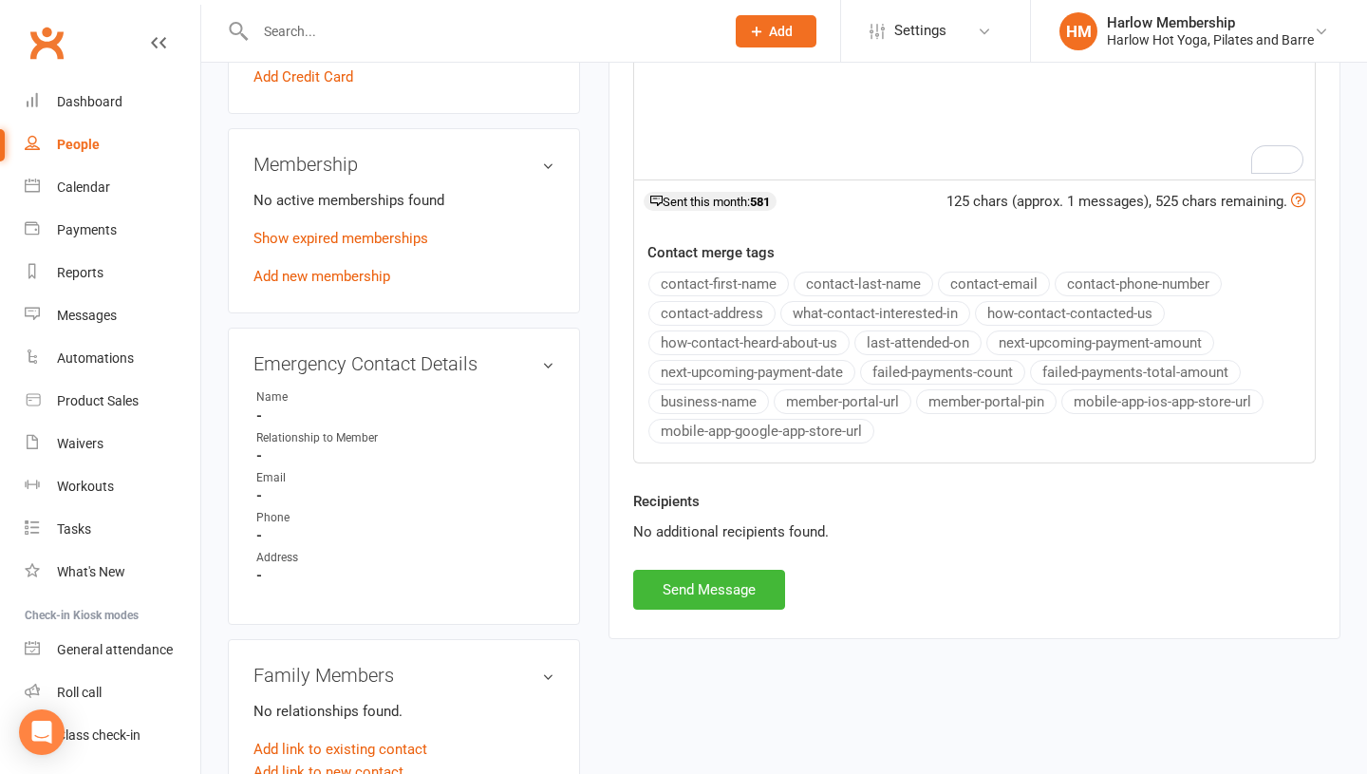
scroll to position [721, 0]
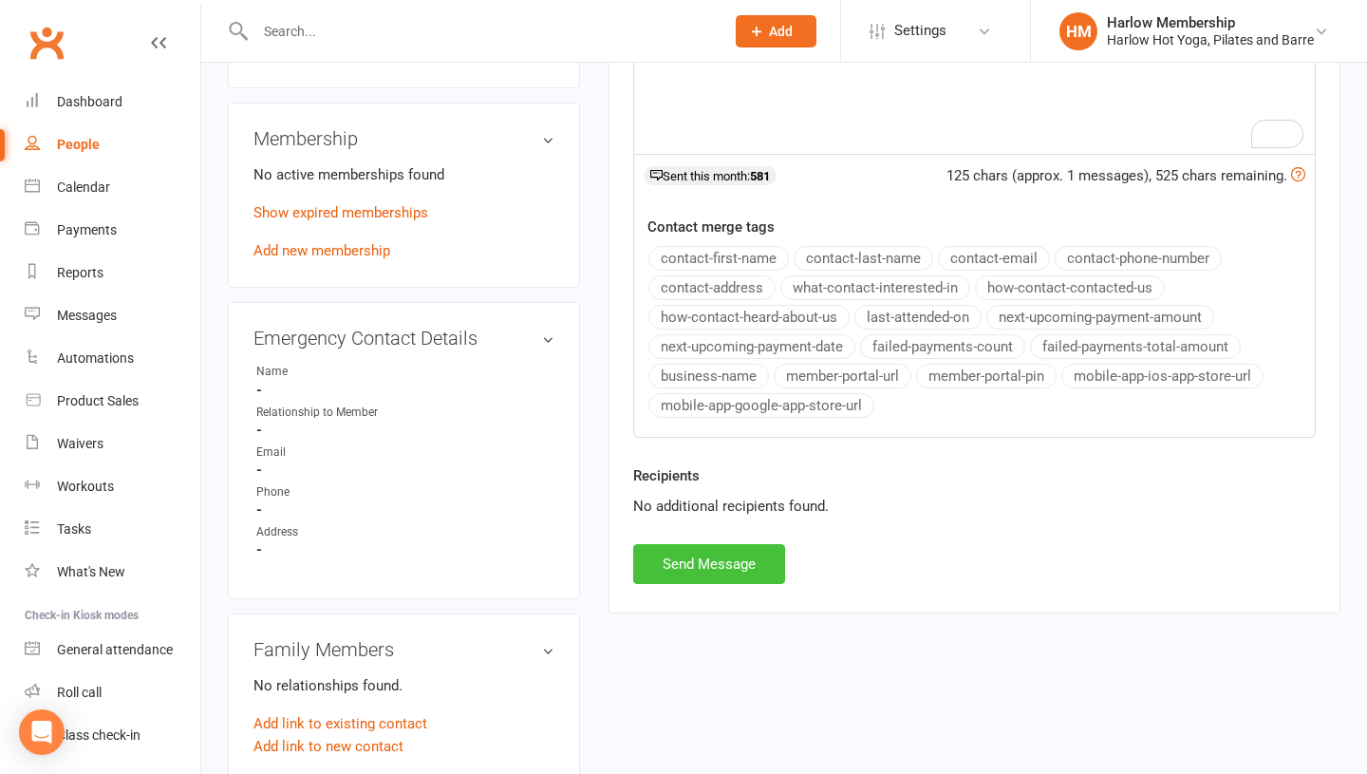
click at [674, 550] on button "Send Message" at bounding box center [709, 564] width 152 height 40
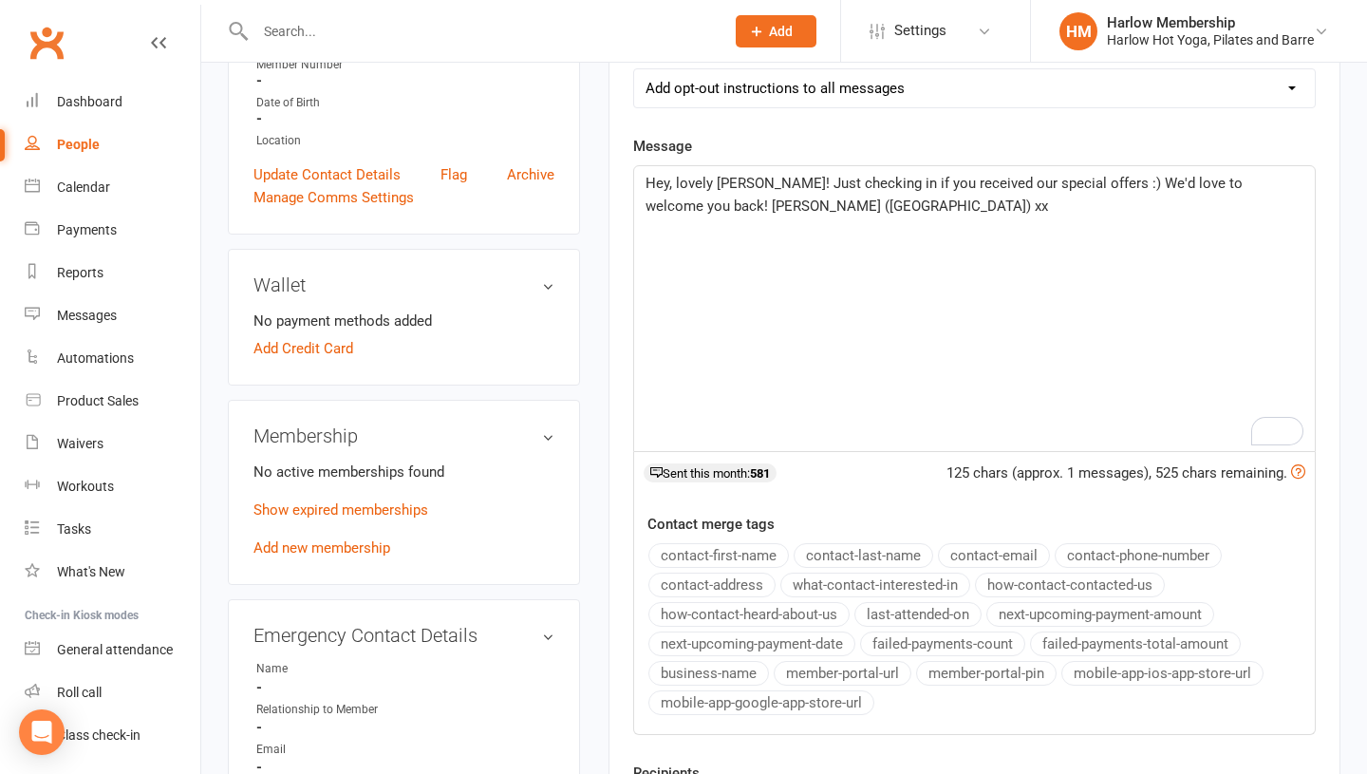
scroll to position [0, 0]
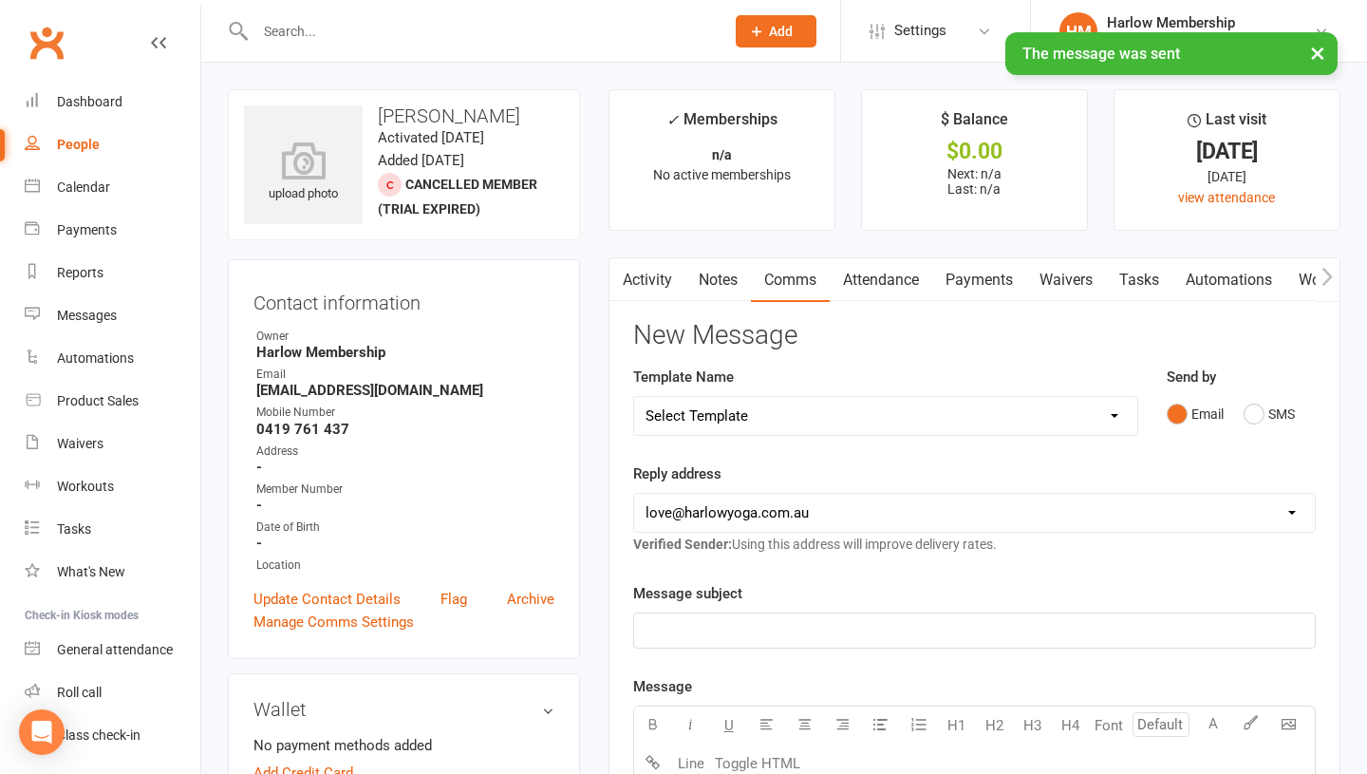
click at [1145, 279] on link "Tasks" at bounding box center [1139, 280] width 66 height 44
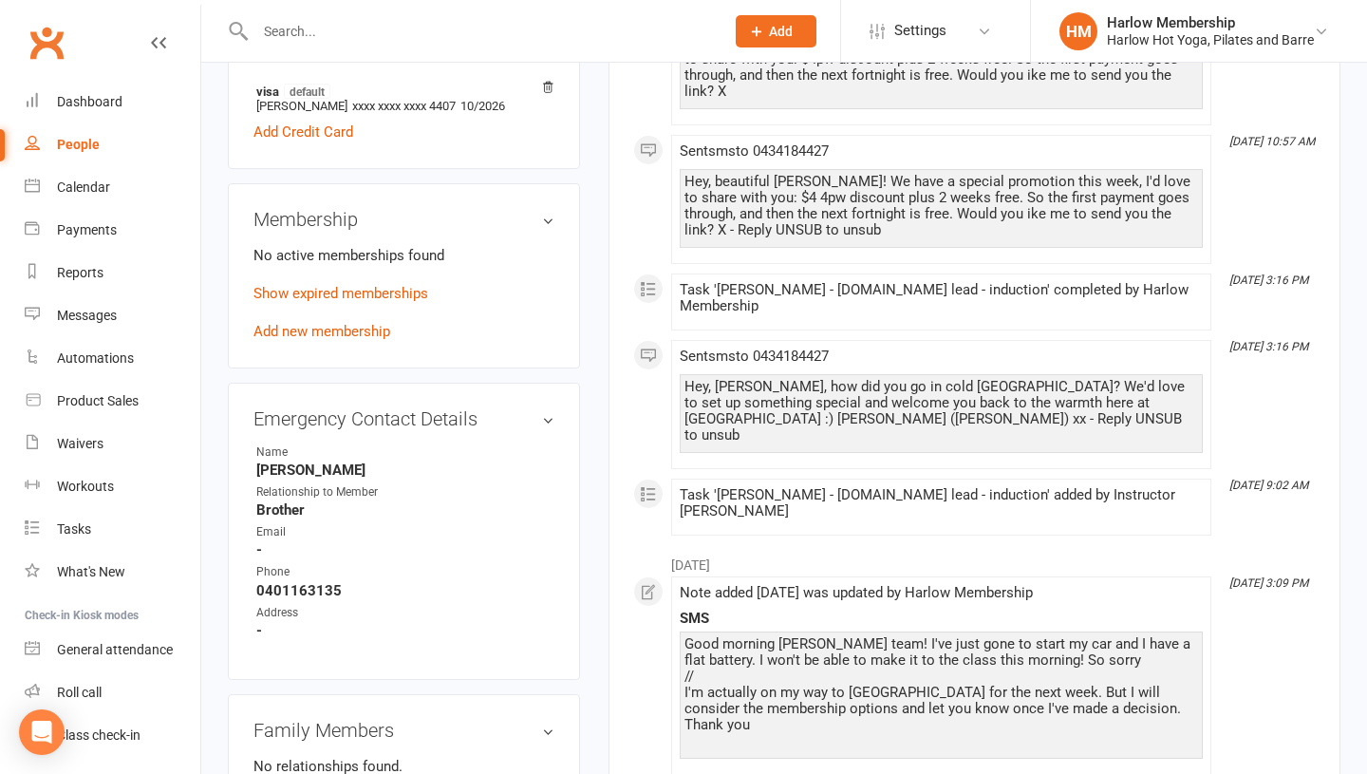
scroll to position [727, 0]
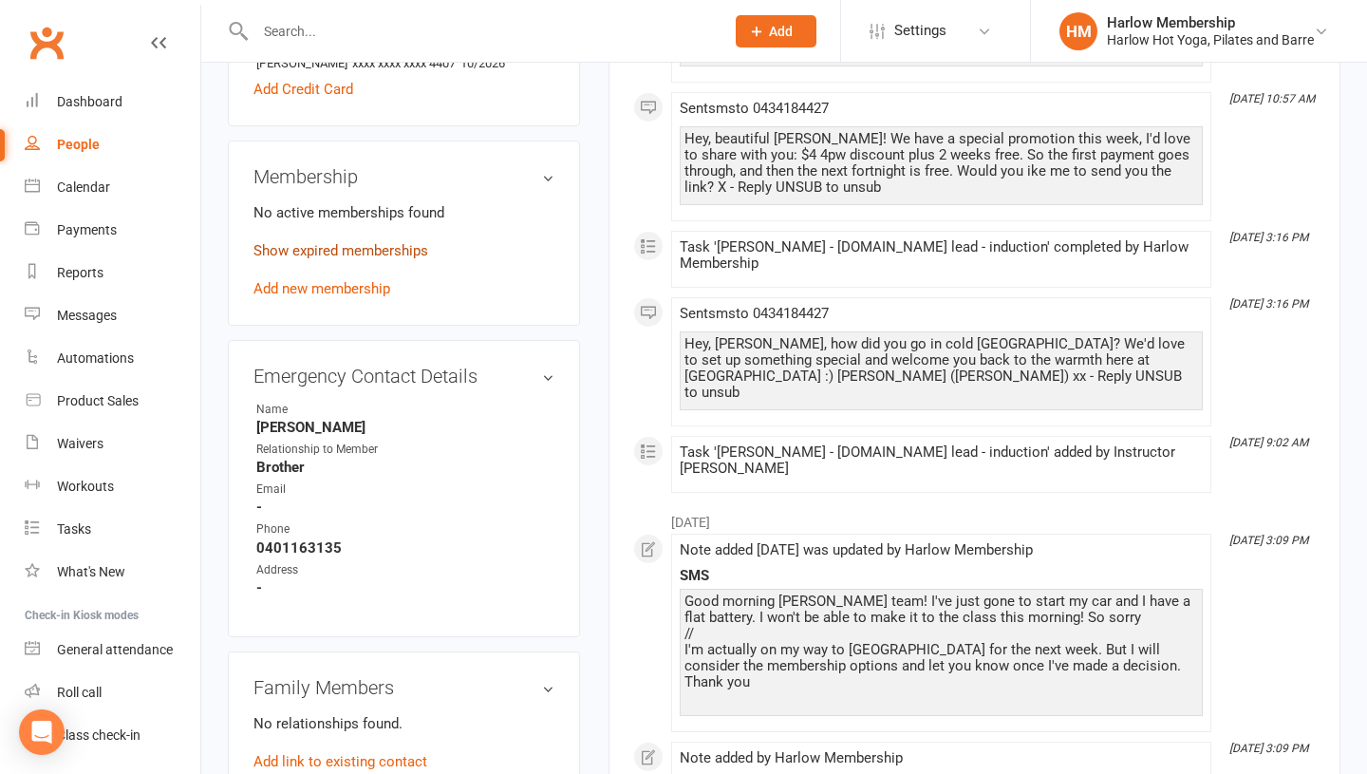
click at [269, 259] on link "Show expired memberships" at bounding box center [340, 250] width 175 height 17
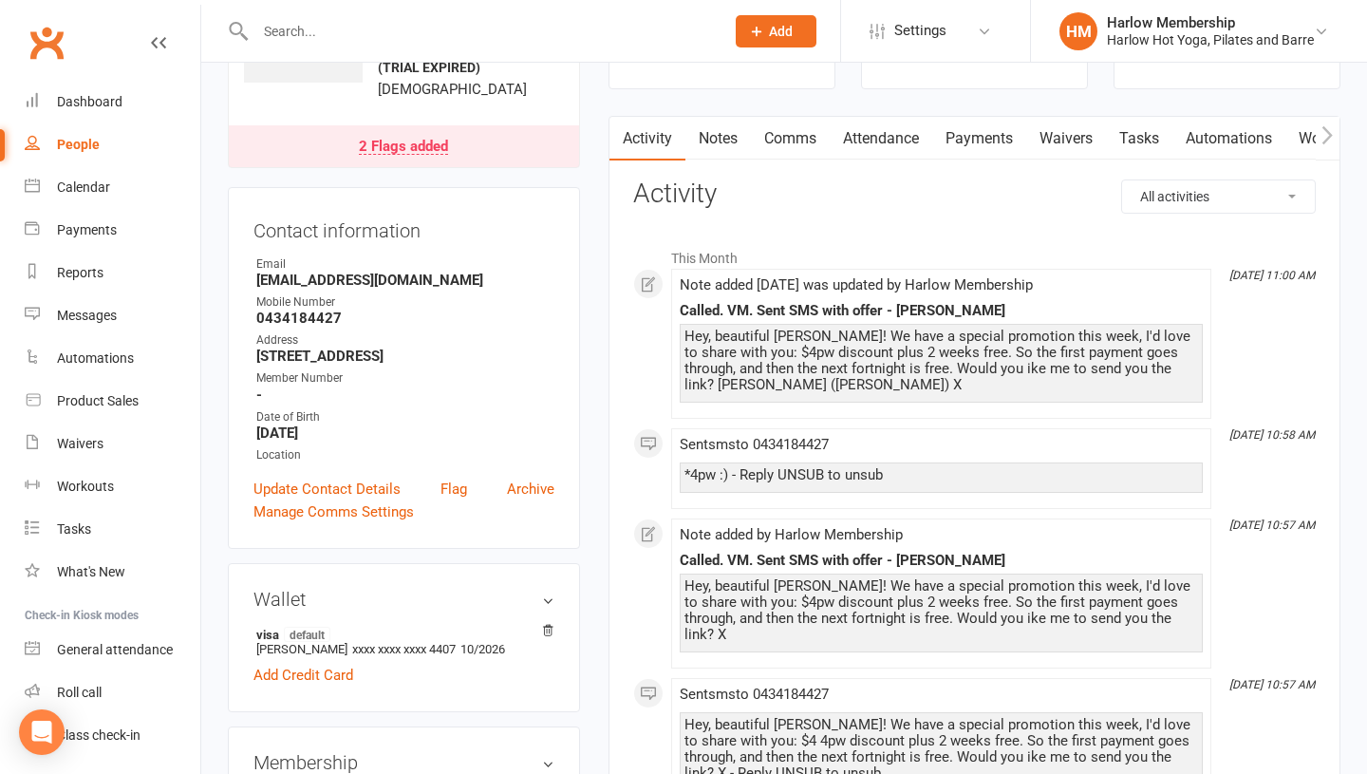
scroll to position [0, 0]
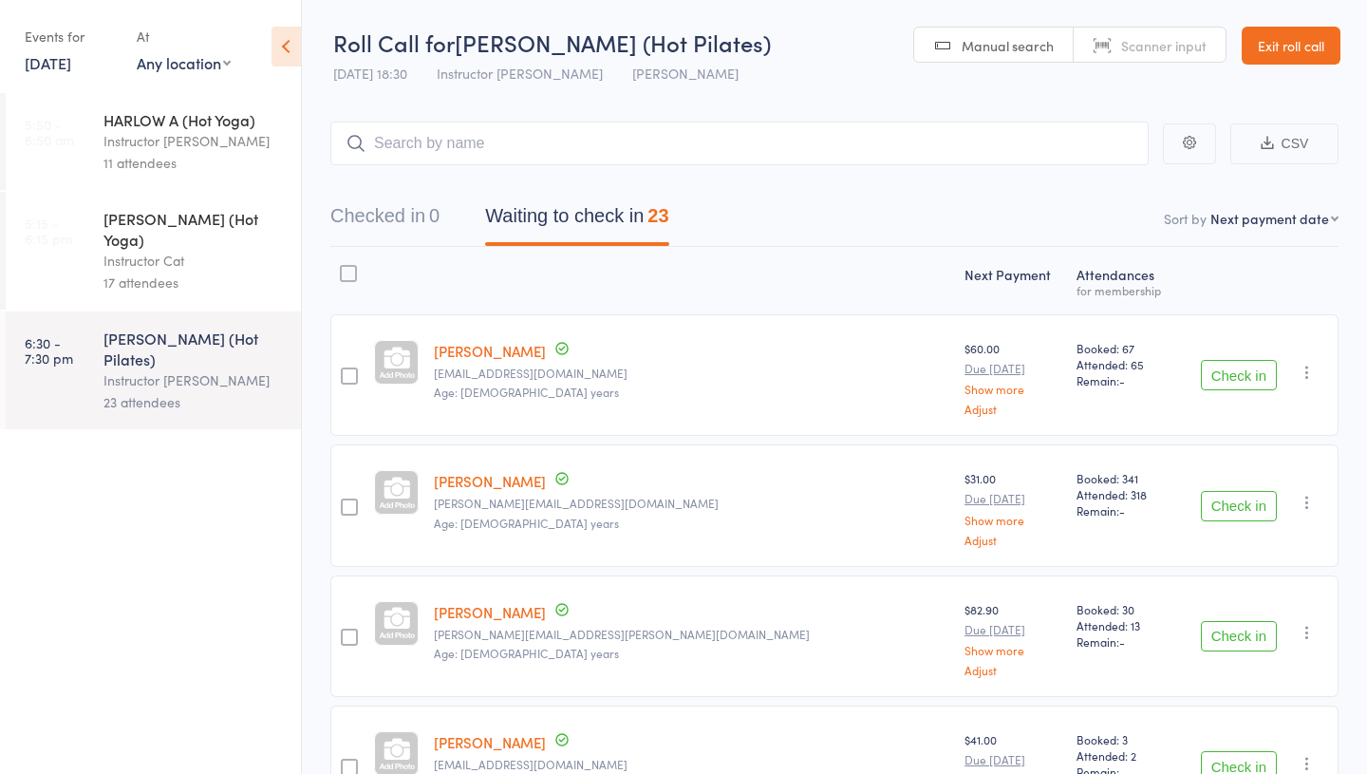
click at [148, 250] on div "Instructor Cat" at bounding box center [193, 261] width 181 height 22
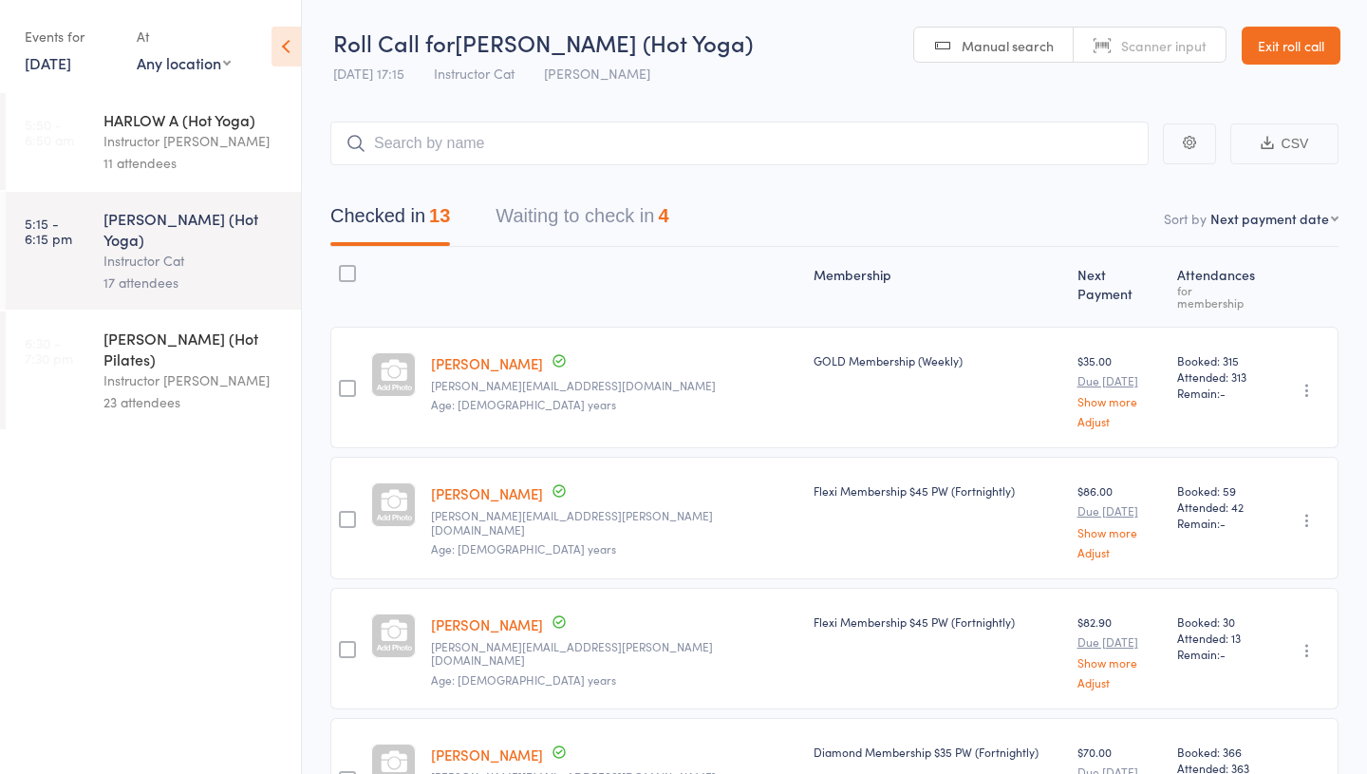
click at [172, 391] on div "23 attendees" at bounding box center [193, 402] width 181 height 22
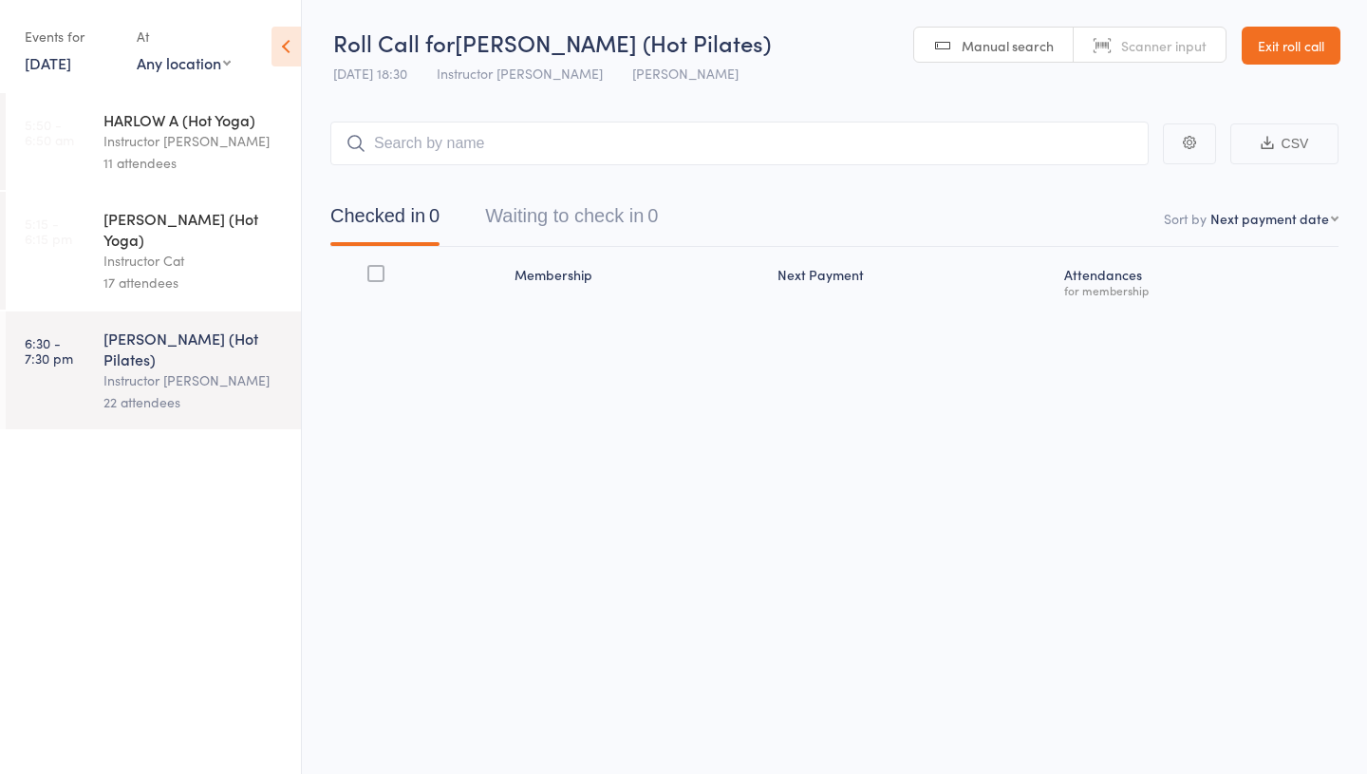
click at [145, 272] on div "17 attendees" at bounding box center [193, 283] width 181 height 22
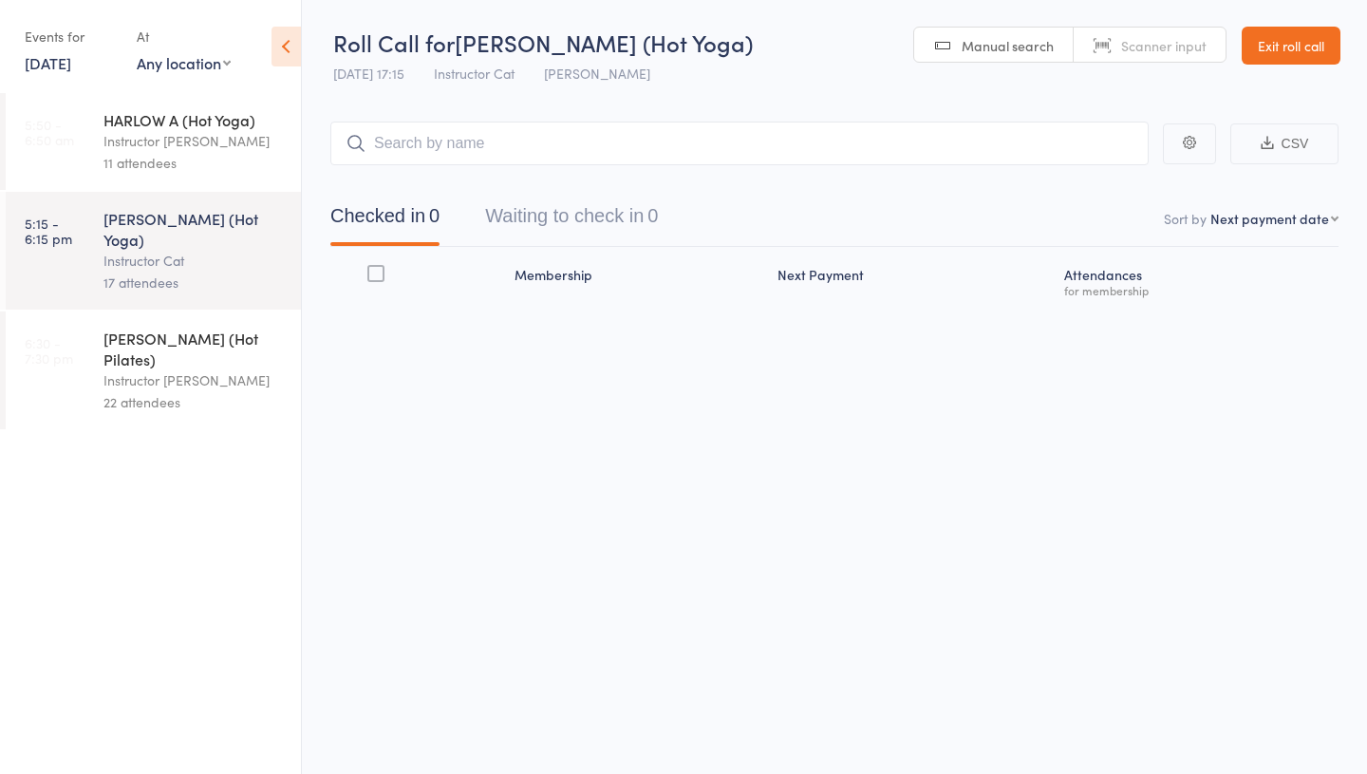
click at [148, 369] on div "Instructor Emma" at bounding box center [193, 380] width 181 height 22
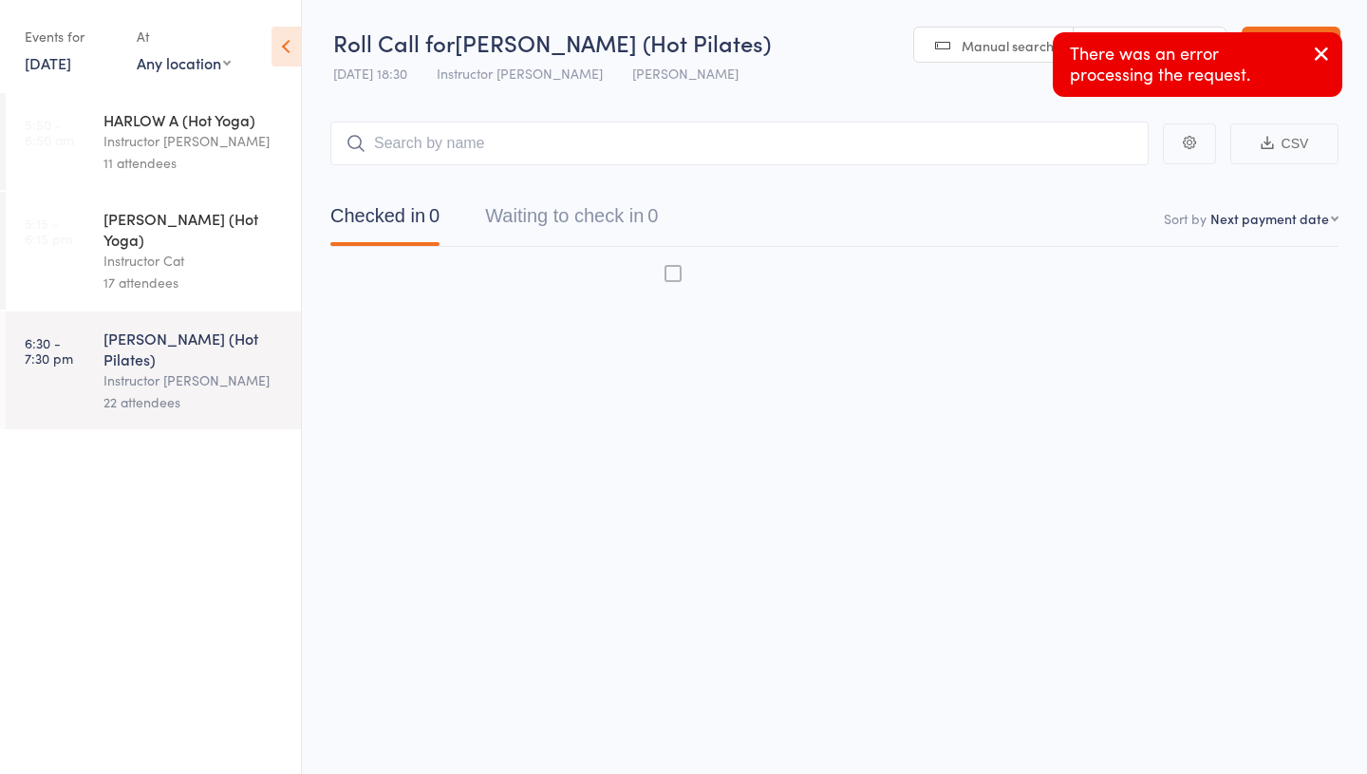
click at [1323, 52] on icon "button" at bounding box center [1321, 54] width 23 height 24
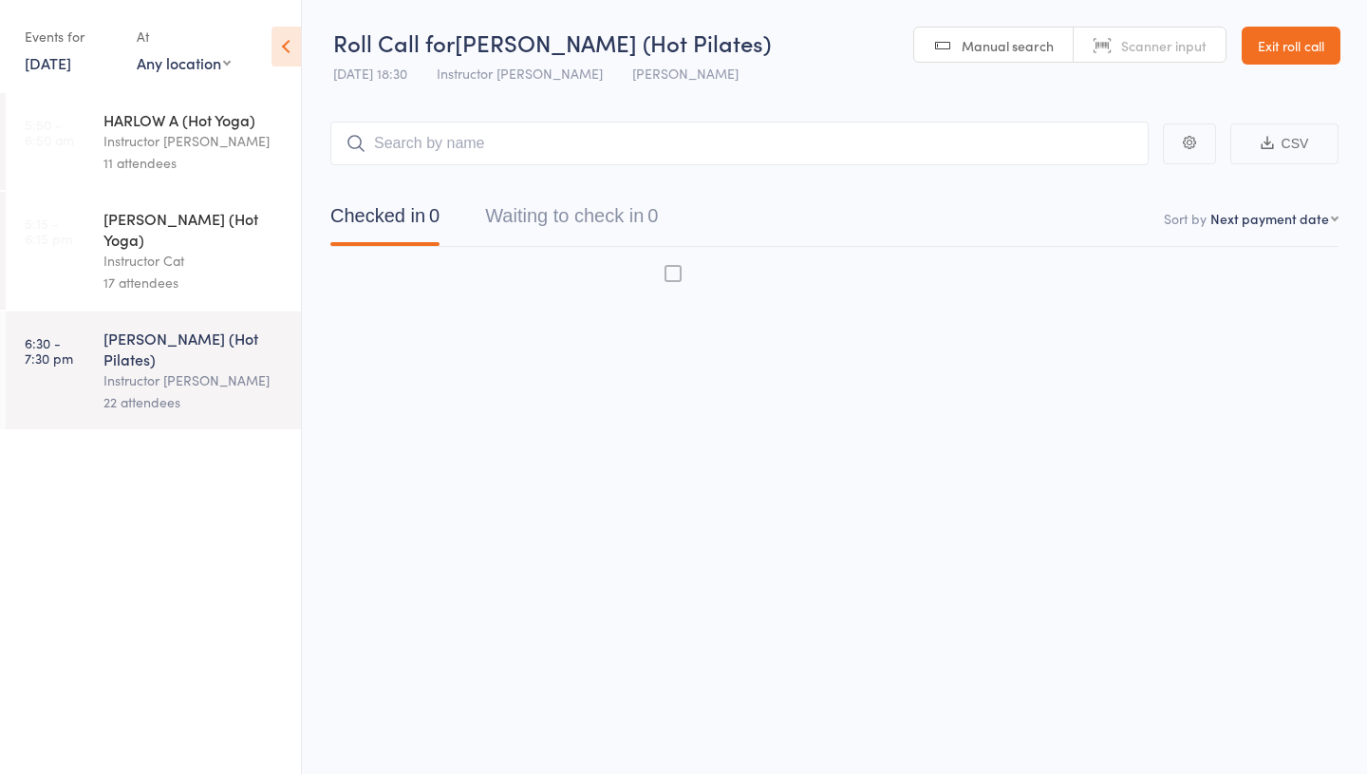
click at [1323, 52] on link "Exit roll call" at bounding box center [1291, 46] width 99 height 38
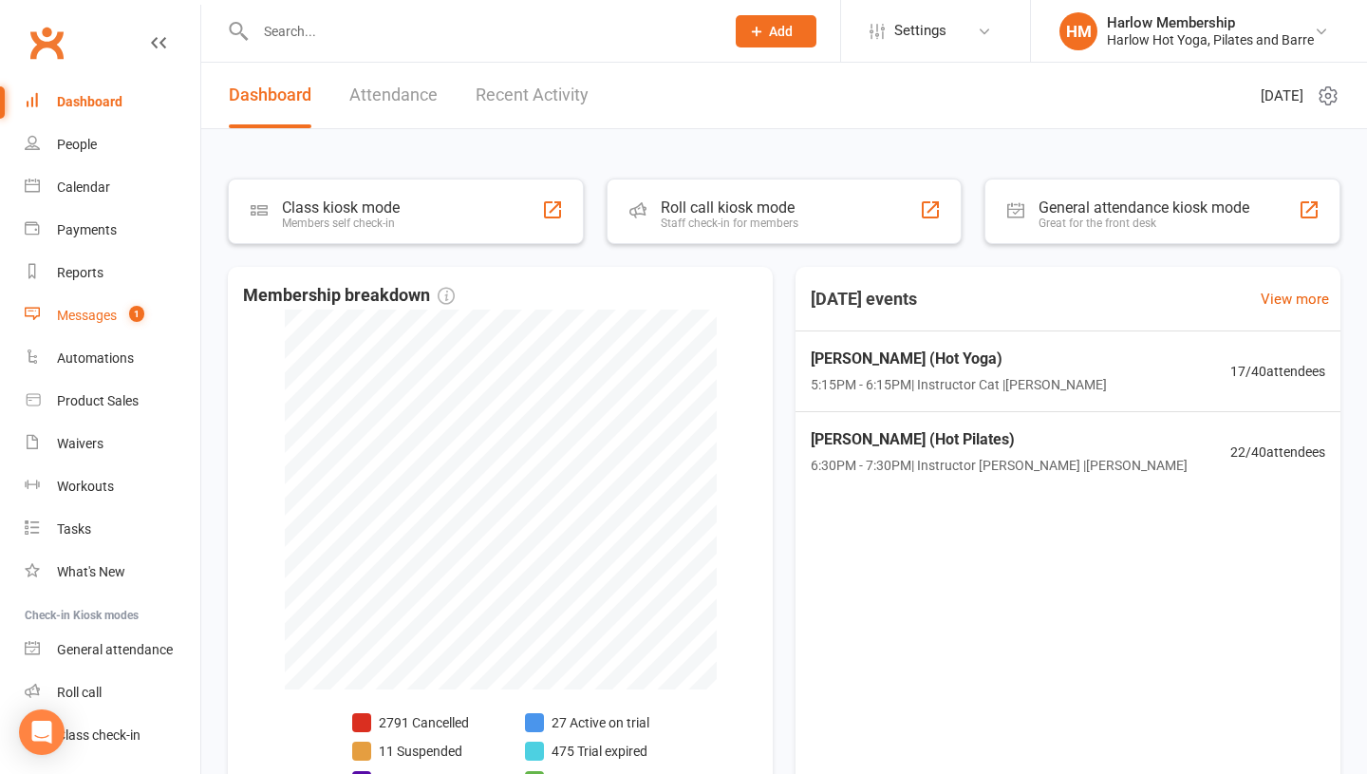
click at [107, 308] on div "Messages" at bounding box center [87, 315] width 60 height 15
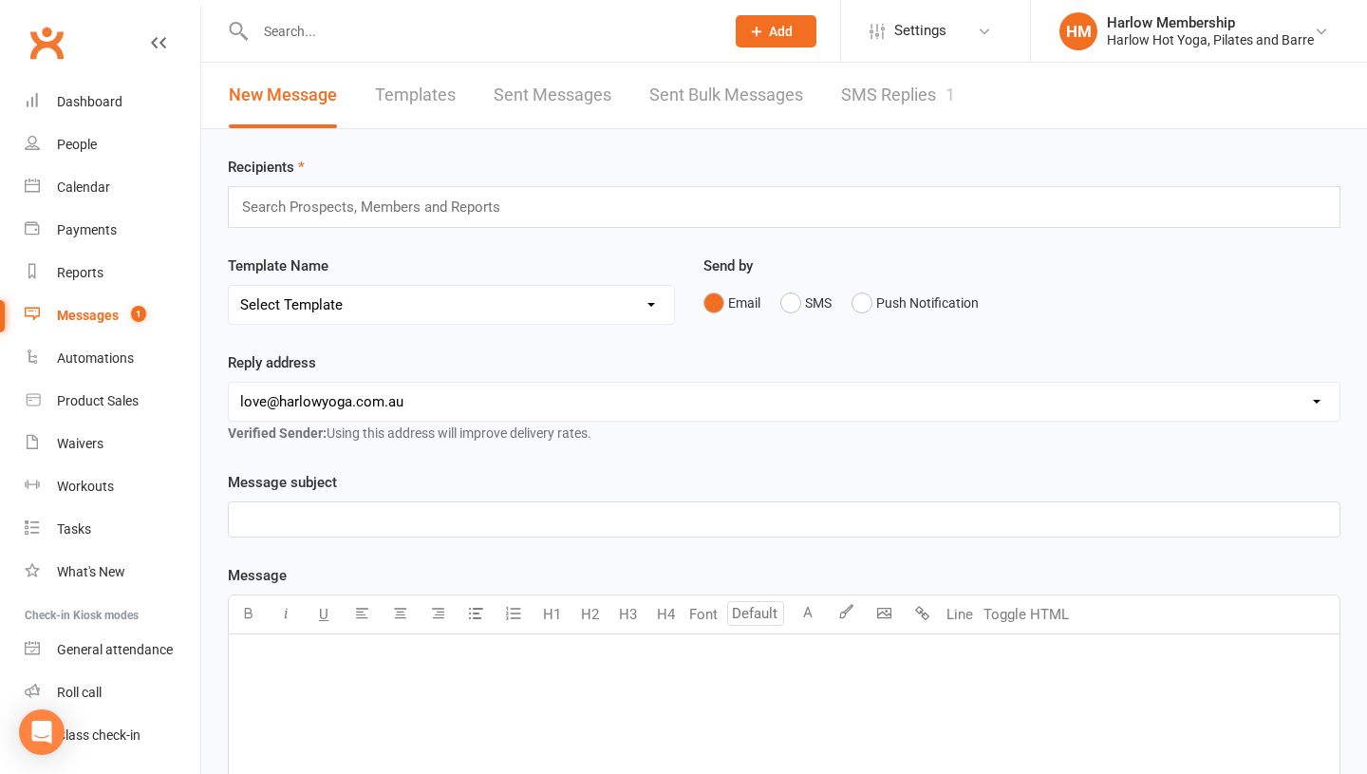
click at [846, 113] on link "SMS Replies 1" at bounding box center [898, 96] width 114 height 66
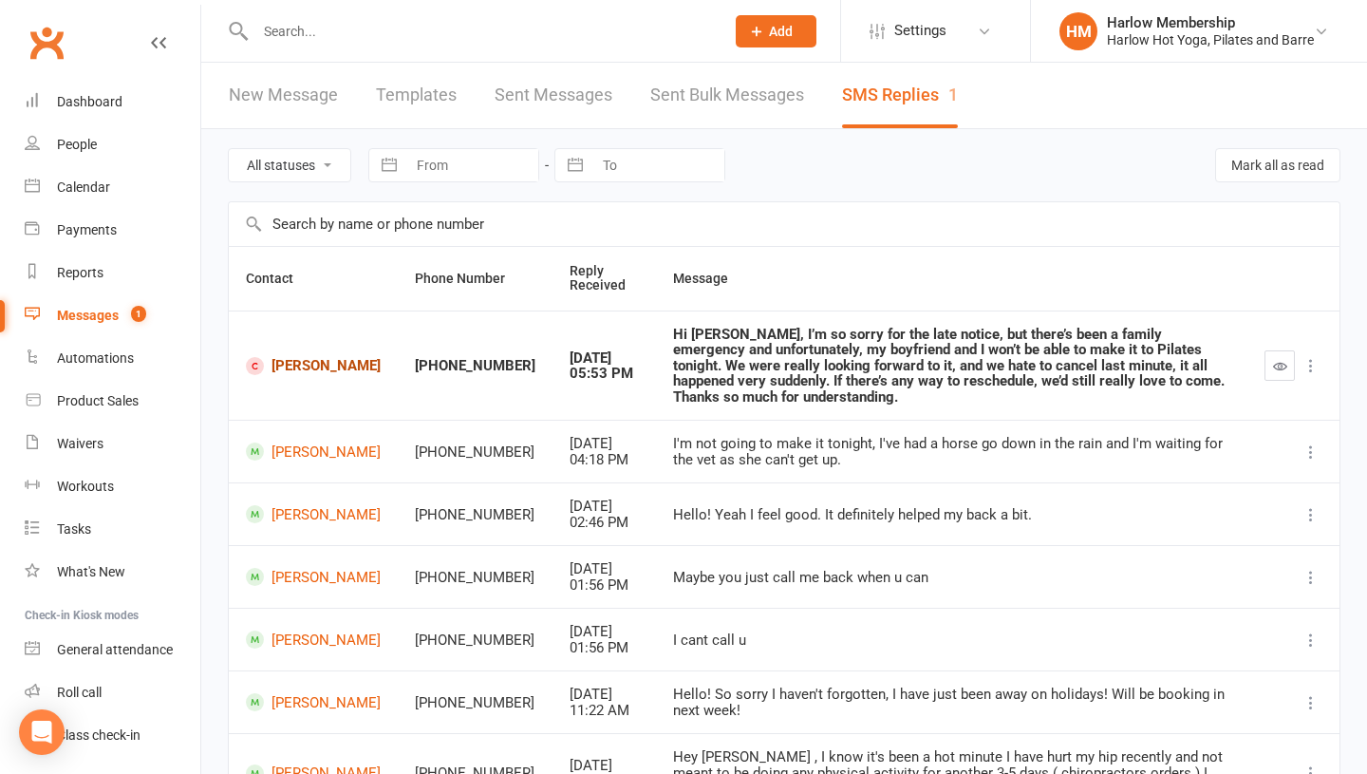
click at [280, 364] on link "Lara Addley" at bounding box center [313, 366] width 135 height 18
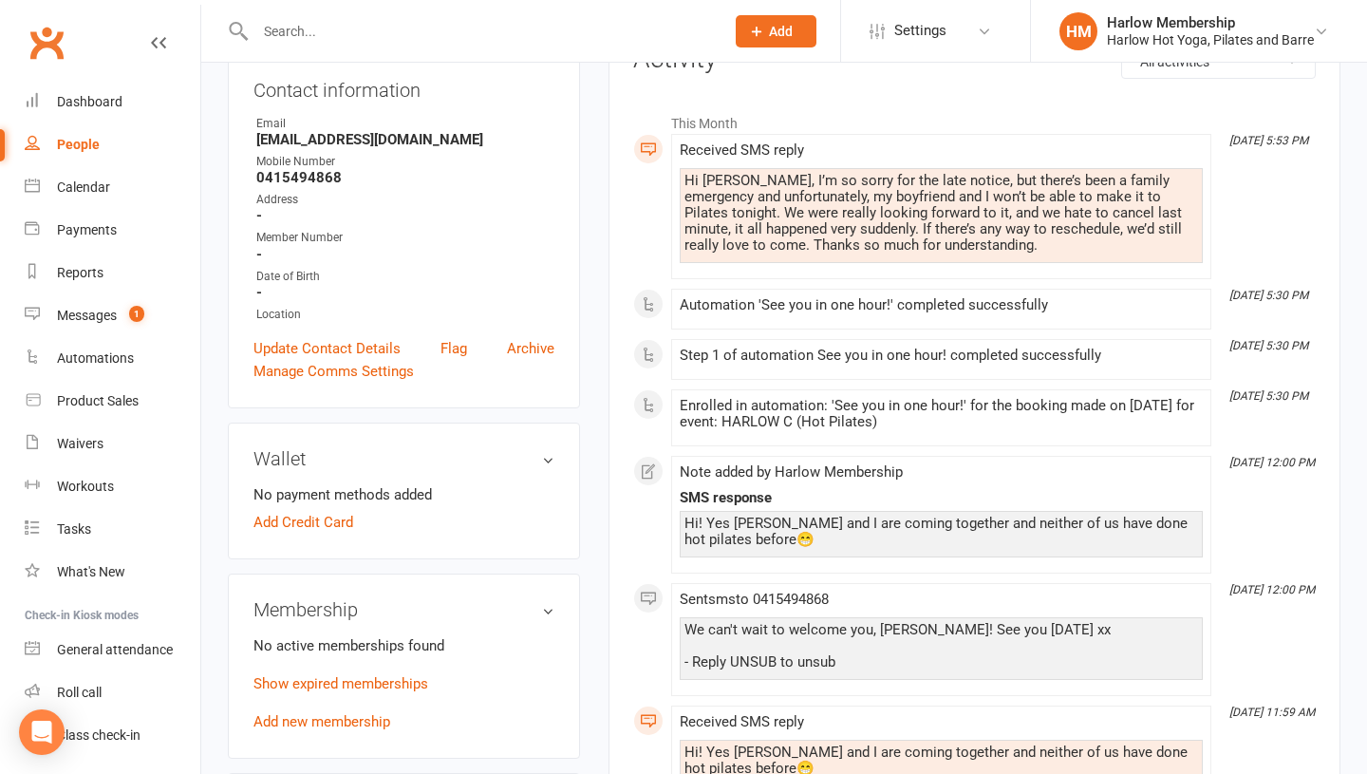
scroll to position [359, 0]
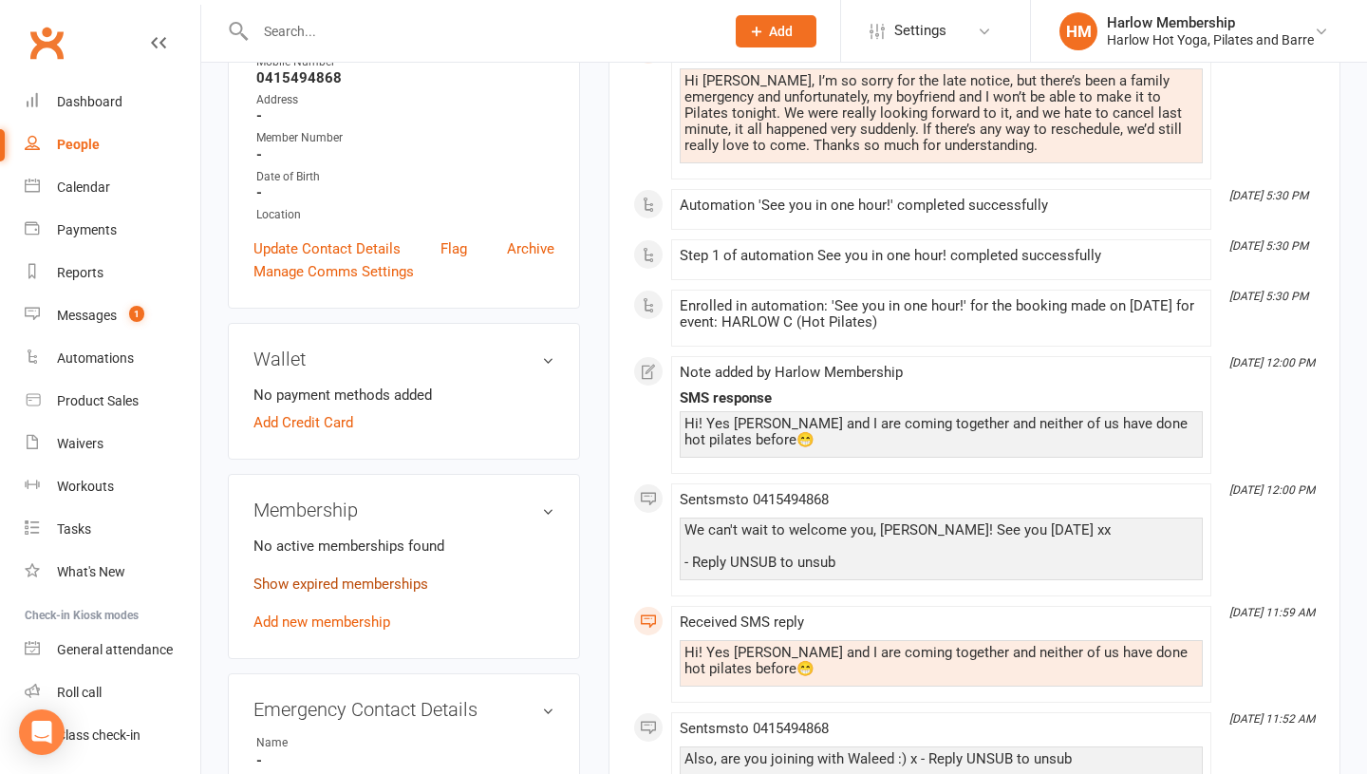
click at [326, 575] on link "Show expired memberships" at bounding box center [340, 583] width 175 height 17
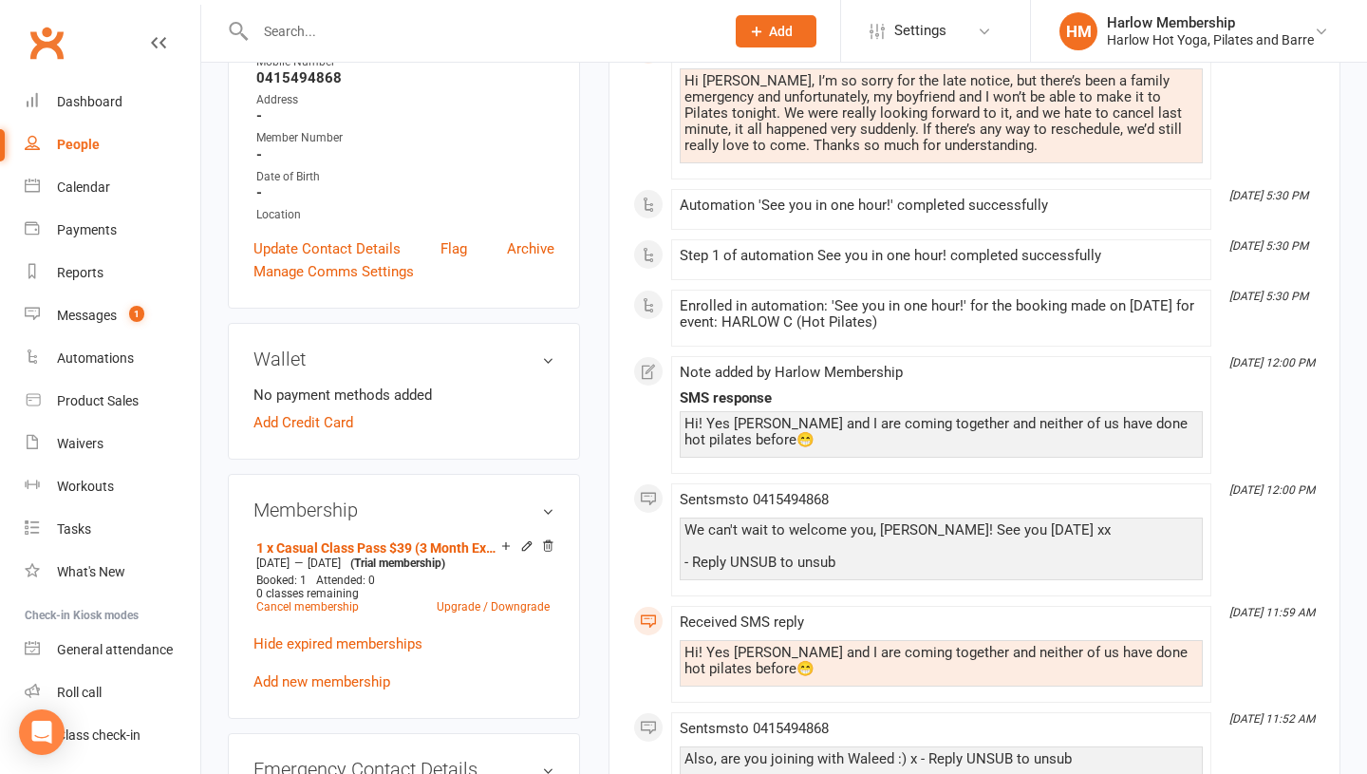
scroll to position [0, 0]
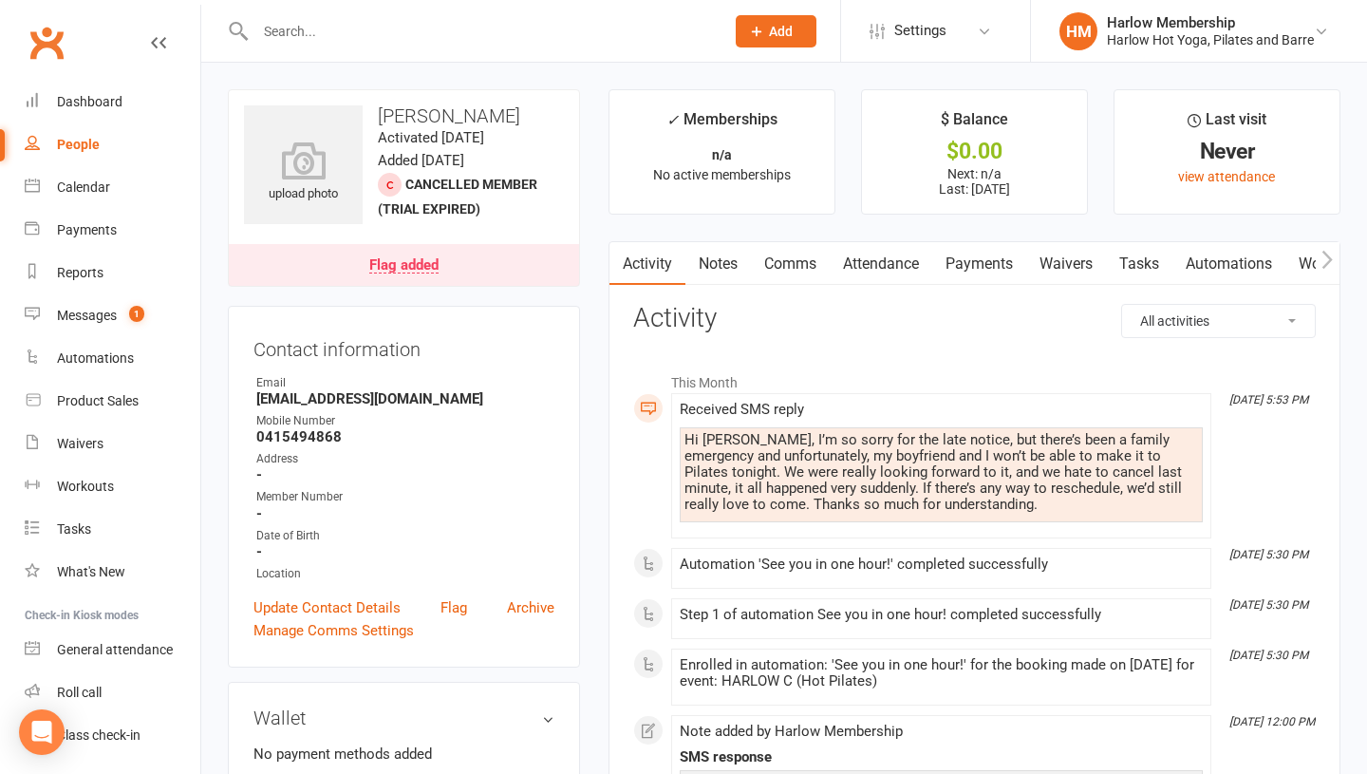
click at [782, 268] on link "Comms" at bounding box center [790, 264] width 79 height 44
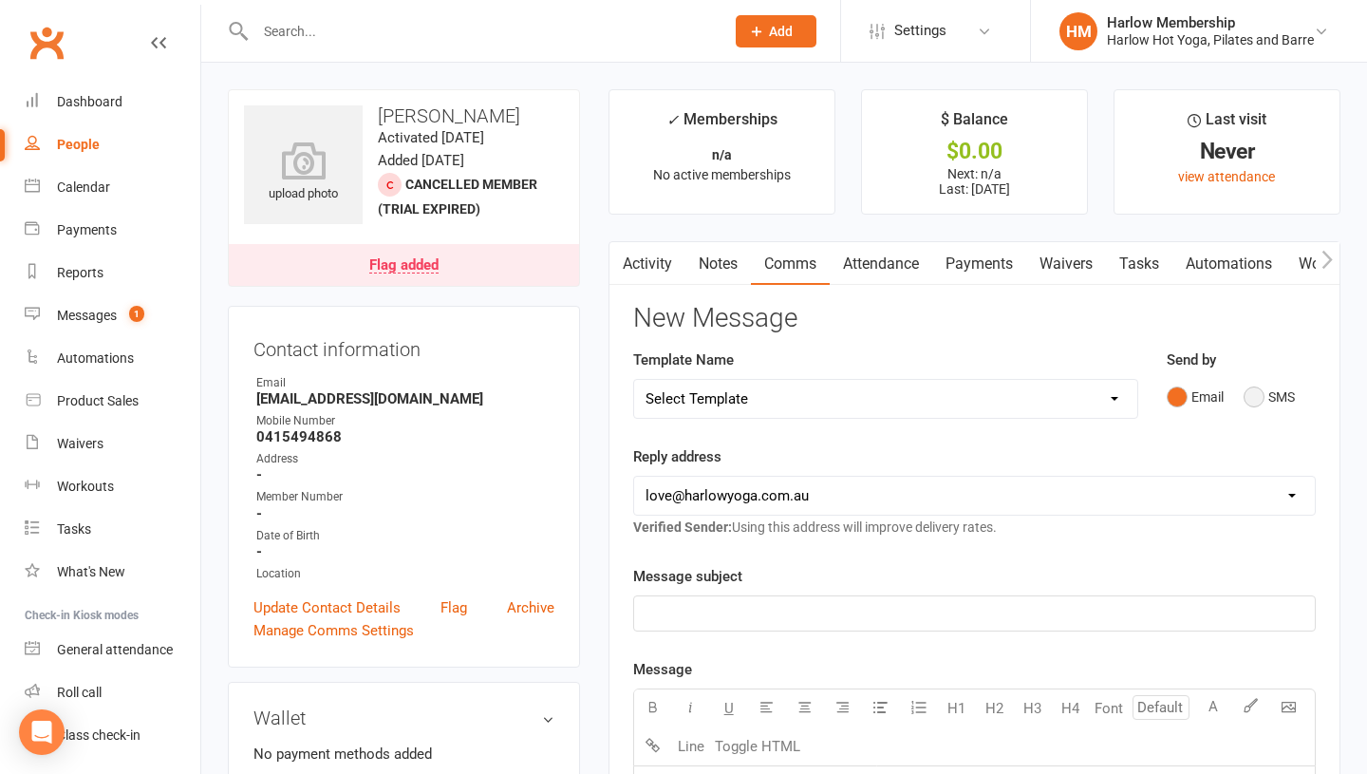
click at [1253, 392] on button "SMS" at bounding box center [1269, 397] width 51 height 36
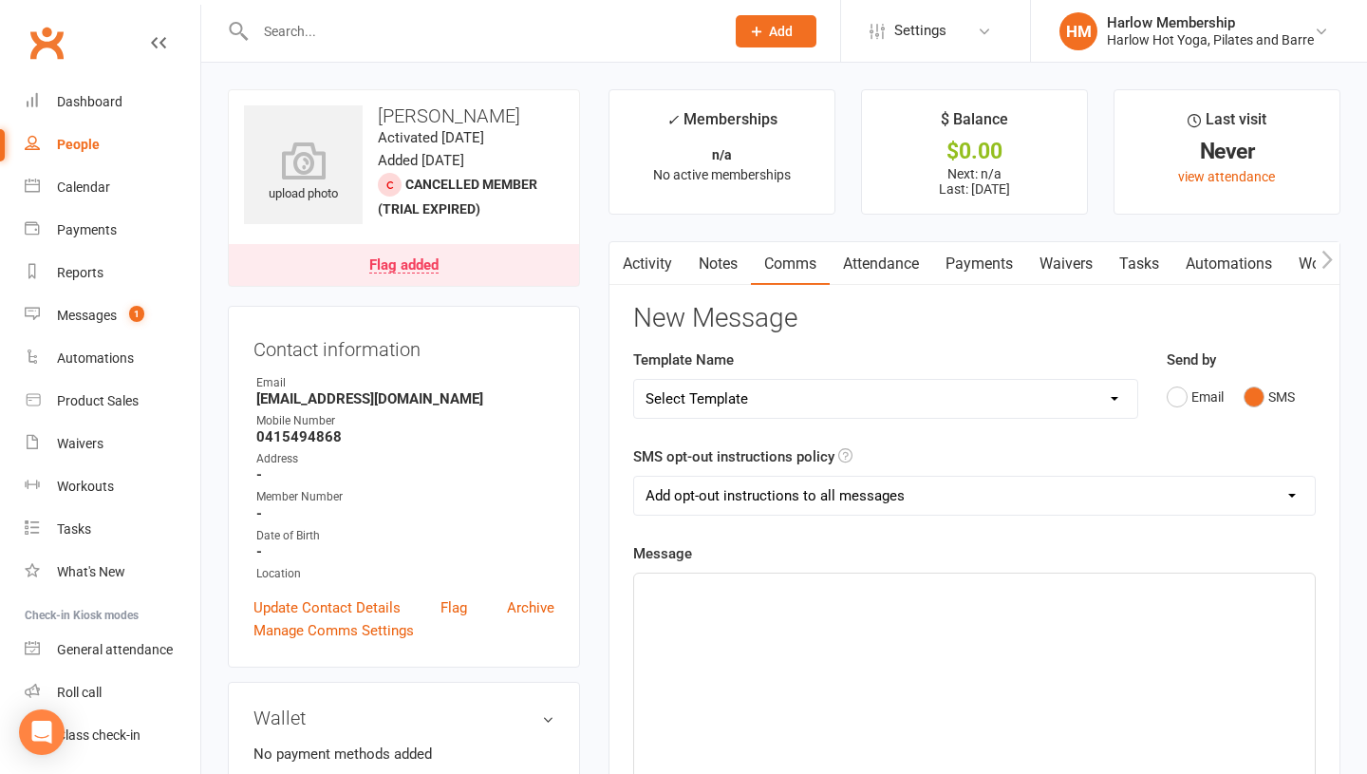
click at [861, 584] on p "﻿" at bounding box center [975, 590] width 658 height 23
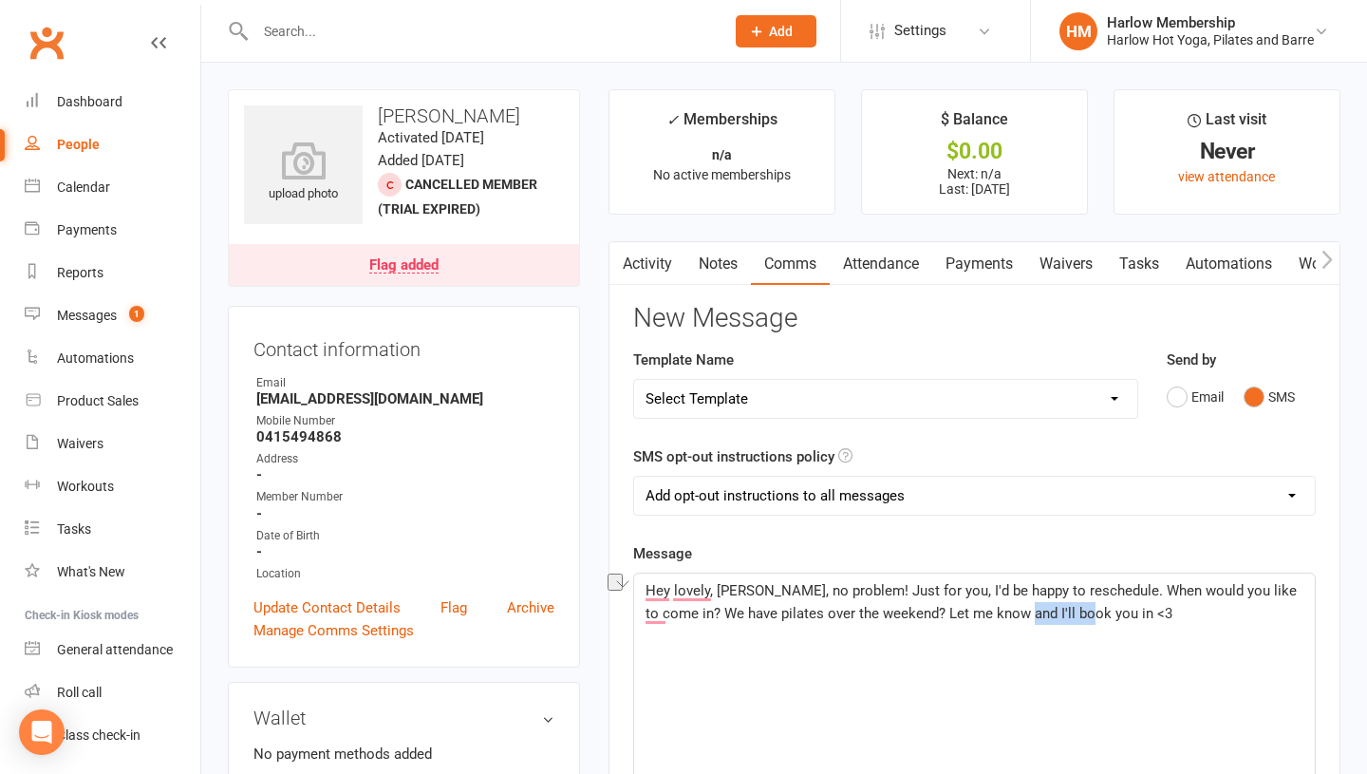
drag, startPoint x: 1070, startPoint y: 611, endPoint x: 997, endPoint y: 611, distance: 73.1
click at [997, 611] on span "Hey lovely, Lara, no problem! Just for you, I'd be happy to reschedule. When wo…" at bounding box center [973, 602] width 655 height 40
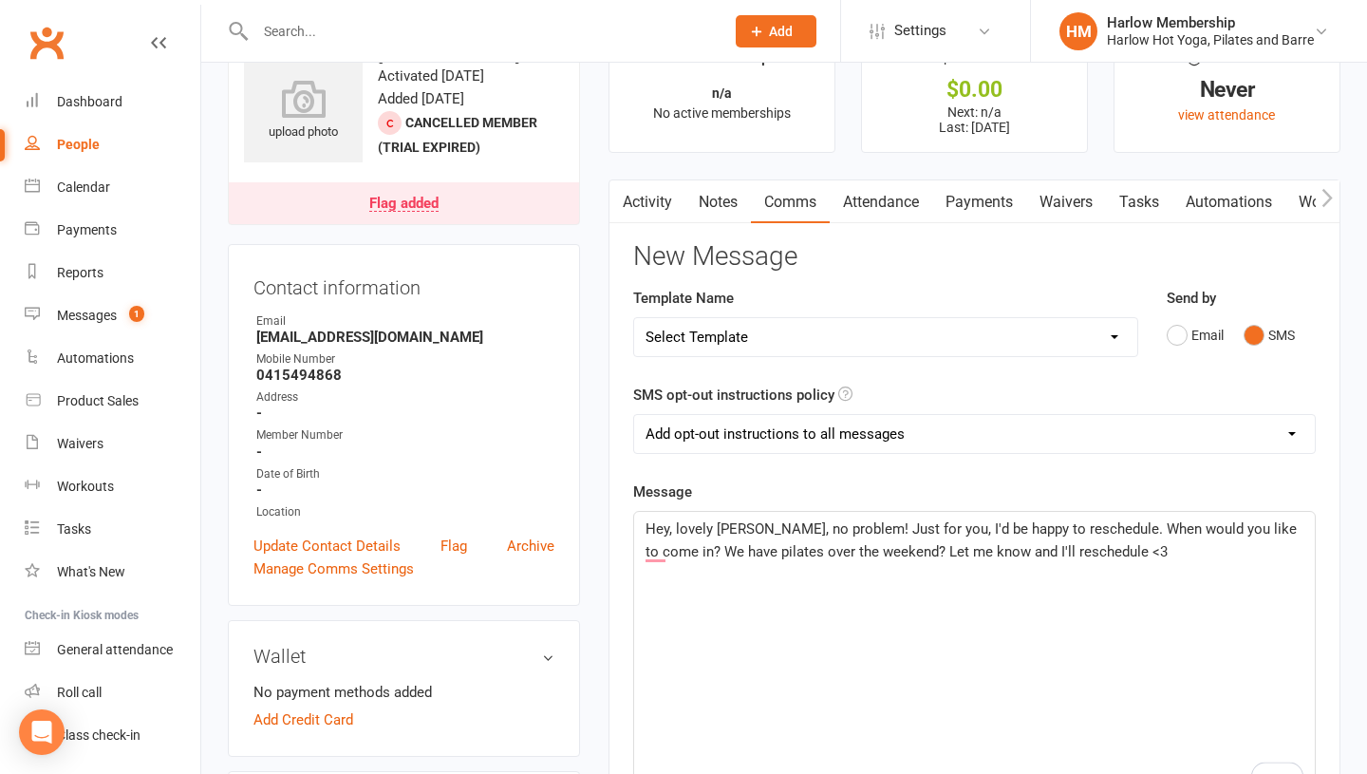
scroll to position [77, 0]
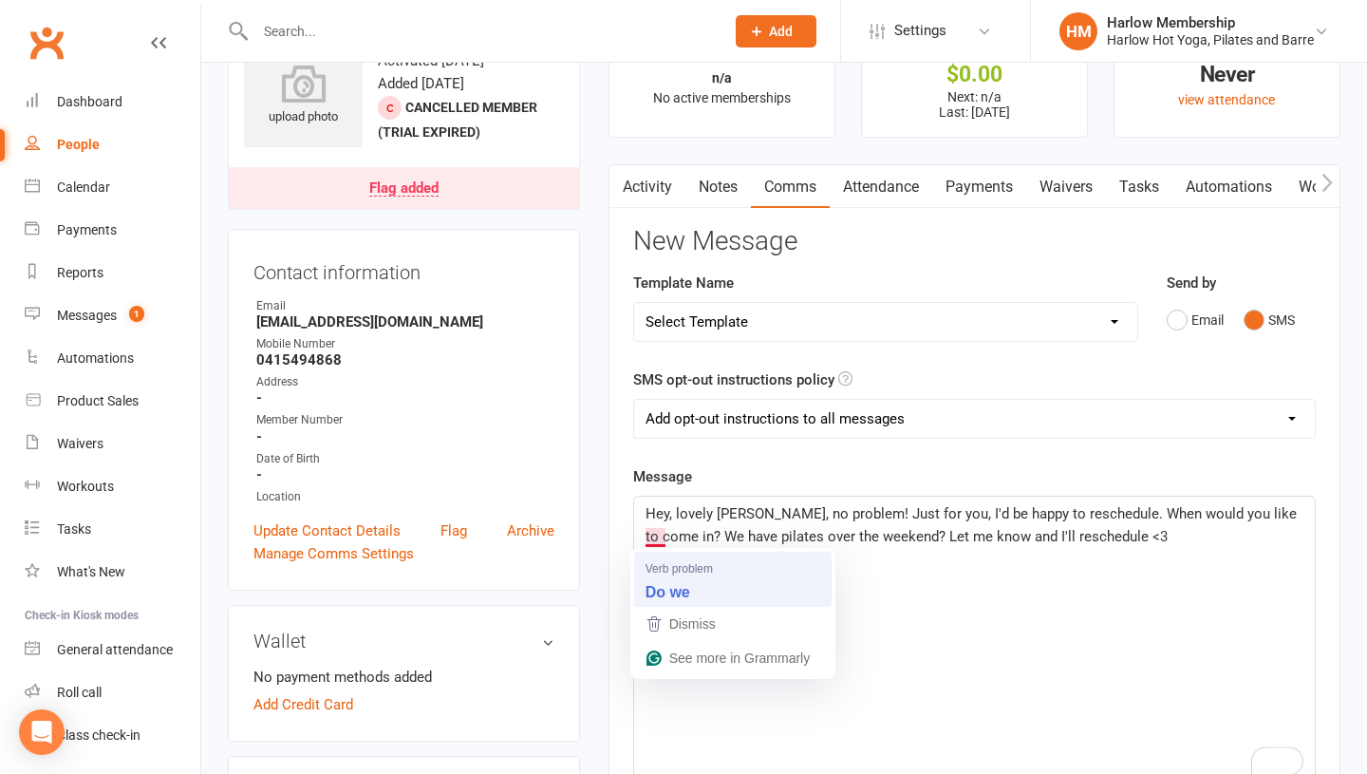
click at [662, 590] on strong "Do we" at bounding box center [668, 591] width 45 height 21
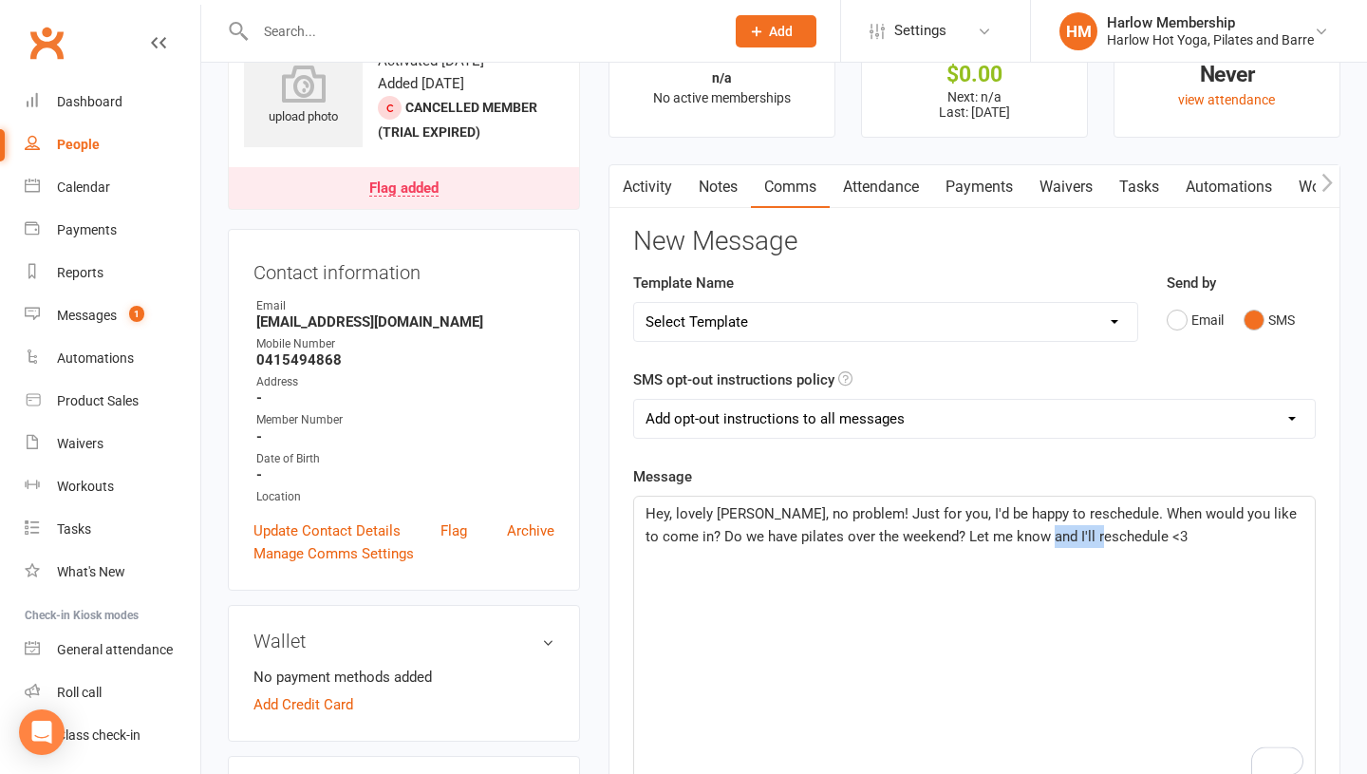
drag, startPoint x: 1086, startPoint y: 539, endPoint x: 1019, endPoint y: 537, distance: 67.4
click at [1019, 537] on span "Hey, lovely Lara, no problem! Just for you, I'd be happy to reschedule. When wo…" at bounding box center [973, 525] width 655 height 40
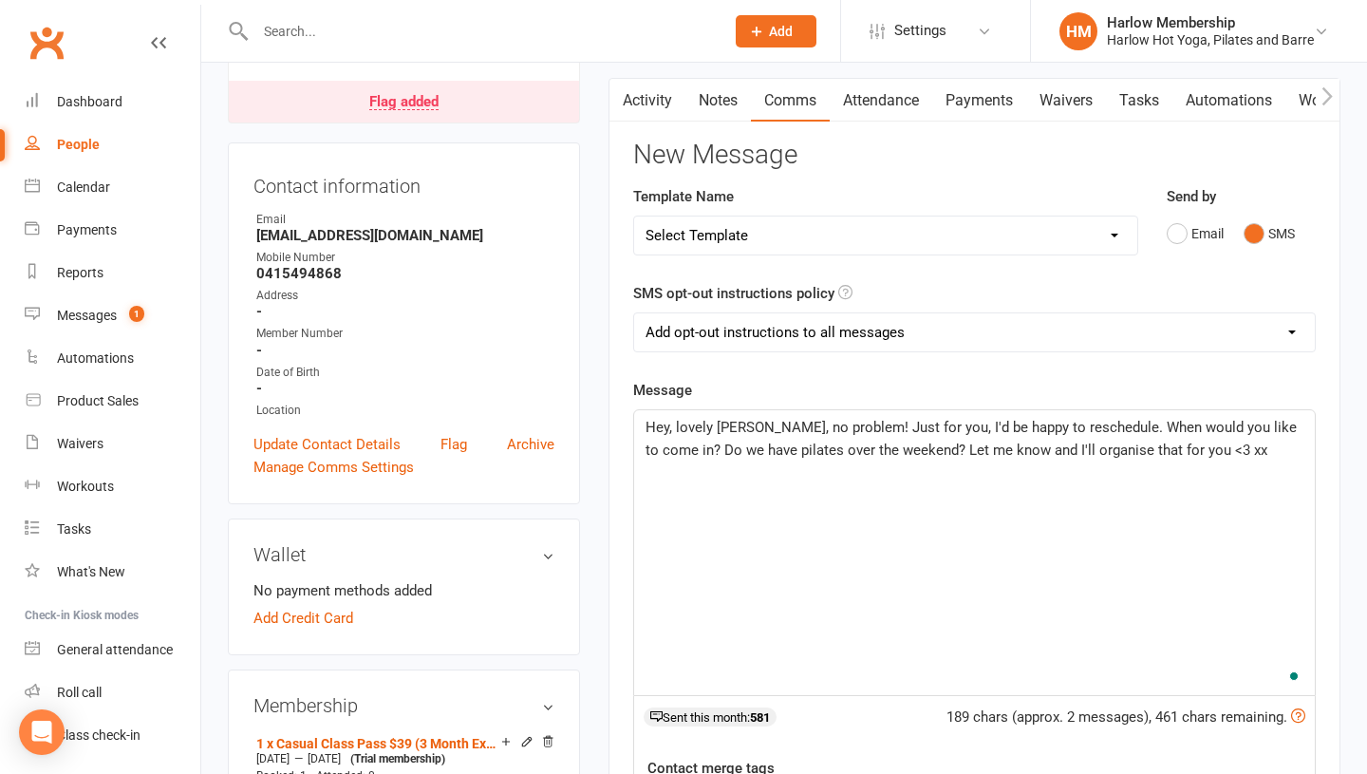
scroll to position [184, 0]
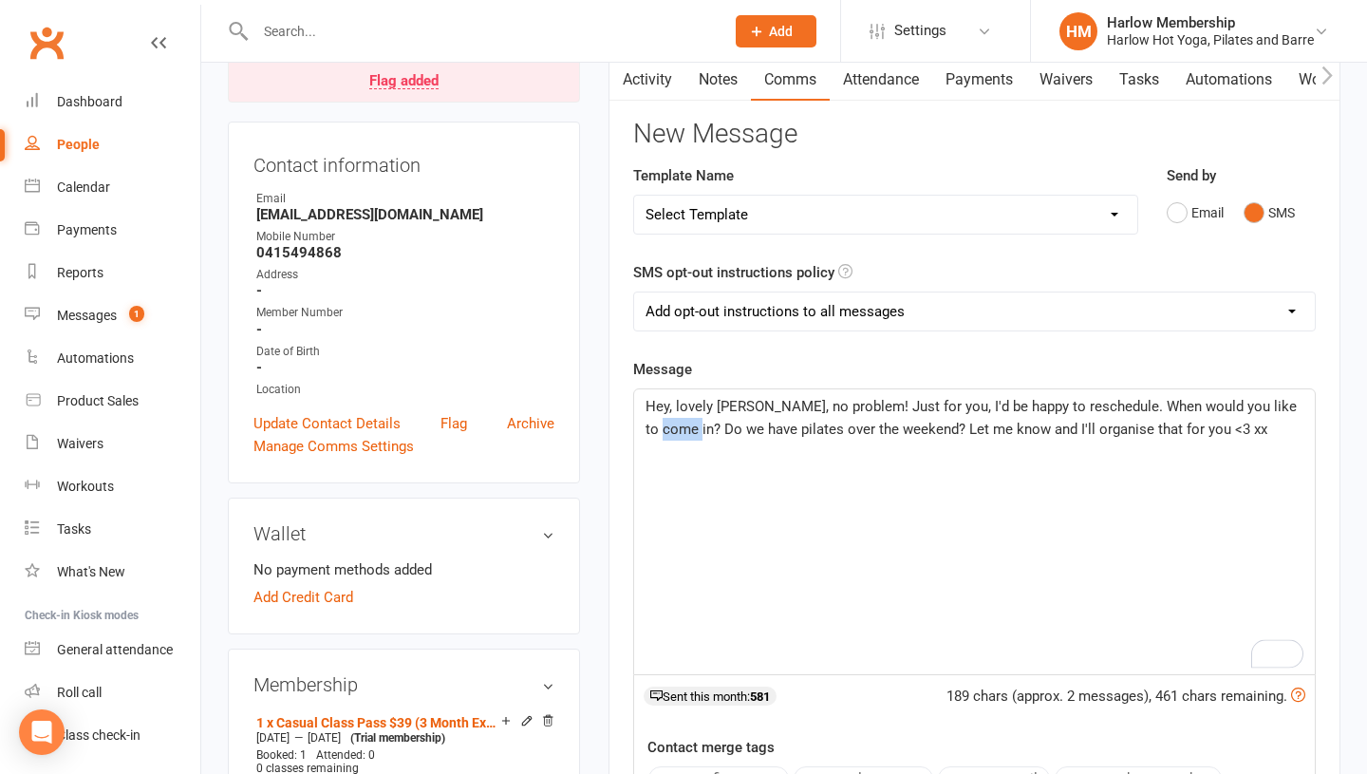
click at [638, 420] on main "✓ Memberships n/a No active memberships $ Balance $0.00 Next: n/a Last: 11 Aug …" at bounding box center [974, 528] width 760 height 1247
click at [721, 431] on span "Hey, lovely Lara, no problem! Just for you, I'd be happy to reschedule. When wo…" at bounding box center [973, 418] width 655 height 40
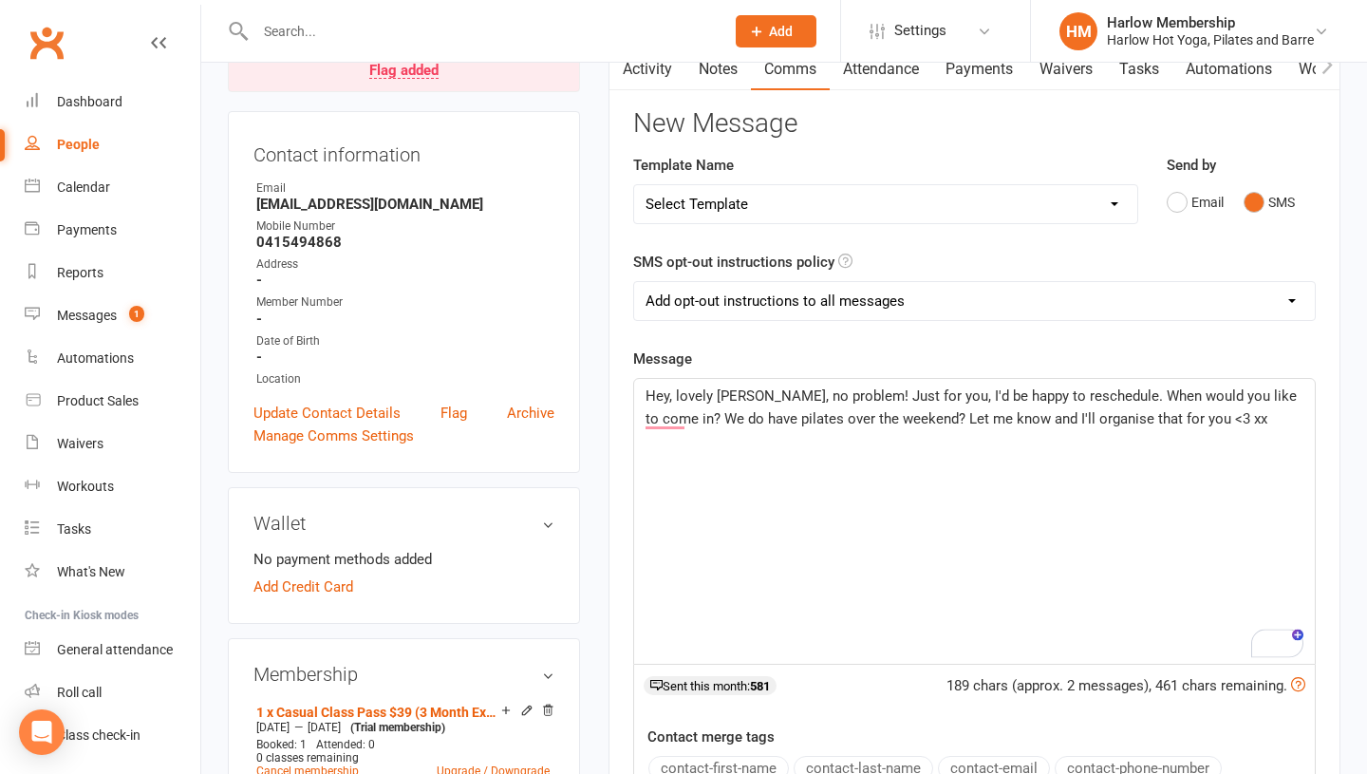
scroll to position [312, 0]
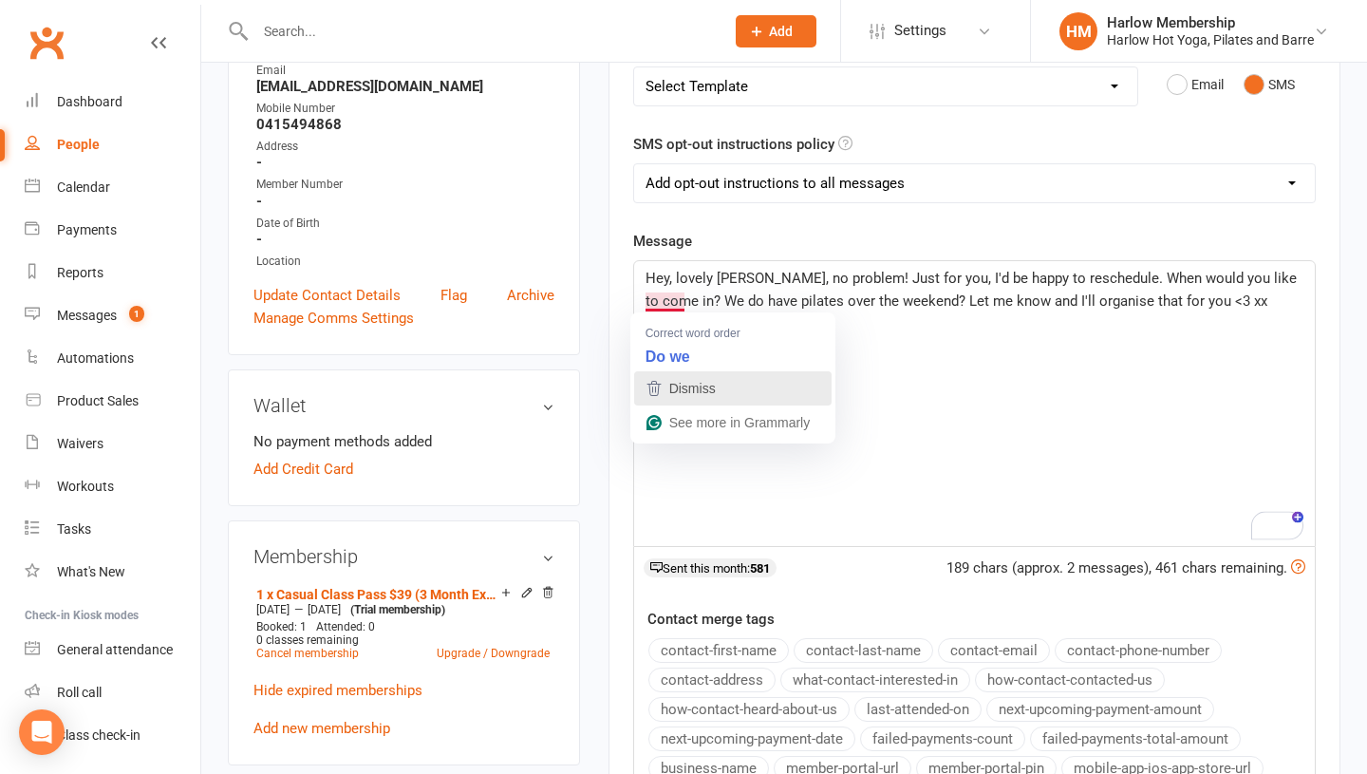
click at [667, 378] on div "Dismiss" at bounding box center [690, 388] width 50 height 28
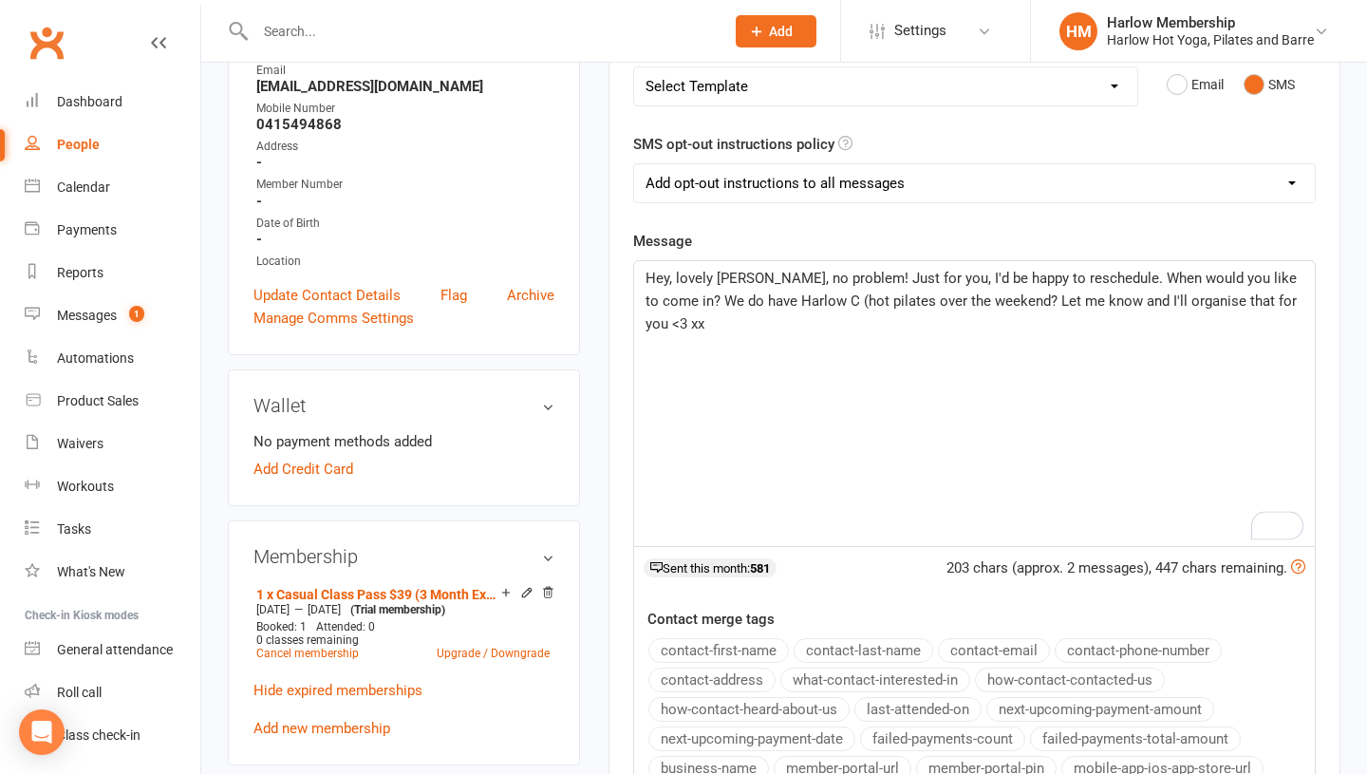
click at [851, 301] on span "Hey, lovely Lara, no problem! Just for you, I'd be happy to reschedule. When wo…" at bounding box center [973, 301] width 655 height 63
click at [909, 331] on div "Hey, lovely Lara, no problem! Just for you, I'd be happy to reschedule. When wo…" at bounding box center [974, 403] width 681 height 285
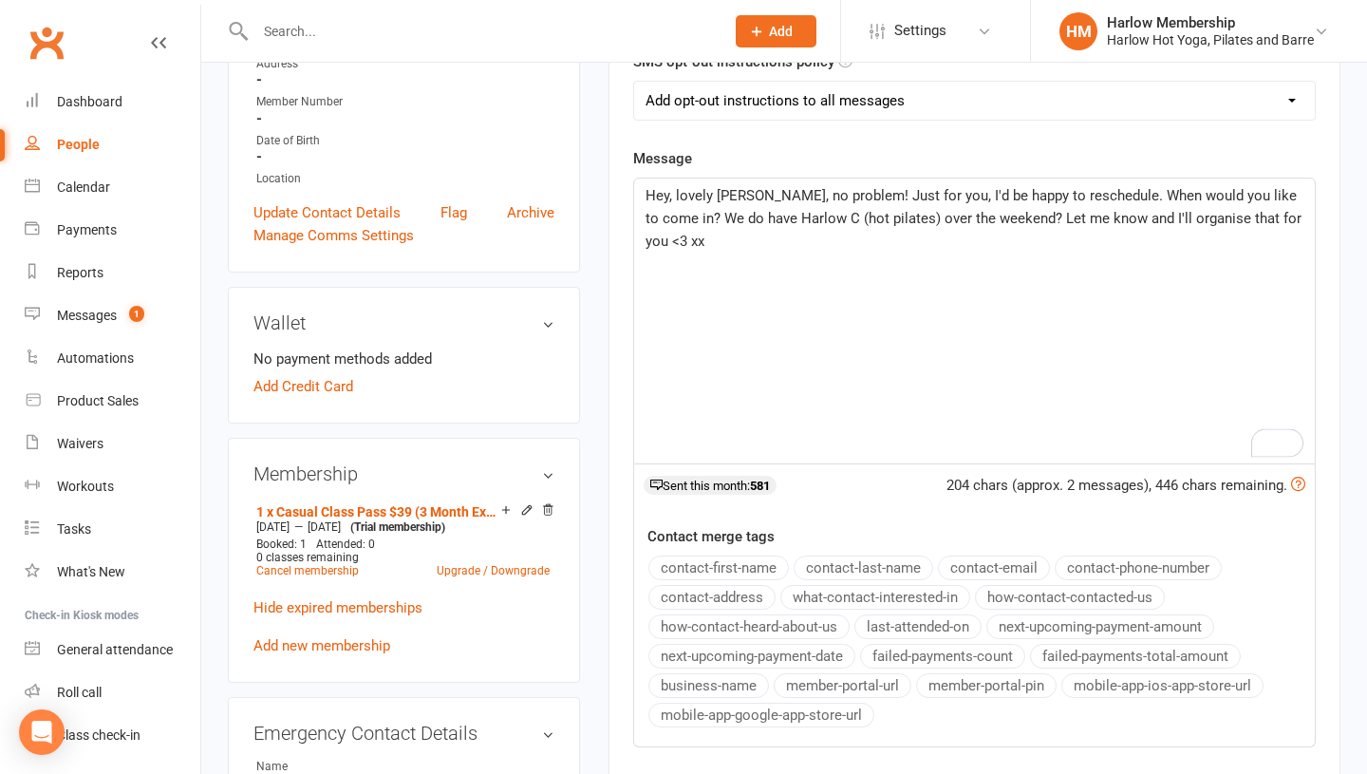
click at [923, 212] on span "Hey, lovely Lara, no problem! Just for you, I'd be happy to reschedule. When wo…" at bounding box center [976, 218] width 660 height 63
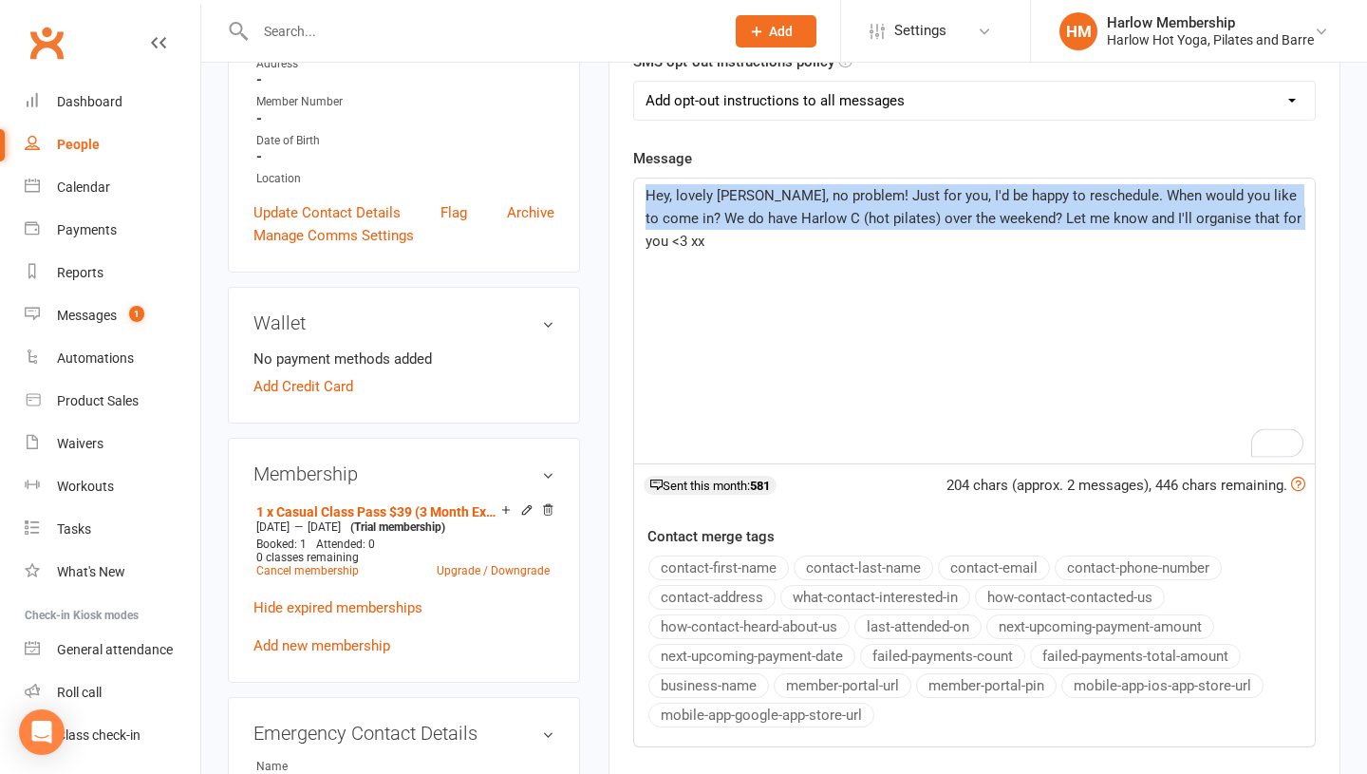
click at [923, 212] on span "Hey, lovely Lara, no problem! Just for you, I'd be happy to reschedule. When wo…" at bounding box center [976, 218] width 660 height 63
copy span "Hey, lovely Lara, no problem! Just for you, I'd be happy to reschedule. When wo…"
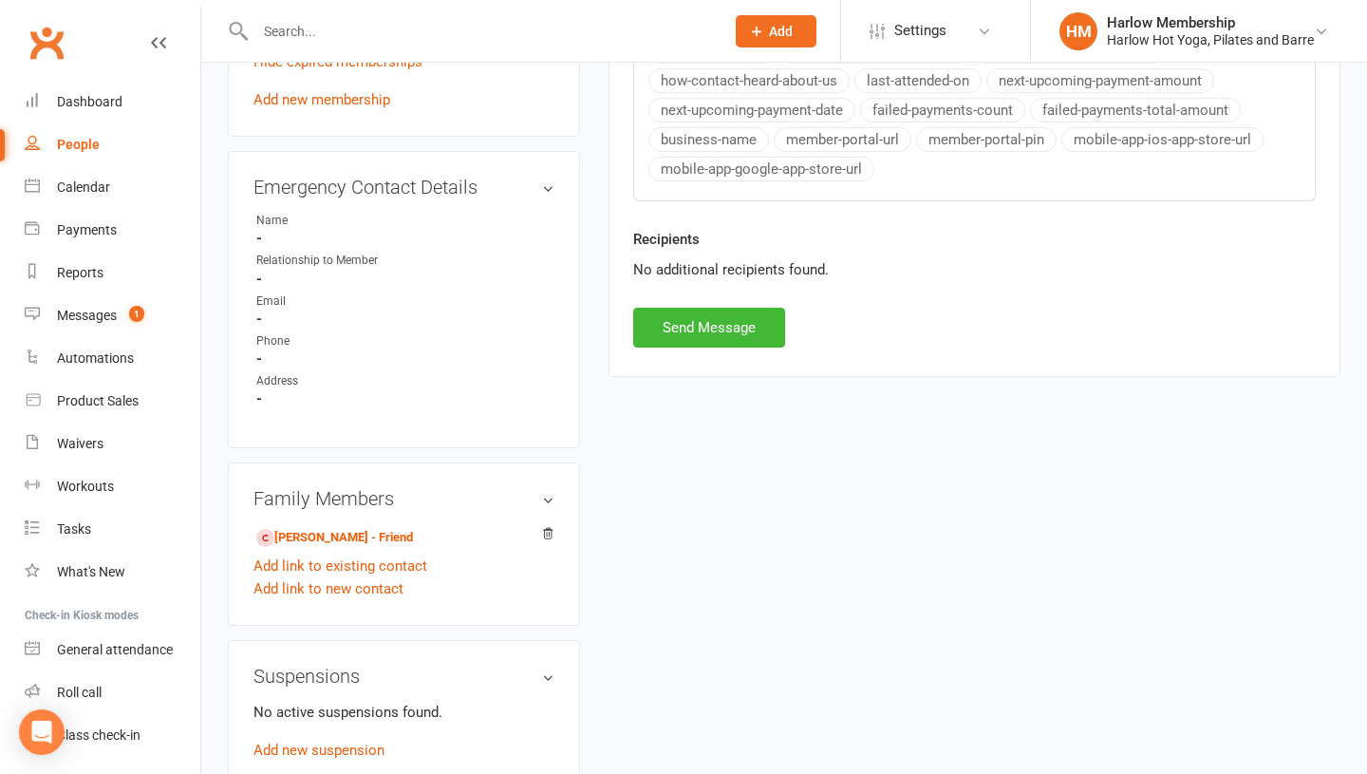
scroll to position [966, 0]
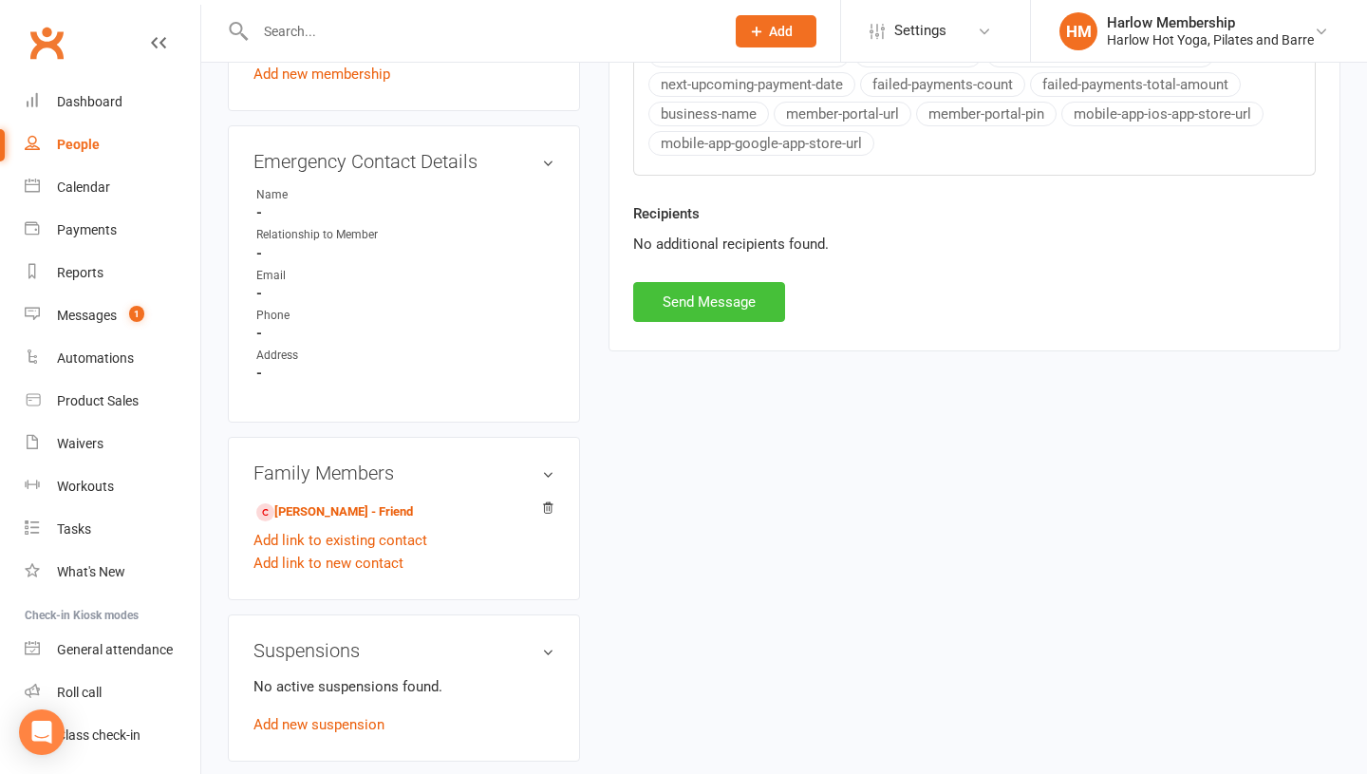
click at [695, 305] on button "Send Message" at bounding box center [709, 302] width 152 height 40
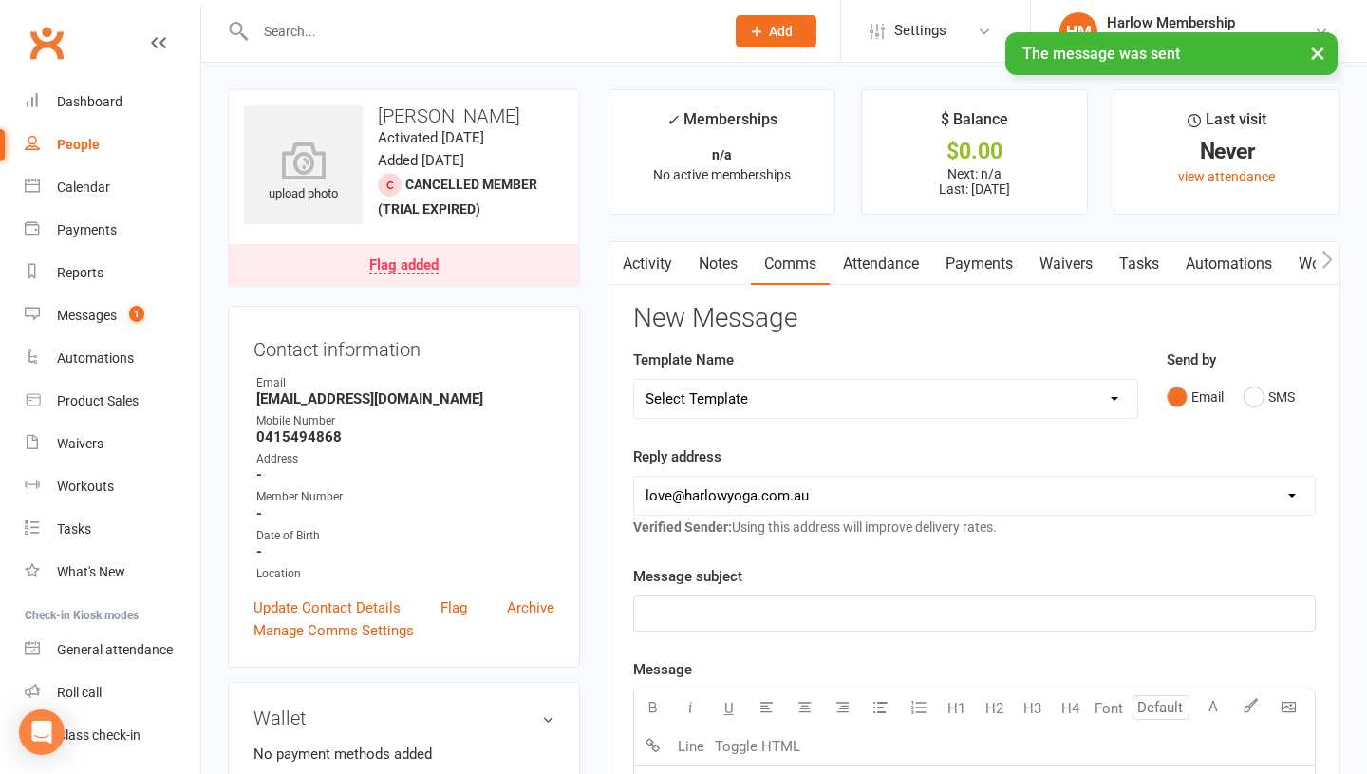
click at [704, 280] on link "Notes" at bounding box center [718, 264] width 66 height 44
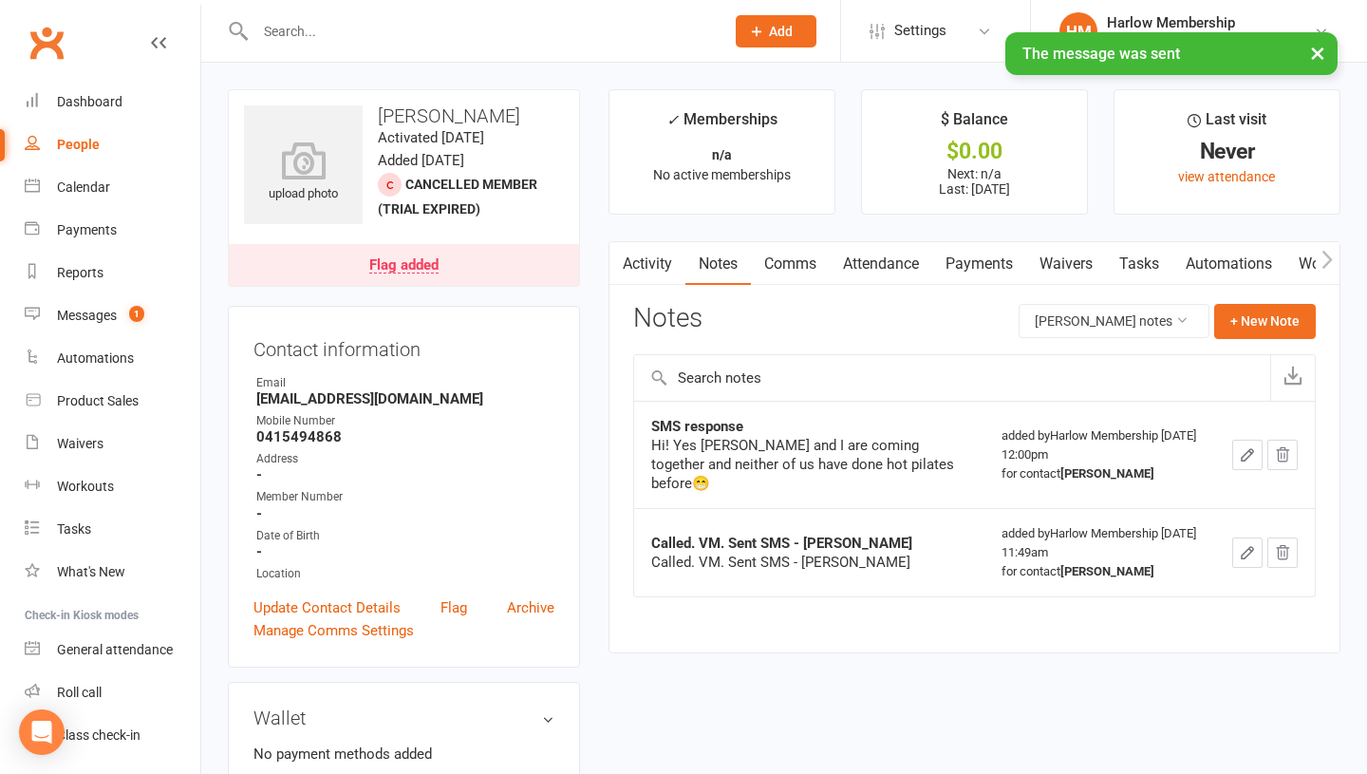
click at [618, 268] on icon "button" at bounding box center [620, 260] width 11 height 20
click at [643, 262] on link "Activity" at bounding box center [647, 264] width 76 height 44
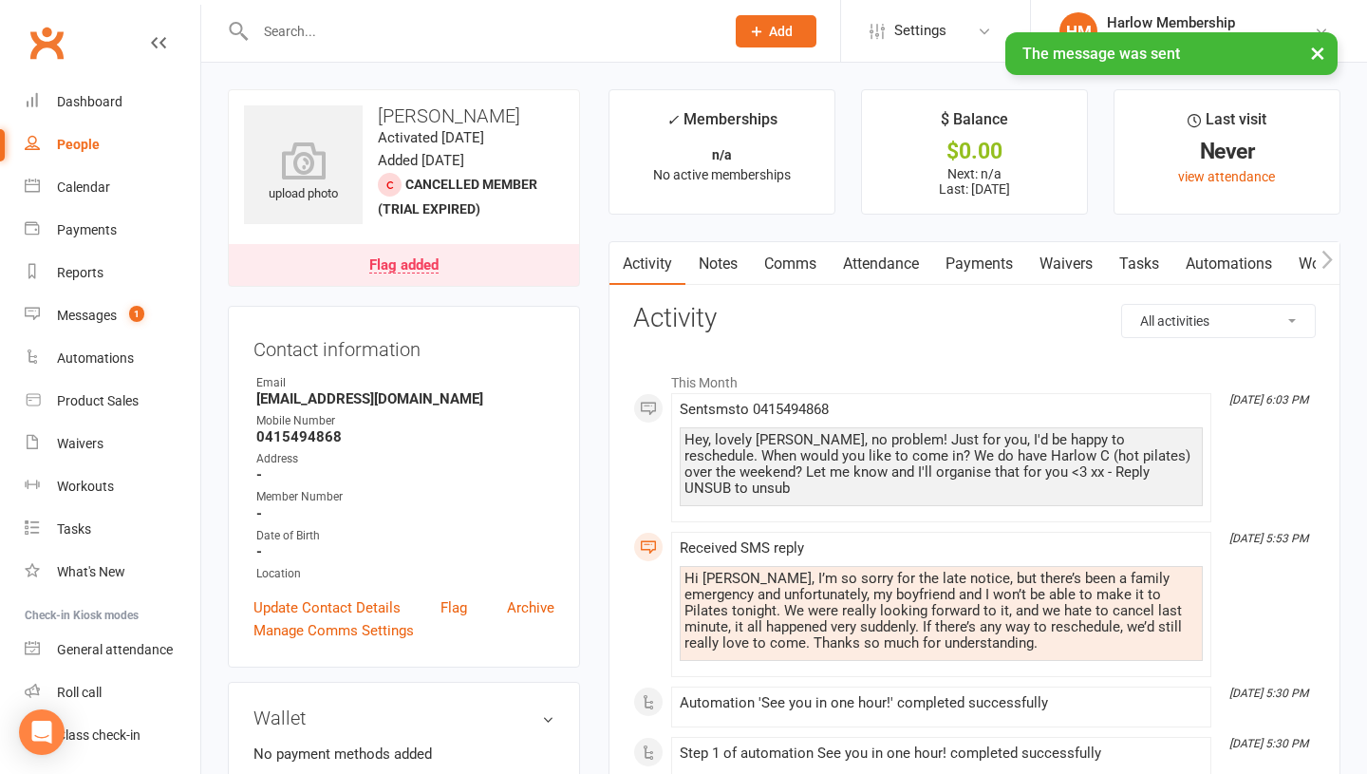
click at [767, 576] on div "Hi Krystyna, I’m so sorry for the late notice, but there’s been a family emerge…" at bounding box center [941, 611] width 514 height 81
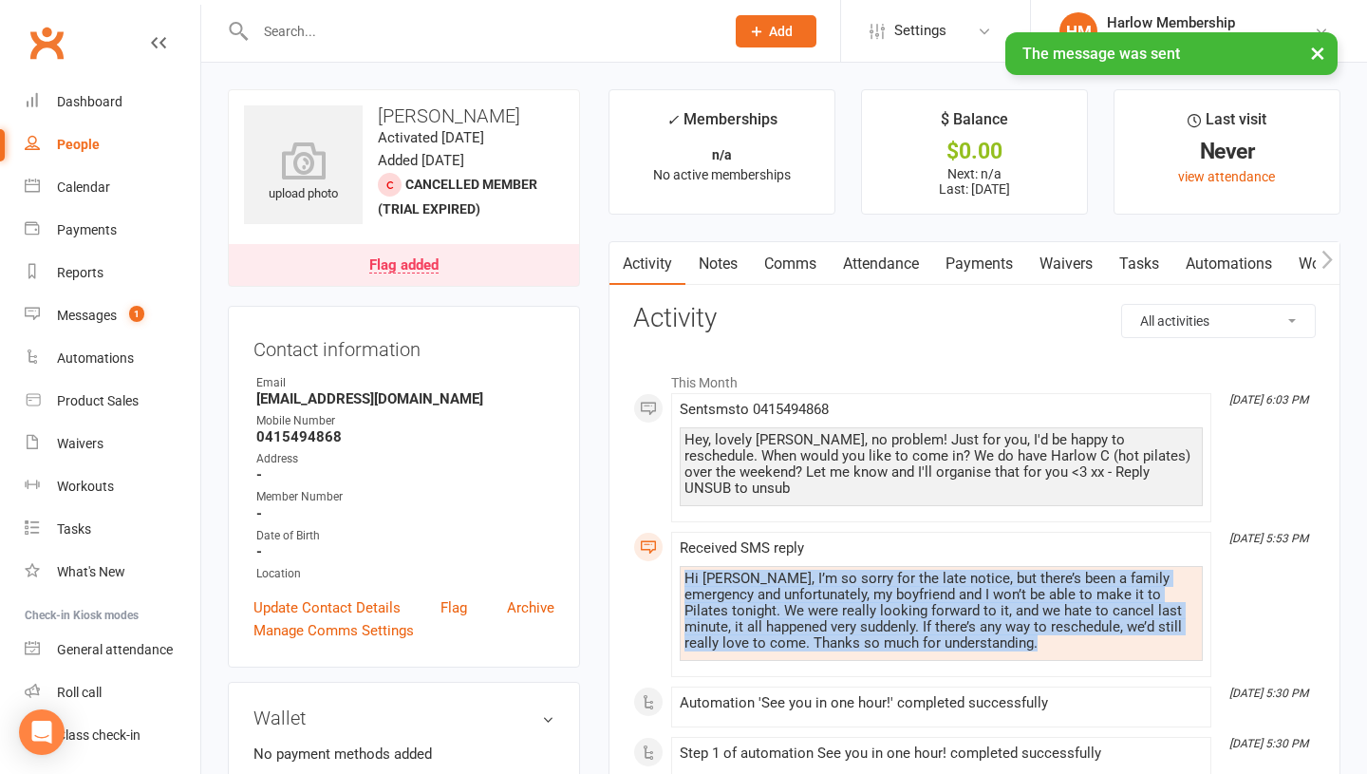
click at [767, 576] on div "Hi Krystyna, I’m so sorry for the late notice, but there’s been a family emerge…" at bounding box center [941, 611] width 514 height 81
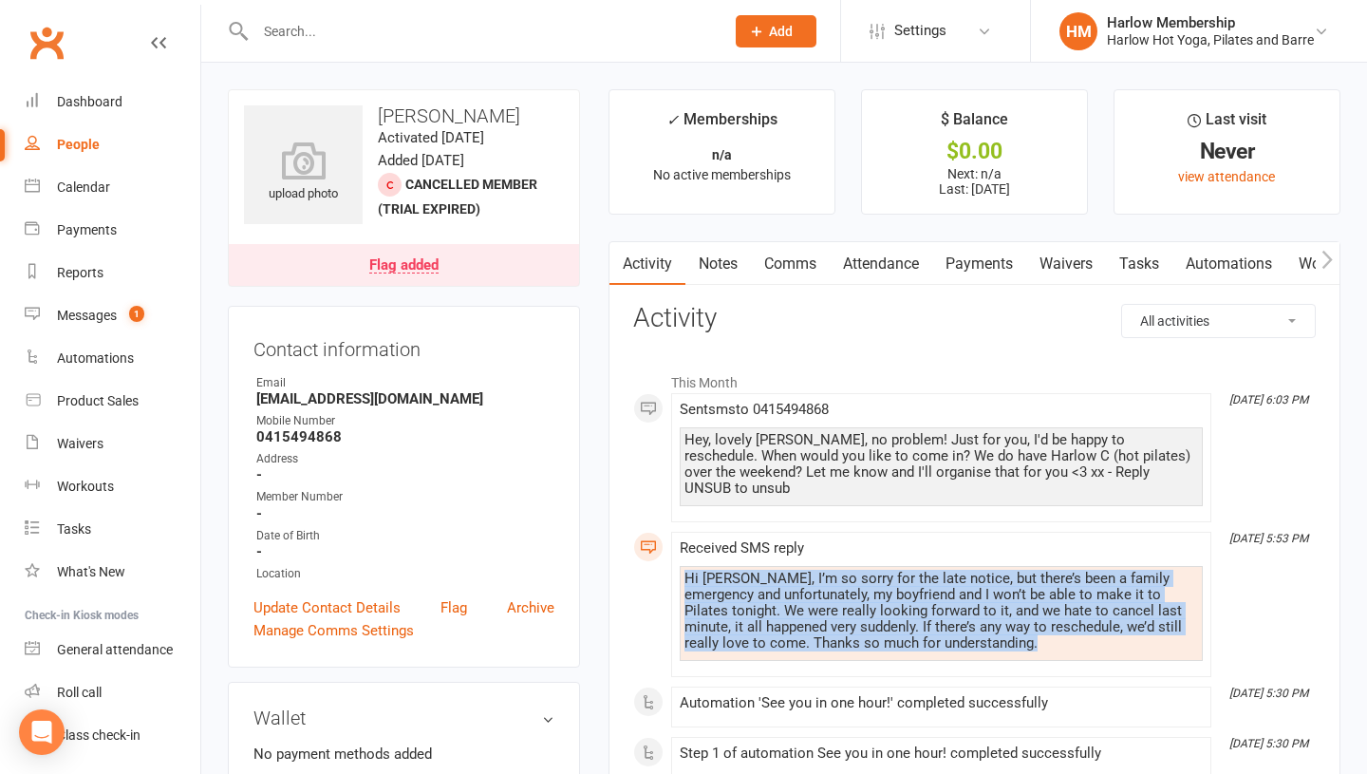
copy div "Hi Krystyna, I’m so sorry for the late notice, but there’s been a family emerge…"
click at [706, 257] on link "Notes" at bounding box center [718, 264] width 66 height 44
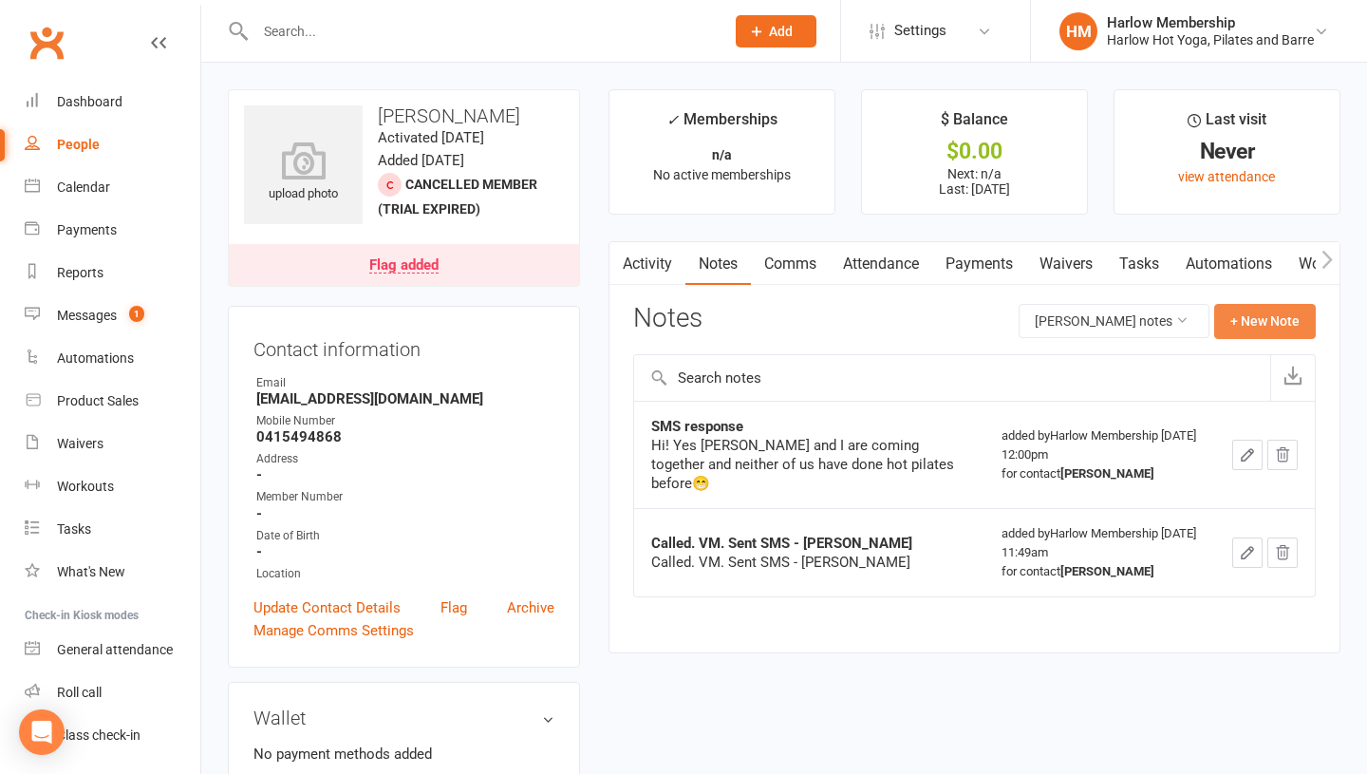
click at [1251, 325] on button "+ New Note" at bounding box center [1265, 321] width 102 height 34
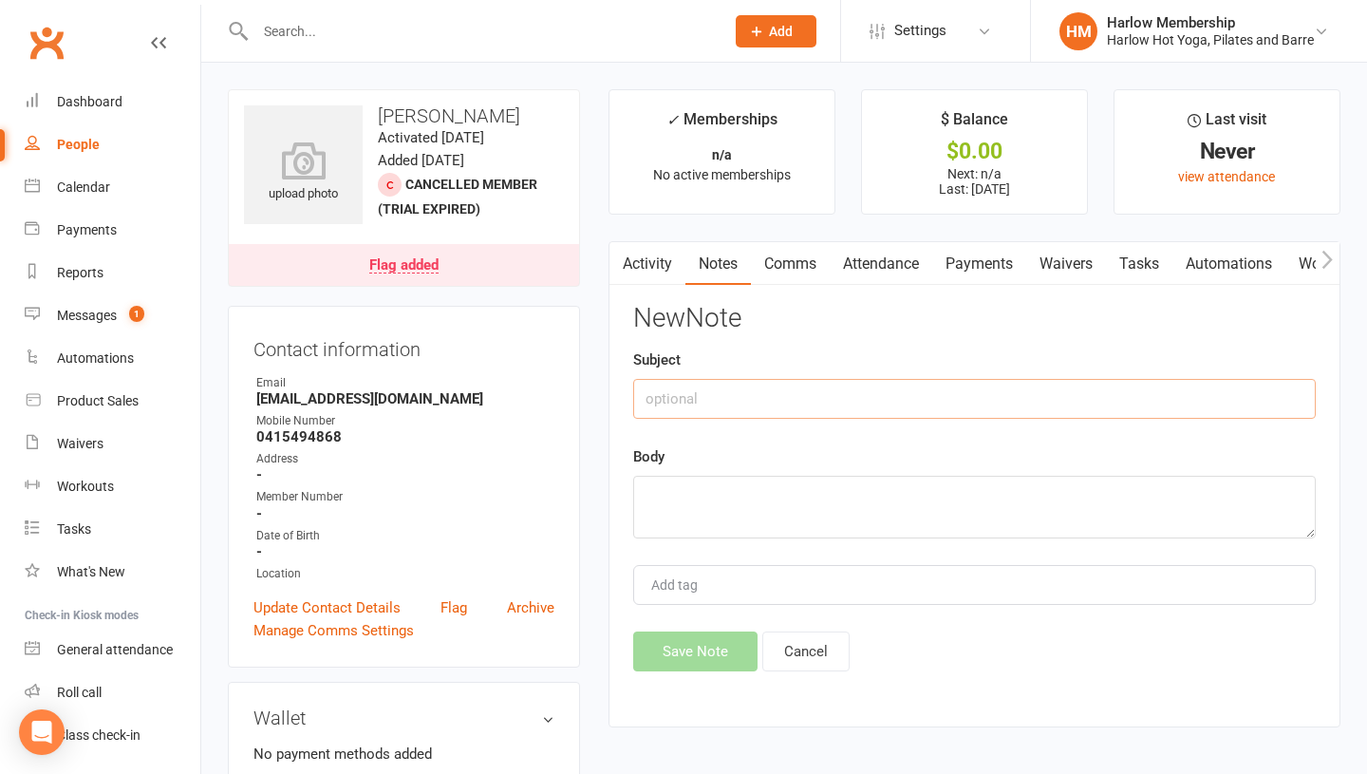
click at [696, 406] on input "text" at bounding box center [974, 399] width 683 height 40
click at [681, 495] on textarea at bounding box center [974, 507] width 683 height 63
paste textarea "Hi Krystyna, I’m so sorry for the late notice, but there’s been a family emerge…"
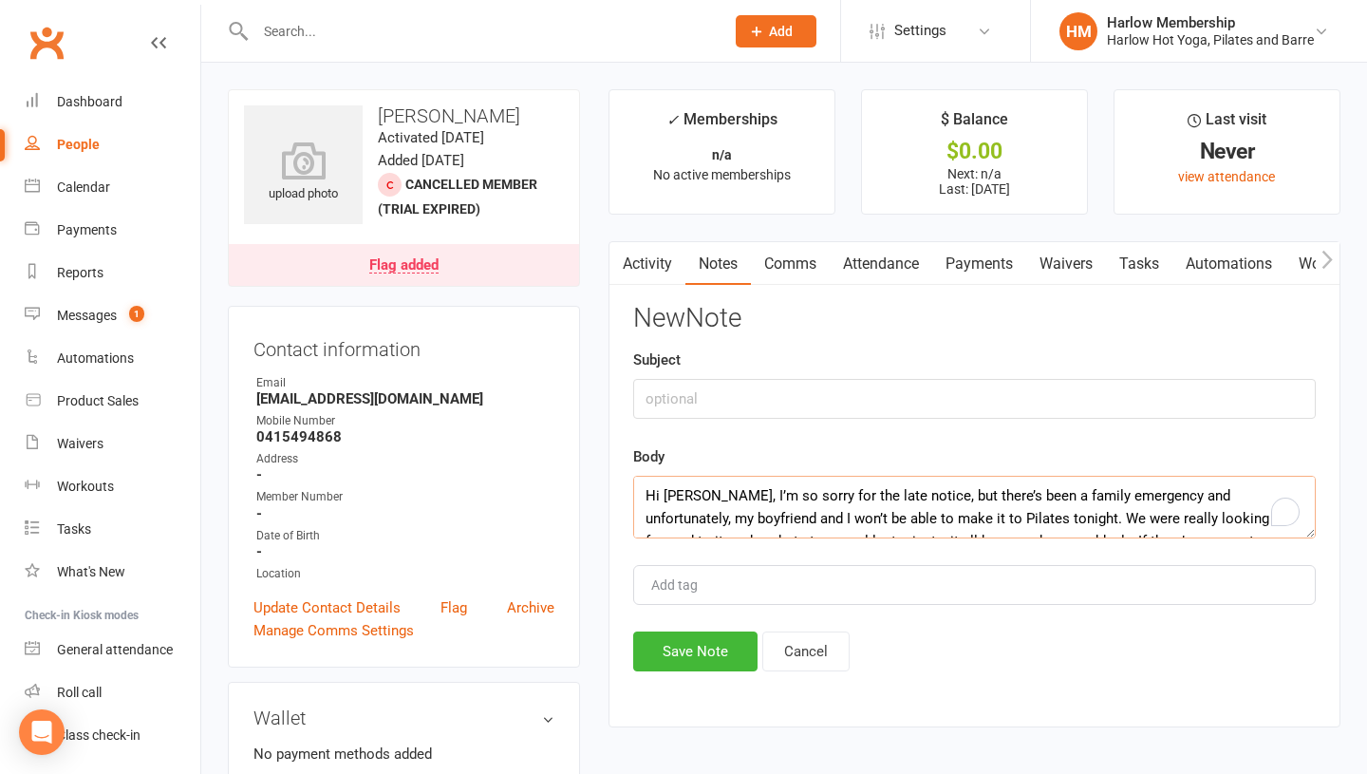
scroll to position [58, 0]
type textarea "Hi Krystyna, I’m so sorry for the late notice, but there’s been a family emerge…"
click at [668, 384] on input "text" at bounding box center [974, 399] width 683 height 40
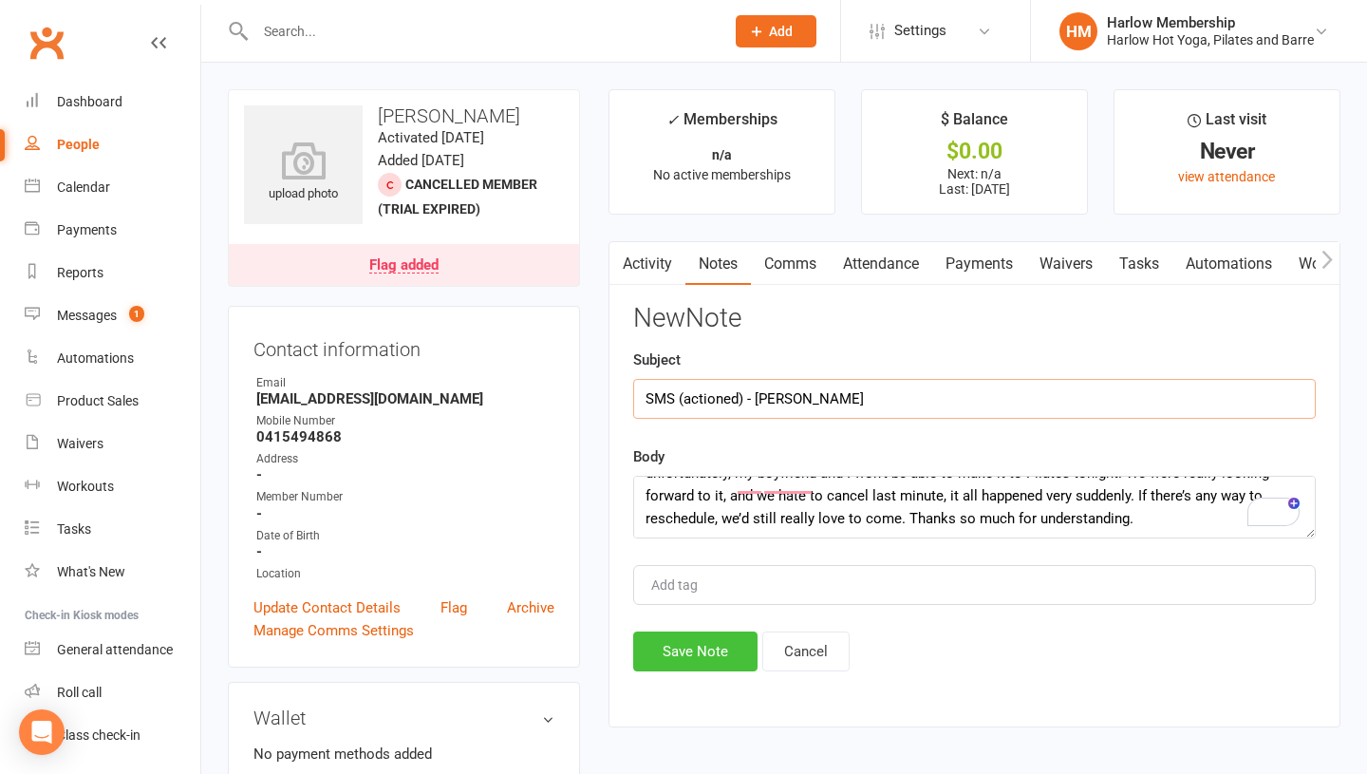
type input "SMS (actioned) - Krystyna"
click at [662, 636] on button "Save Note" at bounding box center [695, 651] width 124 height 40
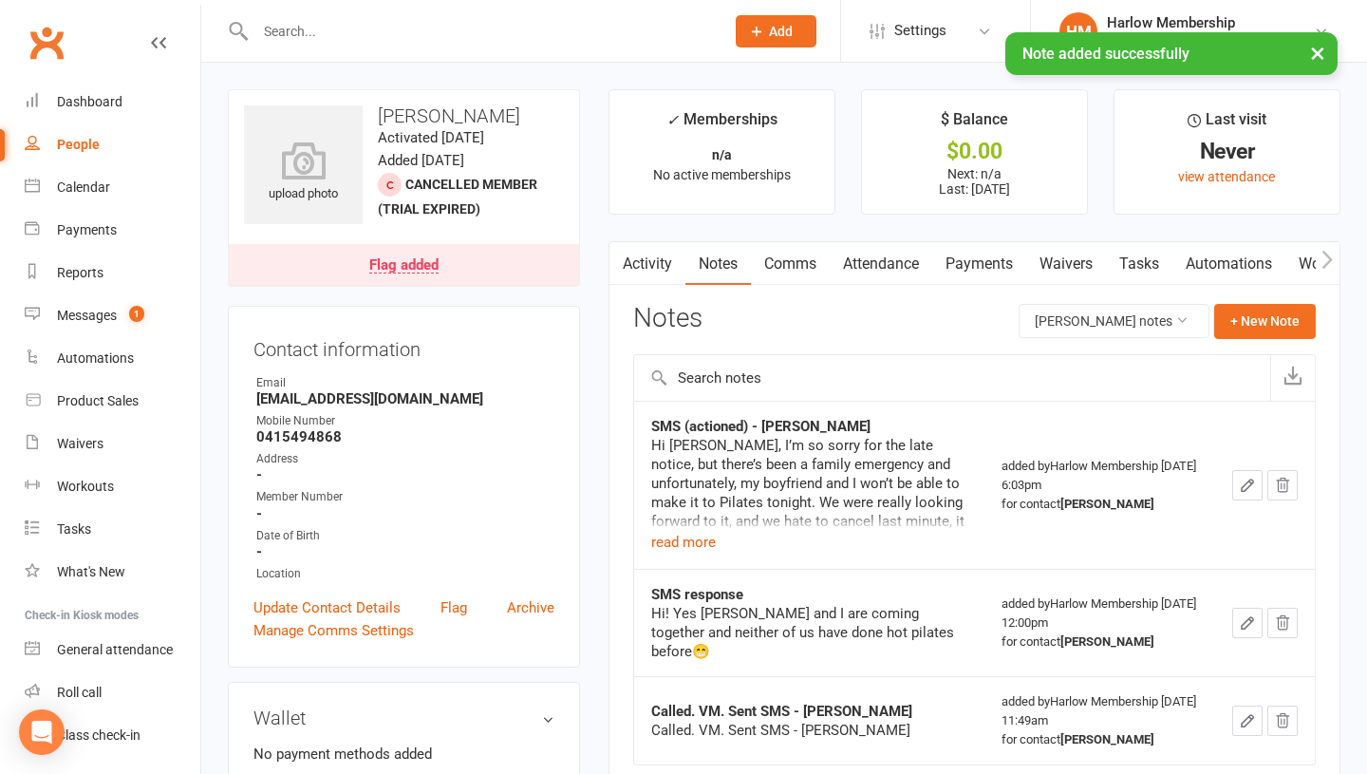
click at [873, 249] on link "Attendance" at bounding box center [881, 264] width 103 height 44
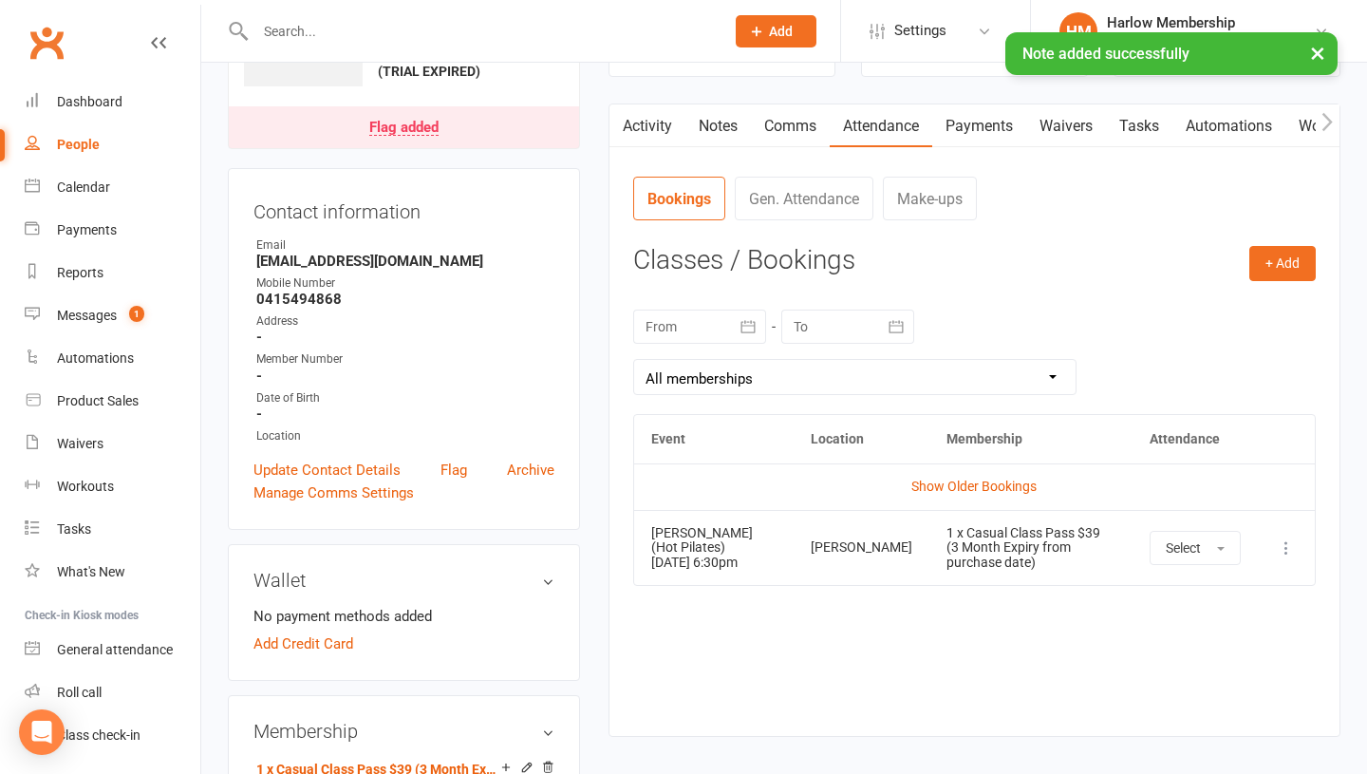
scroll to position [176, 0]
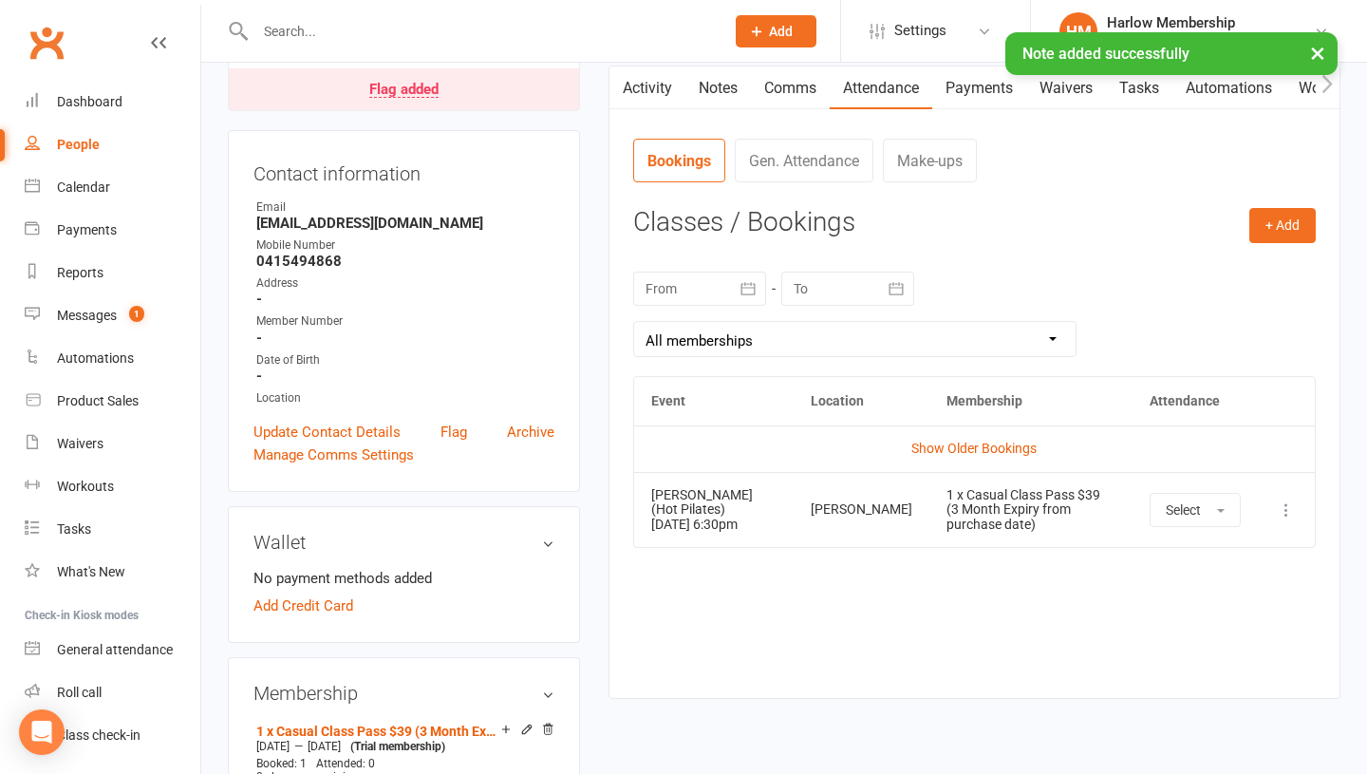
click at [1286, 515] on icon at bounding box center [1286, 509] width 19 height 19
click at [1216, 626] on link "Remove booking" at bounding box center [1203, 623] width 188 height 38
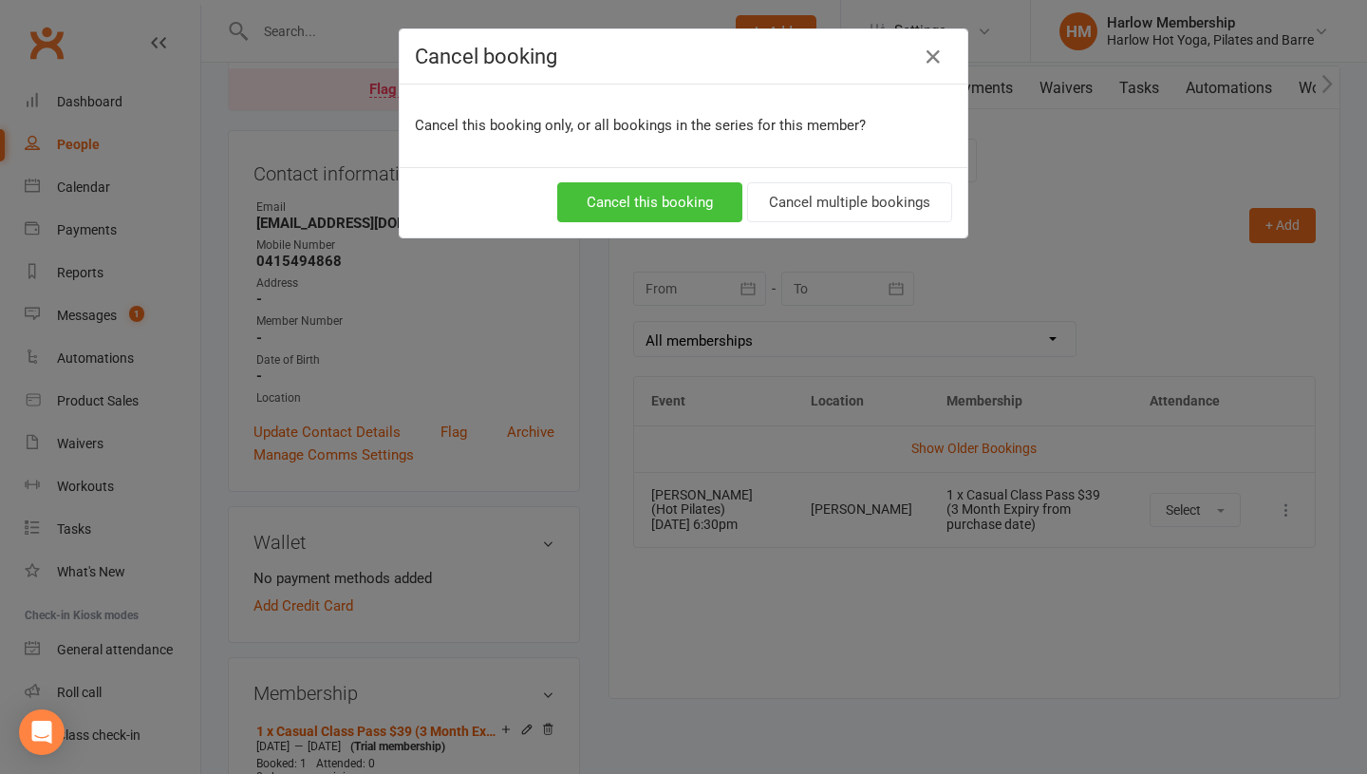
click at [657, 196] on button "Cancel this booking" at bounding box center [649, 202] width 185 height 40
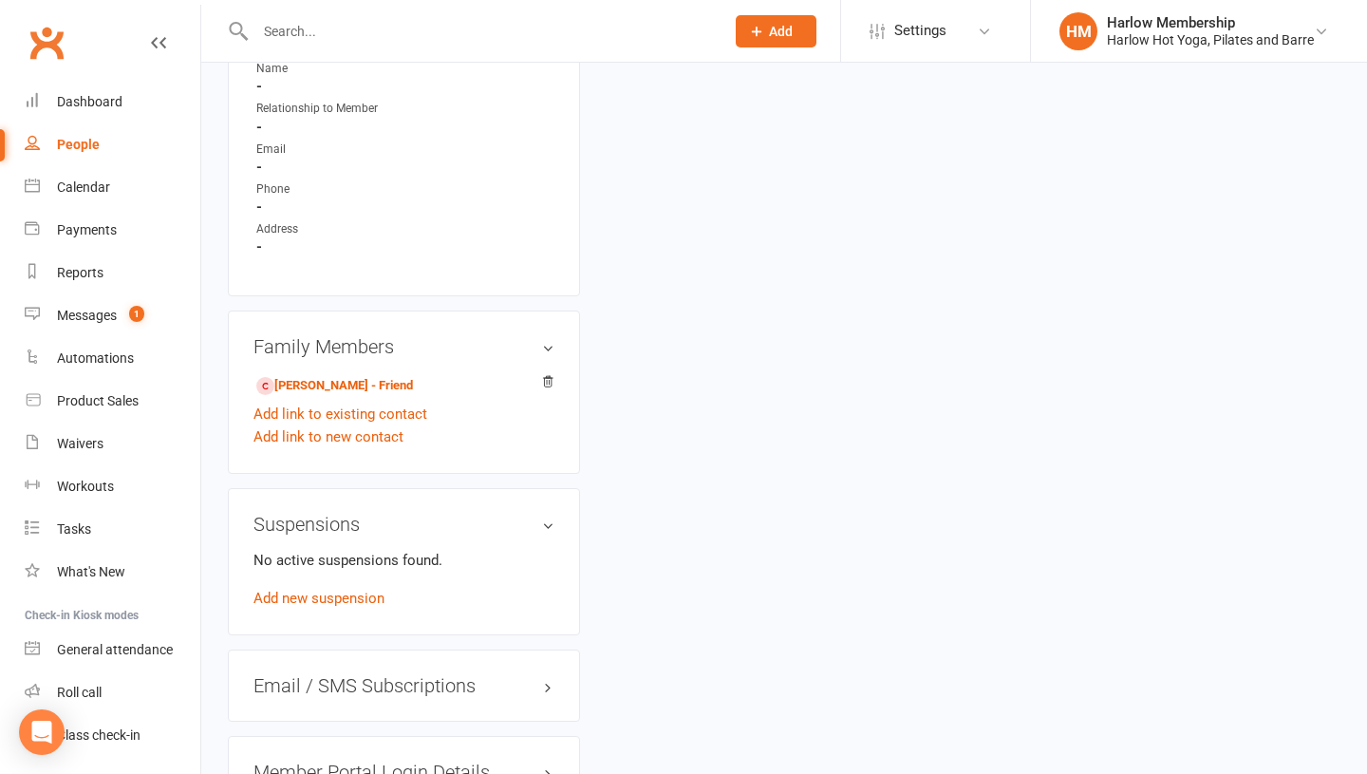
scroll to position [1150, 0]
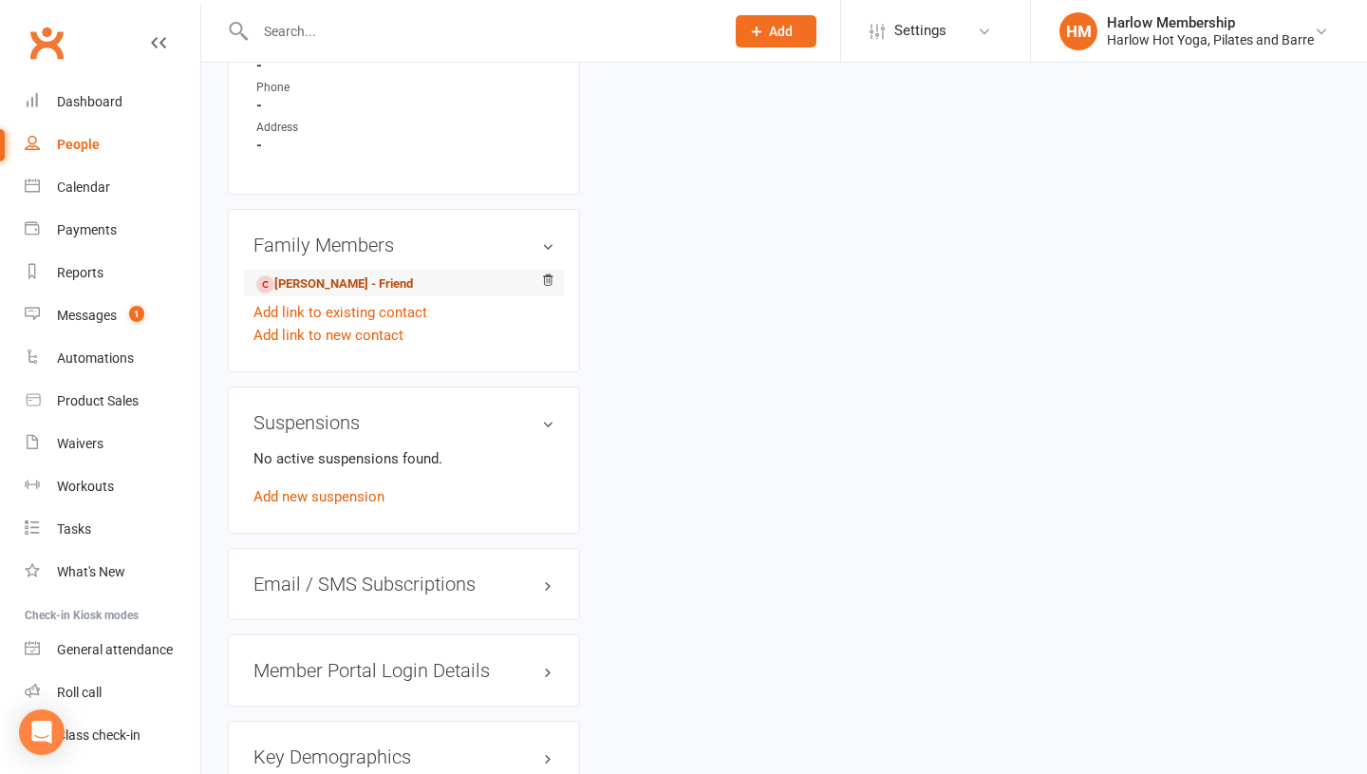
click at [301, 293] on link "Waleed Diab - Friend" at bounding box center [334, 284] width 157 height 20
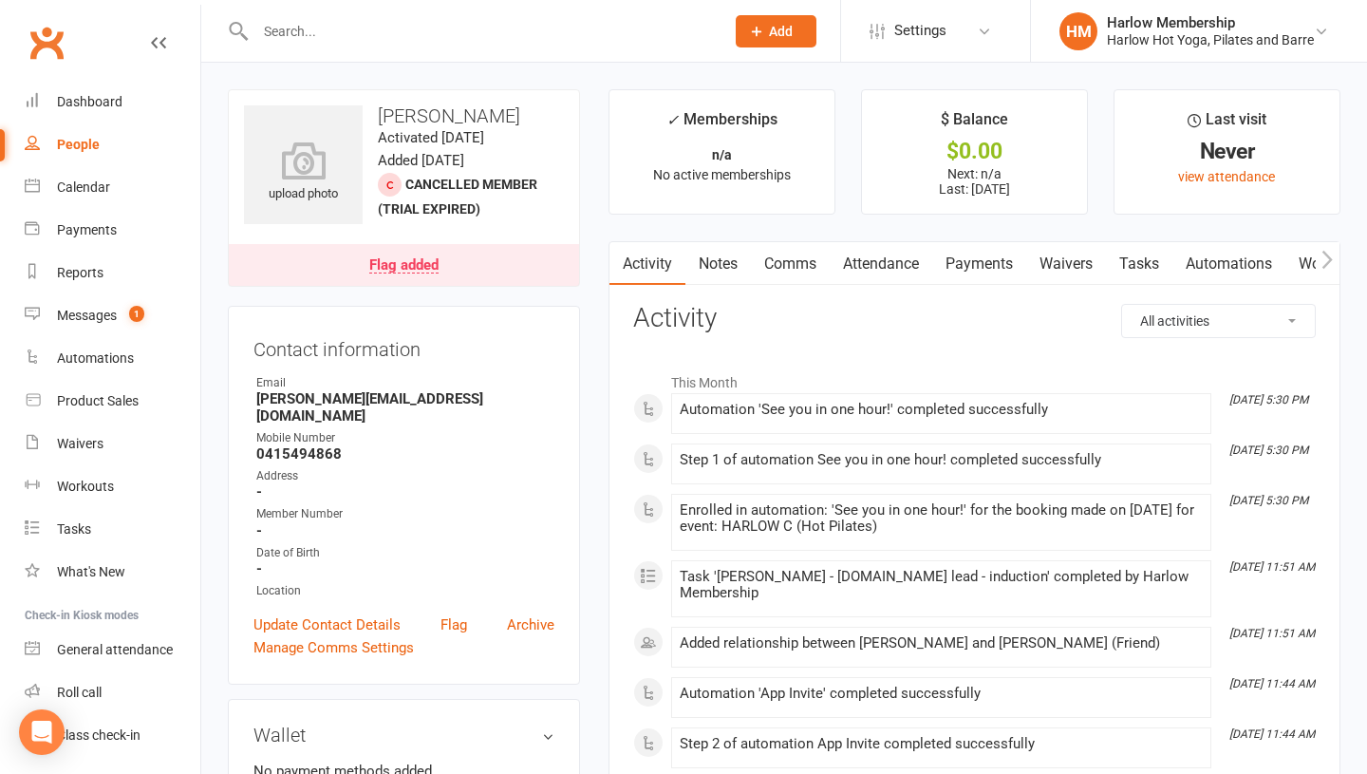
click at [898, 269] on link "Attendance" at bounding box center [881, 264] width 103 height 44
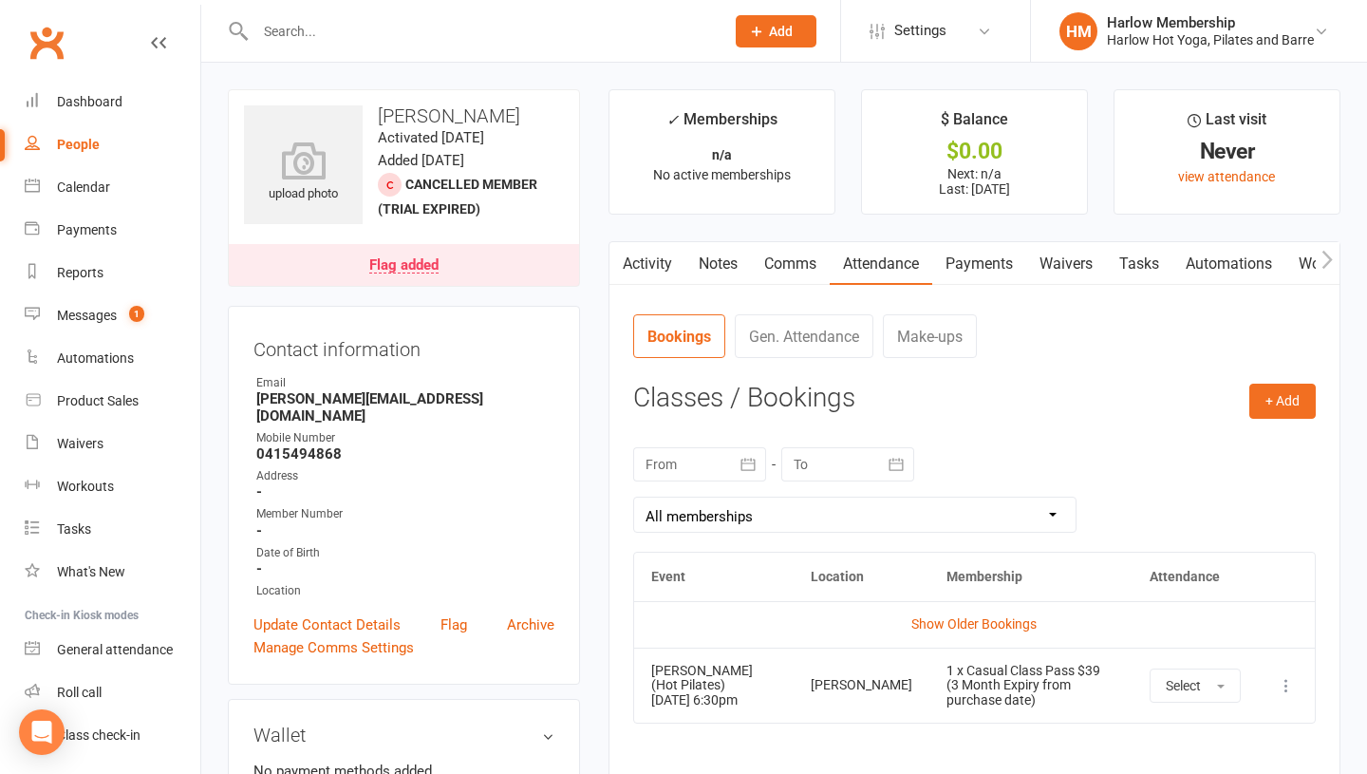
click at [1290, 690] on icon at bounding box center [1286, 685] width 19 height 19
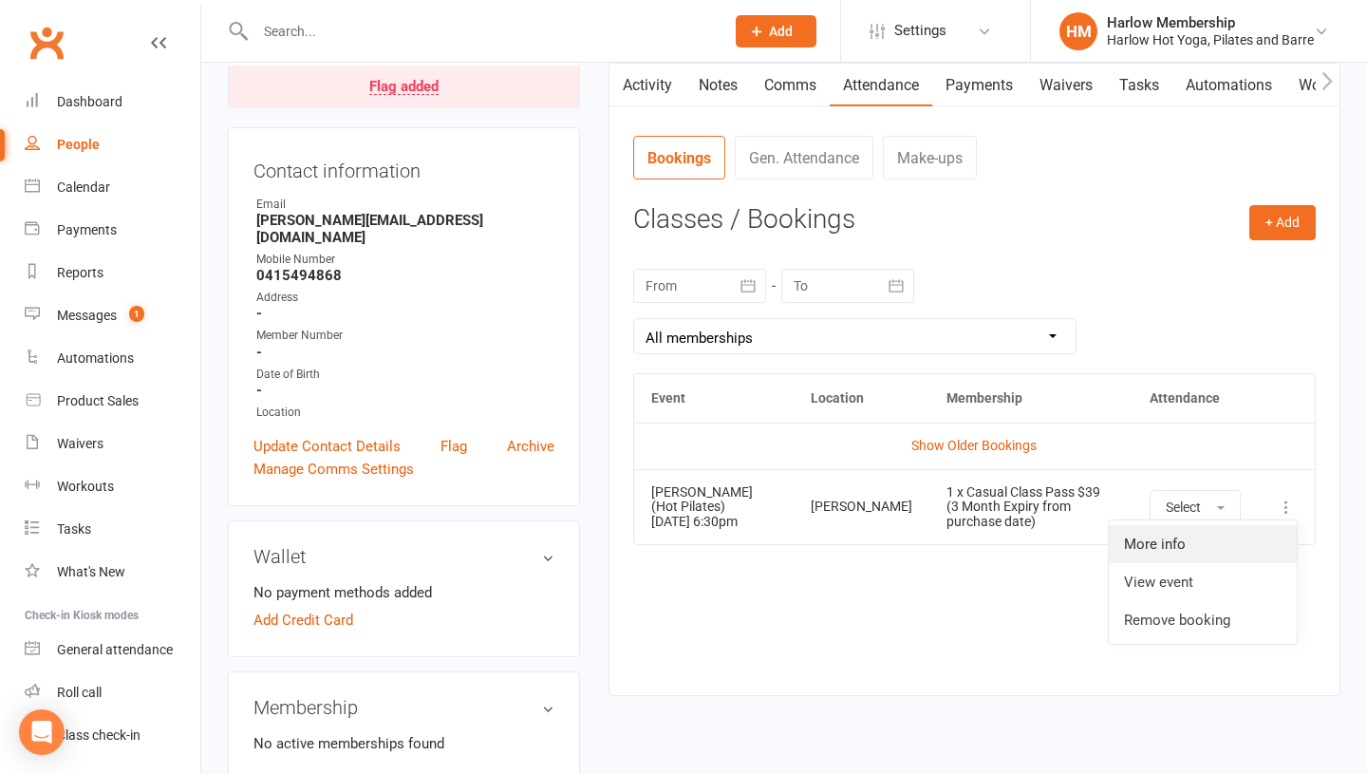
scroll to position [197, 0]
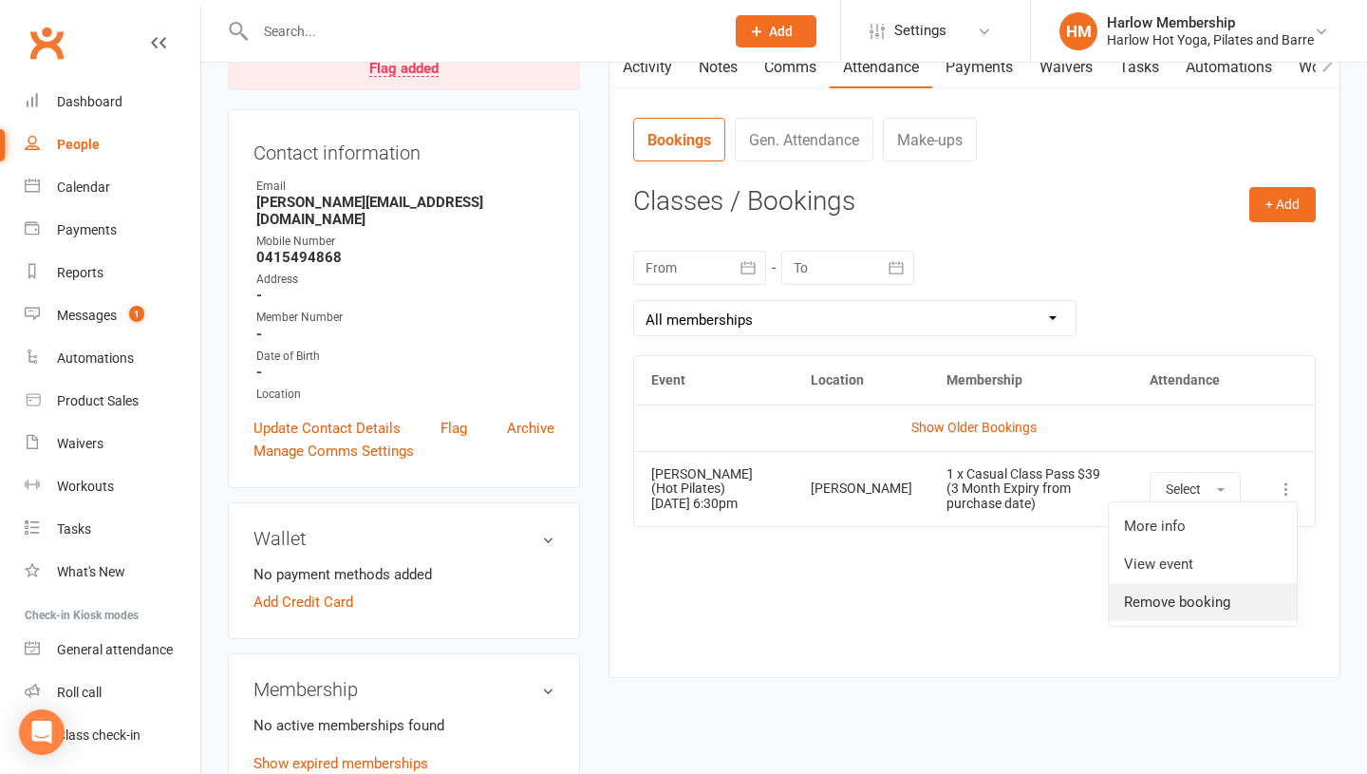
click at [1159, 611] on link "Remove booking" at bounding box center [1203, 602] width 188 height 38
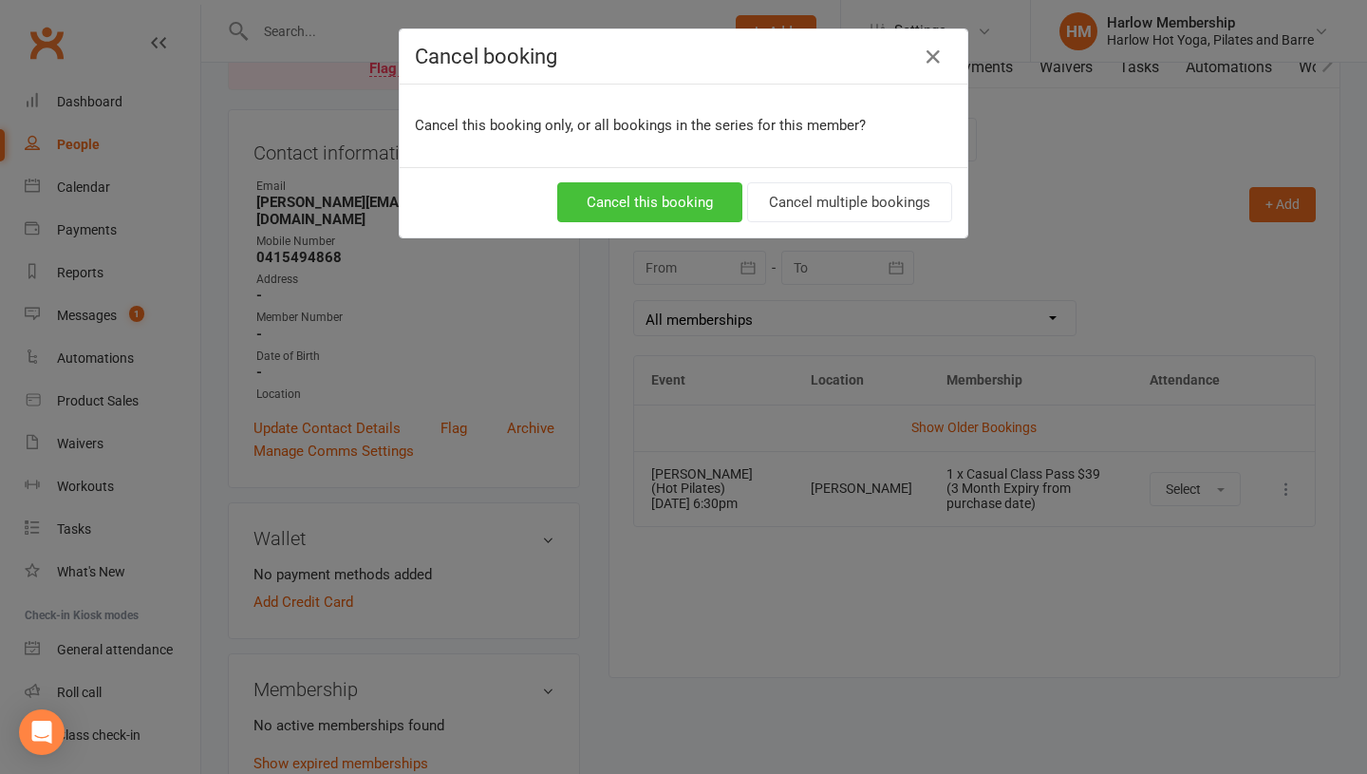
click at [669, 201] on button "Cancel this booking" at bounding box center [649, 202] width 185 height 40
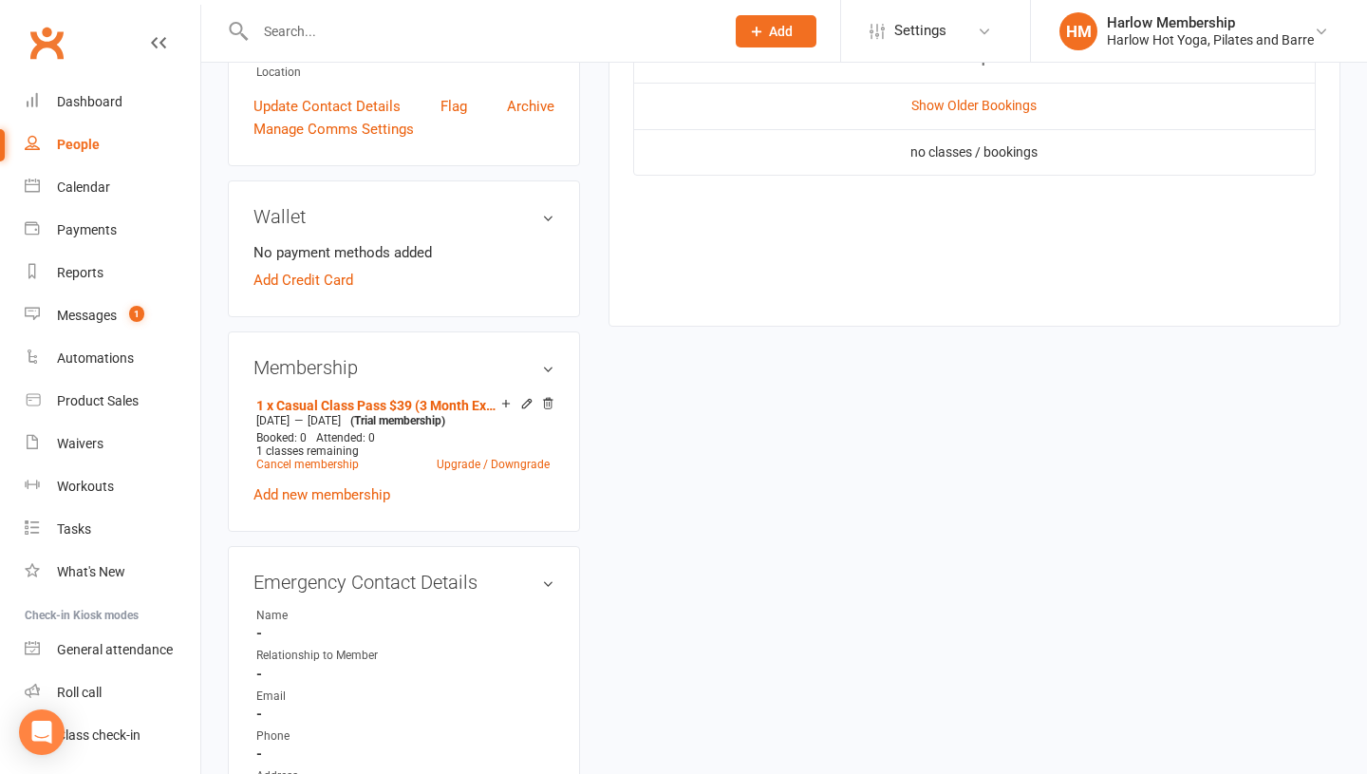
scroll to position [528, 0]
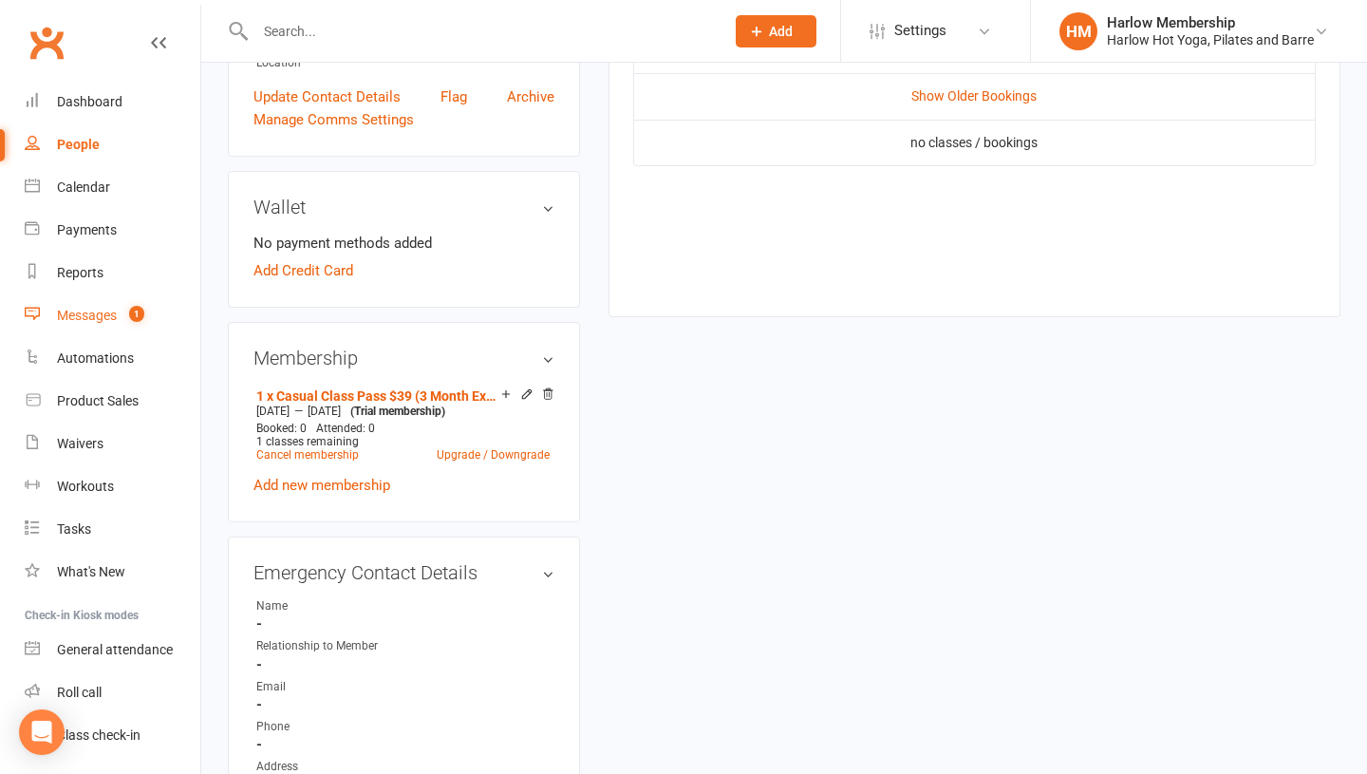
click at [105, 306] on link "Messages 1" at bounding box center [113, 315] width 176 height 43
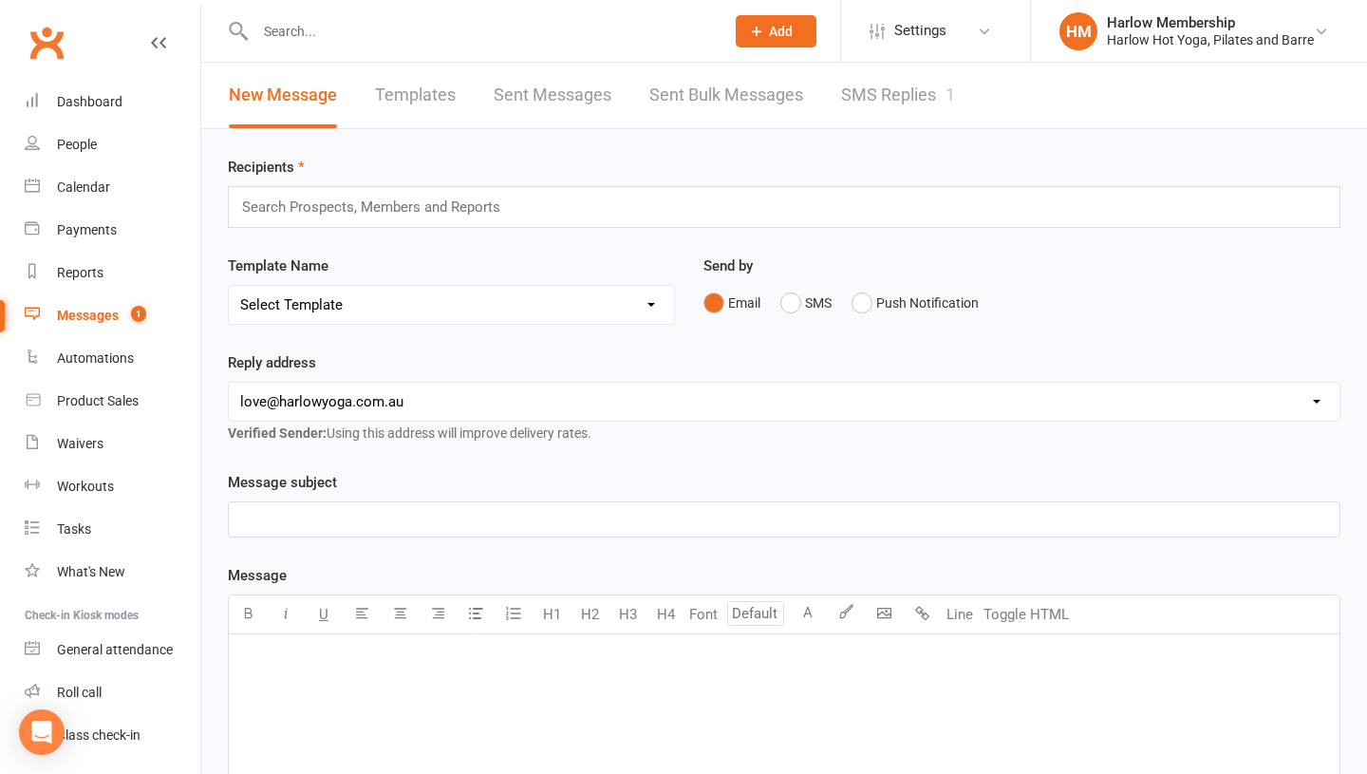
click at [920, 129] on div "Recipients Search Prospects, Members and Reports Template Name Select Template …" at bounding box center [784, 682] width 1166 height 1106
click at [891, 107] on link "SMS Replies 1" at bounding box center [898, 96] width 114 height 66
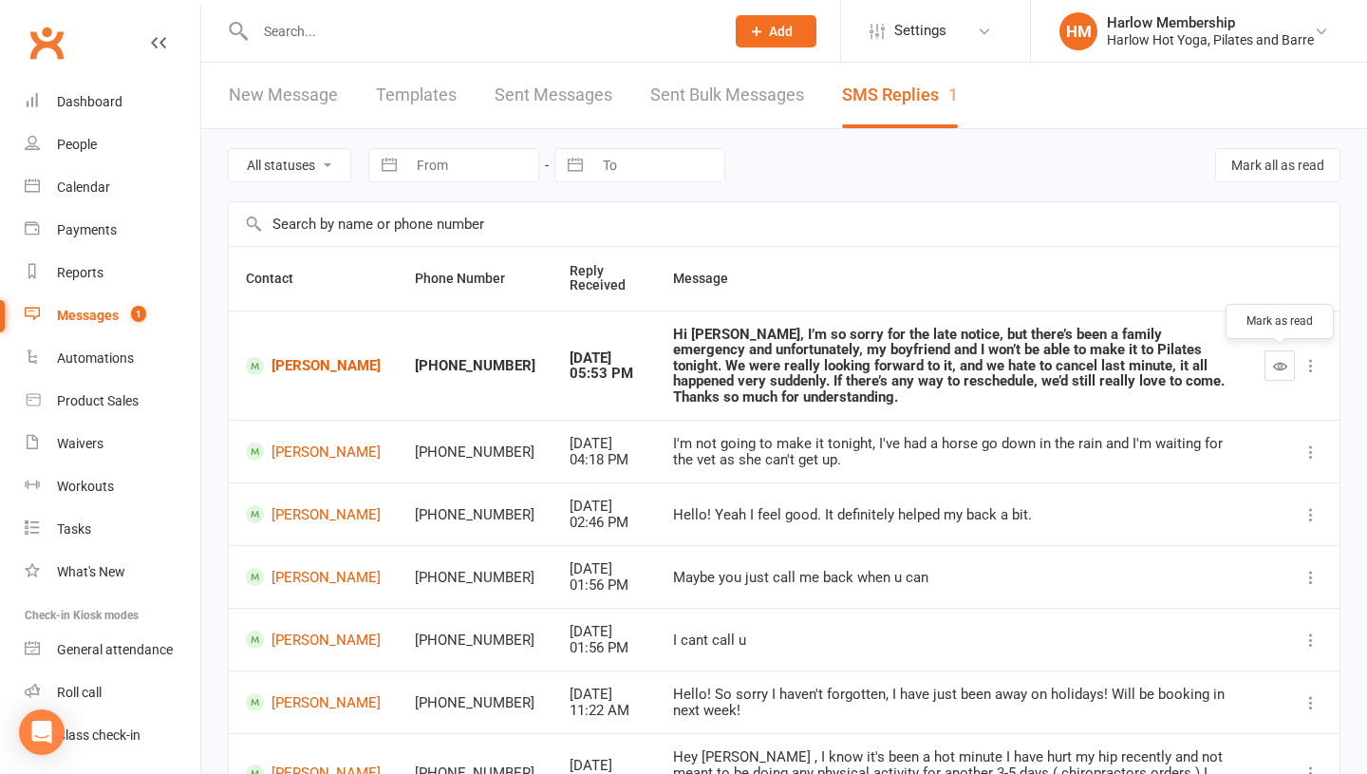
click at [1291, 369] on button "button" at bounding box center [1279, 365] width 30 height 30
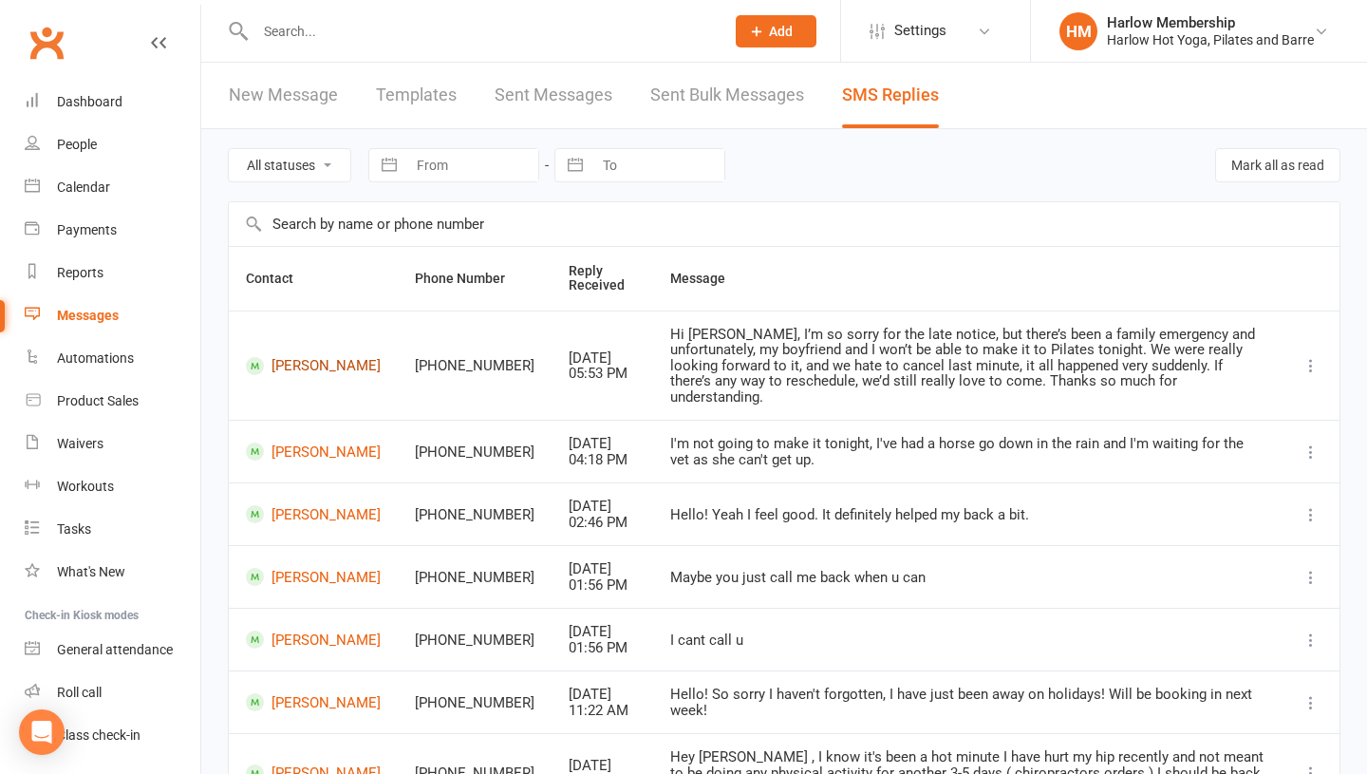
click at [292, 357] on link "Lara Addley" at bounding box center [313, 366] width 135 height 18
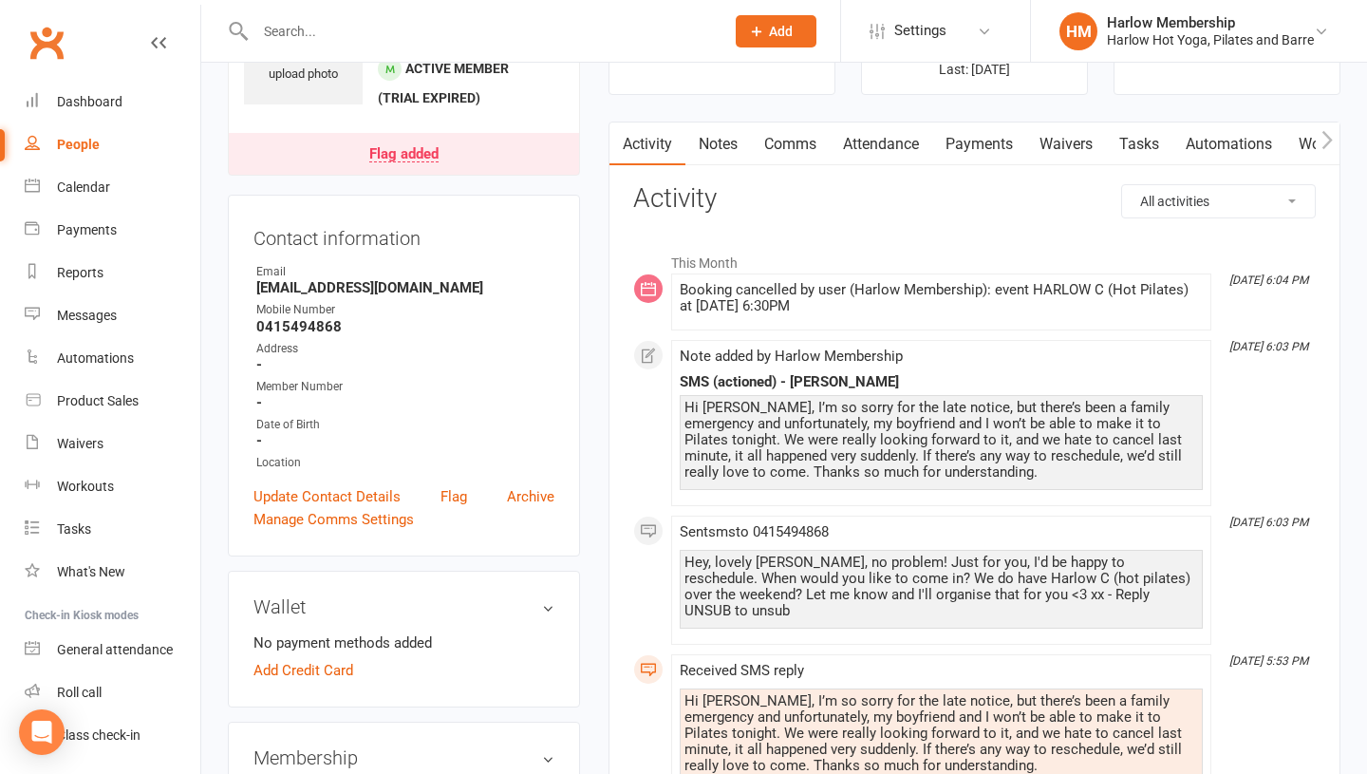
scroll to position [172, 0]
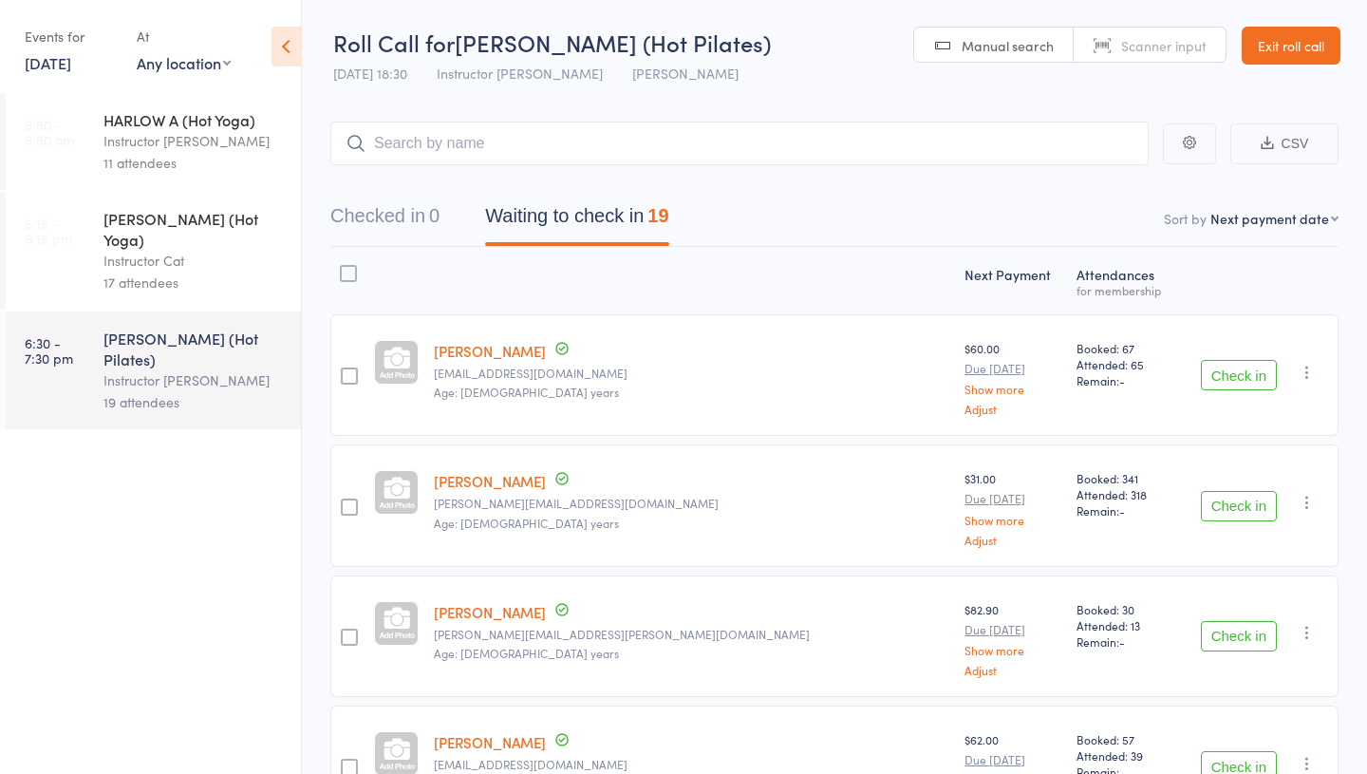
click at [121, 204] on div "HARLOW B (Hot Yoga) Instructor Cat 17 attendees" at bounding box center [201, 251] width 197 height 118
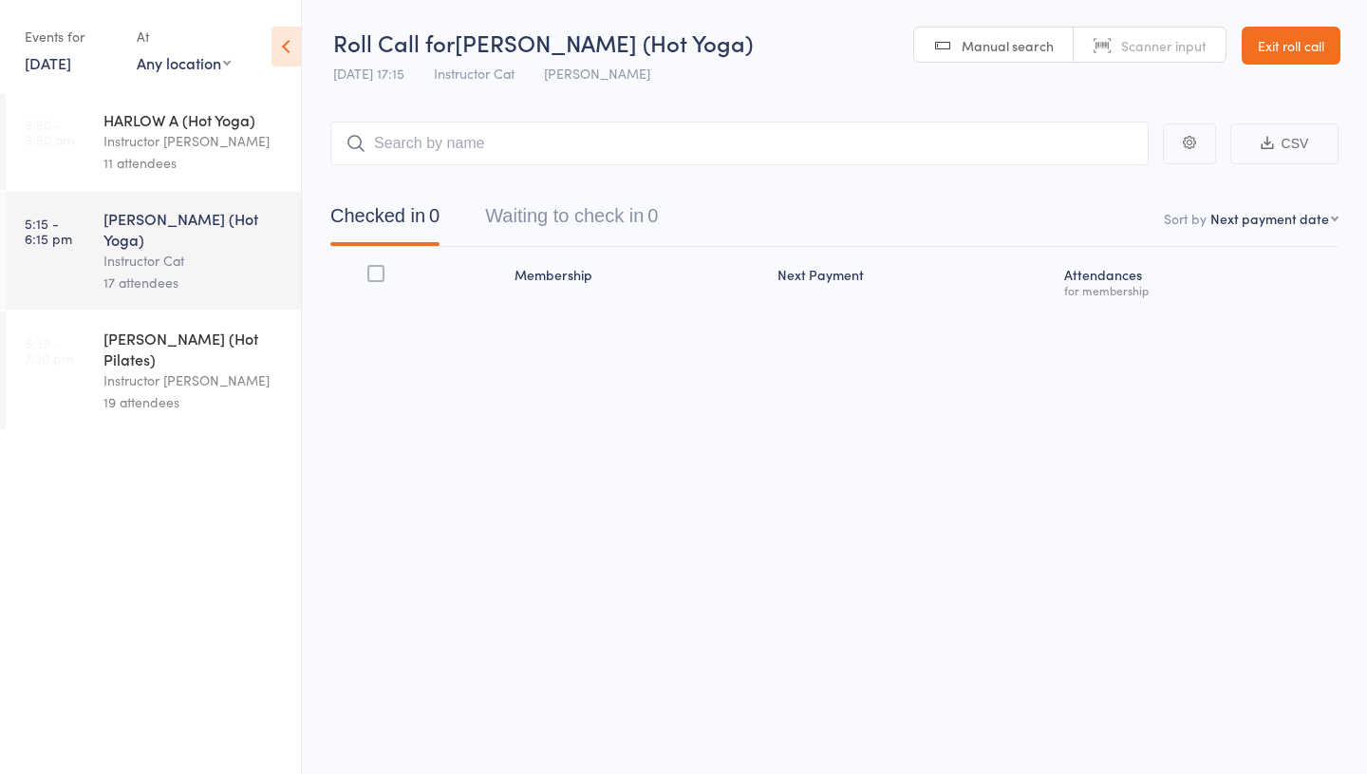
click at [137, 369] on div "Instructor [PERSON_NAME]" at bounding box center [193, 380] width 181 height 22
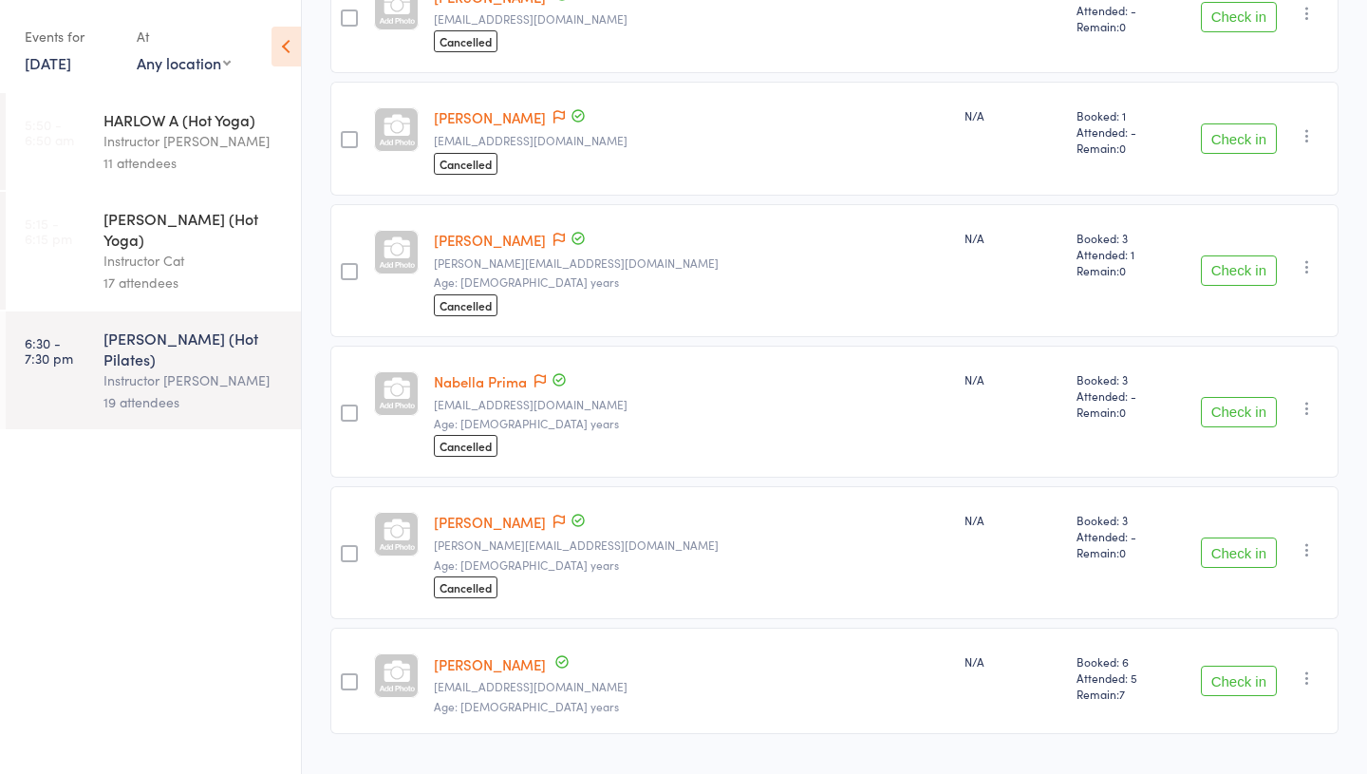
scroll to position [2094, 0]
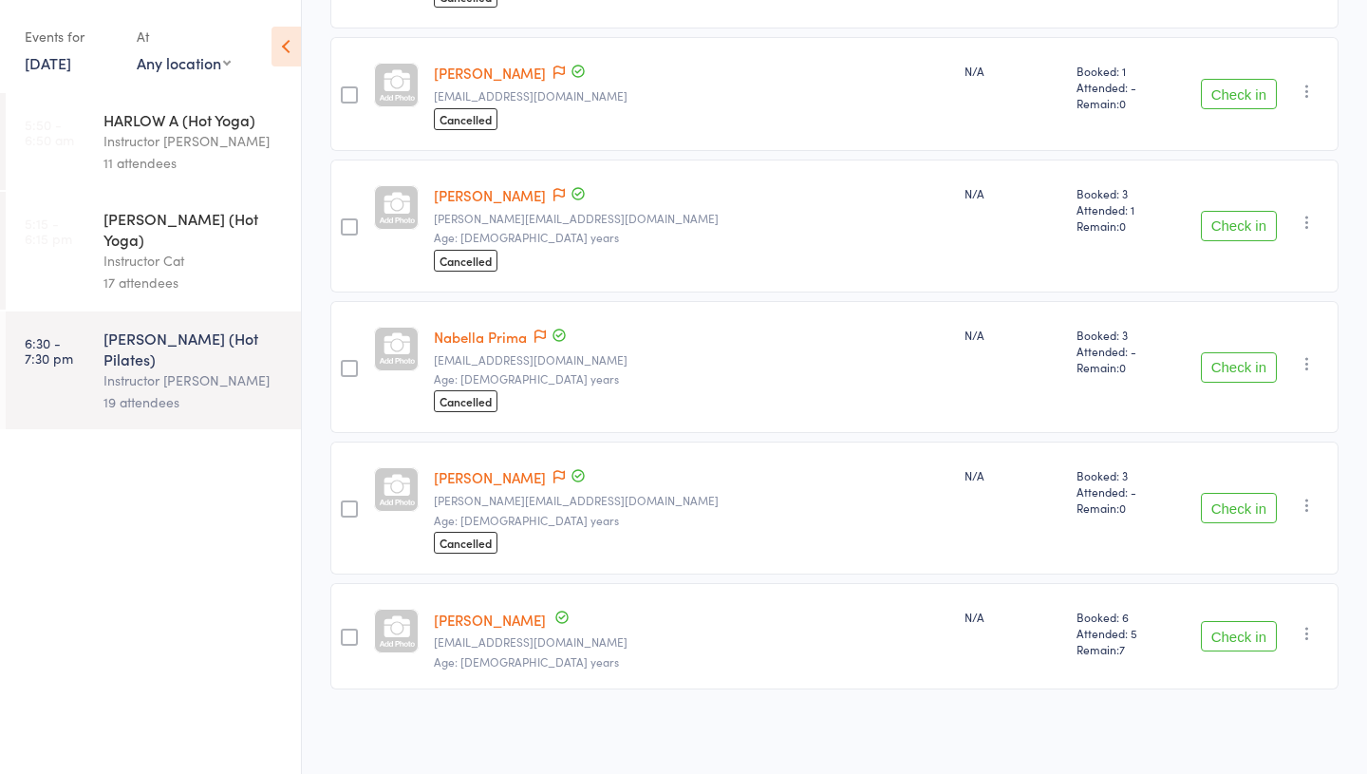
click at [167, 272] on div "17 attendees" at bounding box center [193, 283] width 181 height 22
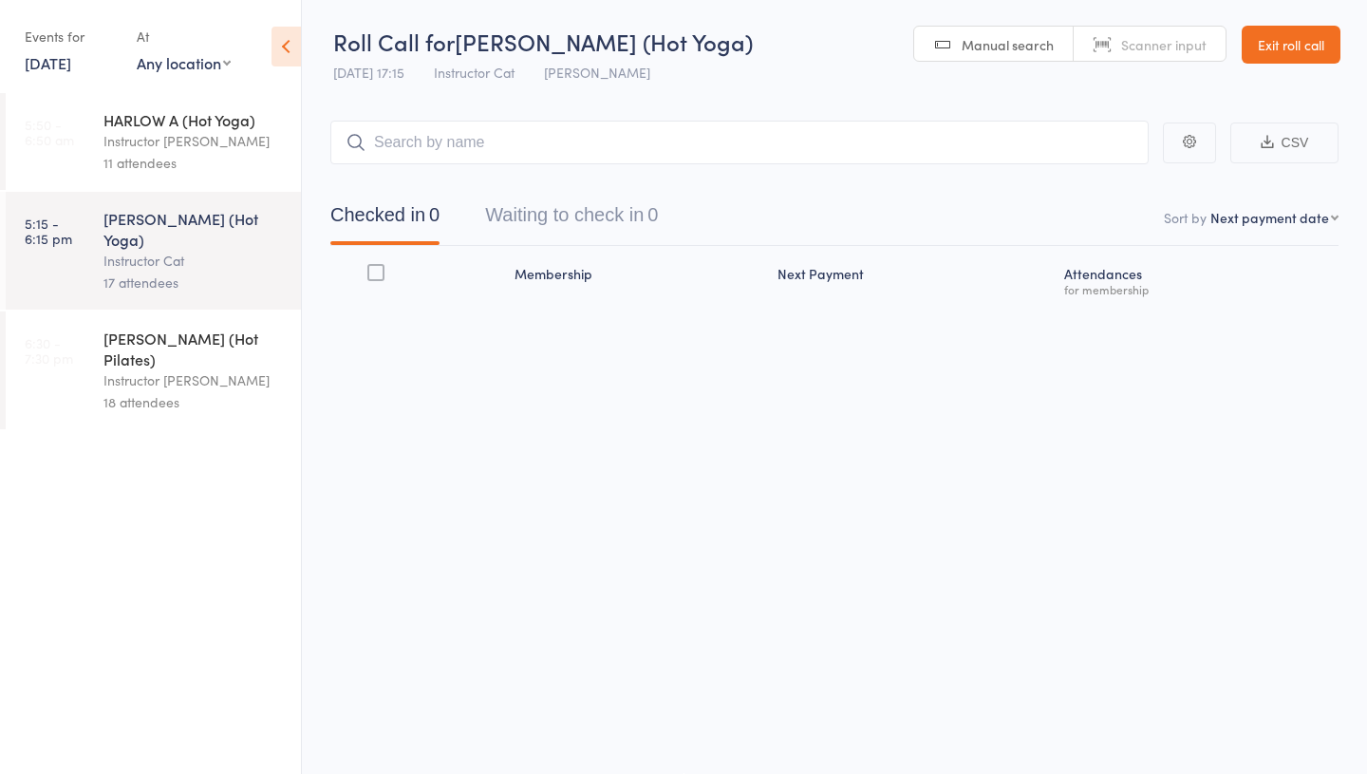
click at [167, 391] on div "18 attendees" at bounding box center [193, 402] width 181 height 22
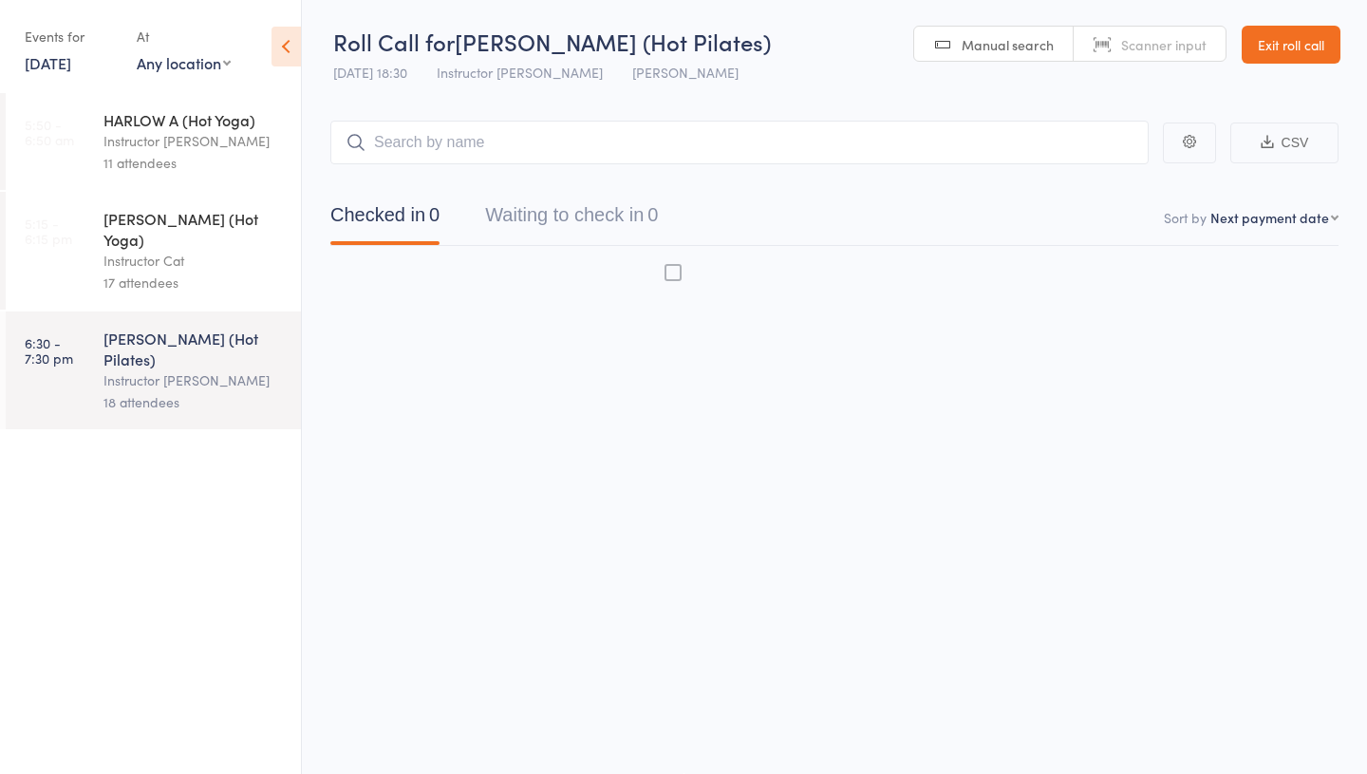
click at [595, 207] on button "Waiting to check in 0" at bounding box center [571, 220] width 173 height 50
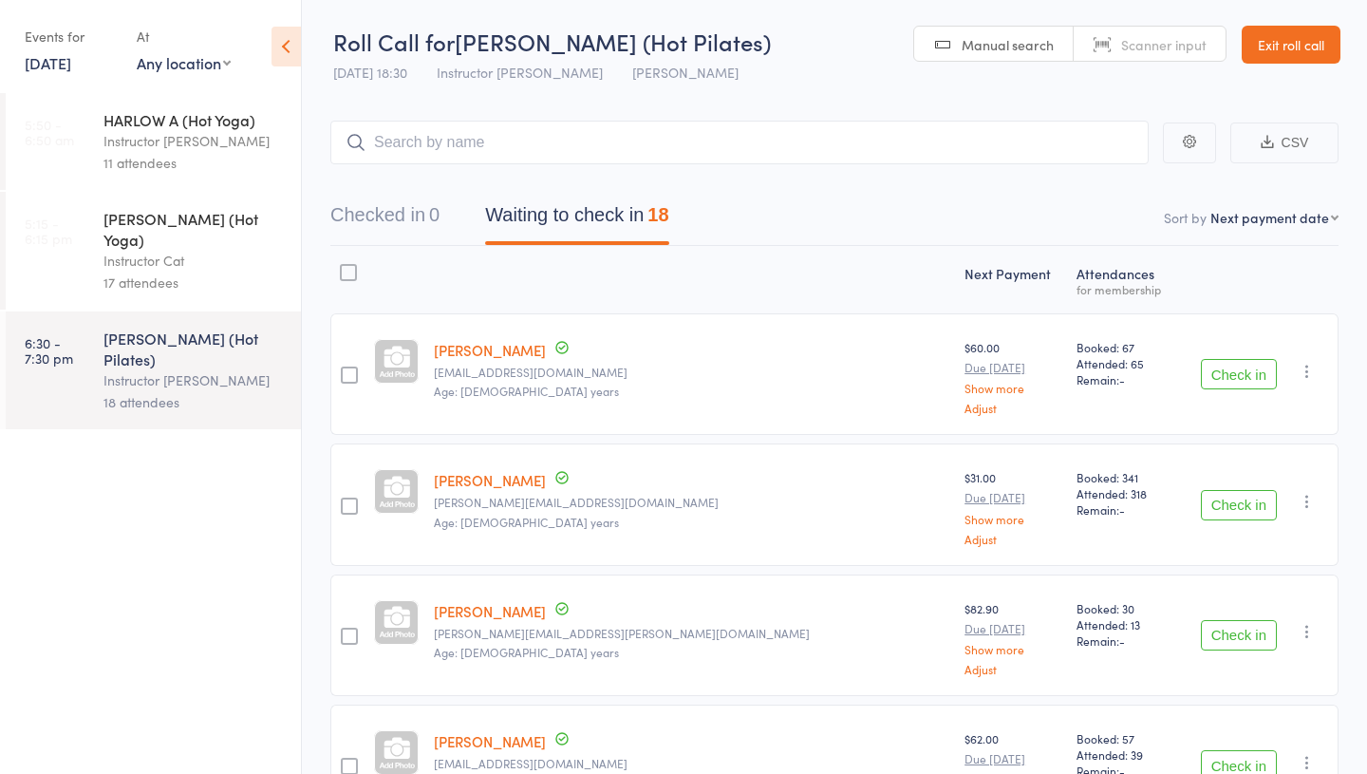
click at [169, 250] on div "Instructor Cat" at bounding box center [193, 261] width 181 height 22
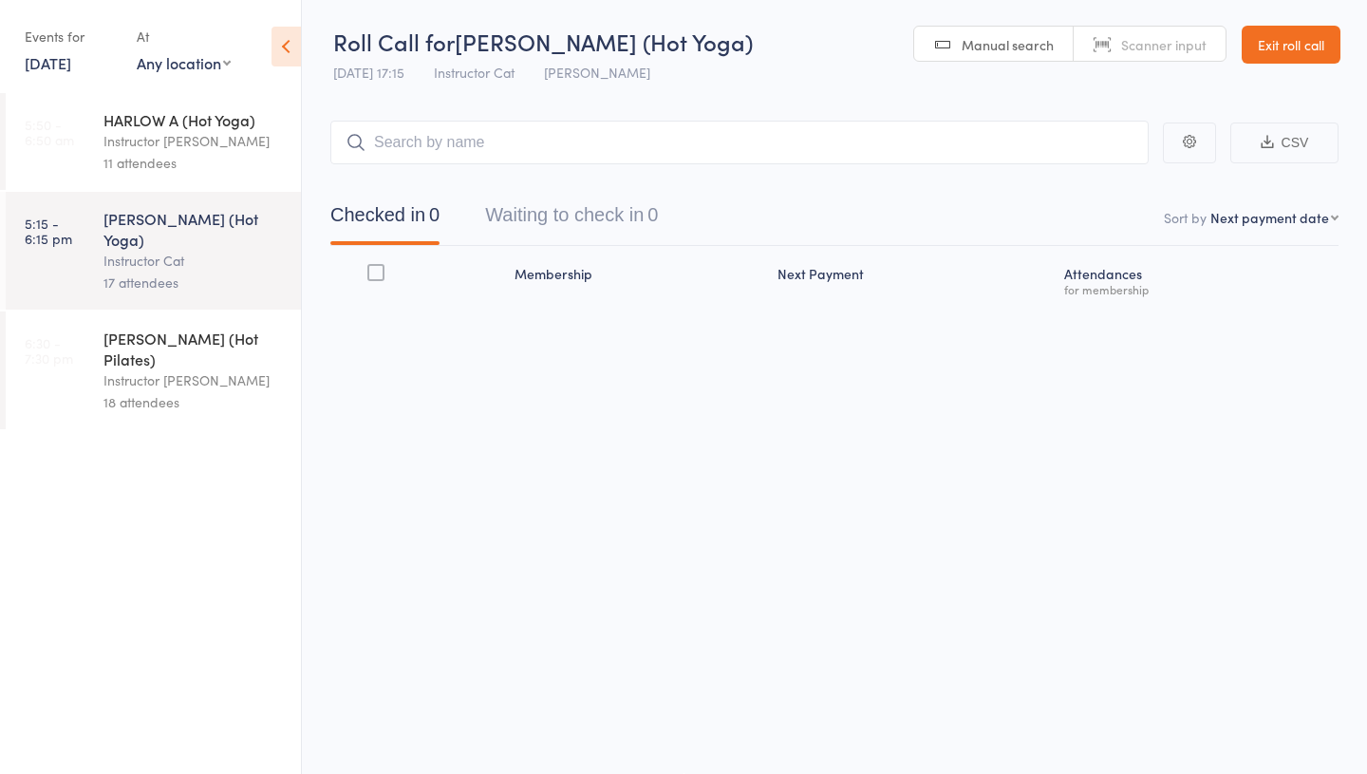
click at [150, 369] on div "Instructor [PERSON_NAME]" at bounding box center [193, 380] width 181 height 22
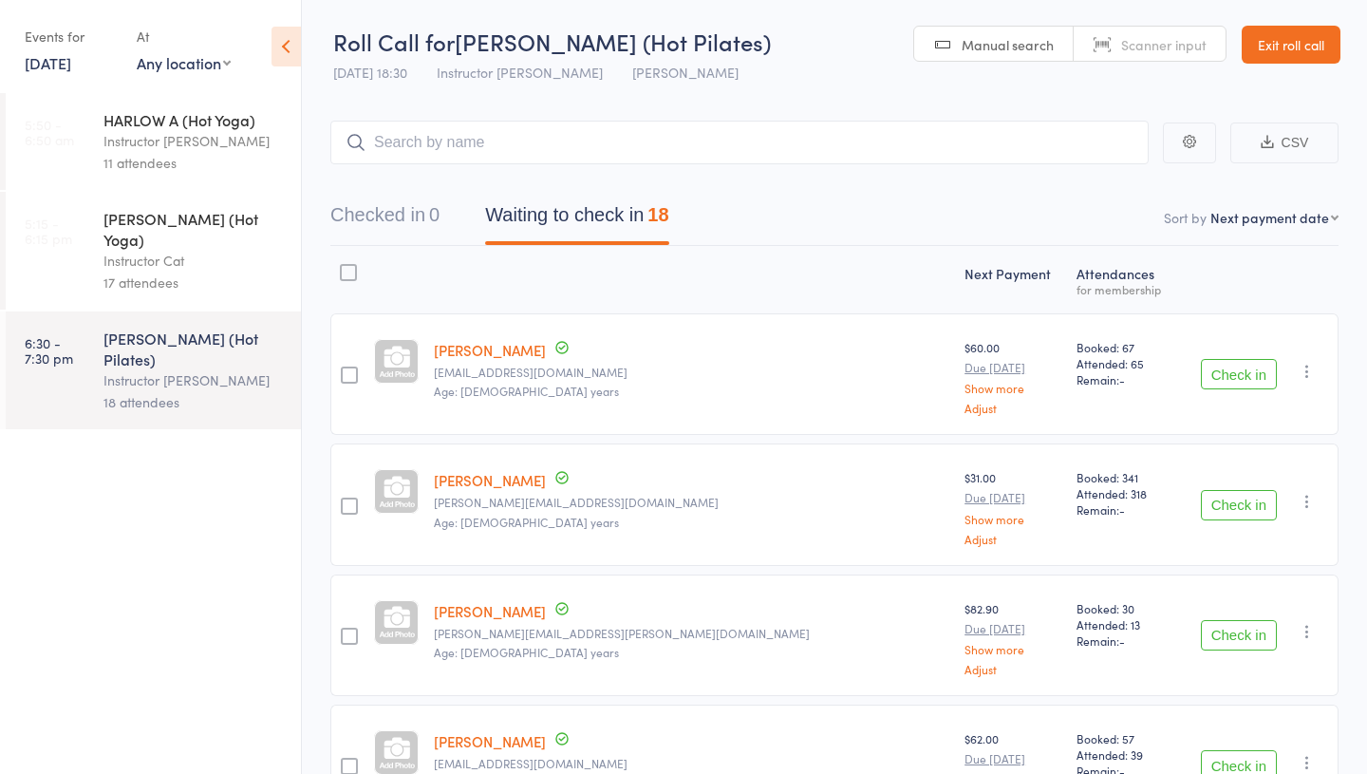
click at [160, 192] on div "HARLOW B (Hot Yoga) Instructor Cat 17 attendees" at bounding box center [201, 251] width 197 height 118
click at [147, 224] on div "[PERSON_NAME] (Hot Yoga)" at bounding box center [193, 229] width 181 height 42
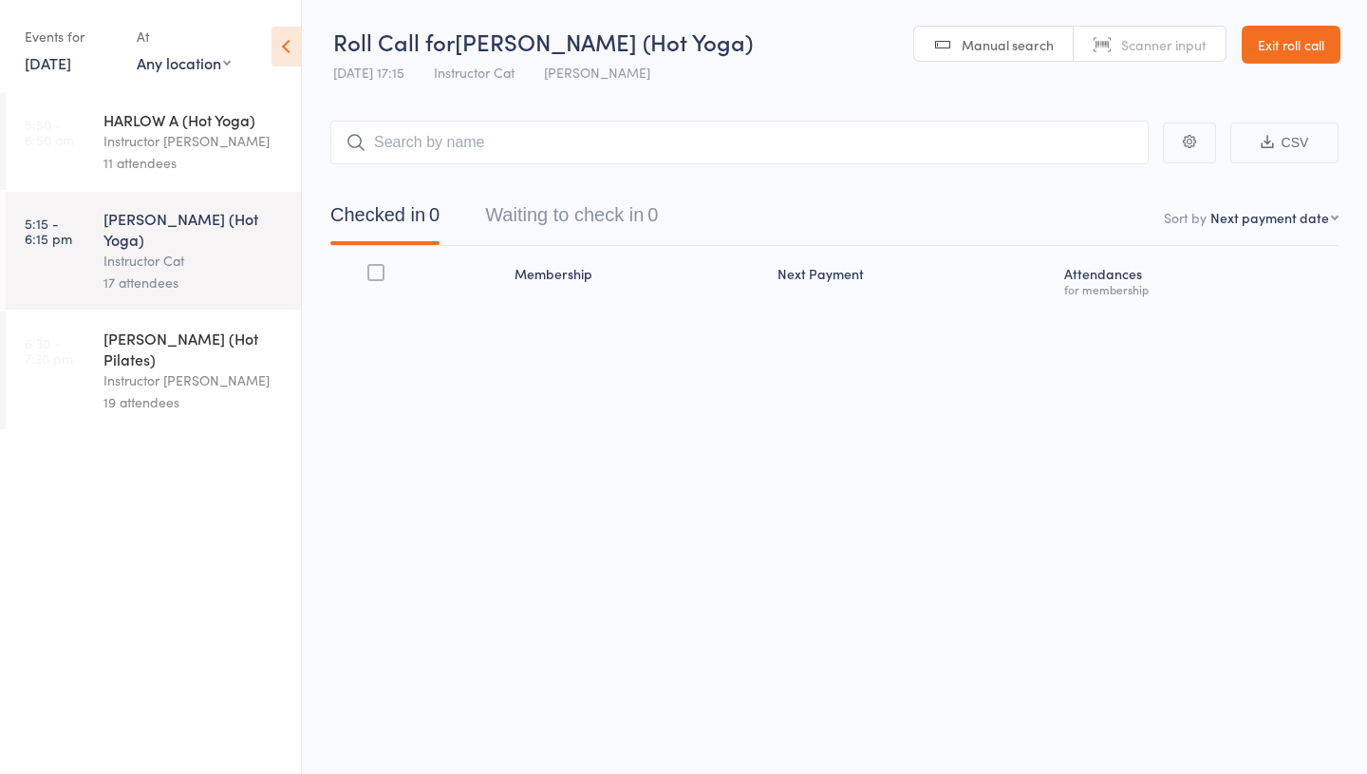
click at [135, 369] on div "Instructor [PERSON_NAME]" at bounding box center [193, 380] width 181 height 22
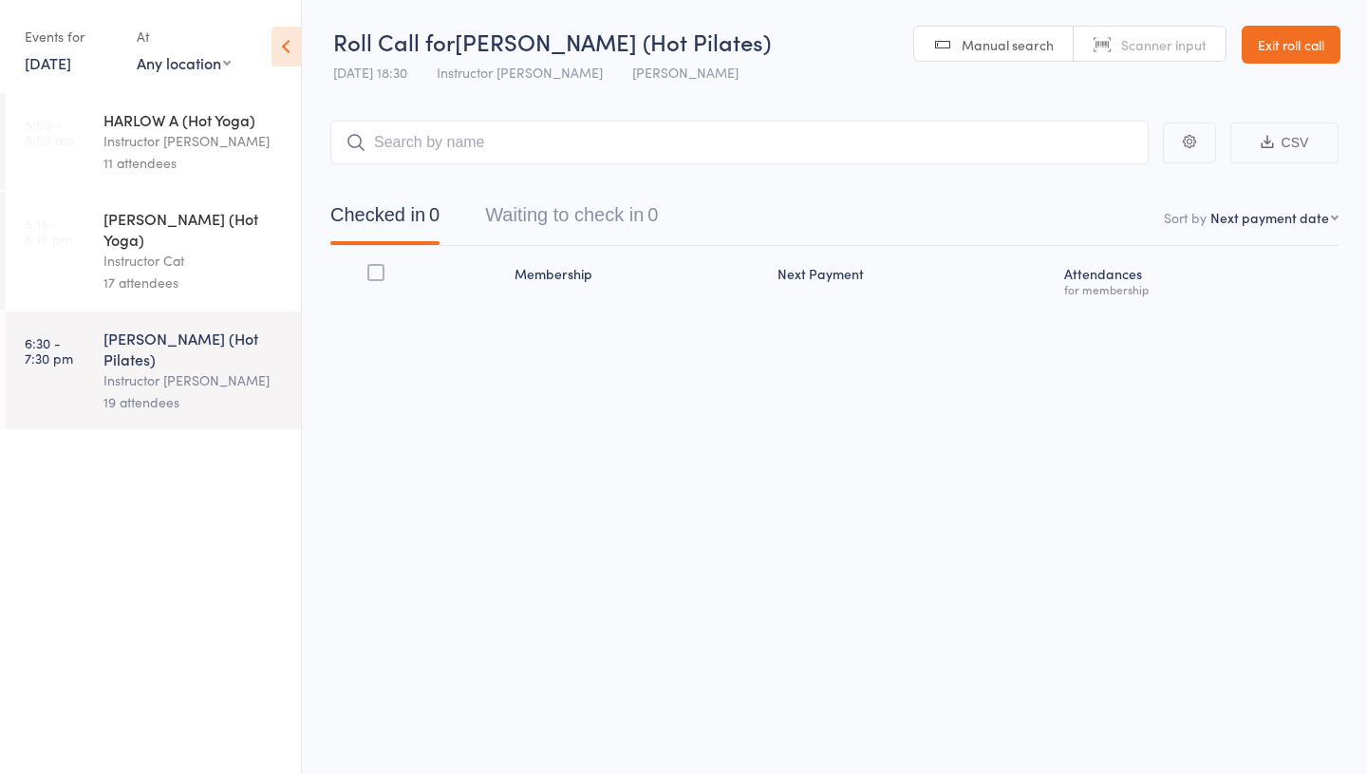
click at [546, 214] on button "Waiting to check in 0" at bounding box center [571, 220] width 173 height 50
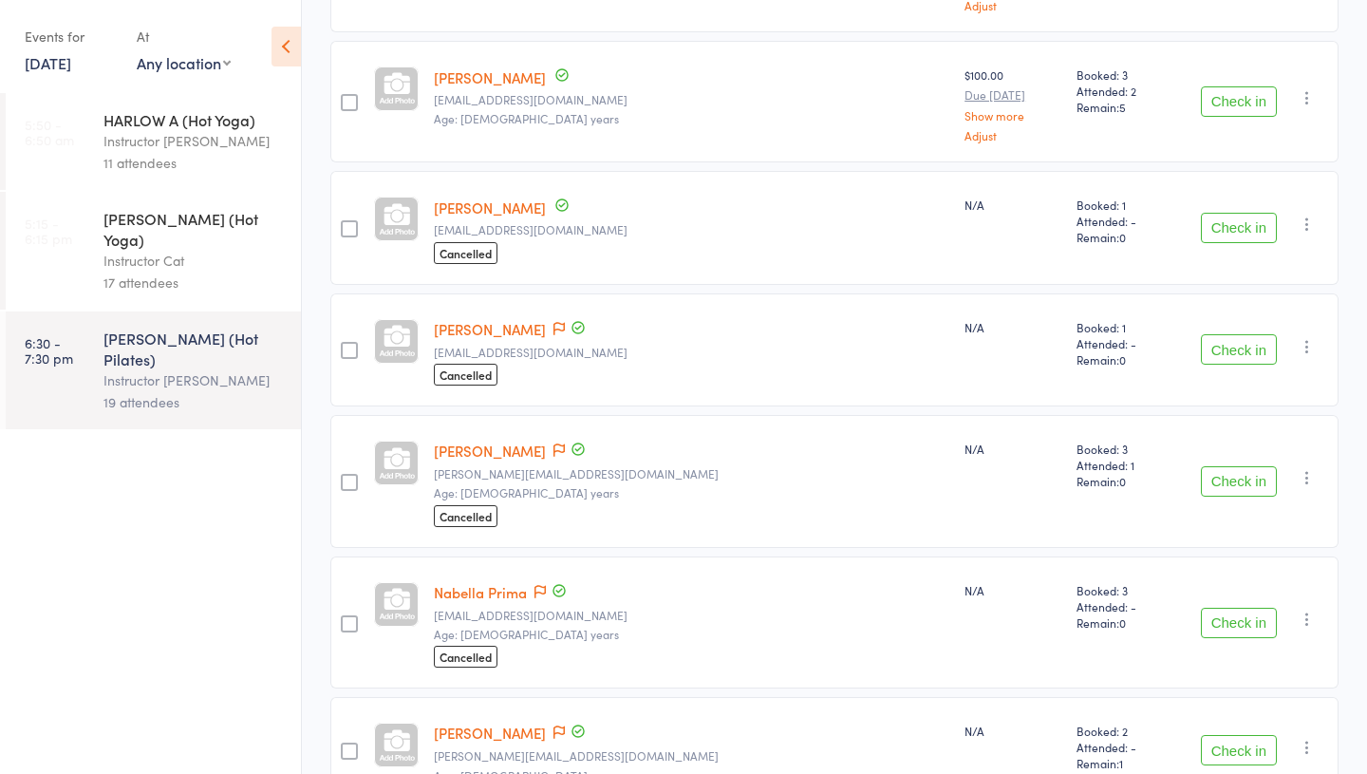
scroll to position [1329, 0]
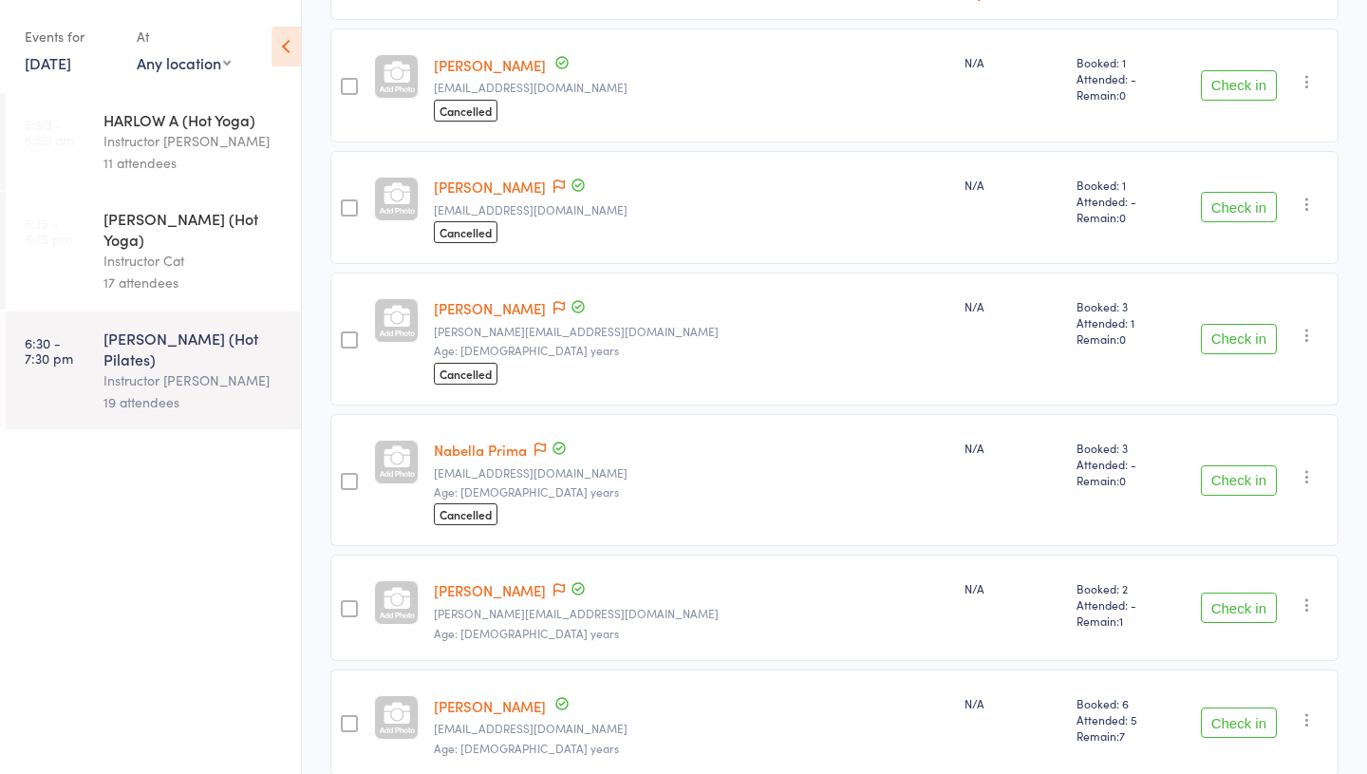
click at [1243, 481] on button "Check in" at bounding box center [1239, 480] width 76 height 30
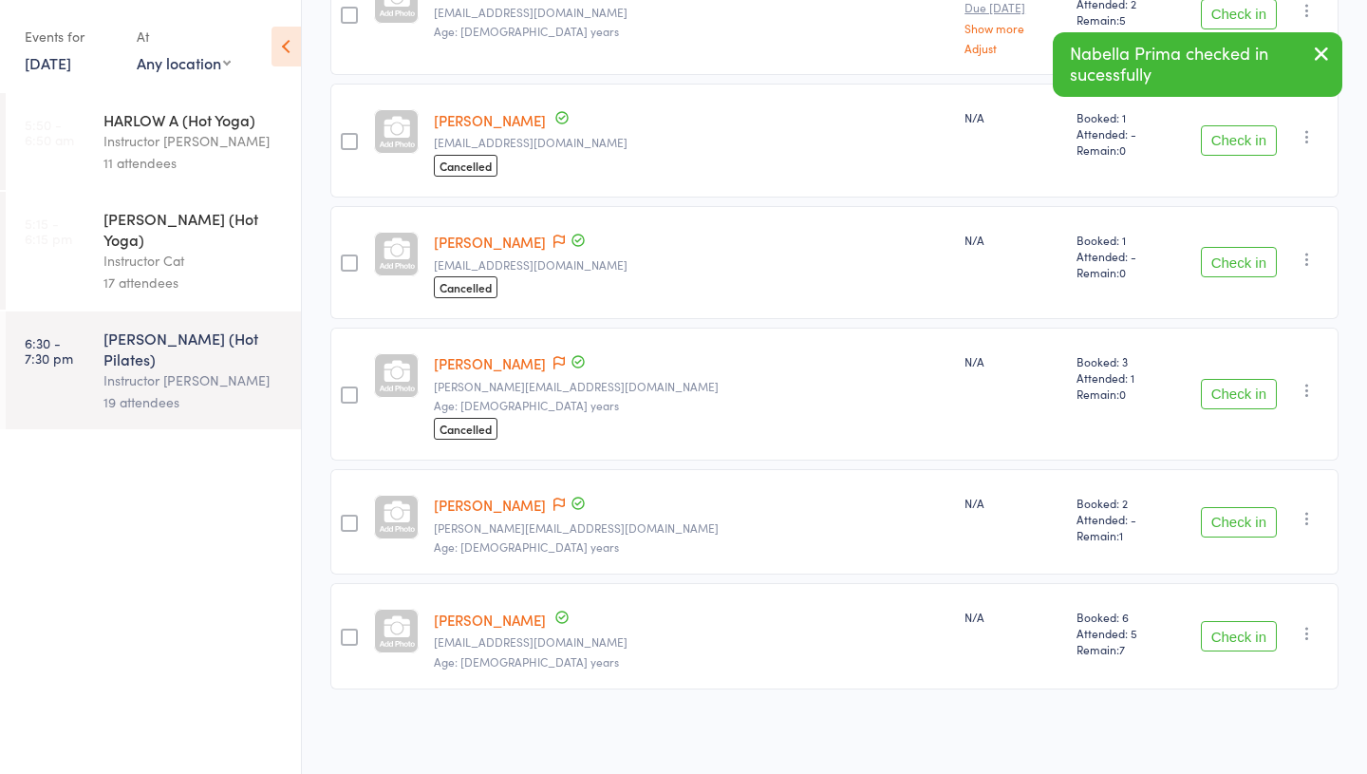
scroll to position [1274, 0]
click at [1228, 516] on button "Check in" at bounding box center [1239, 522] width 76 height 30
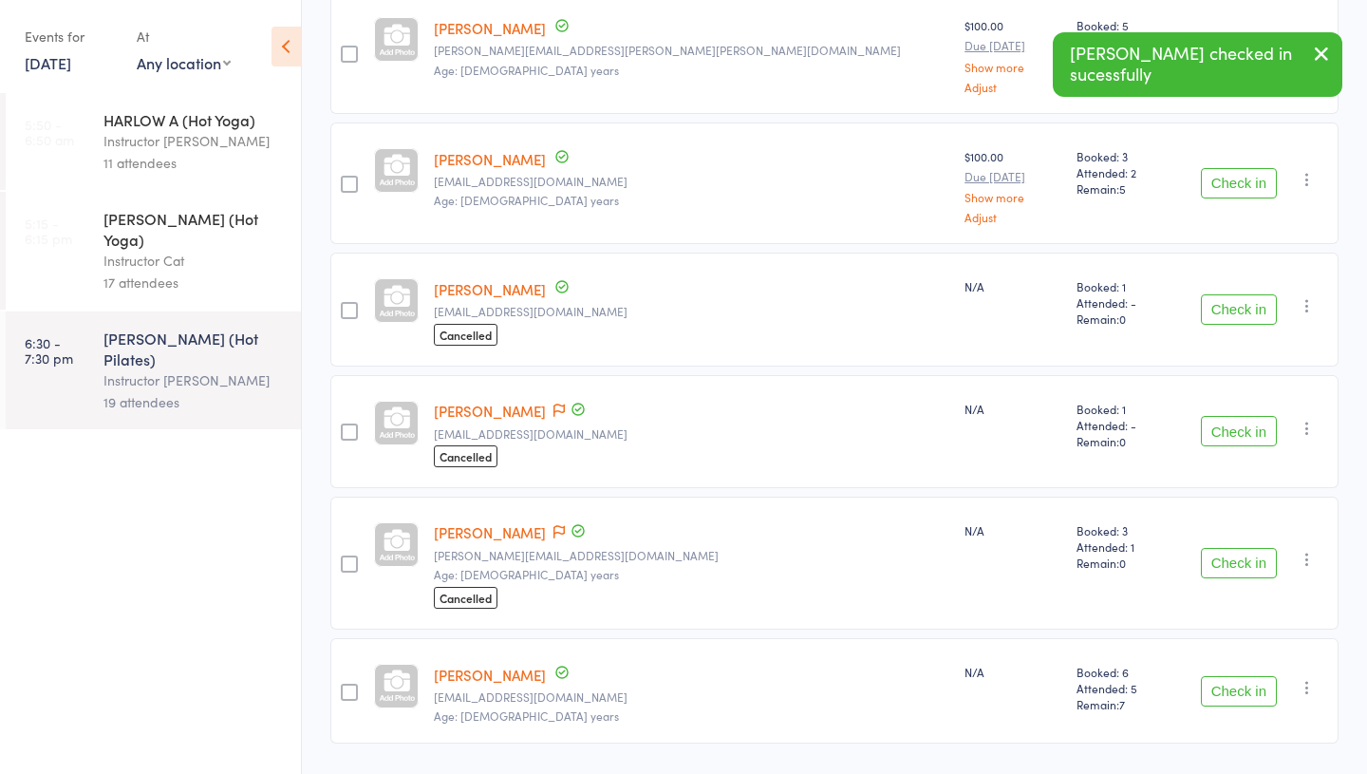
scroll to position [1099, 0]
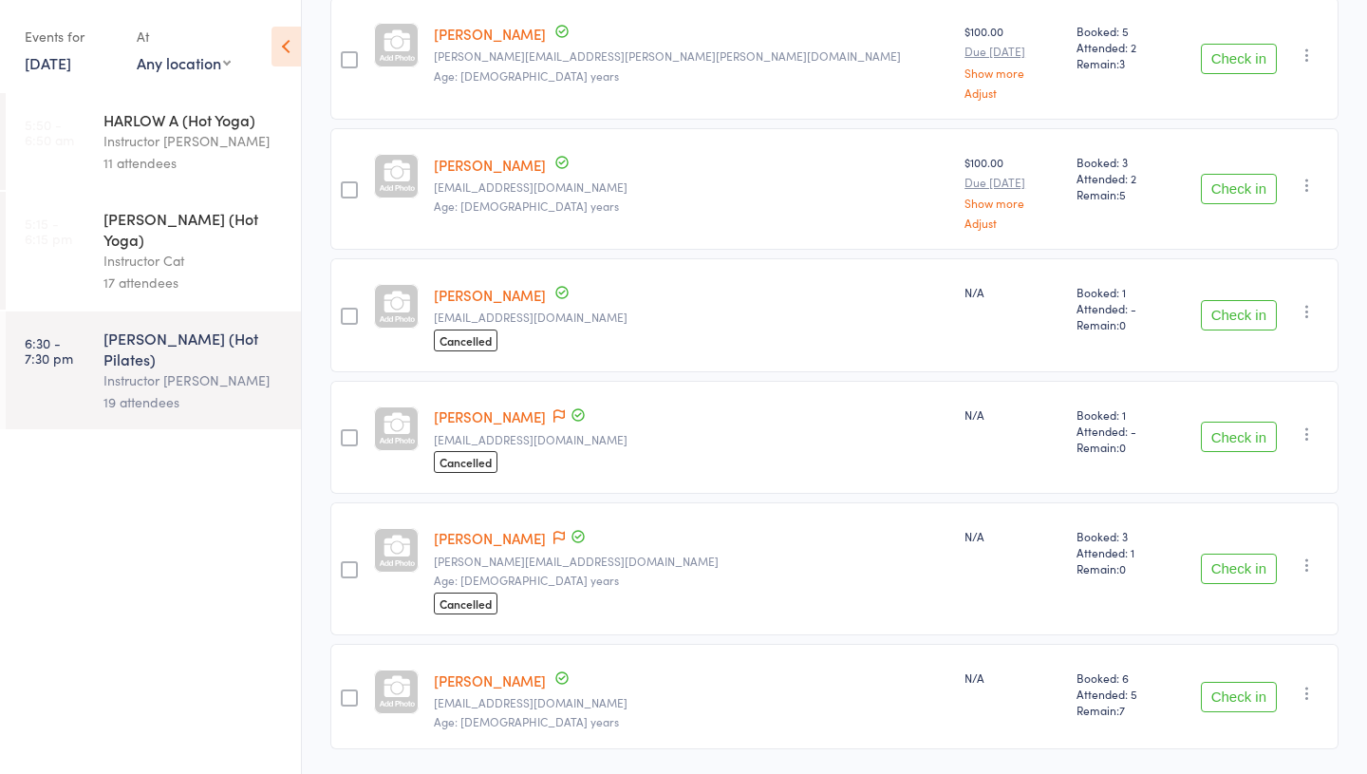
click at [99, 209] on link "5:15 - 6:15 pm HARLOW B (Hot Yoga) Instructor Cat 17 attendees" at bounding box center [153, 251] width 295 height 118
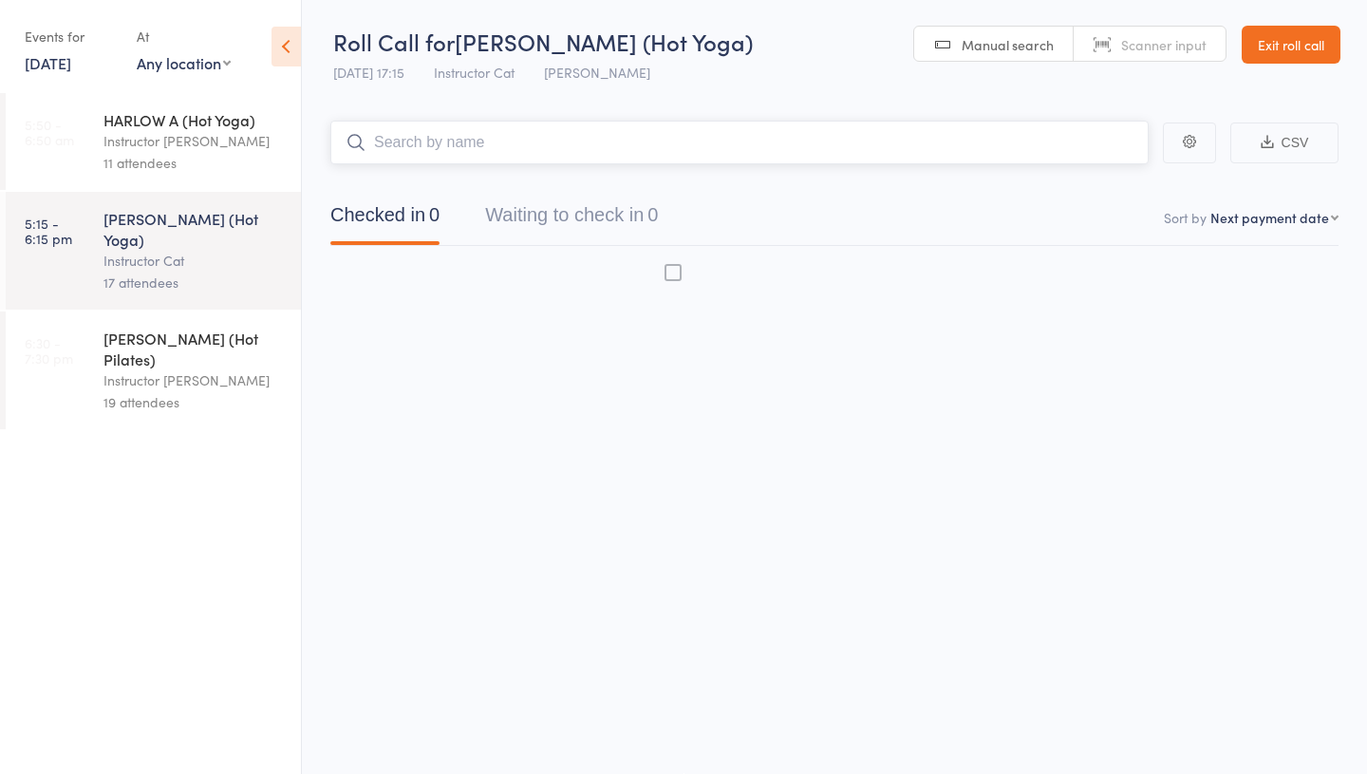
scroll to position [1, 0]
click at [155, 369] on div "Instructor [PERSON_NAME]" at bounding box center [193, 380] width 181 height 22
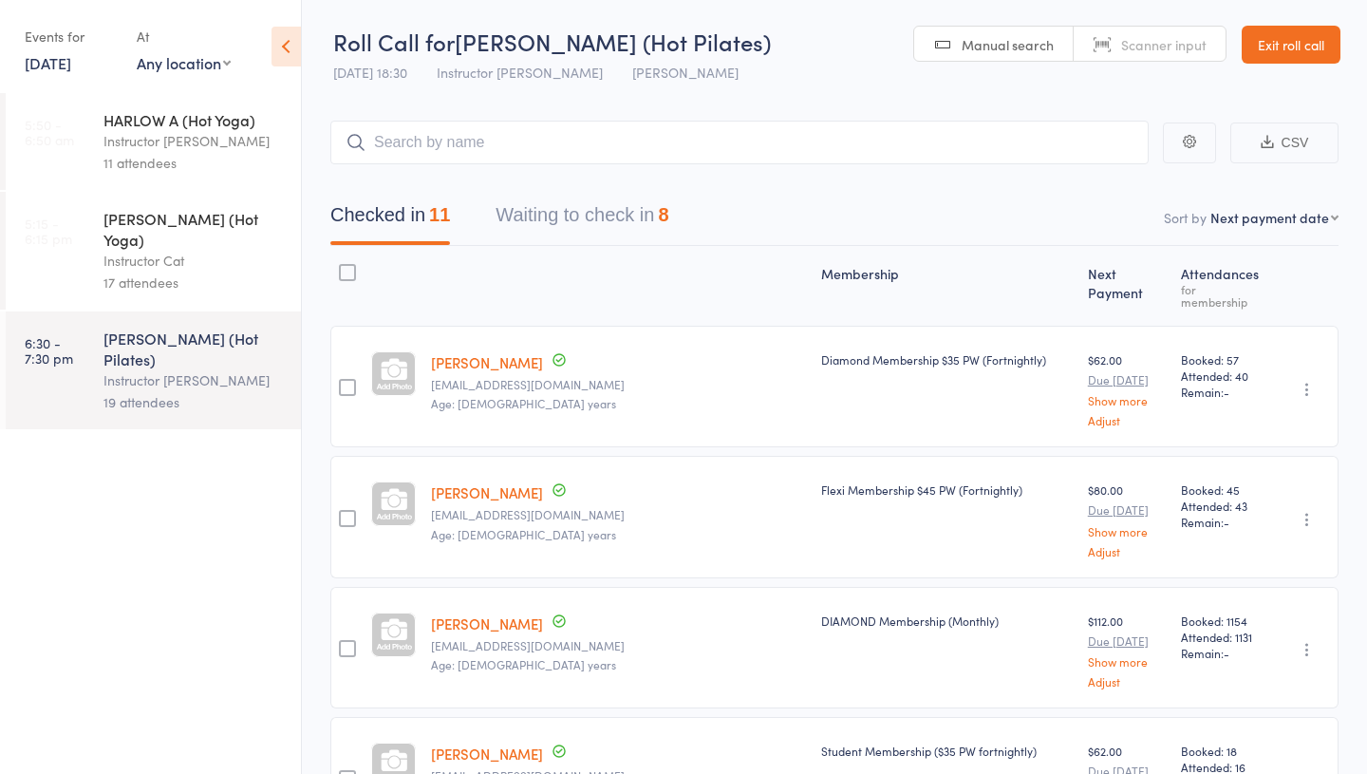
click at [122, 272] on div "17 attendees" at bounding box center [193, 283] width 181 height 22
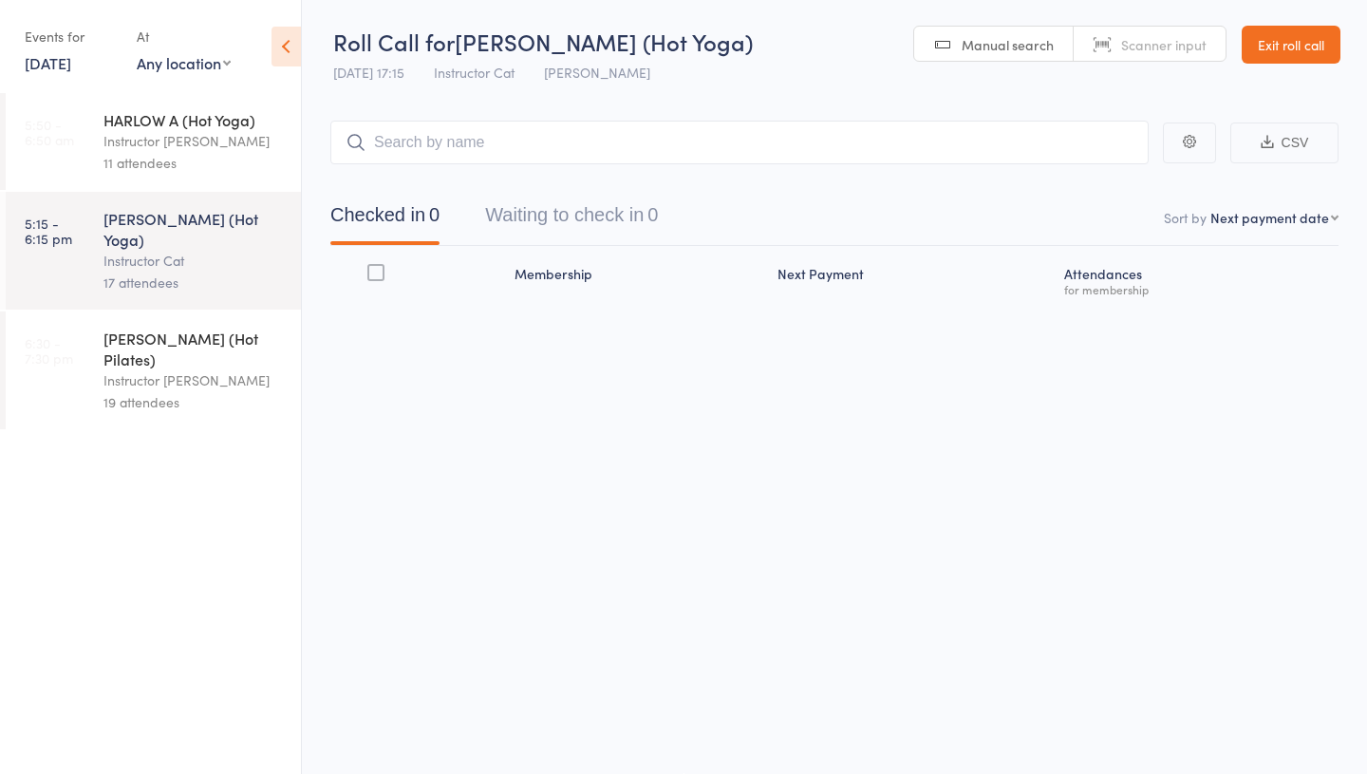
click at [133, 369] on div "Instructor [PERSON_NAME]" at bounding box center [193, 380] width 181 height 22
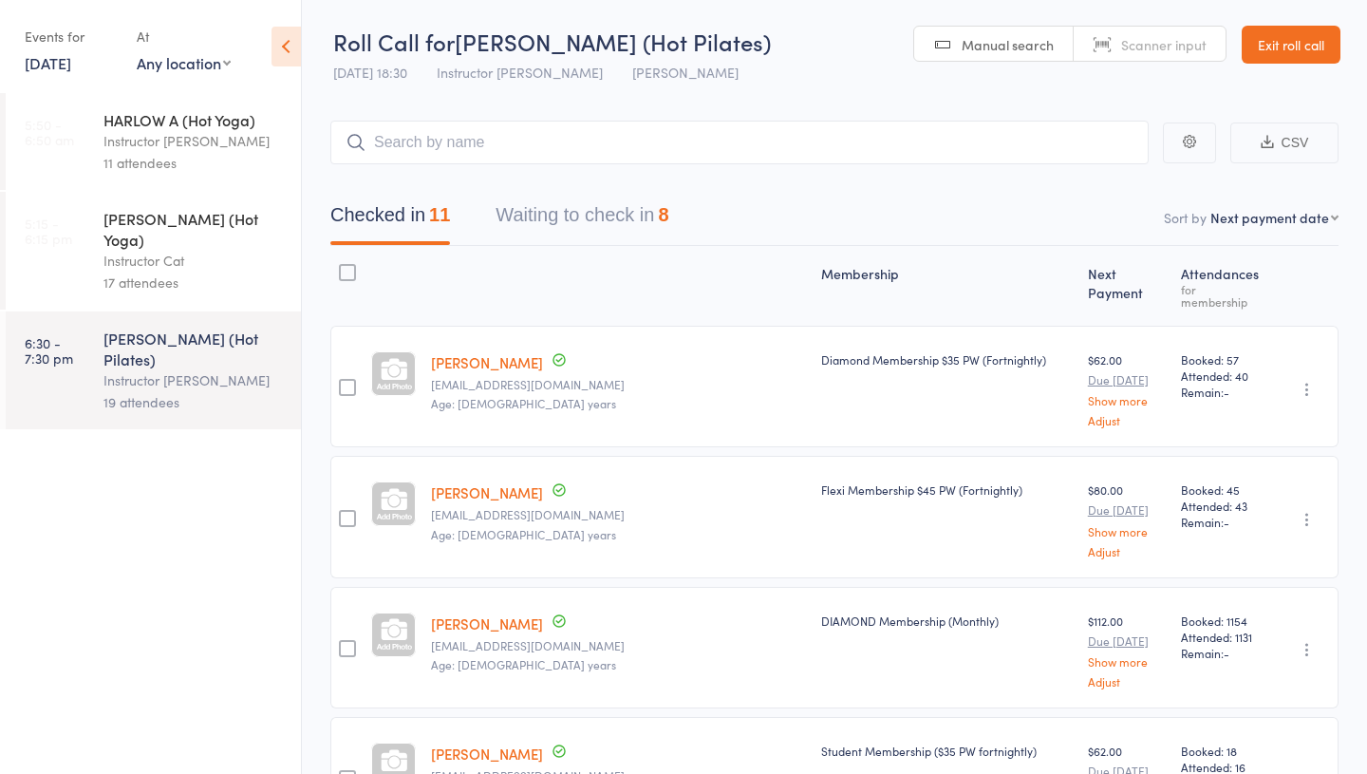
click at [574, 214] on button "Waiting to check in 8" at bounding box center [582, 220] width 173 height 50
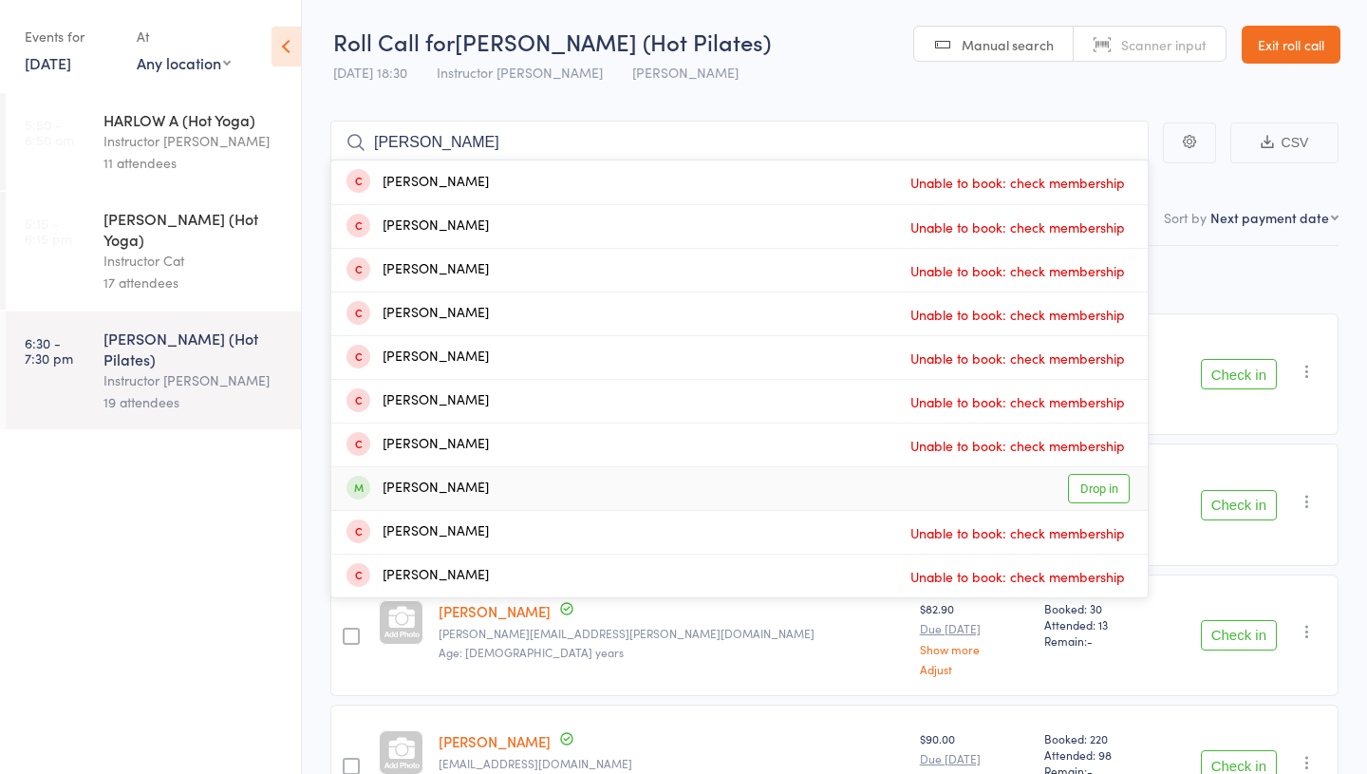
type input "fran"
click at [1078, 490] on link "Drop in" at bounding box center [1099, 488] width 62 height 29
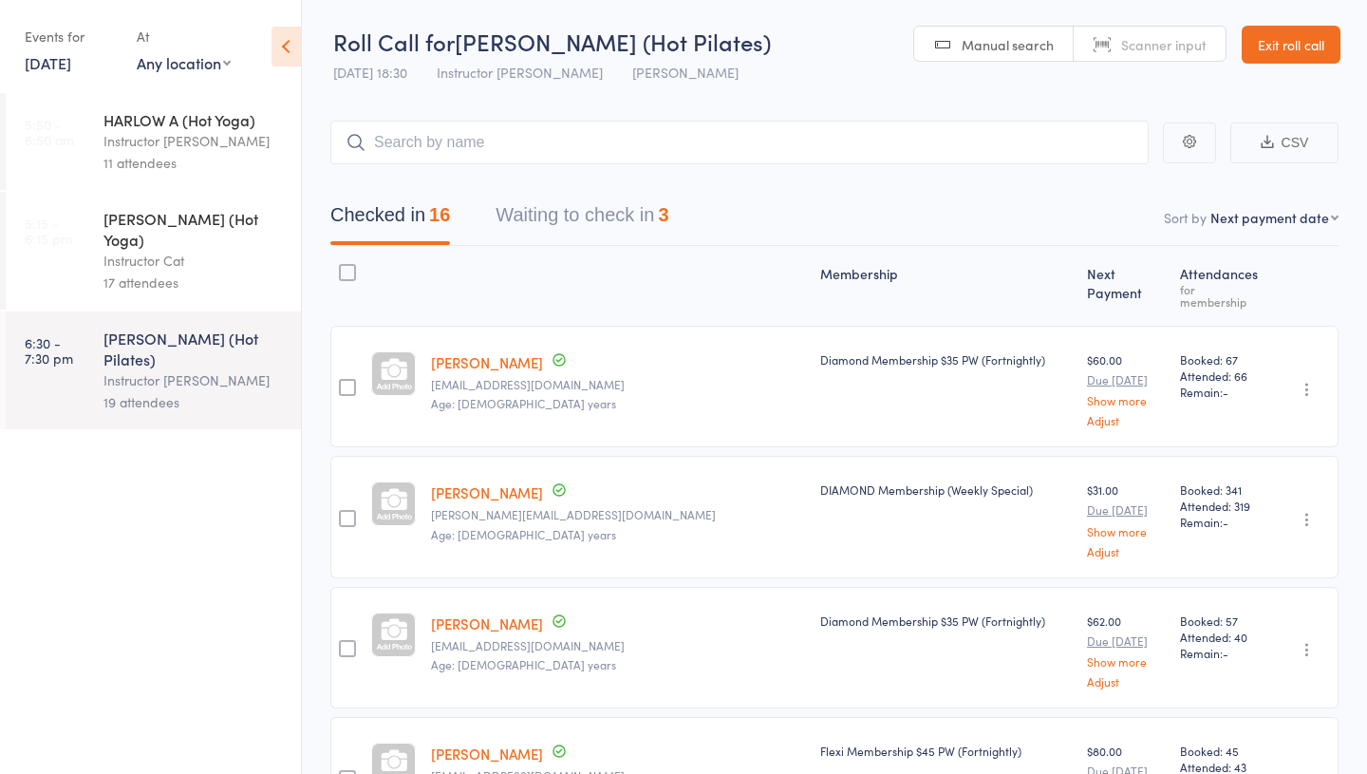
click at [556, 218] on button "Waiting to check in 3" at bounding box center [582, 220] width 173 height 50
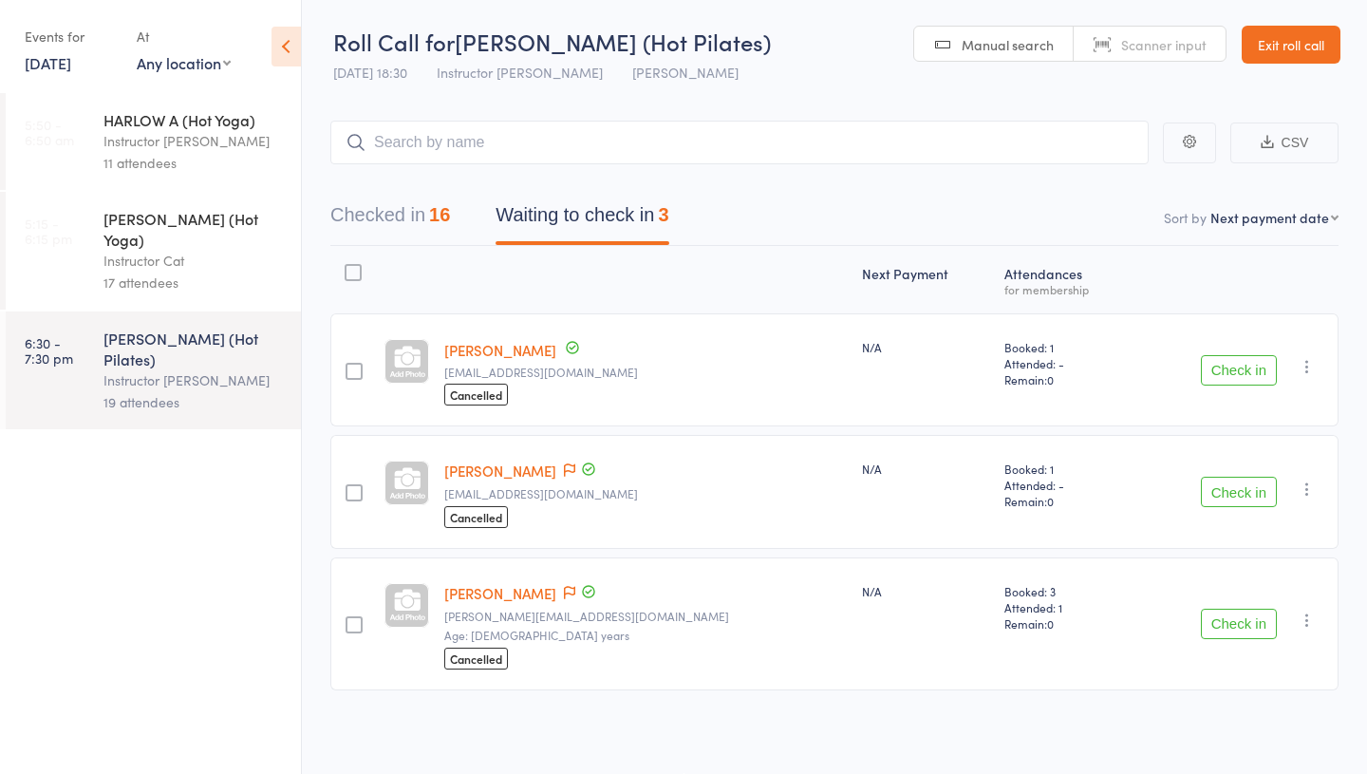
click at [1231, 366] on button "Check in" at bounding box center [1239, 370] width 76 height 30
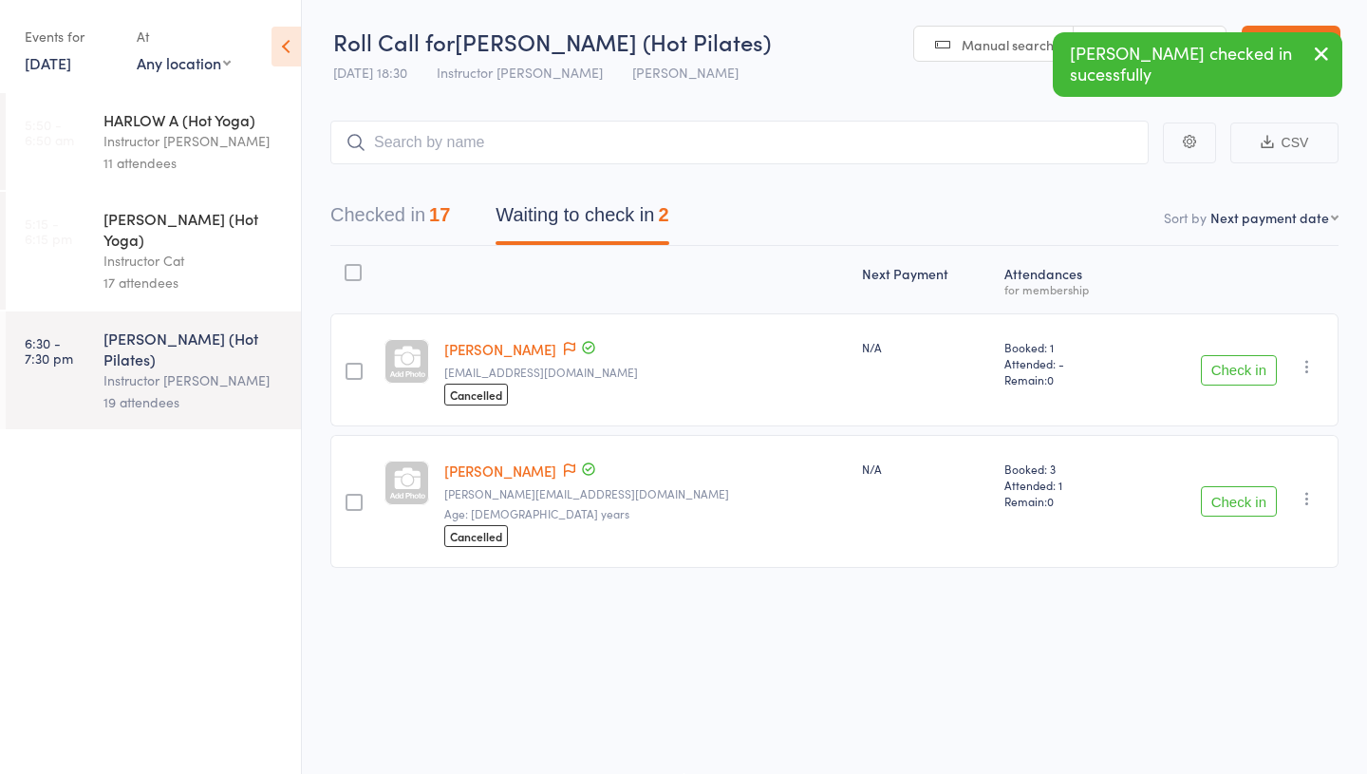
click at [1198, 355] on div "Check in Check in Send message Add Note Add Task Add Flag Remove [PERSON_NAME] …" at bounding box center [1236, 369] width 203 height 113
click at [1229, 367] on button "Check in" at bounding box center [1239, 370] width 76 height 30
